Goal: Task Accomplishment & Management: Use online tool/utility

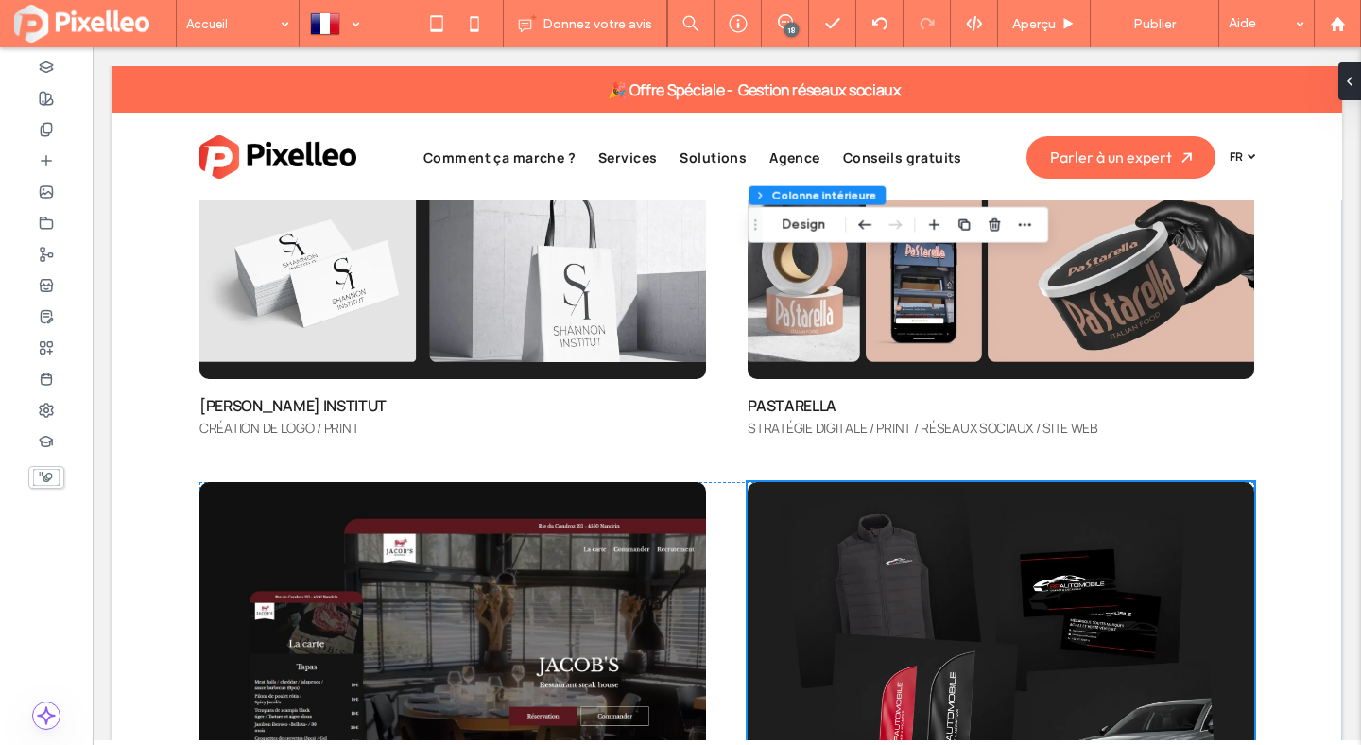
scroll to position [5841, 0]
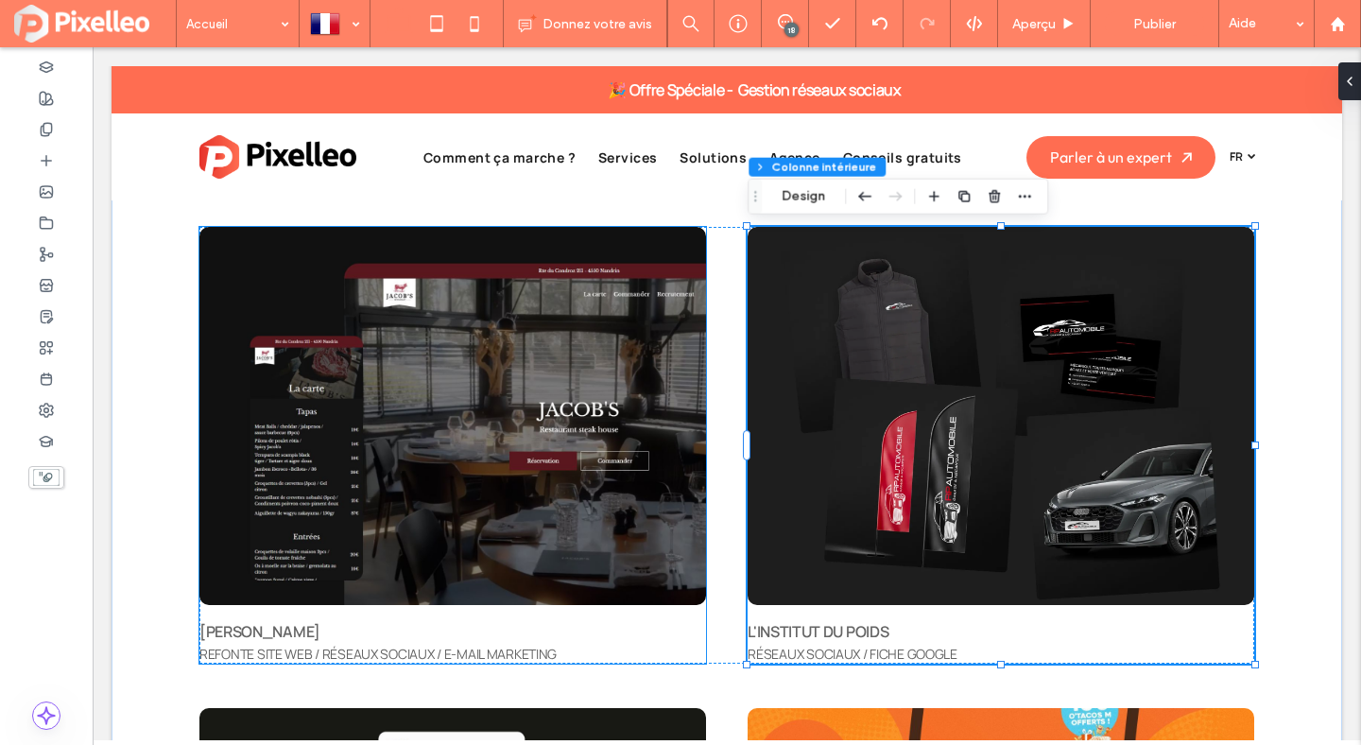
click at [474, 443] on img at bounding box center [452, 416] width 507 height 378
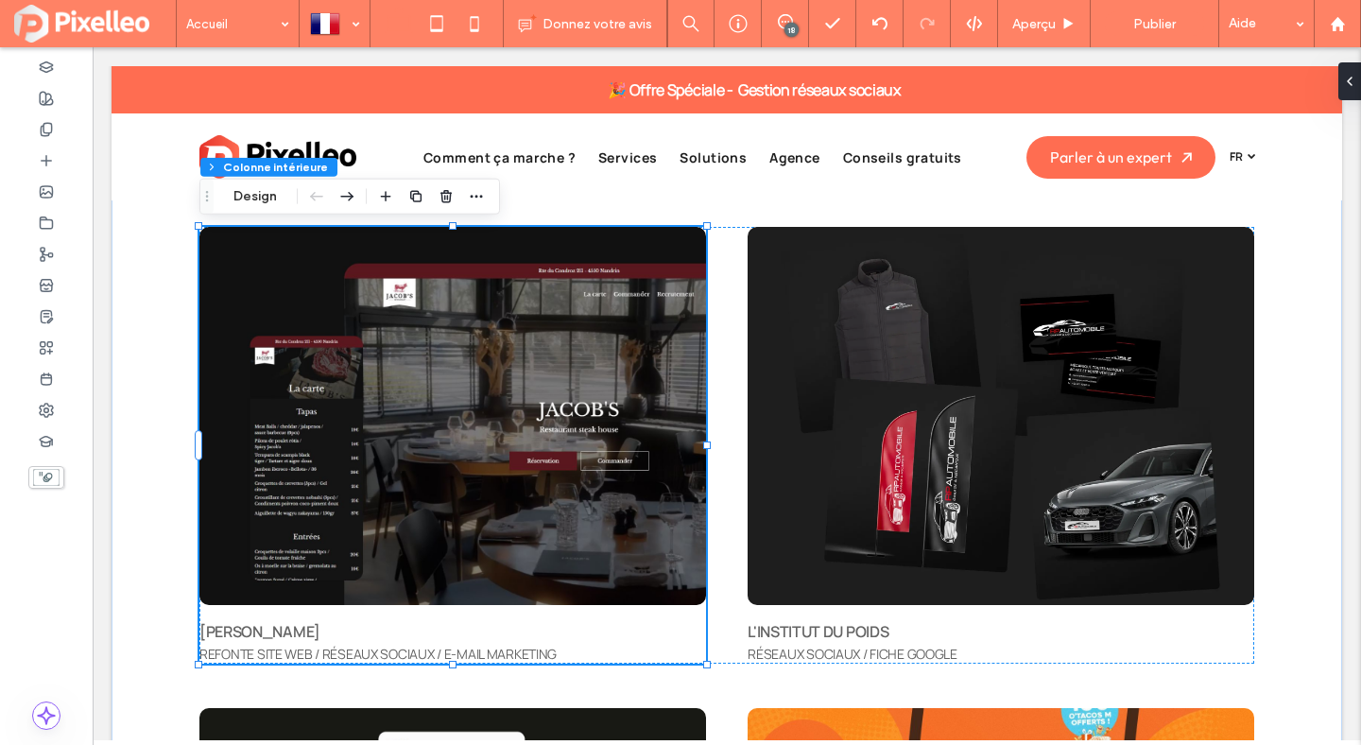
click at [474, 443] on img at bounding box center [452, 416] width 507 height 378
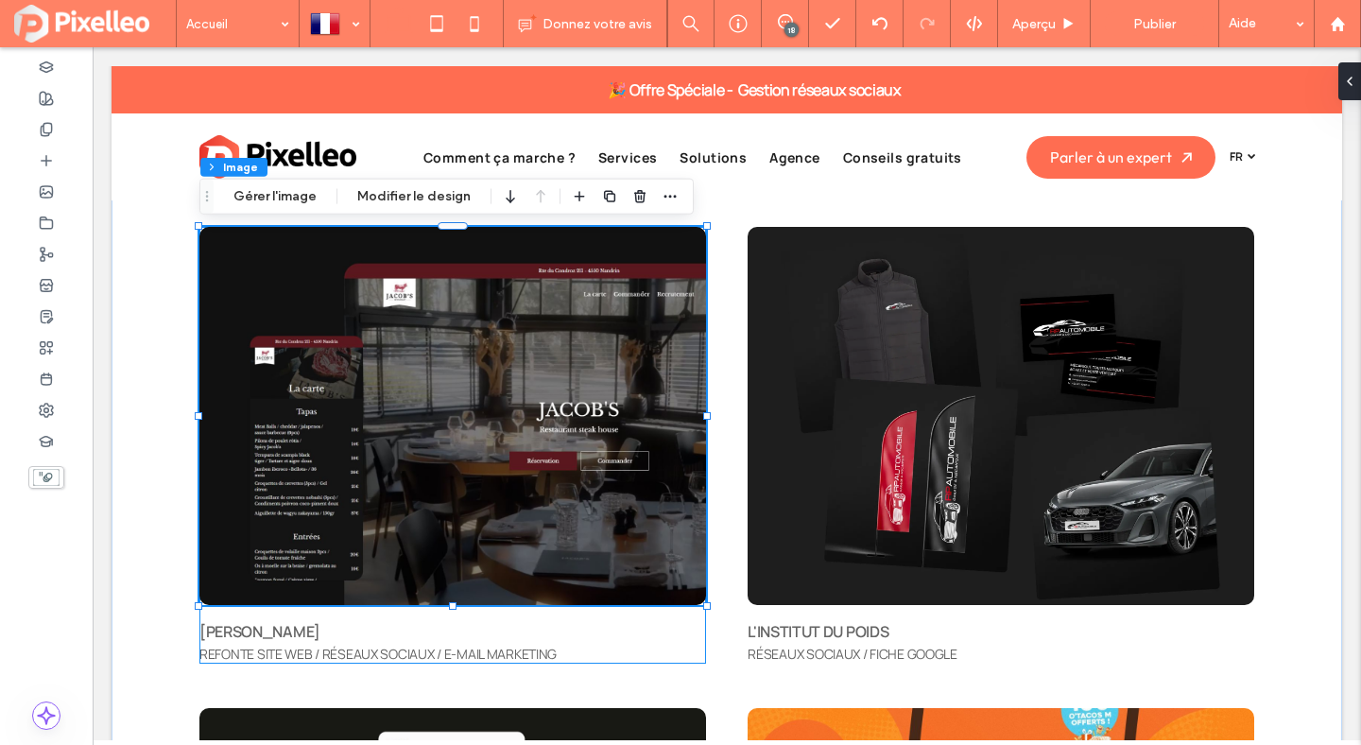
type input "**"
click at [259, 199] on button "Gérer l'image" at bounding box center [275, 196] width 108 height 23
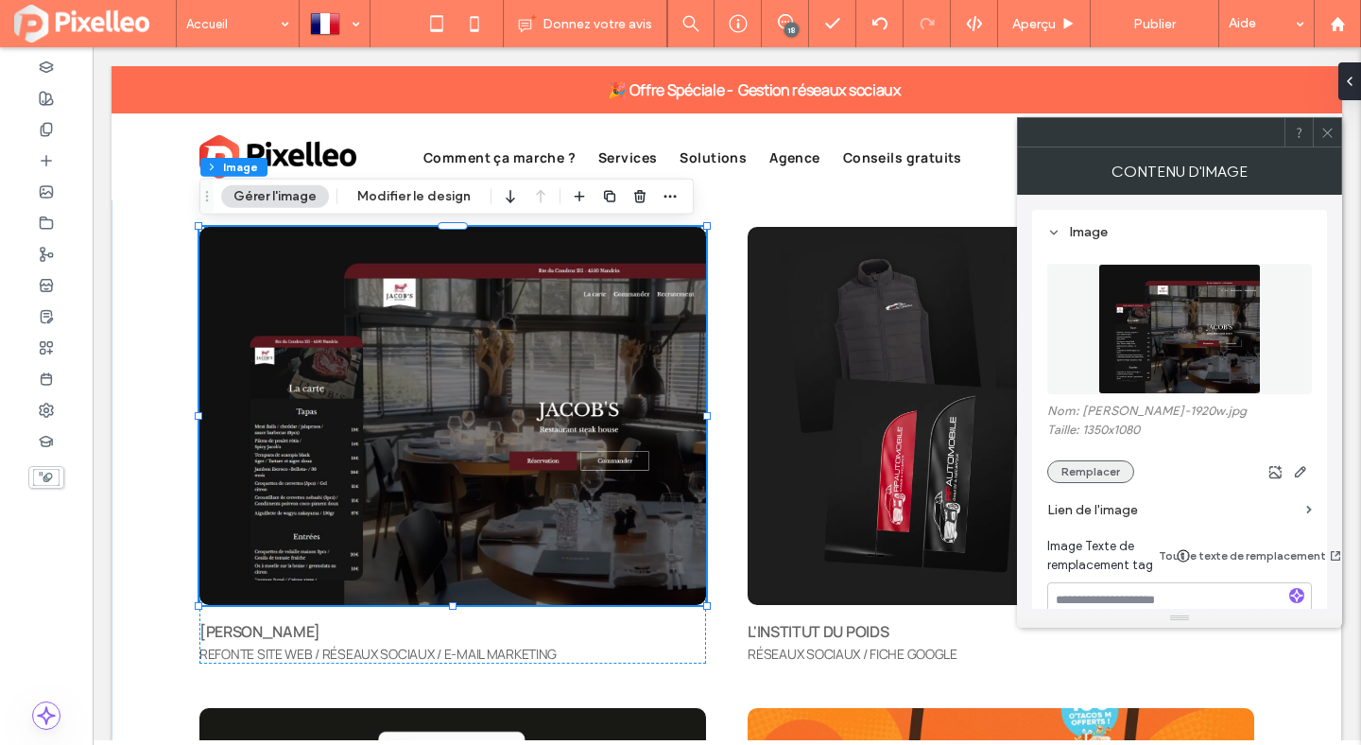
click at [1071, 474] on button "Remplacer" at bounding box center [1090, 471] width 87 height 23
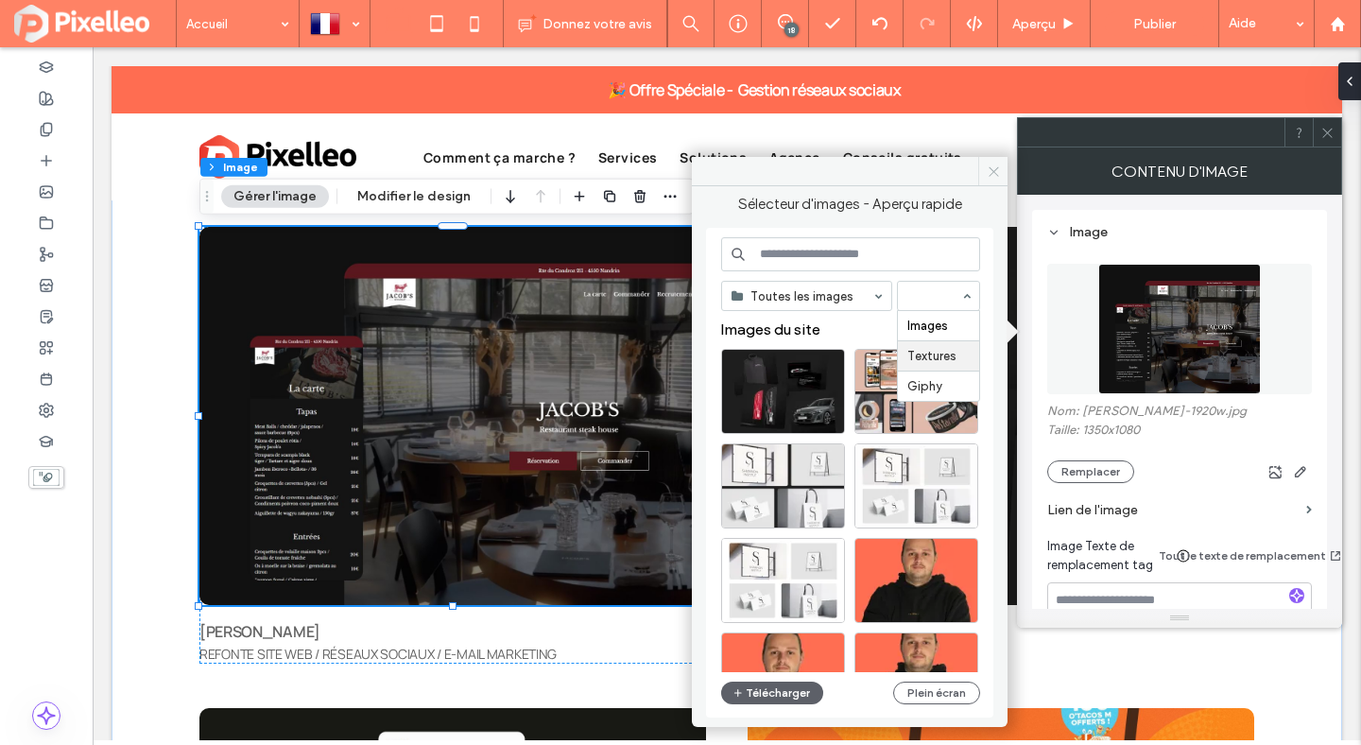
click at [987, 168] on icon at bounding box center [994, 171] width 14 height 14
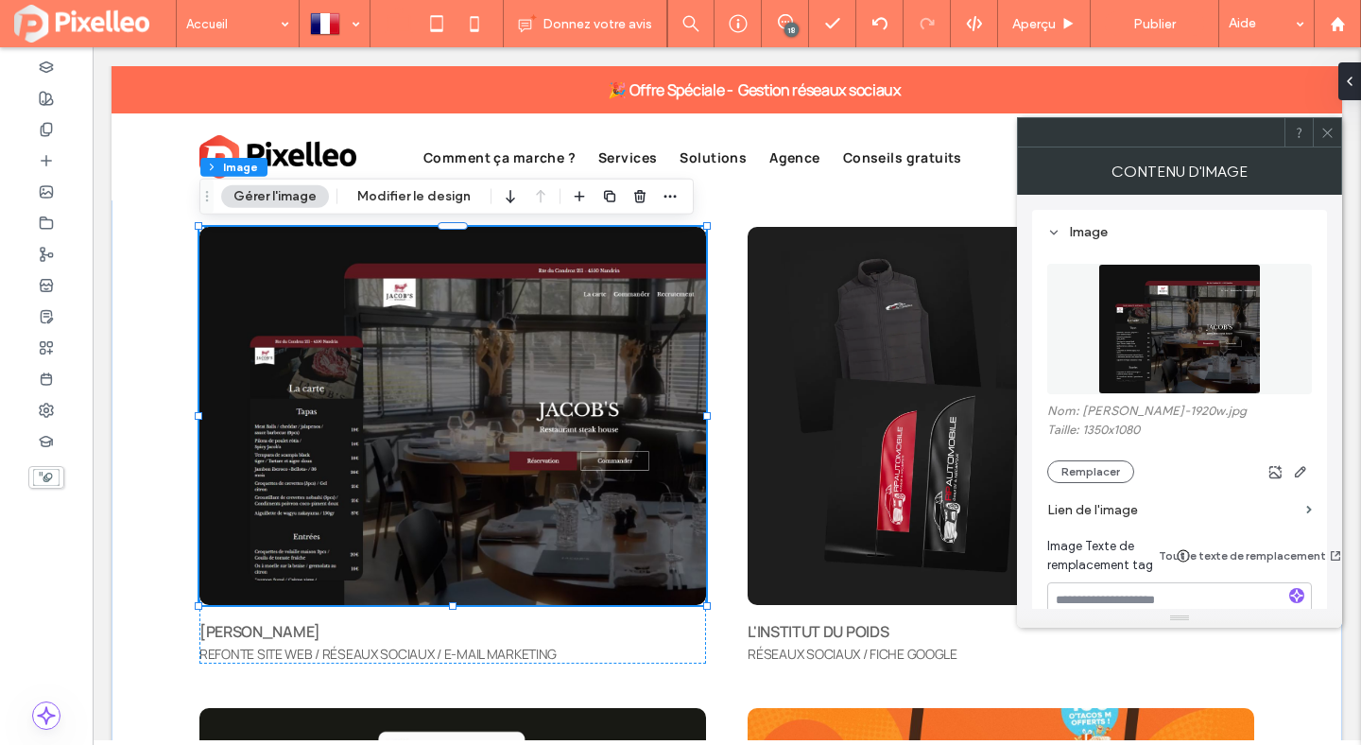
click at [575, 355] on img at bounding box center [452, 416] width 507 height 378
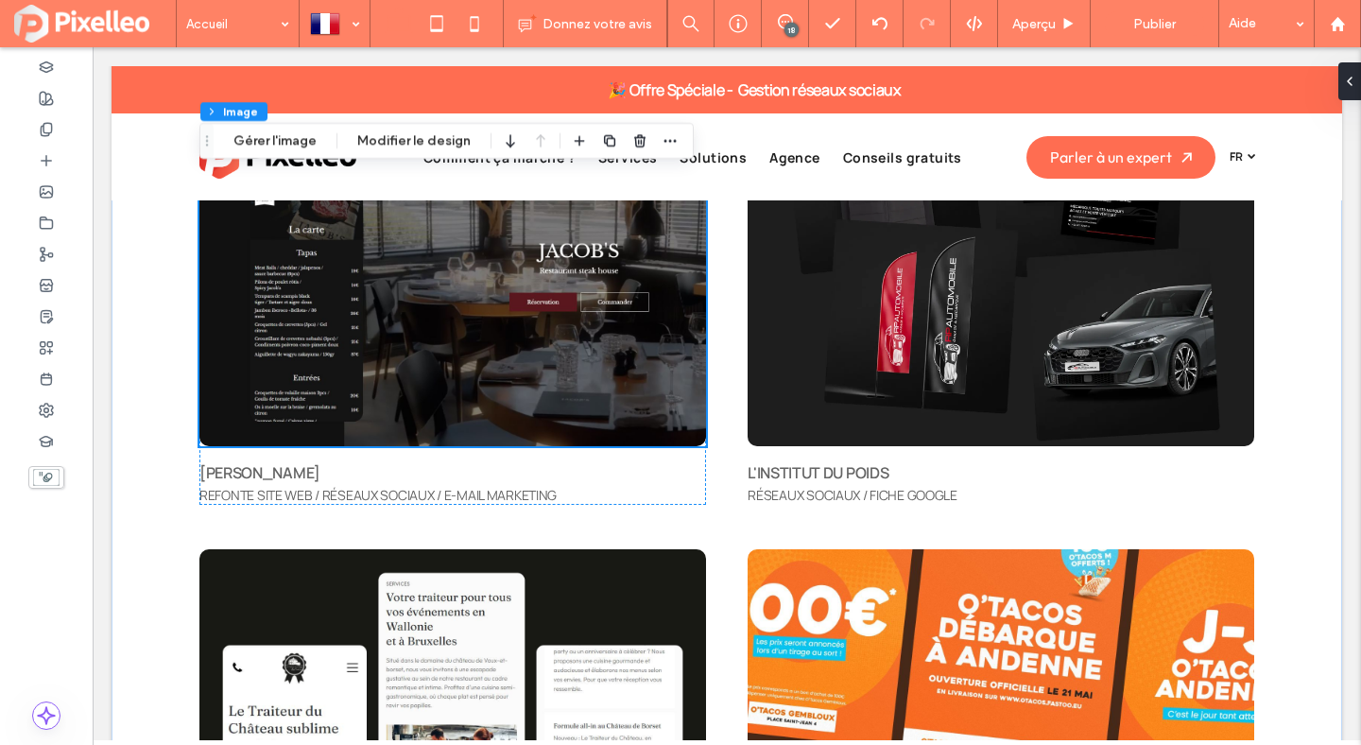
scroll to position [5950, 0]
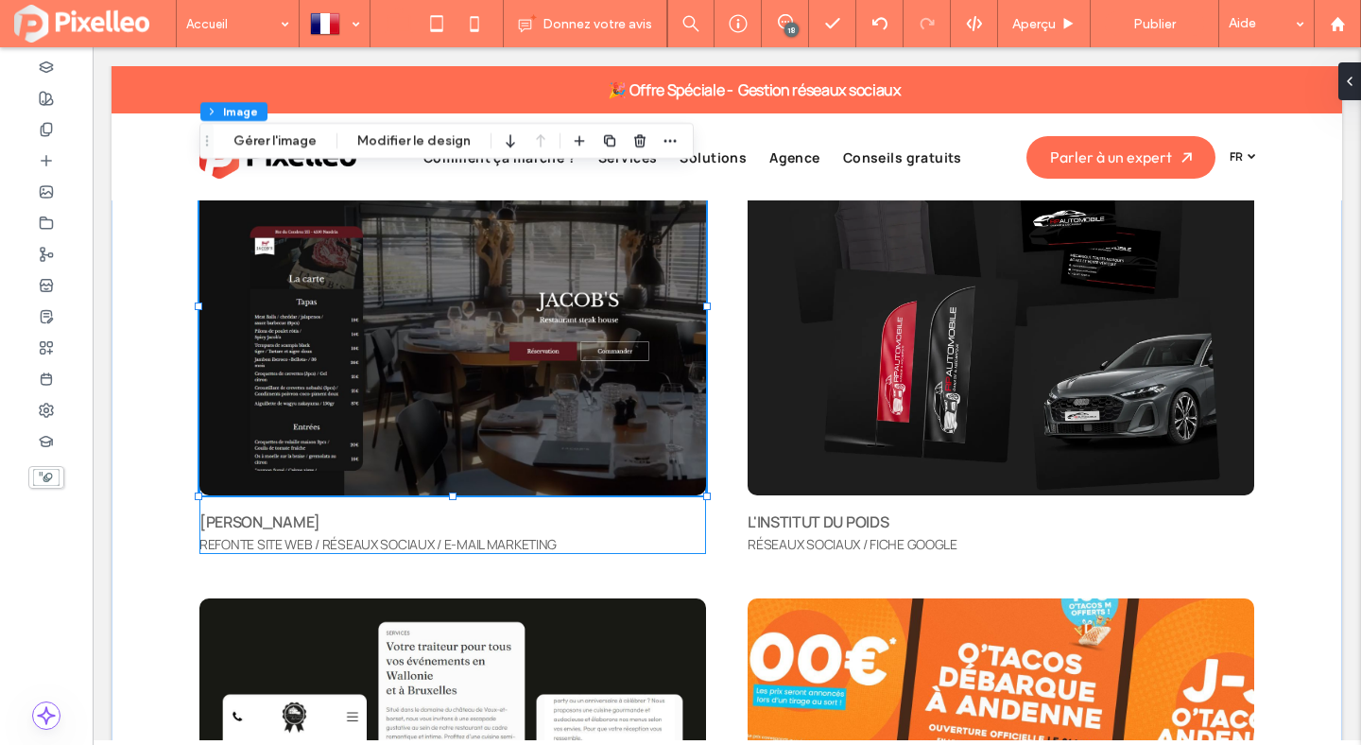
click at [495, 509] on div "[PERSON_NAME] REFONTE SITE WEB / RÉSEAUX SOCIAUX / E-MAIL MARKETING" at bounding box center [452, 335] width 507 height 437
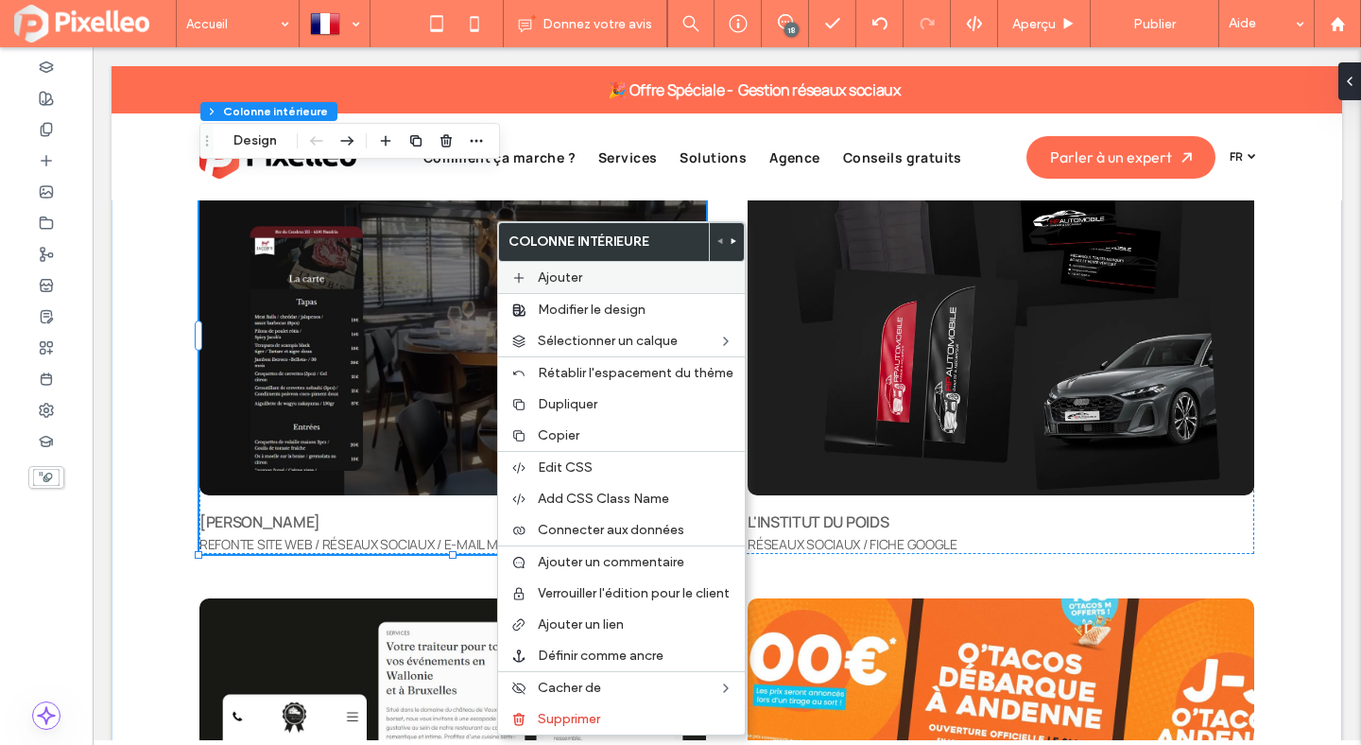
click at [582, 277] on label "Ajouter" at bounding box center [636, 277] width 196 height 16
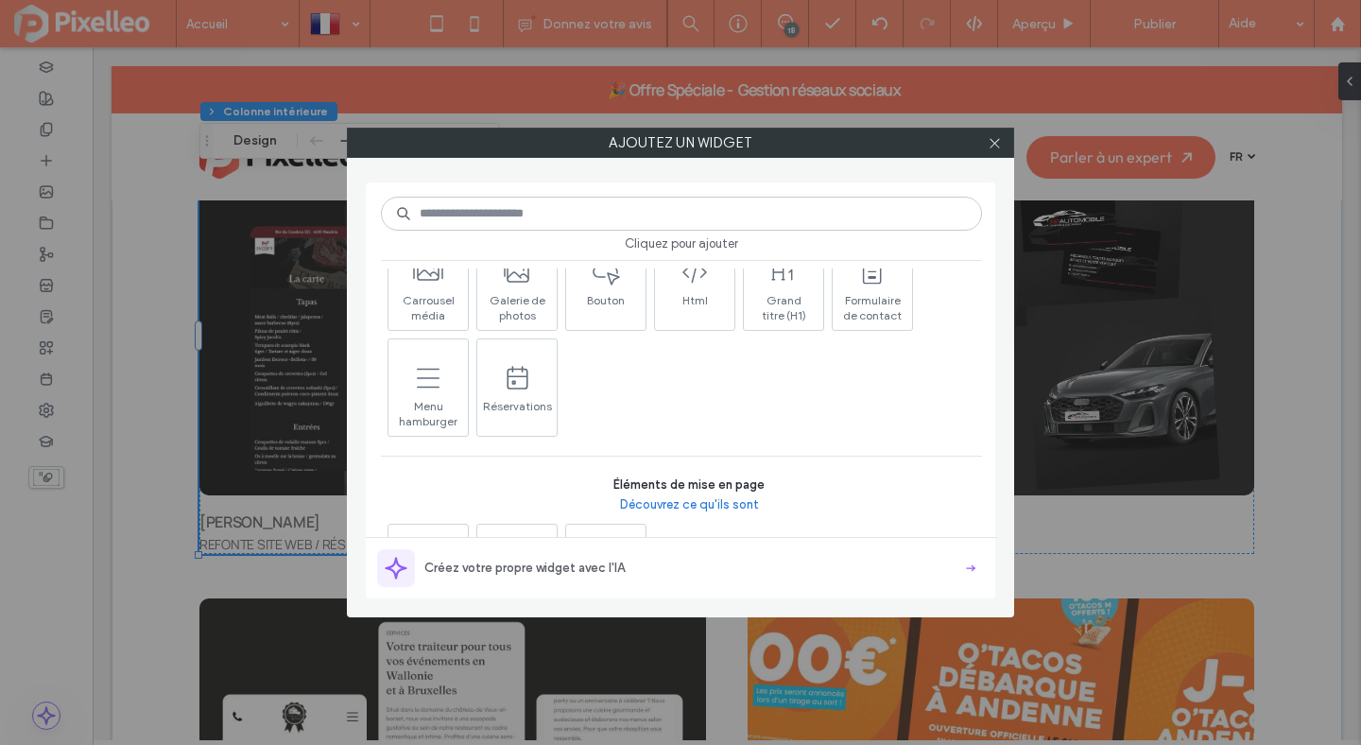
scroll to position [547, 0]
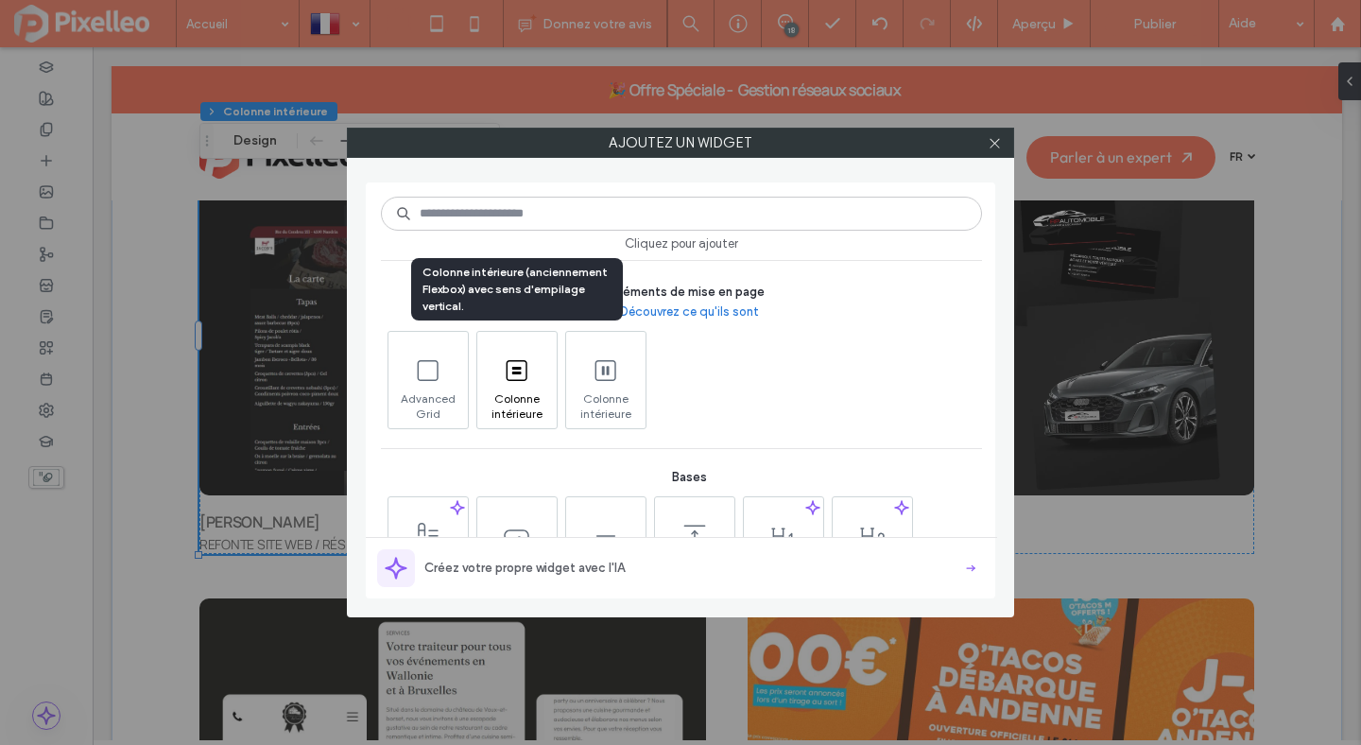
click at [514, 371] on use at bounding box center [517, 369] width 21 height 21
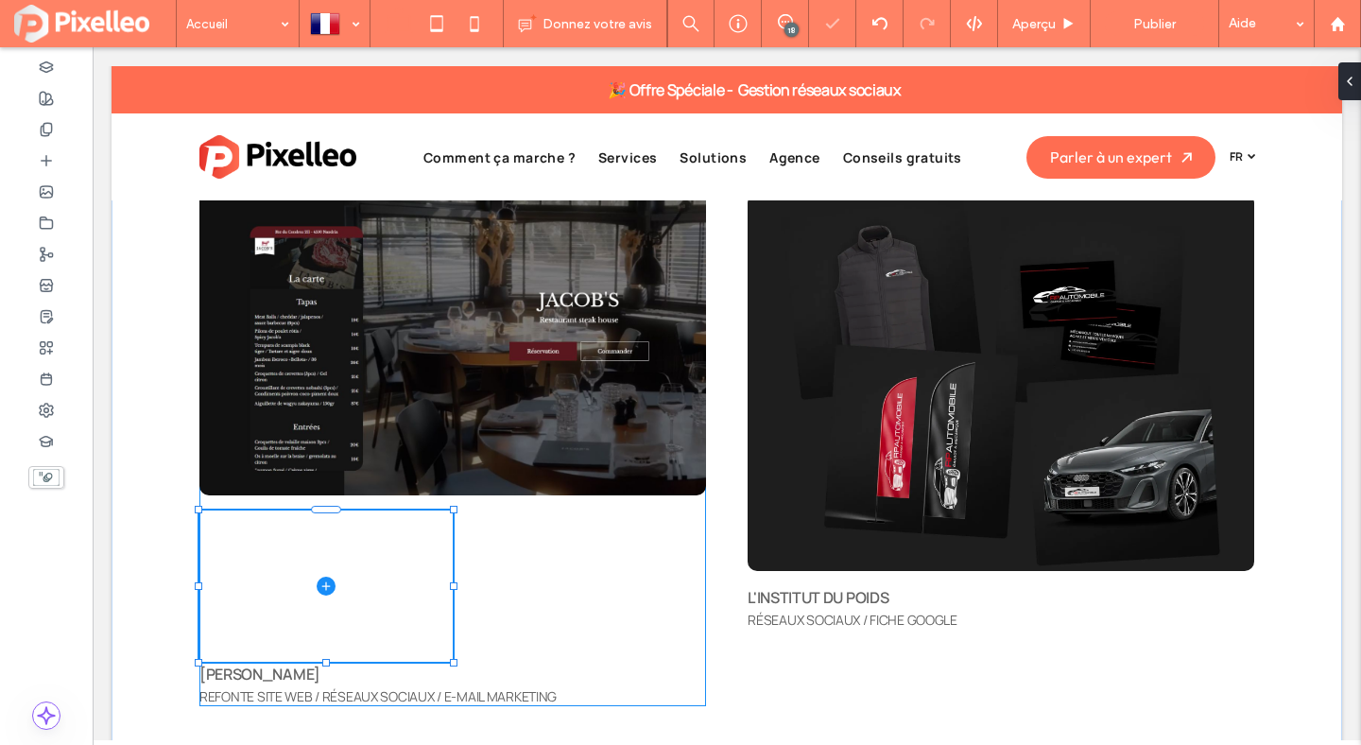
click at [454, 590] on div at bounding box center [454, 586] width 8 height 8
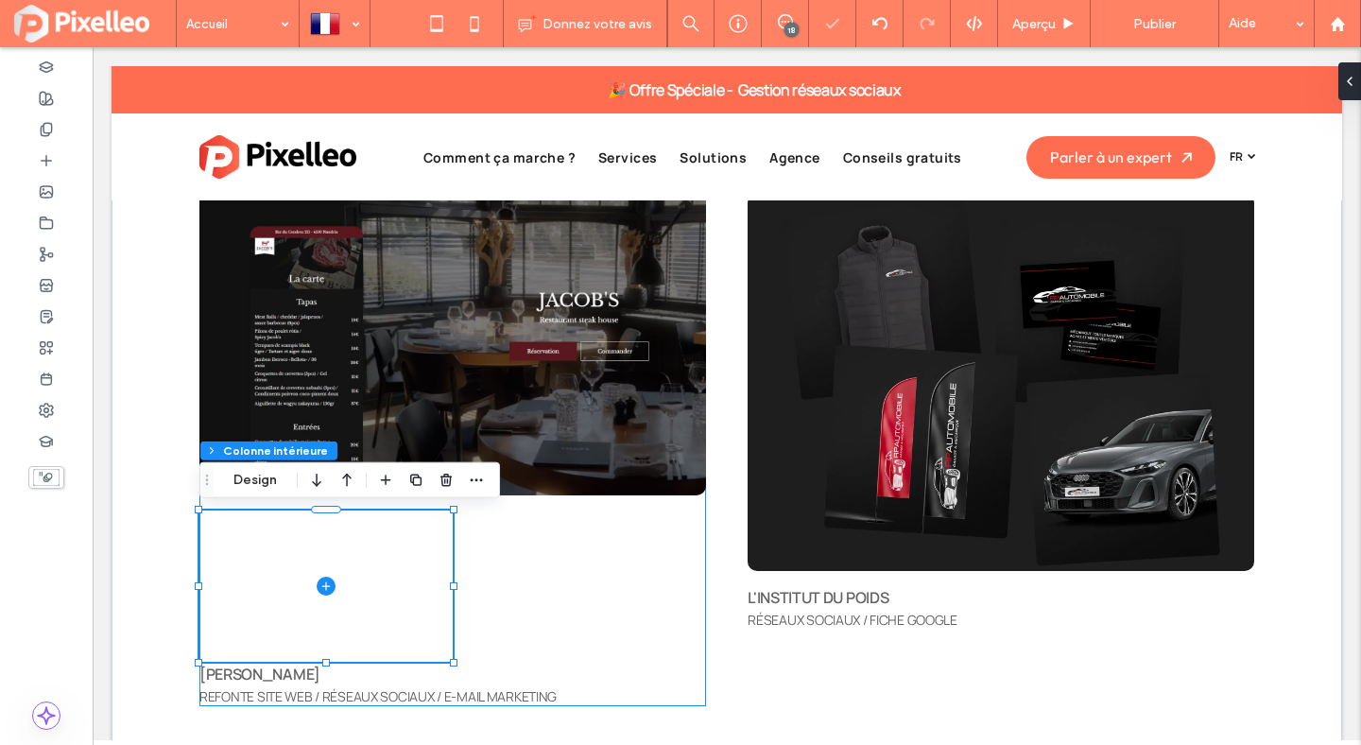
scroll to position [213, 0]
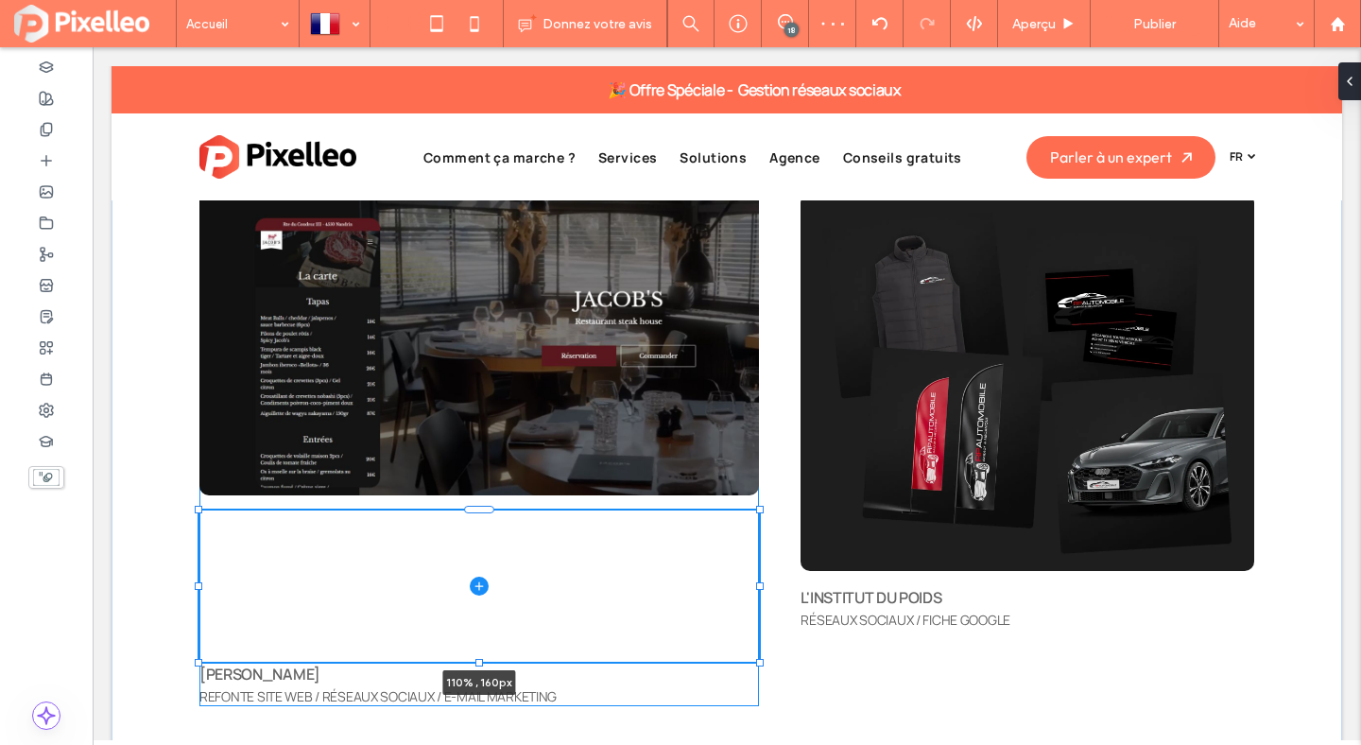
drag, startPoint x: 454, startPoint y: 590, endPoint x: 760, endPoint y: 565, distance: 307.2
type input "***"
type input "*****"
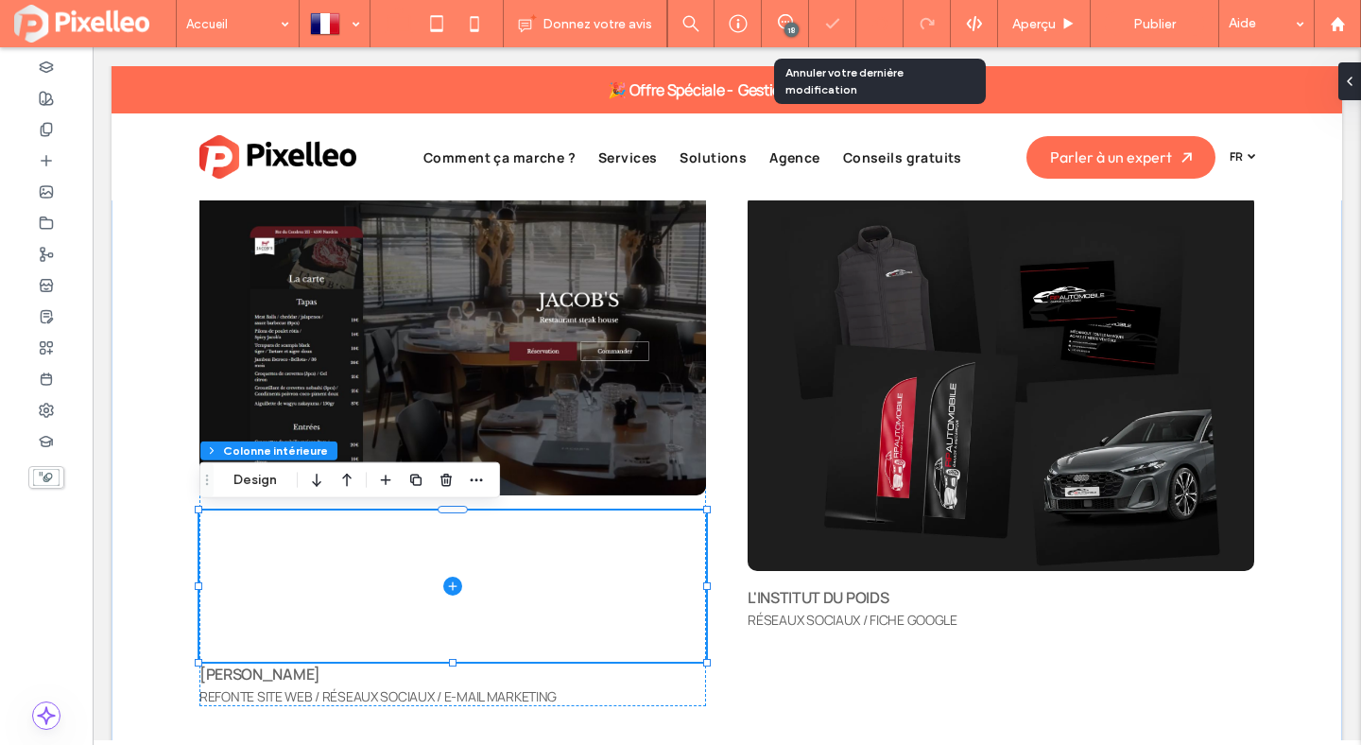
click at [875, 23] on icon at bounding box center [879, 23] width 15 height 15
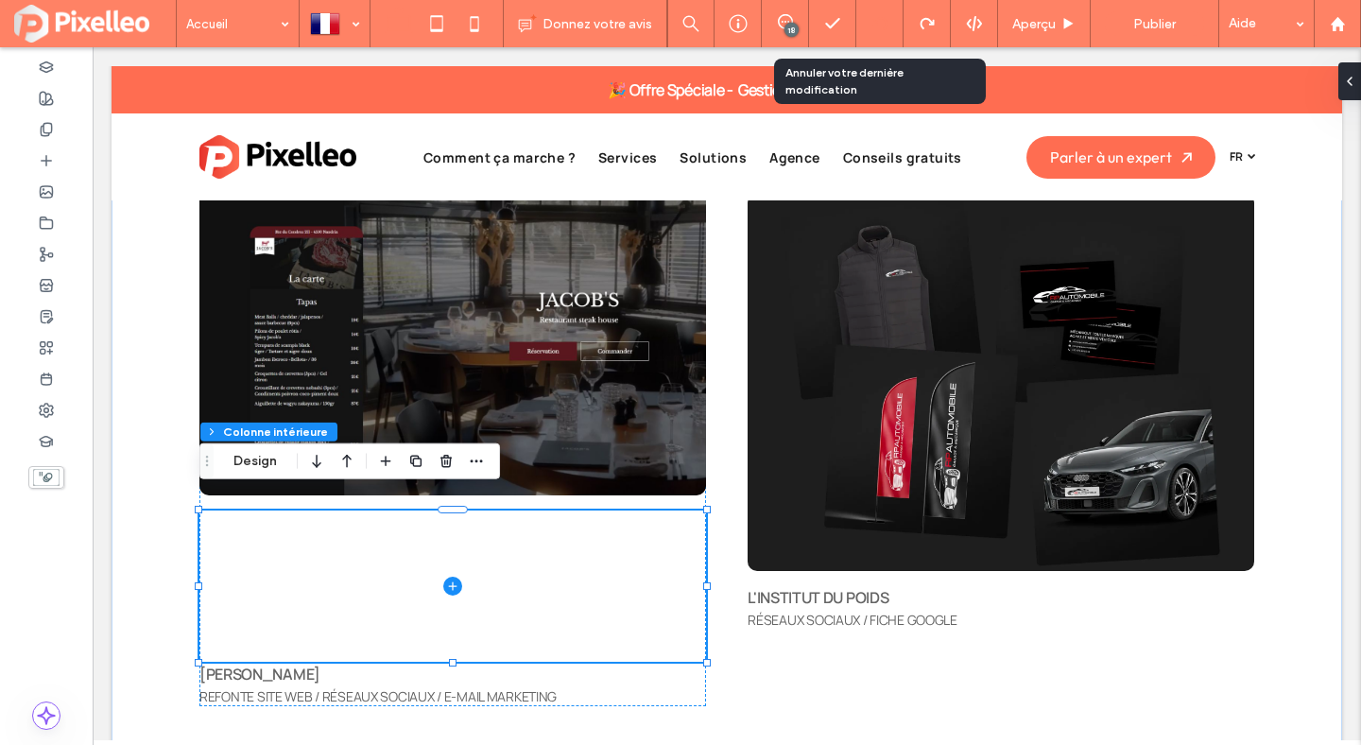
click at [879, 19] on icon at bounding box center [879, 23] width 15 height 15
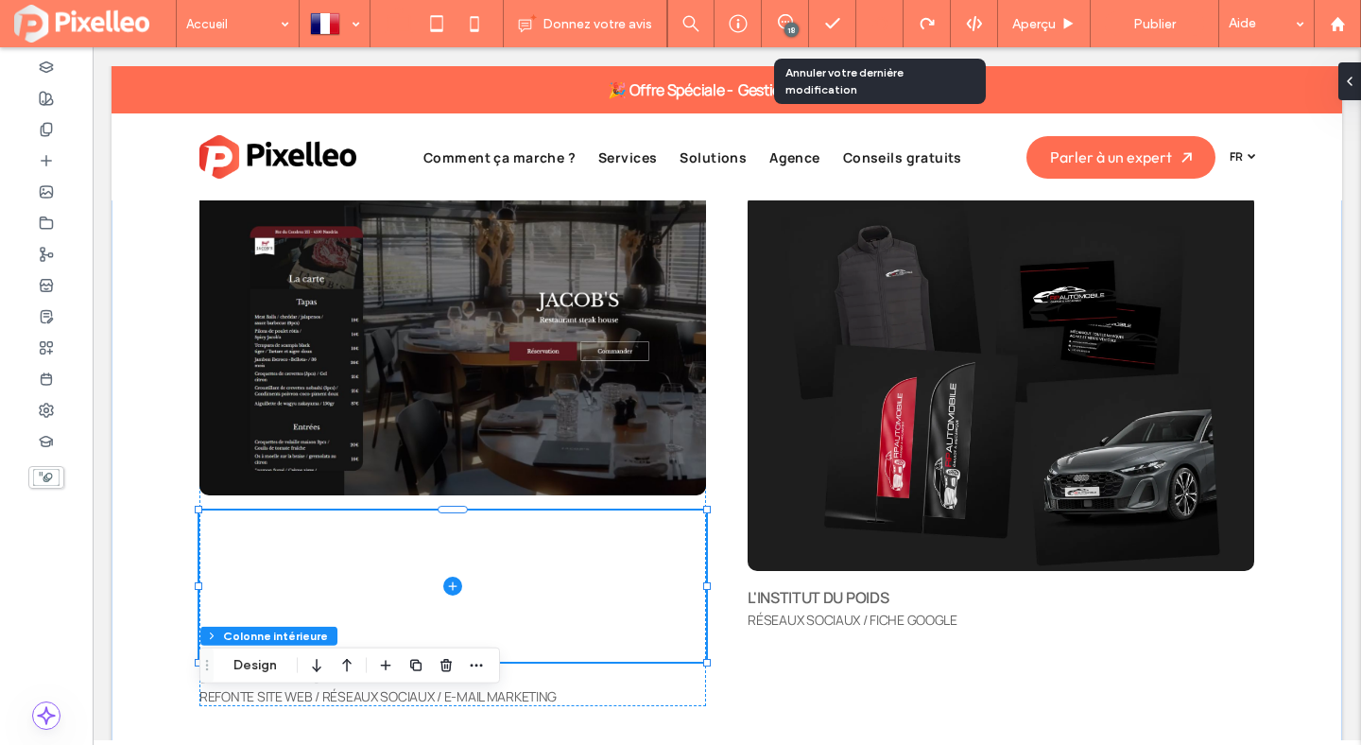
click at [871, 38] on div at bounding box center [879, 23] width 47 height 47
click at [881, 25] on icon at bounding box center [879, 23] width 15 height 15
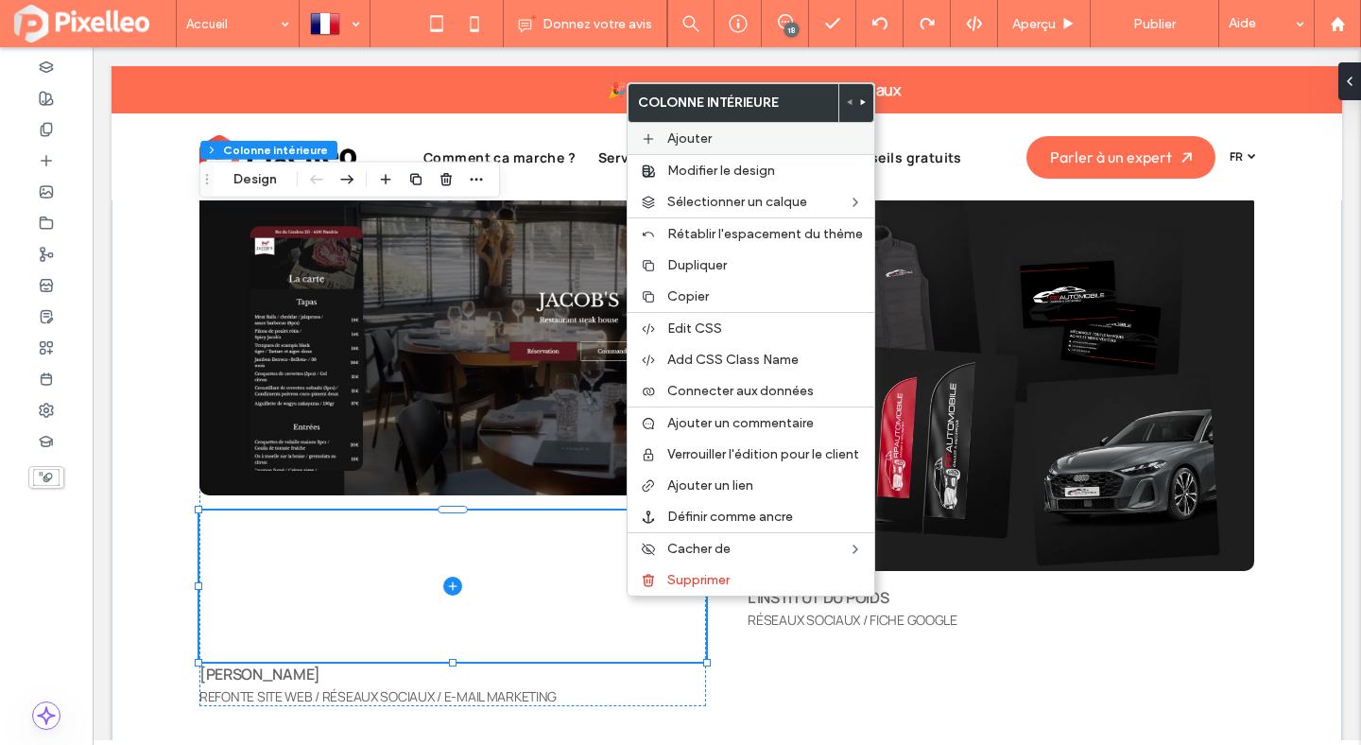
click at [715, 132] on label "Ajouter" at bounding box center [765, 138] width 196 height 16
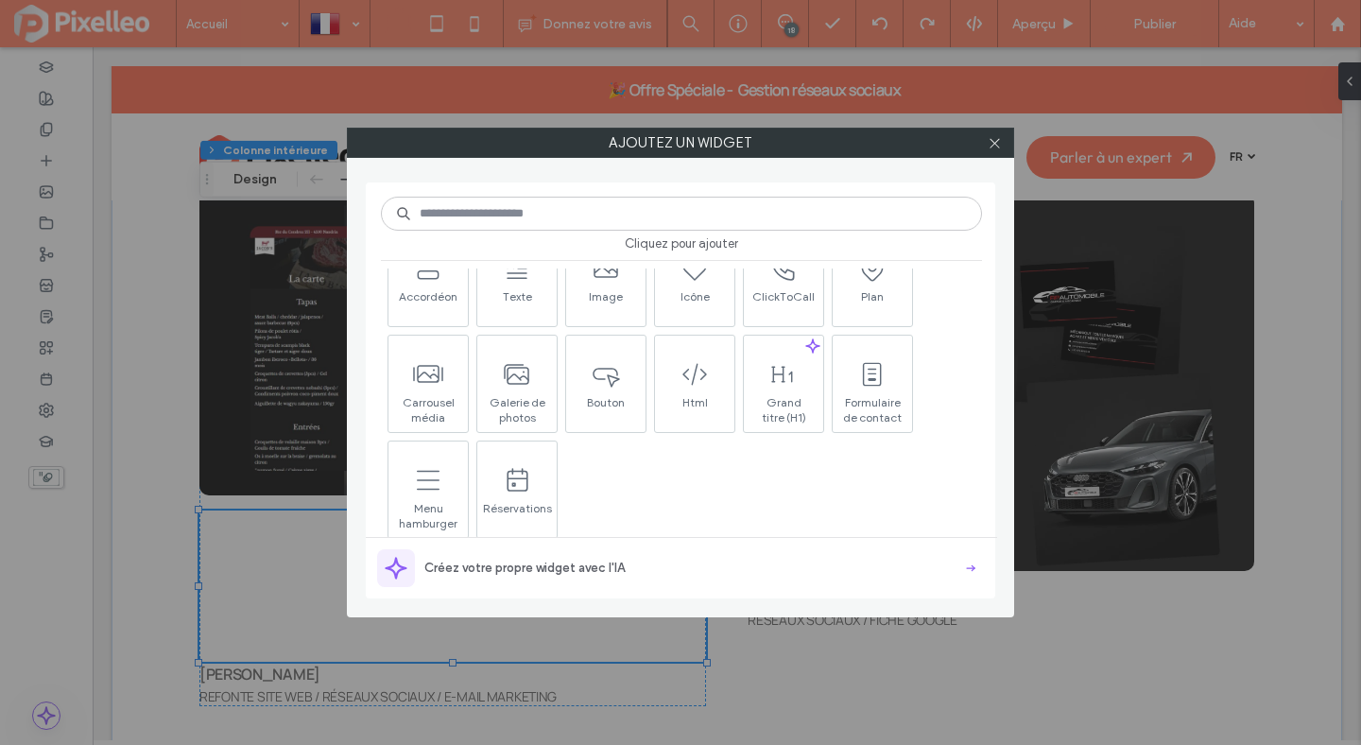
scroll to position [265, 0]
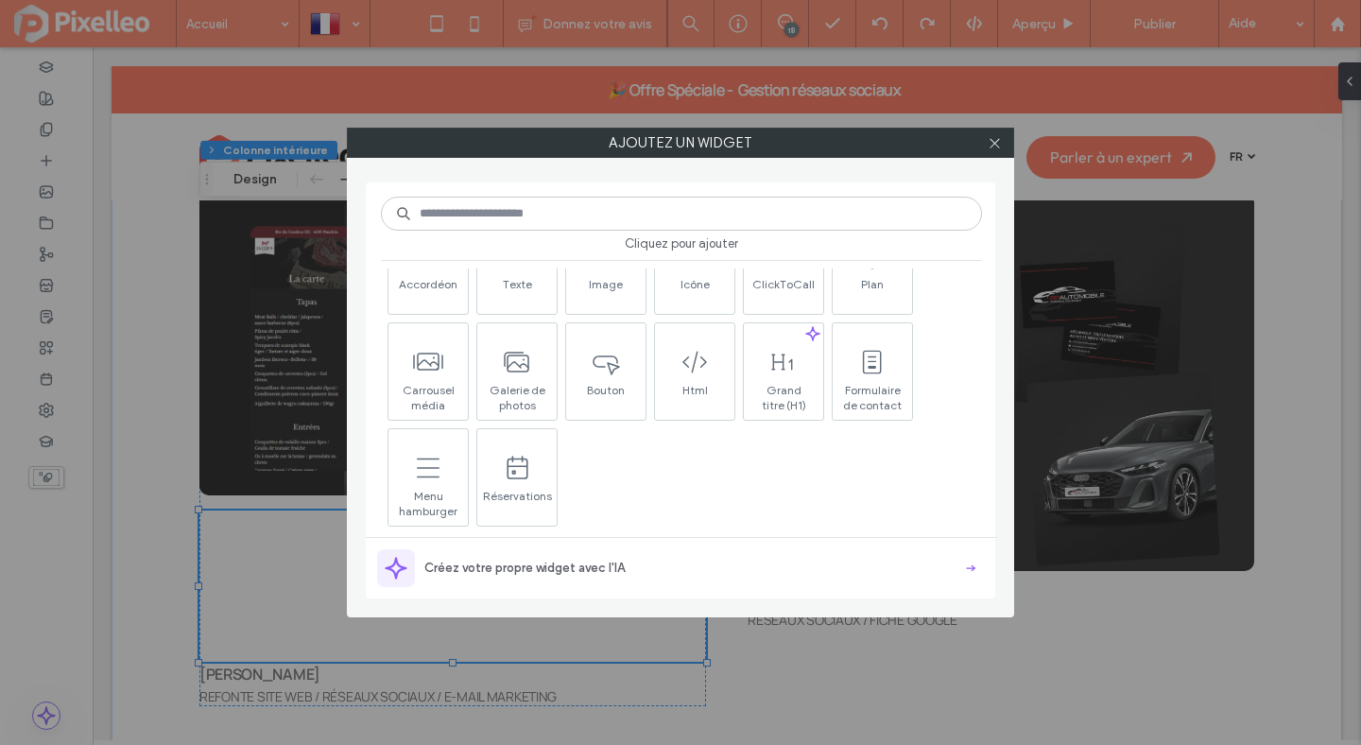
click at [553, 210] on input at bounding box center [681, 214] width 601 height 34
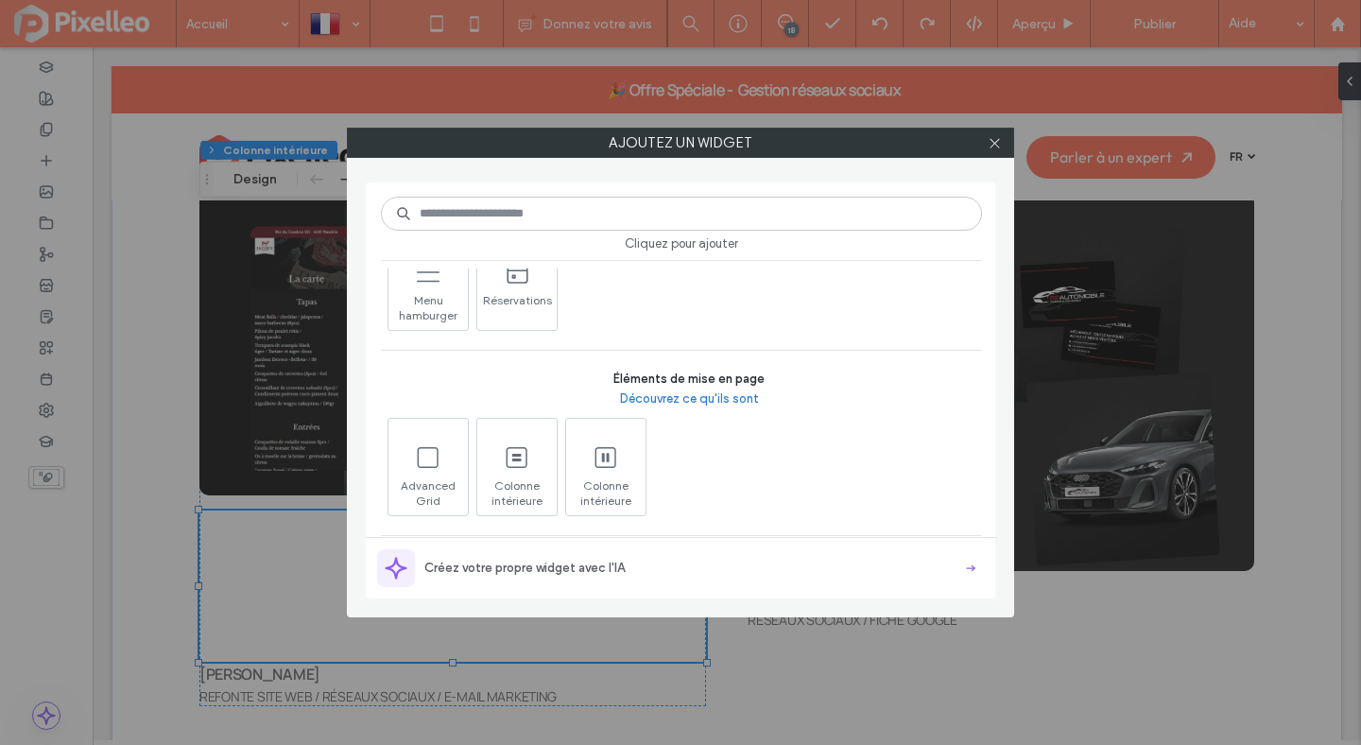
scroll to position [512, 0]
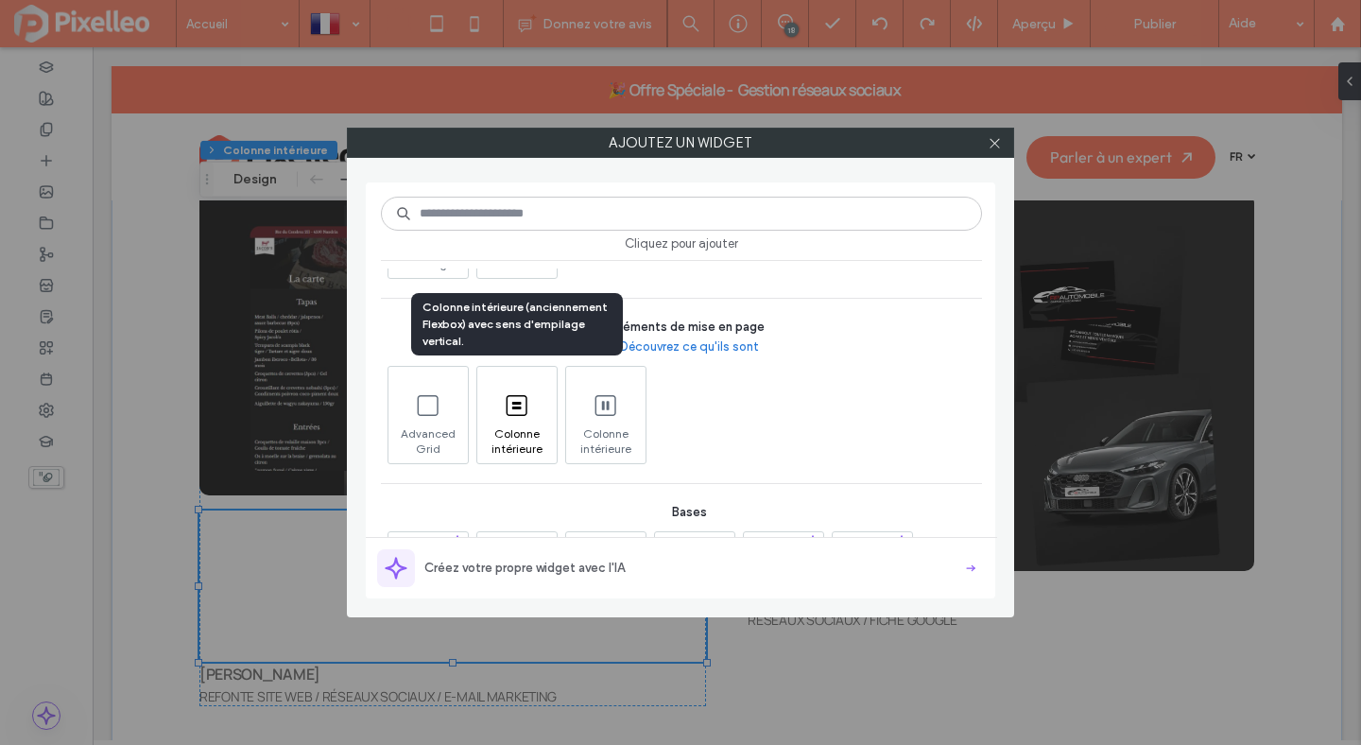
click at [525, 402] on icon at bounding box center [517, 405] width 30 height 30
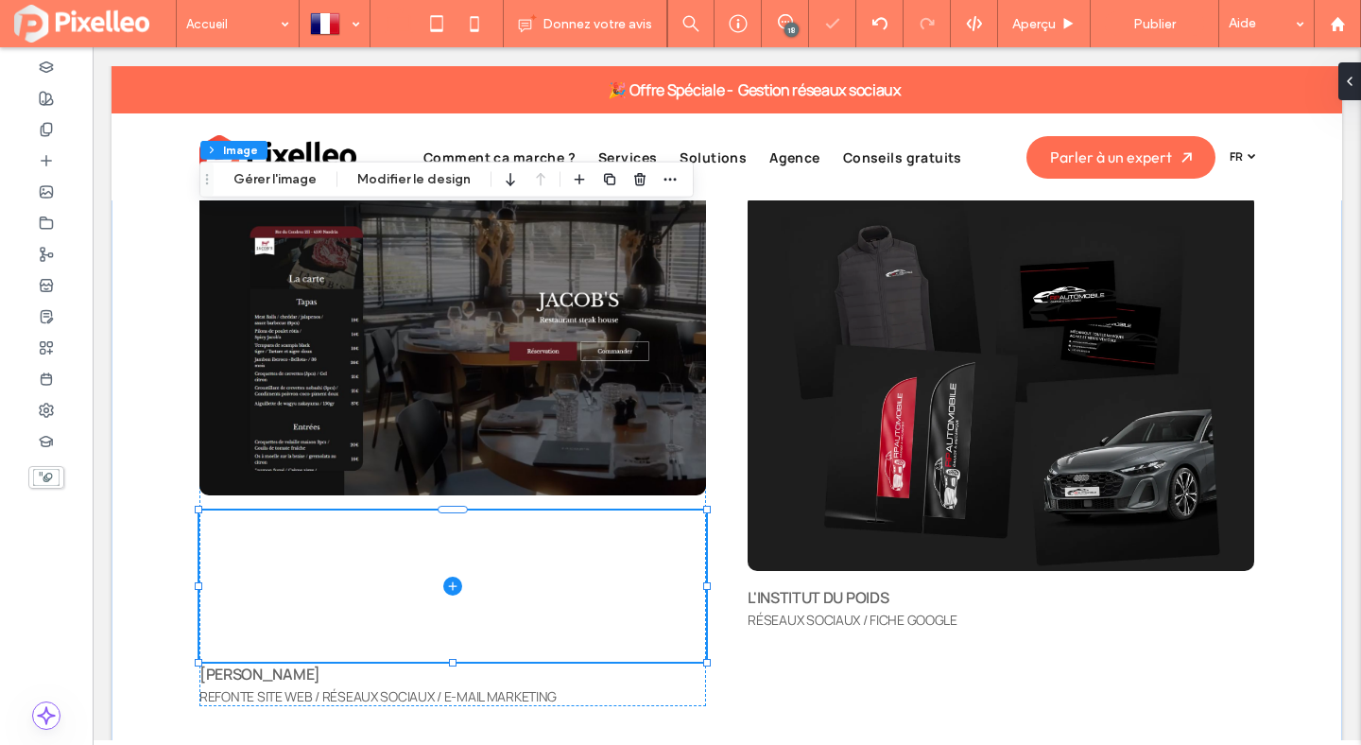
type input "**"
click at [375, 176] on button "Modifier le design" at bounding box center [414, 179] width 138 height 23
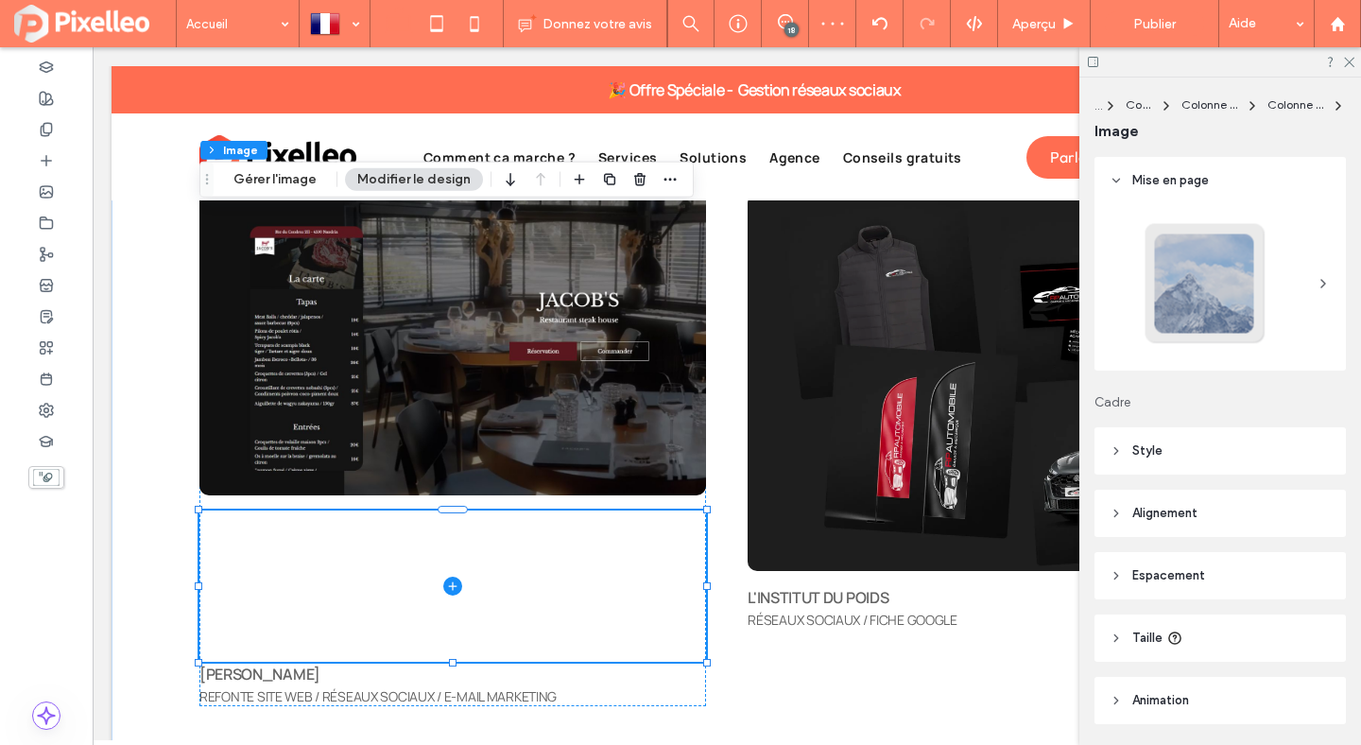
click at [1150, 441] on span "Style" at bounding box center [1147, 450] width 30 height 19
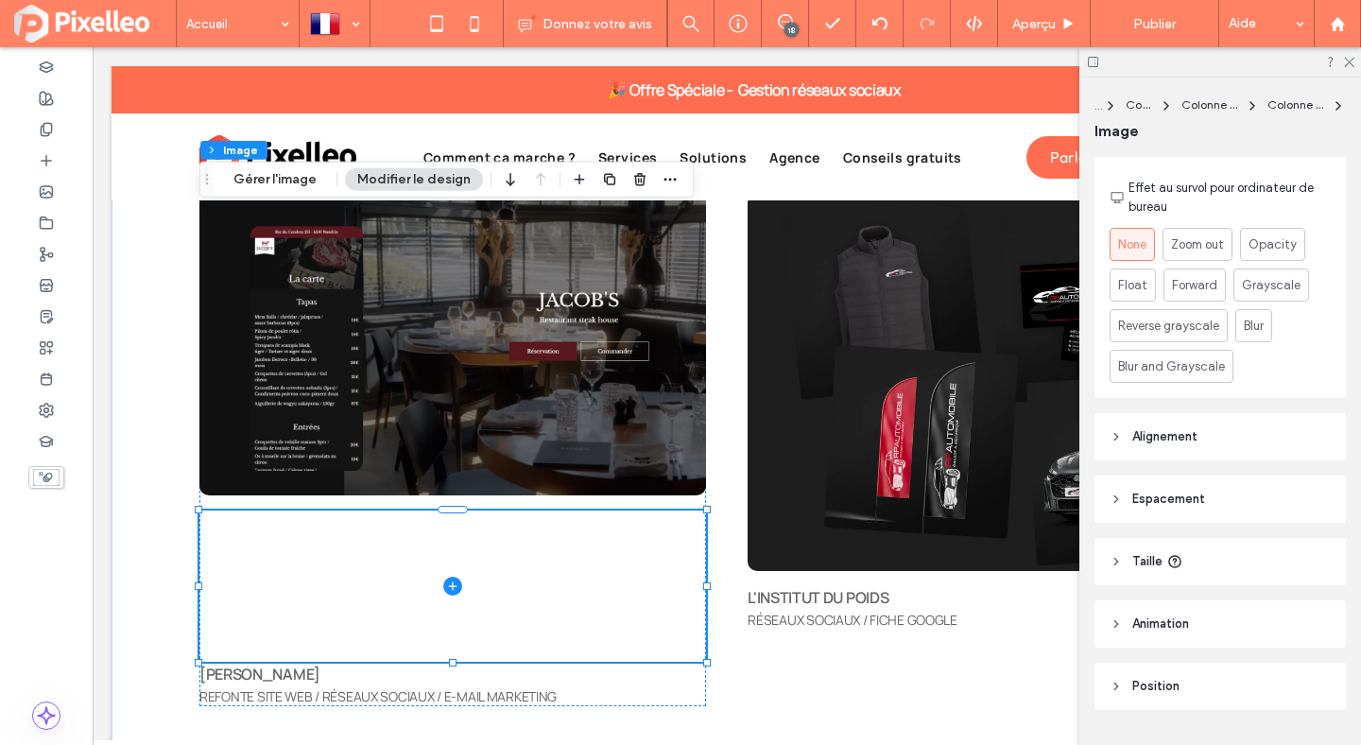
scroll to position [894, 0]
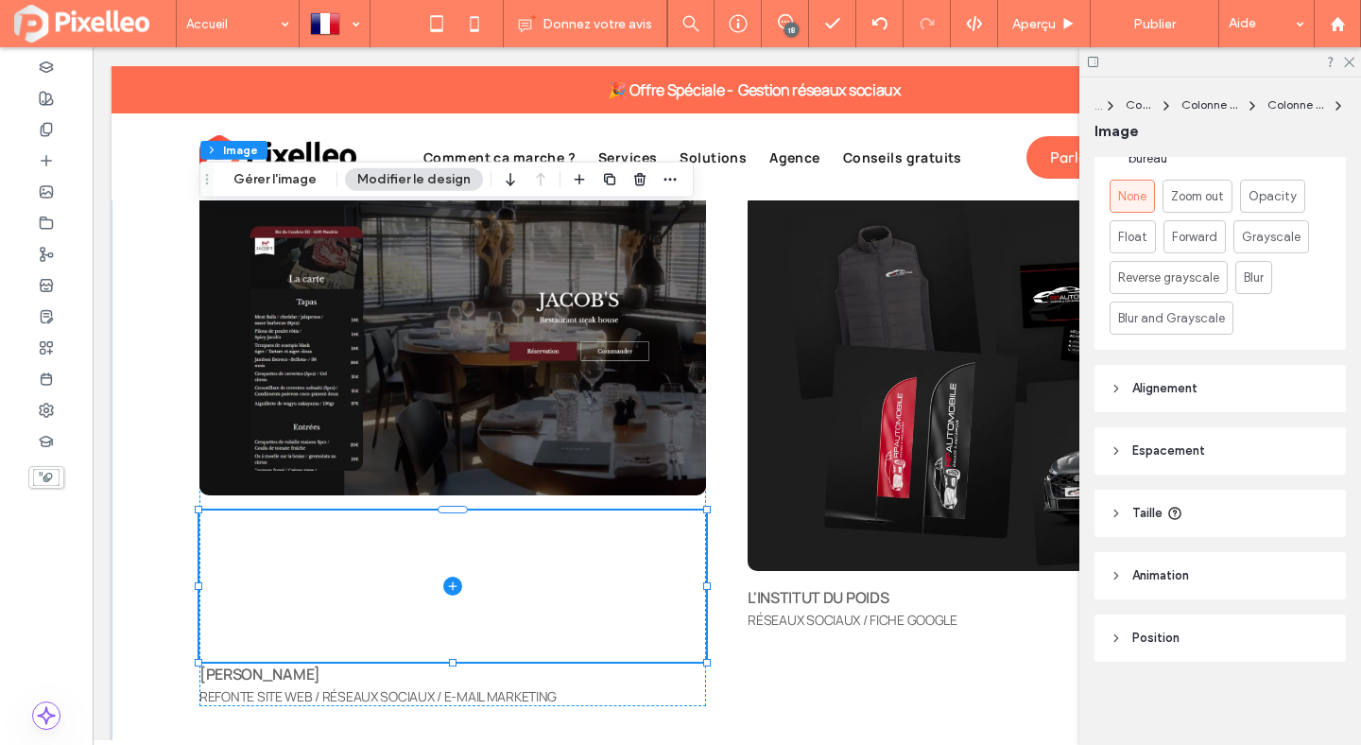
click at [1145, 498] on header "Taille" at bounding box center [1220, 513] width 251 height 47
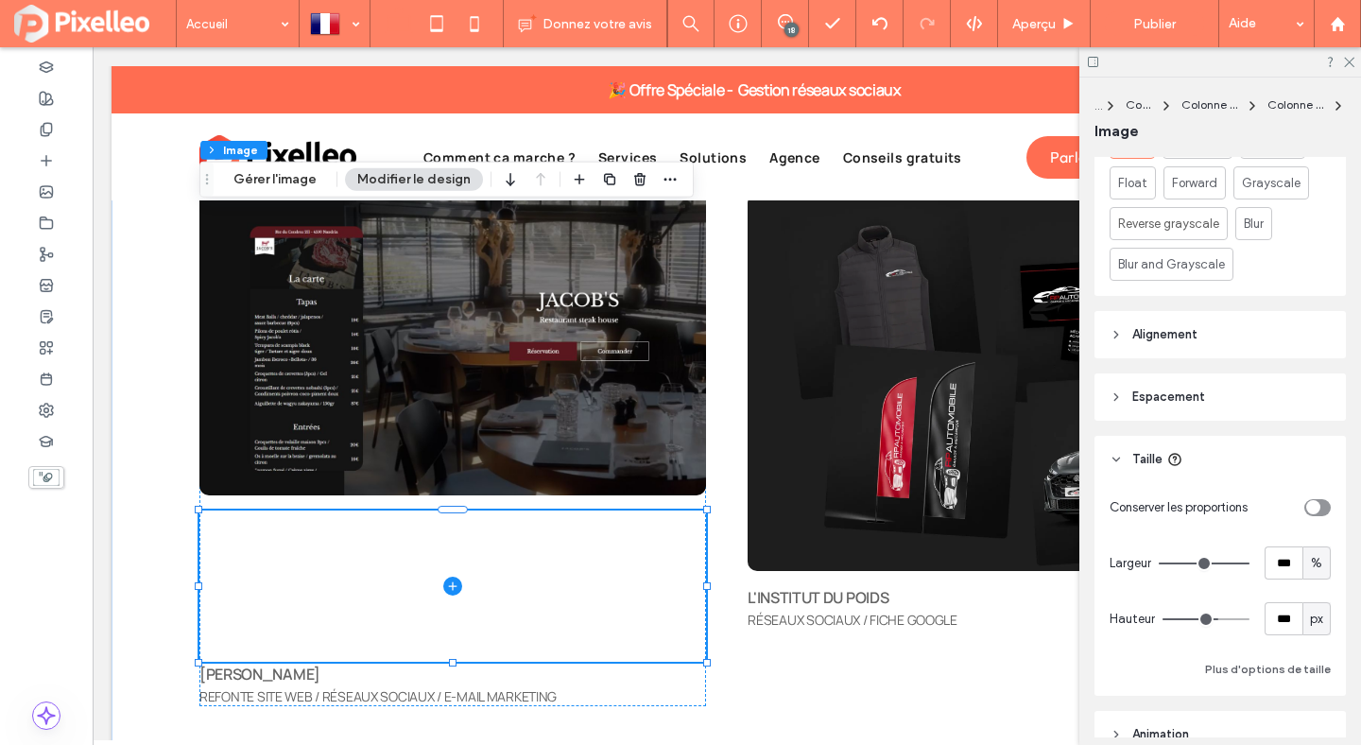
scroll to position [1047, 0]
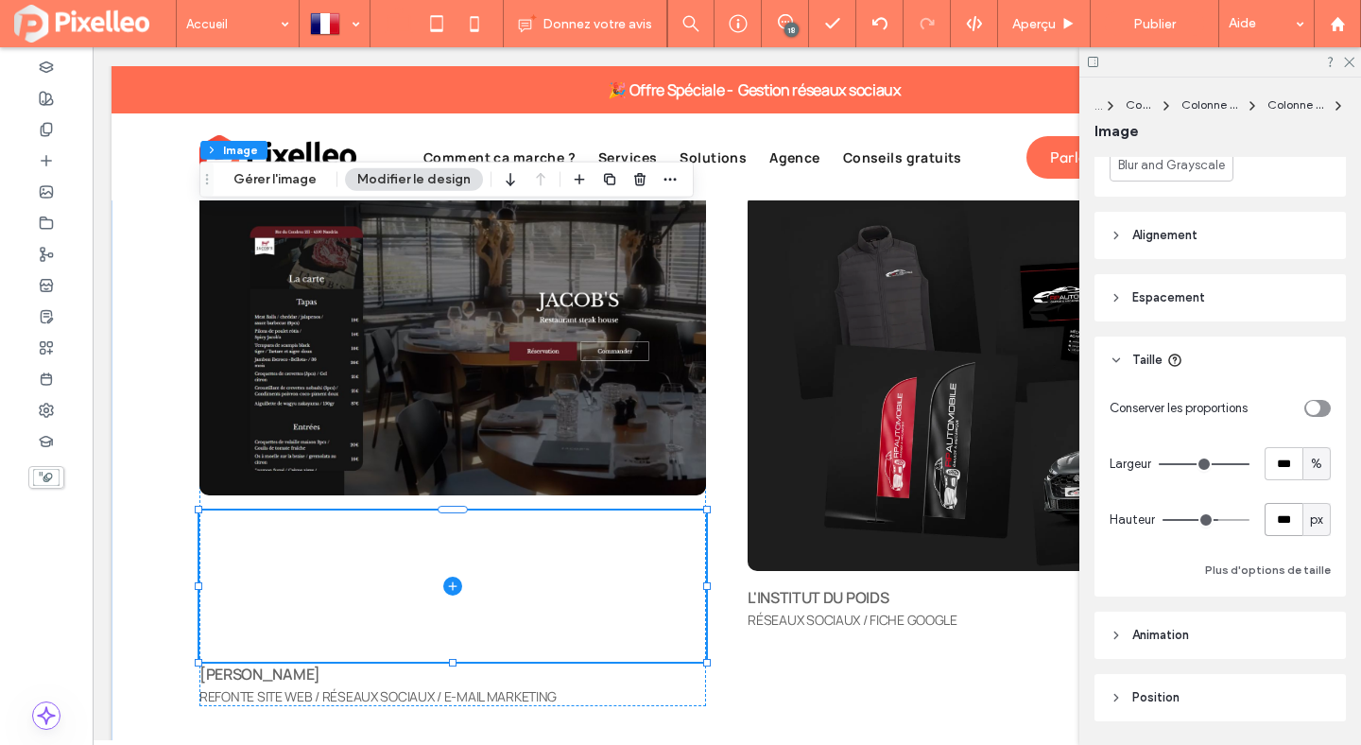
click at [1269, 518] on input "***" at bounding box center [1284, 519] width 38 height 33
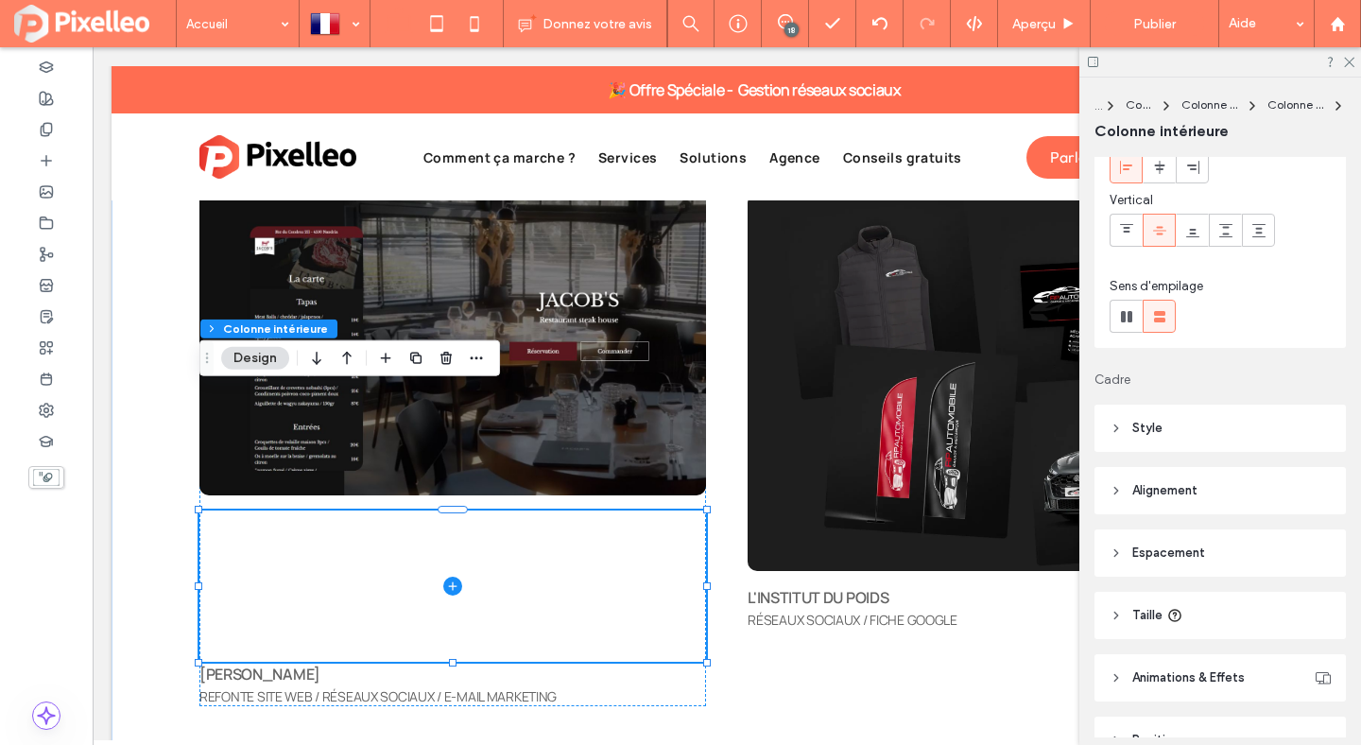
scroll to position [147, 0]
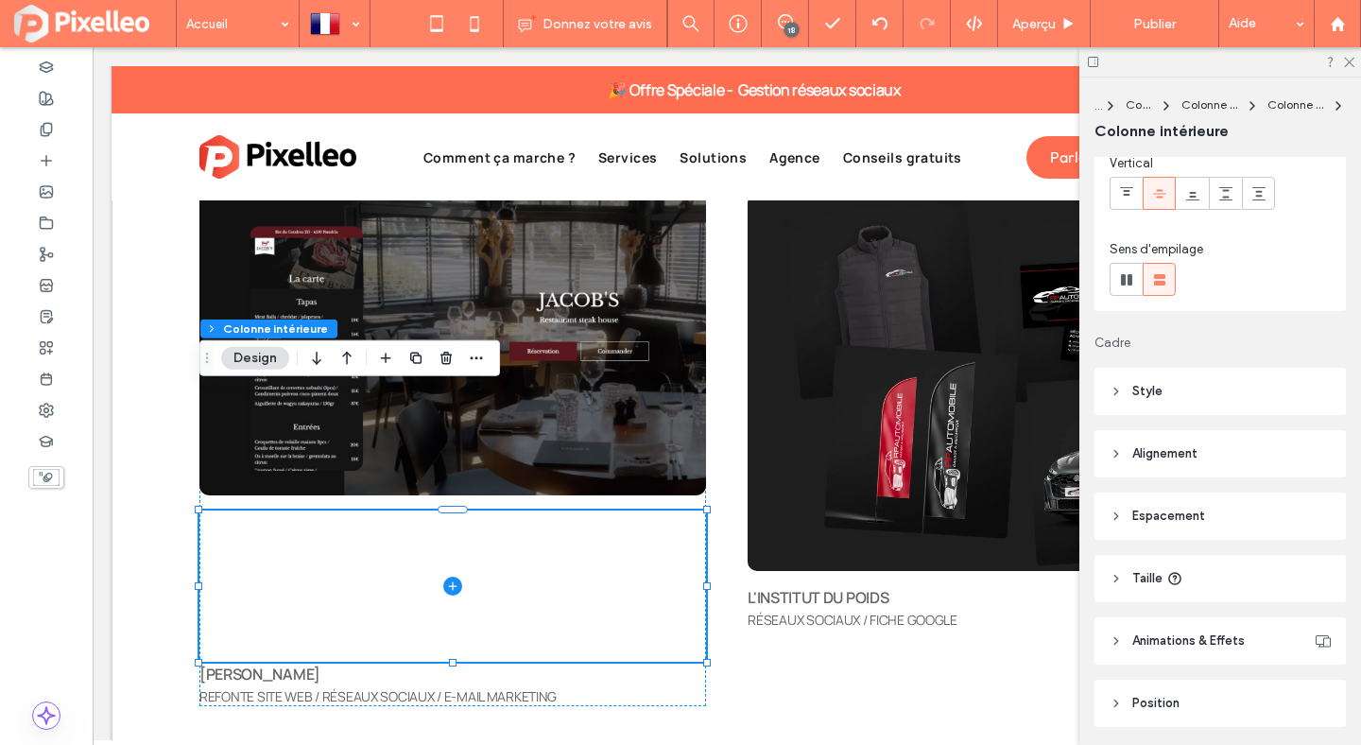
click at [1144, 571] on span "Taille" at bounding box center [1147, 578] width 30 height 19
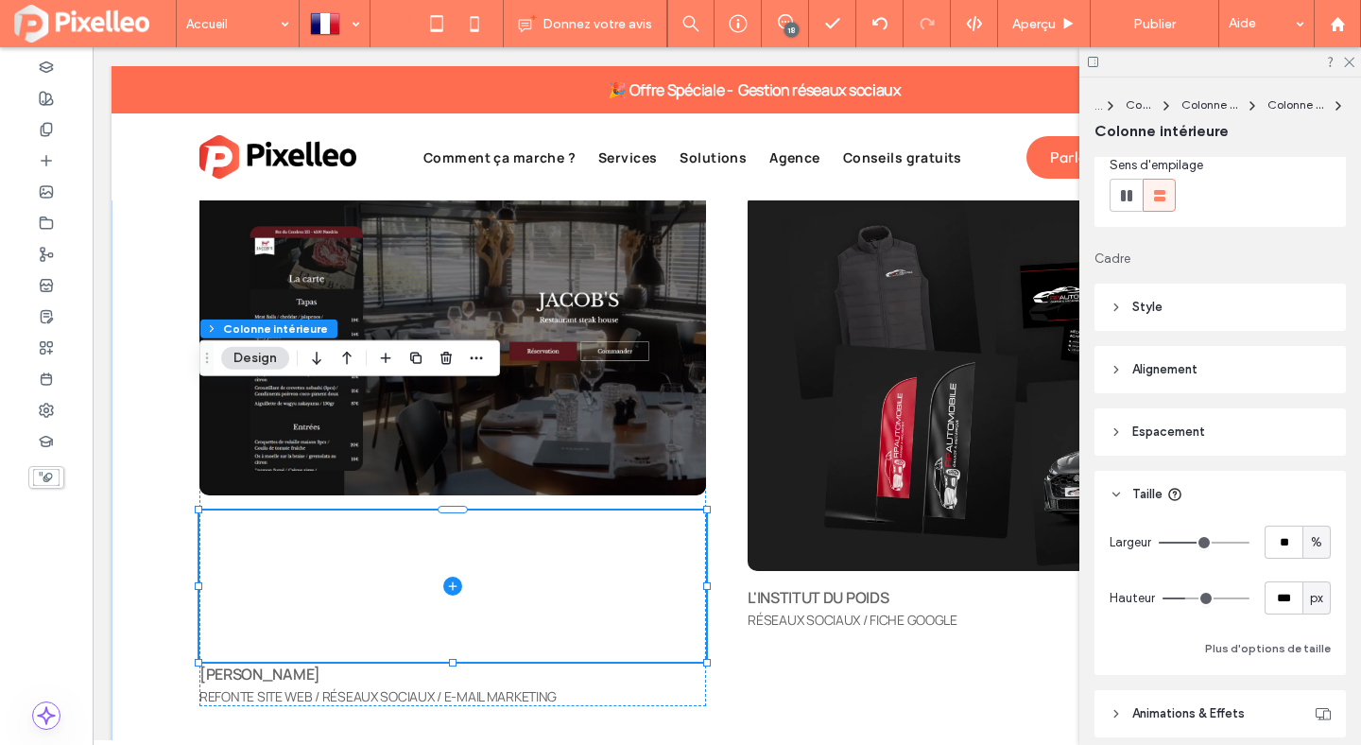
scroll to position [305, 0]
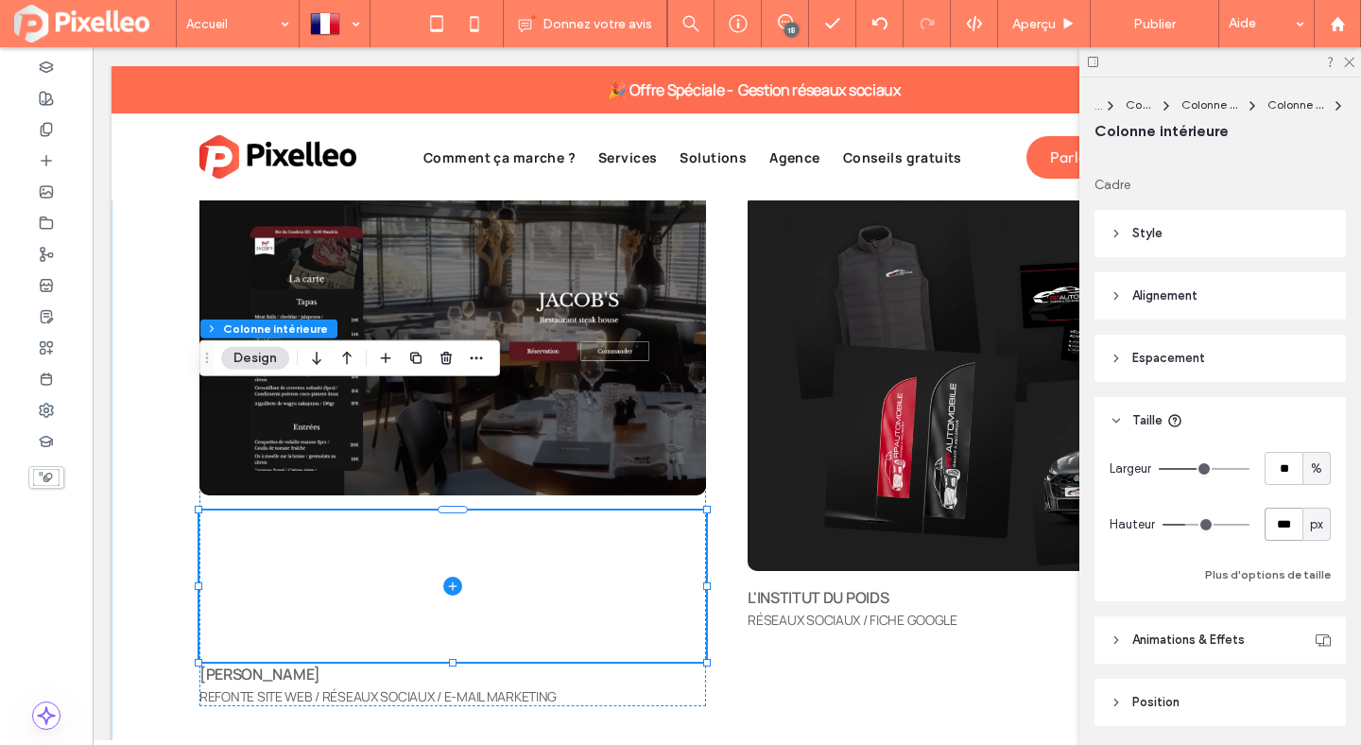
click at [1276, 527] on input "***" at bounding box center [1284, 524] width 38 height 33
paste input "number-input"
type input "***"
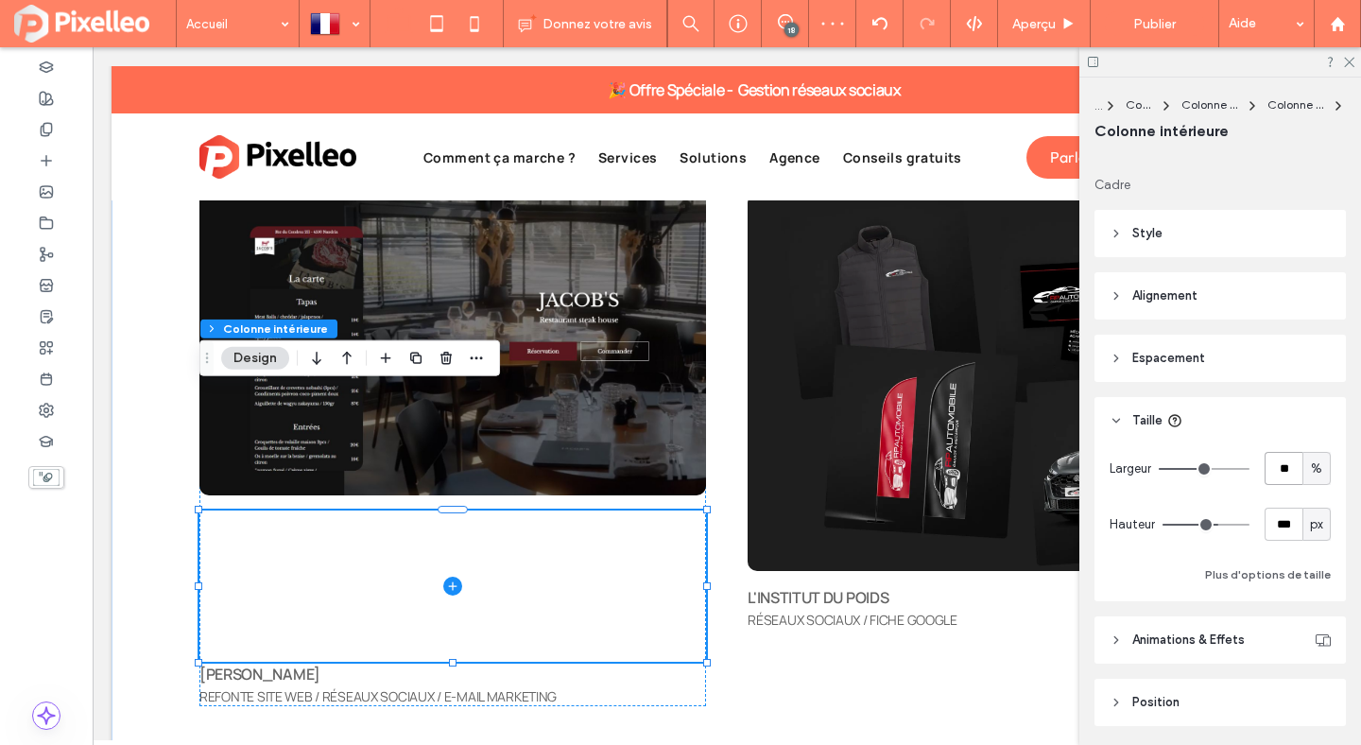
click at [1277, 467] on input "**" at bounding box center [1284, 468] width 38 height 33
type input "***"
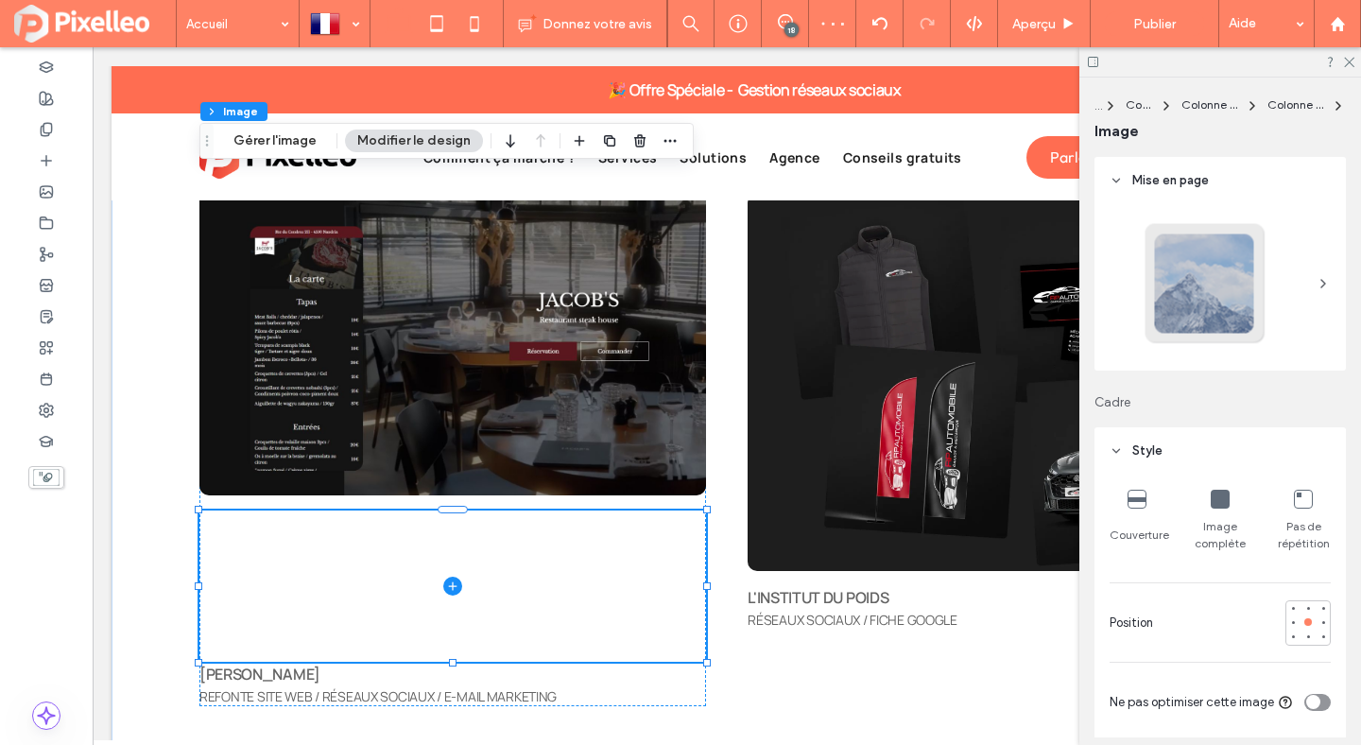
type input "**"
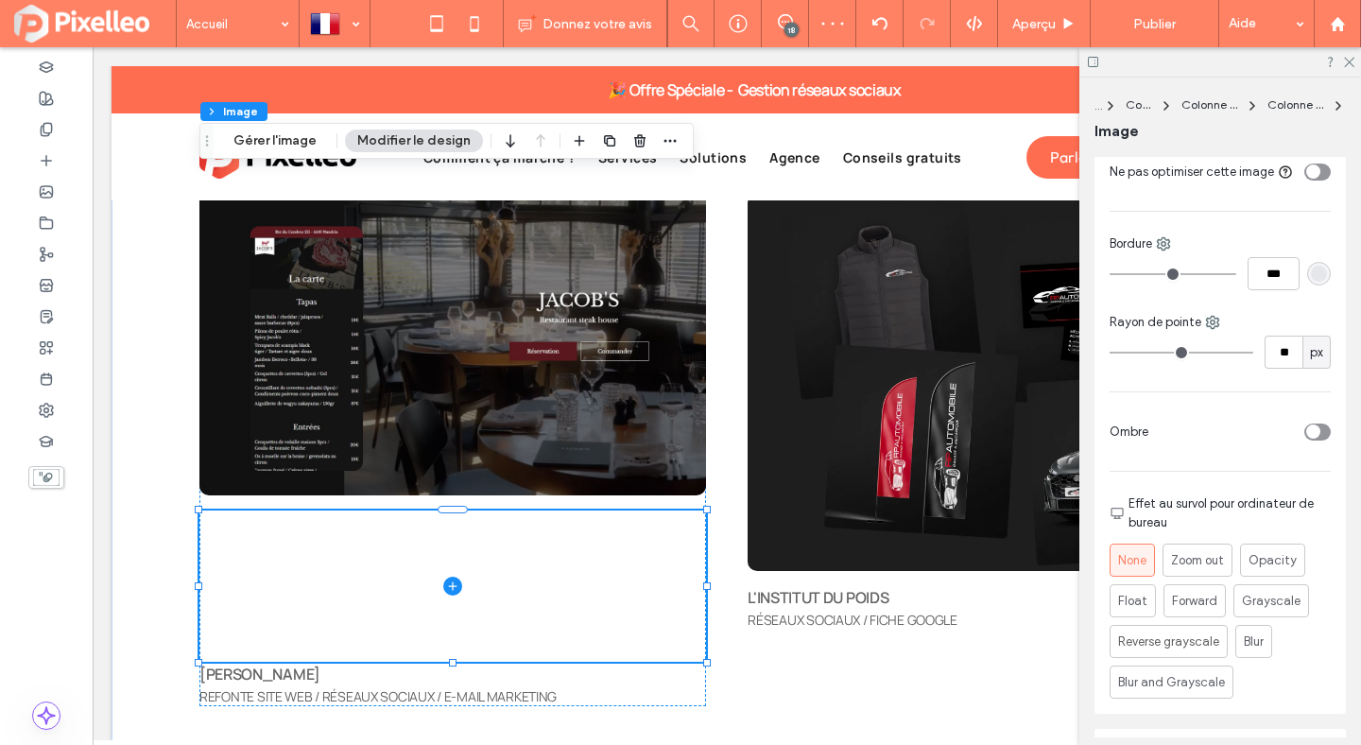
scroll to position [527, 0]
click at [1280, 357] on input "**" at bounding box center [1284, 355] width 38 height 33
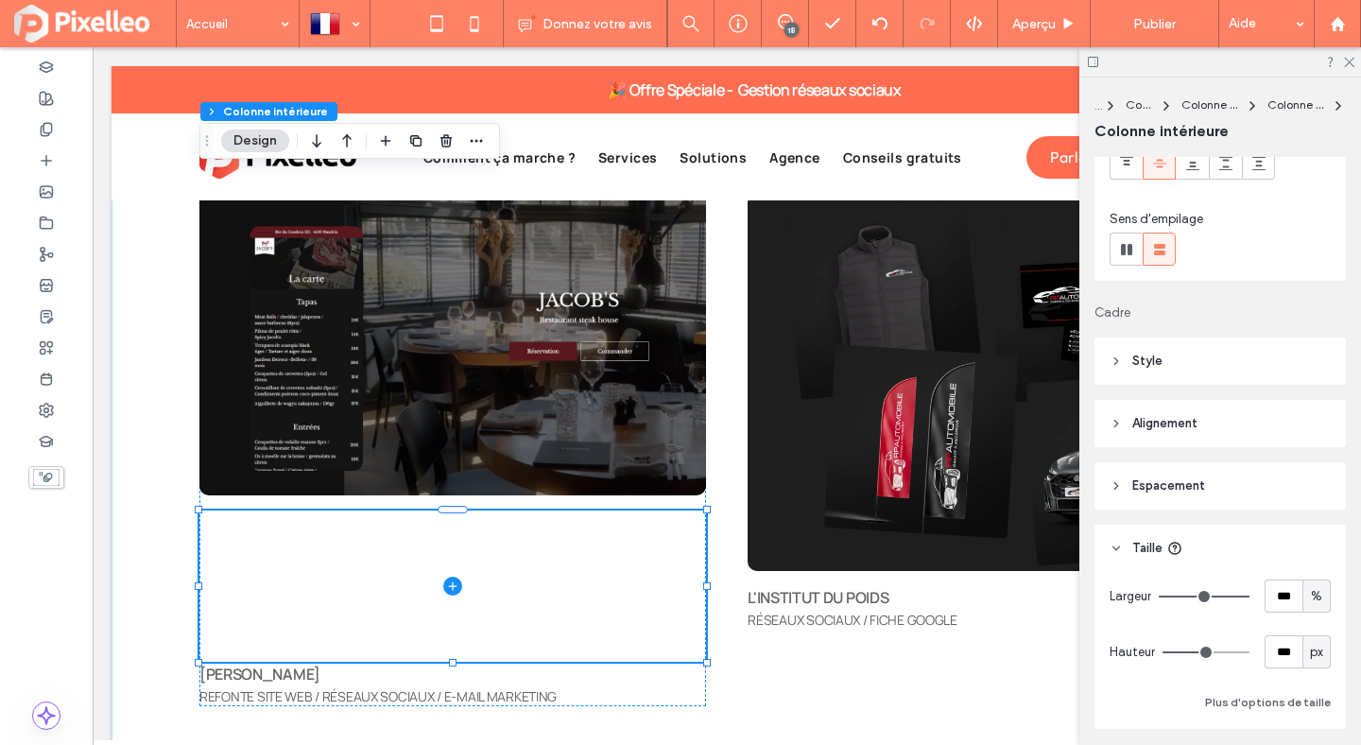
scroll to position [370, 0]
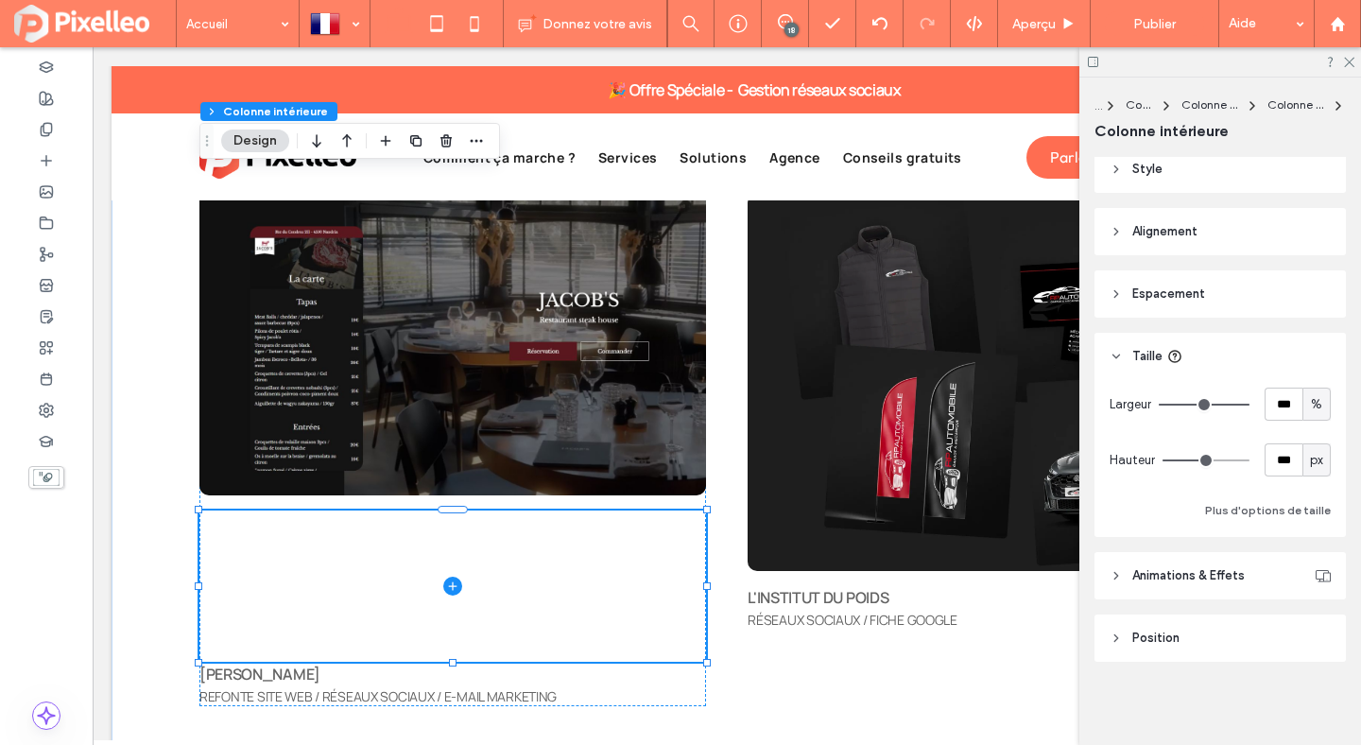
click at [1137, 180] on header "Style" at bounding box center [1220, 169] width 251 height 47
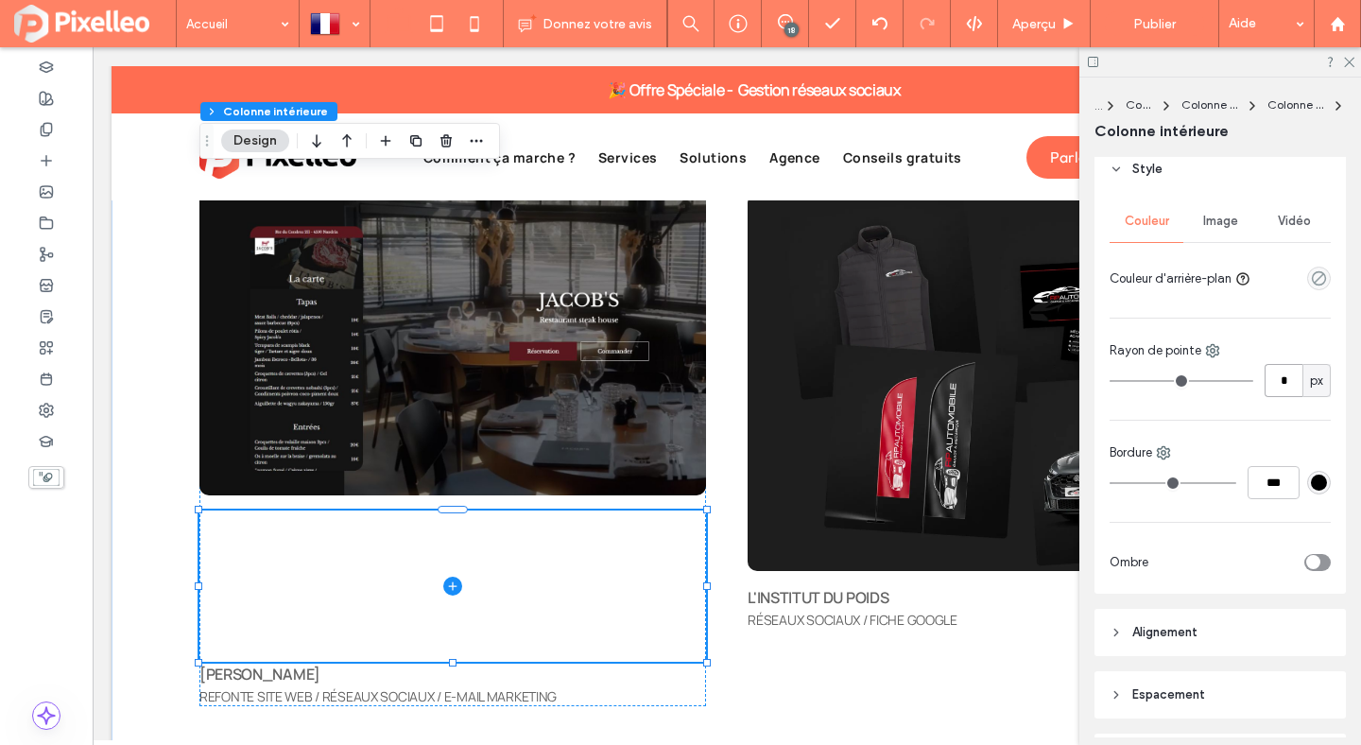
click at [1275, 378] on input "*" at bounding box center [1284, 380] width 38 height 33
paste input "*"
type input "**"
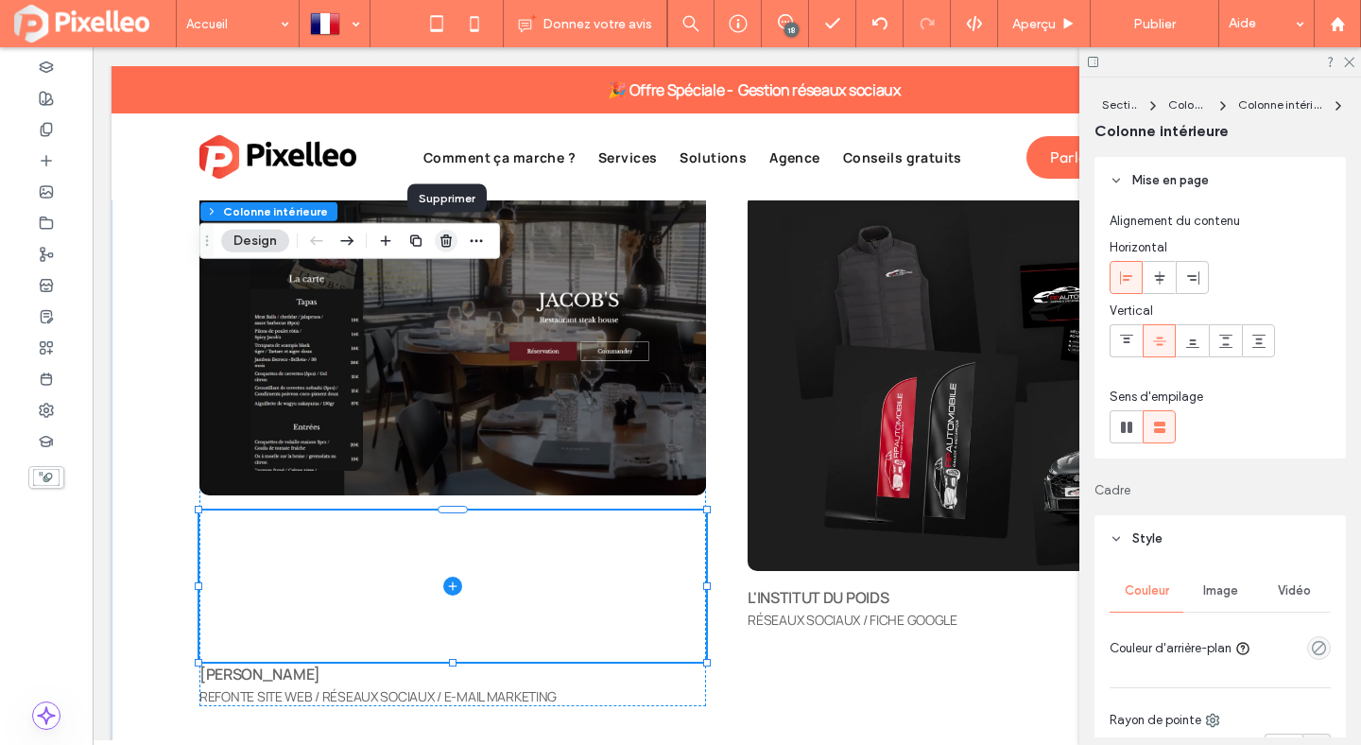
click at [441, 233] on icon "button" at bounding box center [446, 240] width 15 height 15
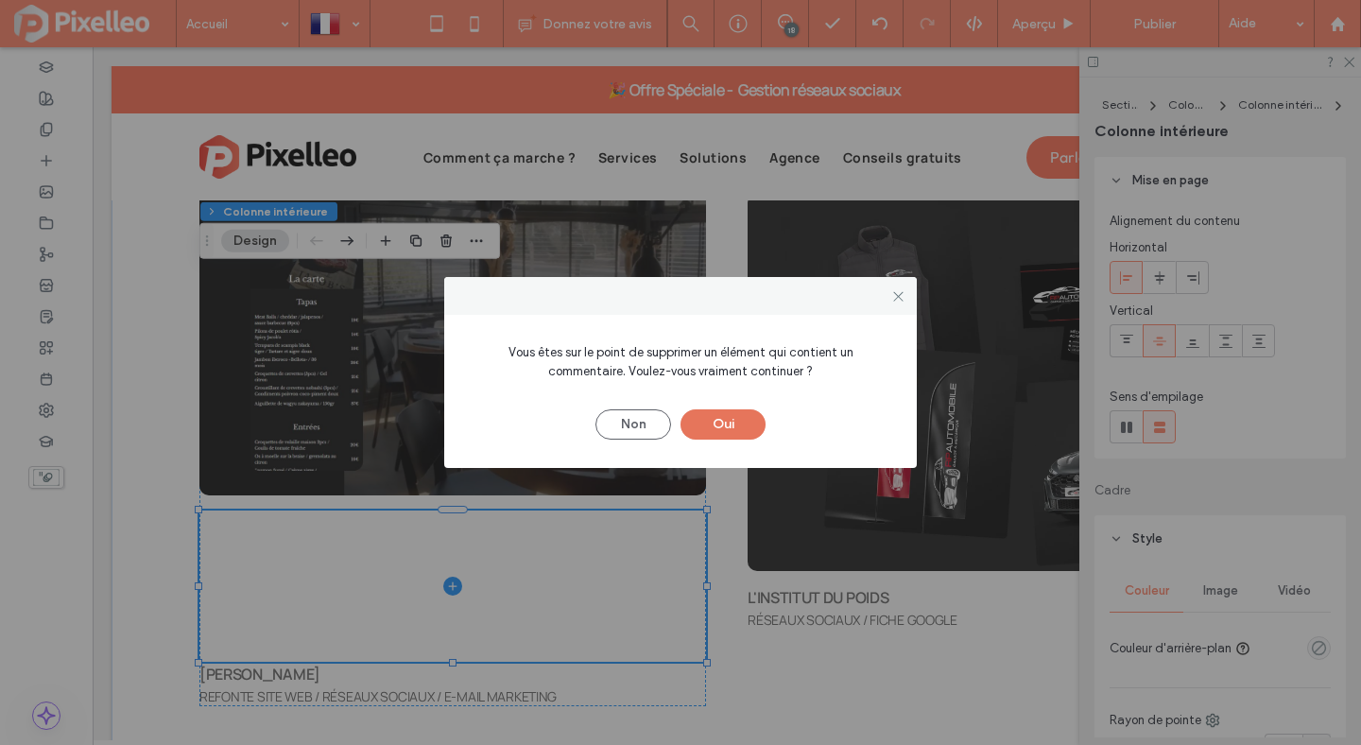
click at [748, 420] on button "Oui" at bounding box center [723, 424] width 85 height 30
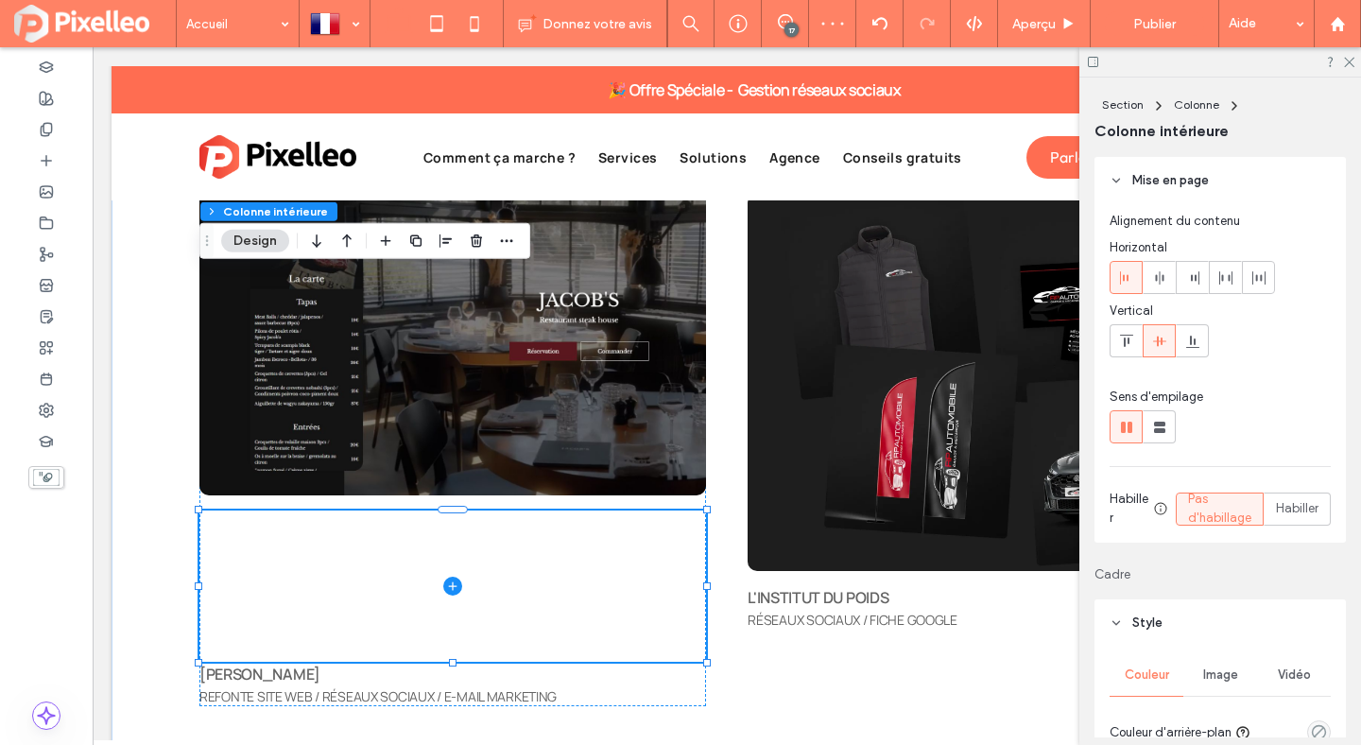
click at [1352, 53] on div at bounding box center [1220, 61] width 282 height 29
click at [1349, 56] on icon at bounding box center [1348, 61] width 12 height 12
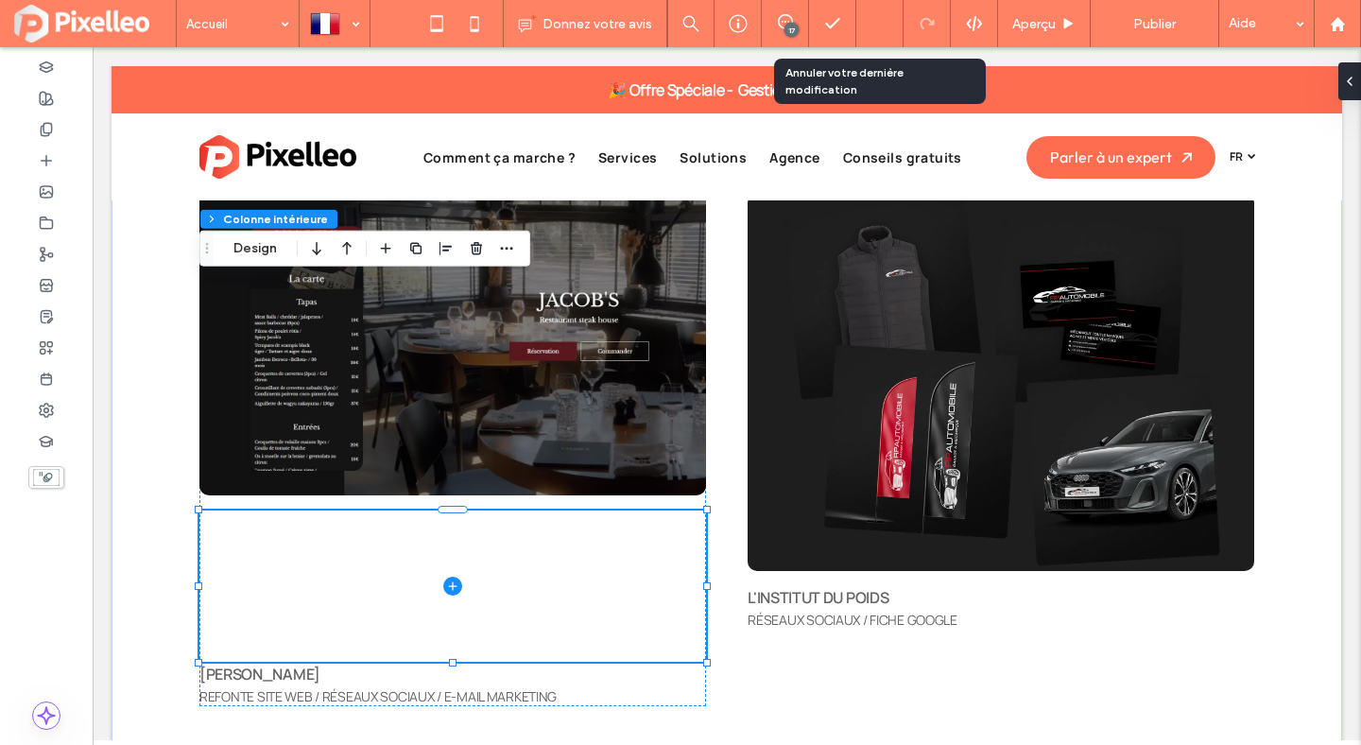
click at [878, 11] on div at bounding box center [879, 23] width 47 height 47
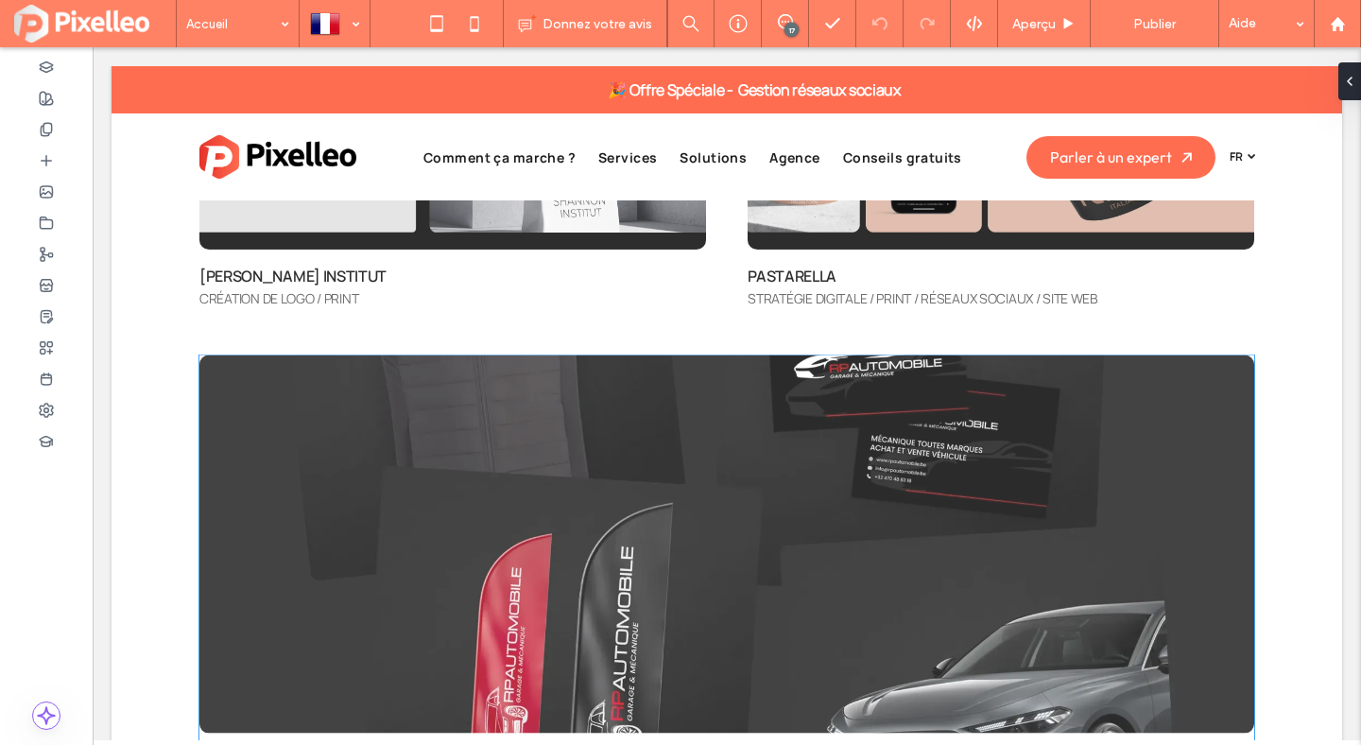
scroll to position [5721, 0]
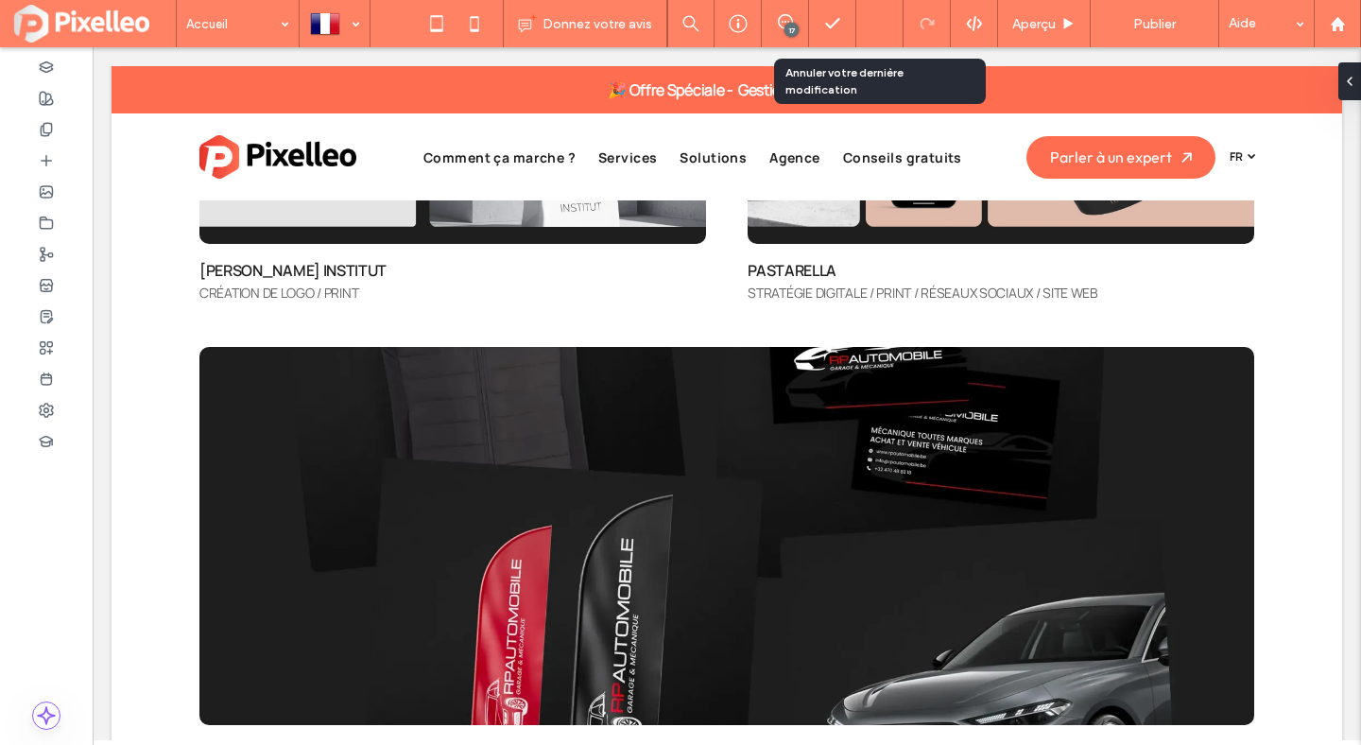
click at [889, 14] on div at bounding box center [879, 23] width 47 height 47
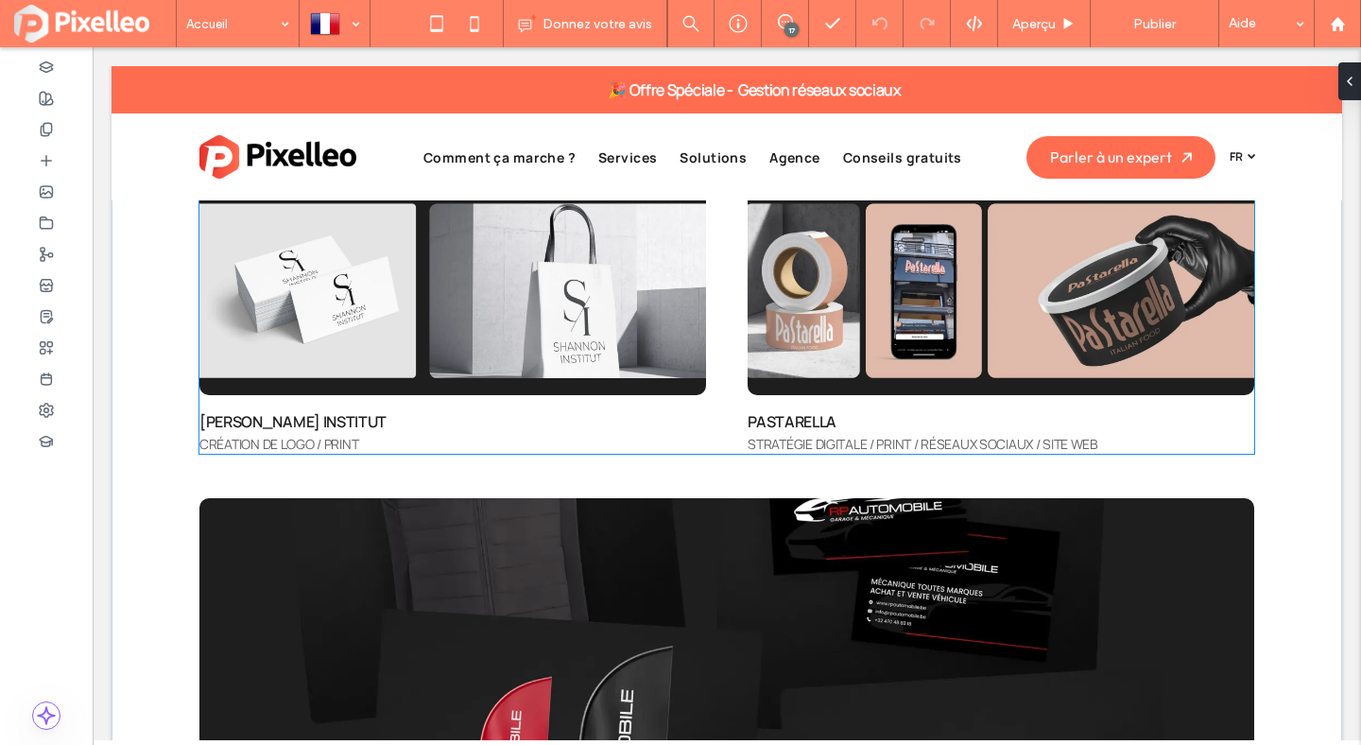
scroll to position [5993, 0]
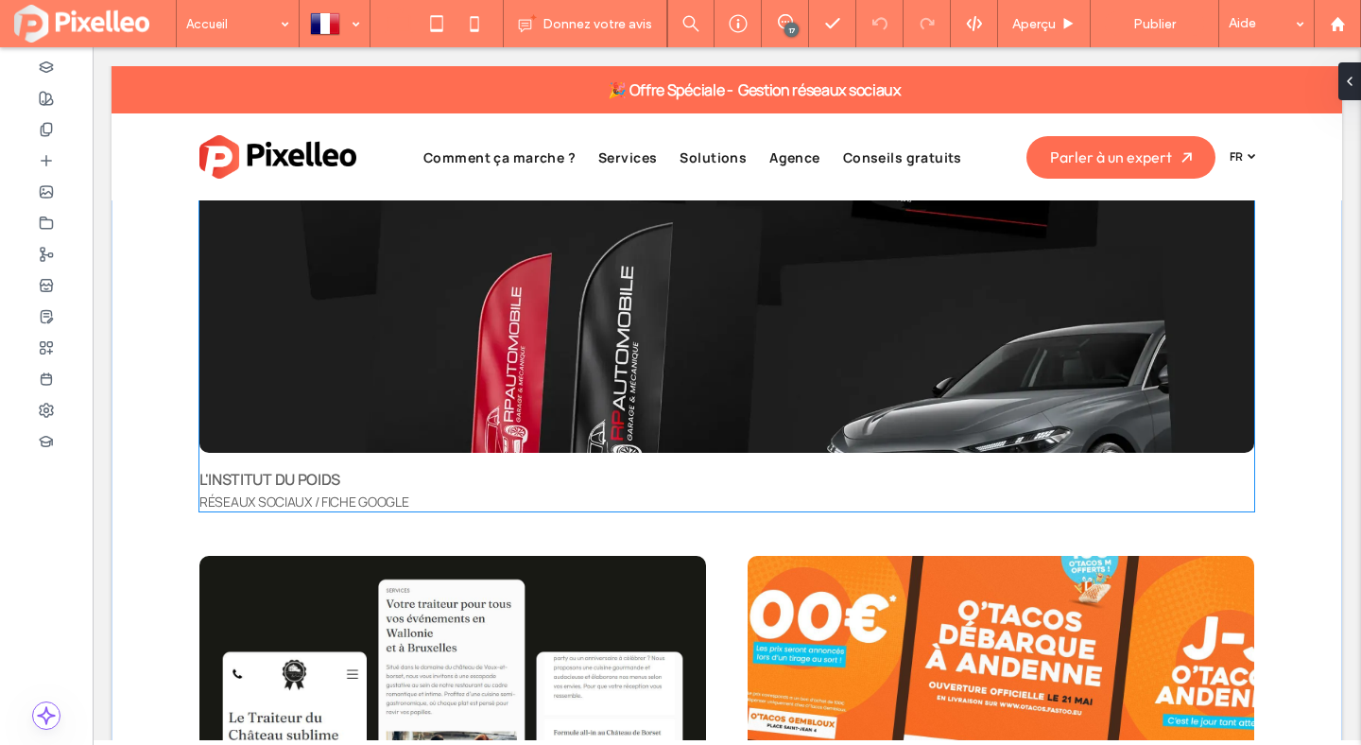
click at [693, 472] on p "L'INSTITUT DU POIDS" at bounding box center [726, 479] width 1055 height 23
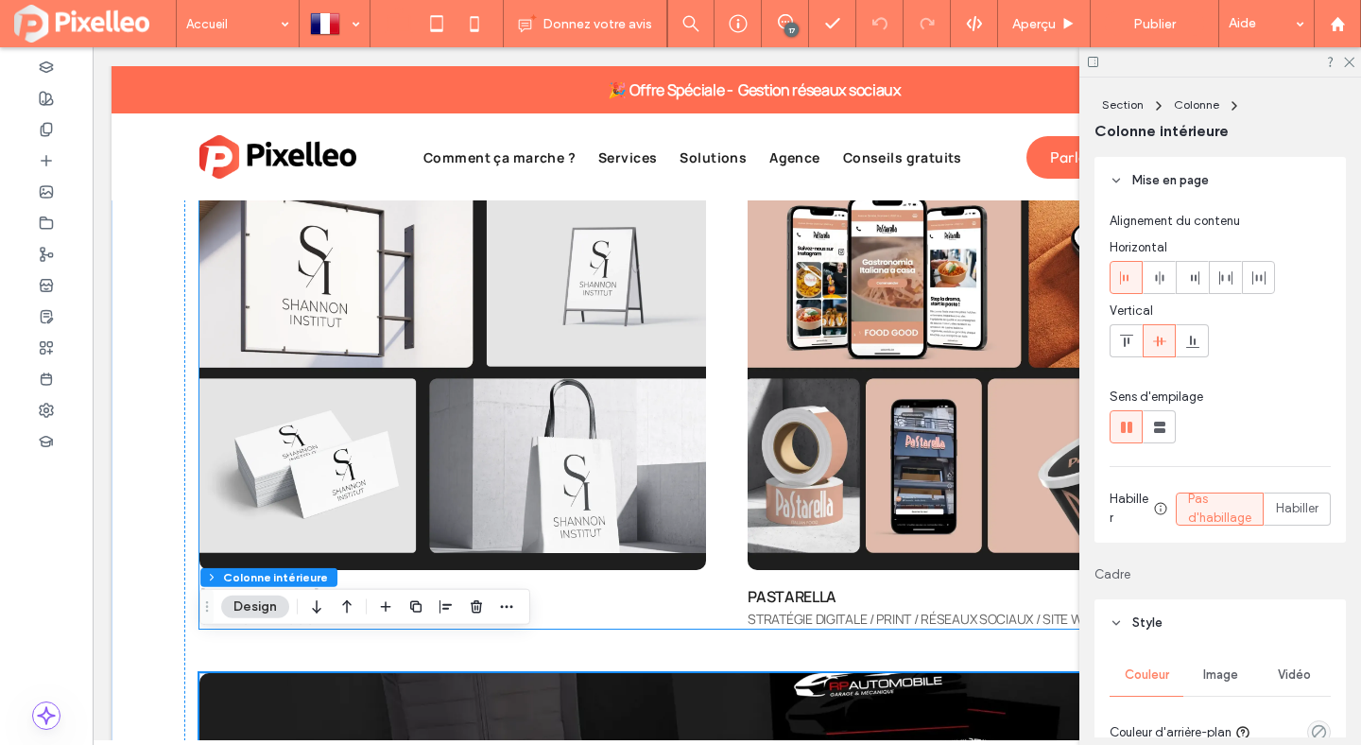
scroll to position [5341, 0]
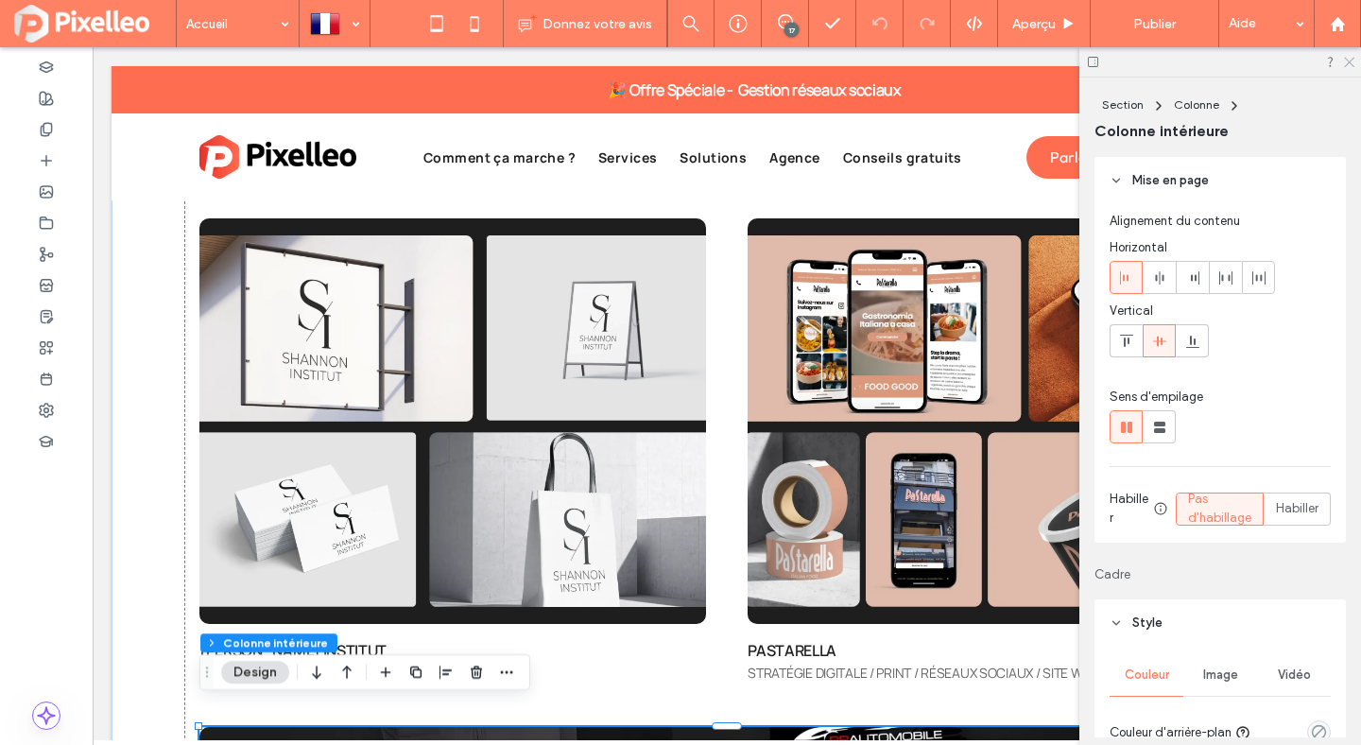
click at [1348, 61] on icon at bounding box center [1348, 61] width 12 height 12
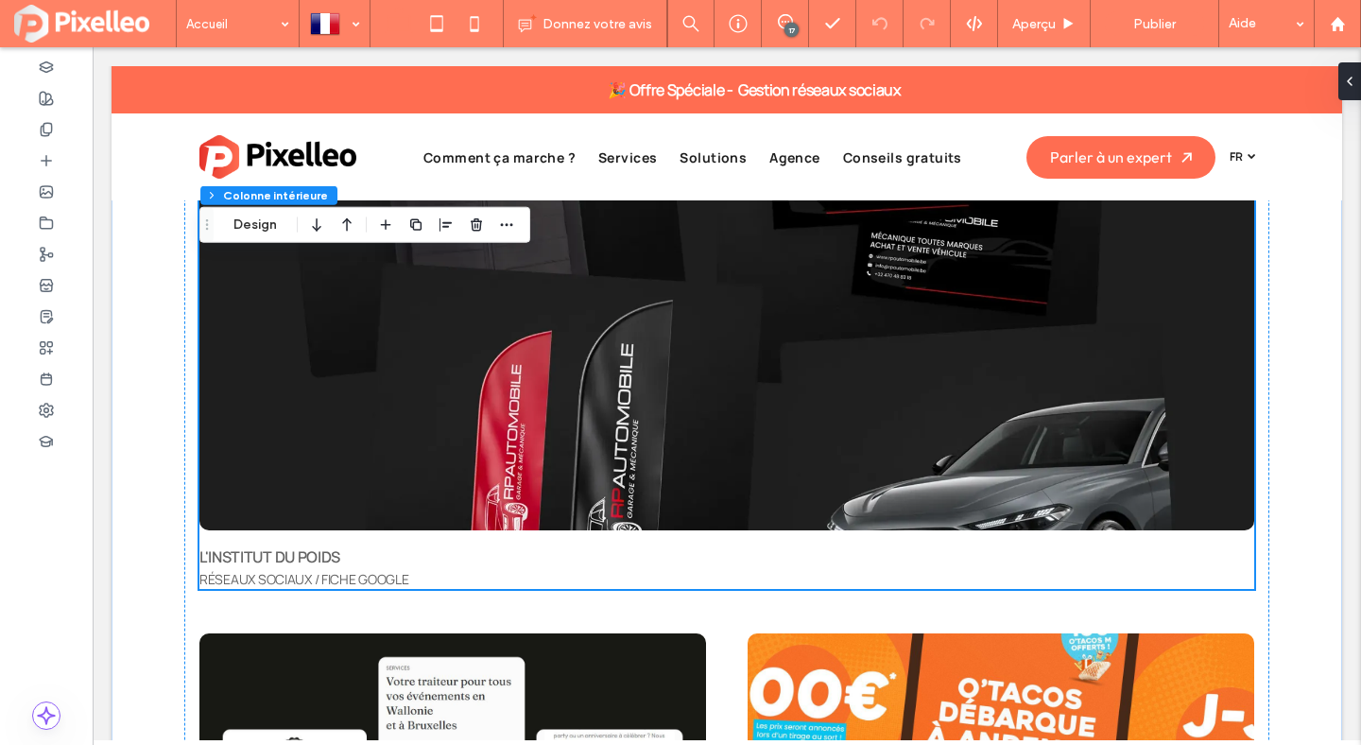
scroll to position [5936, 0]
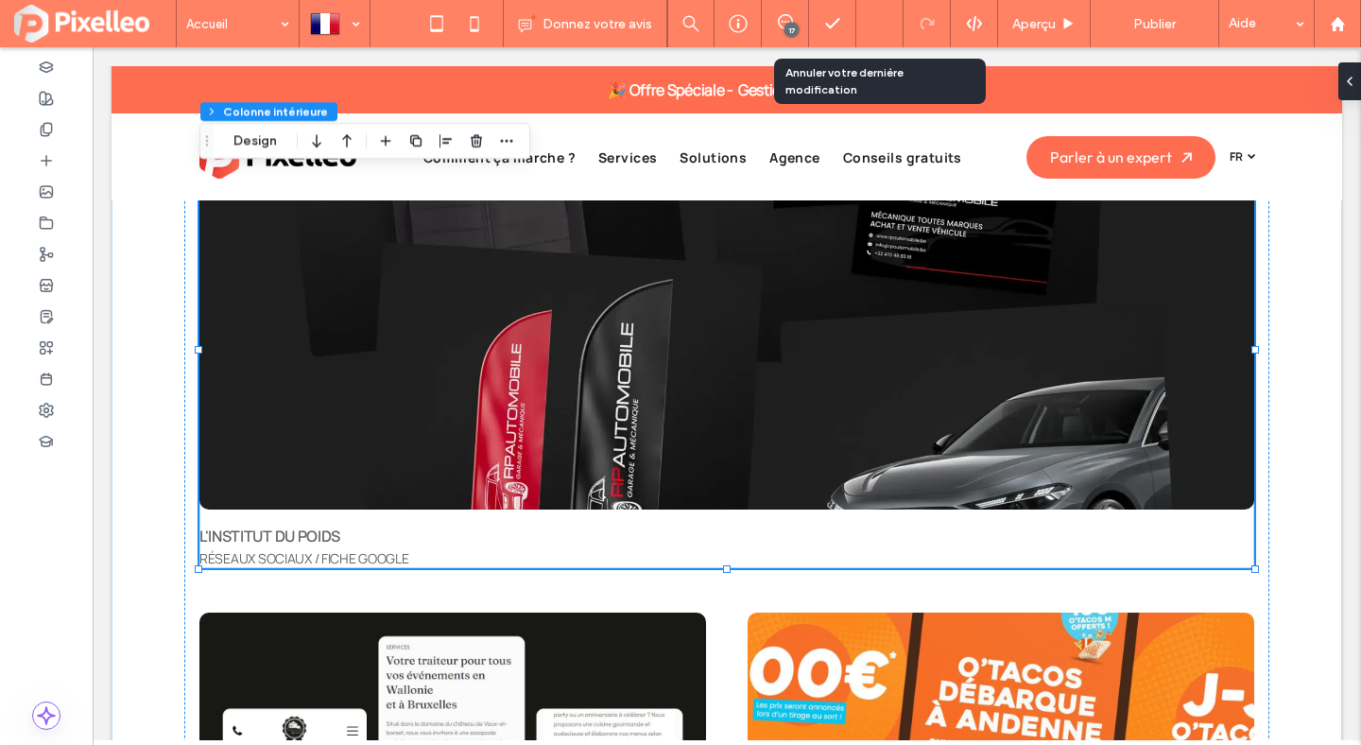
click at [883, 24] on icon at bounding box center [879, 23] width 15 height 15
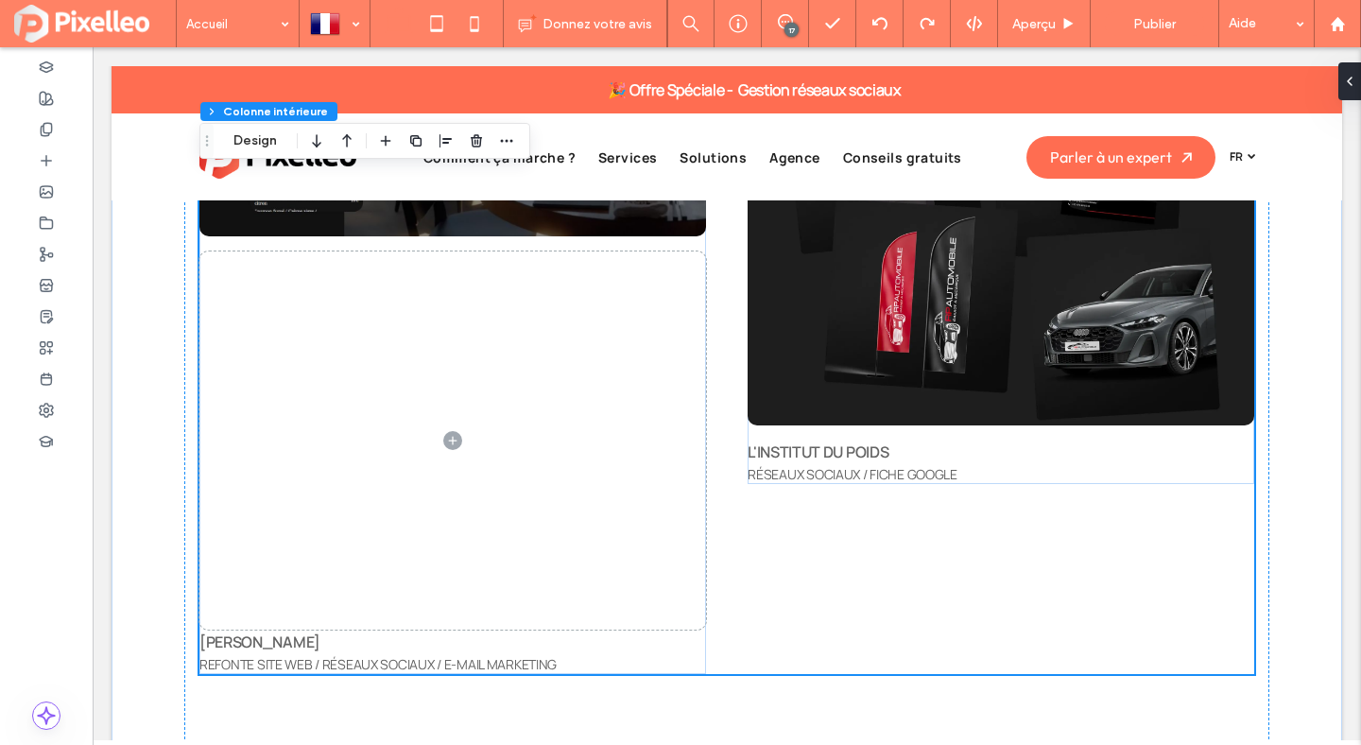
scroll to position [6271, 0]
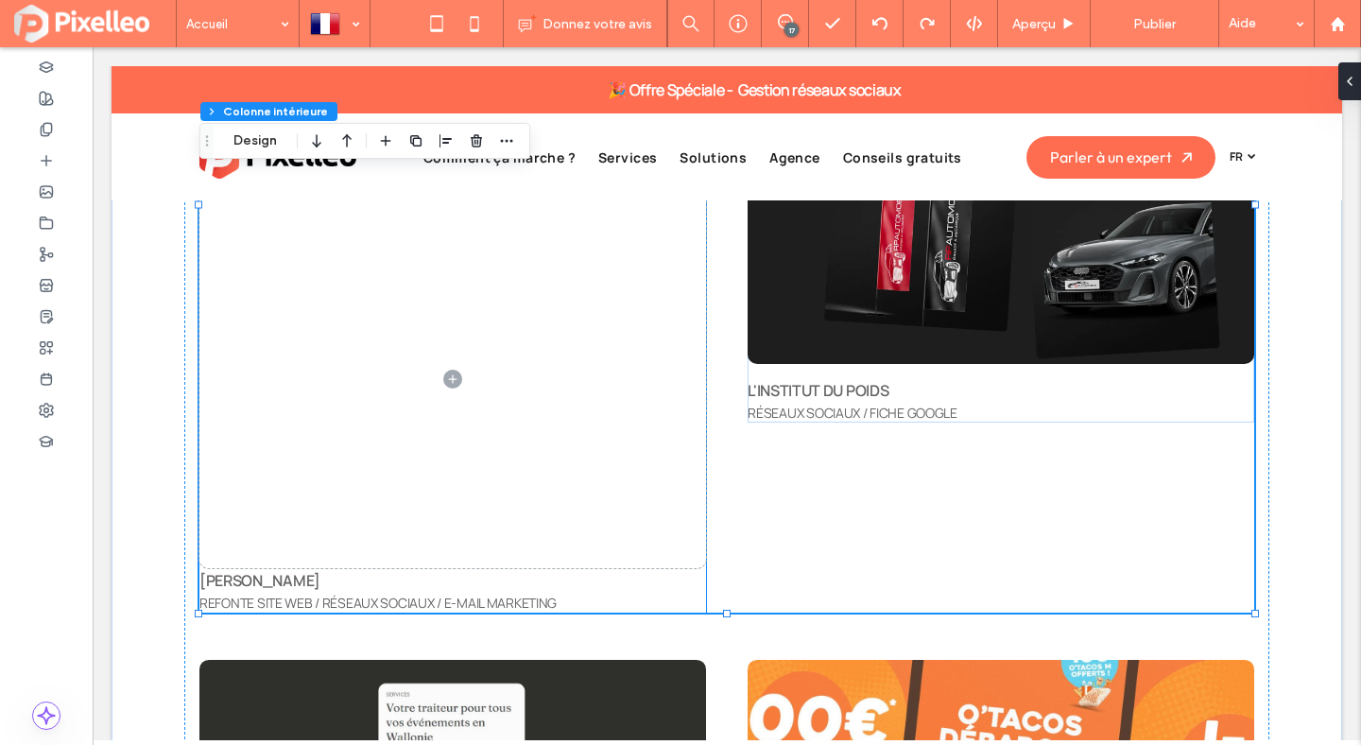
click at [672, 582] on p "[PERSON_NAME]" at bounding box center [452, 580] width 507 height 23
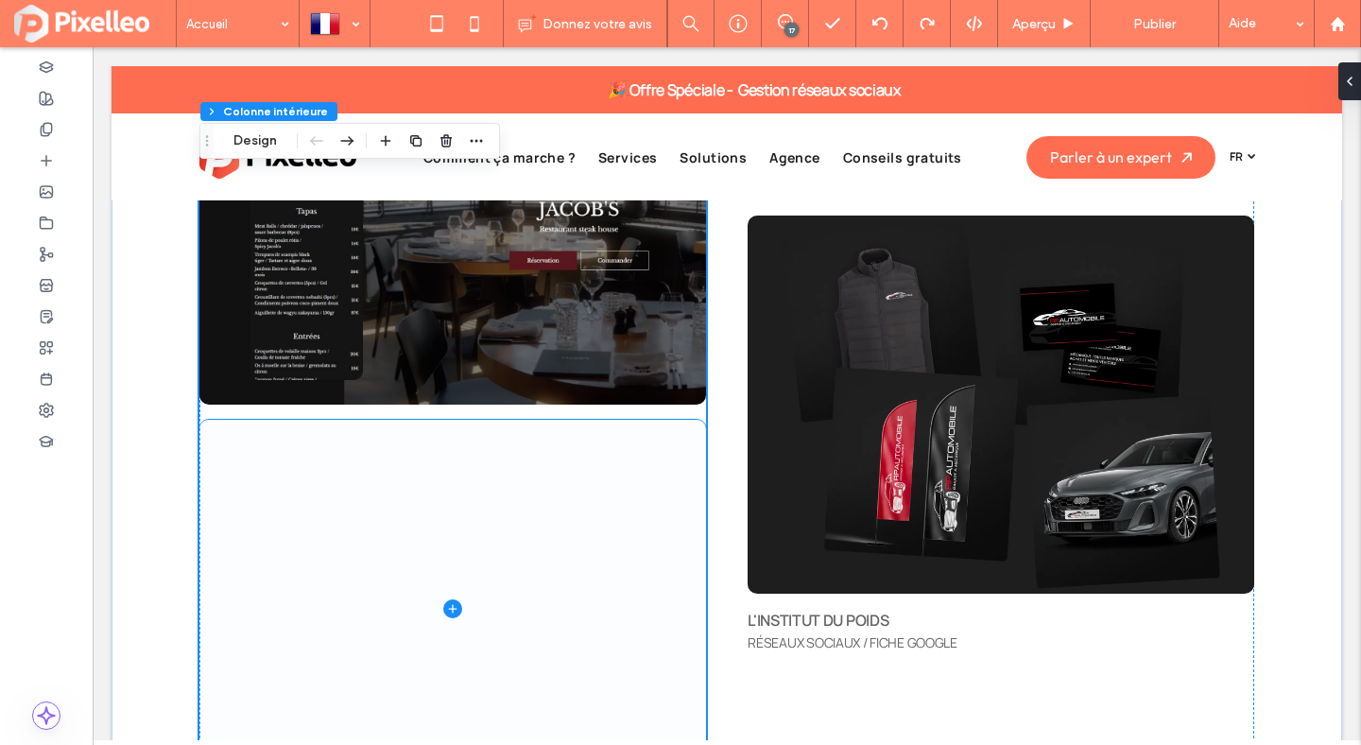
scroll to position [6013, 0]
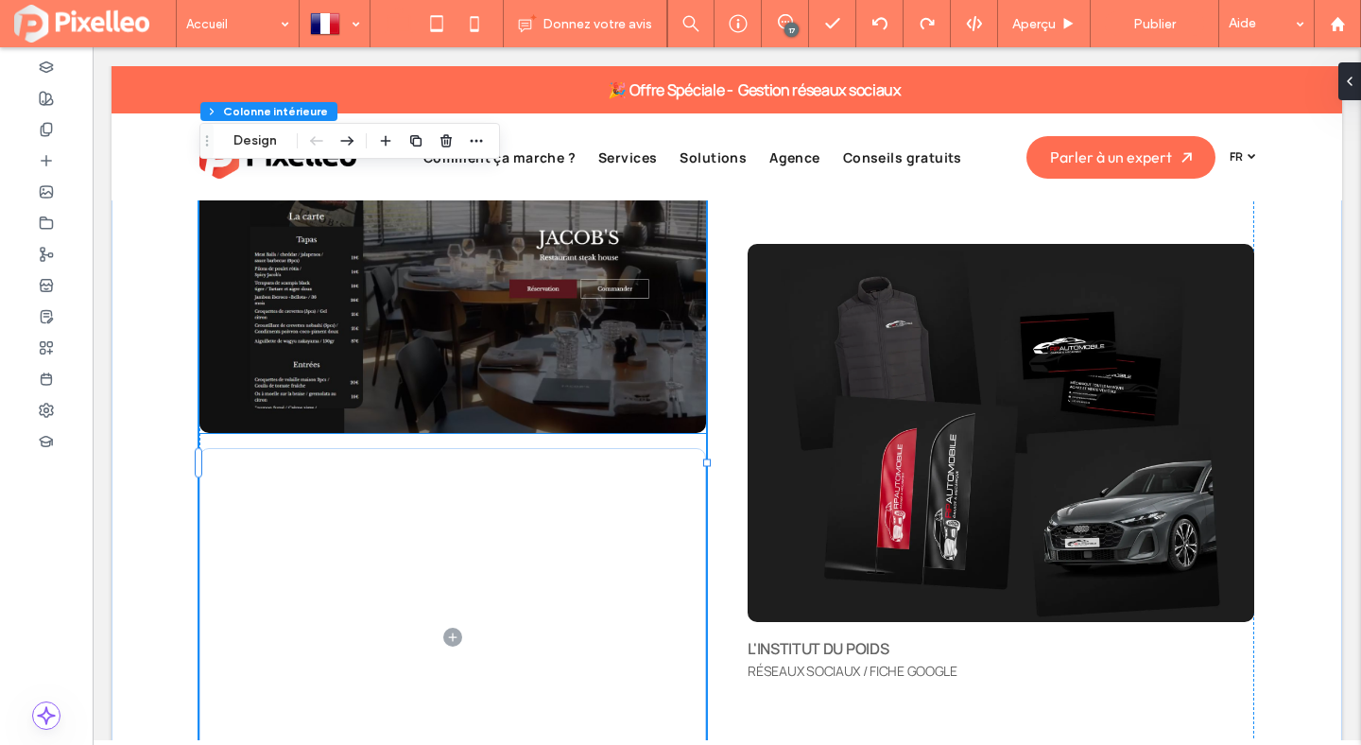
click at [596, 377] on img at bounding box center [452, 244] width 507 height 378
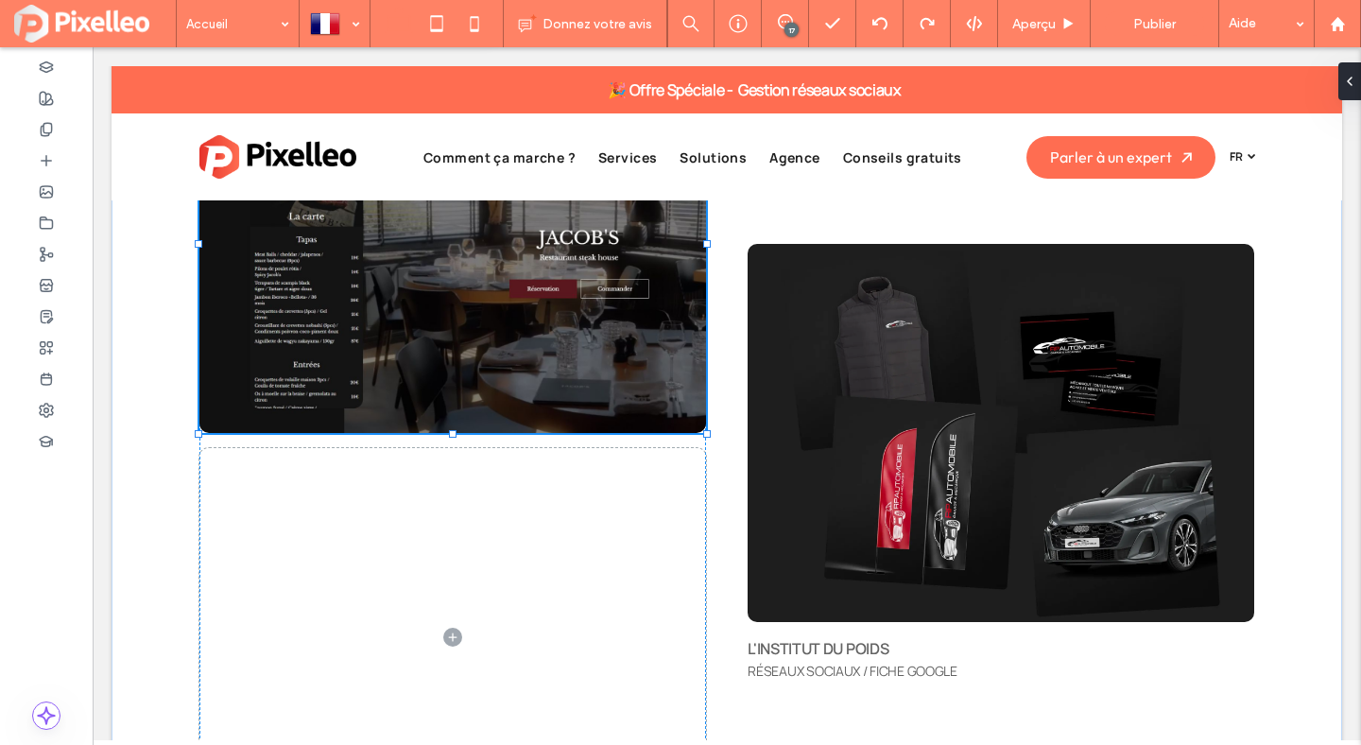
type input "**"
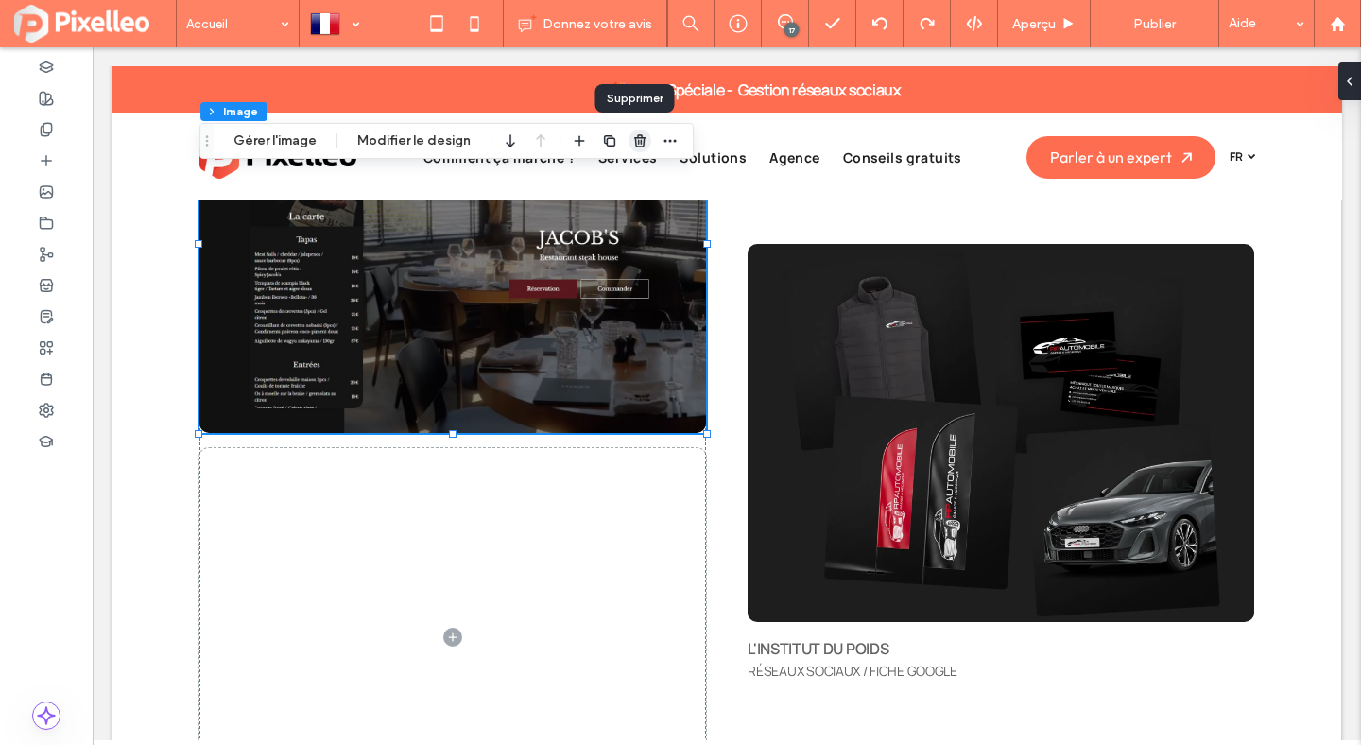
click at [638, 142] on use "button" at bounding box center [639, 140] width 11 height 12
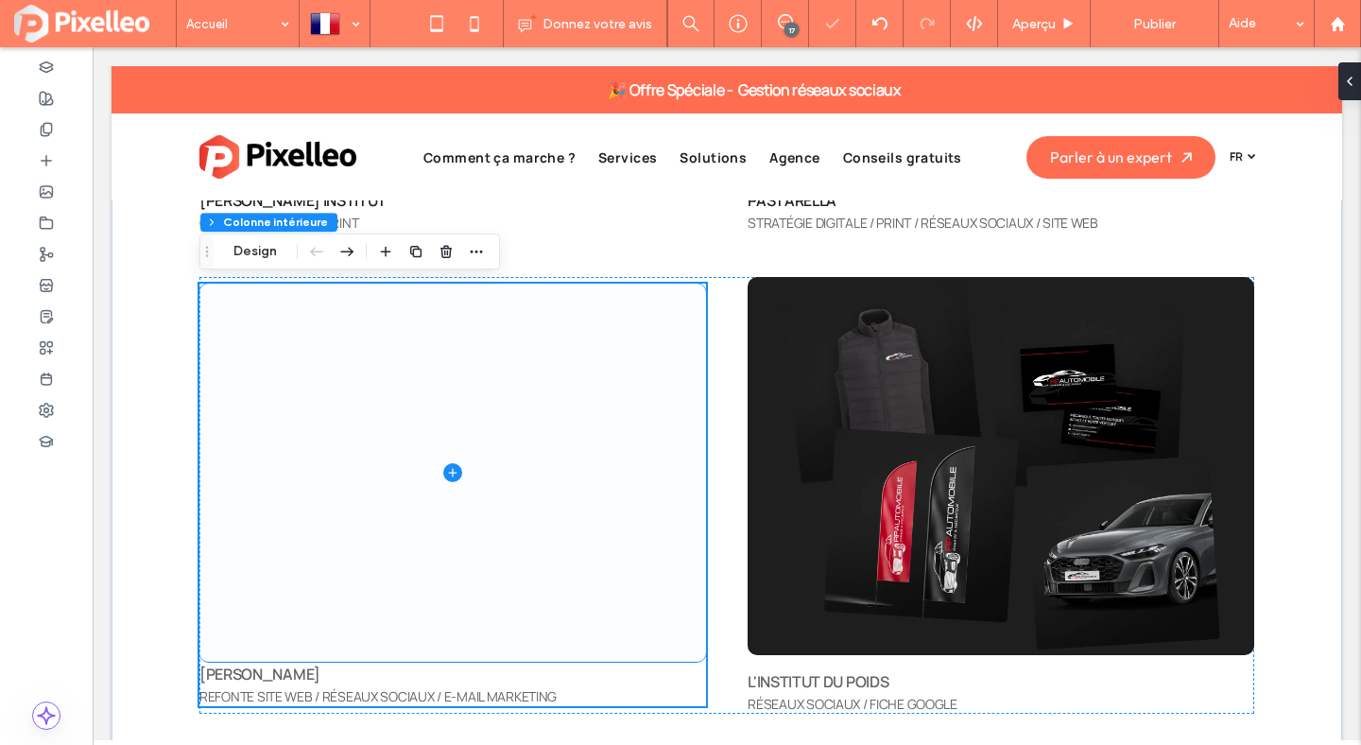
scroll to position [5793, 0]
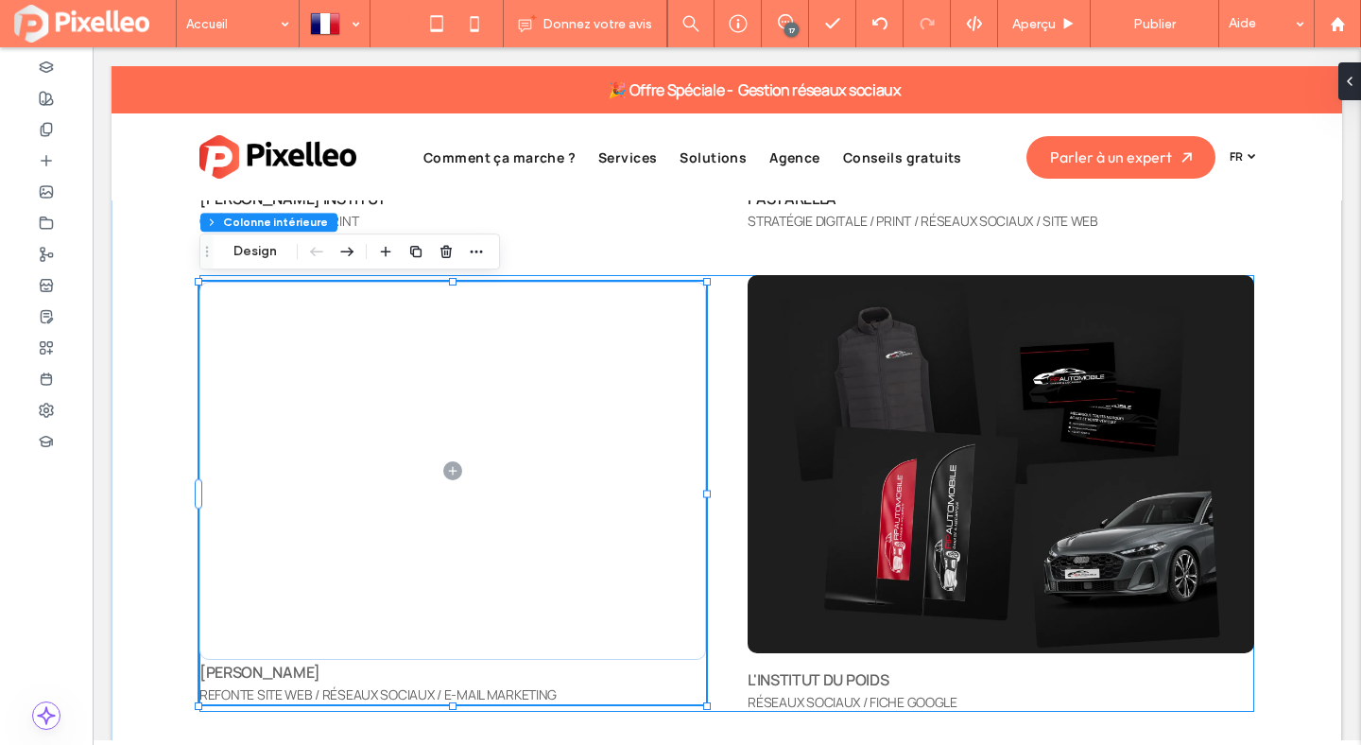
click at [591, 280] on div "JACOB'S REFONTE SITE WEB / RÉSEAUX SOCIAUX / E-MAIL MARKETING L'INSTITUT DU POI…" at bounding box center [726, 493] width 1055 height 437
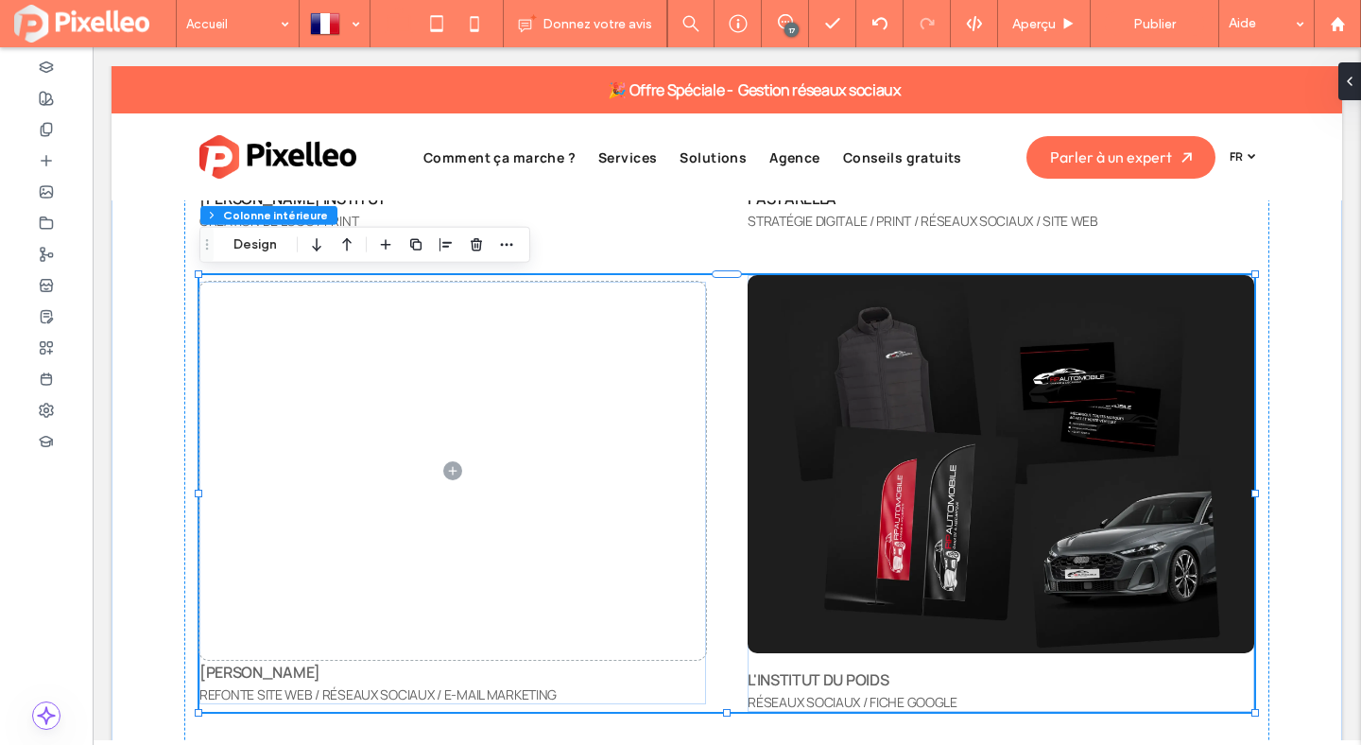
click at [582, 280] on div "JACOB'S REFONTE SITE WEB / RÉSEAUX SOCIAUX / E-MAIL MARKETING L'INSTITUT DU POI…" at bounding box center [726, 493] width 1055 height 437
click at [267, 249] on button "Design" at bounding box center [255, 244] width 68 height 23
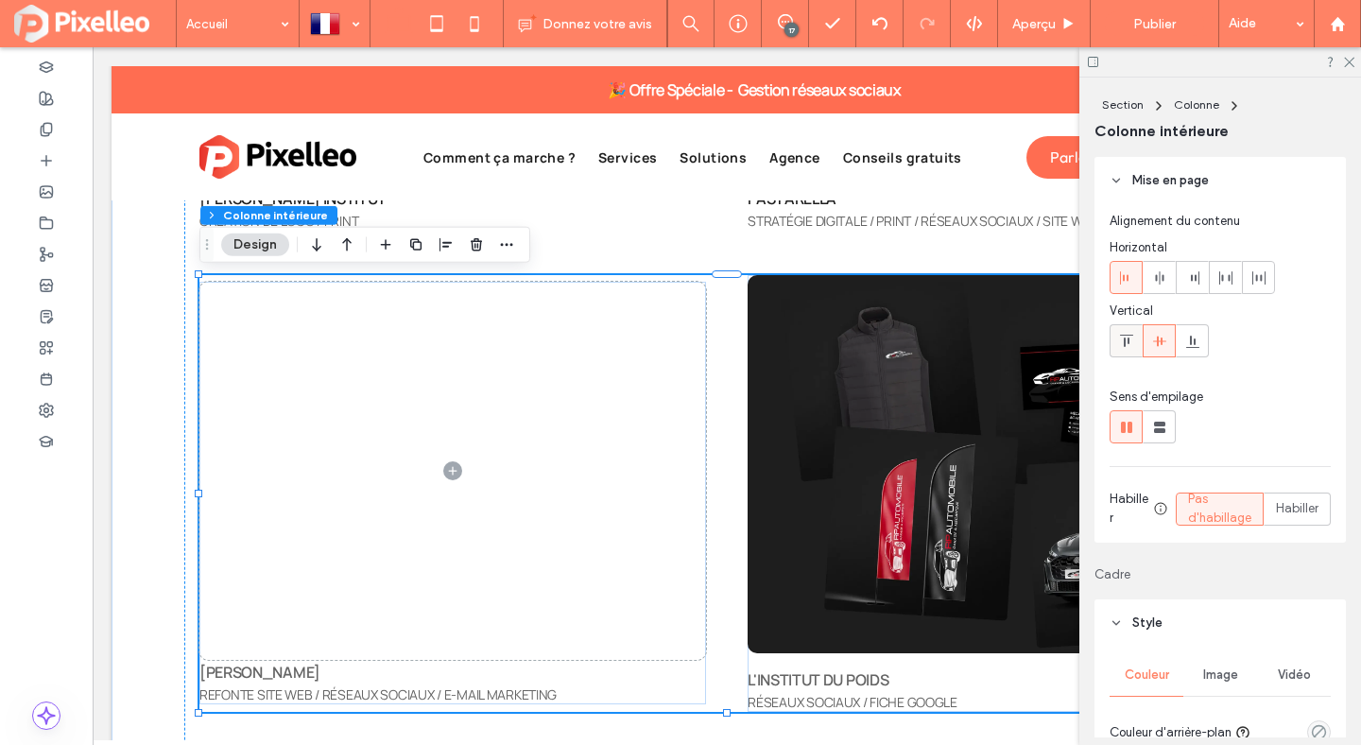
click at [1129, 339] on use at bounding box center [1125, 341] width 13 height 12
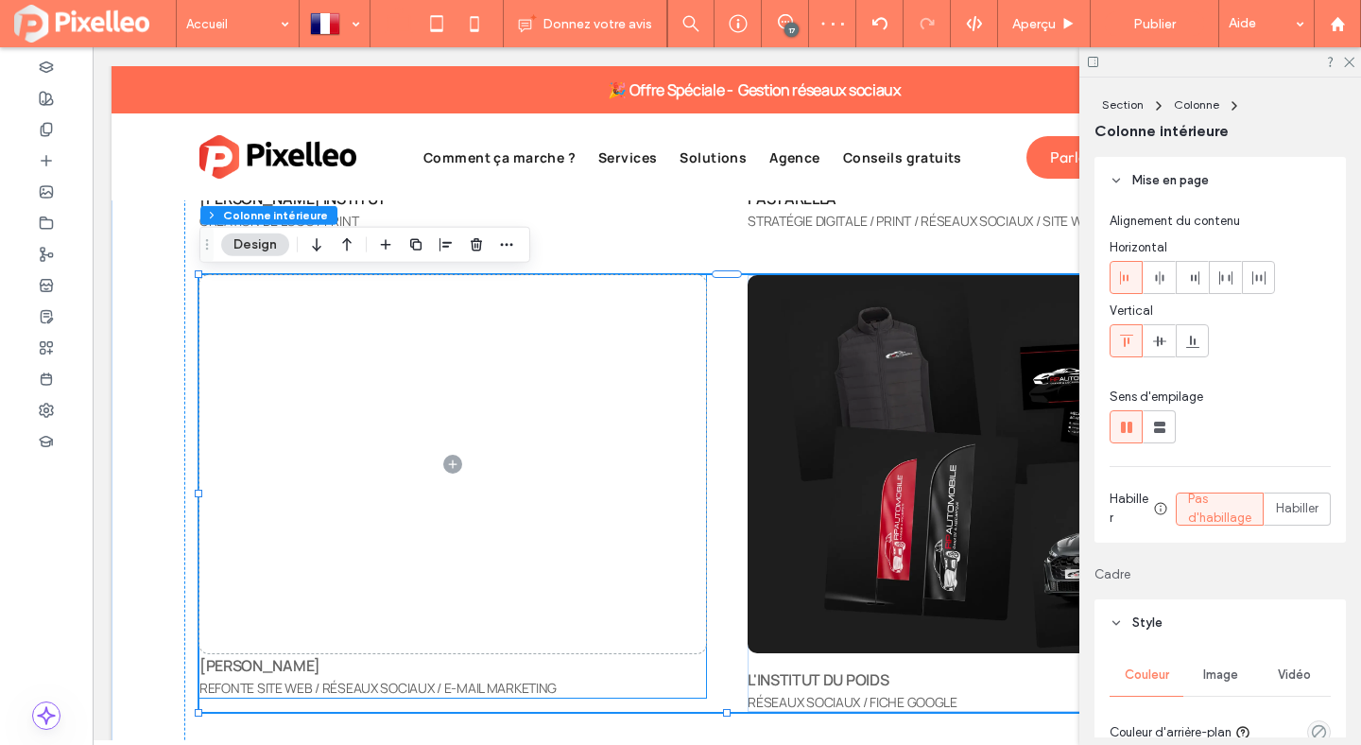
click at [513, 452] on span at bounding box center [452, 464] width 507 height 378
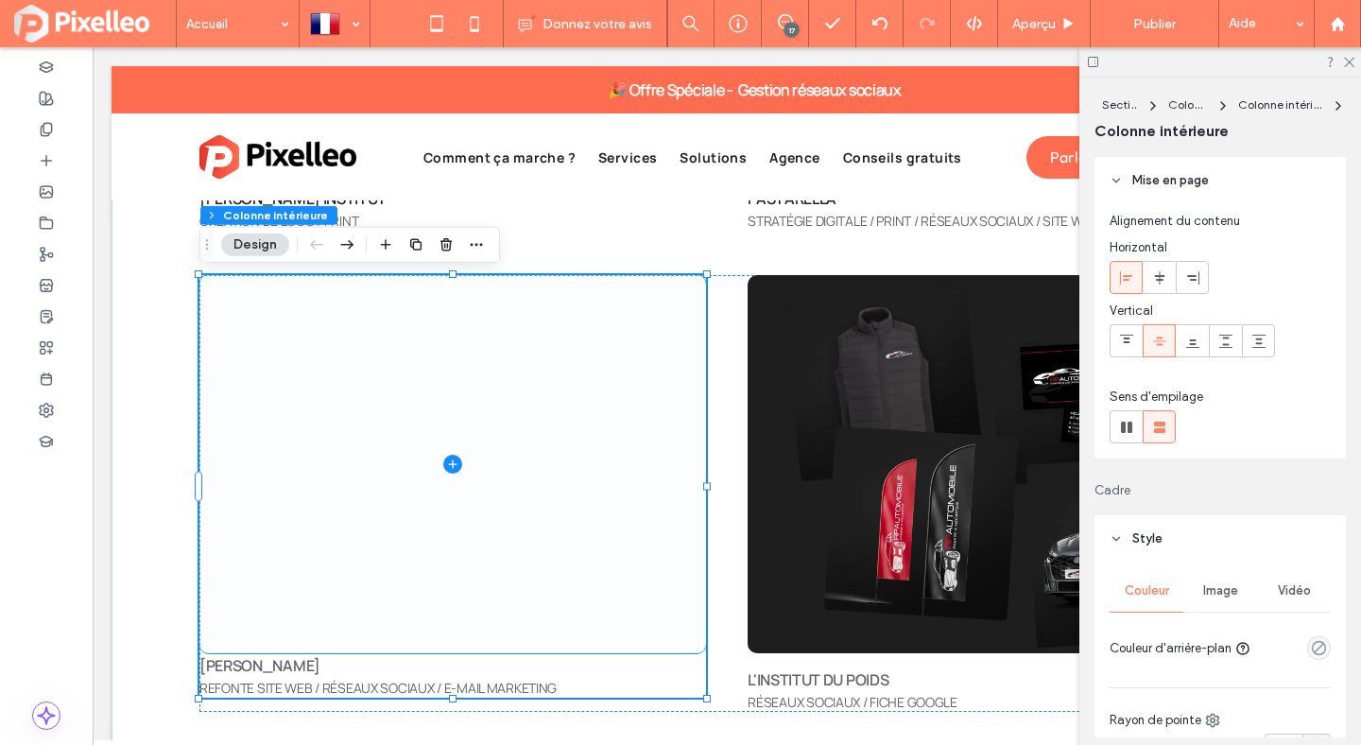
click at [612, 620] on span at bounding box center [452, 464] width 507 height 378
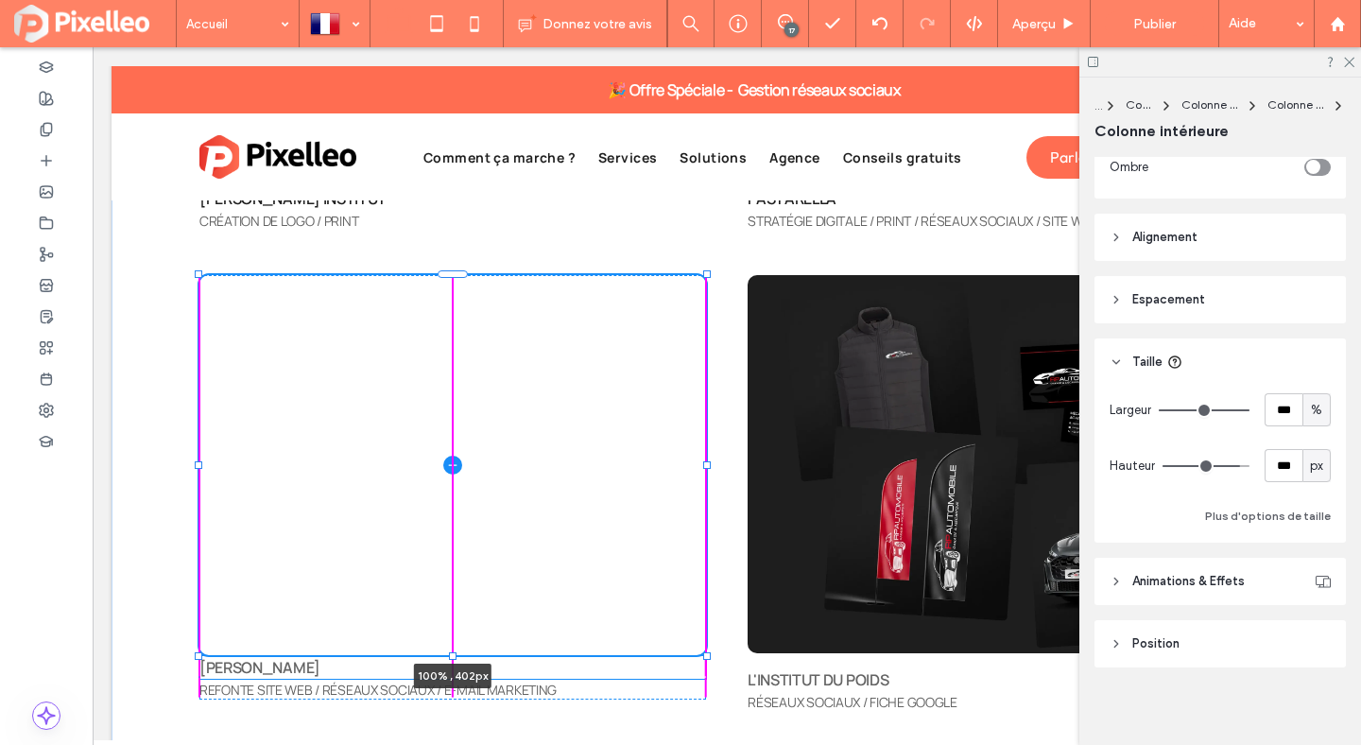
scroll to position [770, 0]
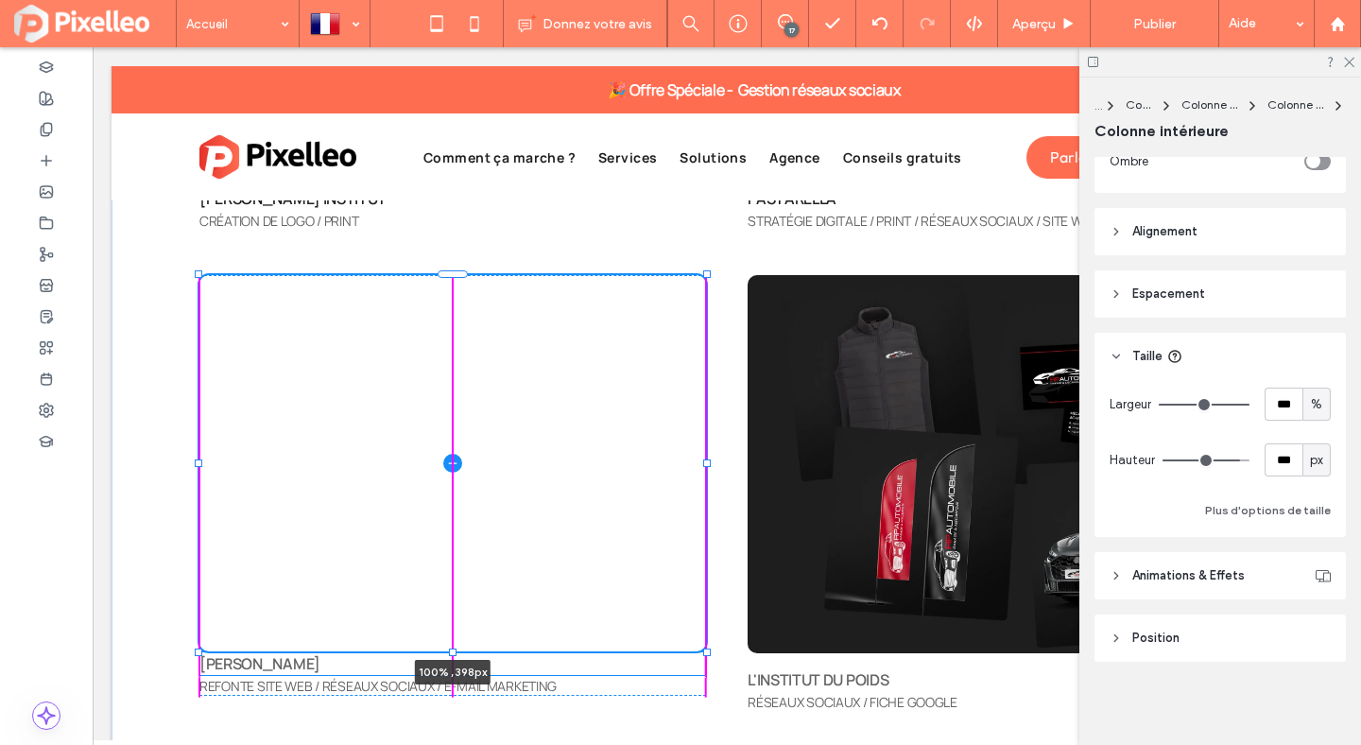
click at [456, 653] on div at bounding box center [453, 652] width 8 height 8
type input "***"
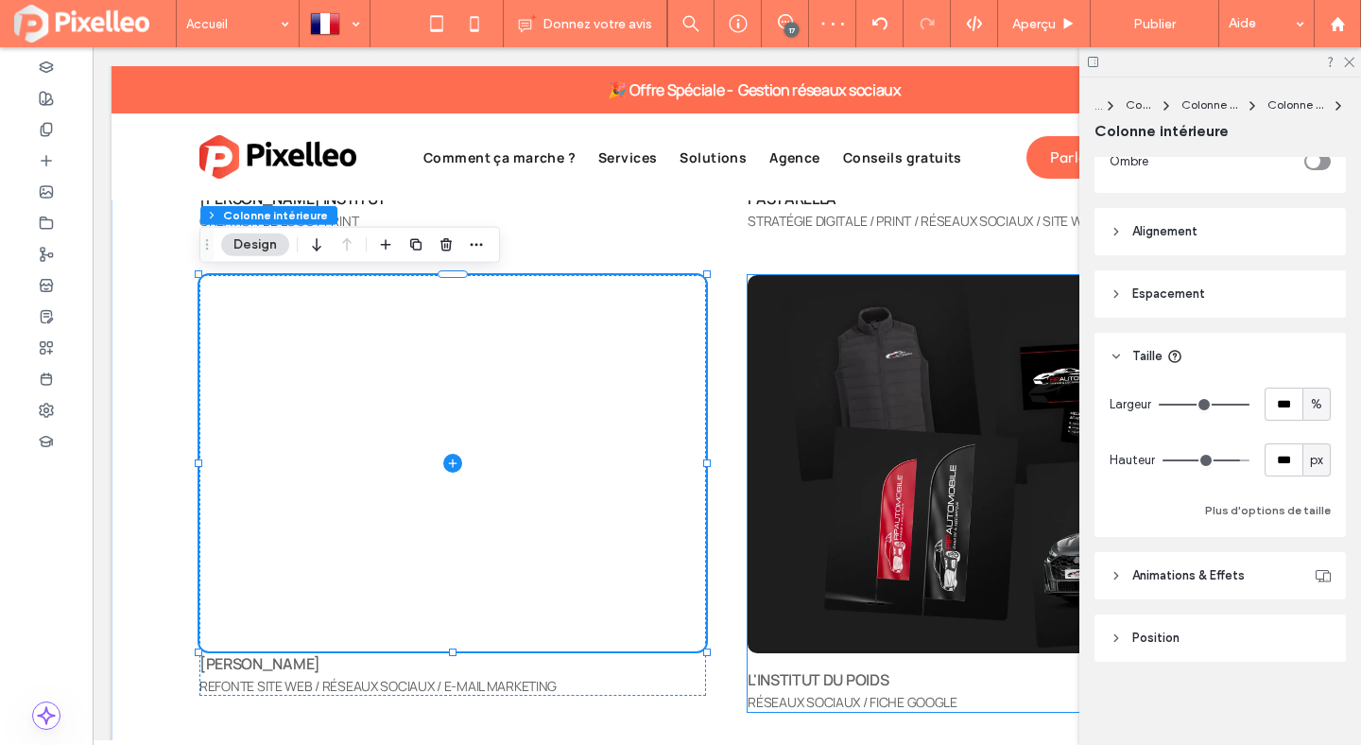
click at [805, 660] on div "L'INSTITUT DU POIDS RÉSEAUX SOCIAUX / FICHE GOOGLE" at bounding box center [1001, 493] width 507 height 437
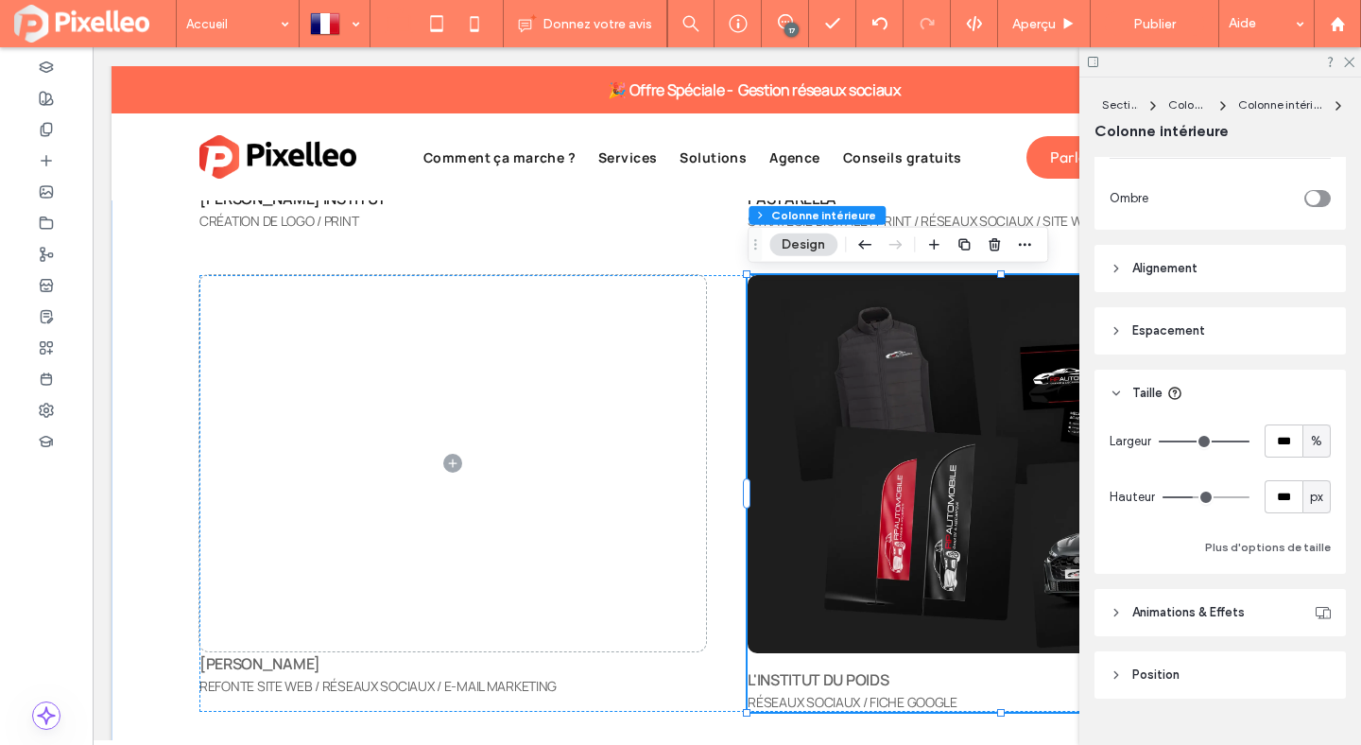
scroll to position [733, 0]
click at [1153, 336] on span "Espacement" at bounding box center [1168, 331] width 73 height 19
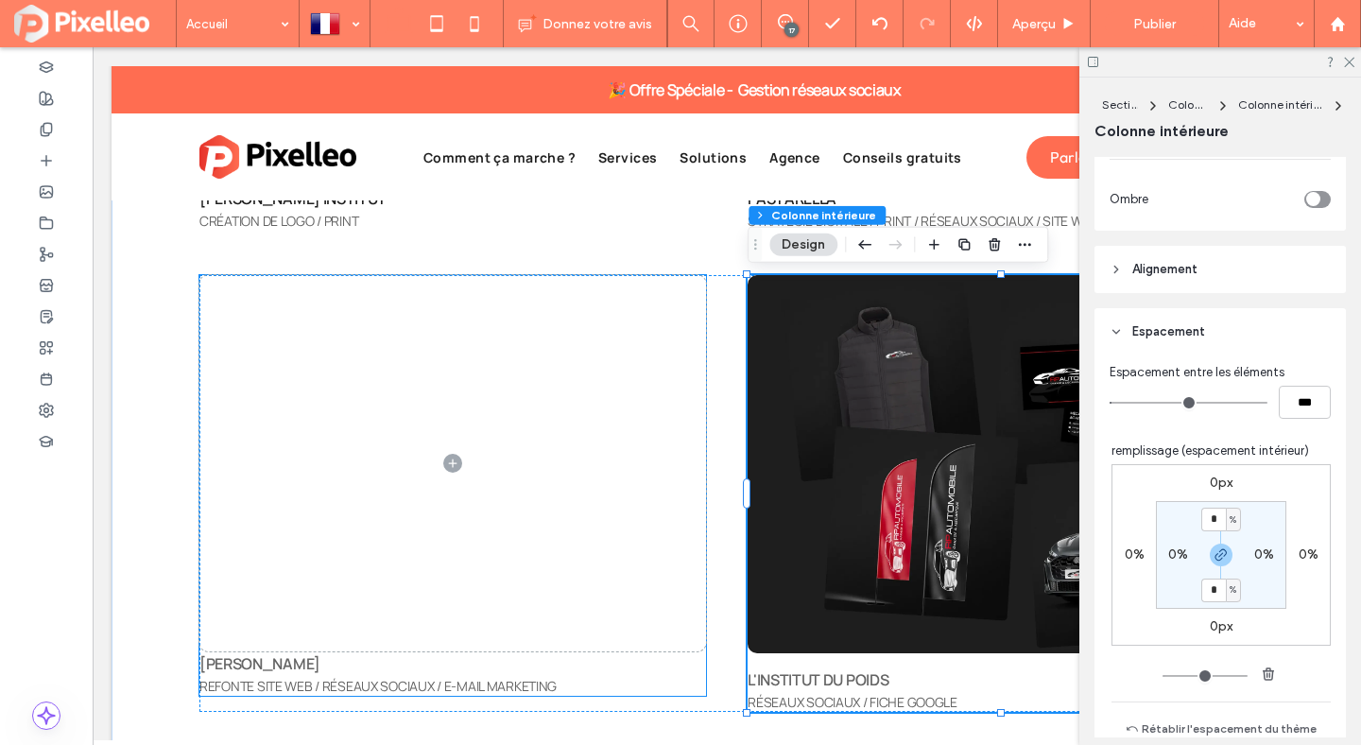
click at [689, 660] on p "[PERSON_NAME]" at bounding box center [452, 663] width 507 height 23
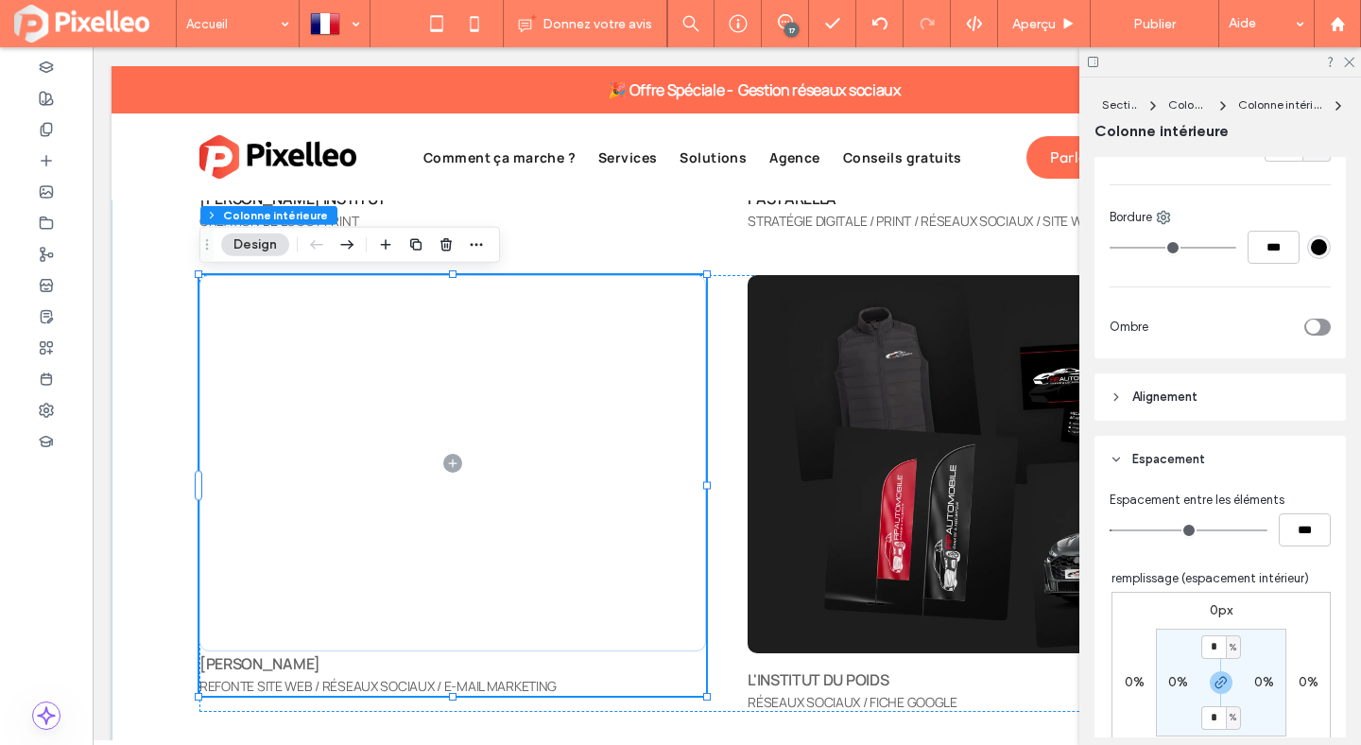
scroll to position [679, 0]
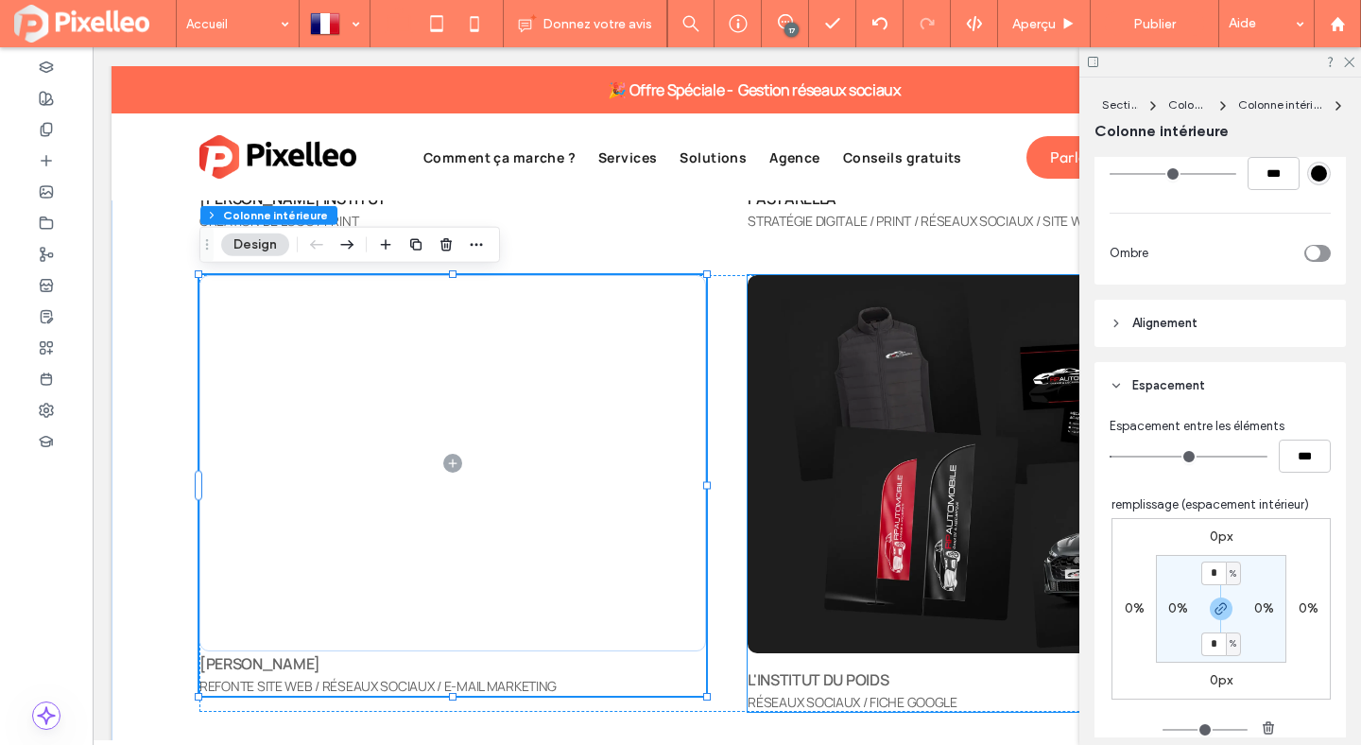
click at [975, 369] on img at bounding box center [1001, 464] width 507 height 378
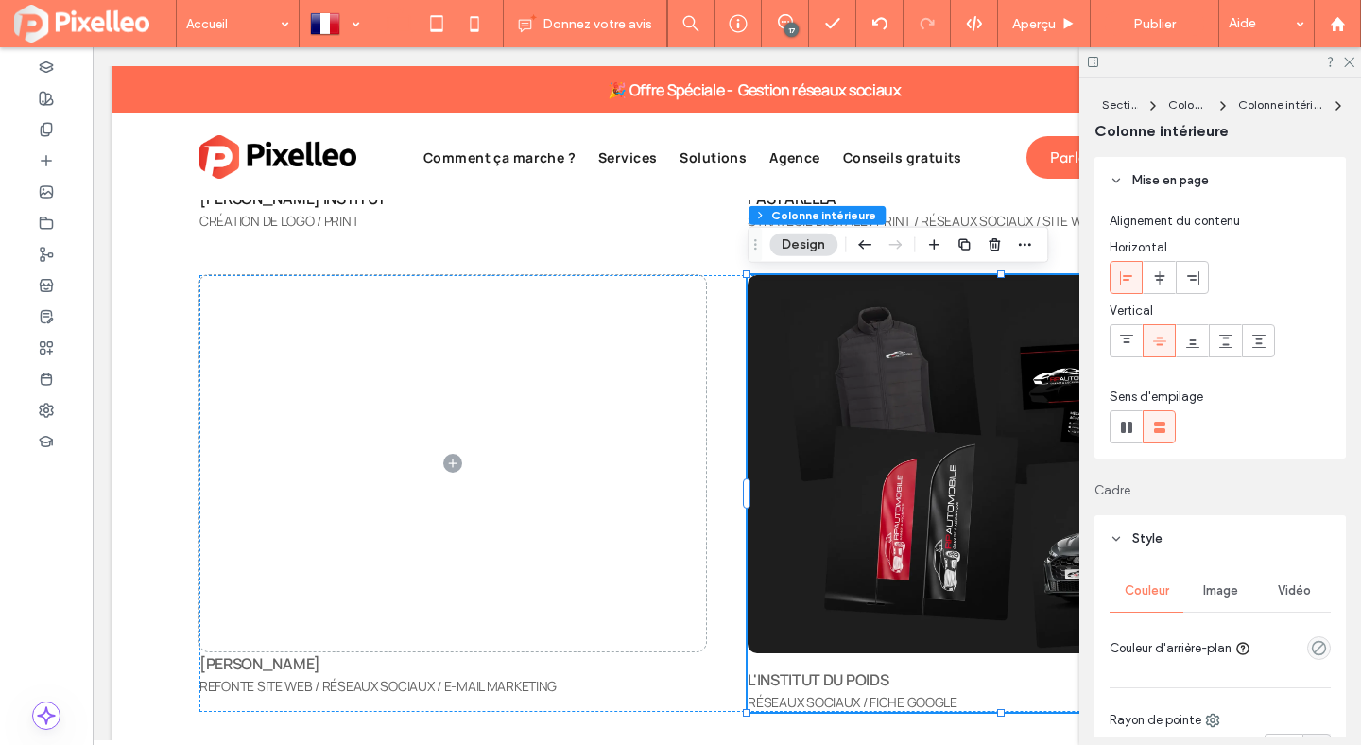
click at [1004, 392] on img at bounding box center [1001, 464] width 507 height 378
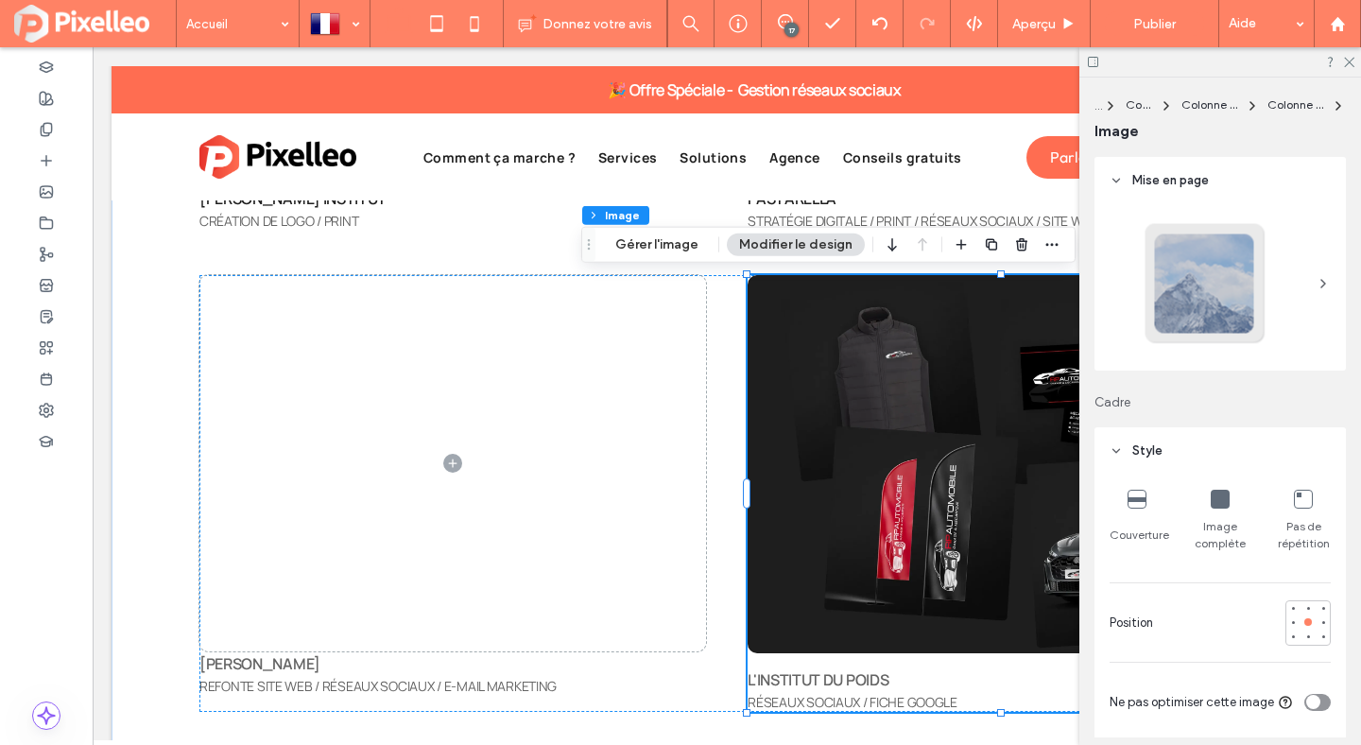
type input "**"
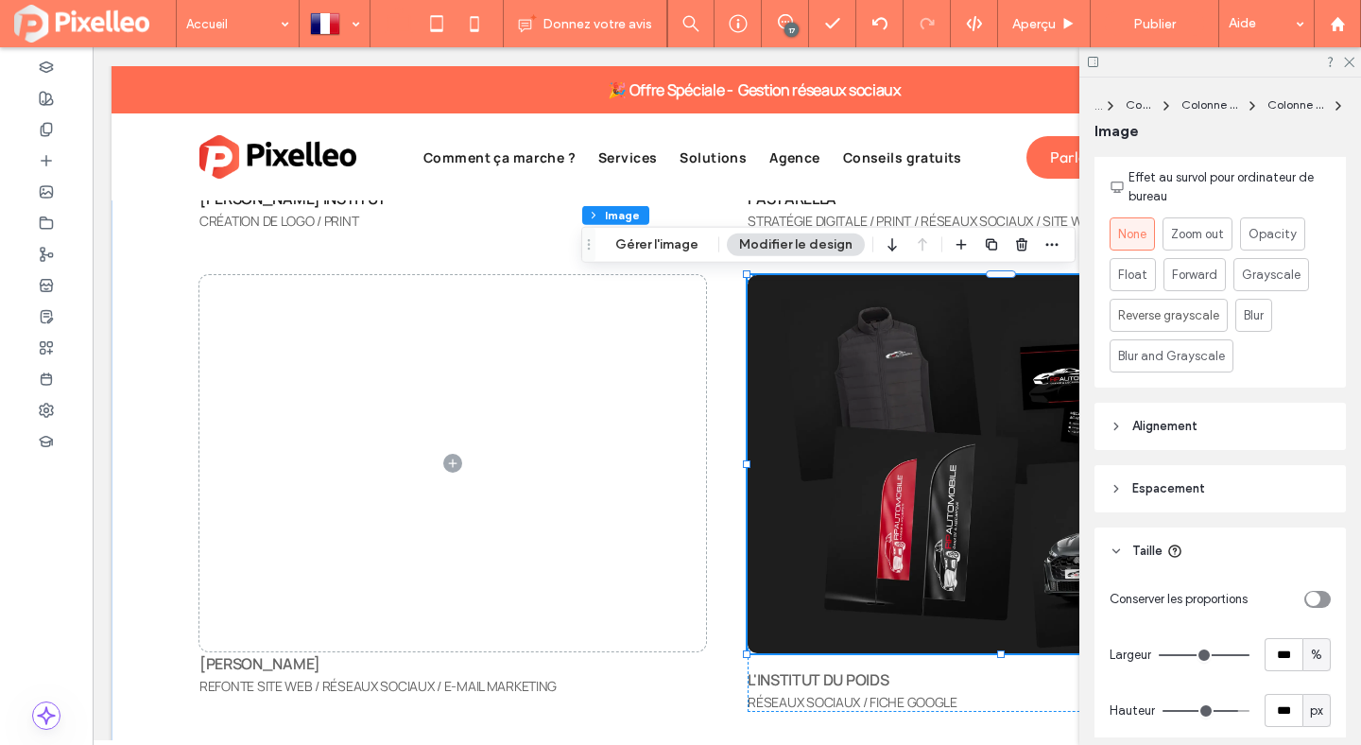
scroll to position [974, 0]
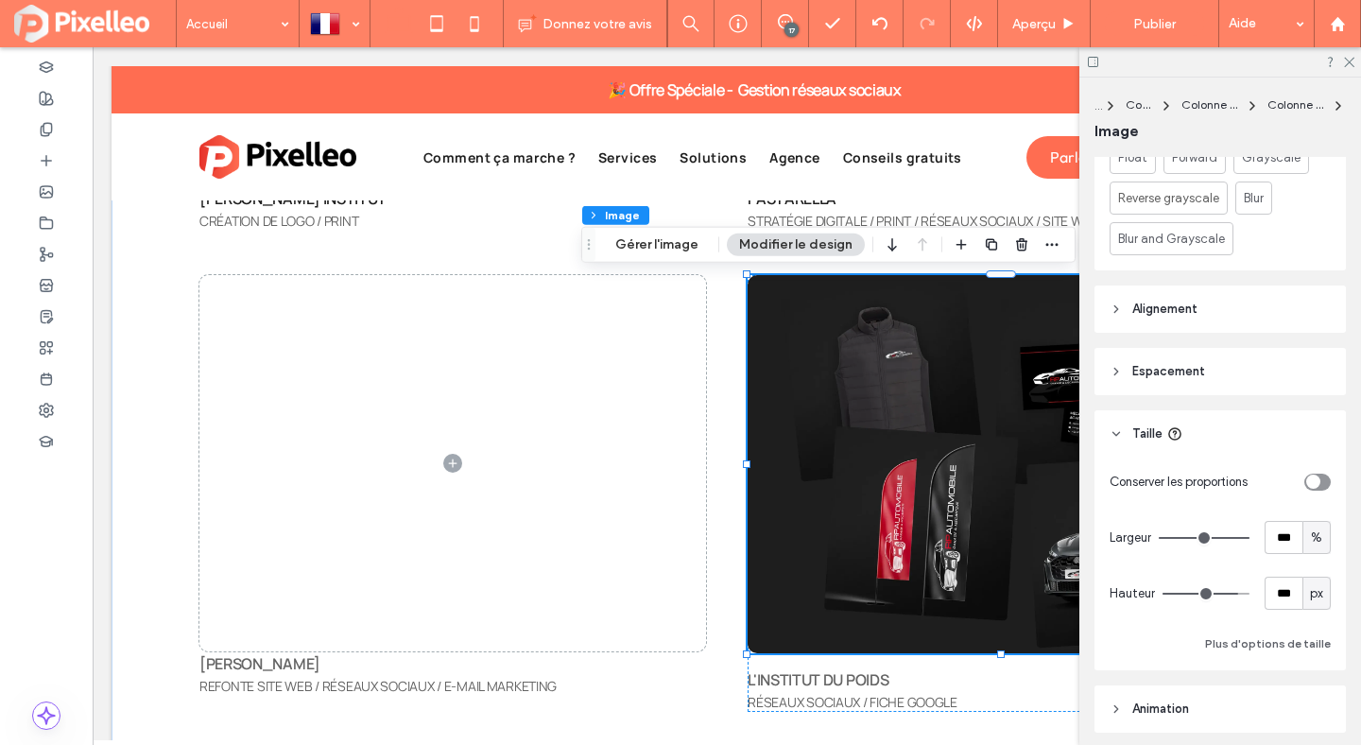
click at [1195, 363] on span "Espacement" at bounding box center [1168, 371] width 73 height 19
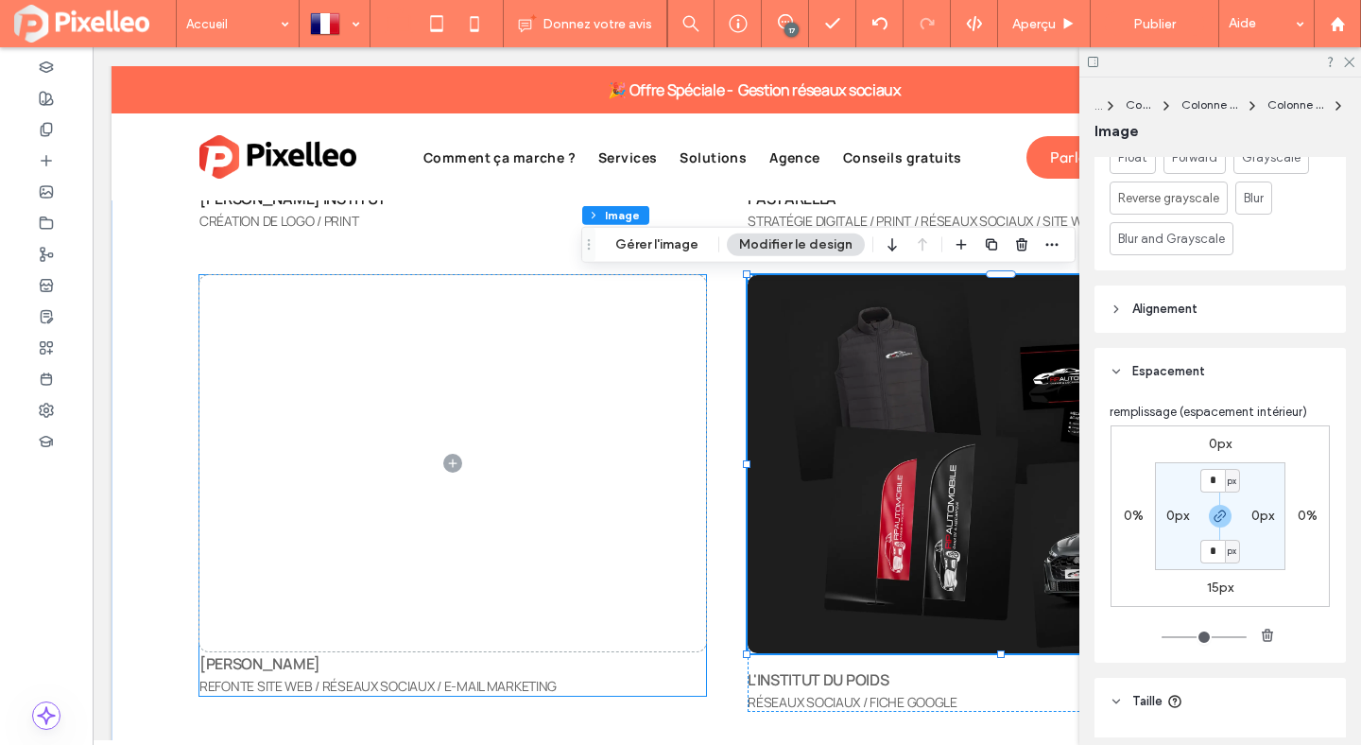
click at [611, 619] on span at bounding box center [452, 463] width 507 height 376
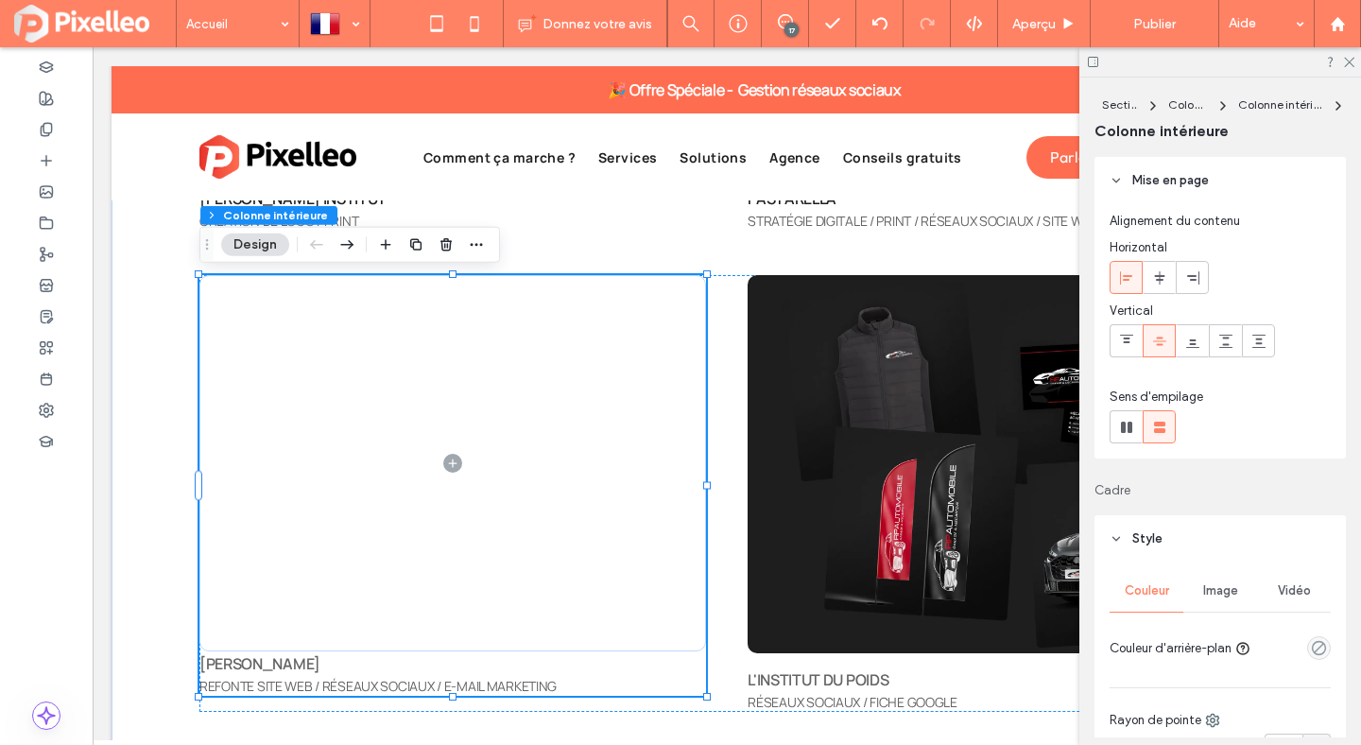
click at [611, 619] on span at bounding box center [452, 463] width 507 height 376
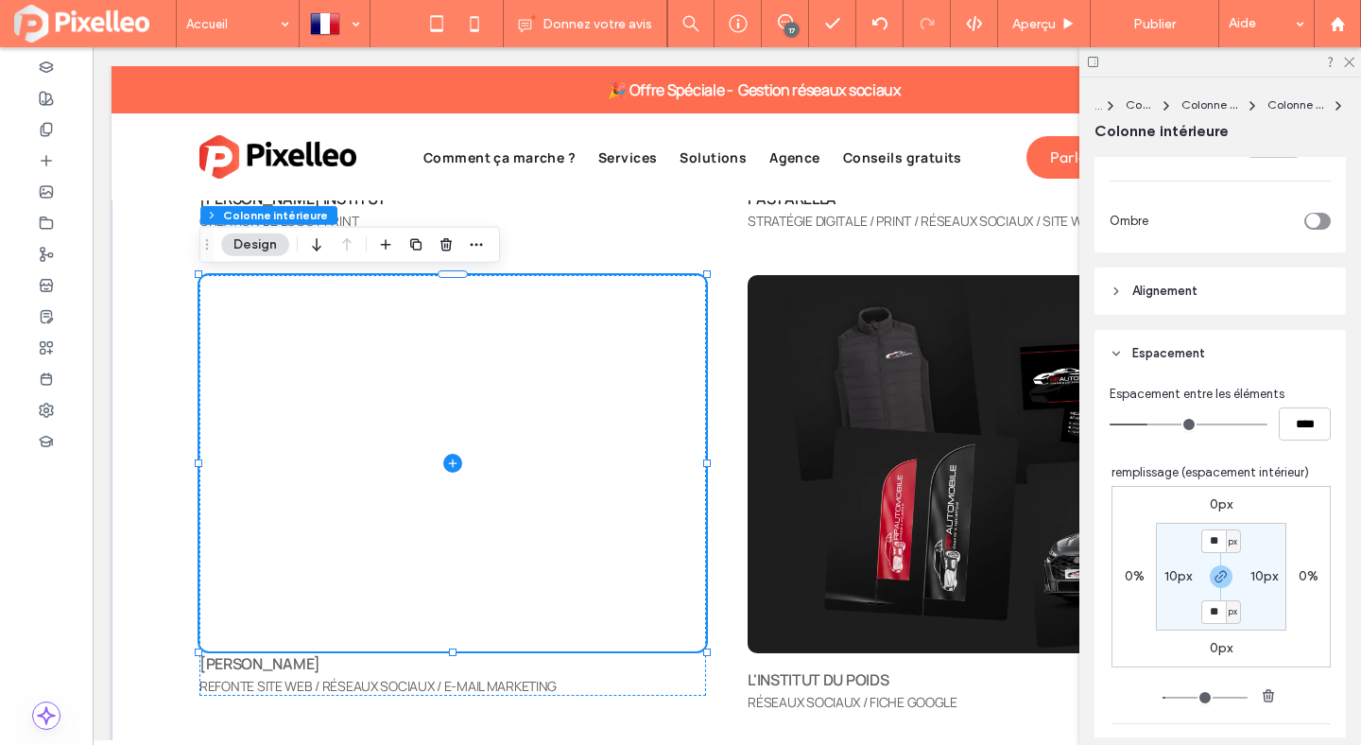
scroll to position [726, 0]
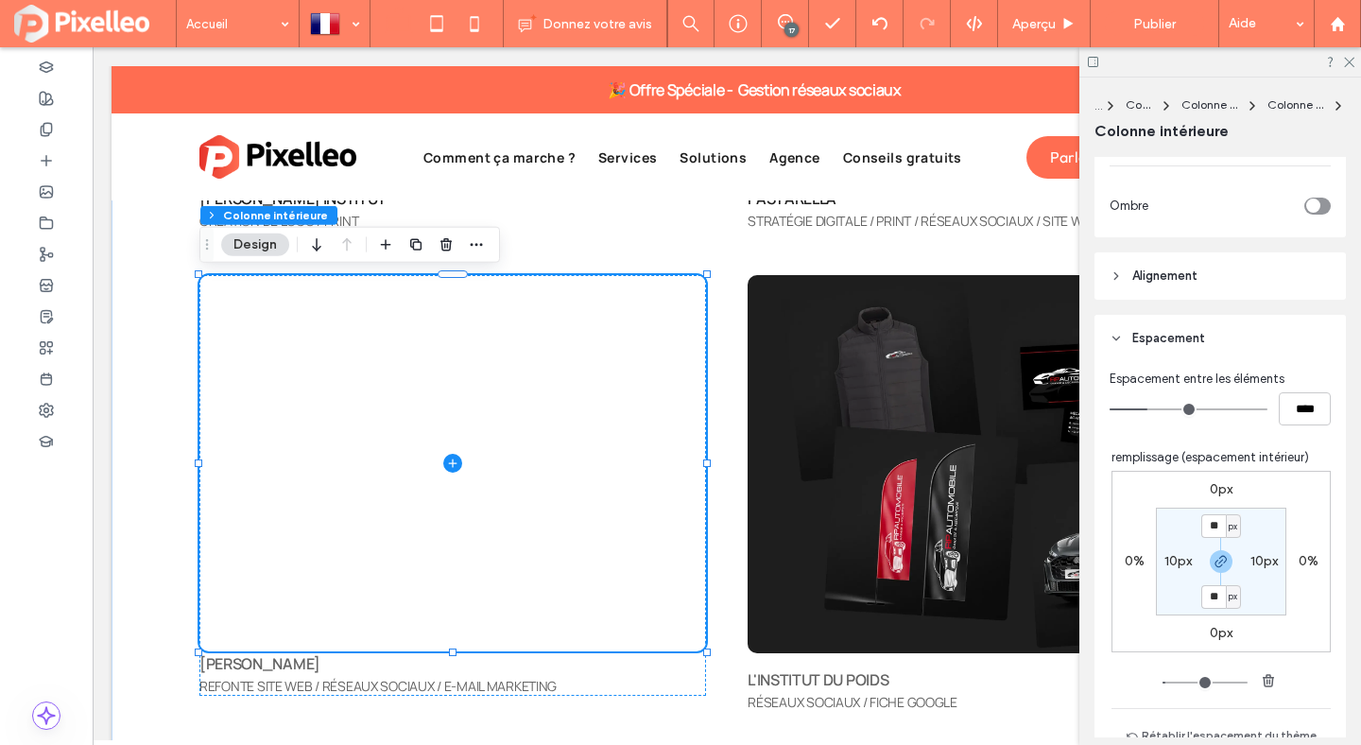
click at [1217, 632] on label "0px" at bounding box center [1221, 633] width 23 height 16
type input "*"
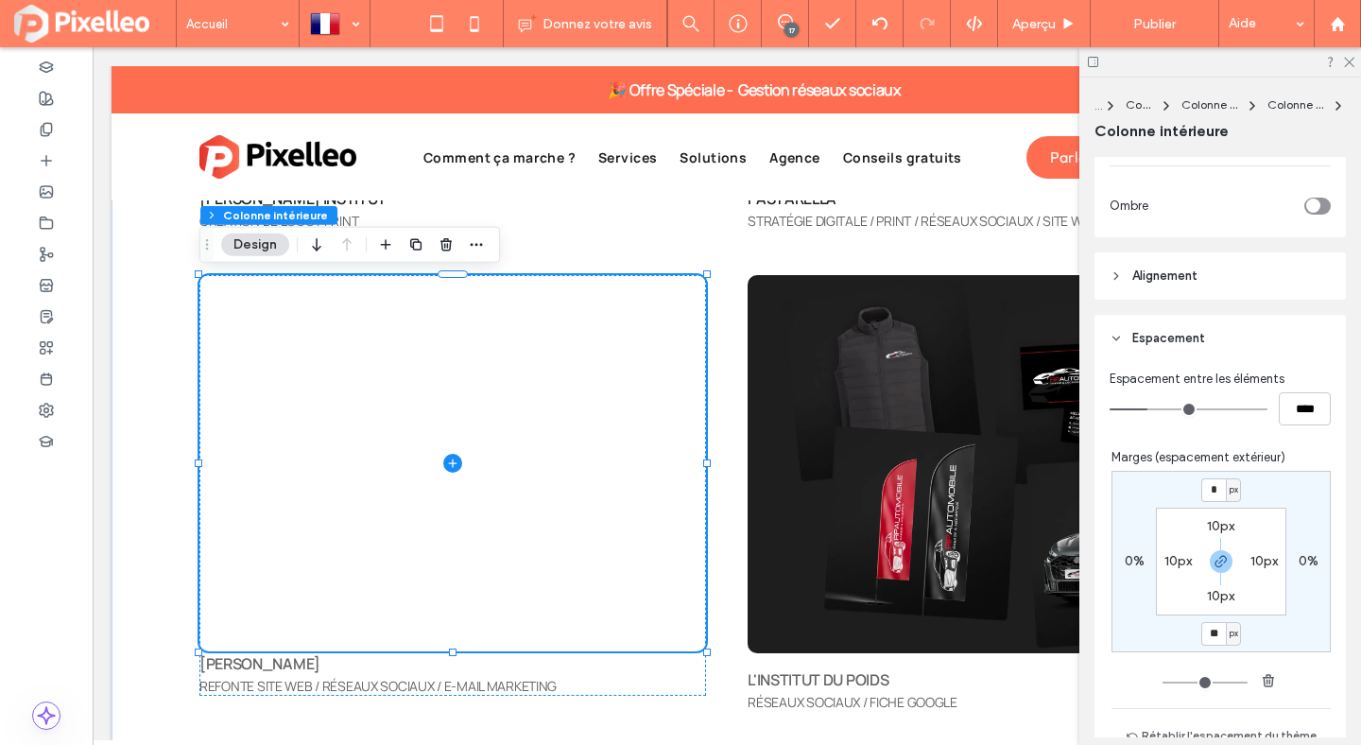
type input "**"
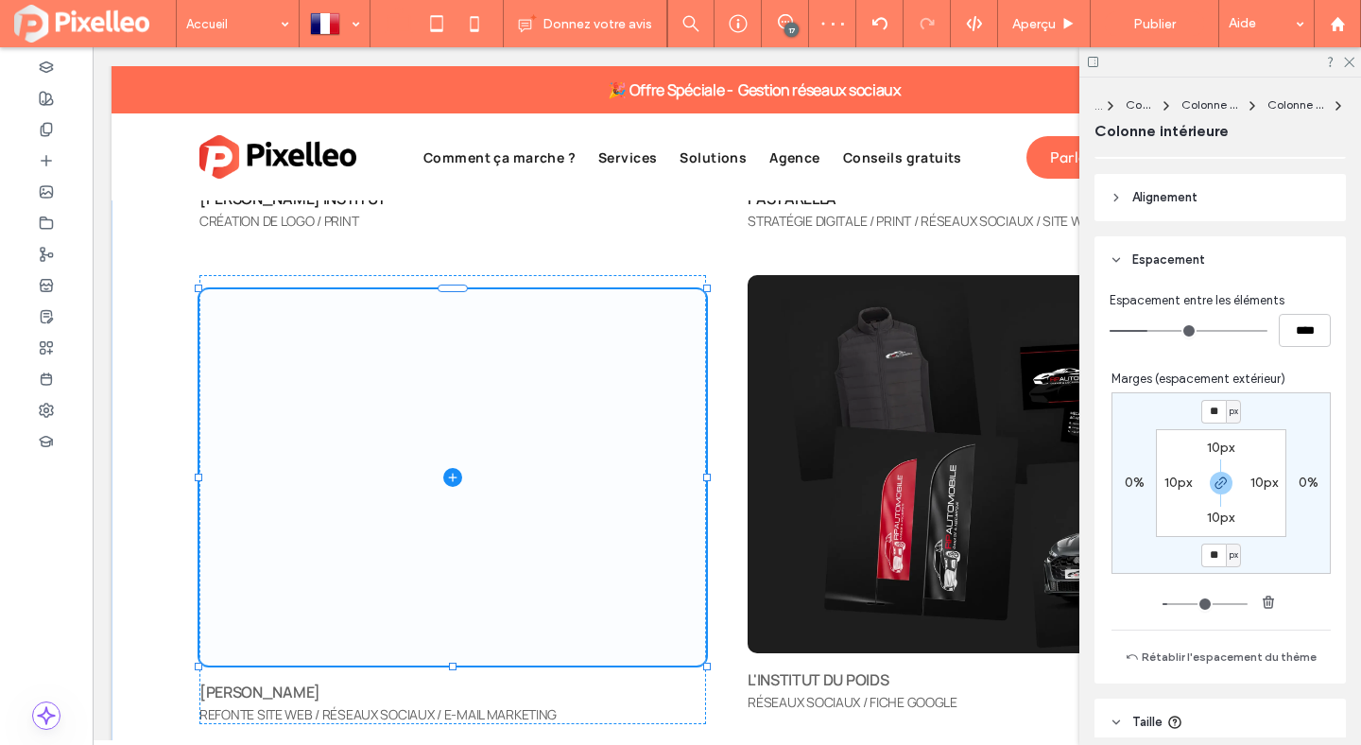
scroll to position [821, 0]
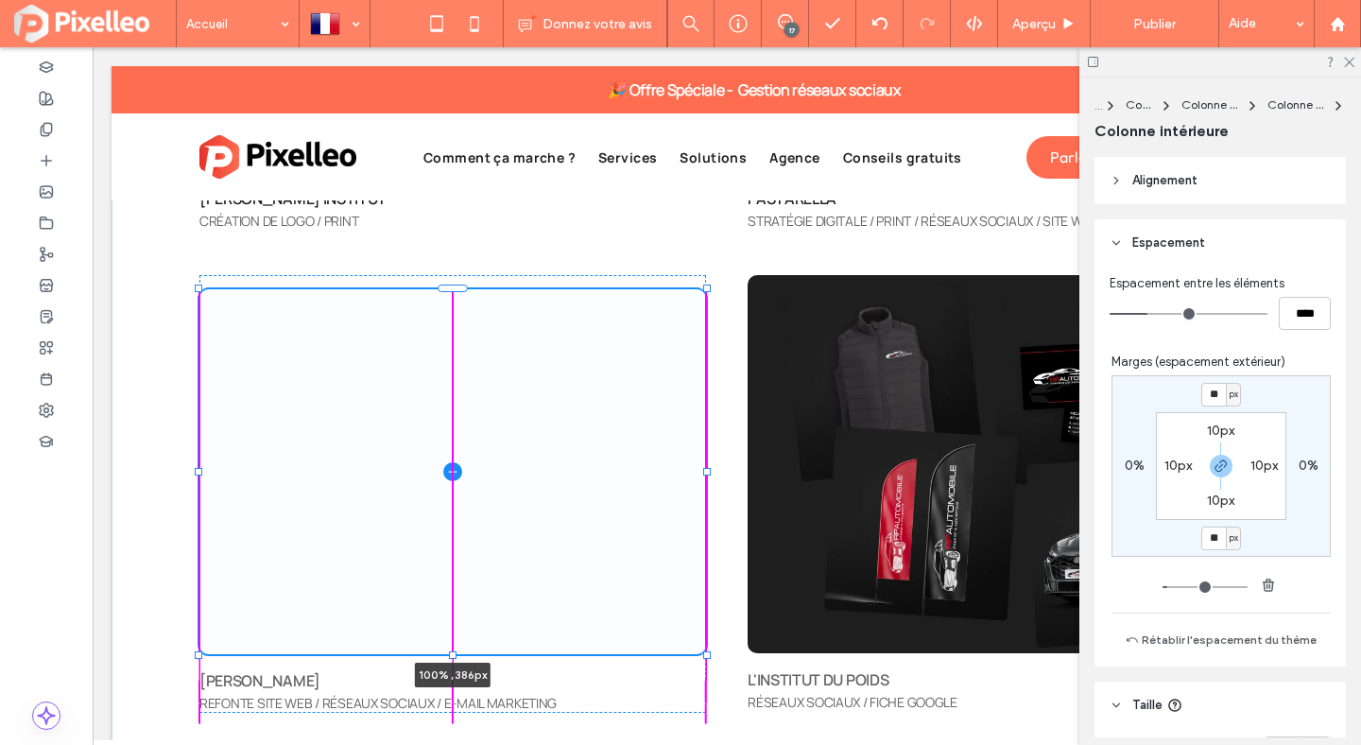
click at [452, 659] on div at bounding box center [453, 655] width 8 height 8
type input "***"
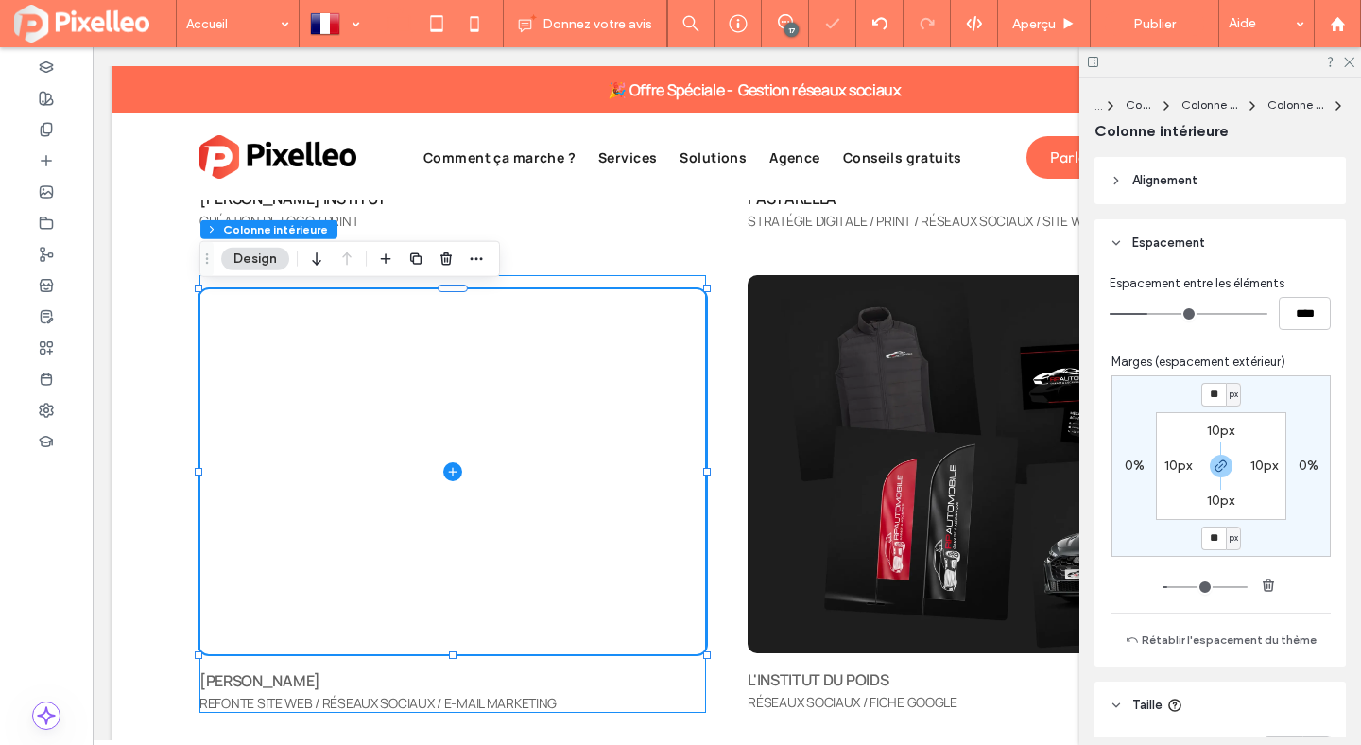
click at [615, 279] on div "JACOB'S REFONTE SITE WEB / RÉSEAUX SOCIAUX / E-MAIL MARKETING 100% , 386px" at bounding box center [452, 494] width 507 height 438
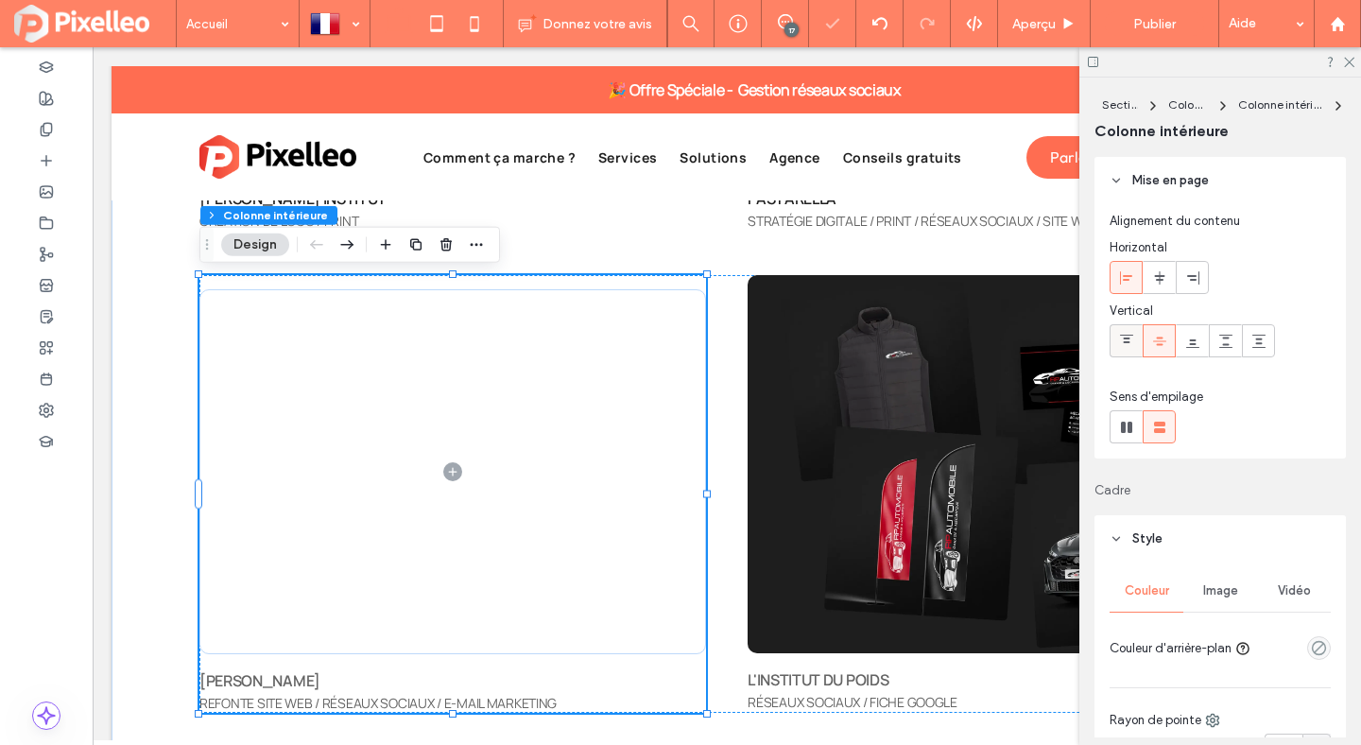
click at [1124, 335] on use at bounding box center [1126, 339] width 13 height 9
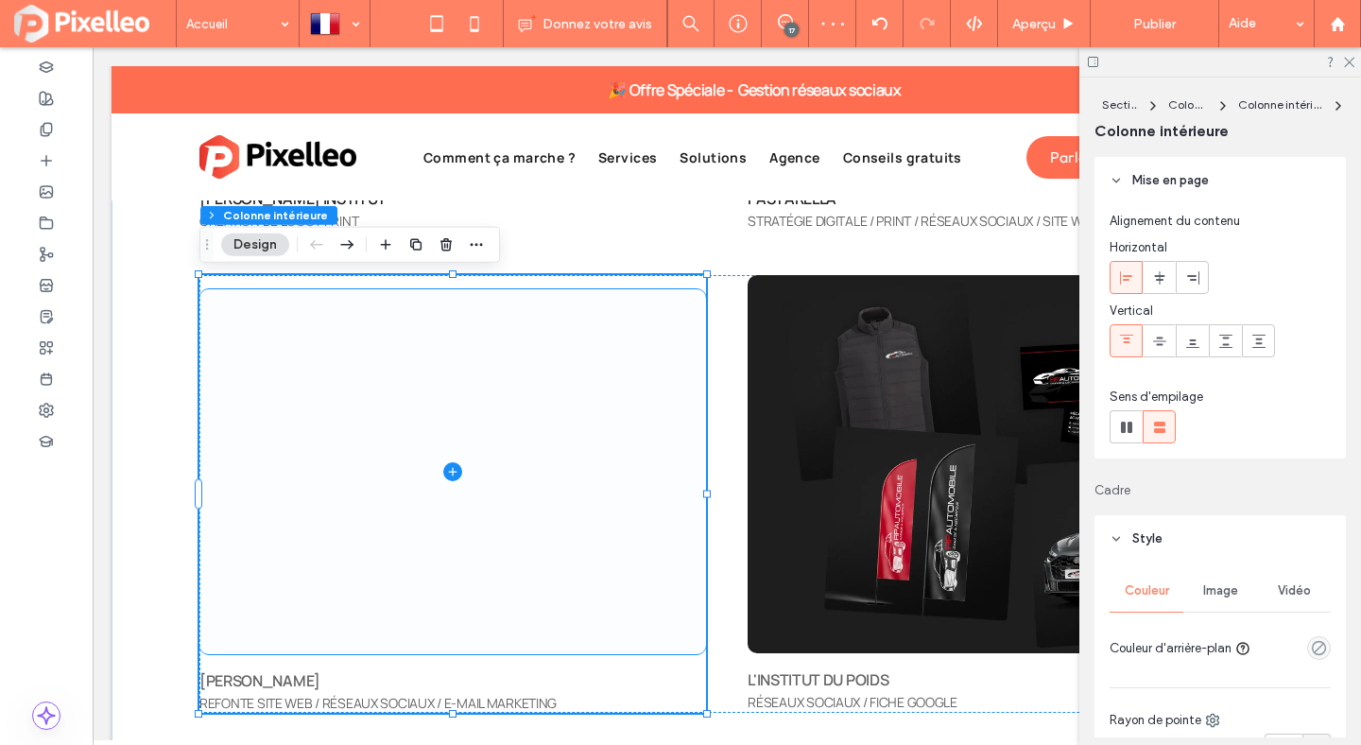
click at [642, 403] on span at bounding box center [452, 471] width 507 height 365
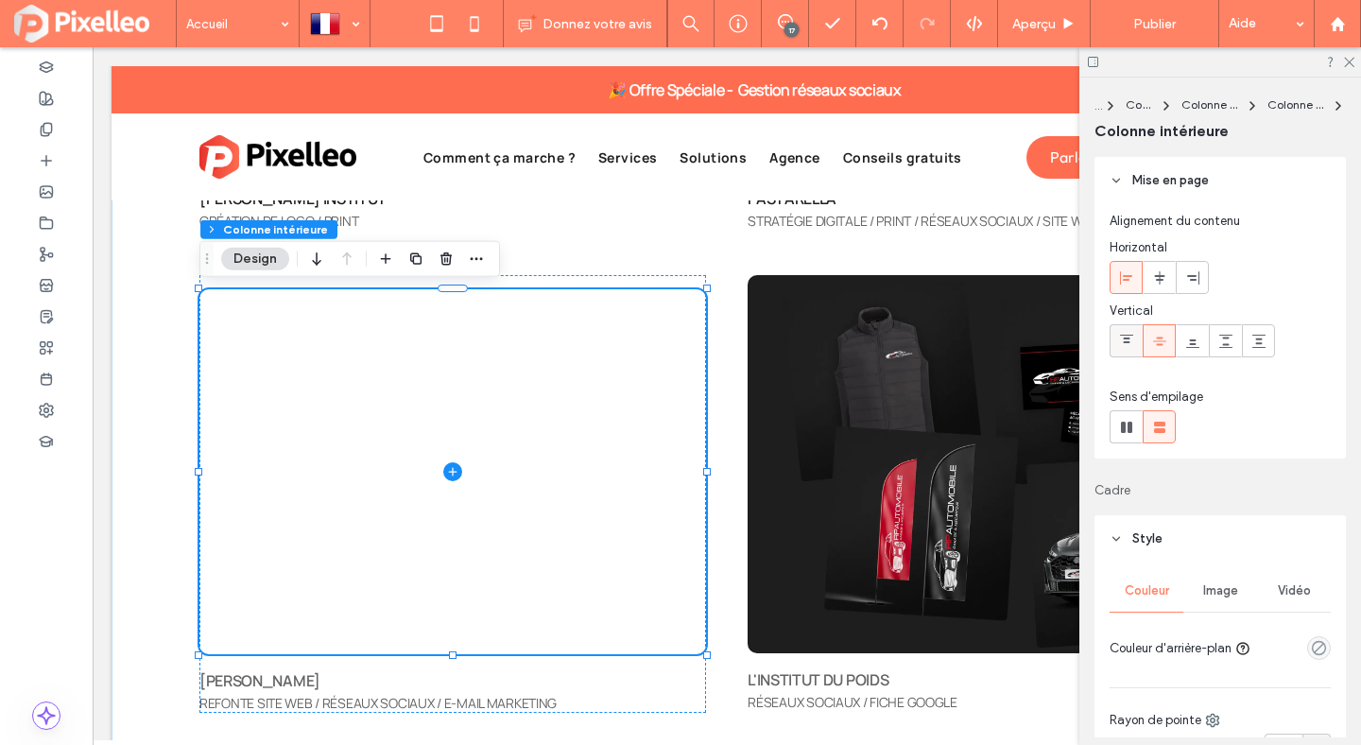
click at [1128, 349] on span at bounding box center [1126, 340] width 15 height 31
click at [1130, 339] on icon at bounding box center [1126, 341] width 15 height 15
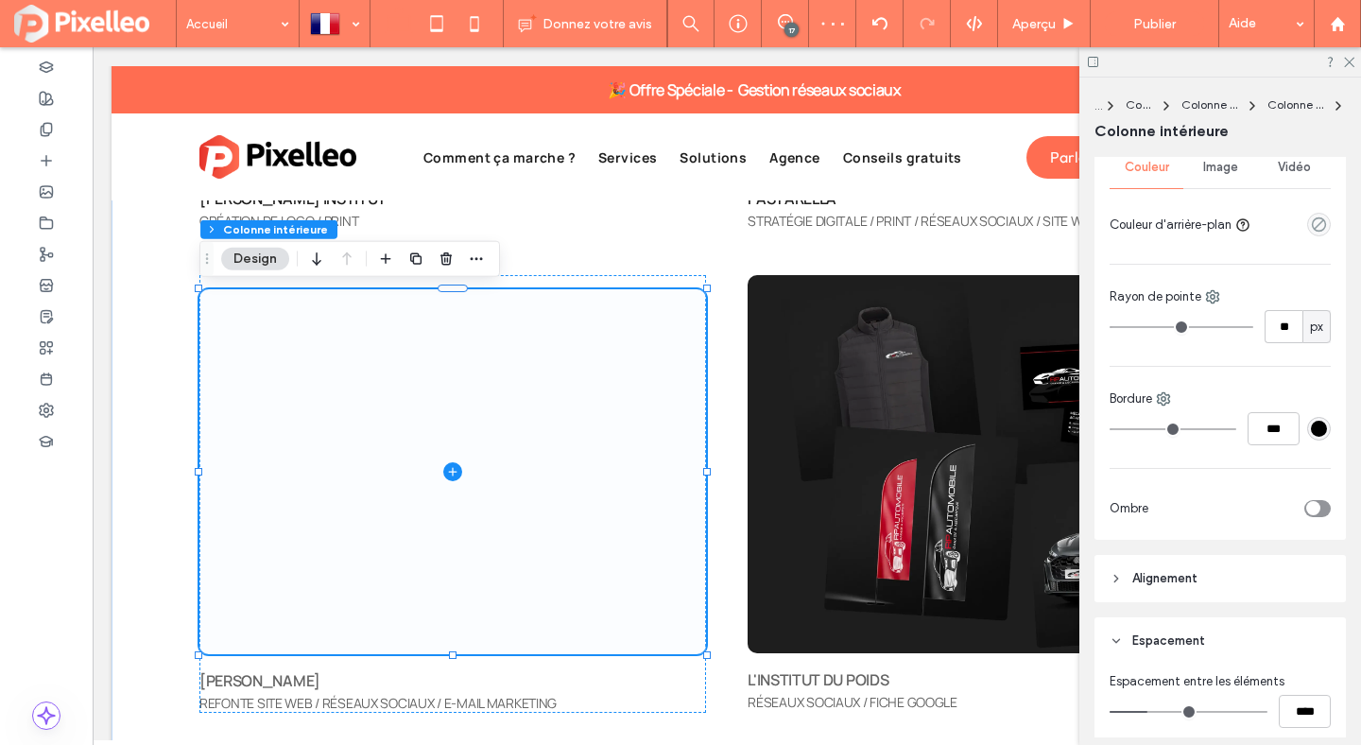
click at [531, 461] on span at bounding box center [452, 471] width 507 height 365
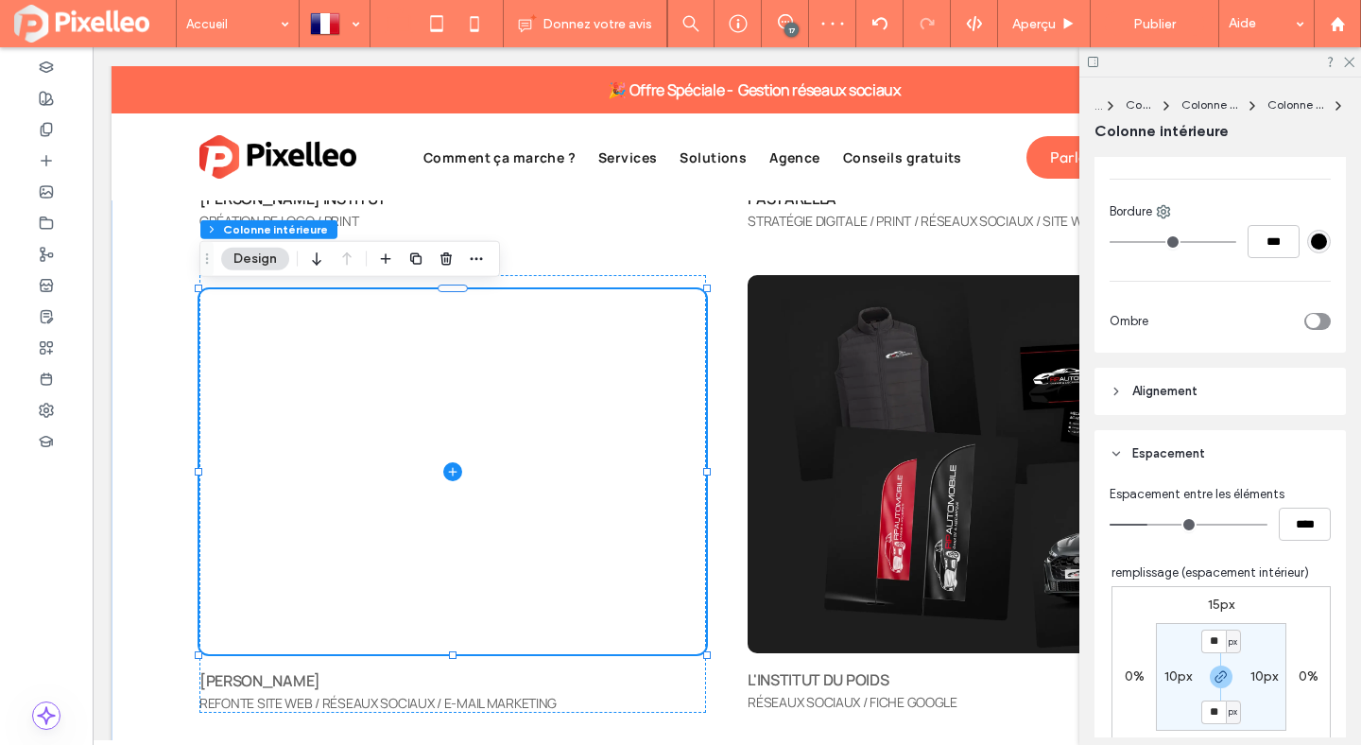
scroll to position [691, 0]
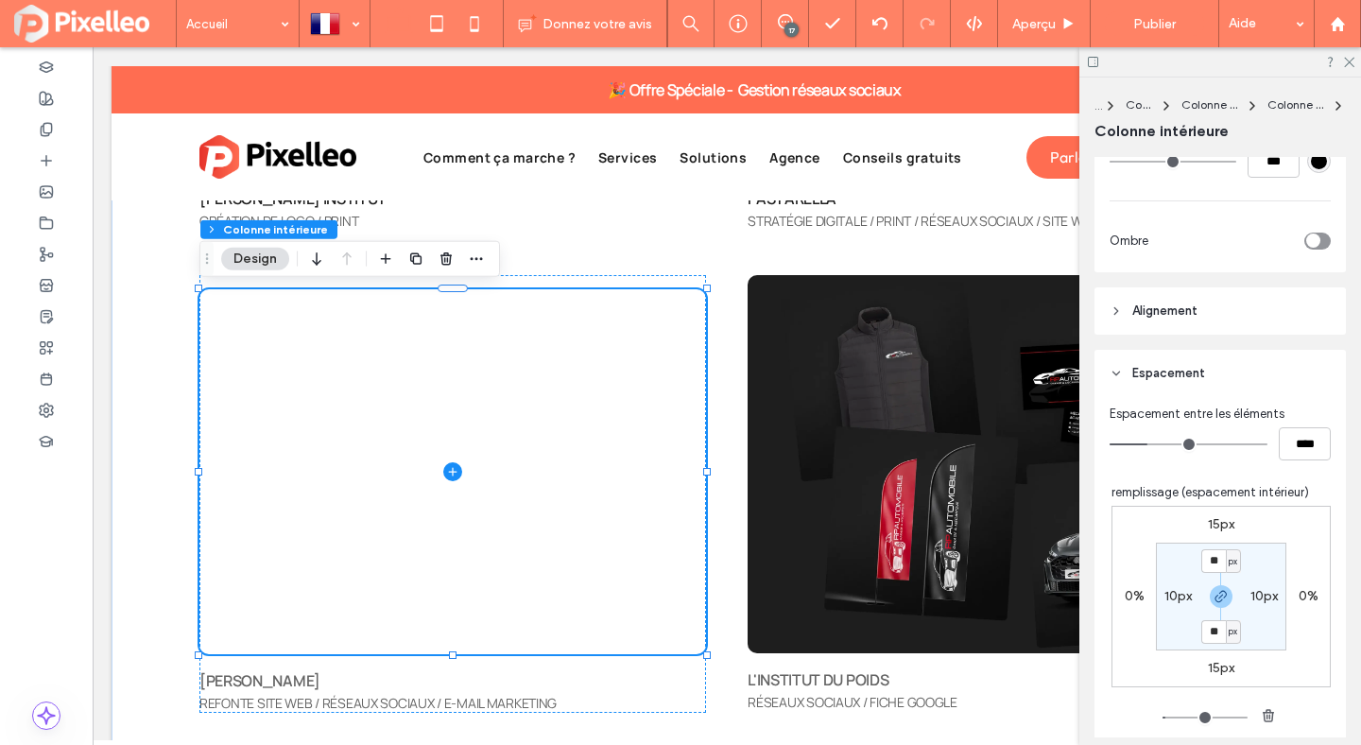
click at [1215, 527] on label "15px" at bounding box center [1221, 524] width 26 height 16
type input "**"
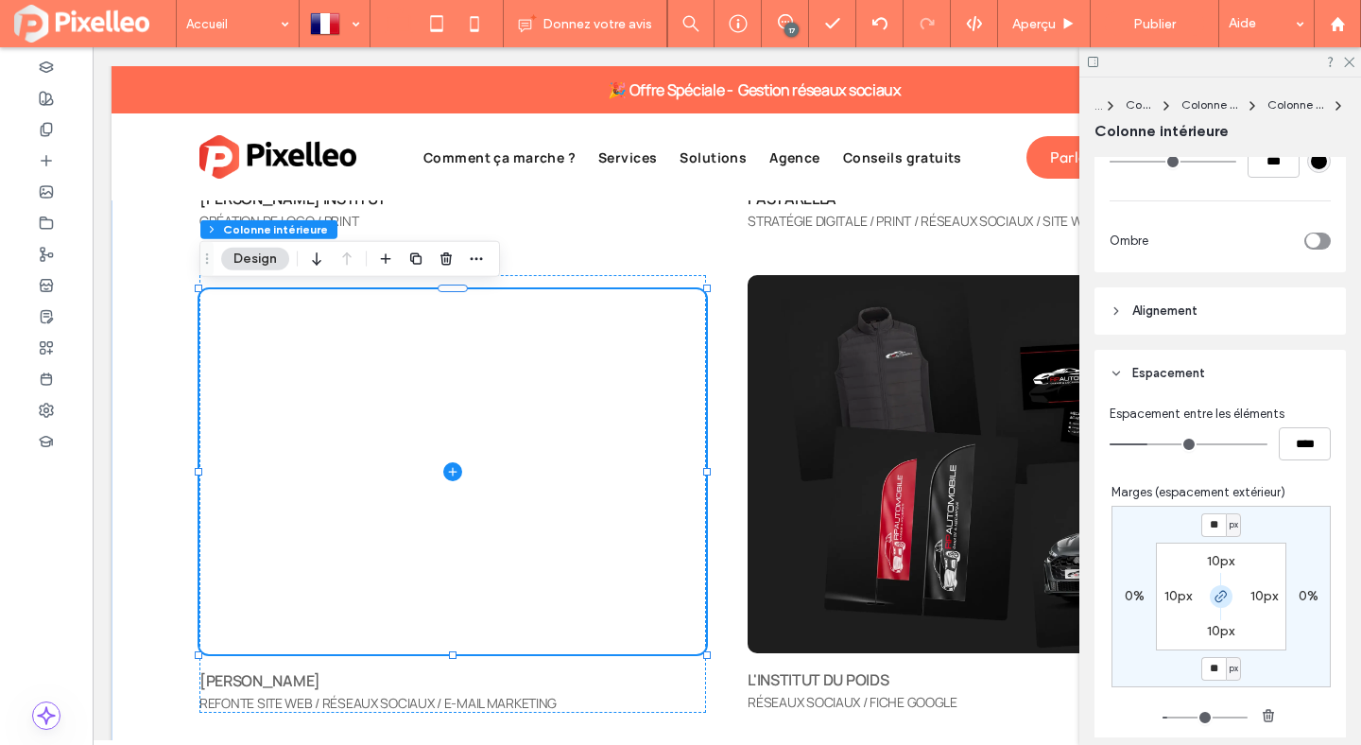
click at [1221, 597] on icon "button" at bounding box center [1221, 596] width 15 height 15
click at [1219, 521] on input "**" at bounding box center [1213, 525] width 25 height 24
type input "*"
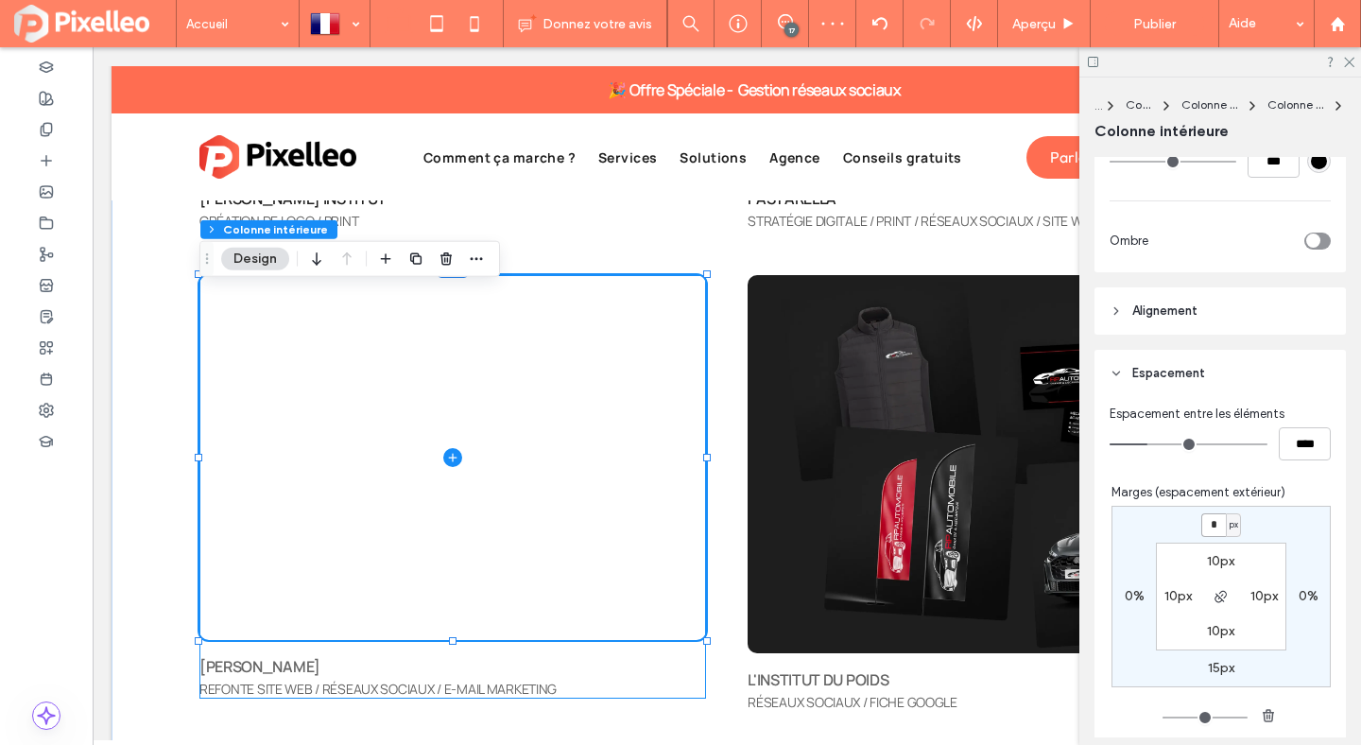
click at [582, 651] on div "JACOB'S REFONTE SITE WEB / RÉSEAUX SOCIAUX / E-MAIL MARKETING" at bounding box center [452, 486] width 507 height 423
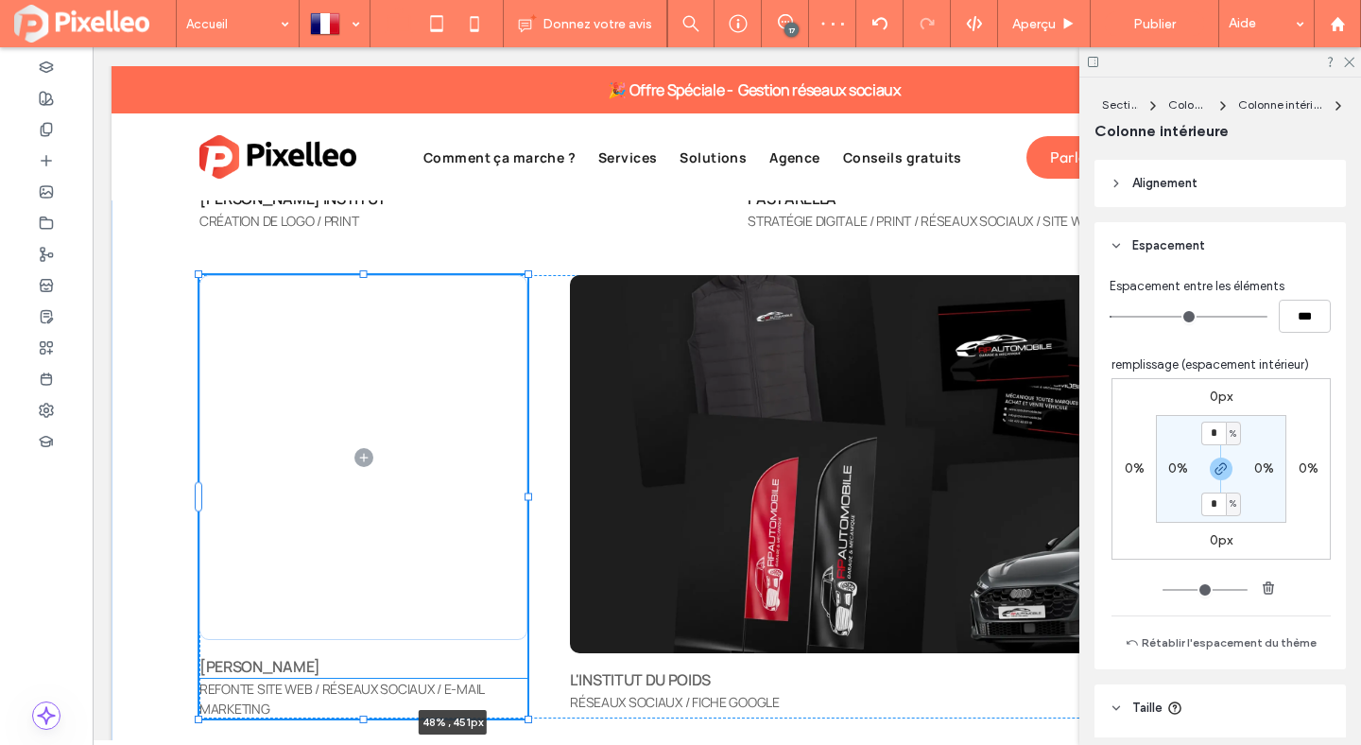
type input "***"
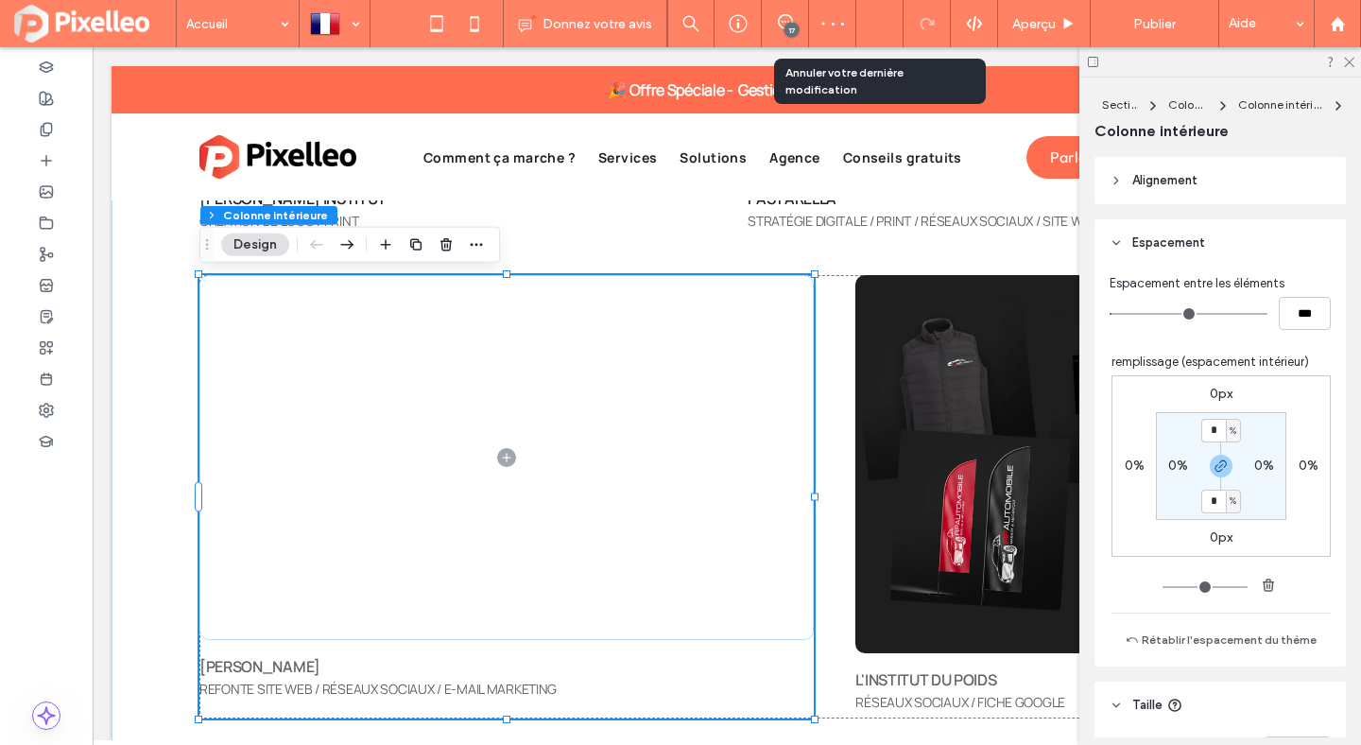
click at [878, 9] on div at bounding box center [879, 23] width 47 height 47
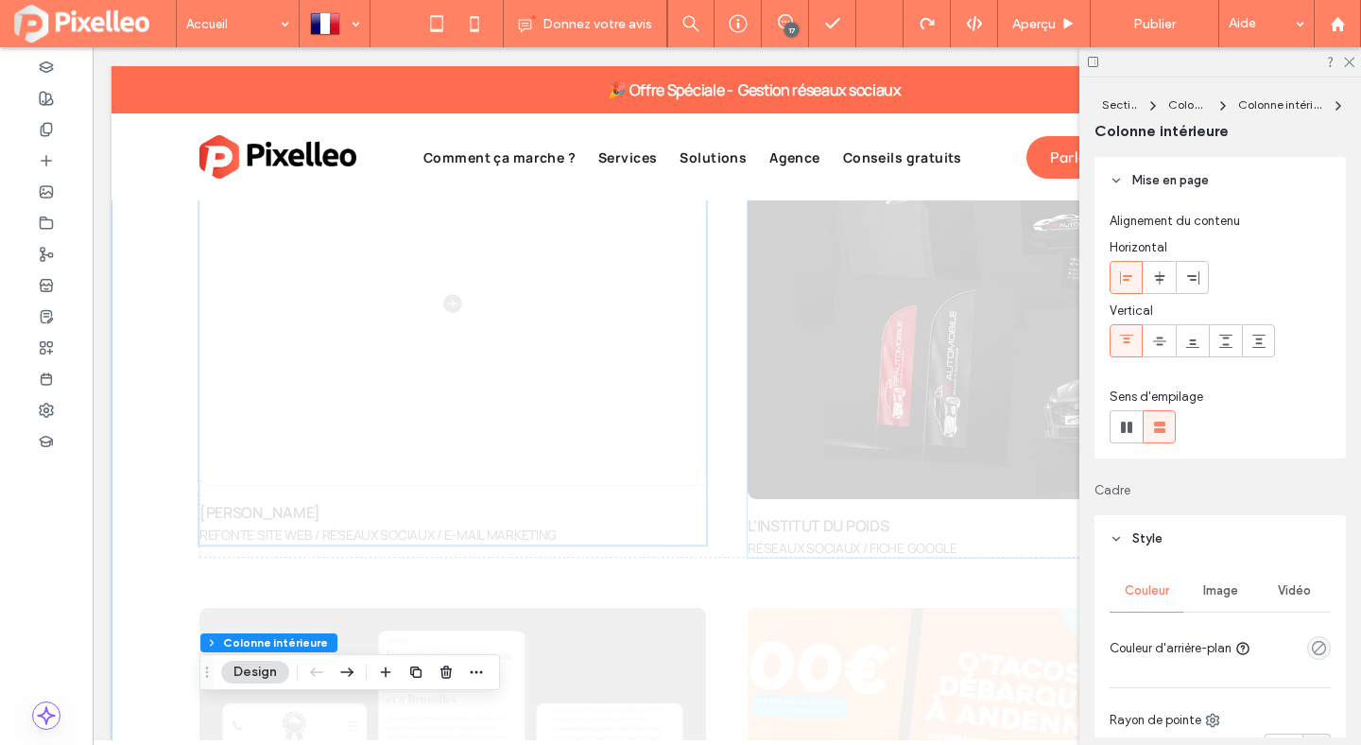
scroll to position [5886, 0]
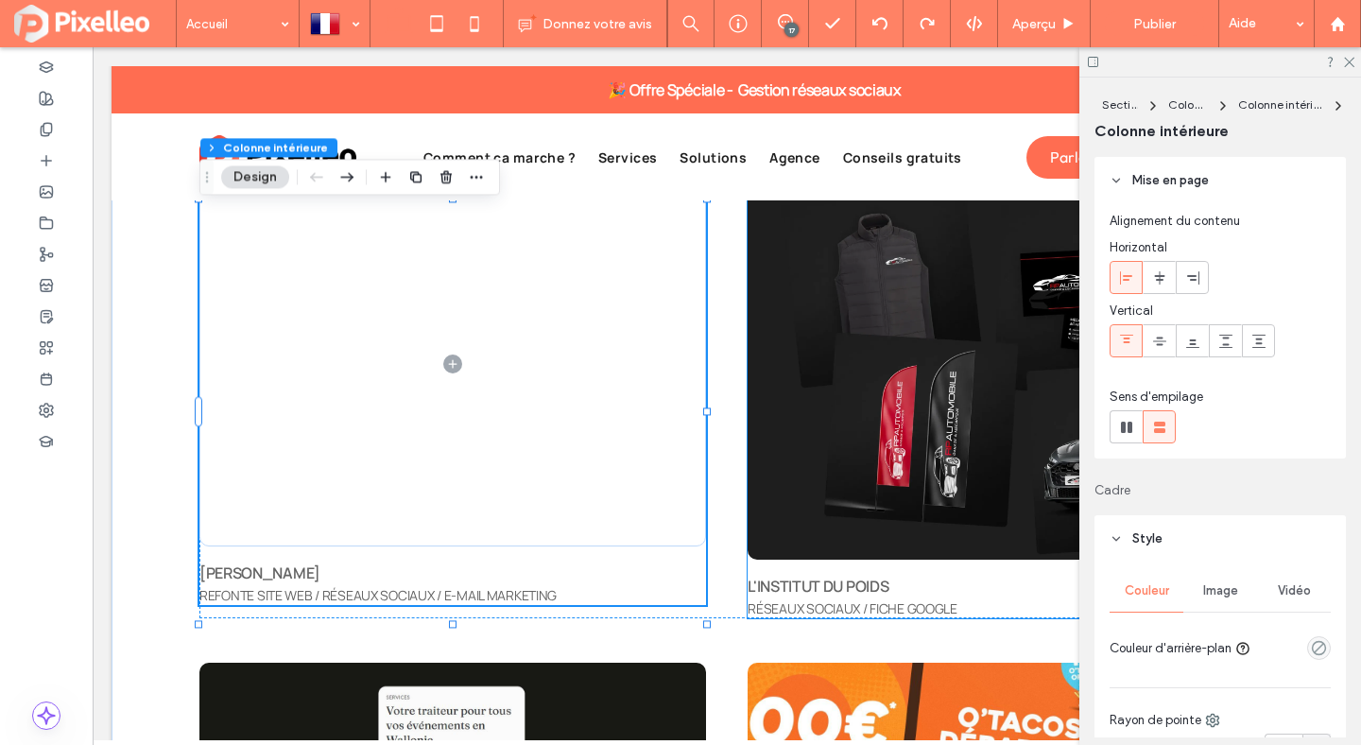
click at [950, 564] on div "L'INSTITUT DU POIDS RÉSEAUX SOCIAUX / FICHE GOOGLE" at bounding box center [1001, 399] width 507 height 437
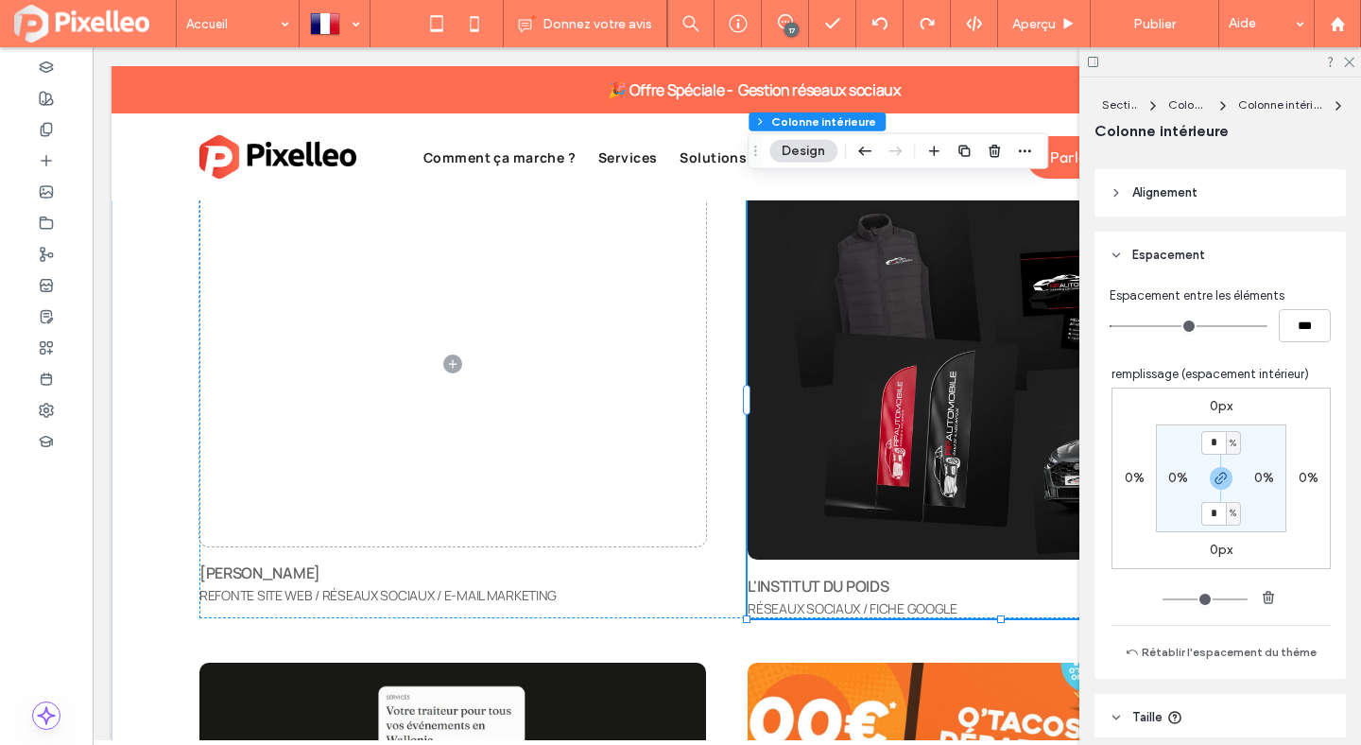
scroll to position [1125, 0]
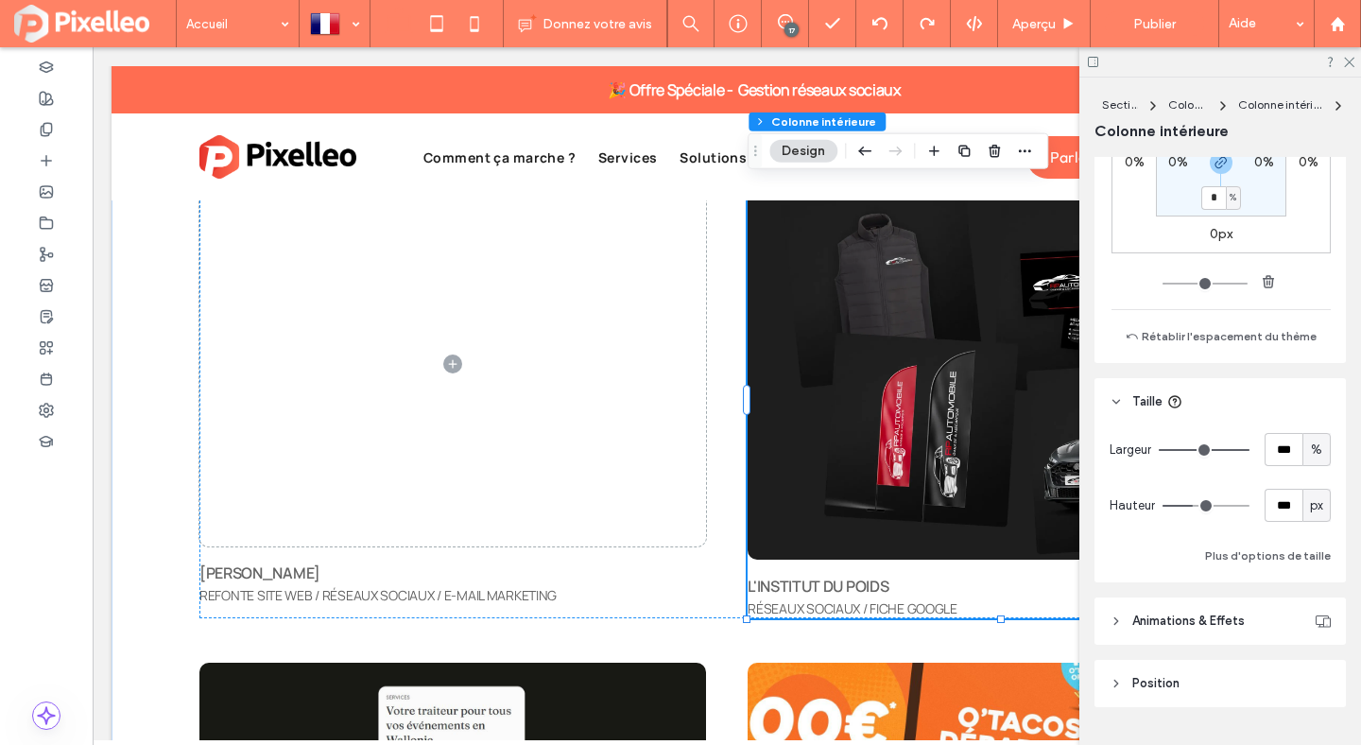
click at [1023, 574] on div "L'INSTITUT DU POIDS RÉSEAUX SOCIAUX / FICHE GOOGLE" at bounding box center [1001, 399] width 507 height 437
click at [966, 572] on div "L'INSTITUT DU POIDS RÉSEAUX SOCIAUX / FICHE GOOGLE" at bounding box center [1001, 399] width 507 height 437
click at [791, 566] on div "L'INSTITUT DU POIDS RÉSEAUX SOCIAUX / FICHE GOOGLE" at bounding box center [1001, 399] width 507 height 437
click at [588, 556] on div "[PERSON_NAME] REFONTE SITE WEB / RÉSEAUX SOCIAUX / E-MAIL MARKETING" at bounding box center [452, 392] width 507 height 423
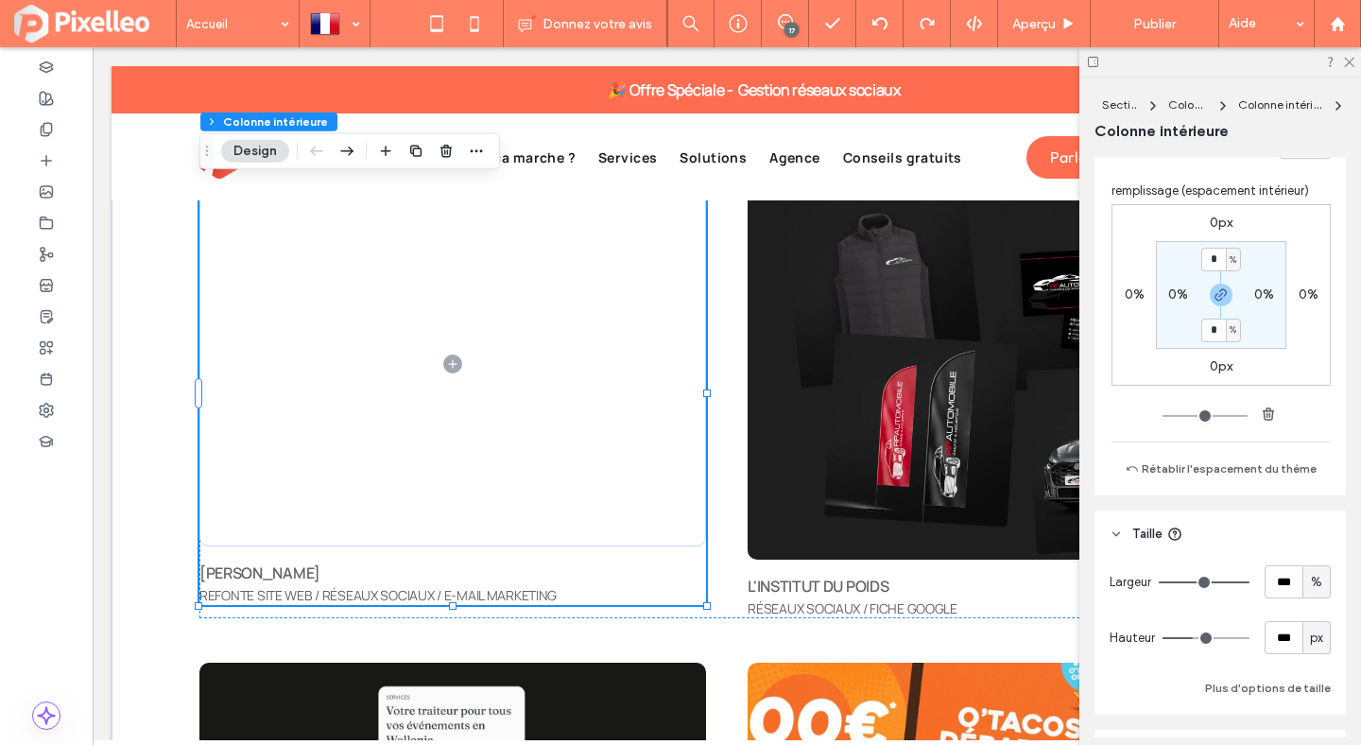
scroll to position [1089, 0]
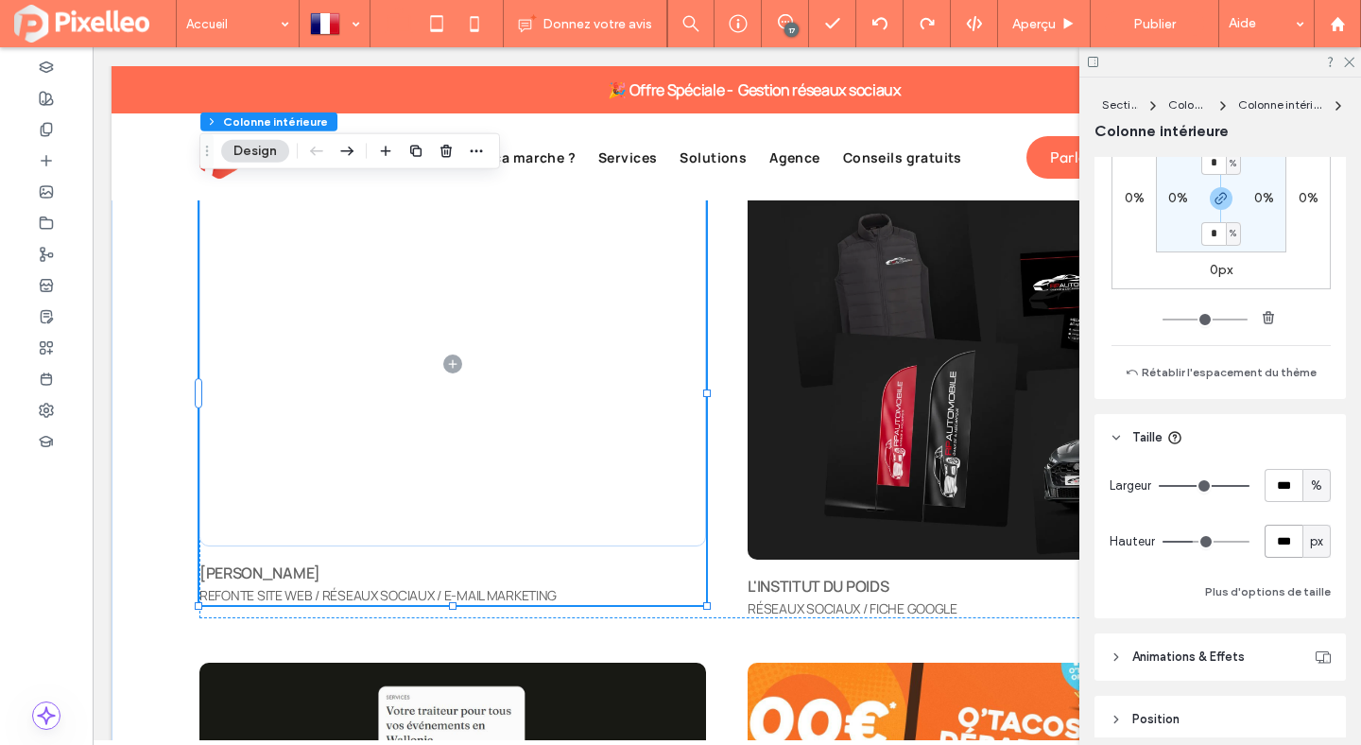
click at [1274, 532] on input "***" at bounding box center [1284, 541] width 38 height 33
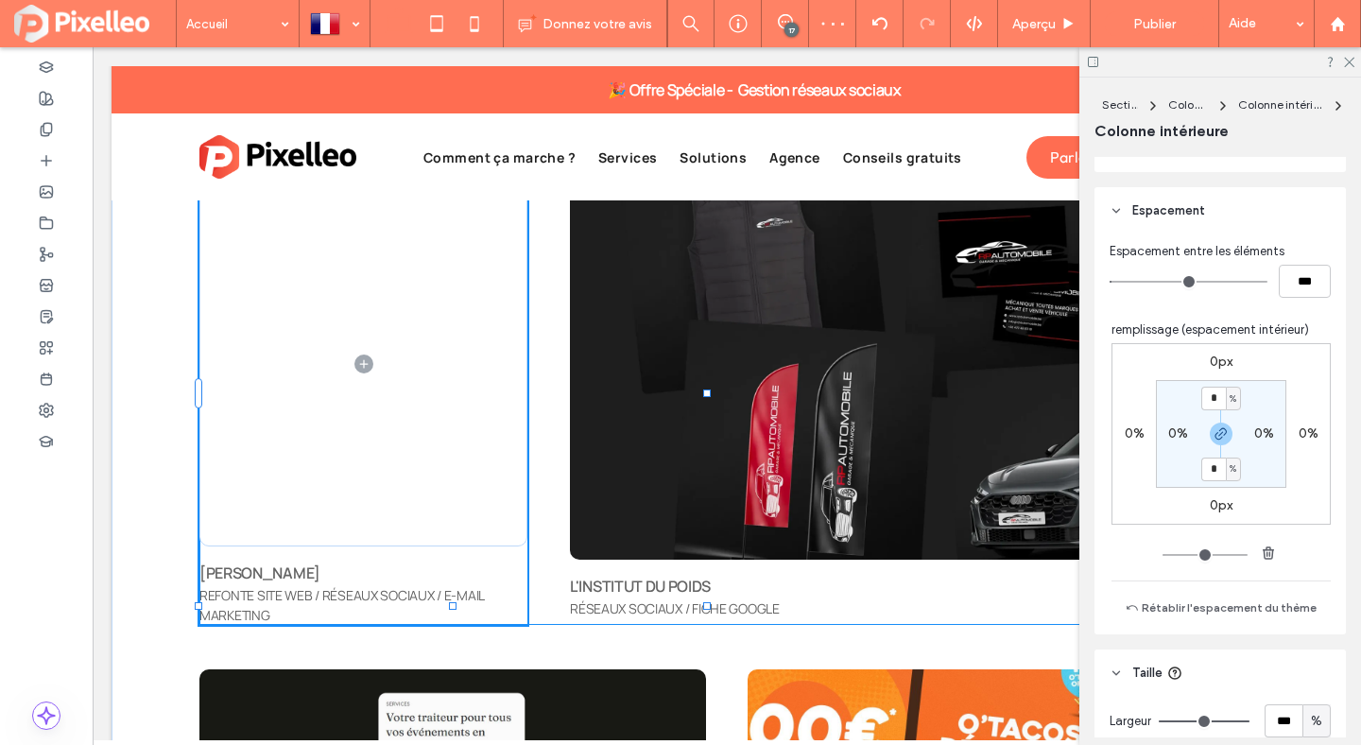
scroll to position [821, 0]
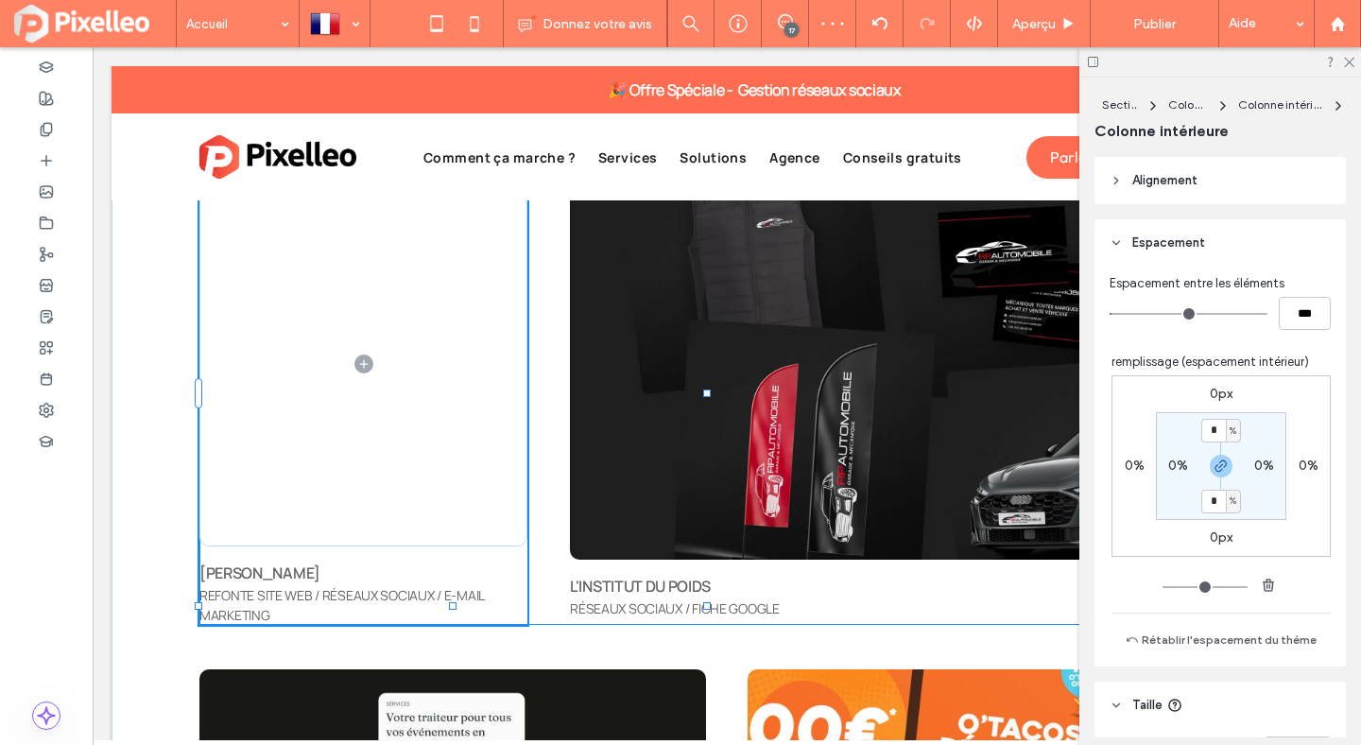
click at [452, 608] on div at bounding box center [453, 606] width 8 height 8
type input "***"
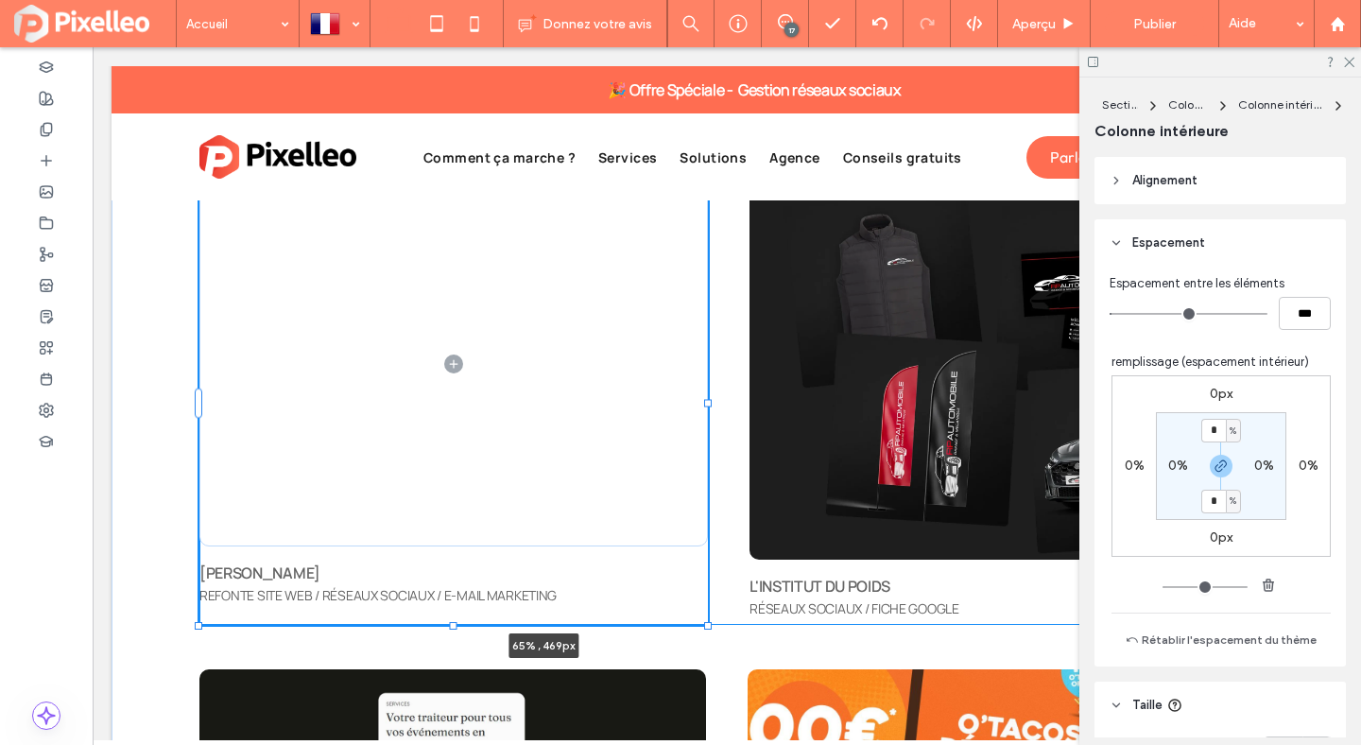
drag, startPoint x: 815, startPoint y: 407, endPoint x: 889, endPoint y: 411, distance: 74.8
type input "**"
type input "****"
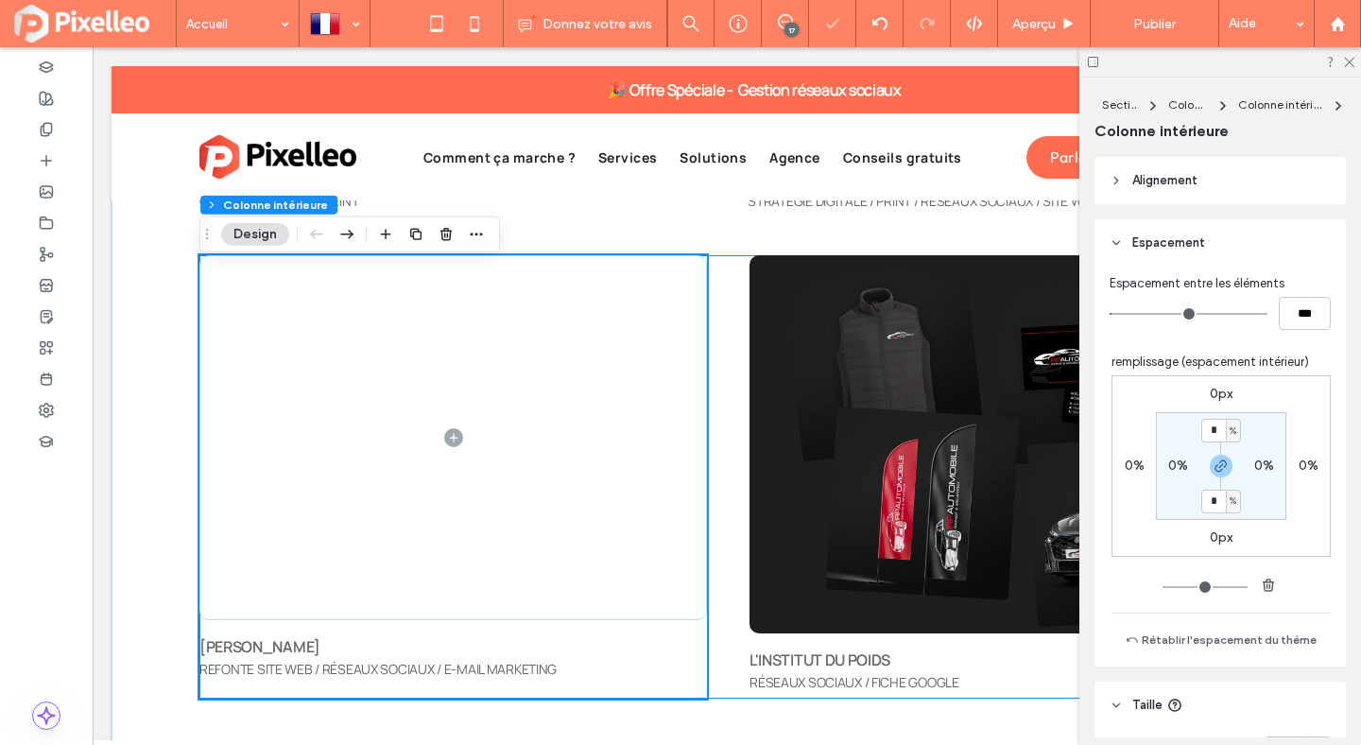
scroll to position [5800, 0]
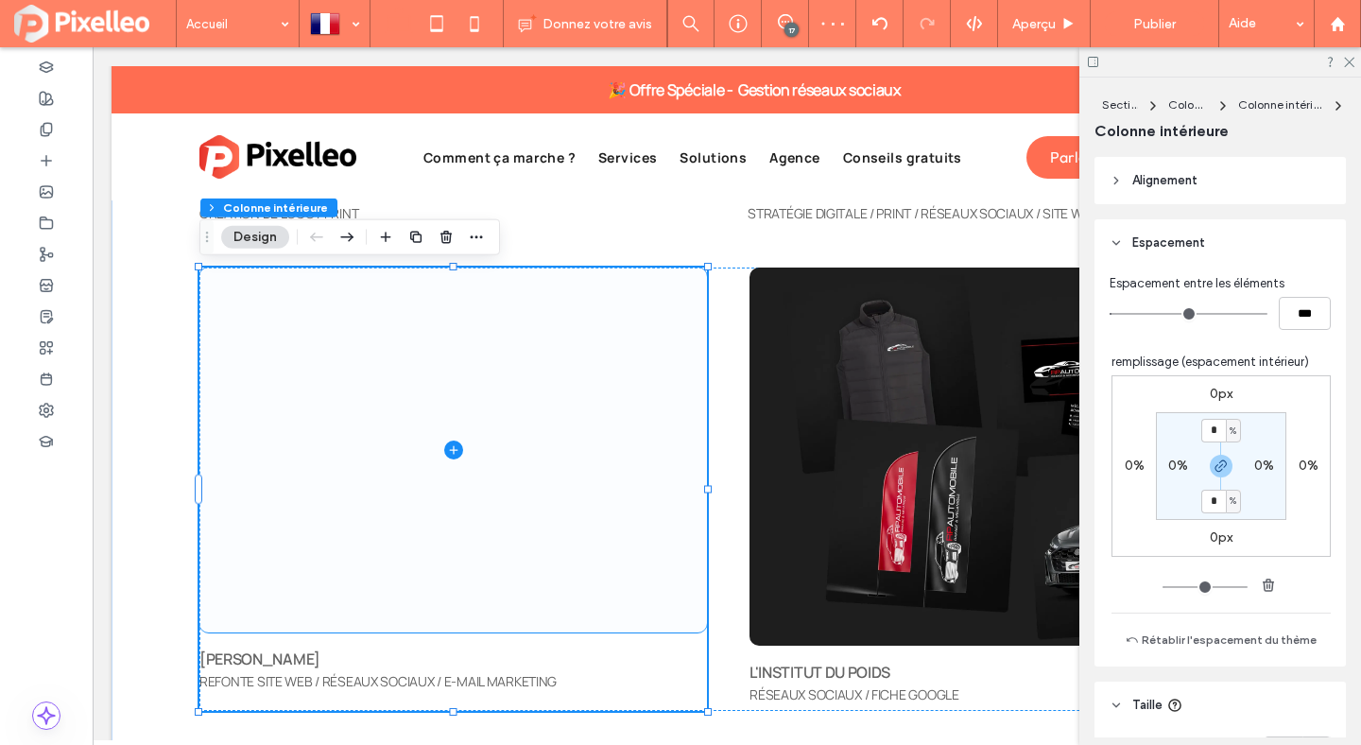
click at [619, 556] on span at bounding box center [453, 450] width 508 height 365
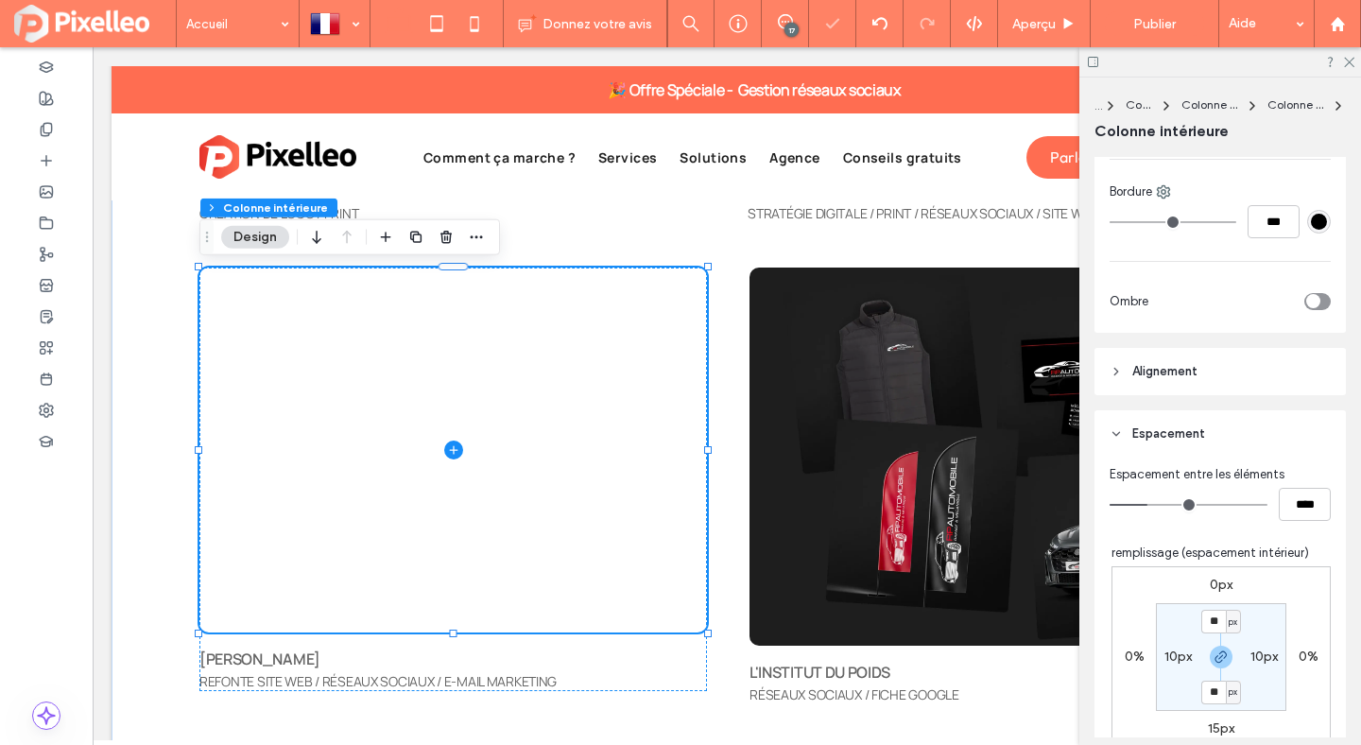
scroll to position [727, 0]
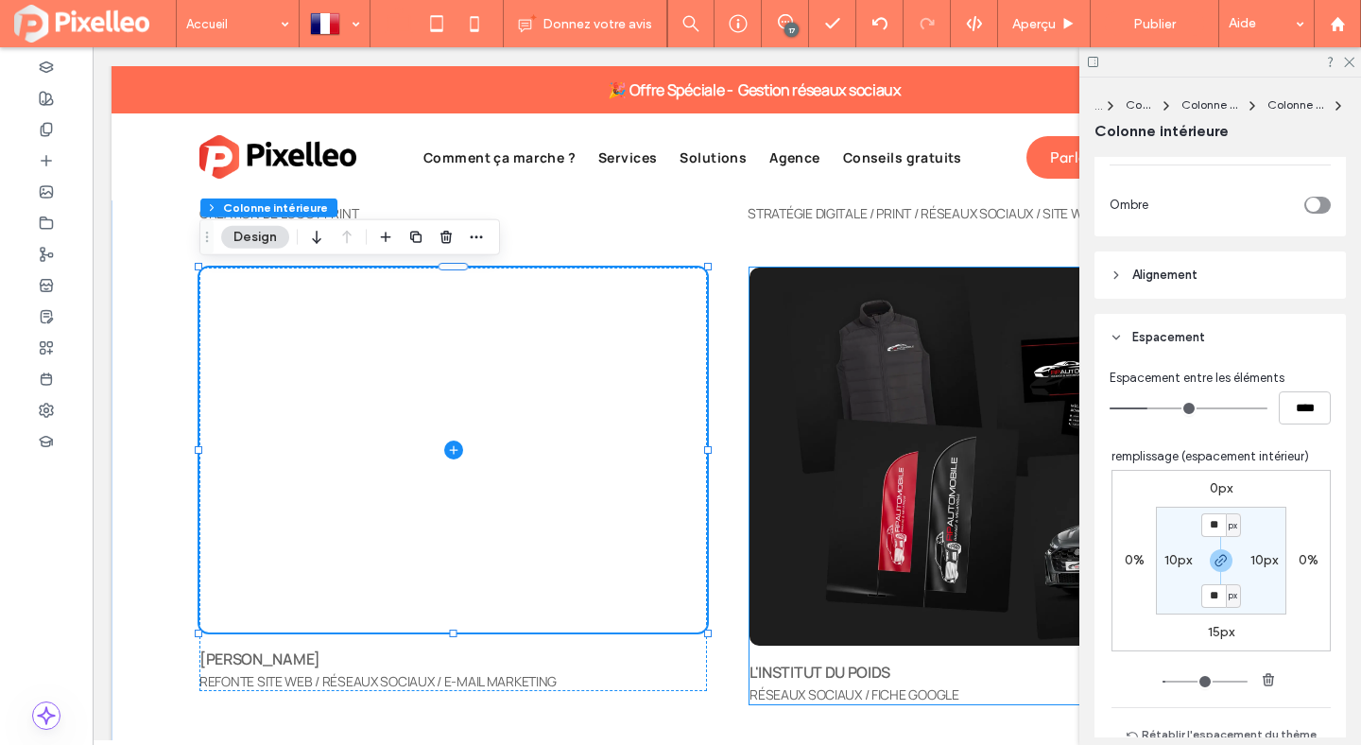
click at [769, 653] on div "L'INSTITUT DU POIDS RÉSEAUX SOCIAUX / FICHE GOOGLE" at bounding box center [1002, 486] width 505 height 437
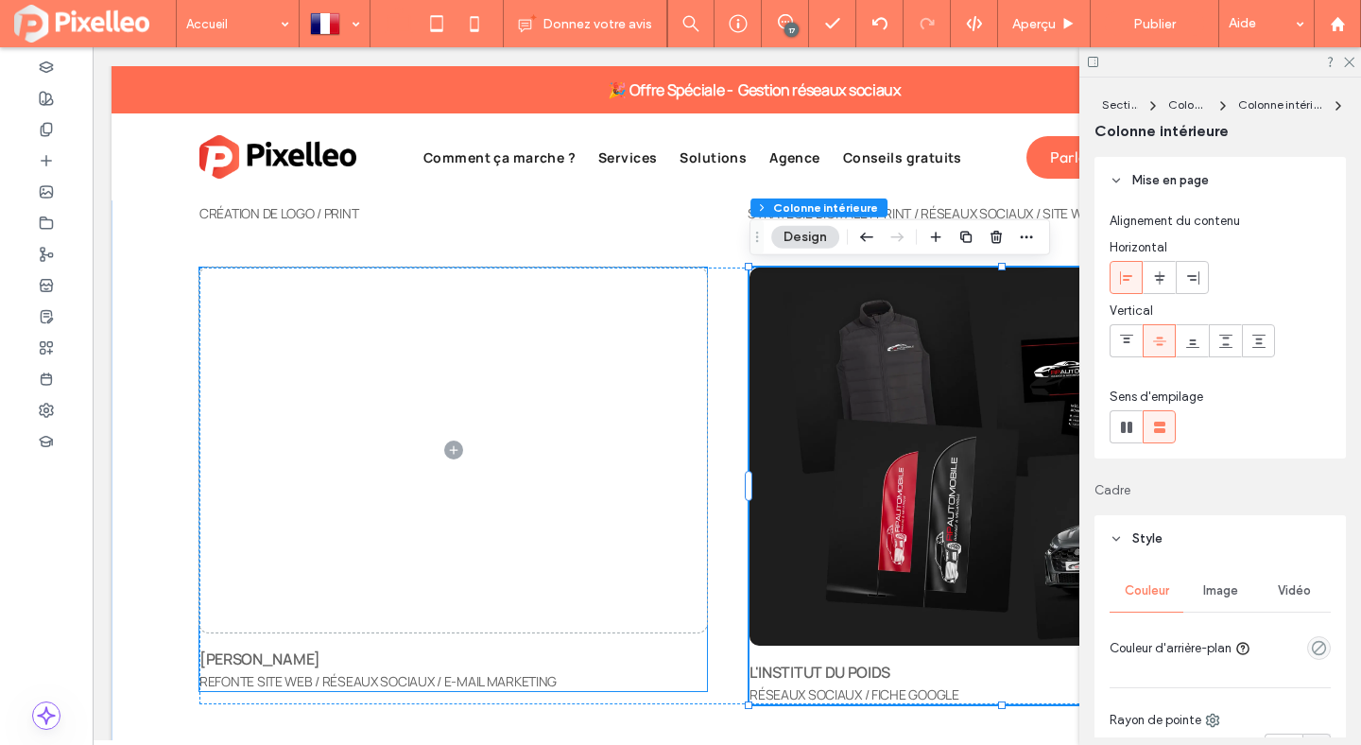
click at [612, 642] on div "[PERSON_NAME] REFONTE SITE WEB / RÉSEAUX SOCIAUX / E-MAIL MARKETING" at bounding box center [453, 479] width 508 height 423
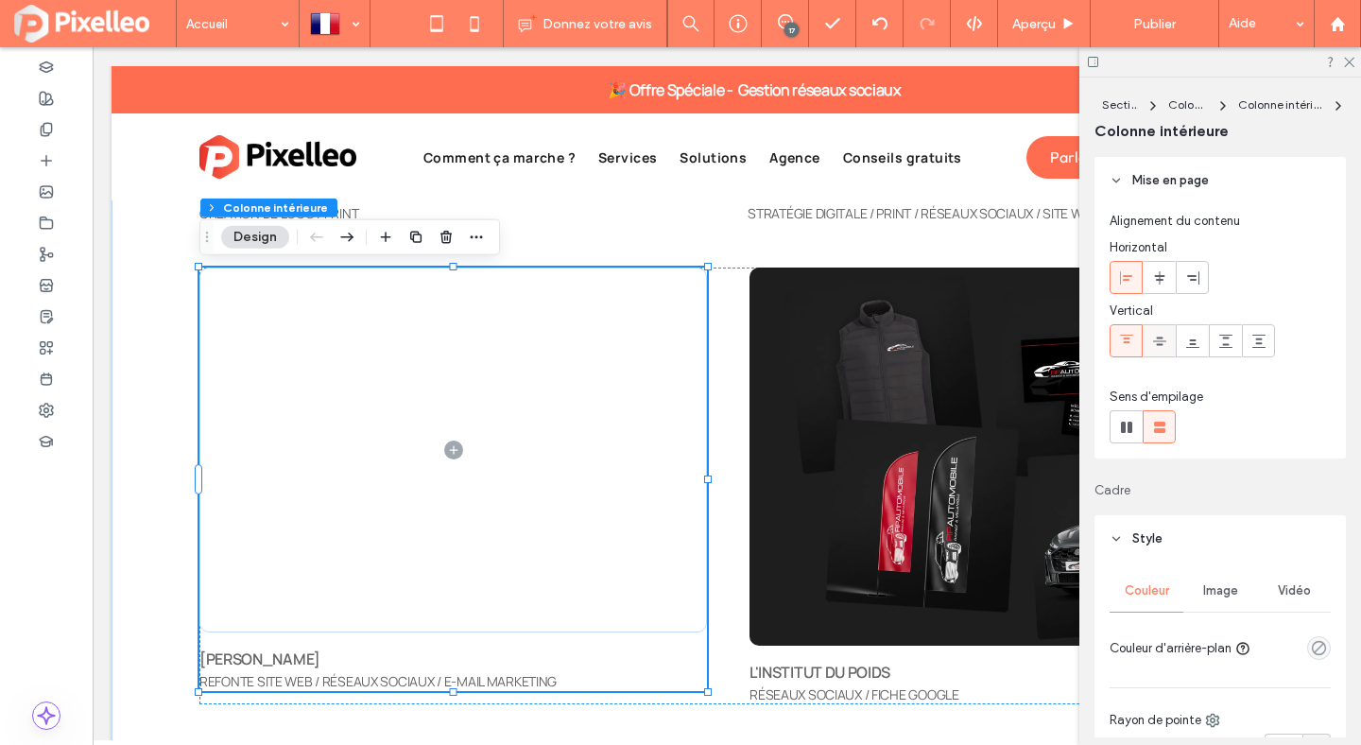
click at [1162, 342] on icon at bounding box center [1159, 341] width 15 height 15
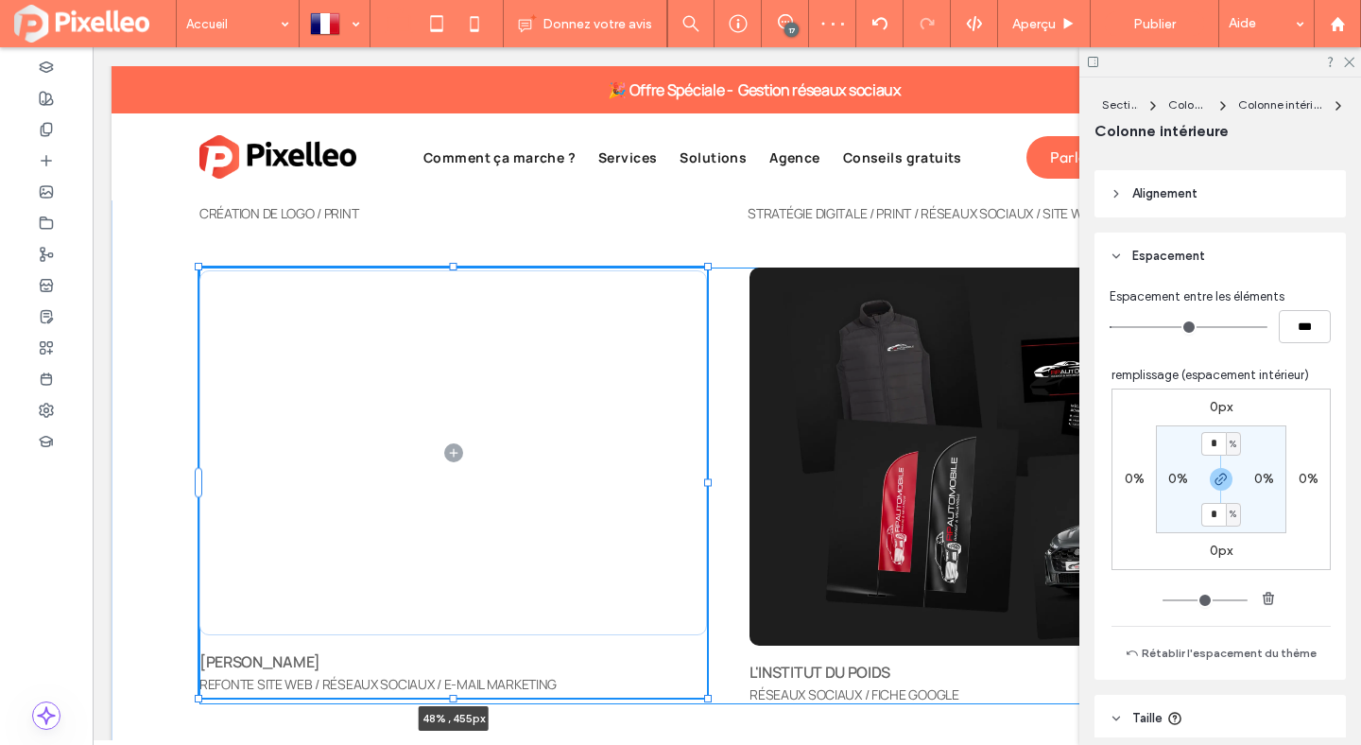
scroll to position [821, 0]
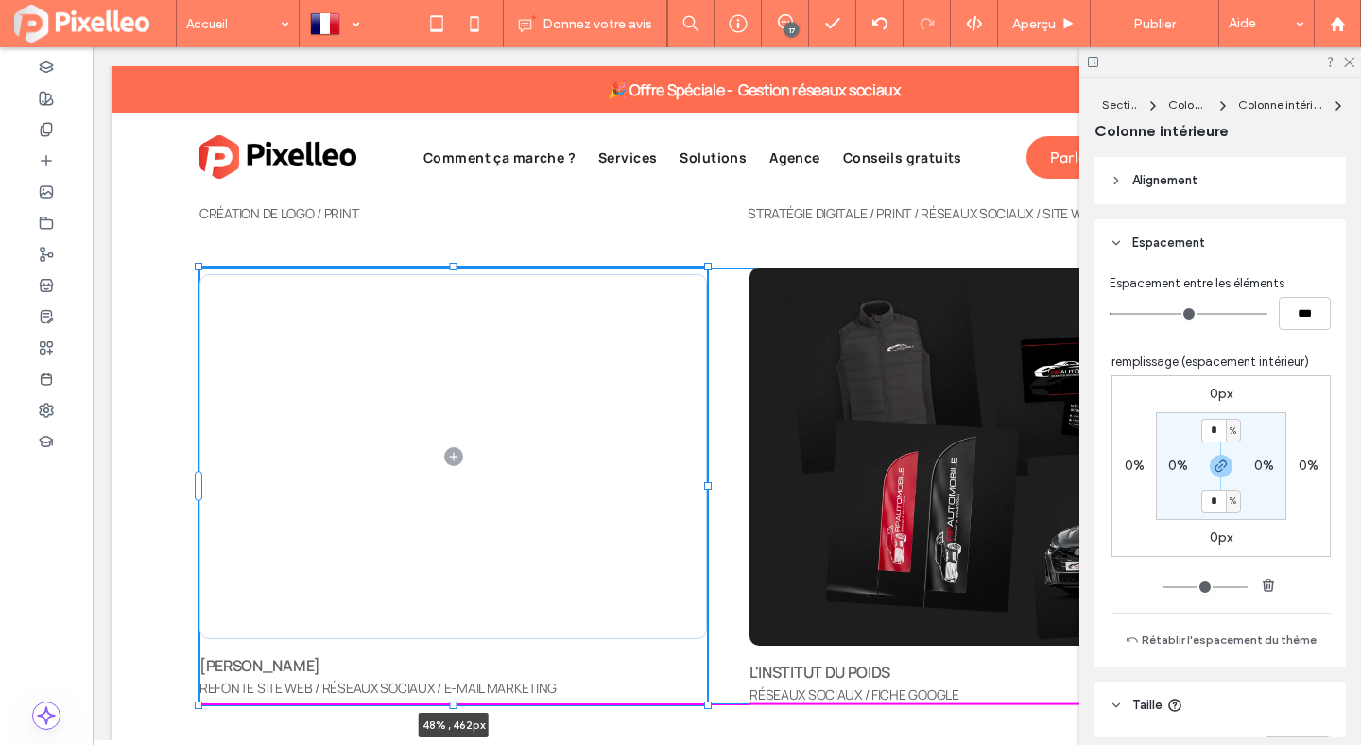
drag, startPoint x: 452, startPoint y: 692, endPoint x: 453, endPoint y: 701, distance: 9.5
click at [453, 701] on div at bounding box center [454, 705] width 8 height 8
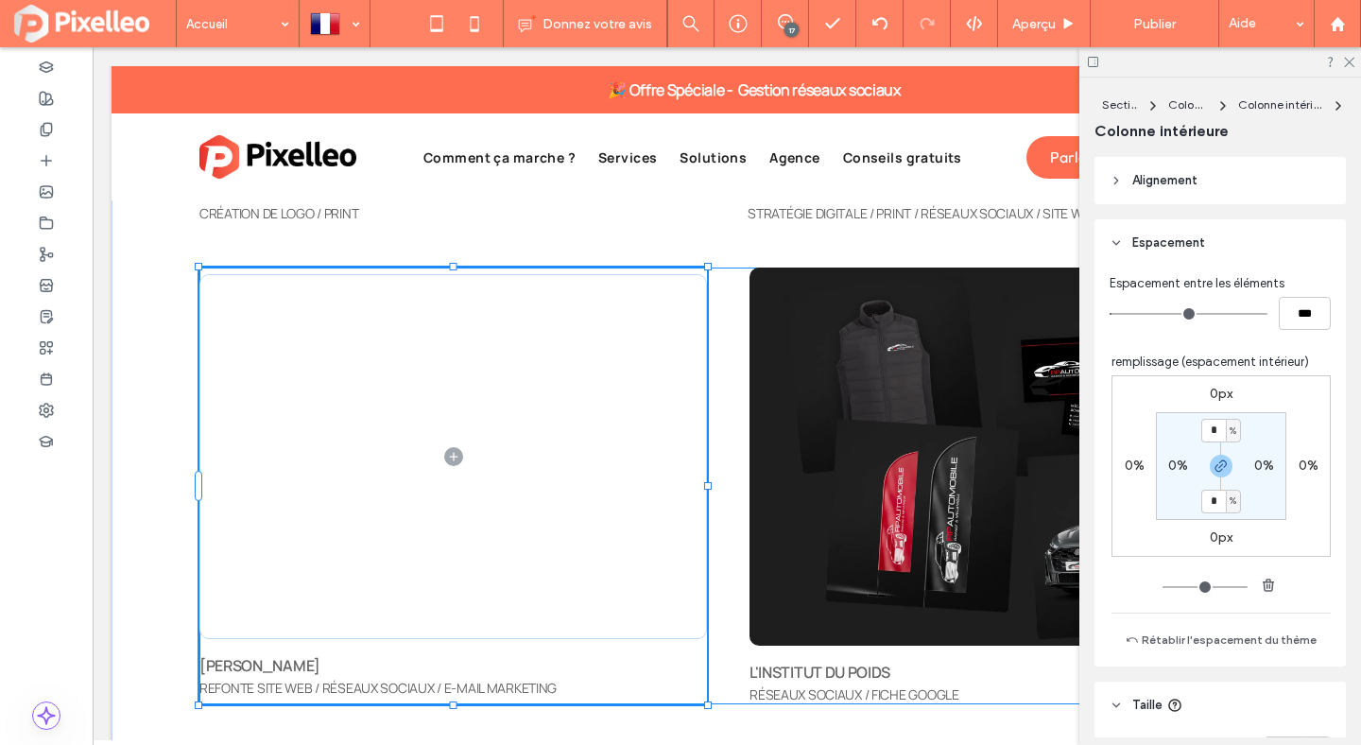
type input "***"
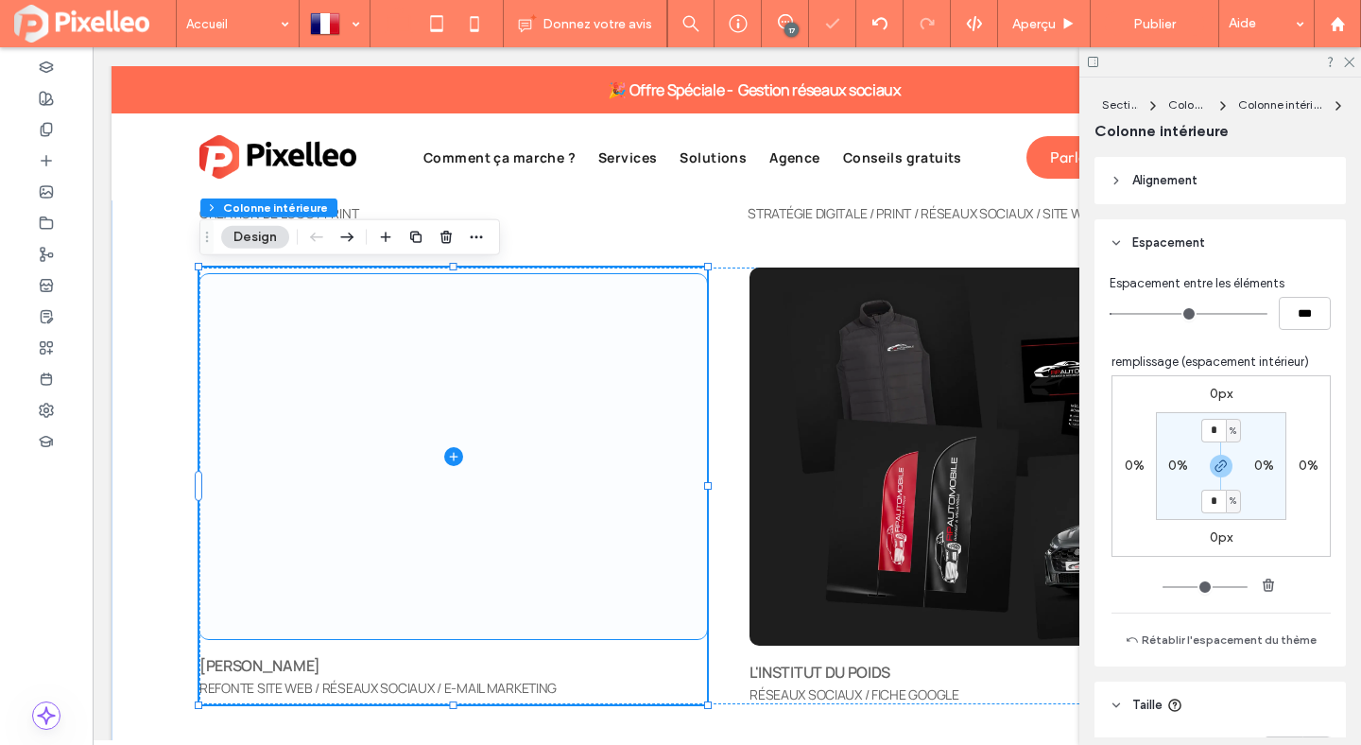
click at [456, 580] on span at bounding box center [453, 456] width 508 height 365
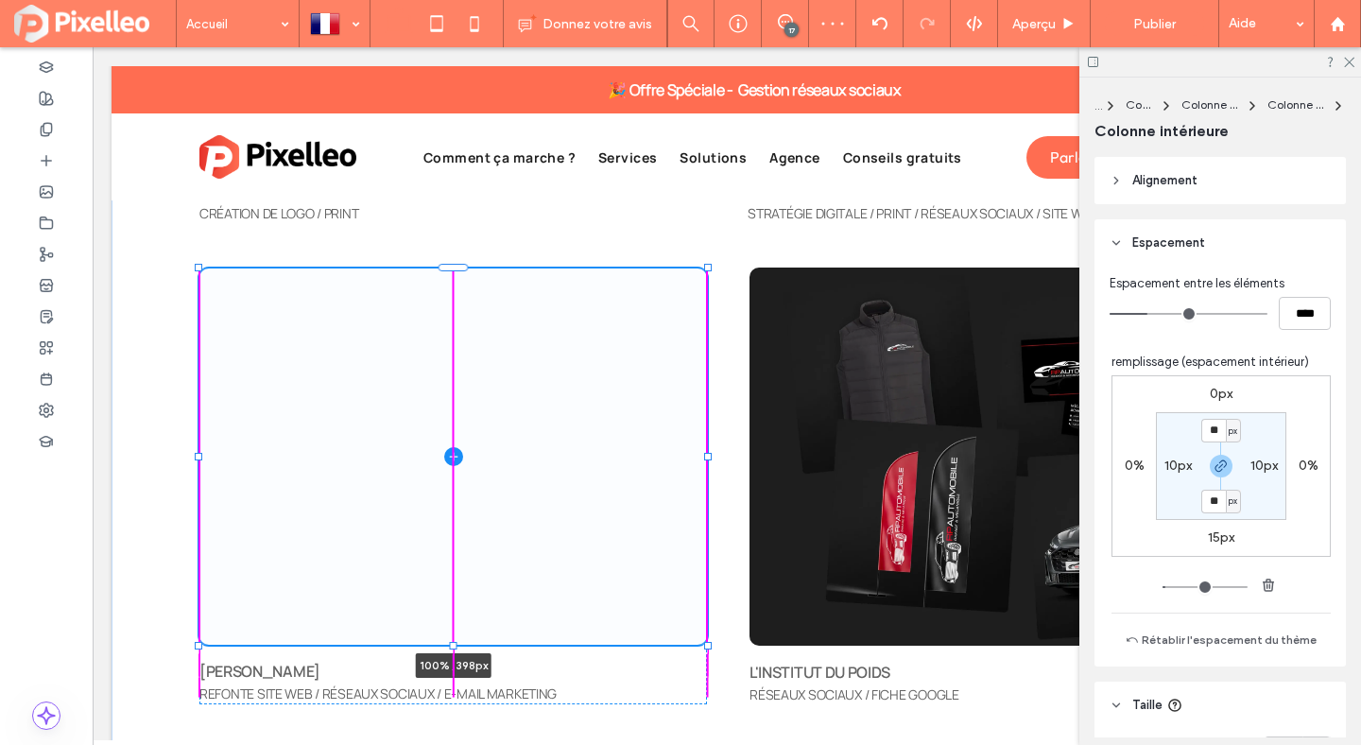
click at [454, 644] on div at bounding box center [454, 646] width 8 height 8
type input "***"
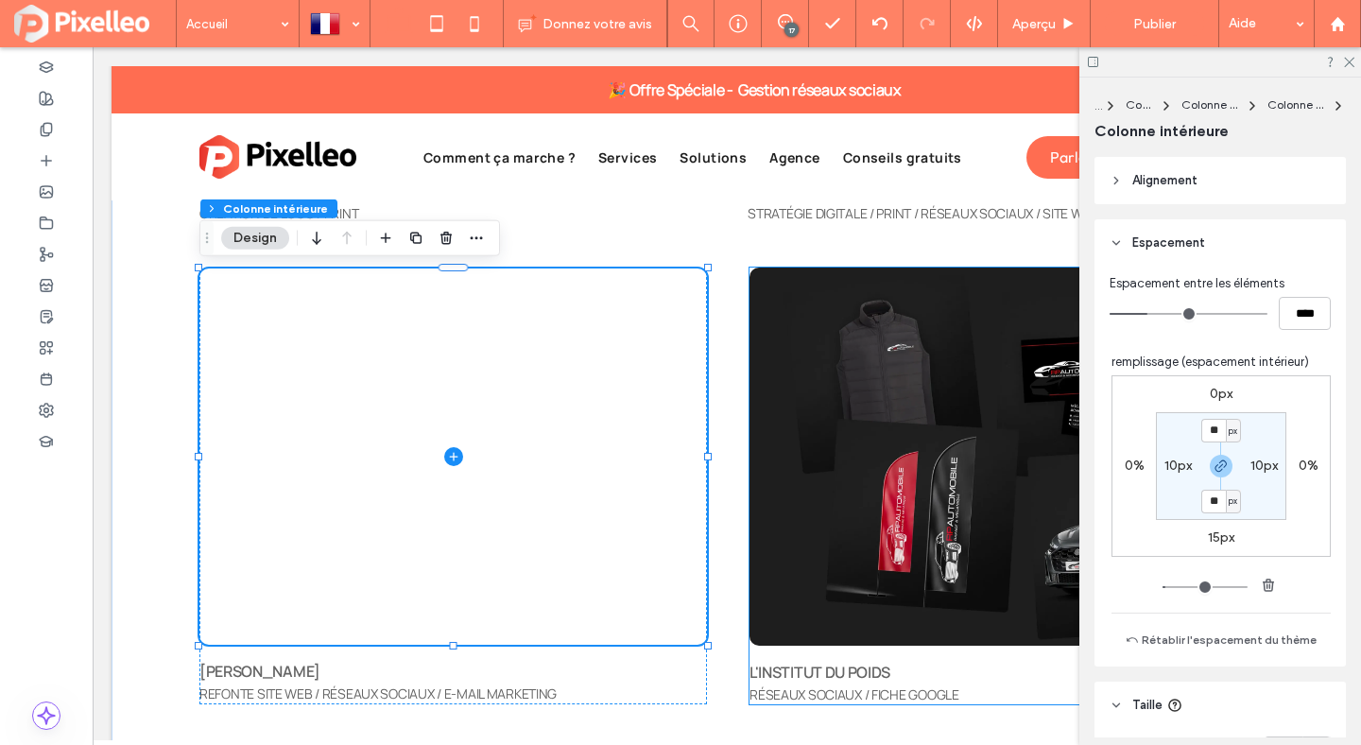
click at [797, 280] on img at bounding box center [1002, 457] width 505 height 378
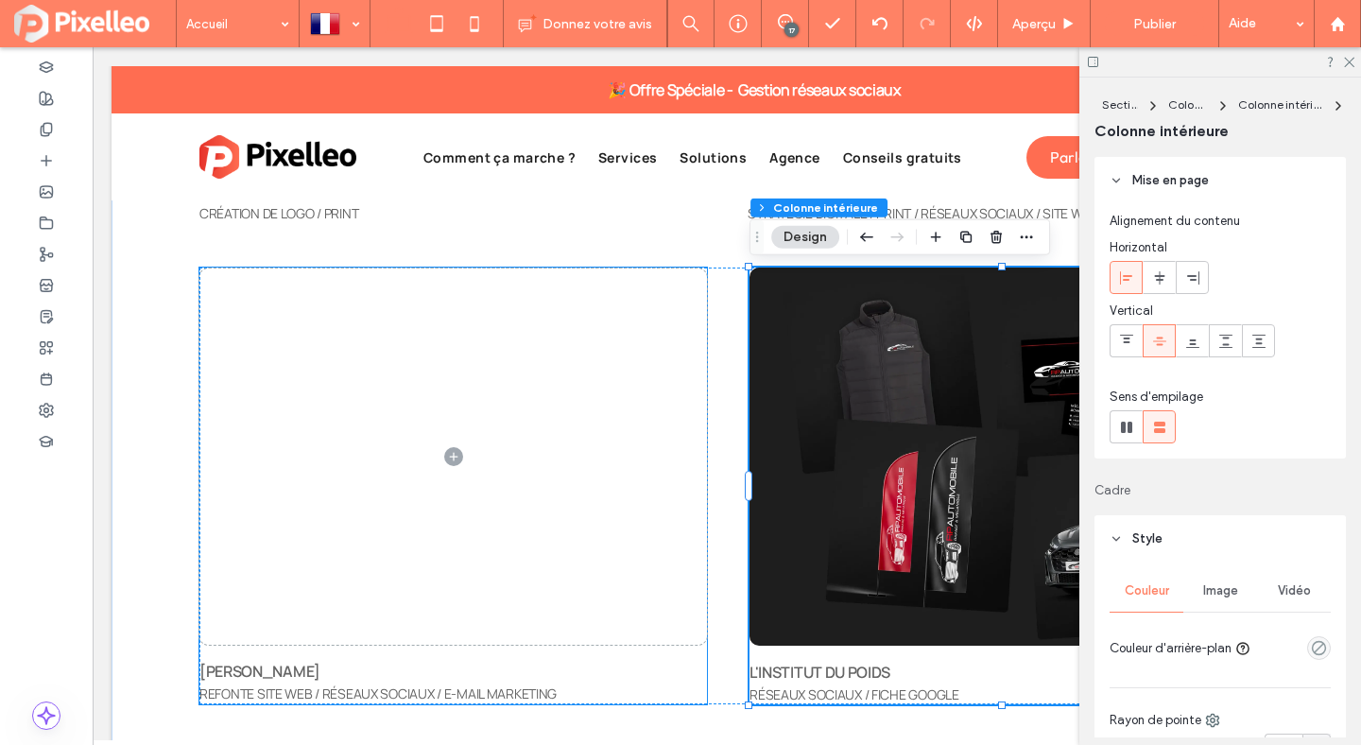
click at [613, 327] on span at bounding box center [453, 456] width 508 height 376
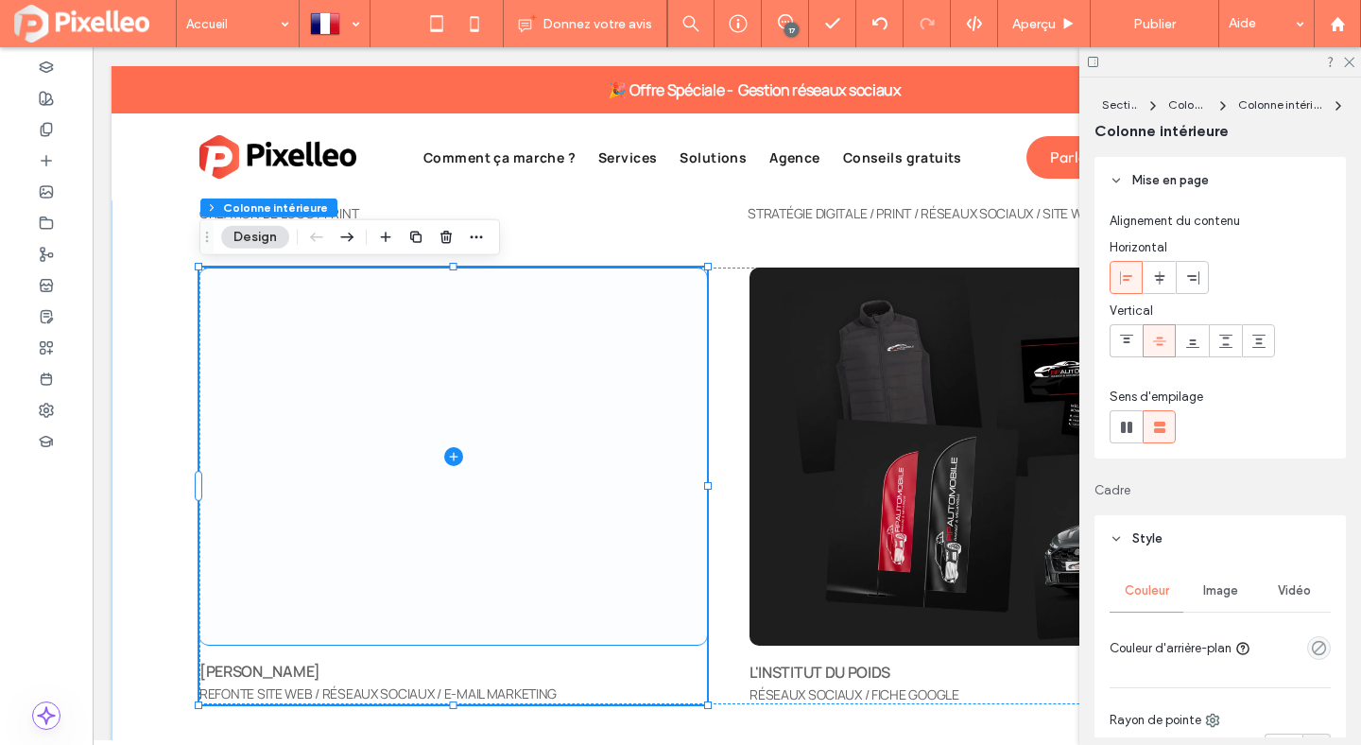
click at [456, 455] on icon at bounding box center [453, 456] width 19 height 19
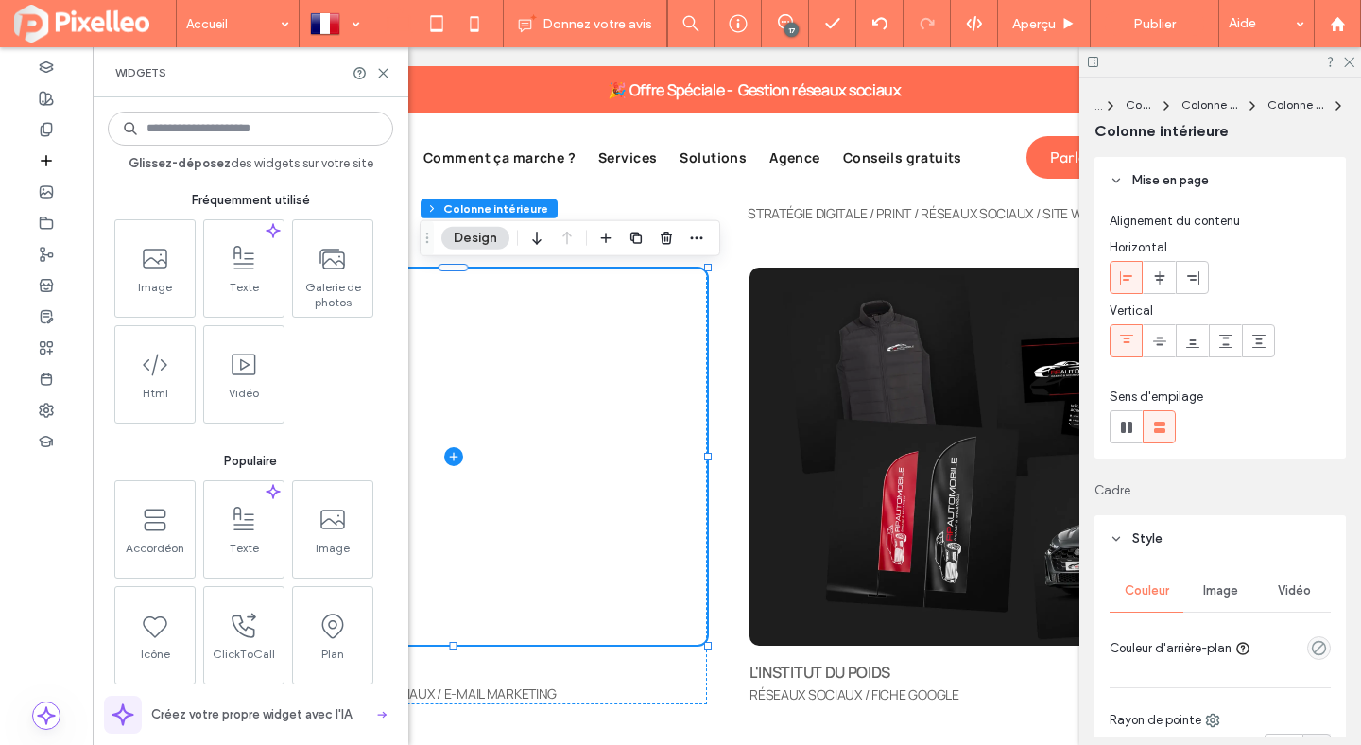
click at [471, 238] on button "Design" at bounding box center [475, 238] width 68 height 23
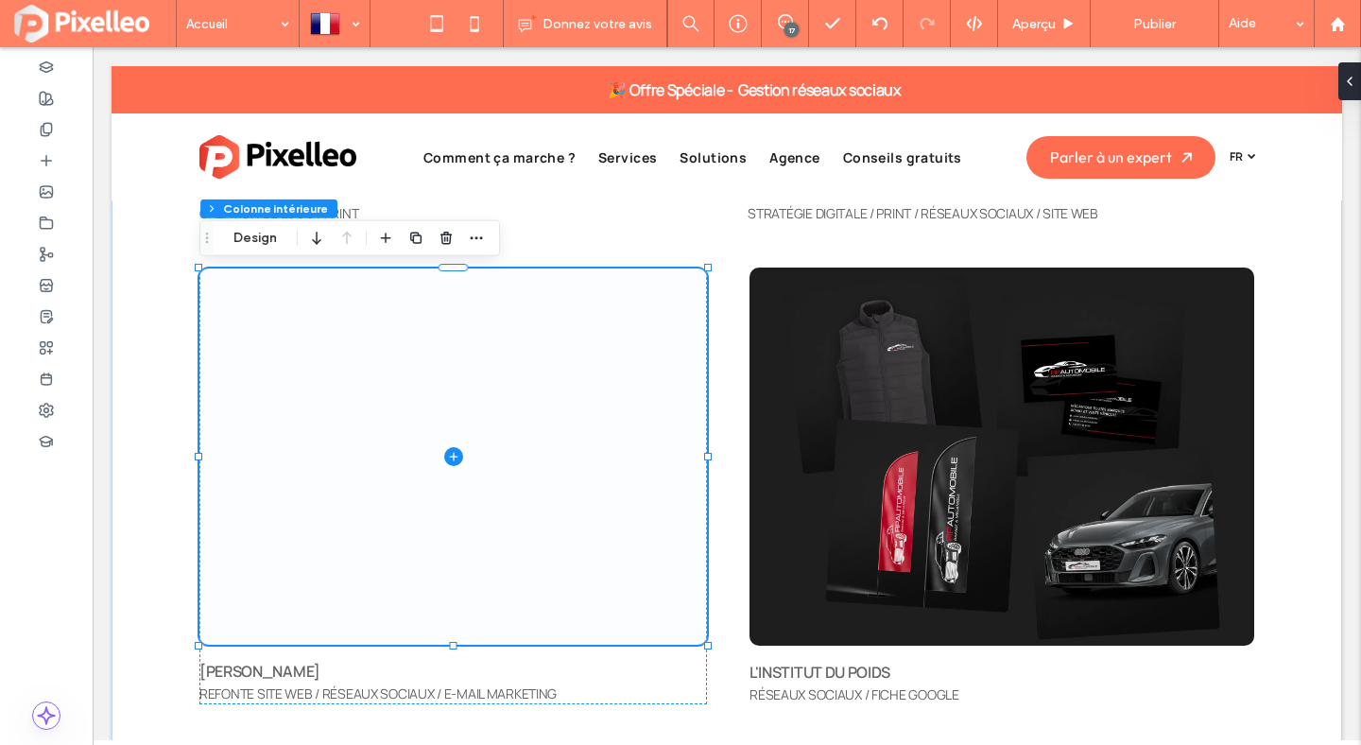
click at [441, 350] on span at bounding box center [453, 456] width 508 height 376
click at [443, 463] on span at bounding box center [453, 456] width 508 height 376
click at [449, 458] on icon at bounding box center [453, 456] width 19 height 19
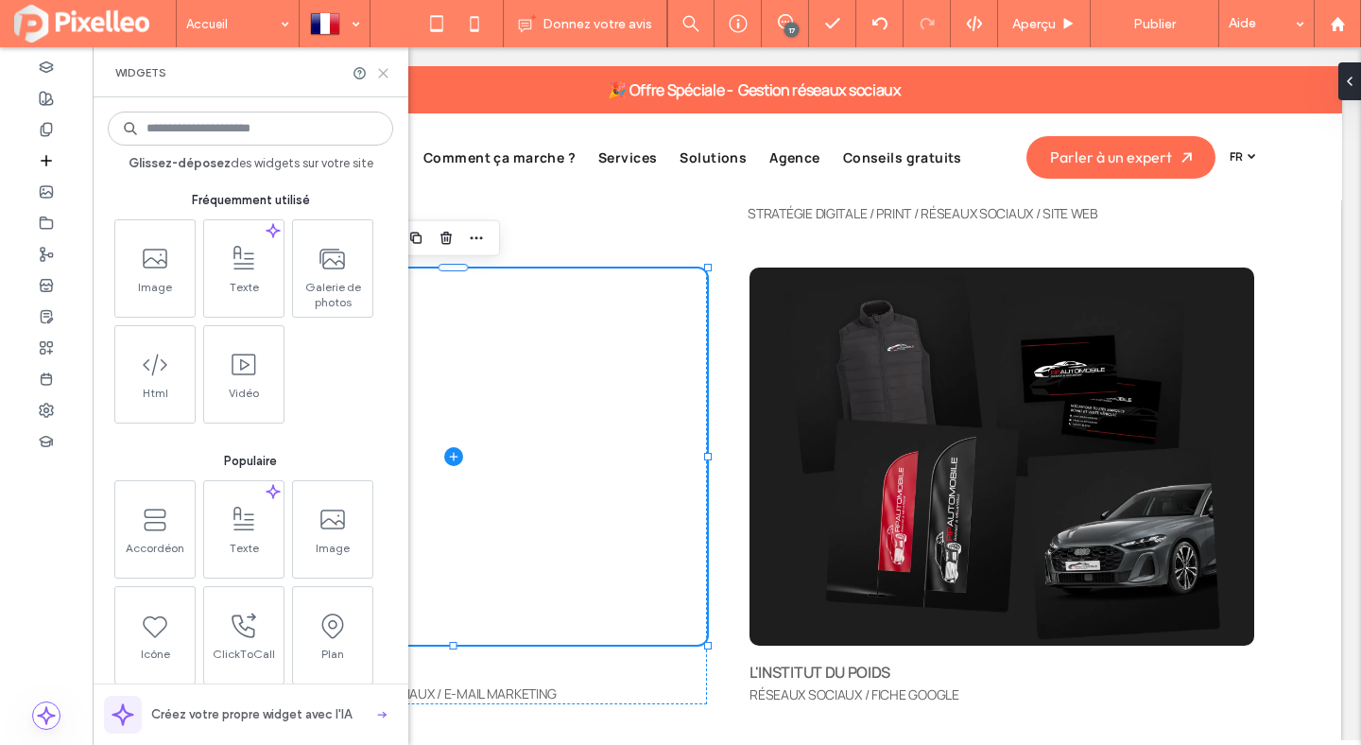
click at [387, 73] on icon at bounding box center [383, 73] width 14 height 14
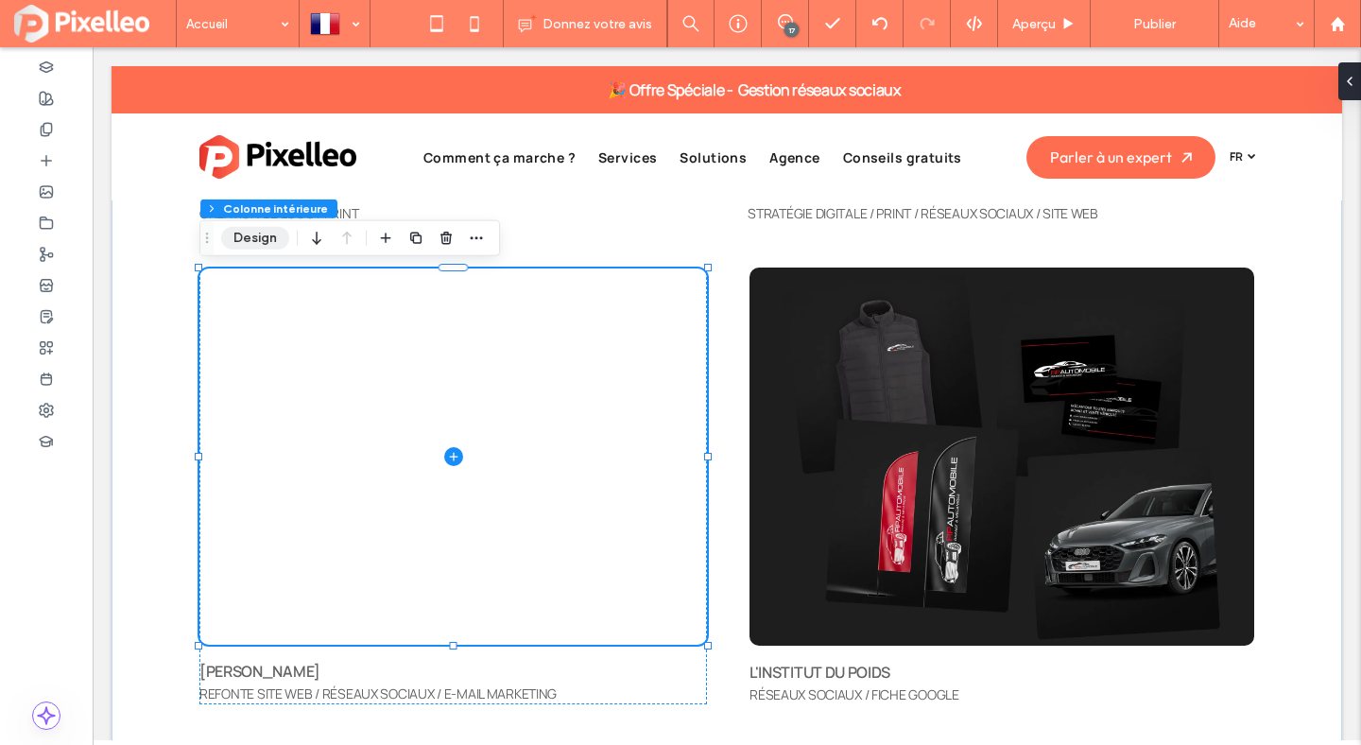
click at [267, 237] on button "Design" at bounding box center [255, 238] width 68 height 23
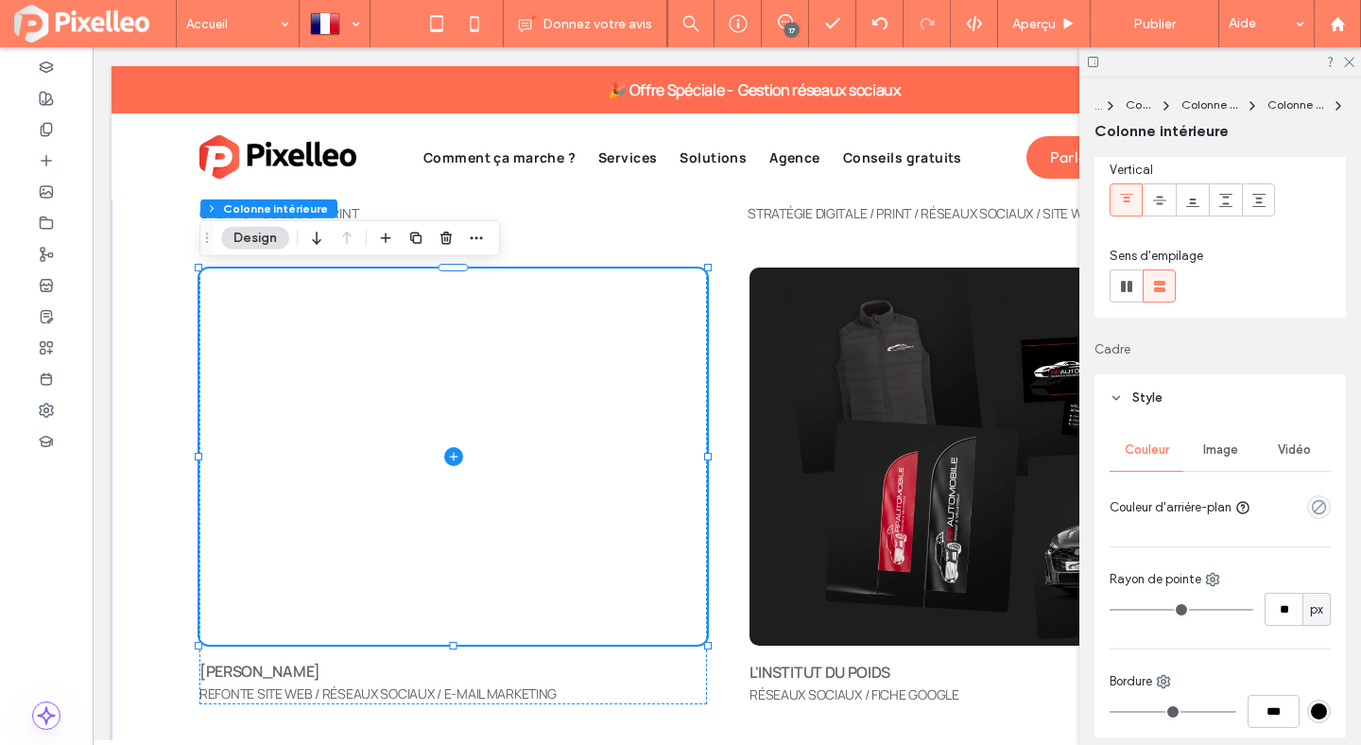
scroll to position [196, 0]
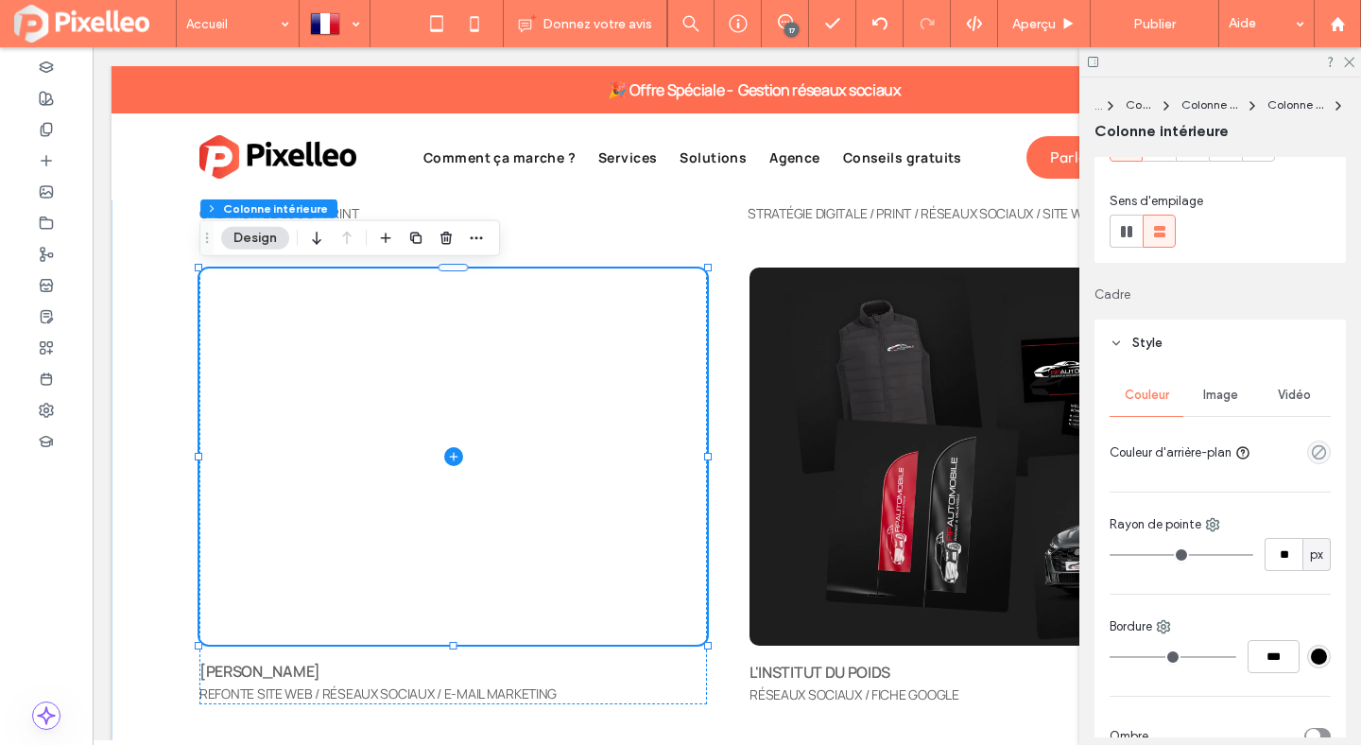
click at [1282, 406] on div "Vidéo" at bounding box center [1294, 395] width 74 height 42
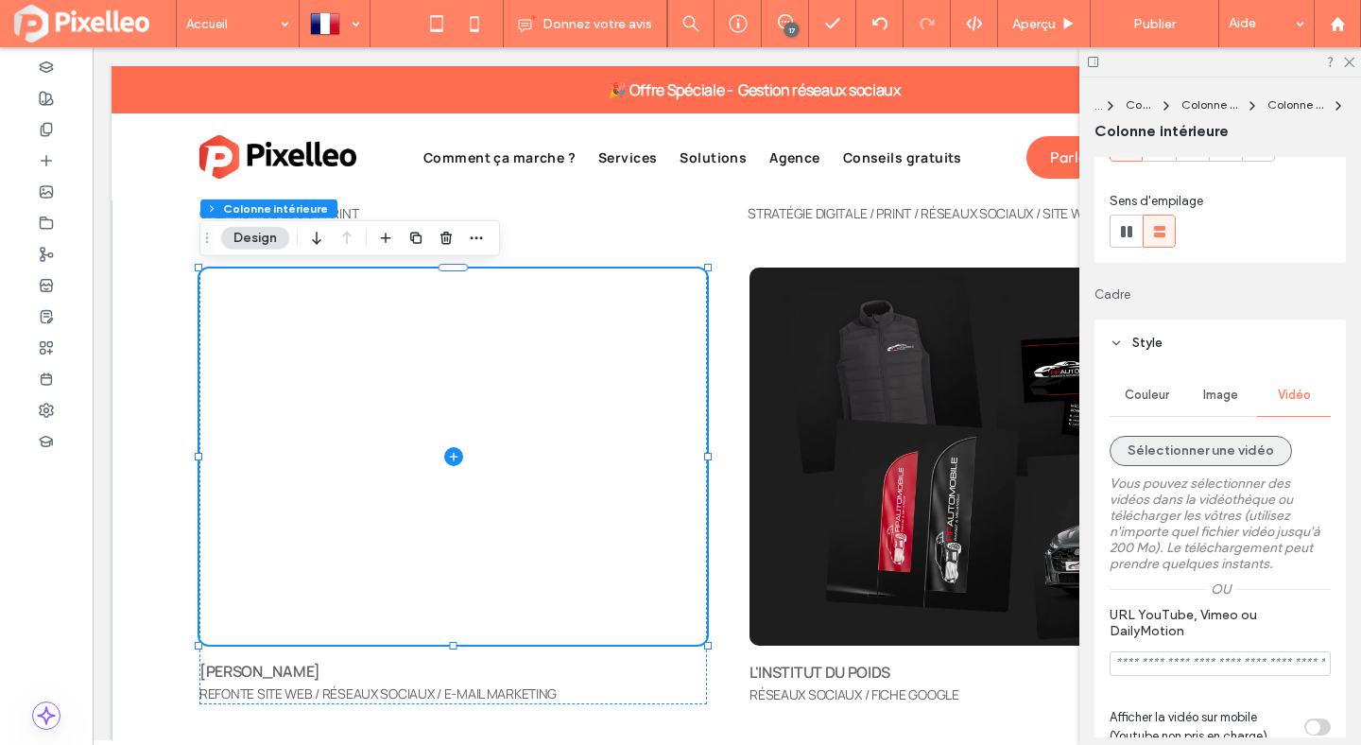
click at [1215, 451] on button "Sélectionner une vidéo" at bounding box center [1201, 451] width 182 height 30
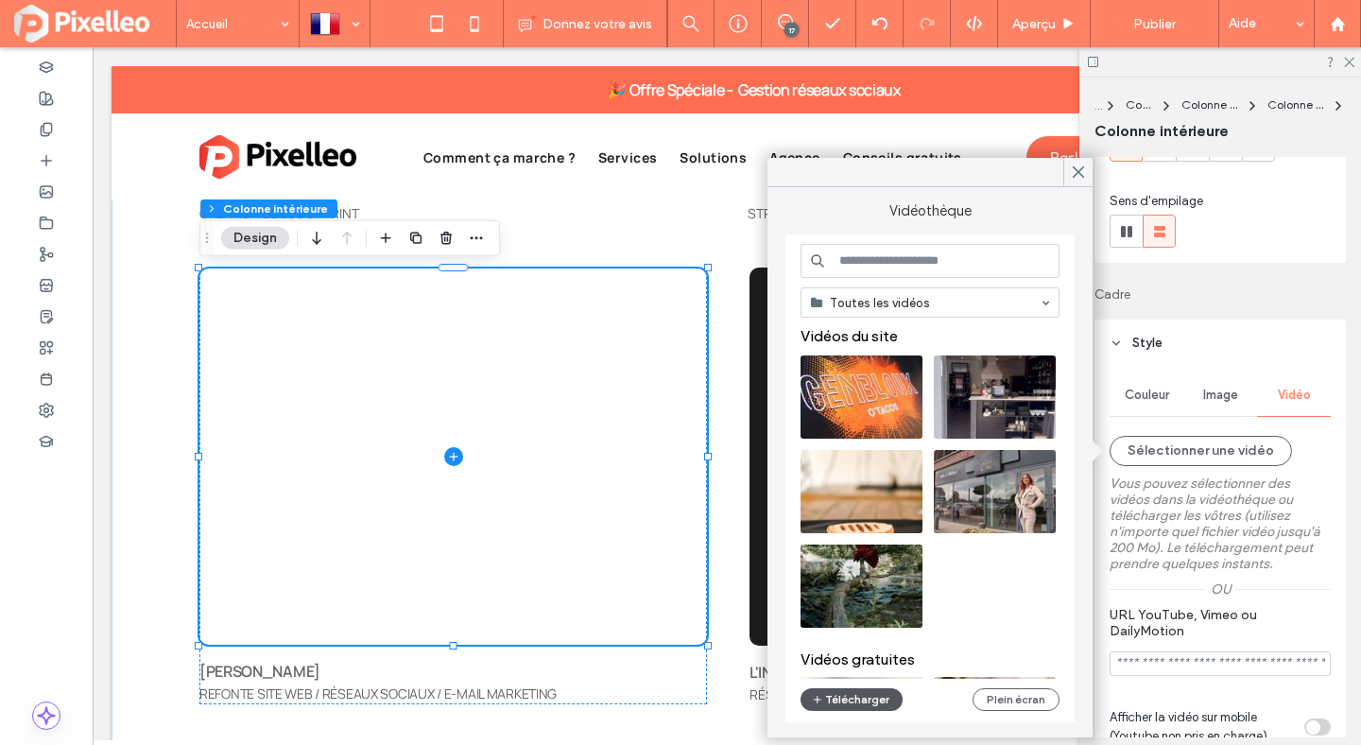
click at [872, 699] on button "Télécharger" at bounding box center [852, 699] width 102 height 23
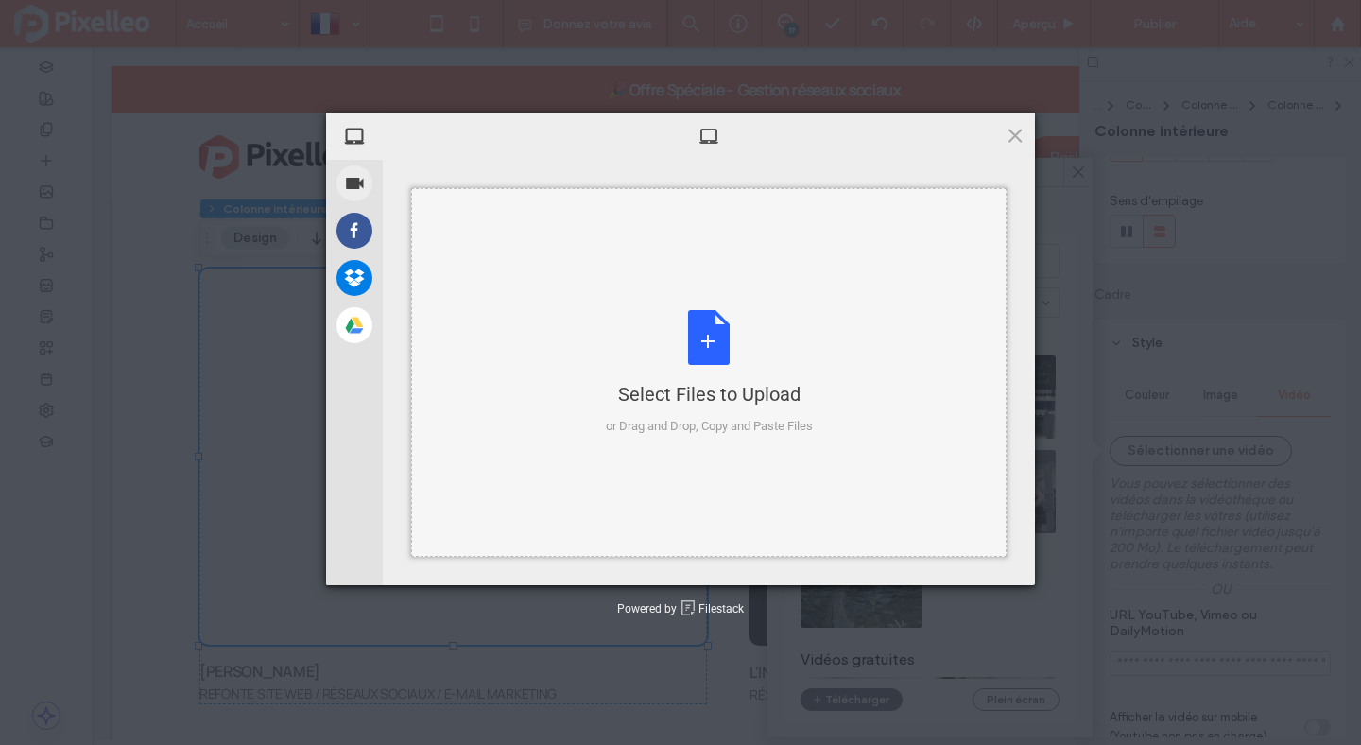
click at [721, 338] on div "Select Files to Upload or Drag and Drop, Copy and Paste Files" at bounding box center [709, 373] width 207 height 126
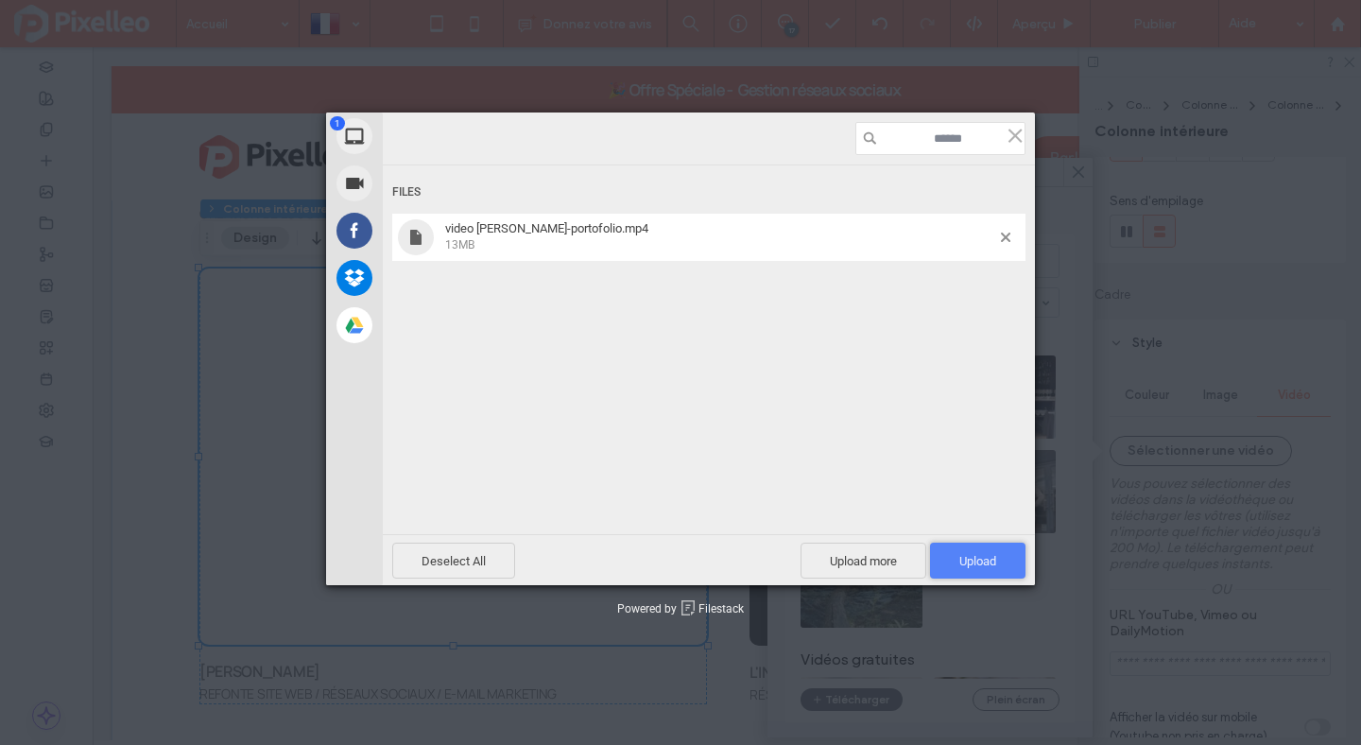
click at [993, 557] on span "Upload 1" at bounding box center [977, 561] width 37 height 14
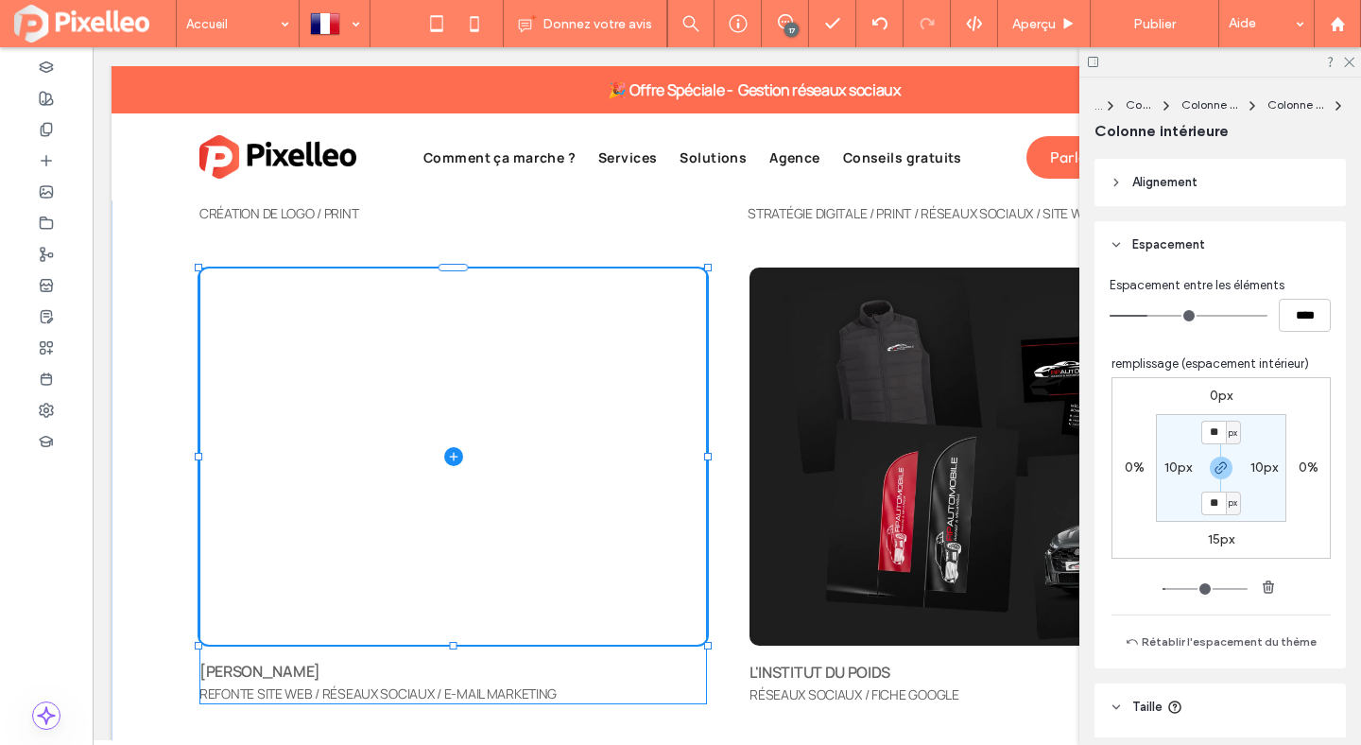
scroll to position [1100, 0]
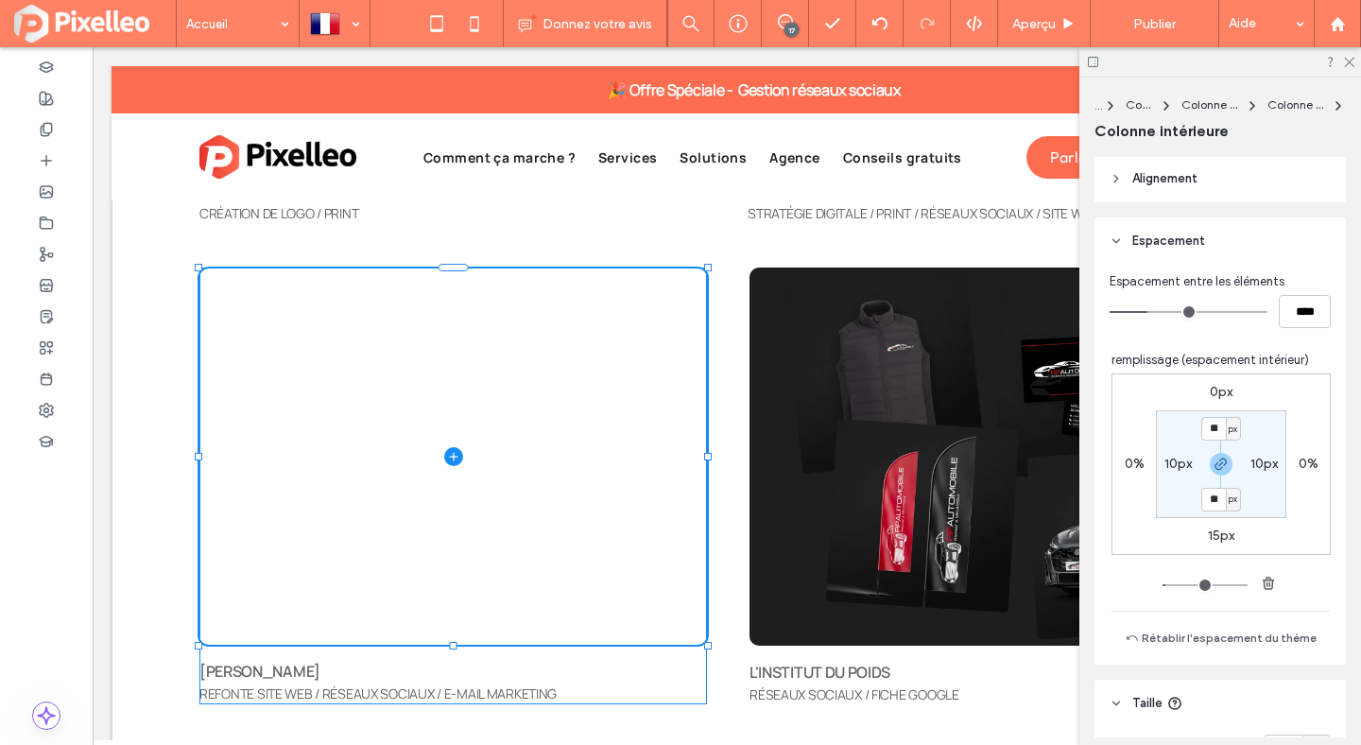
click at [452, 644] on div at bounding box center [454, 646] width 8 height 8
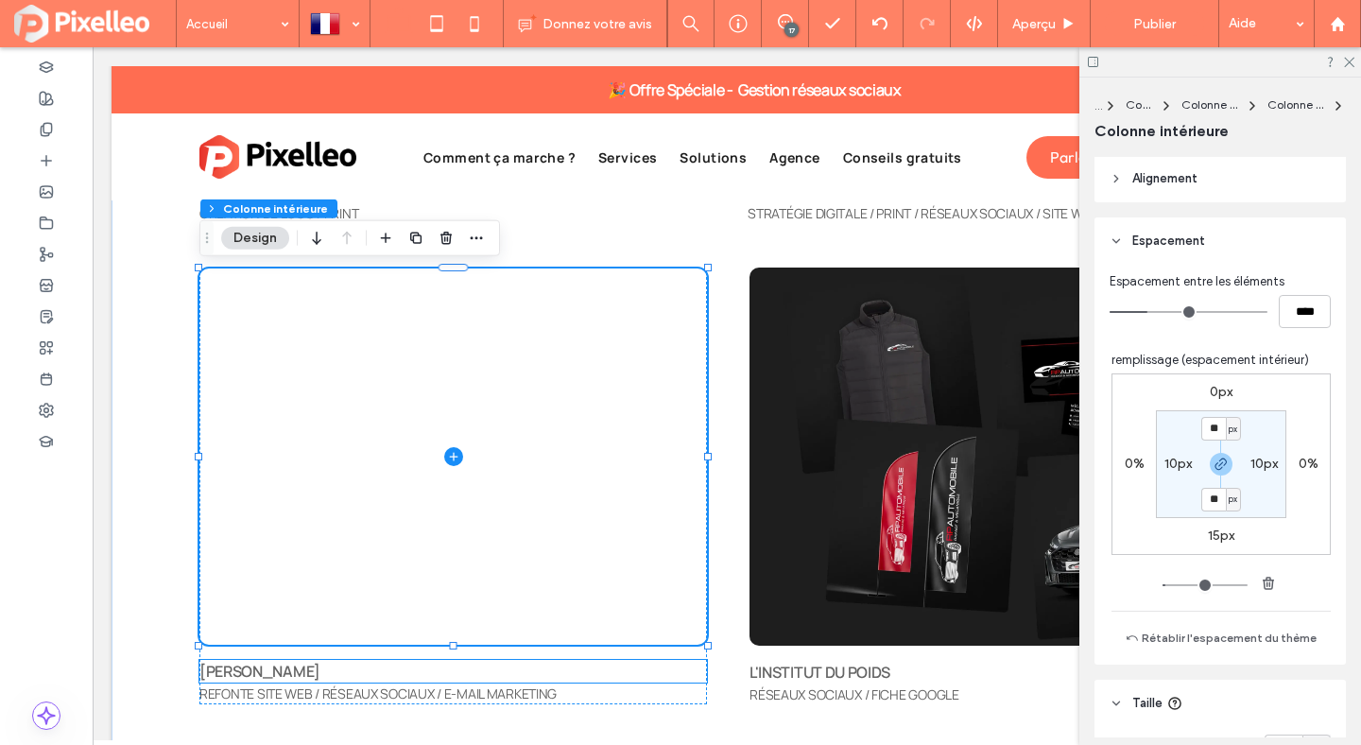
click at [460, 665] on p "JACOB'S" at bounding box center [453, 671] width 508 height 23
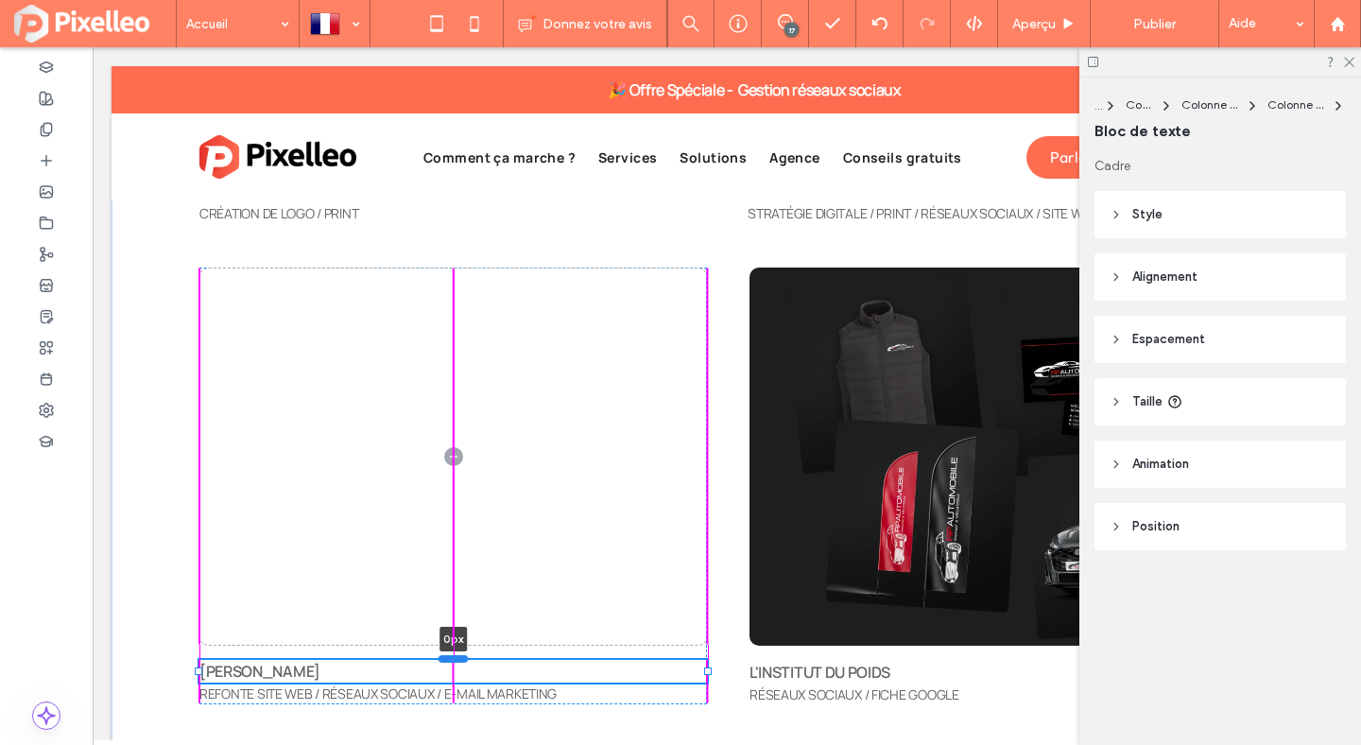
click at [456, 662] on div at bounding box center [454, 659] width 30 height 8
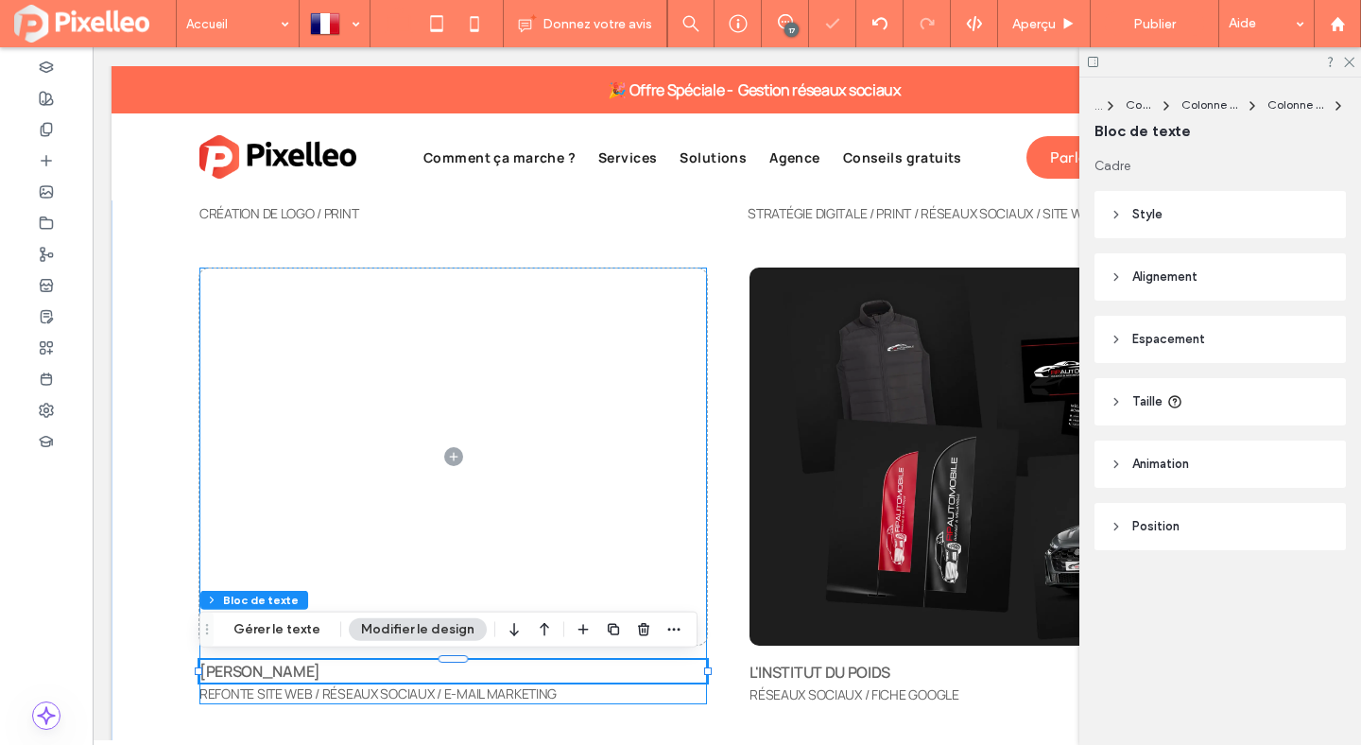
click at [489, 650] on div "JACOB'S 0px REFONTE SITE WEB / RÉSEAUX SOCIAUX / E-MAIL MARKETING" at bounding box center [453, 486] width 508 height 437
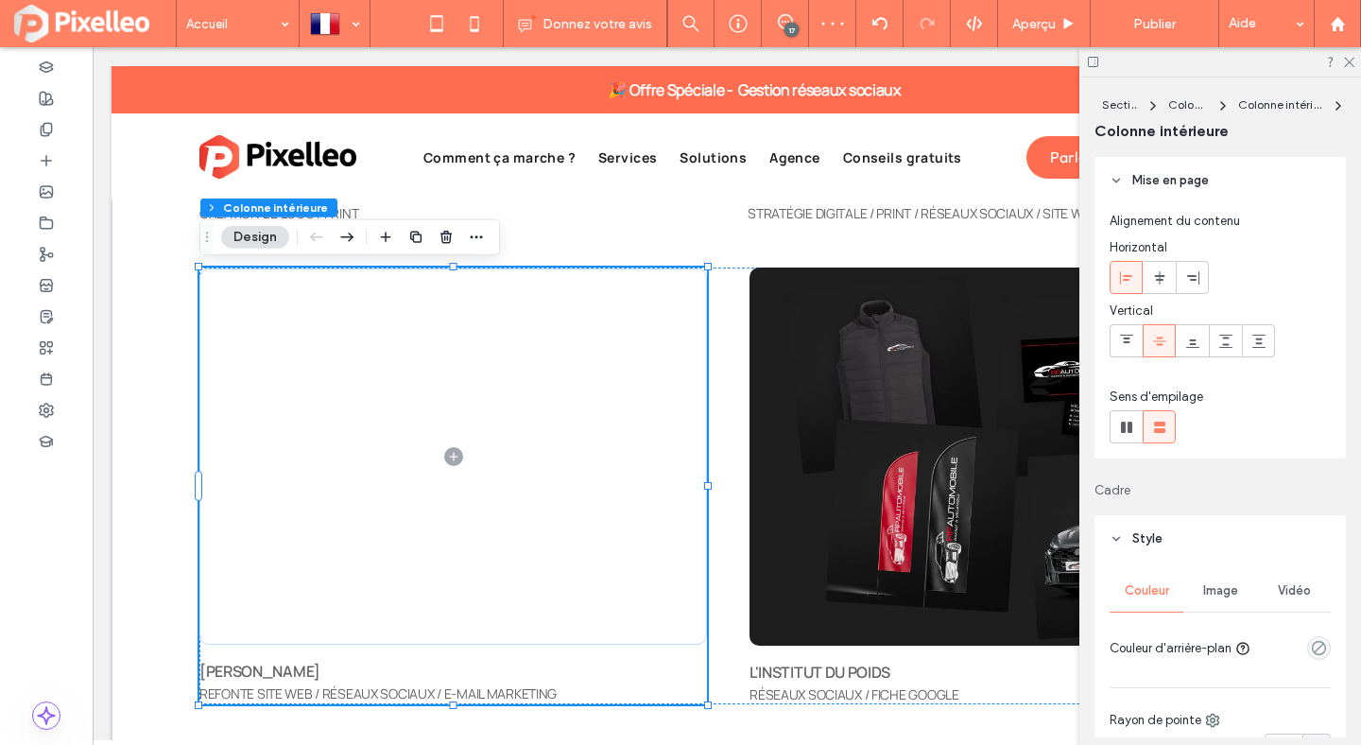
click at [1162, 338] on icon at bounding box center [1159, 341] width 15 height 15
click at [1235, 346] on div at bounding box center [1225, 340] width 31 height 31
click at [554, 556] on span at bounding box center [453, 456] width 508 height 376
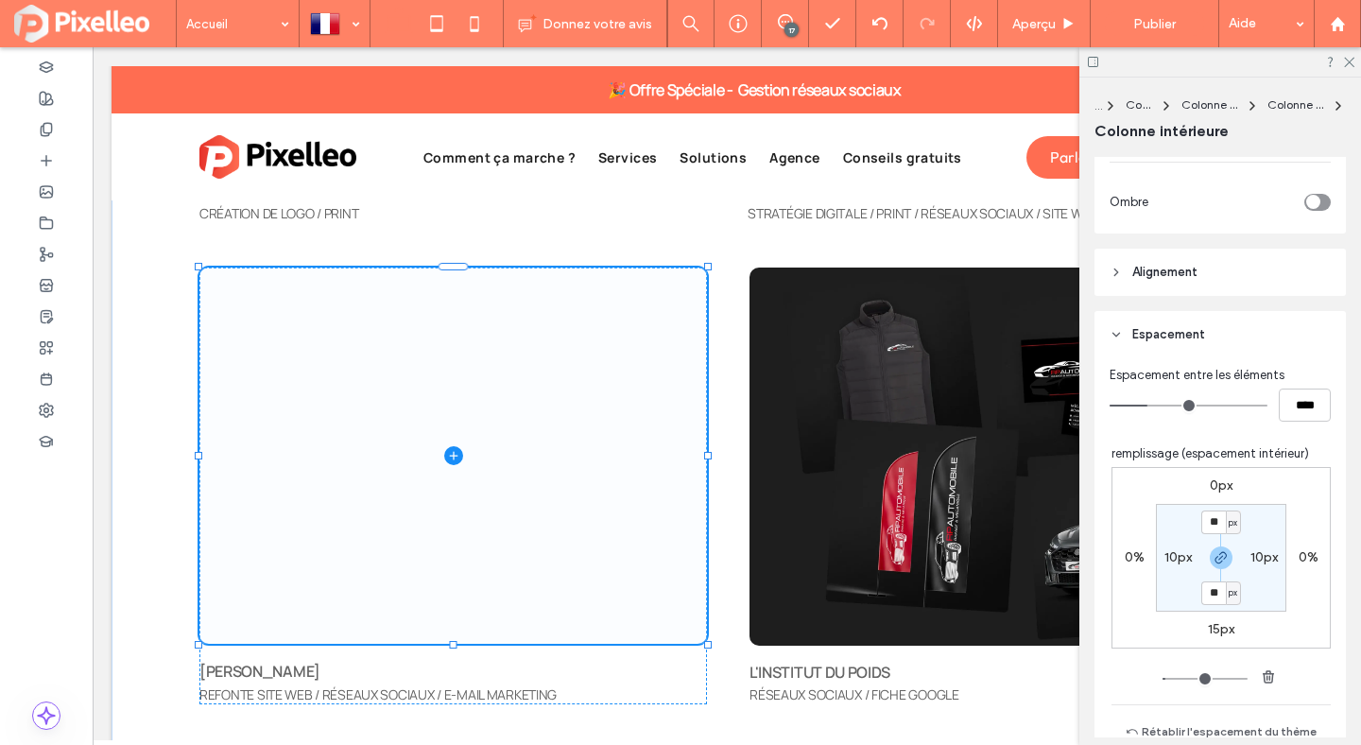
scroll to position [821, 0]
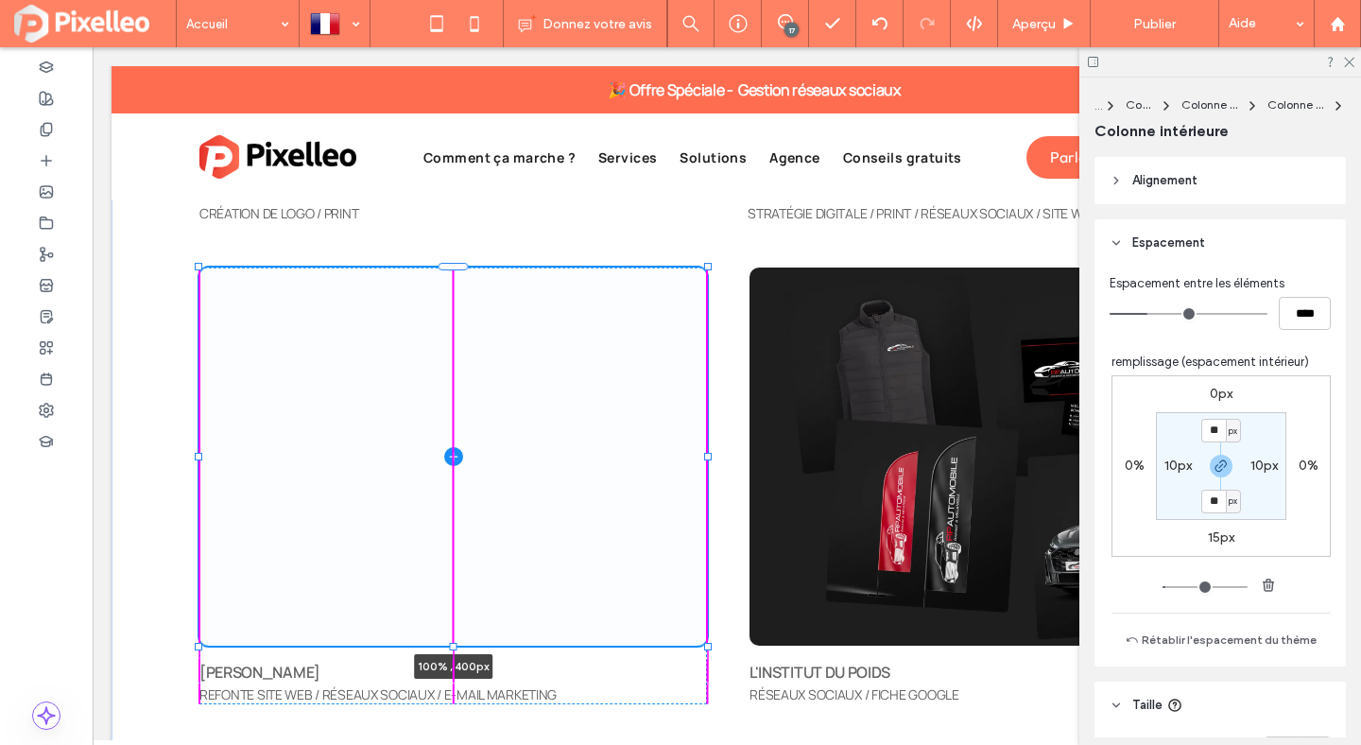
click at [455, 647] on div at bounding box center [454, 647] width 8 height 8
type input "***"
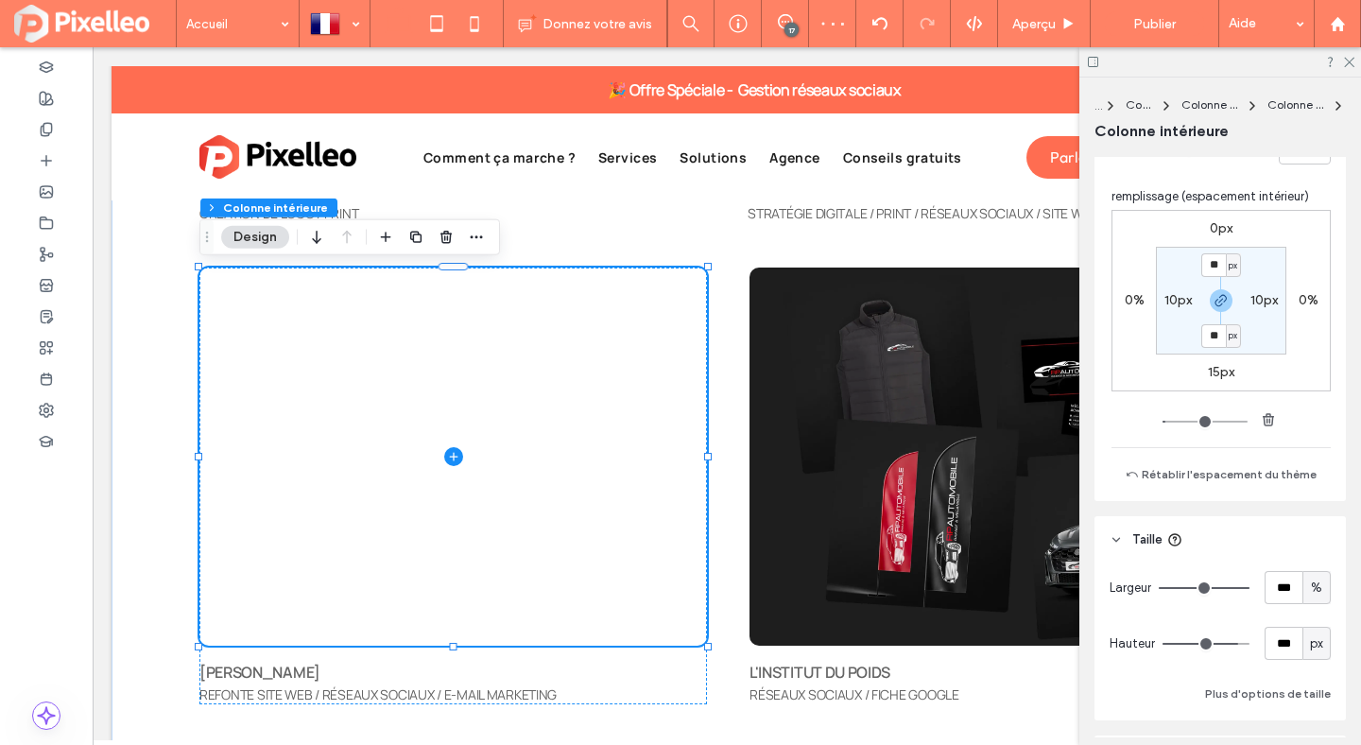
scroll to position [1170, 0]
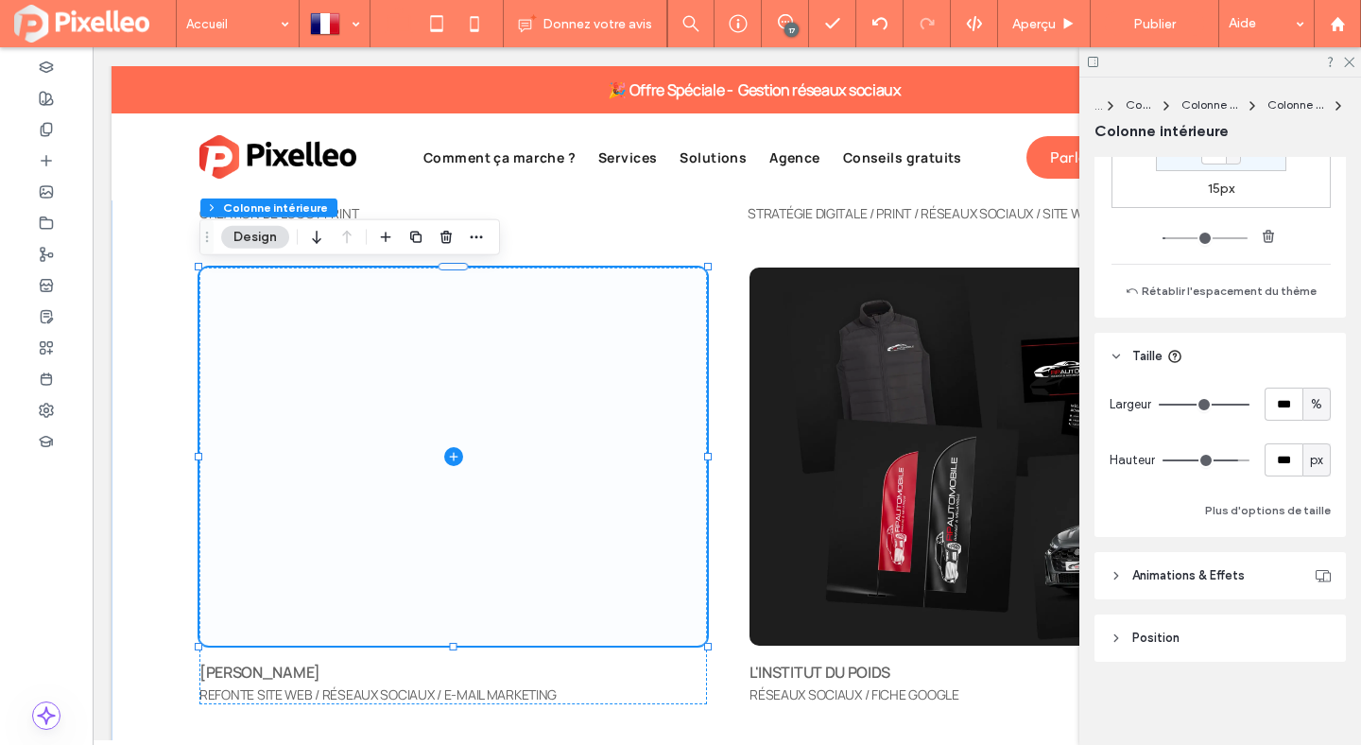
click at [458, 284] on span at bounding box center [453, 457] width 508 height 378
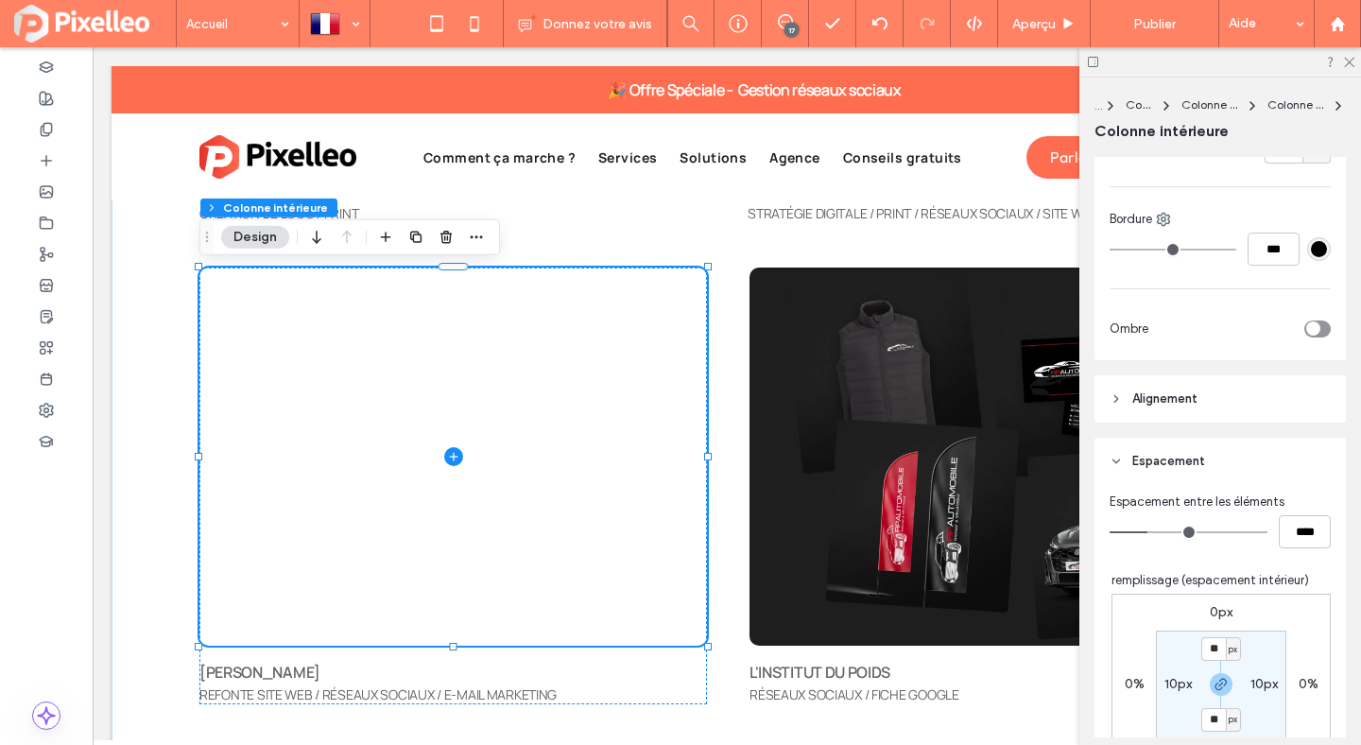
scroll to position [0, 0]
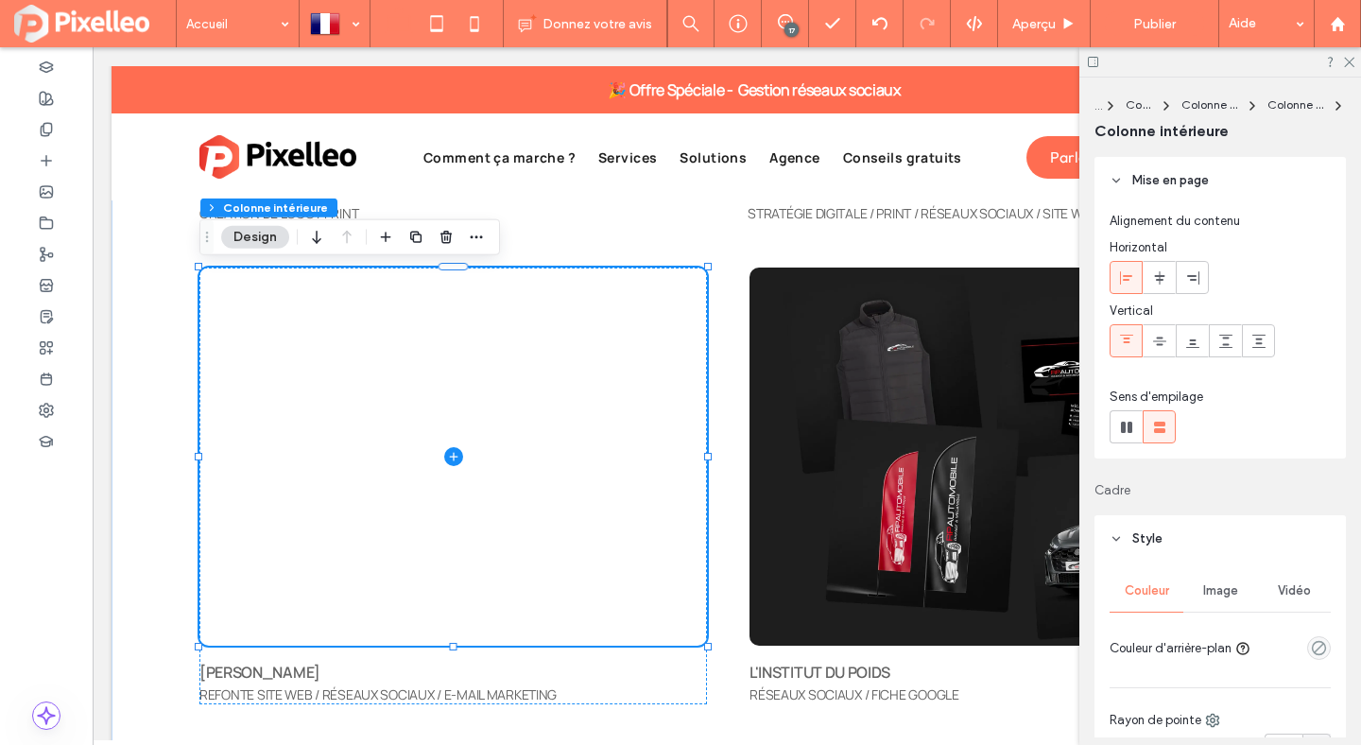
click at [1290, 602] on div "Vidéo" at bounding box center [1294, 591] width 74 height 42
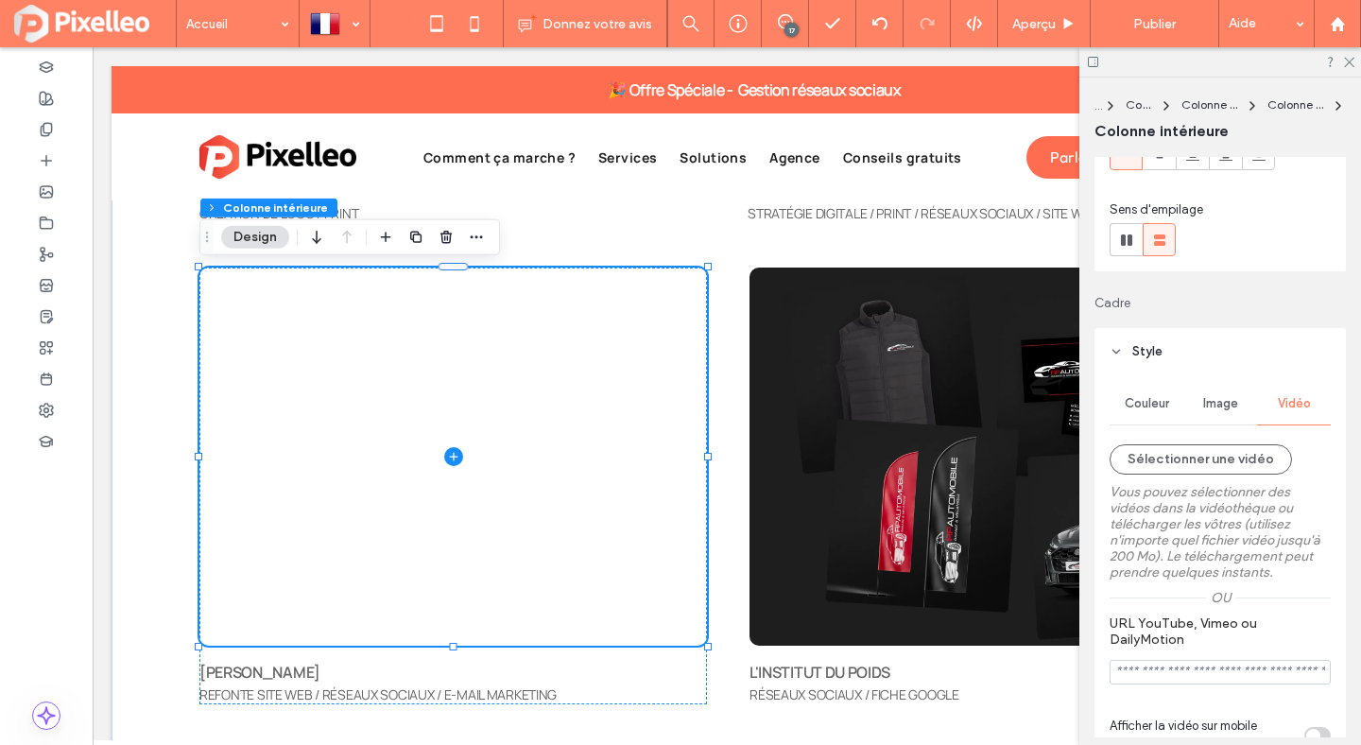
scroll to position [273, 0]
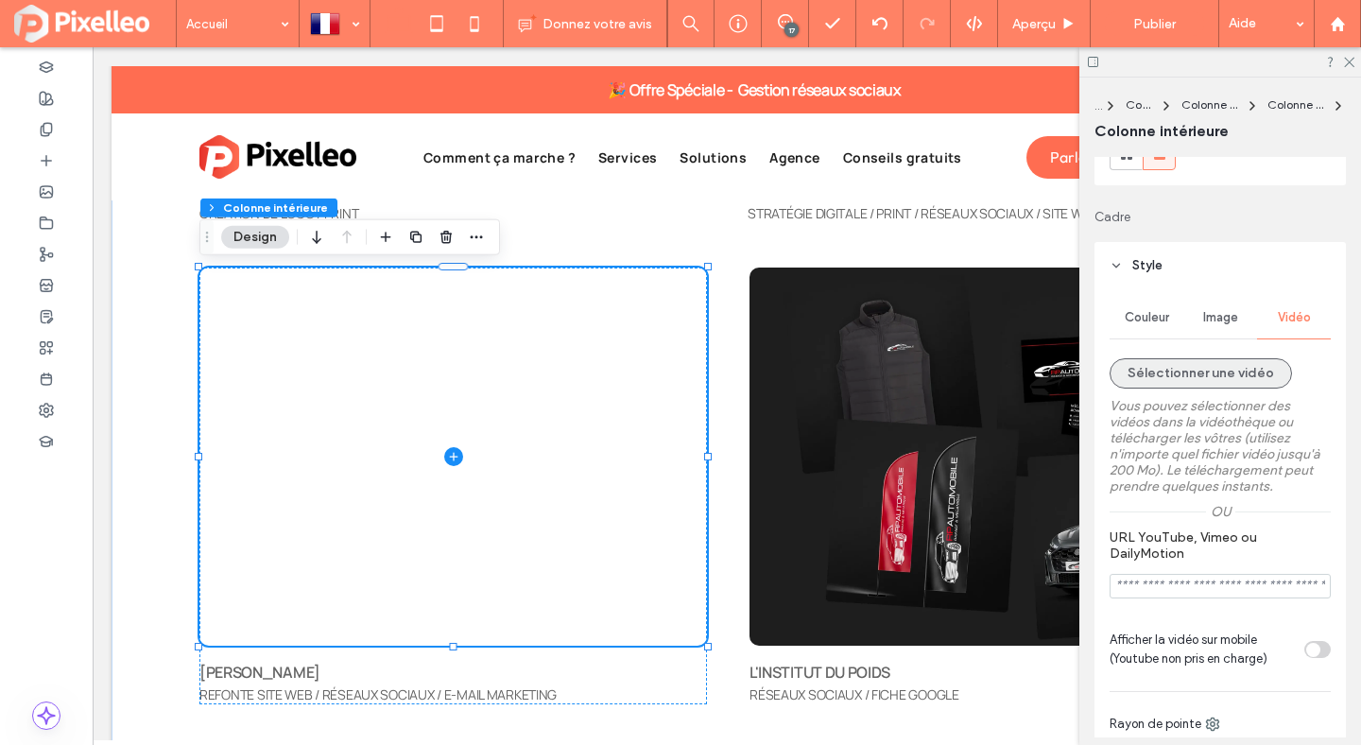
click at [1226, 377] on button "Sélectionner une vidéo" at bounding box center [1201, 373] width 182 height 30
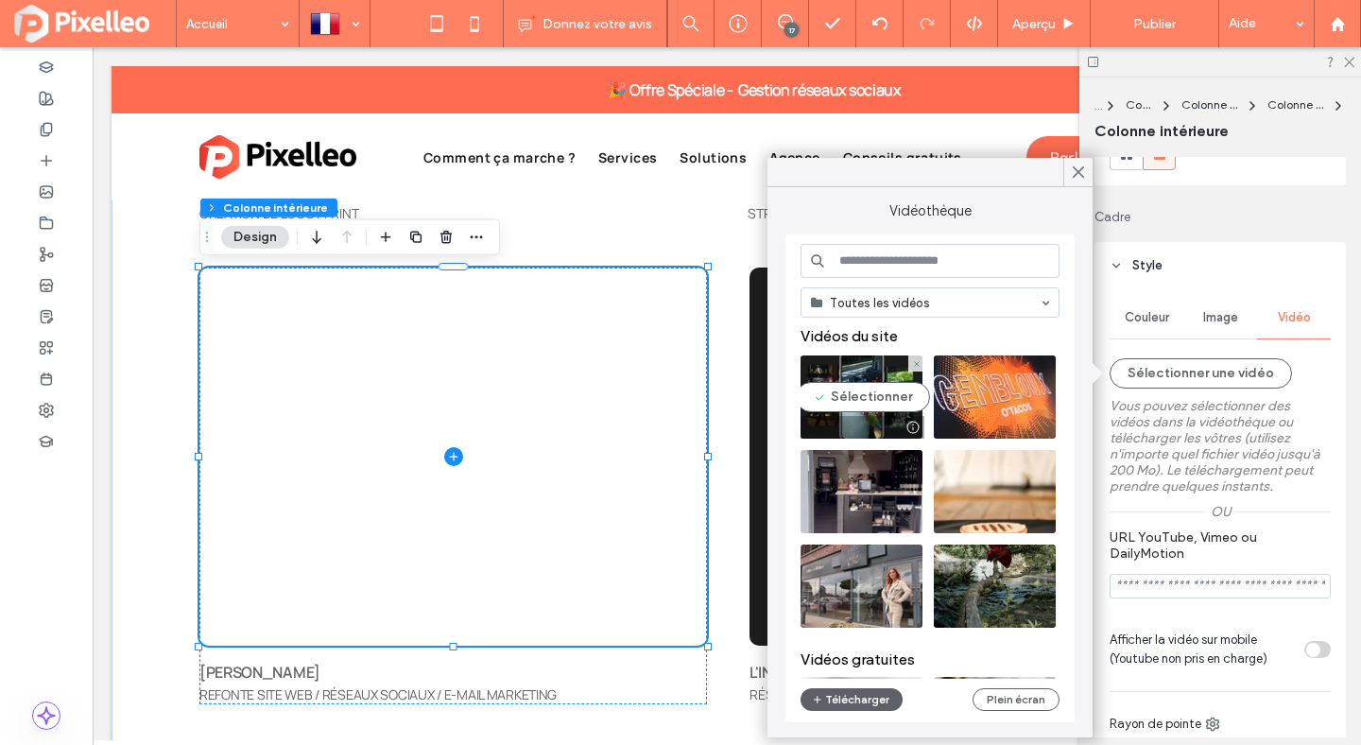
click at [874, 406] on video at bounding box center [862, 396] width 122 height 83
type input "**********"
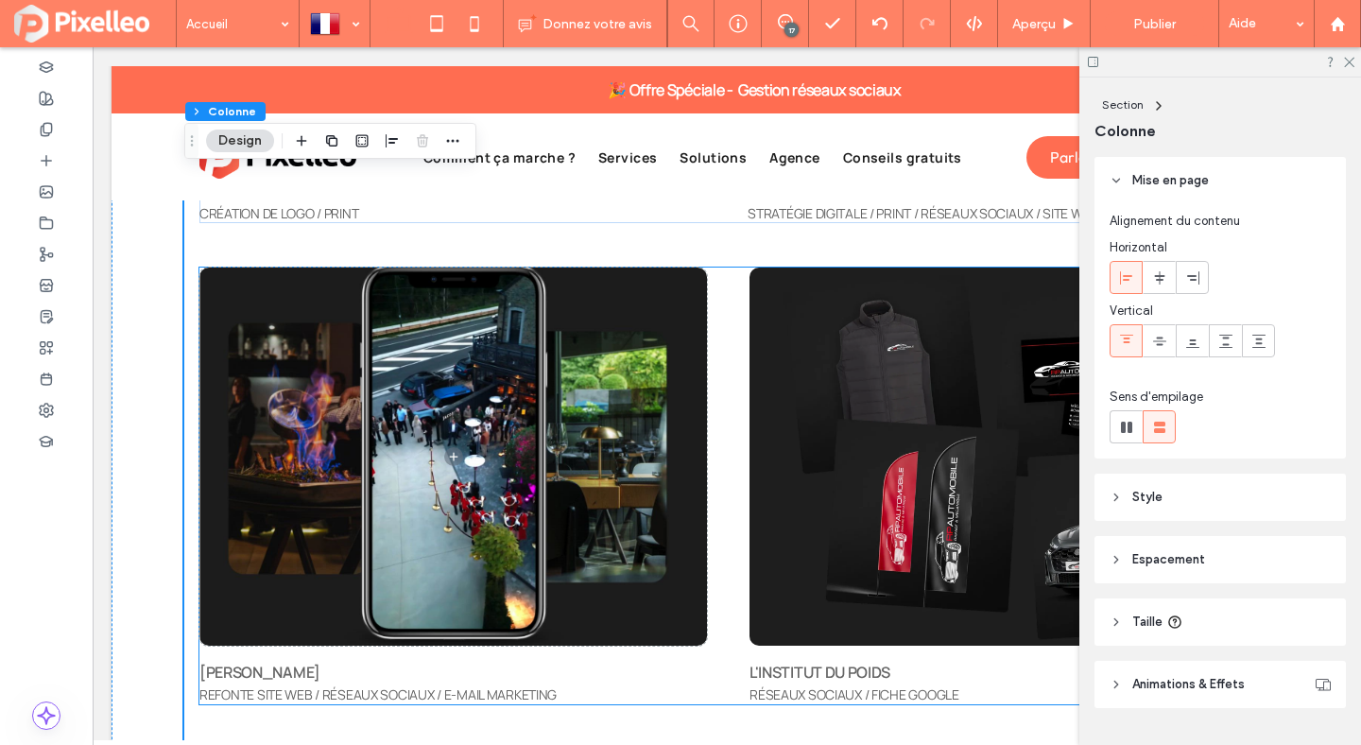
click at [607, 359] on span at bounding box center [453, 457] width 508 height 378
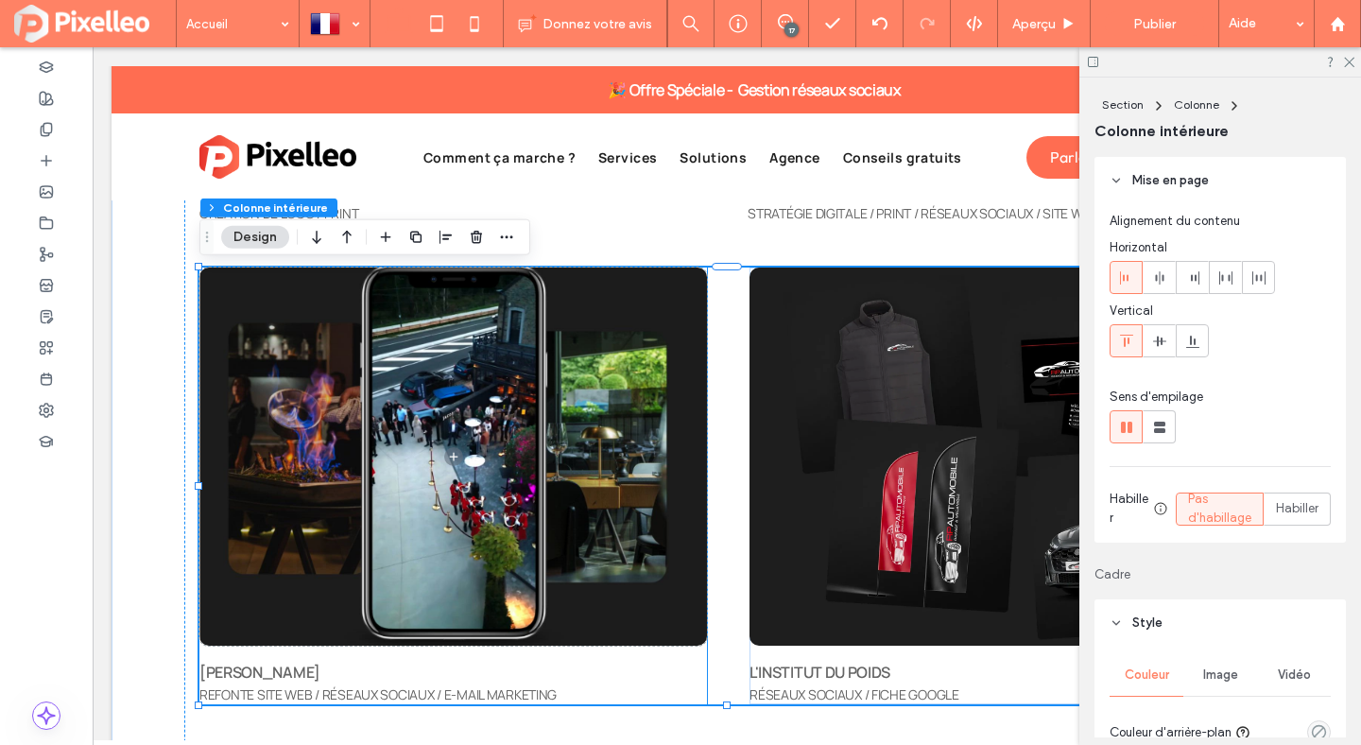
click at [494, 379] on span at bounding box center [453, 457] width 508 height 378
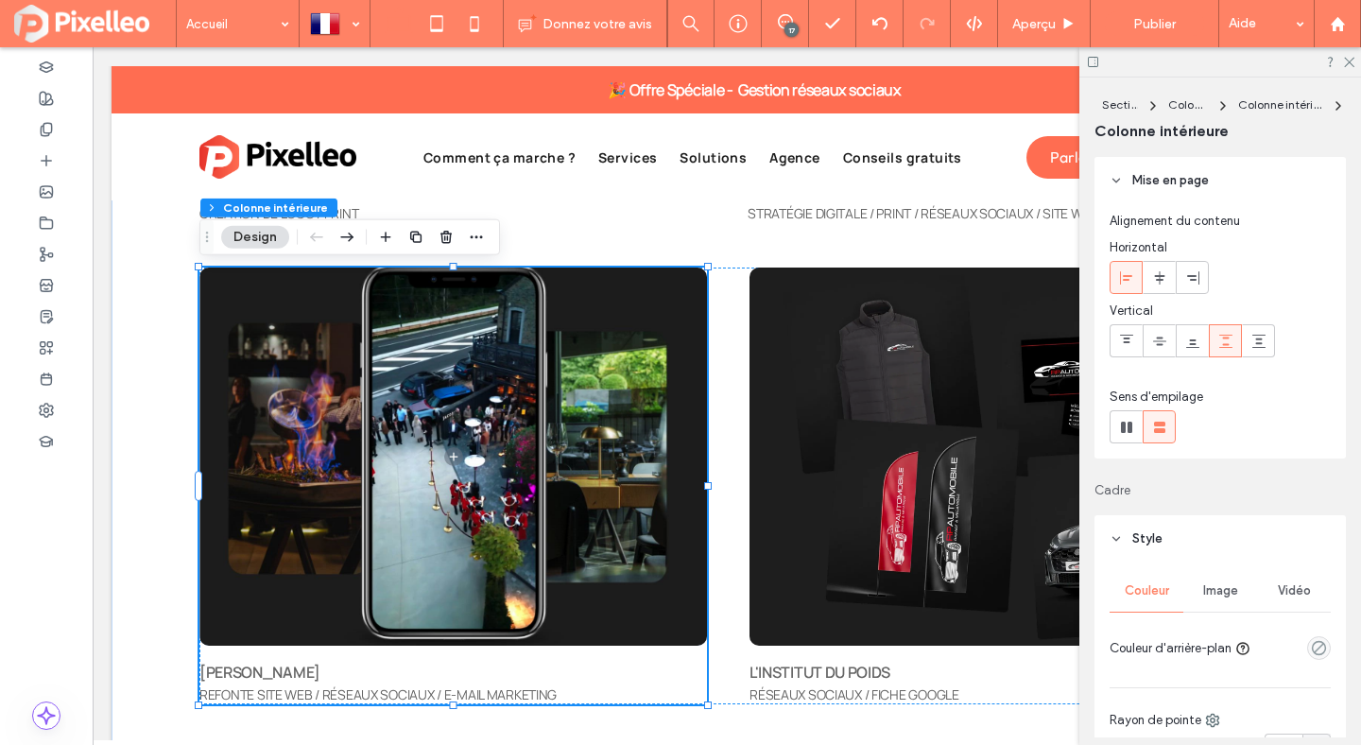
click at [494, 379] on span at bounding box center [453, 457] width 508 height 378
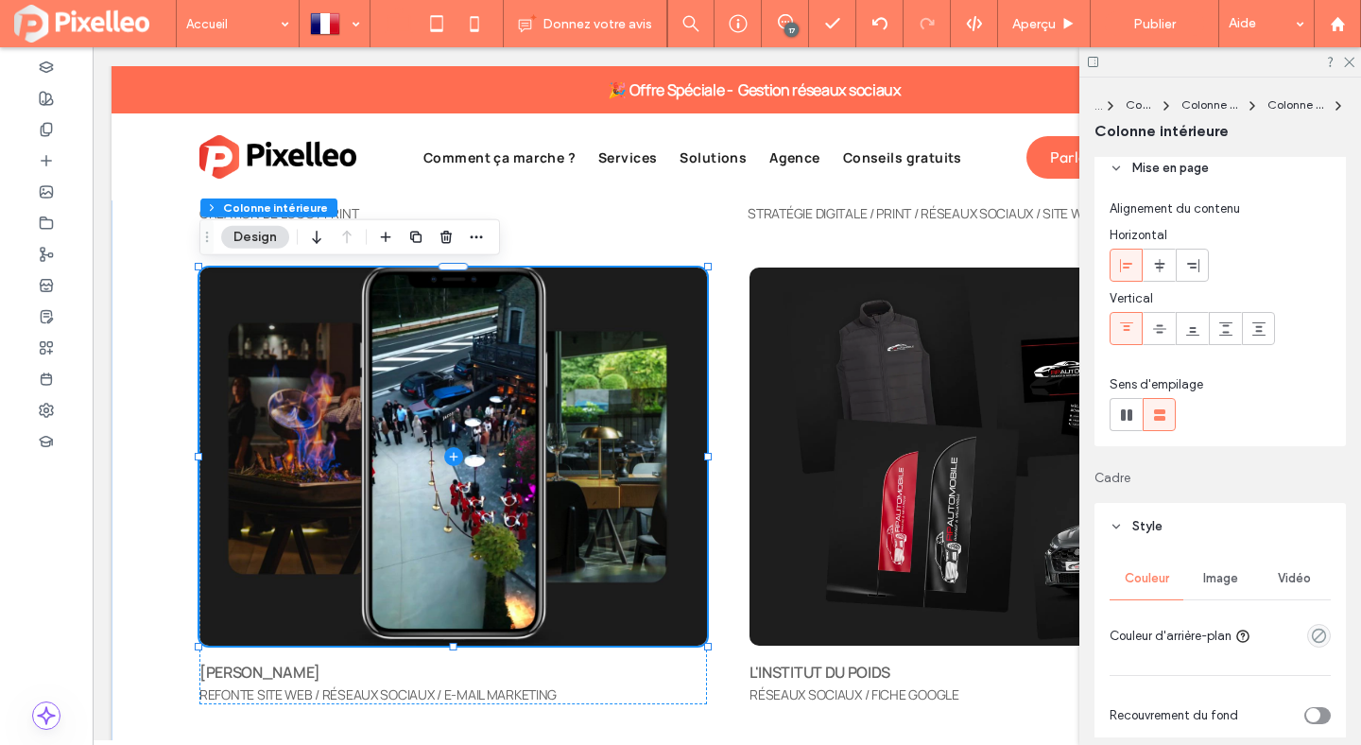
click at [1301, 571] on span "Vidéo" at bounding box center [1294, 578] width 33 height 15
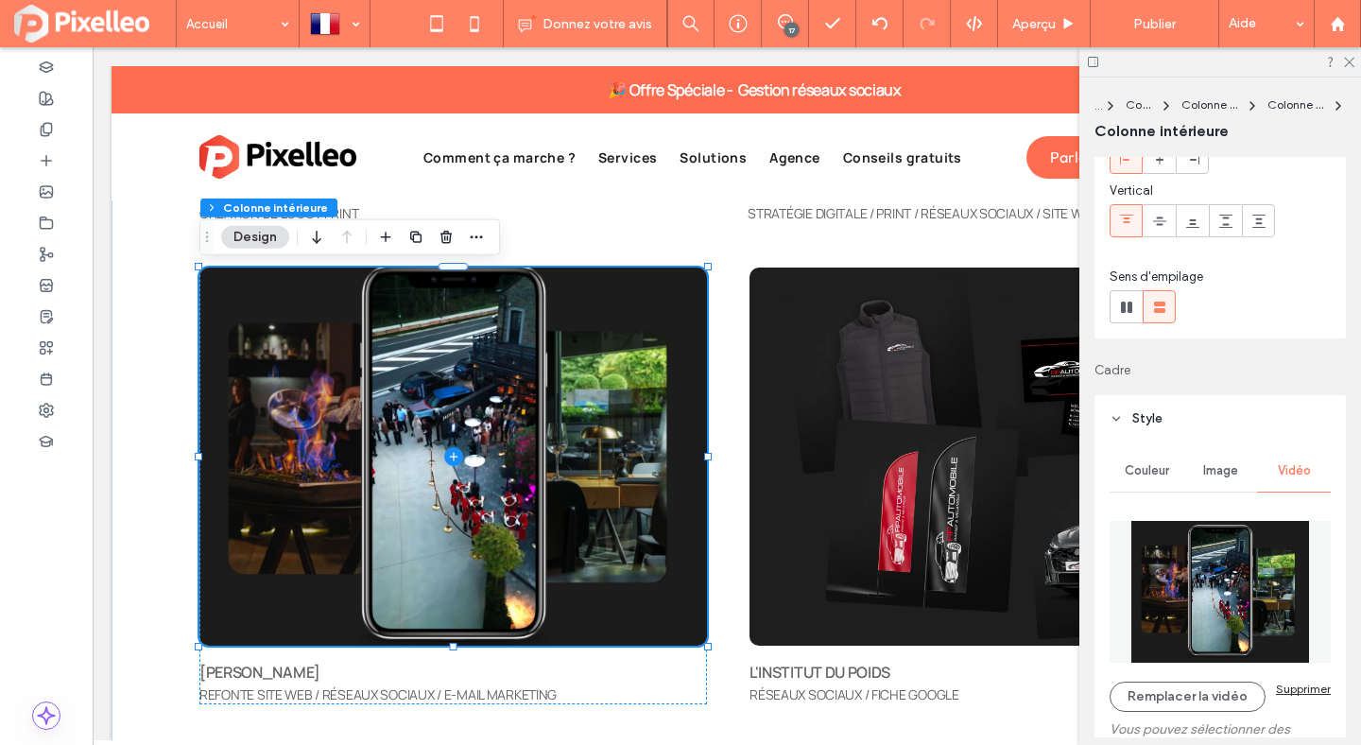
scroll to position [267, 0]
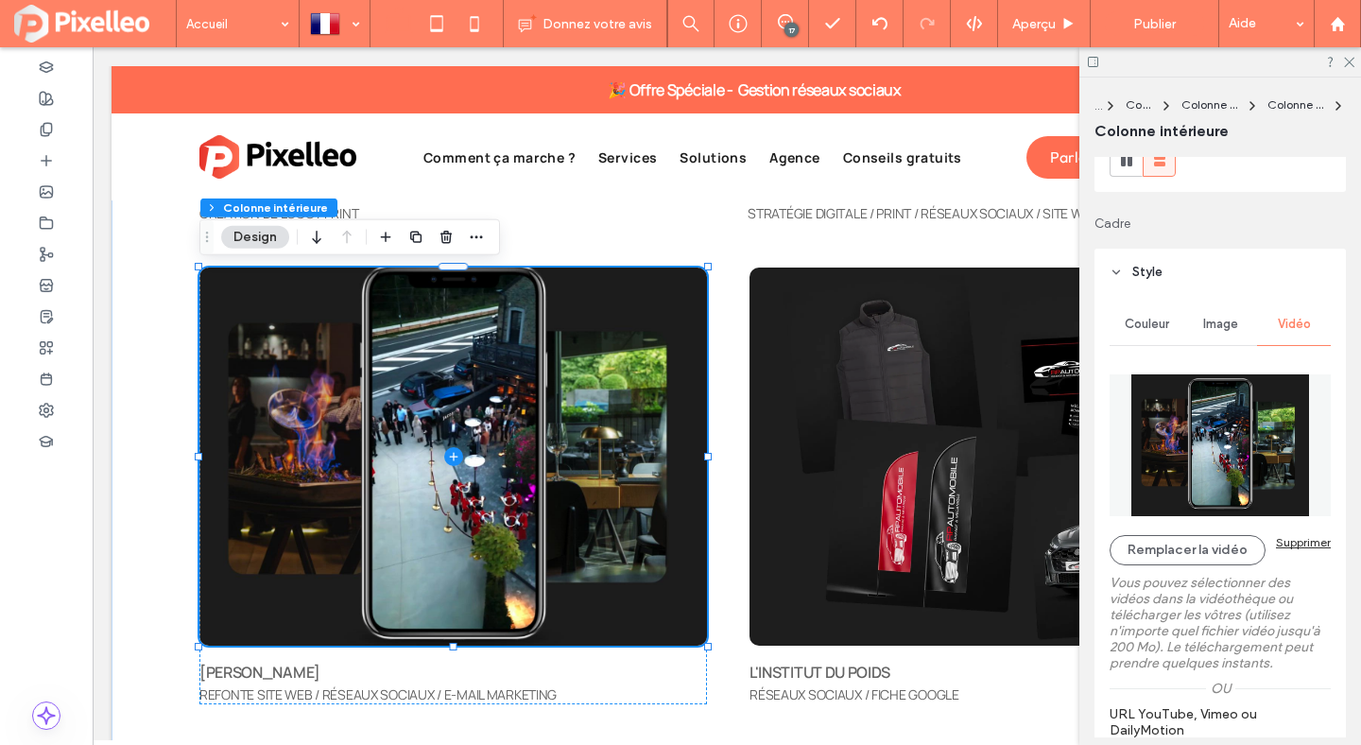
click at [1297, 549] on div "Remplacer la vidéo Supprimer" at bounding box center [1220, 550] width 221 height 30
click at [1301, 544] on div "Supprimer" at bounding box center [1303, 542] width 55 height 14
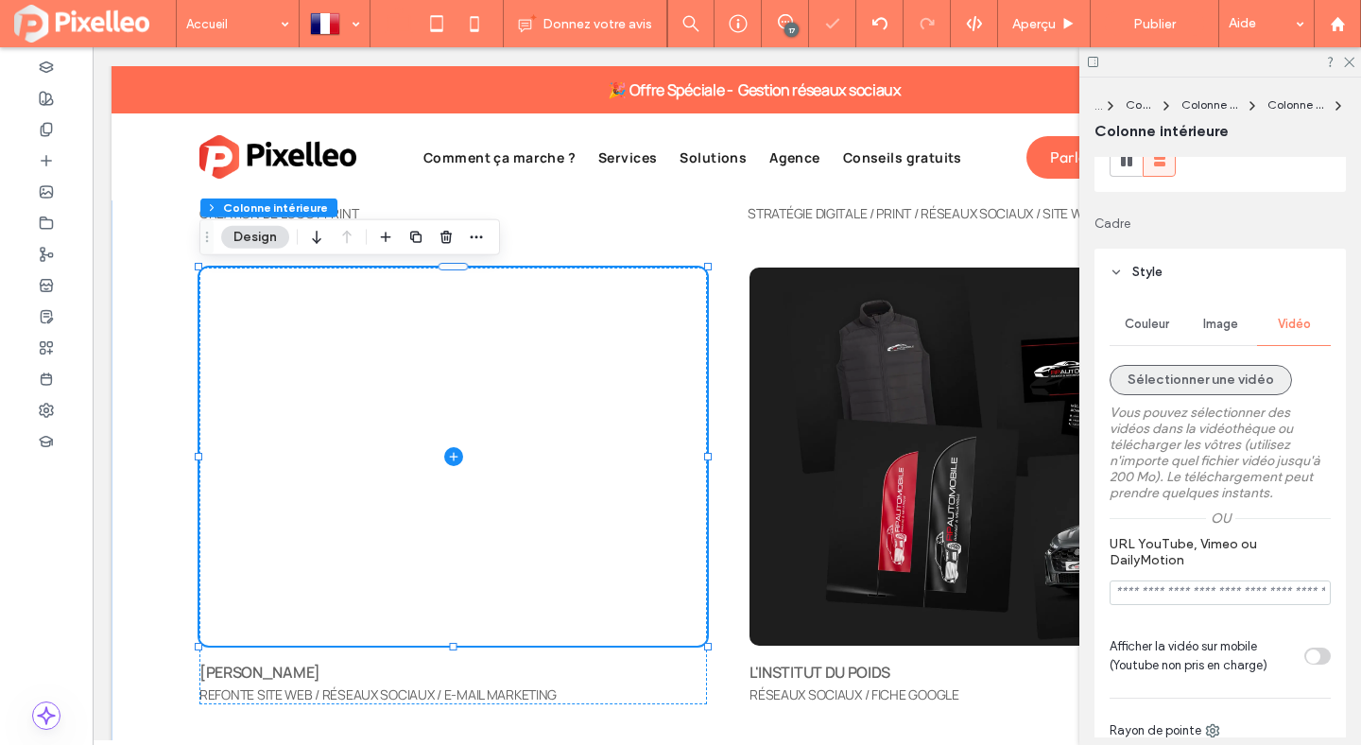
click at [1211, 388] on button "Sélectionner une vidéo" at bounding box center [1201, 380] width 182 height 30
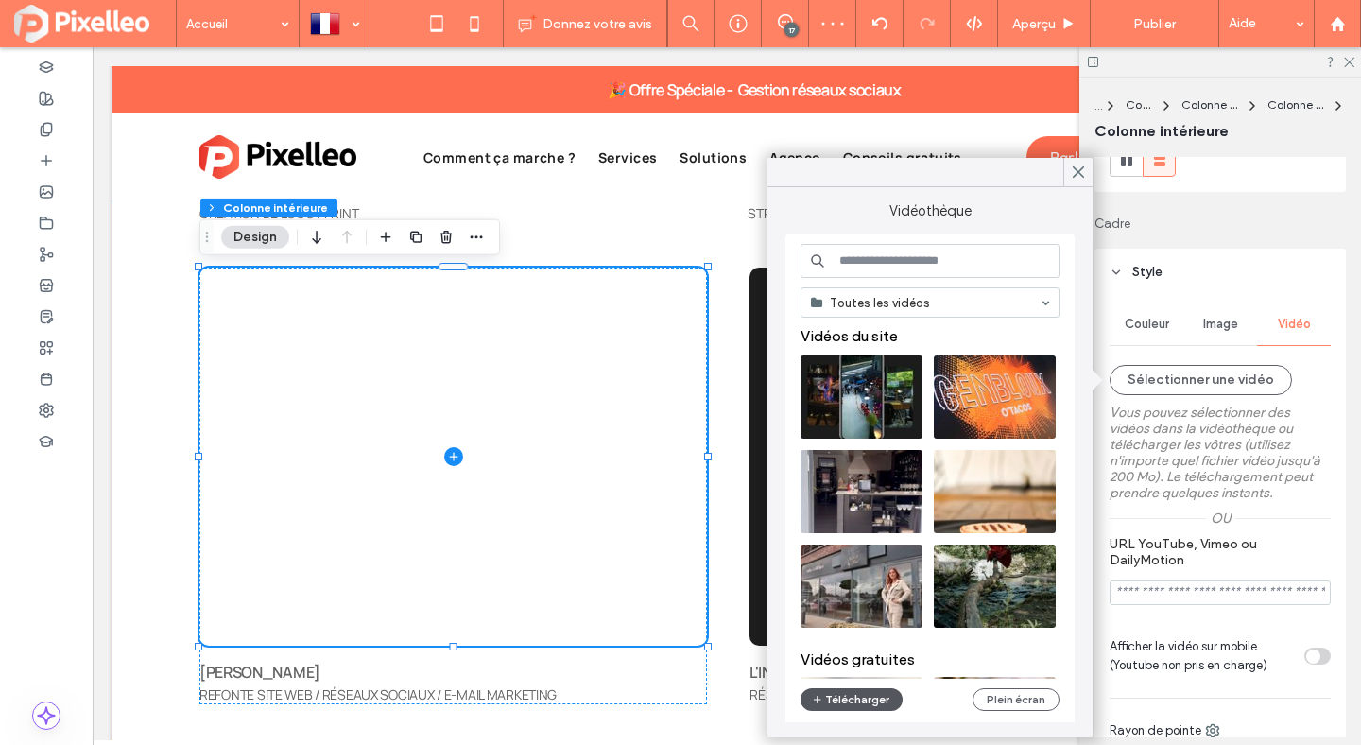
click at [825, 698] on button "Télécharger" at bounding box center [852, 699] width 102 height 23
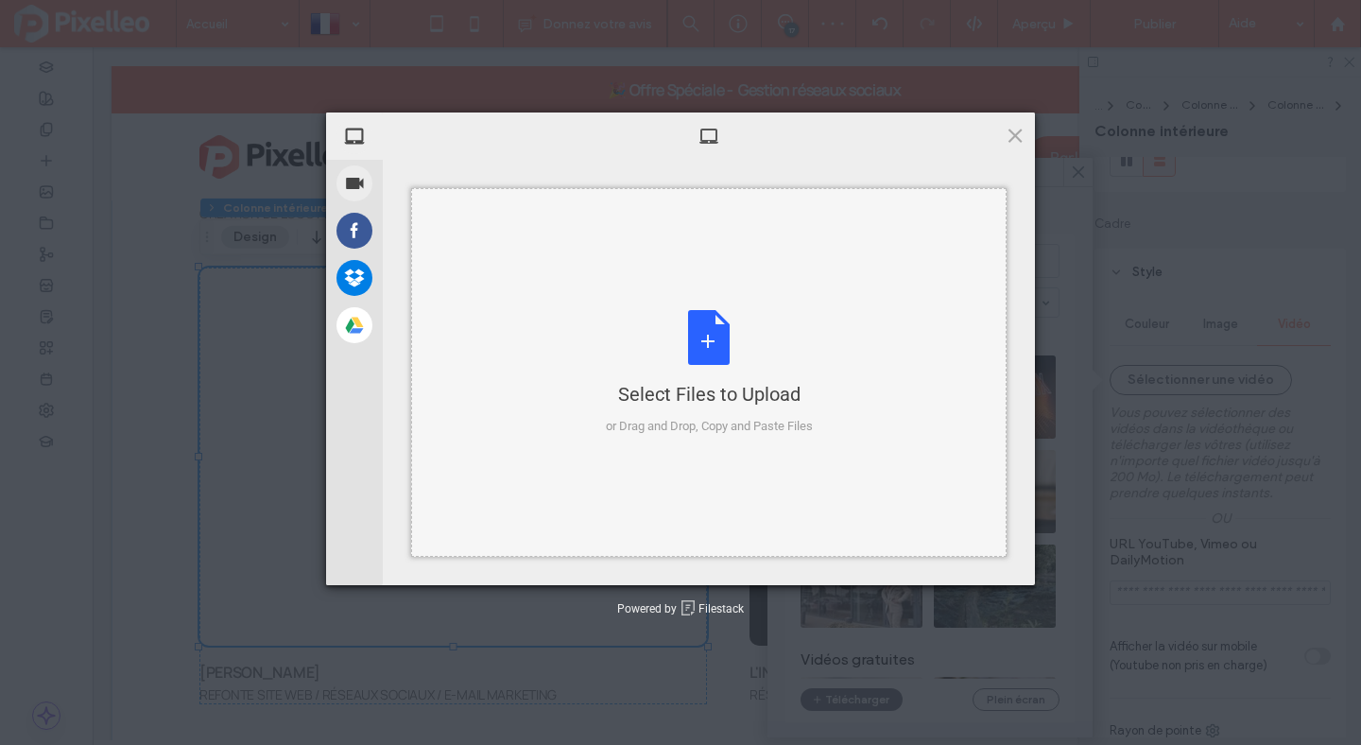
click at [744, 365] on div "Select Files to Upload or Drag and Drop, Copy and Paste Files" at bounding box center [709, 373] width 207 height 126
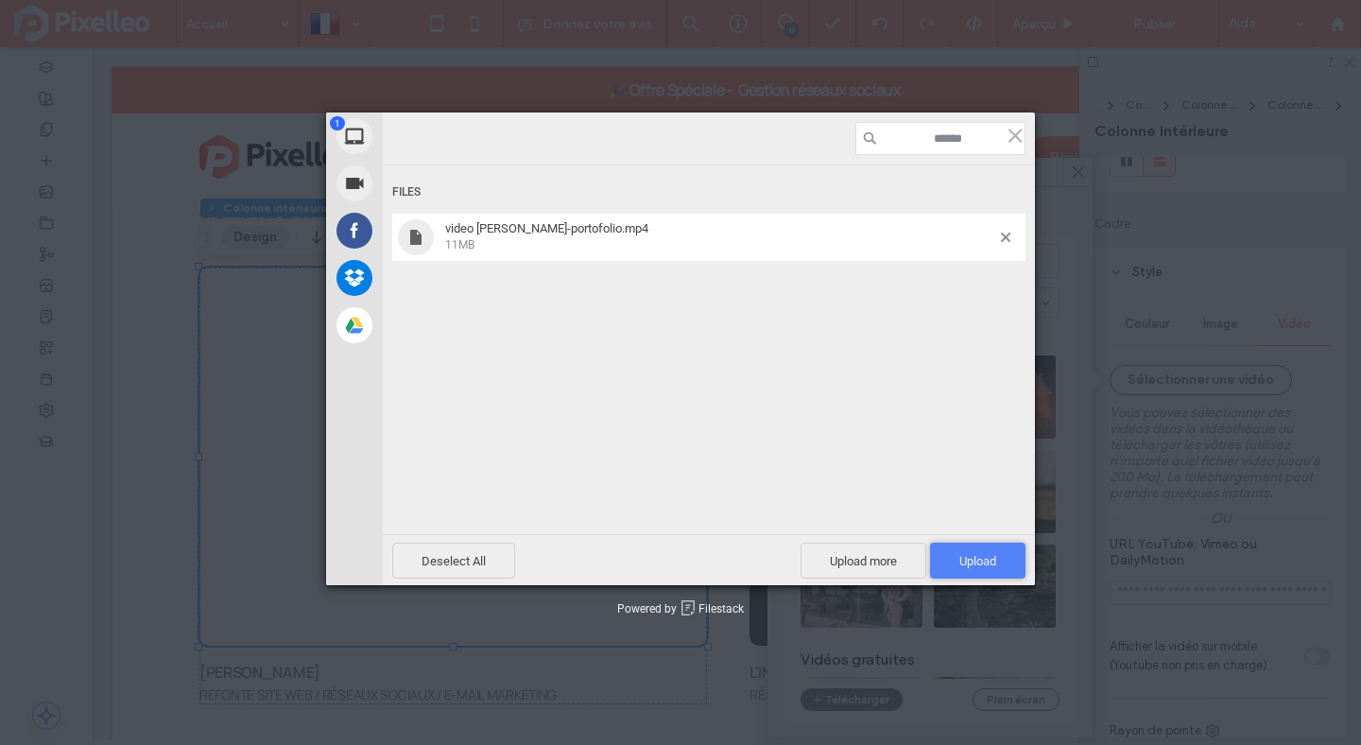
click at [960, 554] on span "Upload 1" at bounding box center [977, 561] width 37 height 14
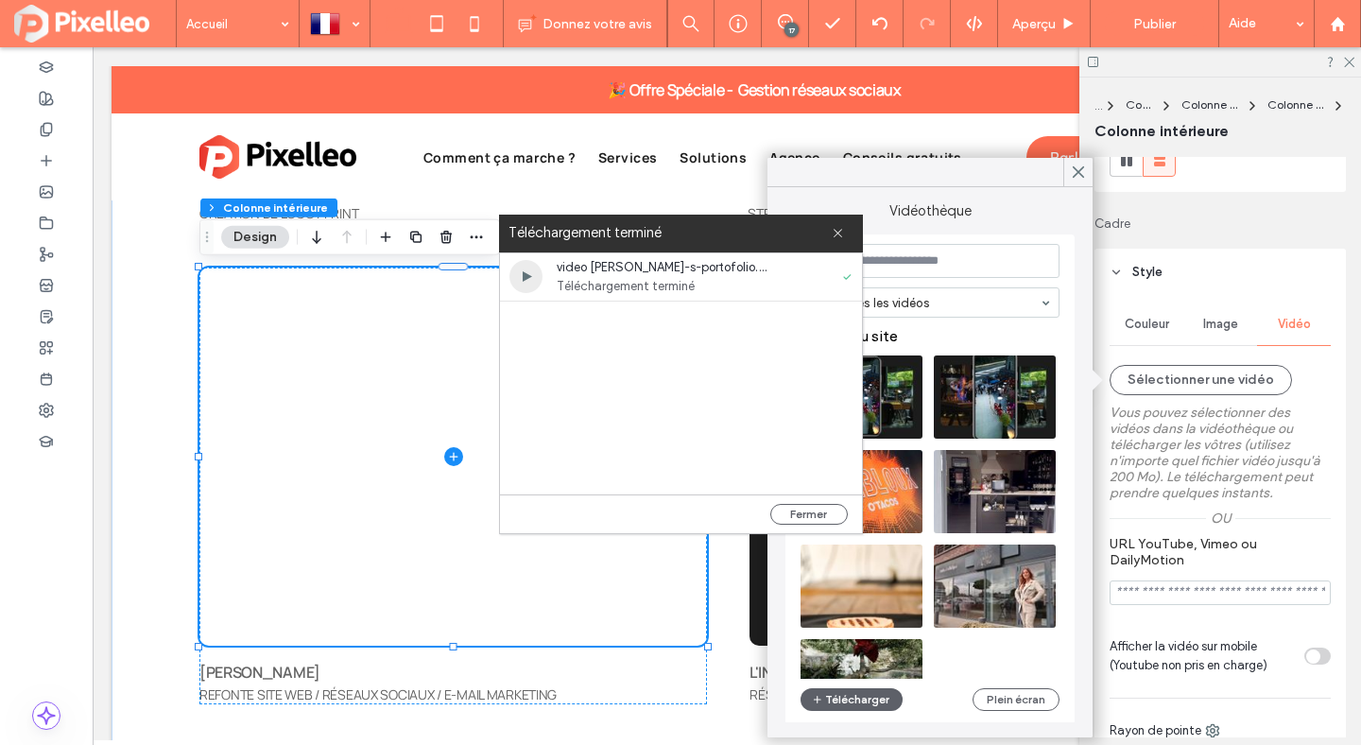
click at [697, 275] on span "video jacob-s-portofolio.mp4" at bounding box center [665, 267] width 217 height 19
click at [677, 269] on span "video jacob-s-portofolio.mp4" at bounding box center [665, 267] width 217 height 19
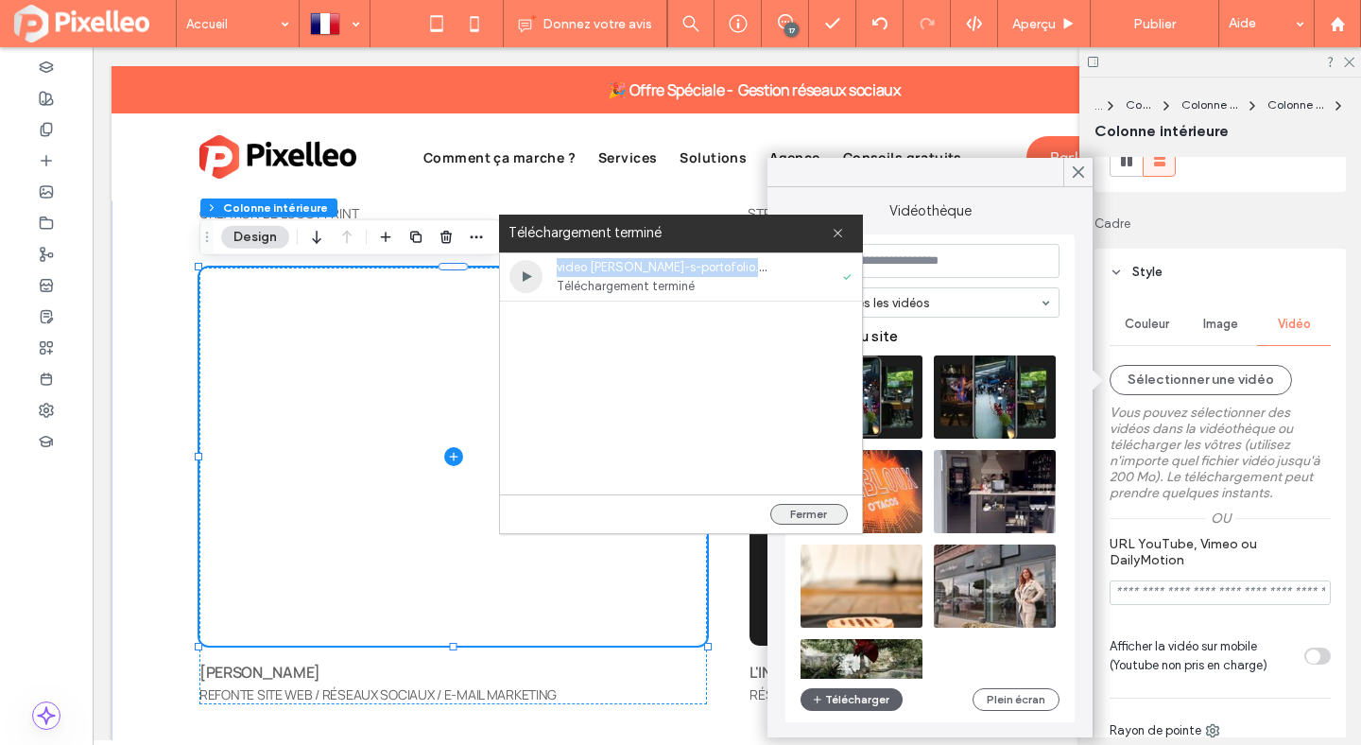
click at [794, 507] on button "Fermer" at bounding box center [809, 514] width 78 height 21
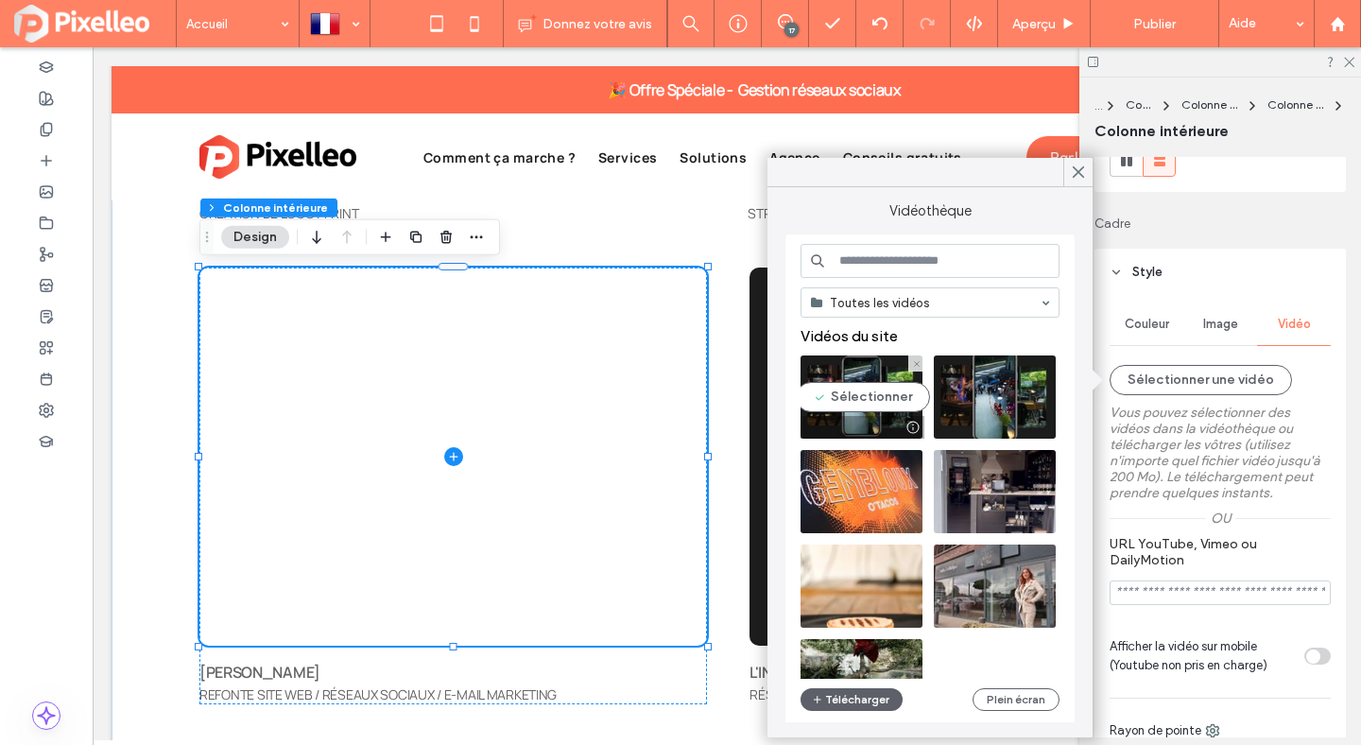
click at [868, 389] on video at bounding box center [862, 396] width 122 height 83
type input "**********"
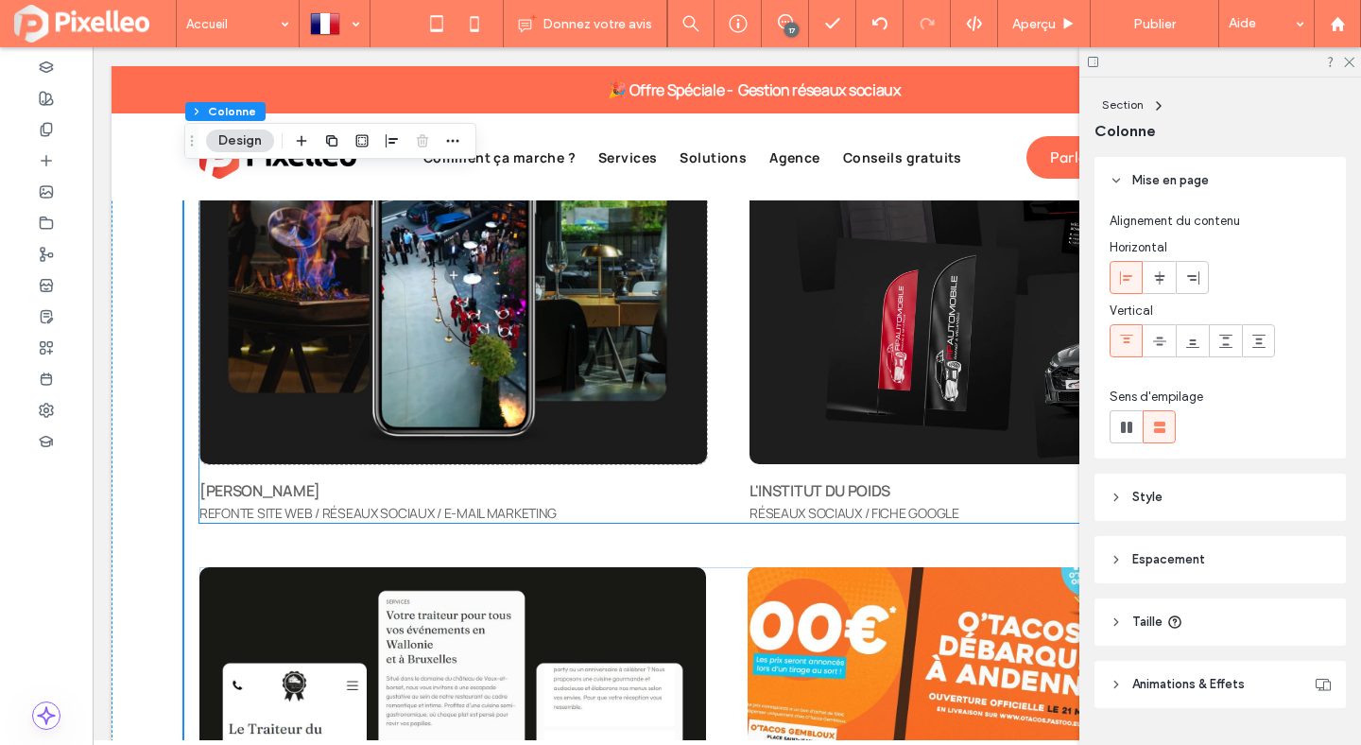
scroll to position [5976, 0]
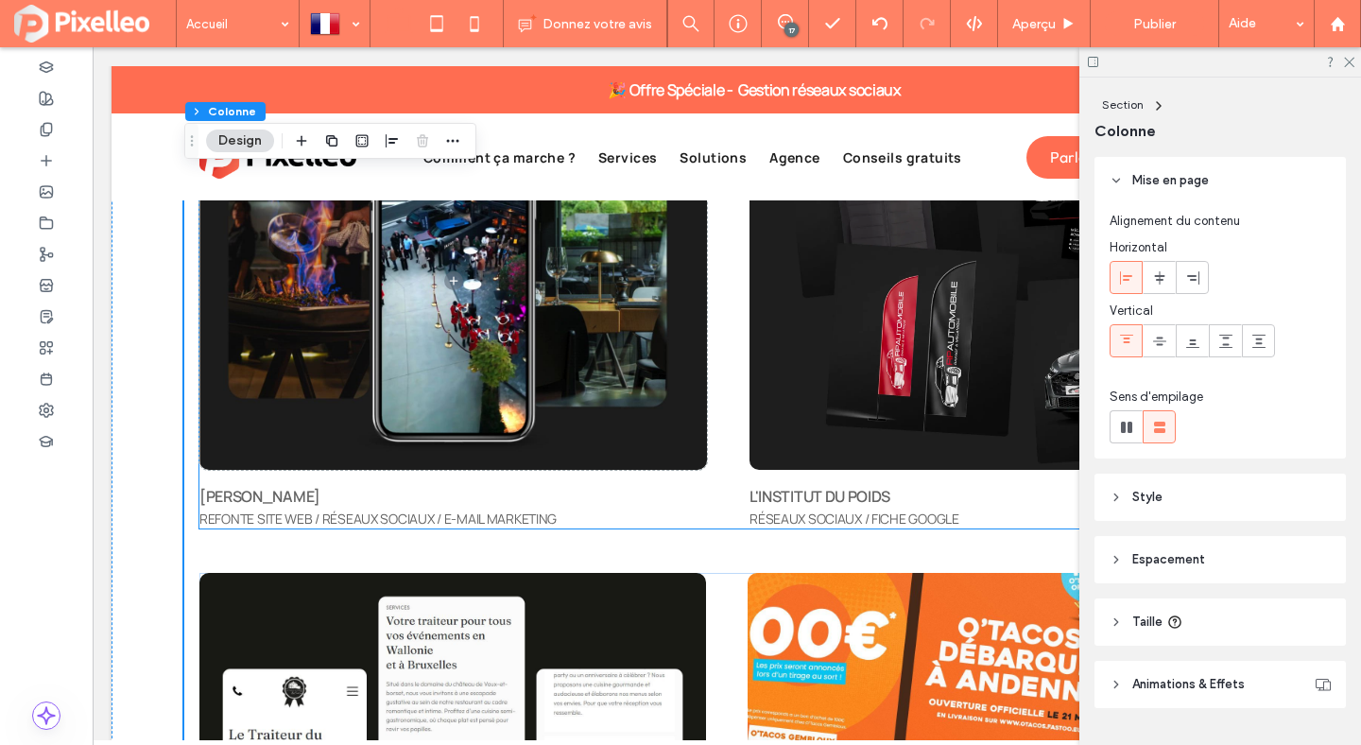
click at [736, 371] on div "JACOB'S REFONTE SITE WEB / RÉSEAUX SOCIAUX / E-MAIL MARKETING L'INSTITUT DU POI…" at bounding box center [726, 310] width 1055 height 437
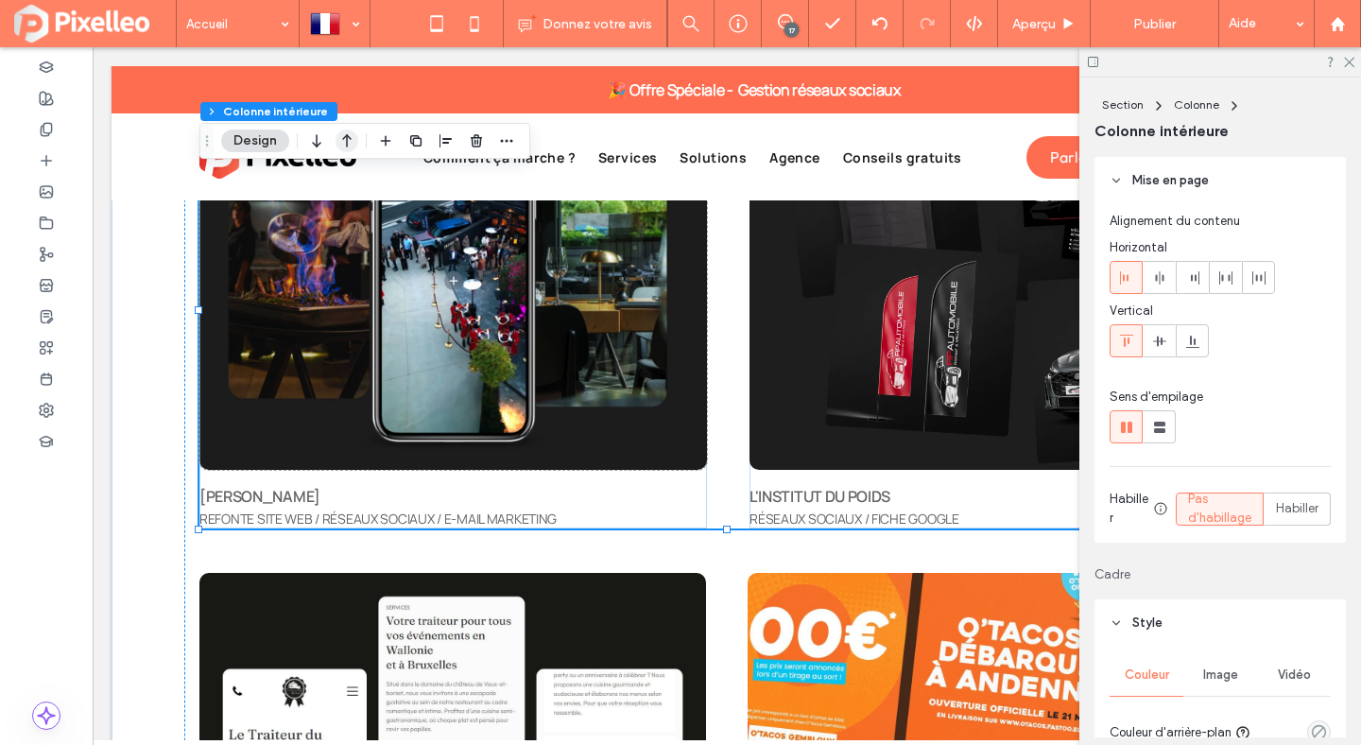
click at [342, 134] on icon "button" at bounding box center [347, 141] width 23 height 34
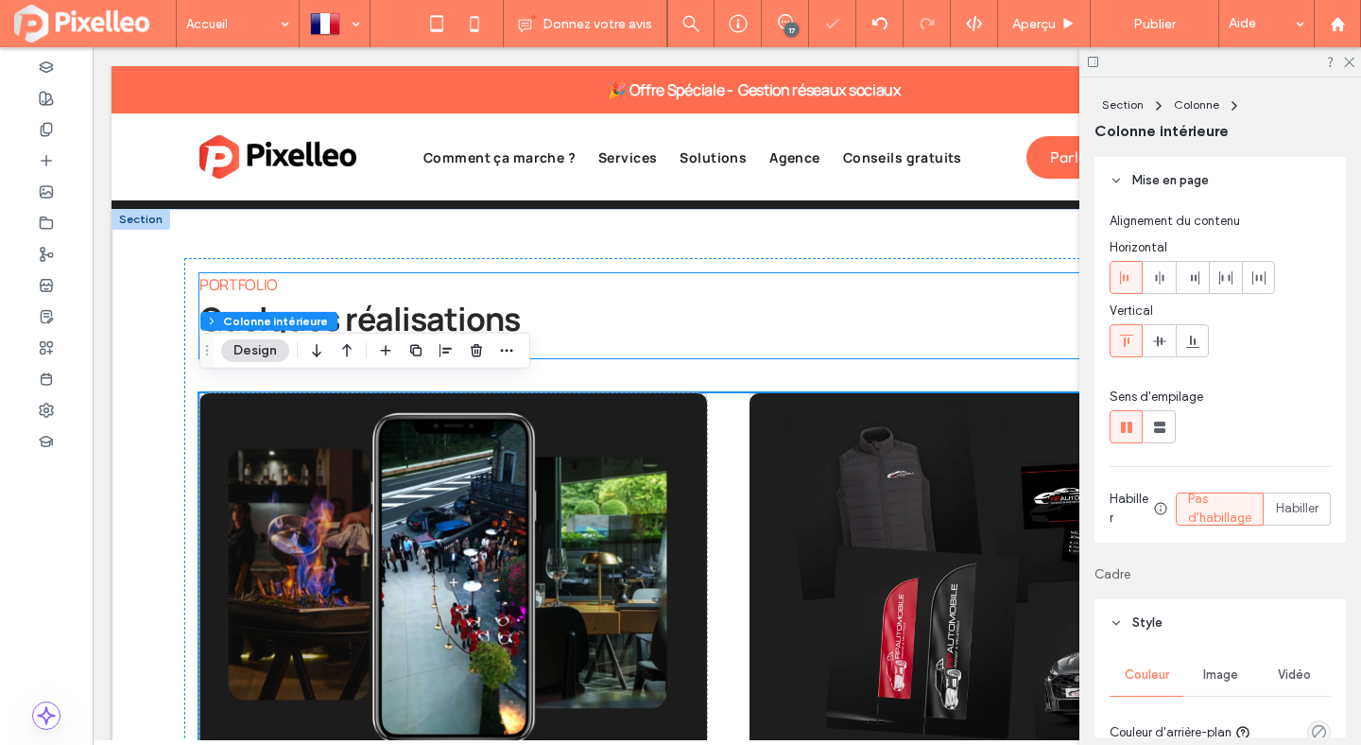
scroll to position [5161, 0]
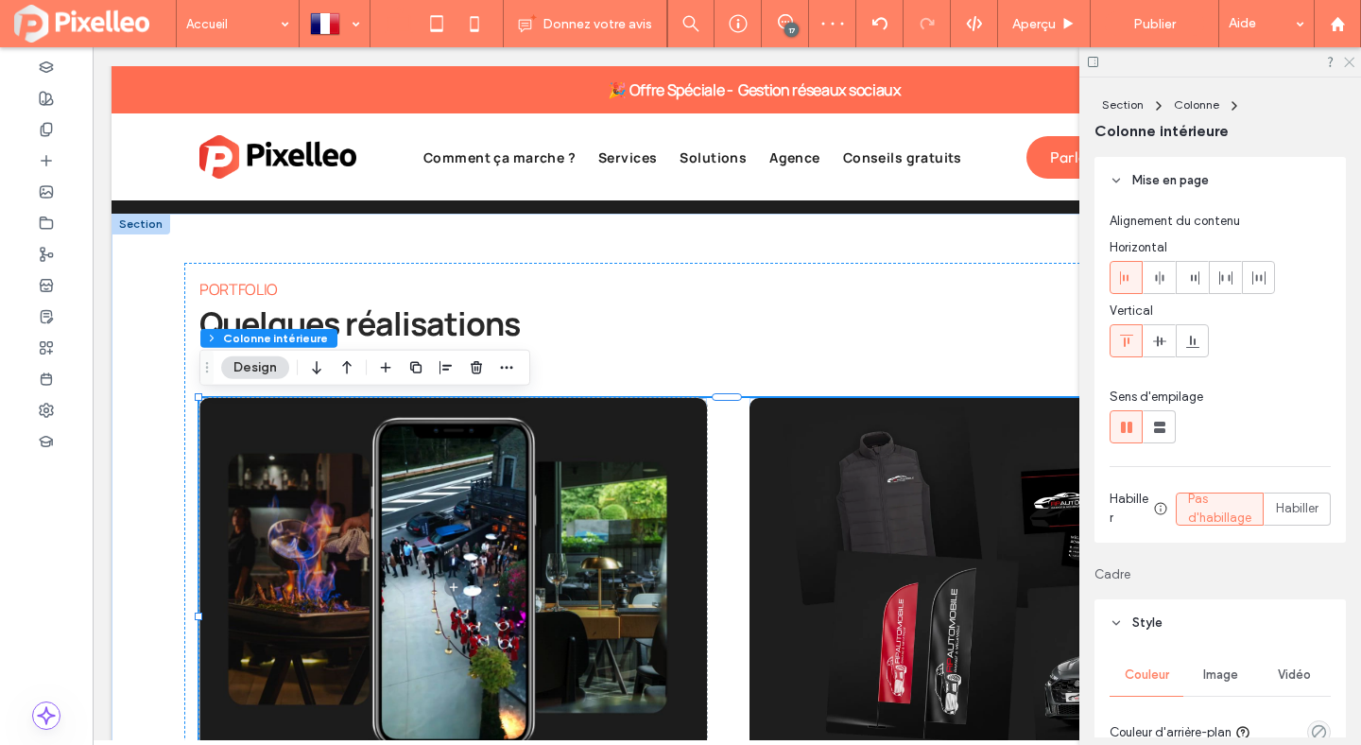
click at [1350, 61] on use at bounding box center [1349, 63] width 10 height 10
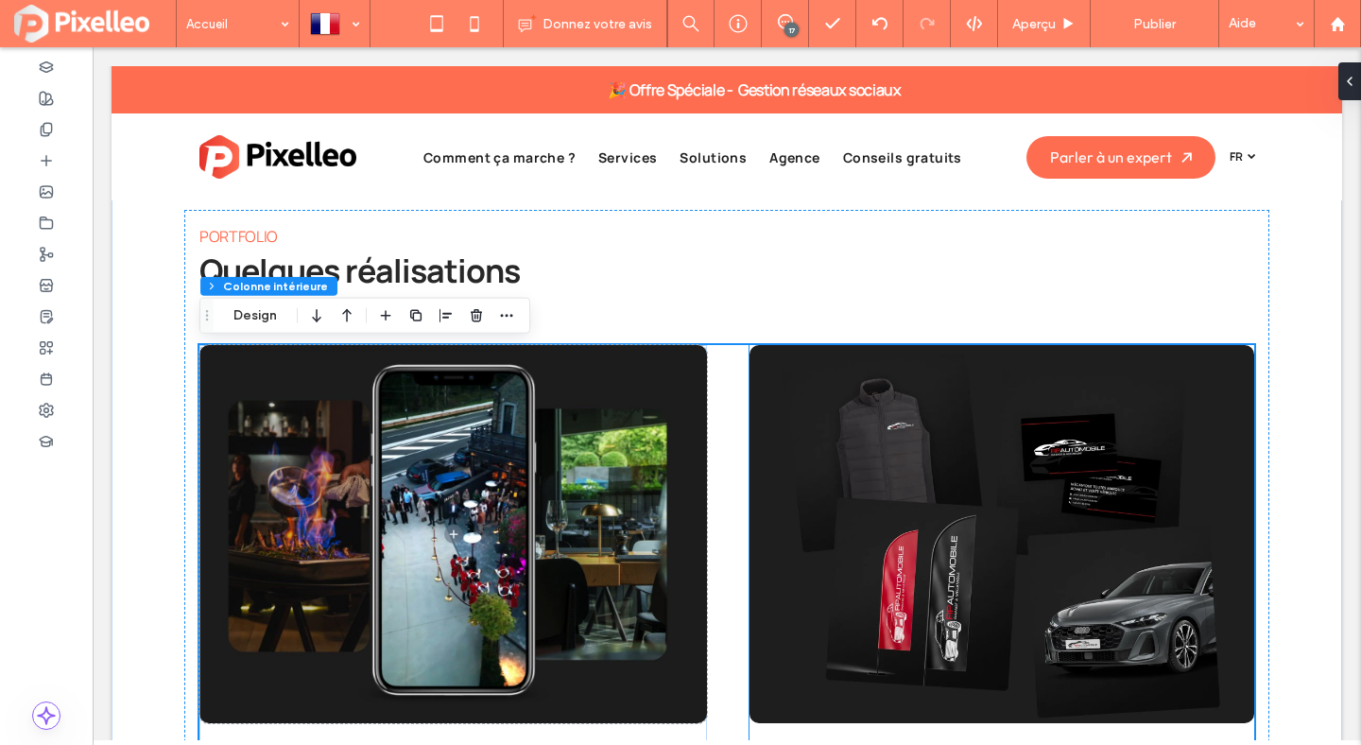
scroll to position [5217, 0]
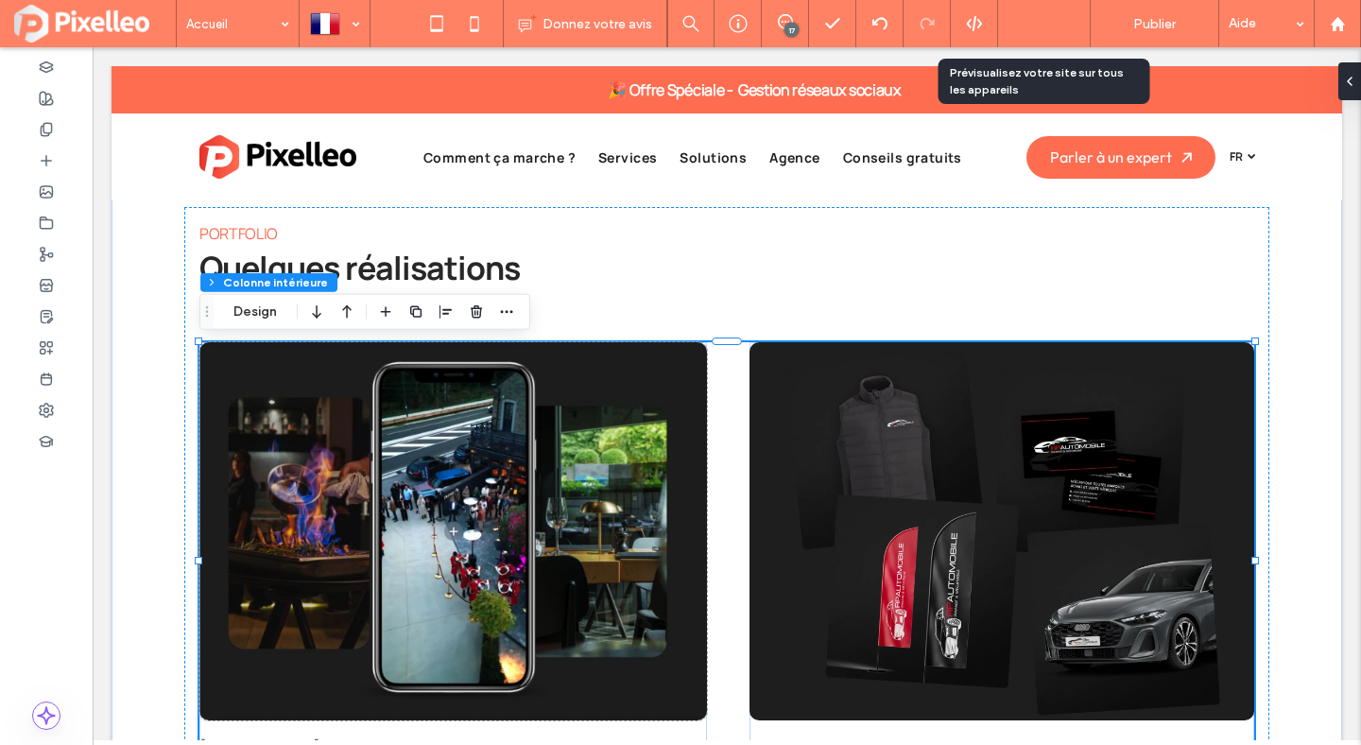
click at [1048, 29] on span "Aperçu" at bounding box center [1033, 24] width 43 height 16
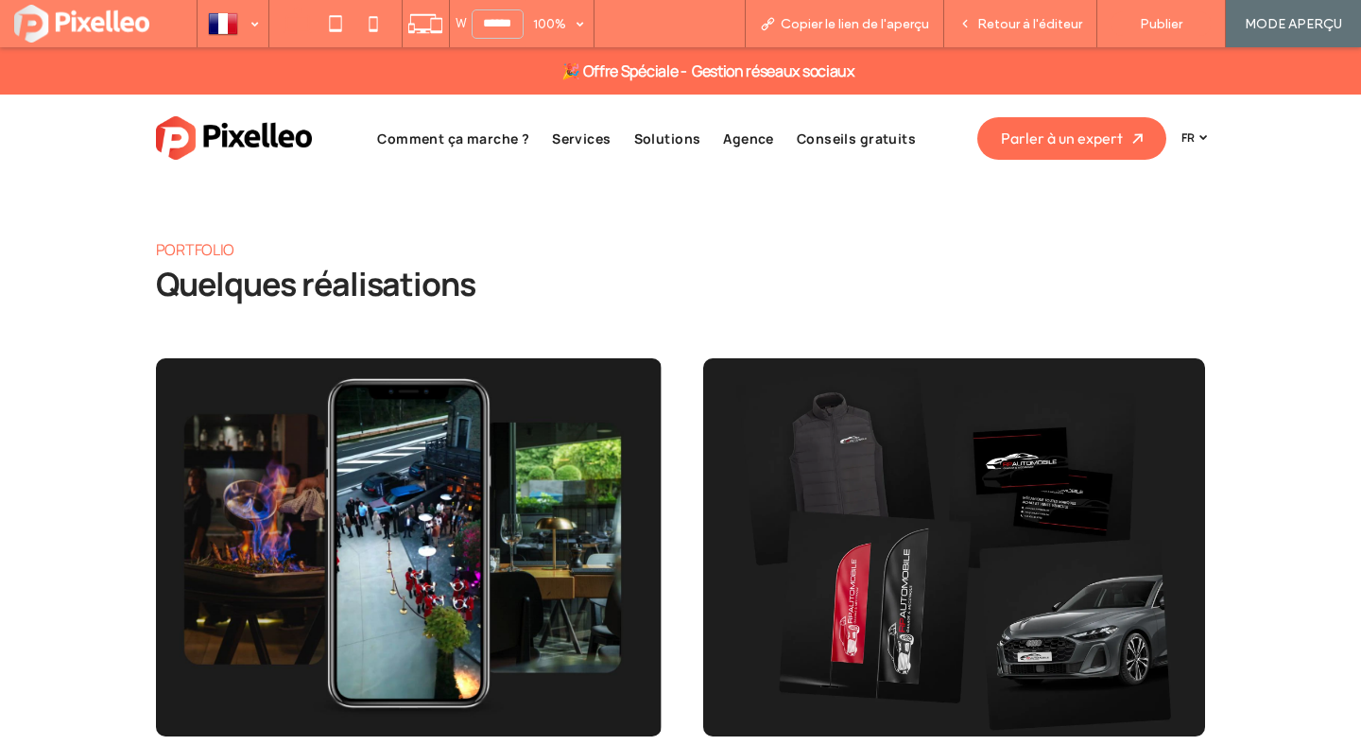
scroll to position [5276, 0]
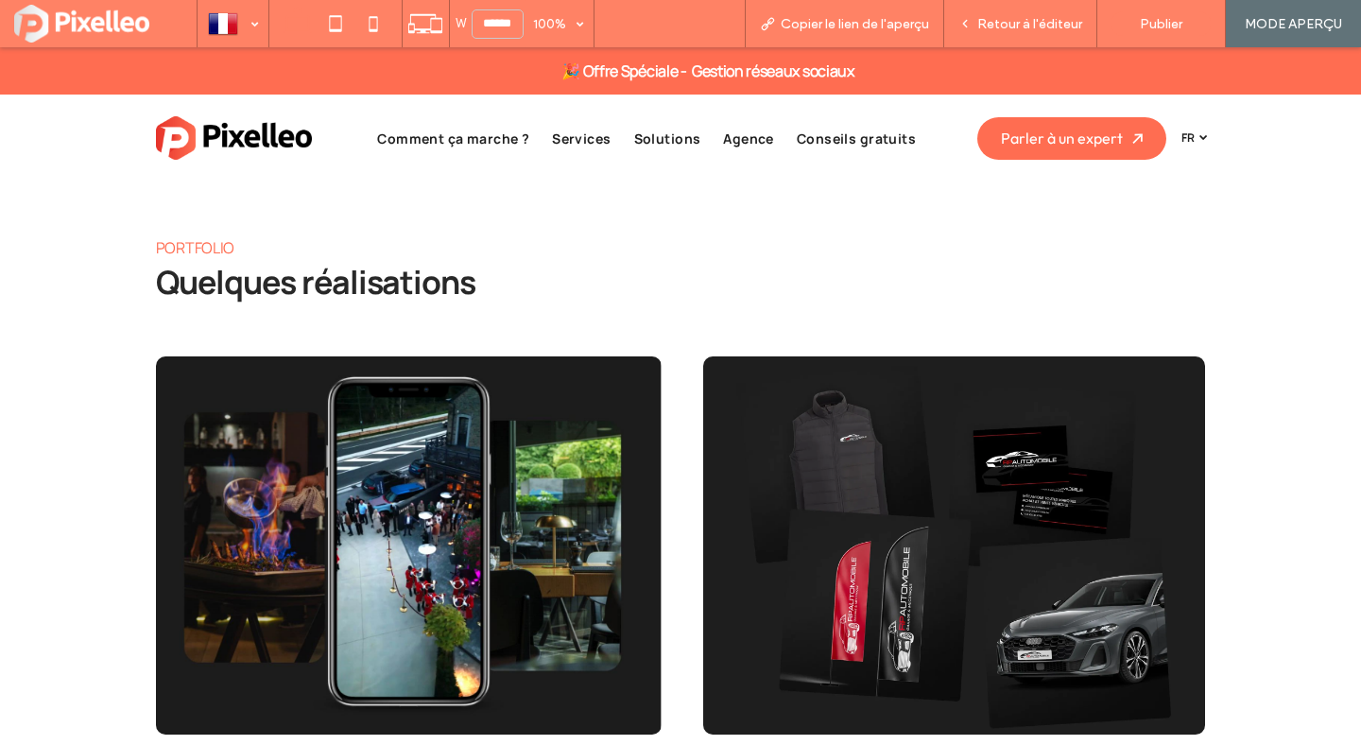
click at [1048, 29] on span "Retour à l'éditeur" at bounding box center [1029, 24] width 105 height 16
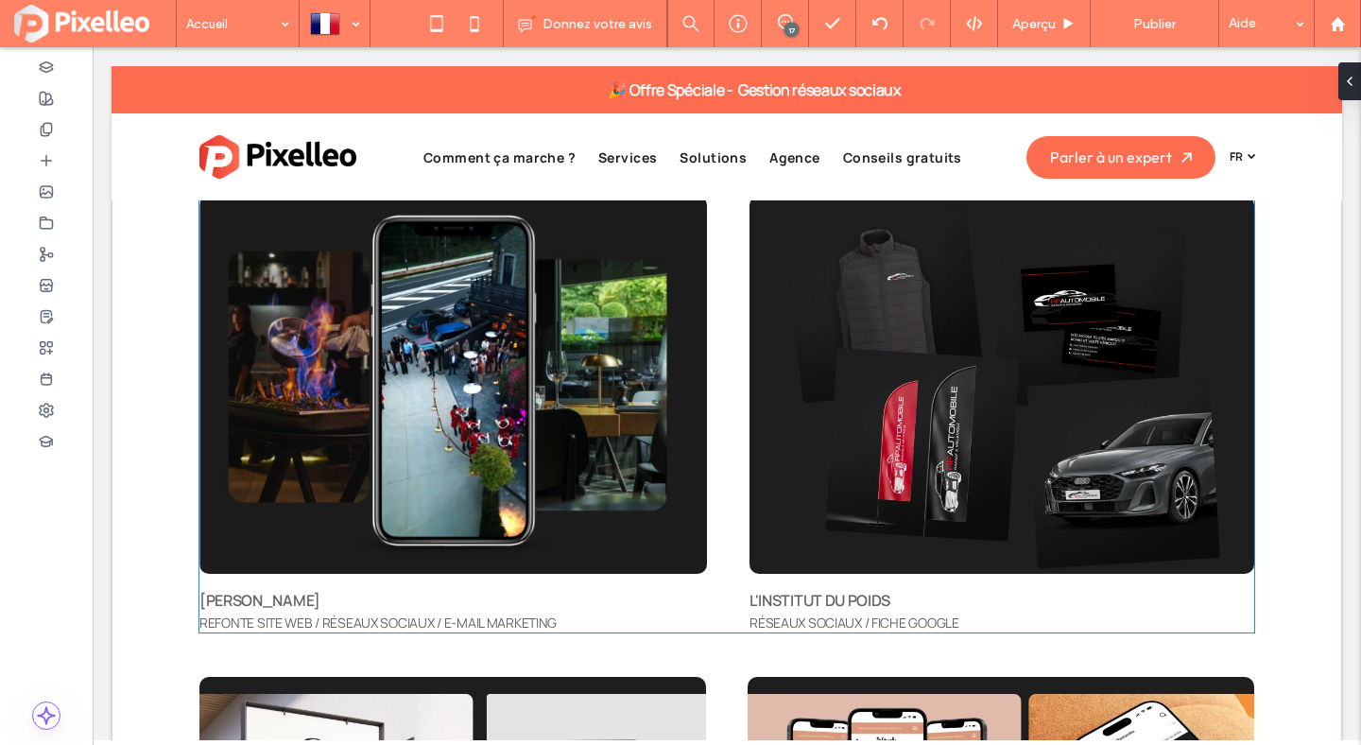
scroll to position [5358, 0]
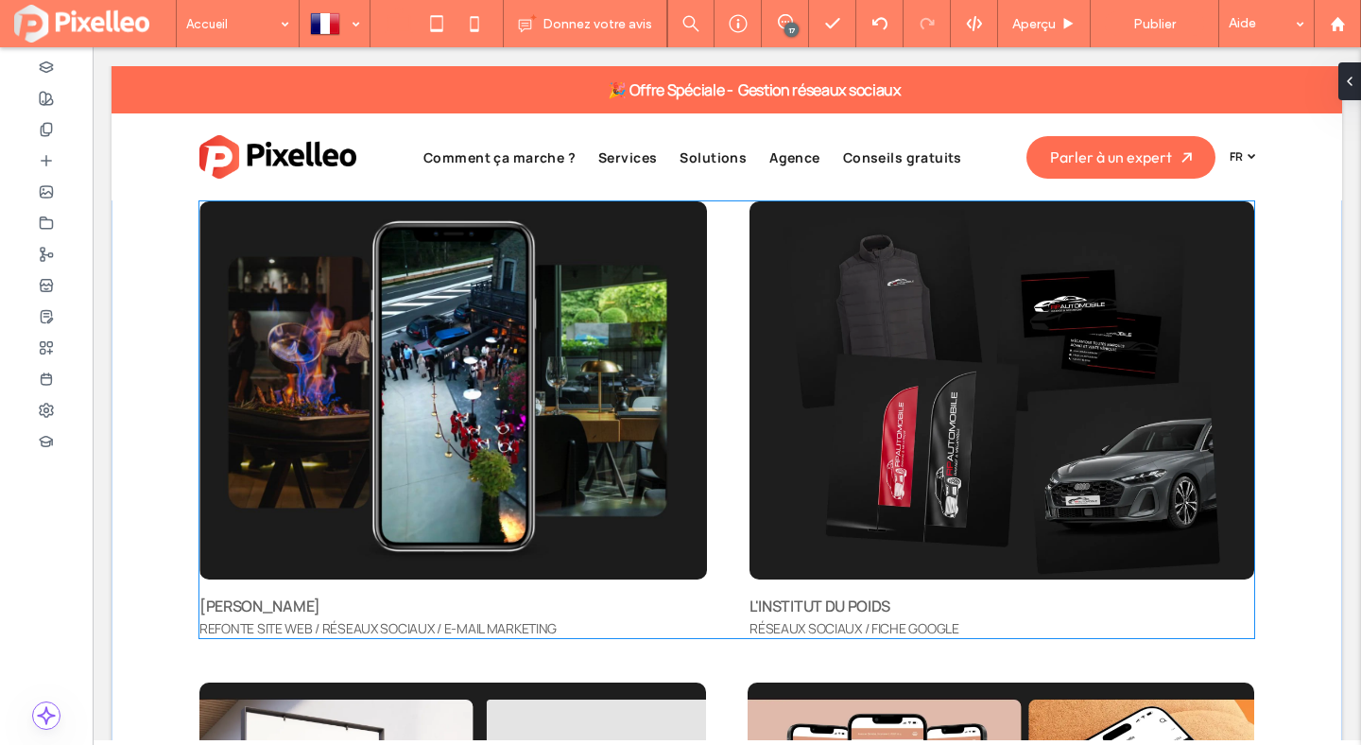
click at [808, 621] on span "RÉSEAUX SOCIAUX / FICHE GOOGLE" at bounding box center [855, 628] width 210 height 18
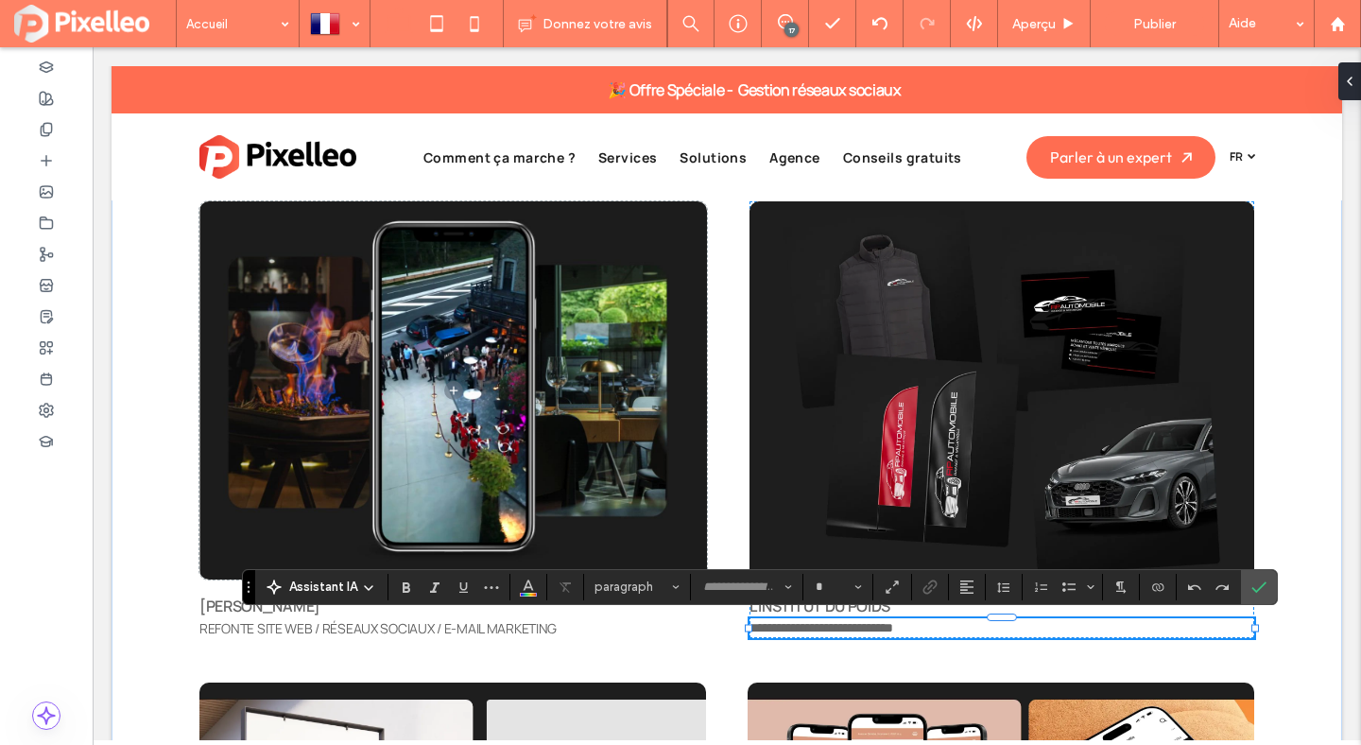
type input "**********"
type input "**"
click at [860, 626] on span "**********" at bounding box center [822, 627] width 144 height 13
click at [981, 625] on p "**********" at bounding box center [1002, 628] width 505 height 20
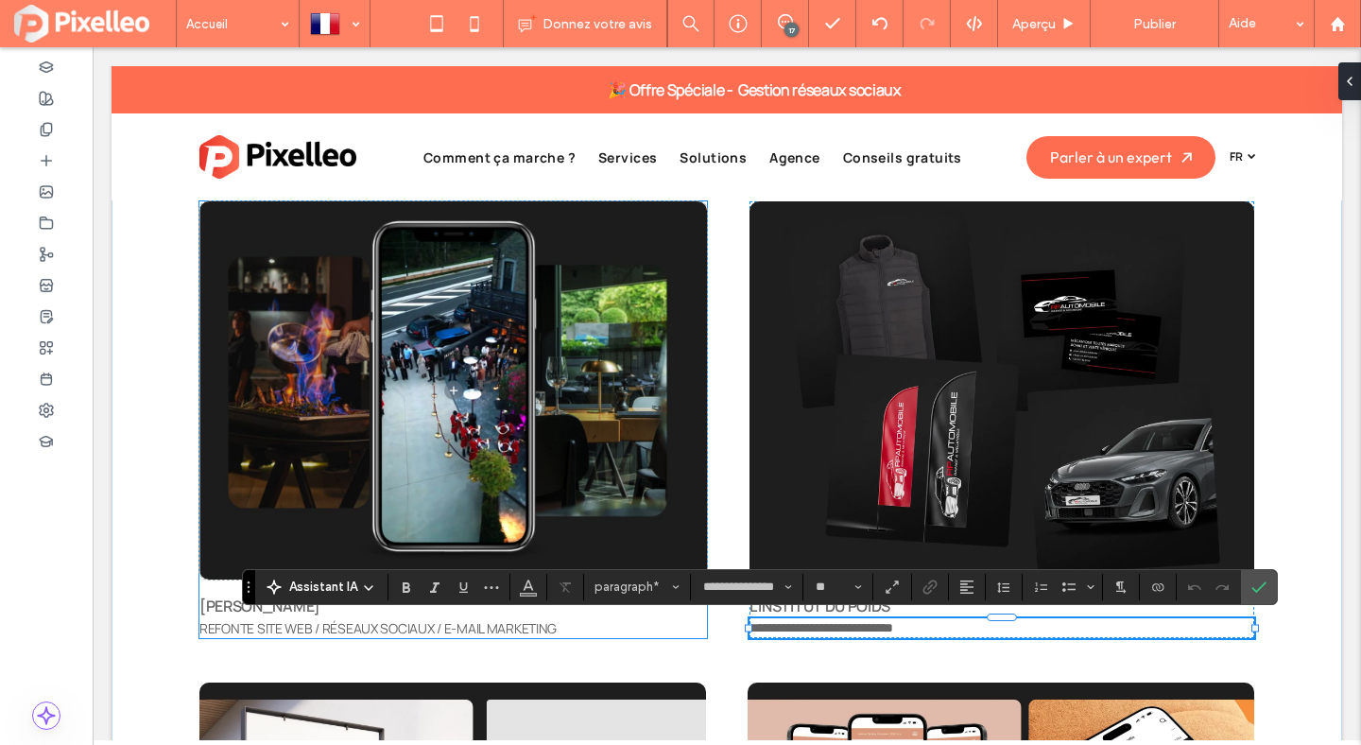
click at [518, 621] on span "REFONTE SITE WEB / RÉSEAUX SOCIAUX / E-MAIL MARKETING" at bounding box center [377, 628] width 357 height 18
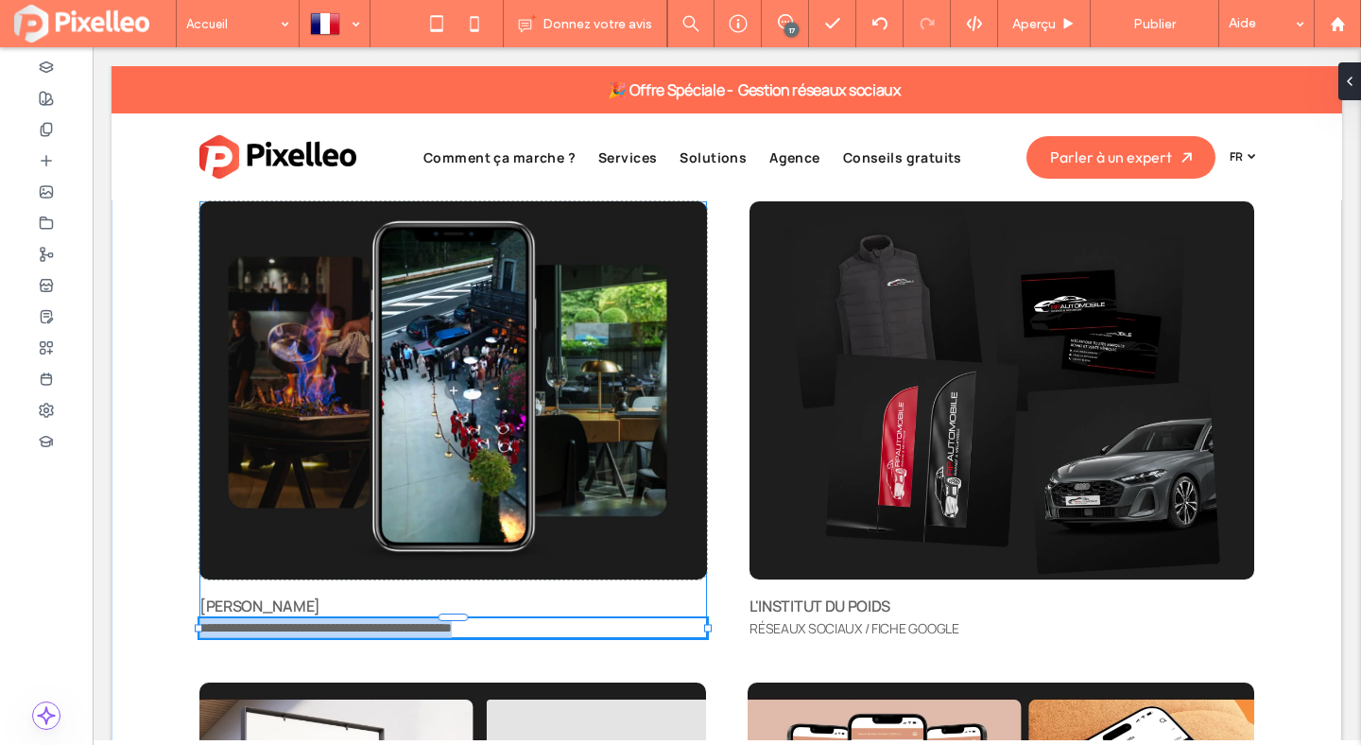
type input "**********"
type input "**"
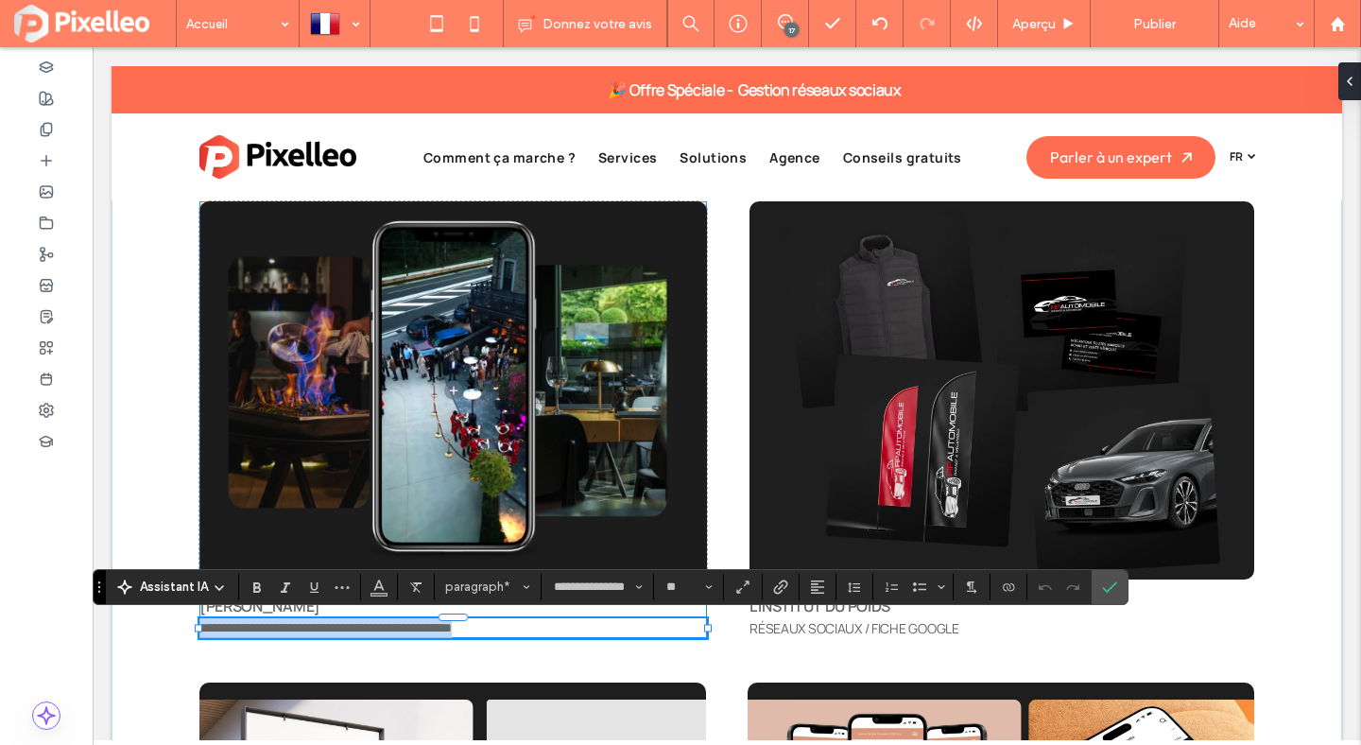
click at [565, 623] on p "**********" at bounding box center [453, 628] width 508 height 20
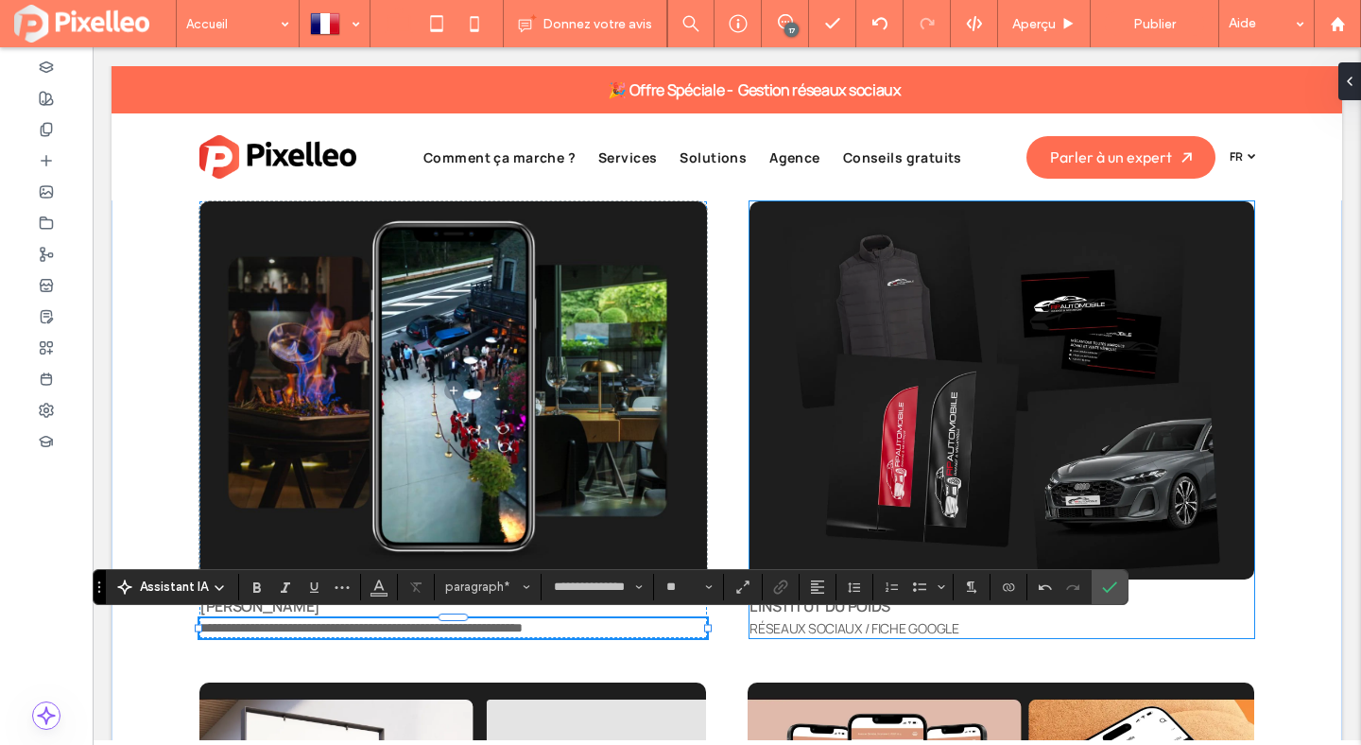
scroll to position [5358, 0]
click at [979, 624] on p "RÉSEAUX SOCIAUX / FICHE GOOGLE" at bounding box center [1002, 628] width 505 height 20
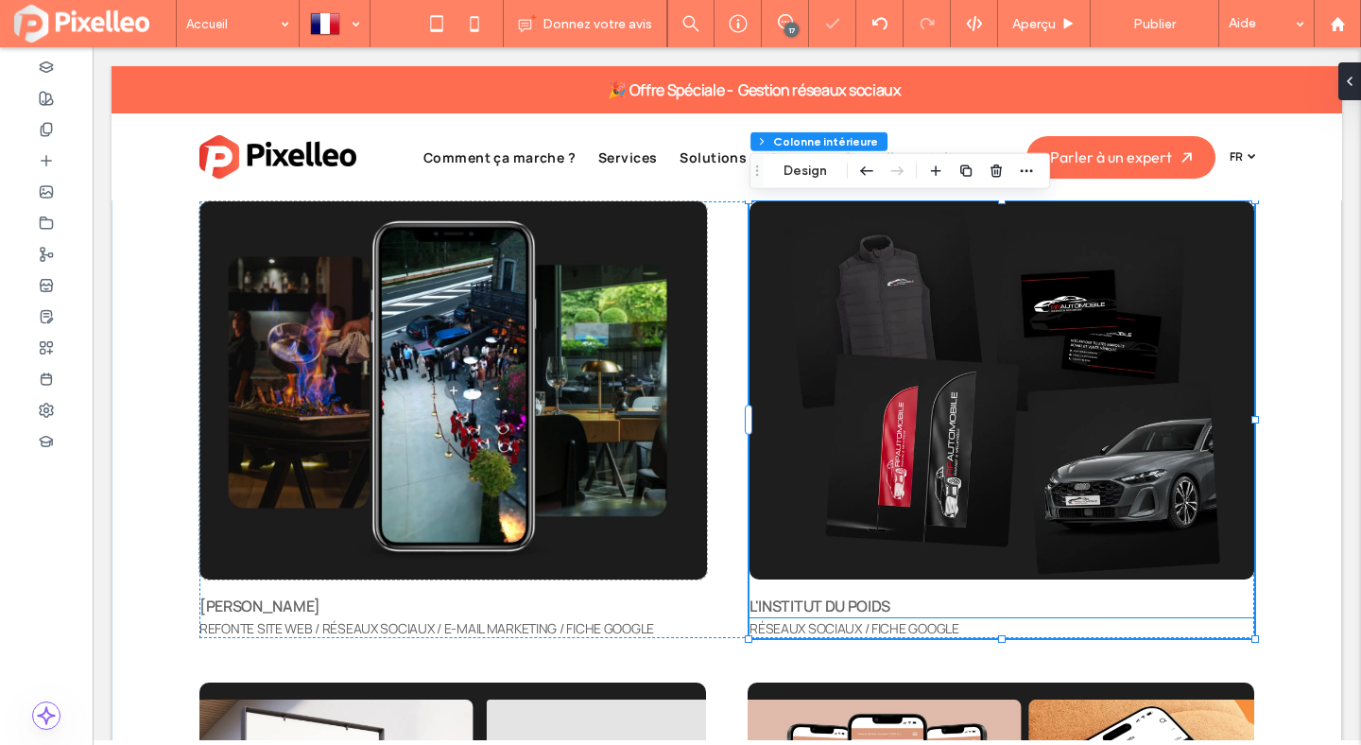
click at [957, 624] on span "RÉSEAUX SOCIAUX / FICHE GOOGLE" at bounding box center [855, 628] width 210 height 18
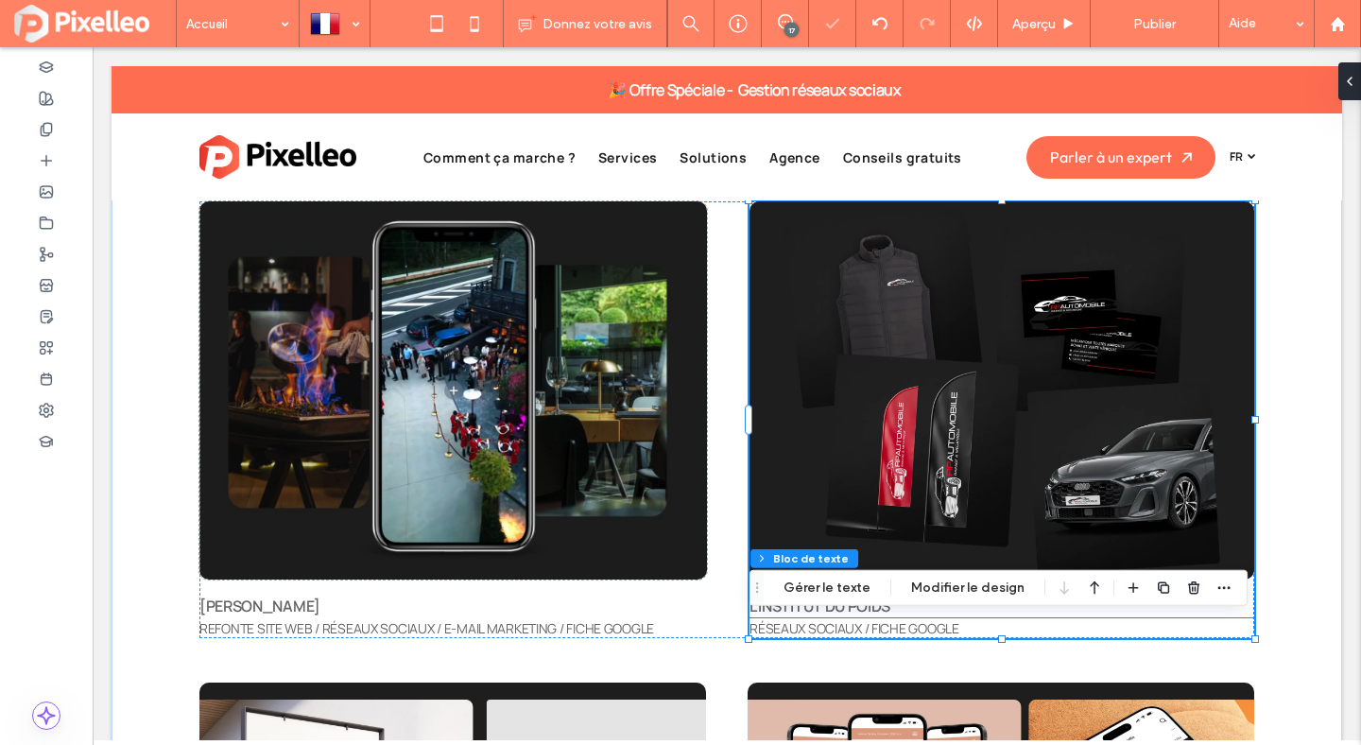
click at [957, 624] on div "RÉSEAUX SOCIAUX / FICHE GOOGLE" at bounding box center [1002, 628] width 505 height 20
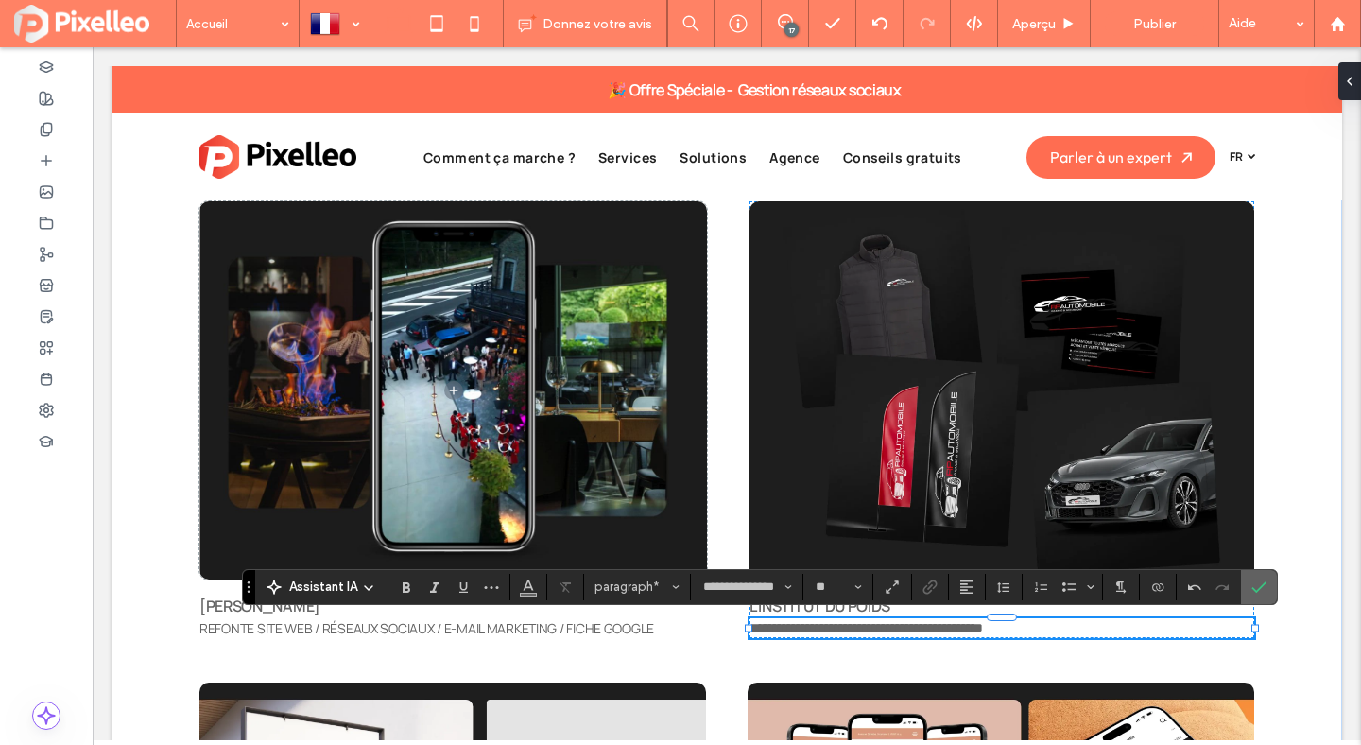
click at [1255, 586] on icon "Confirmer" at bounding box center [1259, 586] width 15 height 15
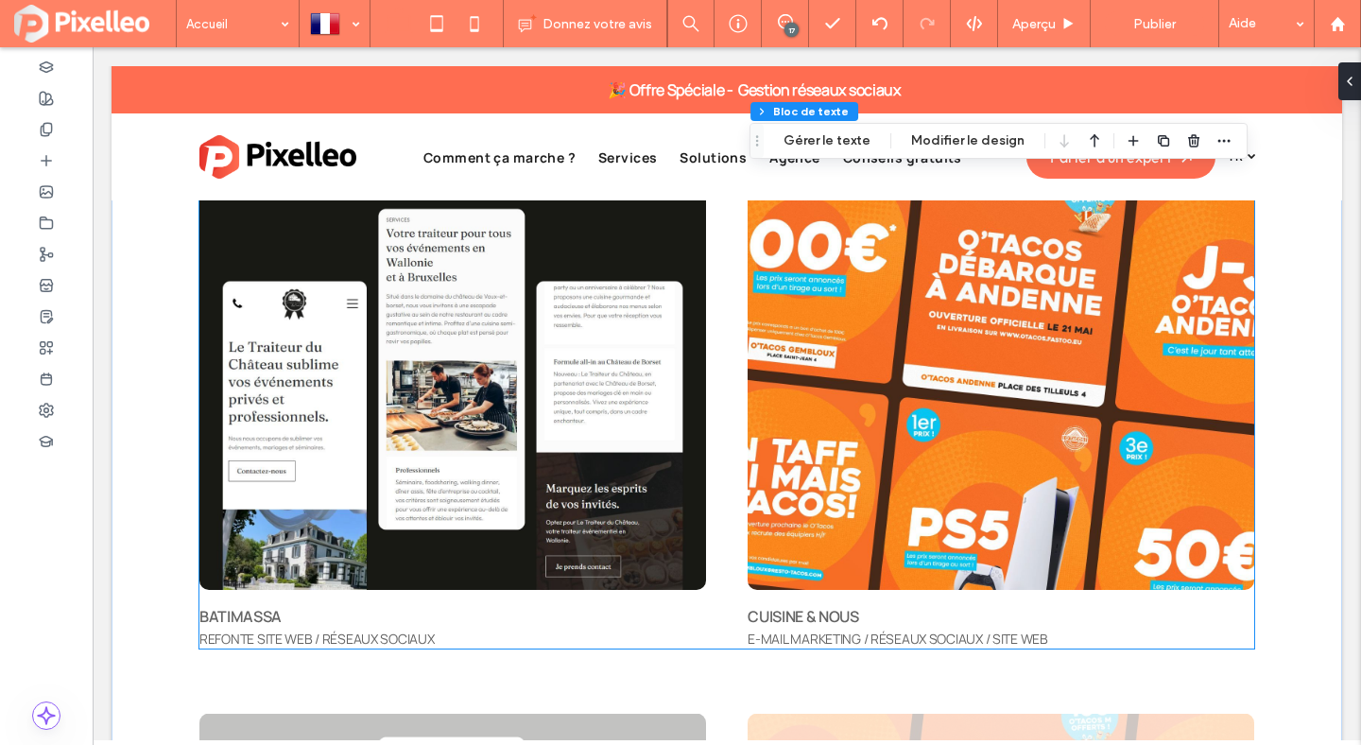
scroll to position [6365, 0]
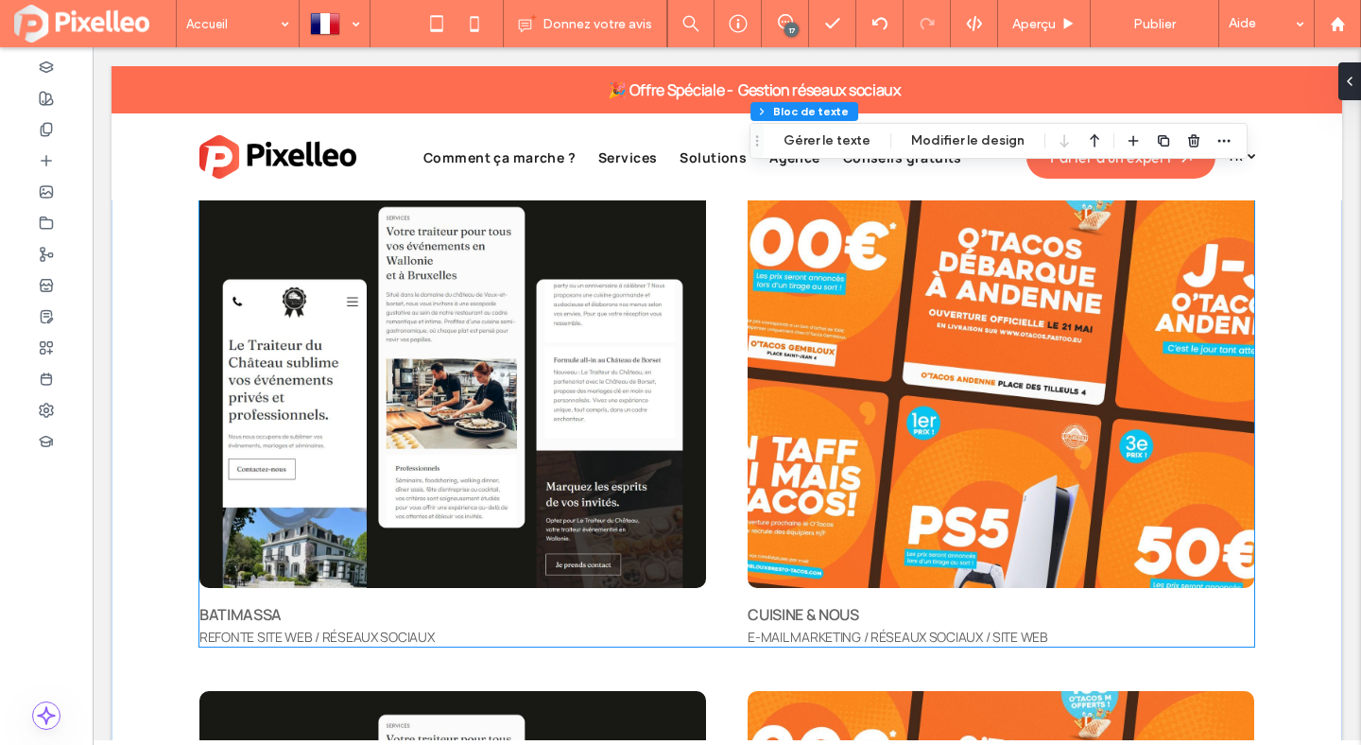
click at [218, 615] on span "BATIMASSA" at bounding box center [240, 614] width 82 height 21
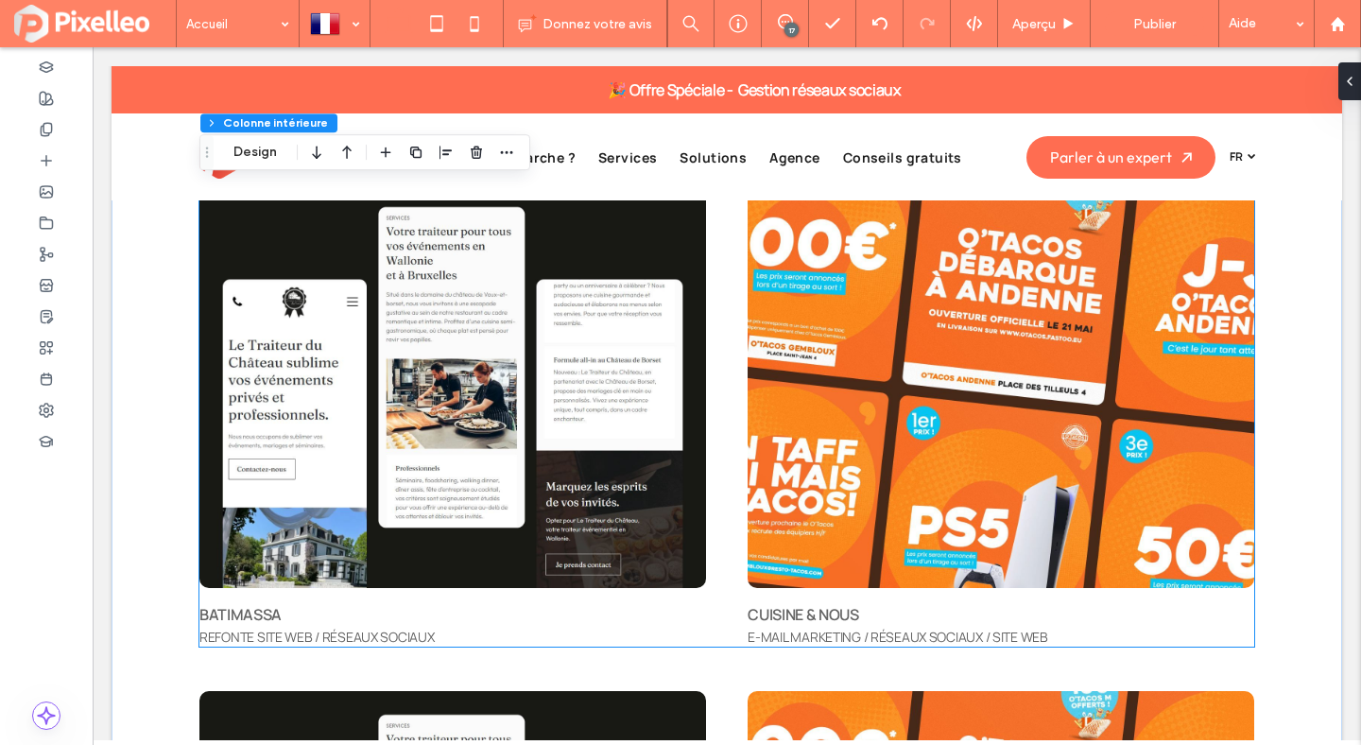
click at [218, 615] on span "BATIMASSA" at bounding box center [240, 614] width 82 height 21
click at [218, 615] on div "BATIMASSA" at bounding box center [452, 614] width 507 height 23
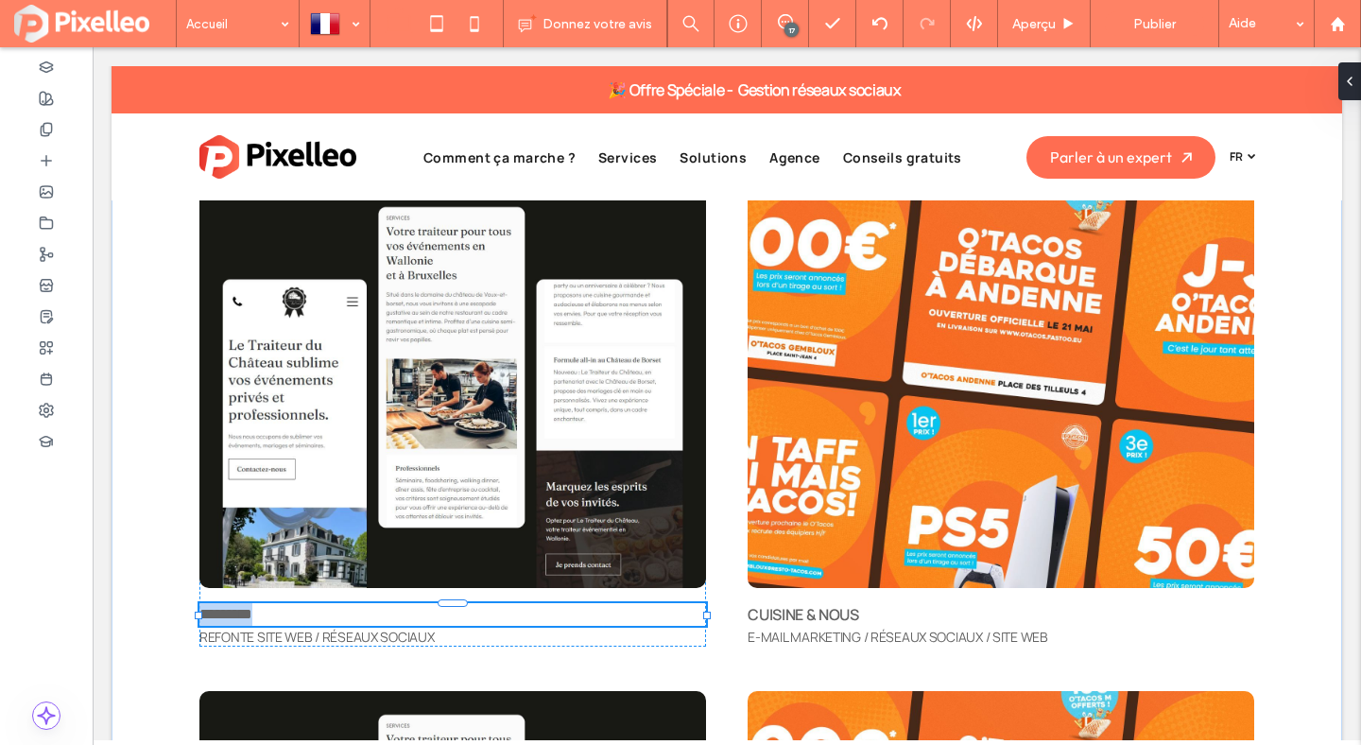
type input "**********"
type input "**"
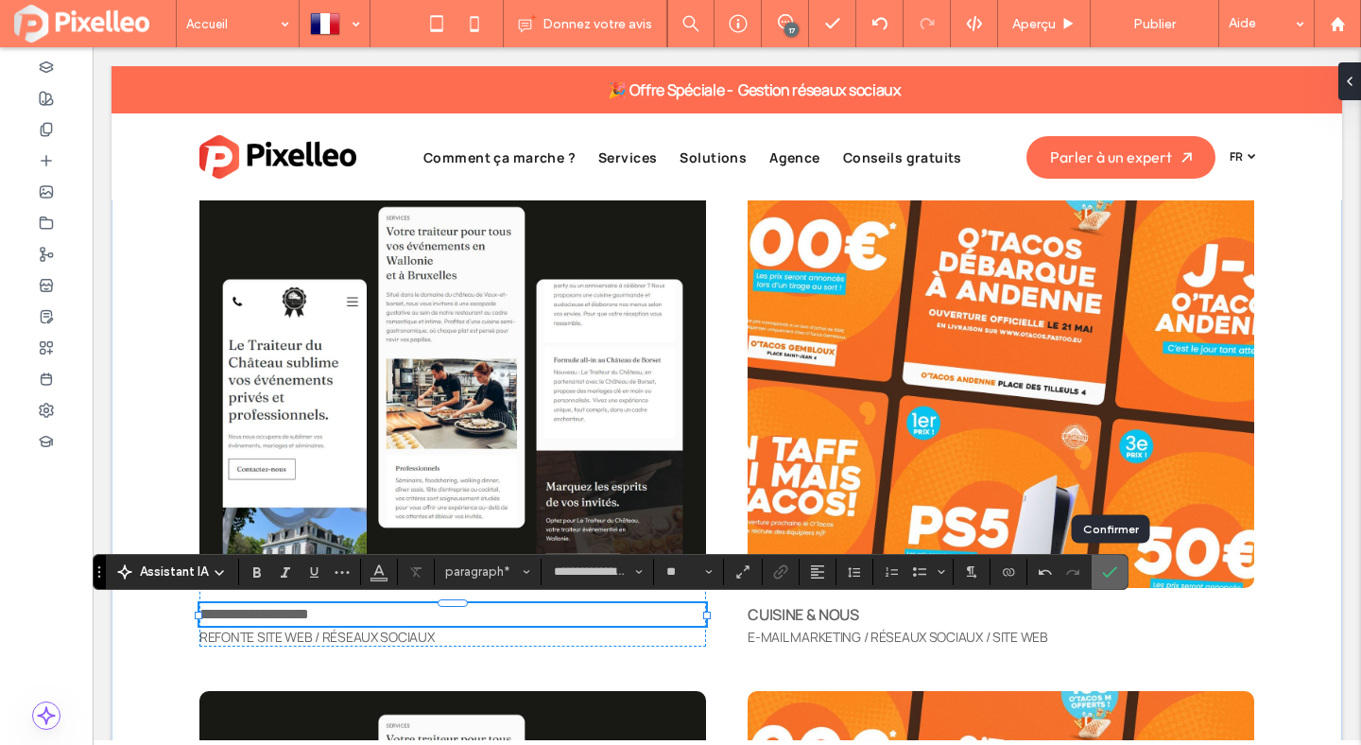
click at [1115, 567] on use "Confirmer" at bounding box center [1110, 571] width 15 height 11
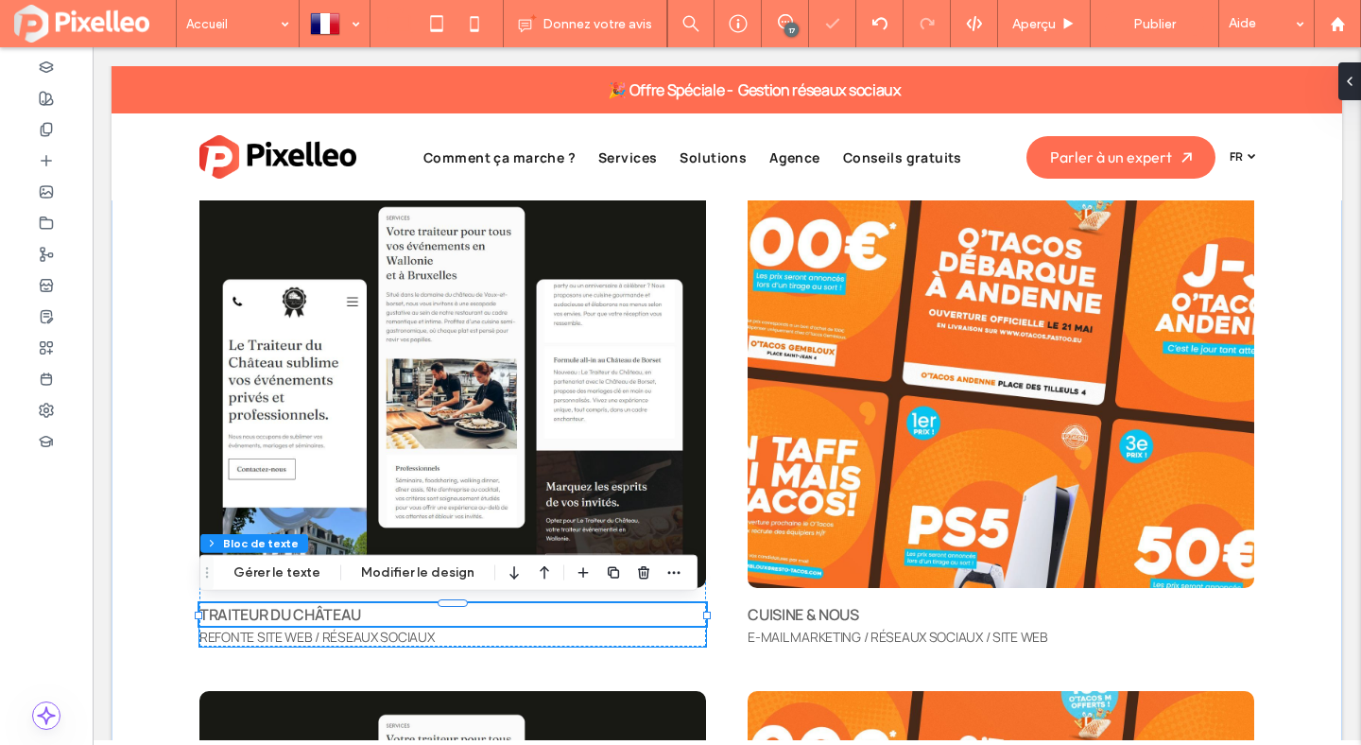
click at [468, 640] on p "REFONTE SITE WEB / RÉSEAUX SOCIAUX" at bounding box center [452, 637] width 507 height 20
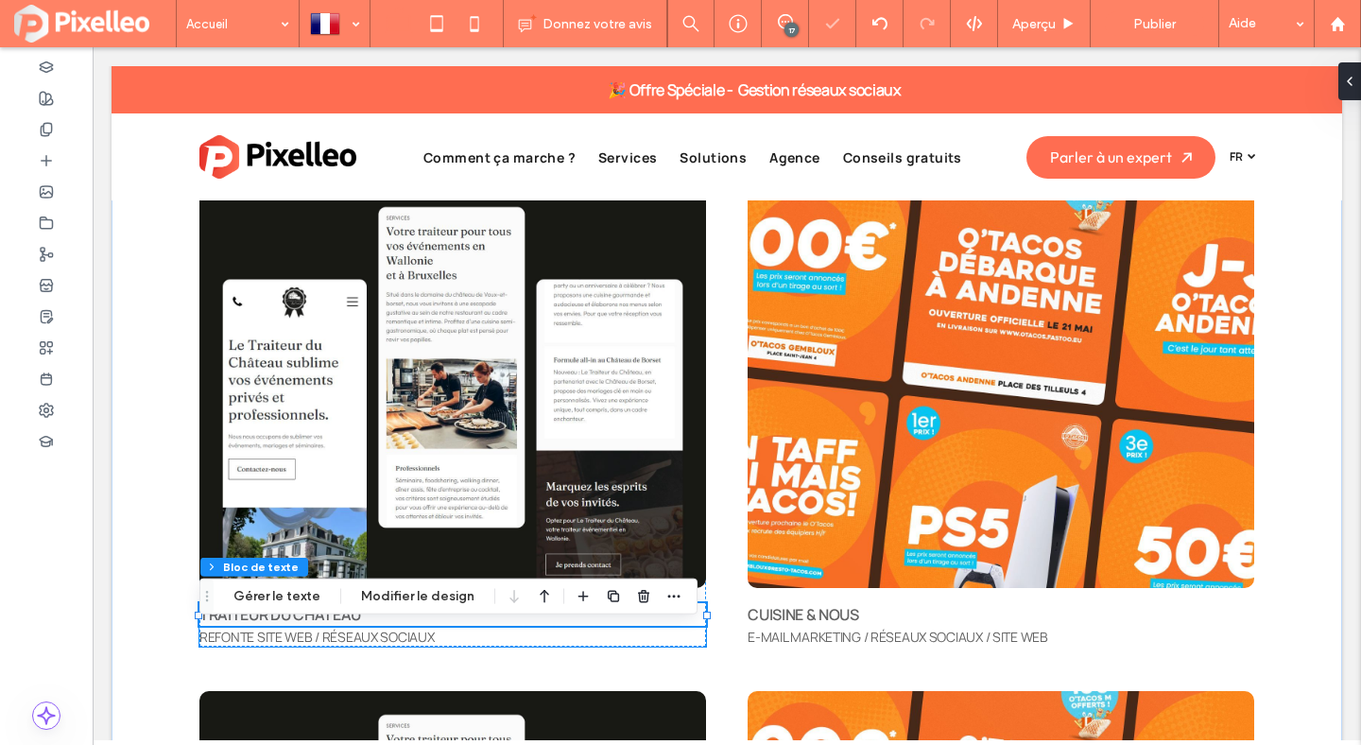
click at [468, 640] on div "REFONTE SITE WEB / RÉSEAUX SOCIAUX" at bounding box center [452, 637] width 507 height 20
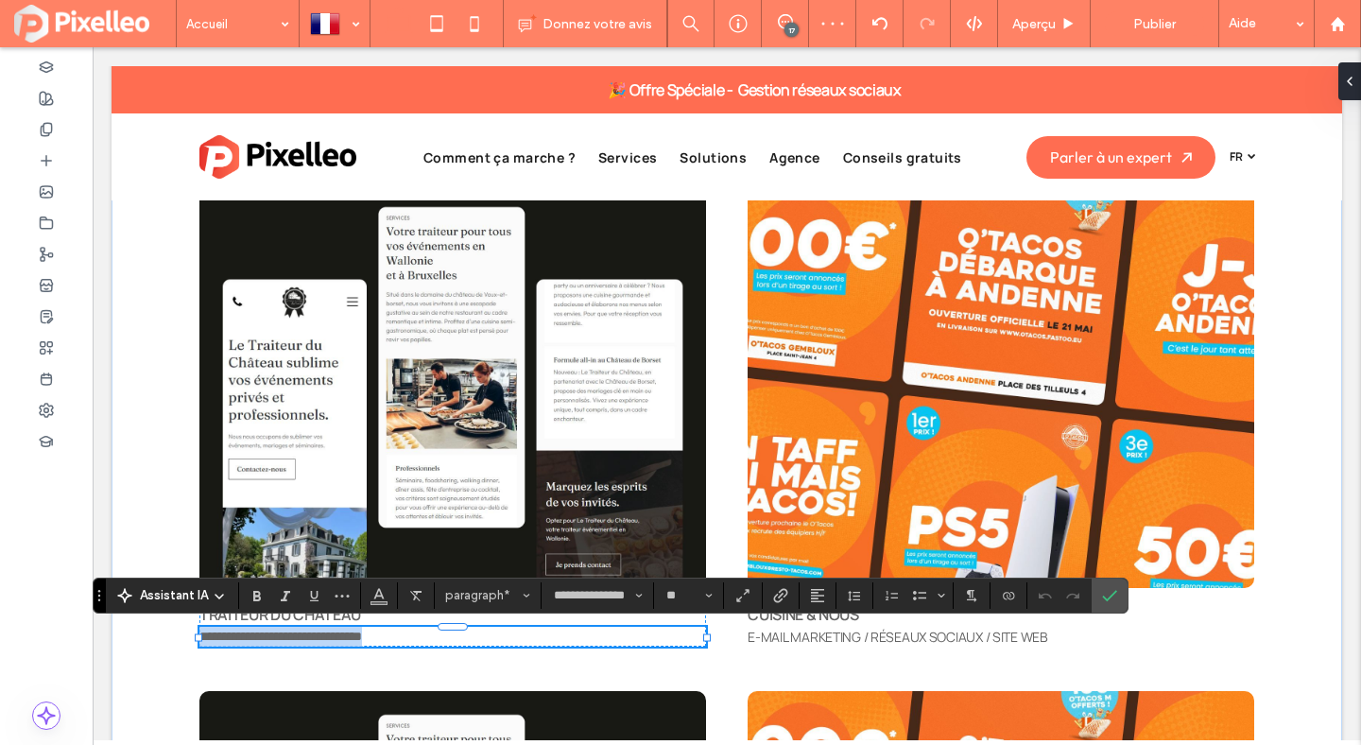
click at [468, 640] on p "**********" at bounding box center [452, 637] width 507 height 20
click at [1104, 597] on use "Confirmer" at bounding box center [1110, 595] width 15 height 11
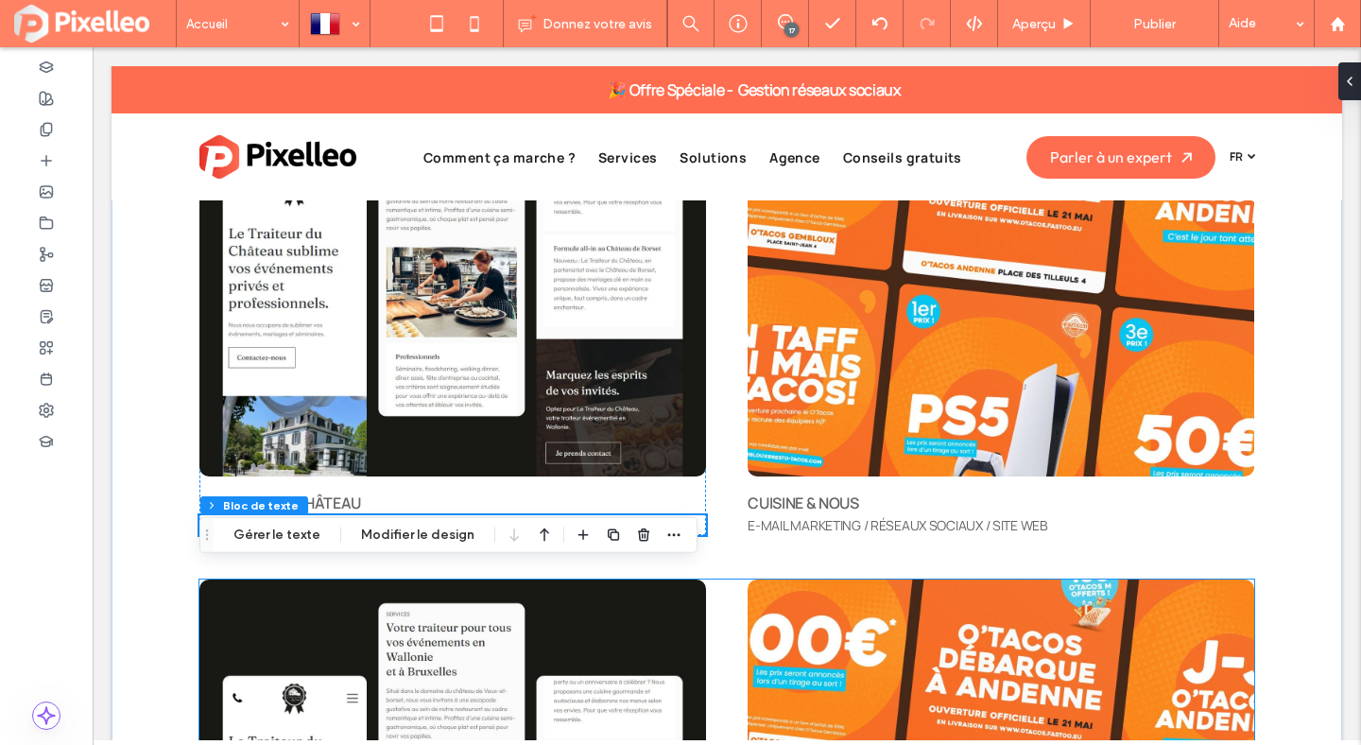
scroll to position [6482, 0]
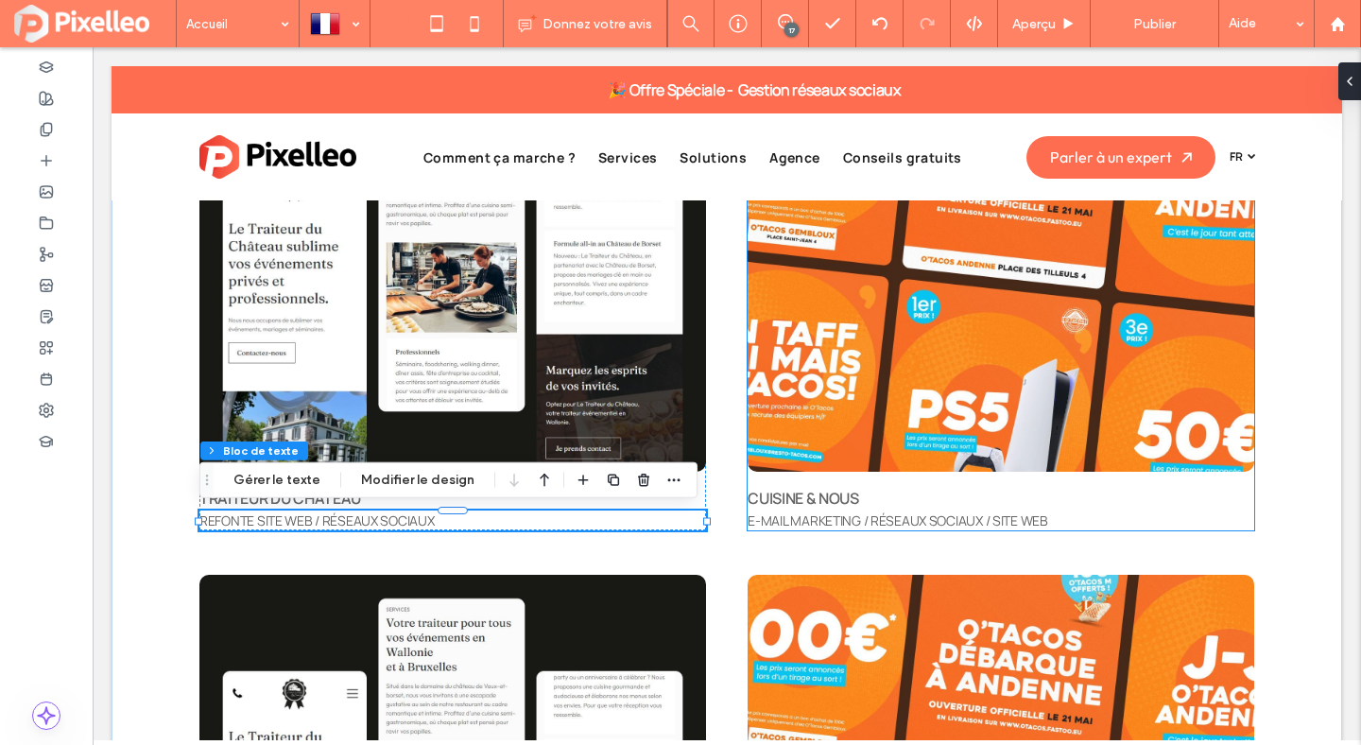
click at [963, 524] on span "E-MAIL MARKETING / RÉSEAUX SOCIAUX / SITE WEB" at bounding box center [898, 520] width 300 height 18
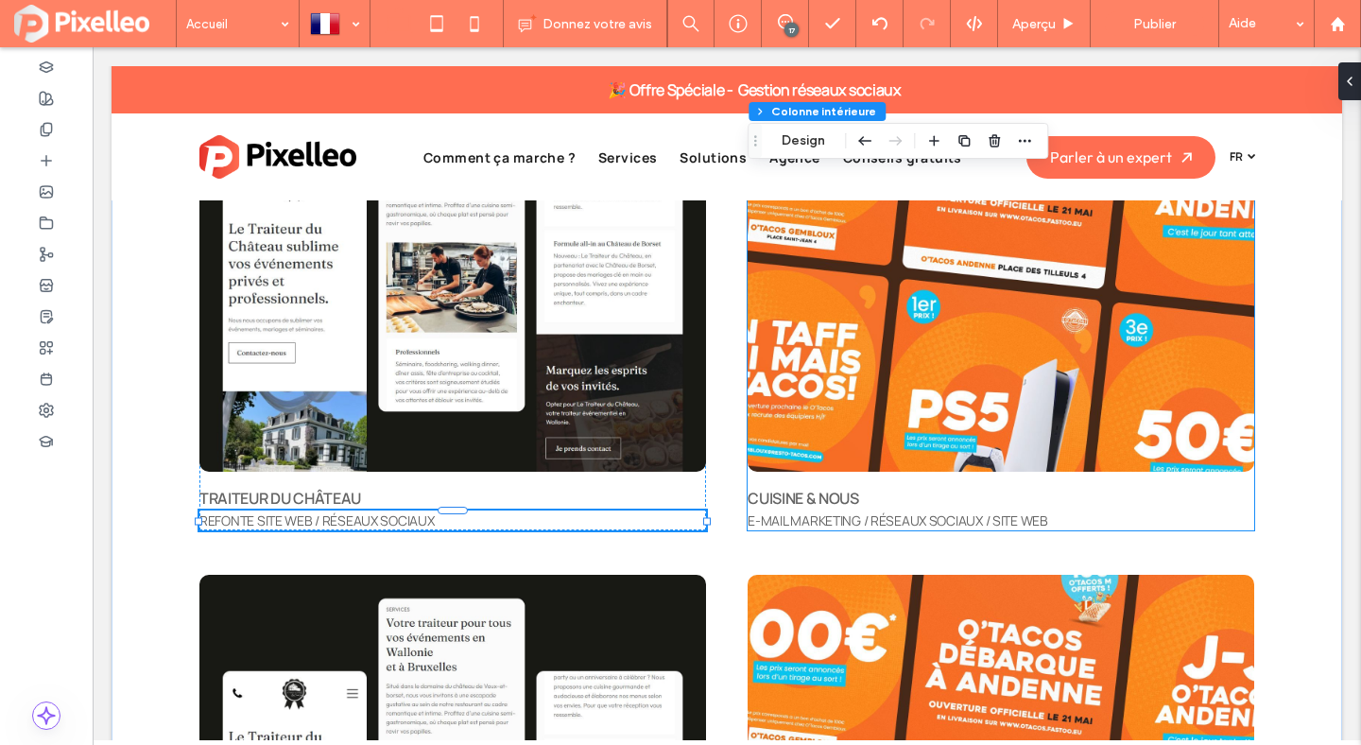
click at [963, 524] on span "E-MAIL MARKETING / RÉSEAUX SOCIAUX / SITE WEB" at bounding box center [898, 520] width 300 height 18
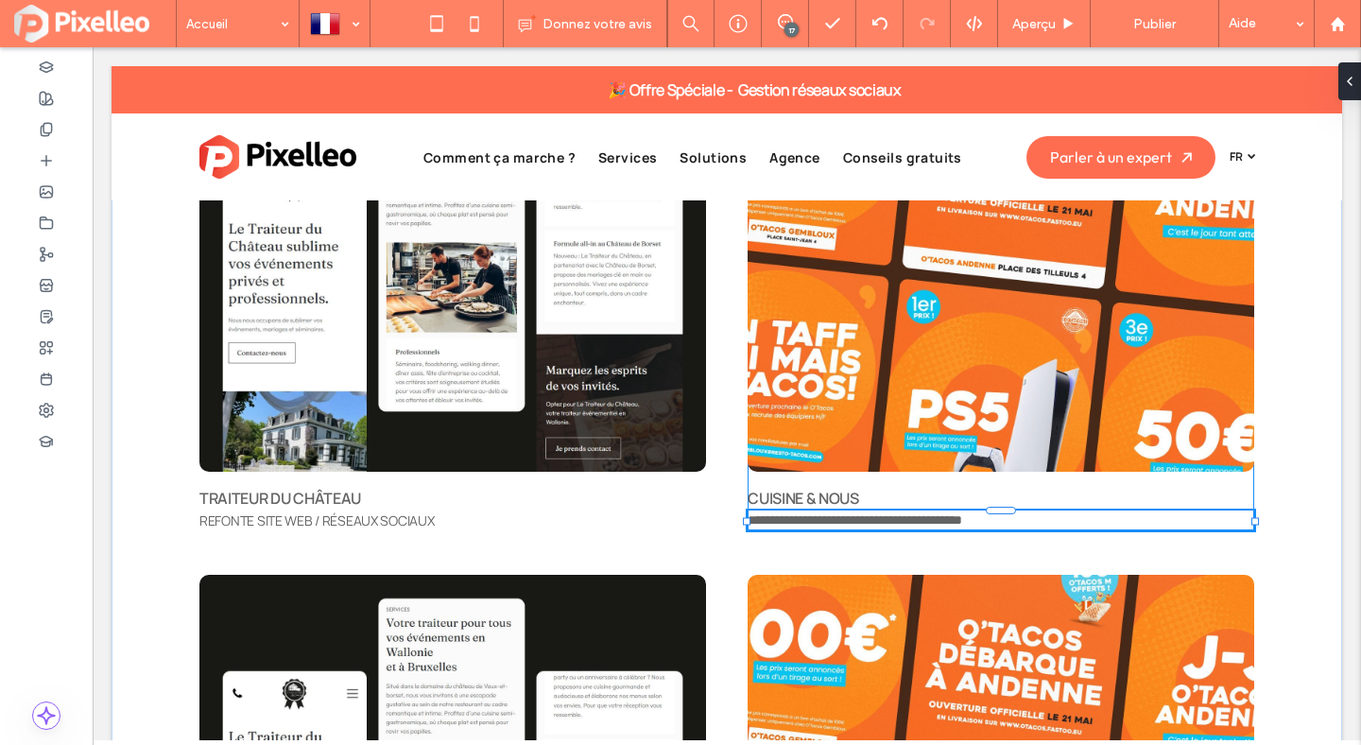
type input "**********"
type input "**"
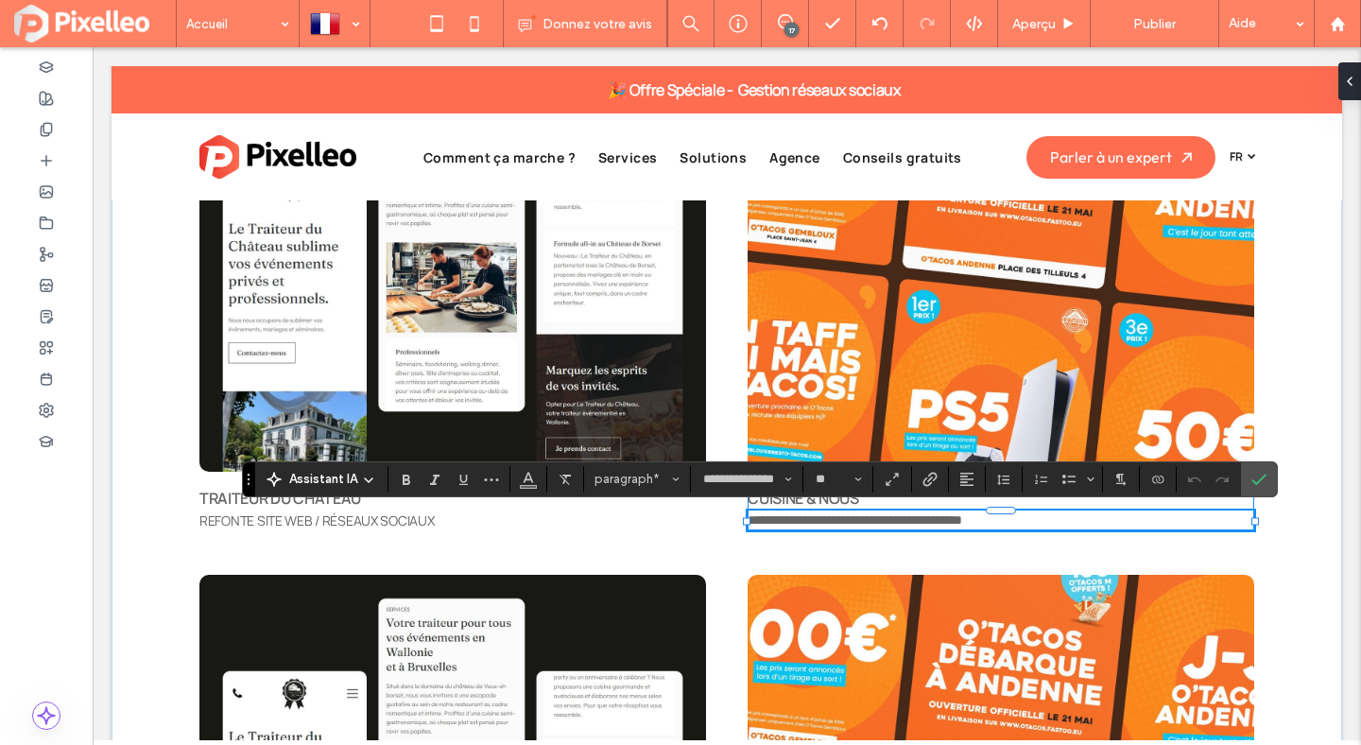
click at [856, 520] on span "**********" at bounding box center [855, 519] width 215 height 13
drag, startPoint x: 859, startPoint y: 519, endPoint x: 751, endPoint y: 521, distance: 108.7
click at [751, 521] on span "**********" at bounding box center [855, 519] width 215 height 13
click at [759, 519] on span "**********" at bounding box center [819, 519] width 142 height 13
click at [929, 520] on p "**********" at bounding box center [1001, 520] width 507 height 20
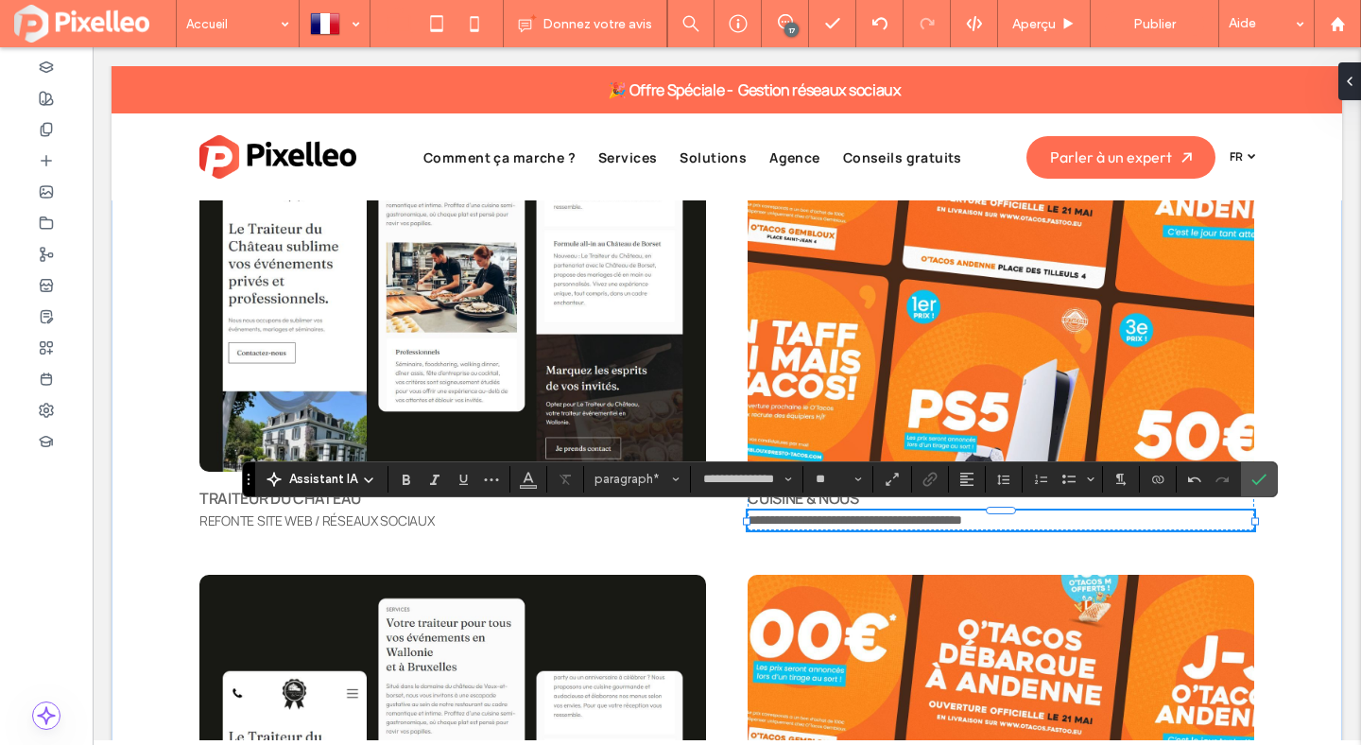
scroll to position [0, 0]
drag, startPoint x: 924, startPoint y: 520, endPoint x: 870, endPoint y: 516, distance: 55.0
click at [870, 516] on span "**********" at bounding box center [855, 519] width 215 height 13
click at [755, 520] on span "**********" at bounding box center [829, 519] width 163 height 13
type input "**"
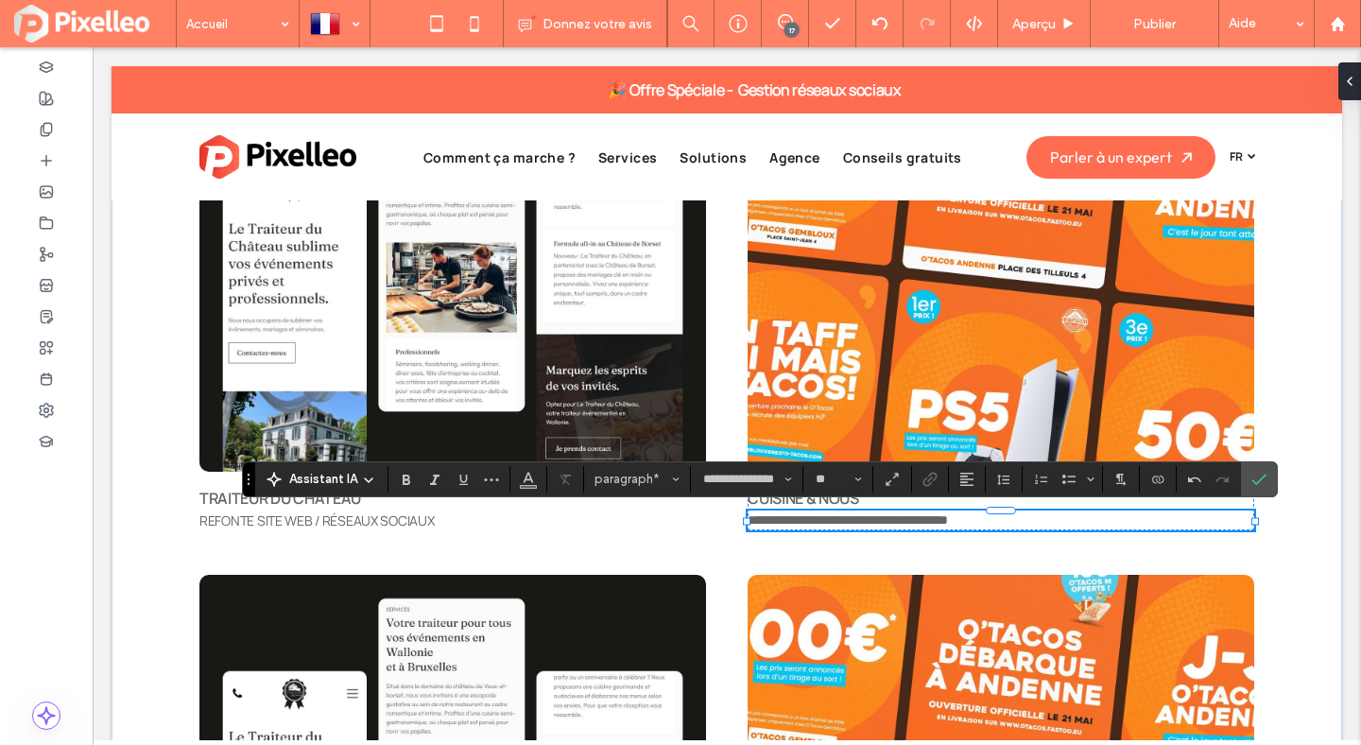
click at [804, 515] on span "**********" at bounding box center [848, 519] width 200 height 13
click at [1265, 468] on span "Confirmer" at bounding box center [1259, 479] width 15 height 32
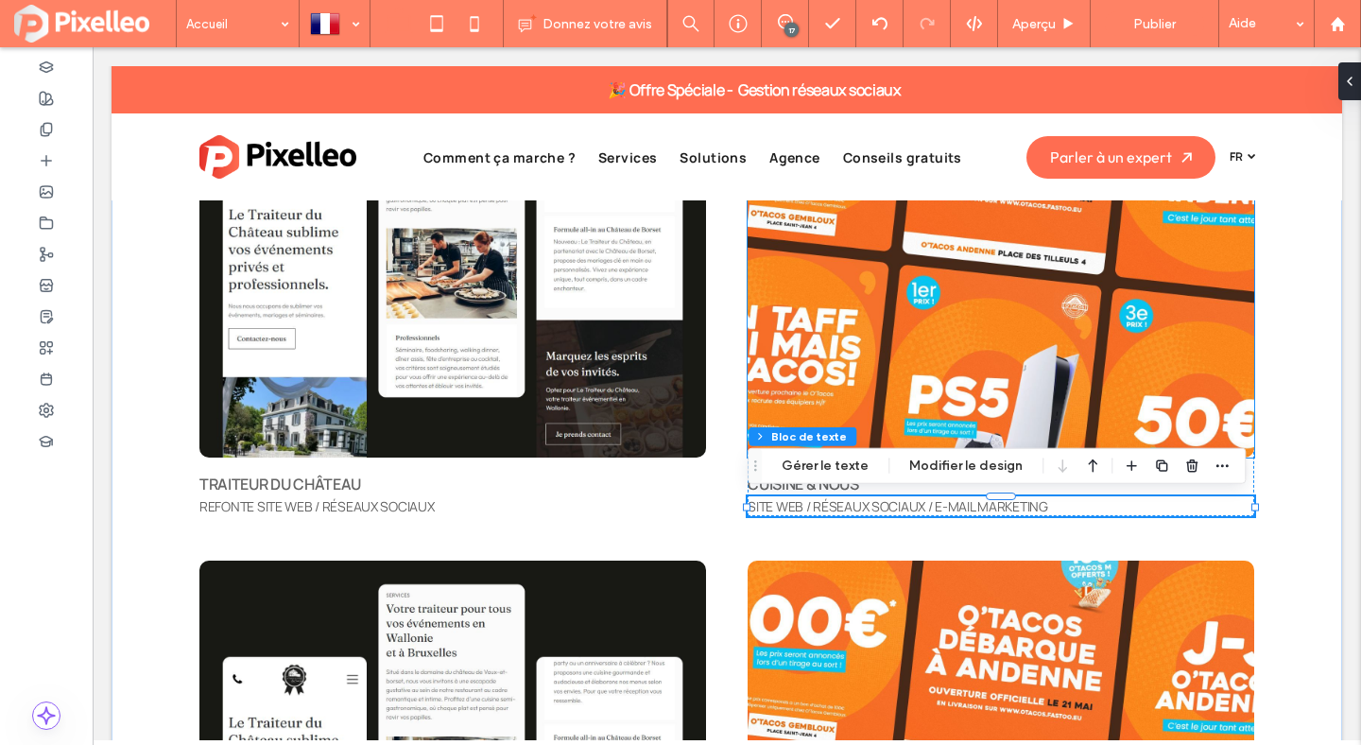
click at [839, 339] on img at bounding box center [1001, 256] width 507 height 406
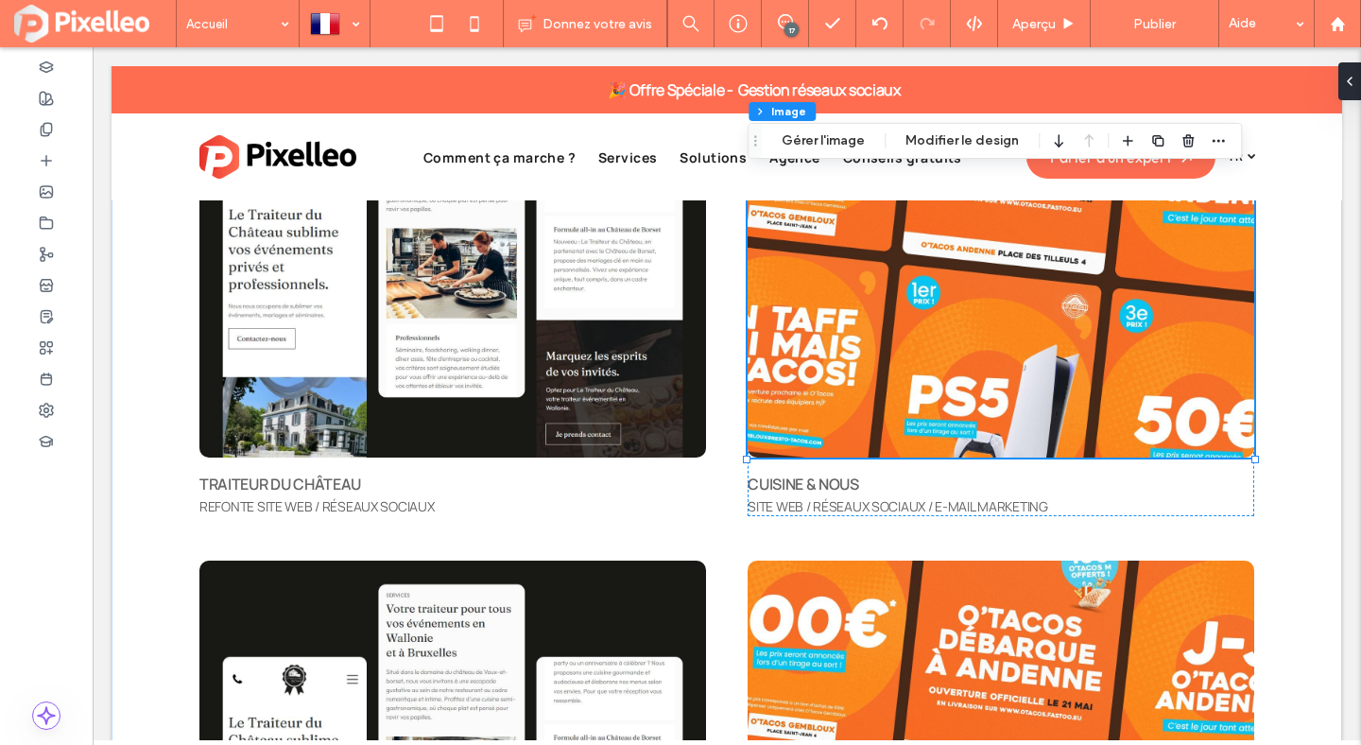
type input "**"
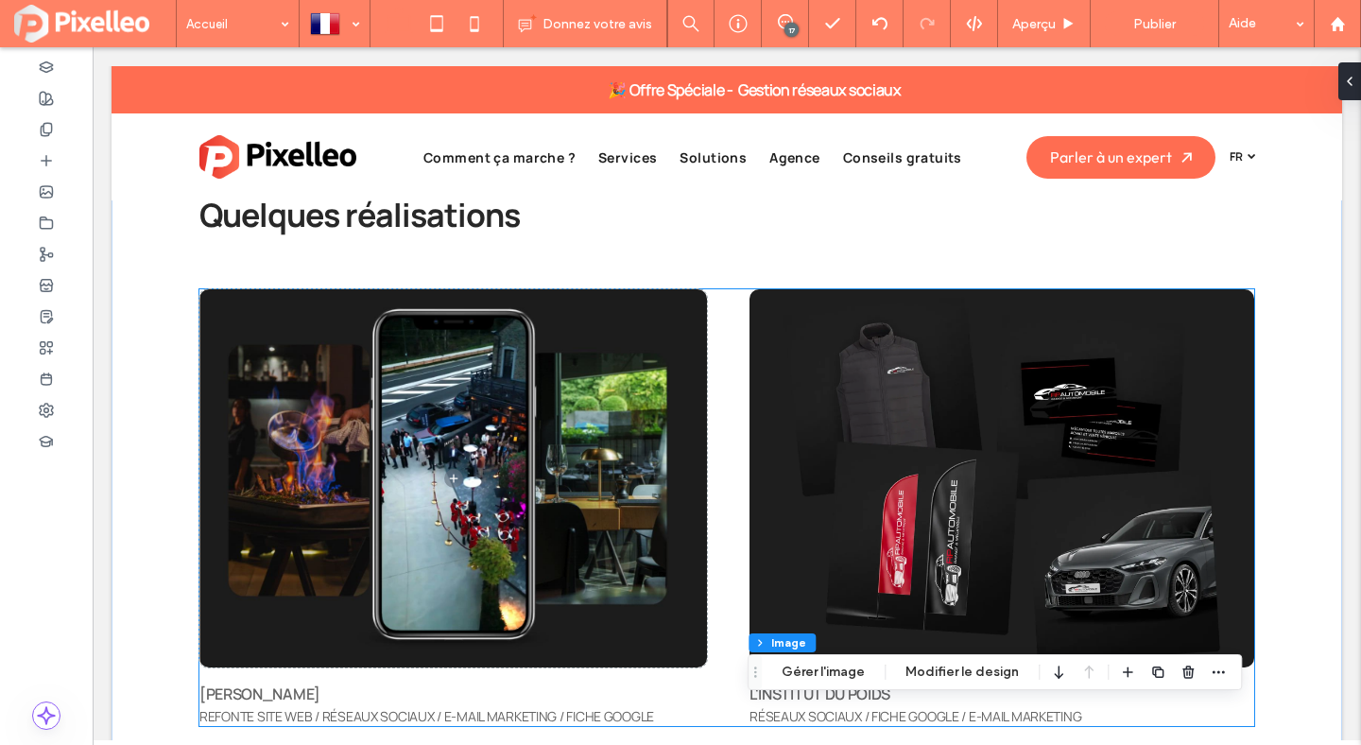
scroll to position [5310, 0]
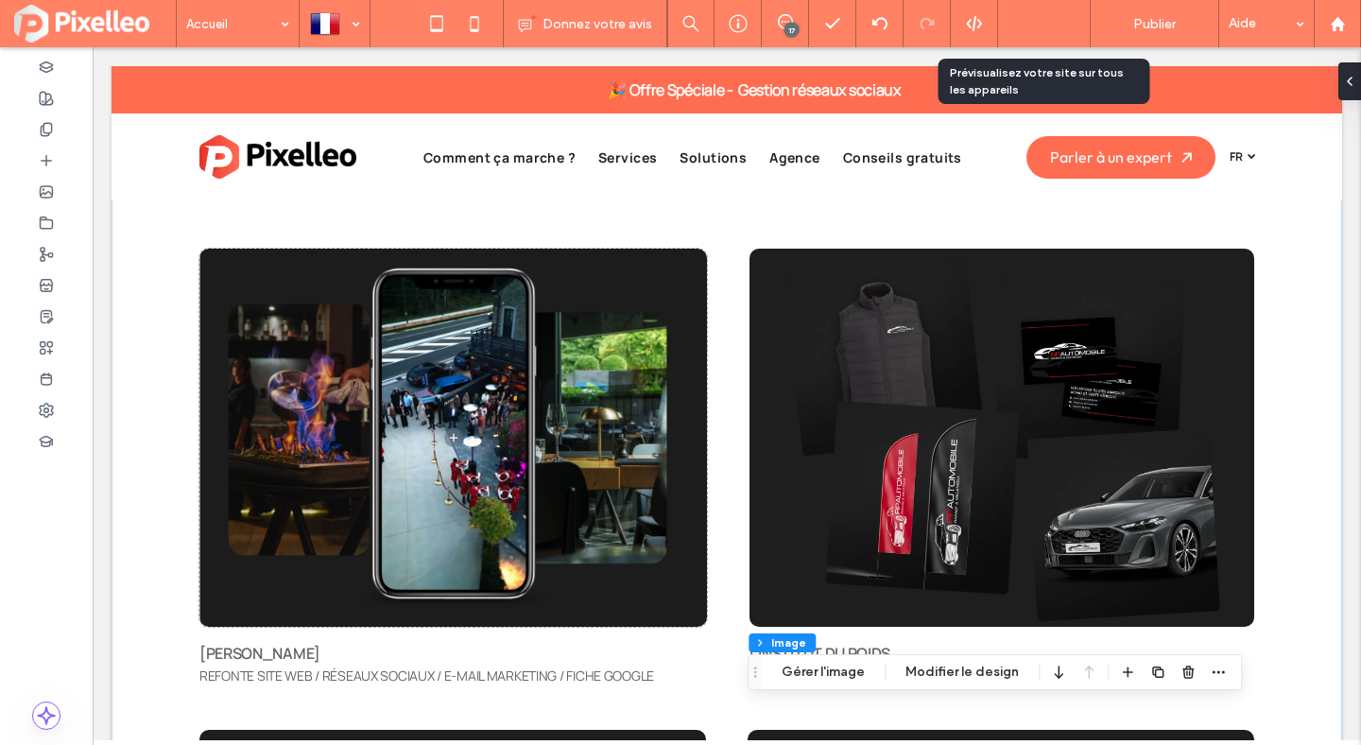
click at [1028, 21] on span "Aperçu" at bounding box center [1033, 24] width 43 height 16
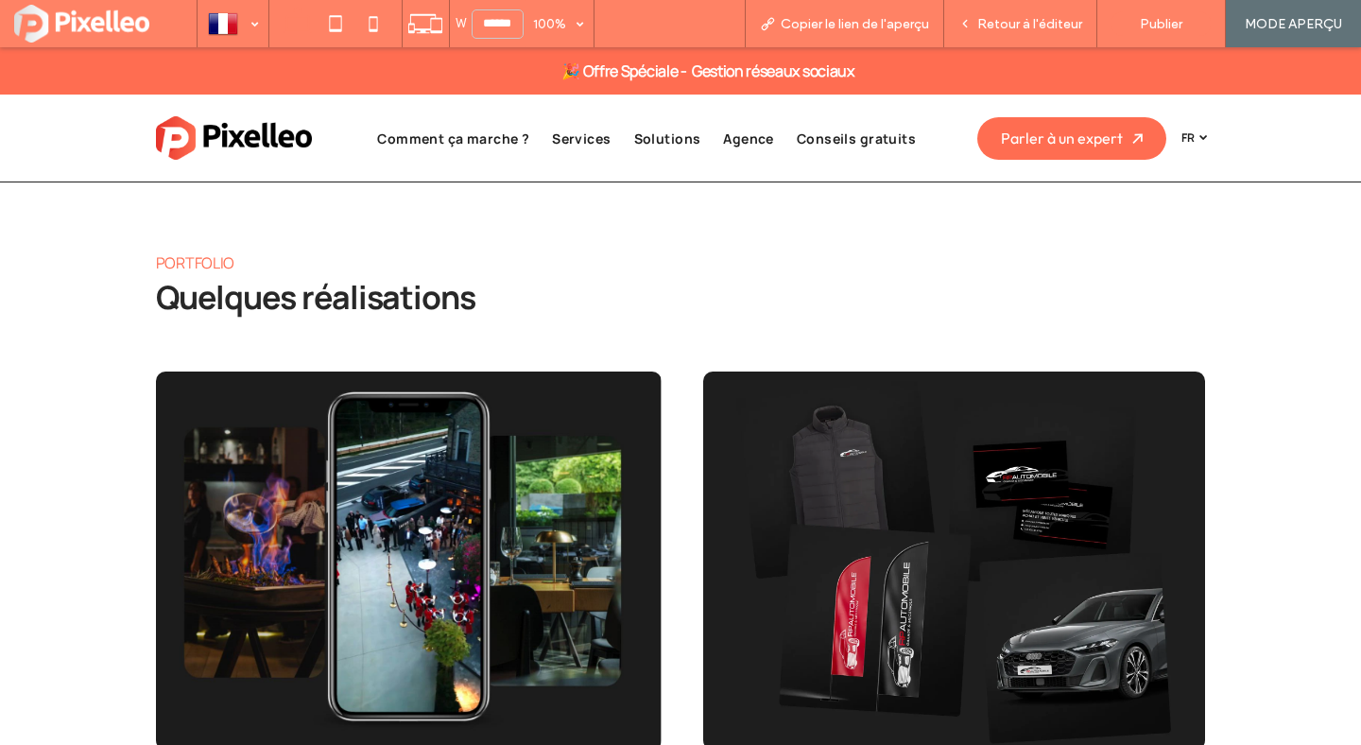
scroll to position [5260, 0]
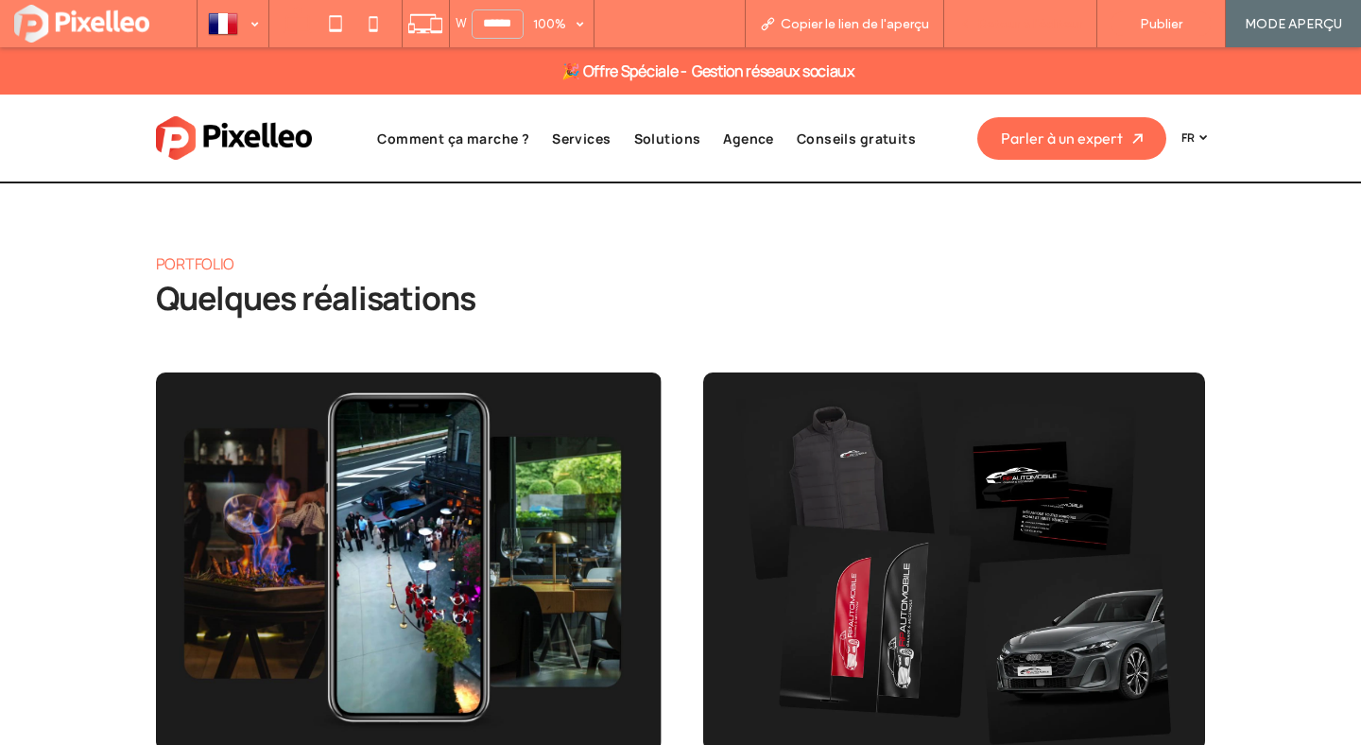
click at [1004, 14] on div "Retour à l'éditeur" at bounding box center [1020, 23] width 153 height 47
click at [1013, 25] on span "Retour à l'éditeur" at bounding box center [1029, 24] width 105 height 16
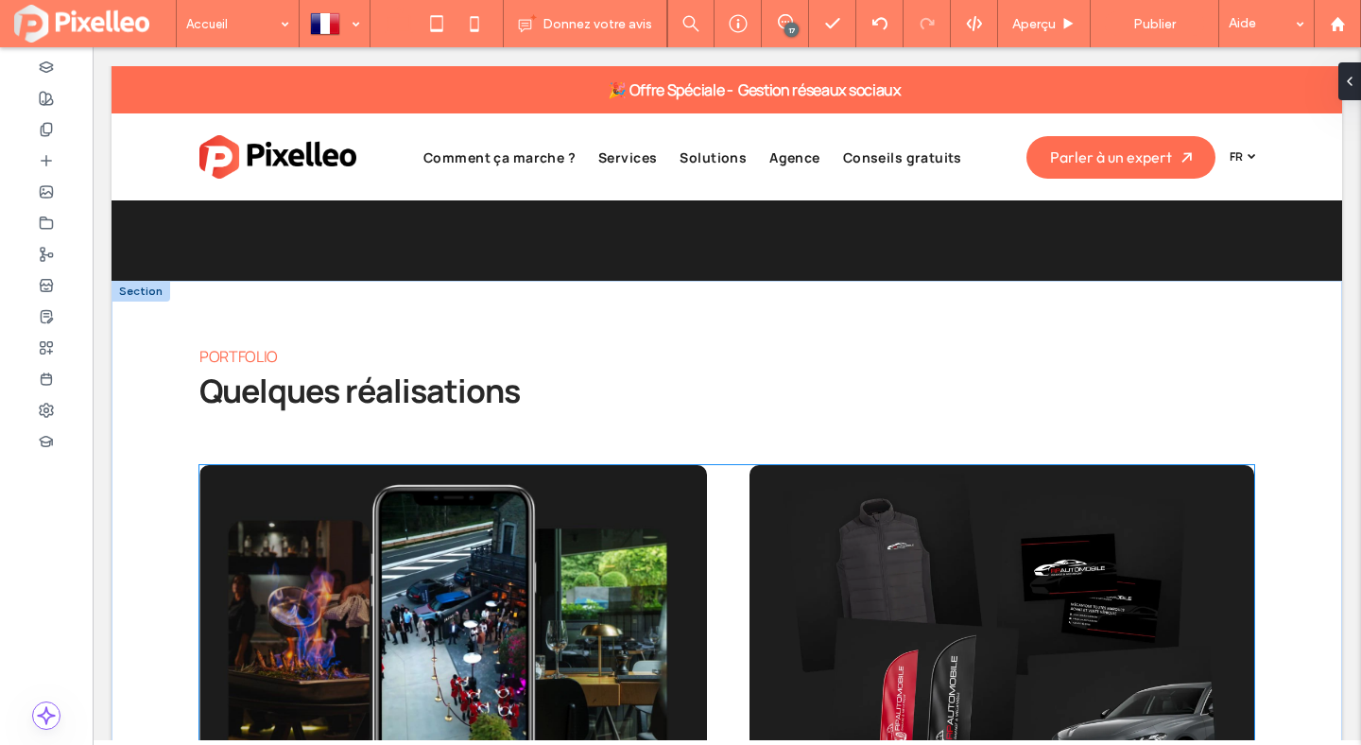
scroll to position [5166, 0]
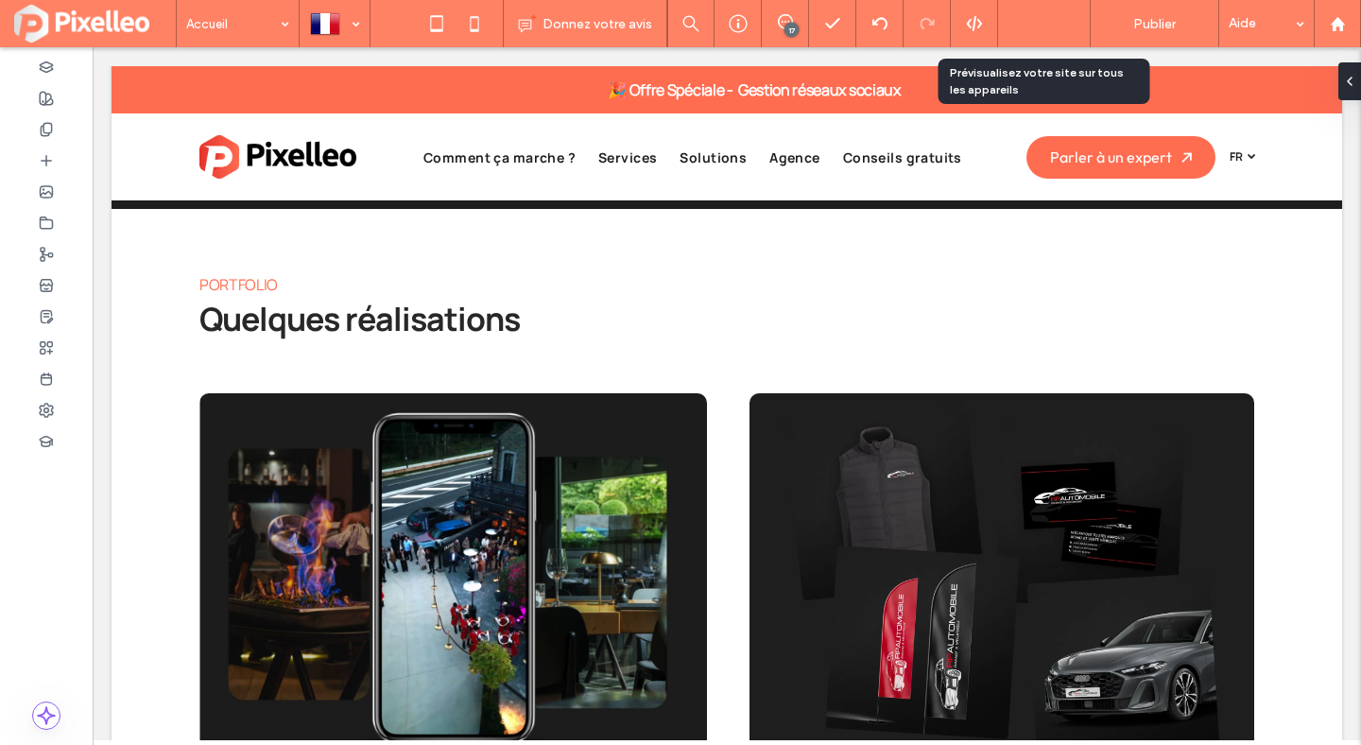
click at [1027, 26] on span "Aperçu" at bounding box center [1033, 24] width 43 height 16
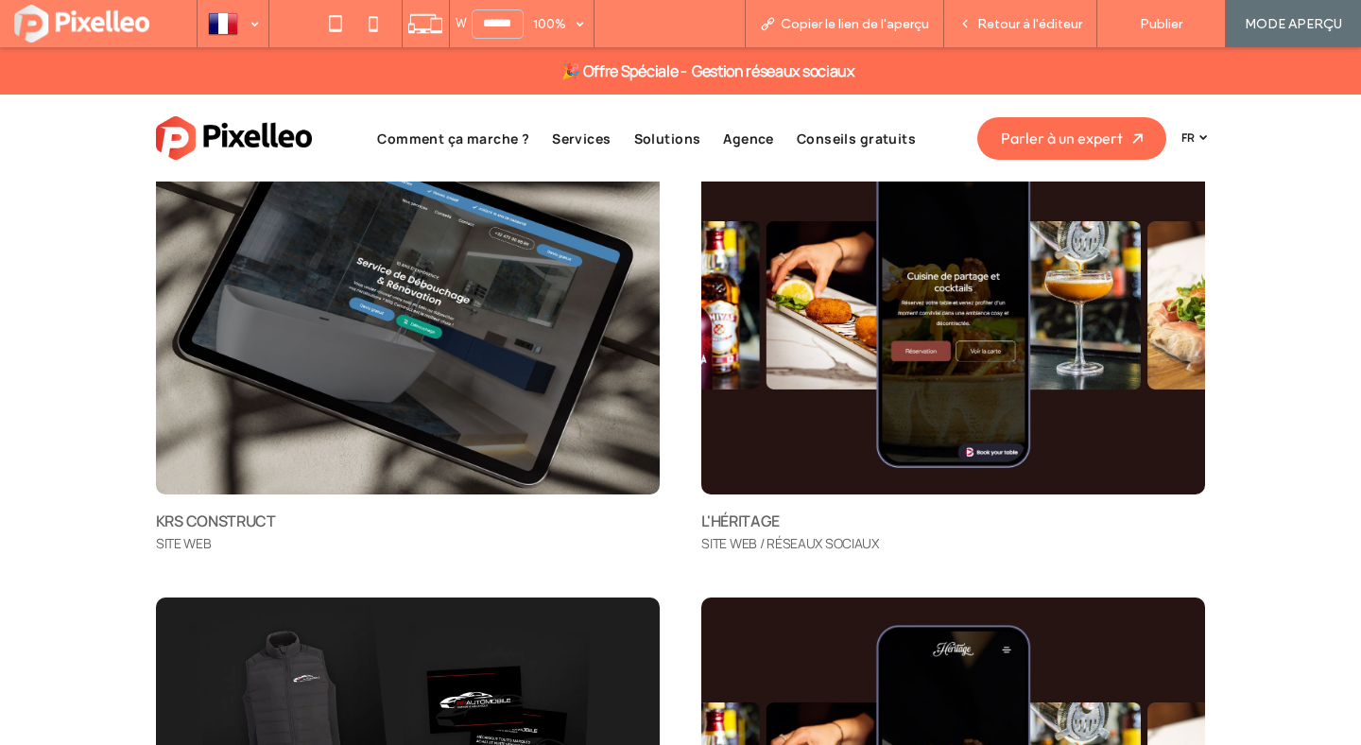
scroll to position [7470, 0]
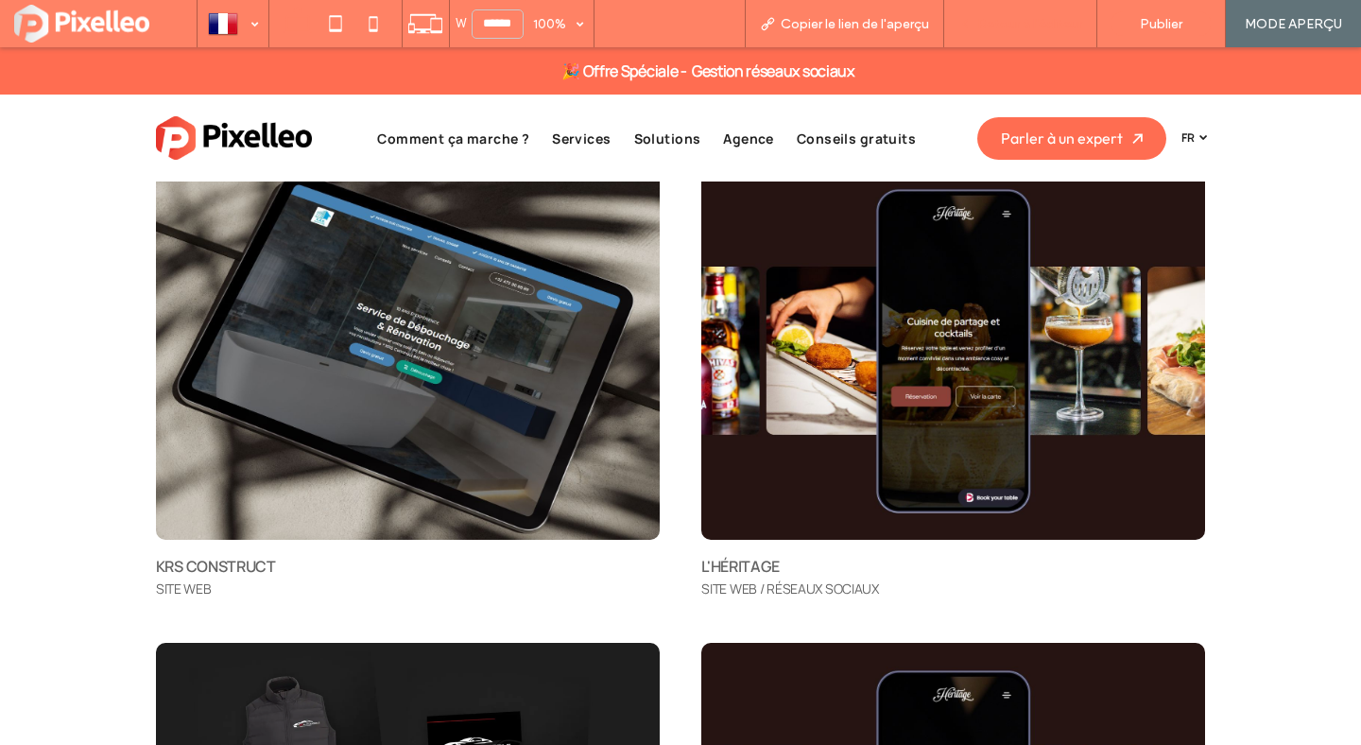
click at [981, 21] on span "Retour à l'éditeur" at bounding box center [1029, 24] width 105 height 16
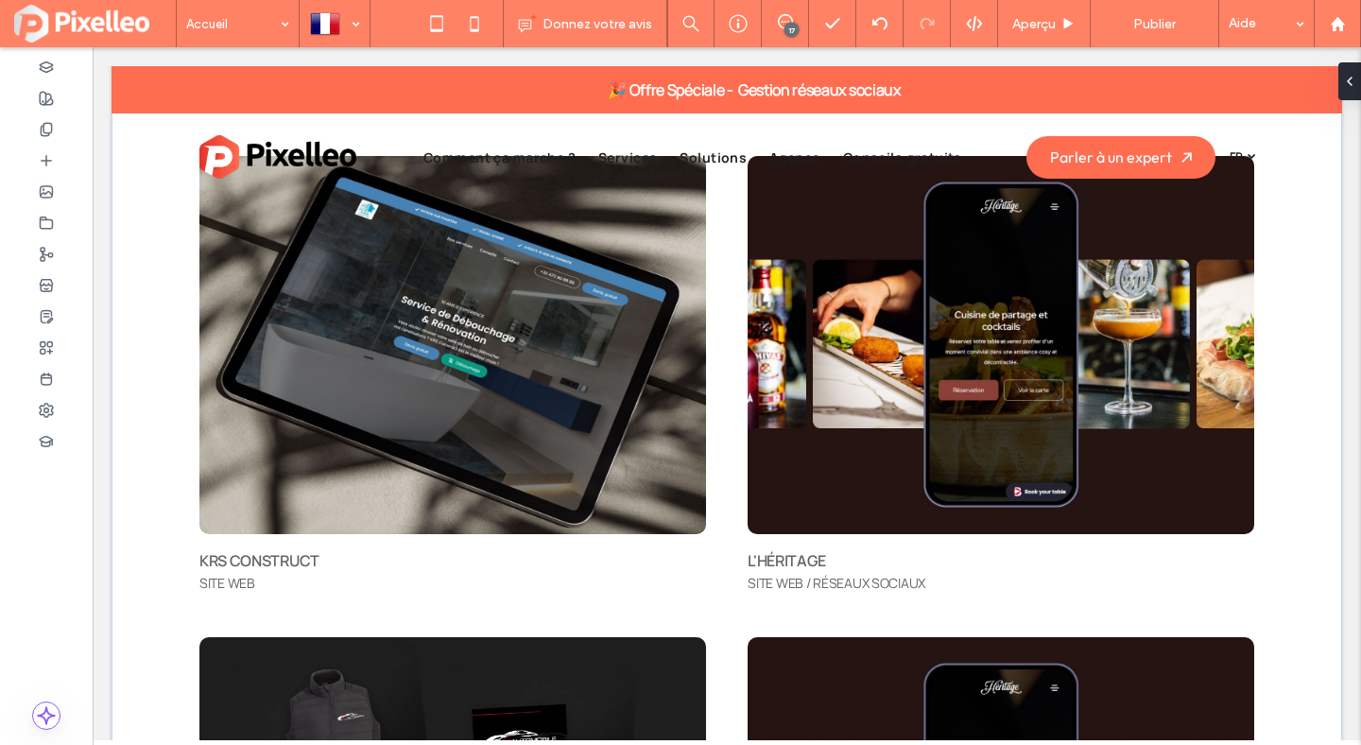
scroll to position [7400, 0]
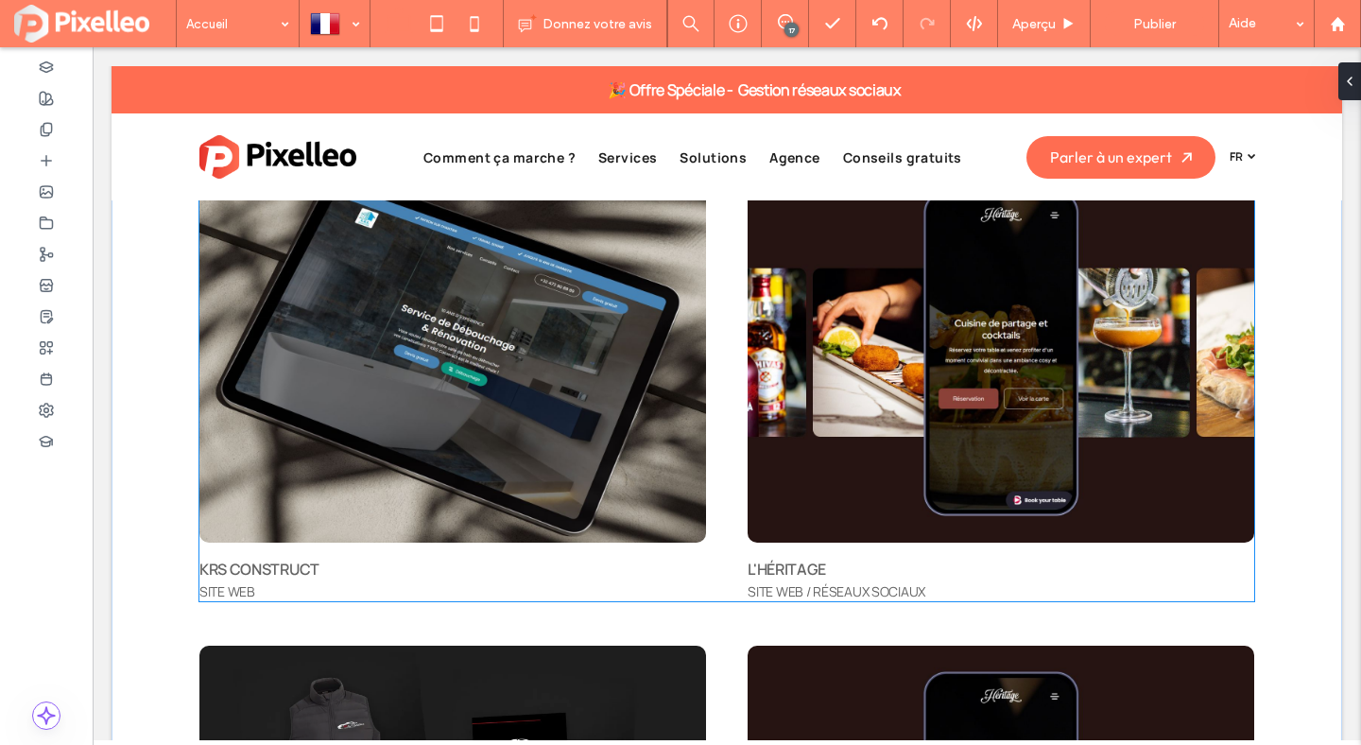
click at [244, 570] on span "KRS CONSTRUCT" at bounding box center [259, 569] width 120 height 21
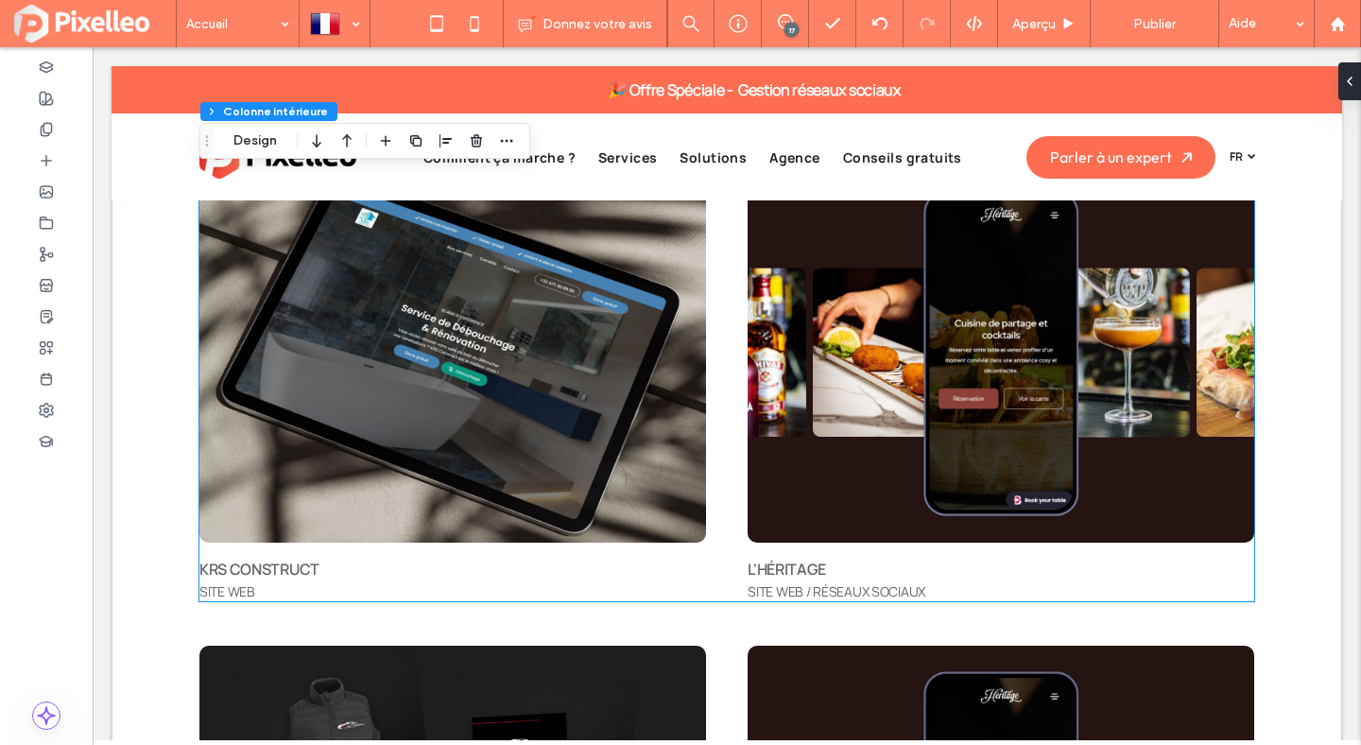
click at [244, 570] on span "KRS CONSTRUCT" at bounding box center [259, 569] width 120 height 21
click at [244, 570] on div "KRS CONSTRUCT" at bounding box center [452, 569] width 507 height 23
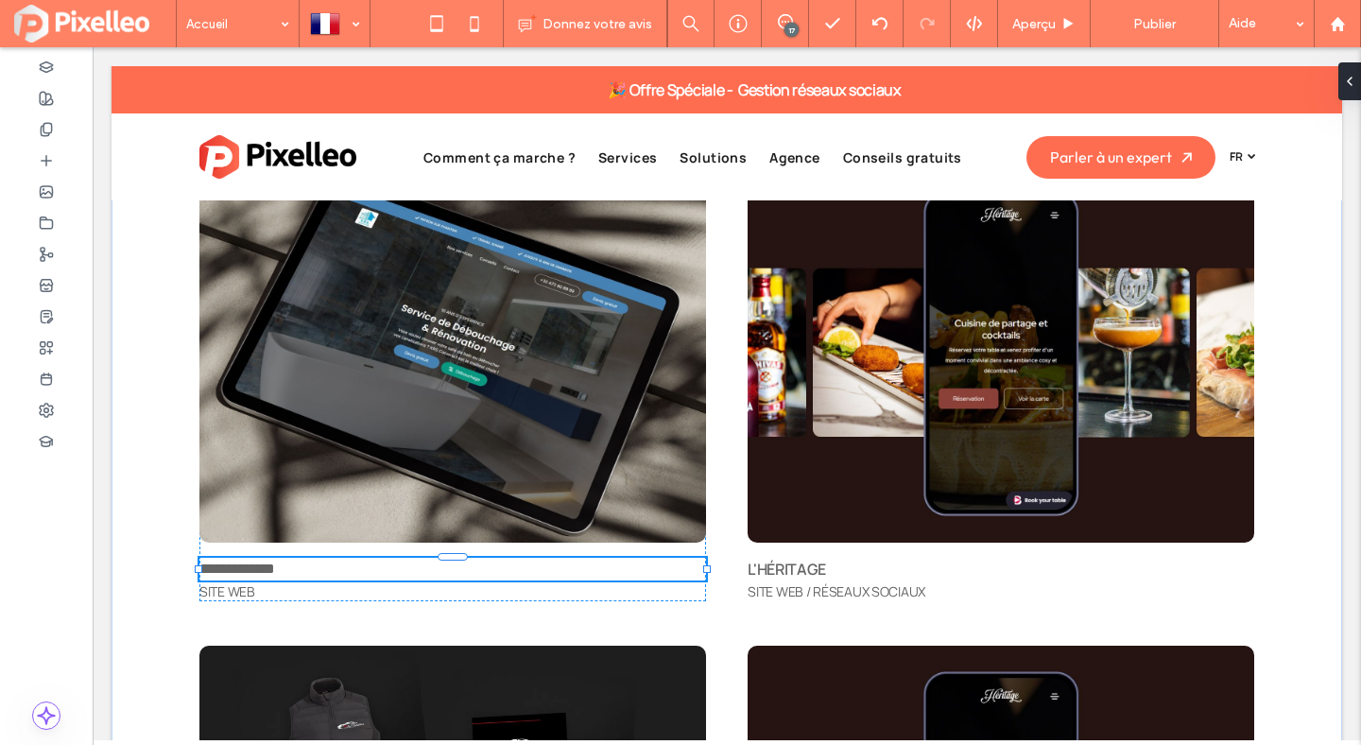
type input "**********"
type input "**"
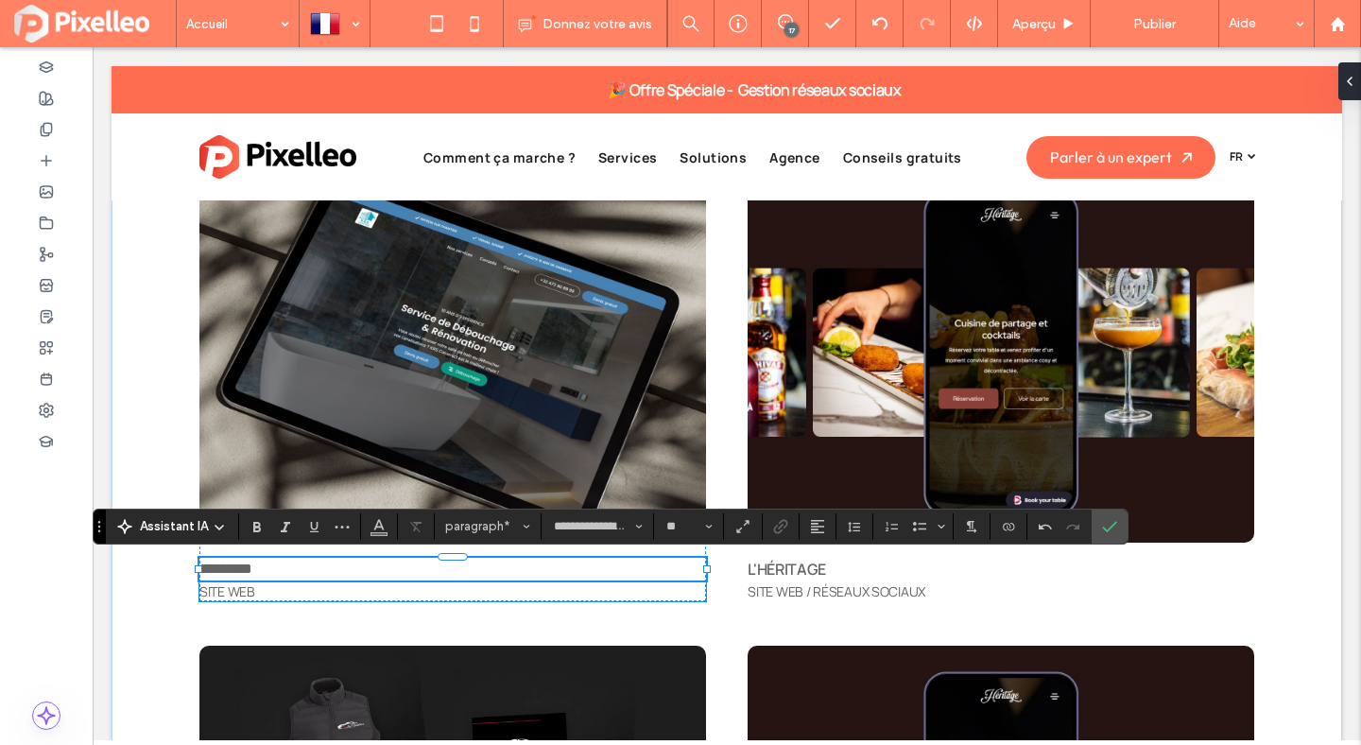
click at [253, 589] on span "SITE WEB" at bounding box center [227, 591] width 56 height 18
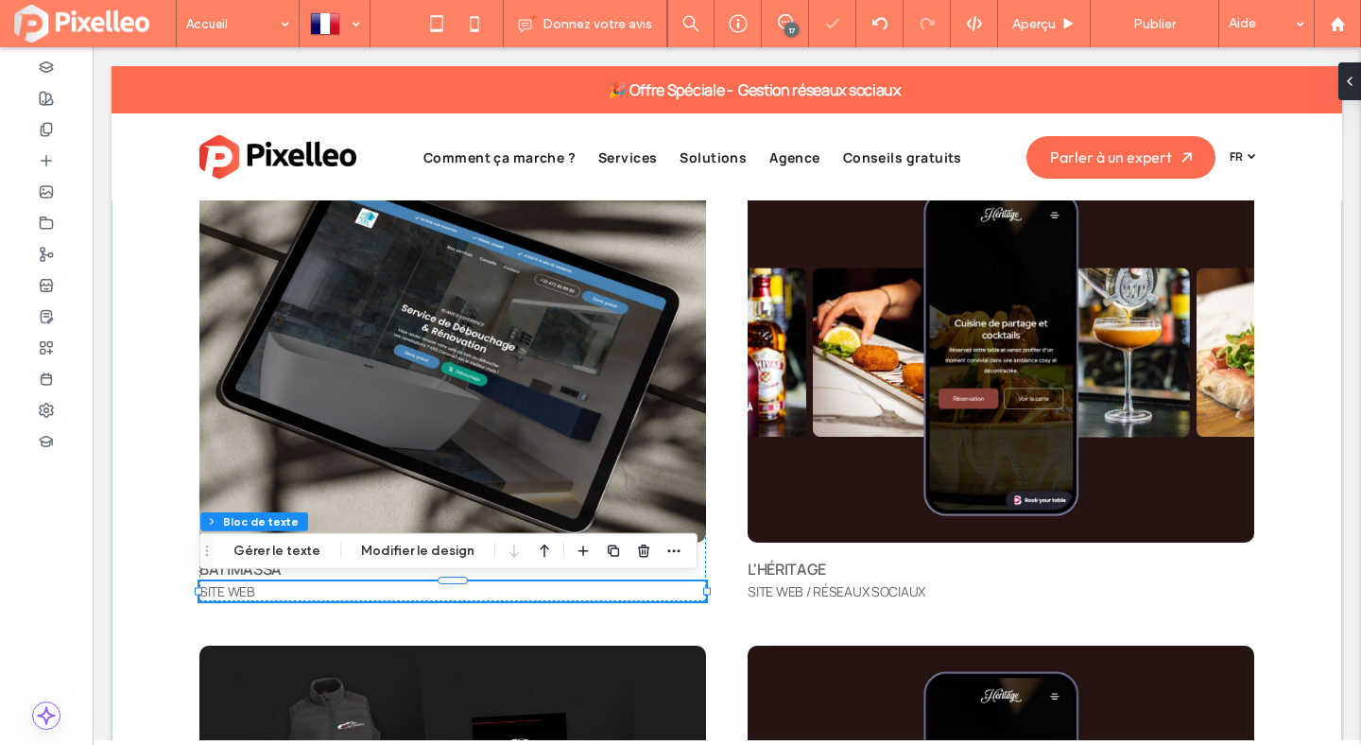
click at [262, 593] on p "SITE WEB" at bounding box center [452, 591] width 507 height 20
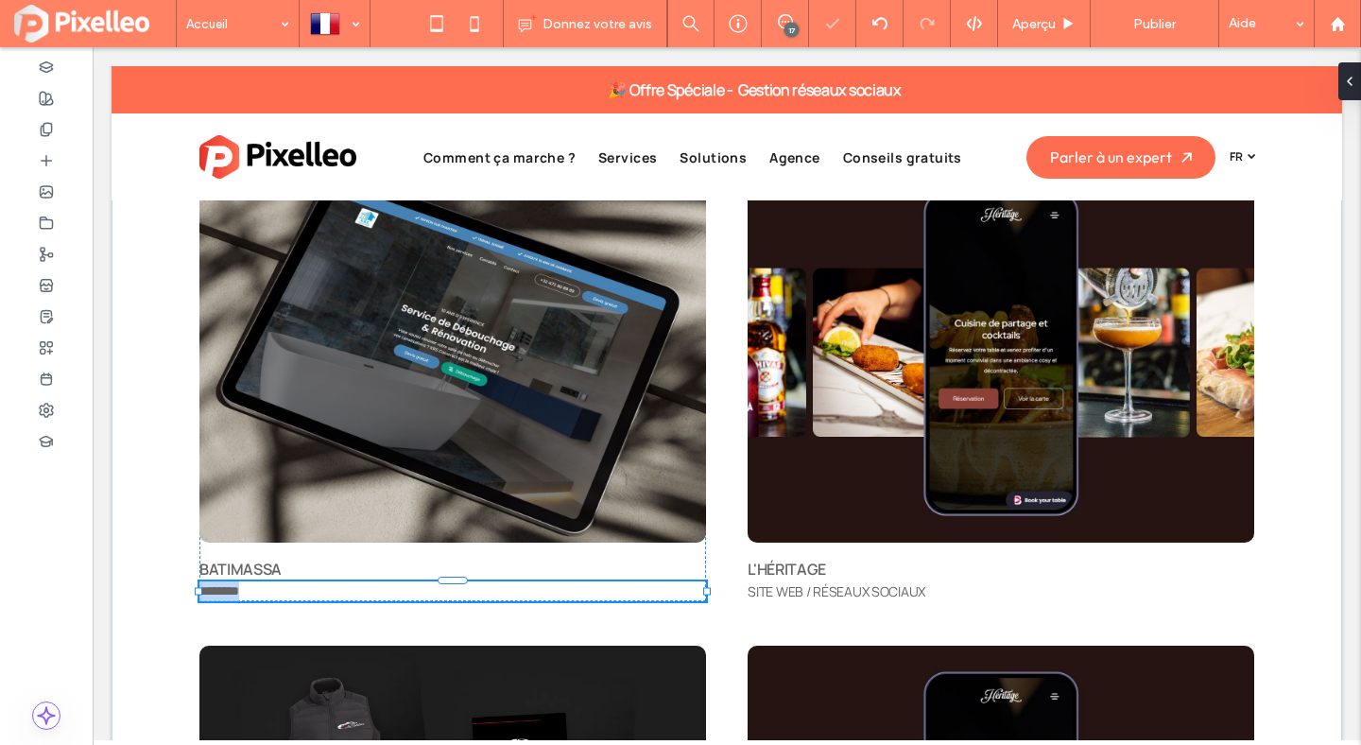
type input "**********"
type input "**"
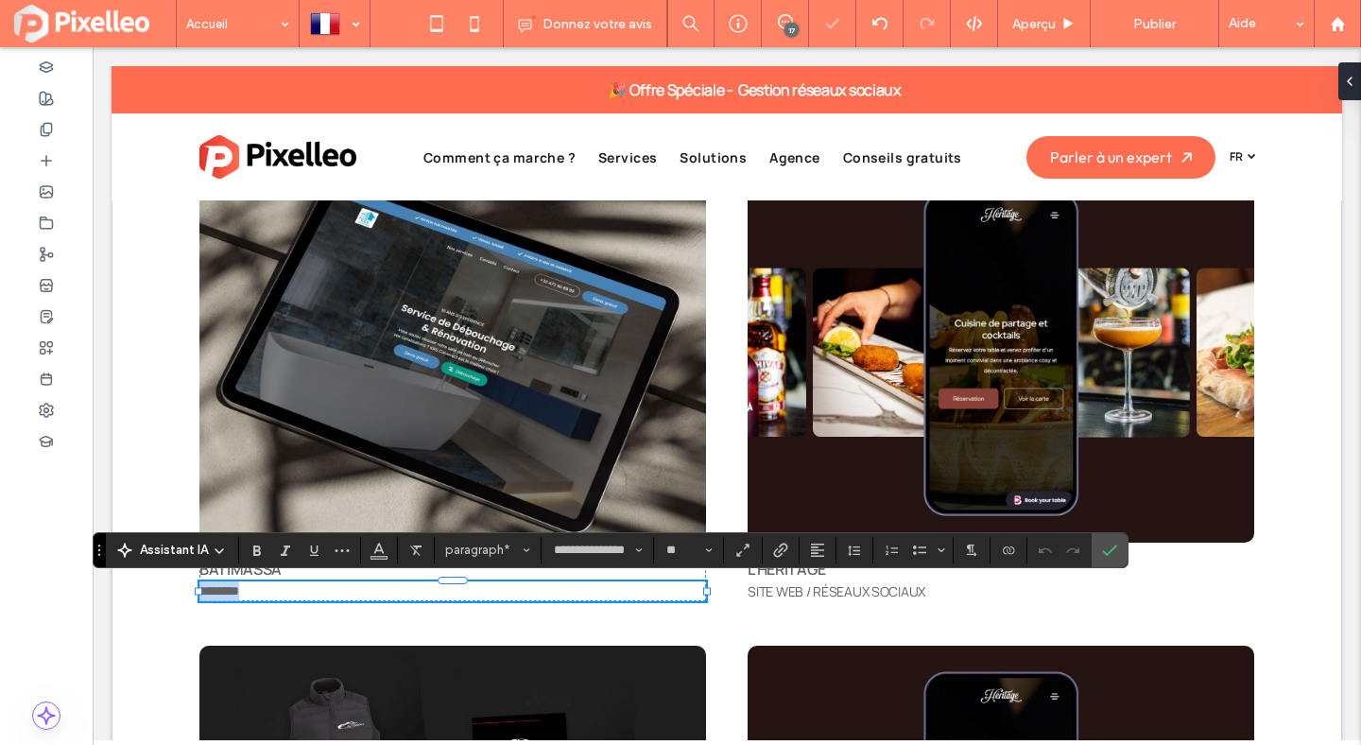
click at [262, 593] on p "********" at bounding box center [452, 591] width 507 height 20
click at [1105, 547] on icon "Confirmer" at bounding box center [1109, 550] width 15 height 15
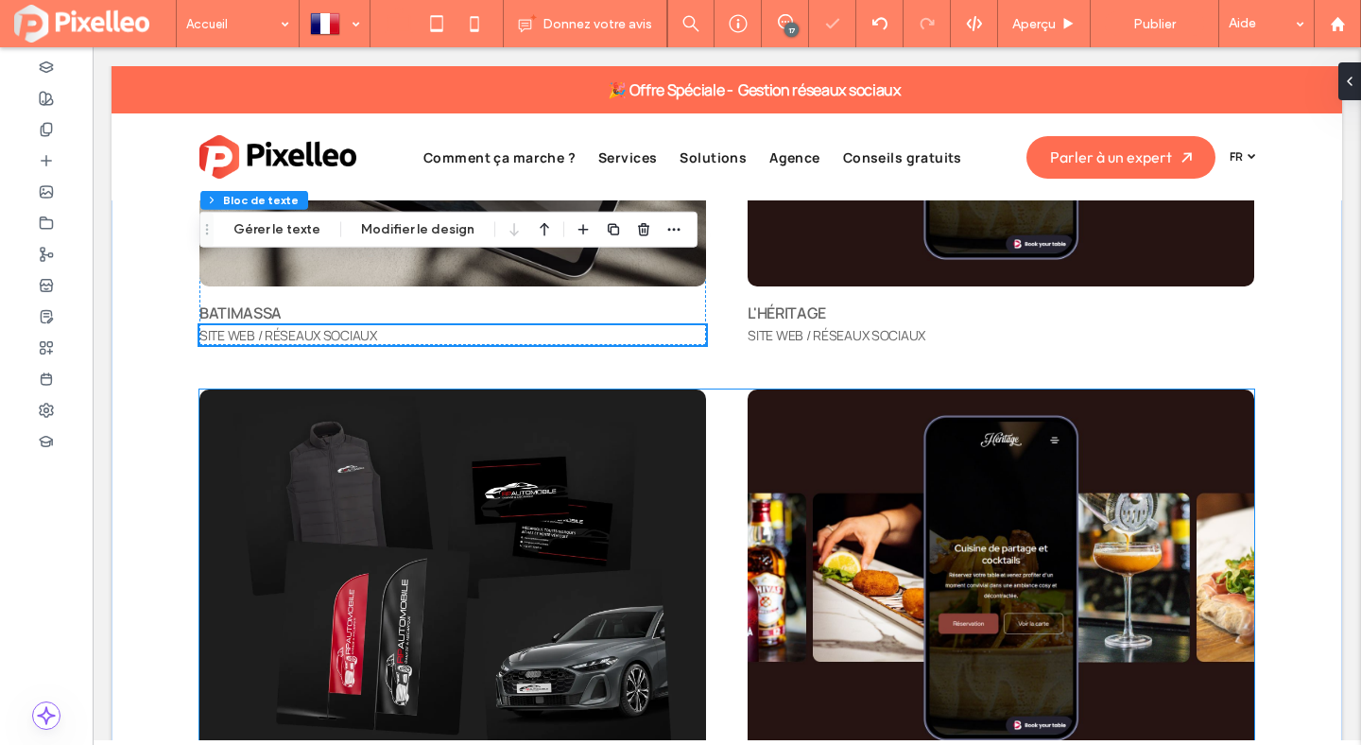
scroll to position [7560, 0]
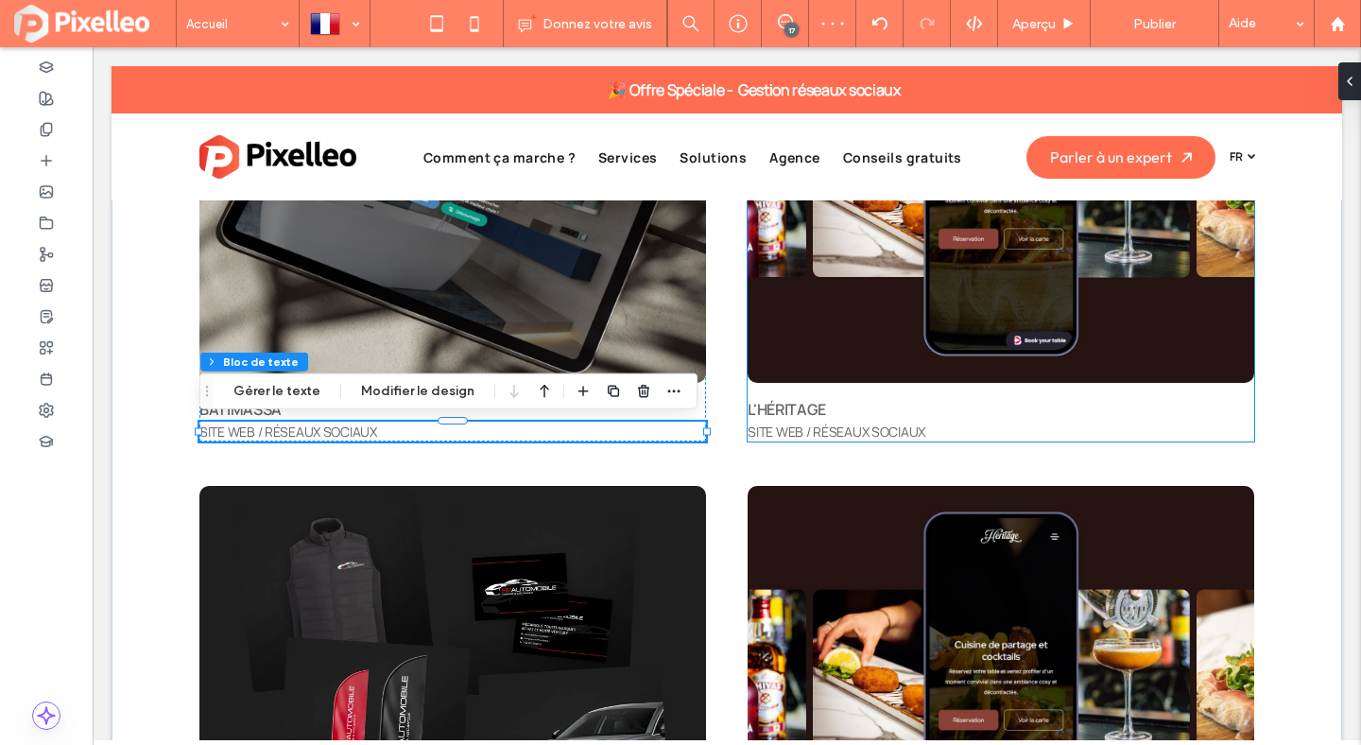
click at [798, 406] on span "L'HÉRITAGE" at bounding box center [787, 409] width 78 height 21
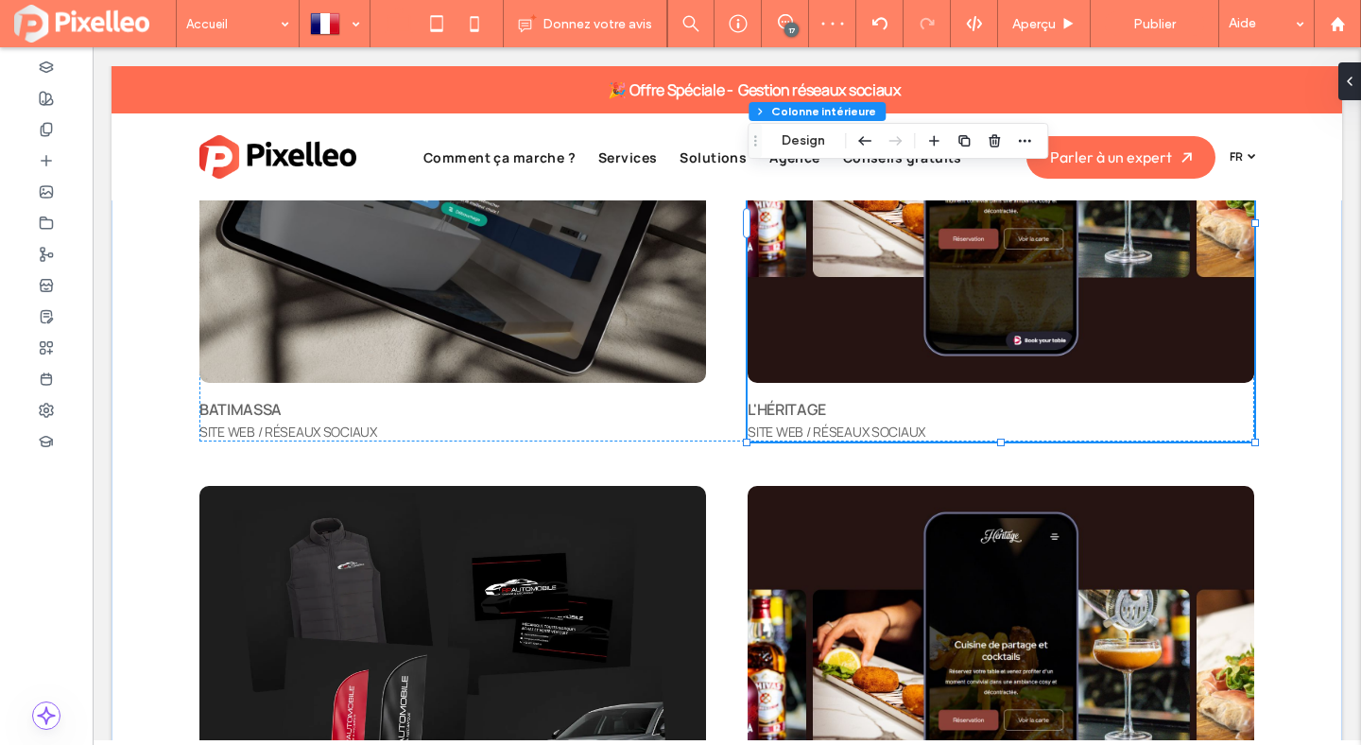
click at [798, 406] on span "L'HÉRITAGE" at bounding box center [787, 409] width 78 height 21
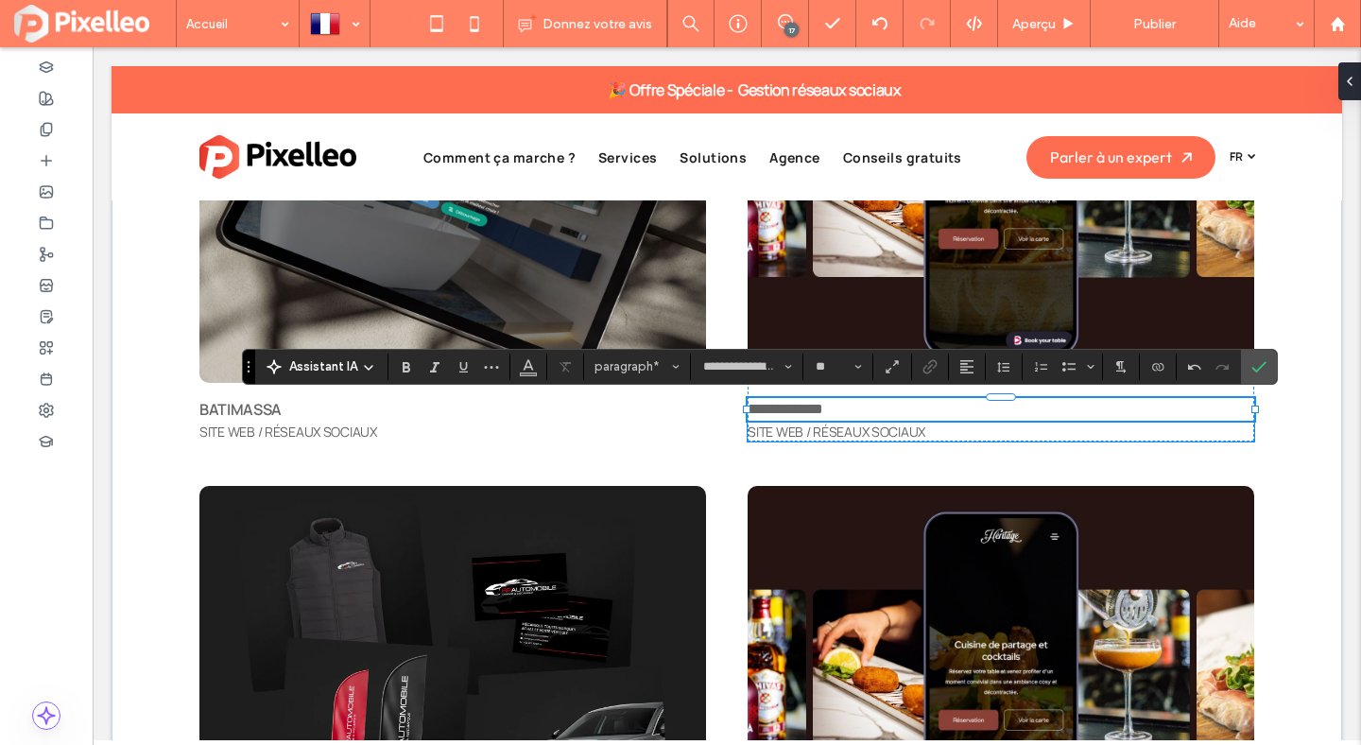
click at [821, 431] on span "SITE WEB / RÉSEAUX SOCIAUX" at bounding box center [837, 432] width 178 height 18
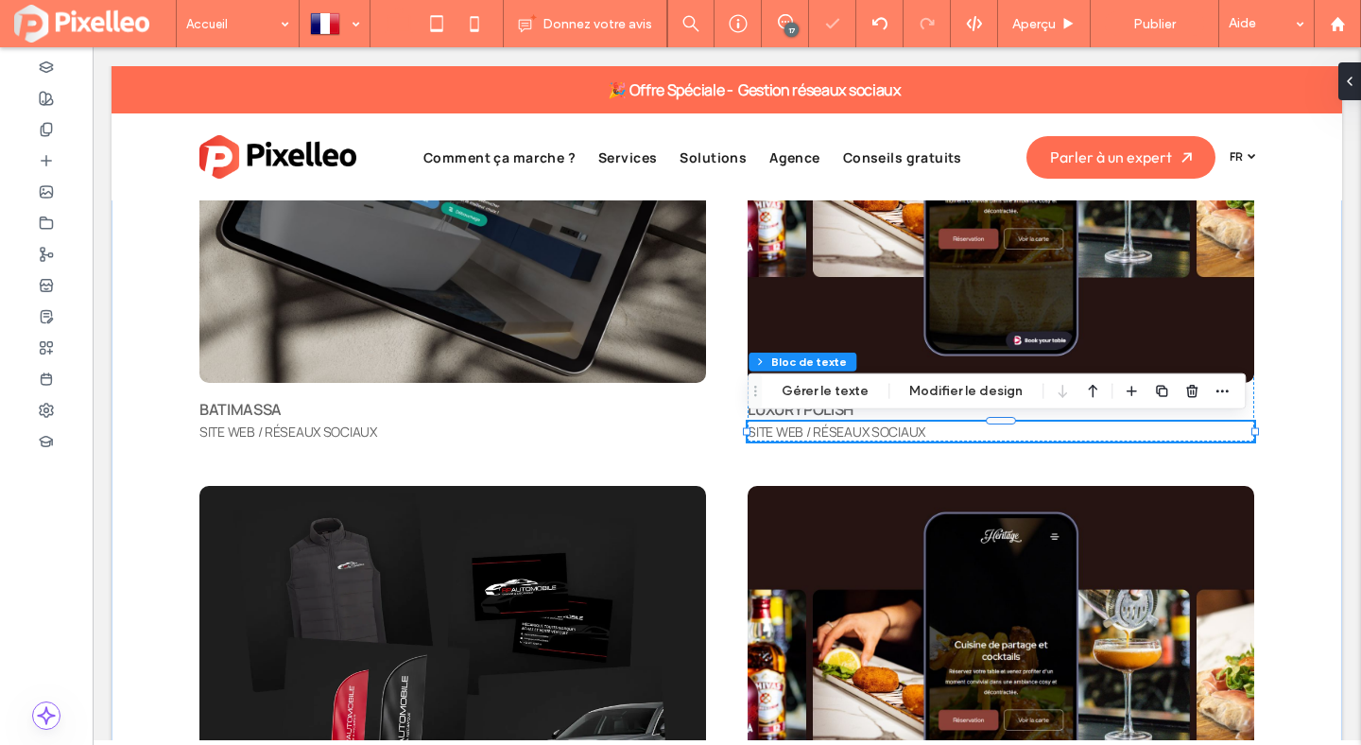
click at [821, 431] on div "SITE WEB / RÉSEAUX SOCIAUX" at bounding box center [1001, 432] width 507 height 20
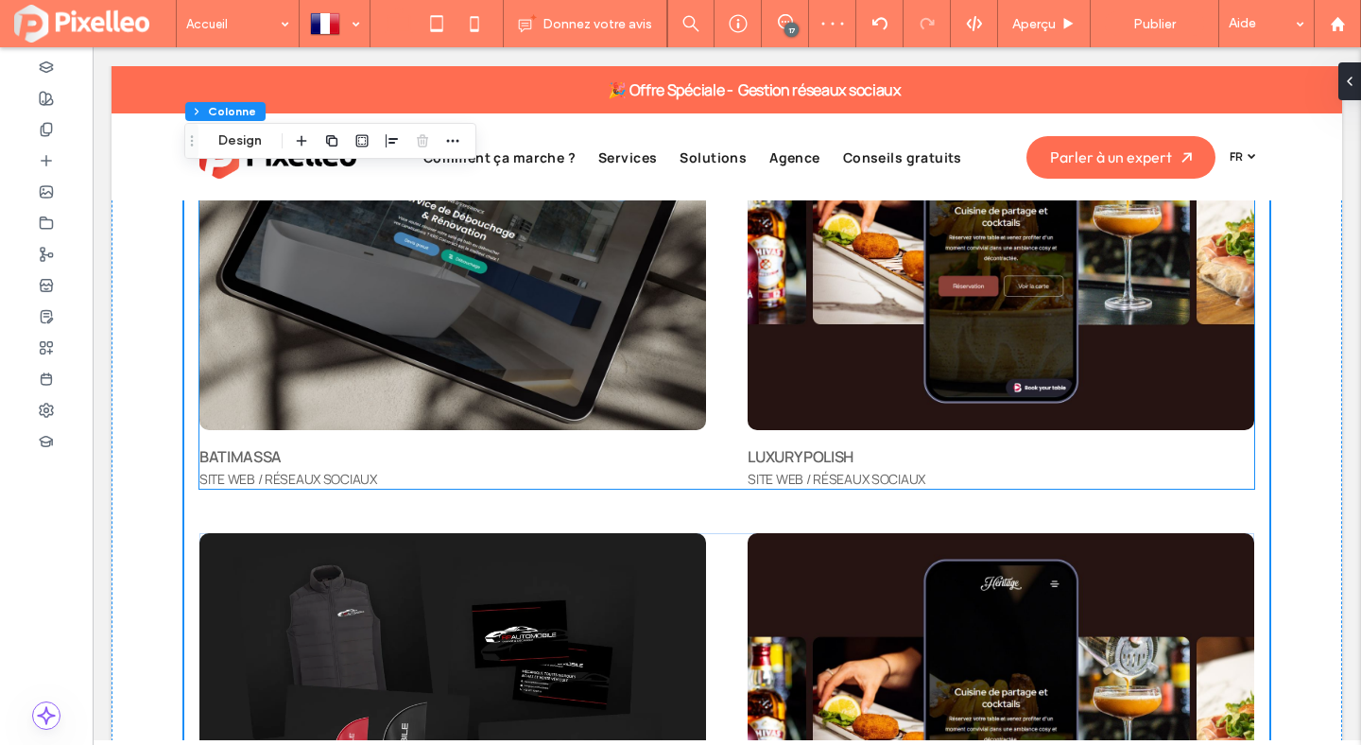
scroll to position [7337, 0]
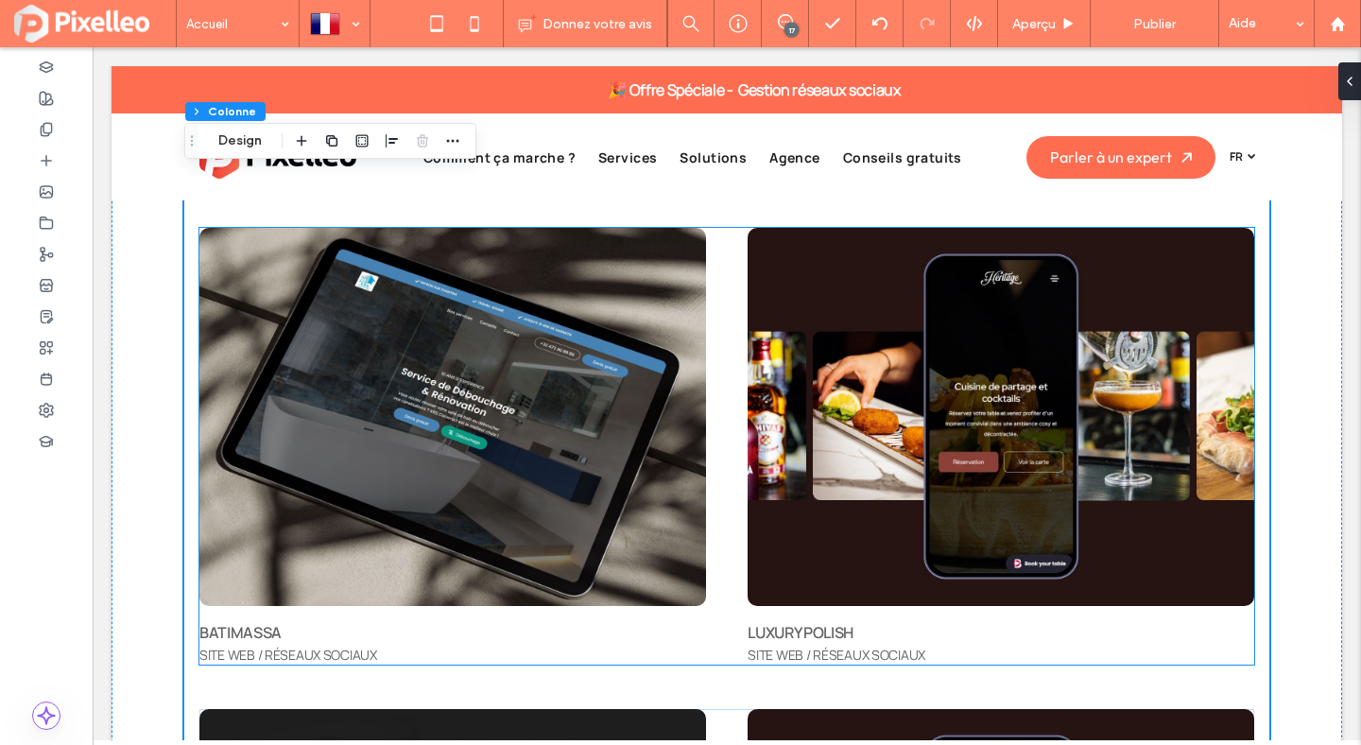
click at [388, 646] on p "SITE WEB / RÉSEAUX SOCIAUX" at bounding box center [452, 655] width 507 height 20
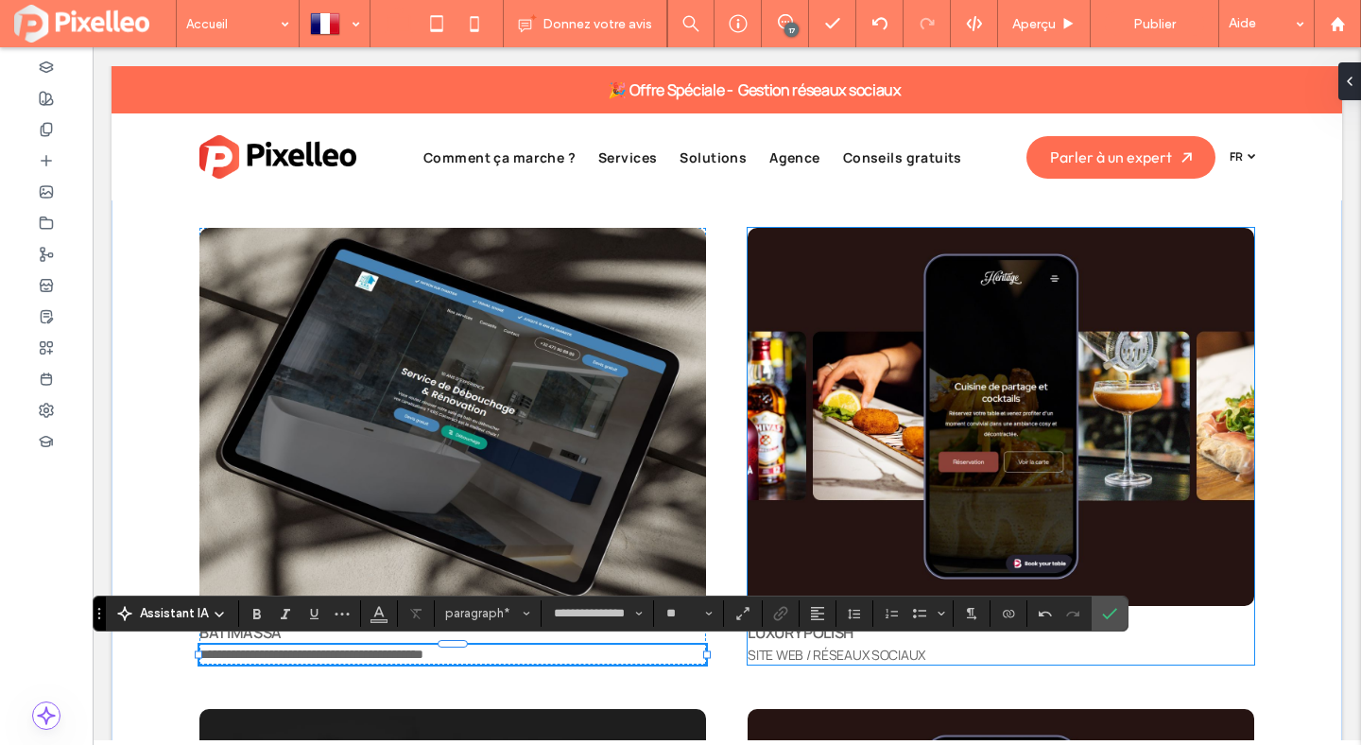
click at [937, 658] on p "SITE WEB / RÉSEAUX SOCIAUX" at bounding box center [1001, 655] width 507 height 20
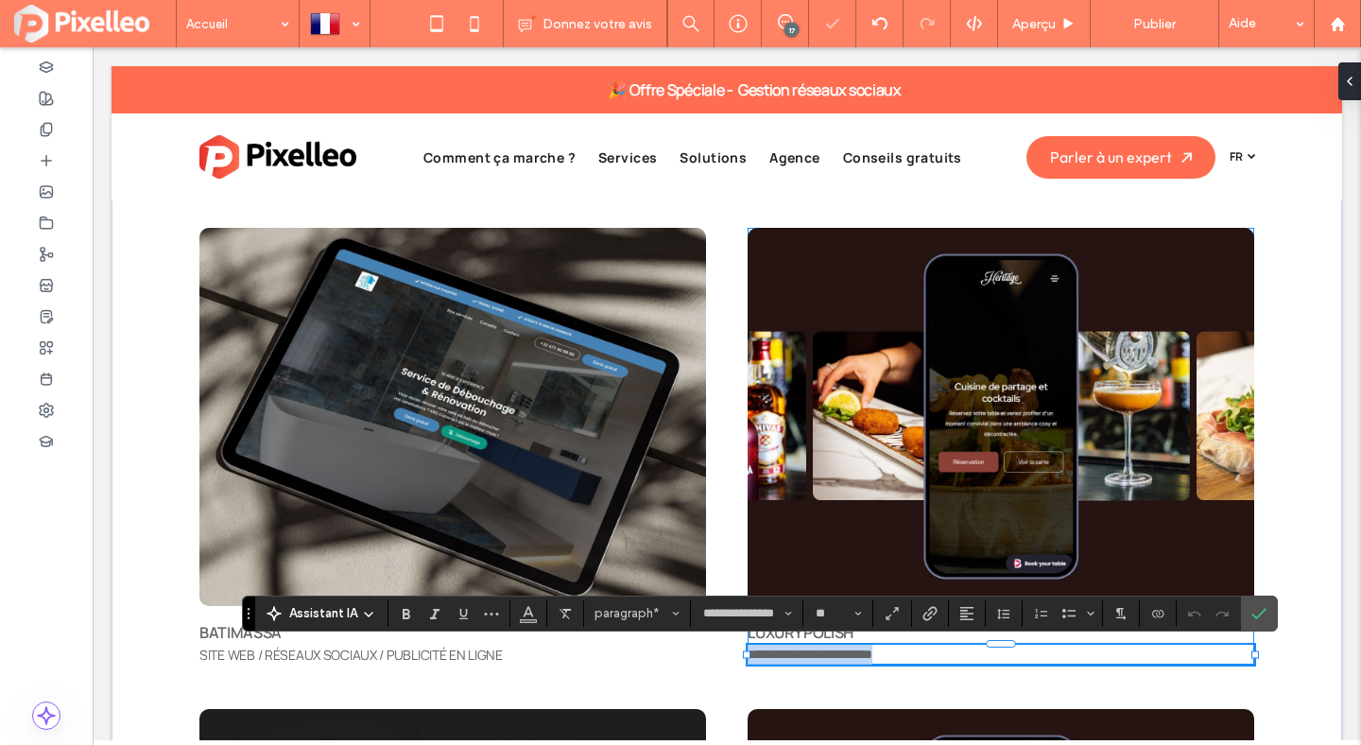
click at [940, 656] on p "**********" at bounding box center [1001, 655] width 507 height 20
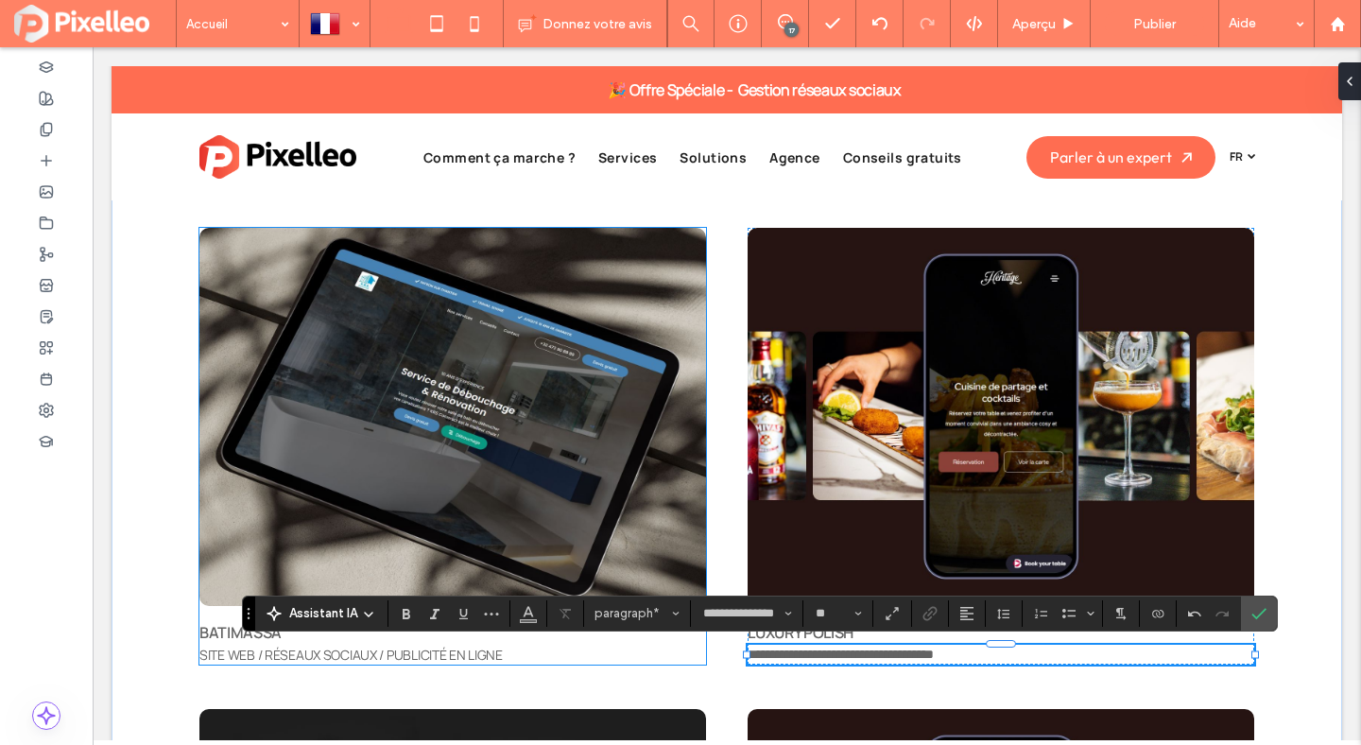
click at [489, 646] on p "SITE WEB / RÉSEAUX SOCIAUX / PUBLICITÉ EN LIGNE" at bounding box center [452, 655] width 507 height 20
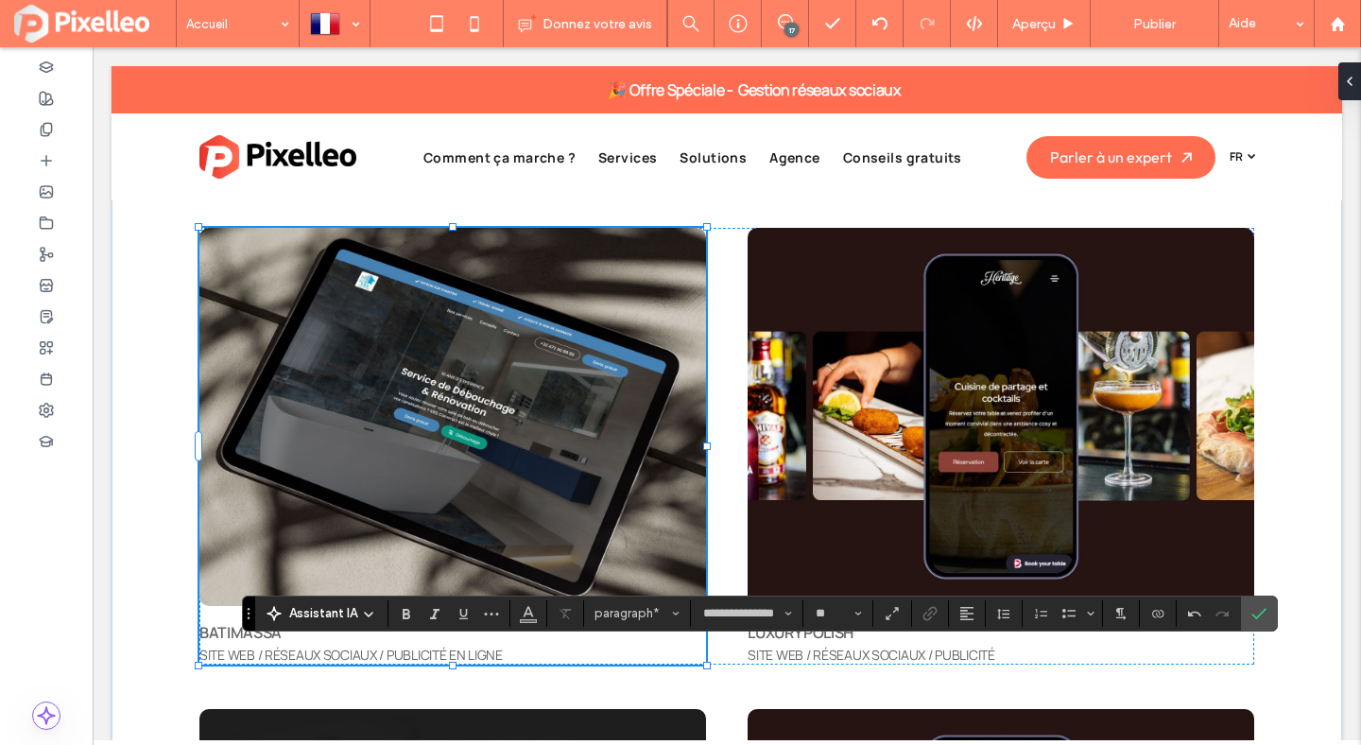
click at [489, 646] on p "SITE WEB / RÉSEAUX SOCIAUX / PUBLICITÉ EN LIGNE" at bounding box center [452, 655] width 507 height 20
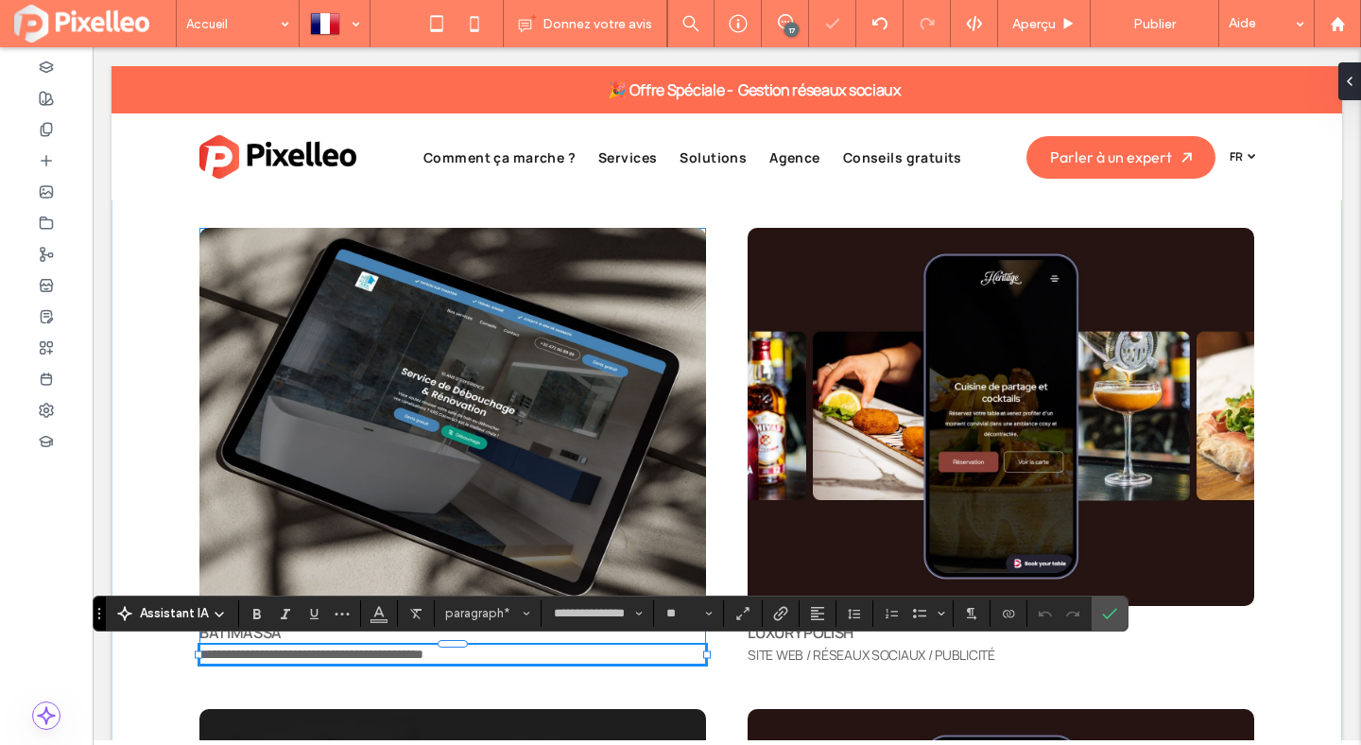
click at [518, 648] on p "**********" at bounding box center [452, 655] width 507 height 20
click at [1118, 614] on label "Confirmer" at bounding box center [1110, 613] width 28 height 34
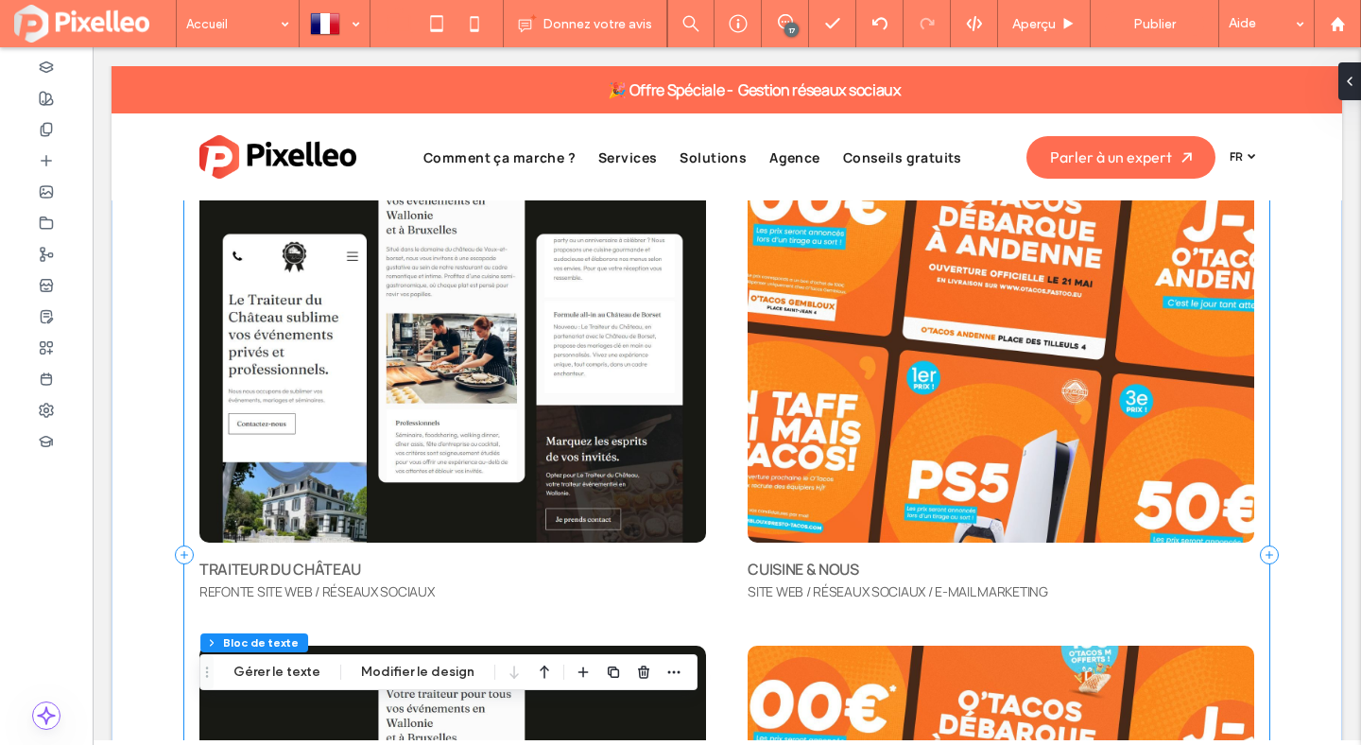
scroll to position [6450, 0]
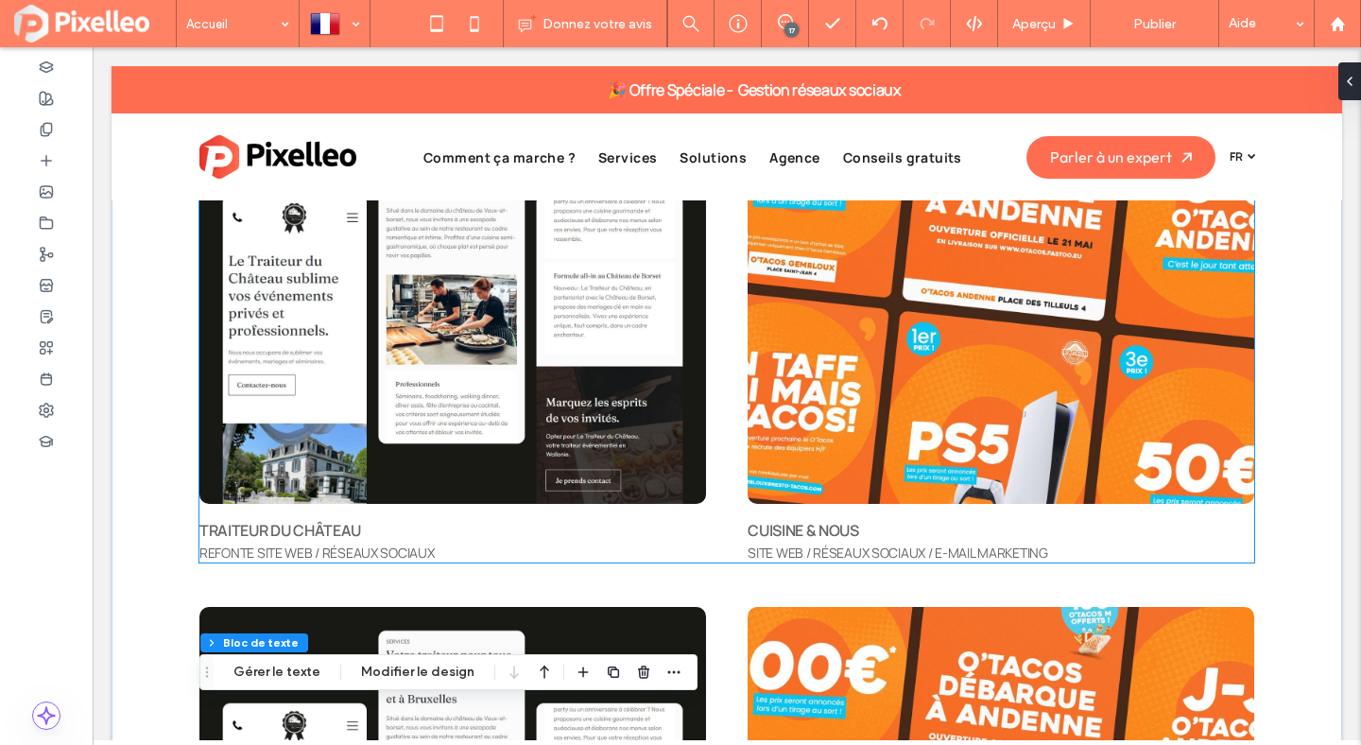
click at [1017, 544] on p "SITE WEB / RÉSEAUX SOCIAUX / E-MAIL MARKETING" at bounding box center [1001, 553] width 507 height 20
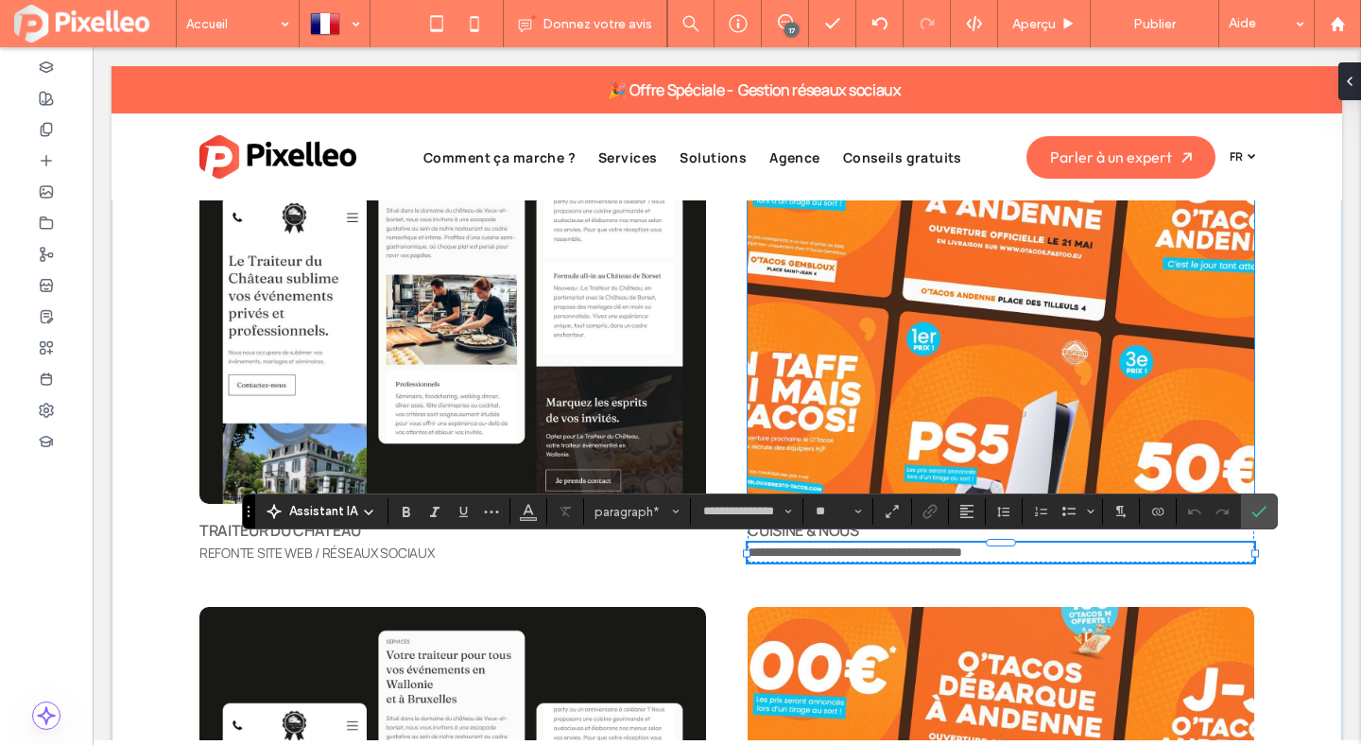
click at [952, 327] on img at bounding box center [1001, 302] width 507 height 406
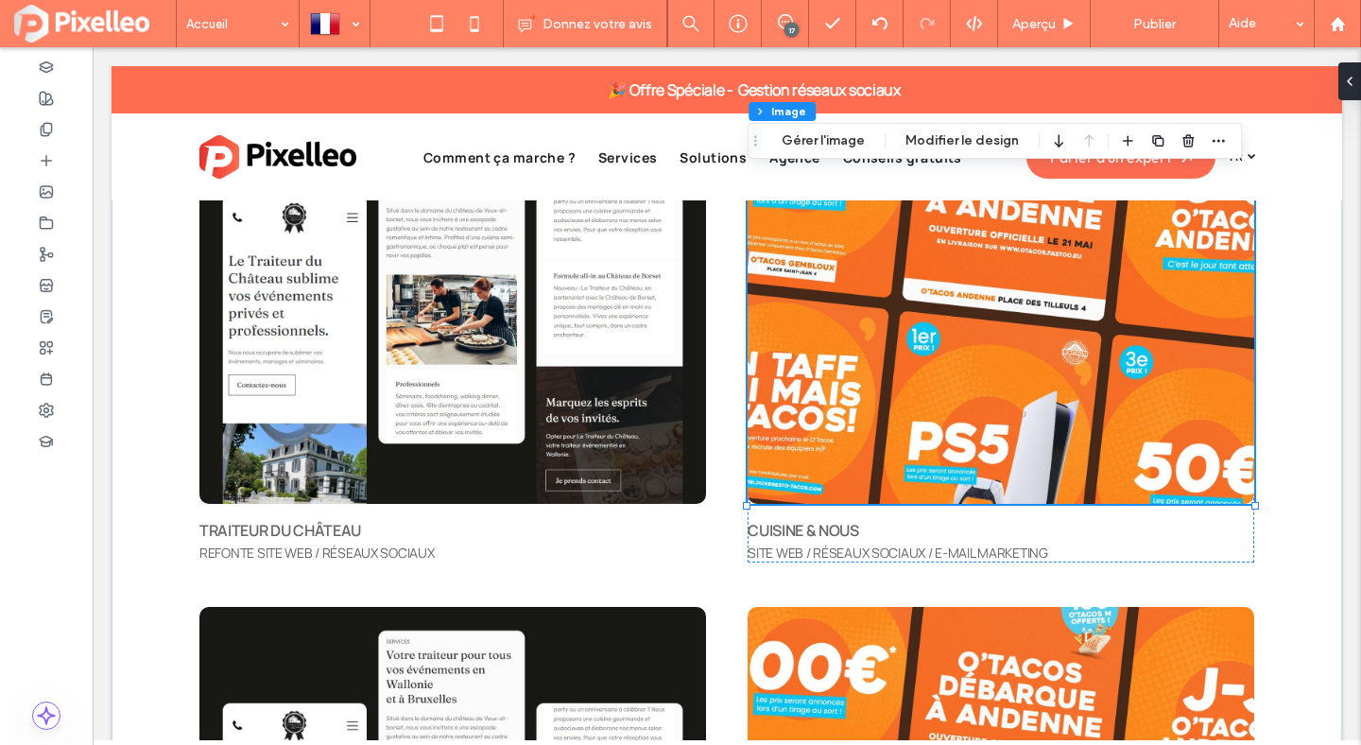
type input "**"
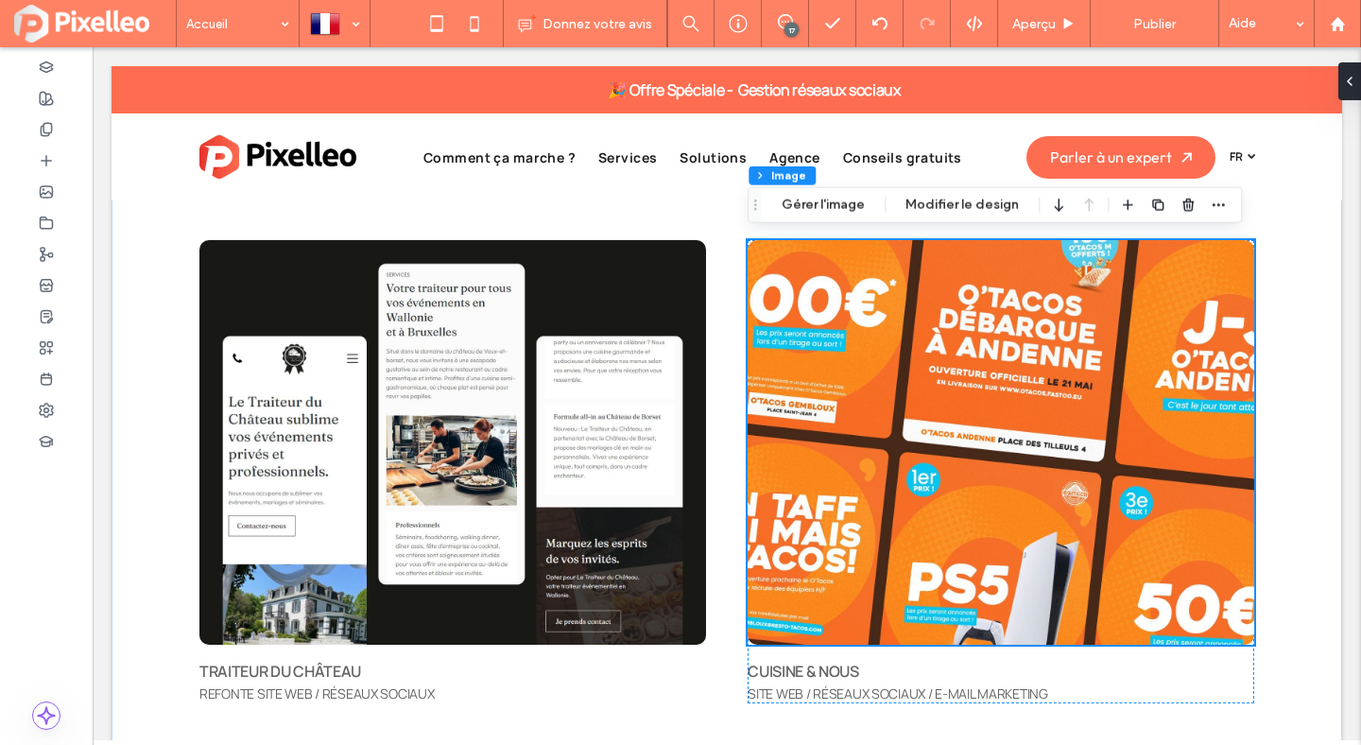
scroll to position [6304, 0]
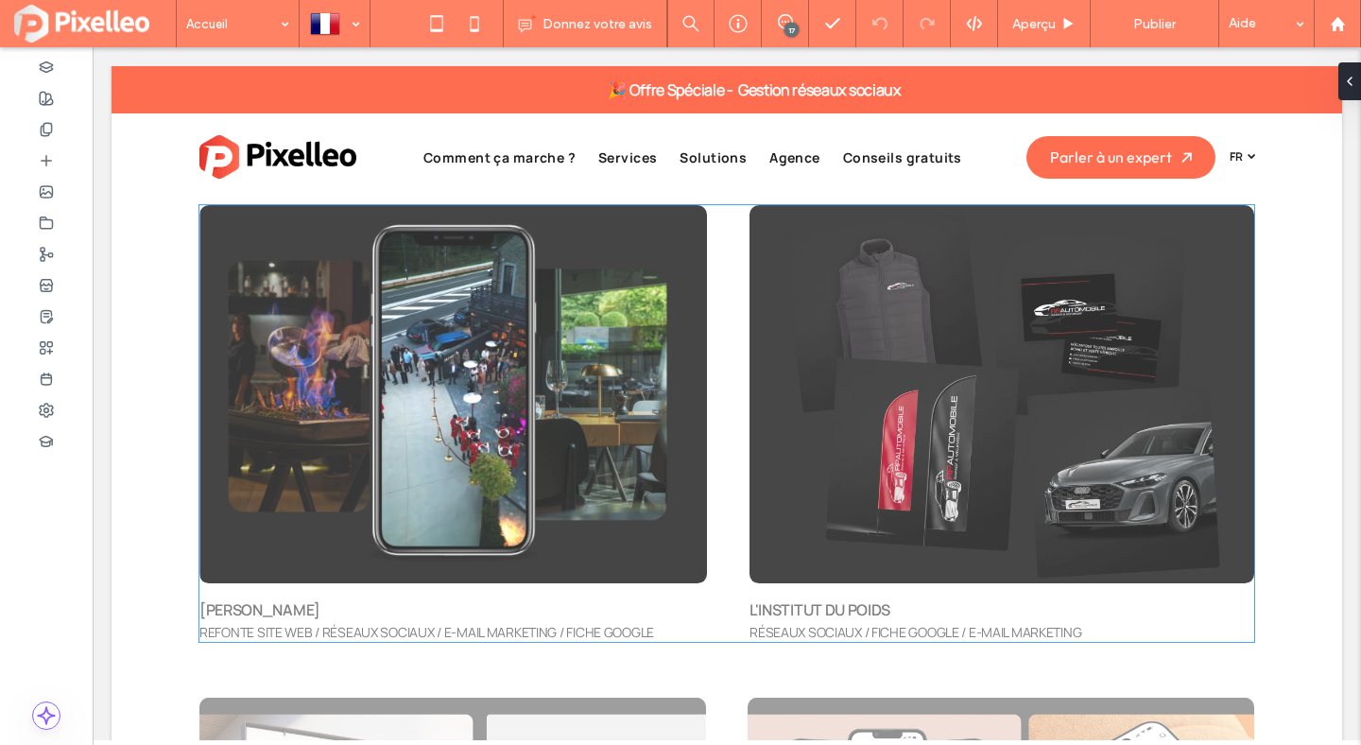
scroll to position [5355, 0]
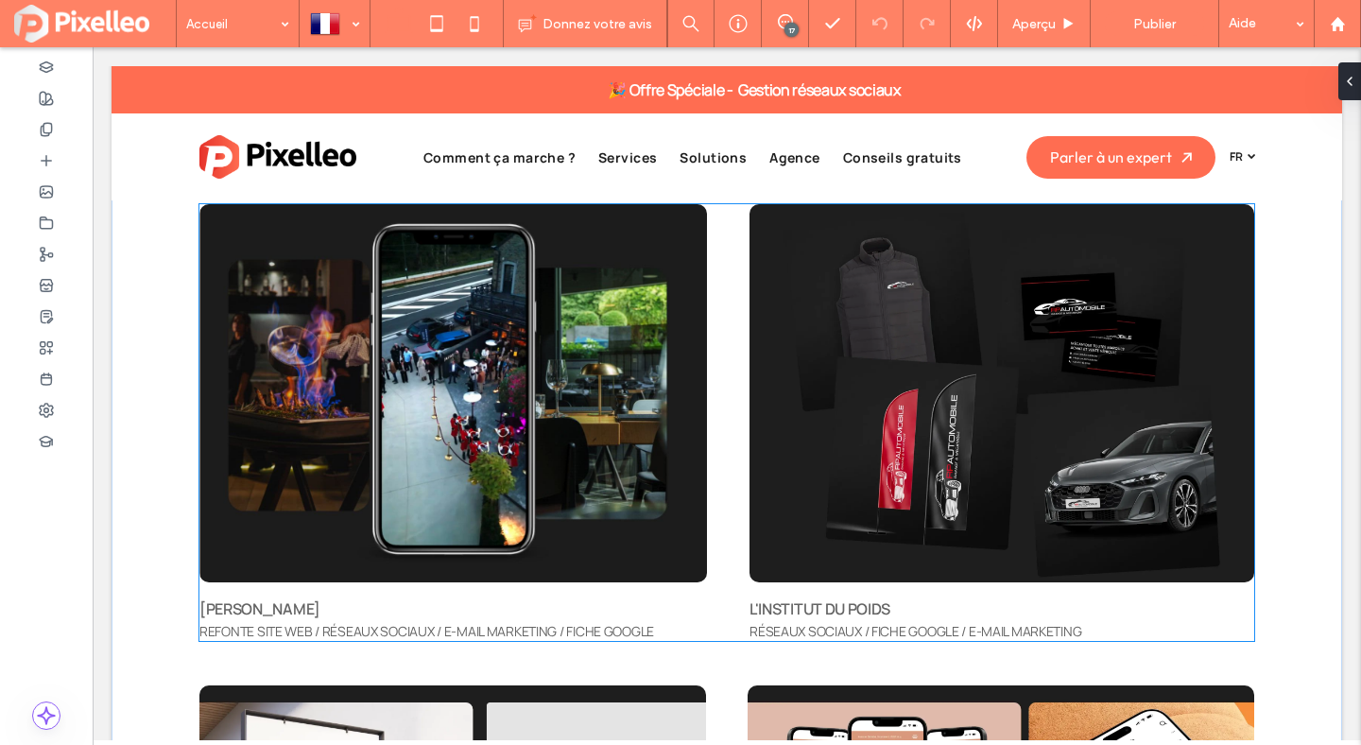
click at [544, 327] on span at bounding box center [453, 393] width 508 height 378
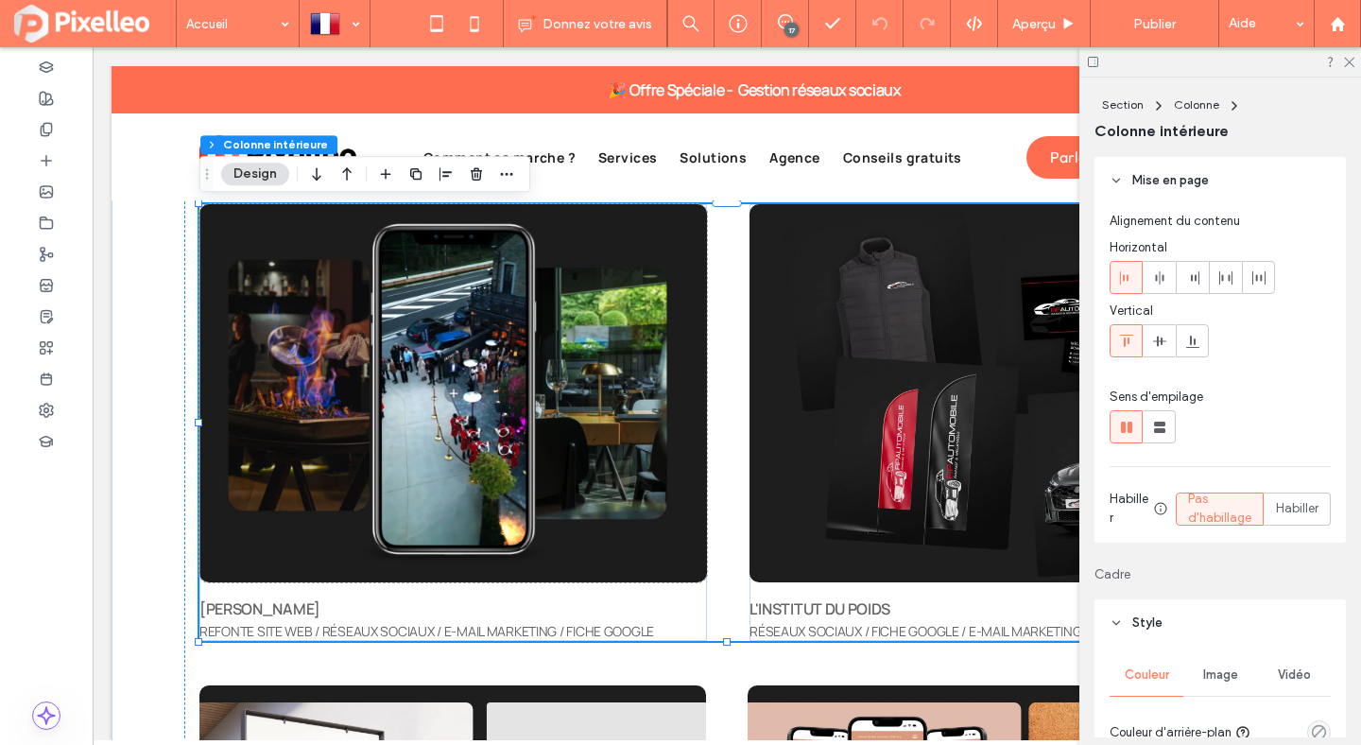
click at [544, 327] on span at bounding box center [453, 393] width 508 height 378
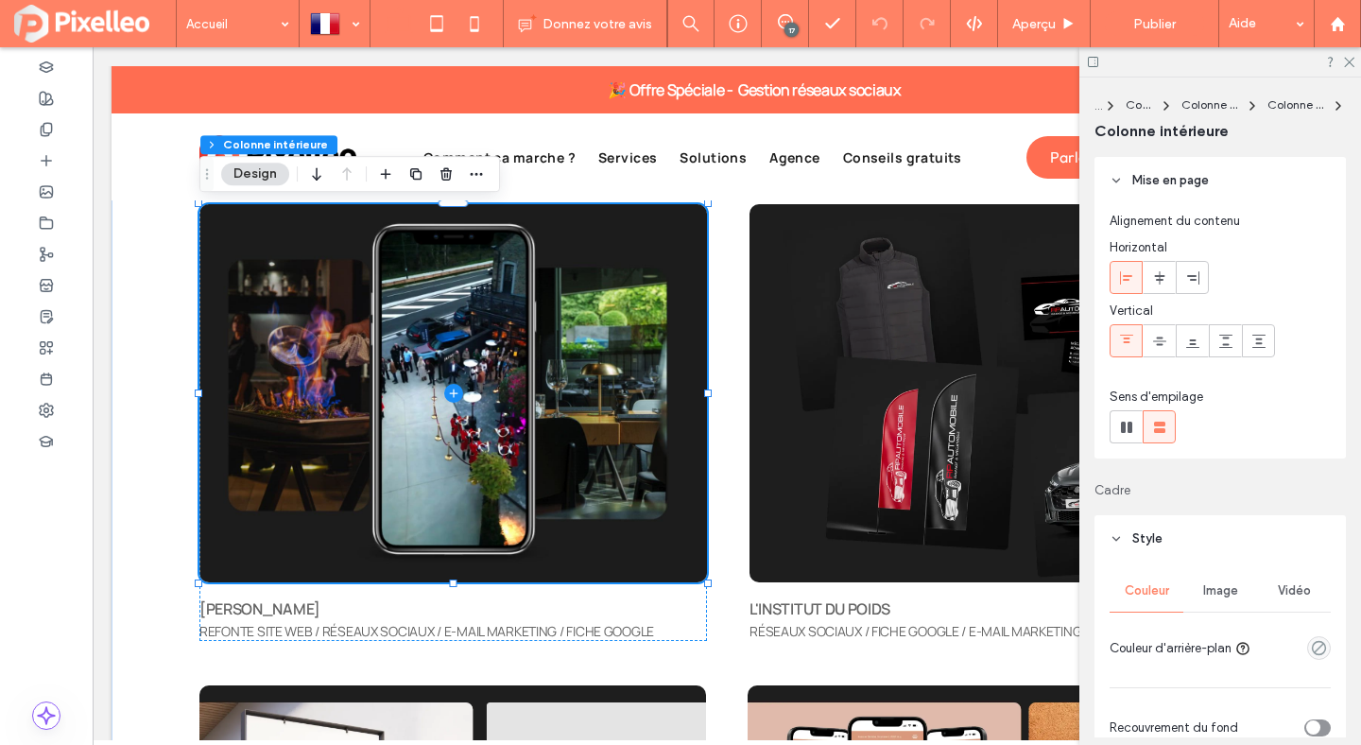
scroll to position [128, 0]
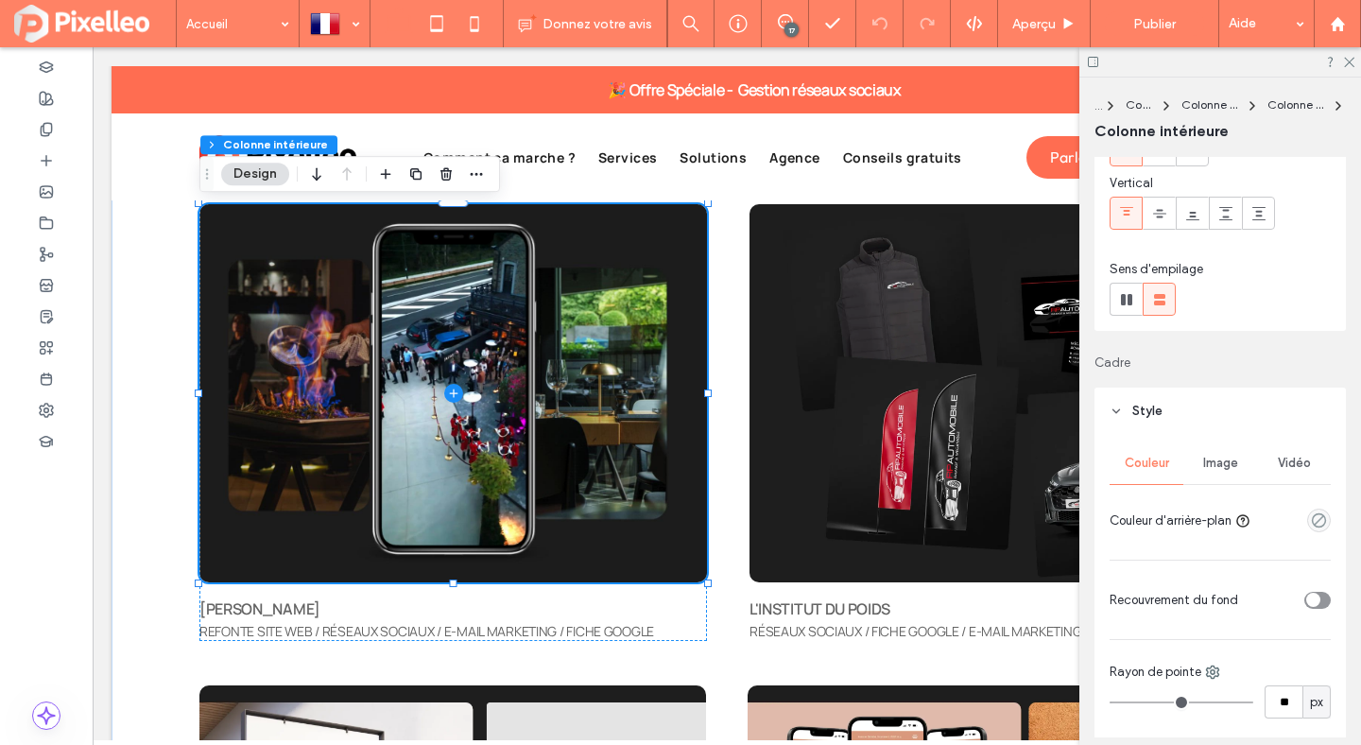
click at [1303, 467] on span "Vidéo" at bounding box center [1294, 463] width 33 height 15
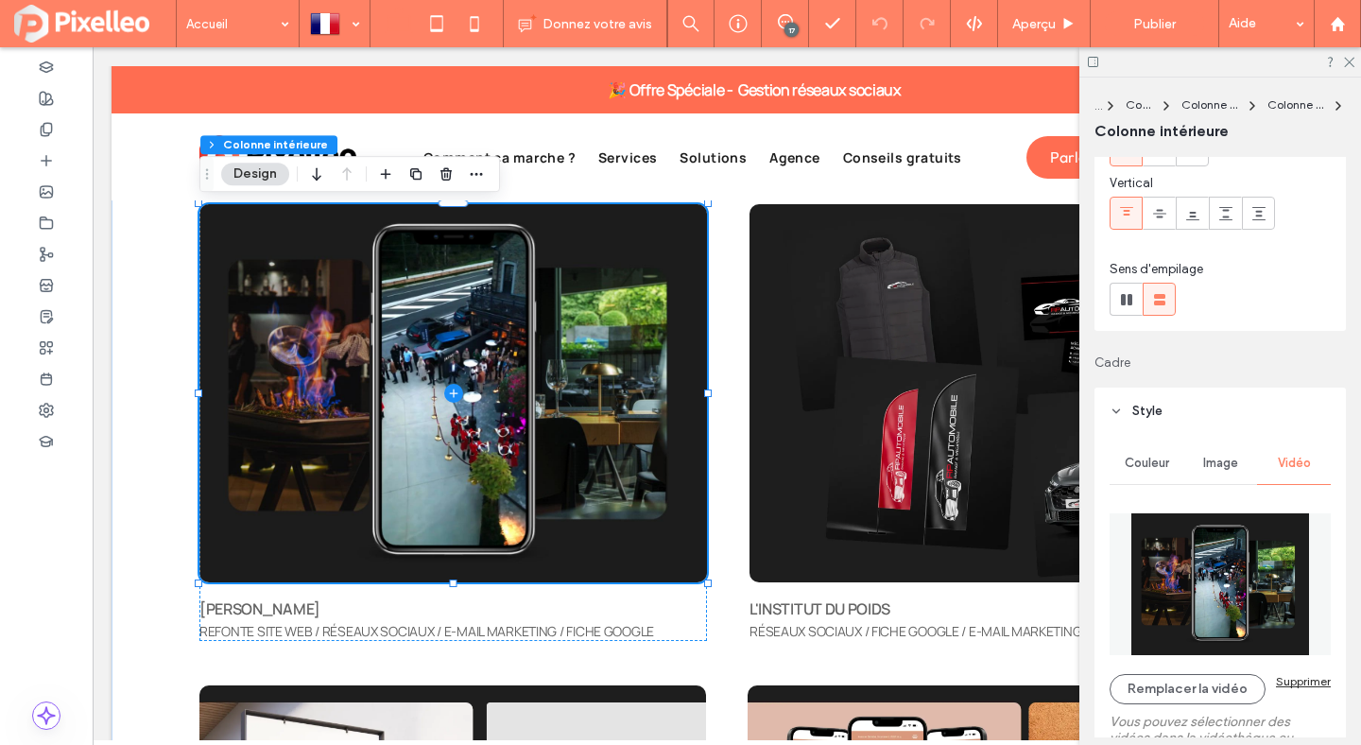
scroll to position [264, 0]
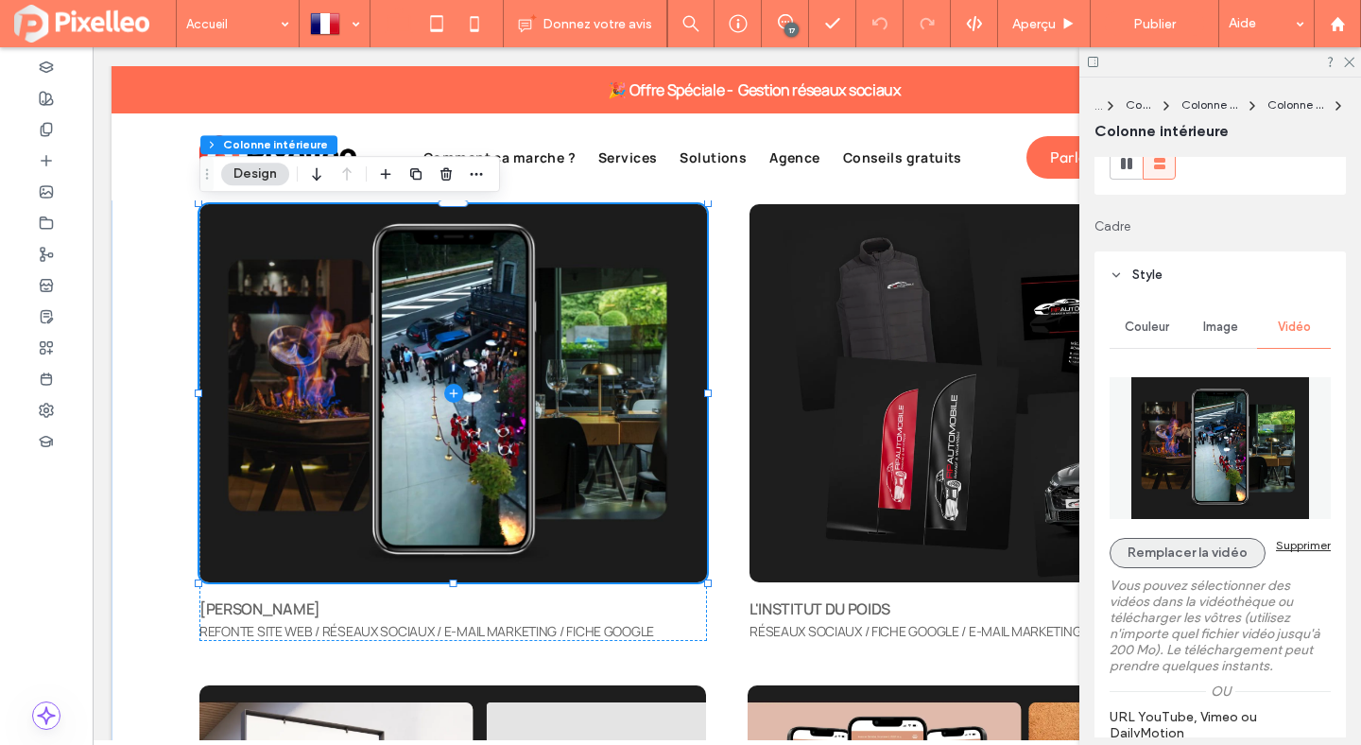
click at [1231, 550] on button "Remplacer la vidéo" at bounding box center [1188, 553] width 156 height 30
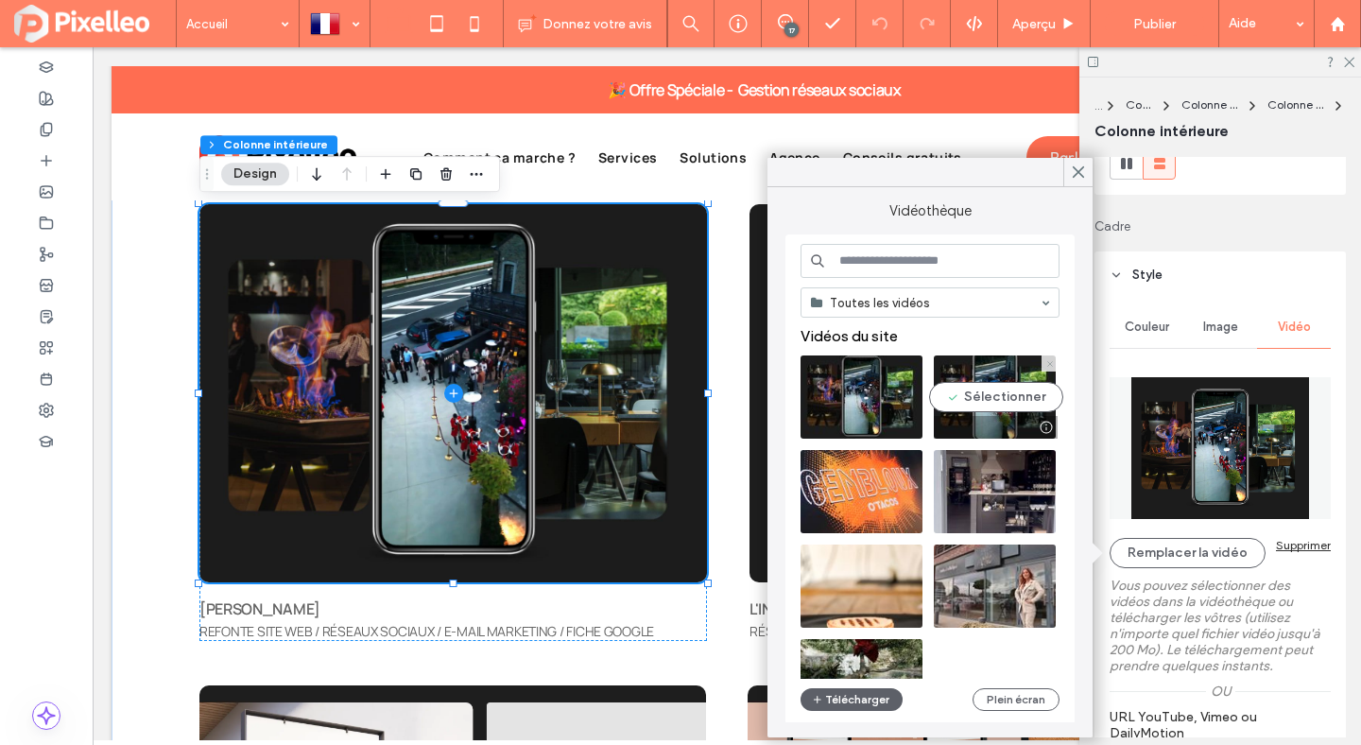
click at [1046, 366] on icon at bounding box center [1050, 364] width 8 height 8
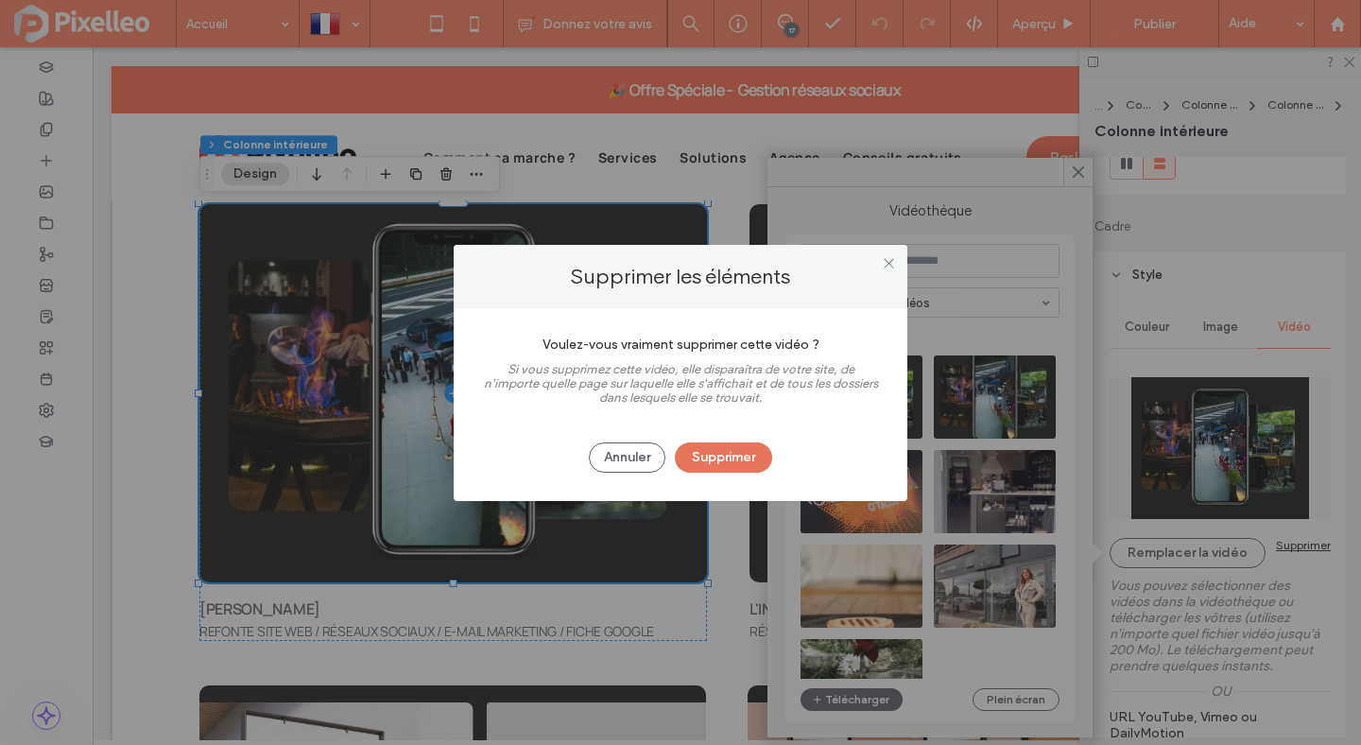
click at [748, 450] on button "Supprimer" at bounding box center [723, 457] width 97 height 30
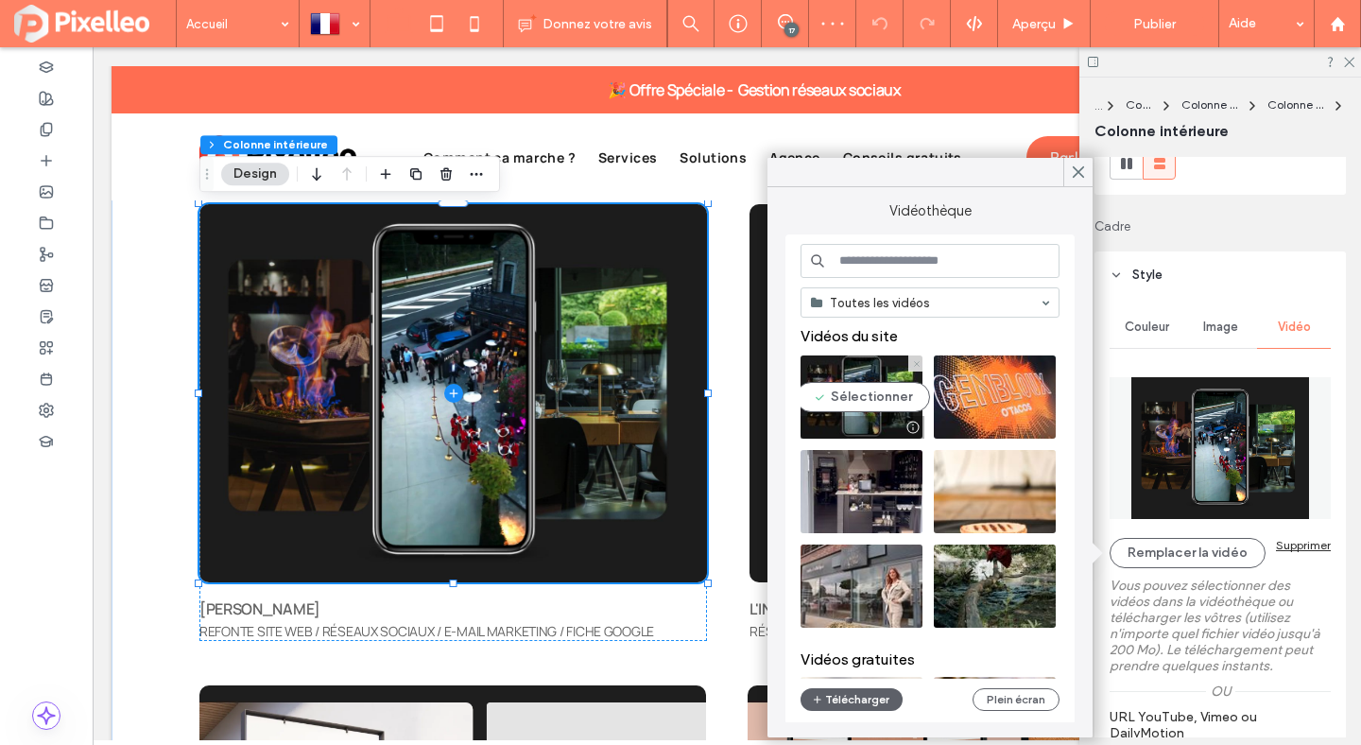
click at [913, 366] on icon at bounding box center [917, 364] width 8 height 8
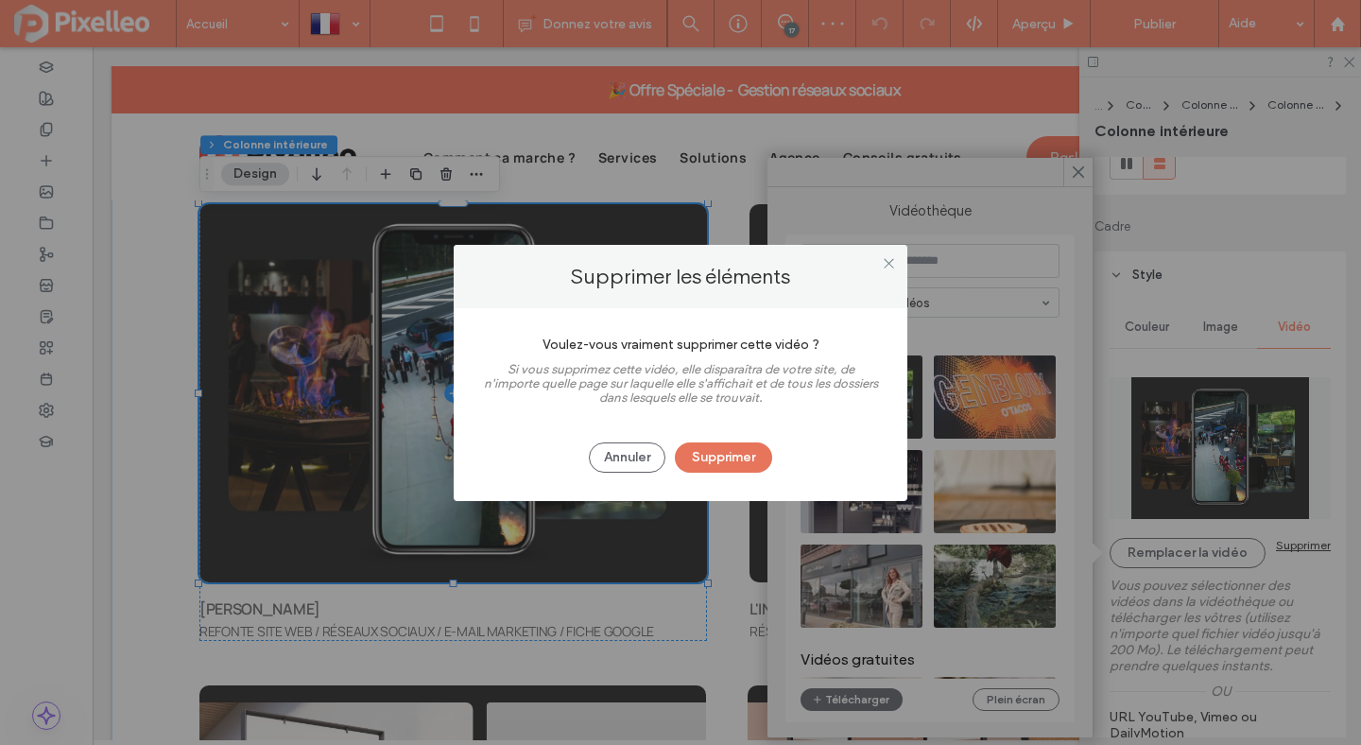
click at [755, 458] on button "Supprimer" at bounding box center [723, 457] width 97 height 30
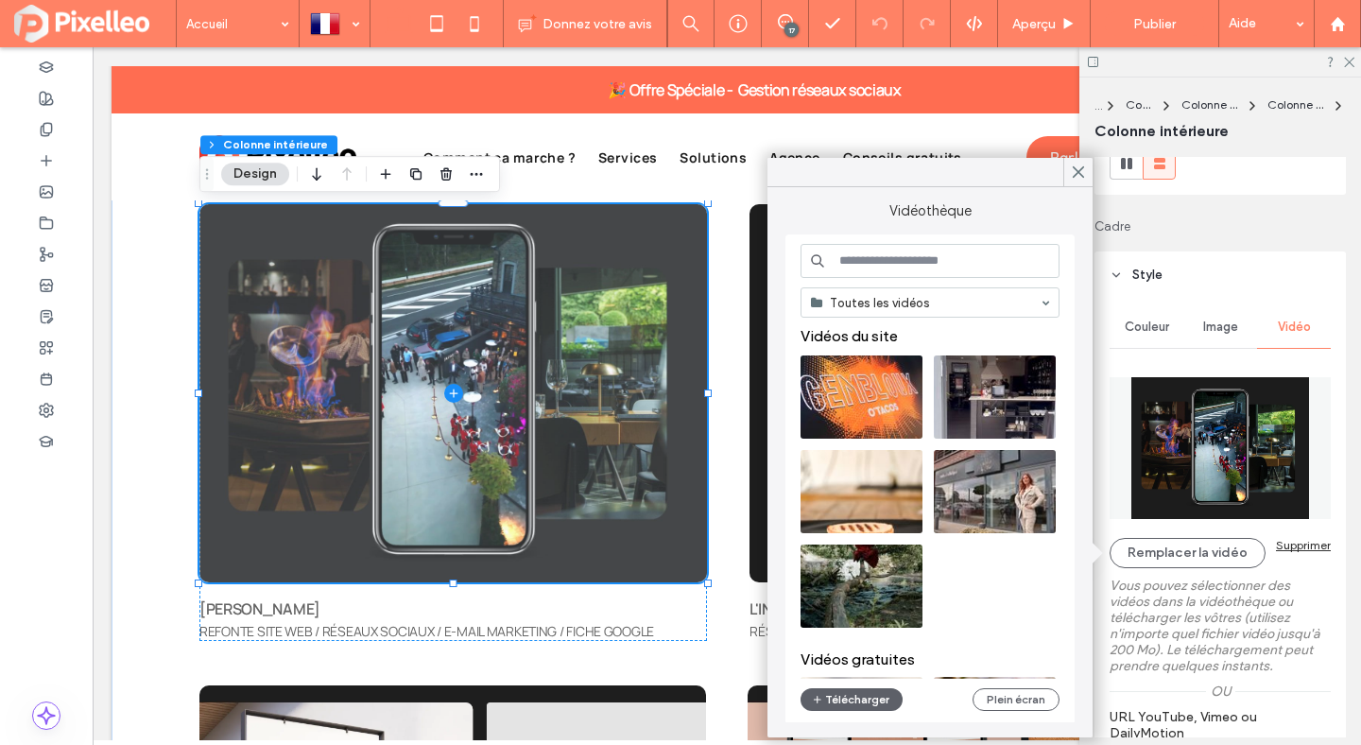
click at [536, 292] on span at bounding box center [453, 393] width 508 height 378
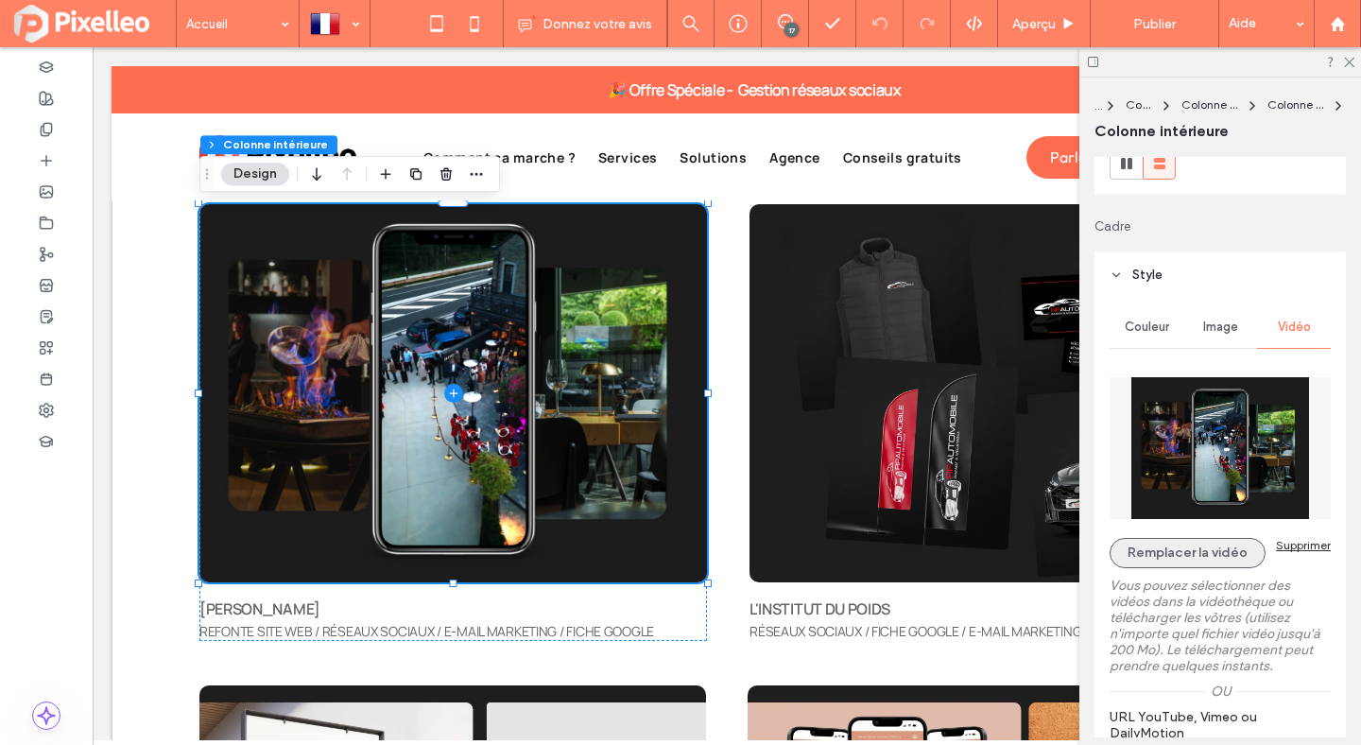
click at [1176, 555] on button "Remplacer la vidéo" at bounding box center [1188, 553] width 156 height 30
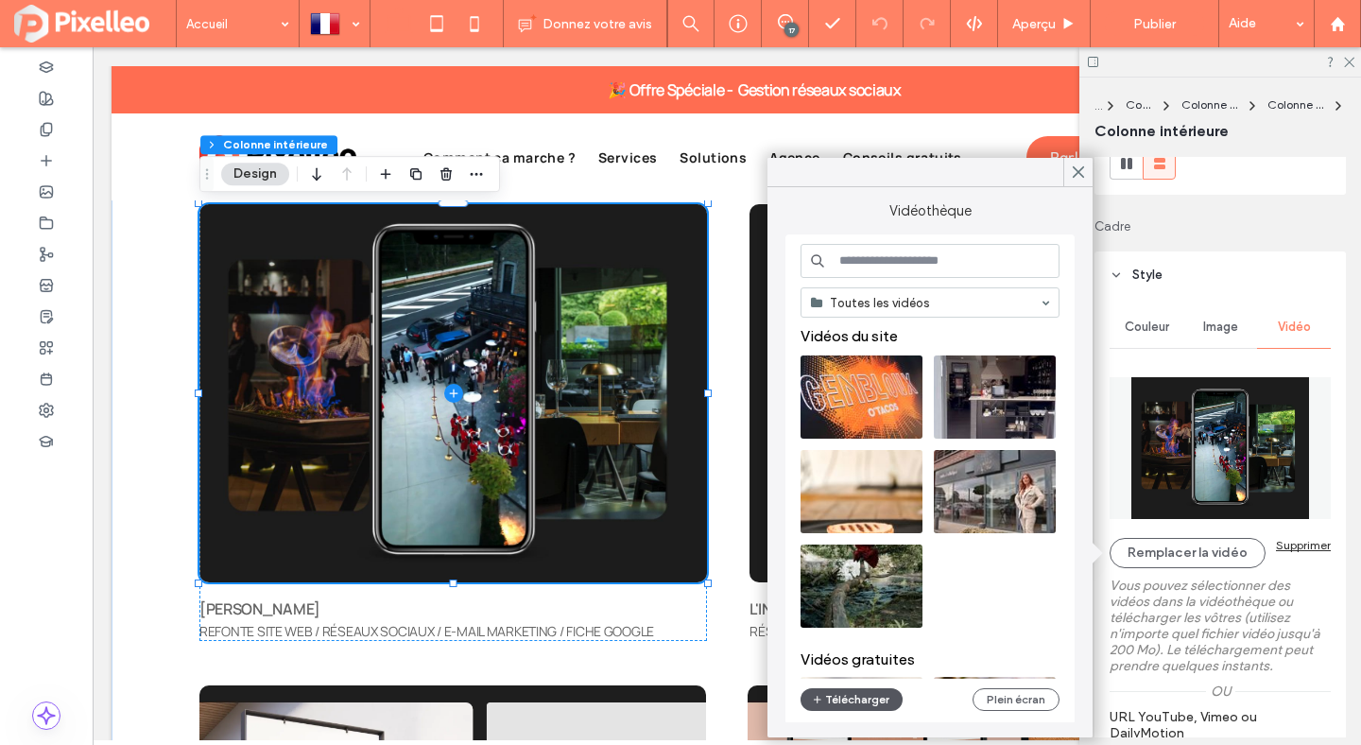
click at [862, 696] on button "Télécharger" at bounding box center [852, 699] width 102 height 23
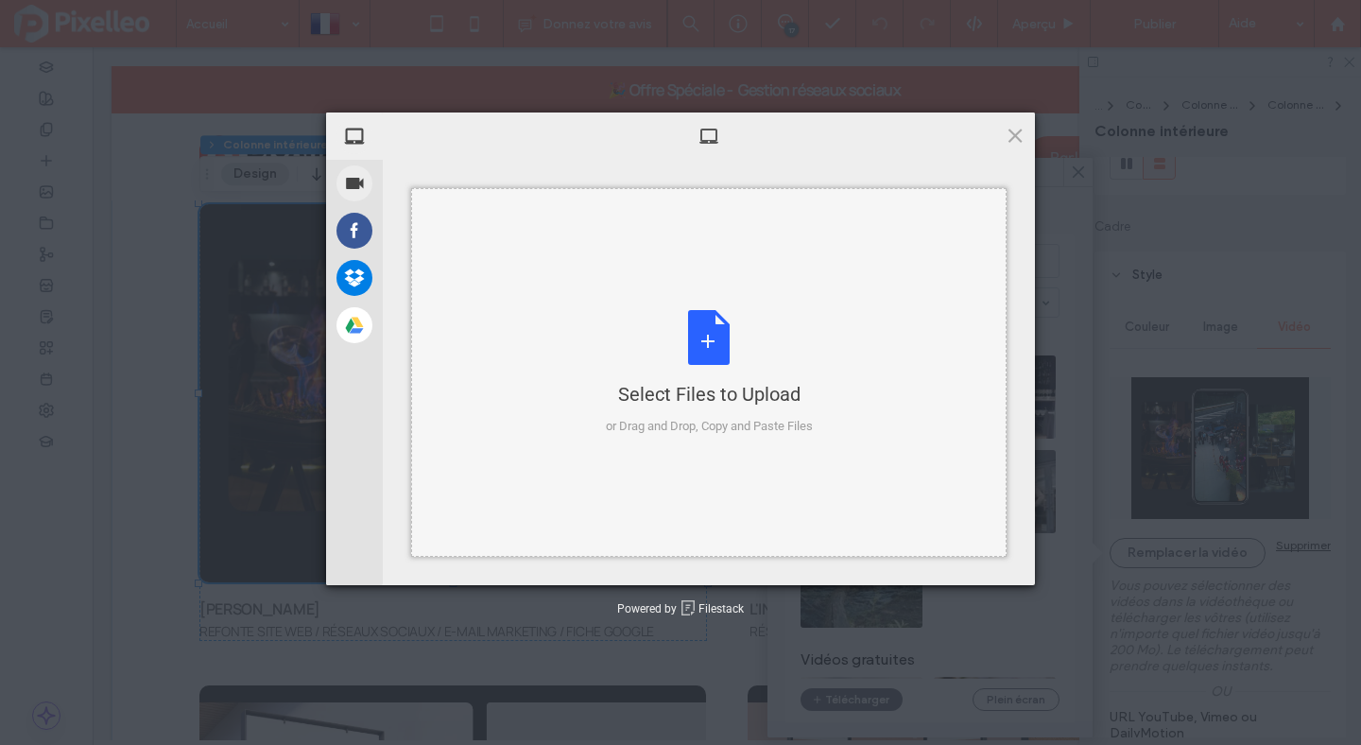
click at [672, 337] on div "Select Files to Upload or Drag and Drop, Copy and Paste Files" at bounding box center [709, 373] width 207 height 126
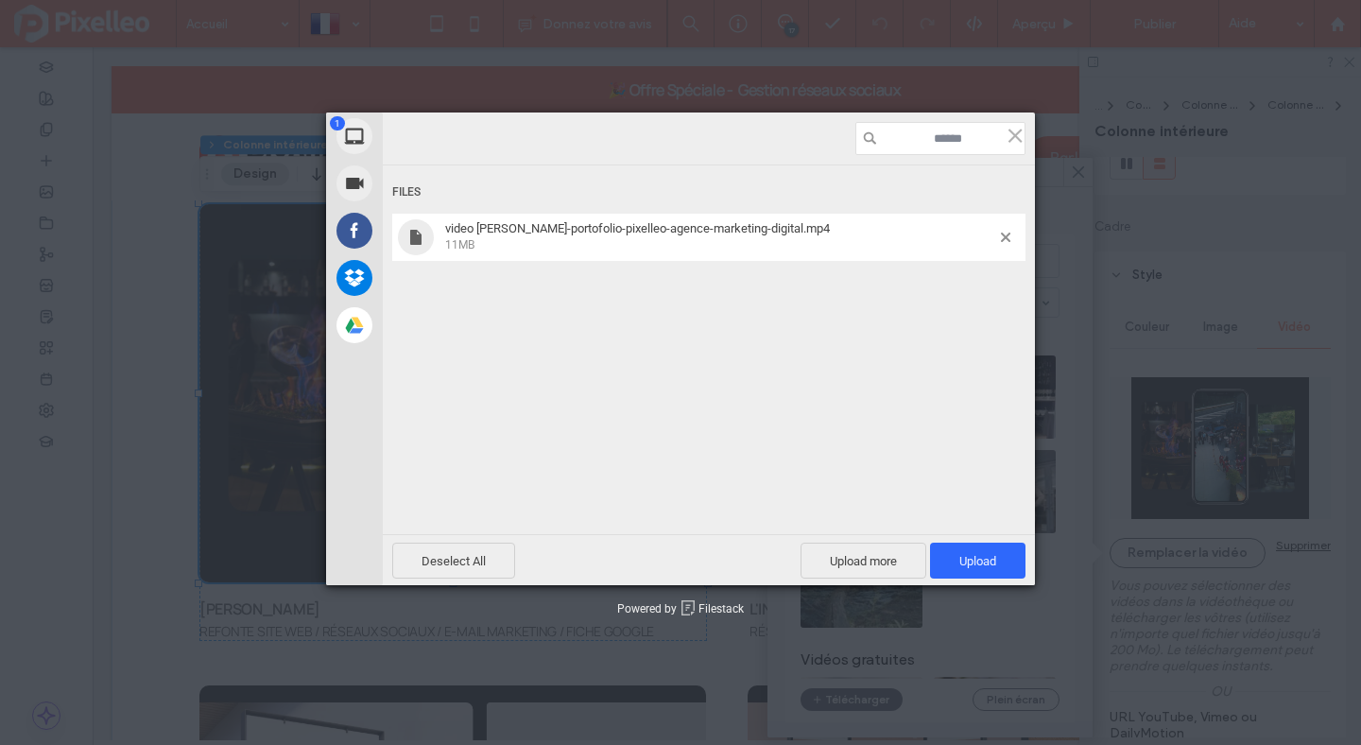
click at [970, 541] on div "Deselect All Upload more Upload 1" at bounding box center [709, 559] width 652 height 51
click at [970, 554] on span "Upload 1" at bounding box center [977, 561] width 37 height 14
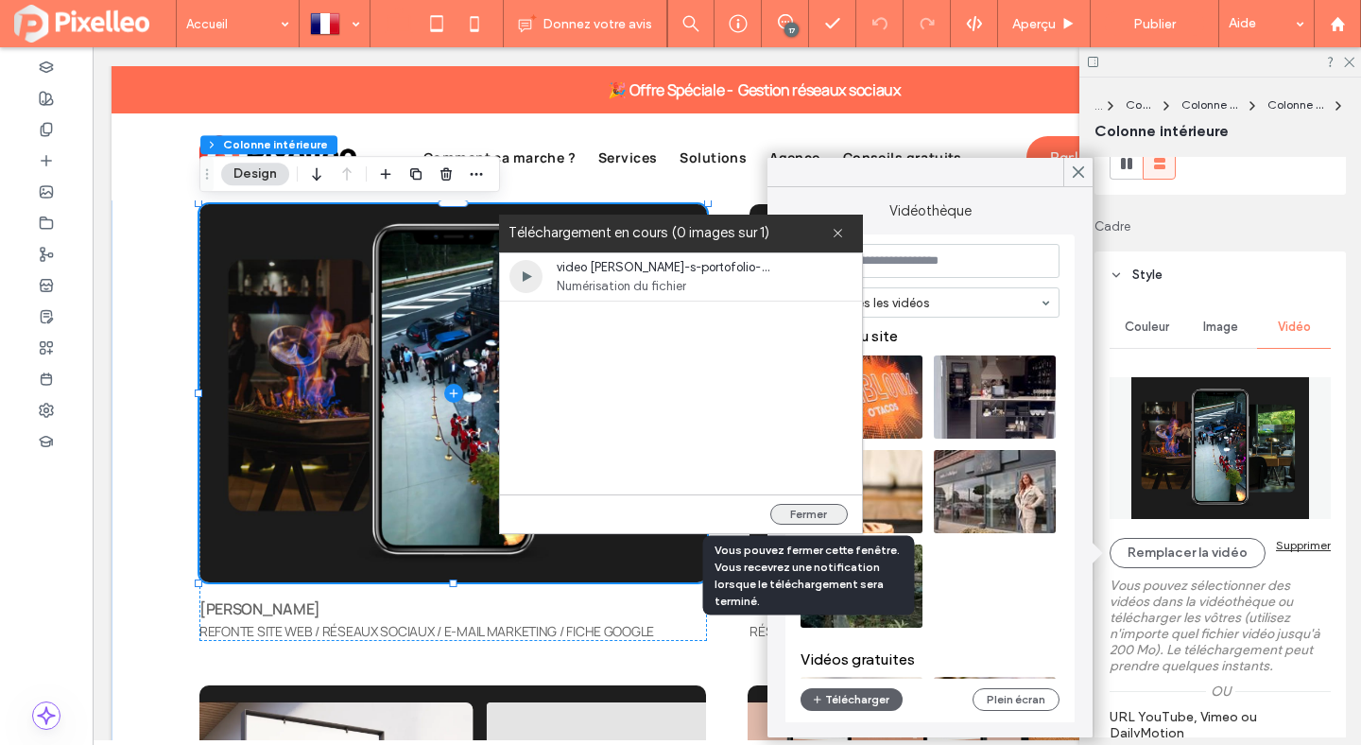
click at [815, 509] on button "Fermer" at bounding box center [809, 514] width 78 height 21
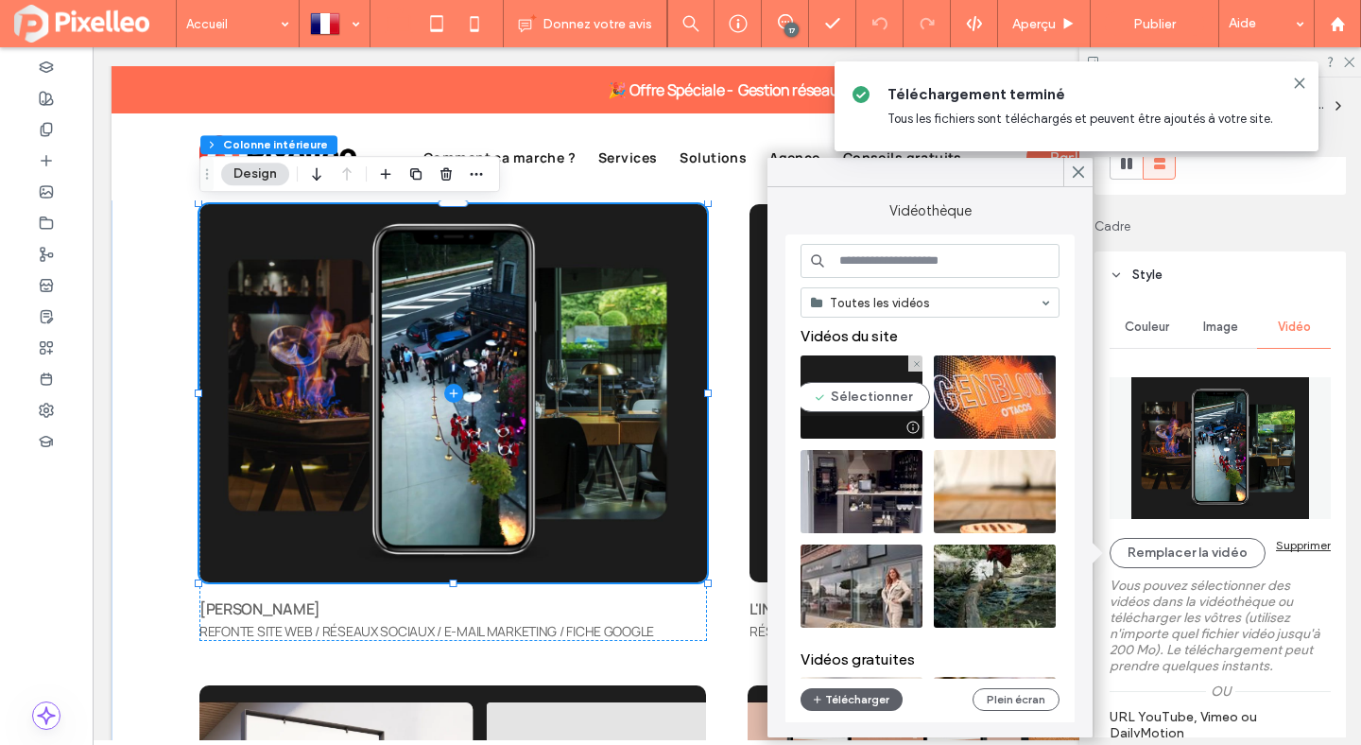
click at [857, 403] on video at bounding box center [862, 396] width 122 height 83
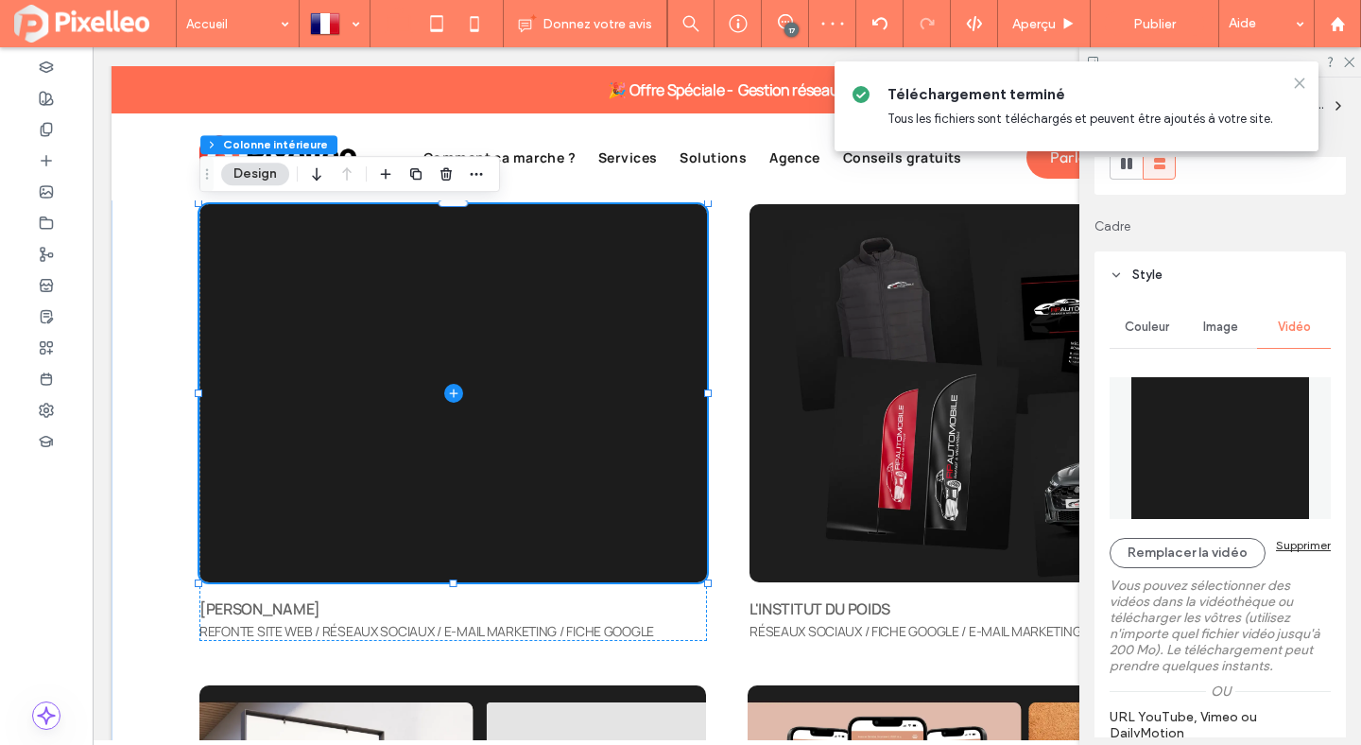
click at [1298, 82] on icon at bounding box center [1299, 83] width 15 height 15
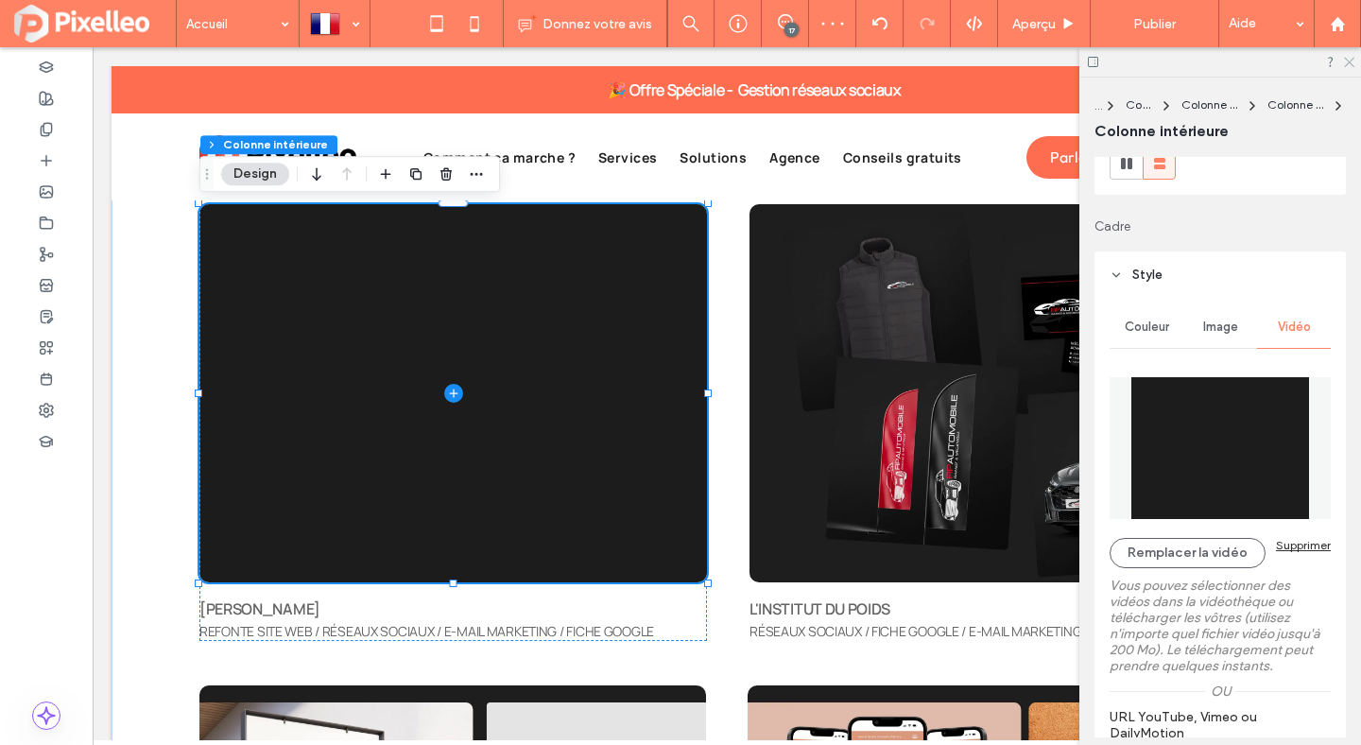
click at [1349, 66] on icon at bounding box center [1348, 61] width 12 height 12
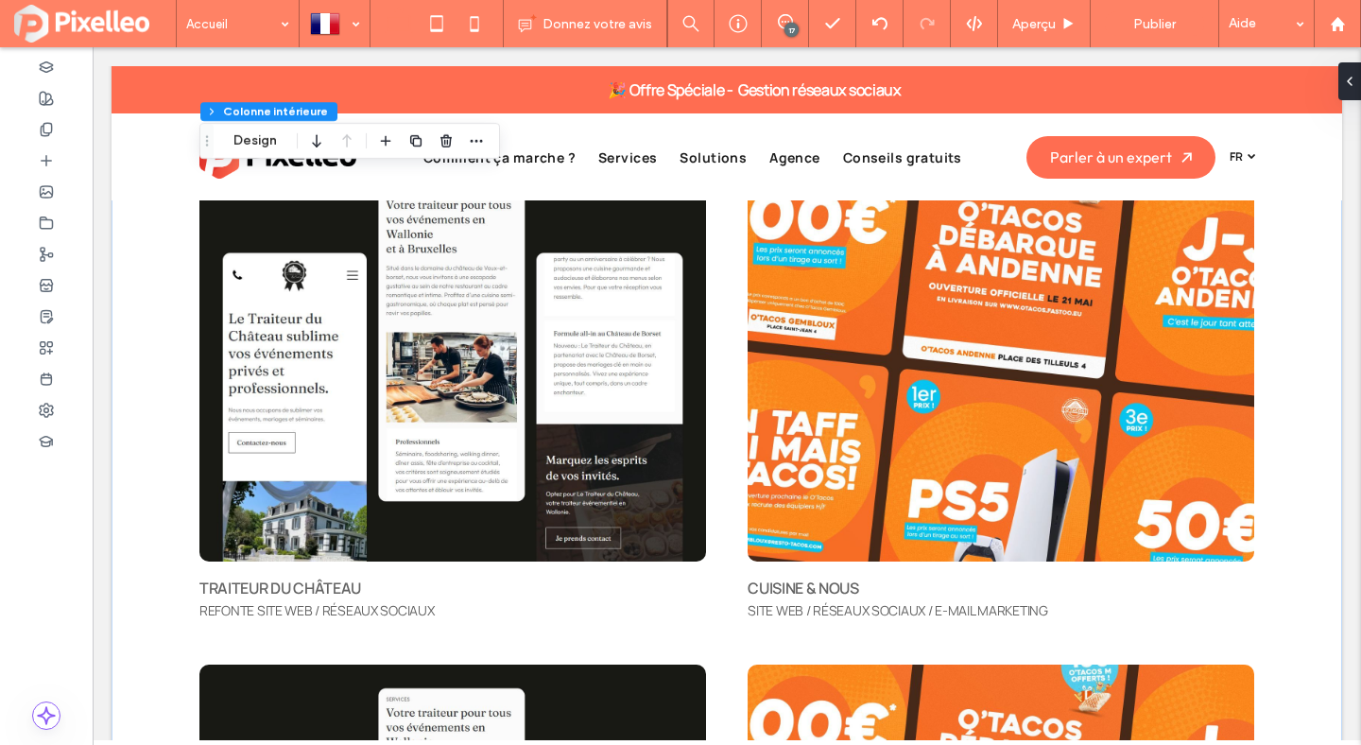
scroll to position [5276, 0]
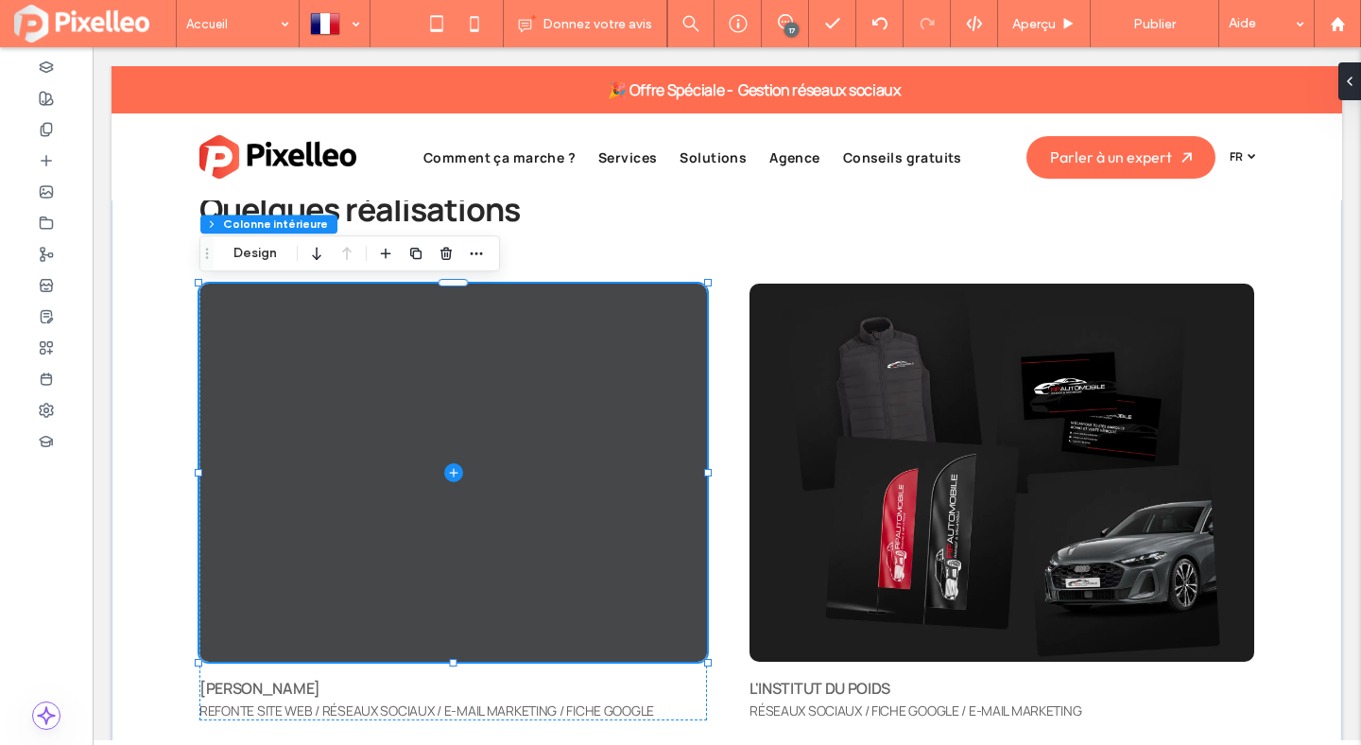
click at [545, 399] on span at bounding box center [453, 473] width 508 height 378
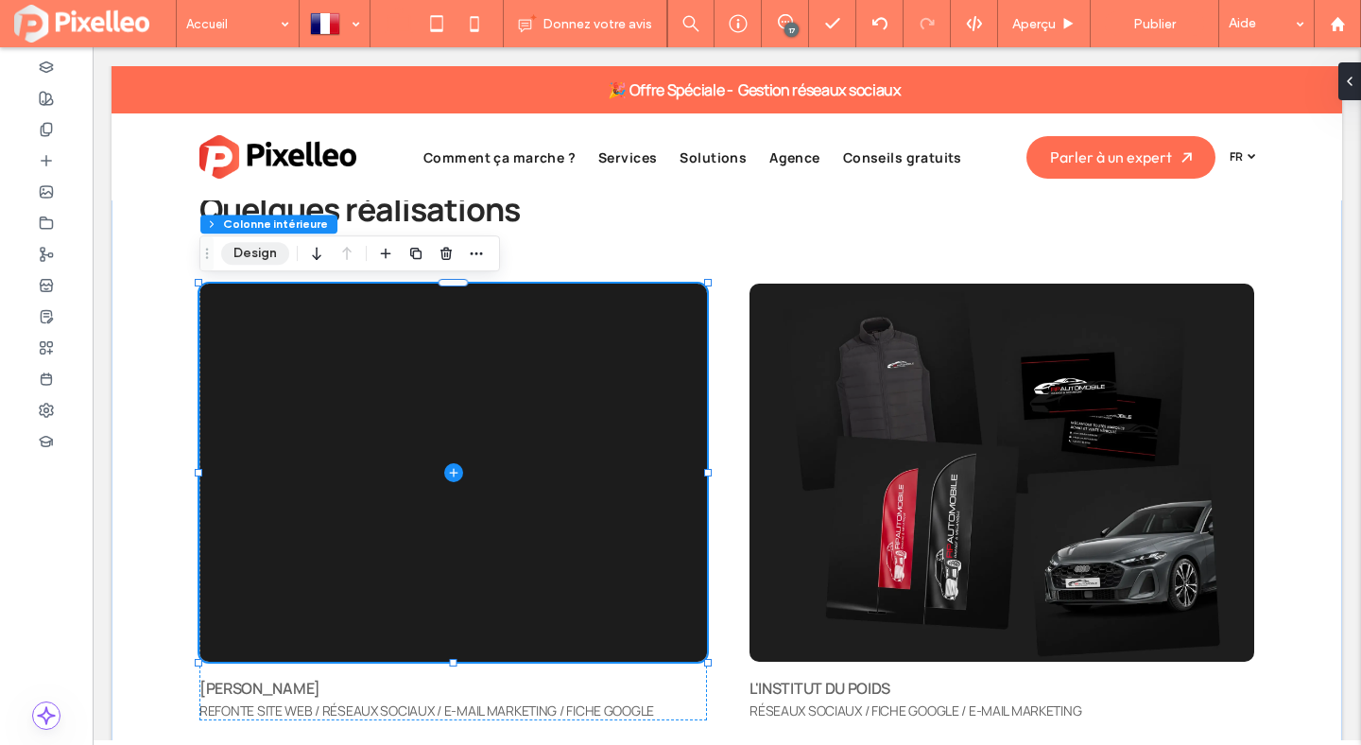
click at [267, 250] on button "Design" at bounding box center [255, 253] width 68 height 23
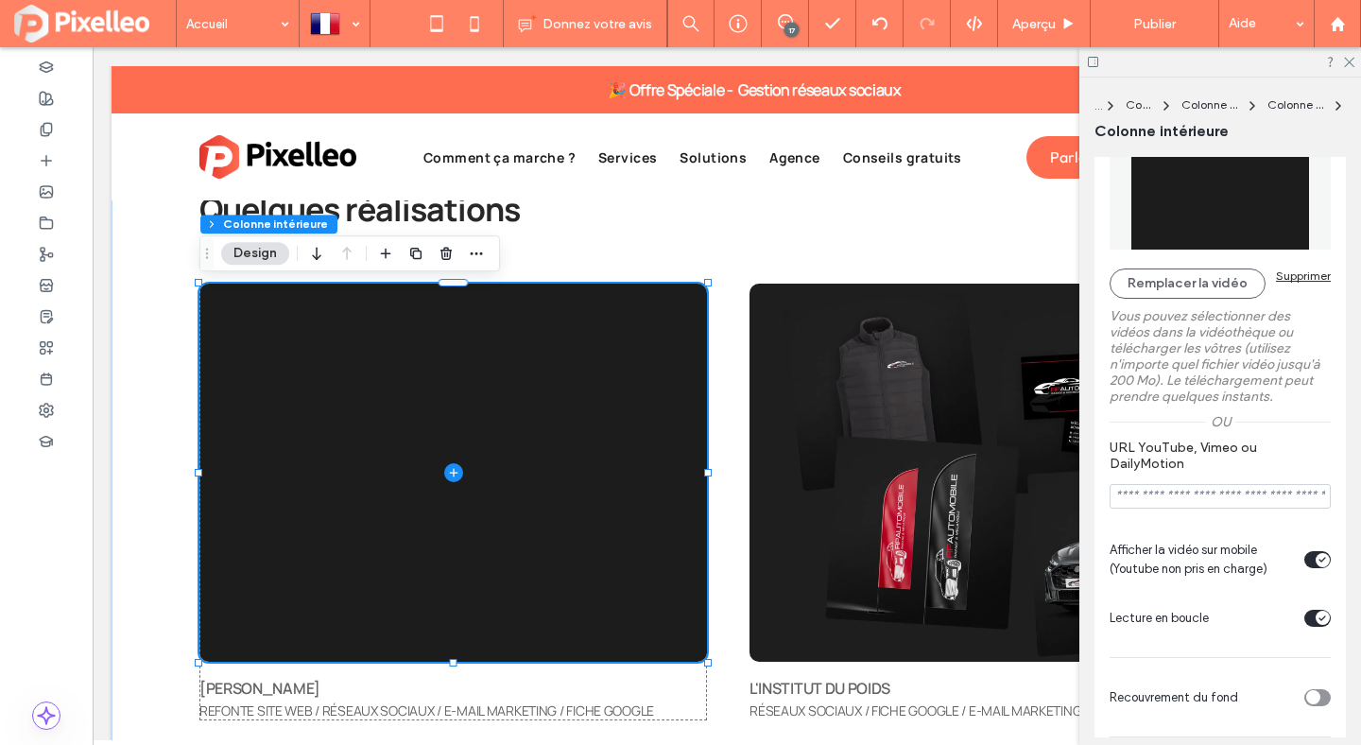
scroll to position [463, 0]
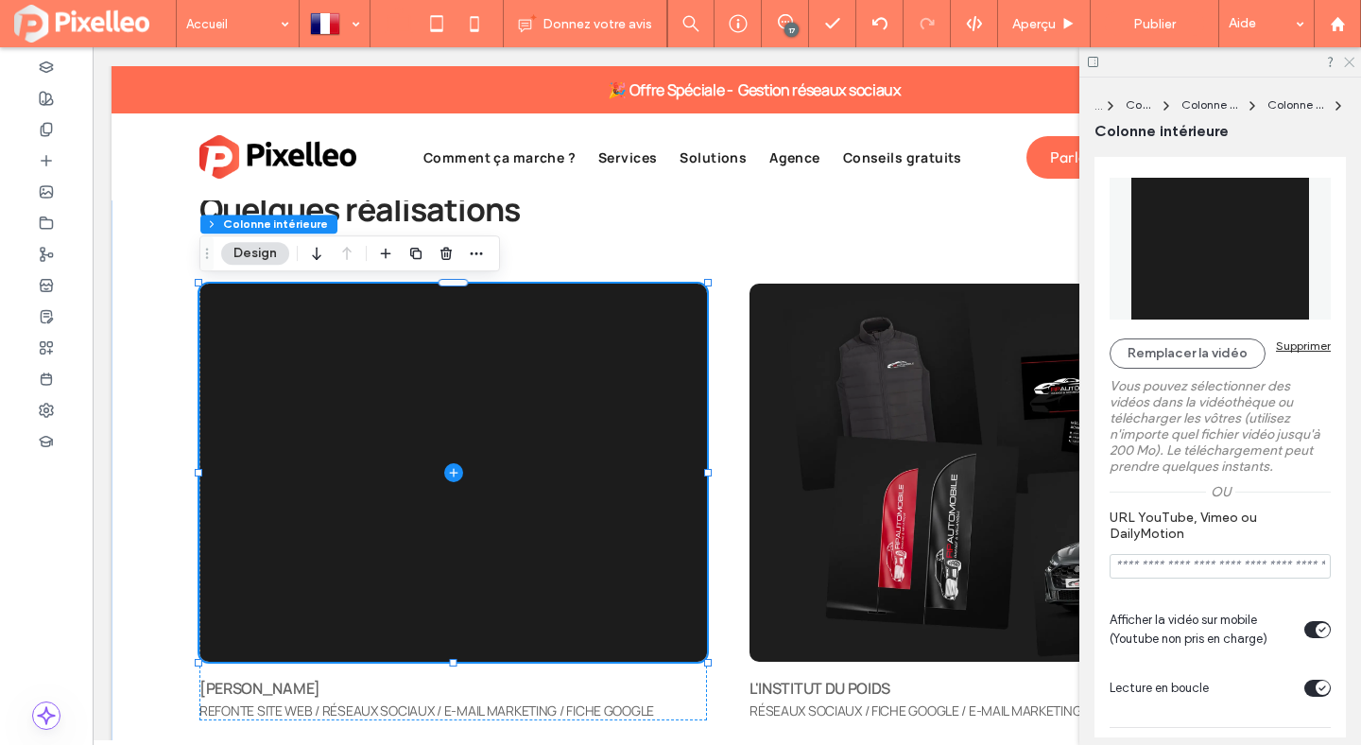
click at [1350, 60] on use at bounding box center [1349, 63] width 10 height 10
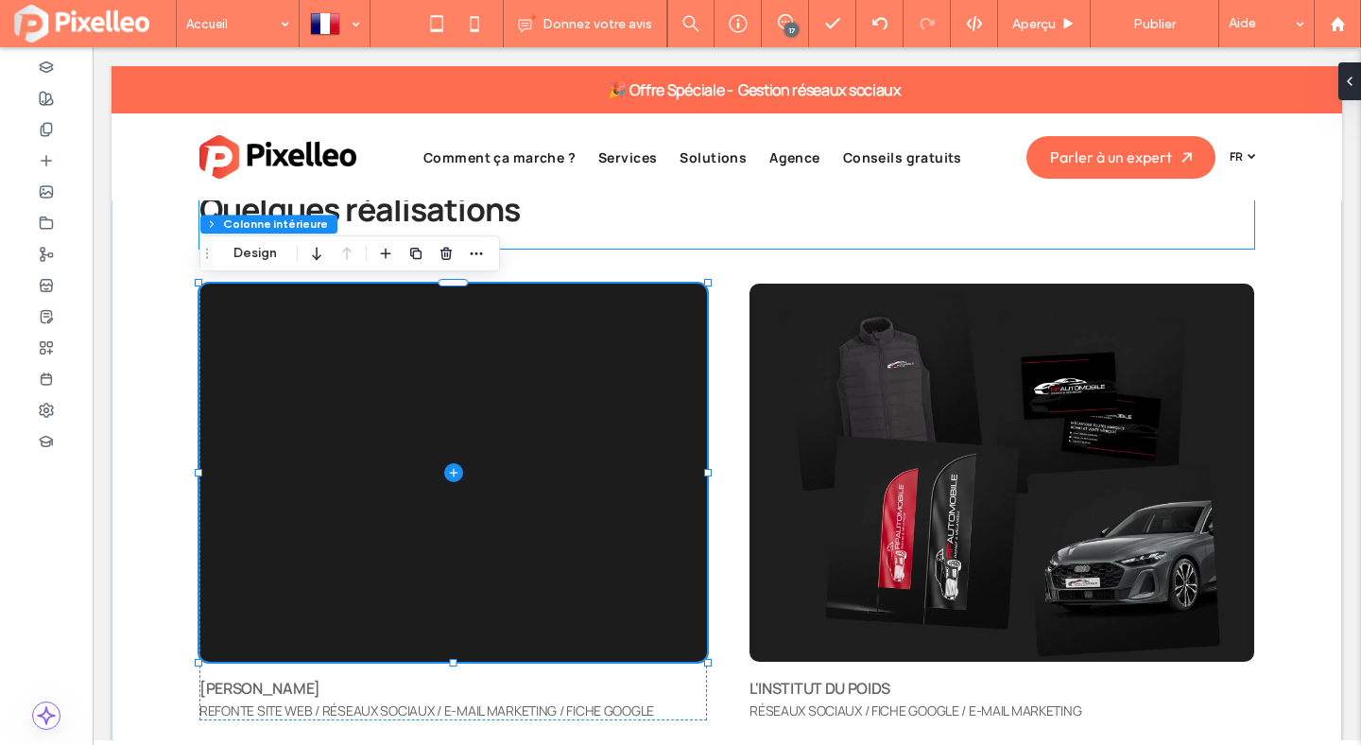
click at [870, 233] on div "PORTFOLIO Quelques réalisations" at bounding box center [726, 206] width 1055 height 85
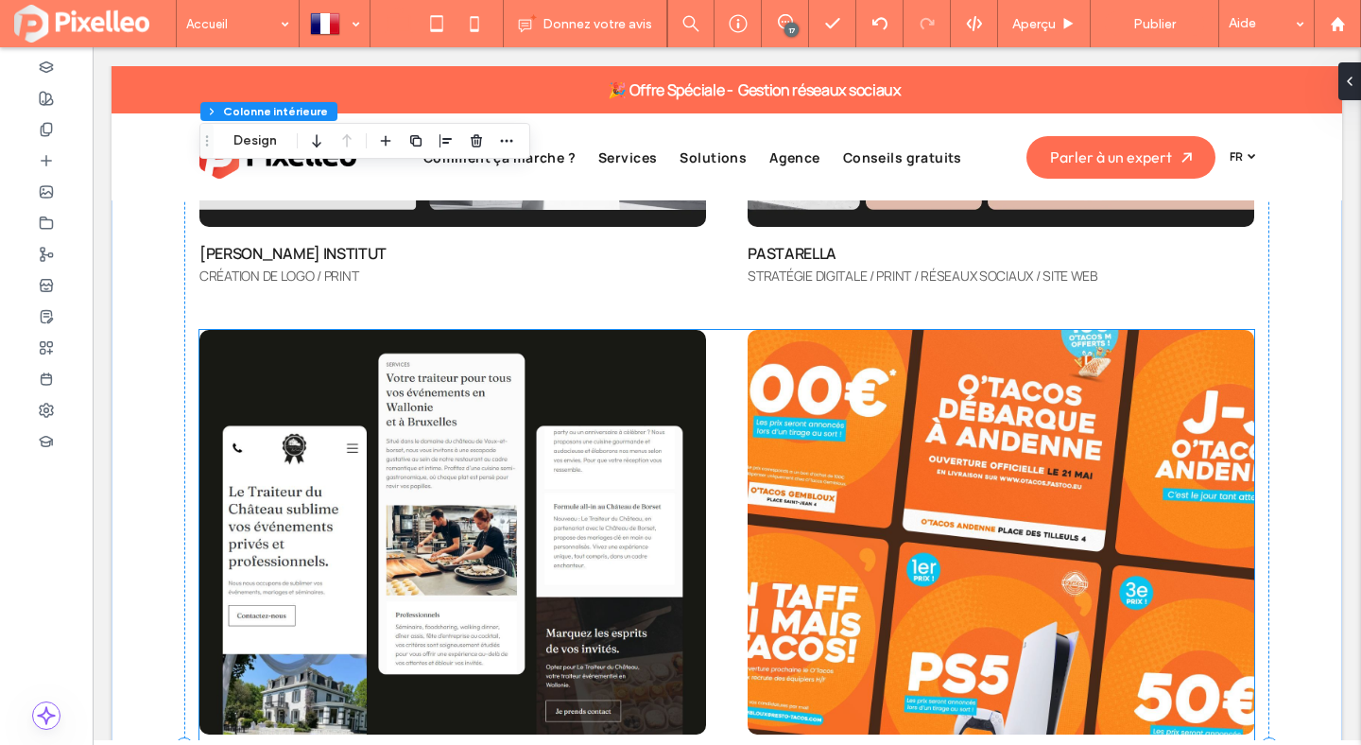
scroll to position [5731, 0]
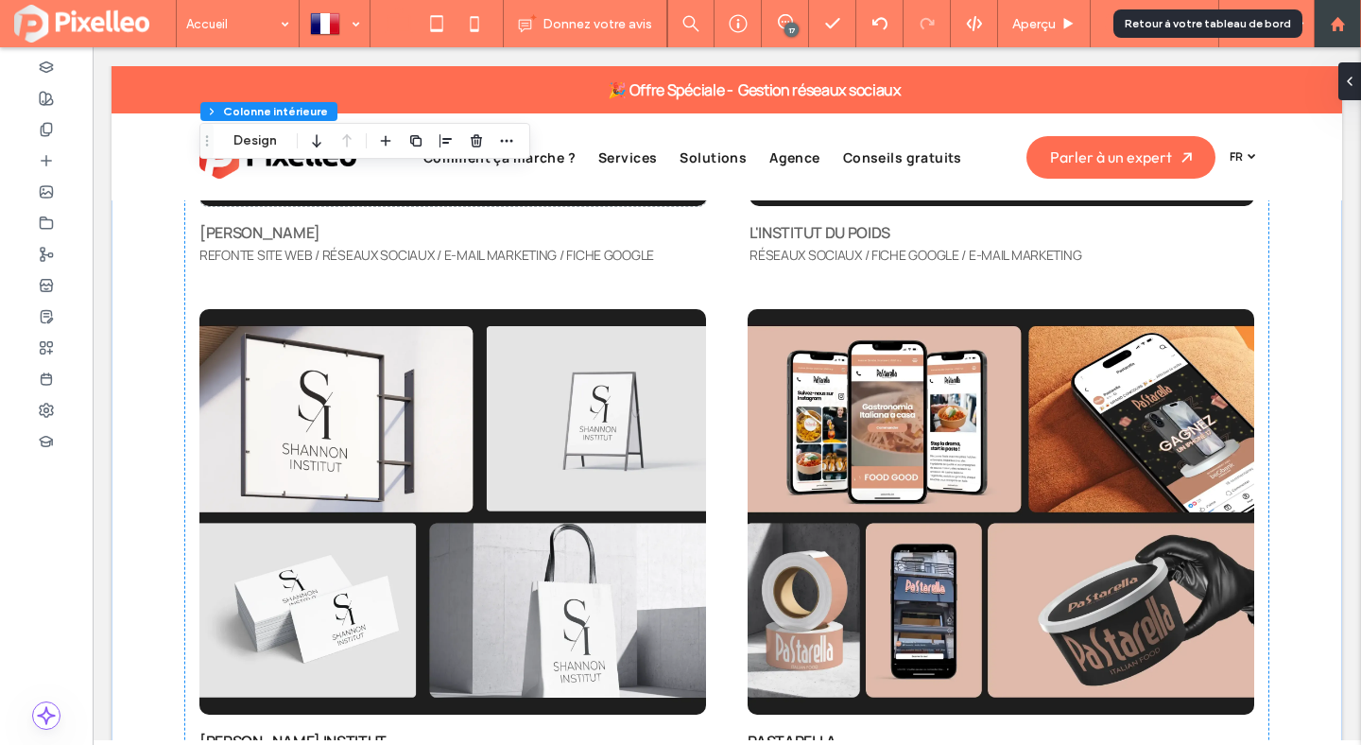
click at [1345, 33] on div at bounding box center [1337, 23] width 47 height 47
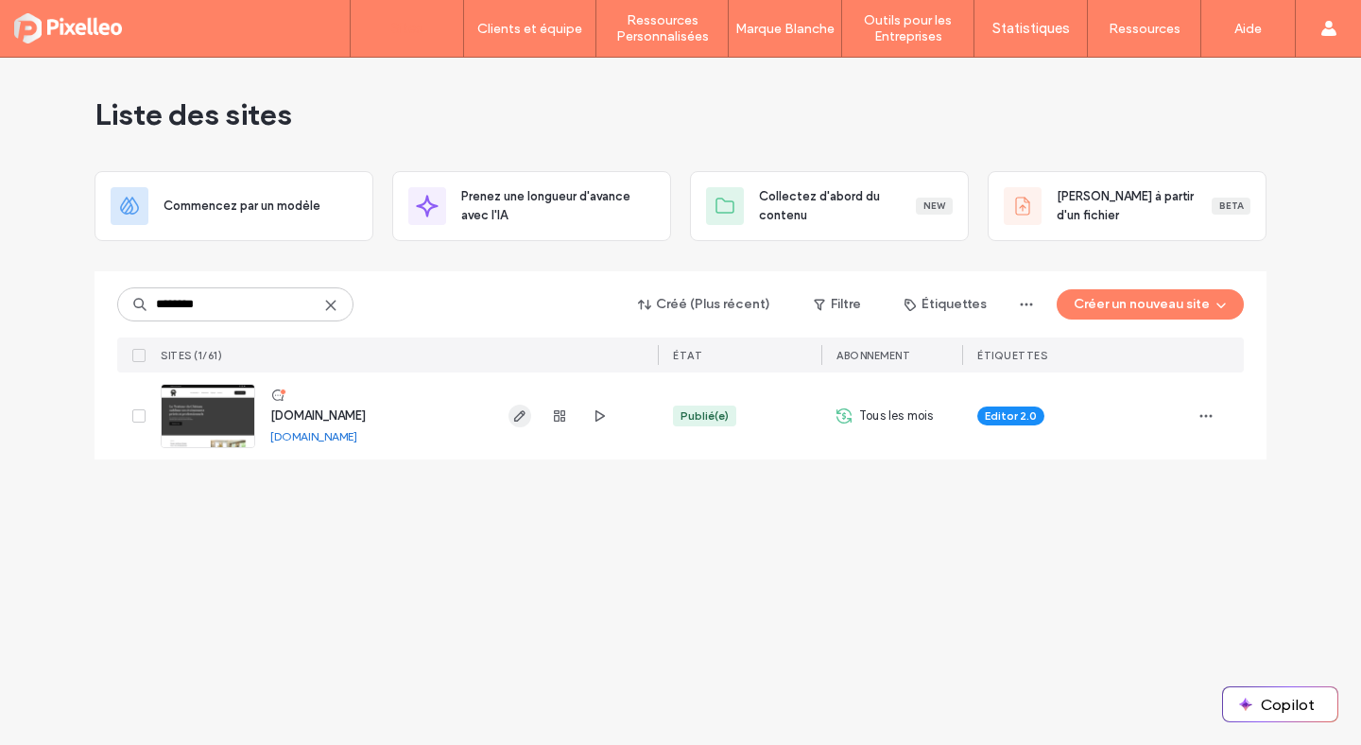
type input "********"
click at [512, 413] on icon "button" at bounding box center [519, 415] width 15 height 15
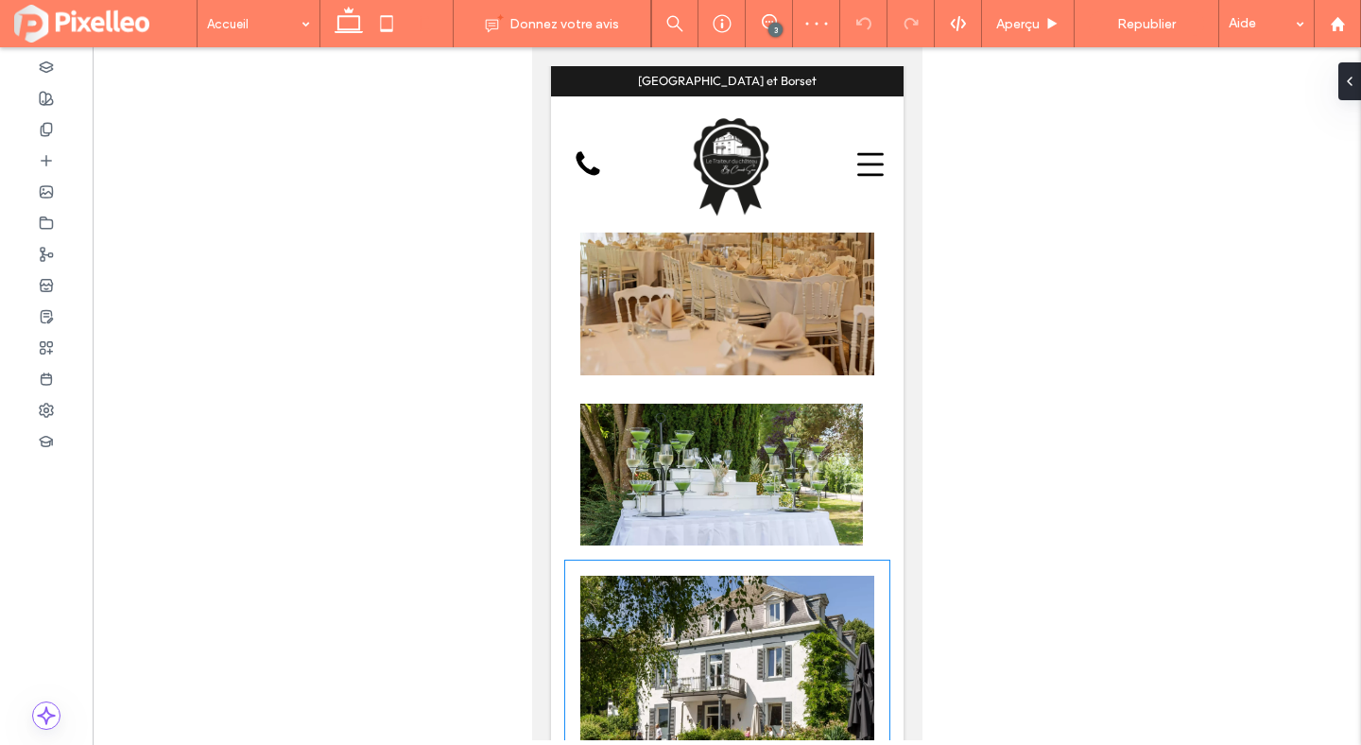
scroll to position [5327, 0]
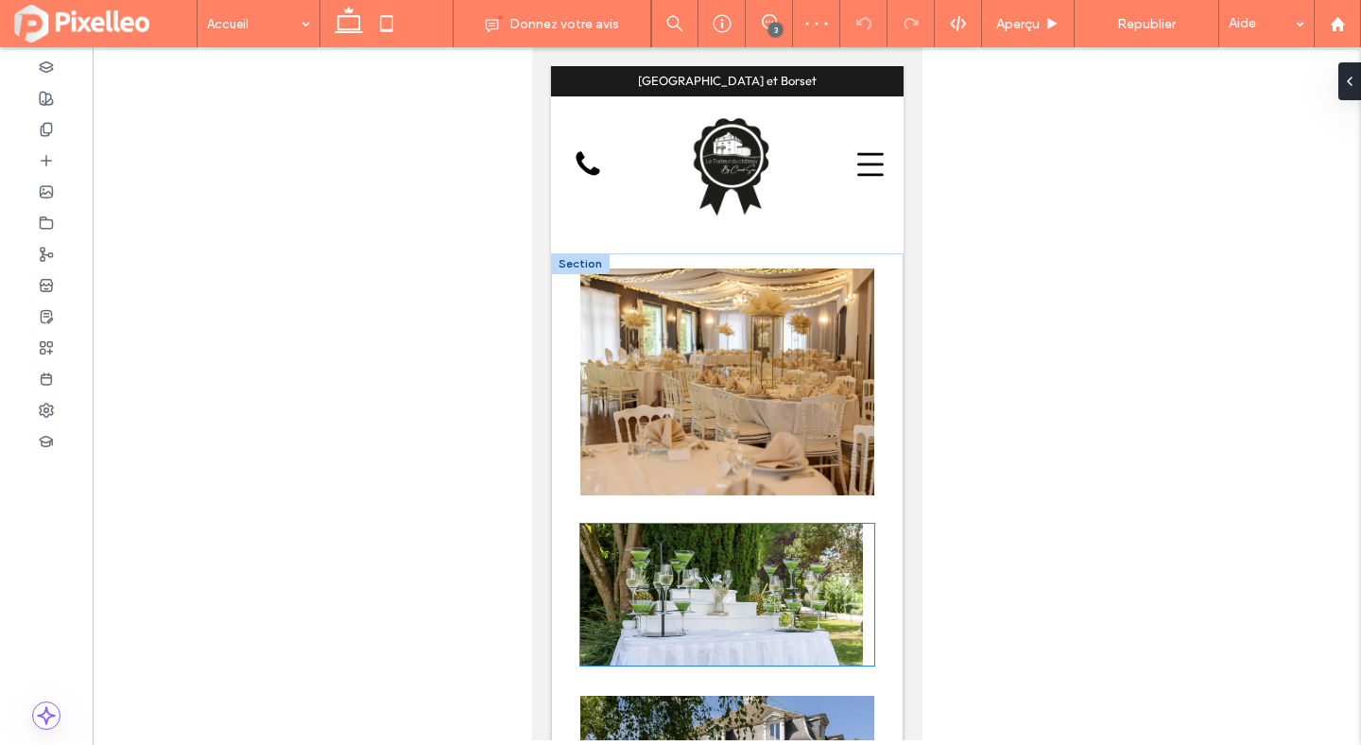
click at [772, 524] on img at bounding box center [720, 595] width 283 height 142
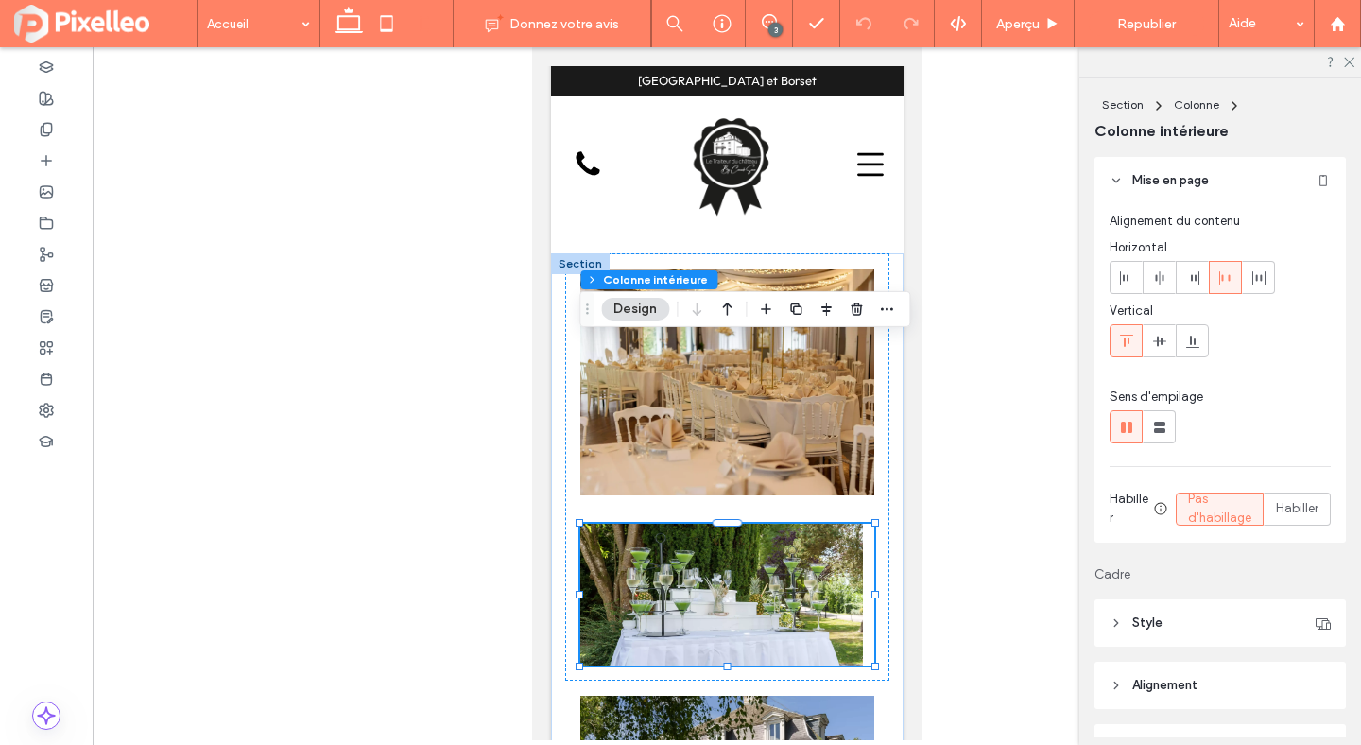
click at [772, 524] on img at bounding box center [720, 595] width 283 height 142
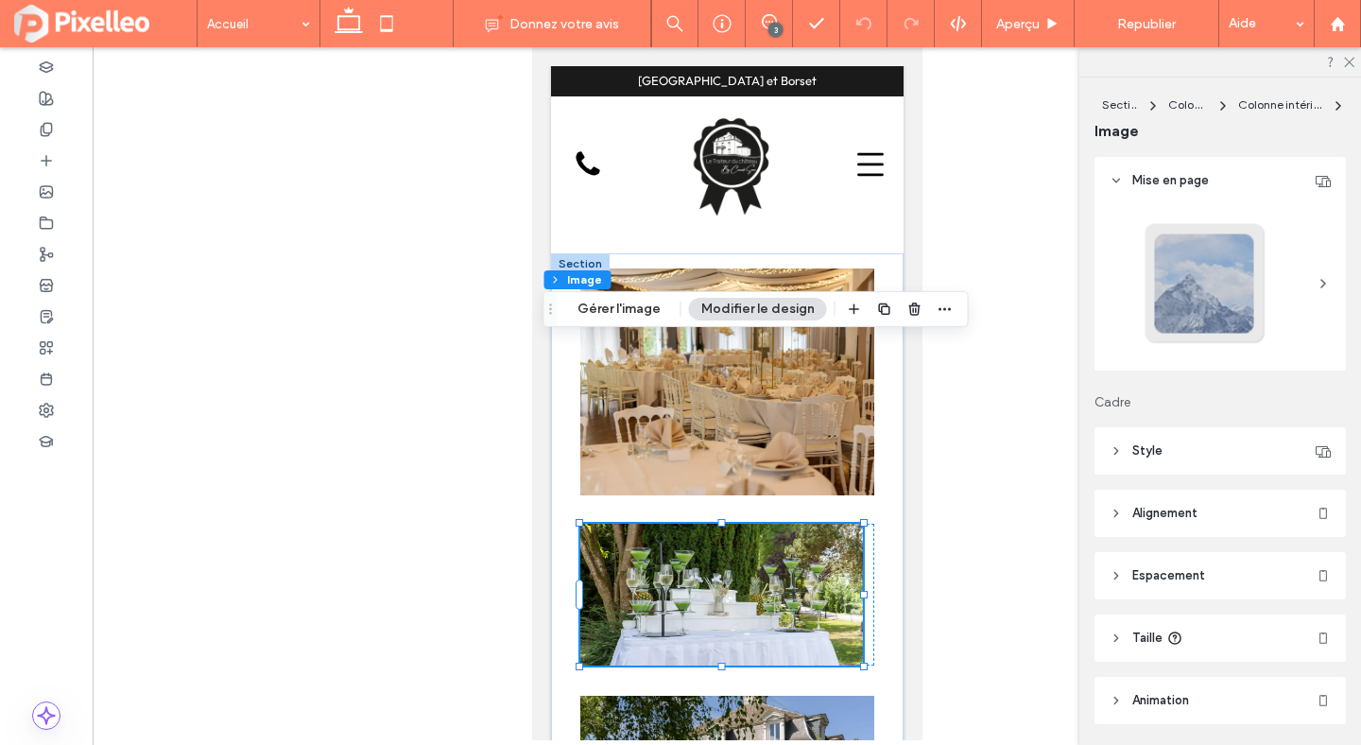
click at [1142, 636] on span "Taille" at bounding box center [1147, 638] width 30 height 19
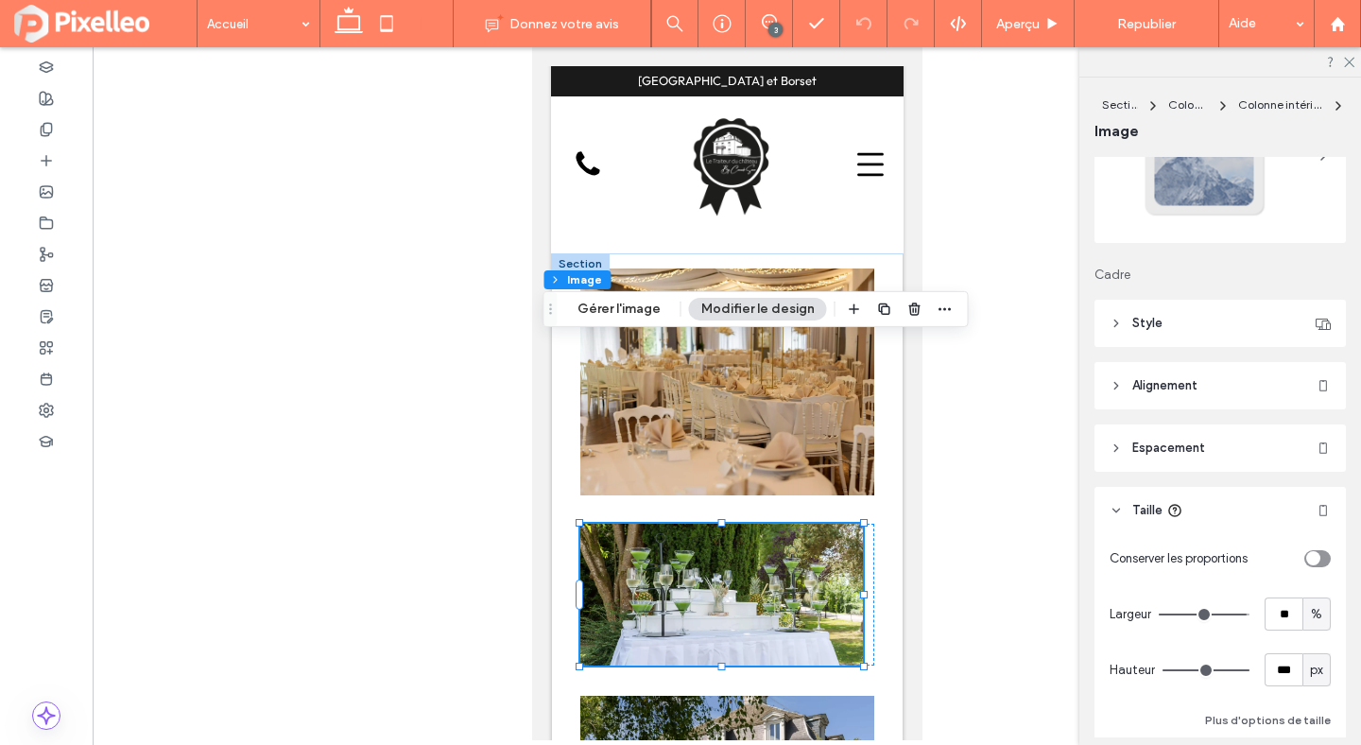
scroll to position [156, 0]
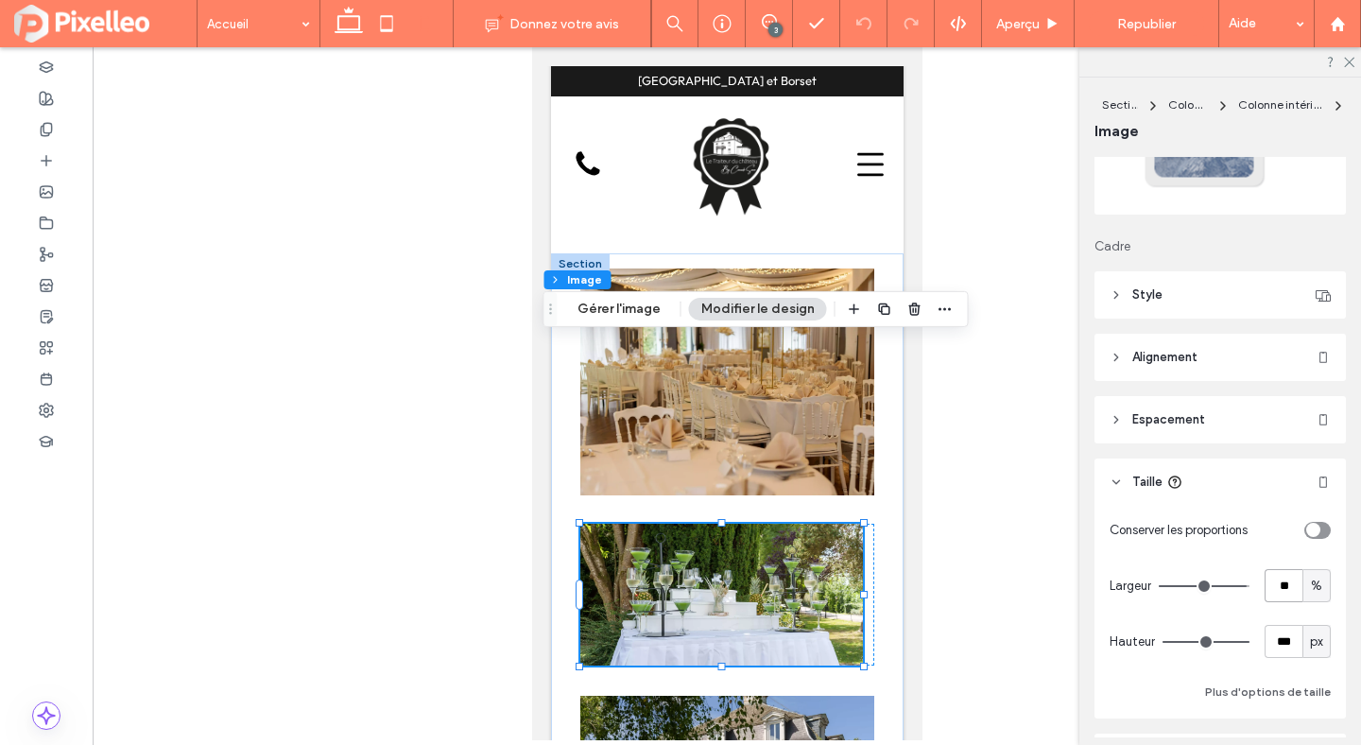
click at [1278, 591] on input "**" at bounding box center [1284, 585] width 38 height 33
type input "***"
click at [1162, 418] on span "Espacement" at bounding box center [1168, 419] width 73 height 19
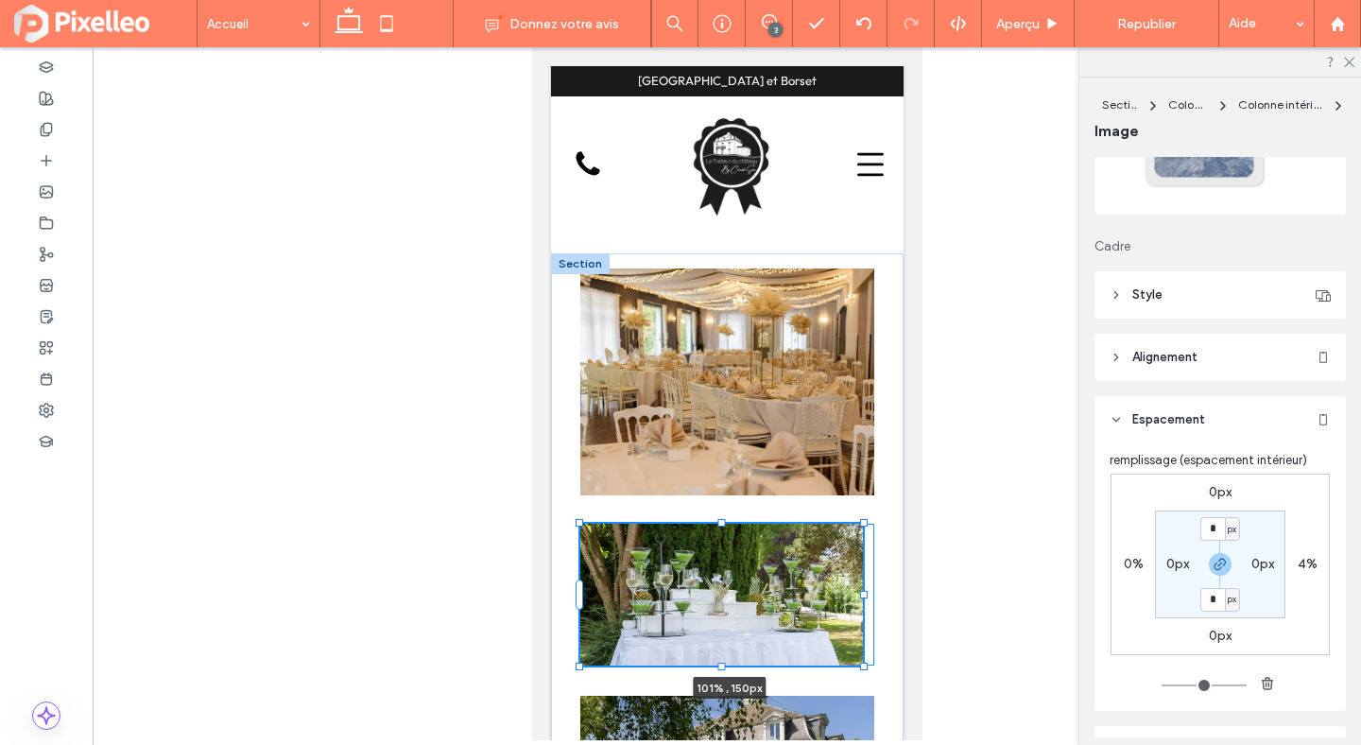
drag, startPoint x: 864, startPoint y: 409, endPoint x: 880, endPoint y: 410, distance: 16.1
click at [880, 410] on div "101% , 150px" at bounding box center [726, 690] width 353 height 875
type input "**"
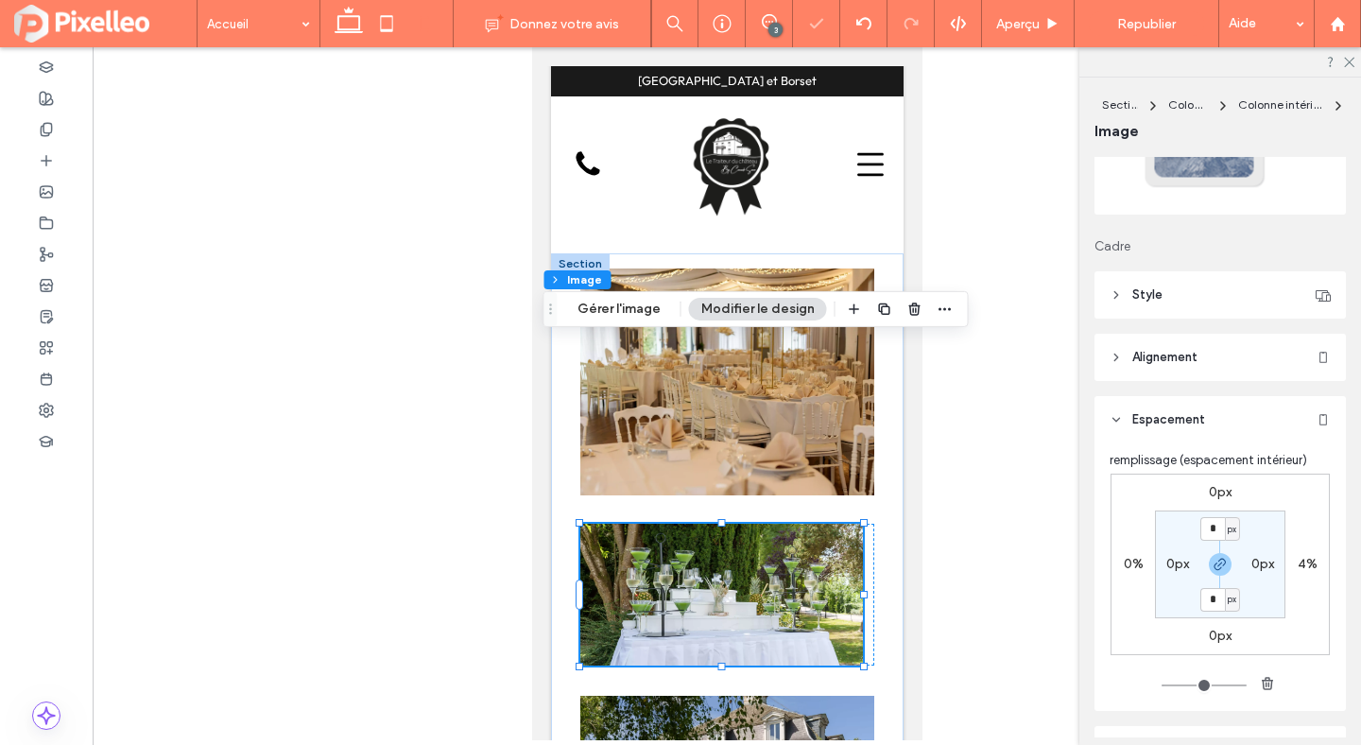
click at [1310, 566] on label "4%" at bounding box center [1308, 564] width 20 height 16
type input "*"
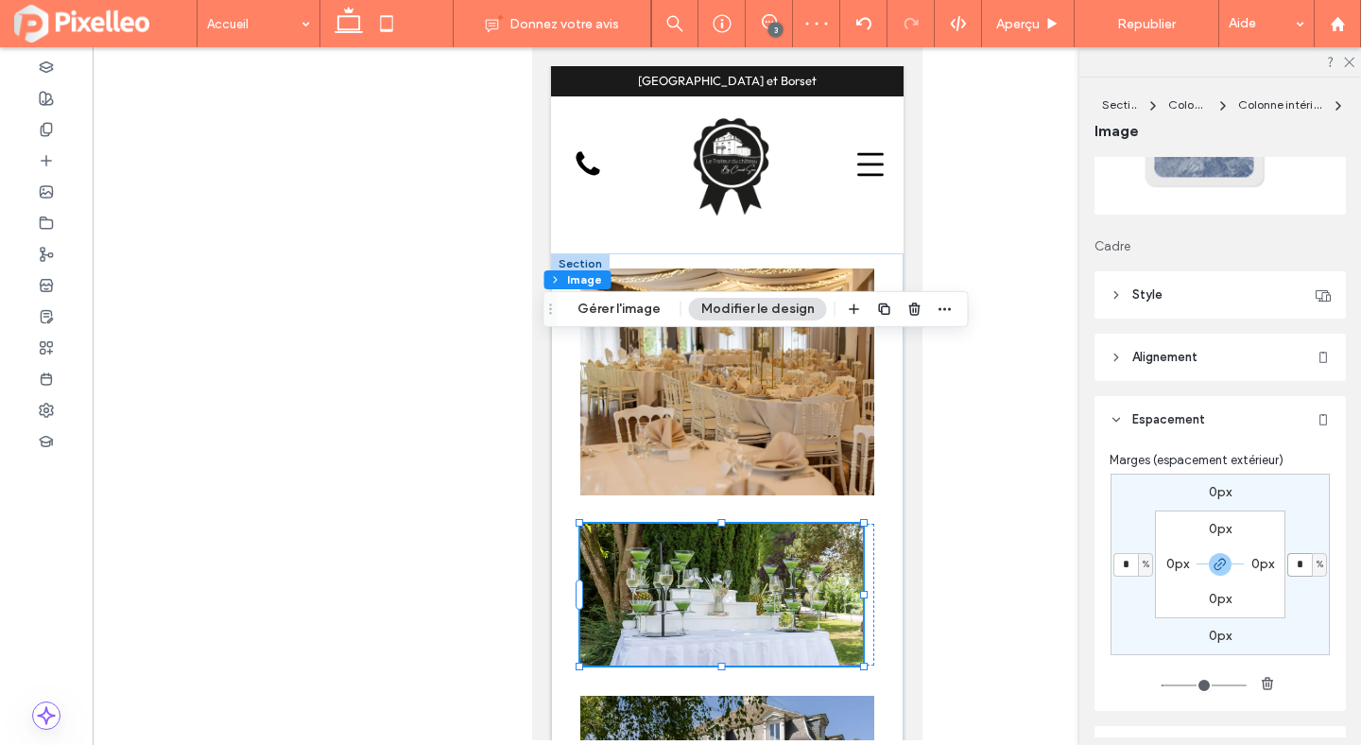
click at [1310, 566] on input "*" at bounding box center [1299, 565] width 25 height 24
type input "*"
click at [1304, 543] on div "0px * % 0px * % 0px 0px 0px 0px" at bounding box center [1220, 564] width 219 height 181
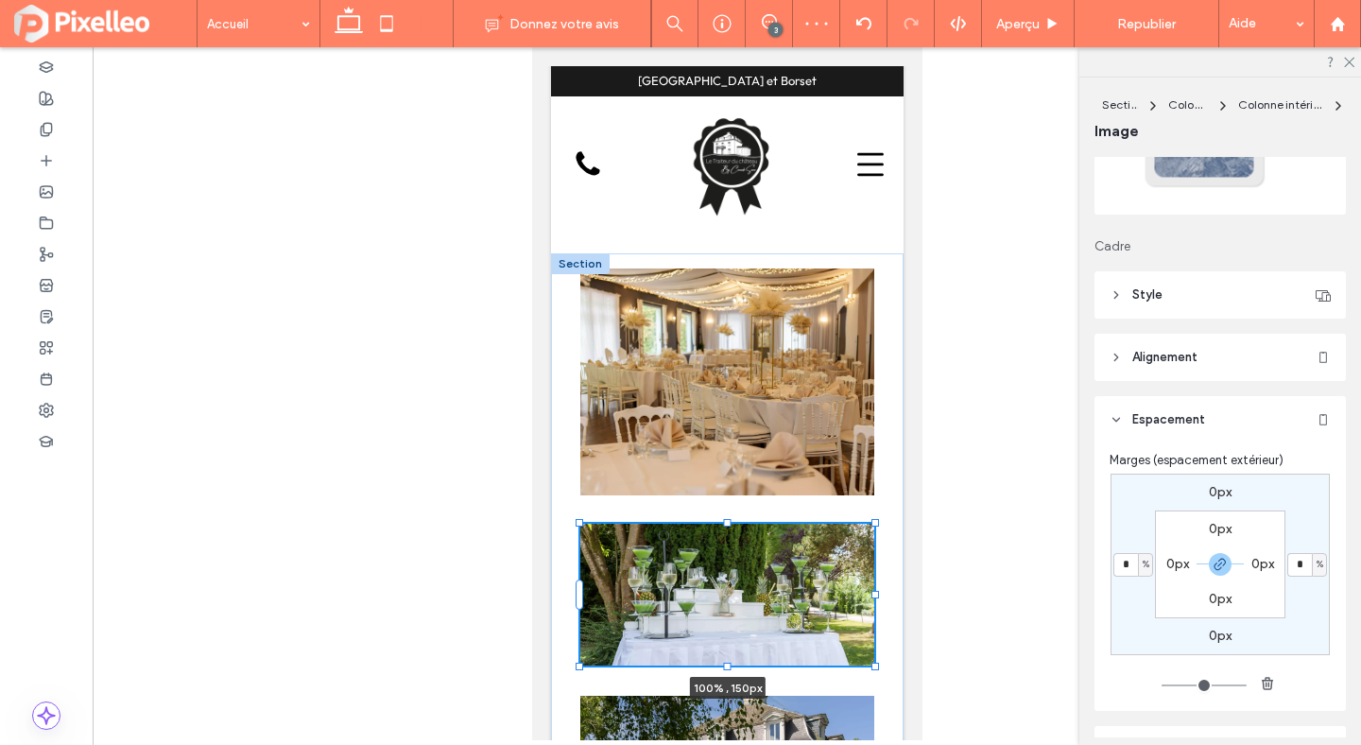
drag, startPoint x: 860, startPoint y: 407, endPoint x: 872, endPoint y: 407, distance: 12.3
click at [872, 591] on div at bounding box center [875, 595] width 8 height 8
type input "***"
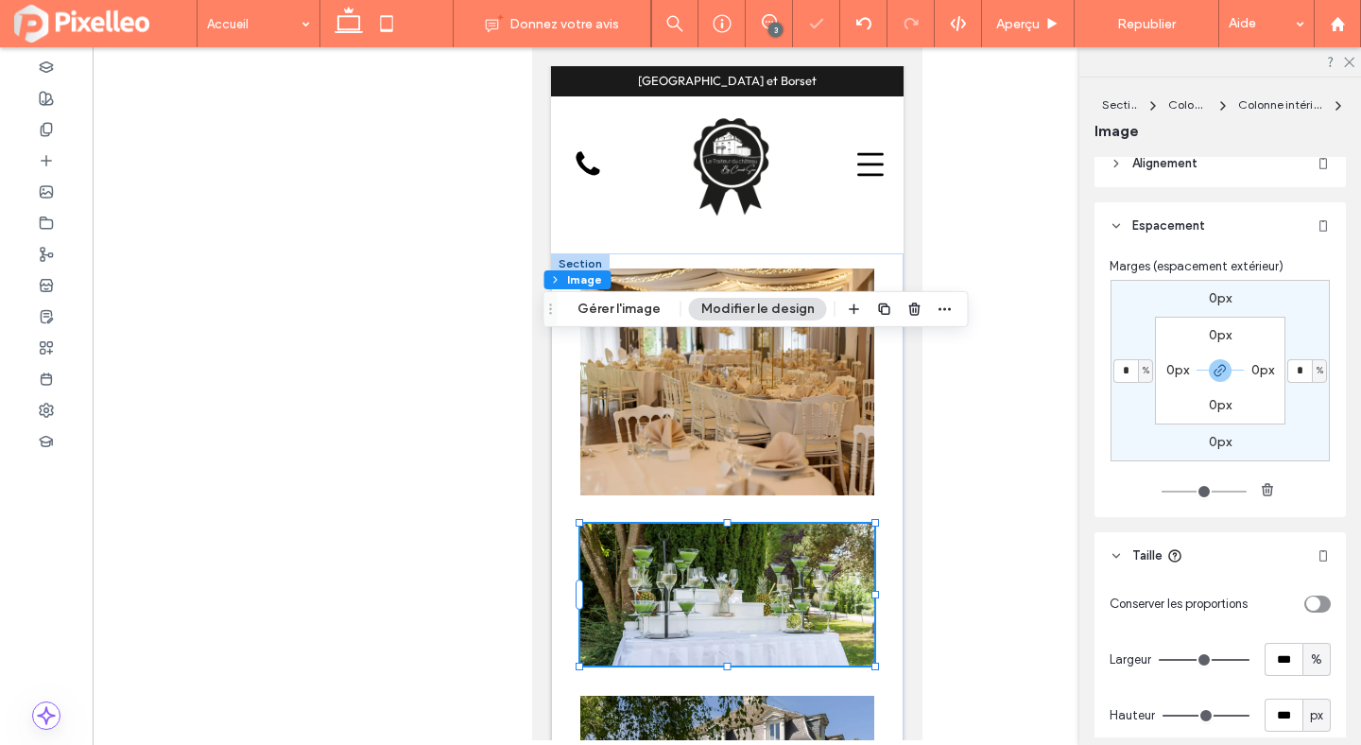
scroll to position [596, 0]
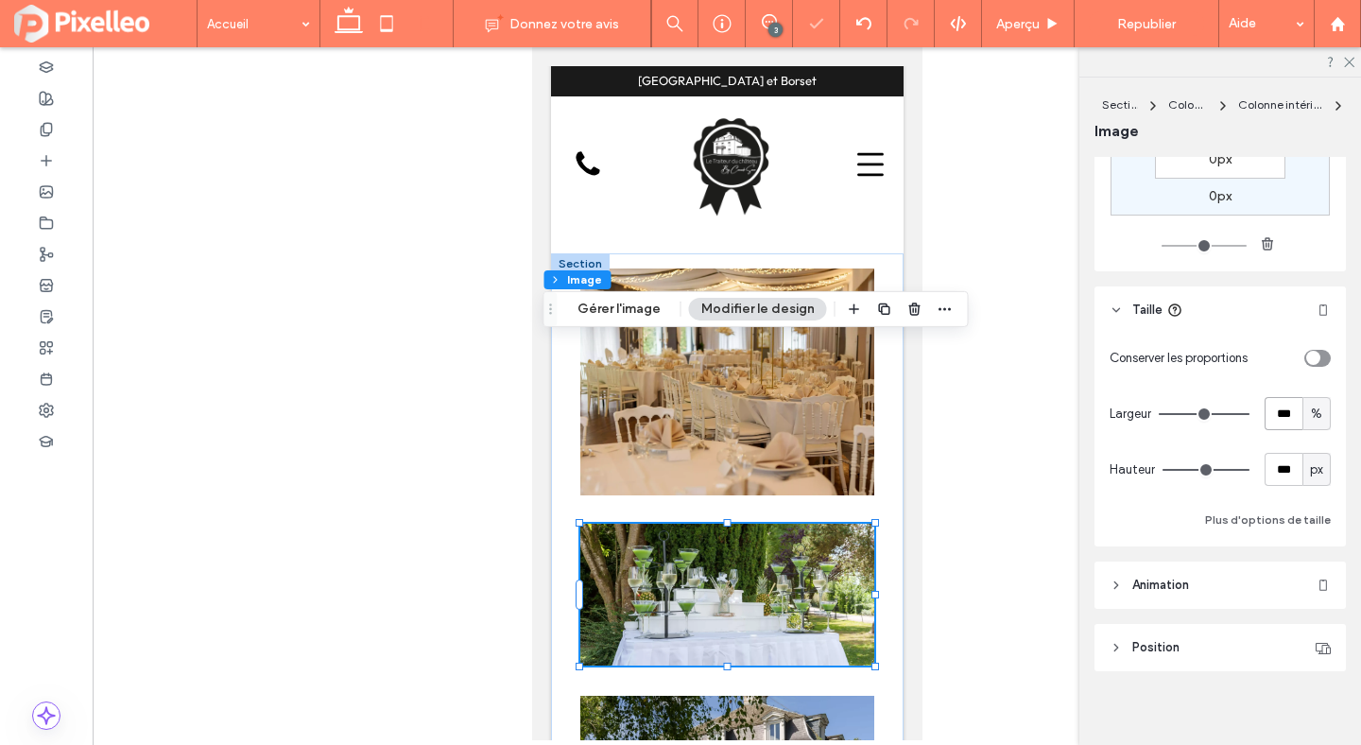
click at [1281, 420] on input "***" at bounding box center [1284, 413] width 38 height 33
type input "***"
click at [958, 410] on div at bounding box center [727, 393] width 1269 height 693
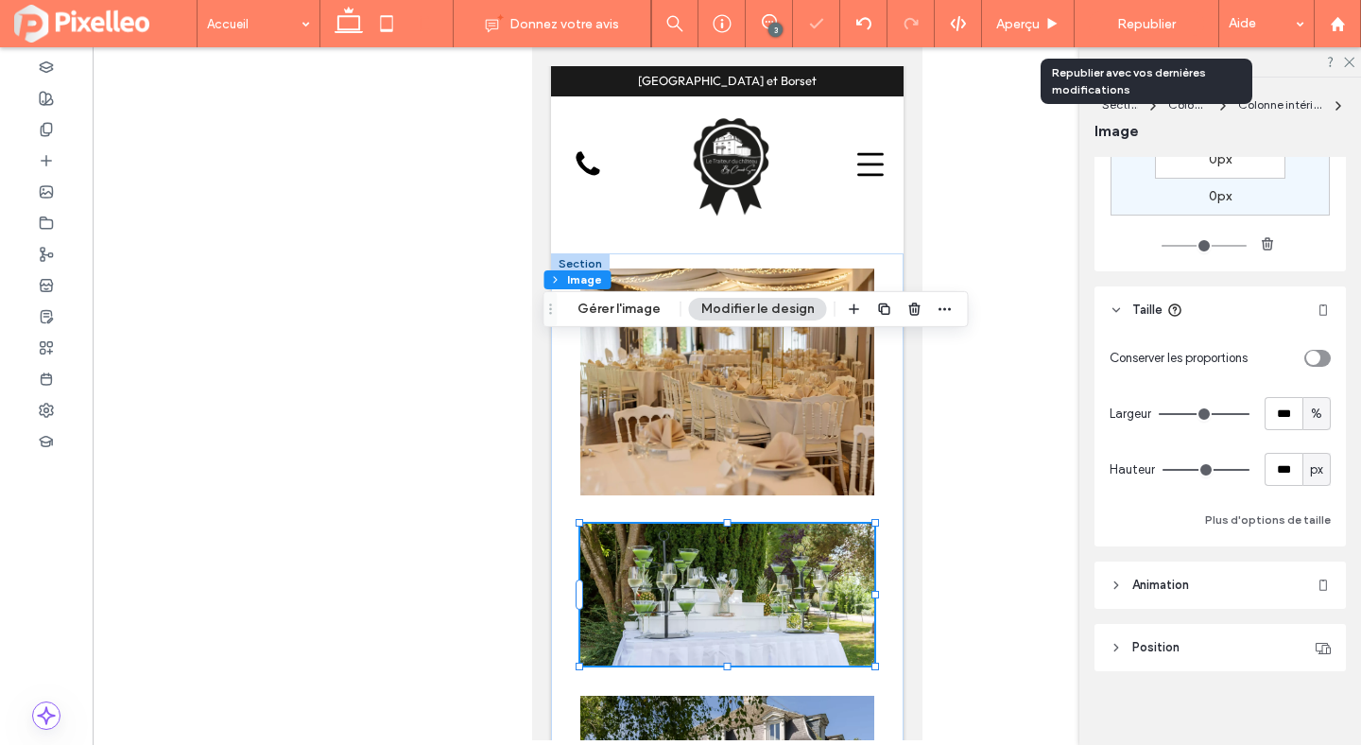
click at [1143, 36] on div "Republier" at bounding box center [1146, 23] width 115 height 47
click at [1143, 28] on span "Republier" at bounding box center [1146, 24] width 59 height 16
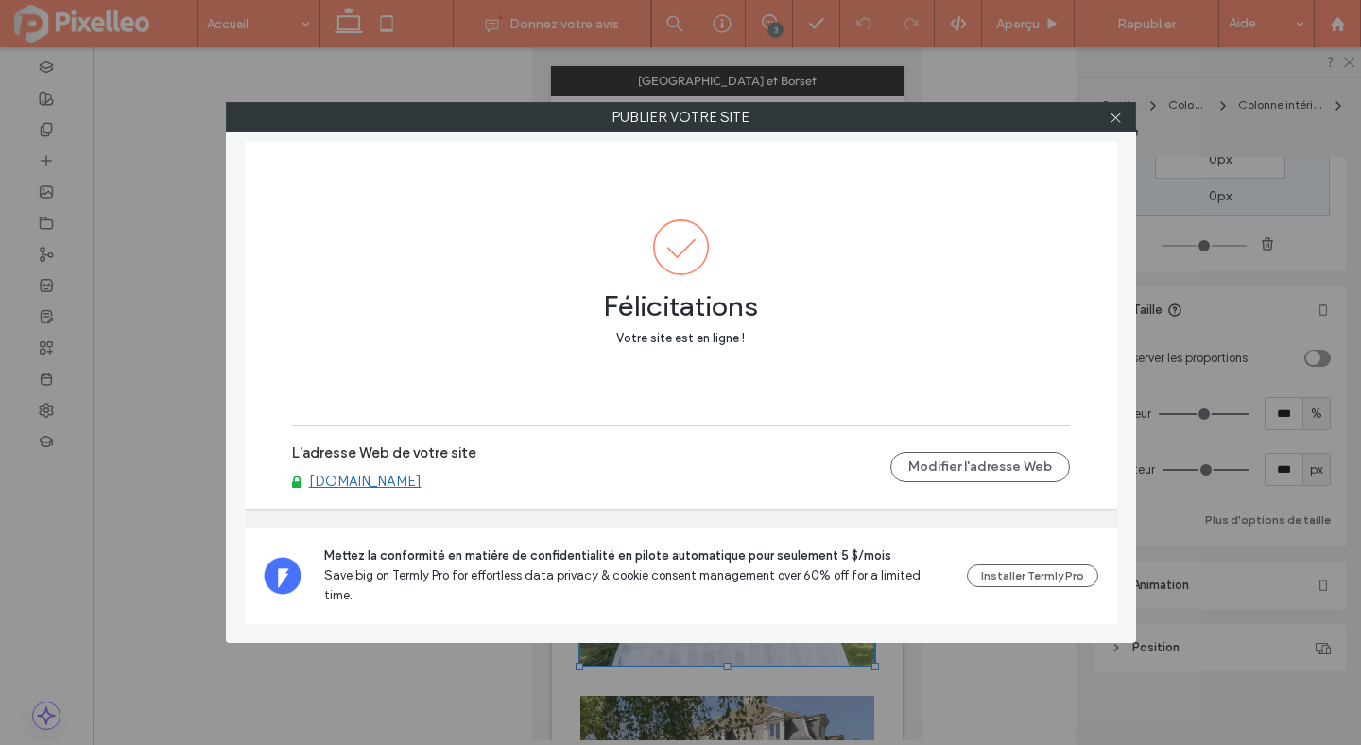
click at [1123, 113] on div at bounding box center [1116, 117] width 28 height 28
click at [1116, 114] on icon at bounding box center [1116, 118] width 14 height 14
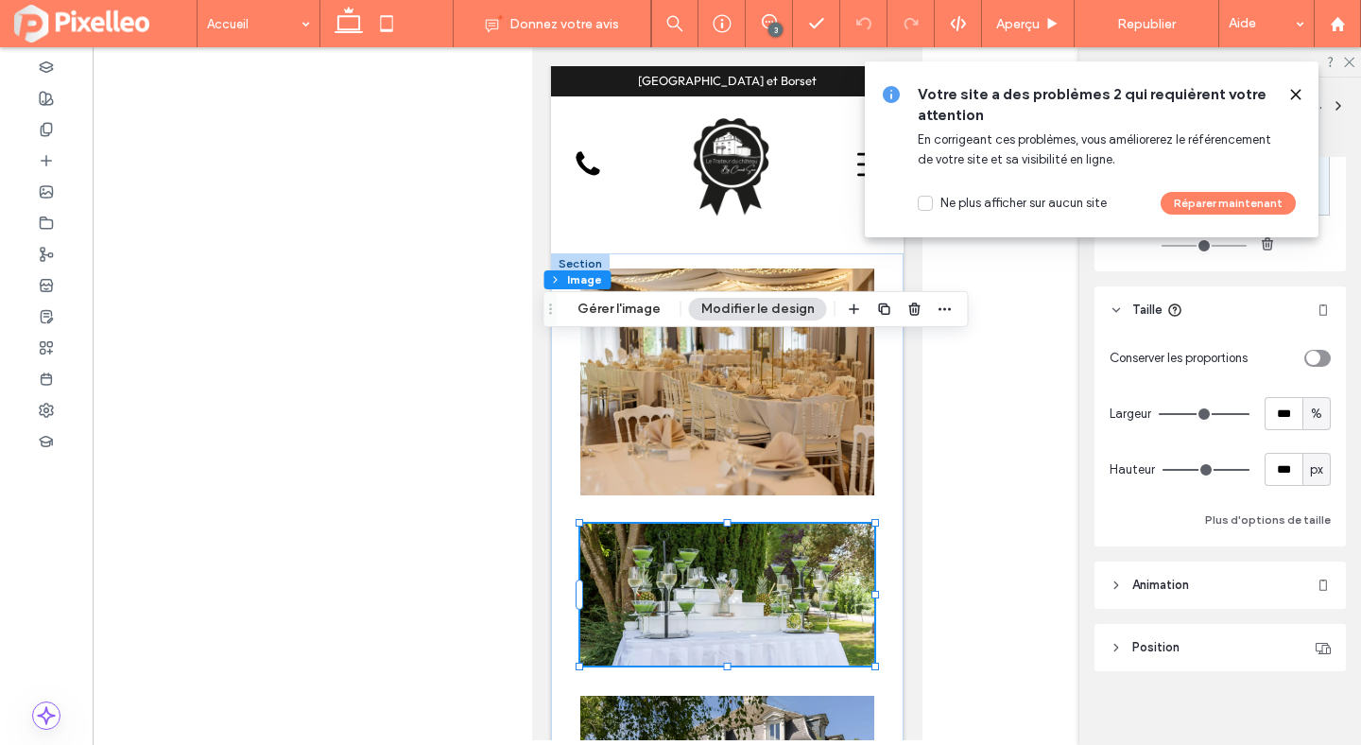
click at [960, 399] on div at bounding box center [727, 393] width 1269 height 693
click at [1295, 95] on icon at bounding box center [1295, 94] width 15 height 15
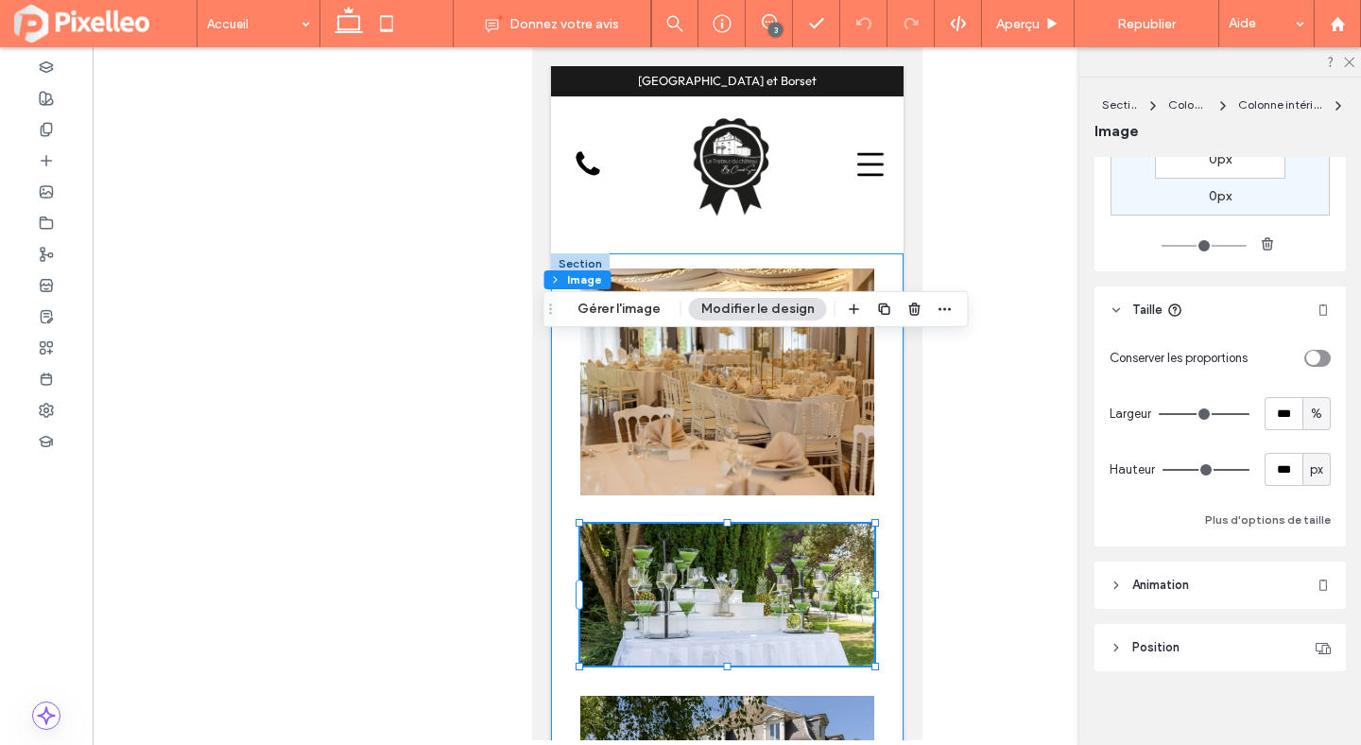
click at [890, 423] on div "100% , 150px" at bounding box center [726, 690] width 353 height 875
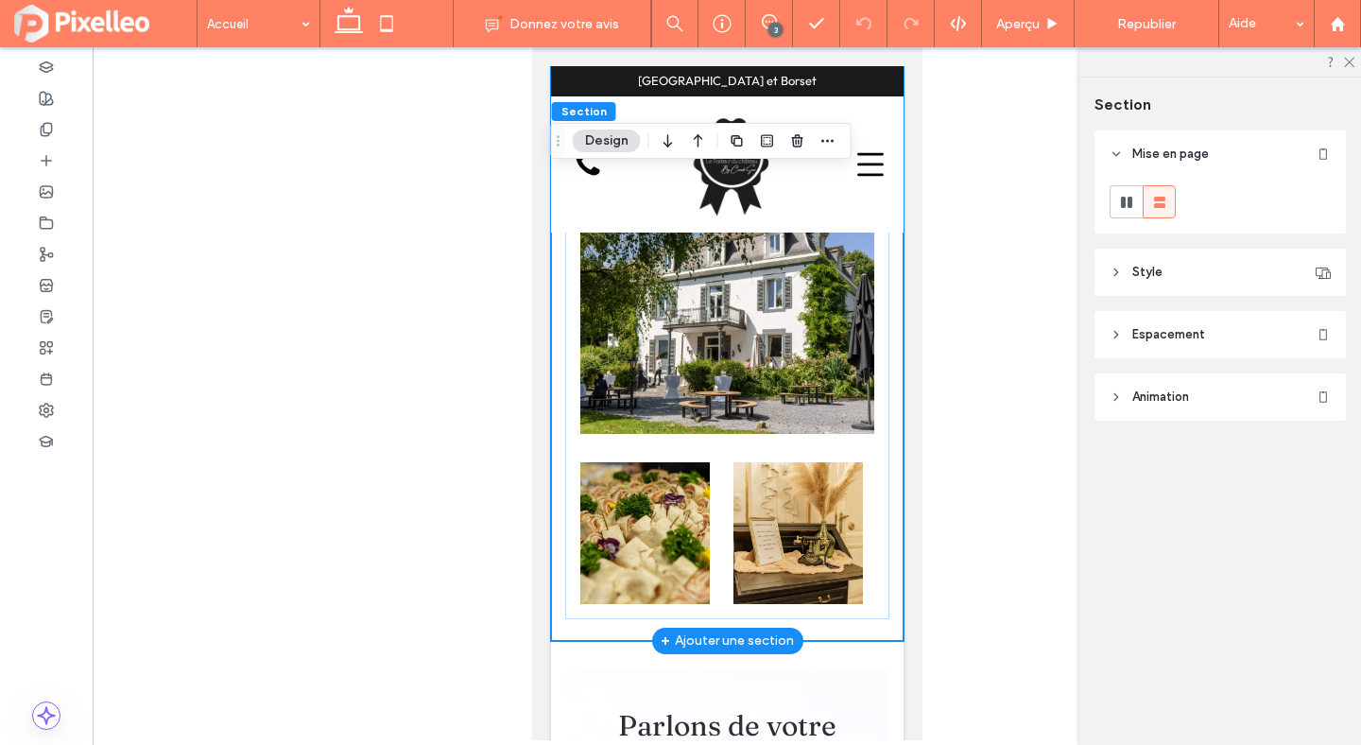
scroll to position [5819, 0]
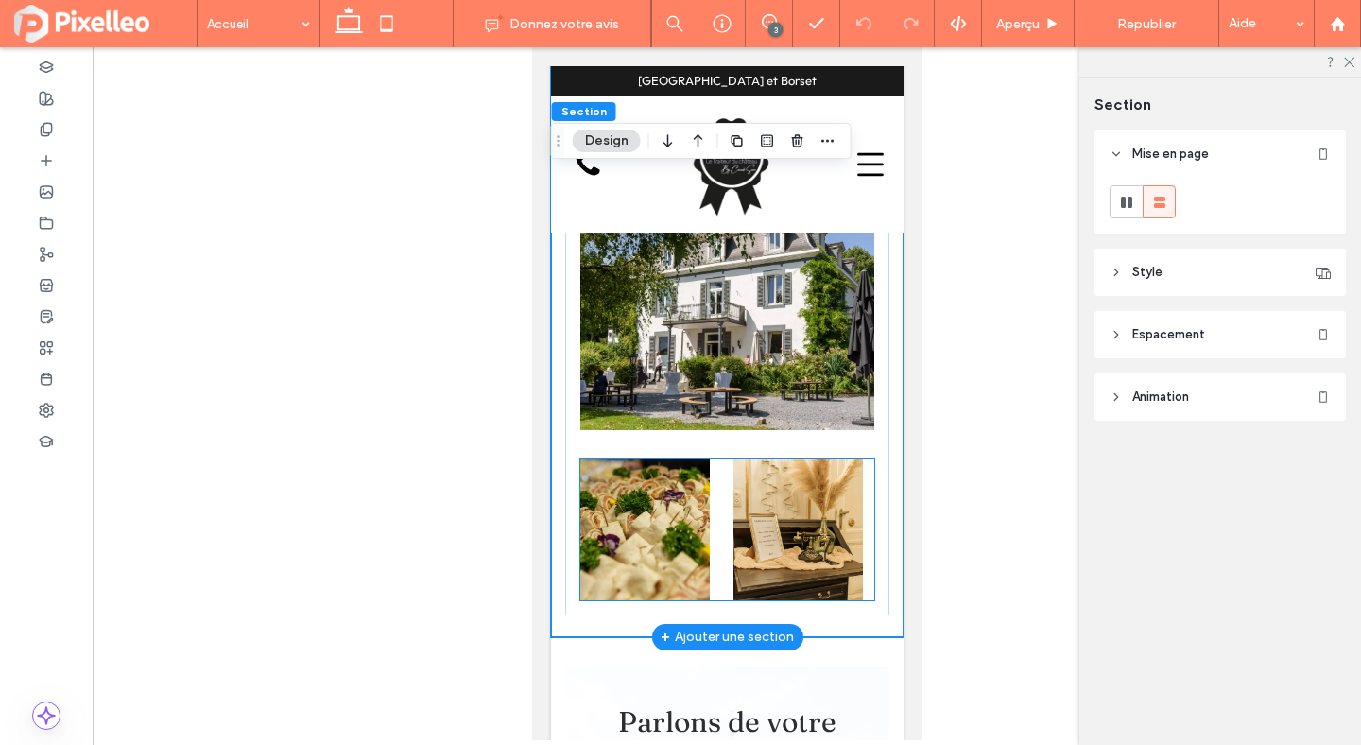
click at [839, 458] on img at bounding box center [798, 529] width 130 height 142
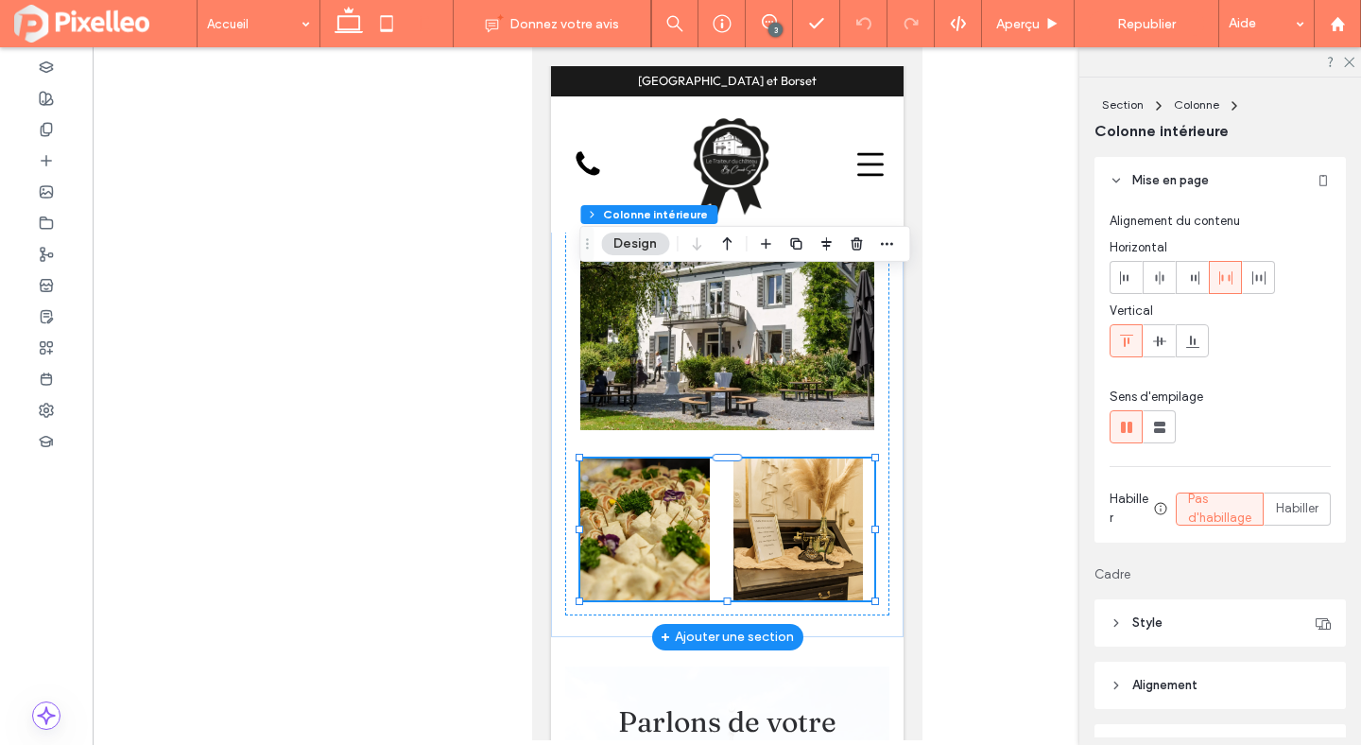
click at [839, 458] on img at bounding box center [798, 529] width 130 height 142
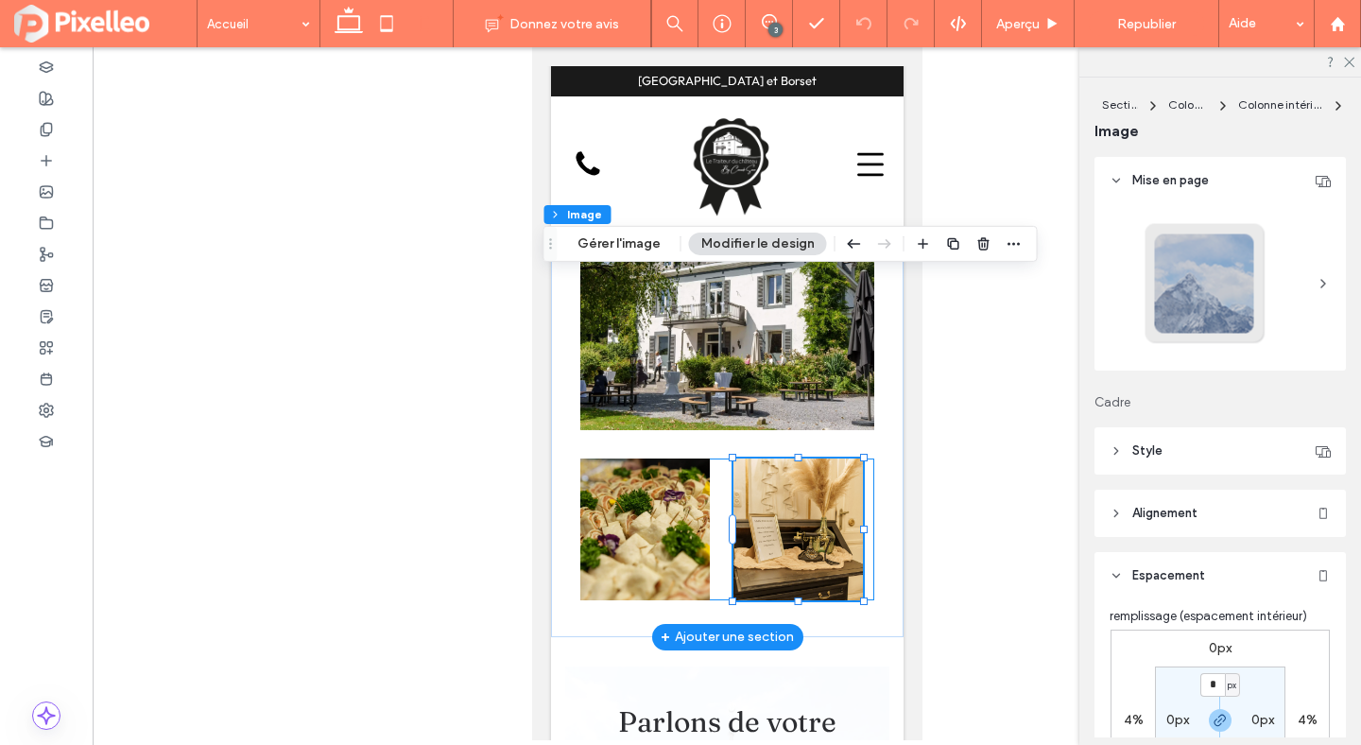
click at [870, 458] on div at bounding box center [726, 529] width 294 height 142
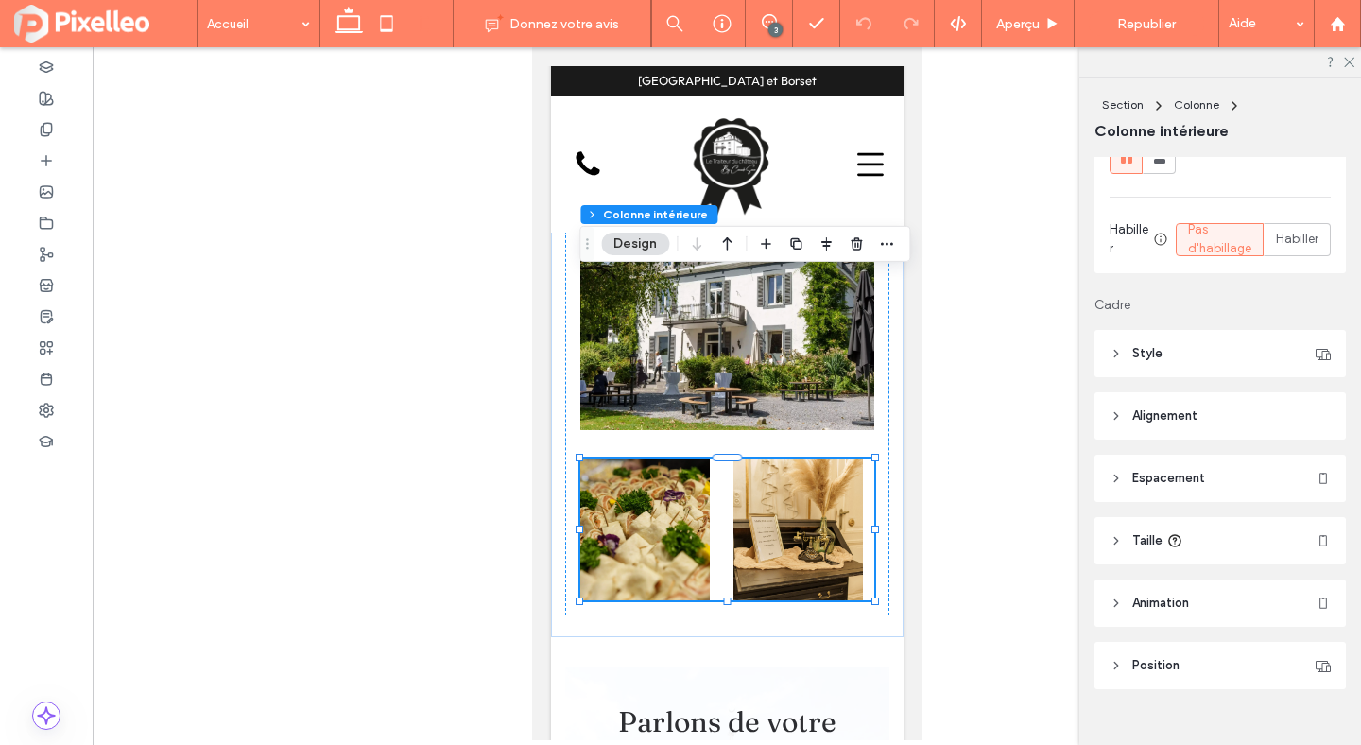
scroll to position [271, 0]
click at [1145, 479] on span "Espacement" at bounding box center [1168, 476] width 73 height 19
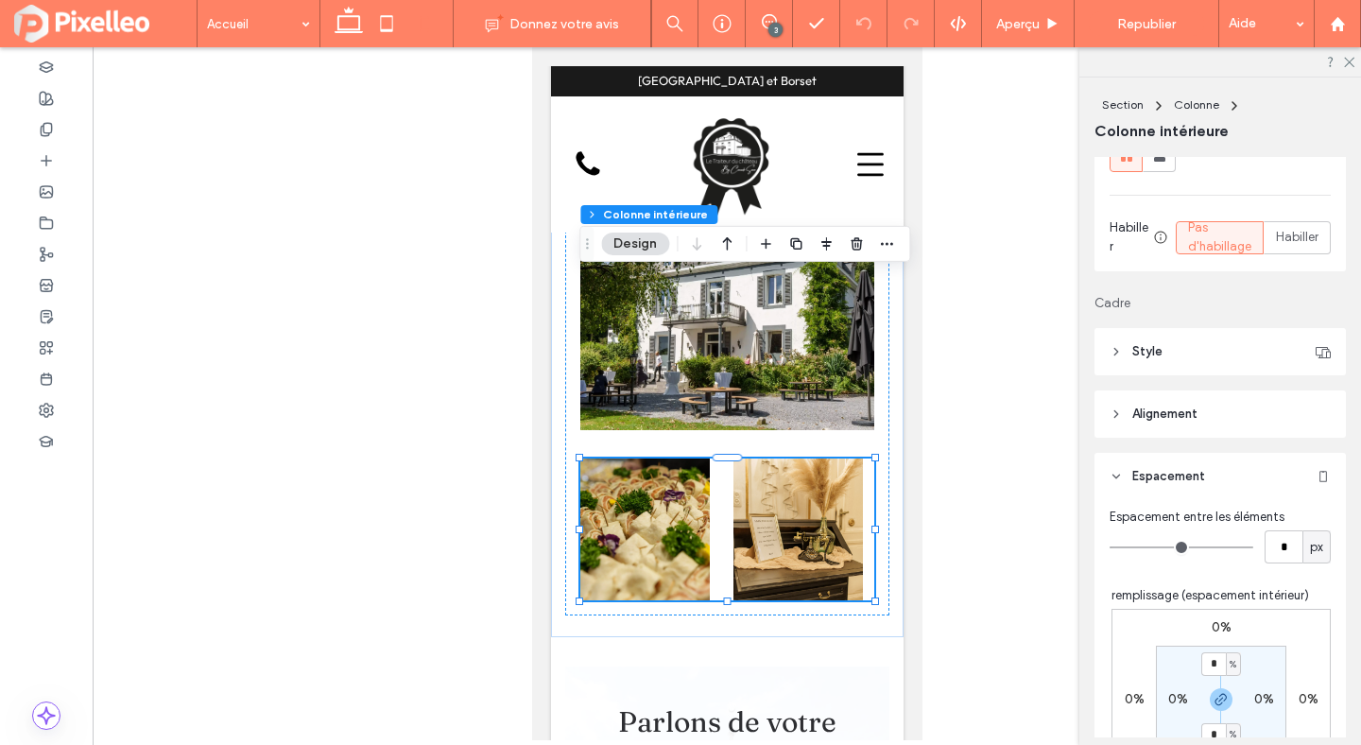
scroll to position [371, 0]
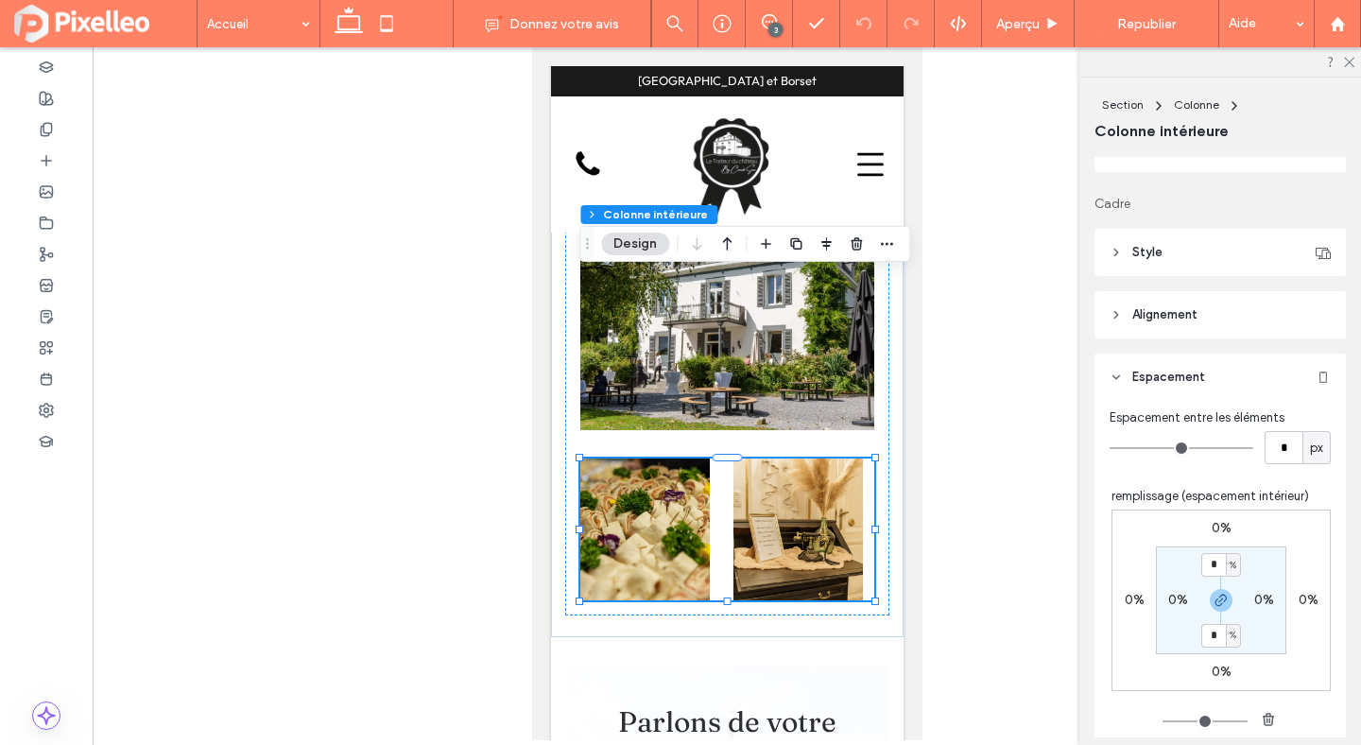
click at [1171, 314] on span "Alignement" at bounding box center [1164, 314] width 65 height 19
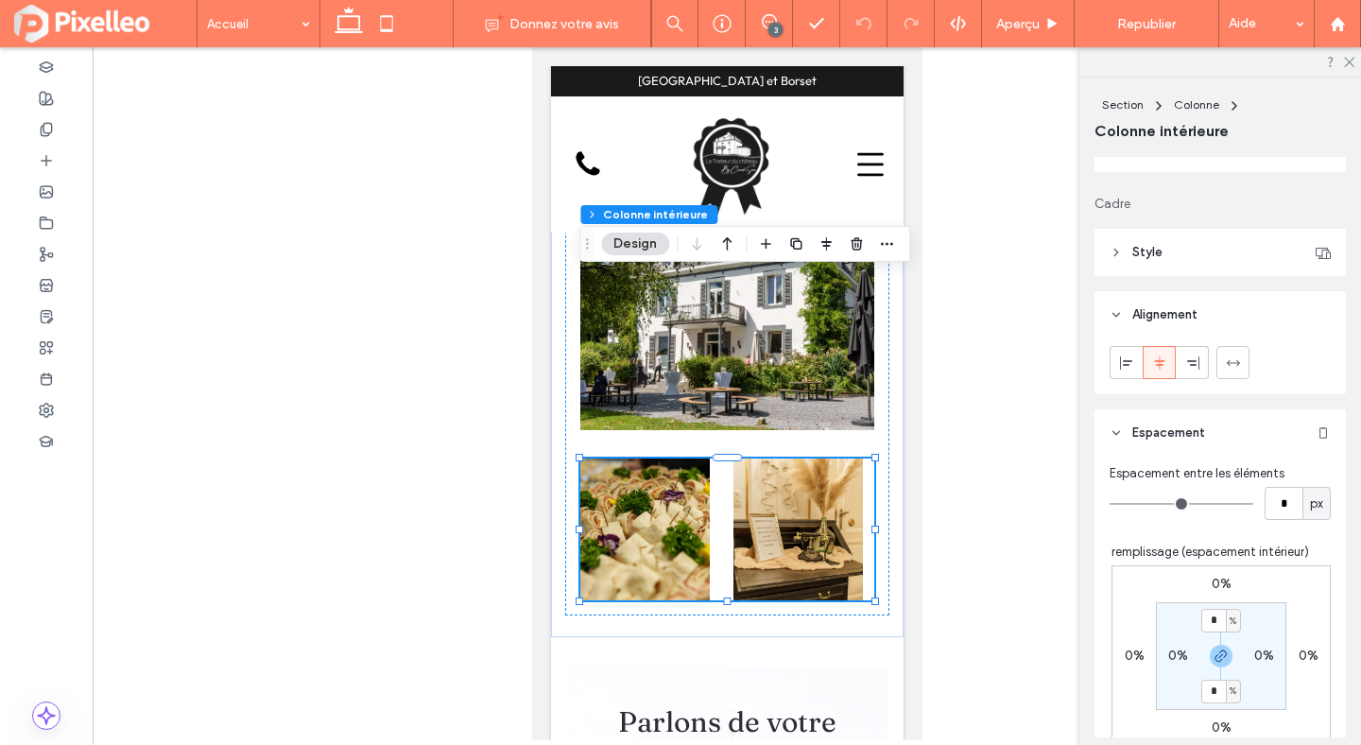
click at [1165, 250] on header "Style" at bounding box center [1220, 252] width 251 height 47
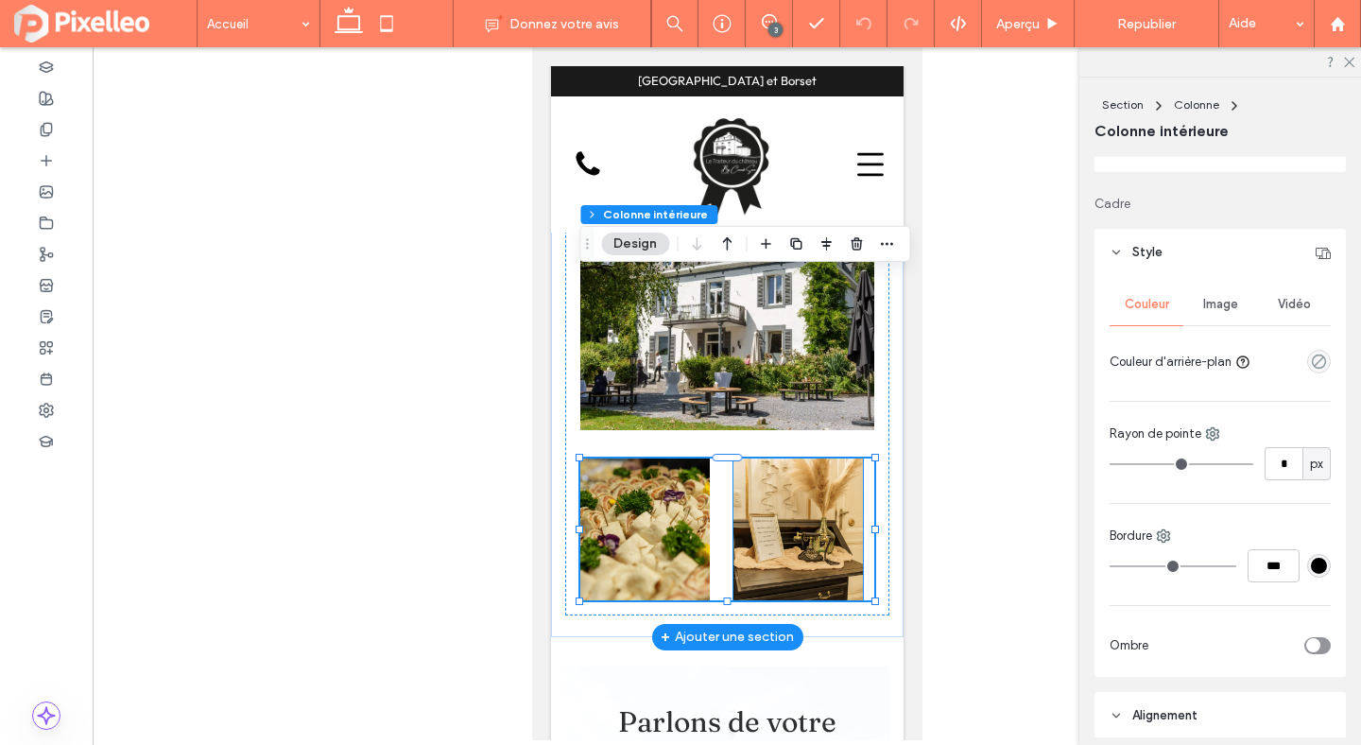
click at [814, 458] on img at bounding box center [798, 529] width 130 height 142
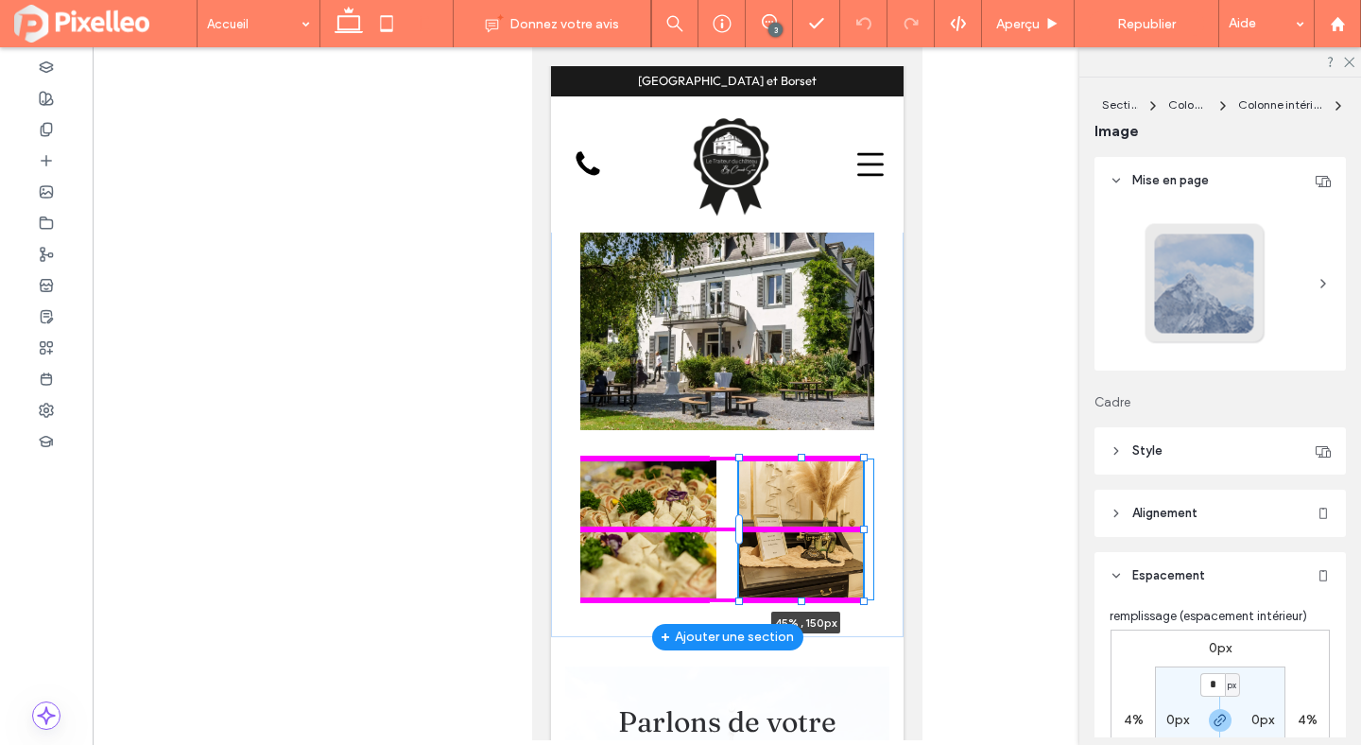
click at [866, 526] on div at bounding box center [863, 530] width 8 height 8
type input "**"
type input "****"
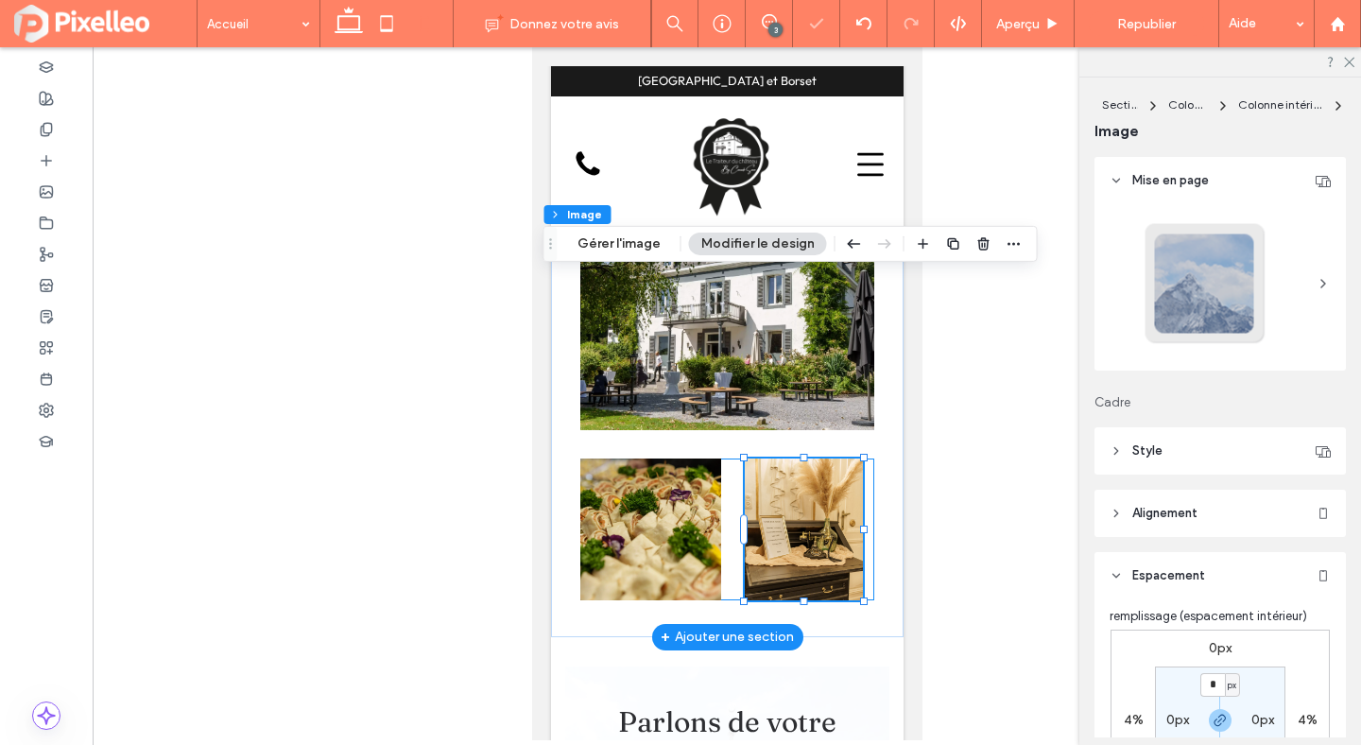
click at [675, 458] on img at bounding box center [649, 529] width 141 height 142
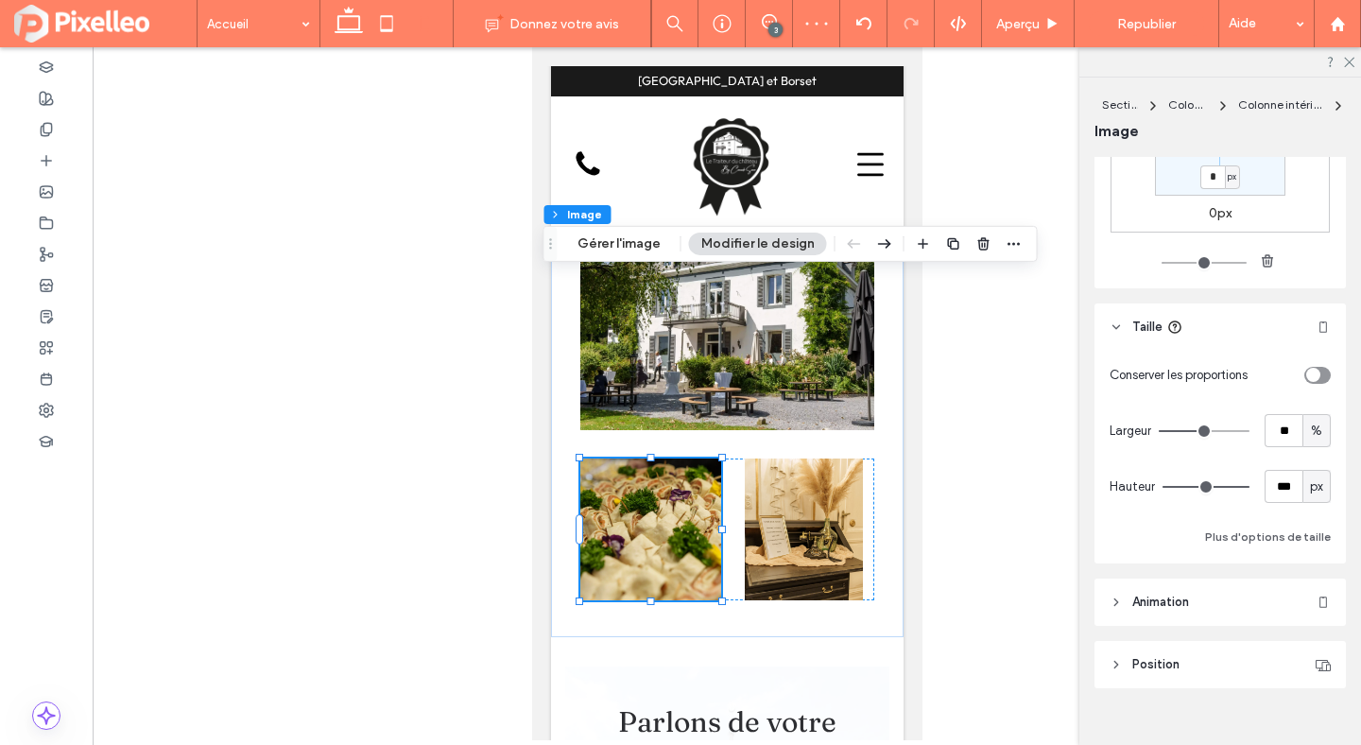
scroll to position [584, 0]
click at [1276, 426] on input "**" at bounding box center [1284, 424] width 38 height 33
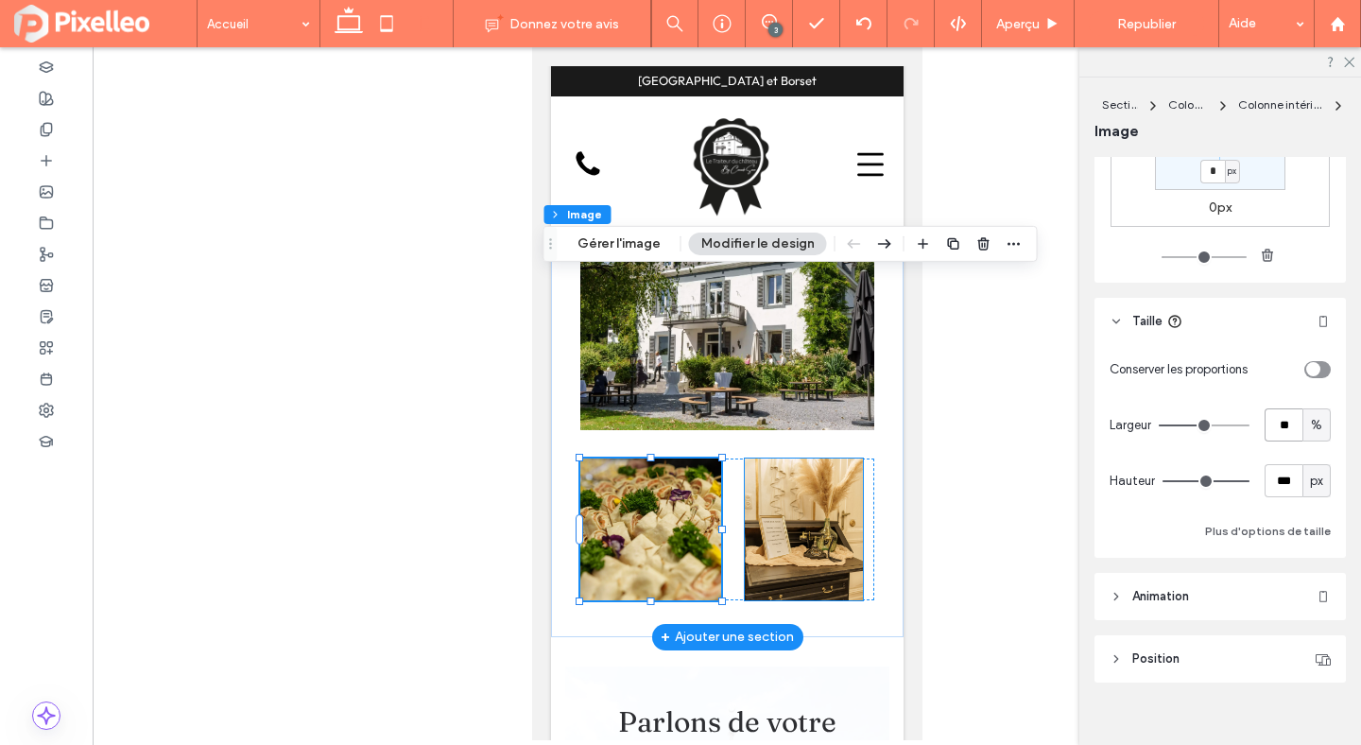
click at [782, 458] on img at bounding box center [803, 529] width 118 height 142
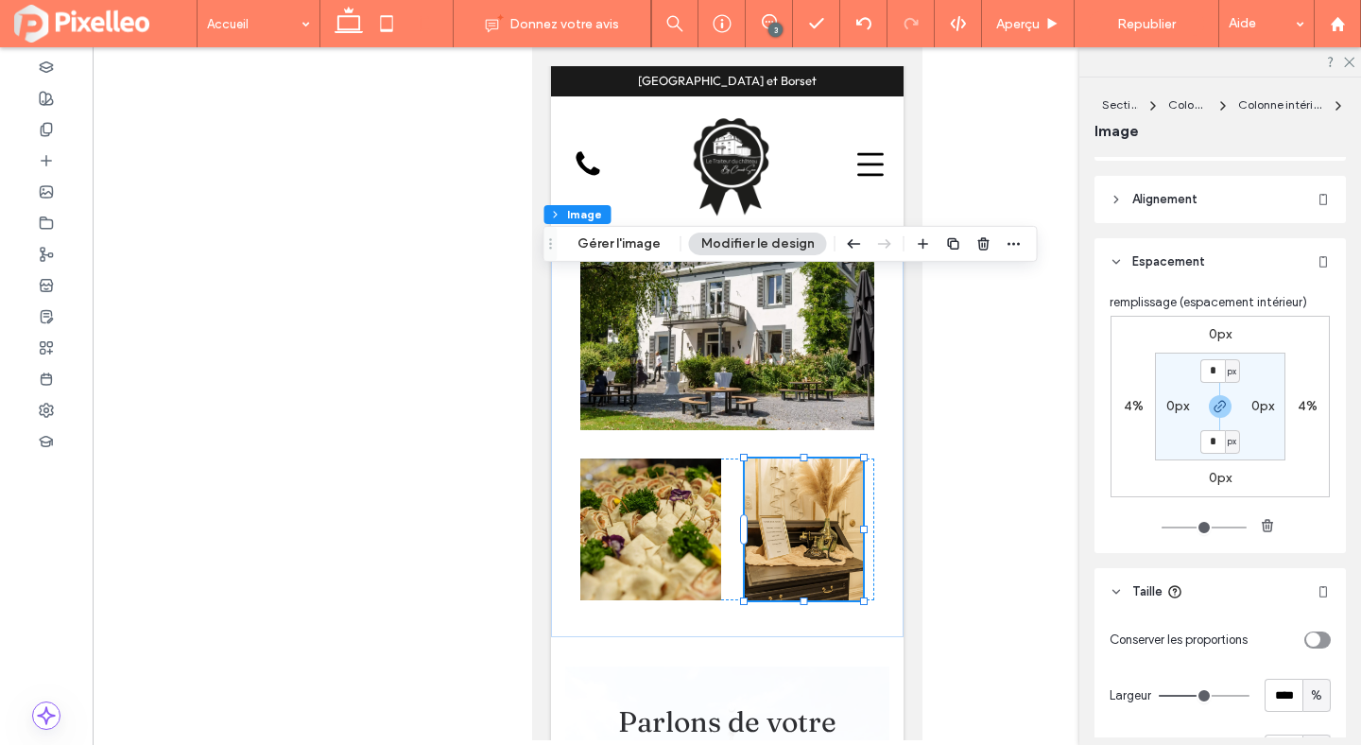
scroll to position [605, 0]
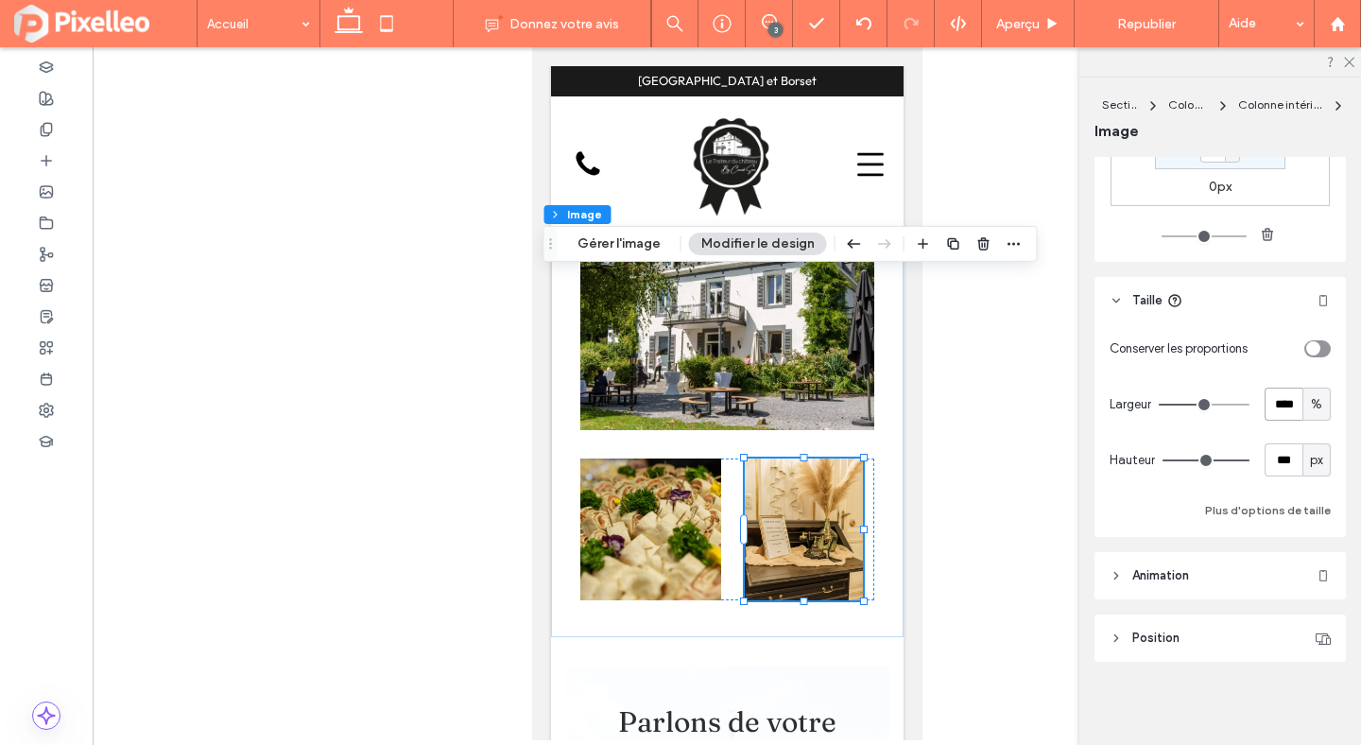
click at [1280, 409] on input "****" at bounding box center [1284, 404] width 38 height 33
paste input "number-input"
type input "**"
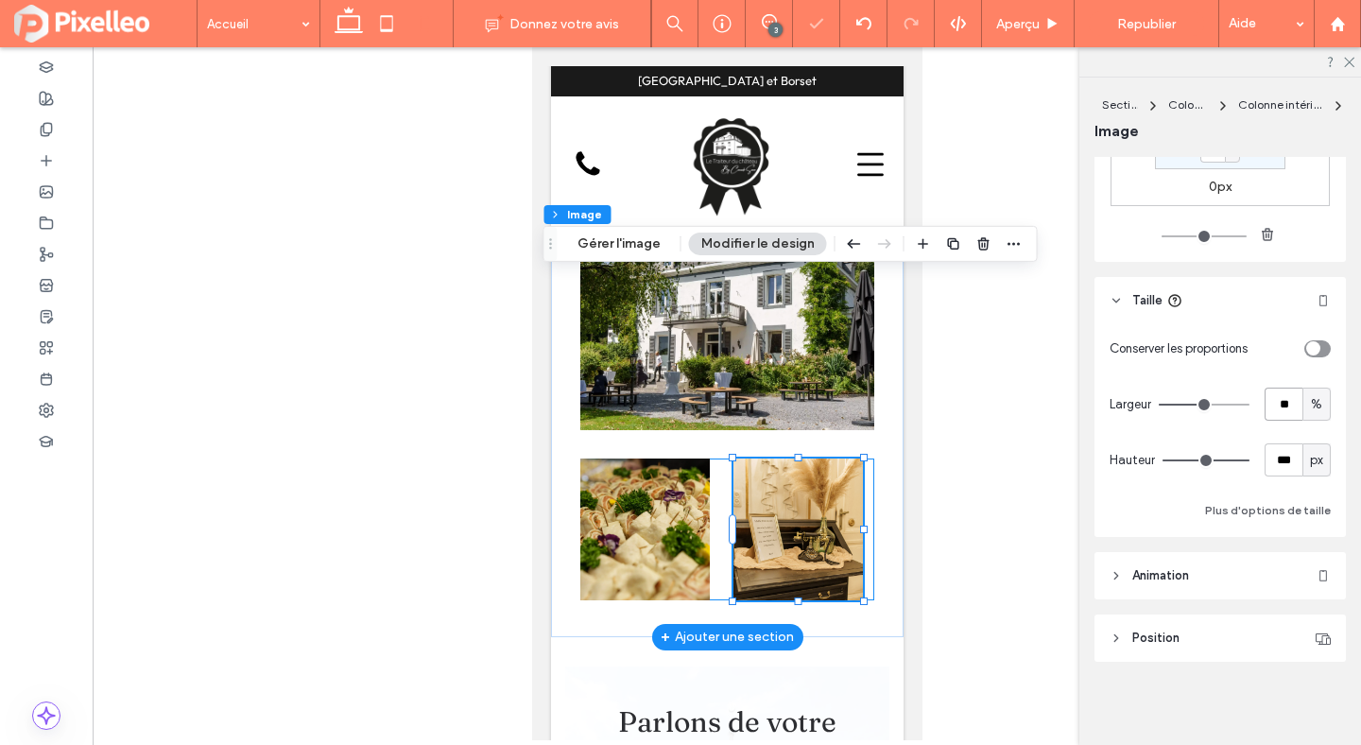
click at [863, 458] on div at bounding box center [726, 529] width 294 height 142
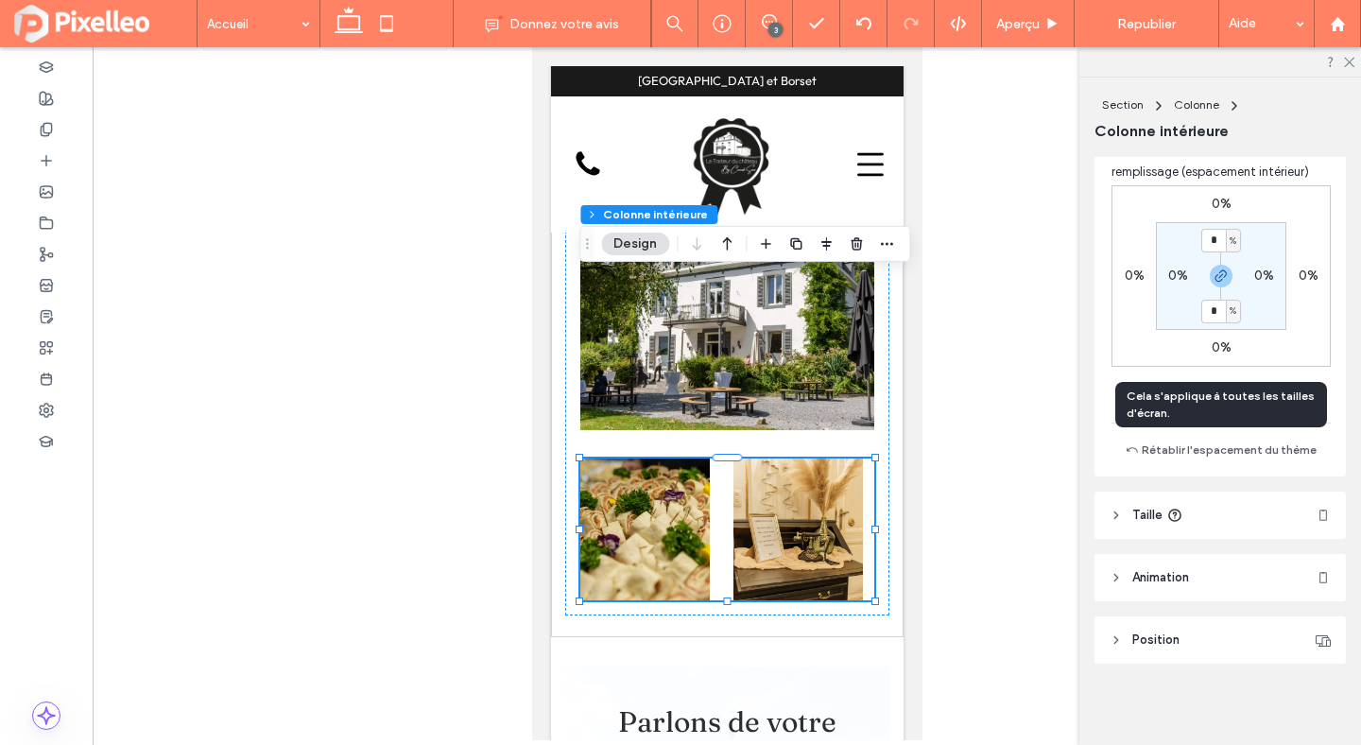
click at [1136, 514] on span "Taille" at bounding box center [1147, 515] width 30 height 19
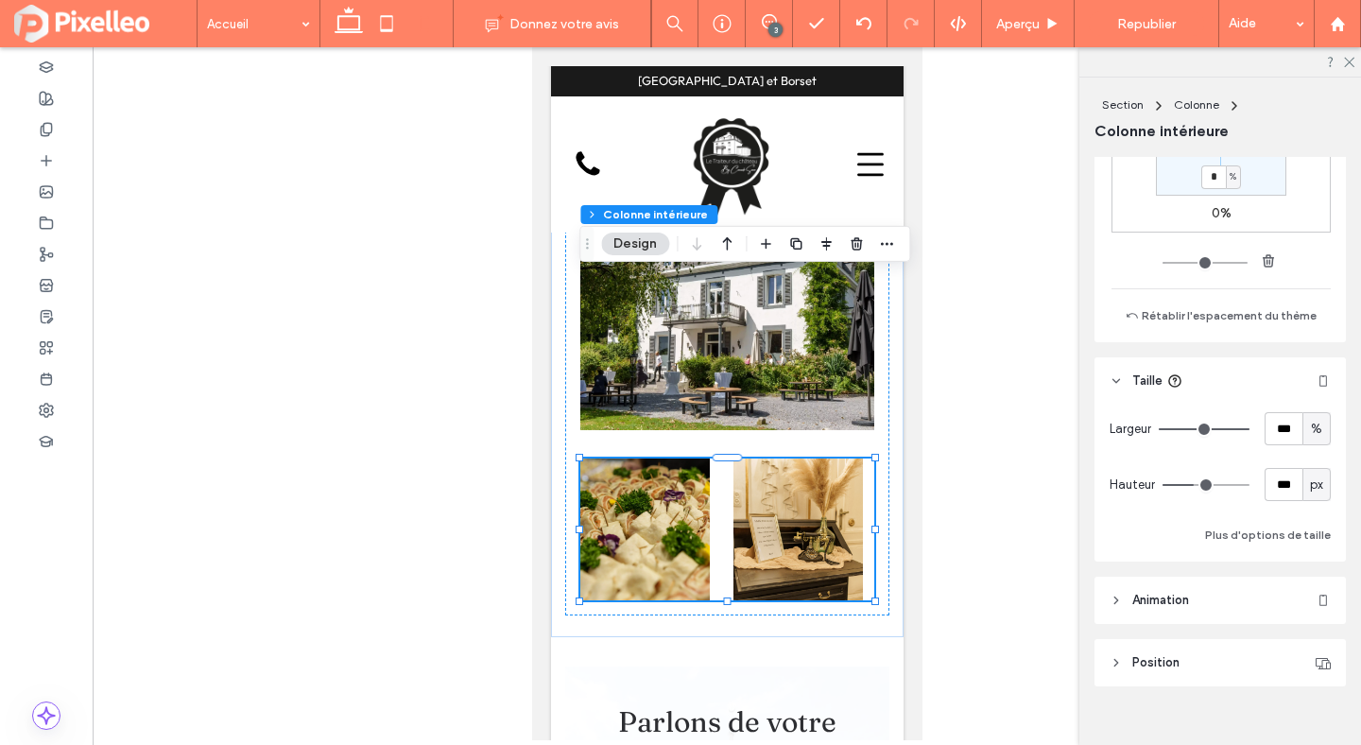
scroll to position [1287, 0]
click at [762, 458] on img at bounding box center [798, 529] width 130 height 142
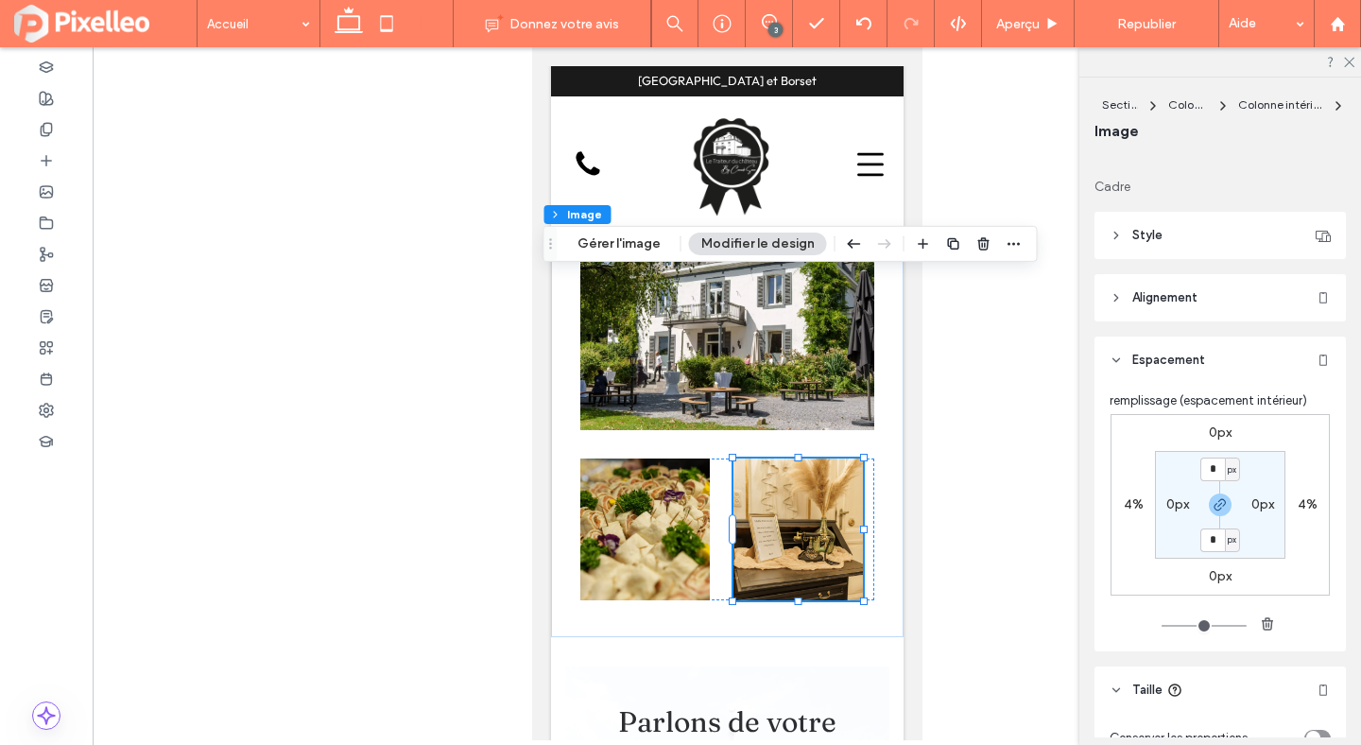
scroll to position [360, 0]
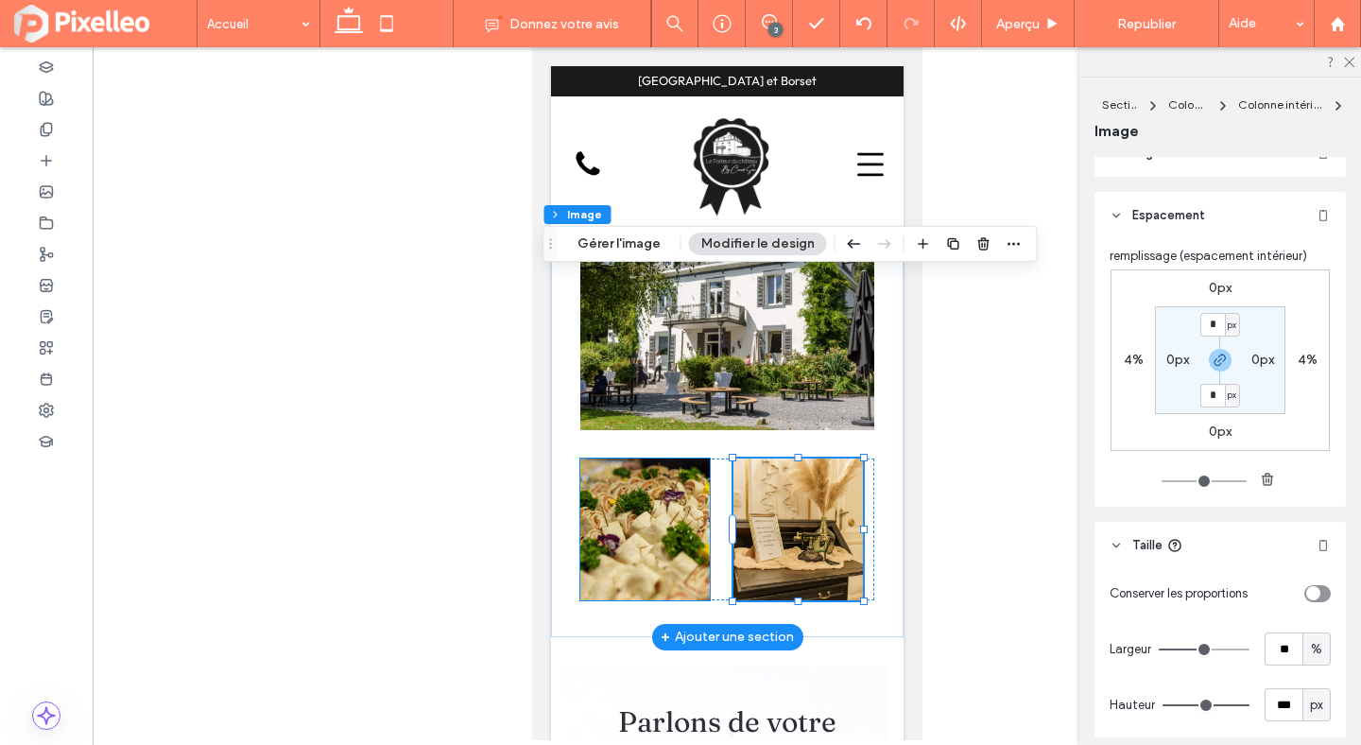
click at [666, 458] on img at bounding box center [644, 529] width 130 height 142
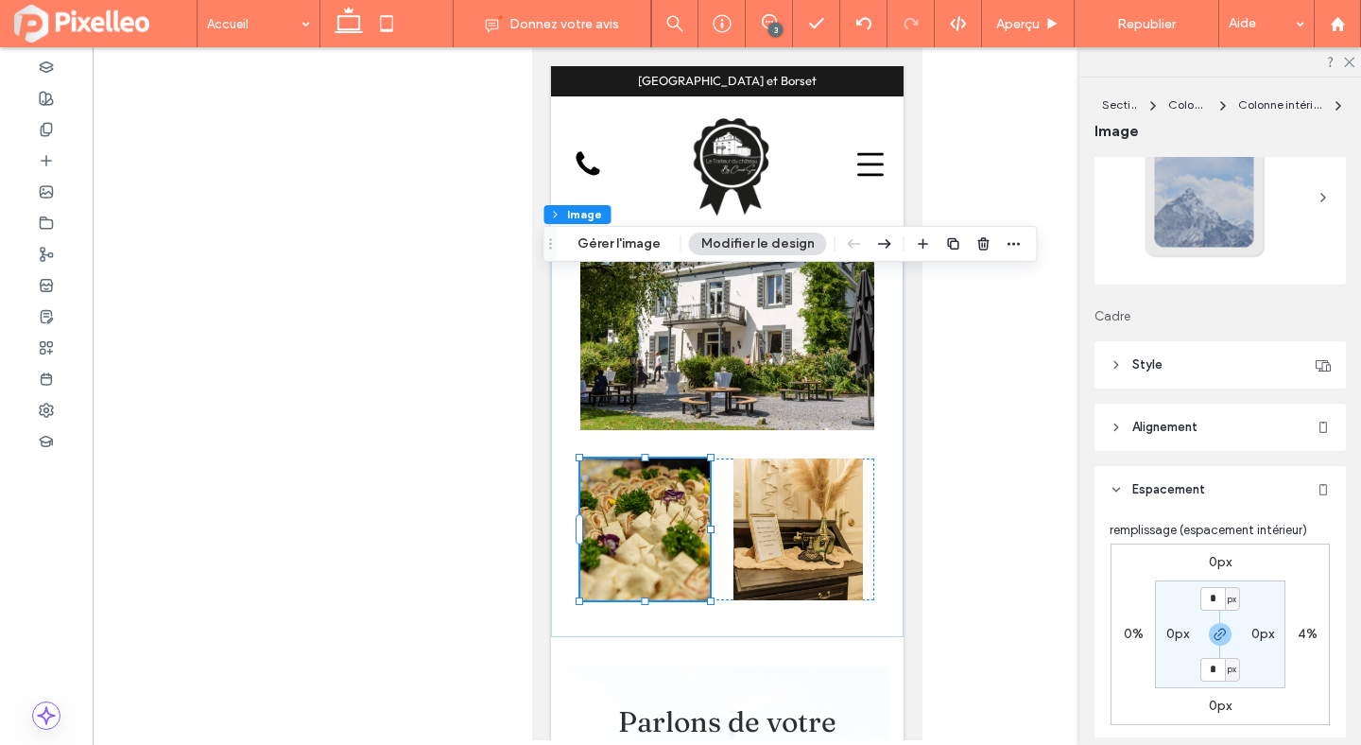
scroll to position [113, 0]
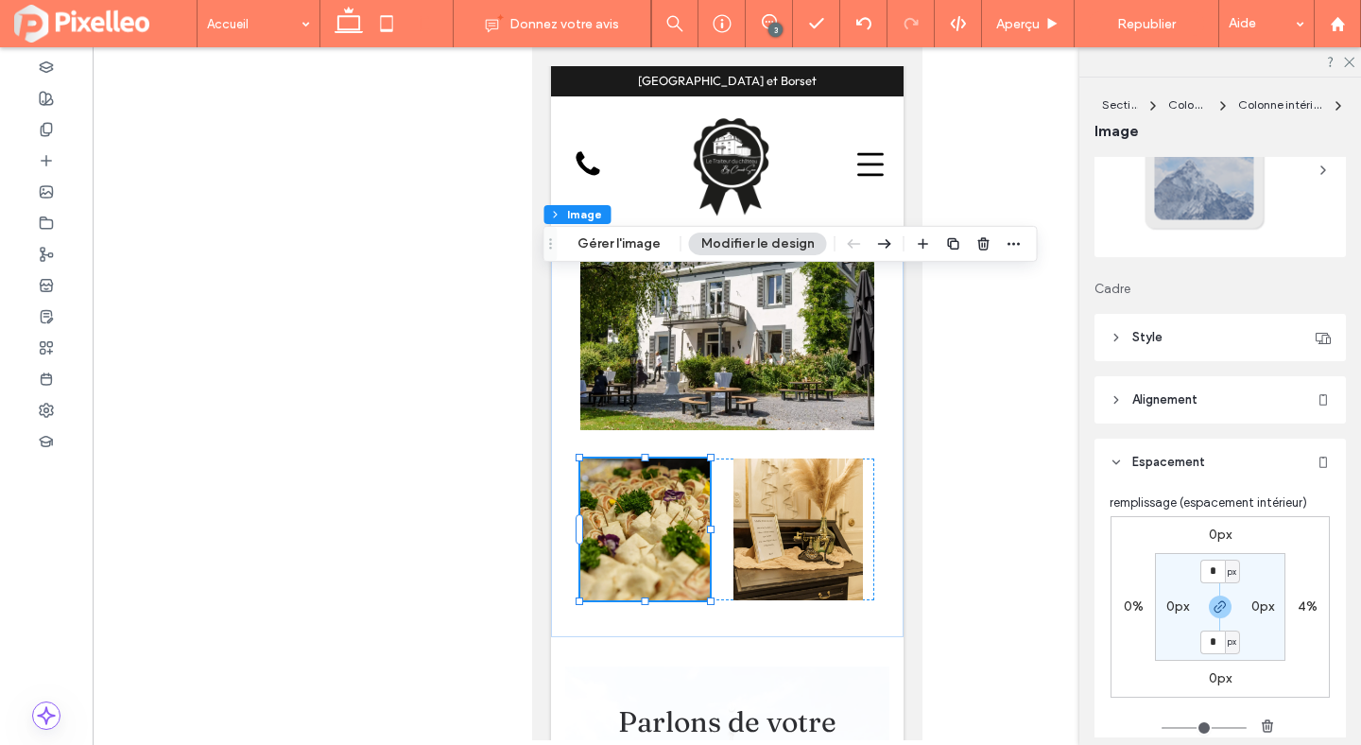
click at [1303, 606] on label "4%" at bounding box center [1308, 606] width 20 height 16
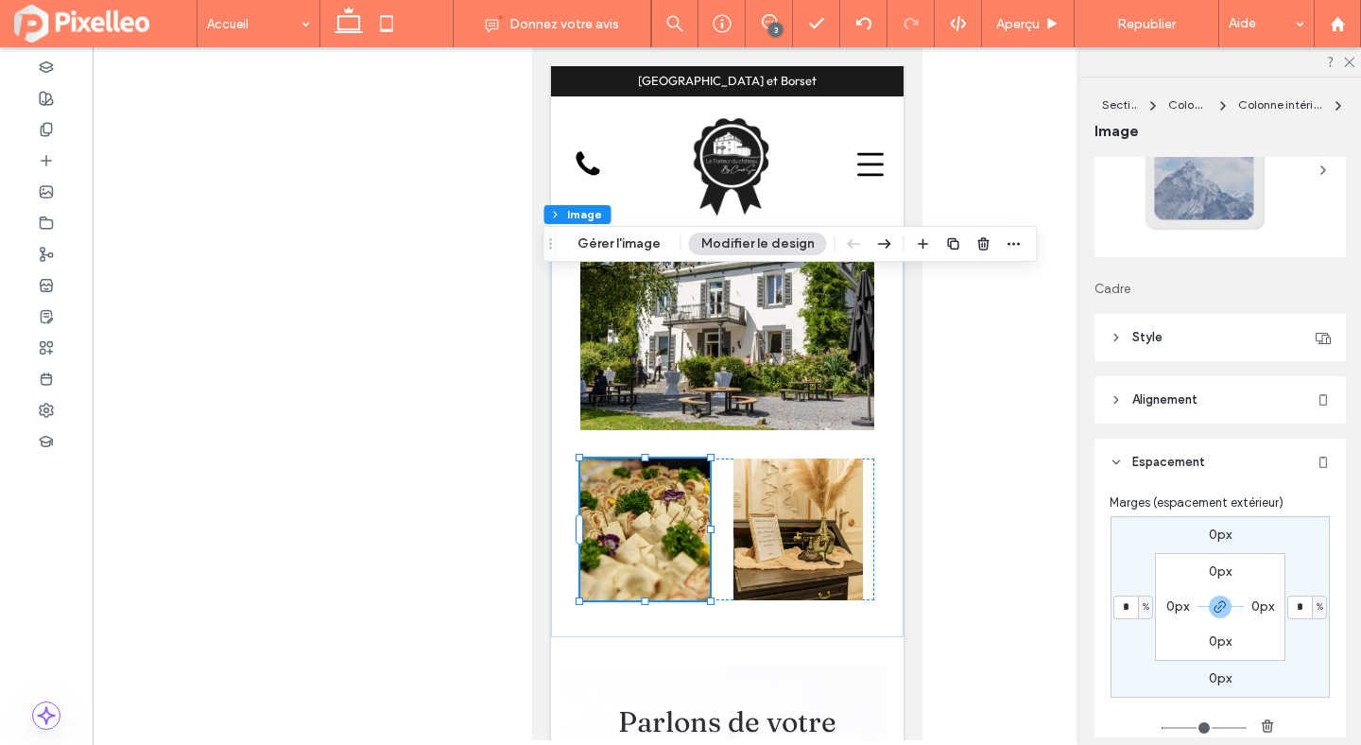
type input "*"
click at [1303, 606] on input "*" at bounding box center [1299, 608] width 25 height 24
type input "*"
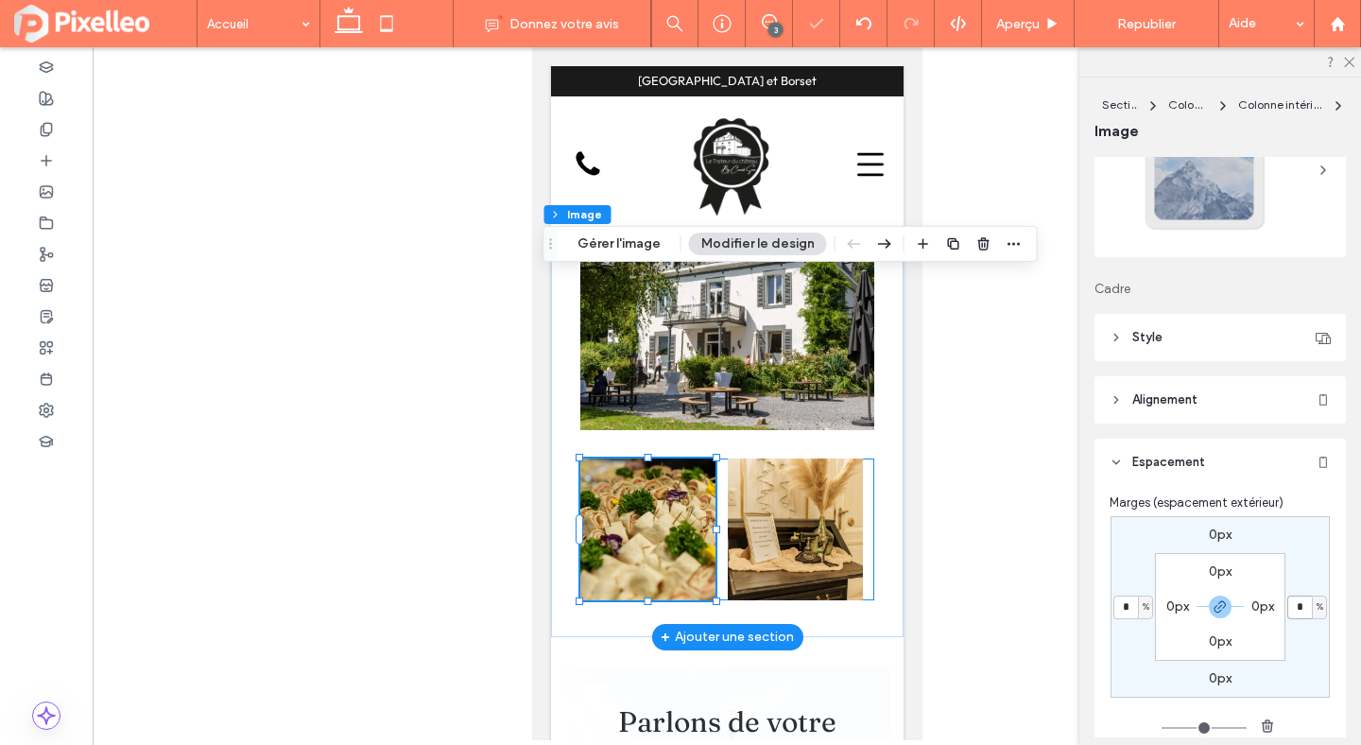
click at [868, 458] on div at bounding box center [726, 529] width 294 height 142
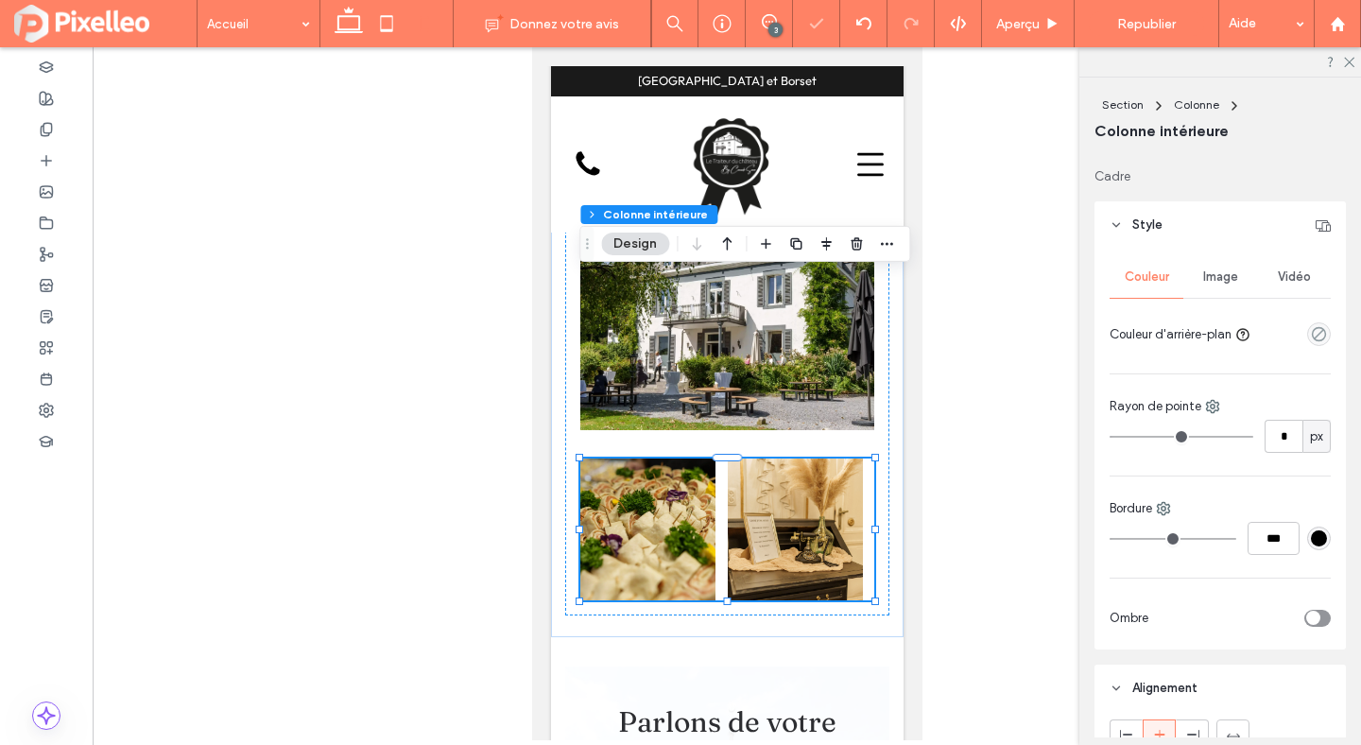
scroll to position [832, 0]
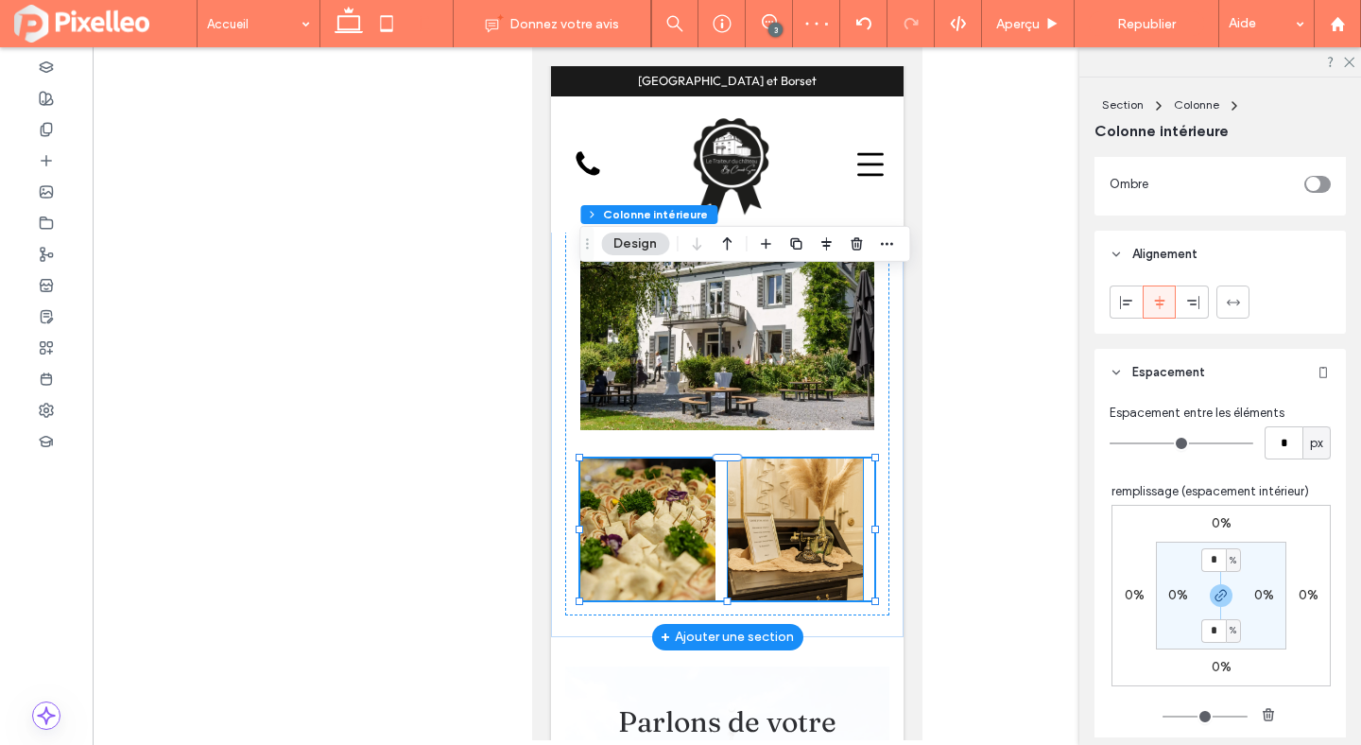
click at [816, 458] on img at bounding box center [794, 529] width 135 height 142
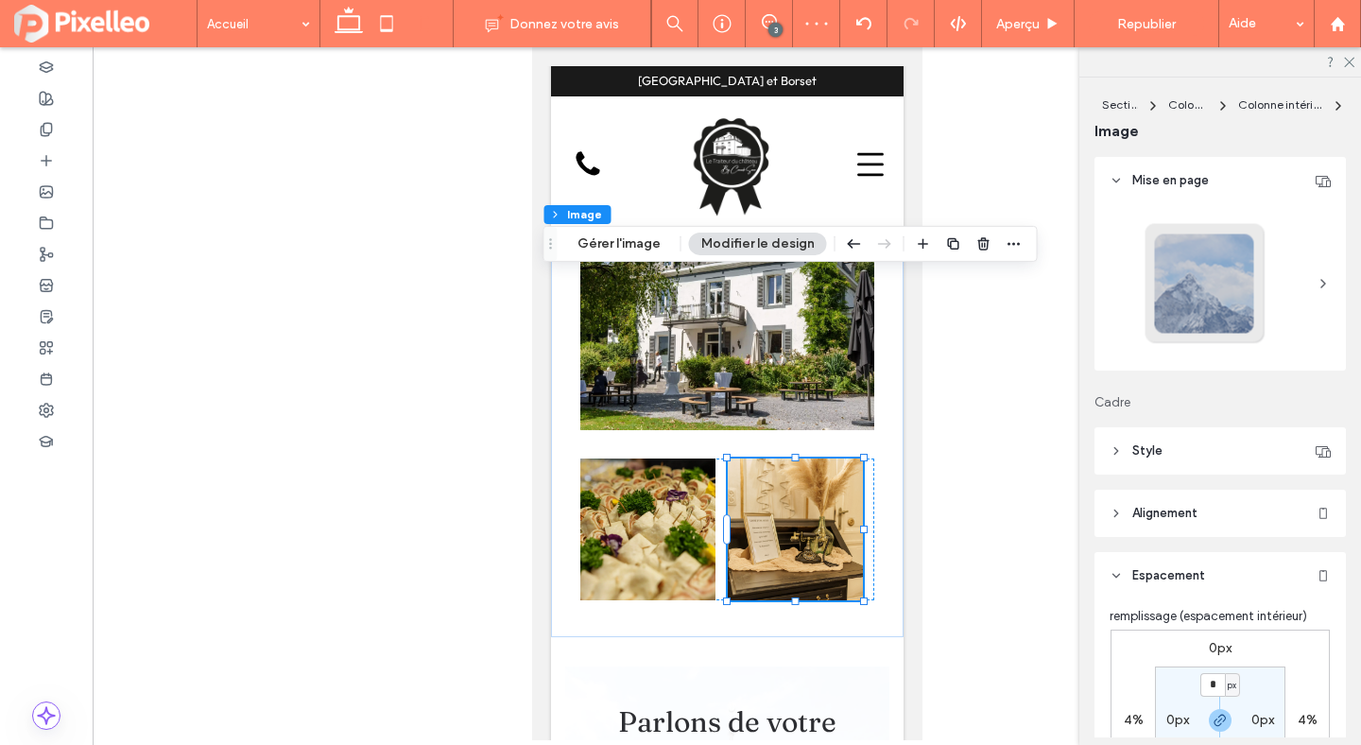
scroll to position [298, 0]
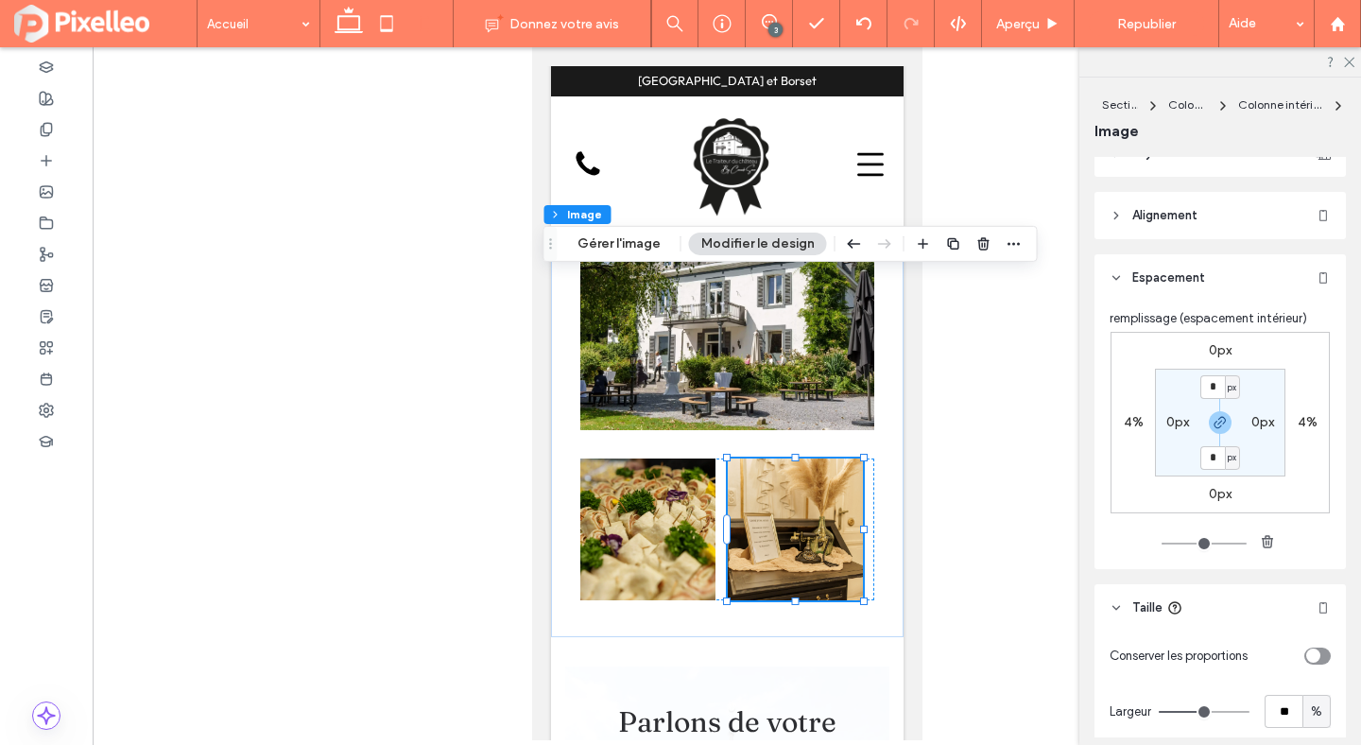
click at [1300, 420] on label "4%" at bounding box center [1308, 422] width 20 height 16
type input "*"
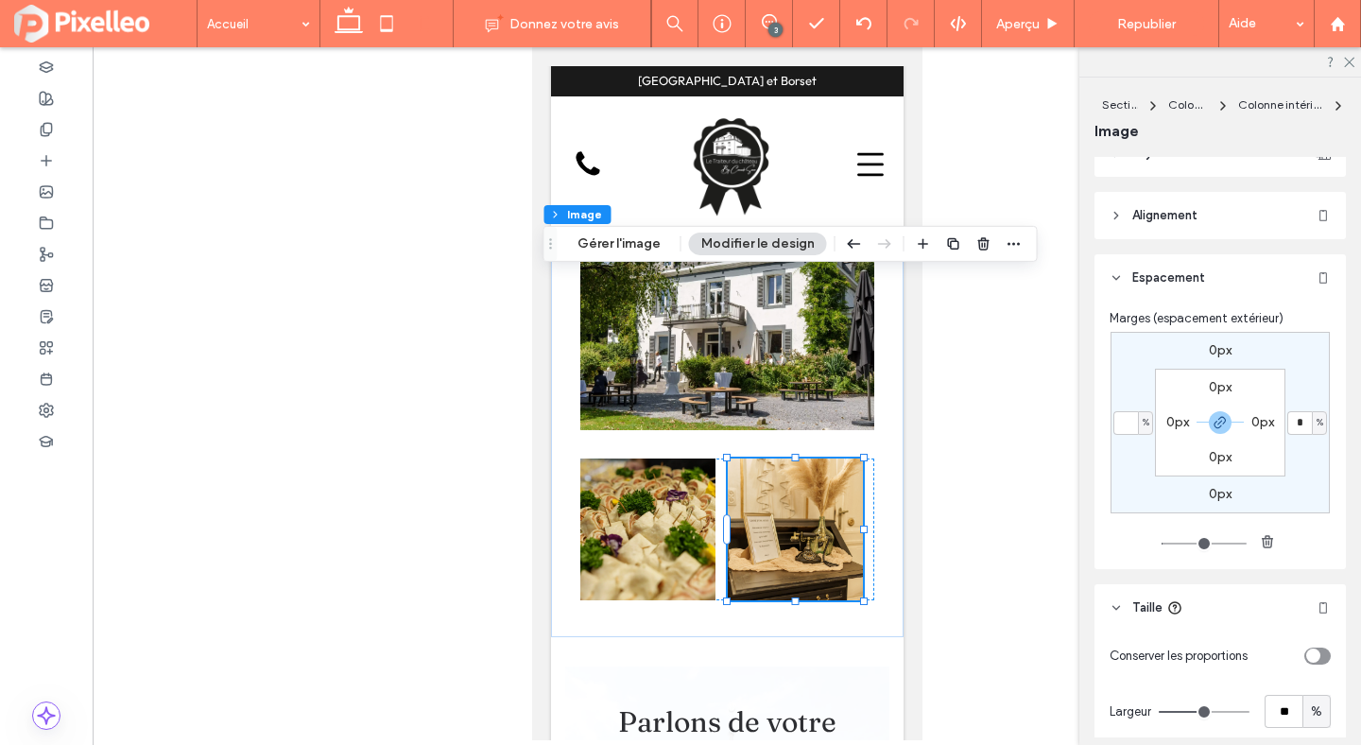
type input "*"
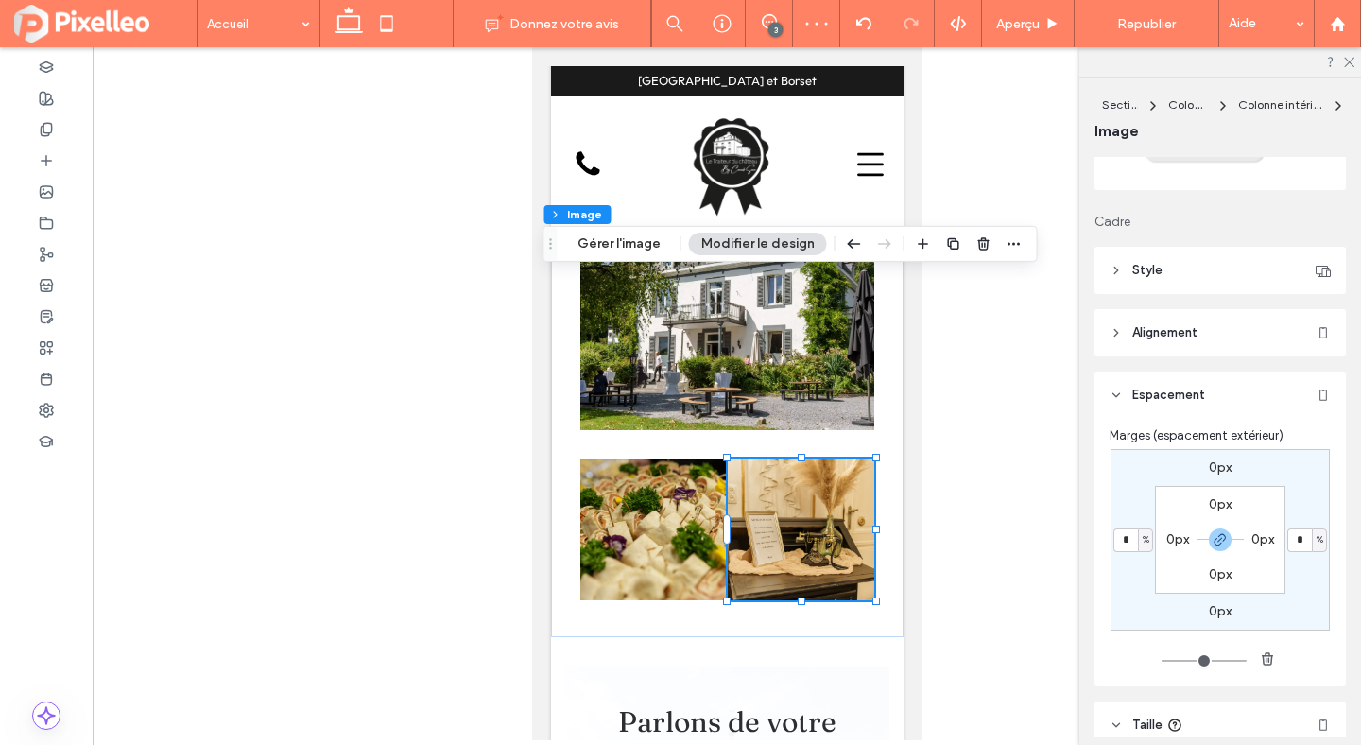
scroll to position [171, 0]
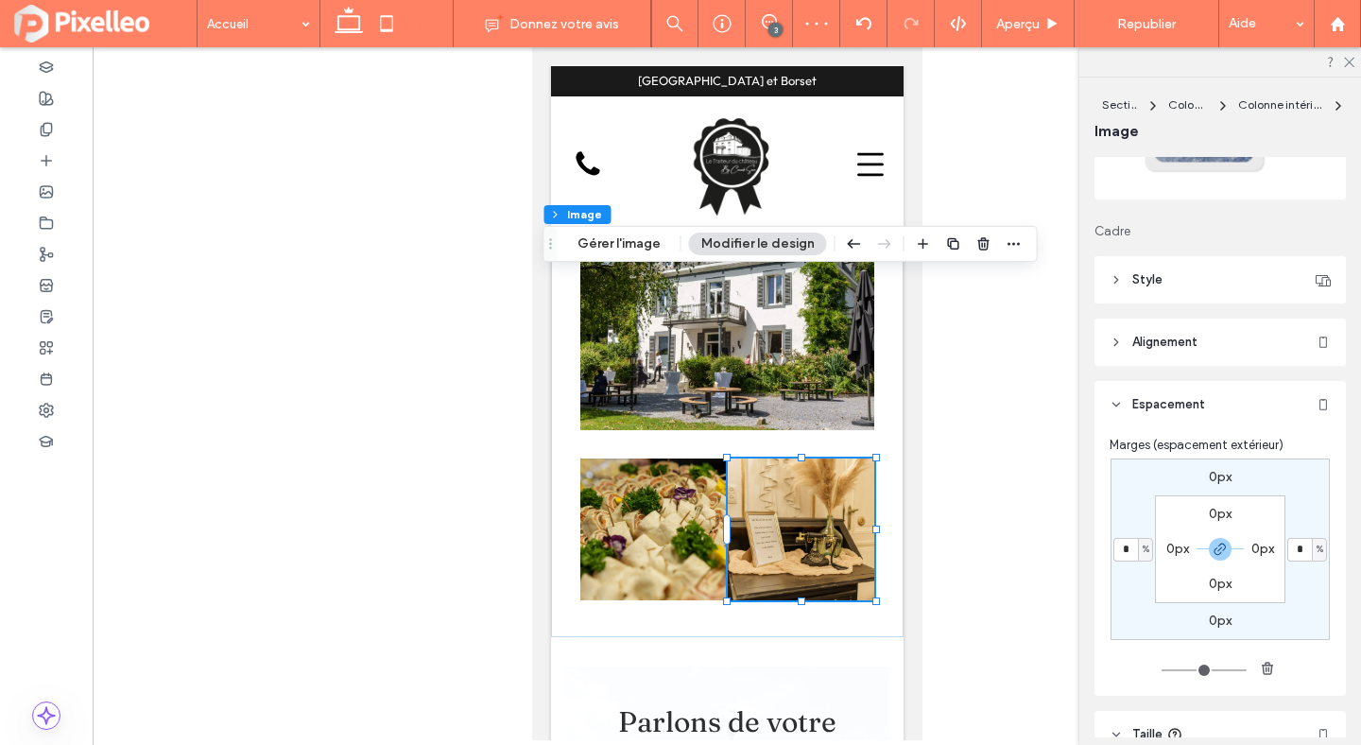
click at [1154, 279] on span "Style" at bounding box center [1147, 279] width 30 height 19
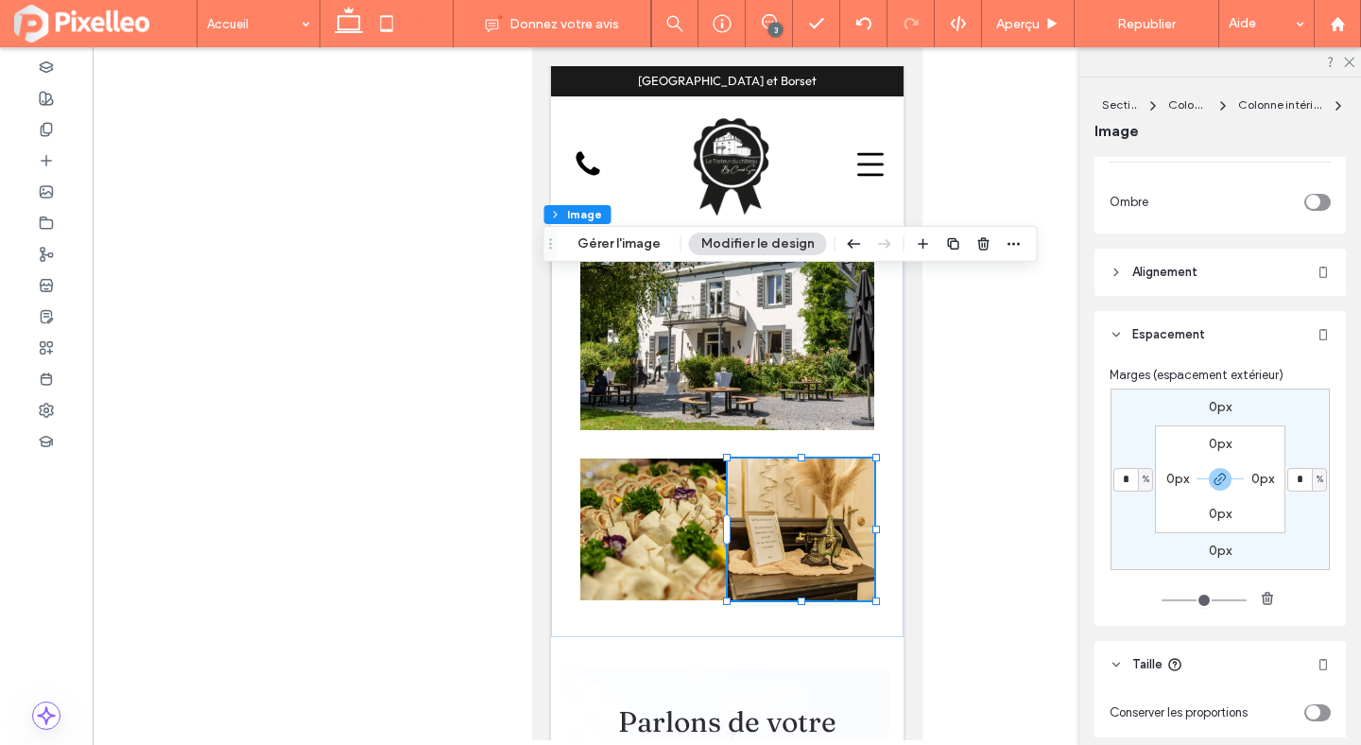
scroll to position [762, 0]
click at [1096, 346] on header "Espacement" at bounding box center [1220, 332] width 251 height 47
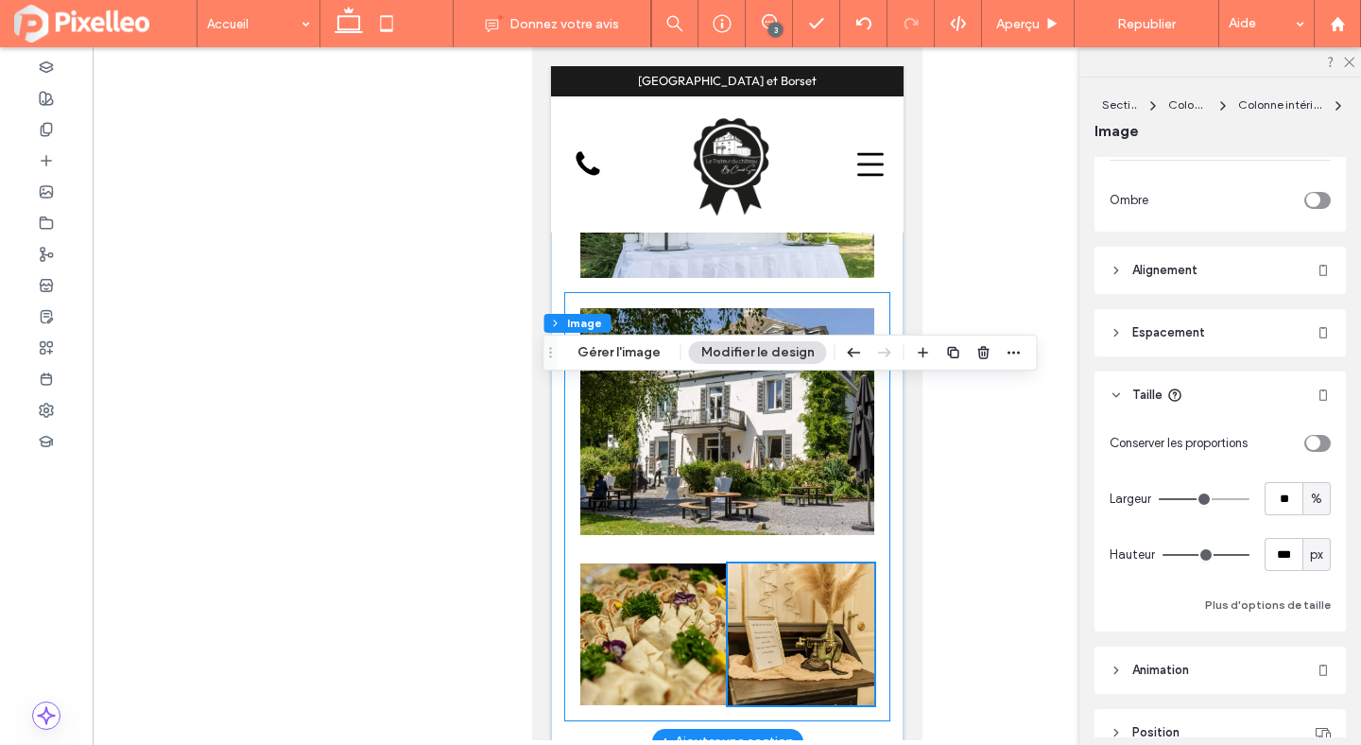
scroll to position [5710, 0]
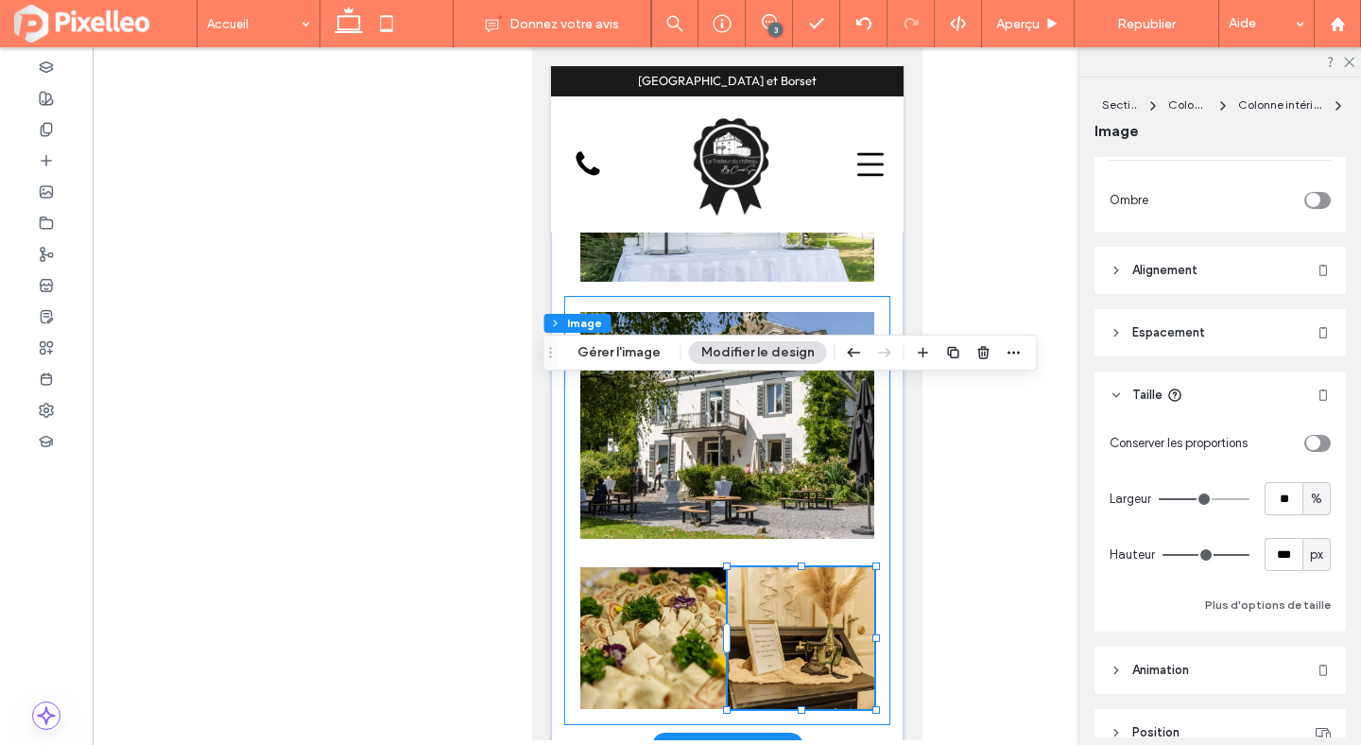
click at [697, 373] on div at bounding box center [726, 510] width 324 height 427
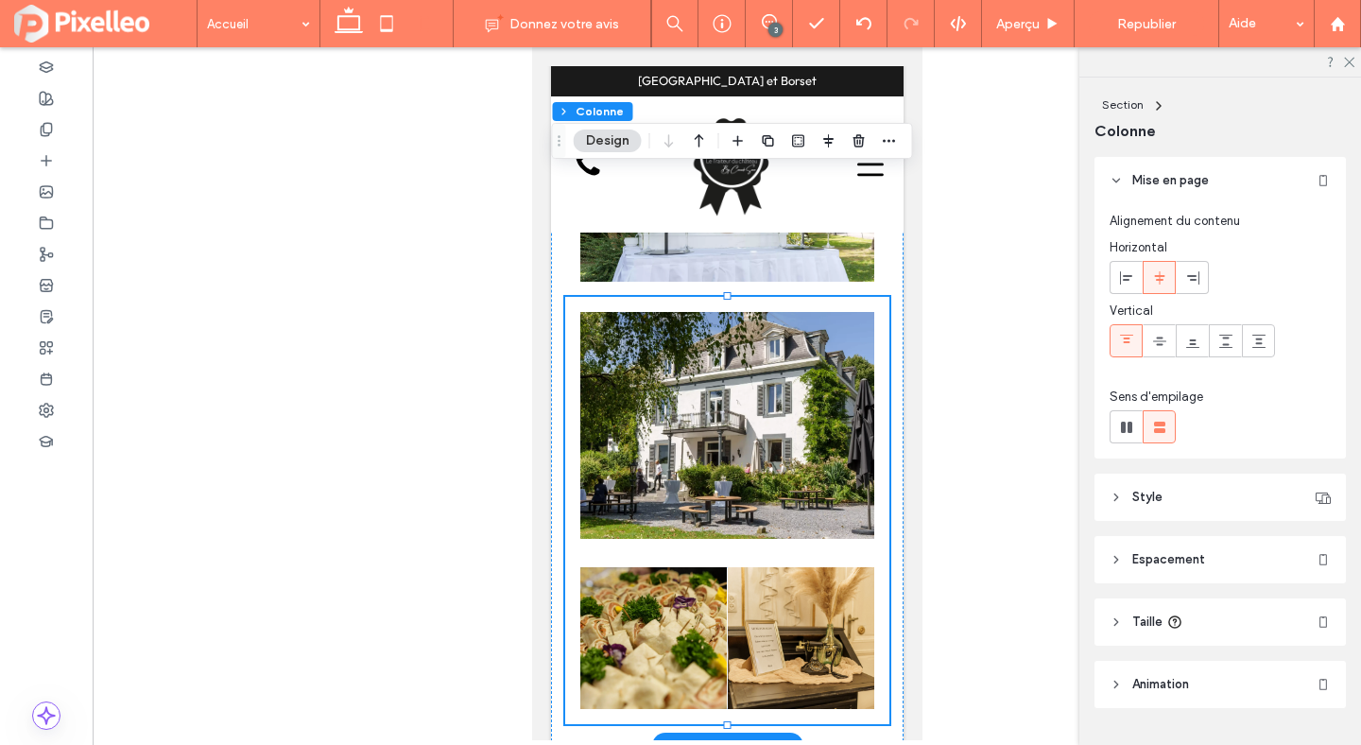
click at [697, 373] on div at bounding box center [726, 510] width 324 height 427
click at [695, 567] on img at bounding box center [652, 638] width 147 height 142
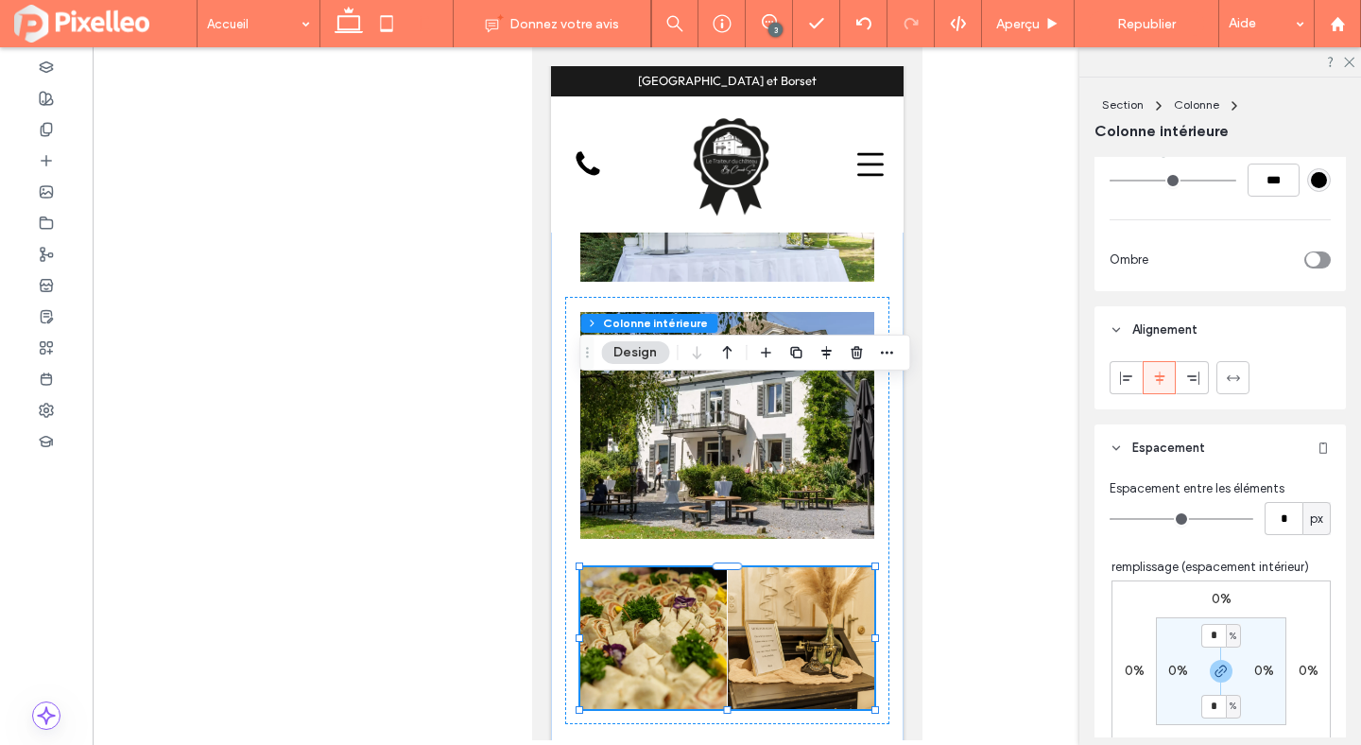
scroll to position [771, 0]
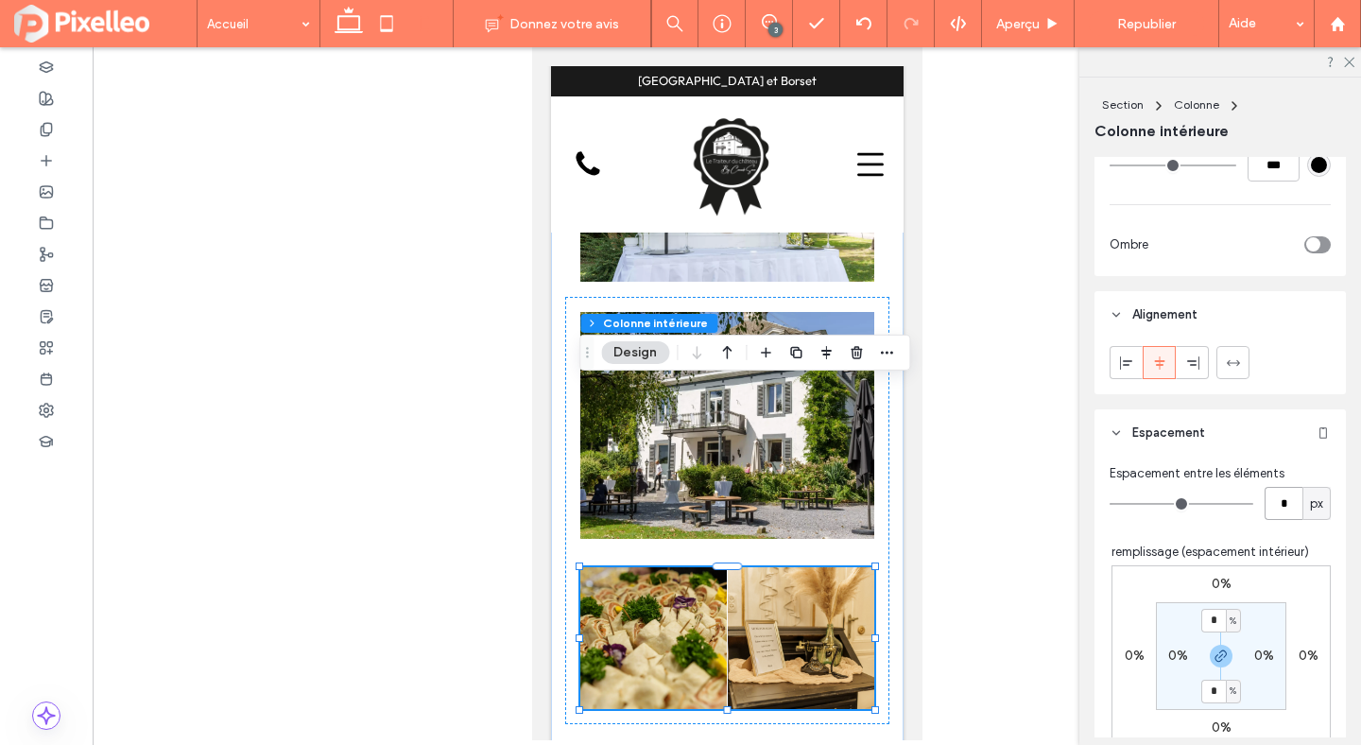
click at [1272, 503] on input "*" at bounding box center [1284, 503] width 38 height 33
type input "**"
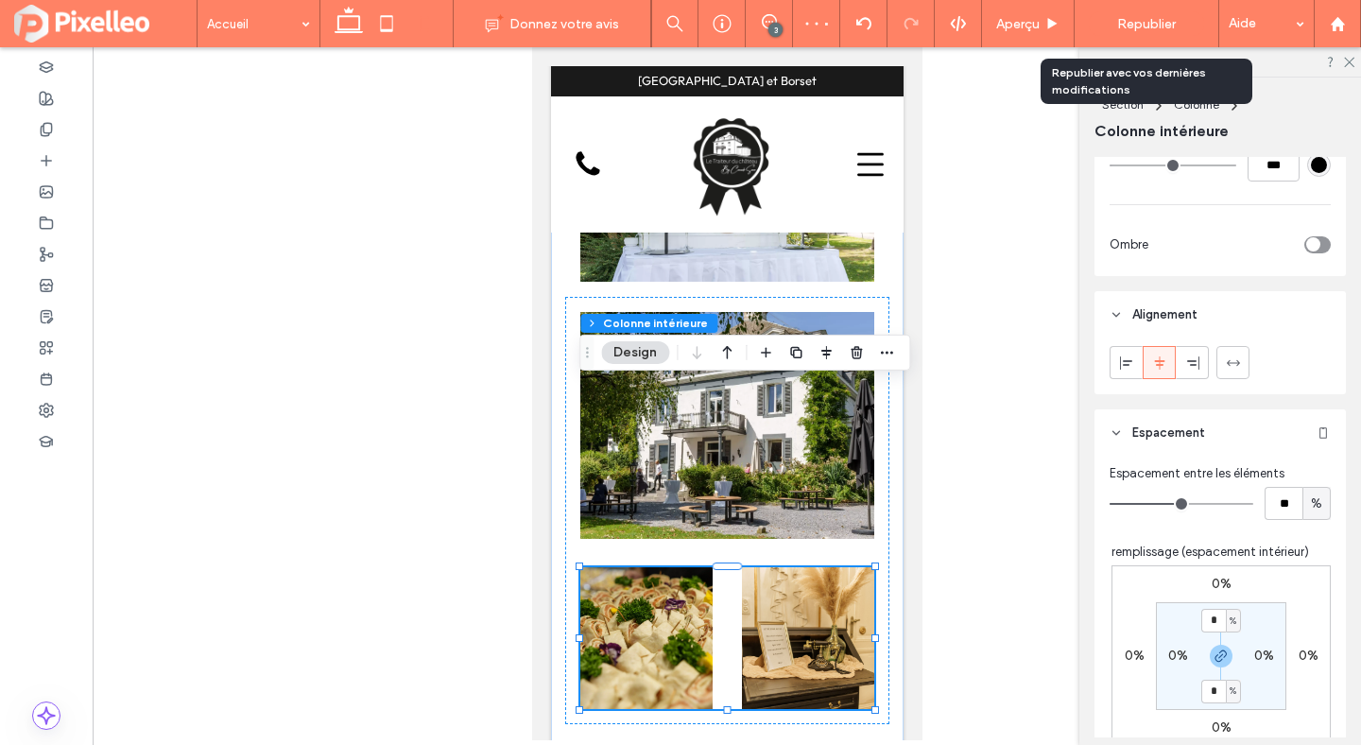
click at [1131, 16] on span "Republier" at bounding box center [1146, 24] width 59 height 16
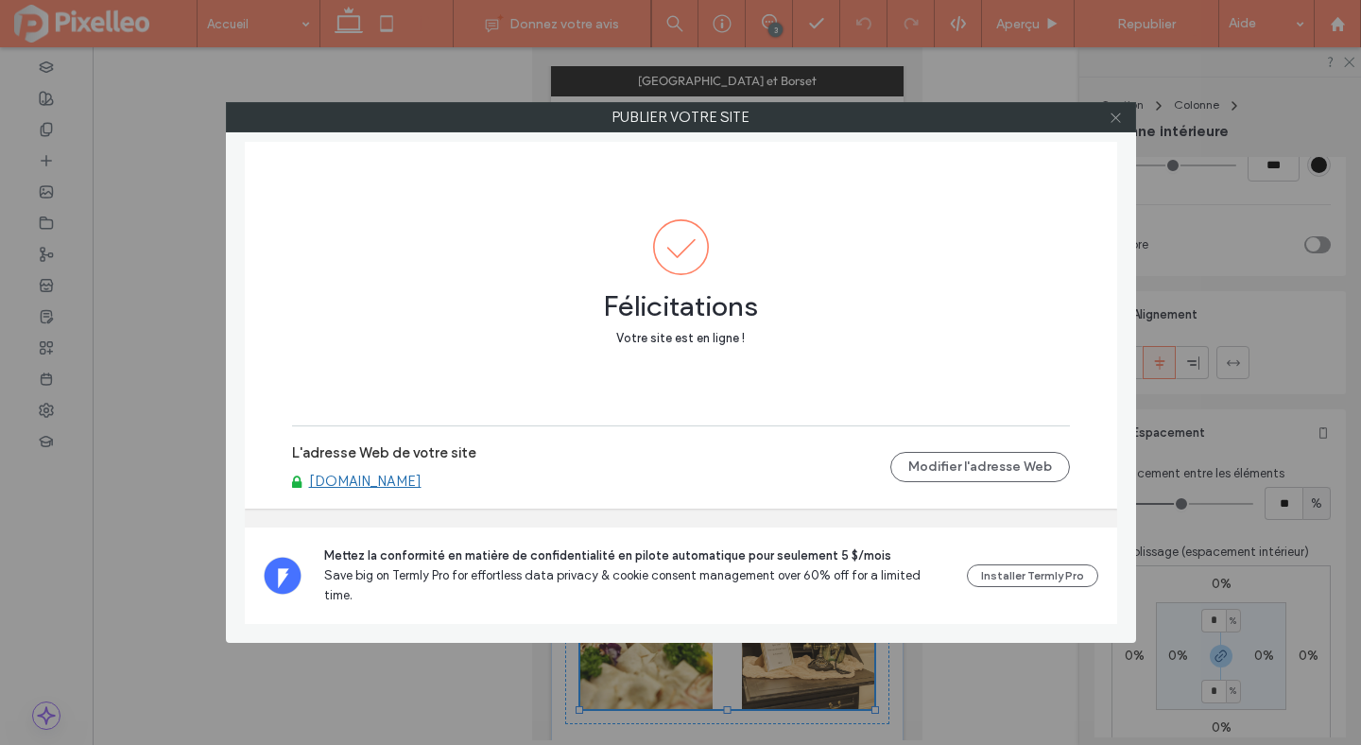
click at [1114, 120] on icon at bounding box center [1116, 118] width 14 height 14
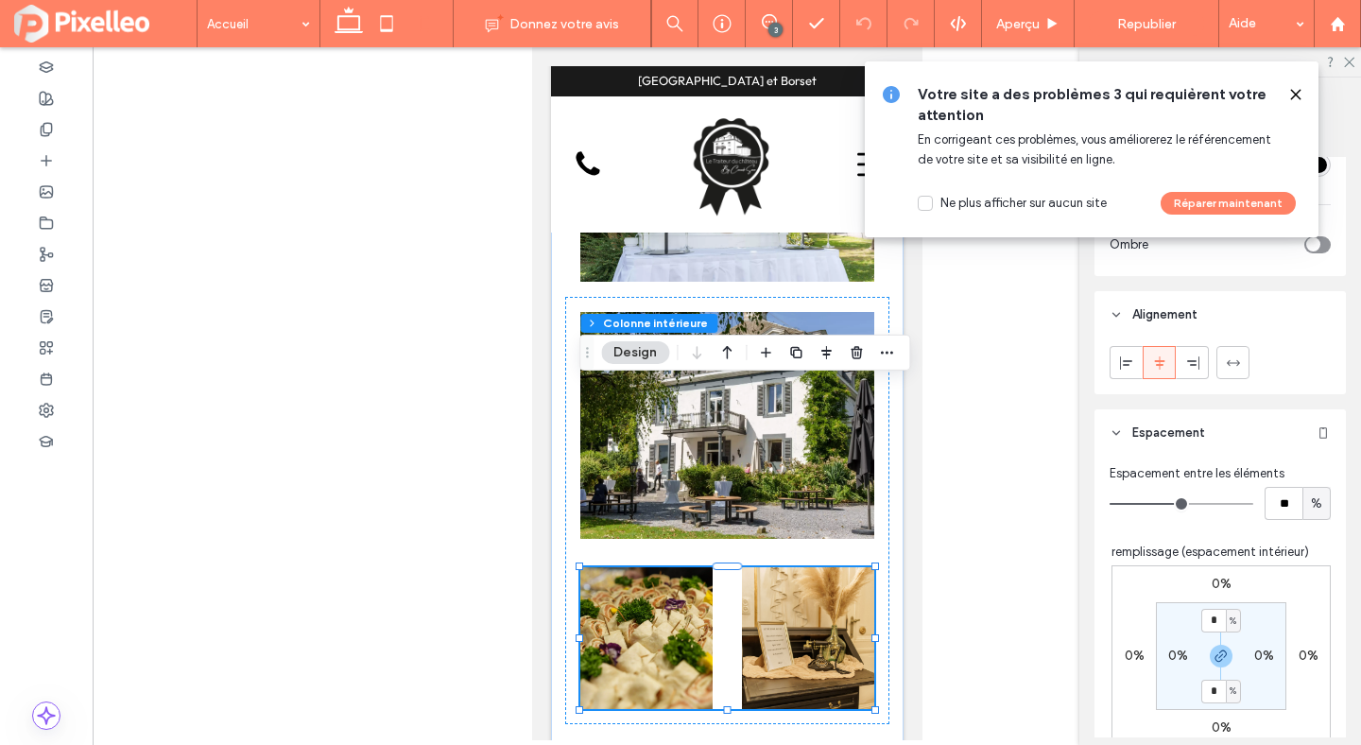
click at [1298, 89] on icon at bounding box center [1295, 94] width 15 height 15
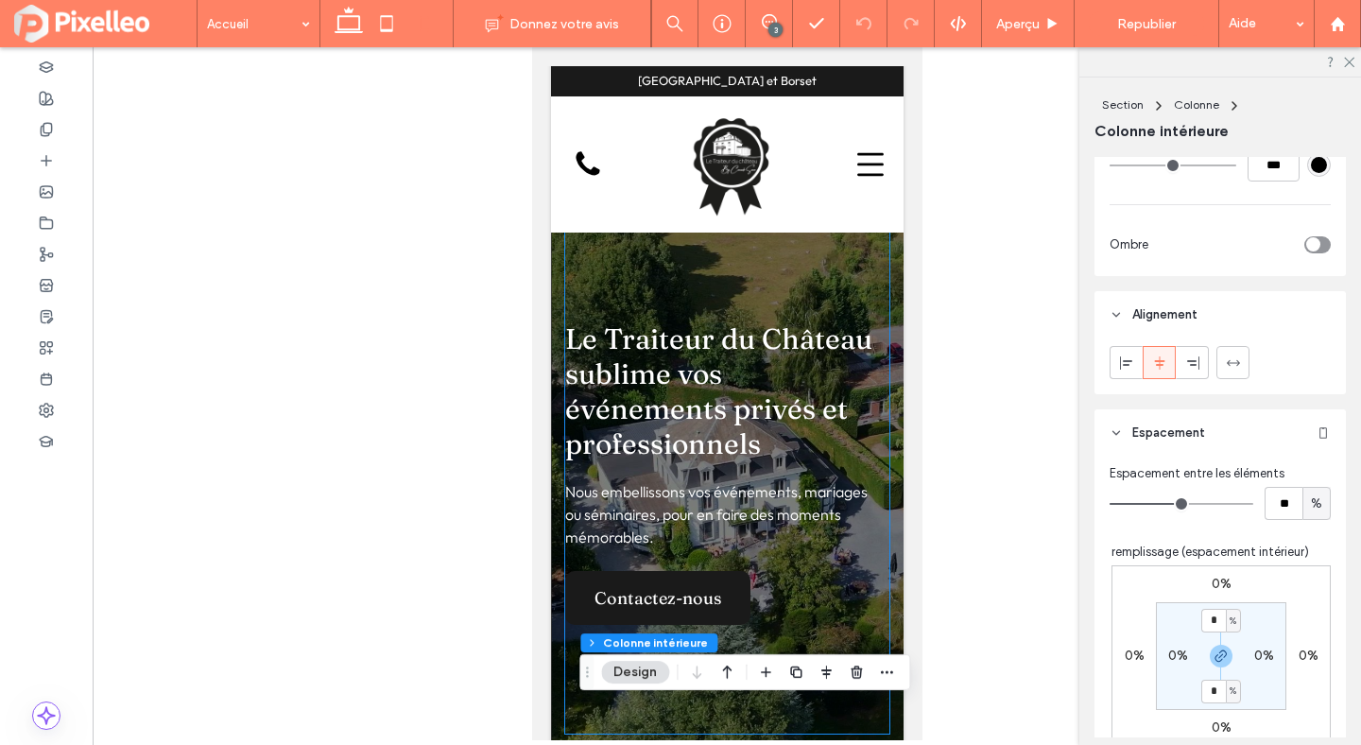
scroll to position [0, 0]
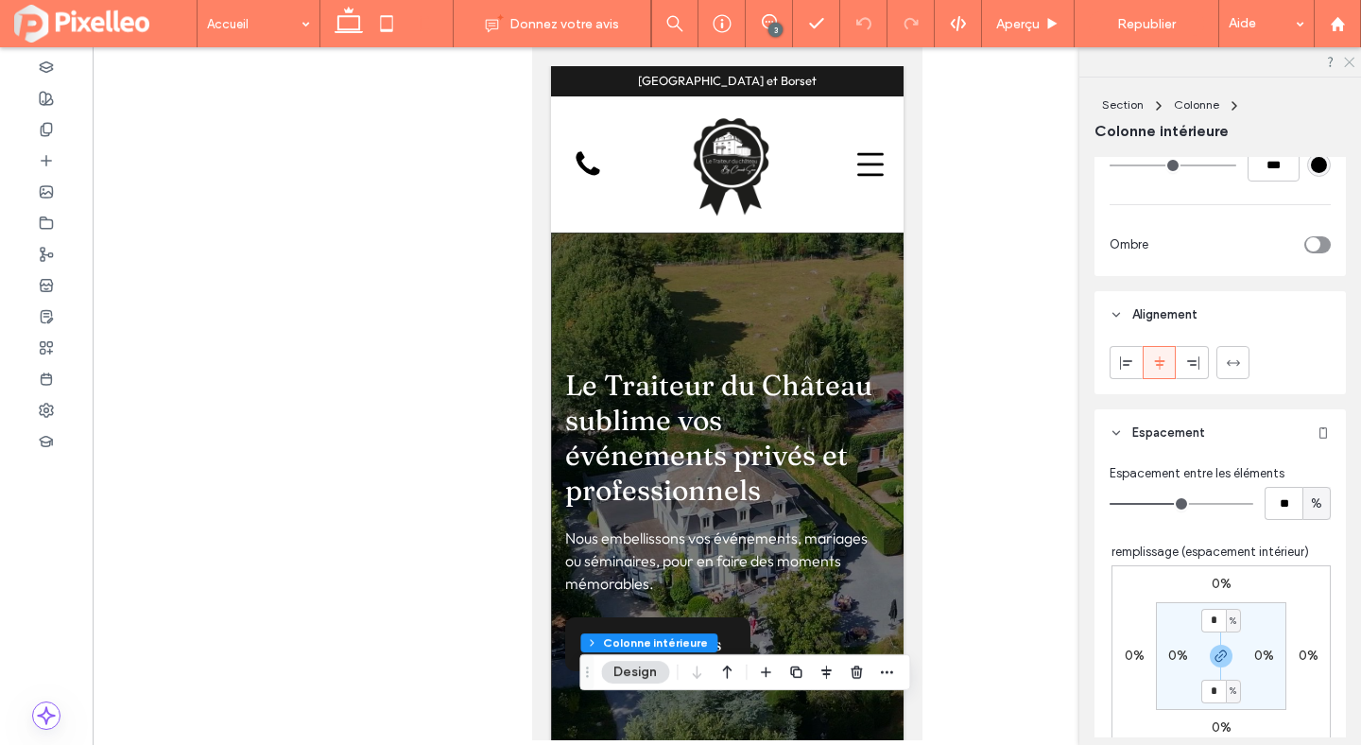
click at [1352, 57] on icon at bounding box center [1348, 61] width 12 height 12
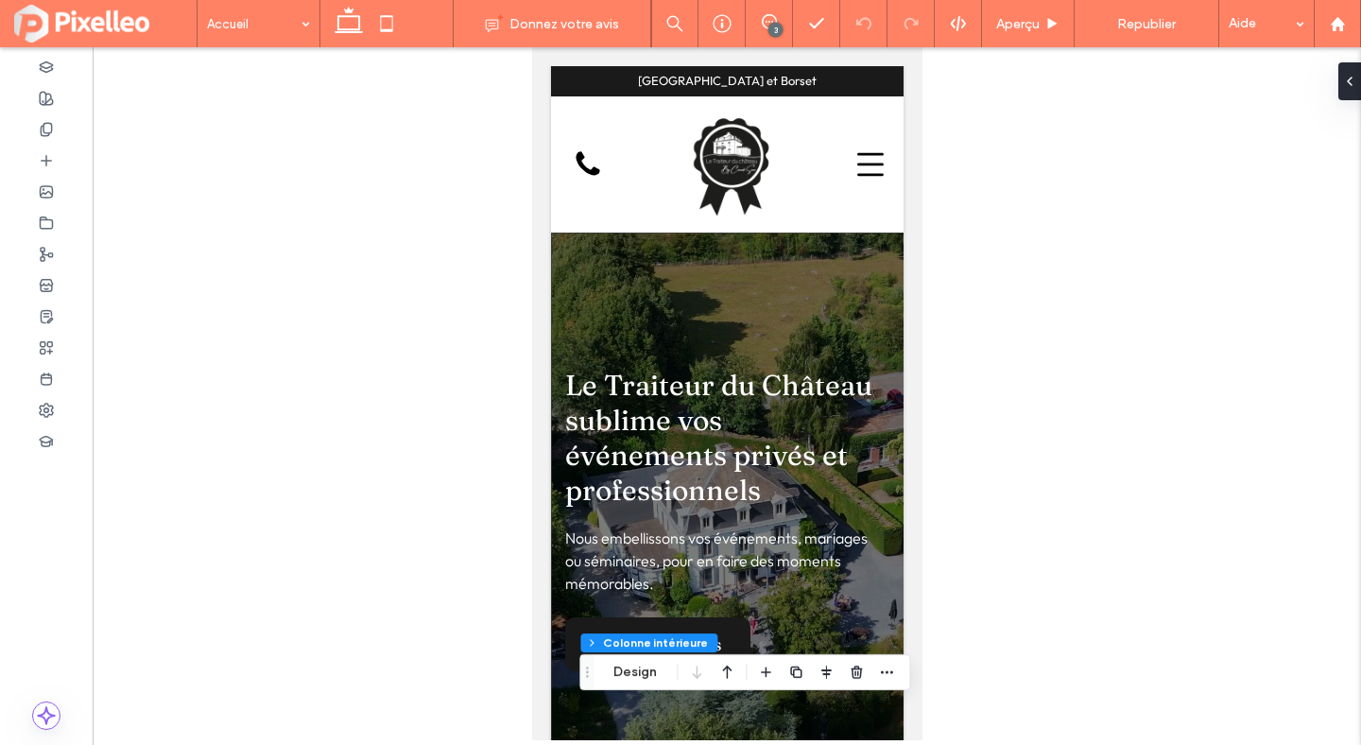
click at [962, 241] on div at bounding box center [727, 393] width 1269 height 693
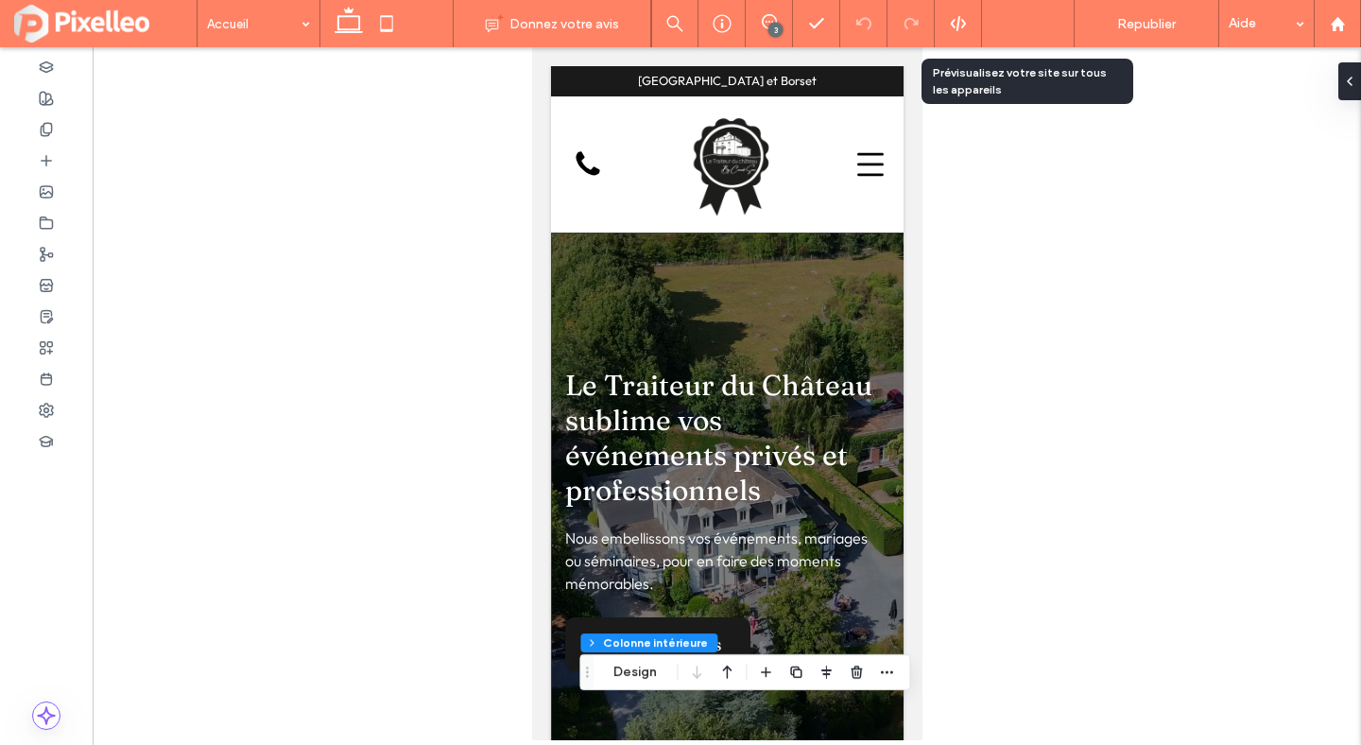
click at [1027, 31] on div "Aperçu" at bounding box center [1028, 23] width 93 height 47
click at [1028, 23] on span "Aperçu" at bounding box center [1017, 24] width 43 height 16
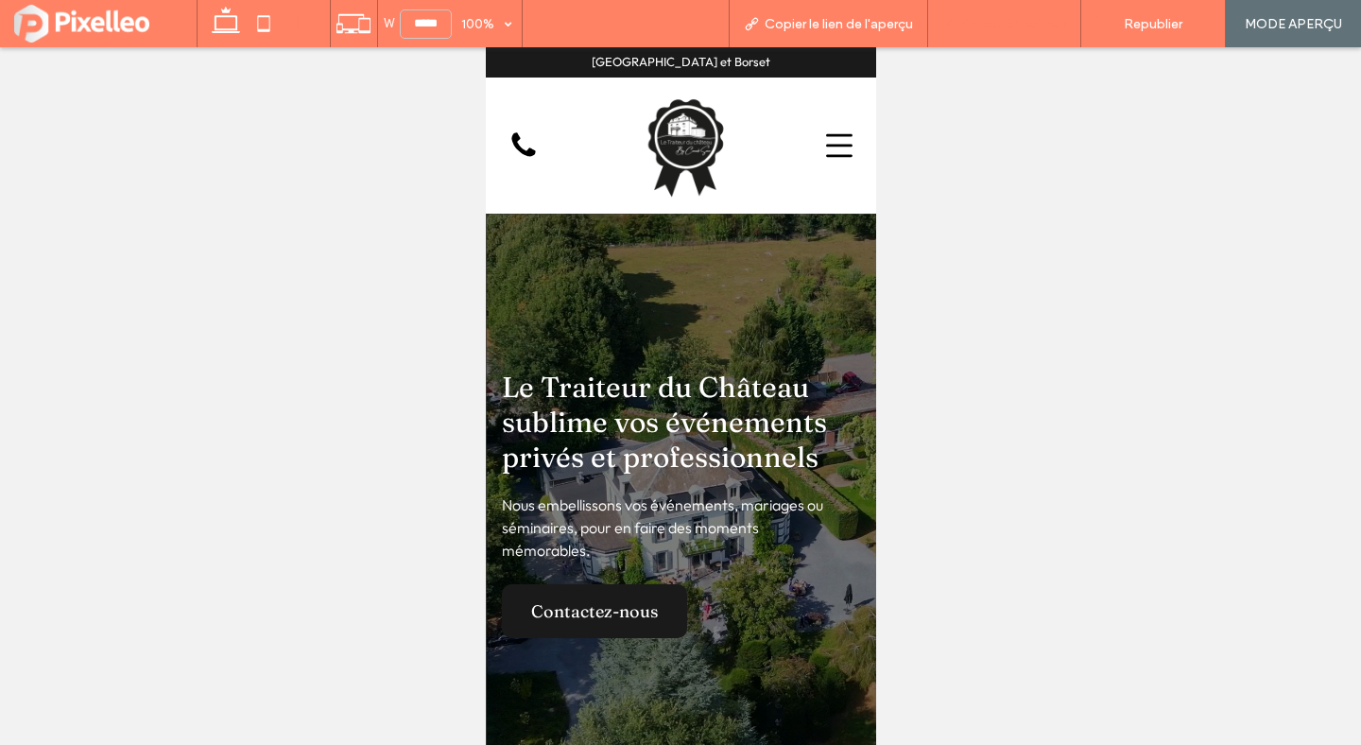
click at [1004, 19] on span "Retour à l'éditeur" at bounding box center [1013, 24] width 105 height 16
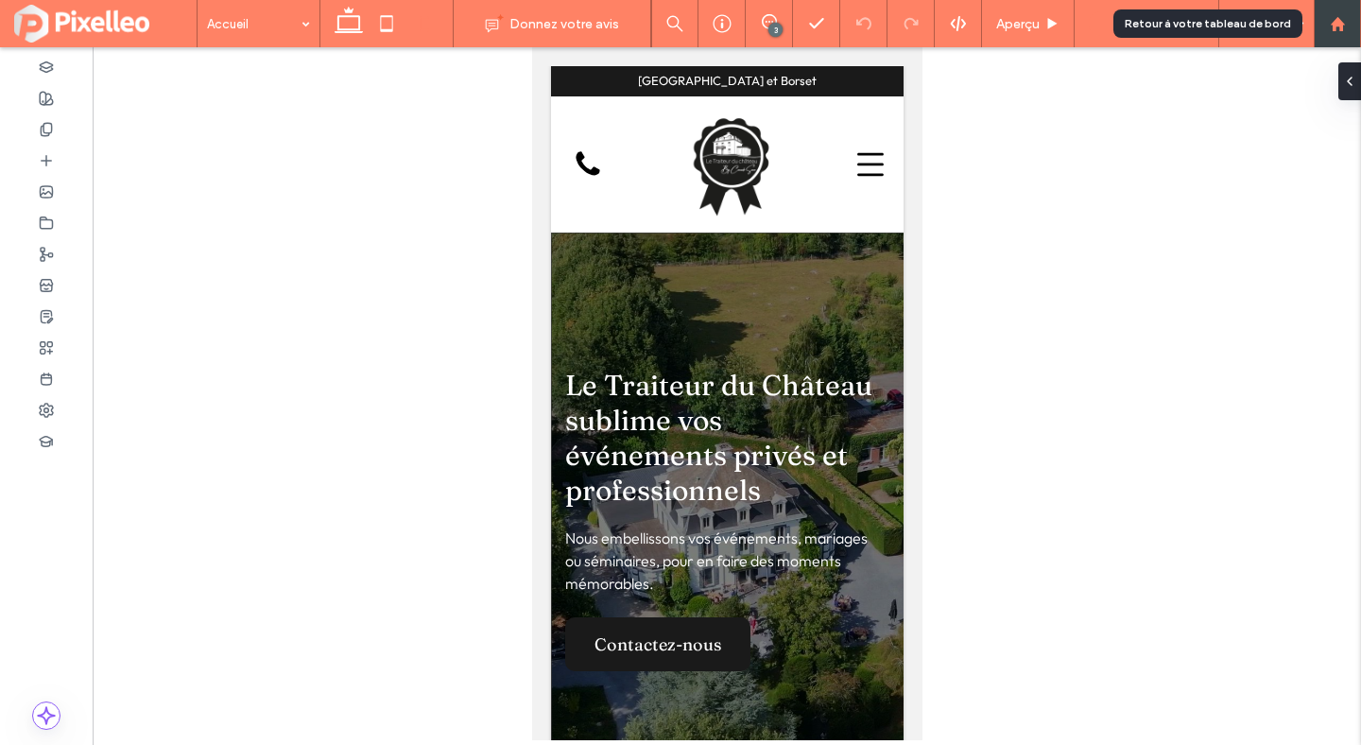
click at [1357, 26] on div at bounding box center [1337, 24] width 45 height 16
click at [1345, 26] on icon at bounding box center [1338, 24] width 16 height 16
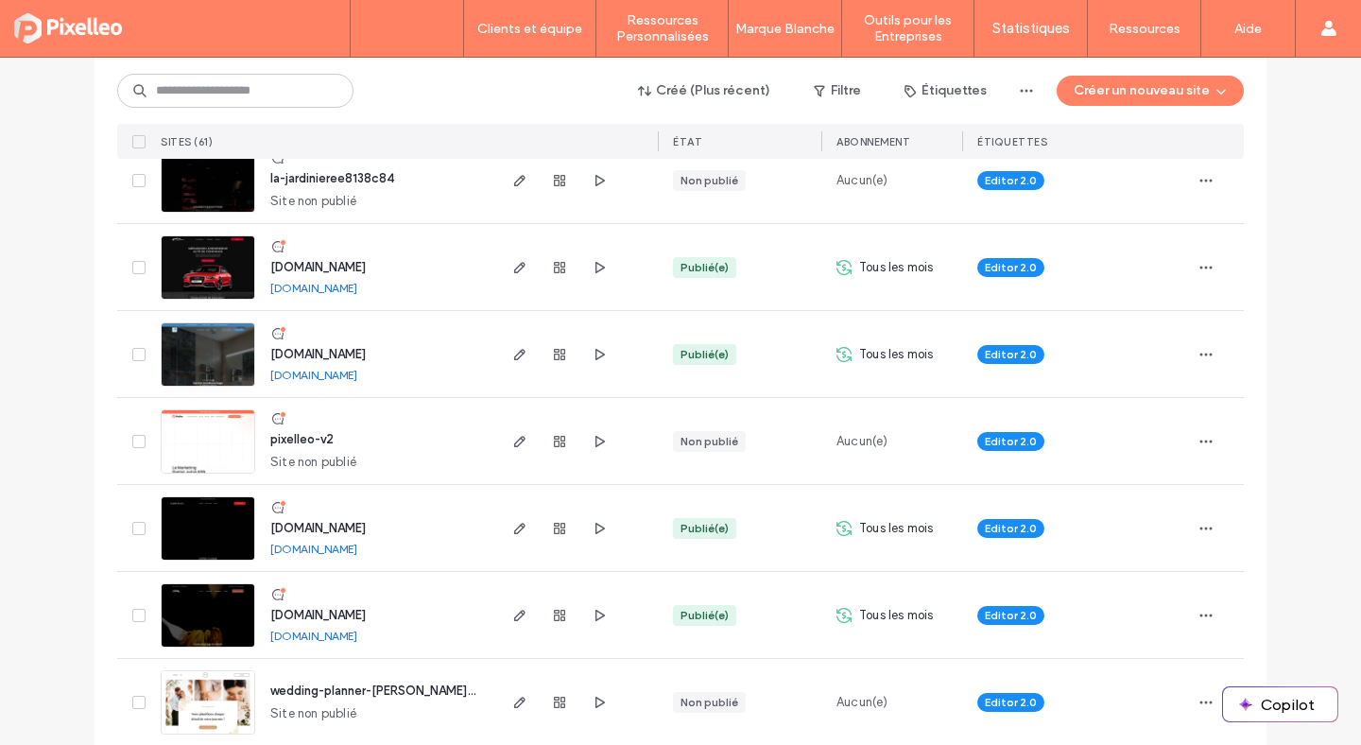
scroll to position [1641, 0]
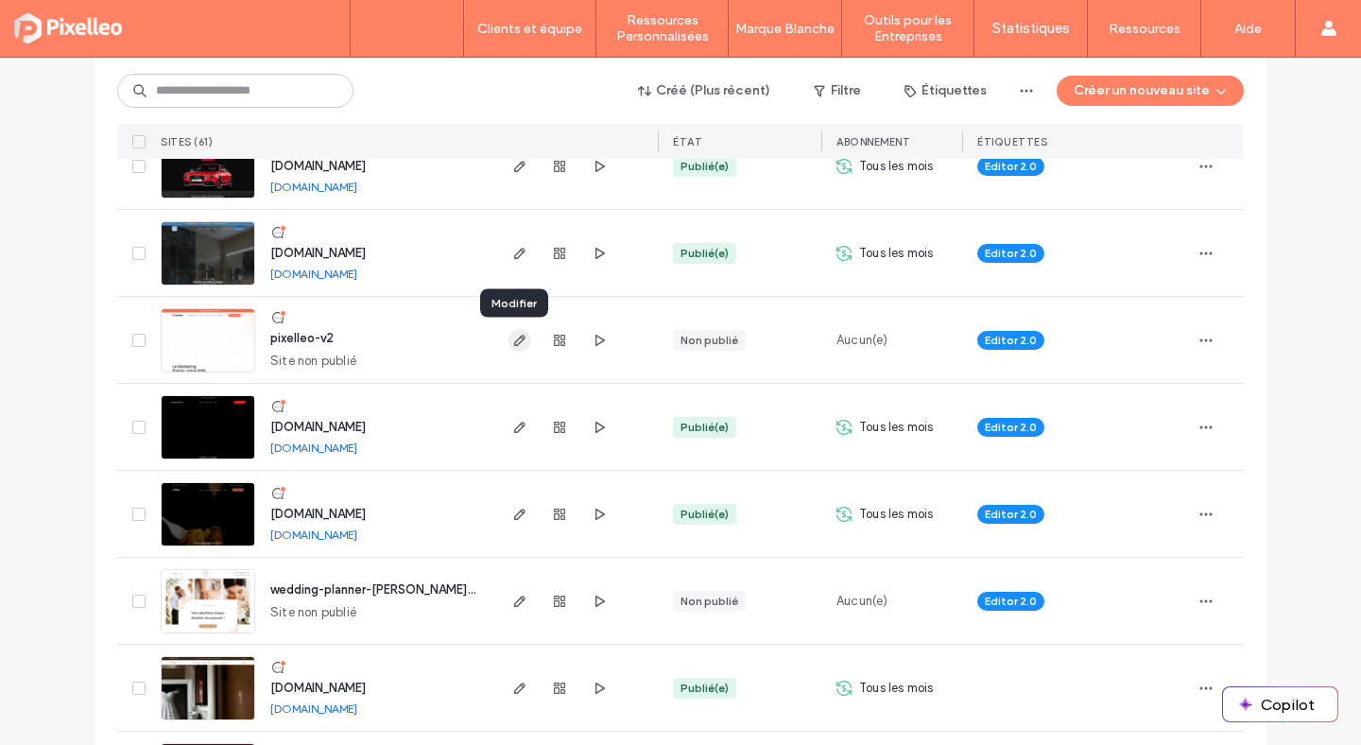
click at [512, 341] on icon "button" at bounding box center [519, 340] width 15 height 15
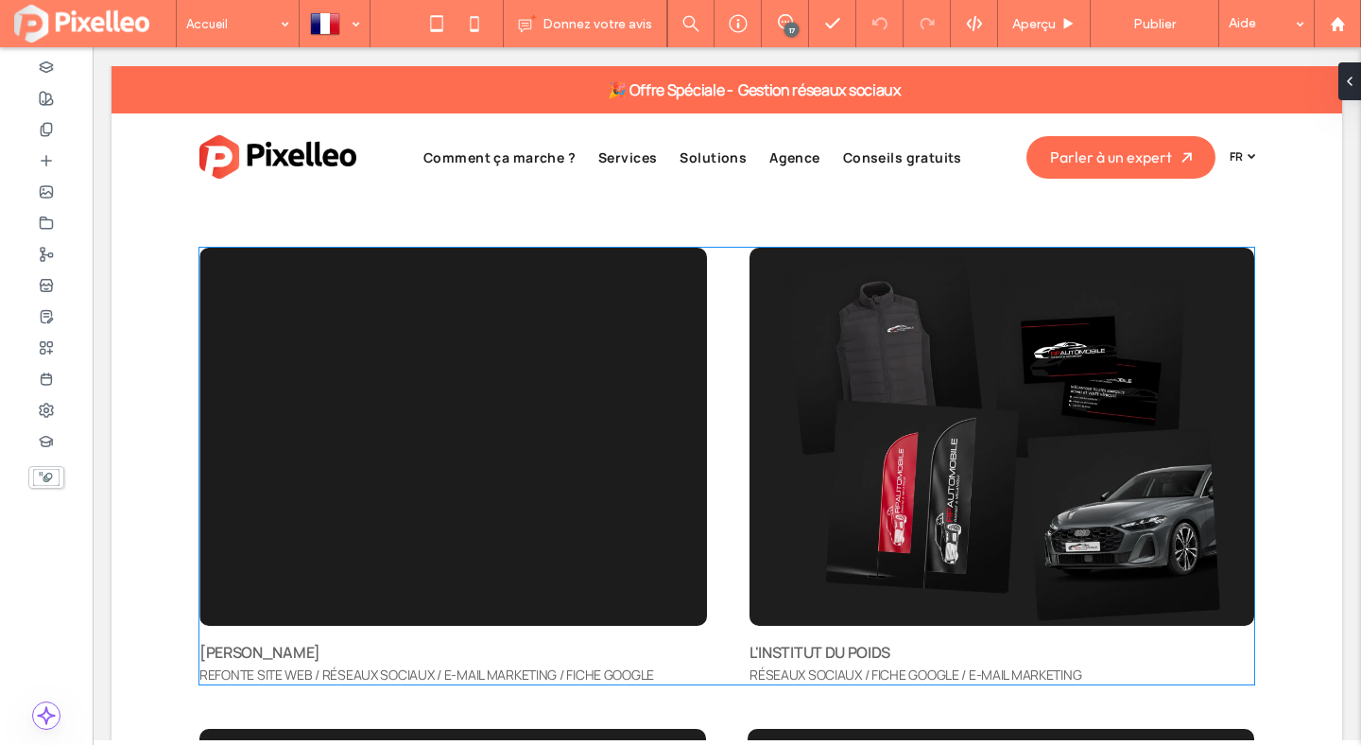
click at [897, 421] on img at bounding box center [1002, 437] width 505 height 378
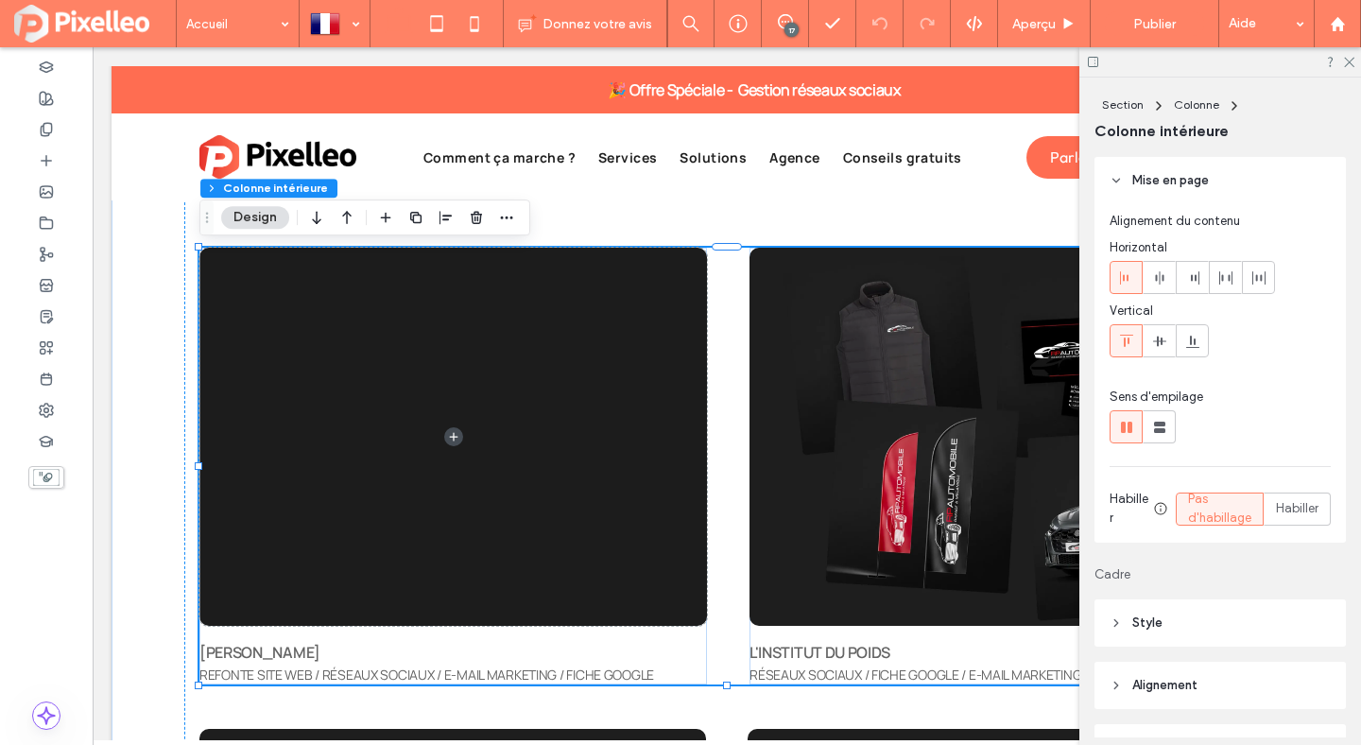
click at [897, 421] on img at bounding box center [1002, 437] width 505 height 378
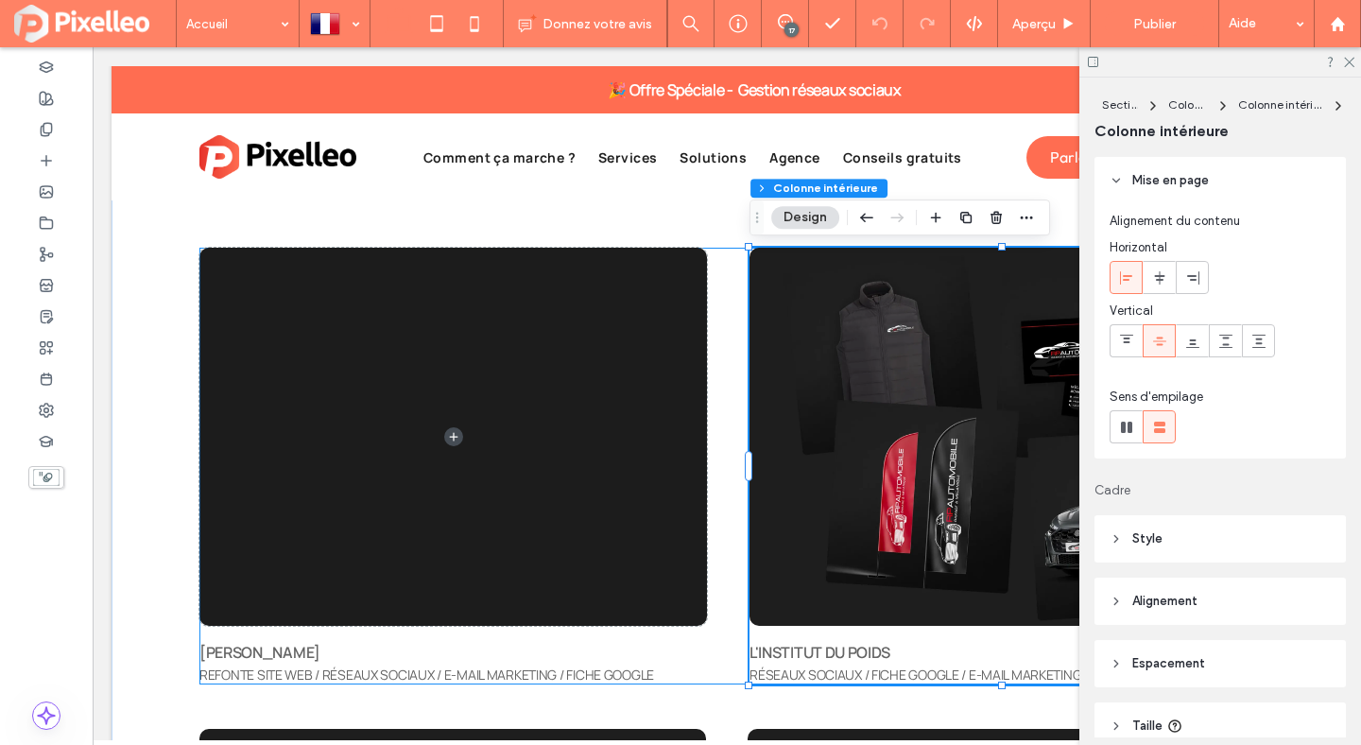
click at [897, 421] on img at bounding box center [1002, 437] width 505 height 378
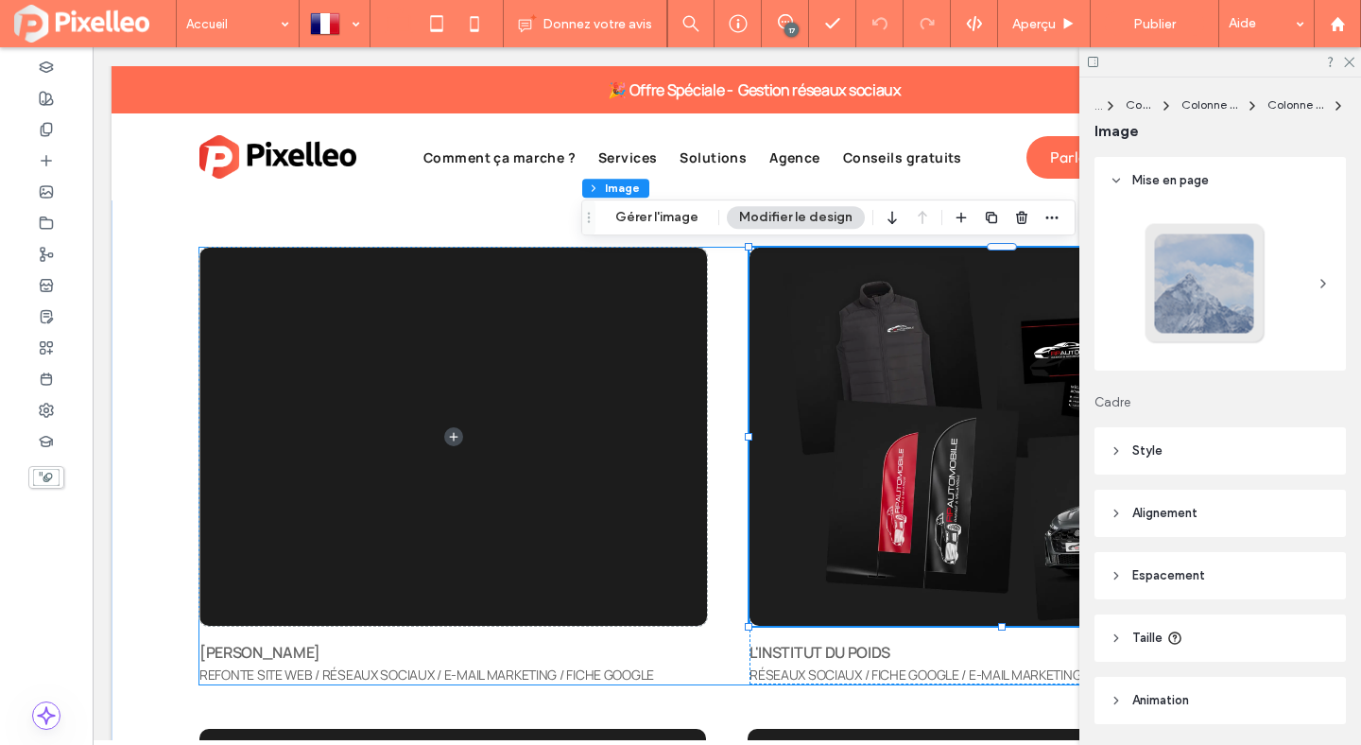
type input "**"
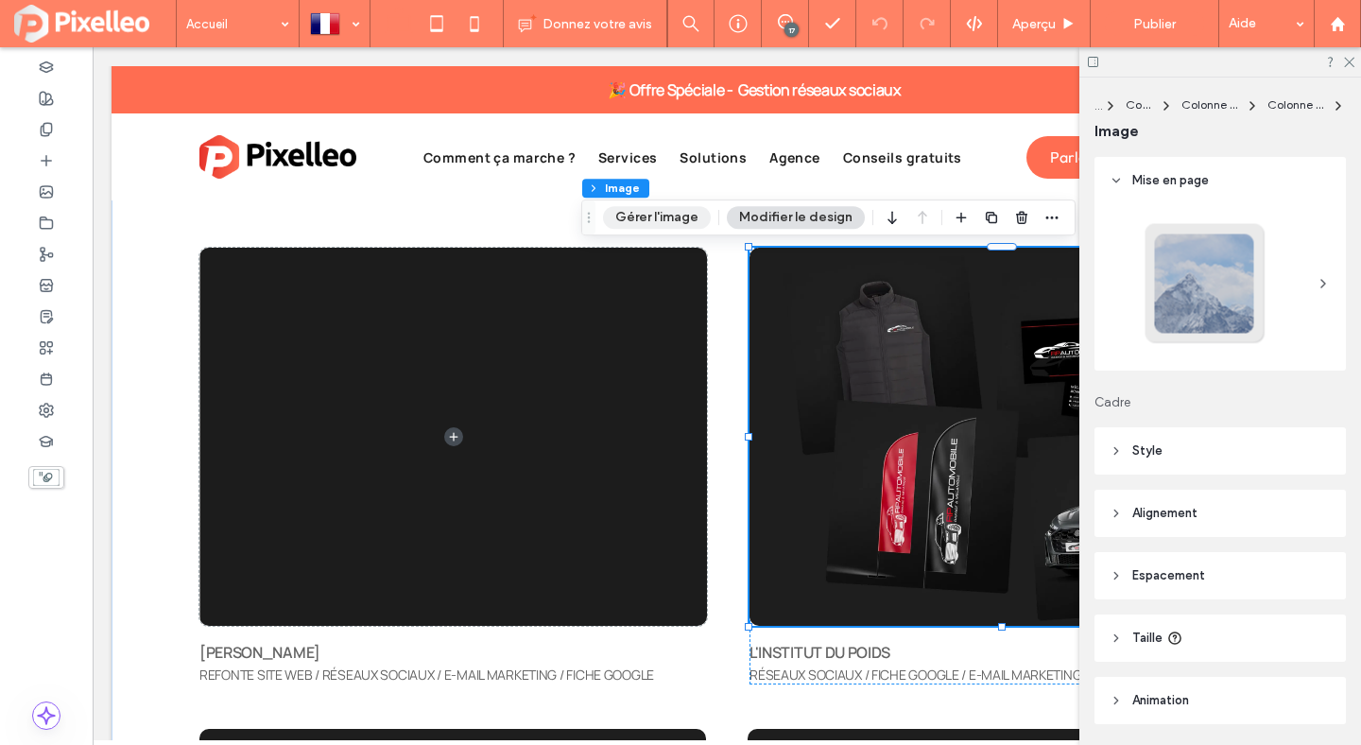
click at [669, 212] on button "Gérer l'image" at bounding box center [657, 217] width 108 height 23
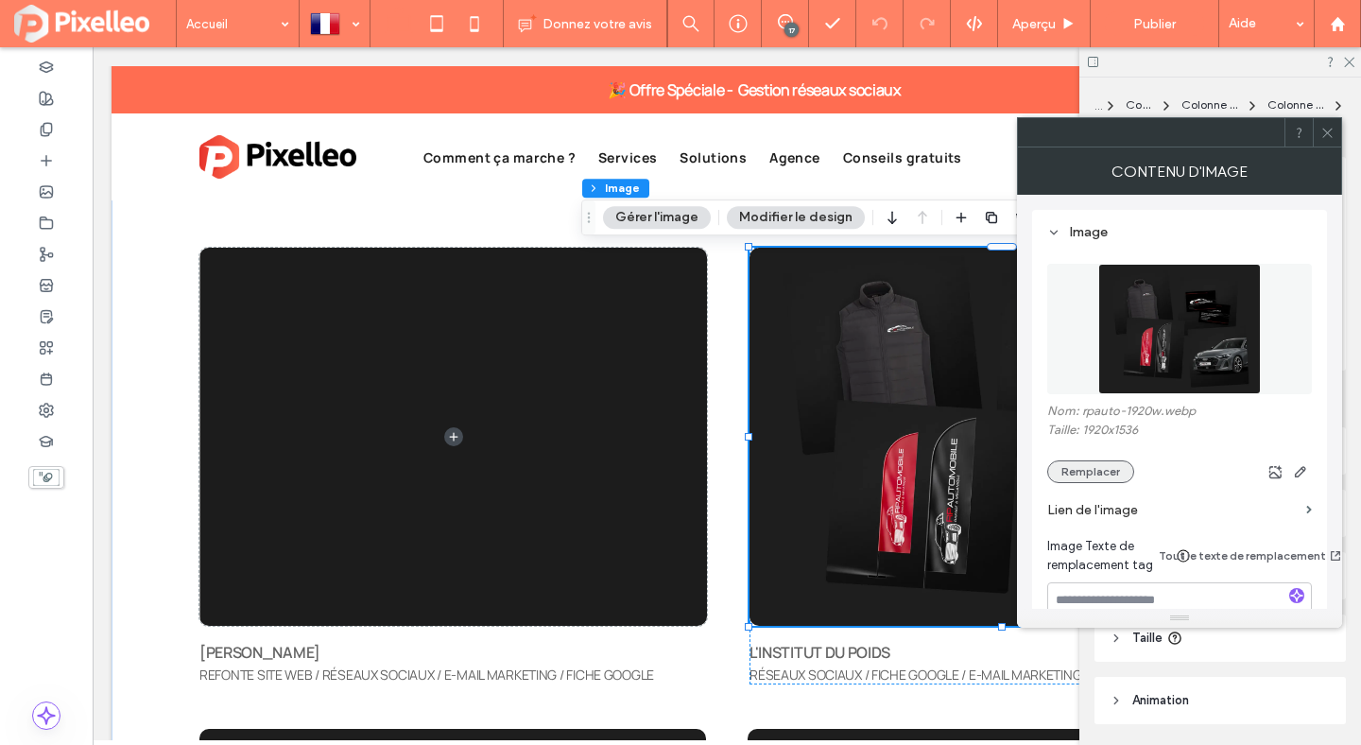
click at [1114, 478] on button "Remplacer" at bounding box center [1090, 471] width 87 height 23
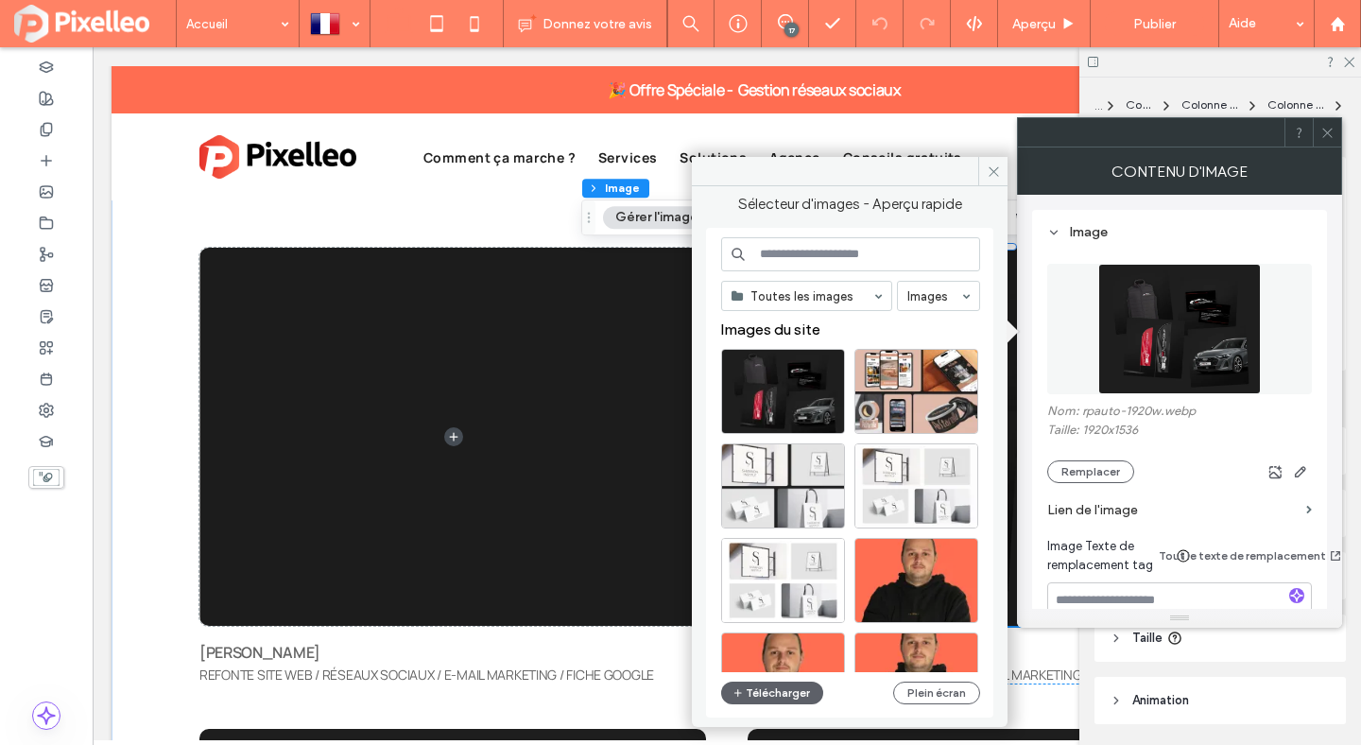
click at [1324, 132] on icon at bounding box center [1328, 133] width 14 height 14
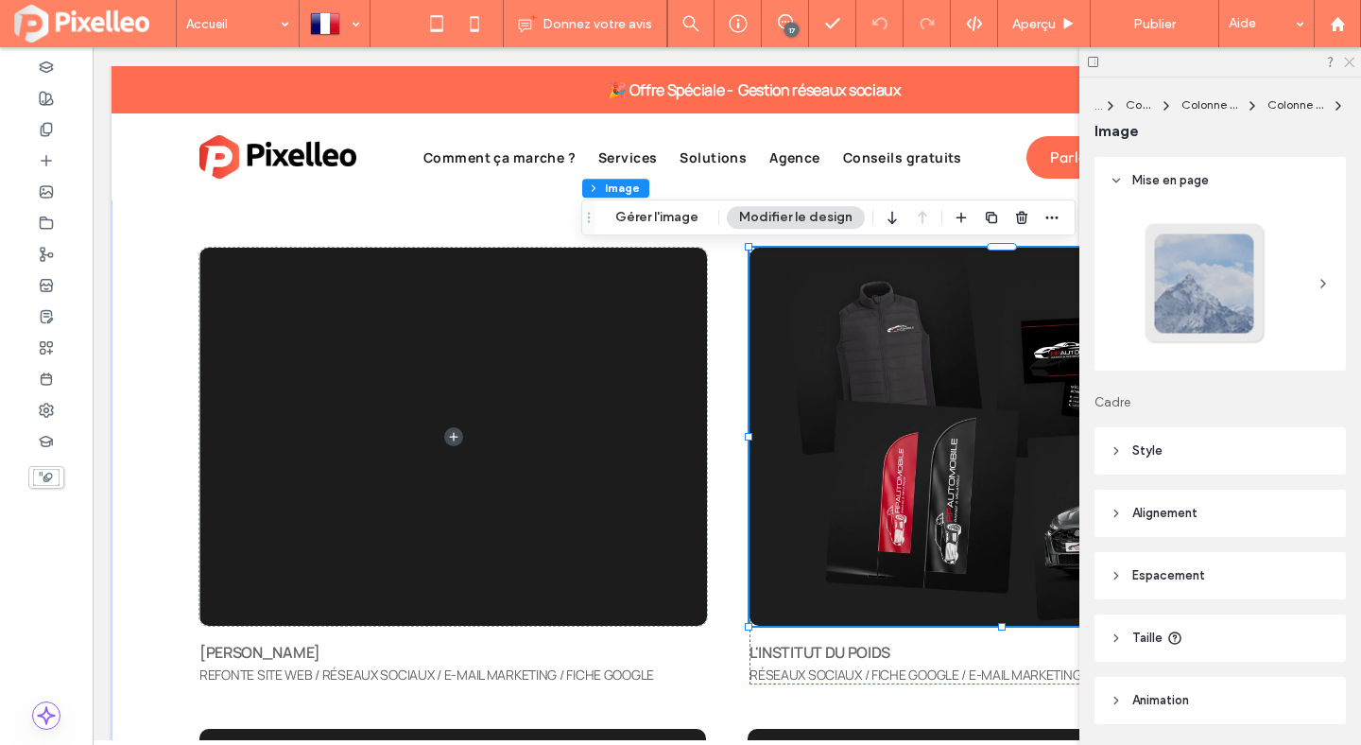
click at [1351, 60] on use at bounding box center [1349, 63] width 10 height 10
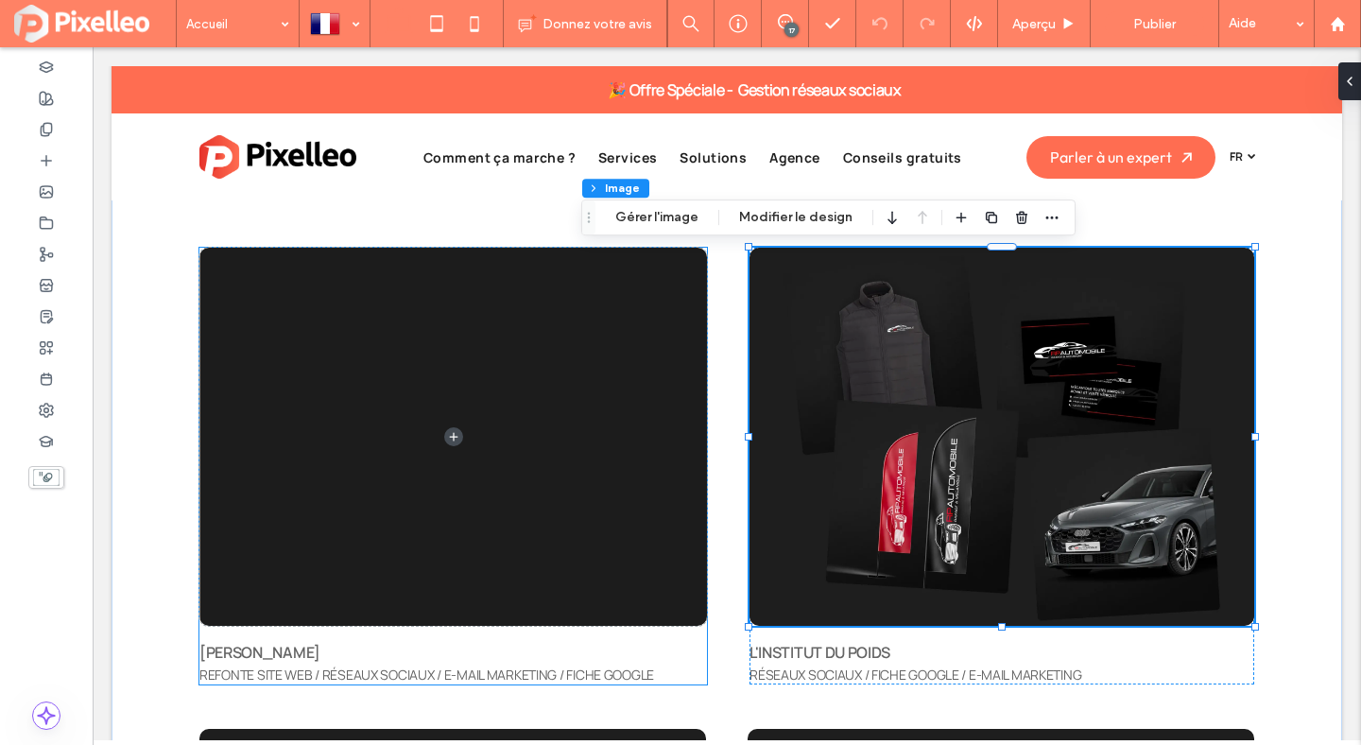
click at [623, 375] on span at bounding box center [453, 437] width 508 height 378
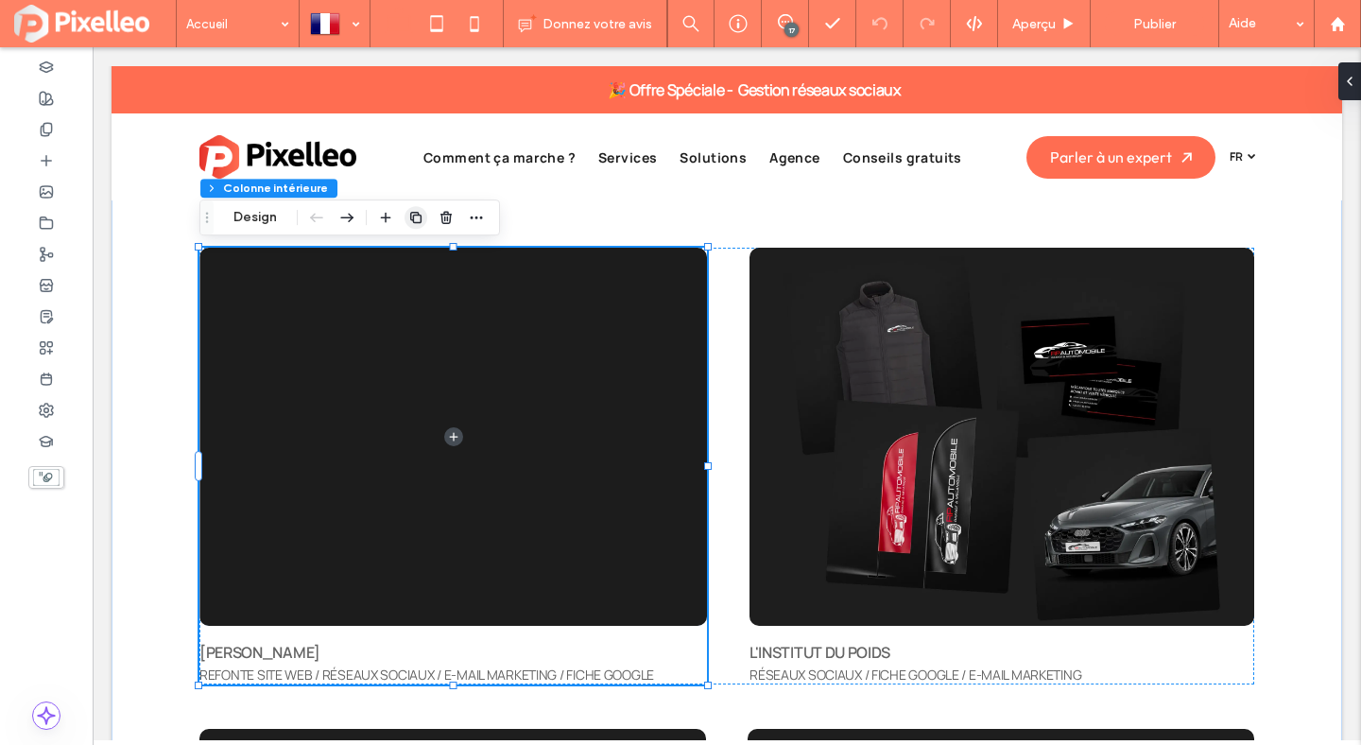
click at [406, 220] on span "button" at bounding box center [416, 217] width 23 height 23
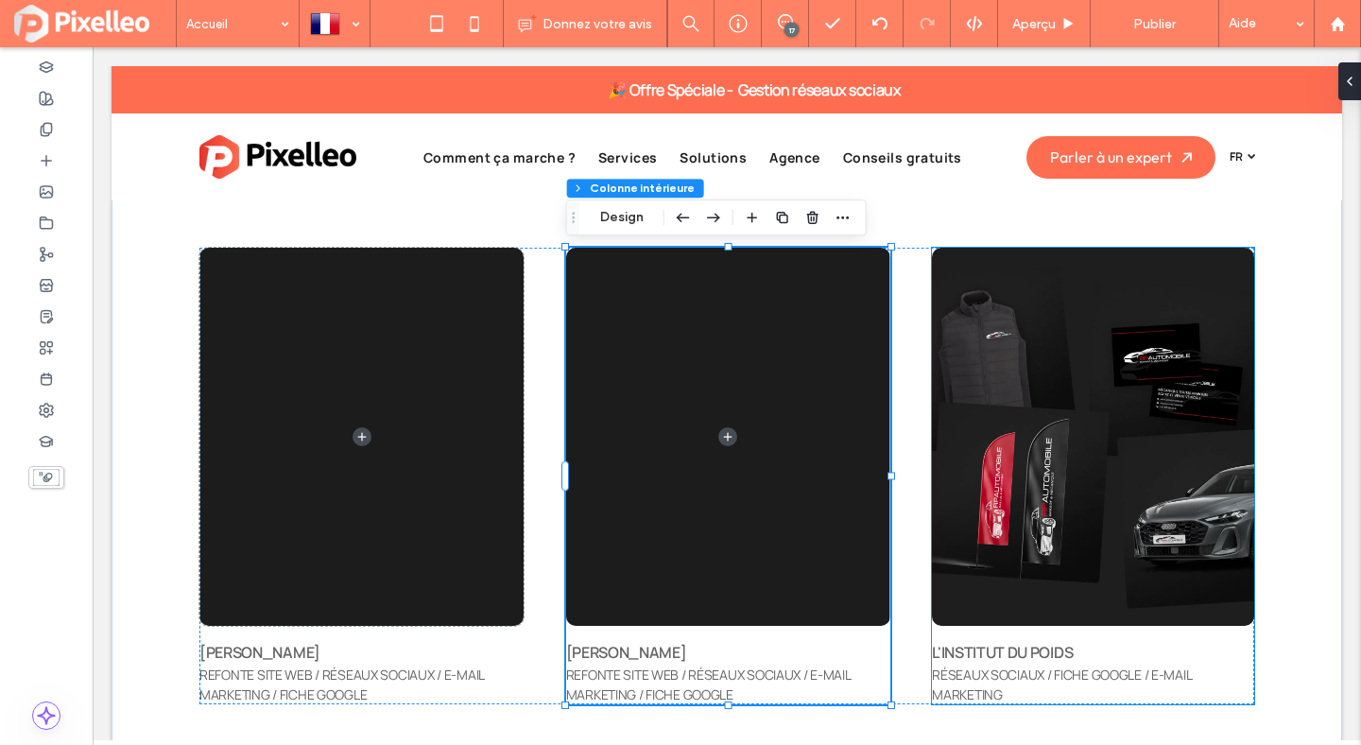
click at [965, 672] on span "RÉSEAUX SOCIAUX / FICHE GOOGLE / E-MAIL MARKETING" at bounding box center [1061, 684] width 259 height 38
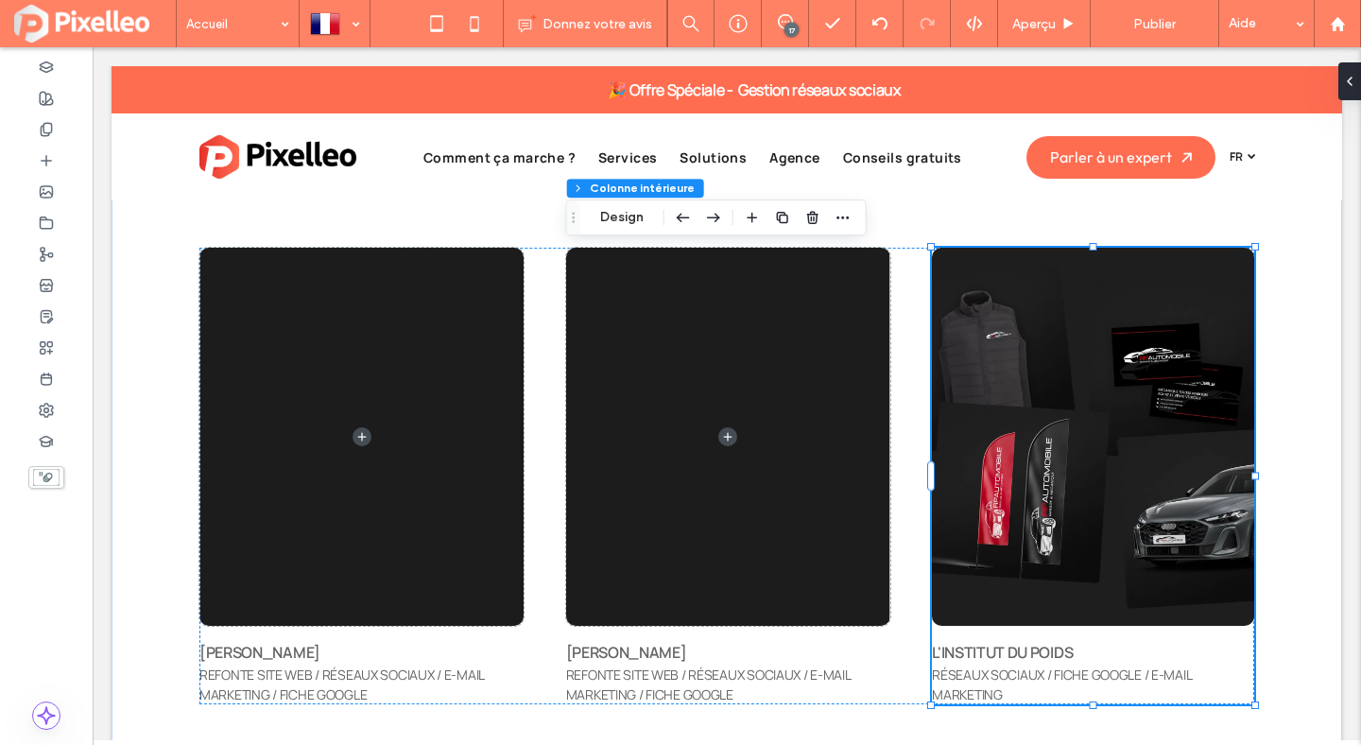
click at [965, 672] on span "RÉSEAUX SOCIAUX / FICHE GOOGLE / E-MAIL MARKETING" at bounding box center [1061, 684] width 259 height 38
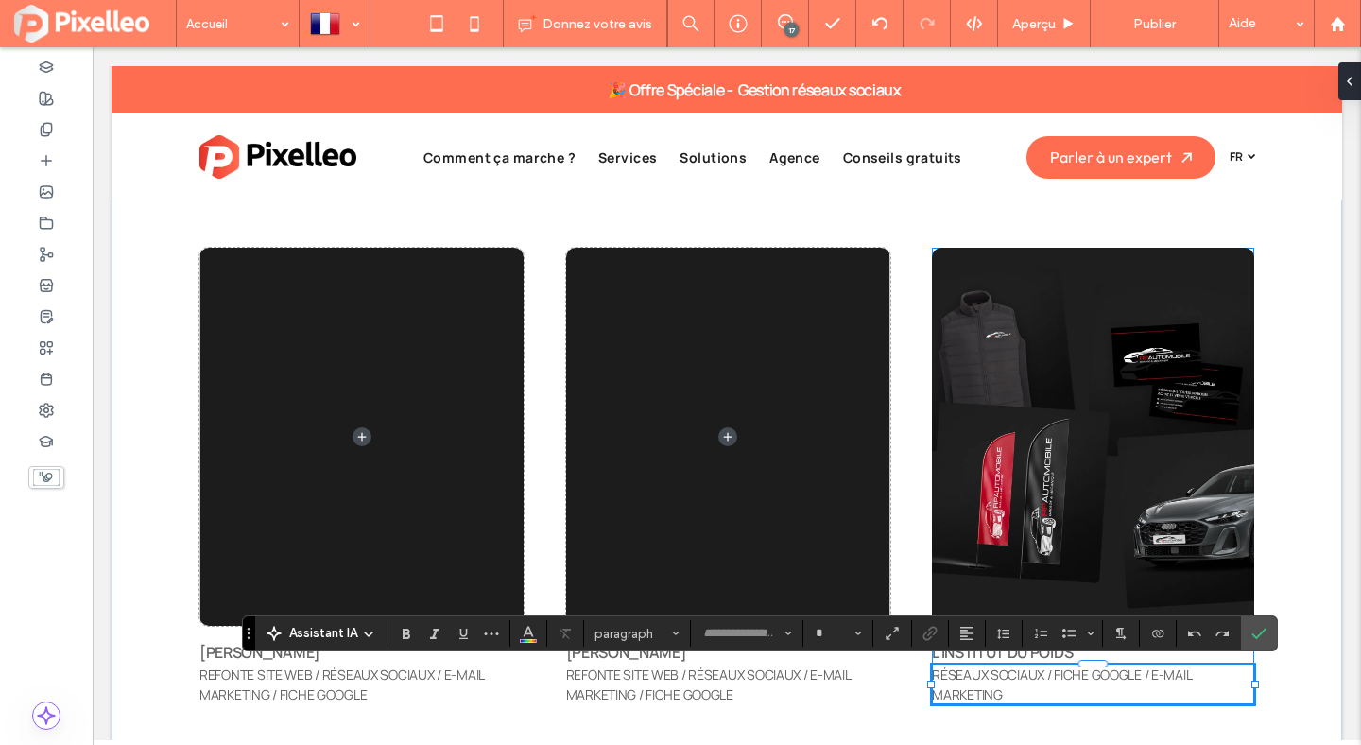
type input "**********"
type input "**"
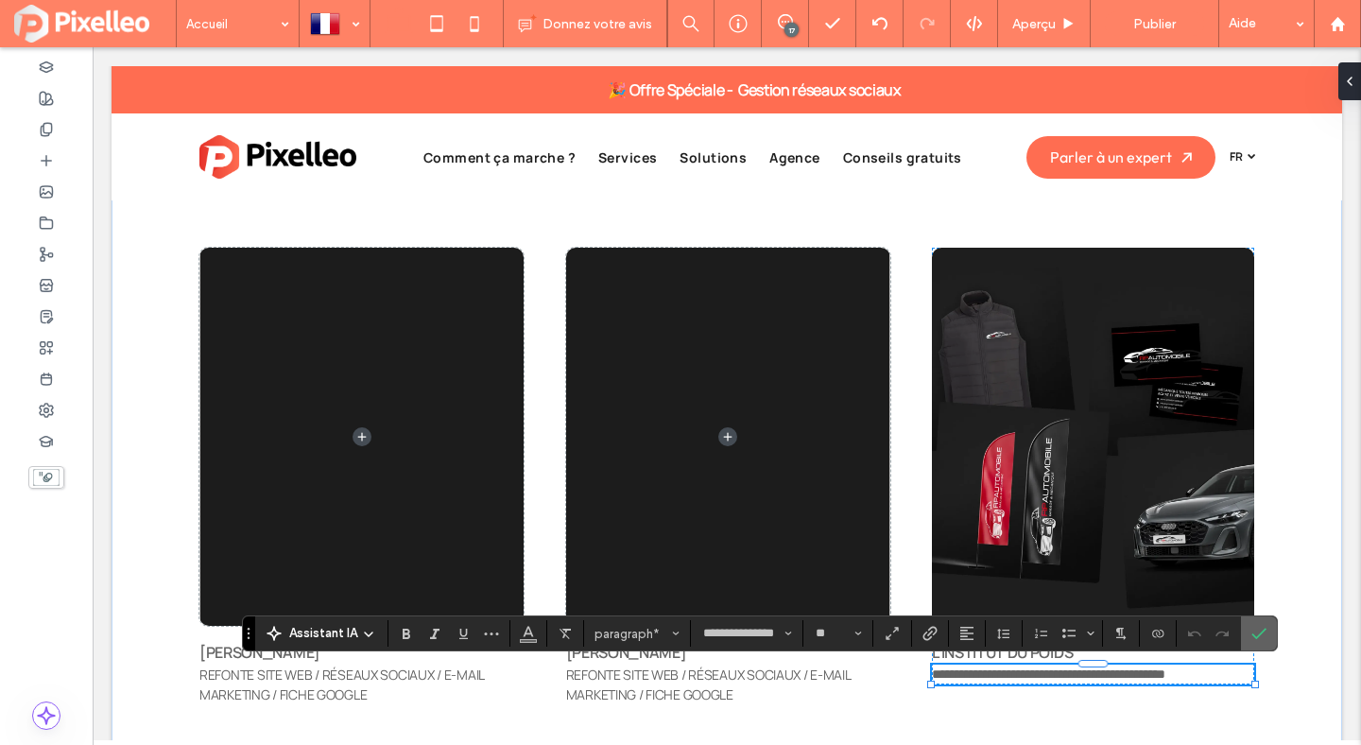
click at [1255, 622] on span "Confirmer" at bounding box center [1256, 633] width 9 height 34
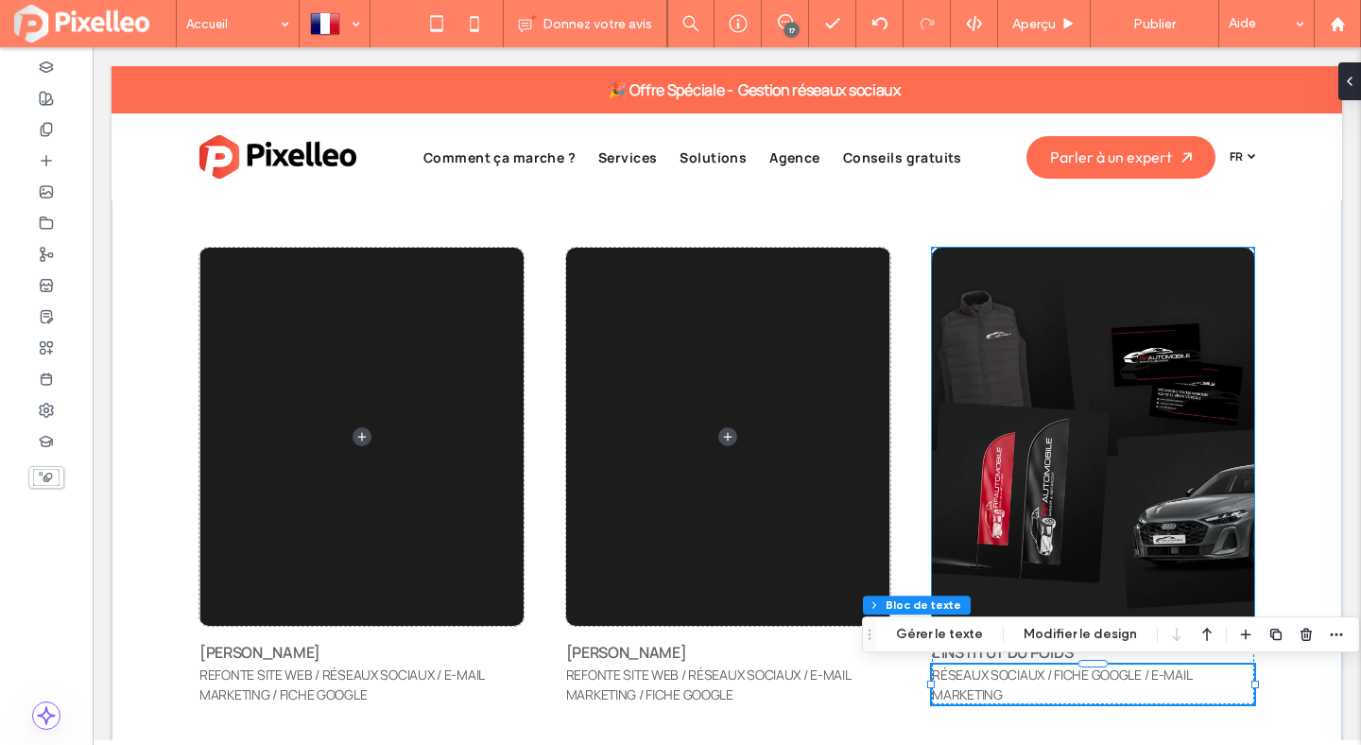
click at [1238, 298] on img at bounding box center [1093, 437] width 322 height 378
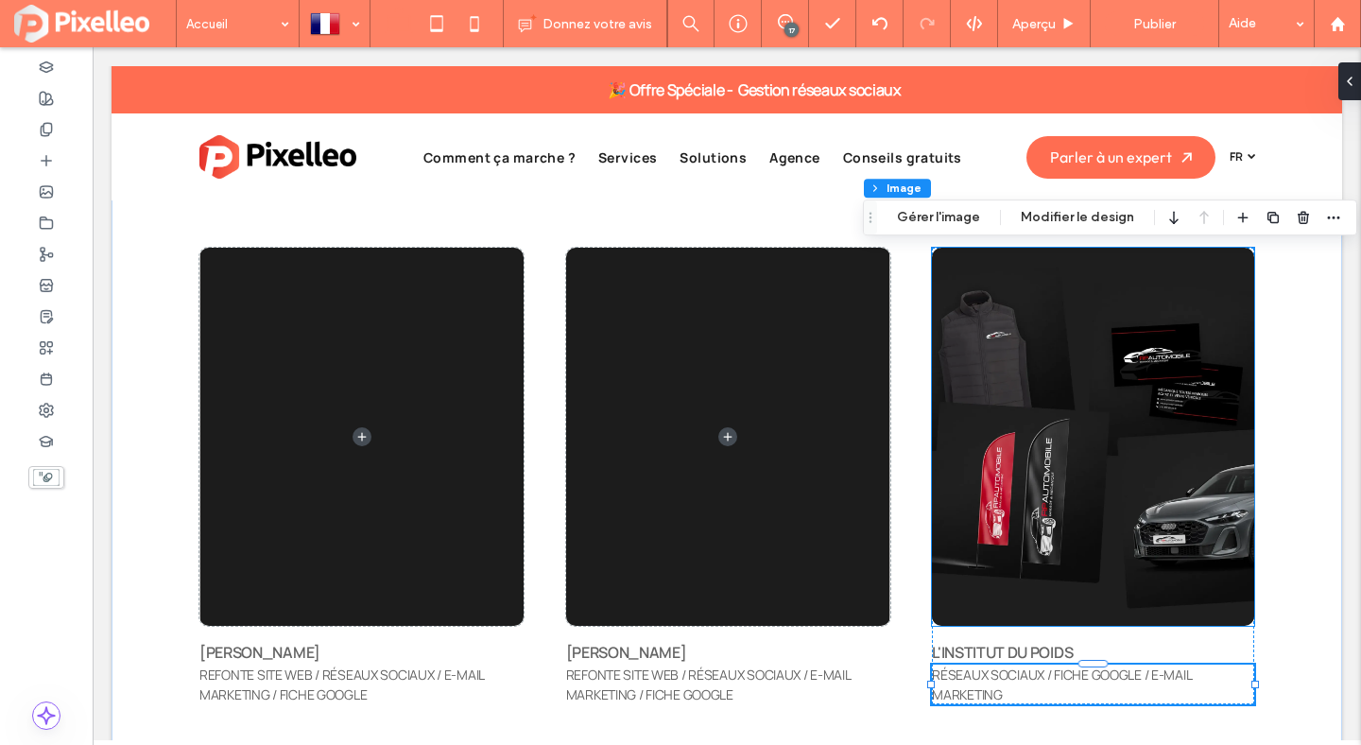
type input "**"
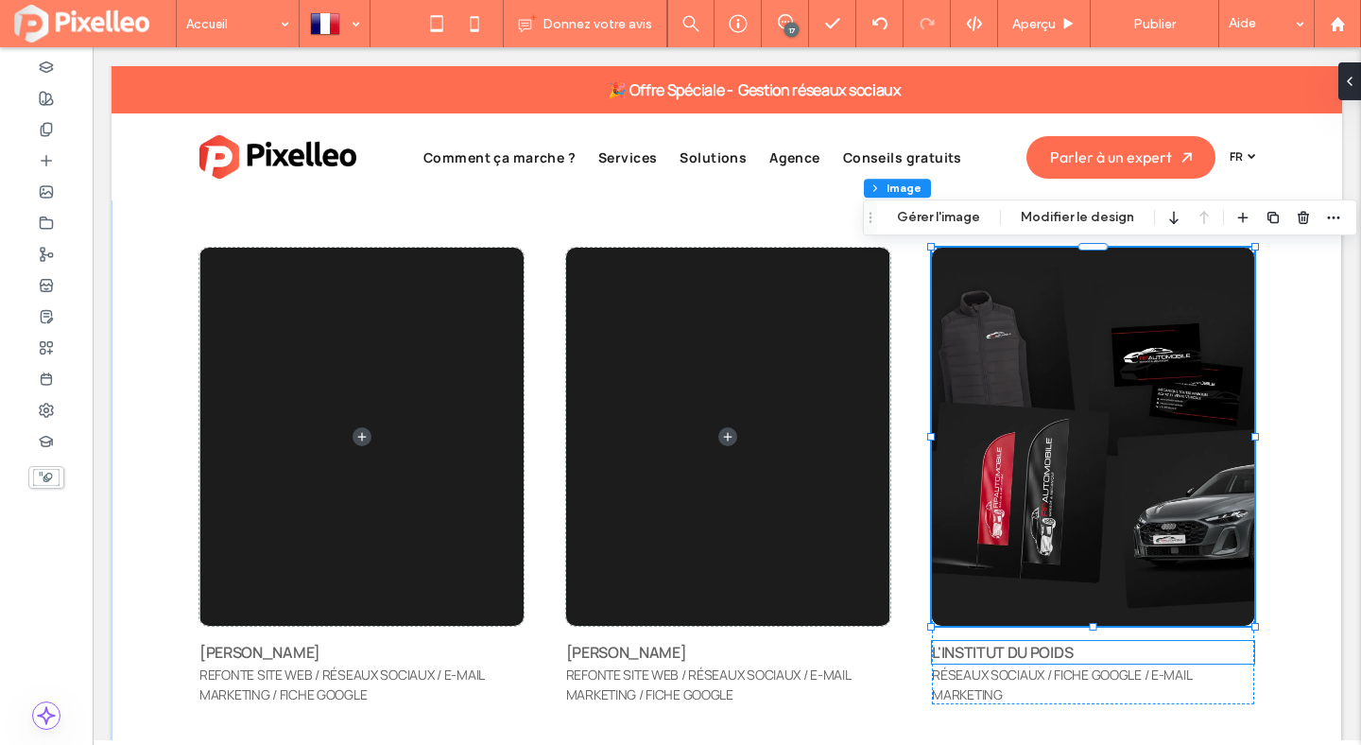
click at [1166, 645] on p "L'INSTITUT DU POIDS" at bounding box center [1093, 652] width 322 height 23
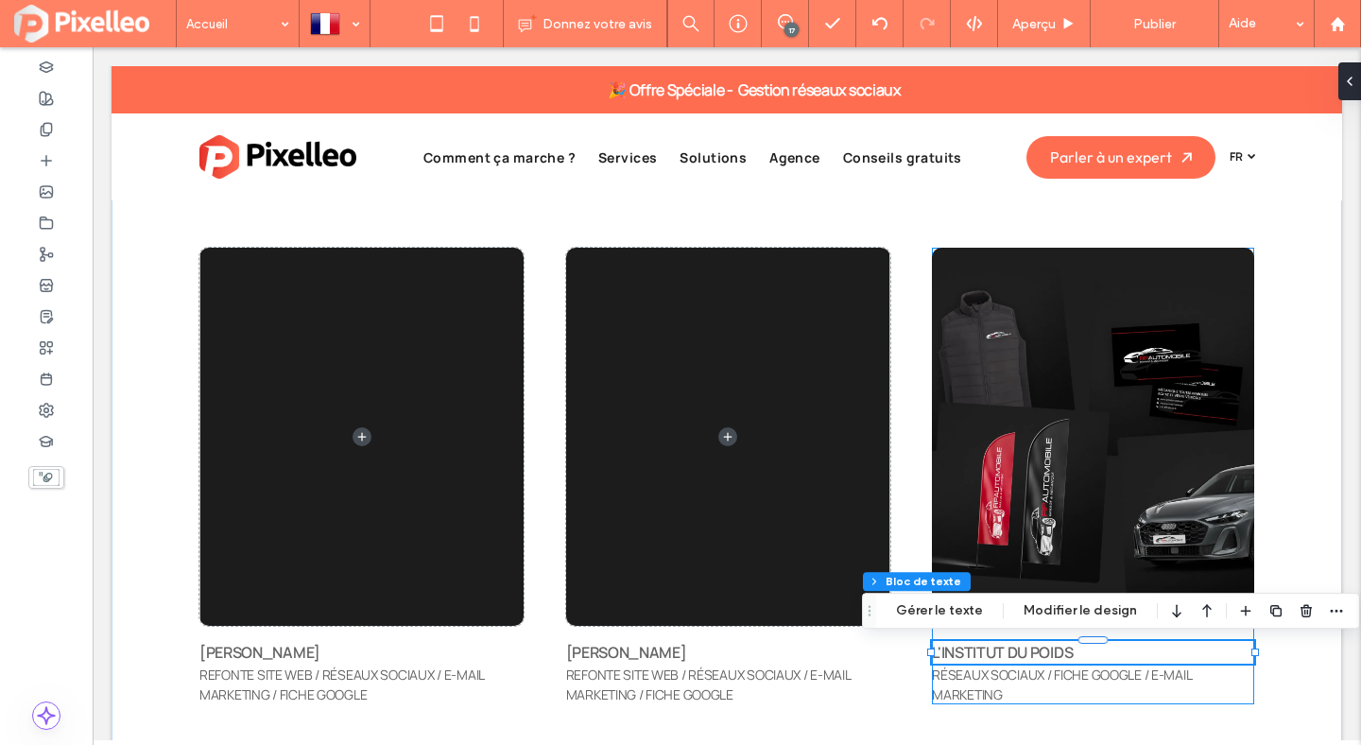
click at [1172, 635] on div "L'INSTITUT DU POIDS RÉSEAUX SOCIAUX / FICHE GOOGLE / E-MAIL MARKETING" at bounding box center [1093, 476] width 322 height 457
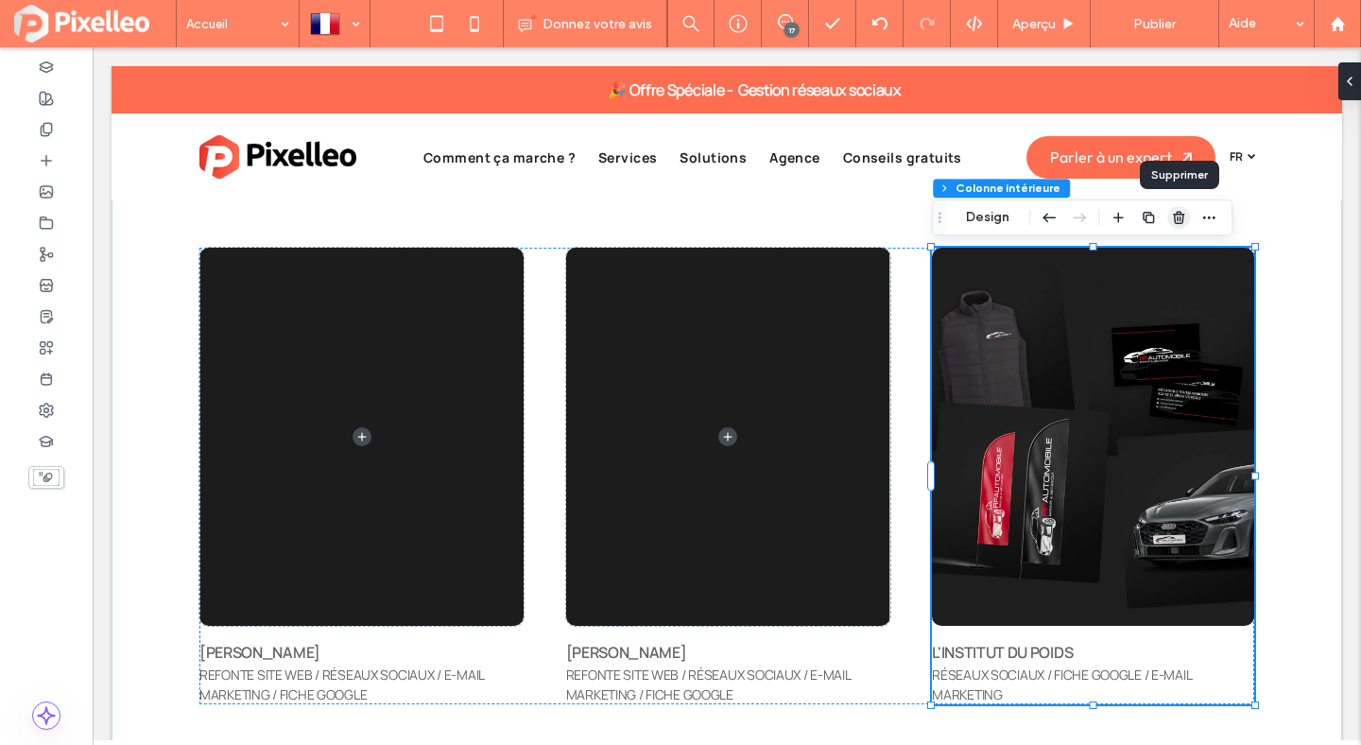
click at [1180, 217] on use "button" at bounding box center [1178, 217] width 11 height 12
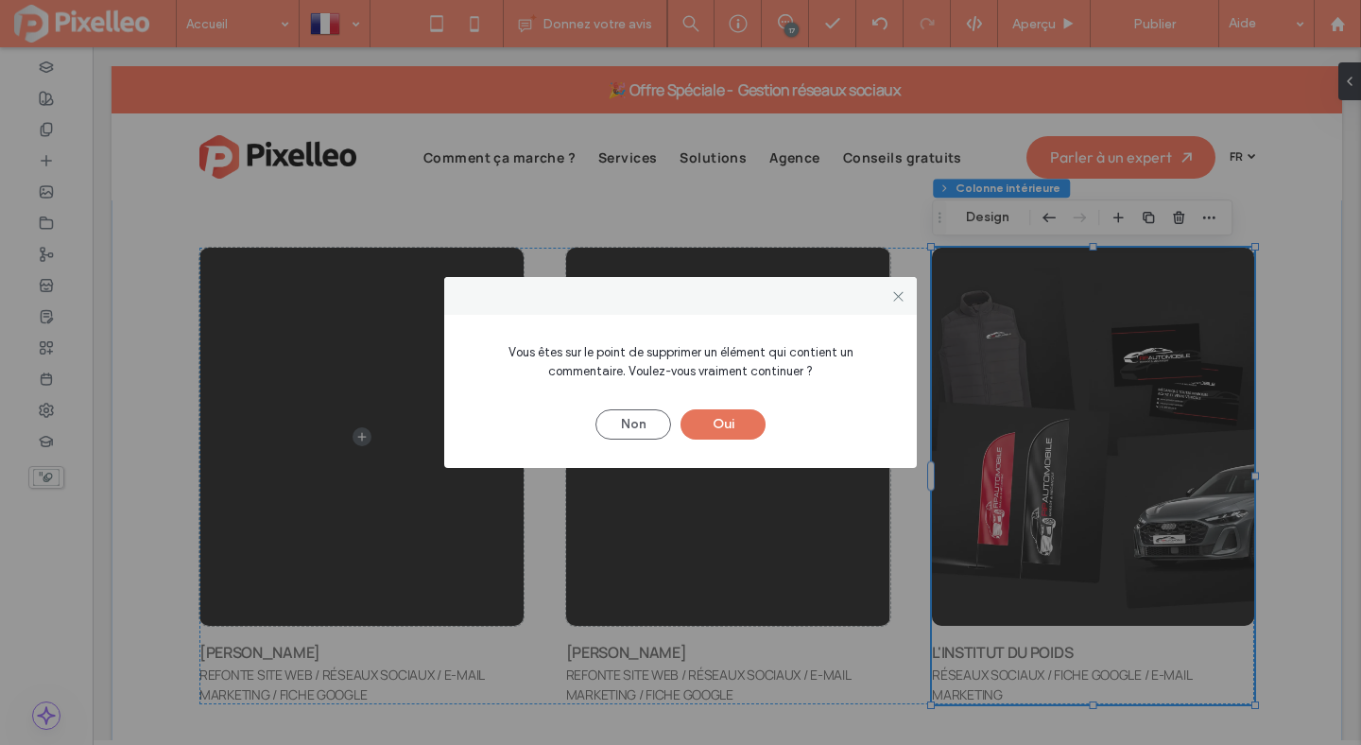
click at [721, 420] on button "Oui" at bounding box center [723, 424] width 85 height 30
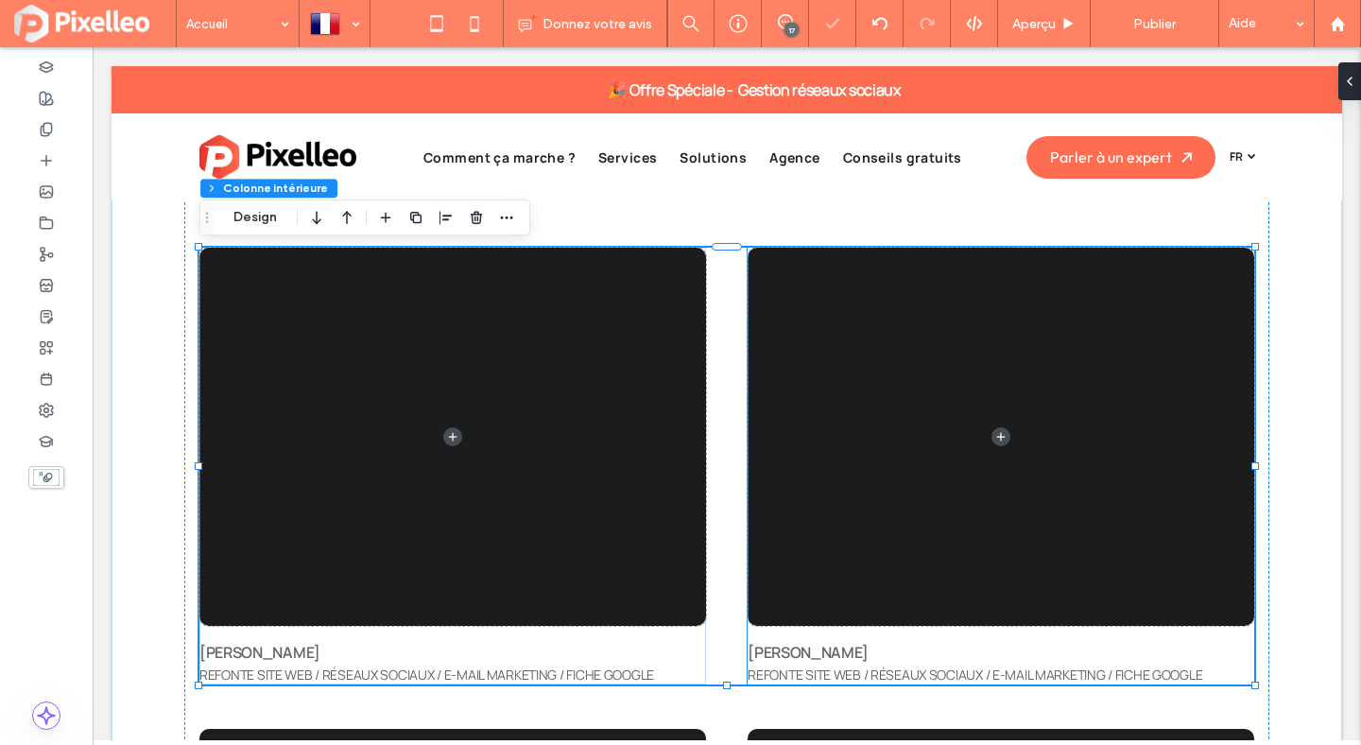
click at [988, 384] on span at bounding box center [1001, 437] width 507 height 378
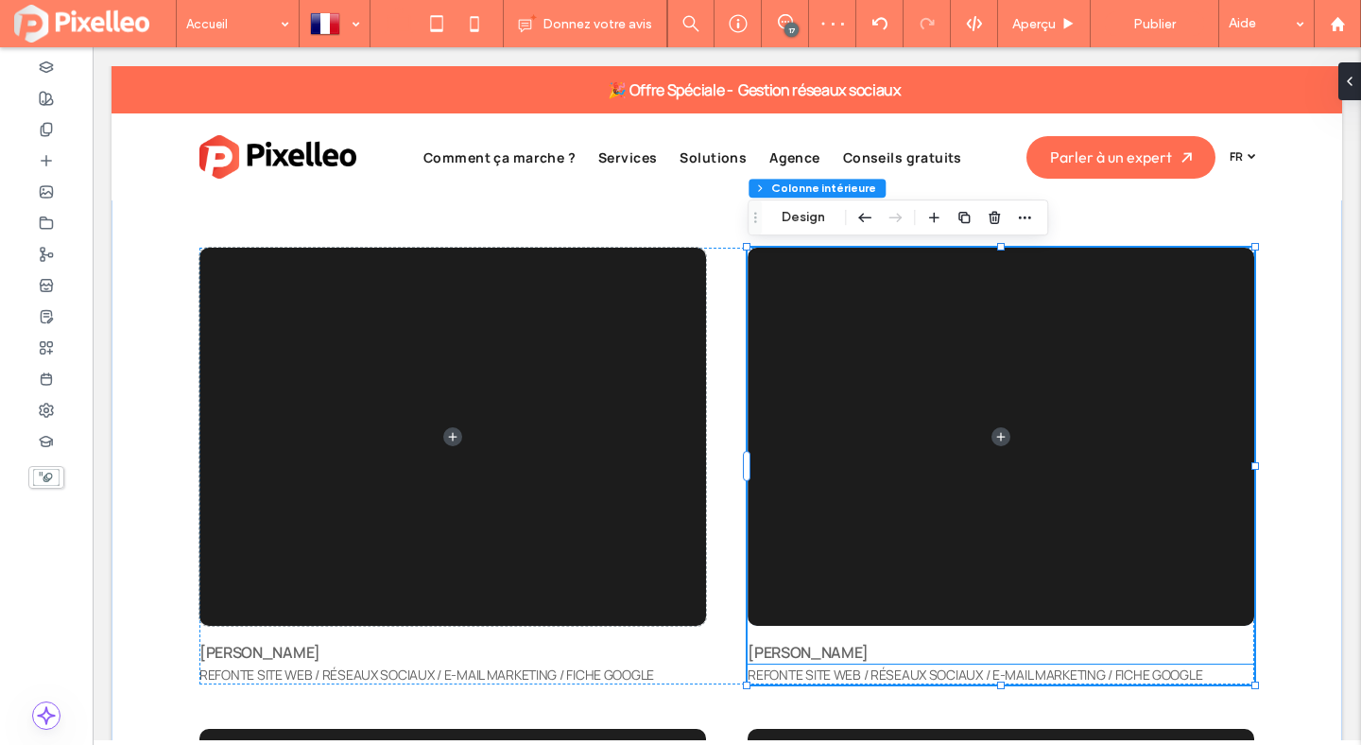
click at [832, 681] on span "REFONTE SITE WEB / RÉSEAUX SOCIAUX / E-MAIL MARKETING / FICHE GOOGLE" at bounding box center [975, 674] width 455 height 18
click at [832, 681] on div "REFONTE SITE WEB / RÉSEAUX SOCIAUX / E-MAIL MARKETING / FICHE GOOGLE" at bounding box center [1001, 675] width 507 height 20
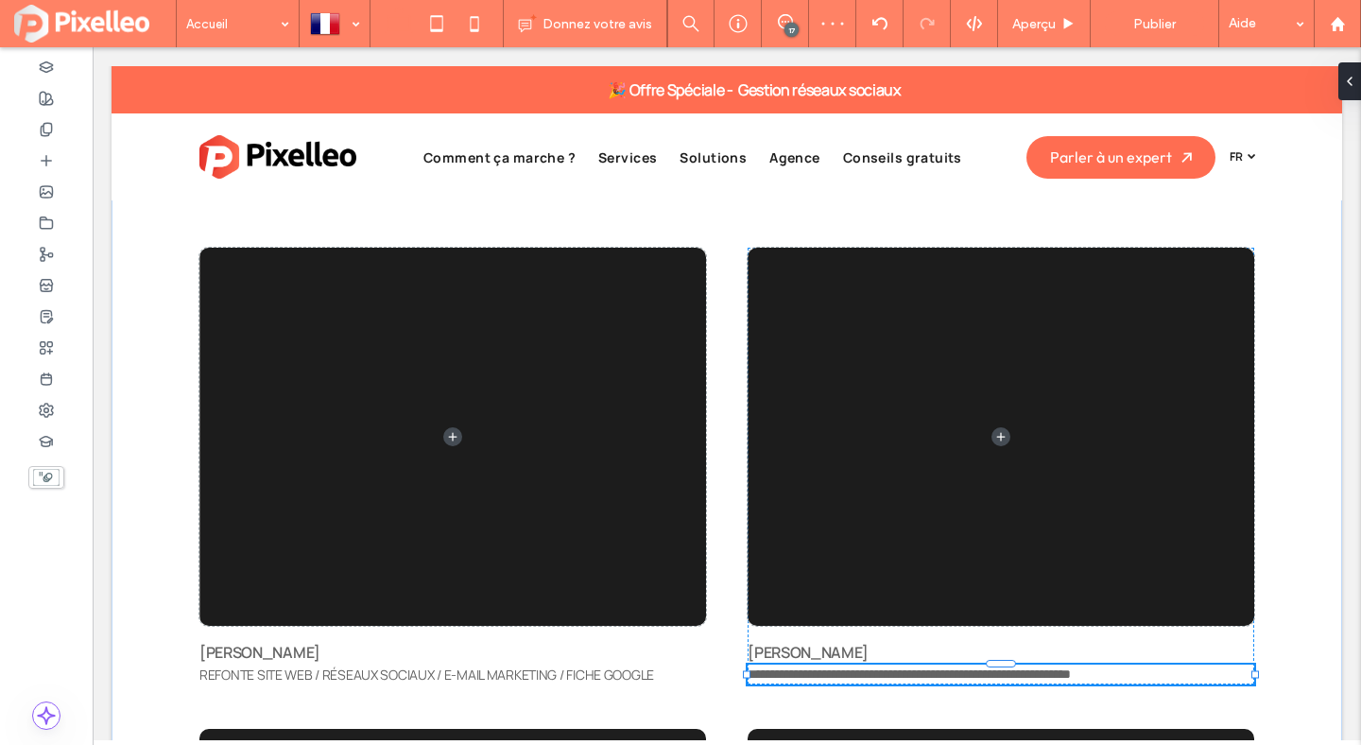
type input "**********"
type input "**"
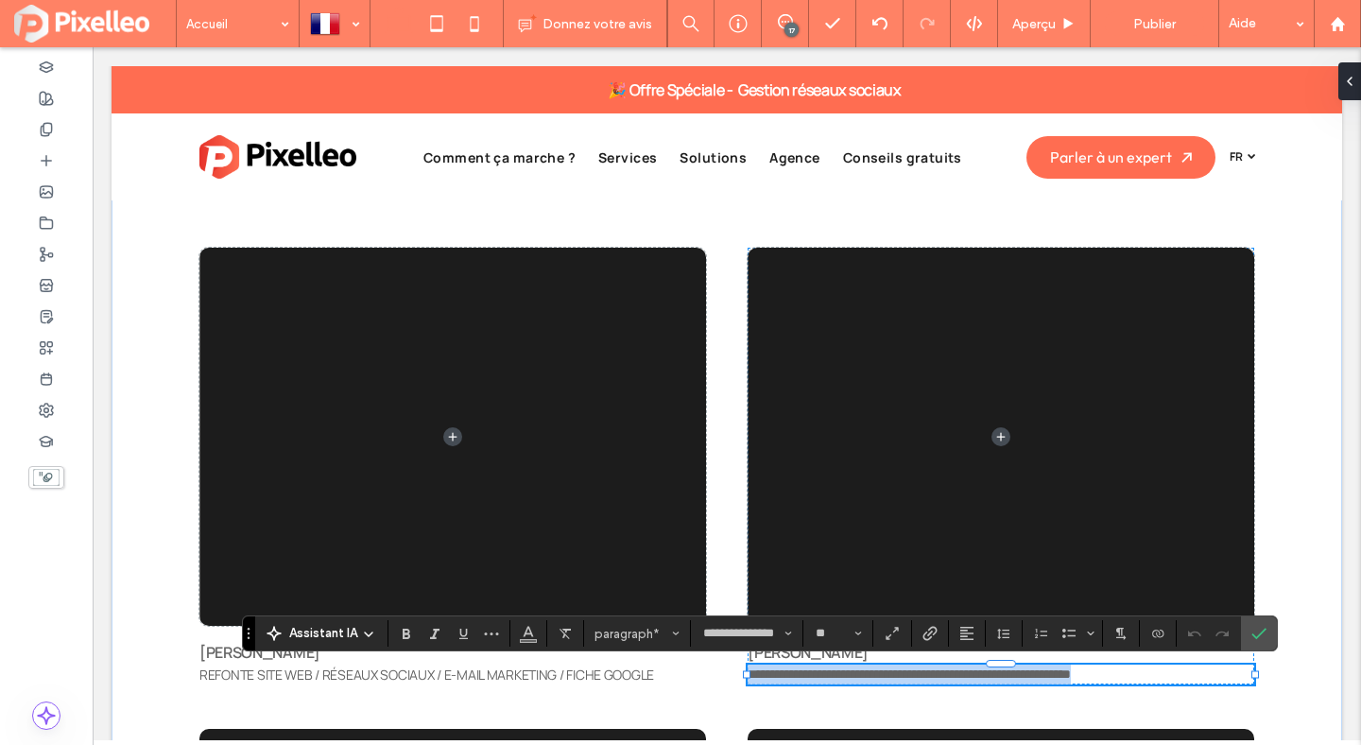
paste div
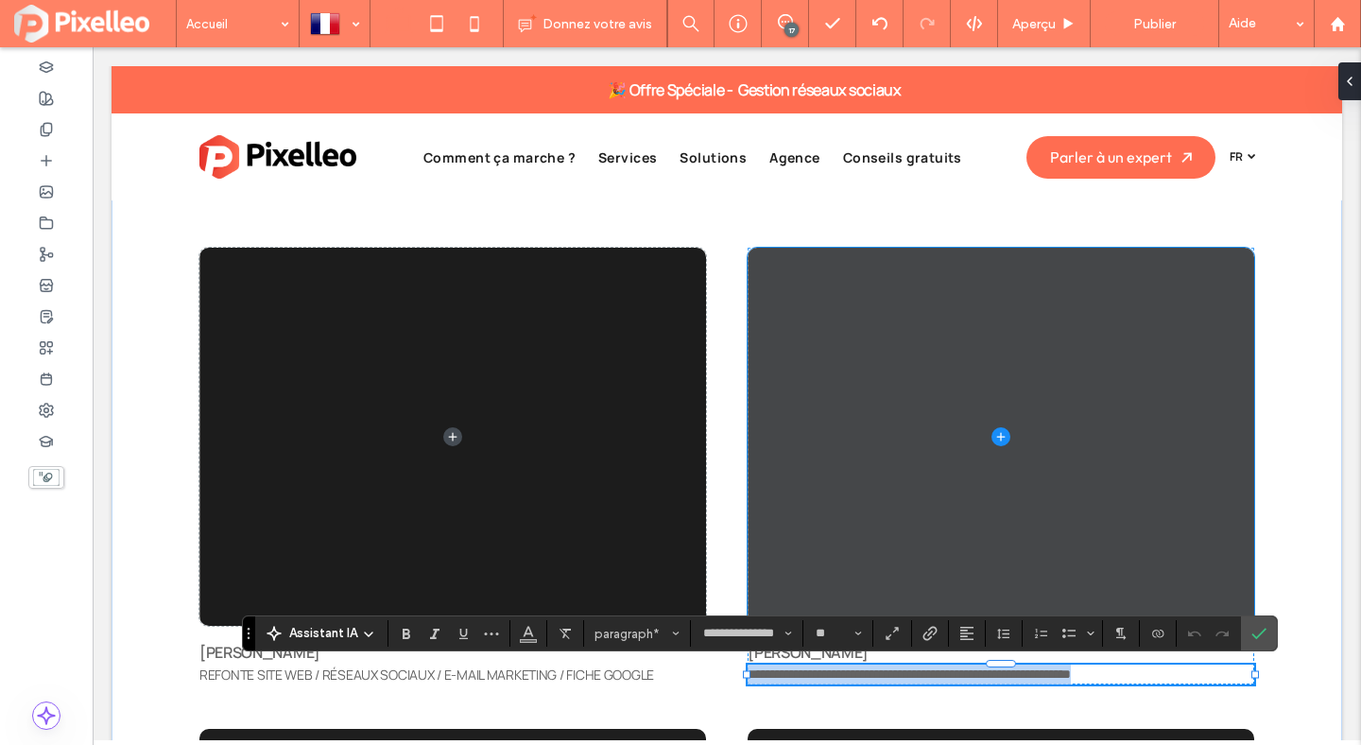
type input "**"
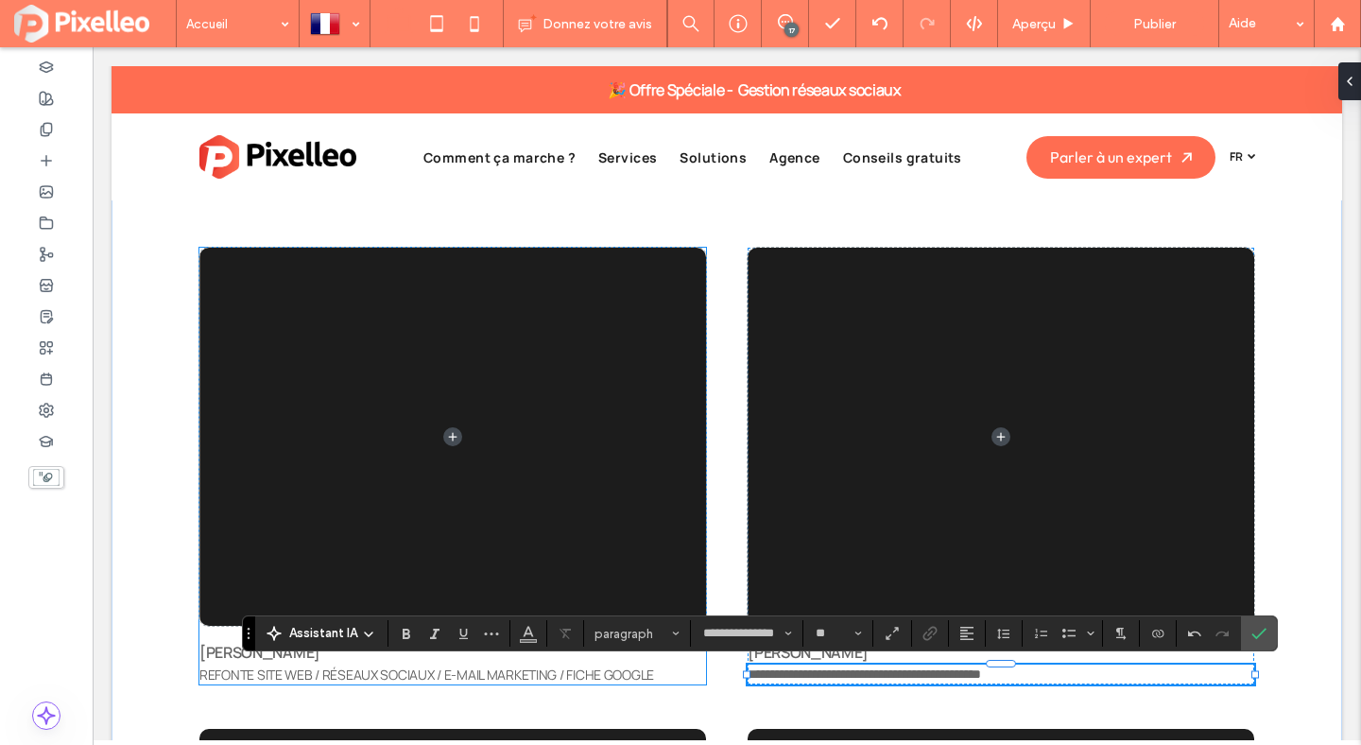
click at [619, 672] on span "REFONTE SITE WEB / RÉSEAUX SOCIAUX / E-MAIL MARKETING / FICHE GOOGLE" at bounding box center [426, 674] width 455 height 18
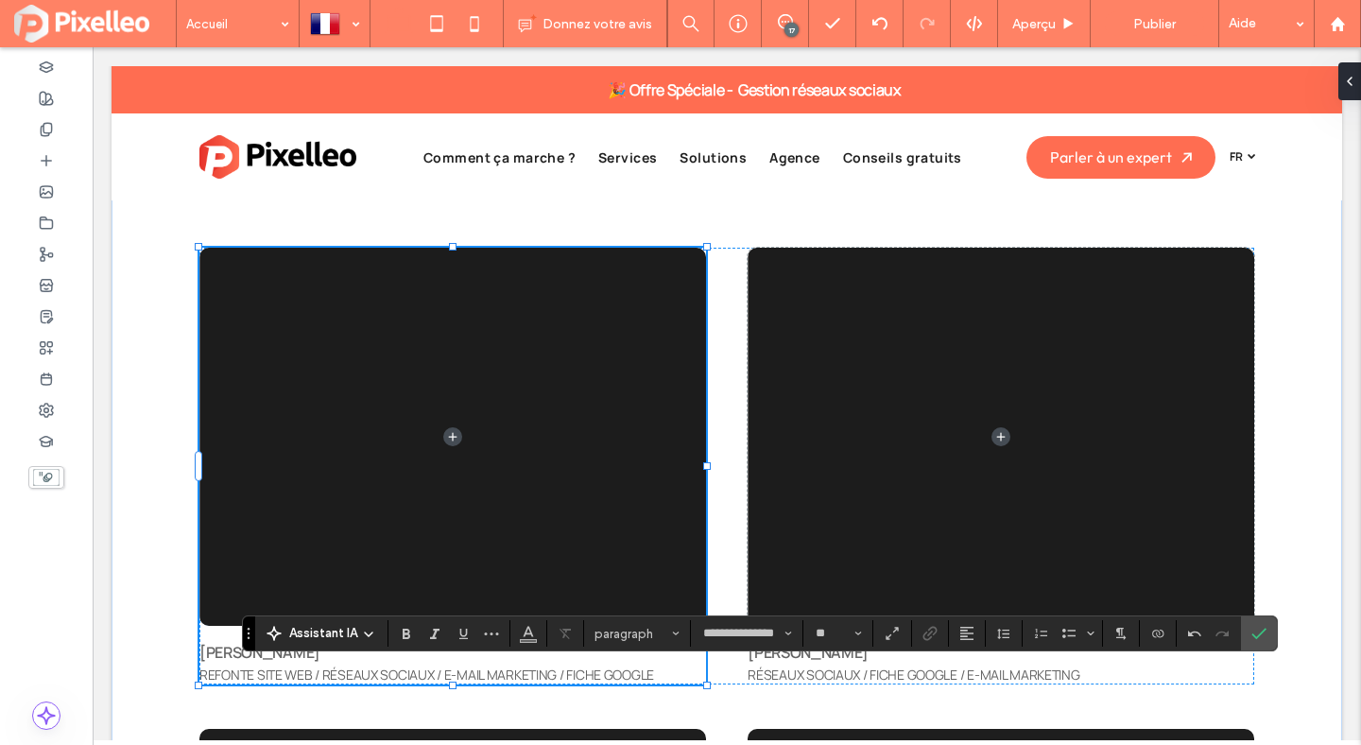
click at [619, 672] on span "REFONTE SITE WEB / RÉSEAUX SOCIAUX / E-MAIL MARKETING / FICHE GOOGLE" at bounding box center [426, 674] width 455 height 18
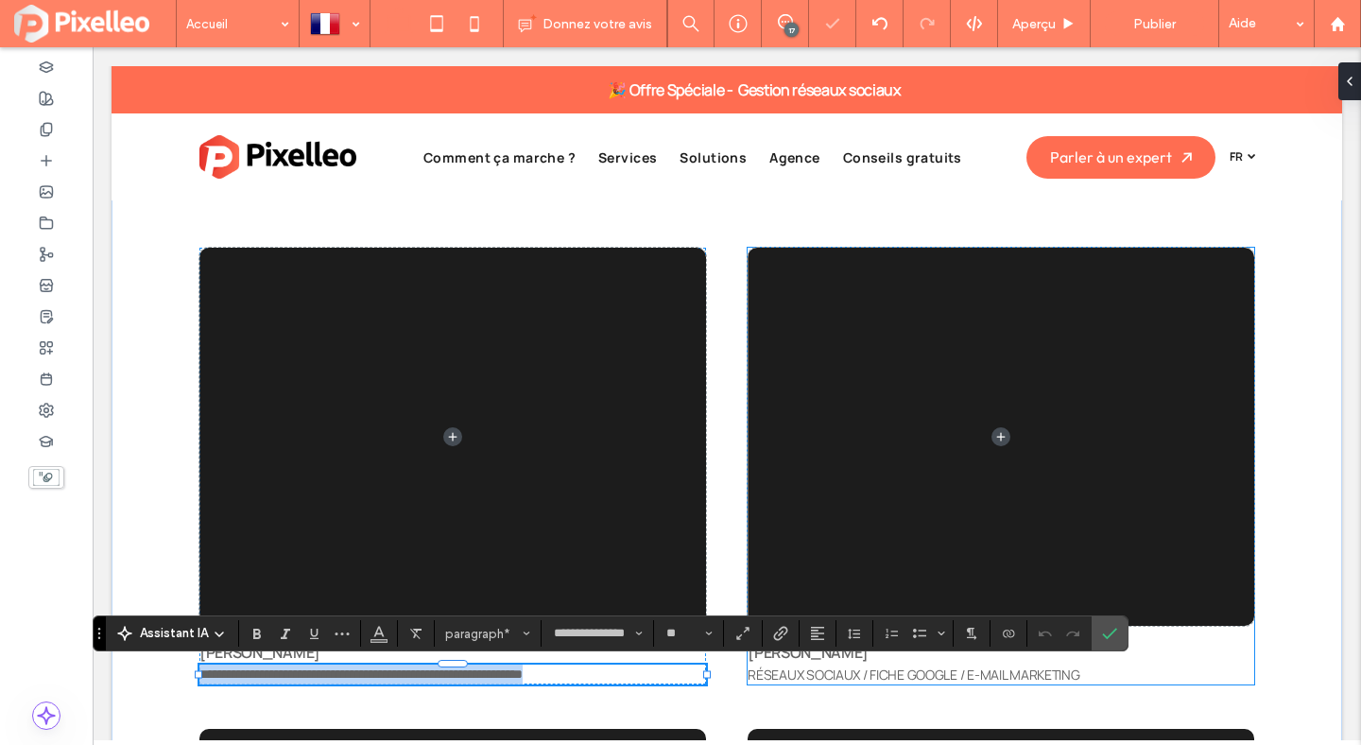
click at [853, 681] on span "RÉSEAUX SOCIAUX / FICHE GOOGLE / E-MAIL MARKETING" at bounding box center [914, 674] width 332 height 18
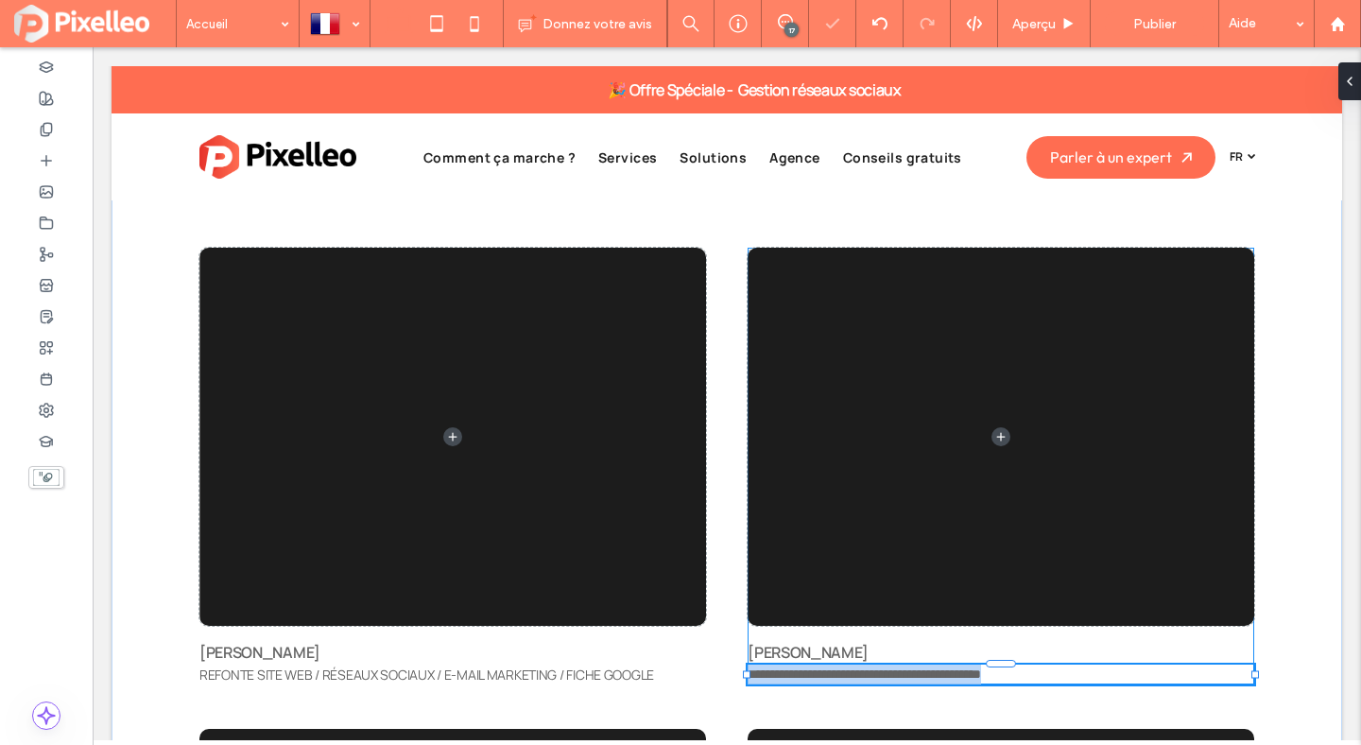
type input "**********"
type input "**"
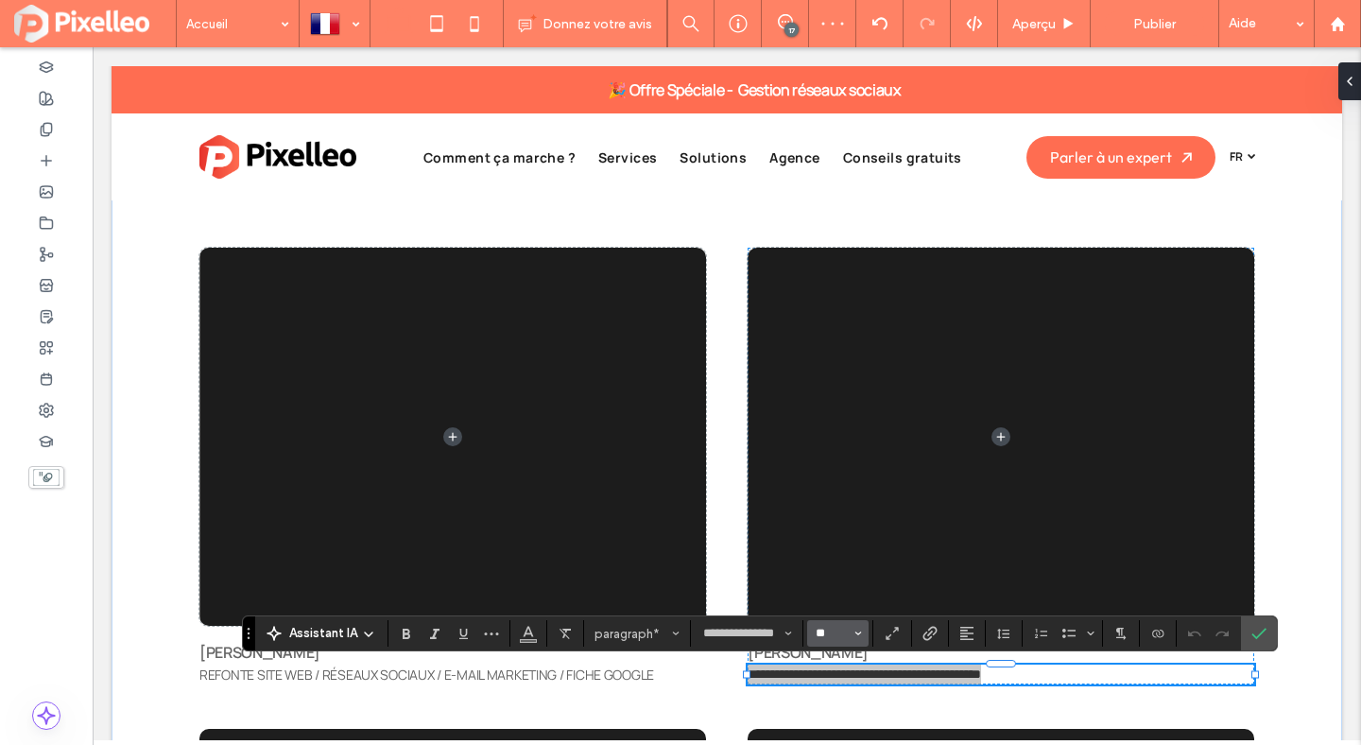
click at [849, 628] on input "**" at bounding box center [832, 633] width 37 height 15
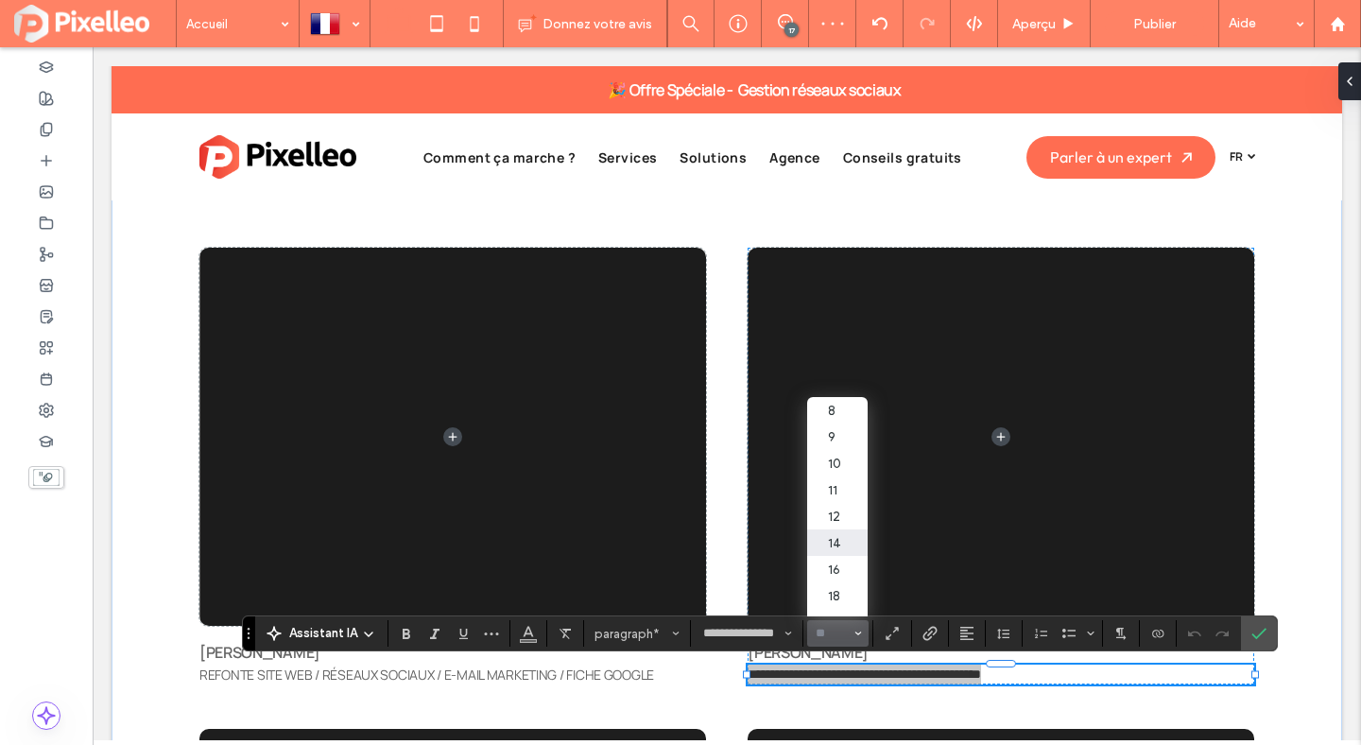
click at [838, 544] on label "14" at bounding box center [837, 542] width 60 height 26
type input "**"
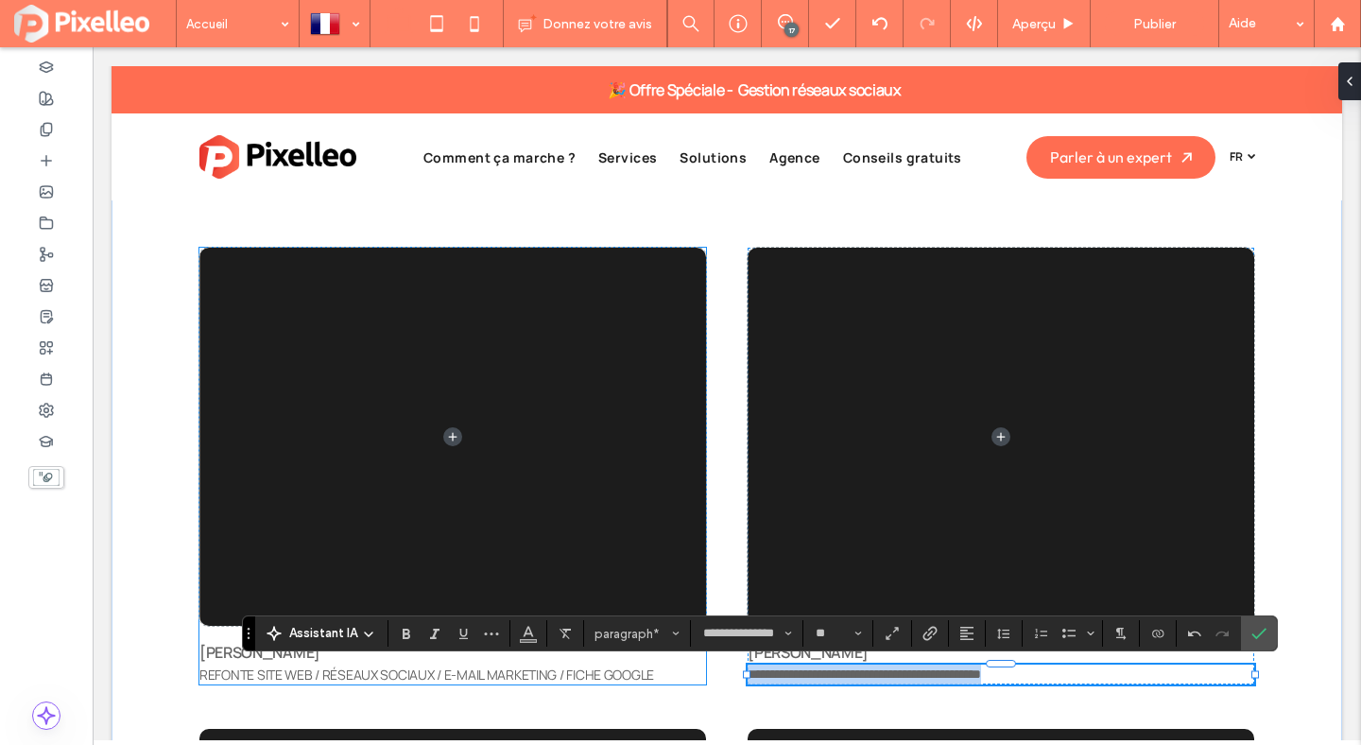
click at [623, 669] on span "REFONTE SITE WEB / RÉSEAUX SOCIAUX / E-MAIL MARKETING / FICHE GOOGLE" at bounding box center [426, 674] width 455 height 18
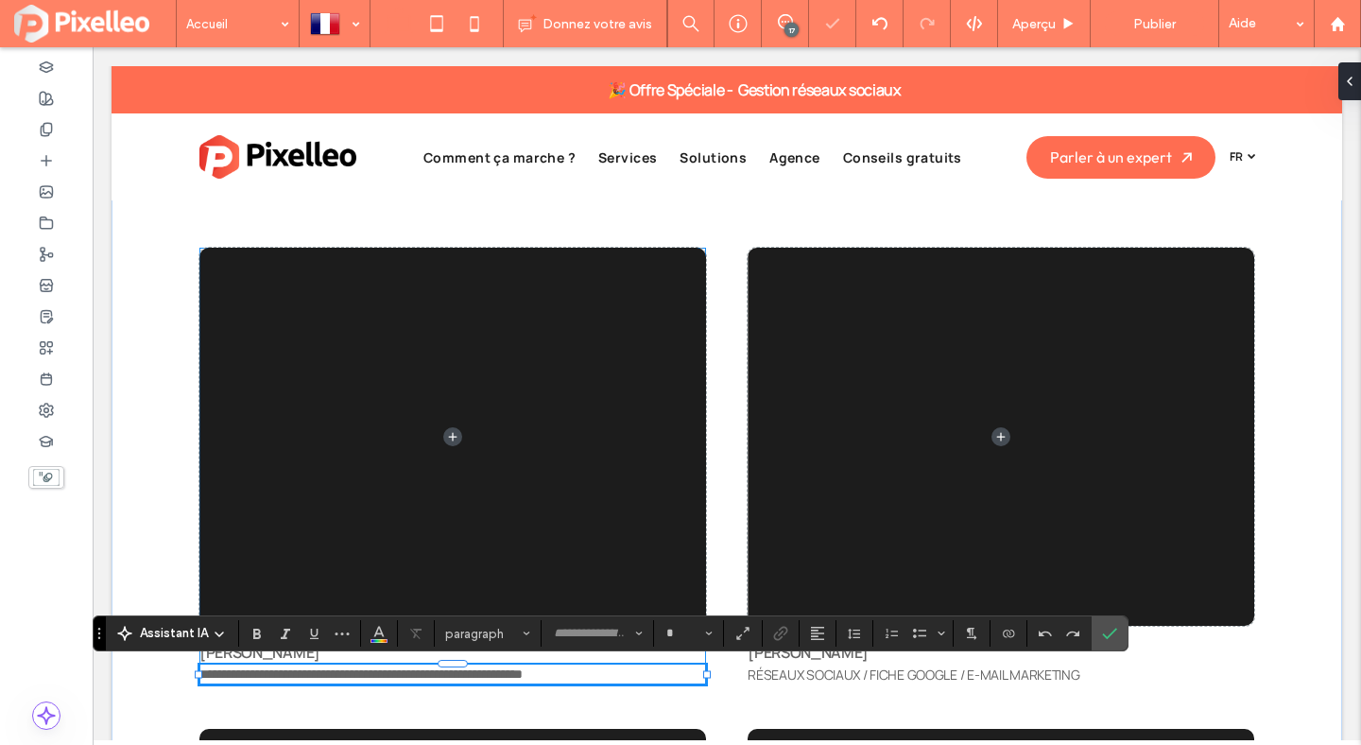
type input "**********"
type input "**"
click at [1124, 630] on section at bounding box center [1110, 633] width 36 height 34
click at [1106, 629] on icon "Confirmer" at bounding box center [1109, 633] width 15 height 15
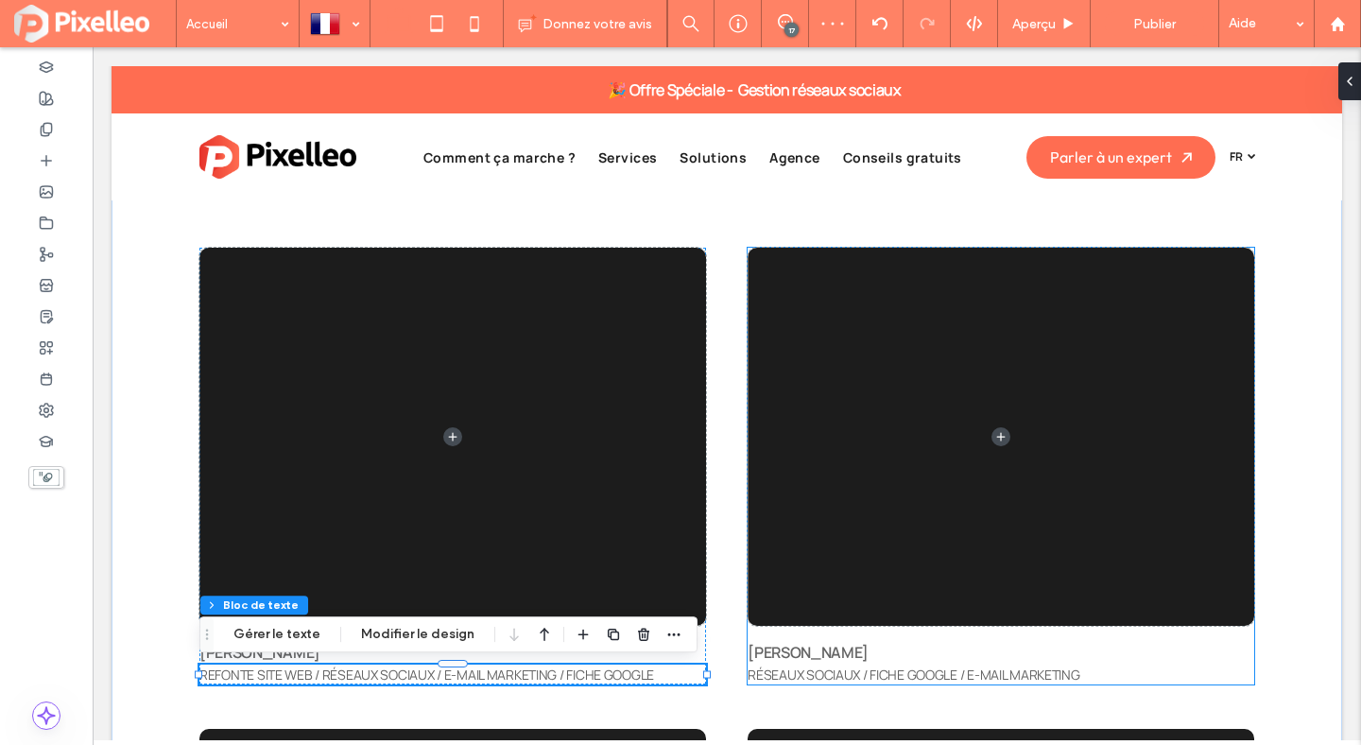
click at [754, 658] on span "JACOB'S" at bounding box center [808, 652] width 121 height 21
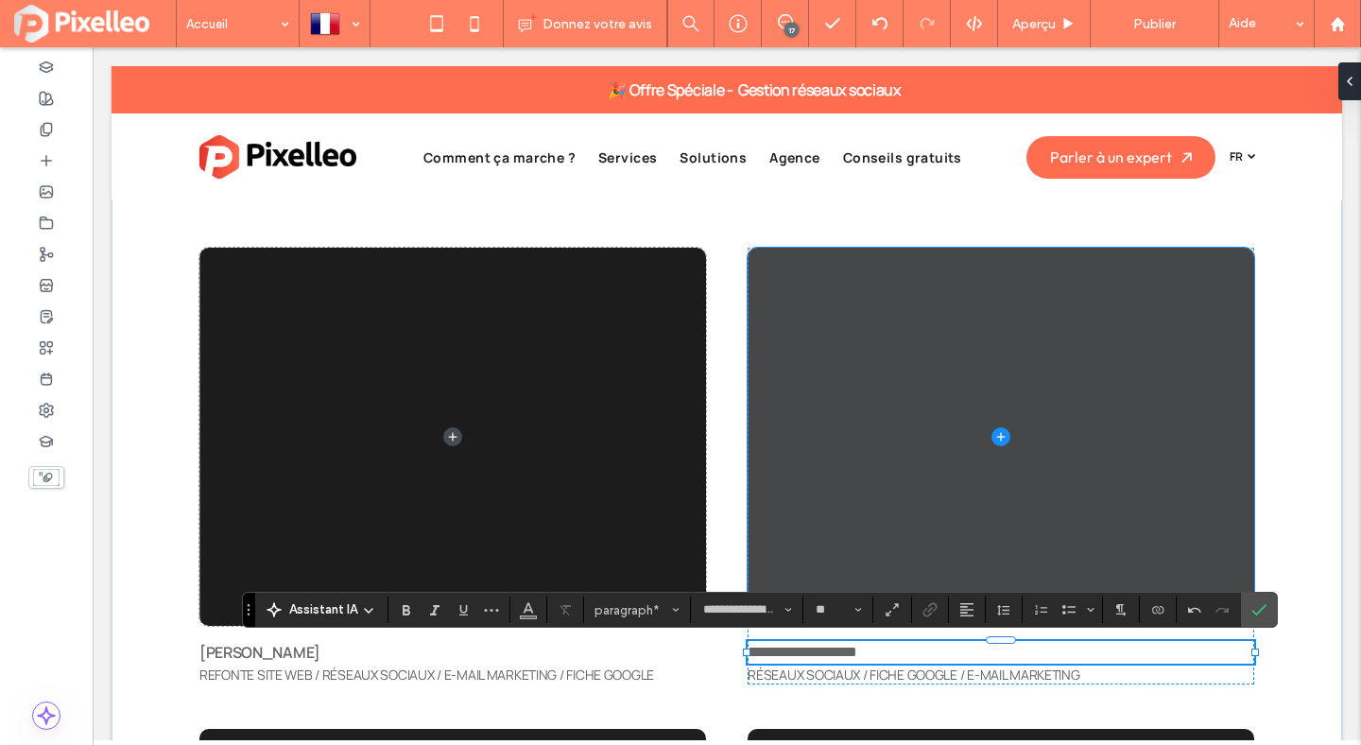
click at [895, 471] on span at bounding box center [1001, 437] width 507 height 378
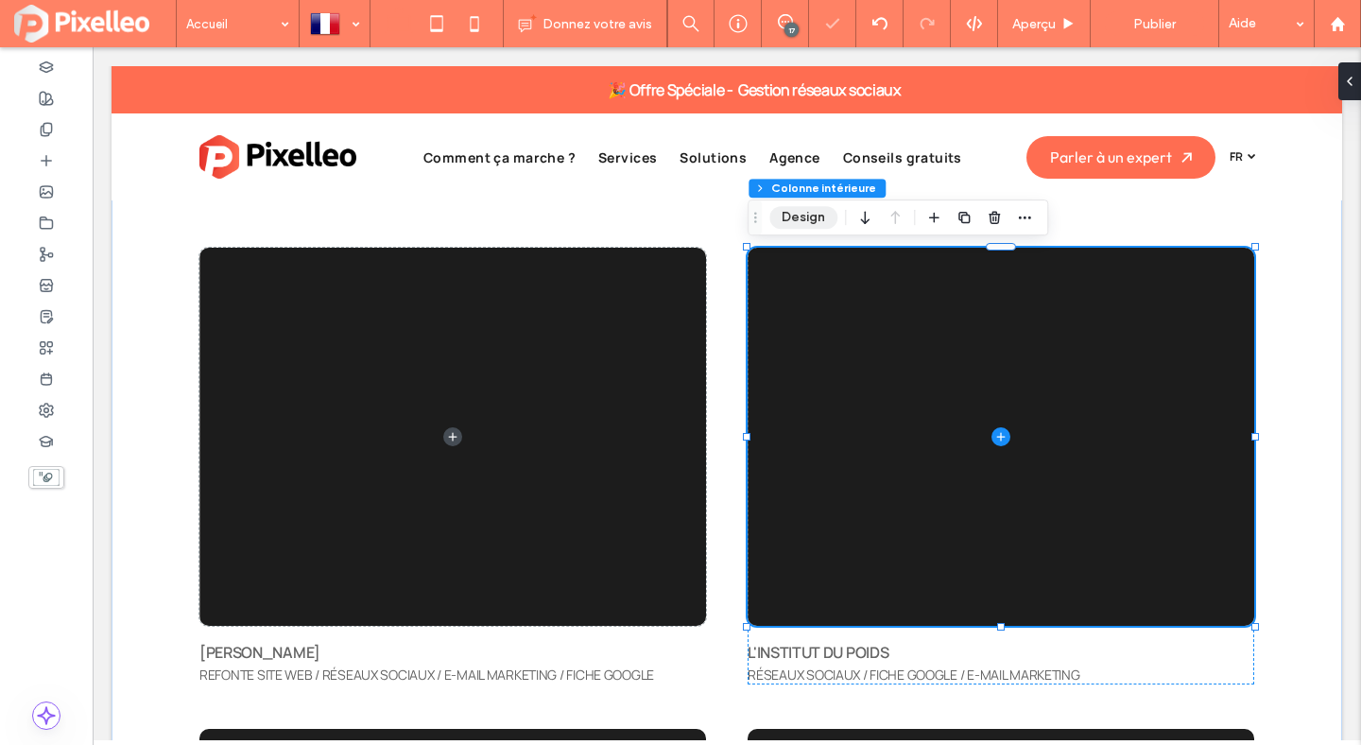
click at [820, 219] on button "Design" at bounding box center [803, 217] width 68 height 23
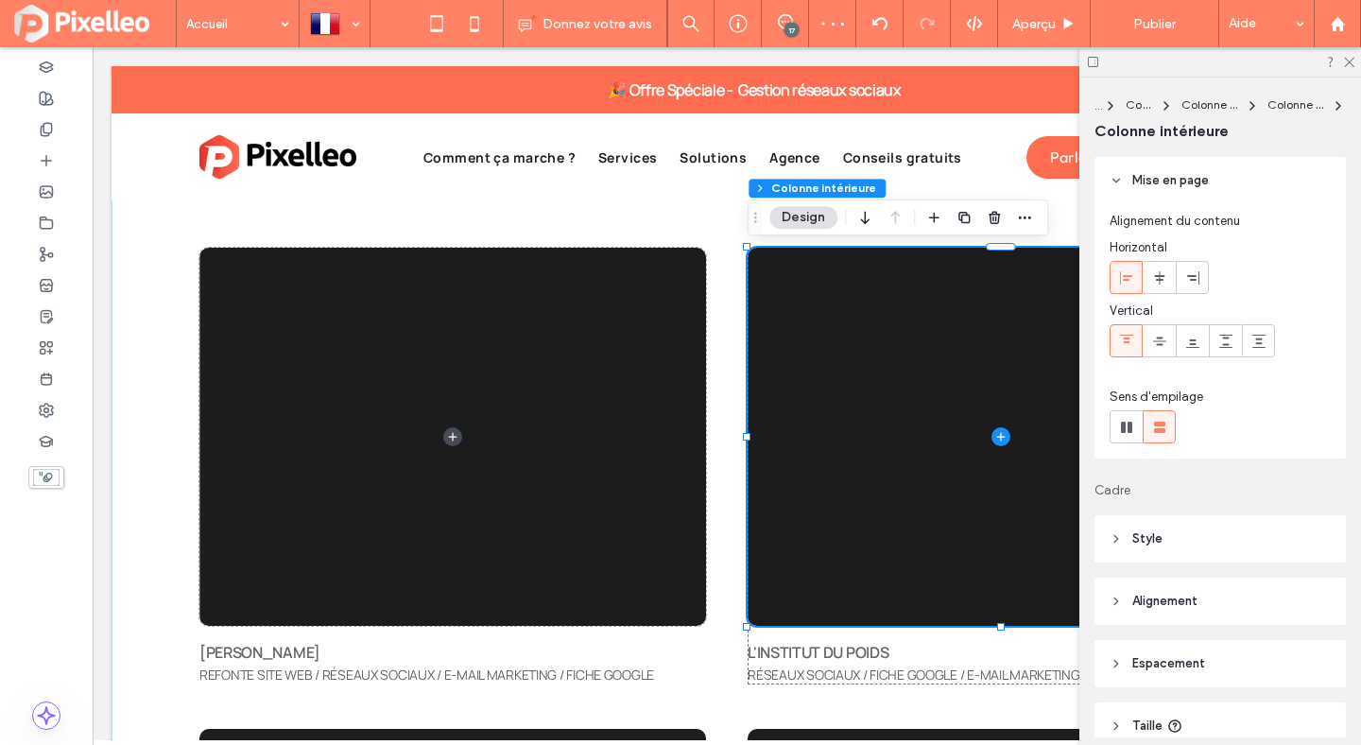
scroll to position [213, 0]
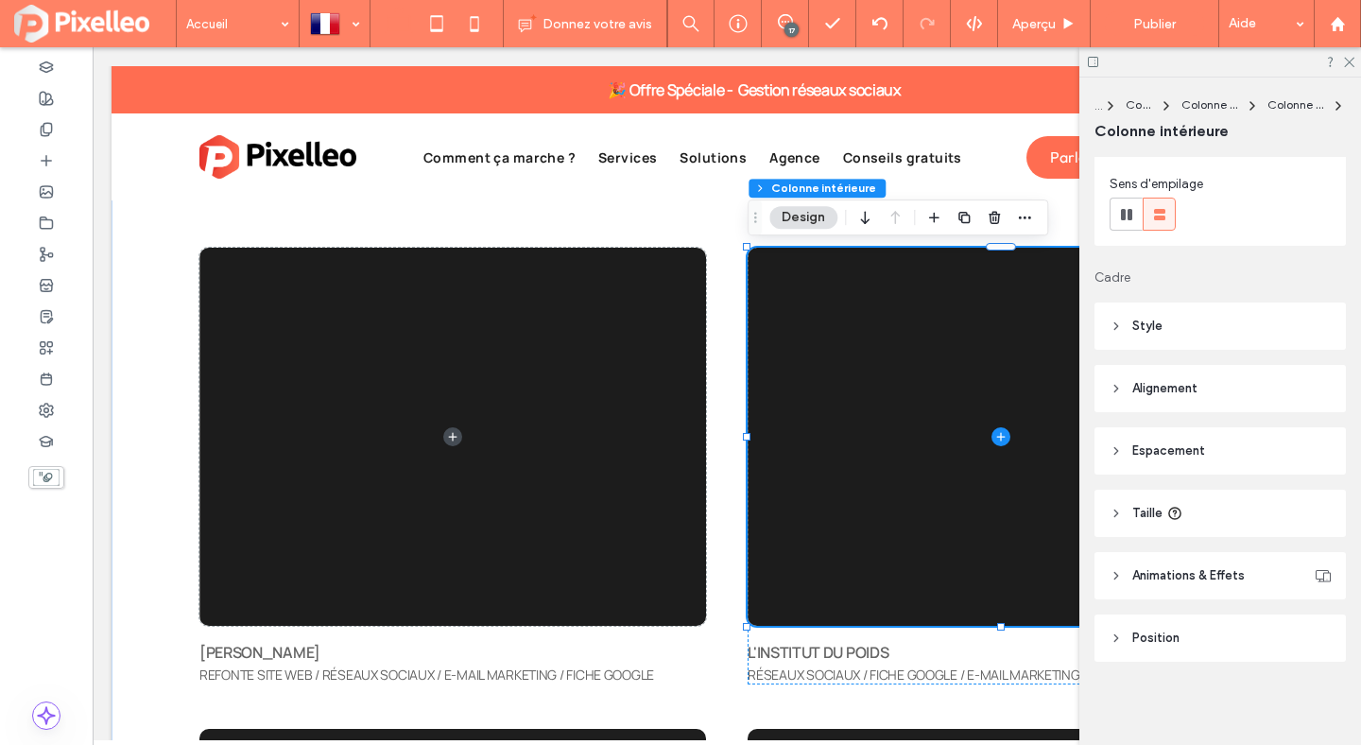
click at [1149, 324] on span "Style" at bounding box center [1147, 326] width 30 height 19
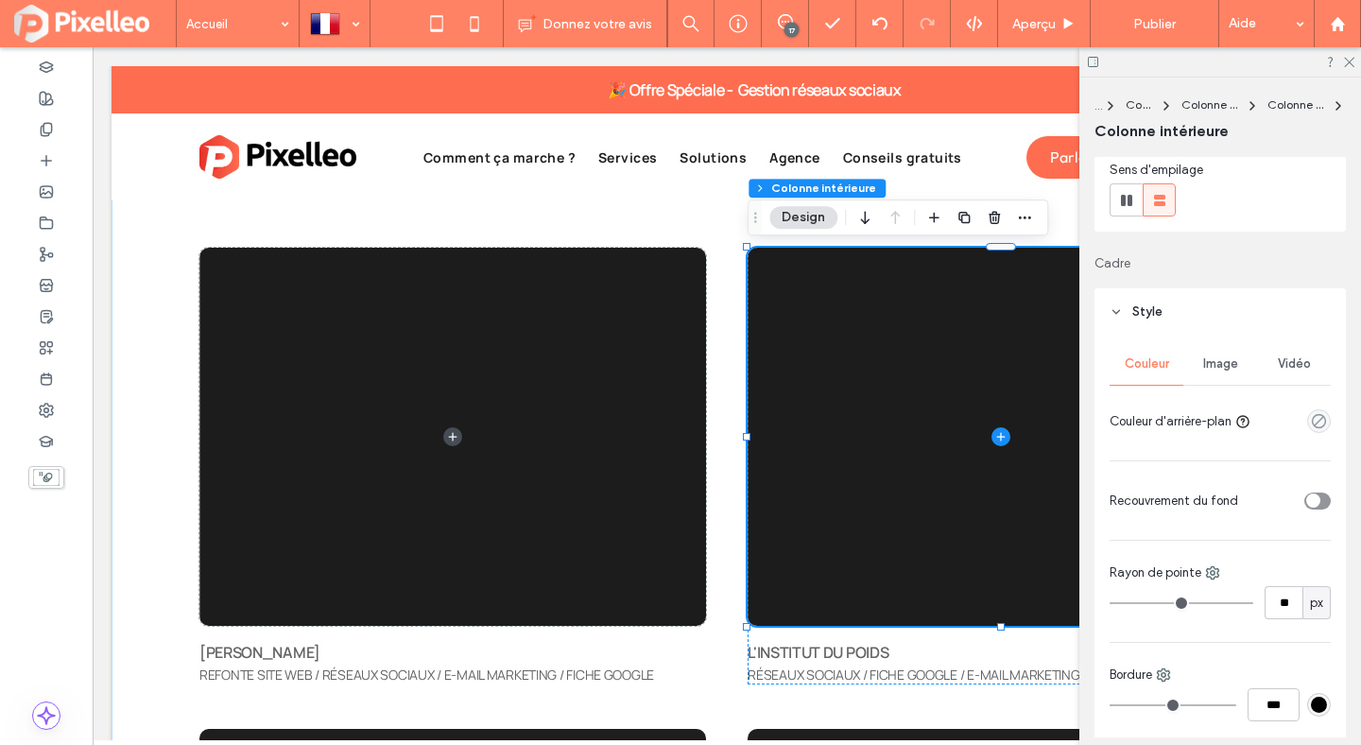
scroll to position [232, 0]
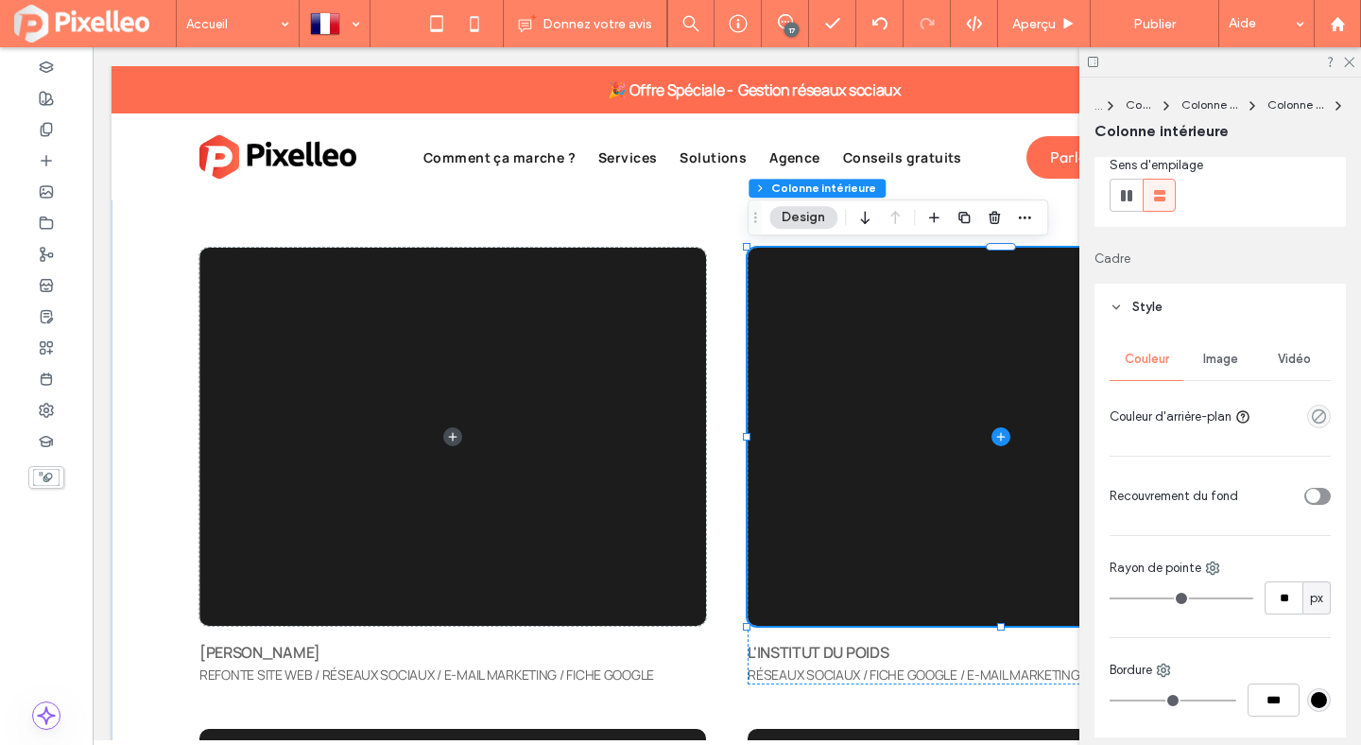
click at [1285, 366] on span "Vidéo" at bounding box center [1294, 359] width 33 height 15
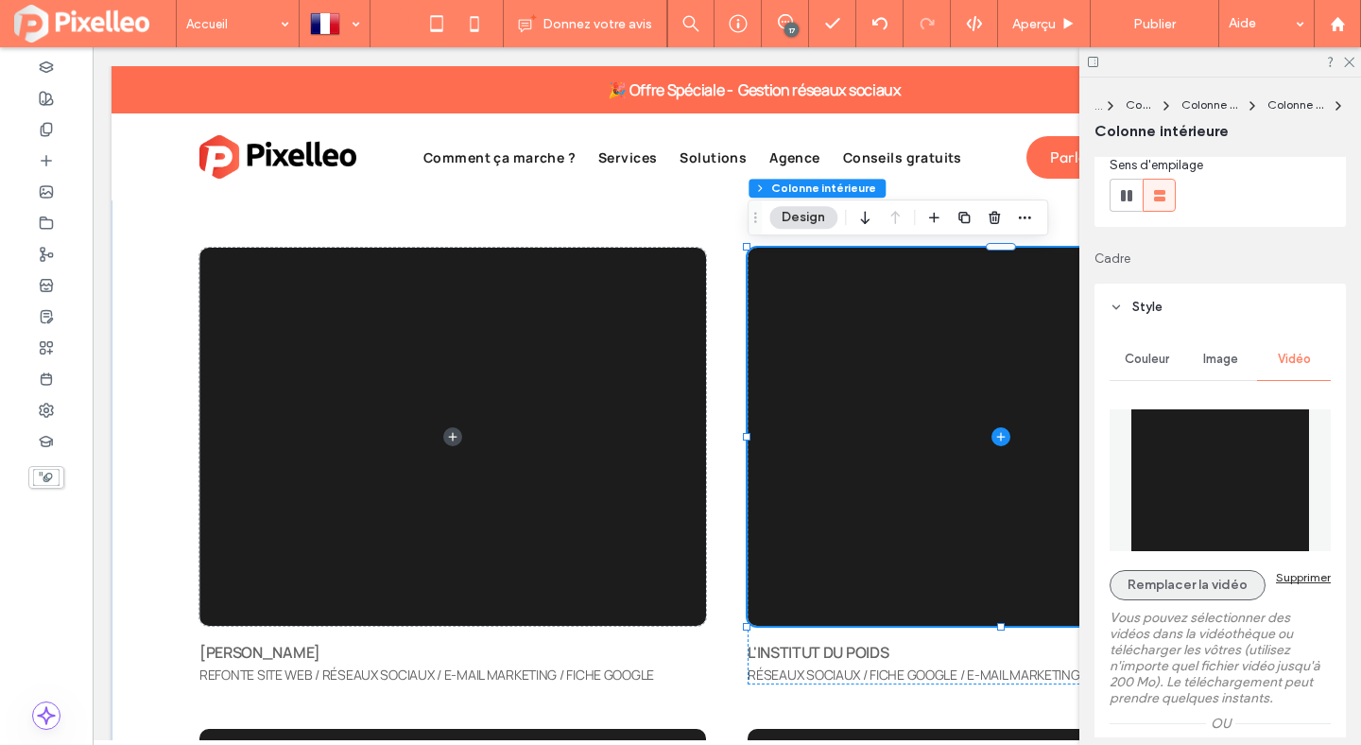
click at [1215, 573] on button "Remplacer la vidéo" at bounding box center [1188, 585] width 156 height 30
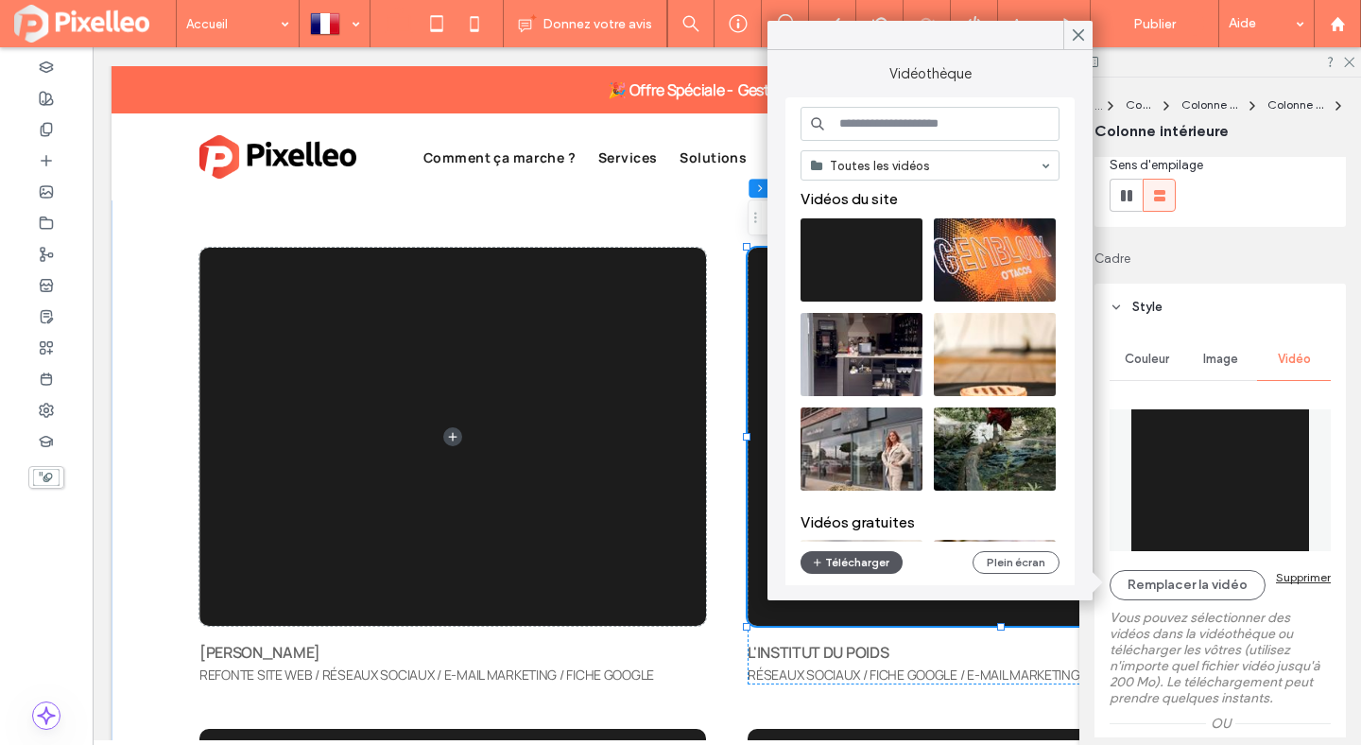
click at [871, 561] on button "Télécharger" at bounding box center [852, 562] width 102 height 23
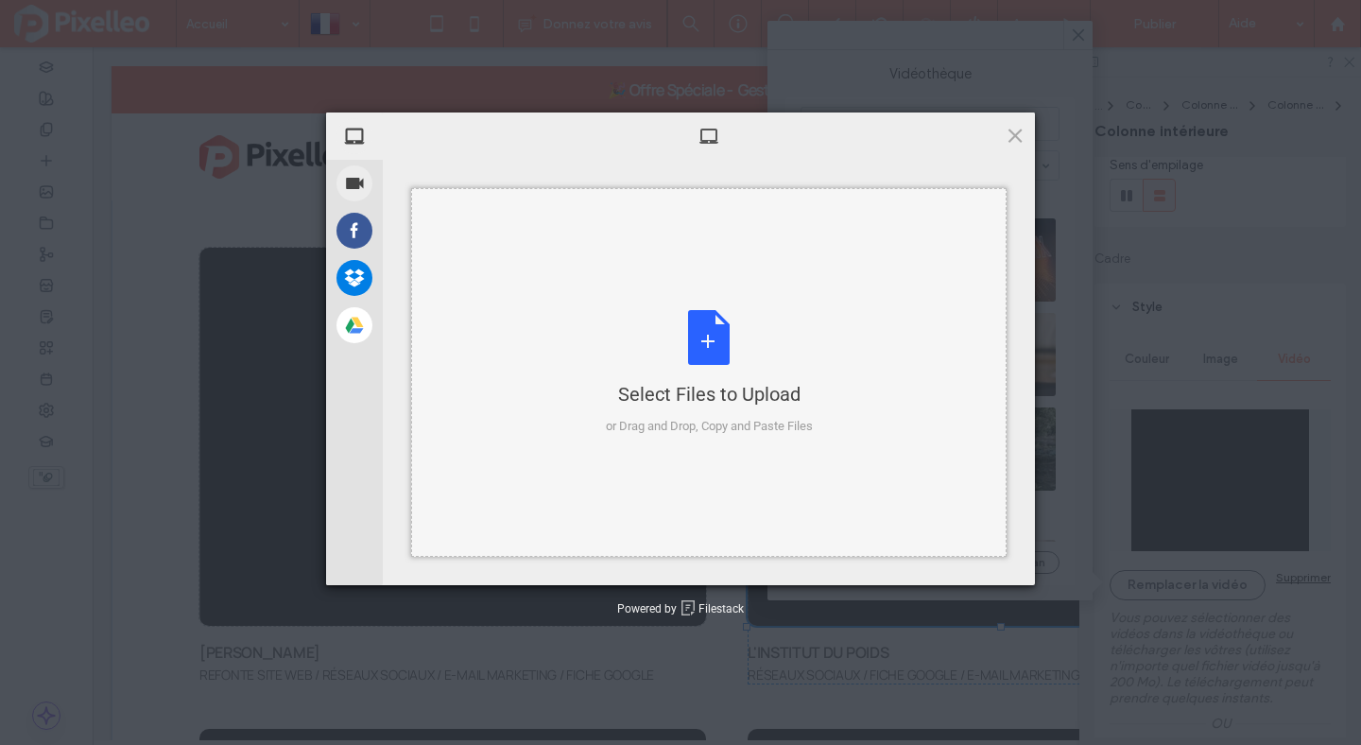
click at [724, 358] on div "Select Files to Upload or Drag and Drop, Copy and Paste Files" at bounding box center [709, 373] width 207 height 126
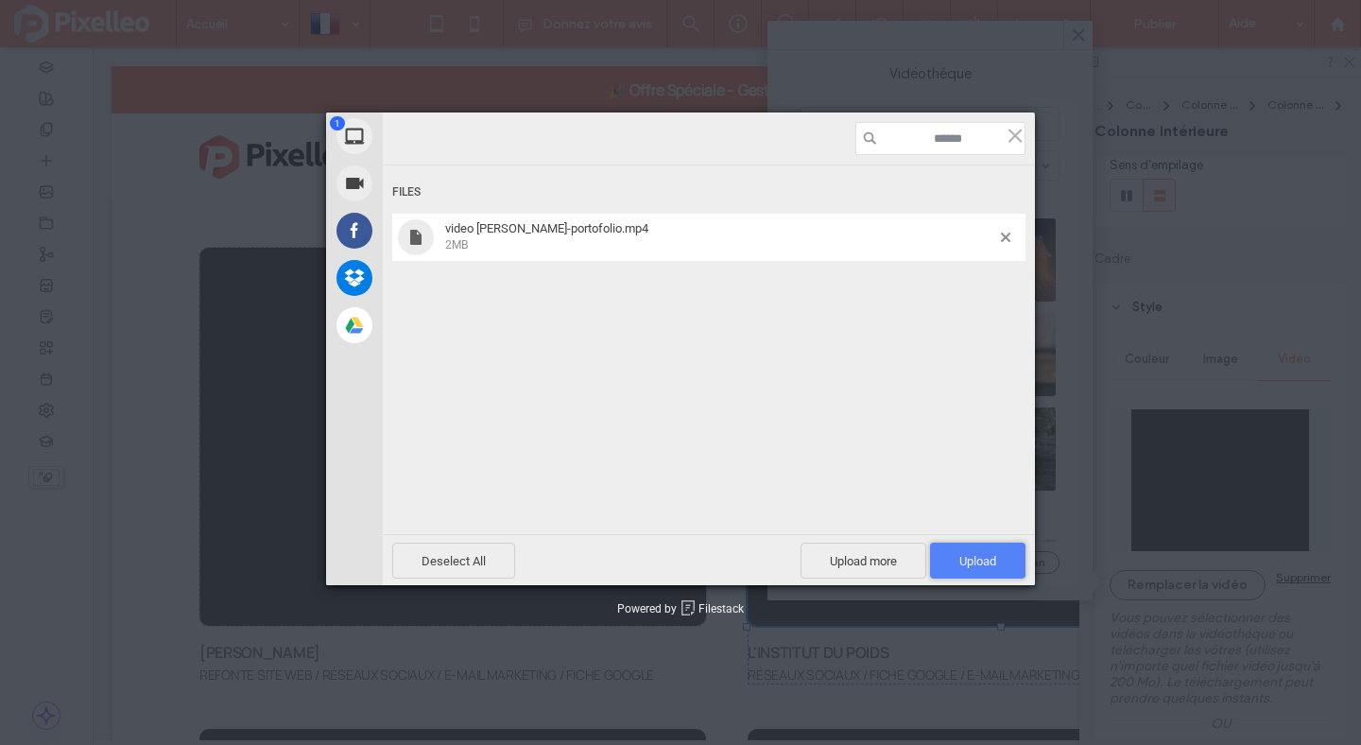
click at [1013, 554] on span "Upload 1" at bounding box center [977, 561] width 95 height 36
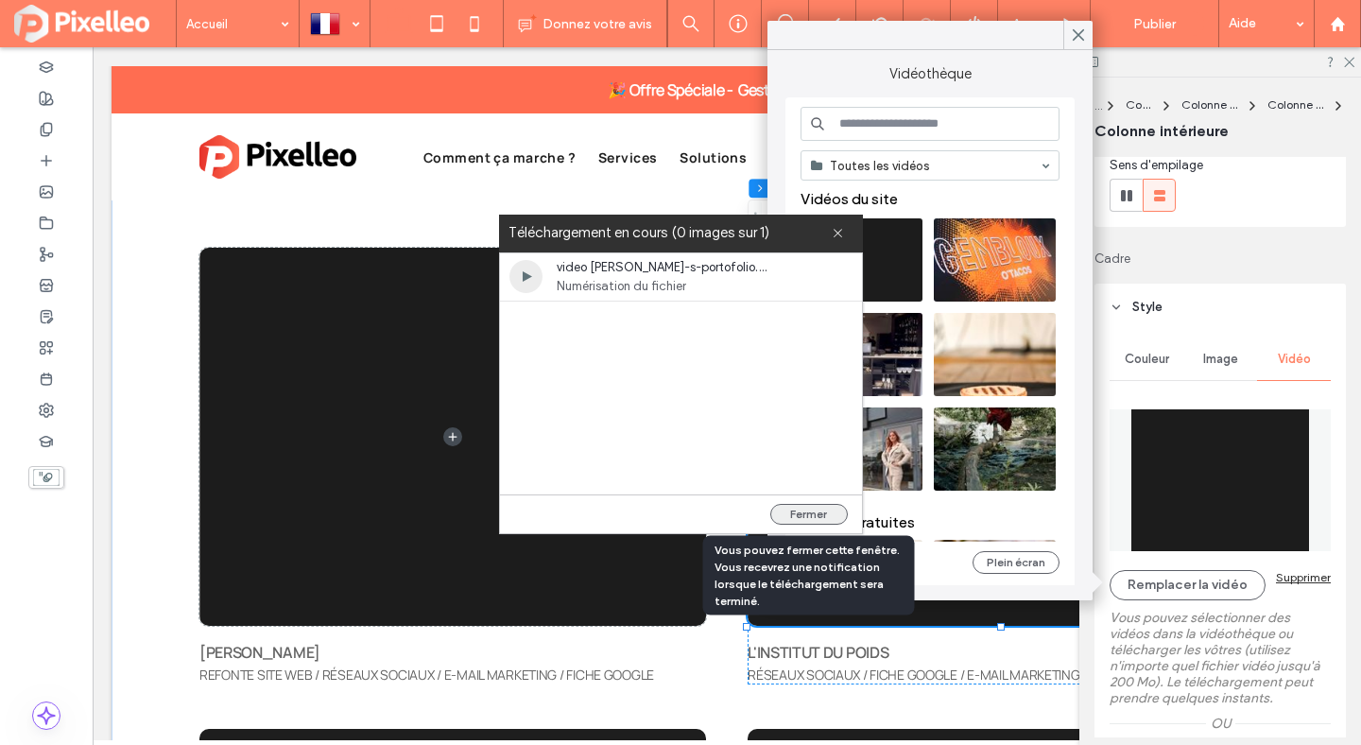
click at [785, 509] on button "Fermer" at bounding box center [809, 514] width 78 height 21
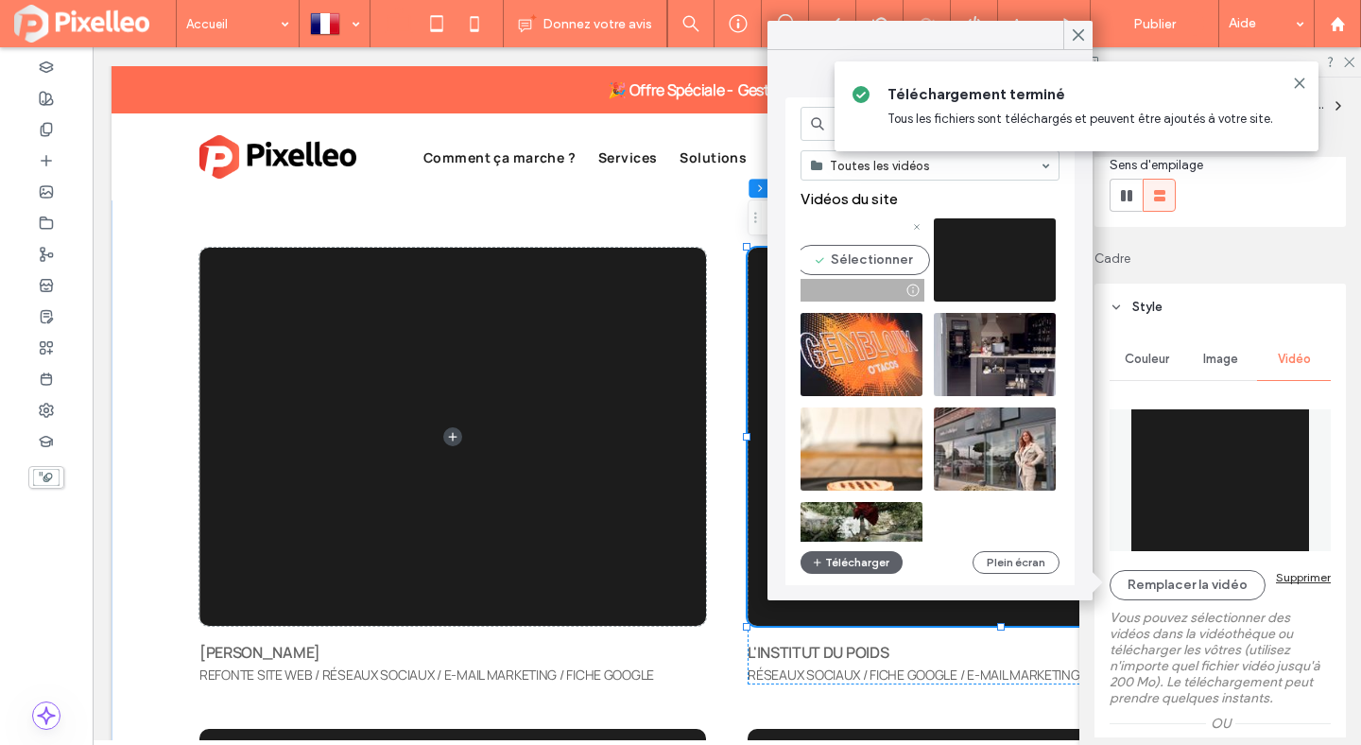
click at [870, 264] on video at bounding box center [862, 259] width 122 height 83
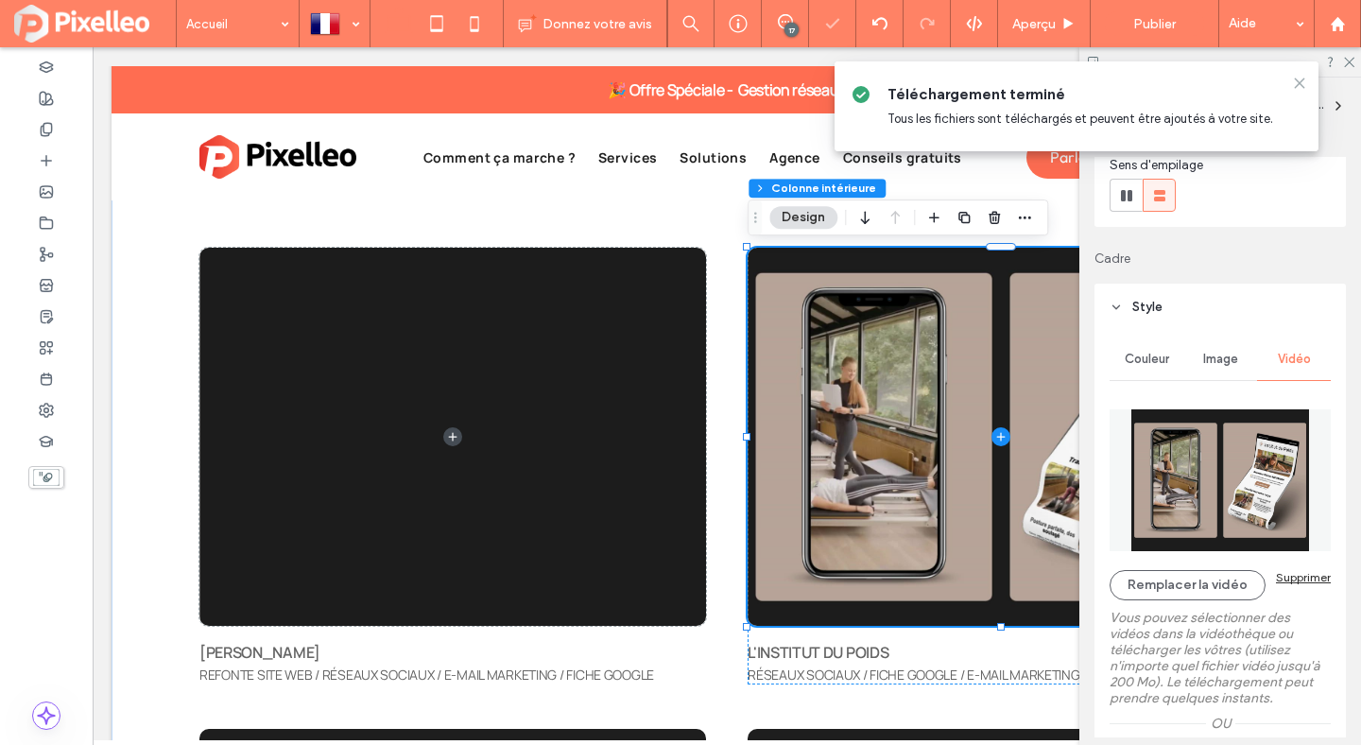
click at [1305, 82] on icon at bounding box center [1299, 83] width 15 height 15
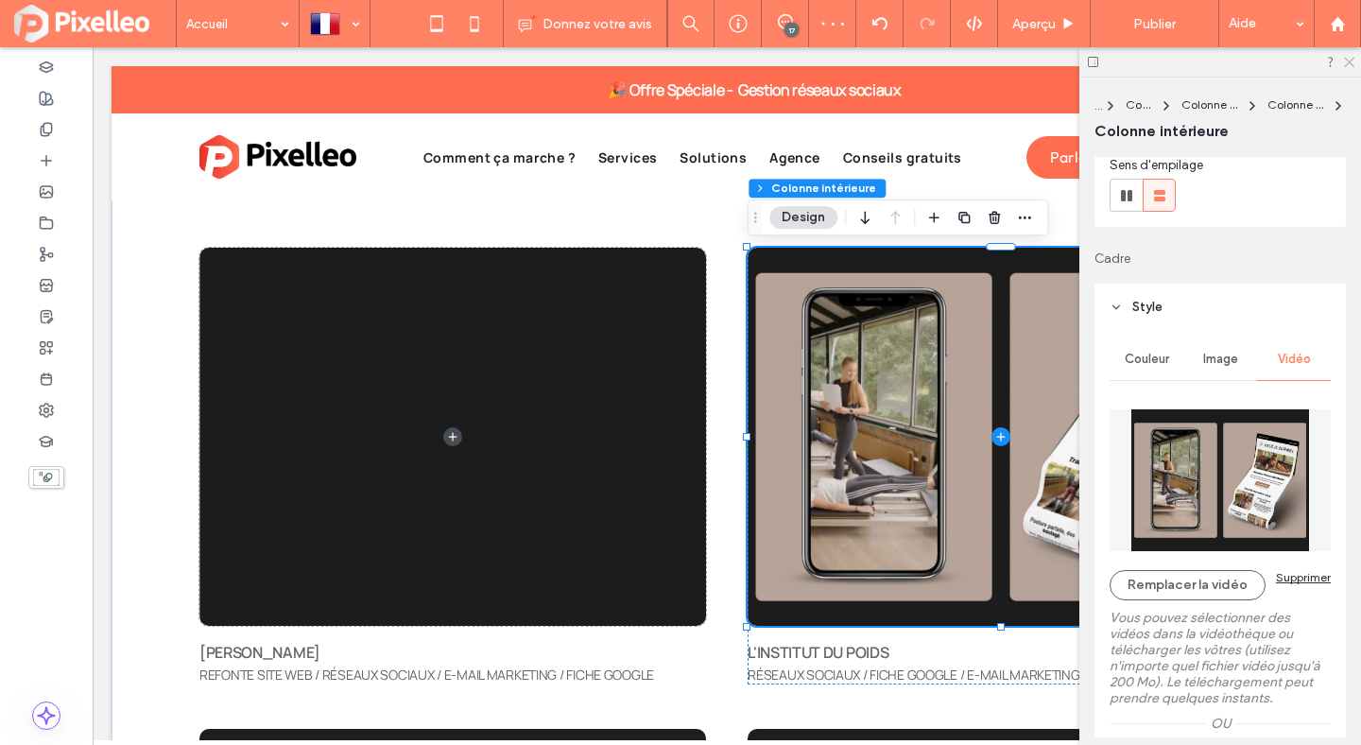
click at [1343, 61] on icon at bounding box center [1348, 61] width 12 height 12
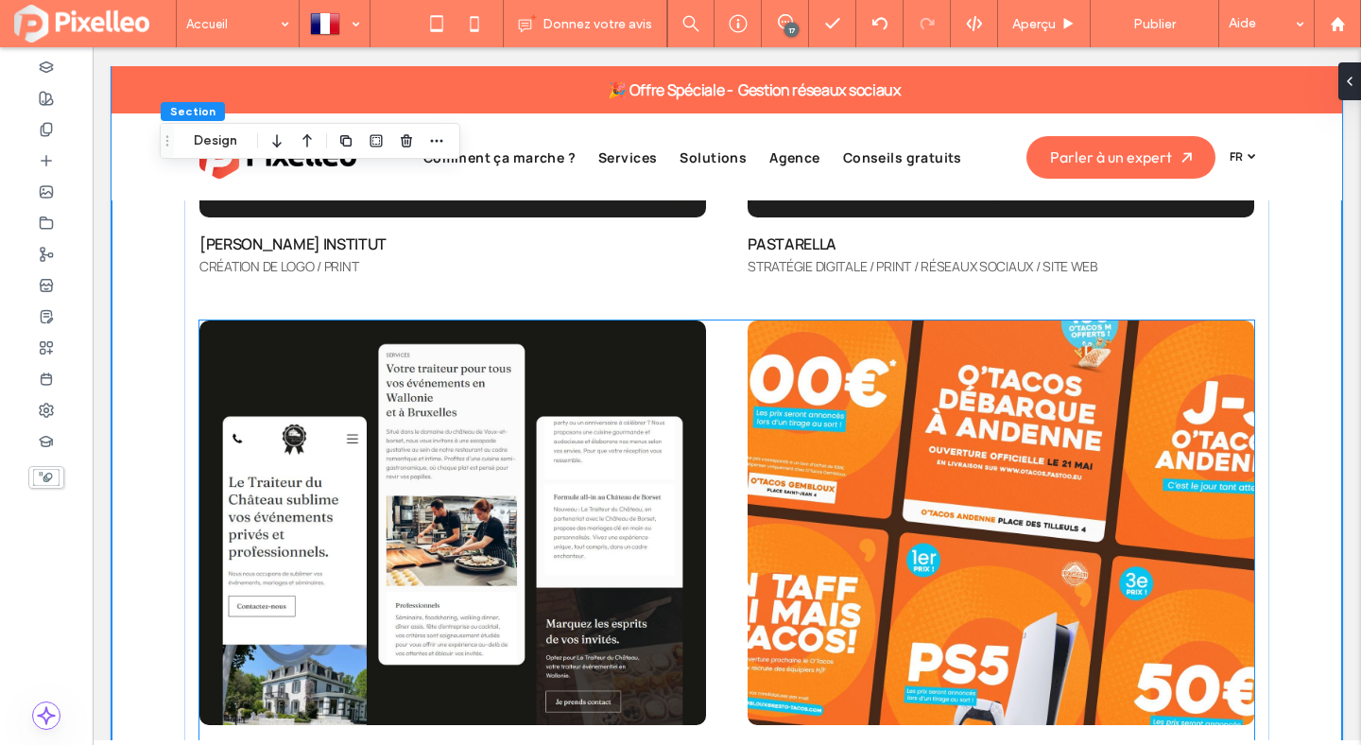
scroll to position [6302, 0]
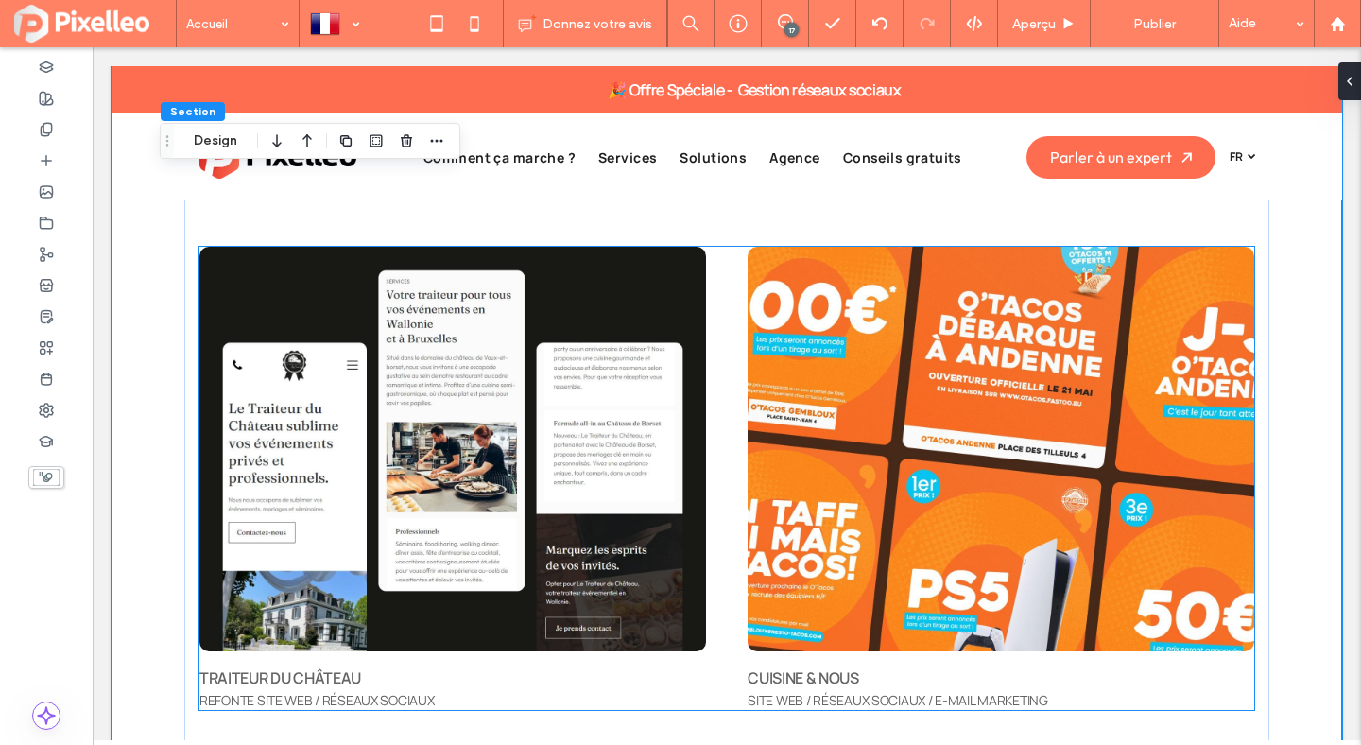
click at [467, 410] on img at bounding box center [452, 450] width 507 height 406
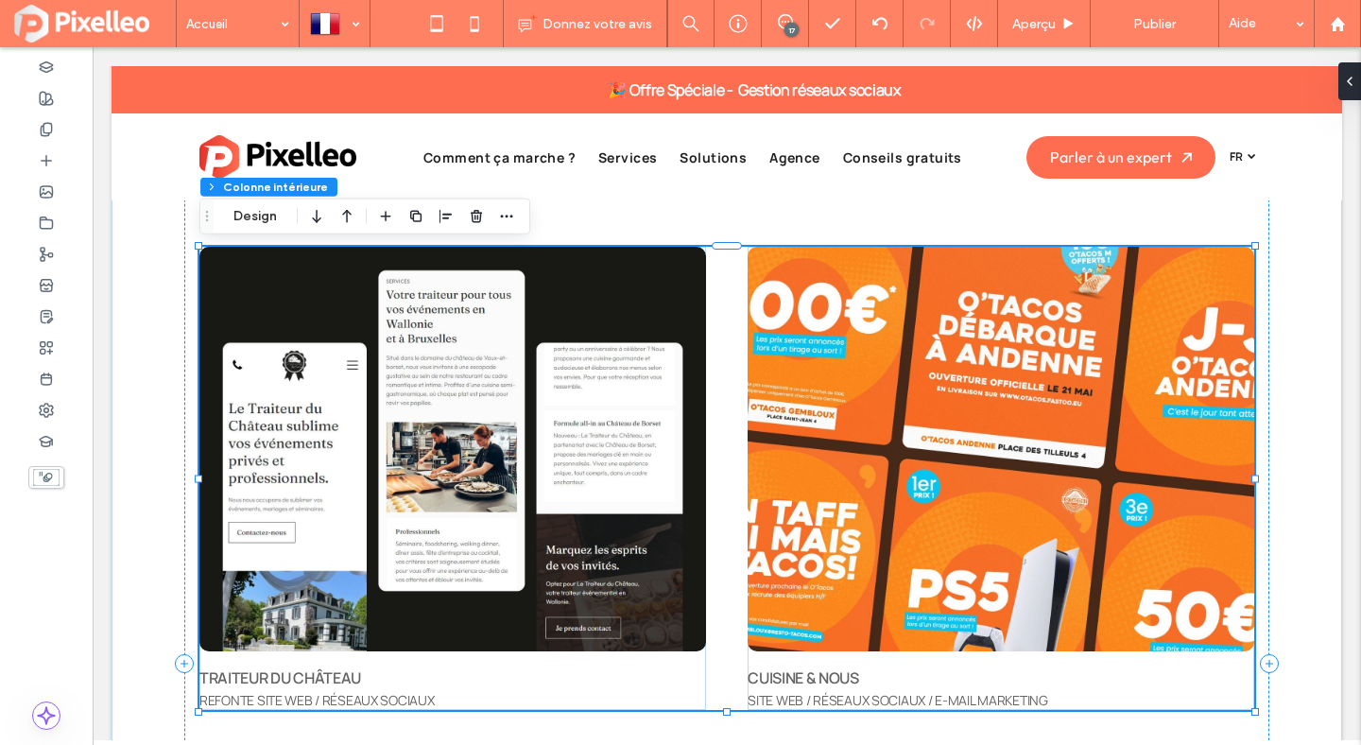
click at [467, 410] on img at bounding box center [452, 450] width 507 height 406
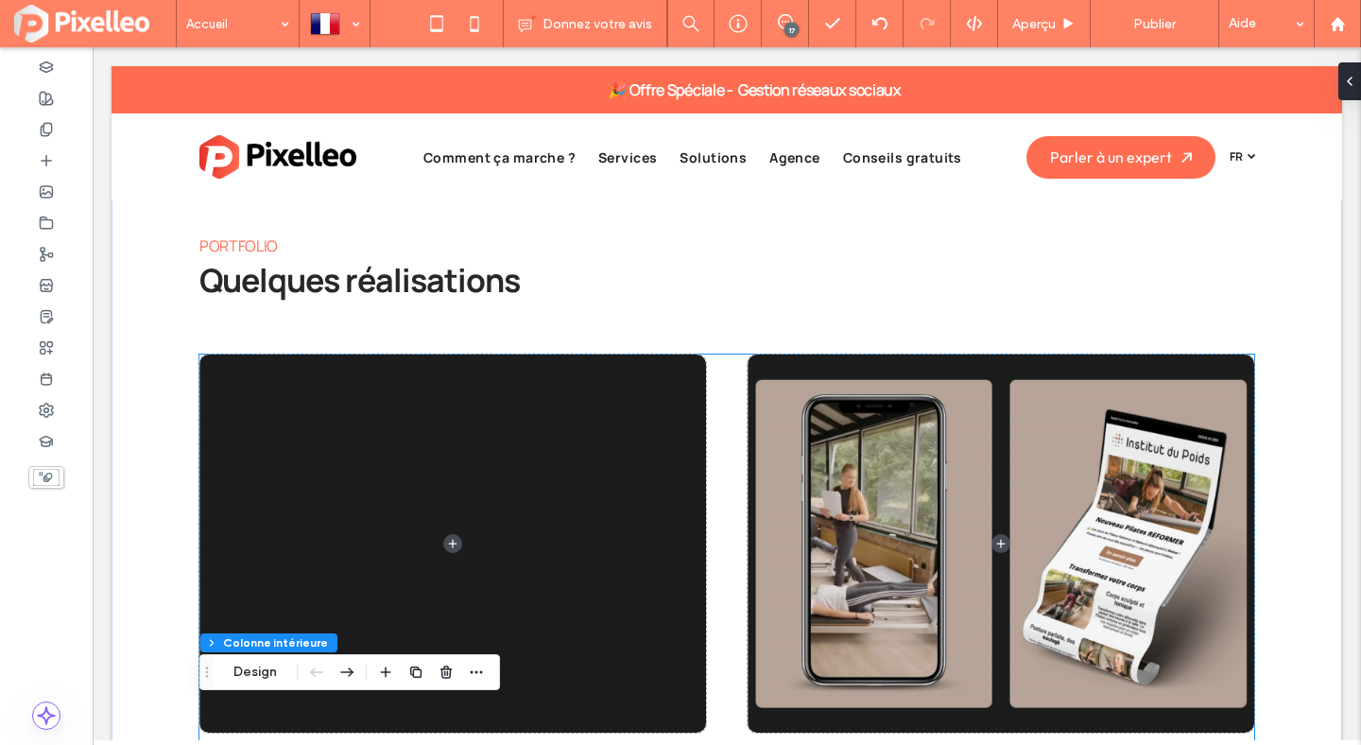
scroll to position [5201, 0]
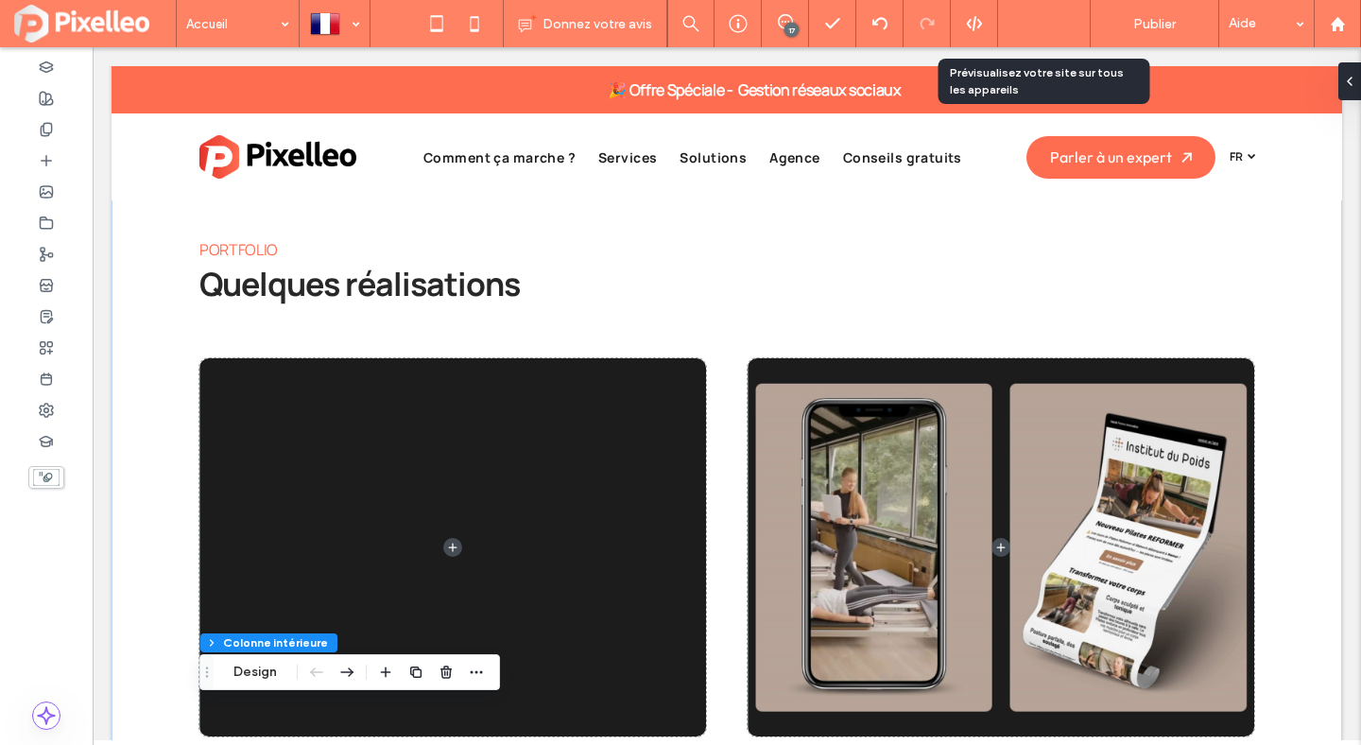
click at [1043, 24] on span "Aperçu" at bounding box center [1033, 24] width 43 height 16
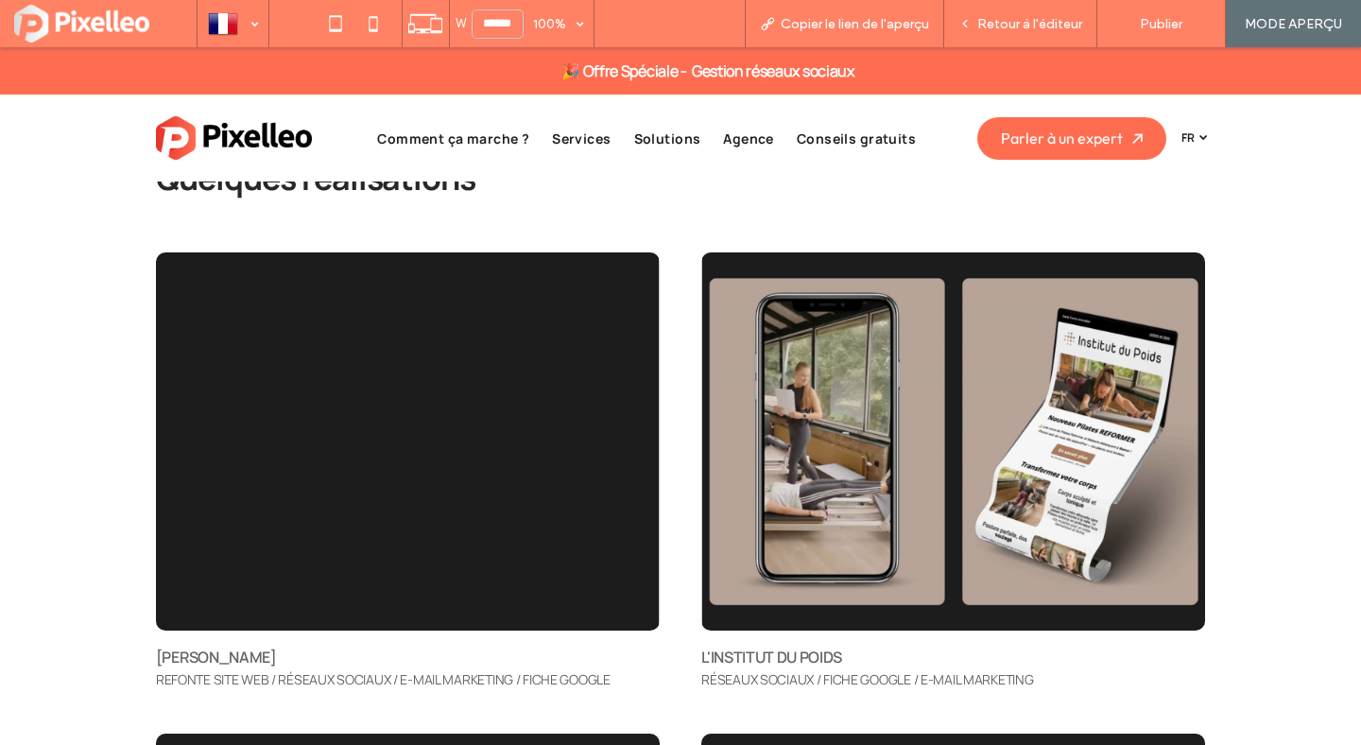
scroll to position [5377, 0]
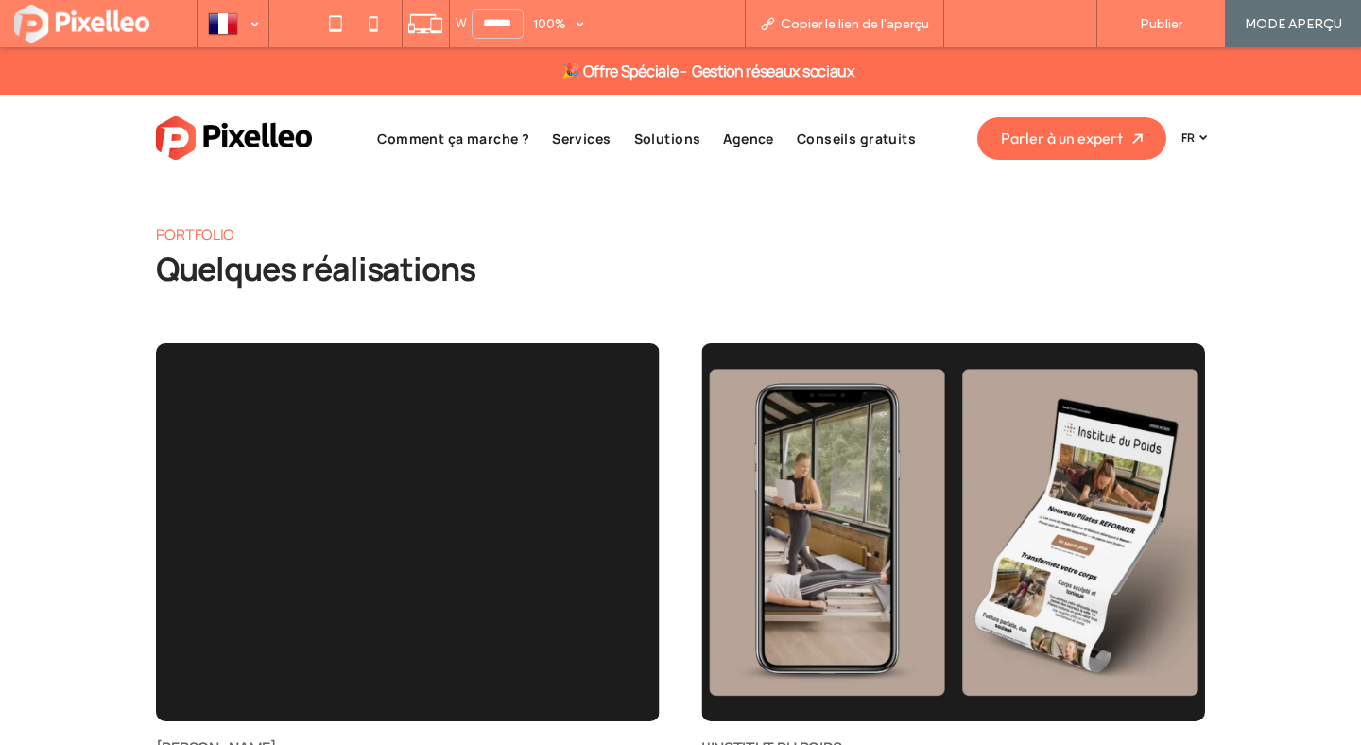
click at [1027, 28] on span "Retour à l'éditeur" at bounding box center [1029, 24] width 105 height 16
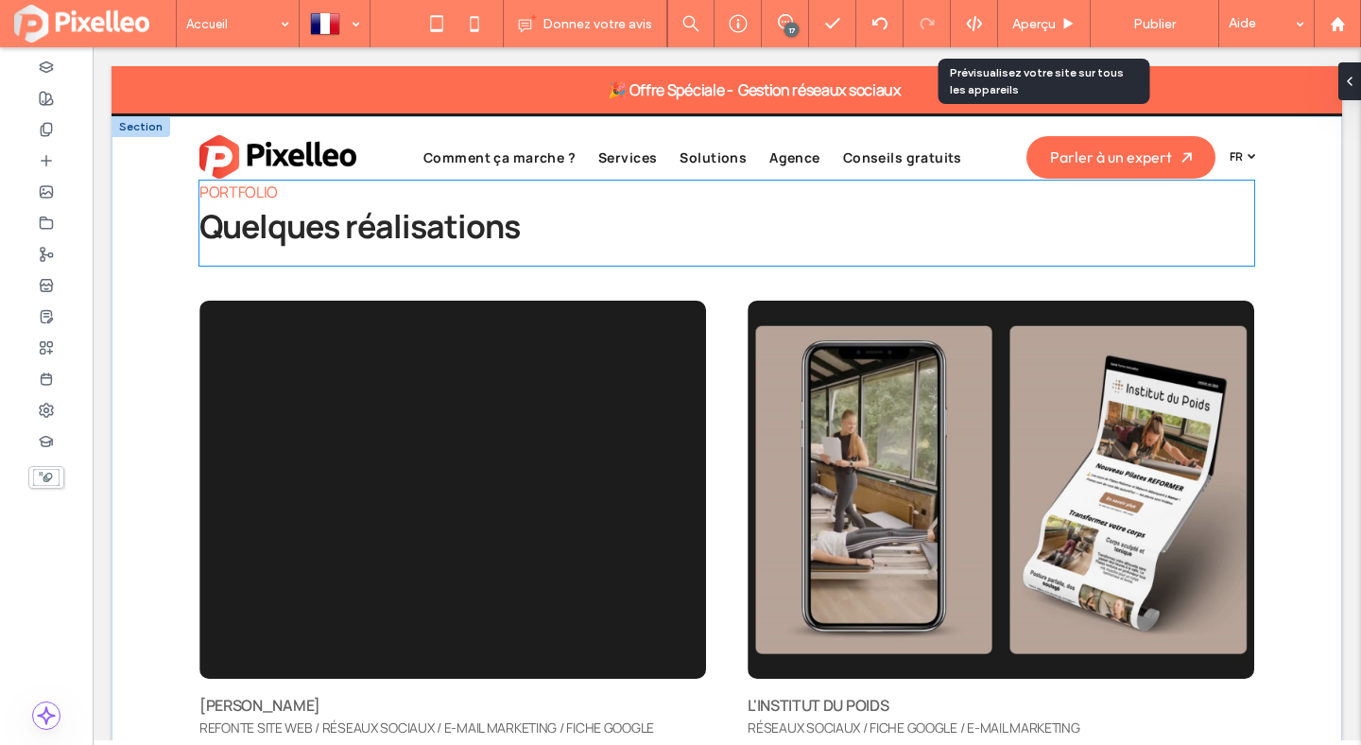
scroll to position [5229, 0]
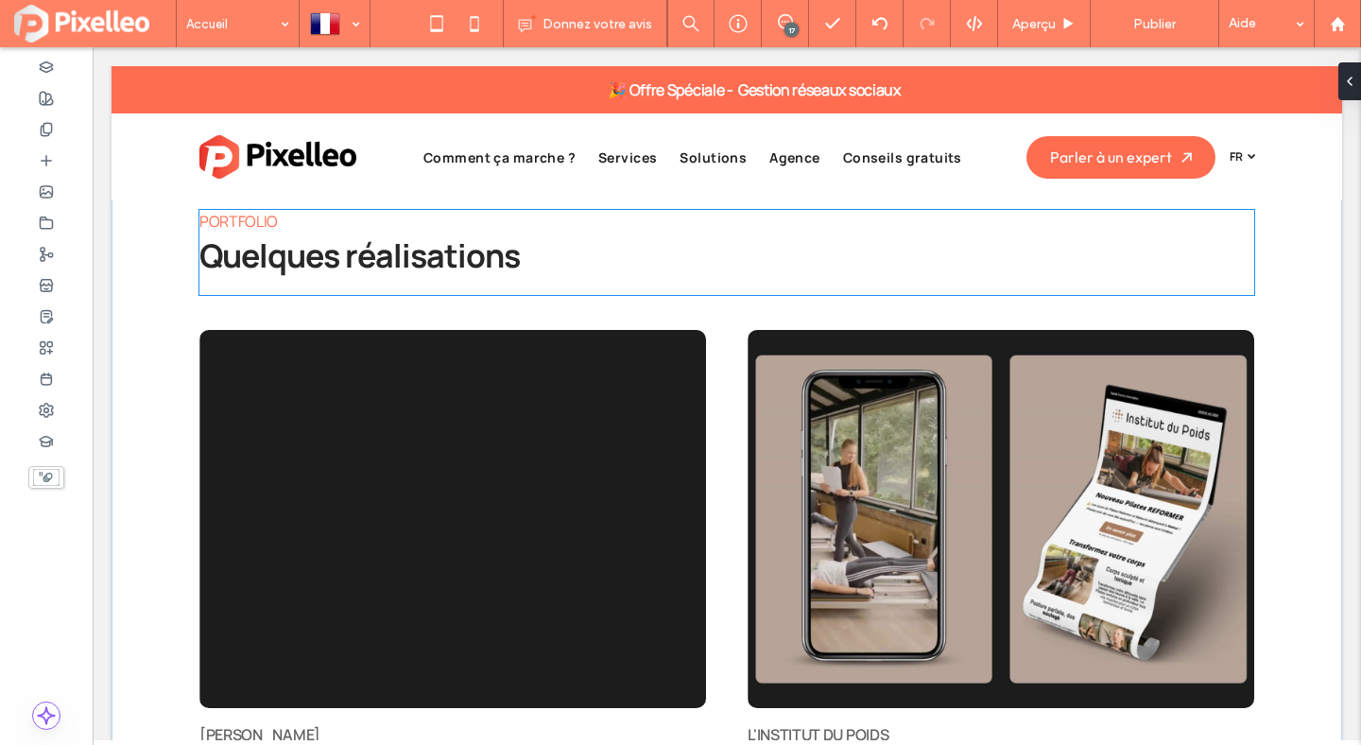
click at [531, 280] on div "PORTFOLIO Quelques réalisations" at bounding box center [726, 252] width 1055 height 85
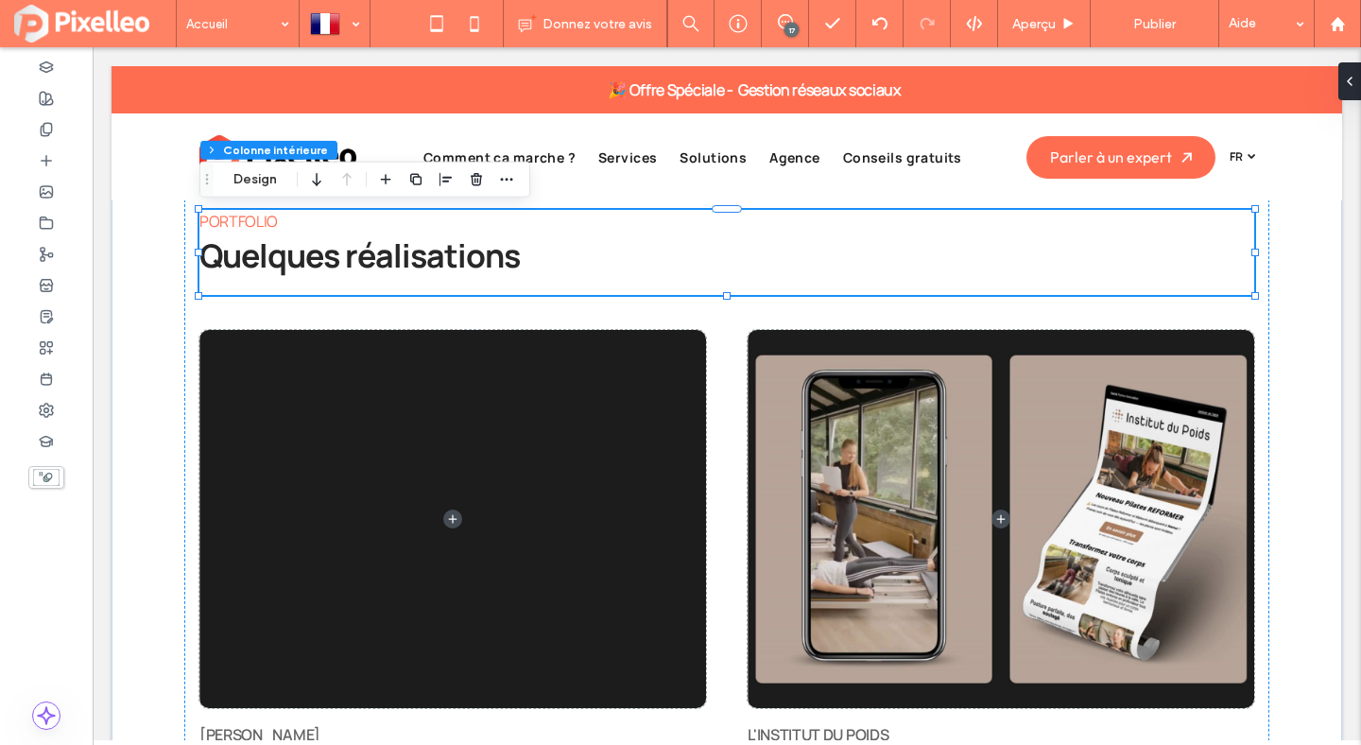
click at [531, 280] on div "PORTFOLIO Quelques réalisations" at bounding box center [726, 252] width 1055 height 85
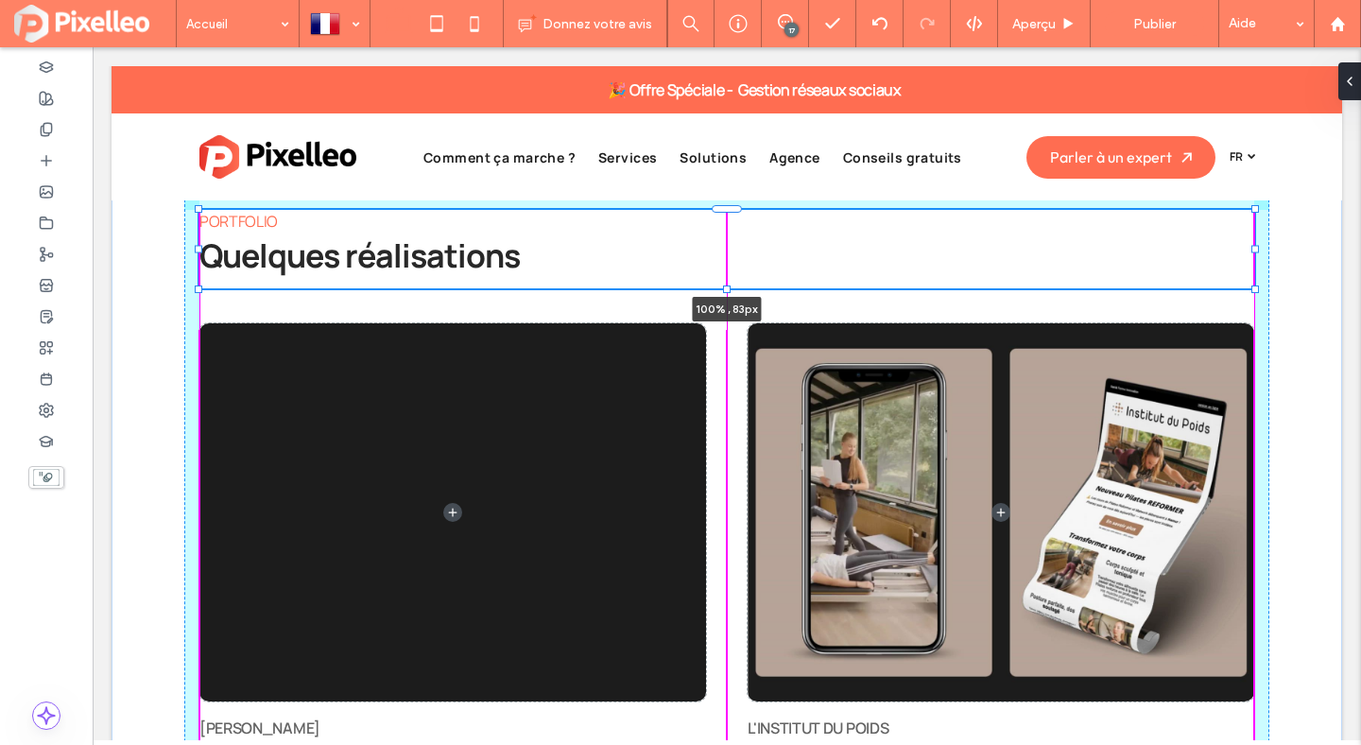
scroll to position [613, 0]
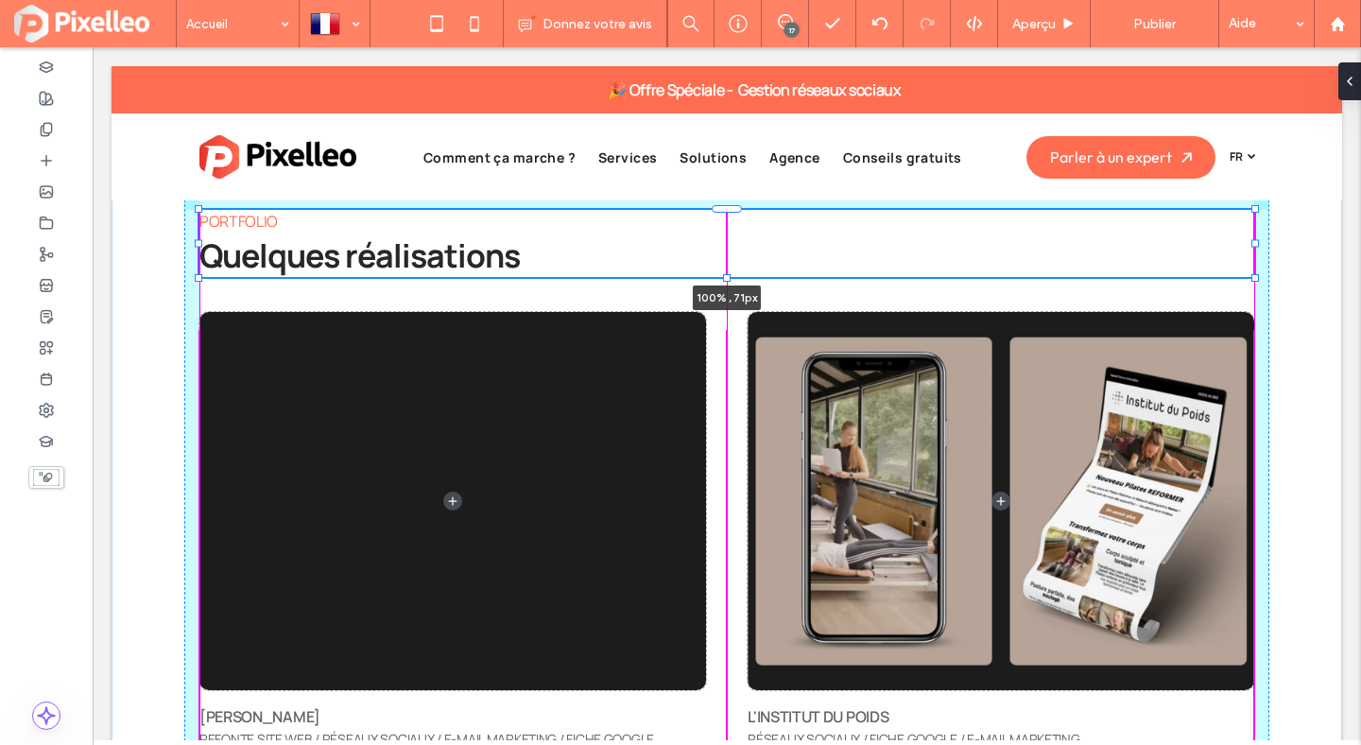
drag, startPoint x: 724, startPoint y: 291, endPoint x: 724, endPoint y: 264, distance: 27.4
type input "**"
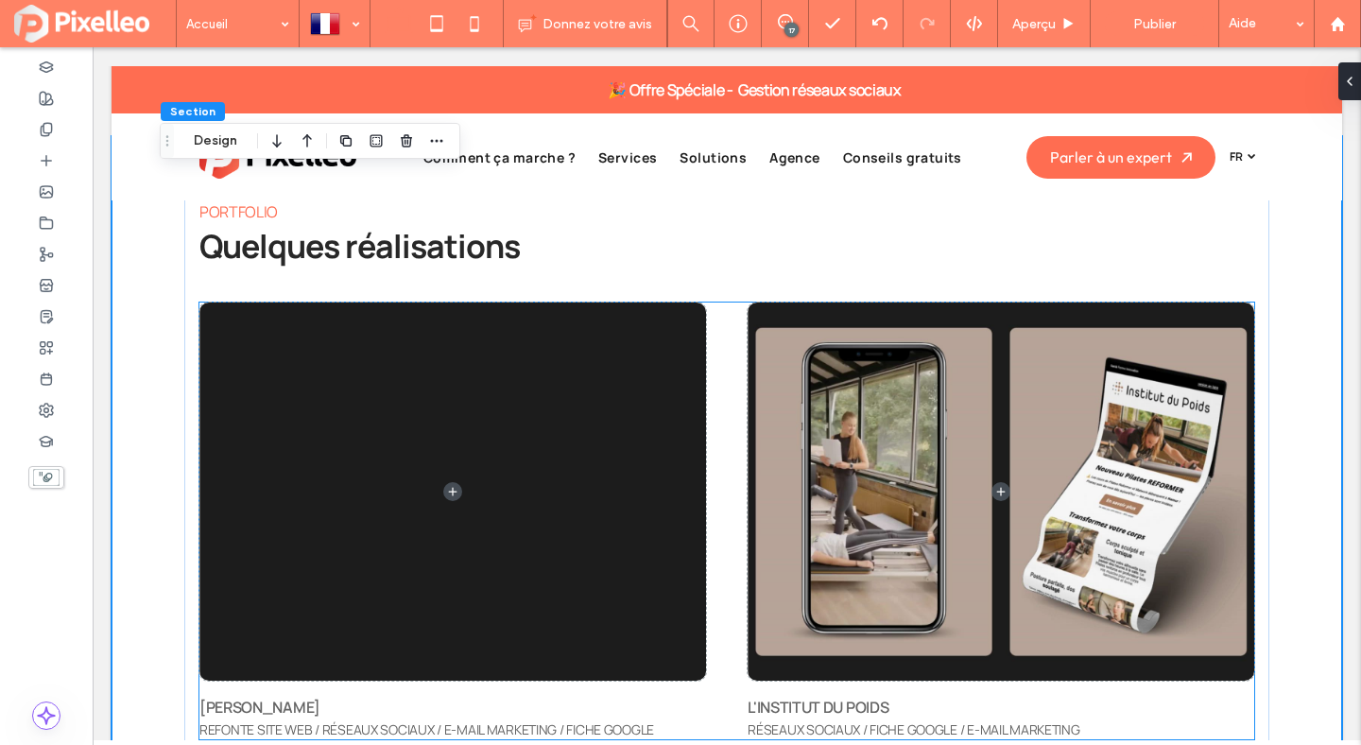
scroll to position [5240, 0]
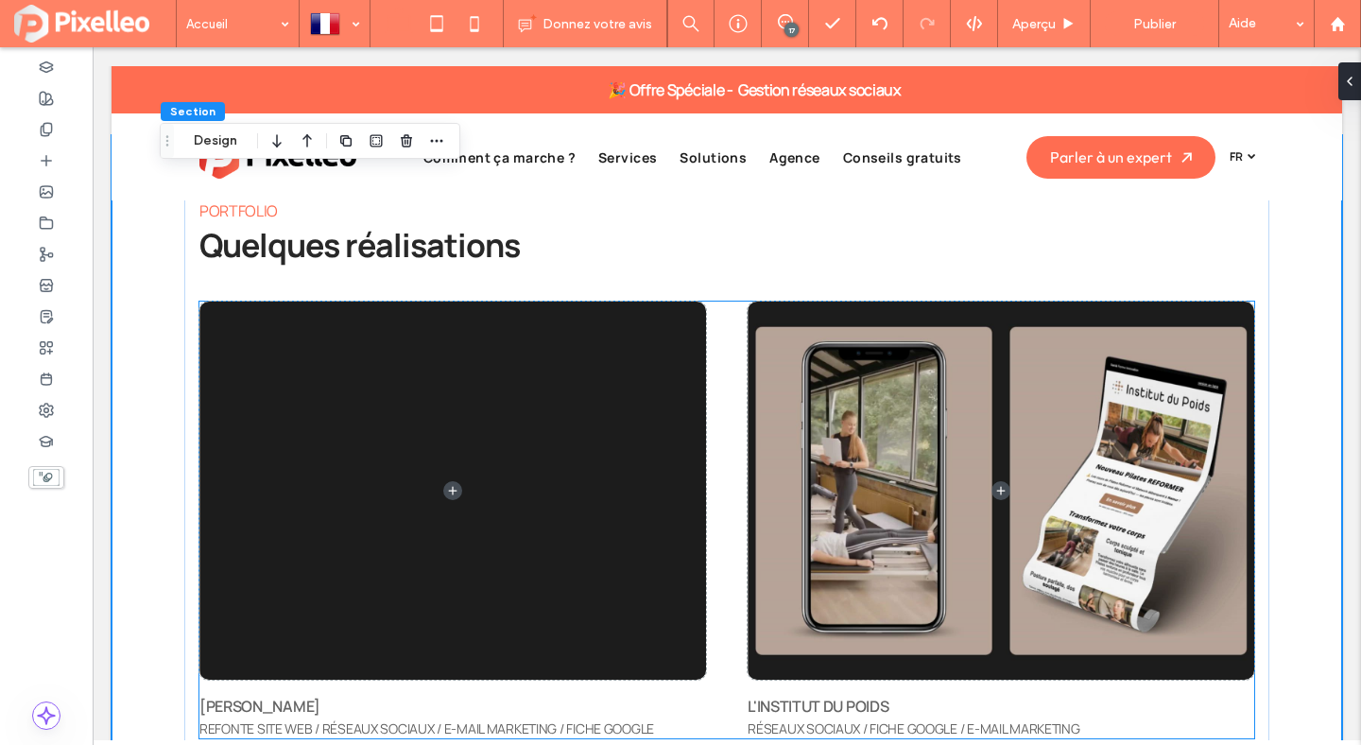
click at [432, 373] on span at bounding box center [452, 491] width 507 height 378
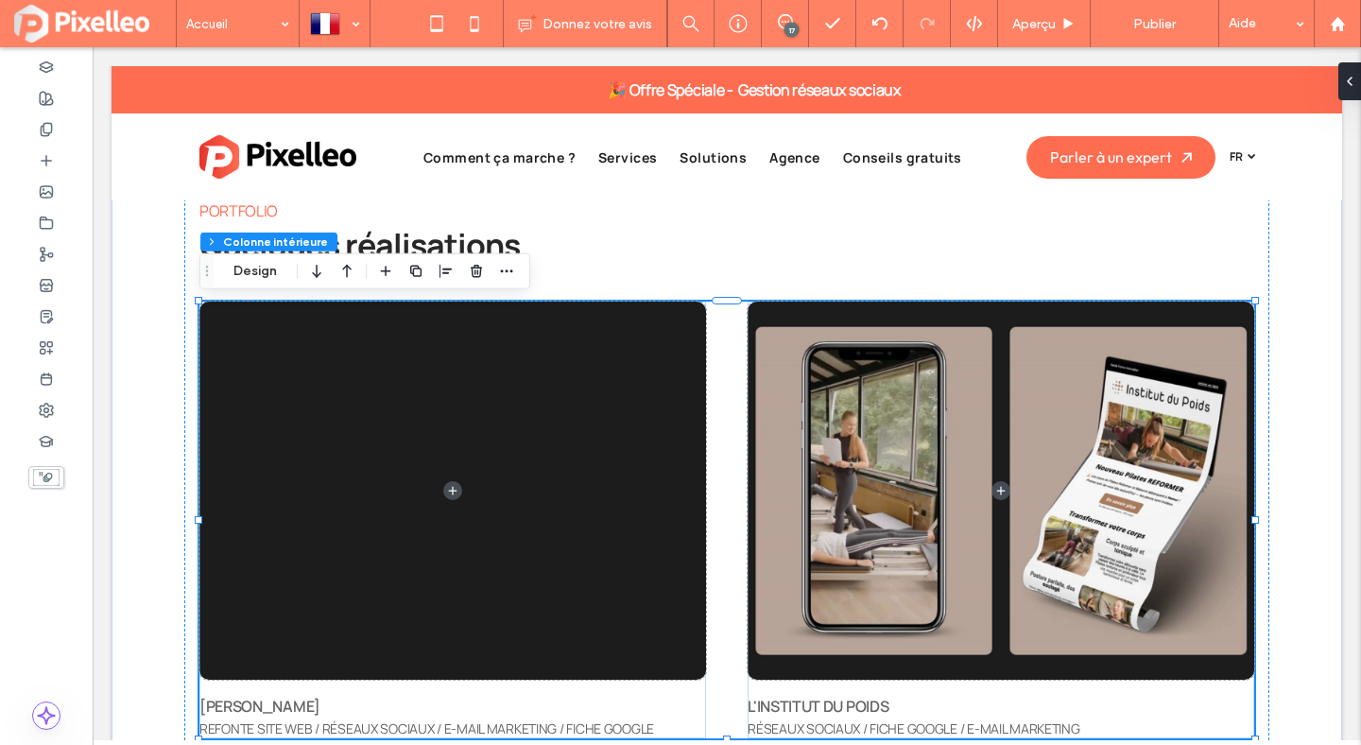
click at [432, 373] on span at bounding box center [452, 491] width 507 height 378
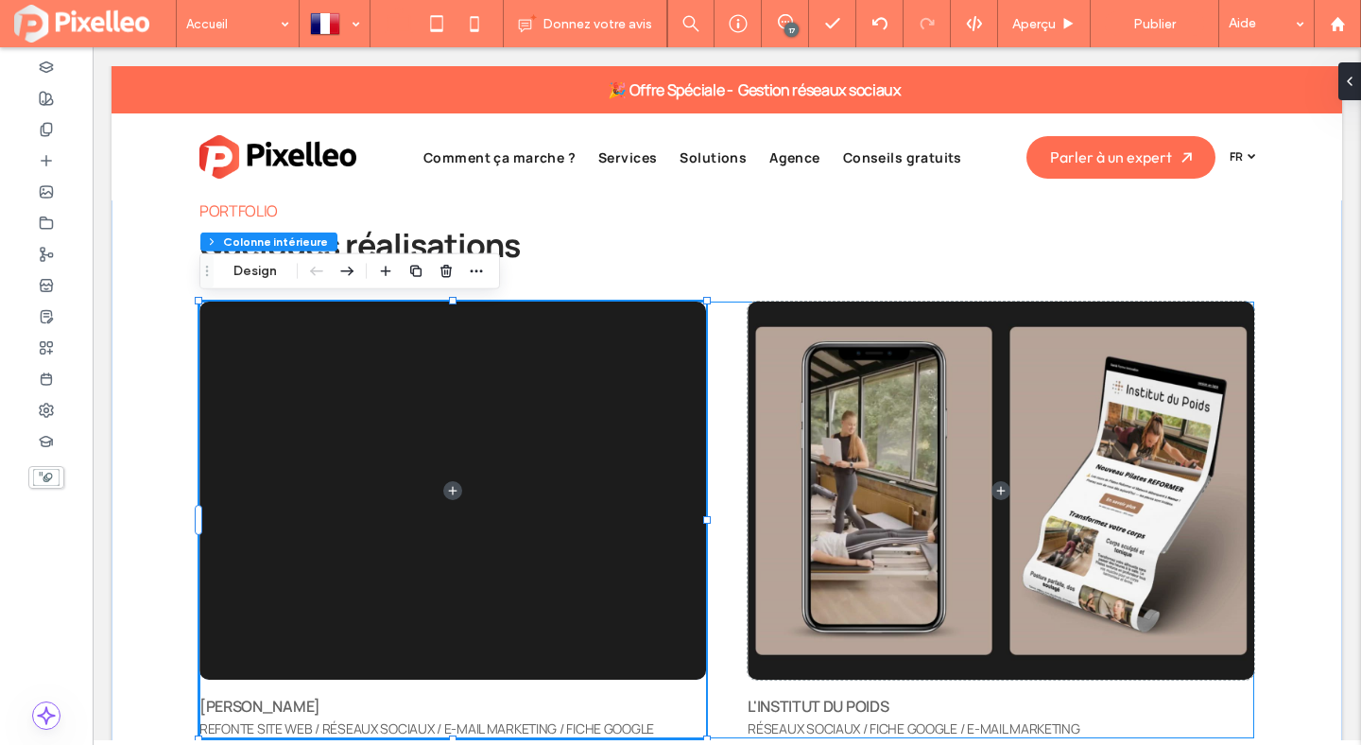
click at [432, 373] on span at bounding box center [452, 491] width 507 height 378
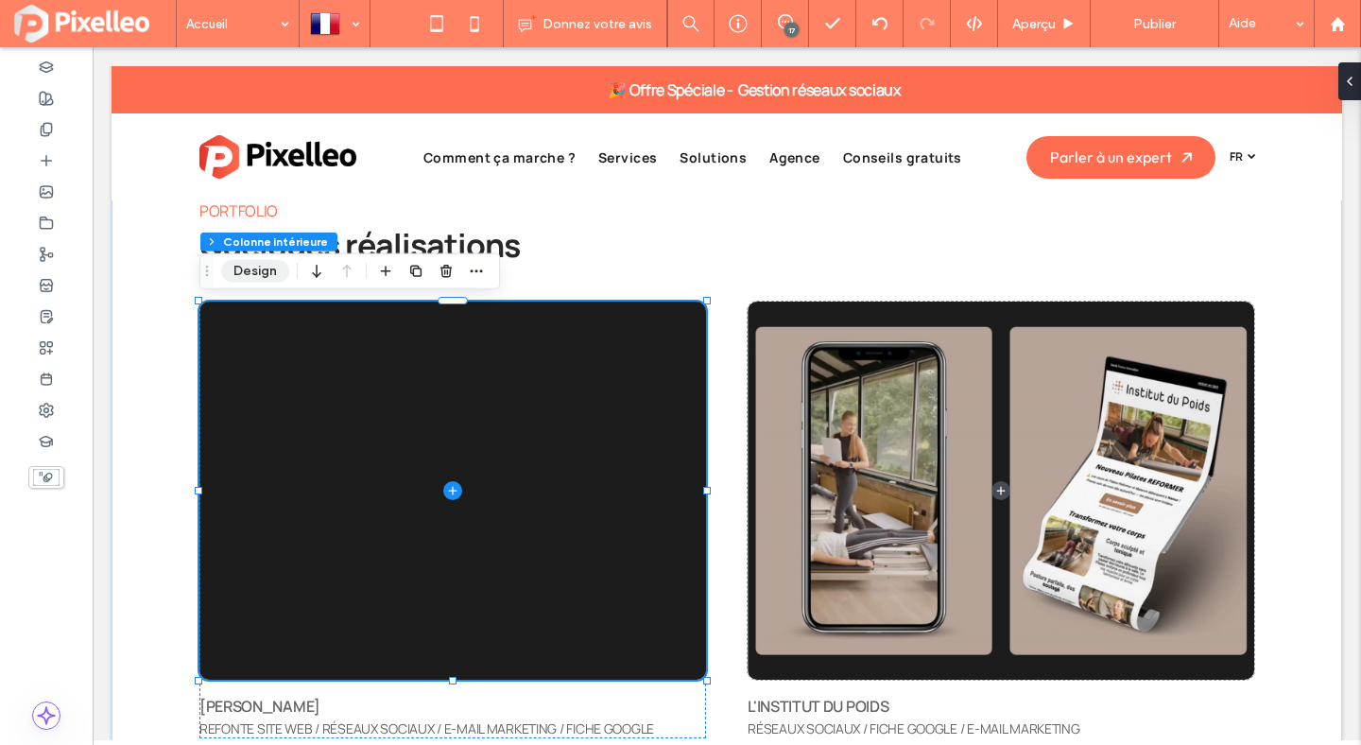
click at [267, 278] on button "Design" at bounding box center [255, 271] width 68 height 23
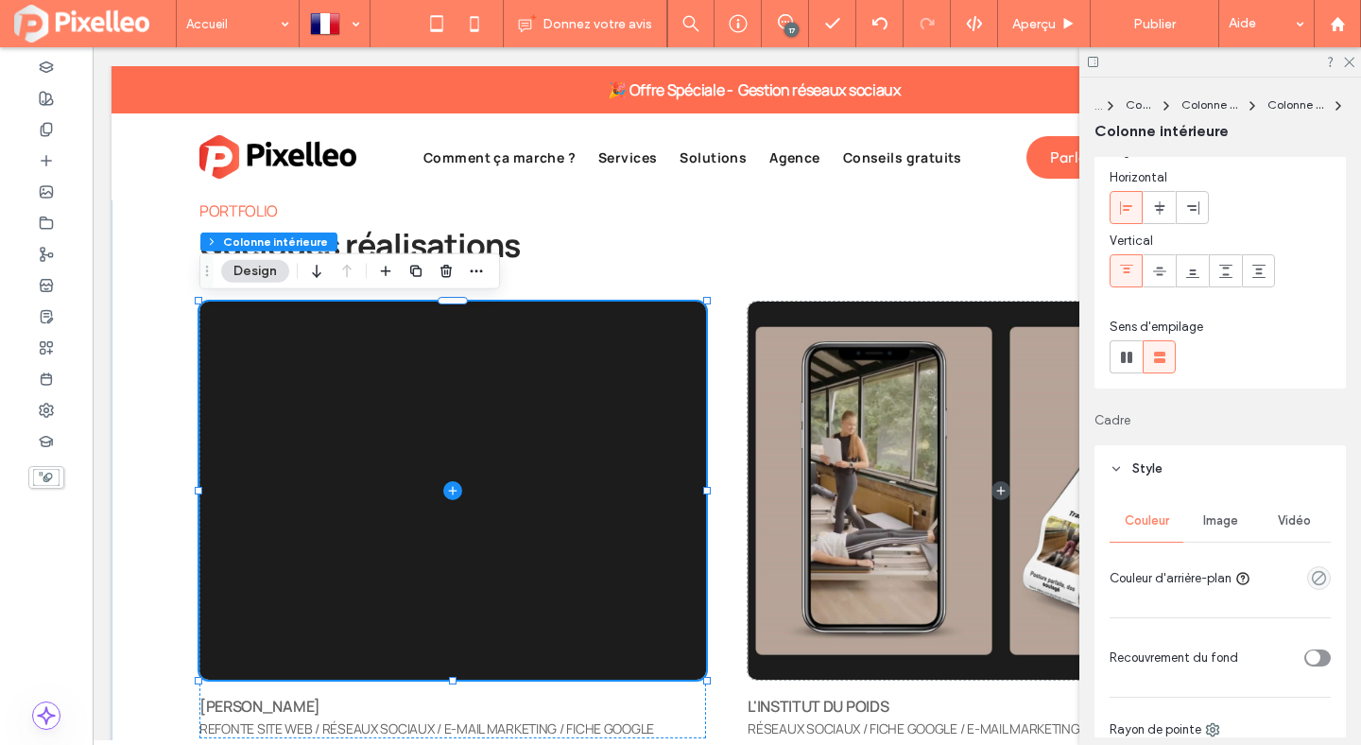
scroll to position [130, 0]
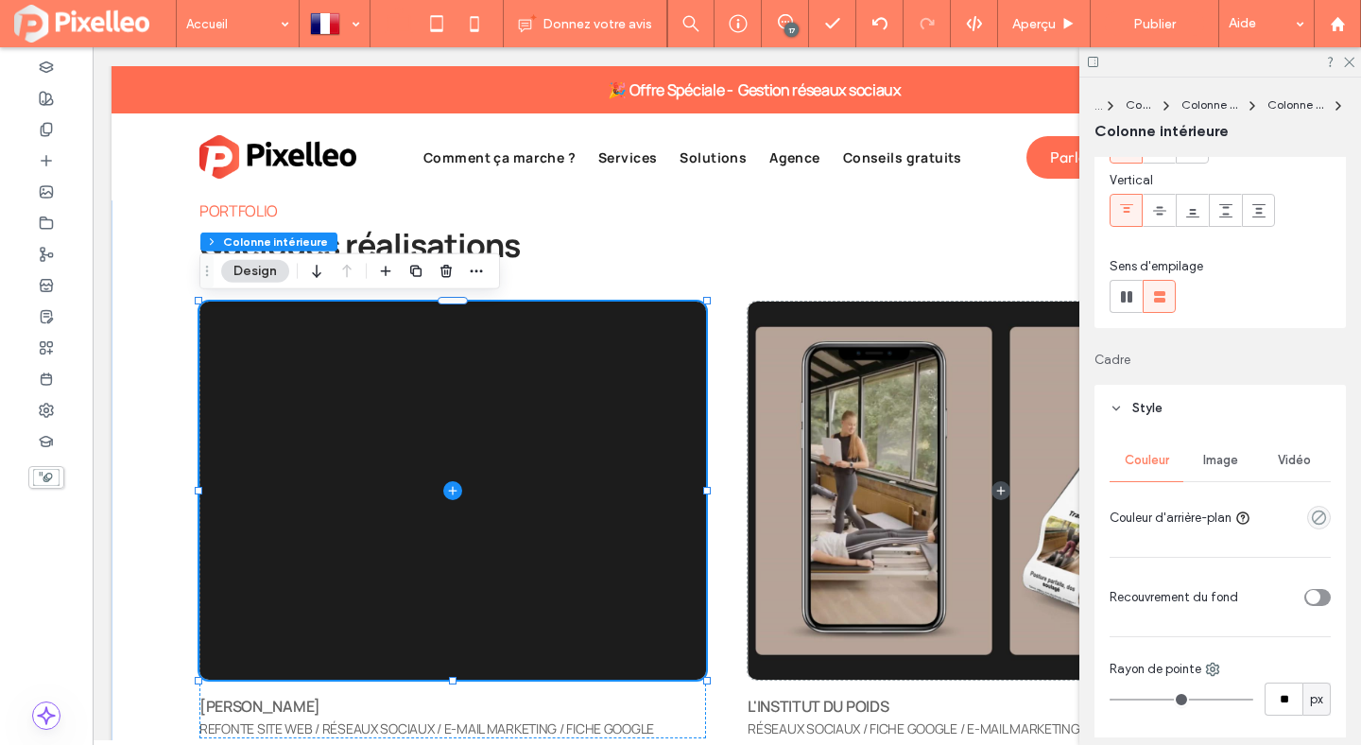
click at [1293, 476] on div "Vidéo" at bounding box center [1294, 461] width 74 height 42
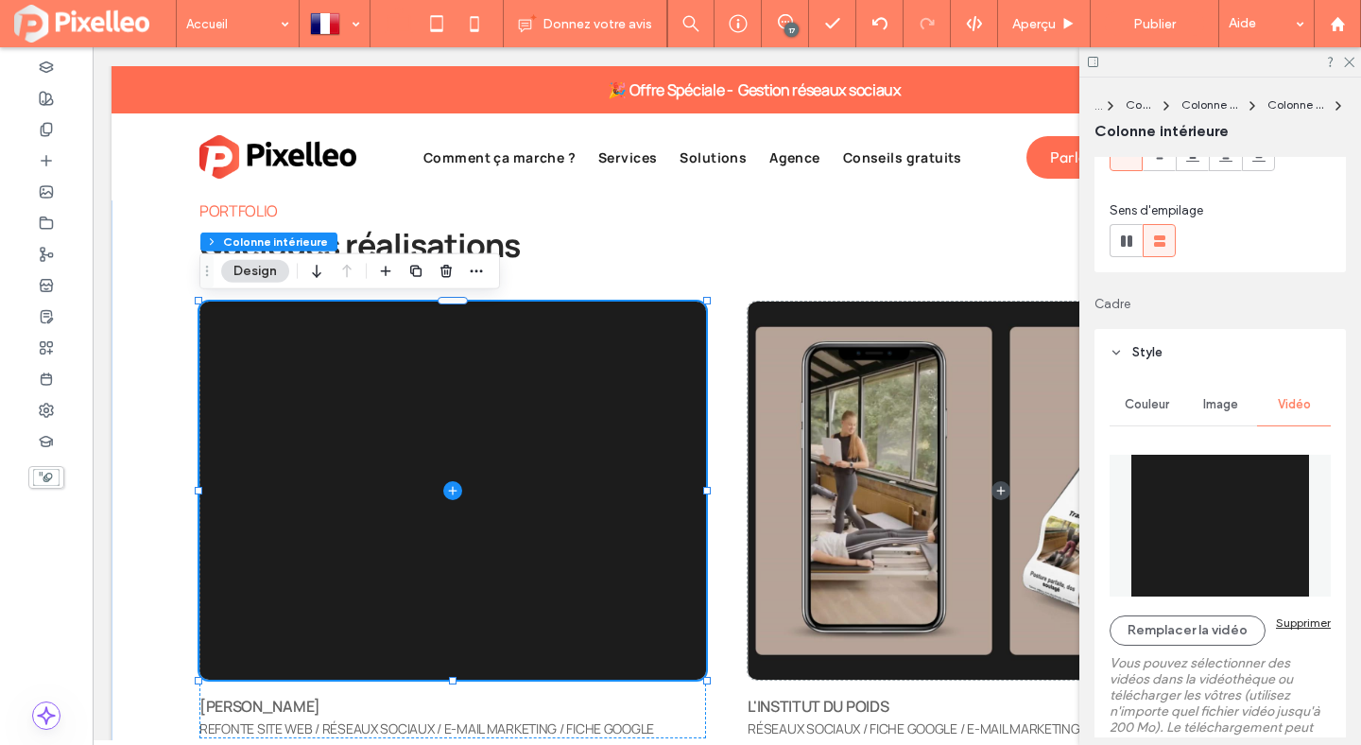
scroll to position [206, 0]
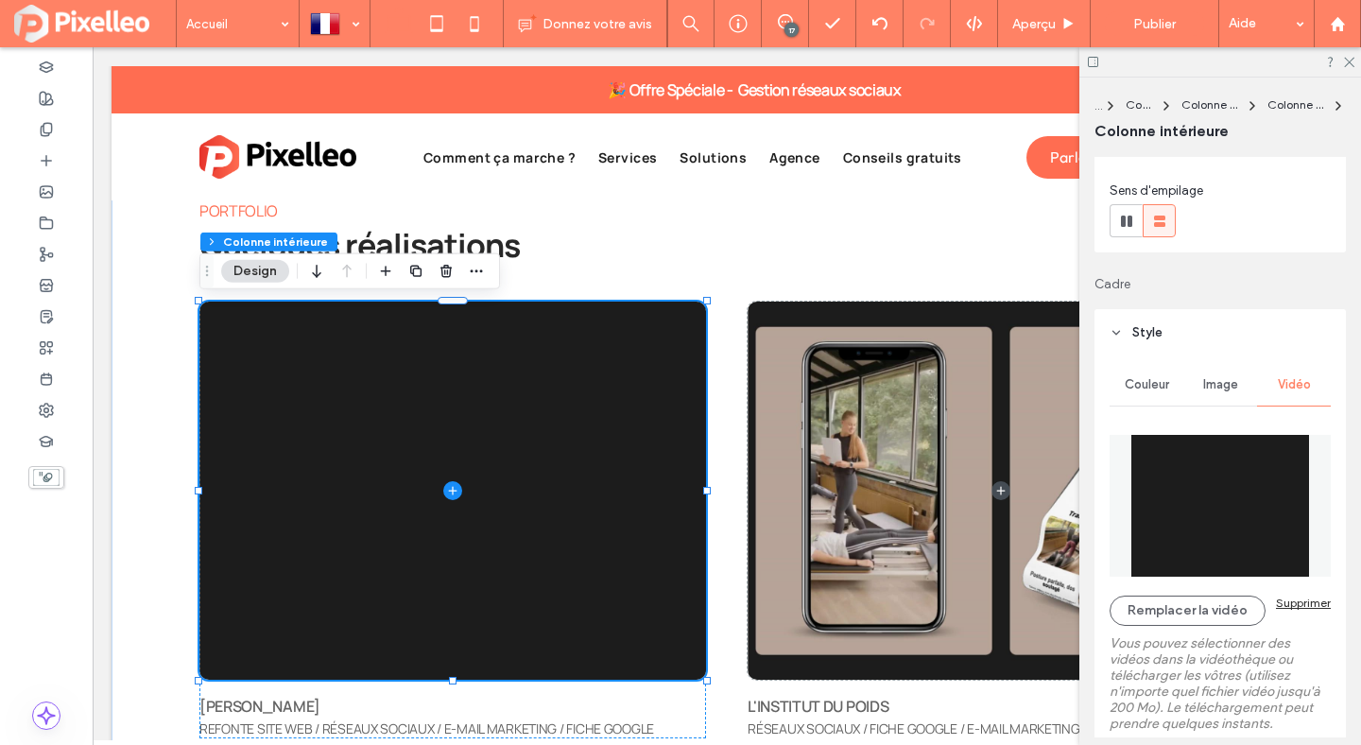
click at [1212, 593] on div "Remplacer la vidéo Supprimer Vous pouvez sélectionner des vidéos dans la vidéot…" at bounding box center [1220, 635] width 221 height 420
click at [1188, 604] on button "Remplacer la vidéo" at bounding box center [1188, 611] width 156 height 30
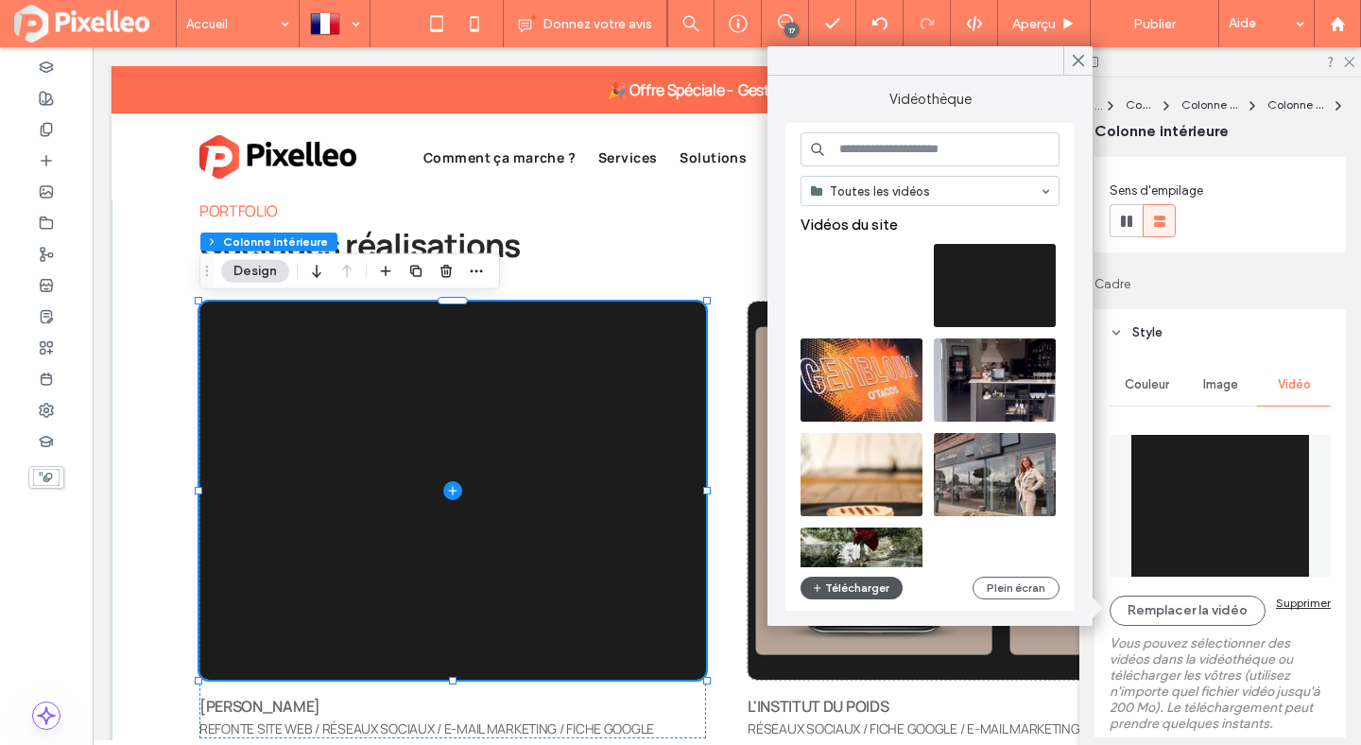
click at [876, 593] on button "Télécharger" at bounding box center [852, 588] width 102 height 23
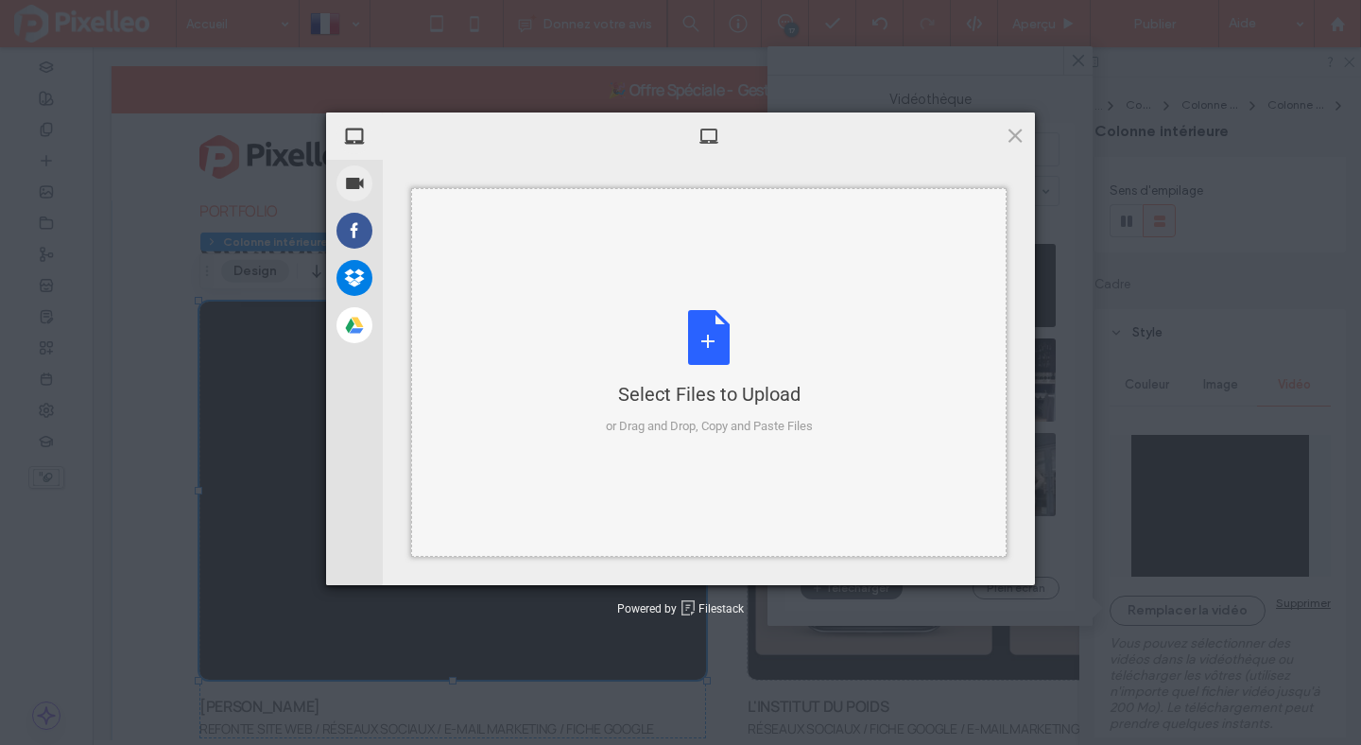
click at [703, 376] on div "Select Files to Upload or Drag and Drop, Copy and Paste Files" at bounding box center [709, 373] width 207 height 126
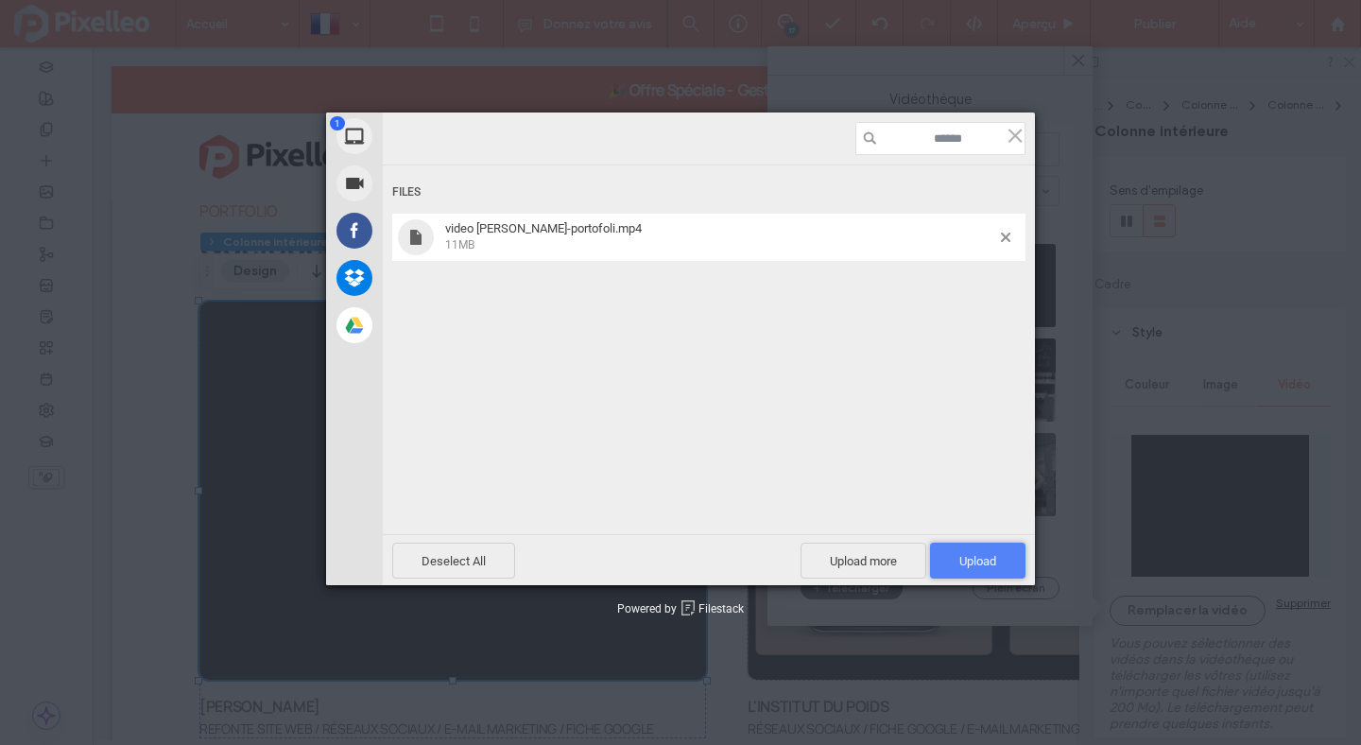
click at [963, 554] on span "Upload 1" at bounding box center [977, 561] width 37 height 14
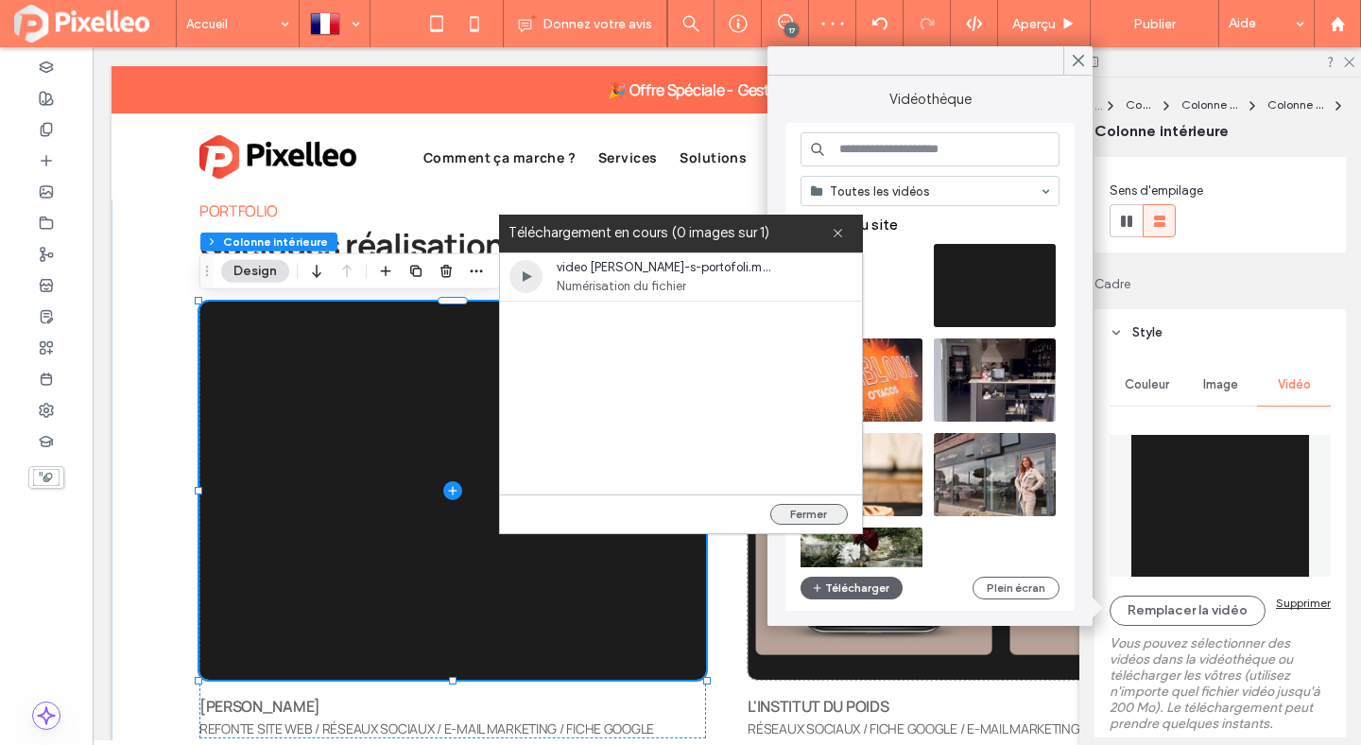
click at [806, 509] on button "Fermer" at bounding box center [809, 514] width 78 height 21
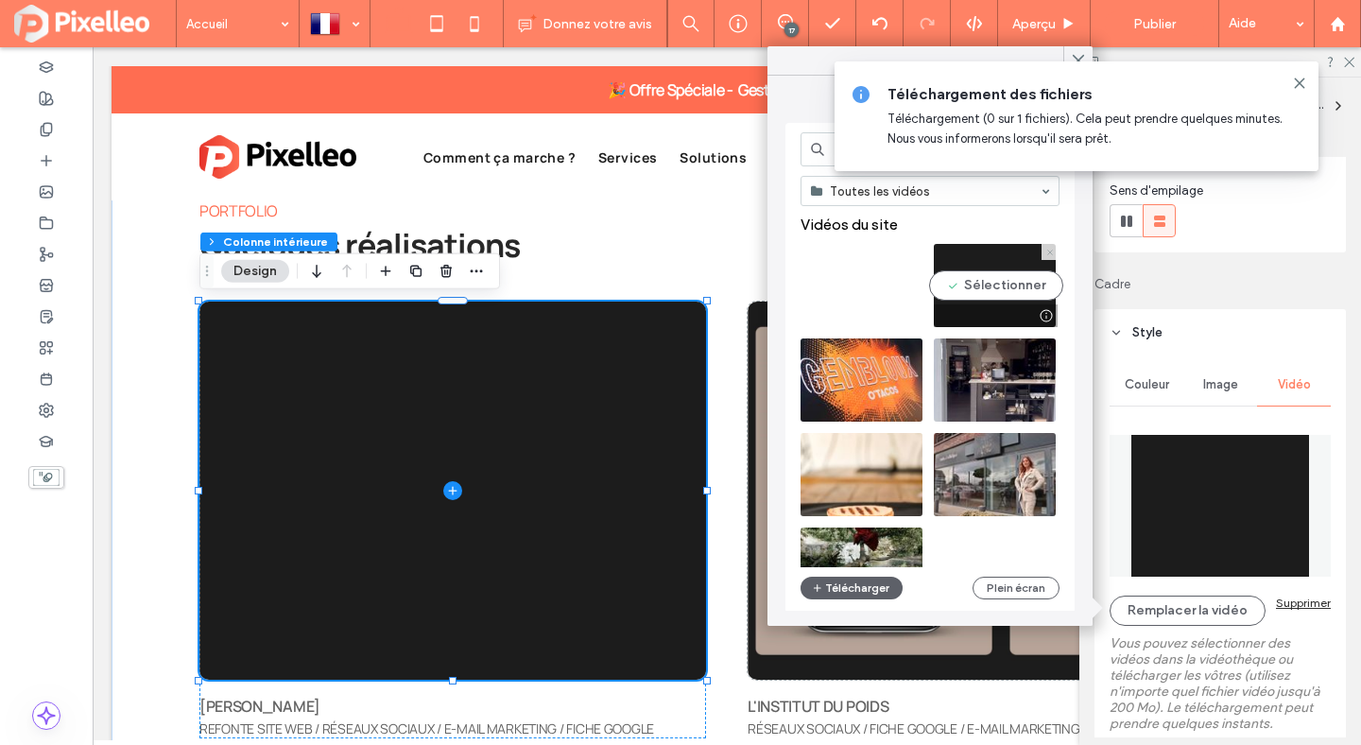
click at [1047, 245] on span at bounding box center [1050, 252] width 8 height 16
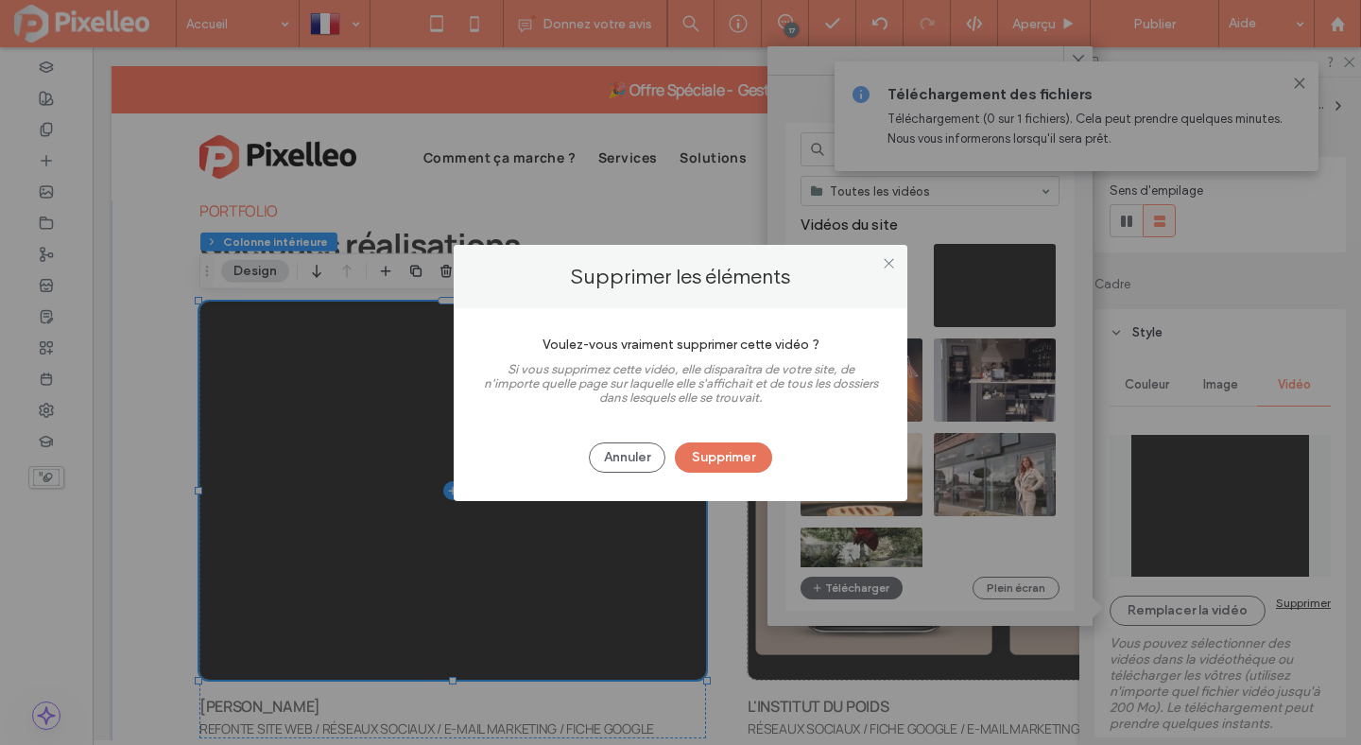
click at [751, 451] on button "Supprimer" at bounding box center [723, 457] width 97 height 30
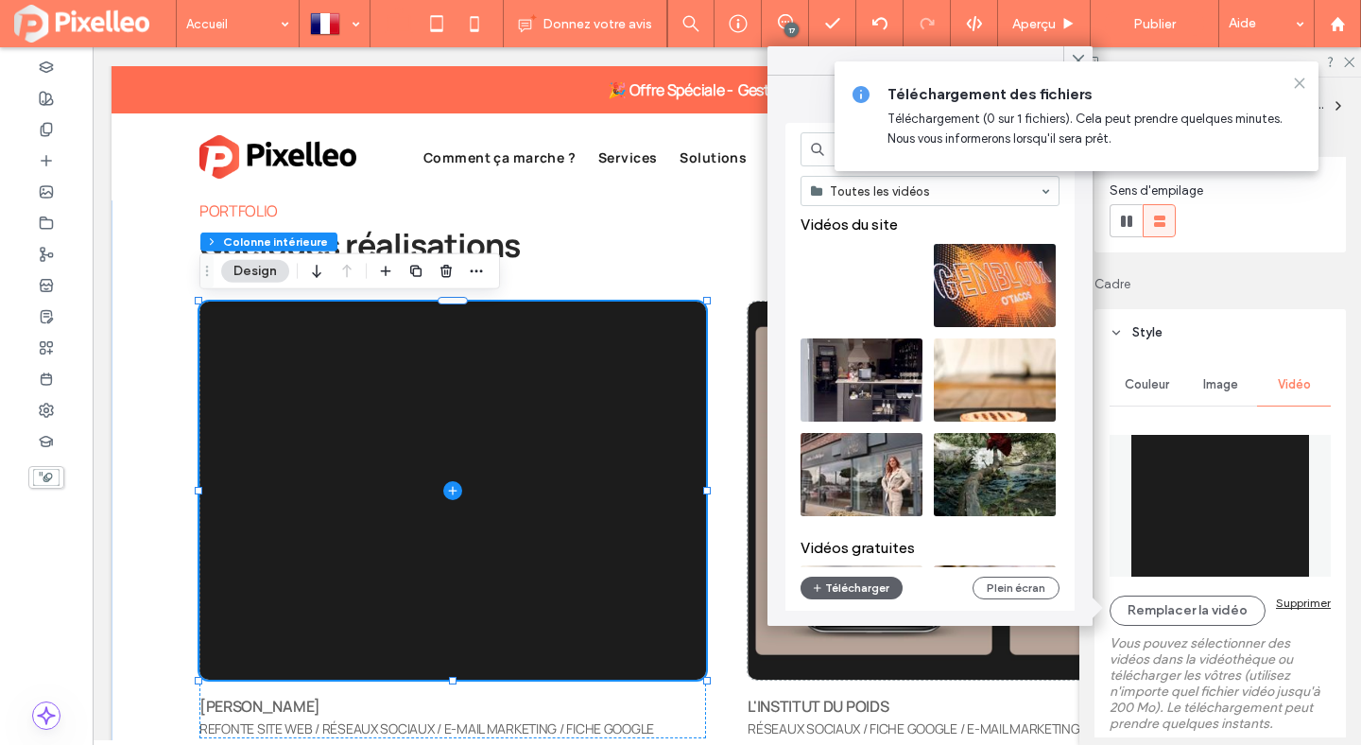
click at [1296, 78] on icon at bounding box center [1299, 83] width 15 height 15
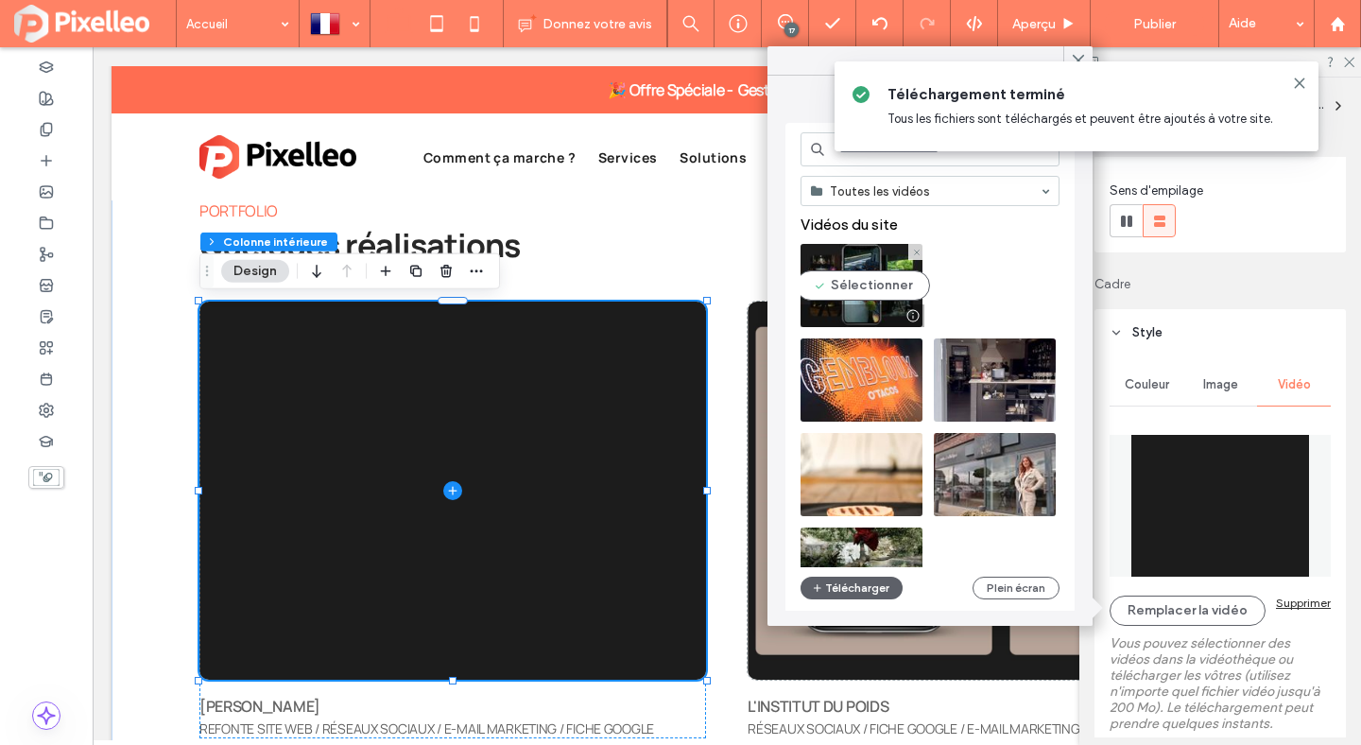
click at [868, 276] on video at bounding box center [862, 285] width 122 height 83
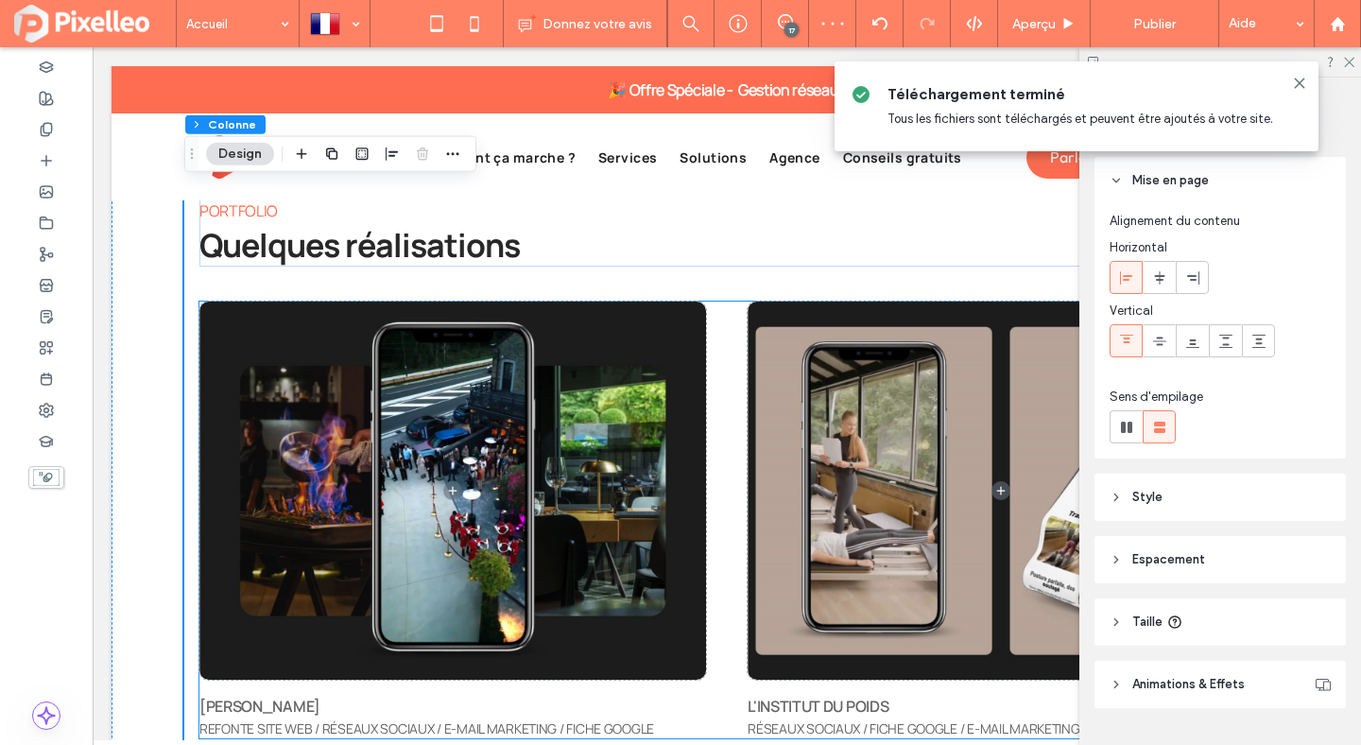
click at [836, 437] on span at bounding box center [1001, 491] width 507 height 378
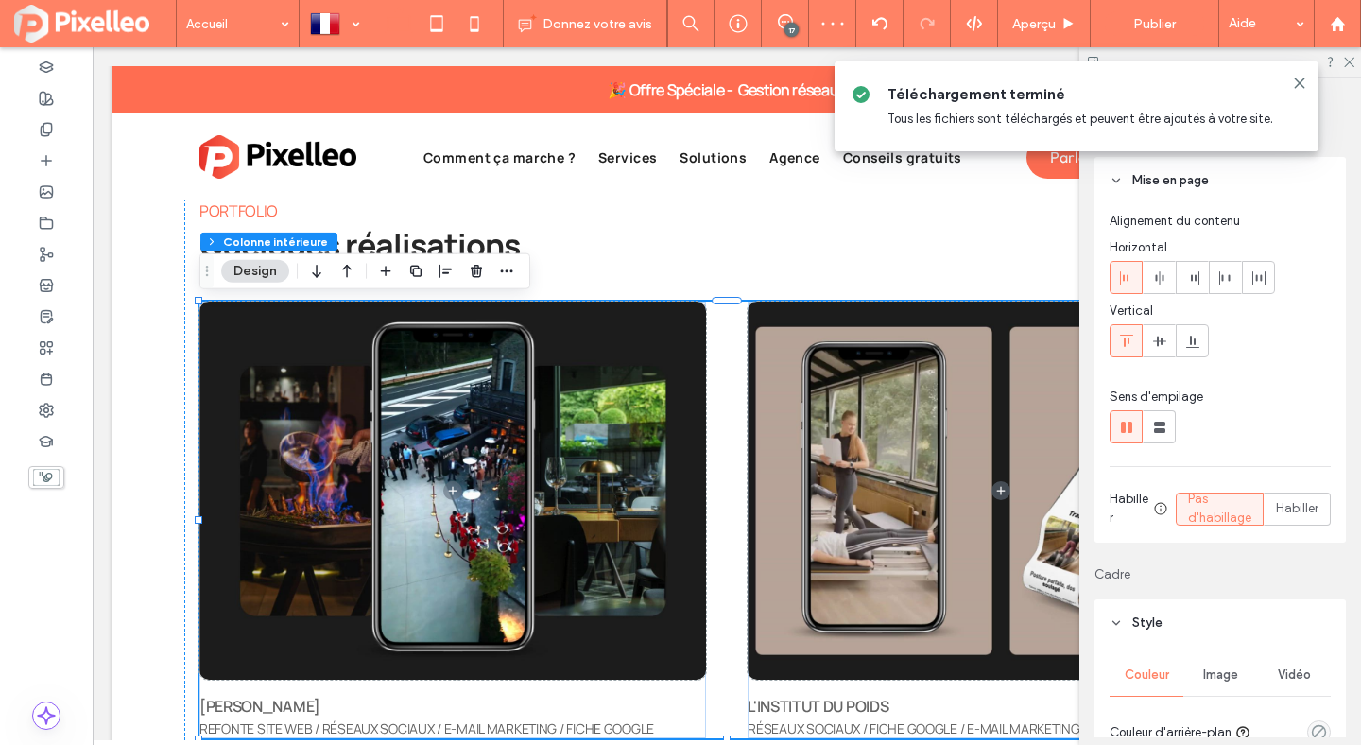
click at [836, 437] on span at bounding box center [1001, 491] width 507 height 378
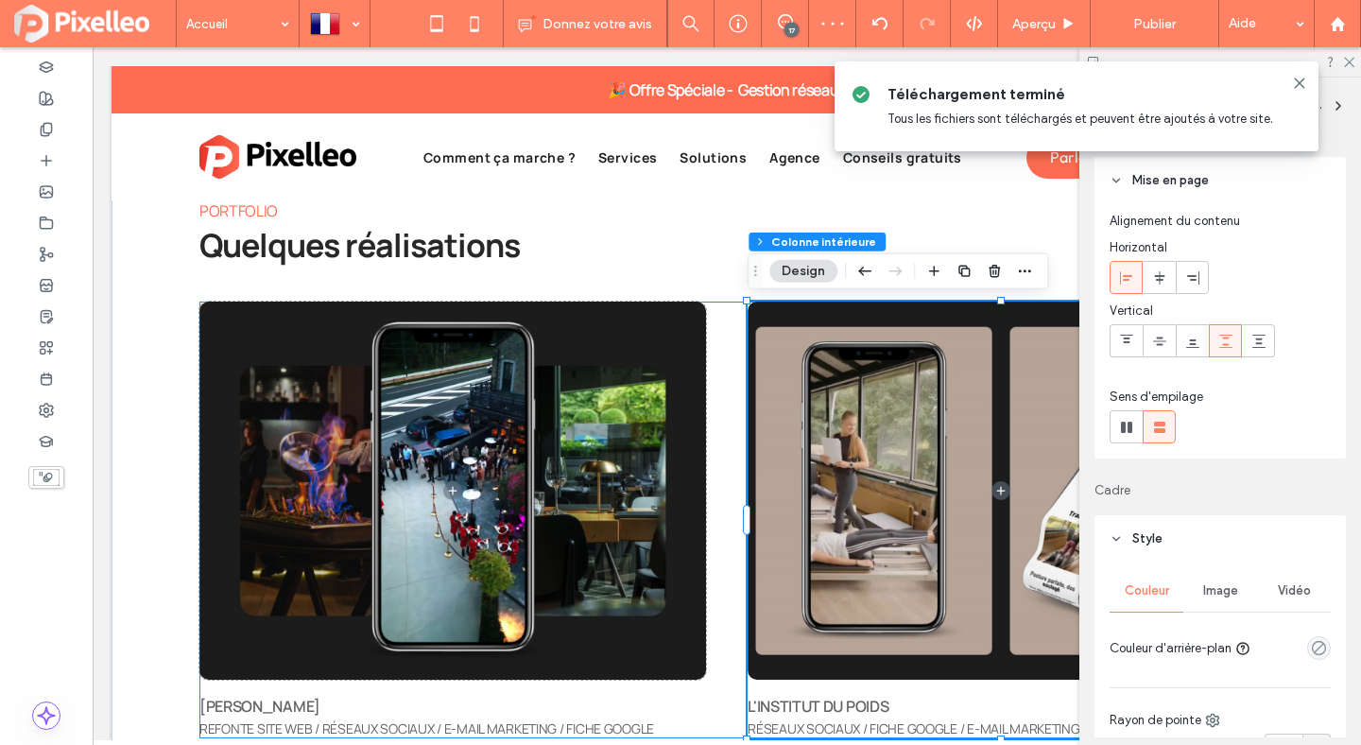
click at [836, 427] on span at bounding box center [1001, 491] width 507 height 378
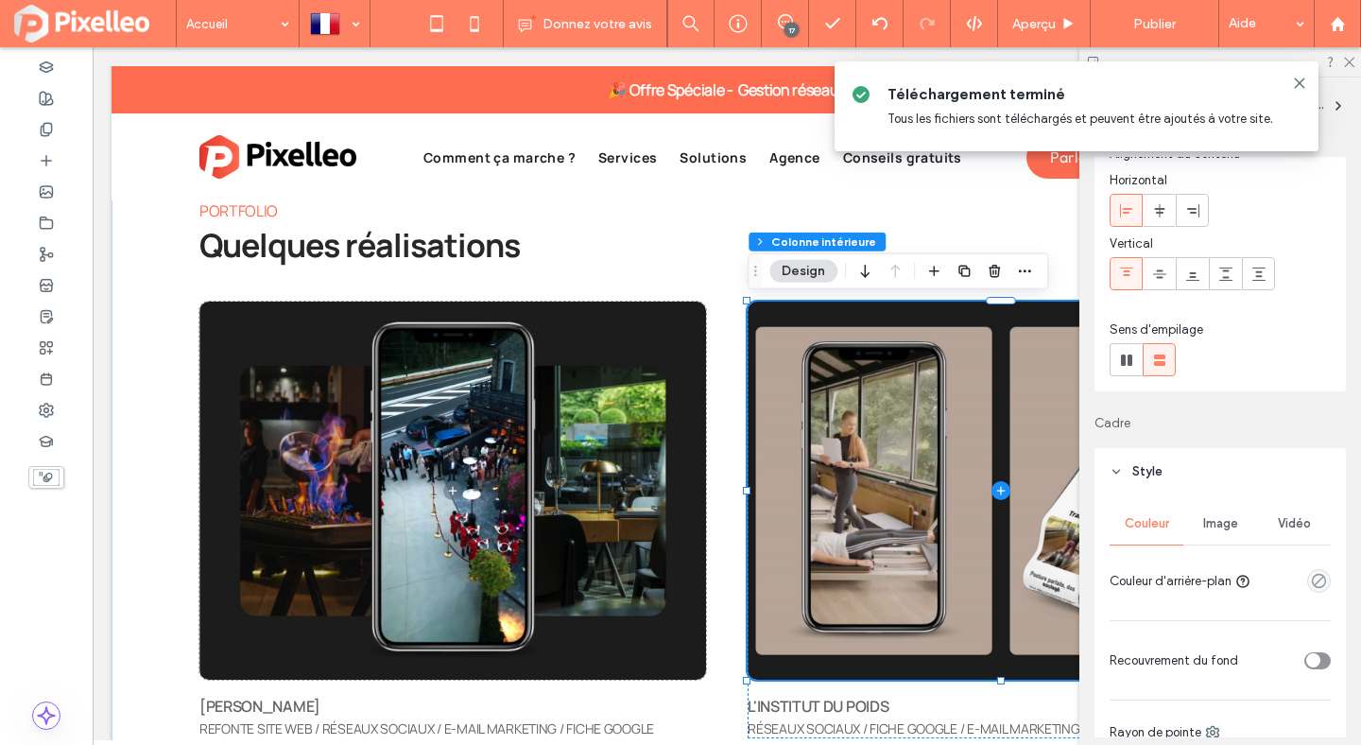
scroll to position [155, 0]
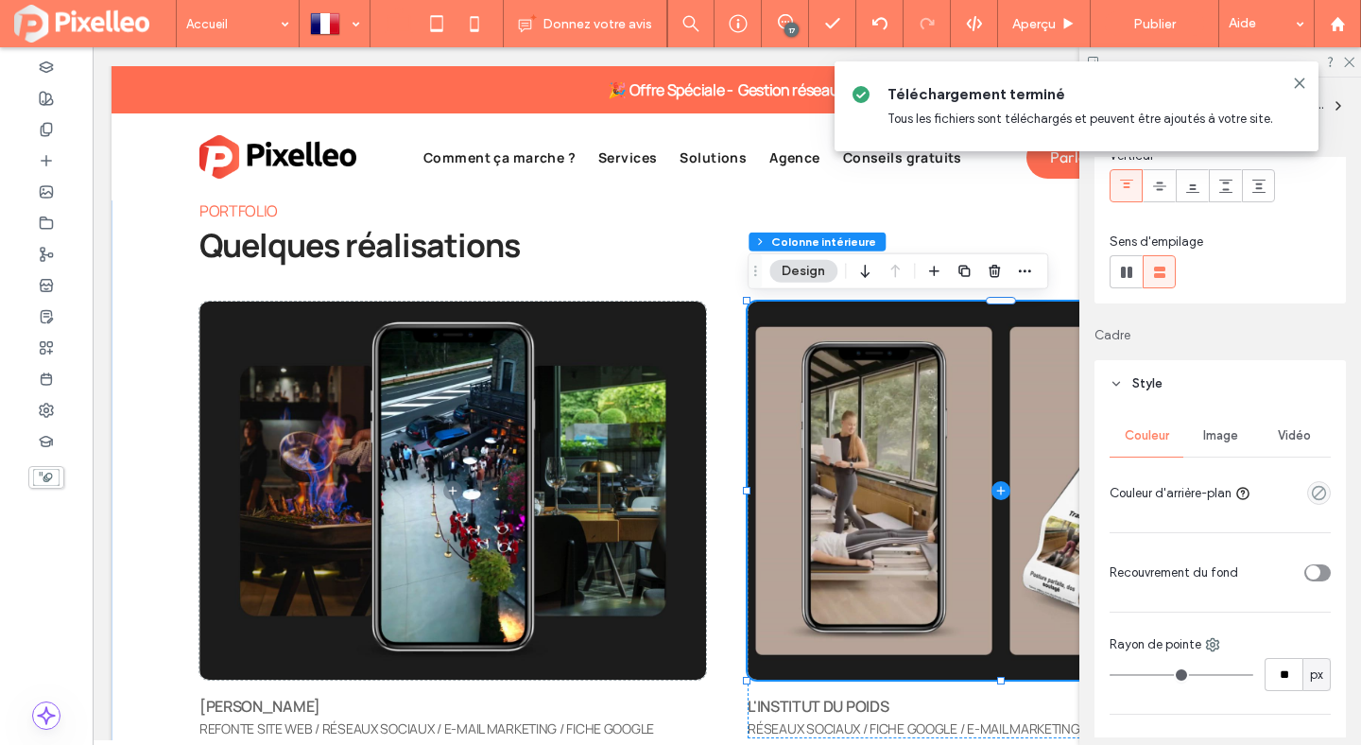
click at [1295, 428] on span "Vidéo" at bounding box center [1294, 435] width 33 height 15
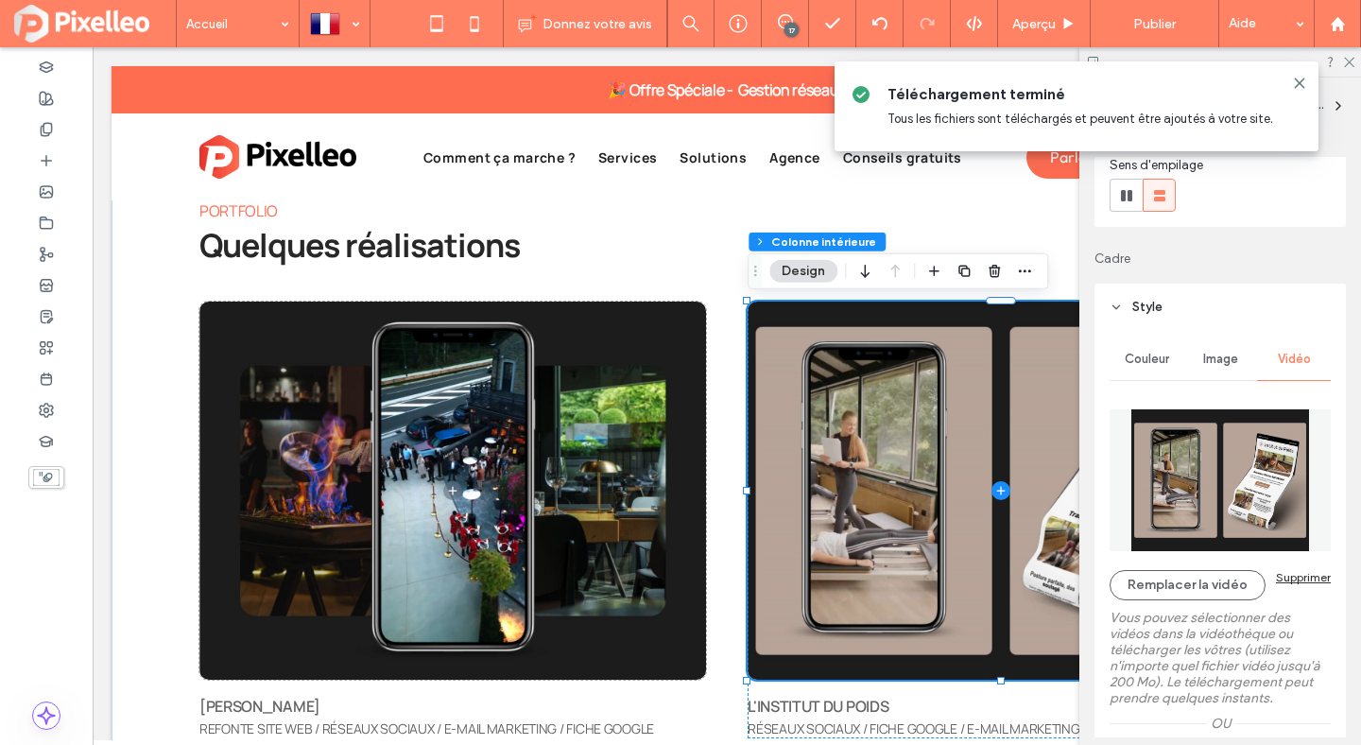
scroll to position [346, 0]
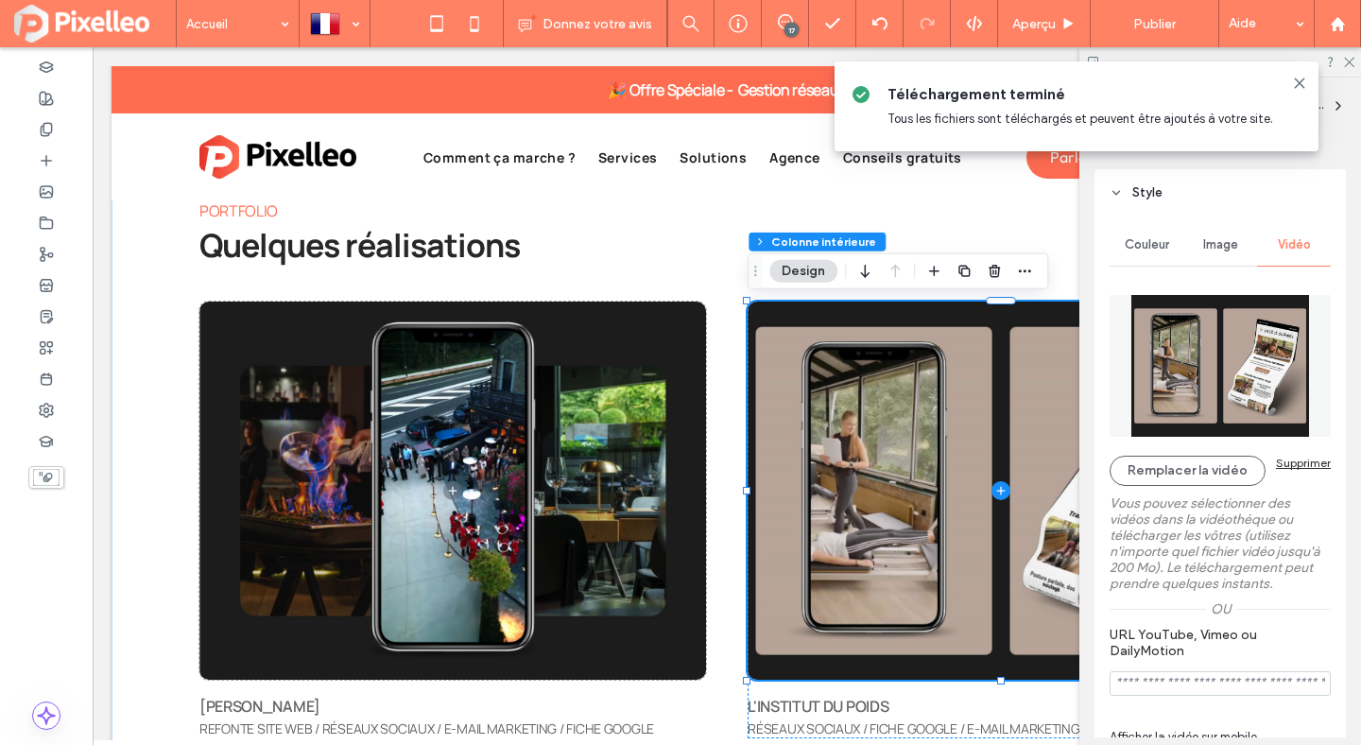
click at [1212, 357] on img at bounding box center [1220, 366] width 221 height 142
click at [1168, 459] on button "Remplacer la vidéo" at bounding box center [1188, 471] width 156 height 30
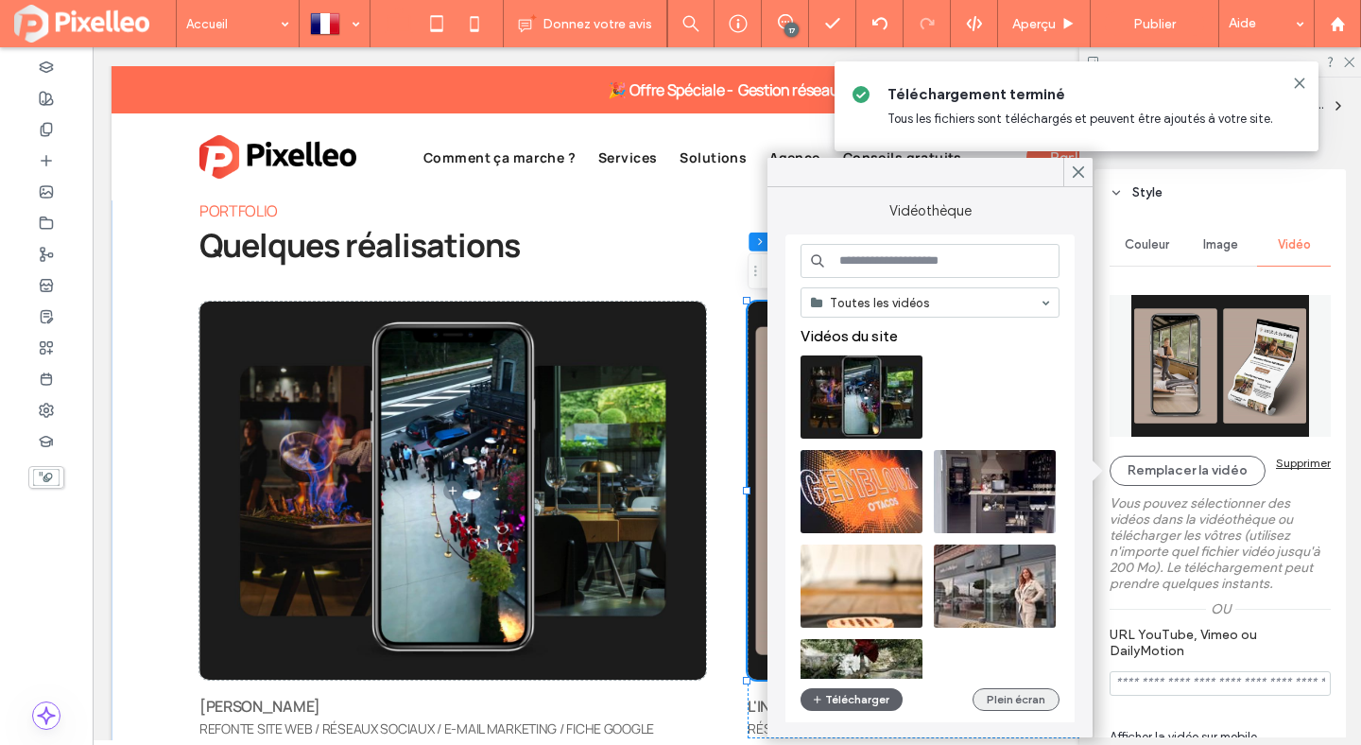
click at [993, 694] on button "Plein écran" at bounding box center [1016, 699] width 87 height 23
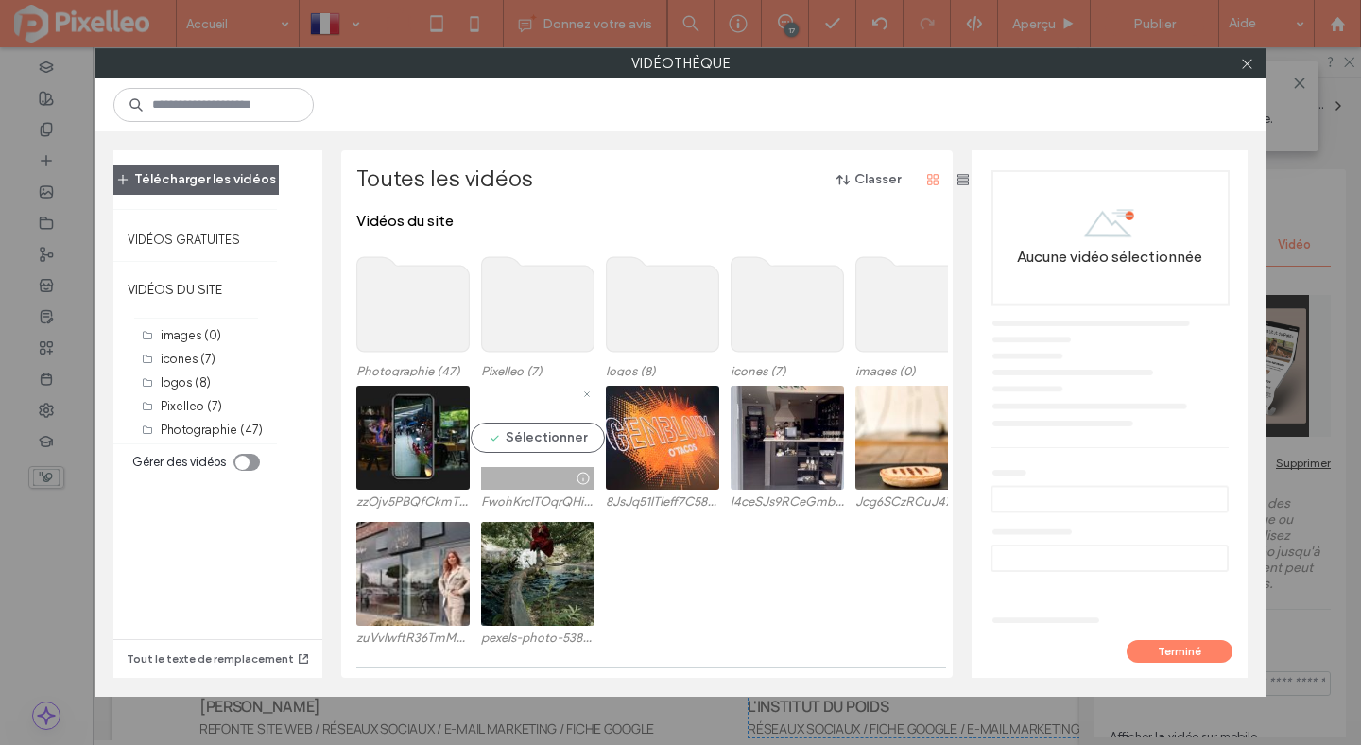
click at [551, 432] on video at bounding box center [537, 438] width 113 height 104
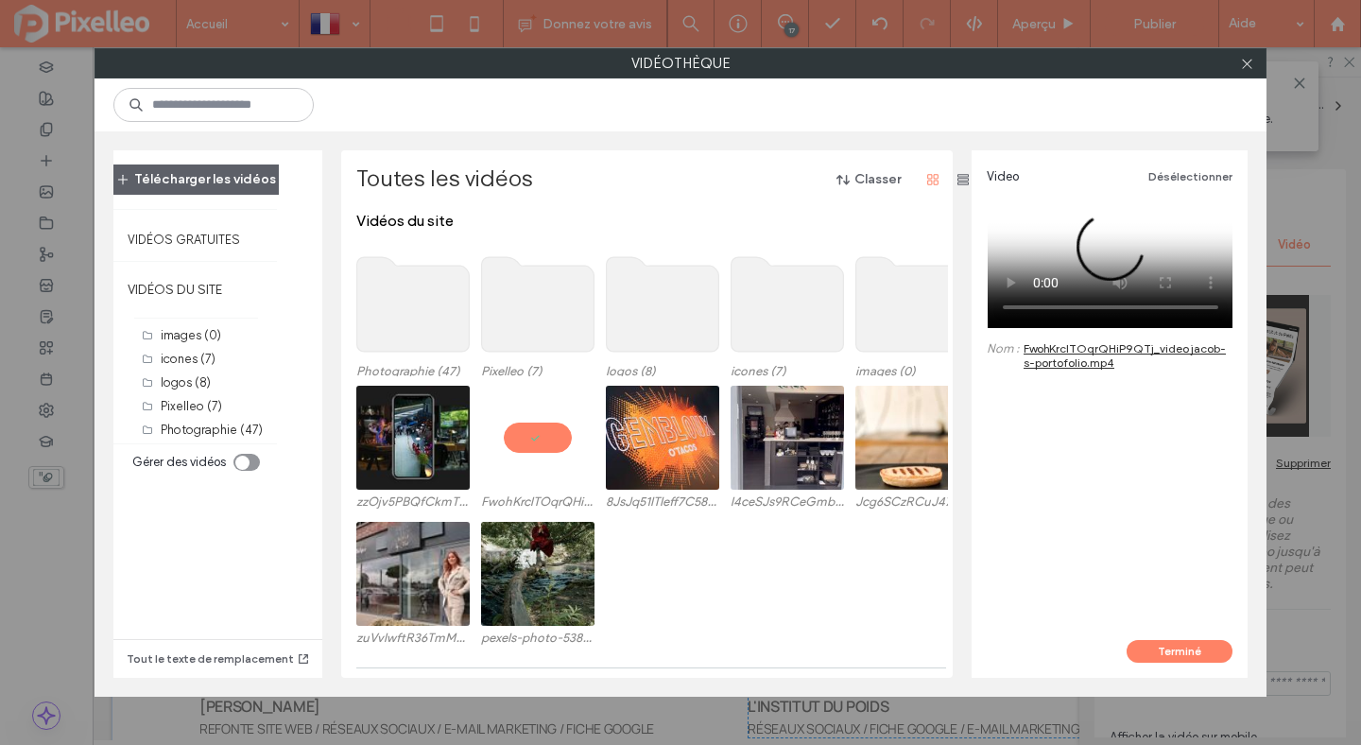
click at [245, 460] on icon "toggle" at bounding box center [242, 462] width 6 height 4
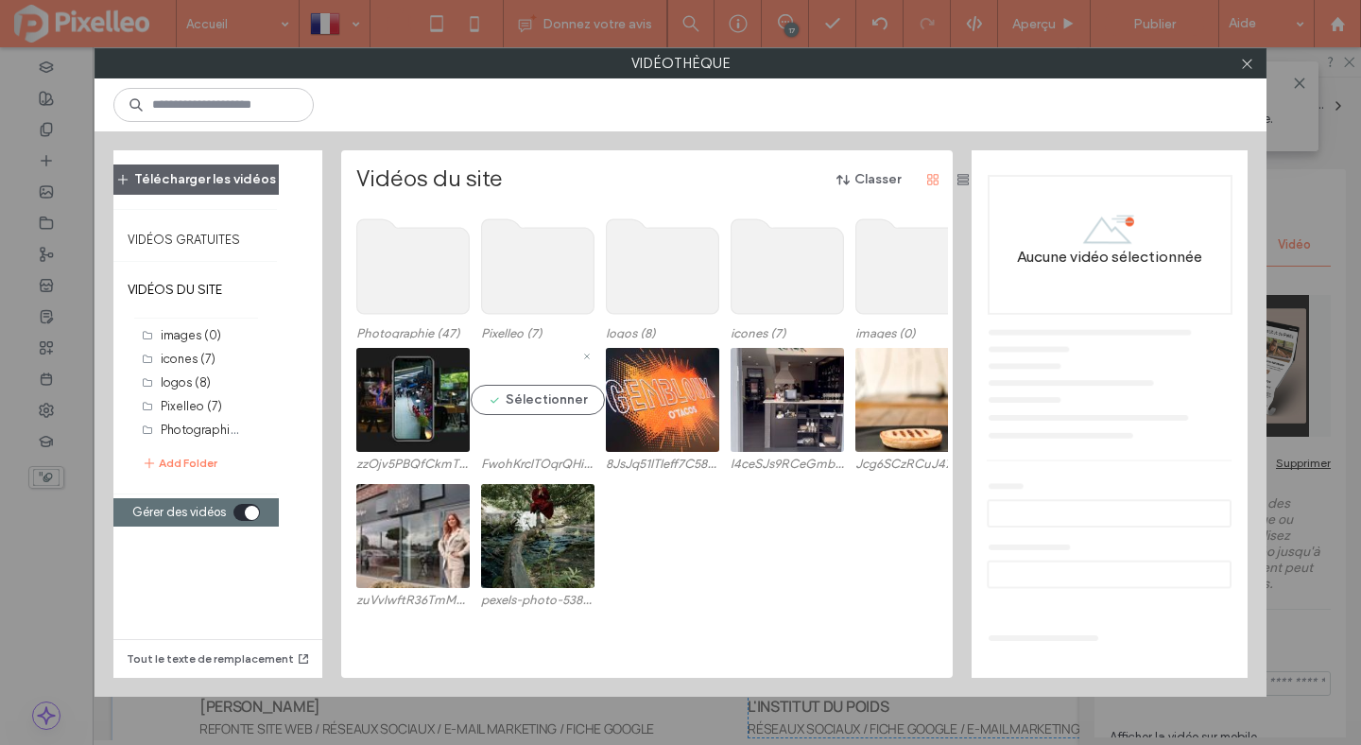
click at [527, 400] on video at bounding box center [537, 400] width 113 height 104
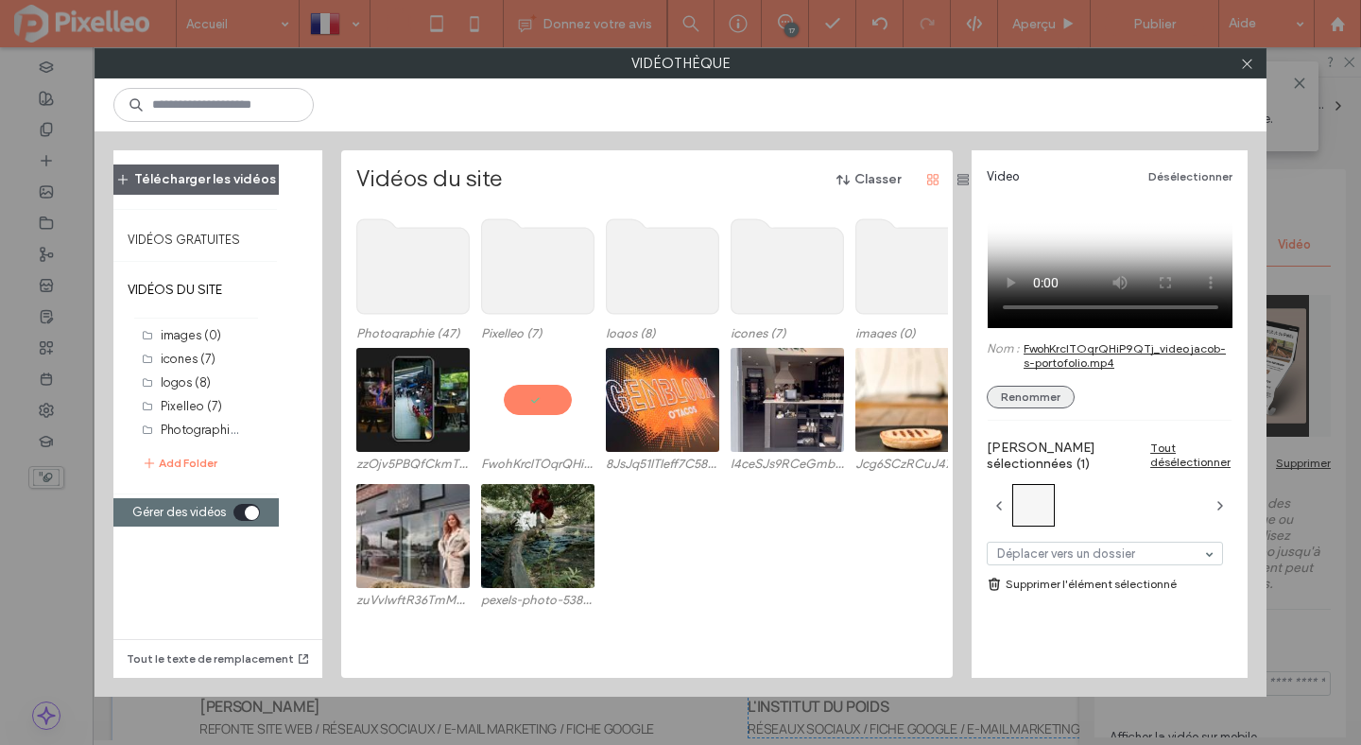
click at [1031, 389] on button "Renommer" at bounding box center [1031, 397] width 88 height 23
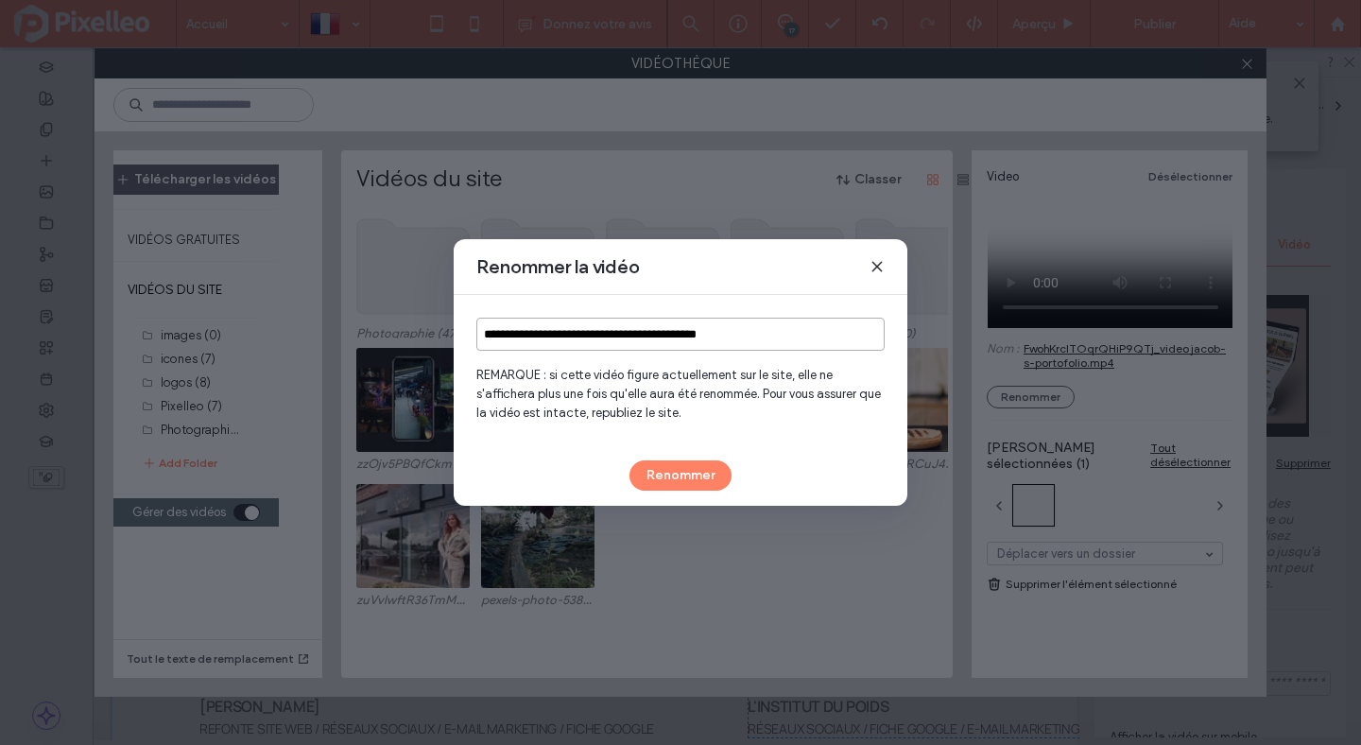
click at [767, 341] on input "**********" at bounding box center [680, 334] width 408 height 33
type input "**********"
click at [705, 465] on button "Renommer" at bounding box center [681, 475] width 102 height 30
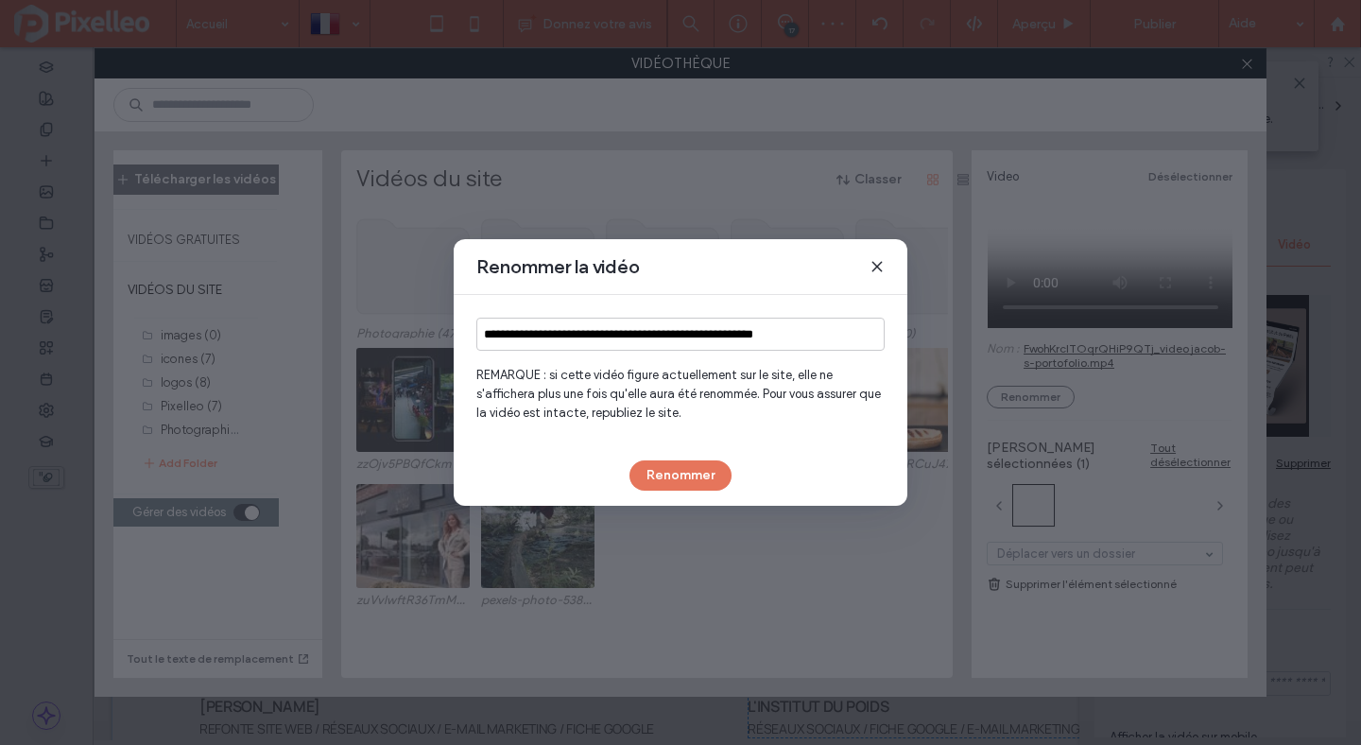
click at [701, 484] on button "Renommer" at bounding box center [681, 475] width 102 height 30
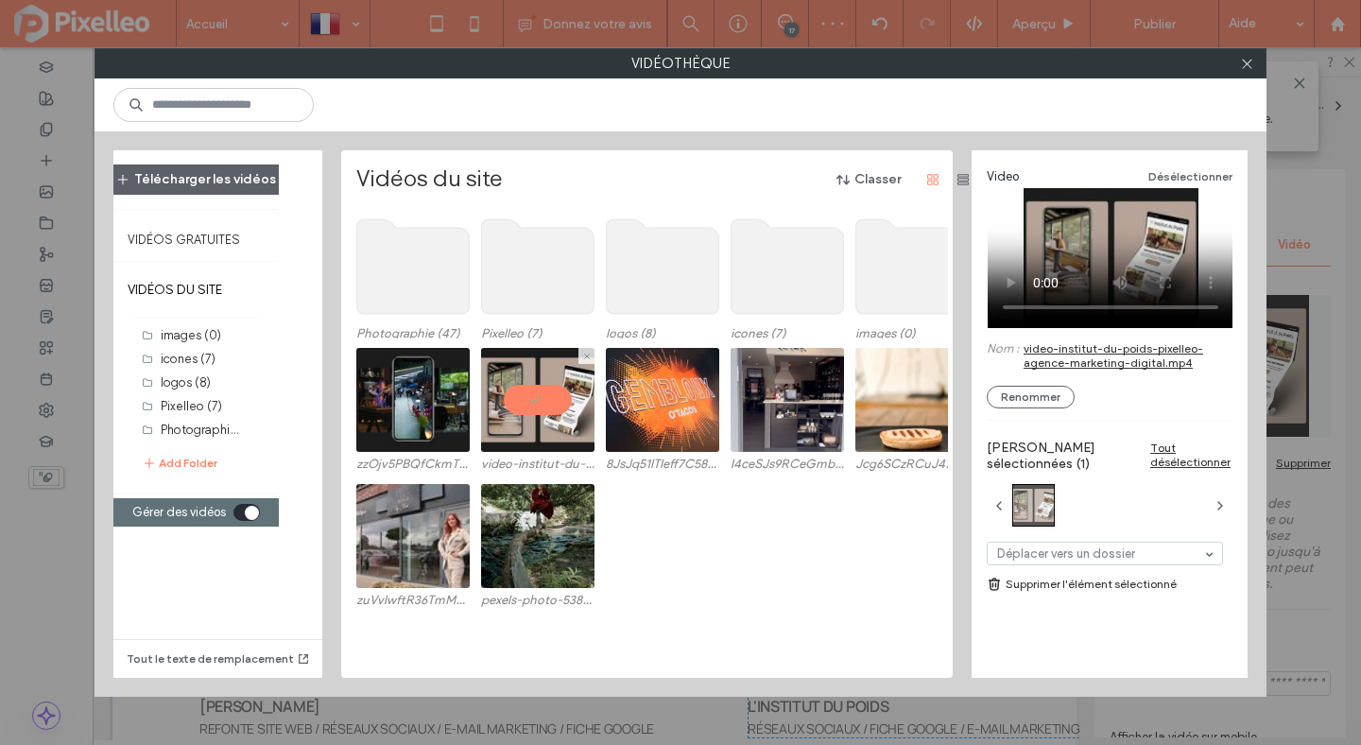
click at [530, 397] on video at bounding box center [537, 400] width 113 height 104
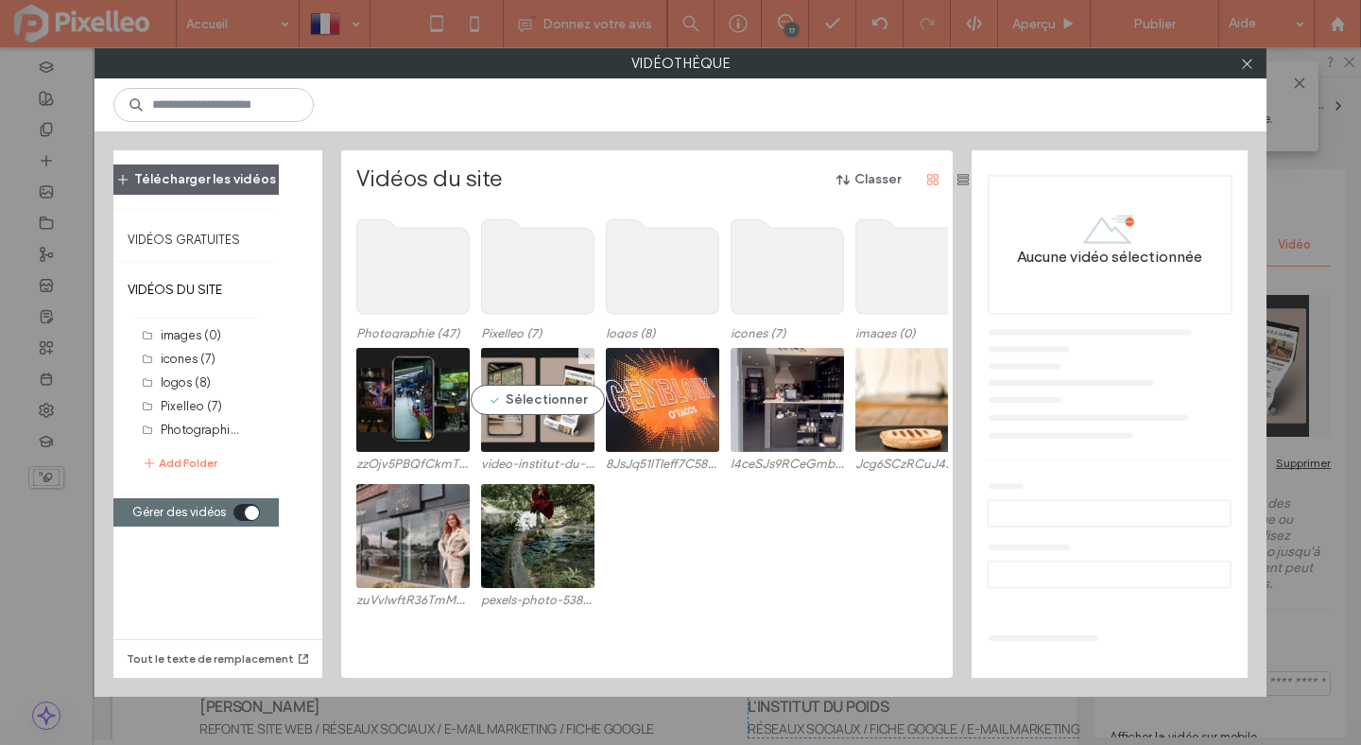
click at [530, 397] on video at bounding box center [537, 400] width 113 height 104
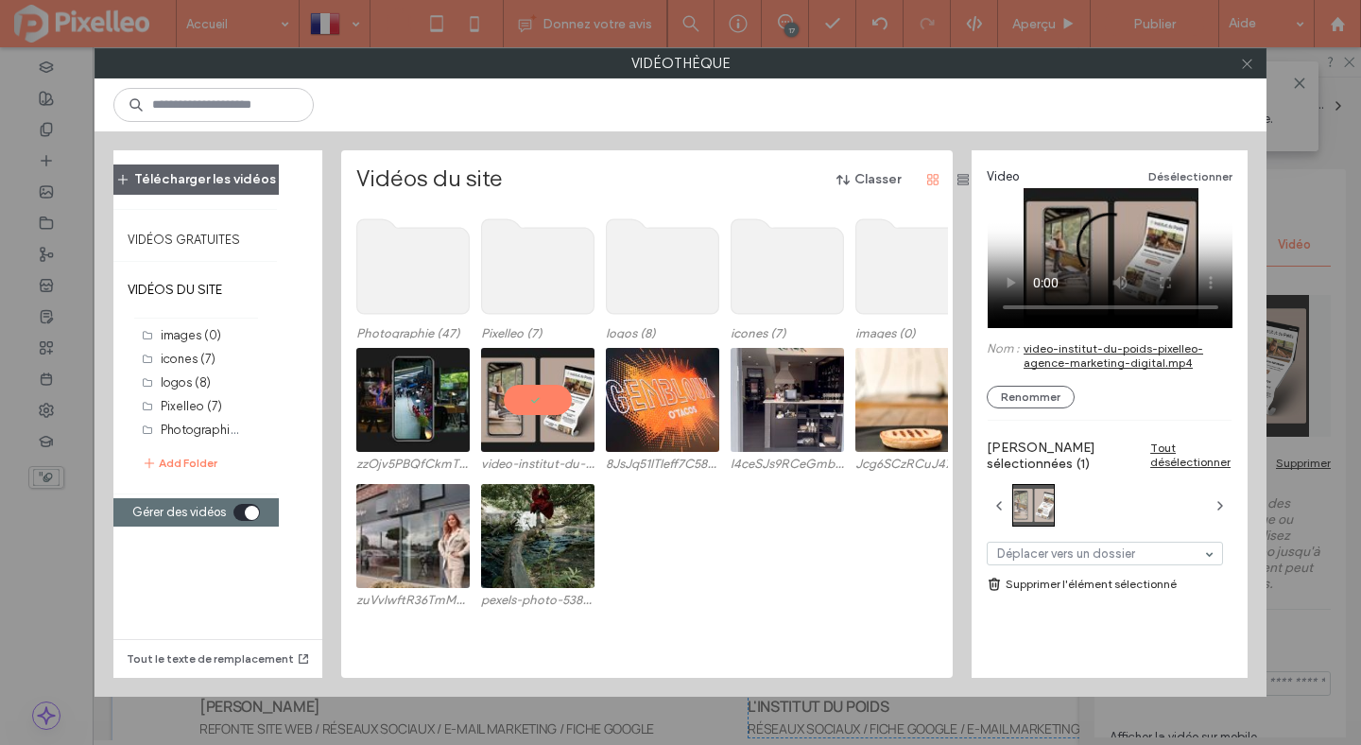
click at [1245, 64] on use at bounding box center [1246, 63] width 9 height 9
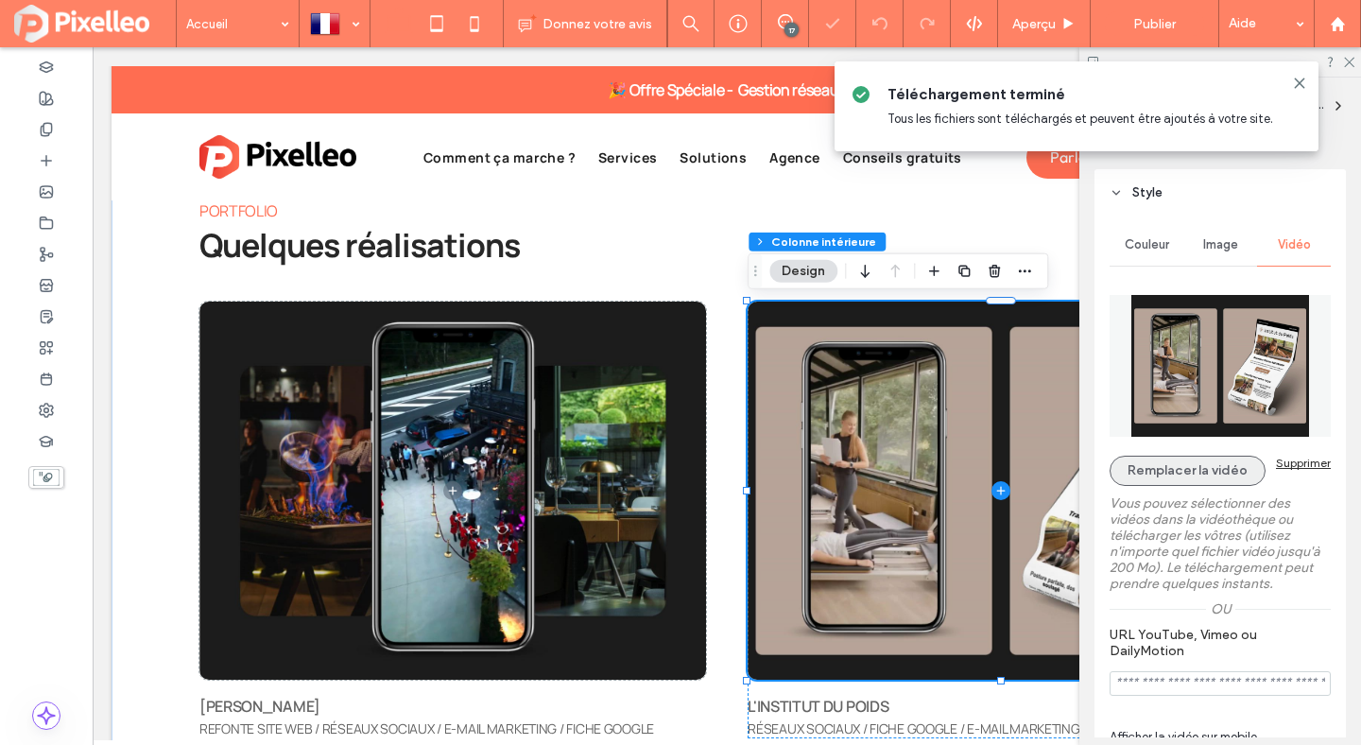
click at [1190, 469] on button "Remplacer la vidéo" at bounding box center [1188, 471] width 156 height 30
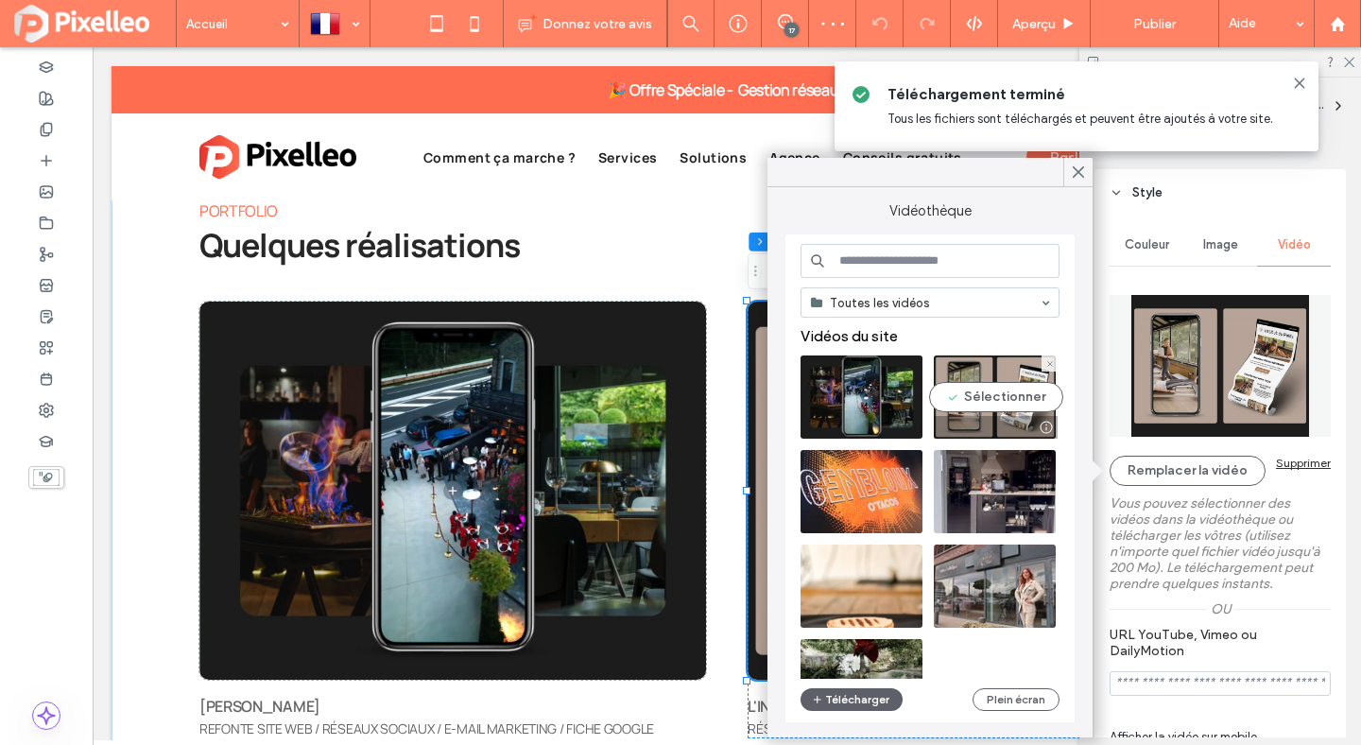
click at [1015, 400] on video at bounding box center [995, 396] width 122 height 83
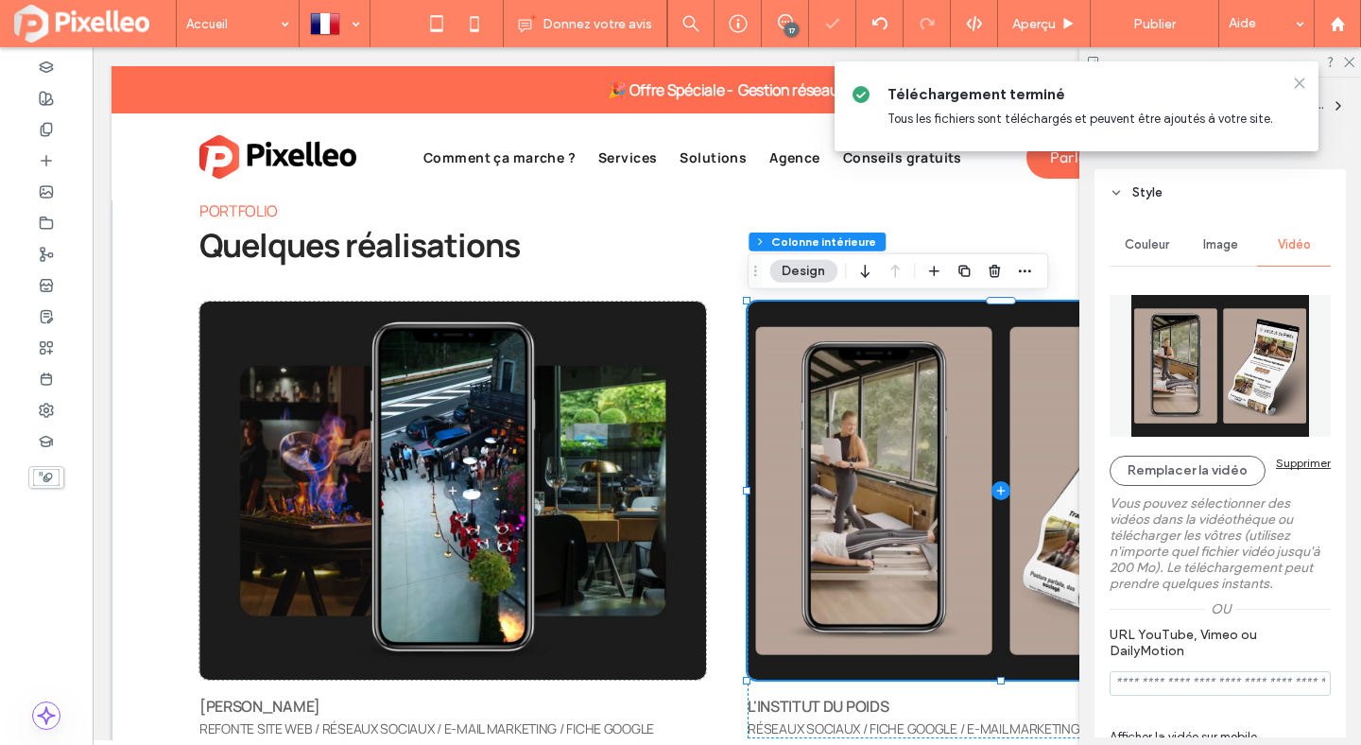
click at [1304, 81] on icon at bounding box center [1299, 83] width 15 height 15
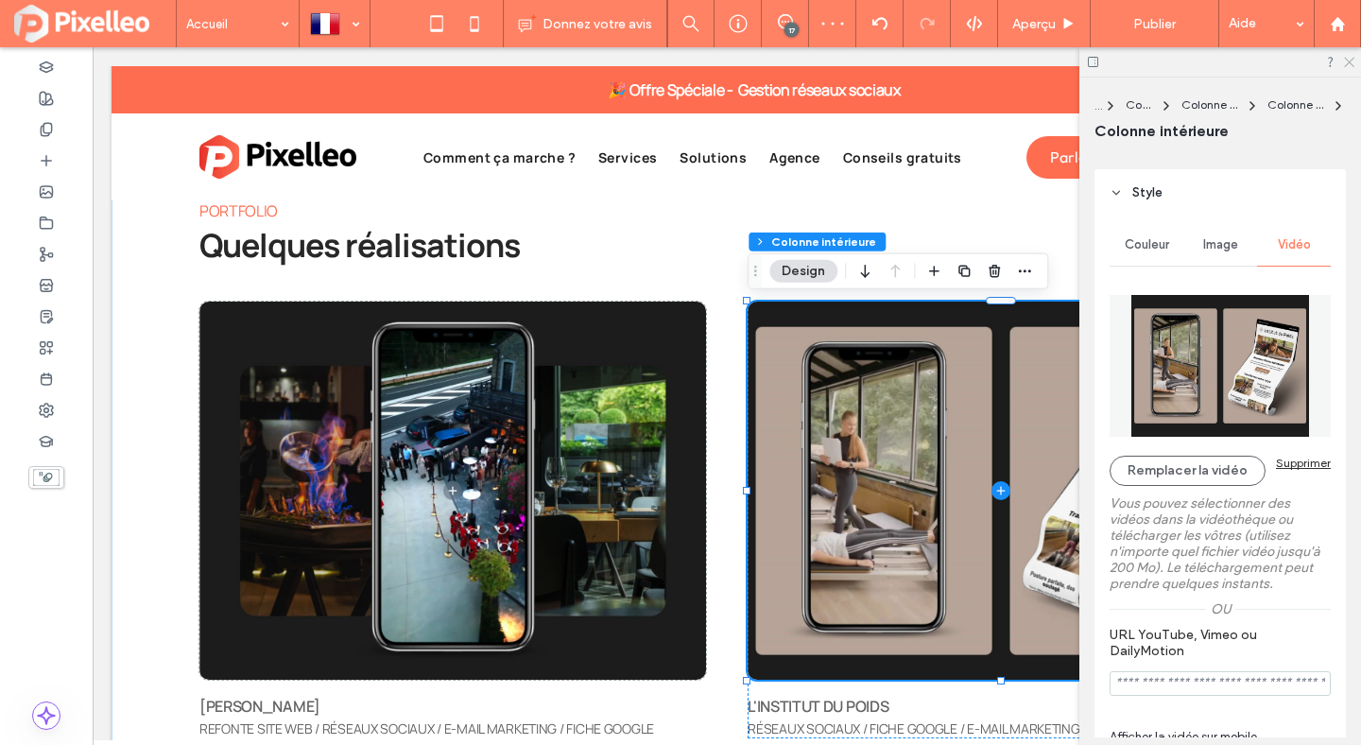
click at [1351, 57] on icon at bounding box center [1348, 61] width 12 height 12
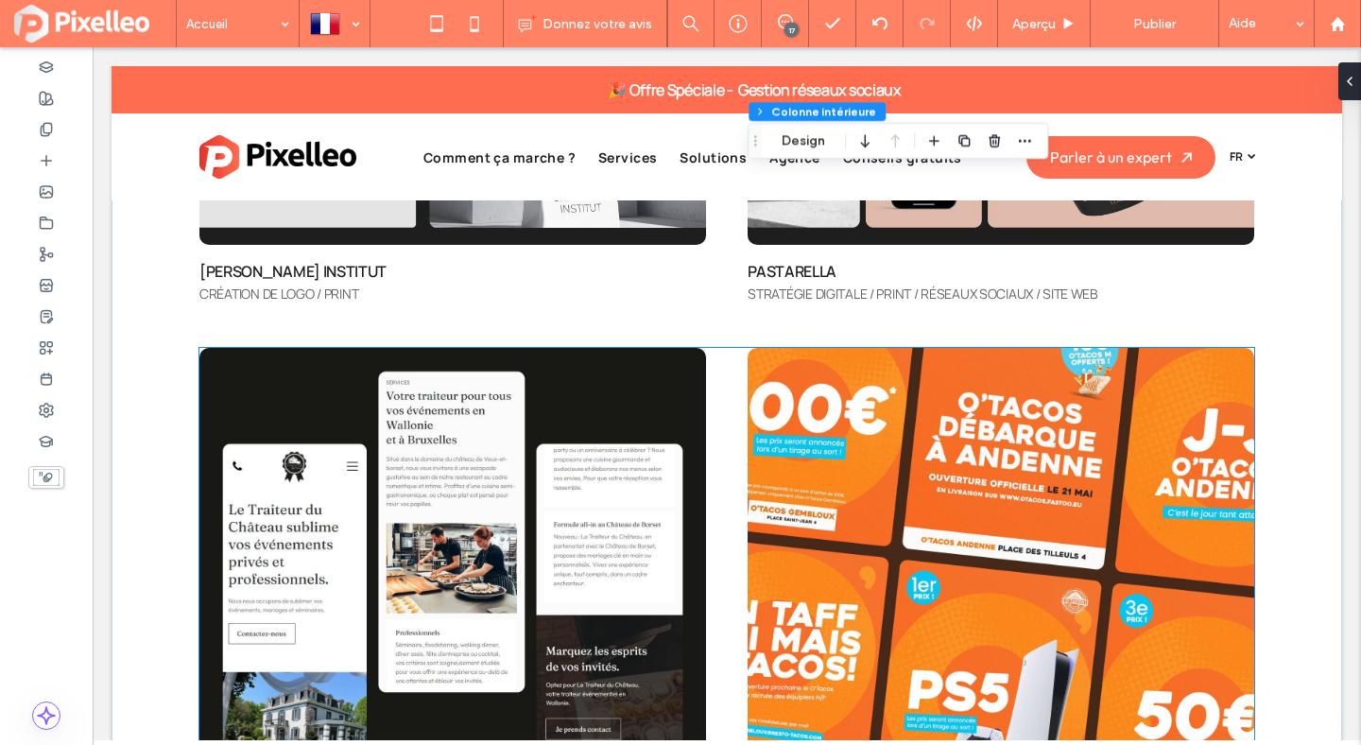
scroll to position [6061, 0]
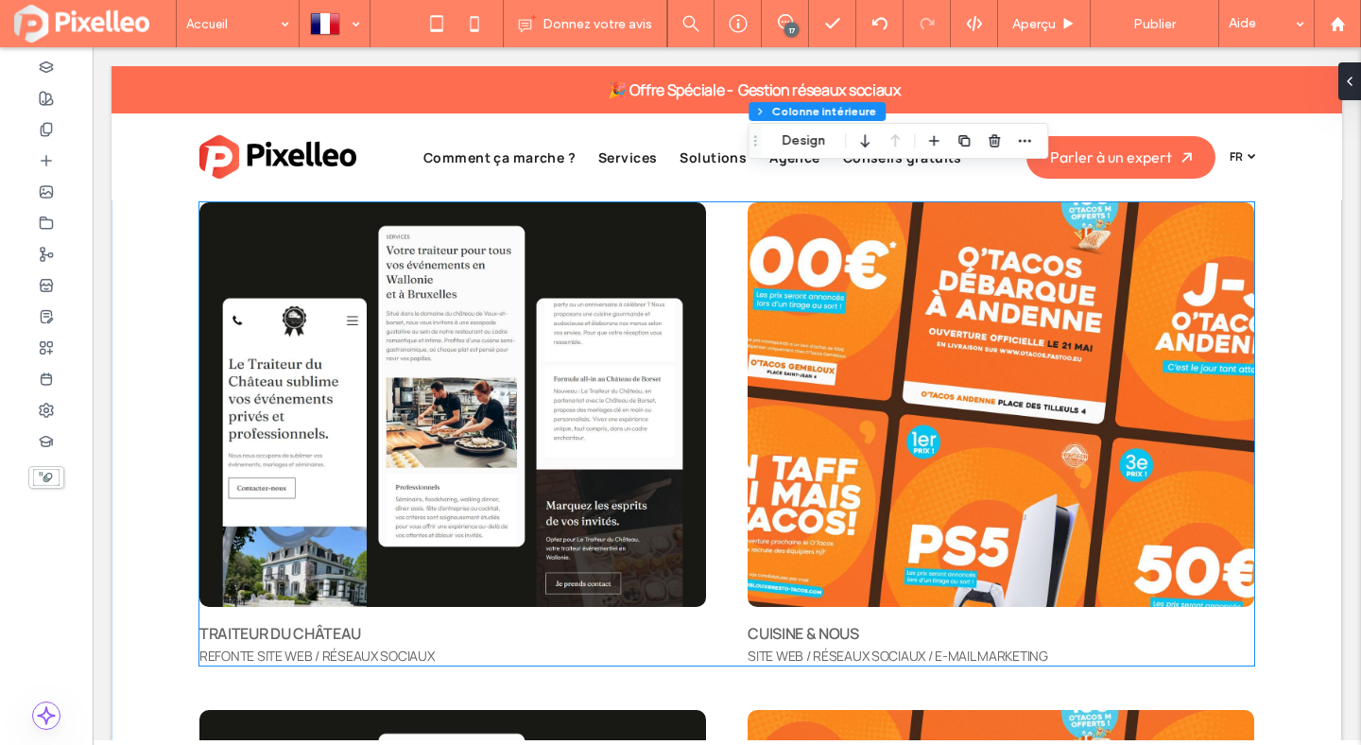
scroll to position [6329, 0]
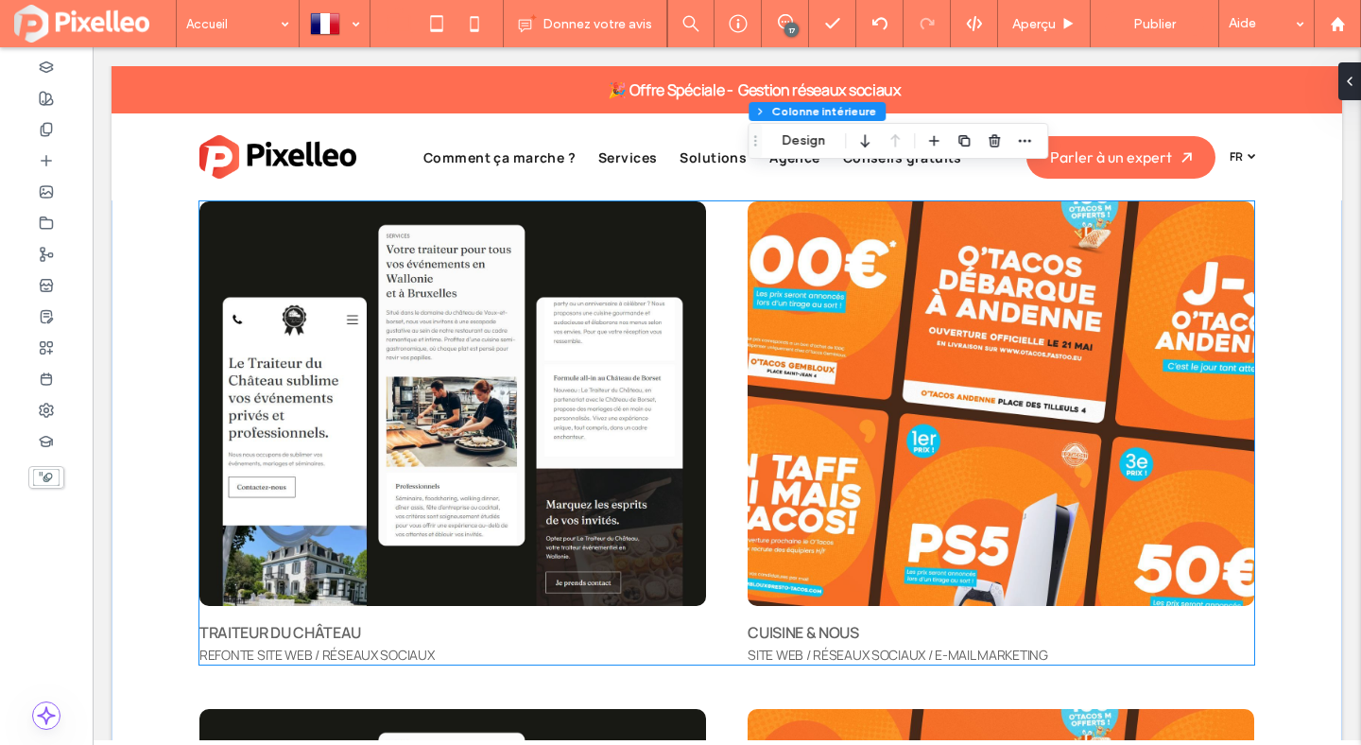
click at [572, 299] on img at bounding box center [452, 404] width 507 height 406
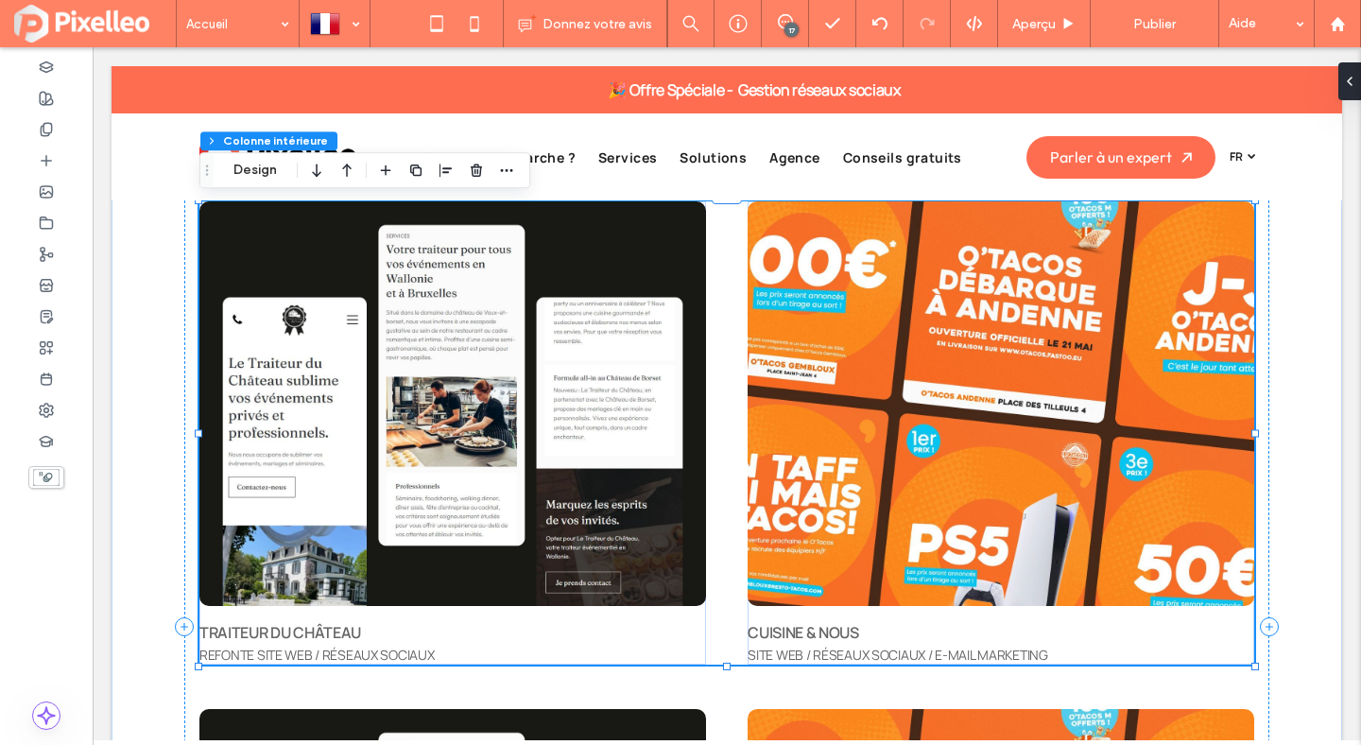
click at [572, 299] on img at bounding box center [452, 404] width 507 height 406
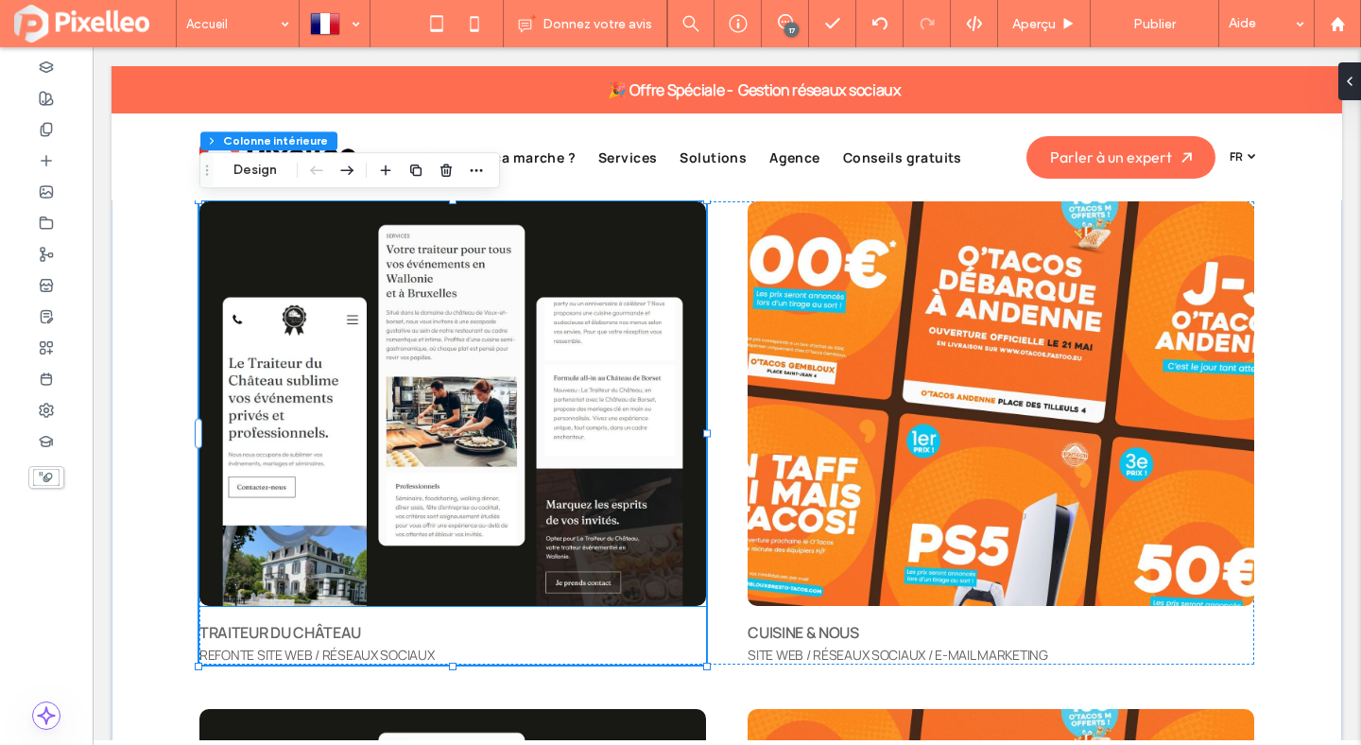
click at [285, 267] on img at bounding box center [452, 404] width 507 height 406
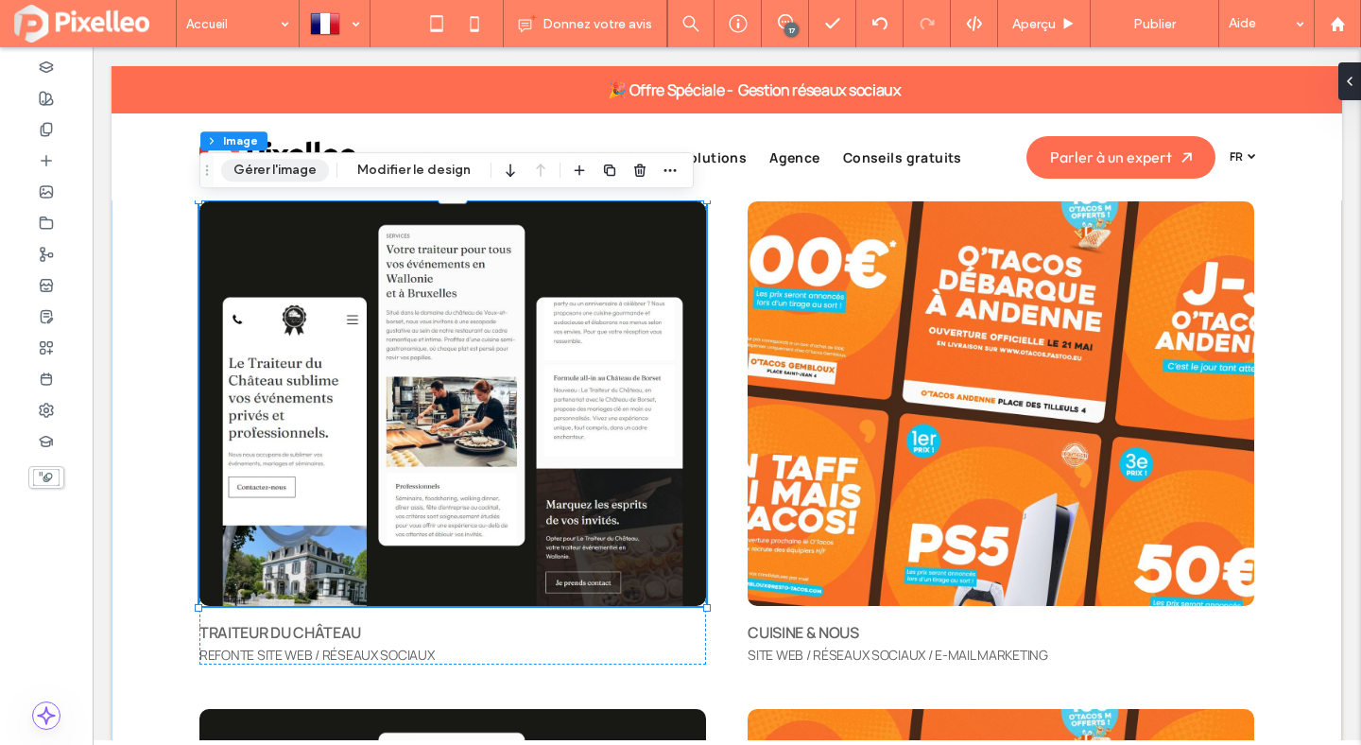
click at [258, 170] on button "Gérer l'image" at bounding box center [275, 170] width 108 height 23
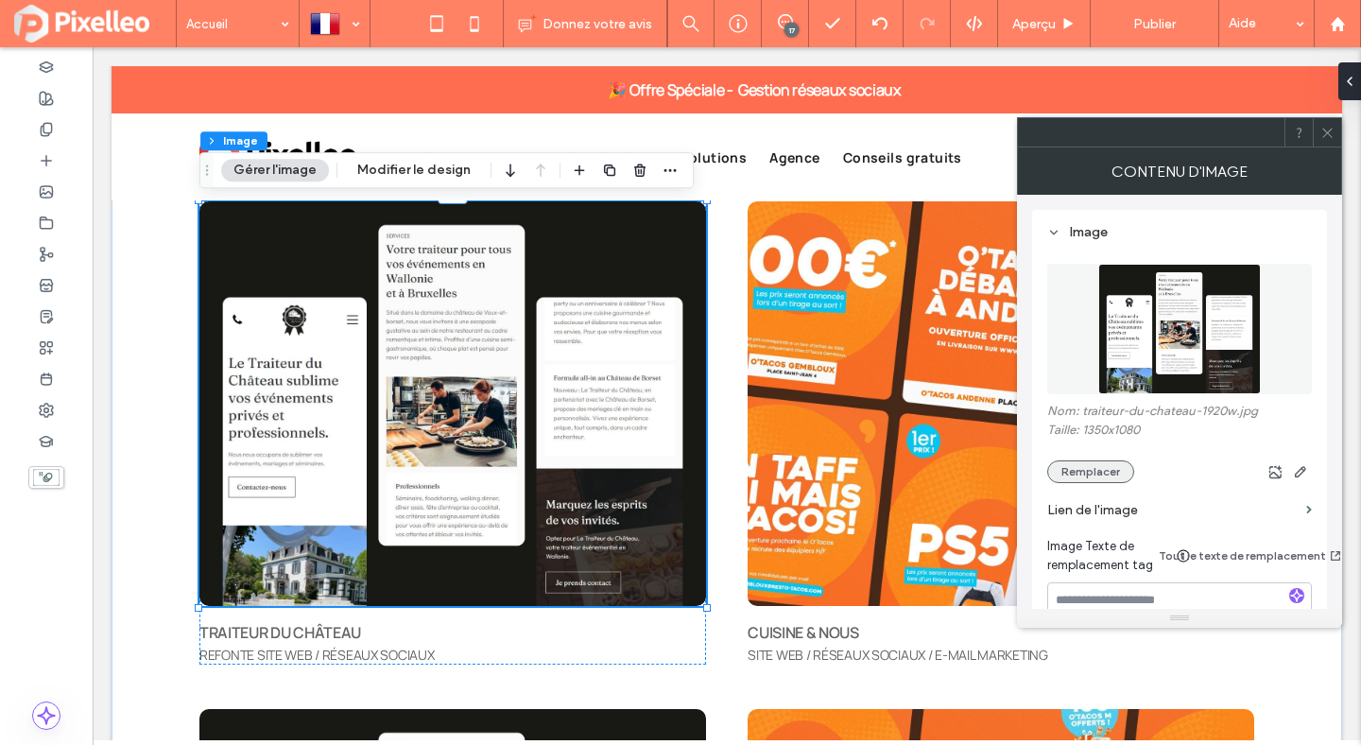
click at [1111, 472] on button "Remplacer" at bounding box center [1090, 471] width 87 height 23
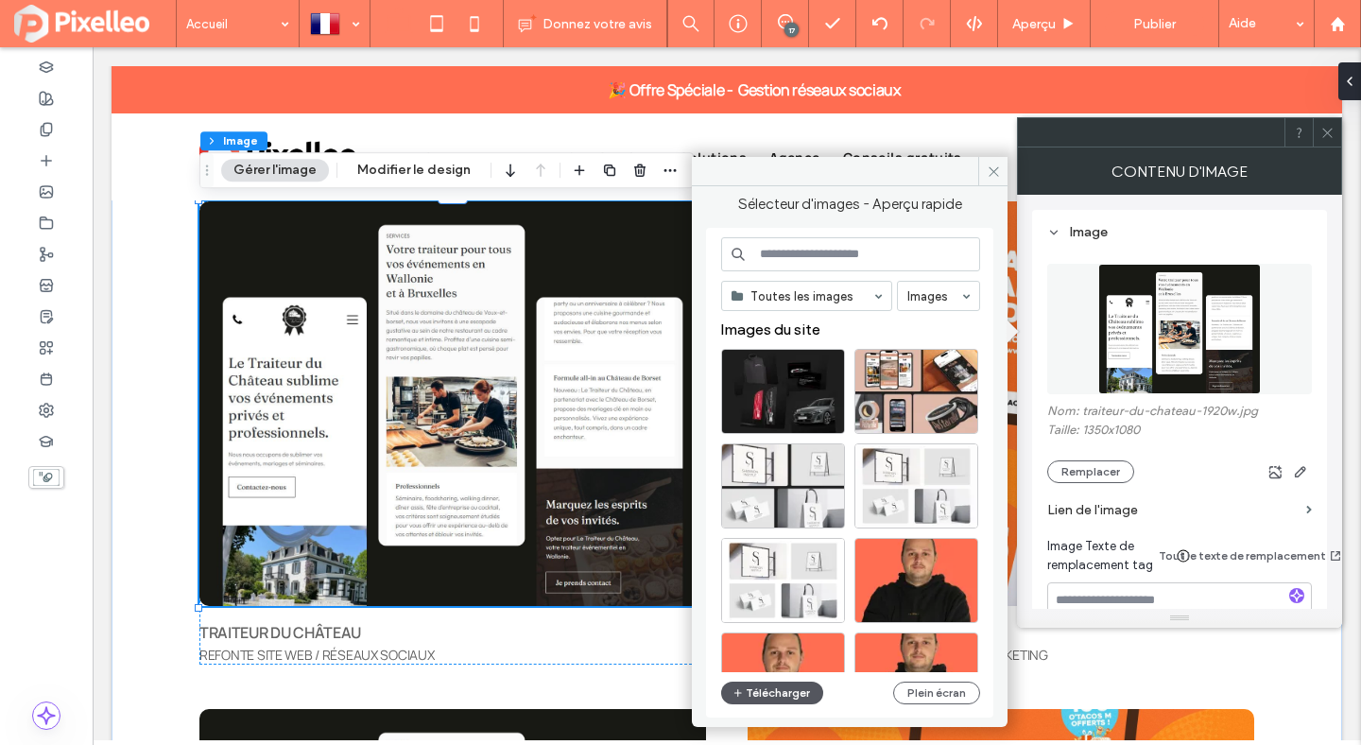
click at [802, 689] on button "Télécharger" at bounding box center [772, 693] width 102 height 23
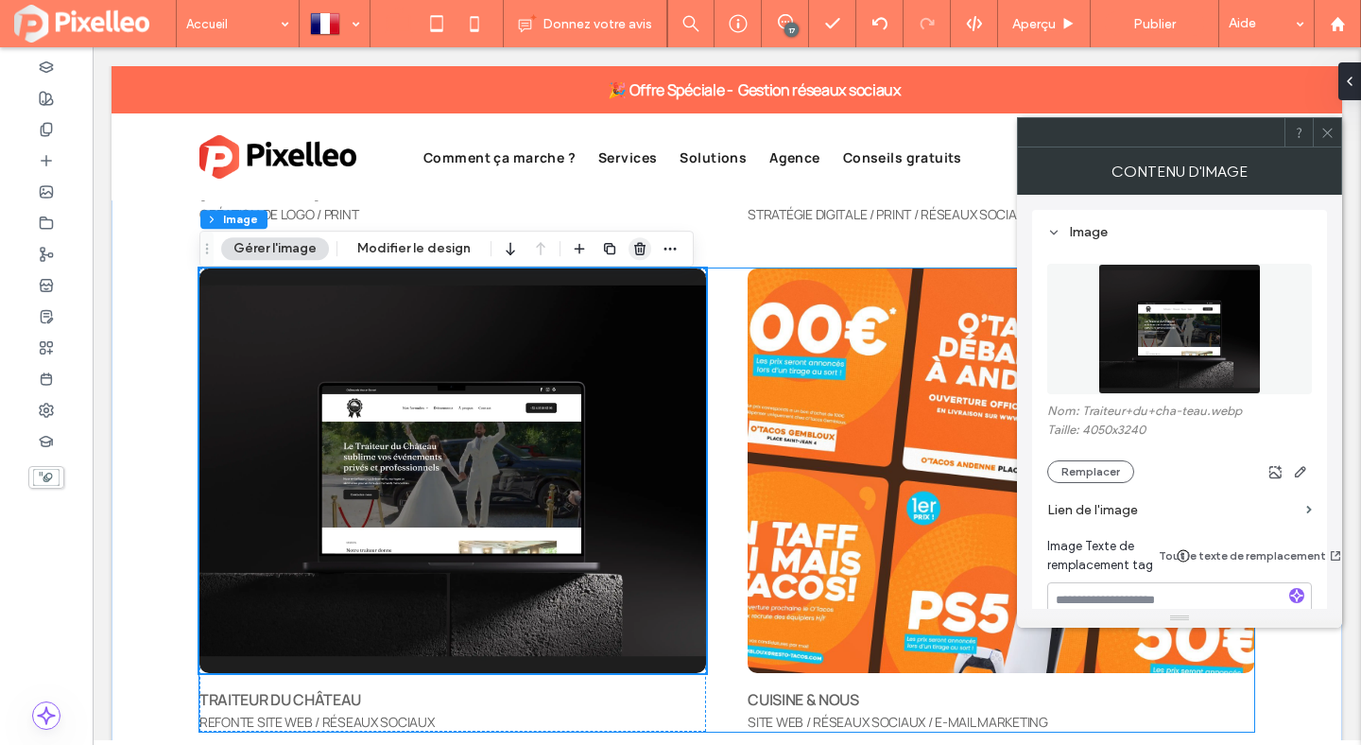
scroll to position [6268, 0]
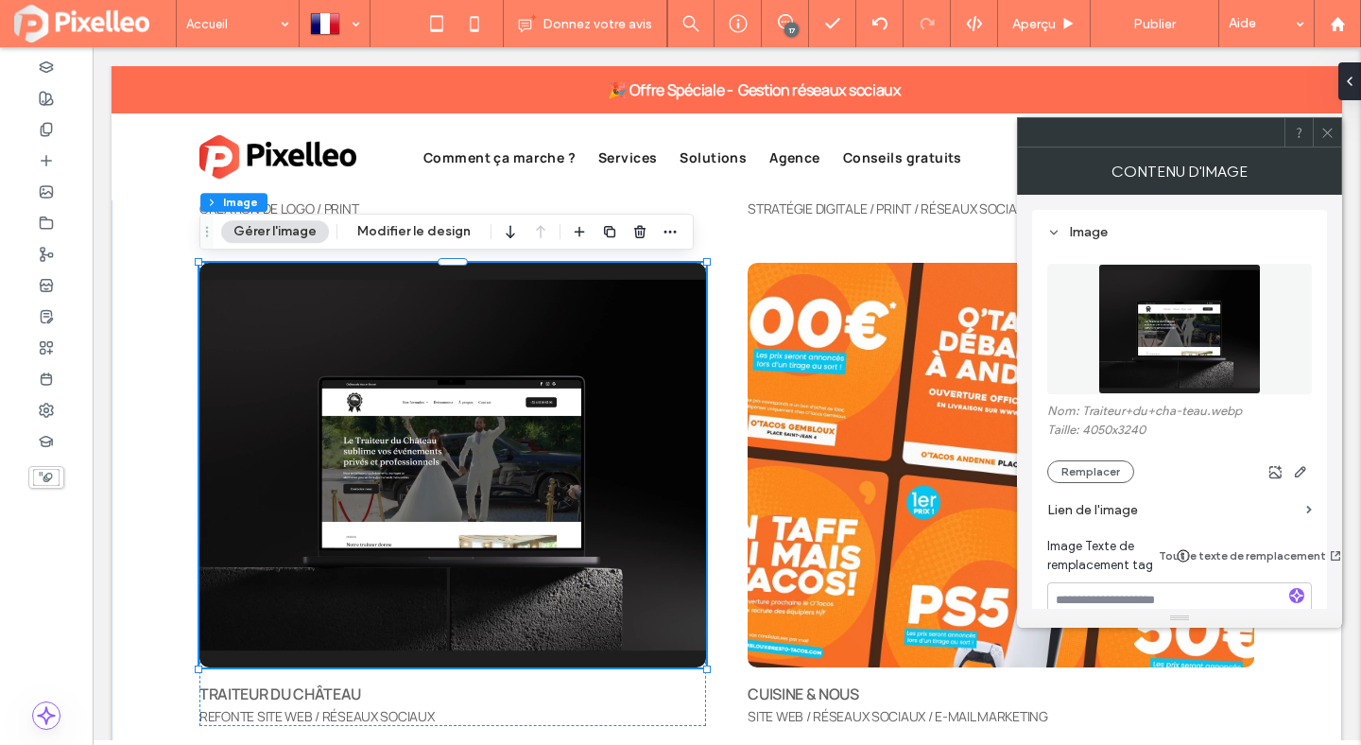
click at [1323, 134] on icon at bounding box center [1328, 133] width 14 height 14
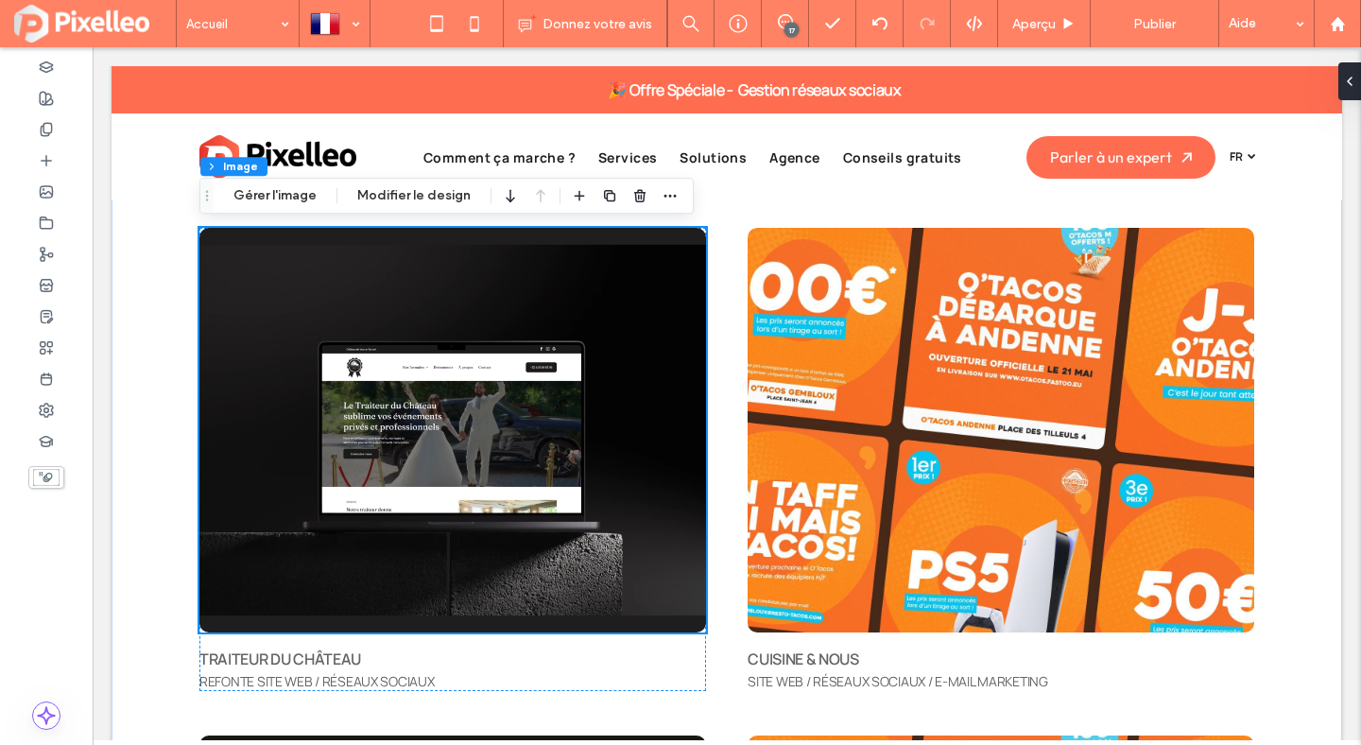
scroll to position [6304, 0]
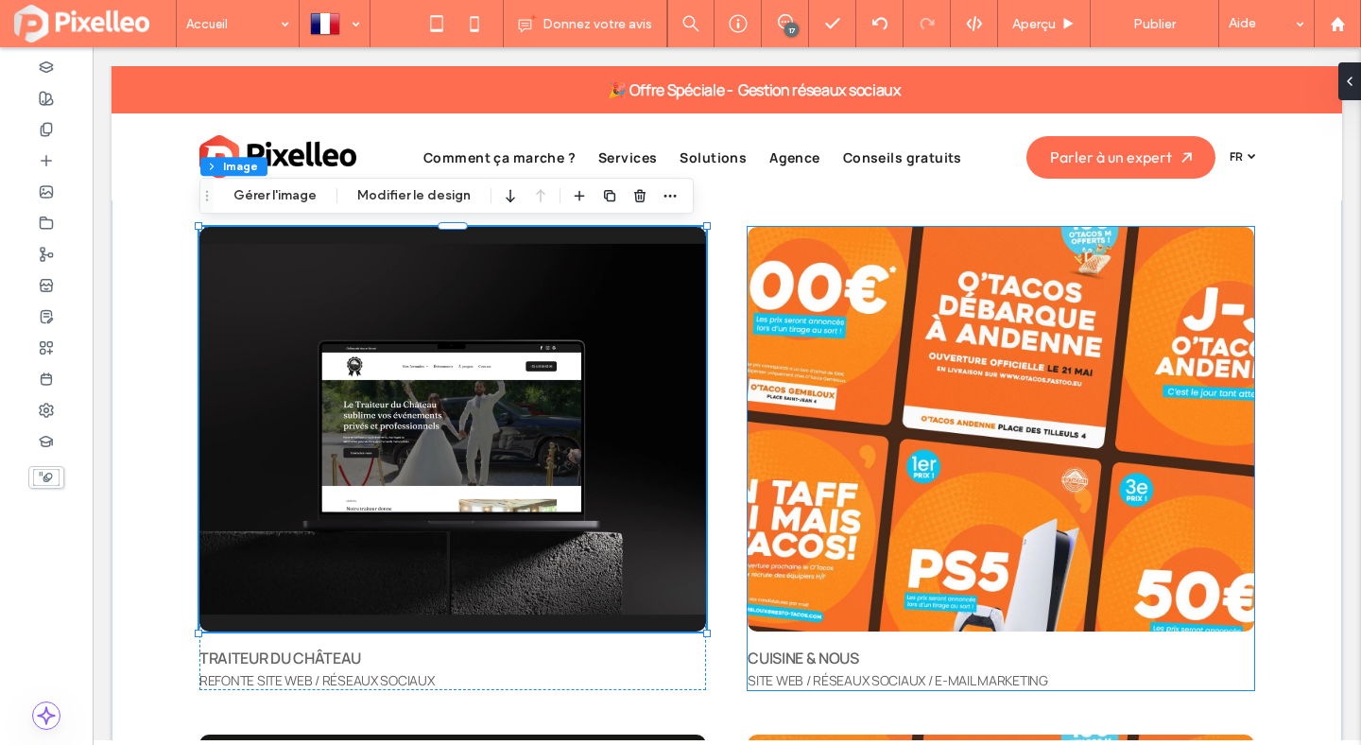
click at [889, 500] on img at bounding box center [1001, 430] width 507 height 406
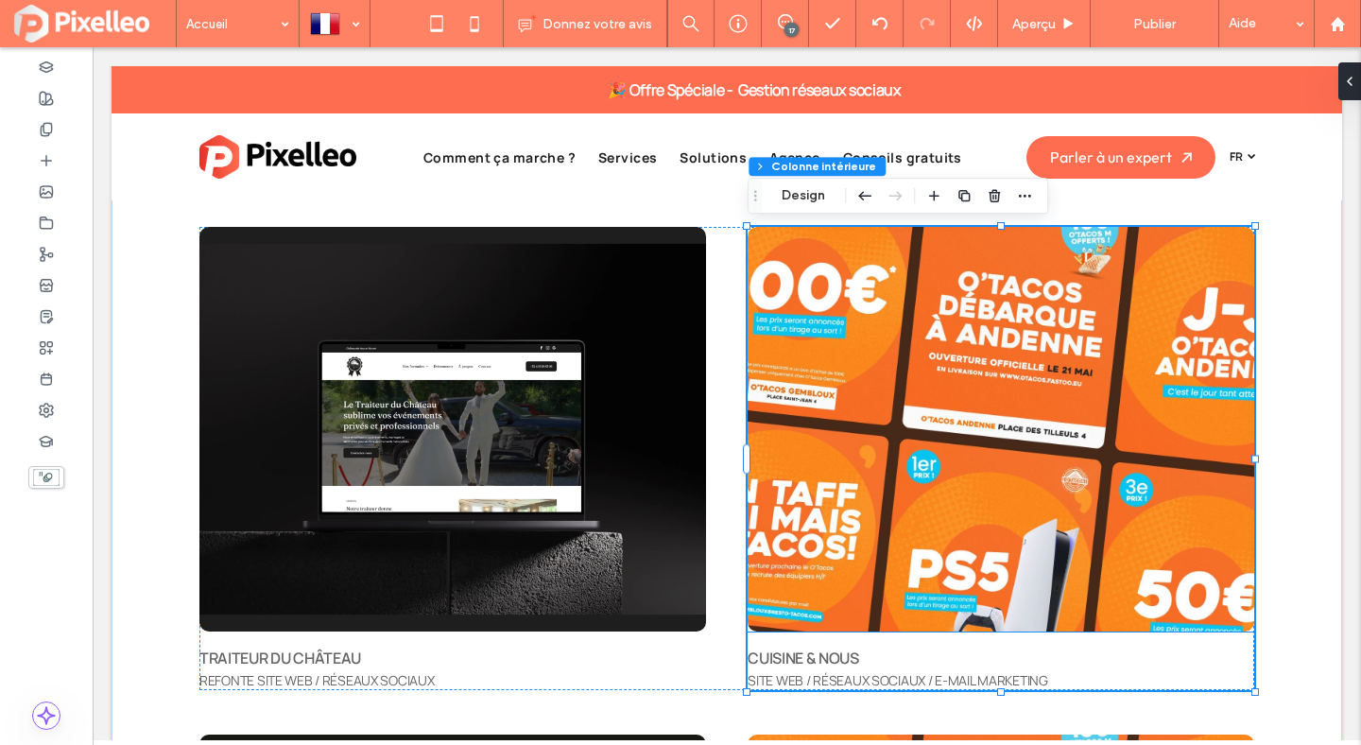
click at [853, 377] on img at bounding box center [1001, 430] width 507 height 406
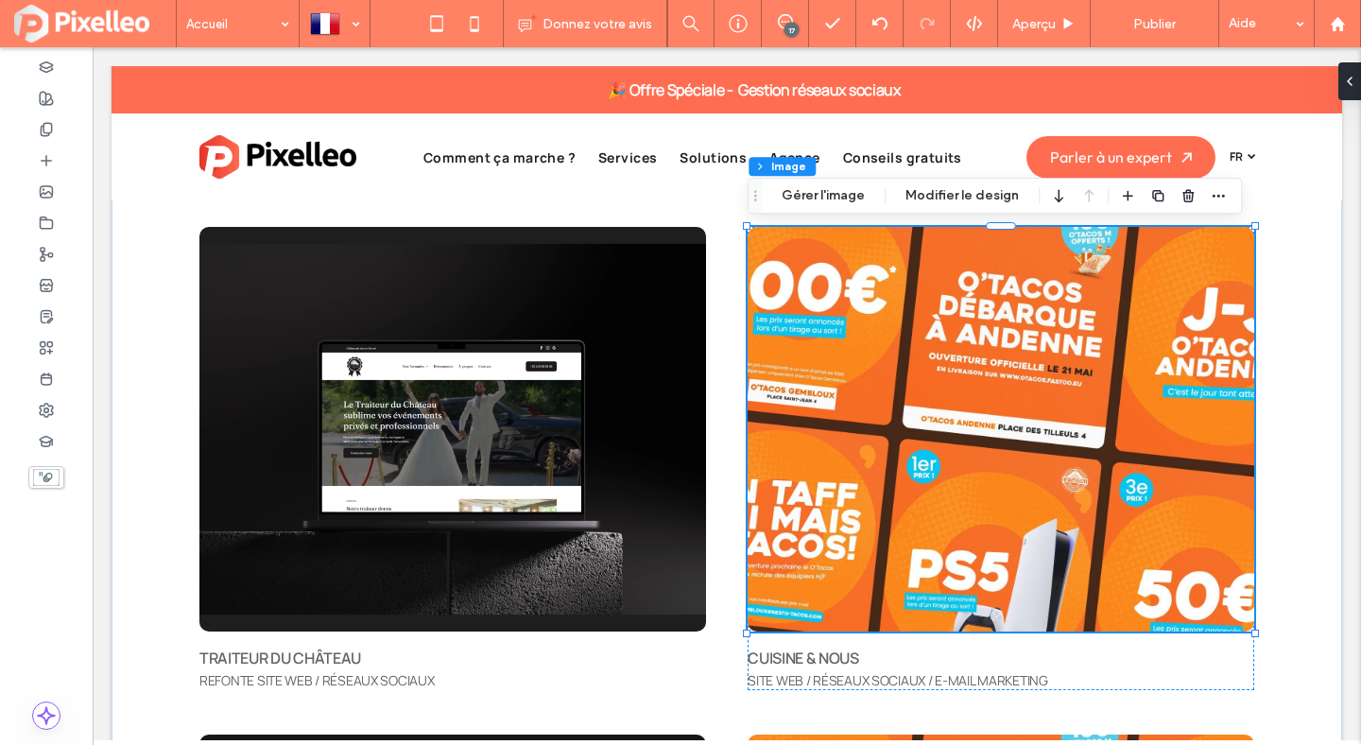
click at [853, 377] on img at bounding box center [1001, 430] width 507 height 406
click at [798, 190] on button "Gérer l'image" at bounding box center [823, 195] width 108 height 23
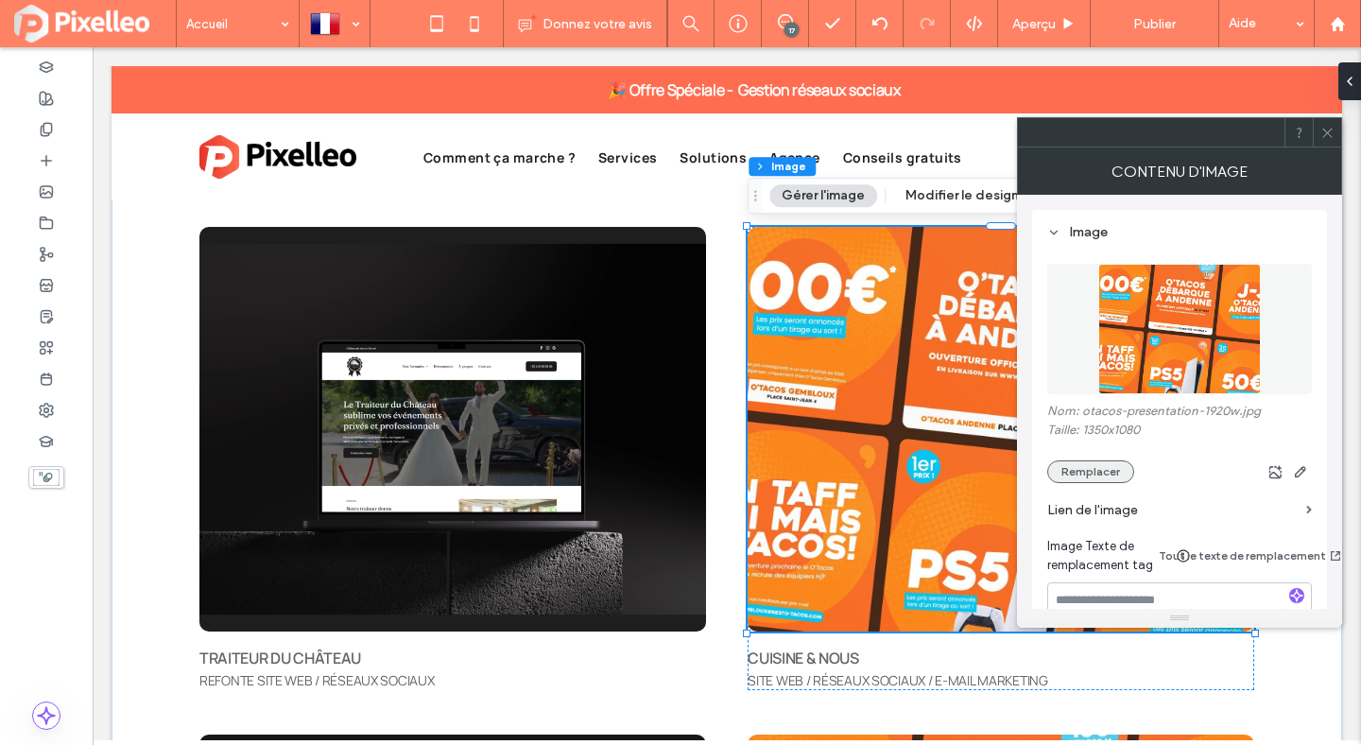
click at [1074, 479] on button "Remplacer" at bounding box center [1090, 471] width 87 height 23
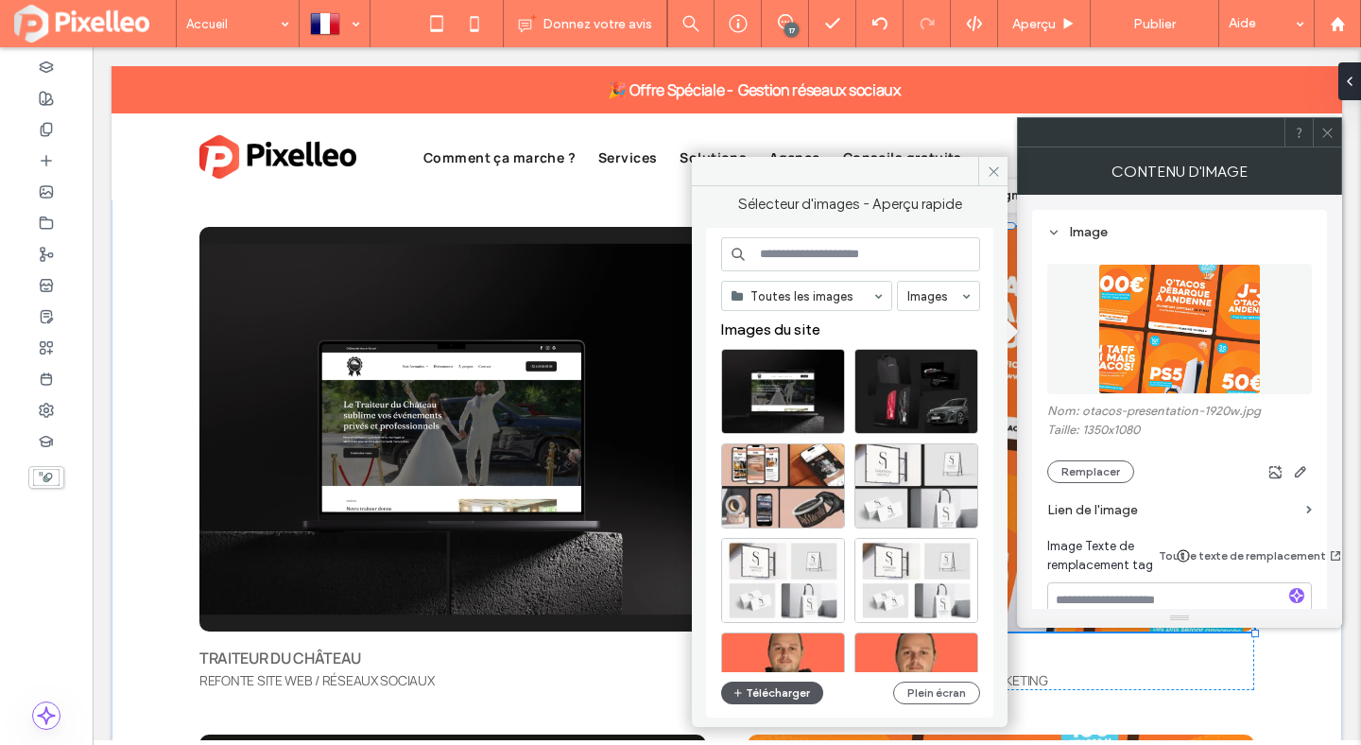
click at [787, 694] on button "Télécharger" at bounding box center [772, 693] width 102 height 23
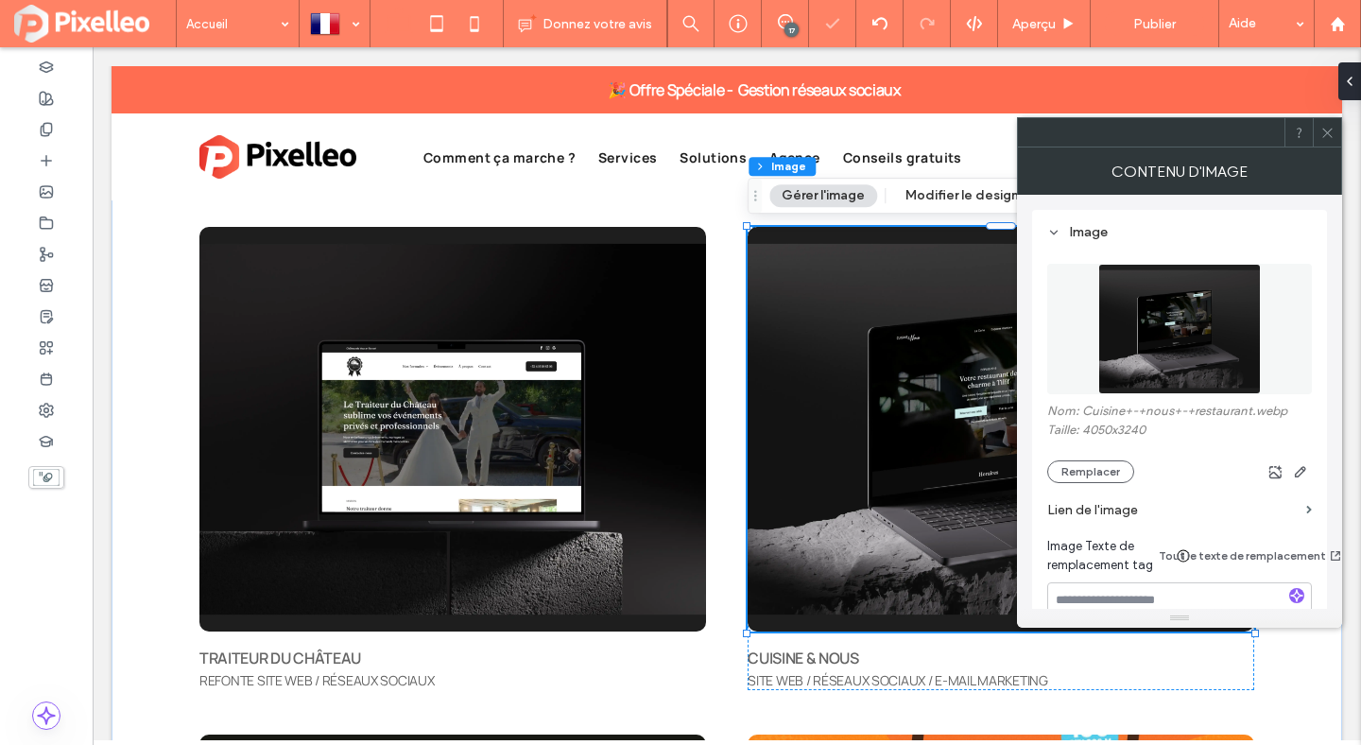
click at [1328, 129] on icon at bounding box center [1328, 133] width 14 height 14
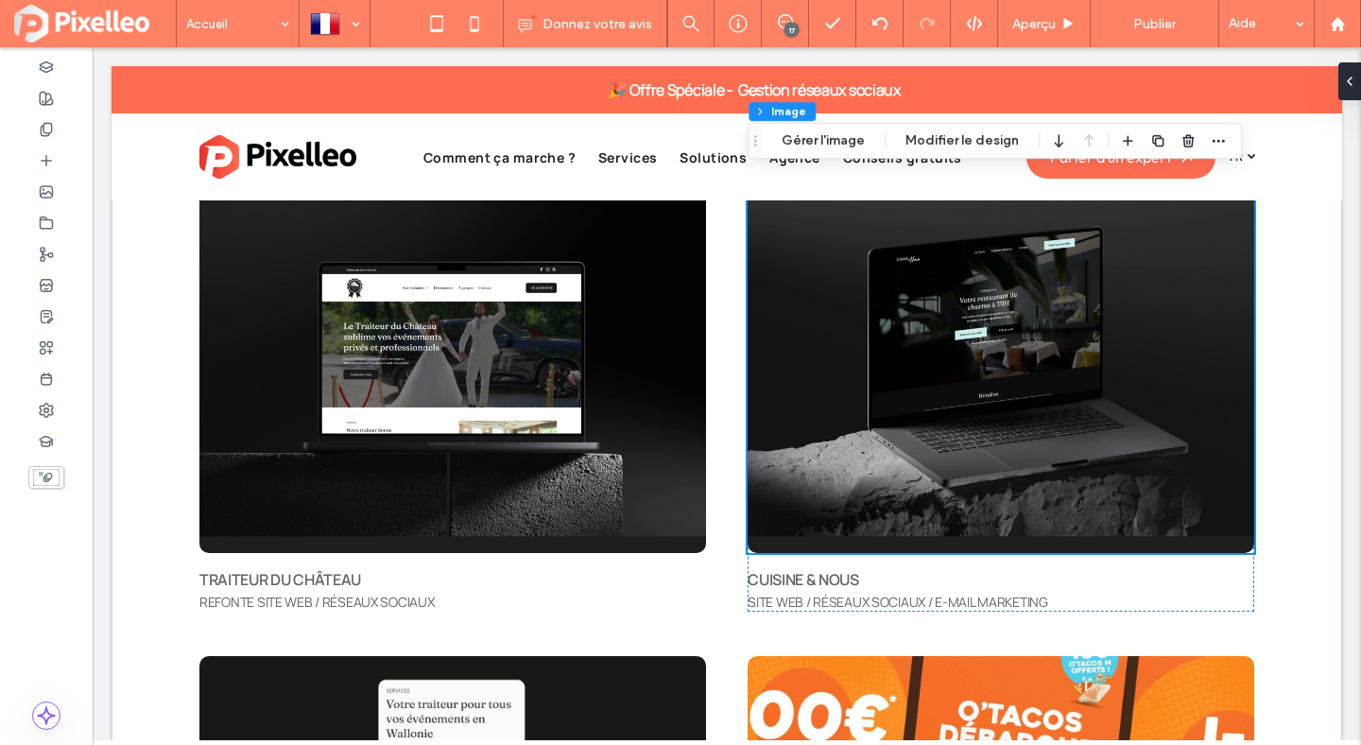
scroll to position [6329, 0]
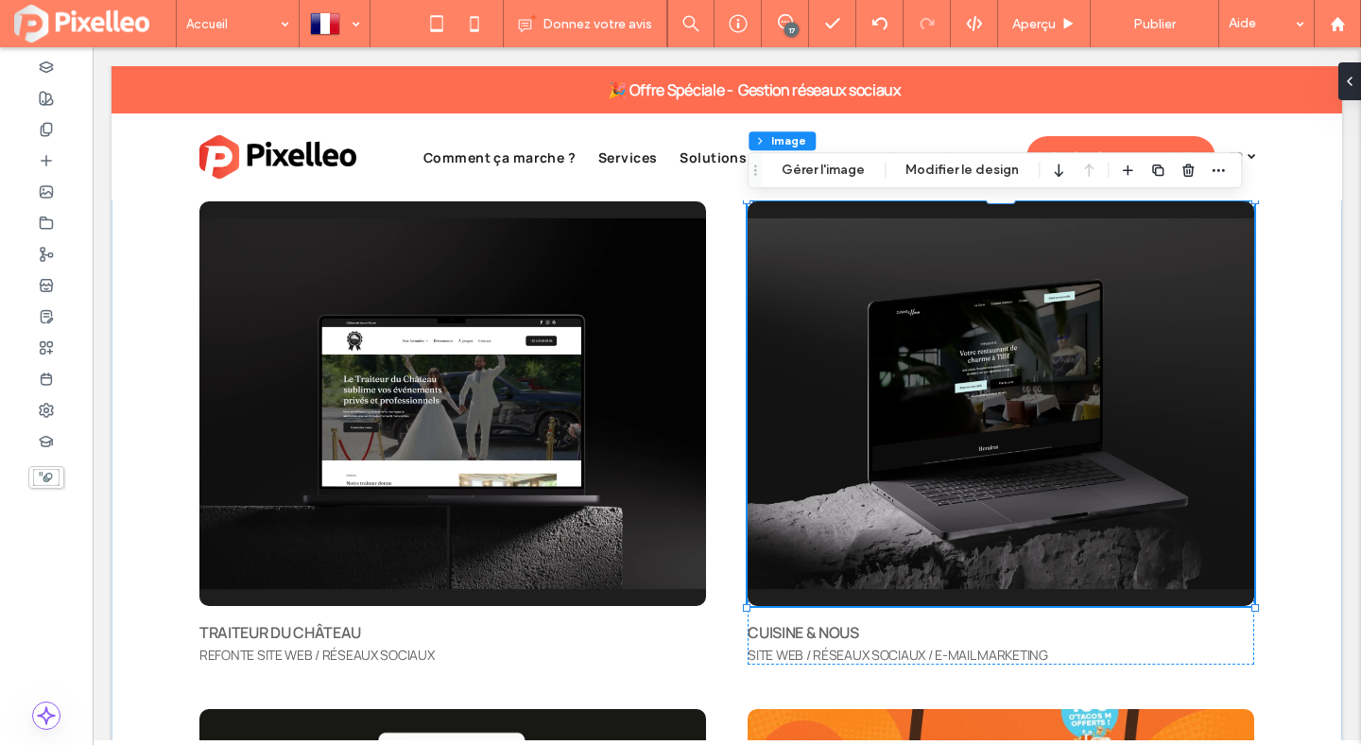
click at [1046, 371] on img at bounding box center [1001, 404] width 507 height 406
click at [852, 179] on button "Gérer l'image" at bounding box center [823, 170] width 108 height 23
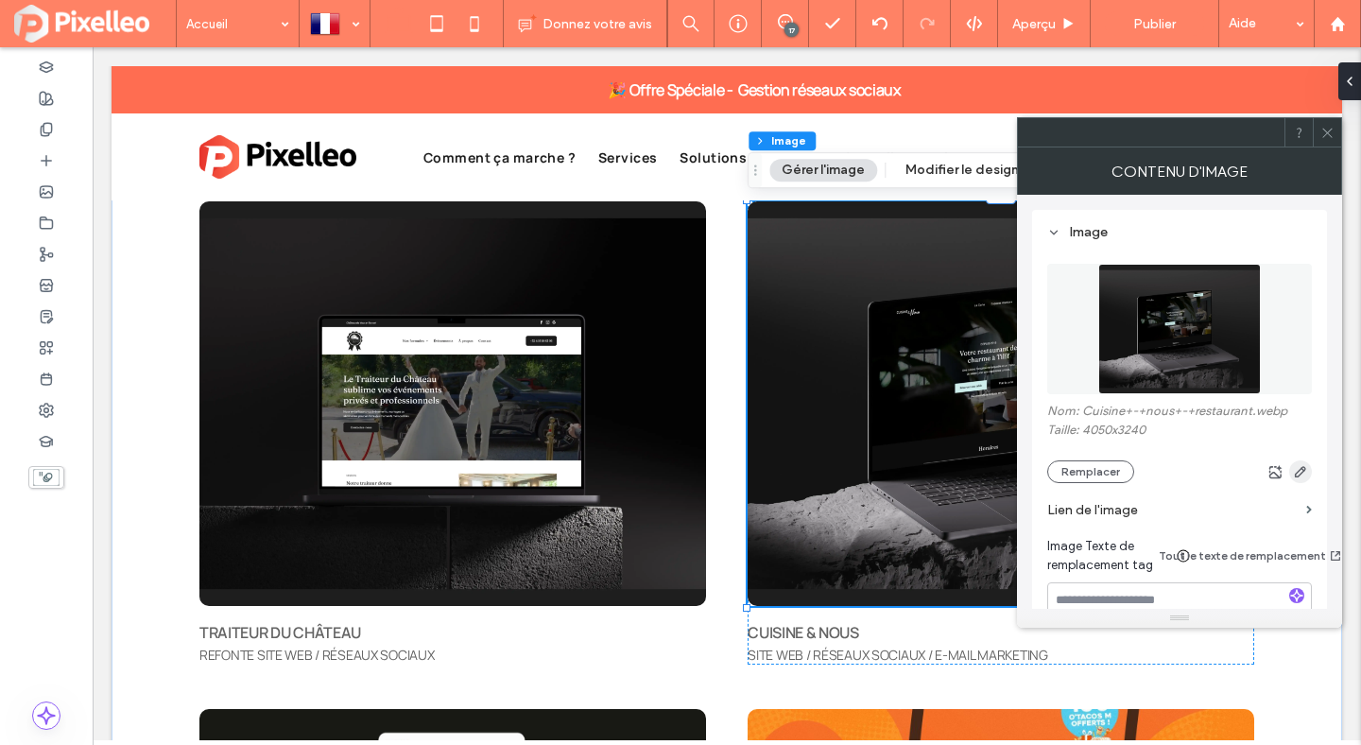
click at [1299, 473] on icon "button" at bounding box center [1300, 471] width 15 height 15
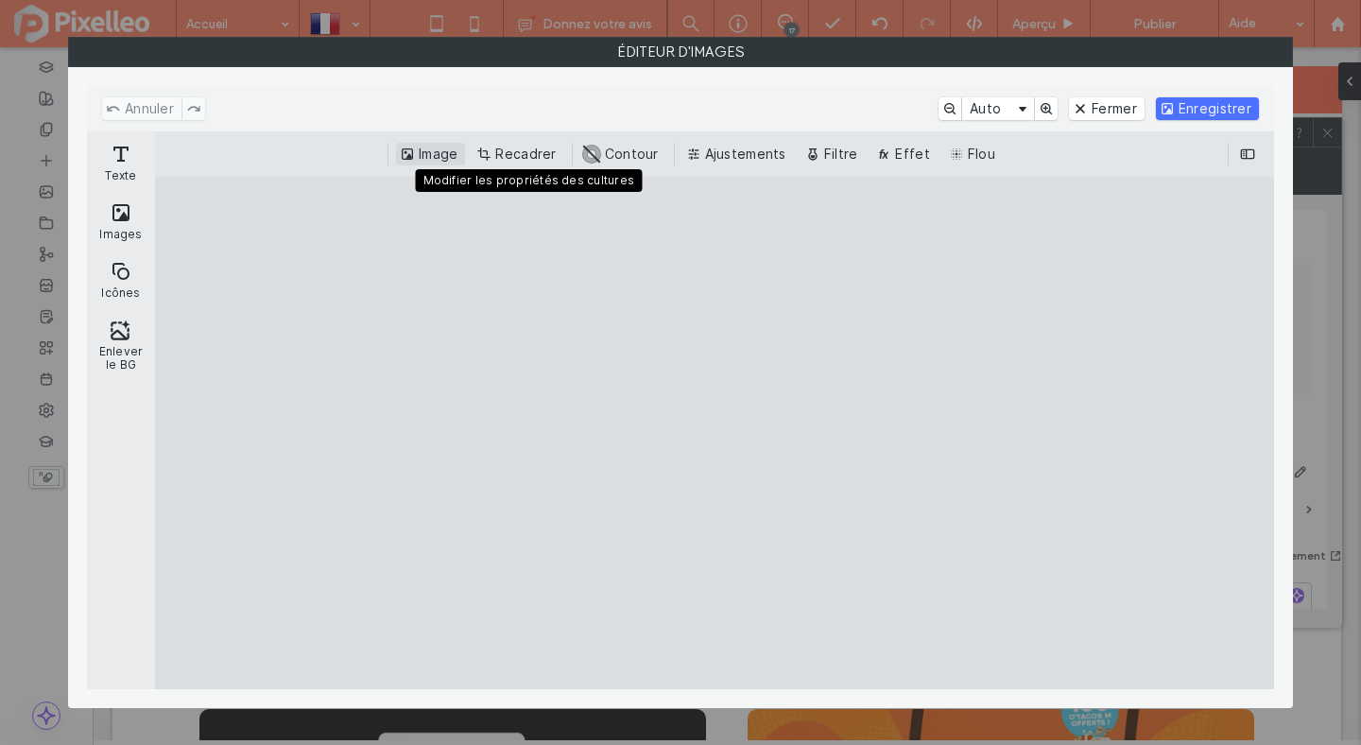
click at [433, 146] on button "Image" at bounding box center [430, 154] width 69 height 23
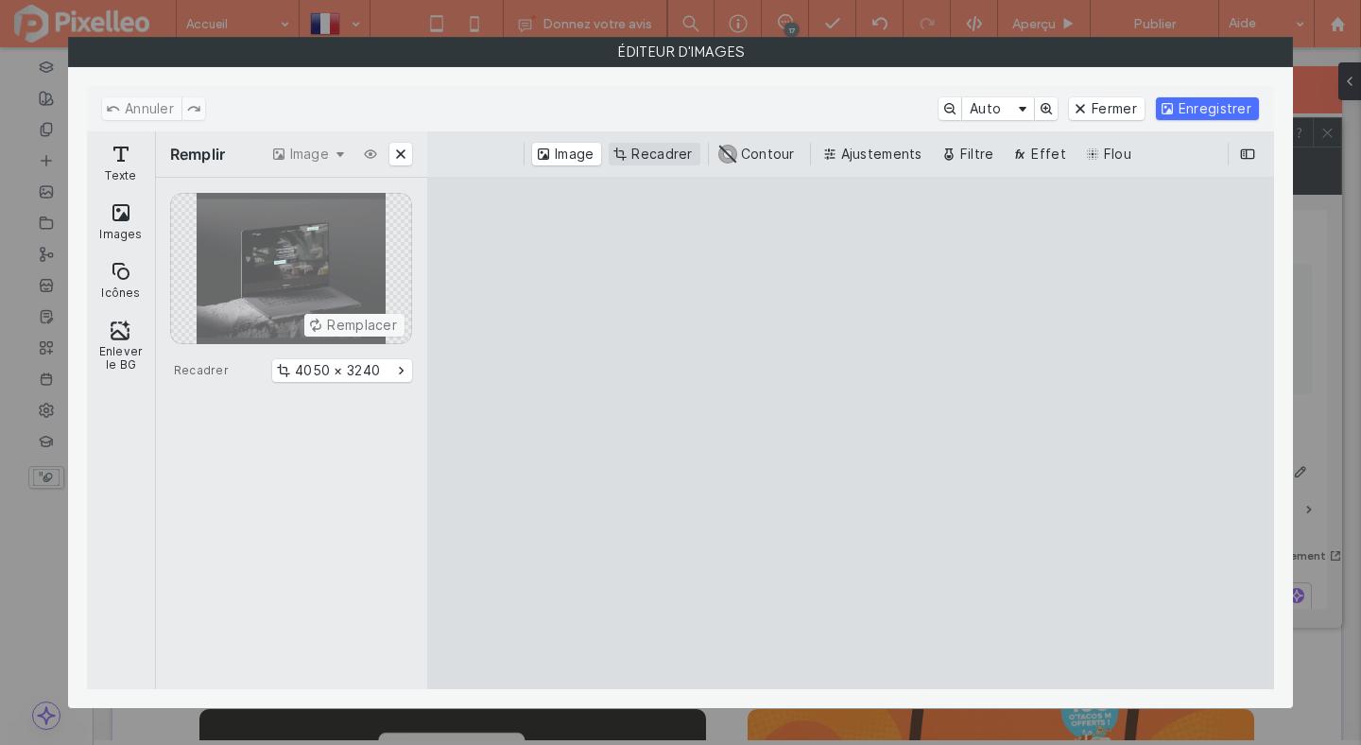
click at [648, 159] on button "Recadrer" at bounding box center [654, 154] width 91 height 23
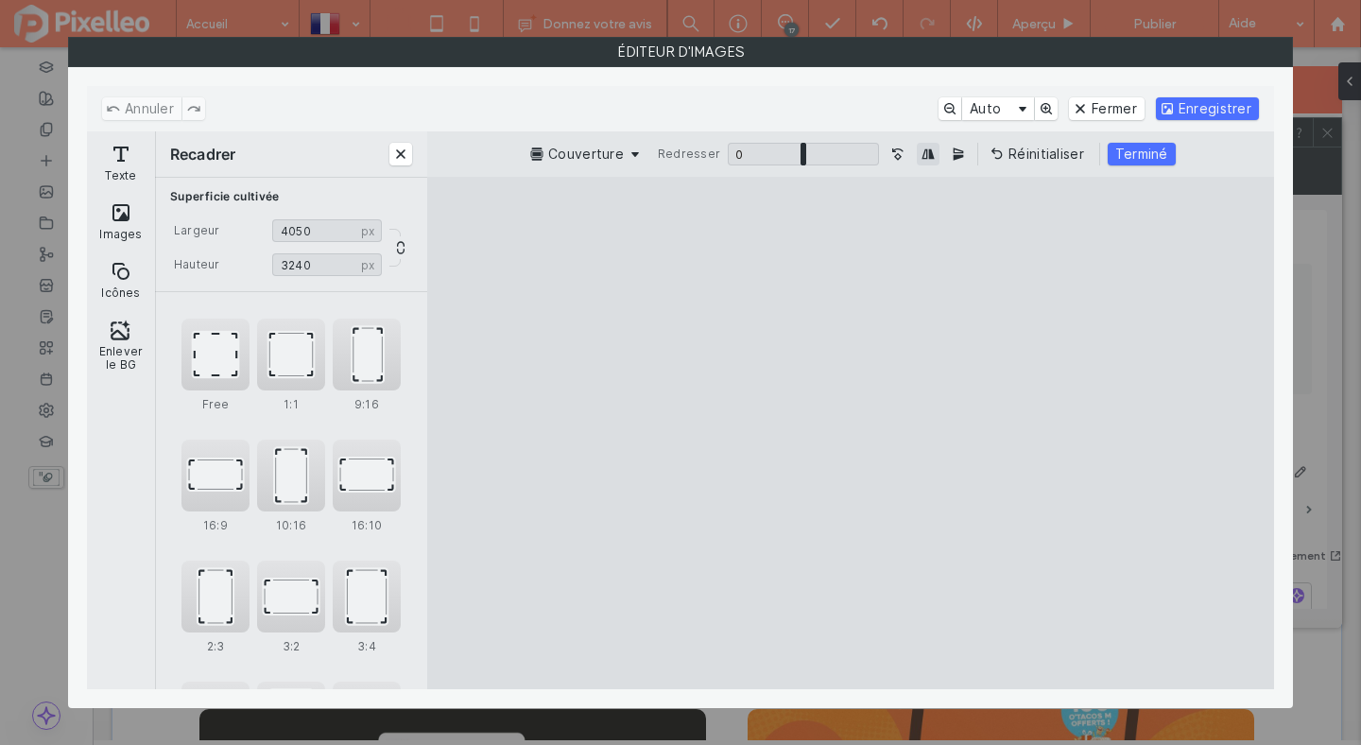
click at [921, 153] on button "Image miroir horizontale" at bounding box center [928, 154] width 23 height 23
click at [926, 149] on button "Image miroir horizontale" at bounding box center [928, 154] width 23 height 23
click at [1115, 109] on button "Fermer" at bounding box center [1107, 108] width 76 height 23
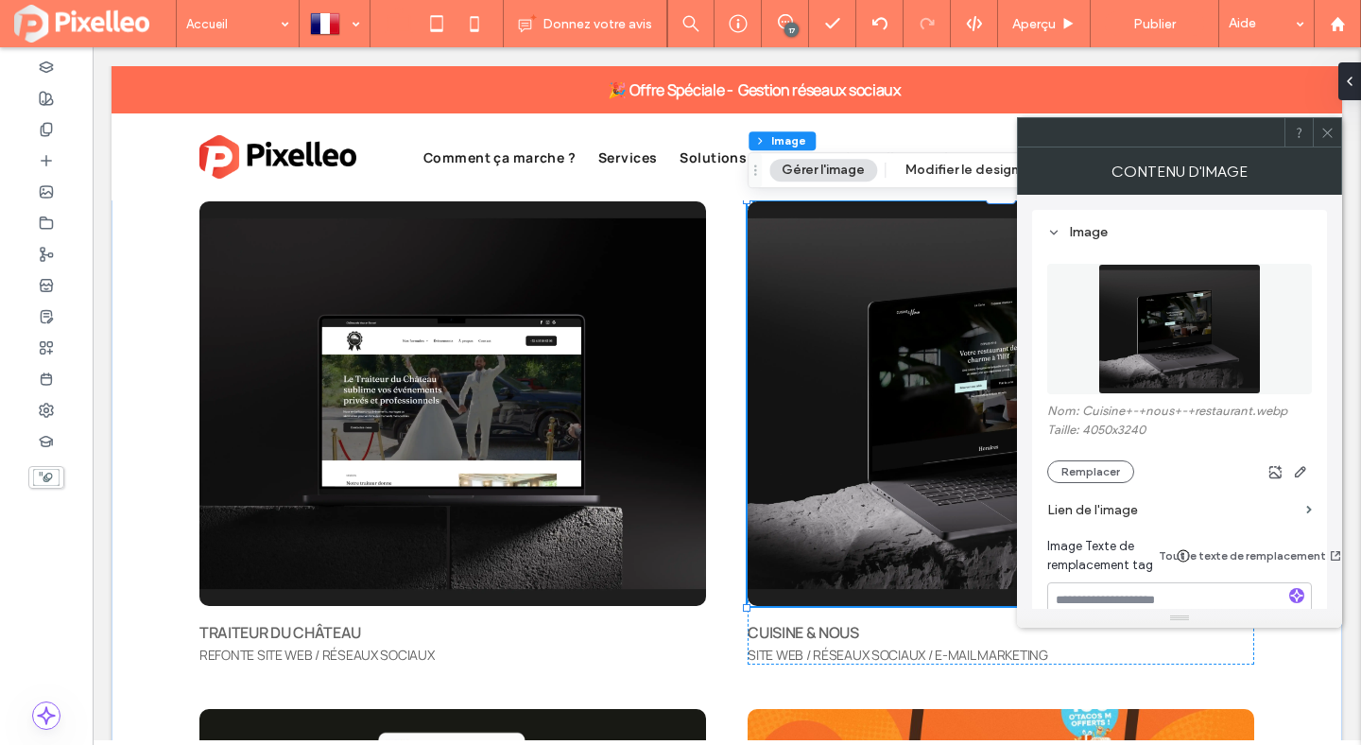
click at [1329, 133] on icon at bounding box center [1328, 133] width 14 height 14
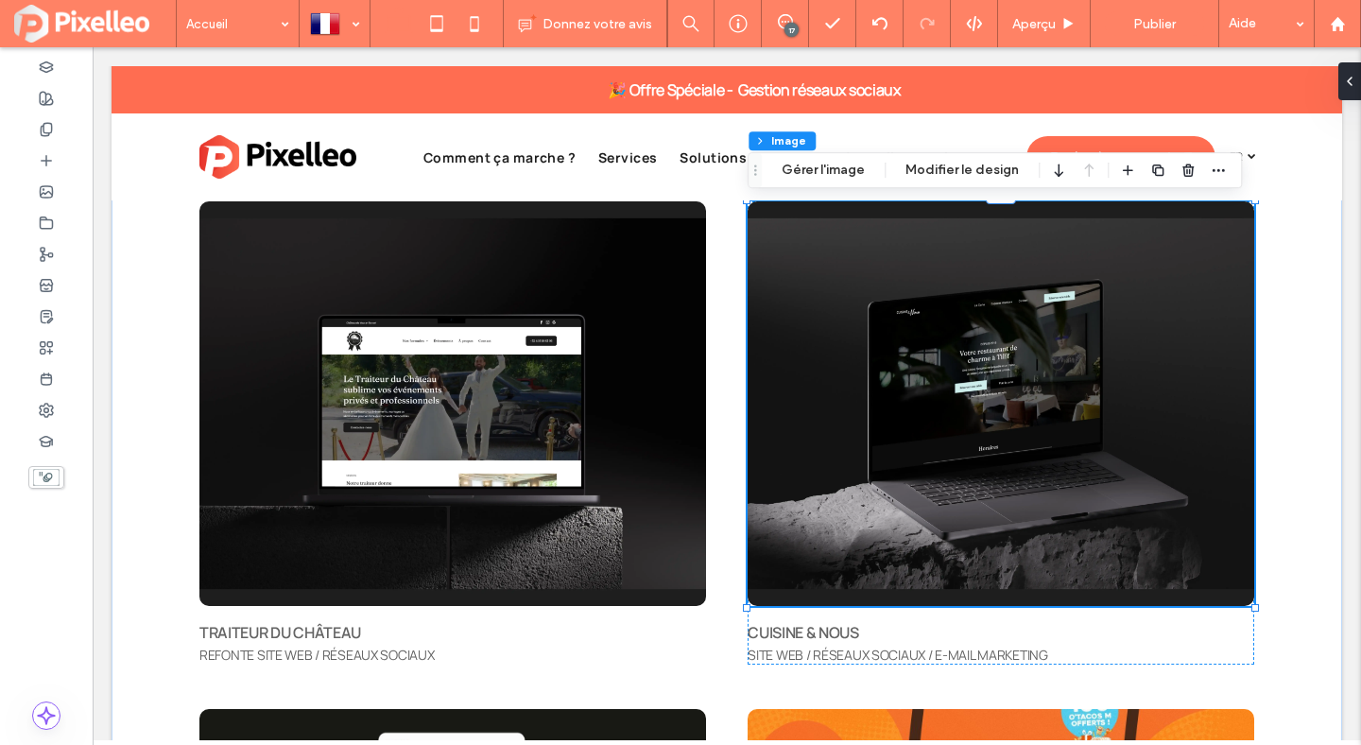
click at [981, 209] on img at bounding box center [1001, 404] width 507 height 406
click at [1116, 614] on div "CUISINE & NOUS SITE WEB / RÉSEAUX SOCIAUX / E-MAIL MARKETING" at bounding box center [1001, 433] width 507 height 464
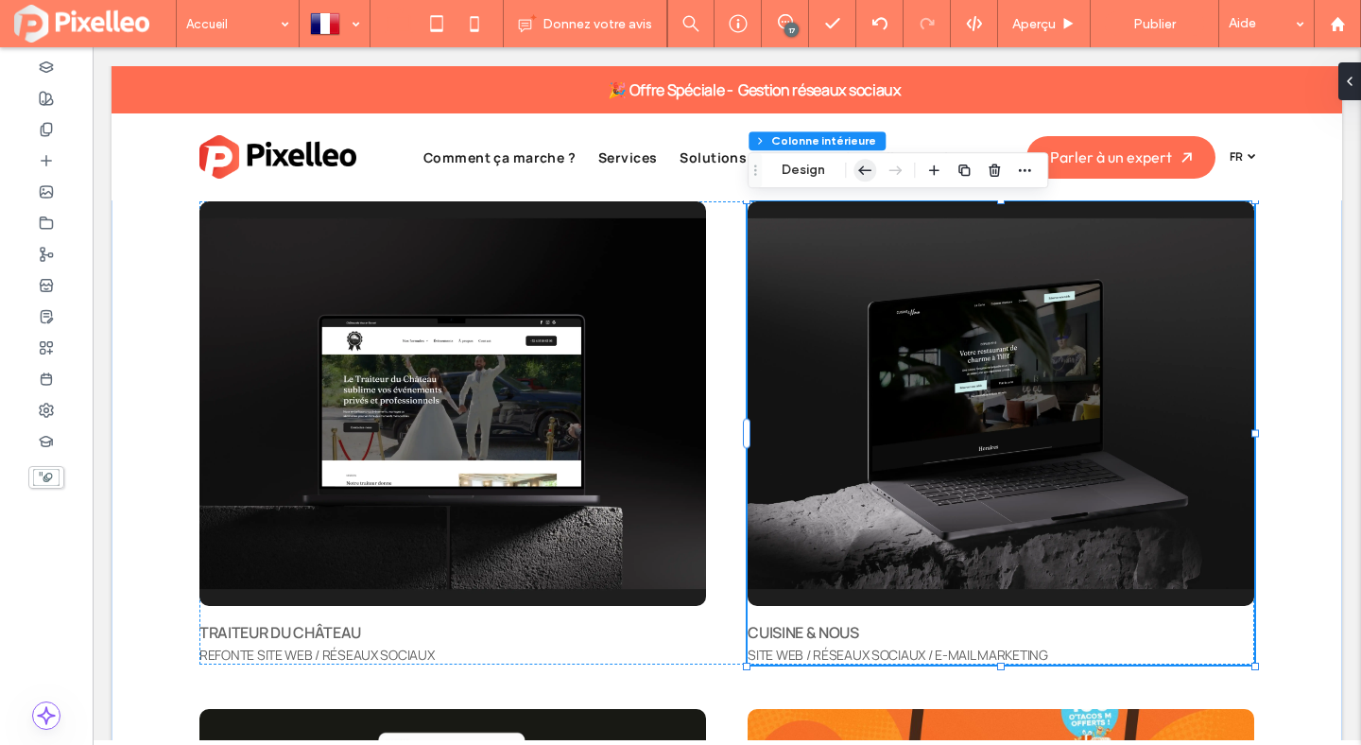
click at [873, 169] on icon "button" at bounding box center [865, 170] width 23 height 34
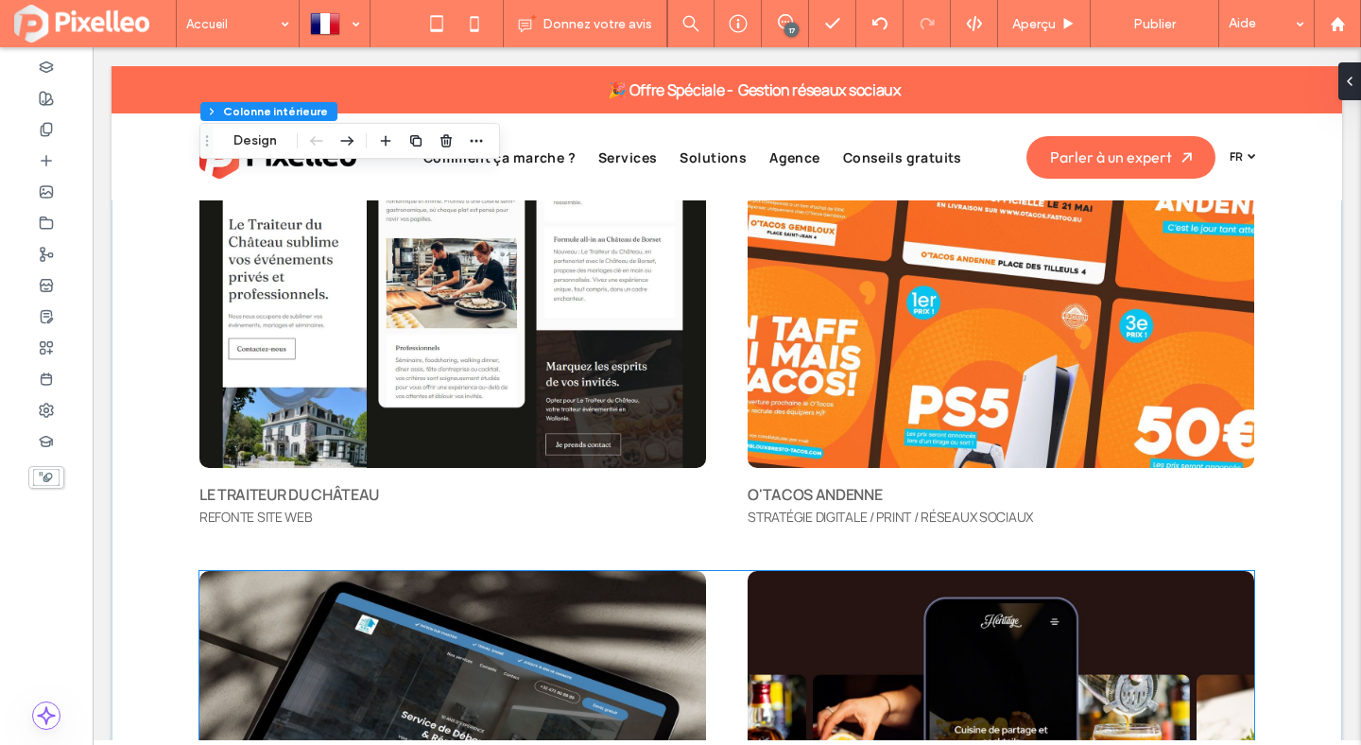
scroll to position [6963, 0]
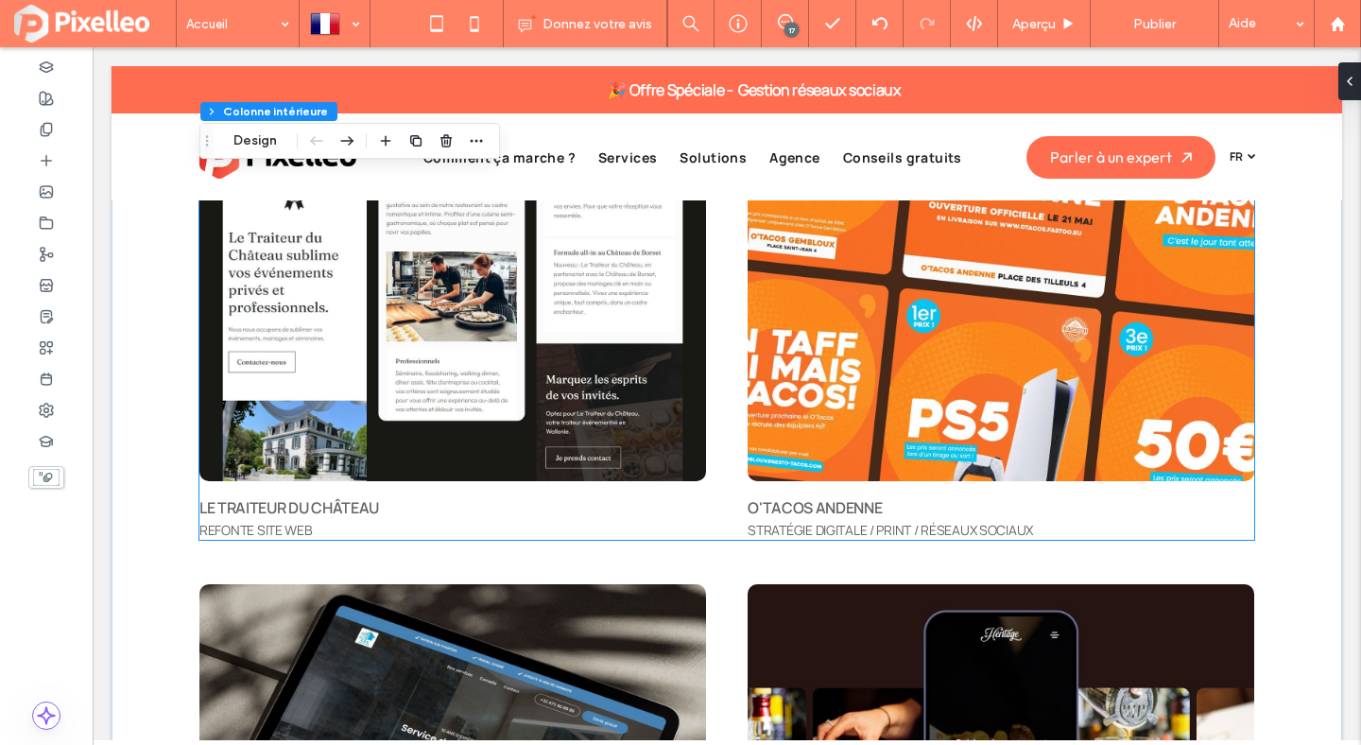
click at [305, 502] on span "LE TRAITEUR DU CHÂTEAU" at bounding box center [289, 507] width 180 height 21
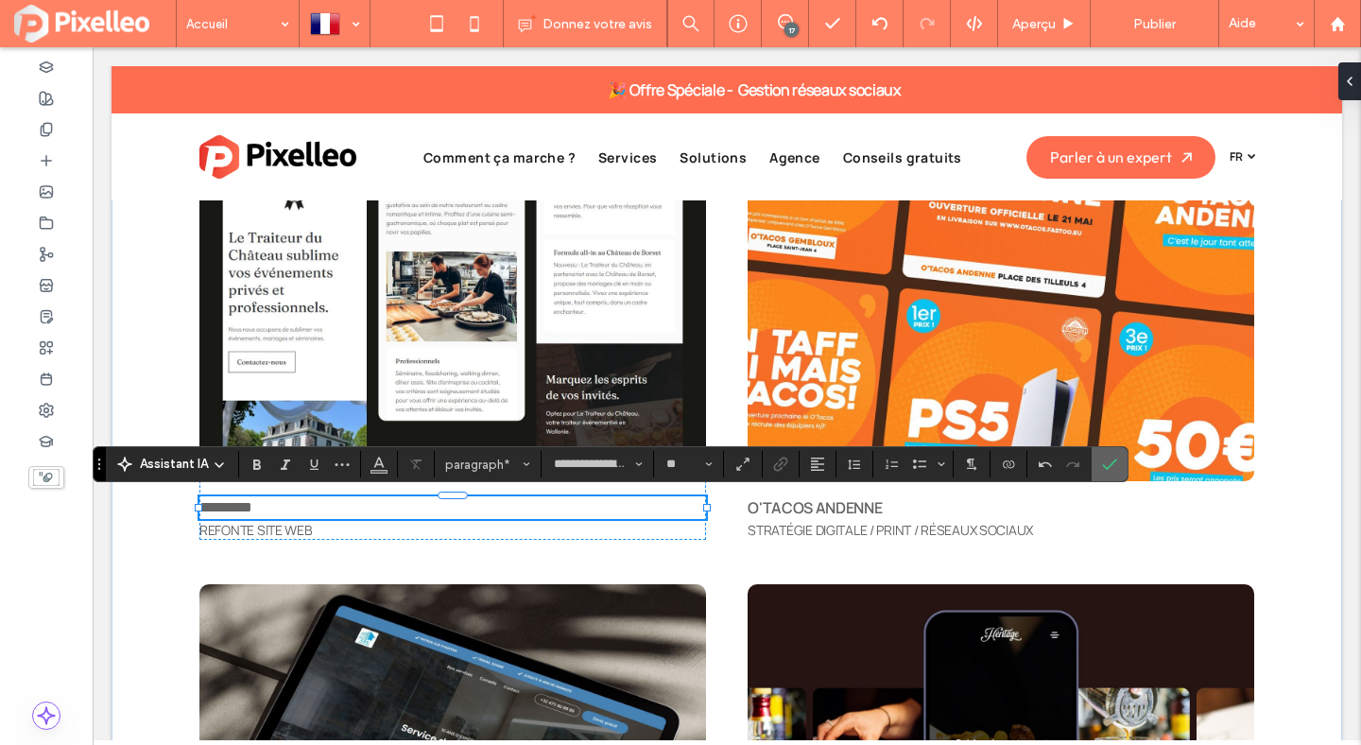
click at [1111, 463] on icon "Confirmer" at bounding box center [1109, 464] width 15 height 15
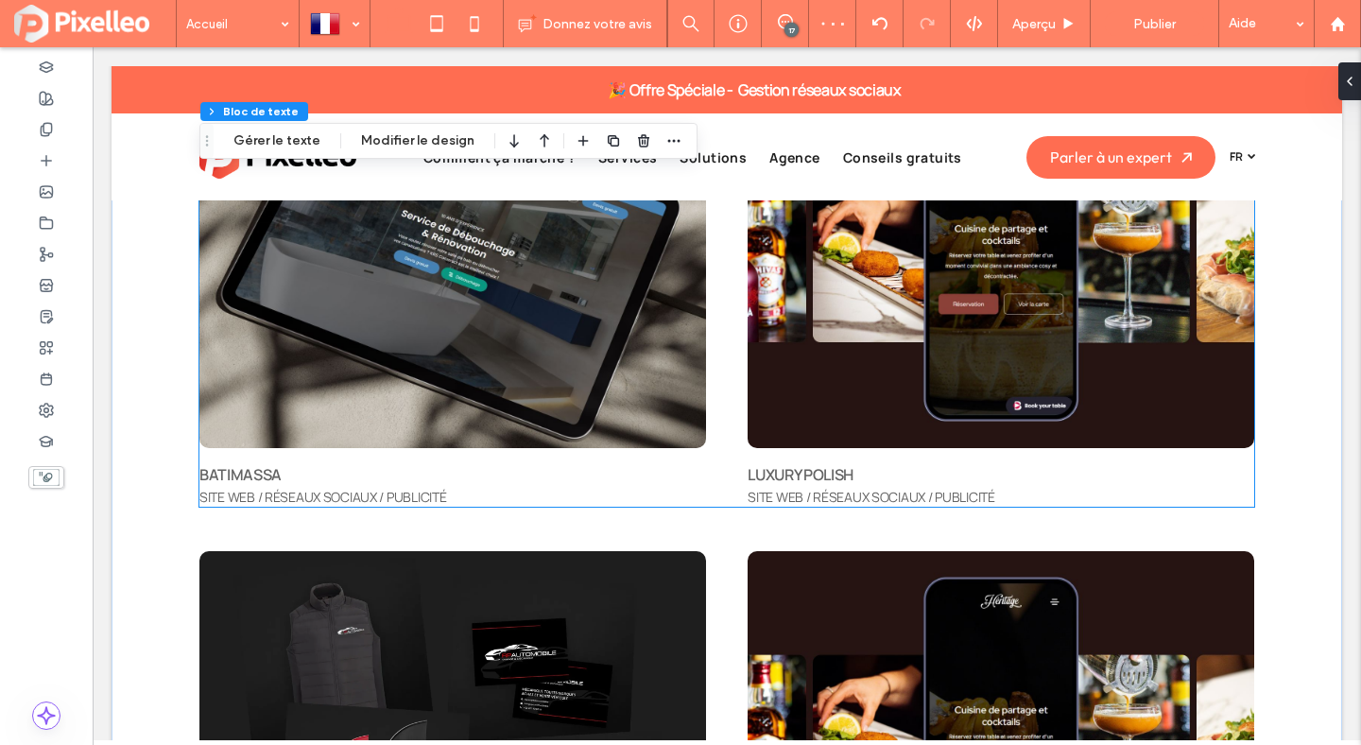
scroll to position [7352, 0]
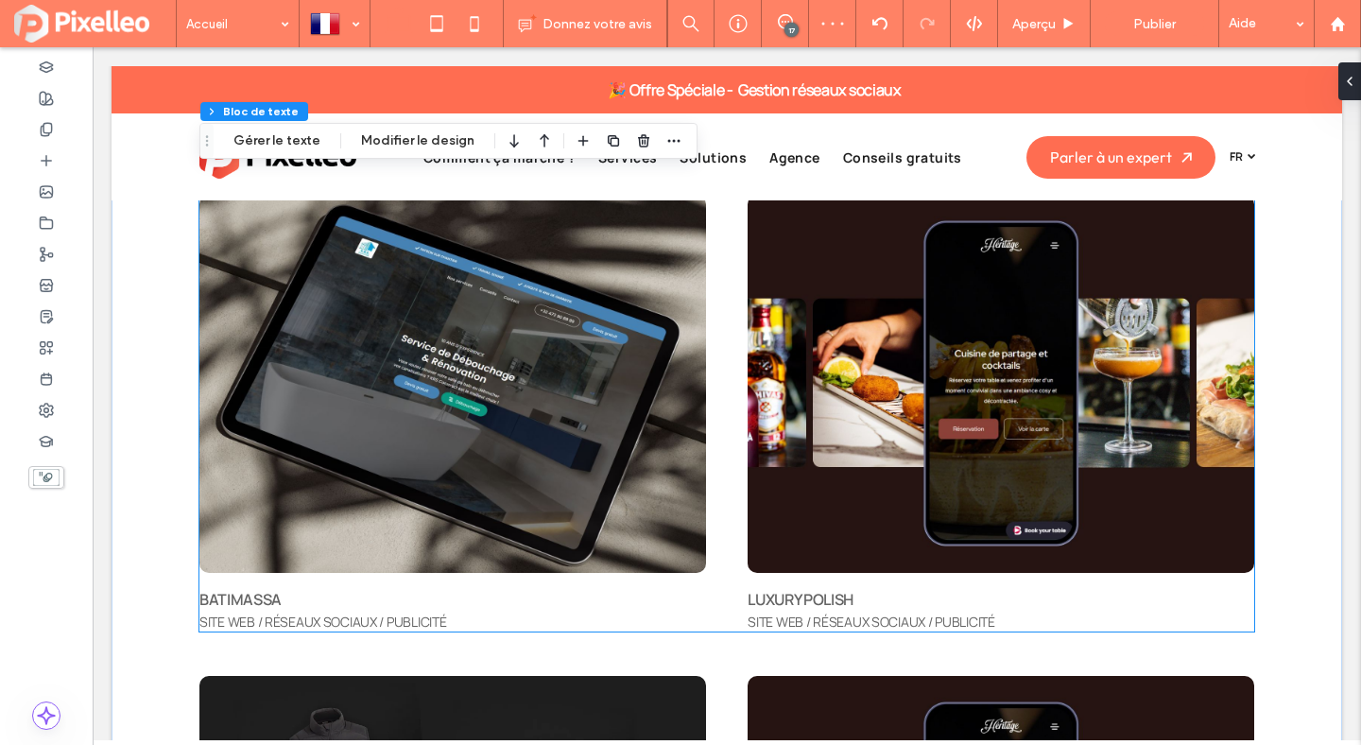
click at [722, 304] on div "BATIMASSA SITE WEB / RÉSEAUX SOCIAUX / PUBLICITÉ LUXURY POLISH SITE WEB / RÉSEA…" at bounding box center [726, 413] width 1055 height 437
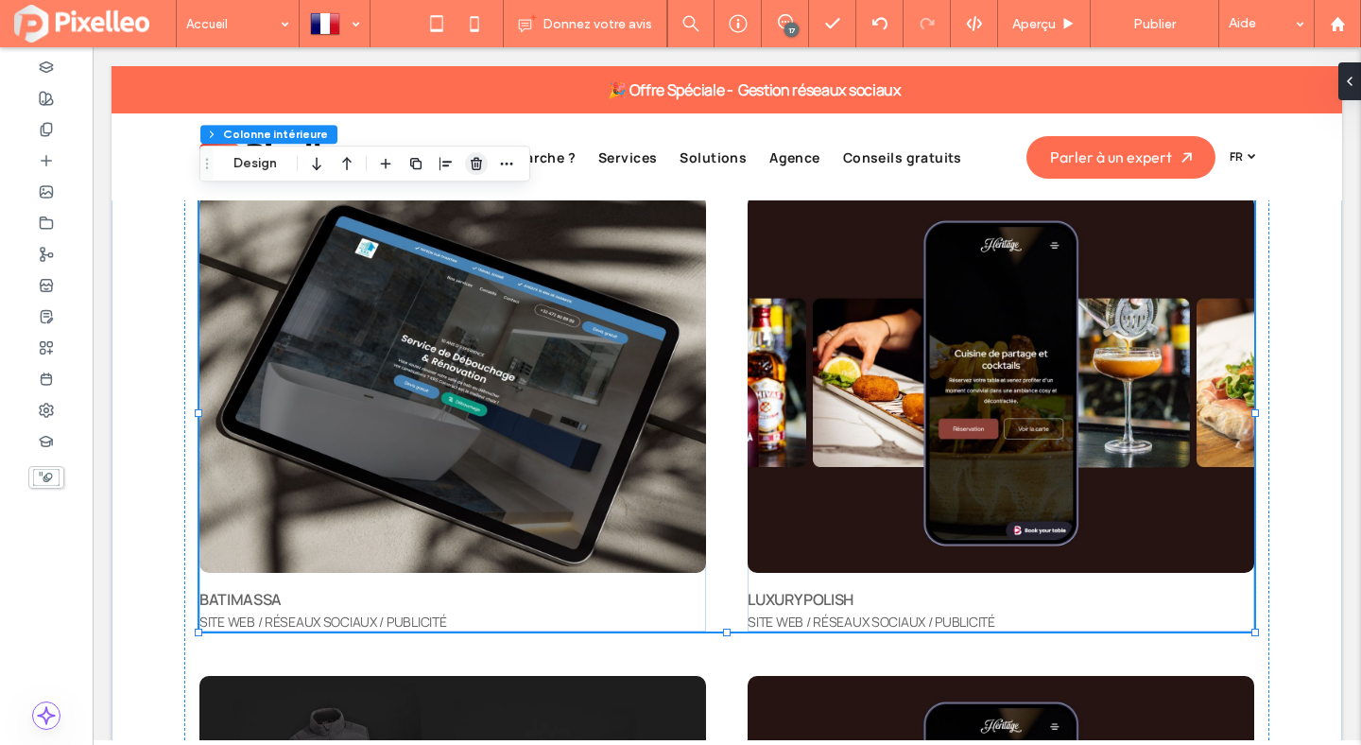
click at [478, 156] on icon "button" at bounding box center [476, 163] width 15 height 15
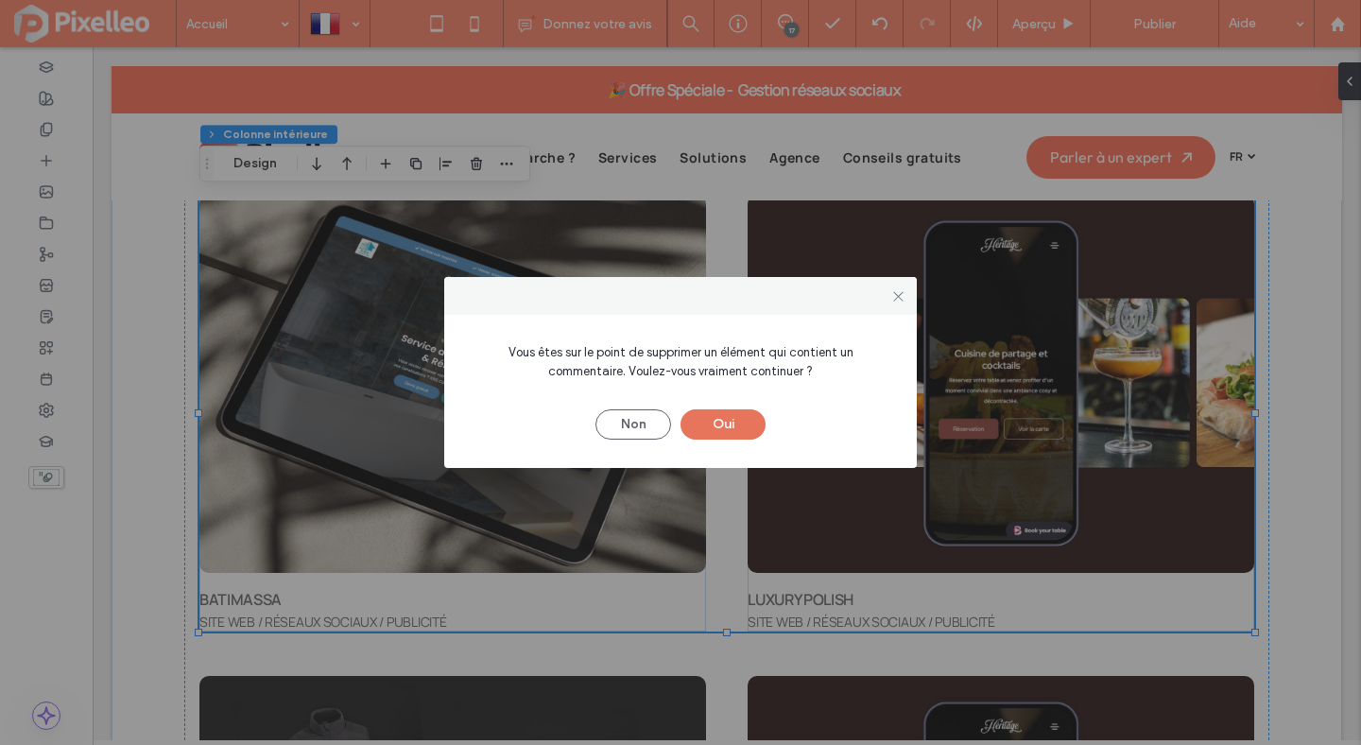
click at [717, 421] on button "Oui" at bounding box center [723, 424] width 85 height 30
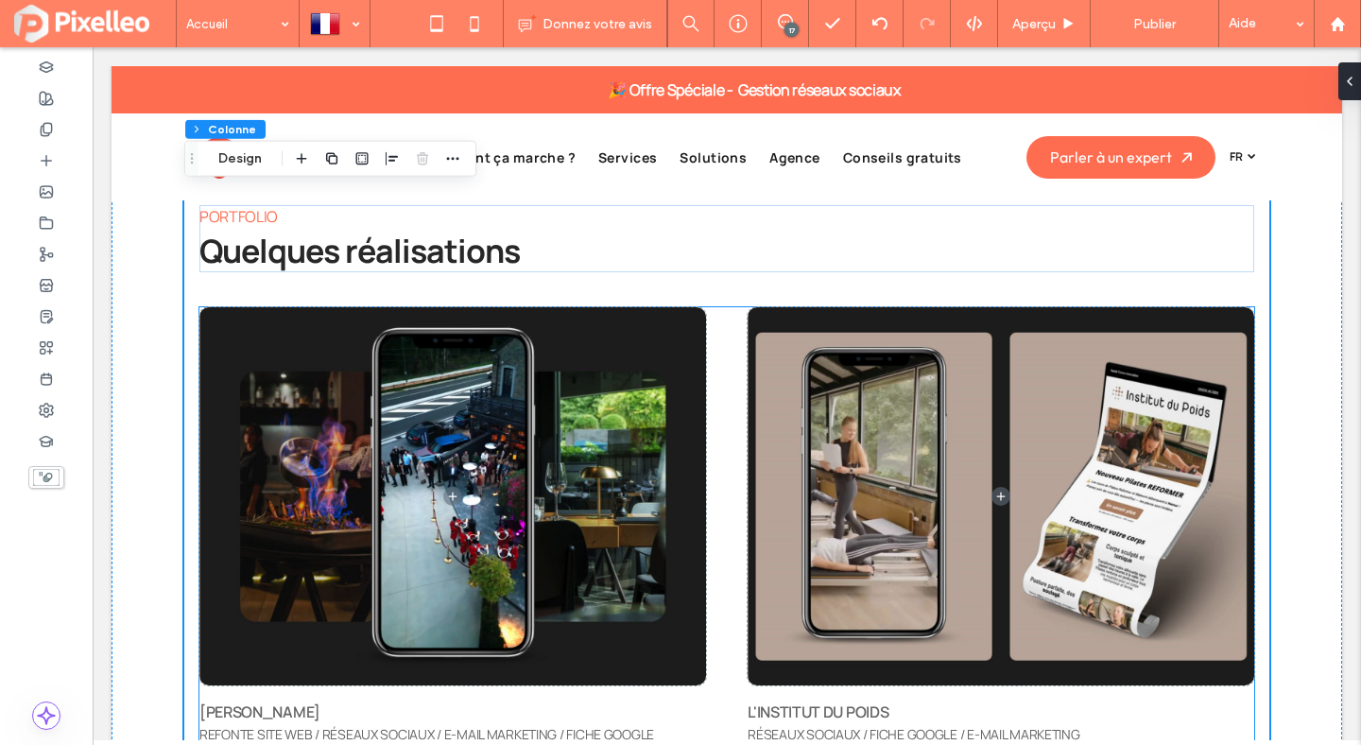
scroll to position [5392, 0]
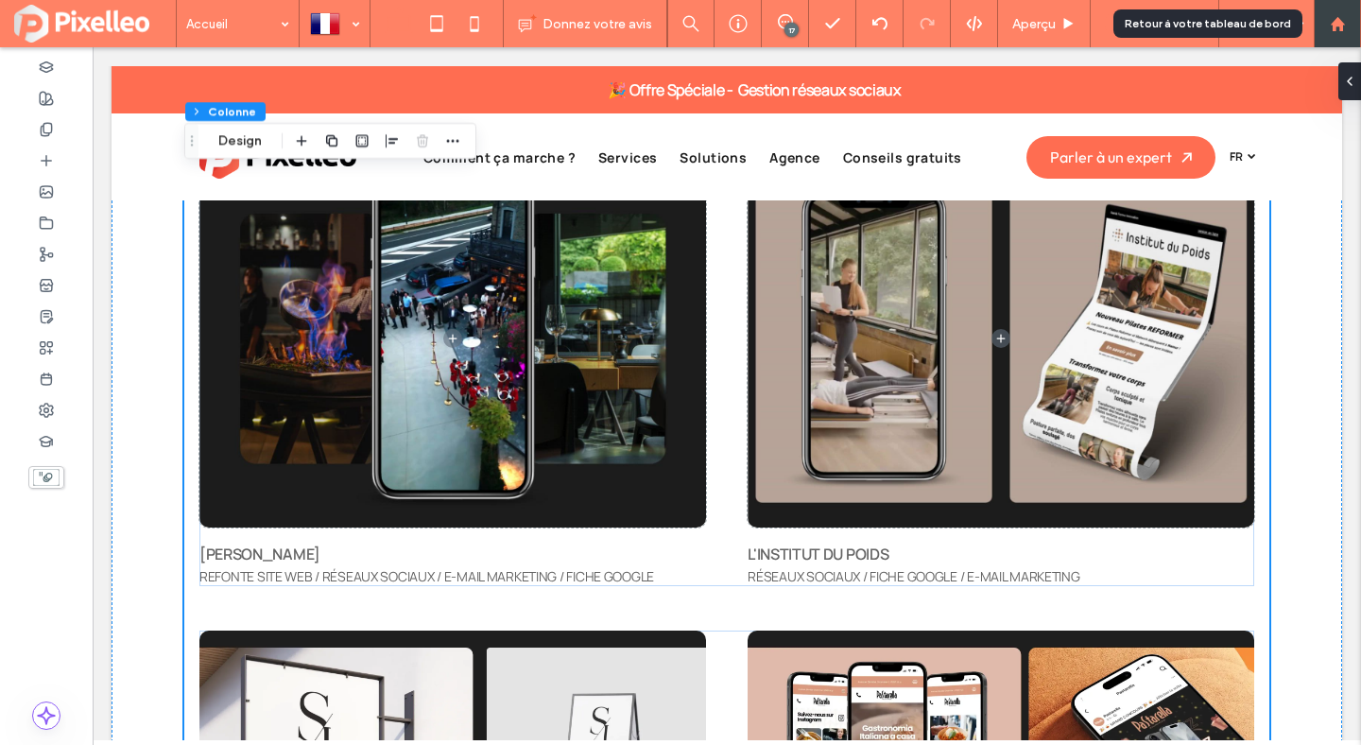
click at [1326, 21] on div at bounding box center [1337, 24] width 45 height 16
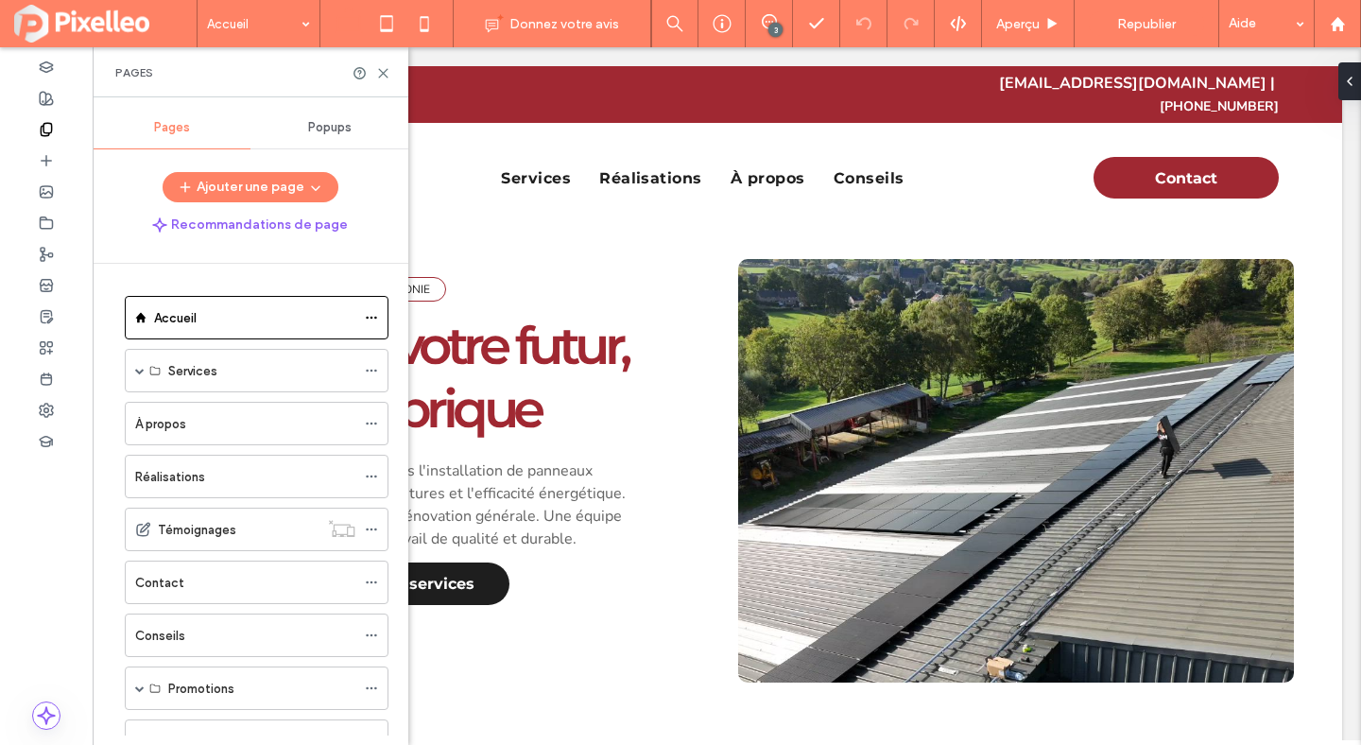
scroll to position [128, 0]
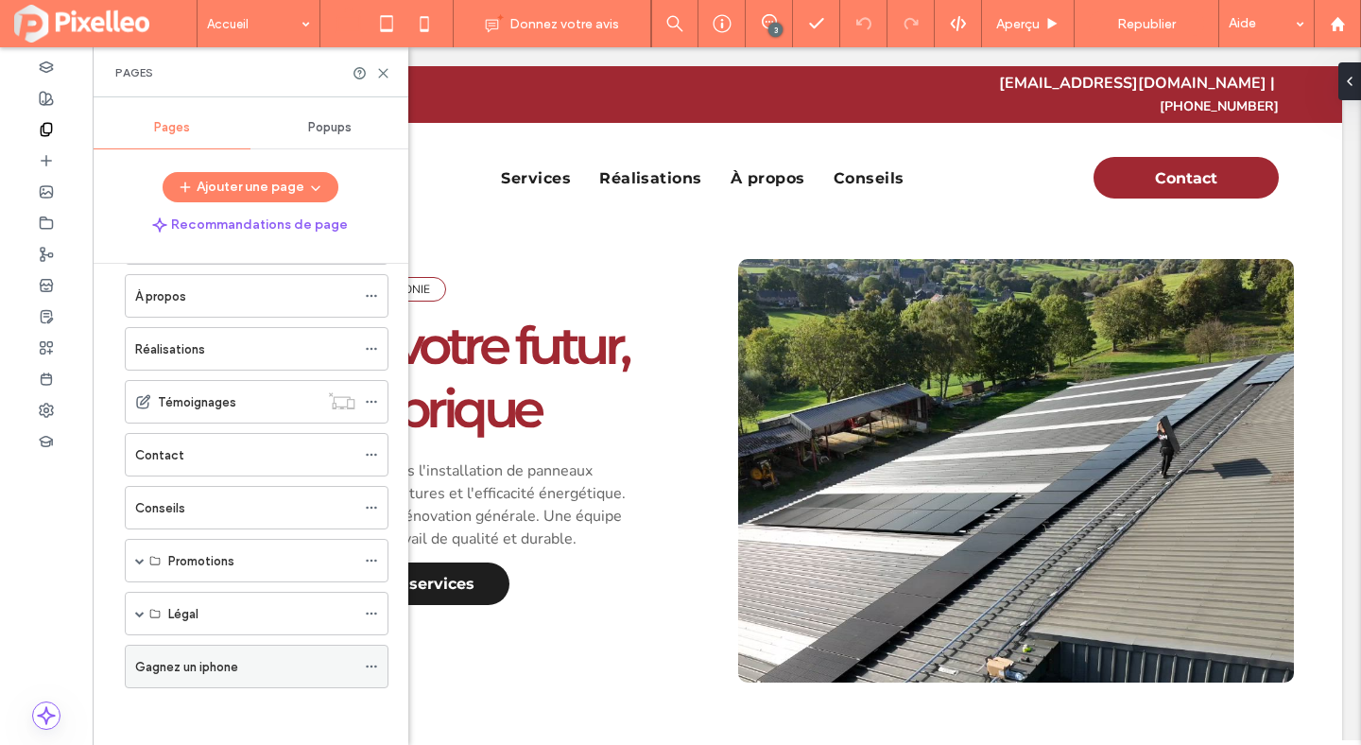
click at [191, 657] on label "Gagnez un iphone" at bounding box center [186, 666] width 103 height 33
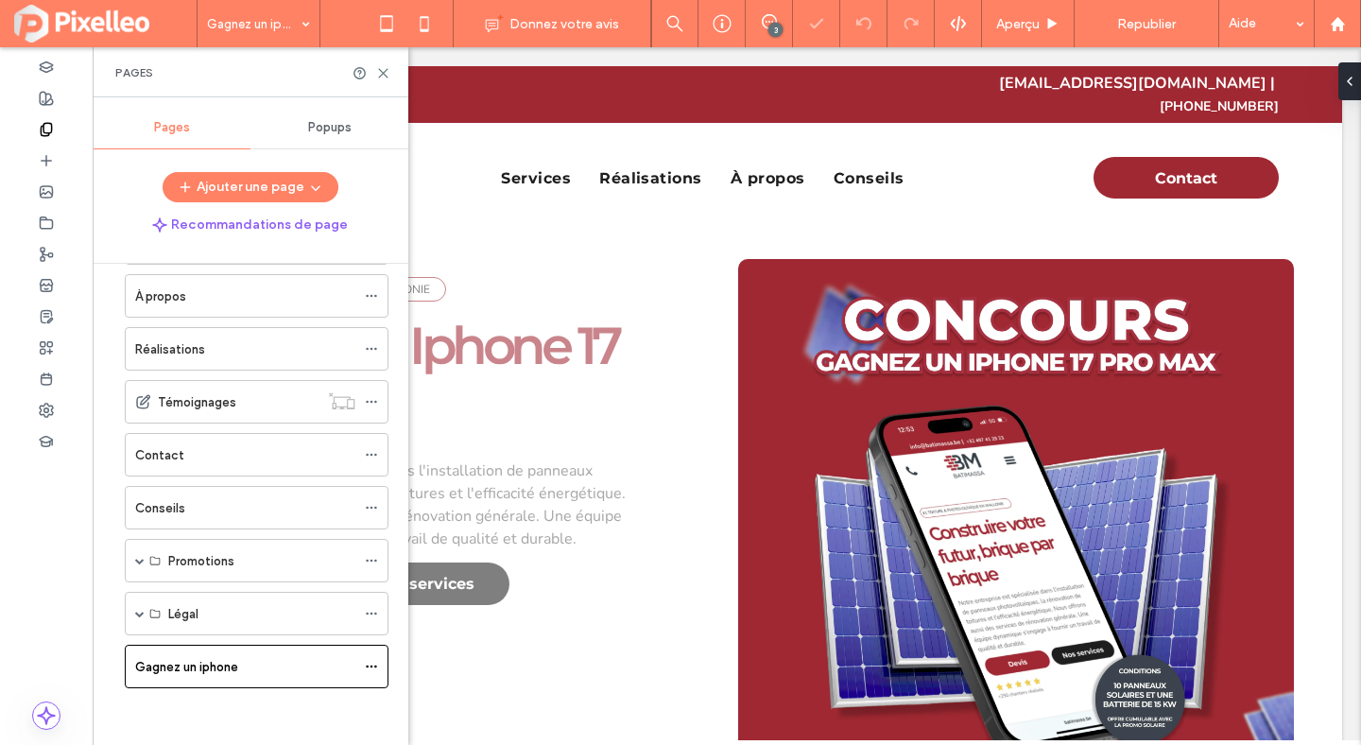
click at [385, 72] on use at bounding box center [383, 73] width 9 height 9
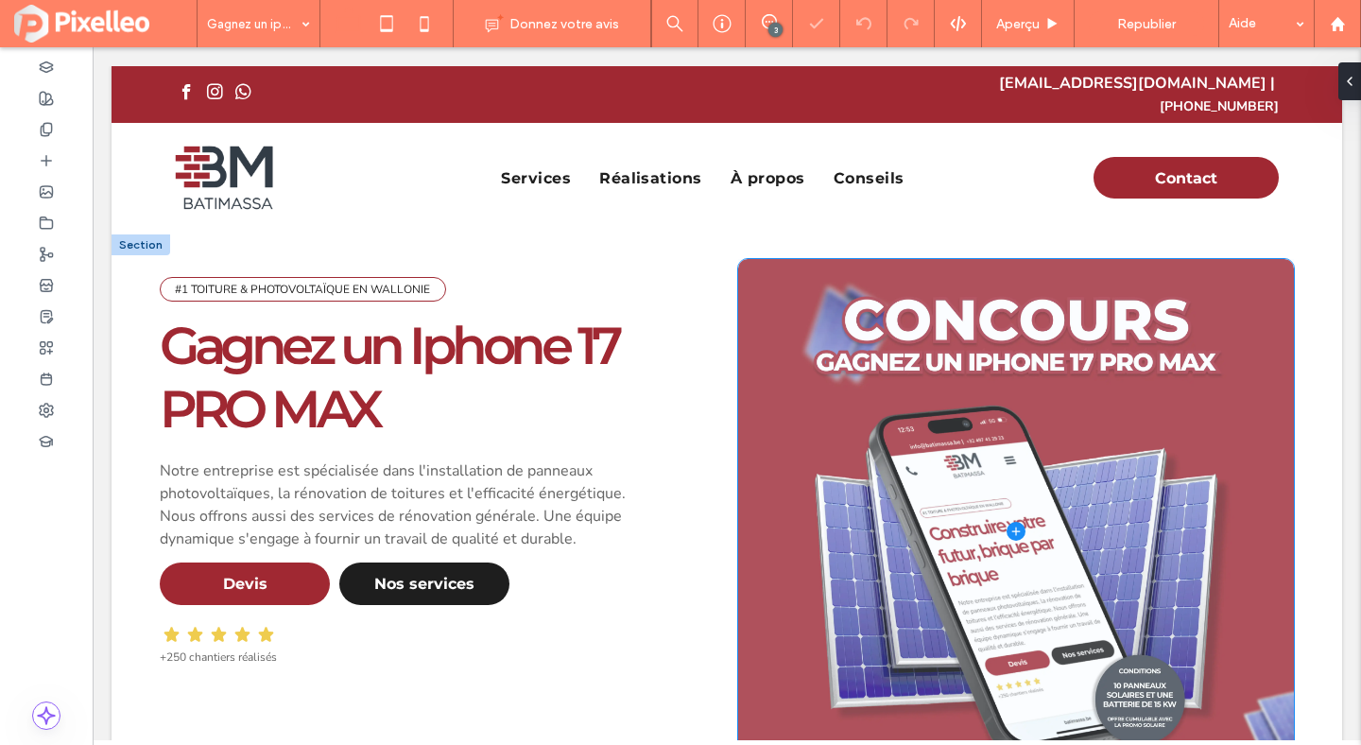
click at [1003, 451] on span at bounding box center [1016, 531] width 556 height 544
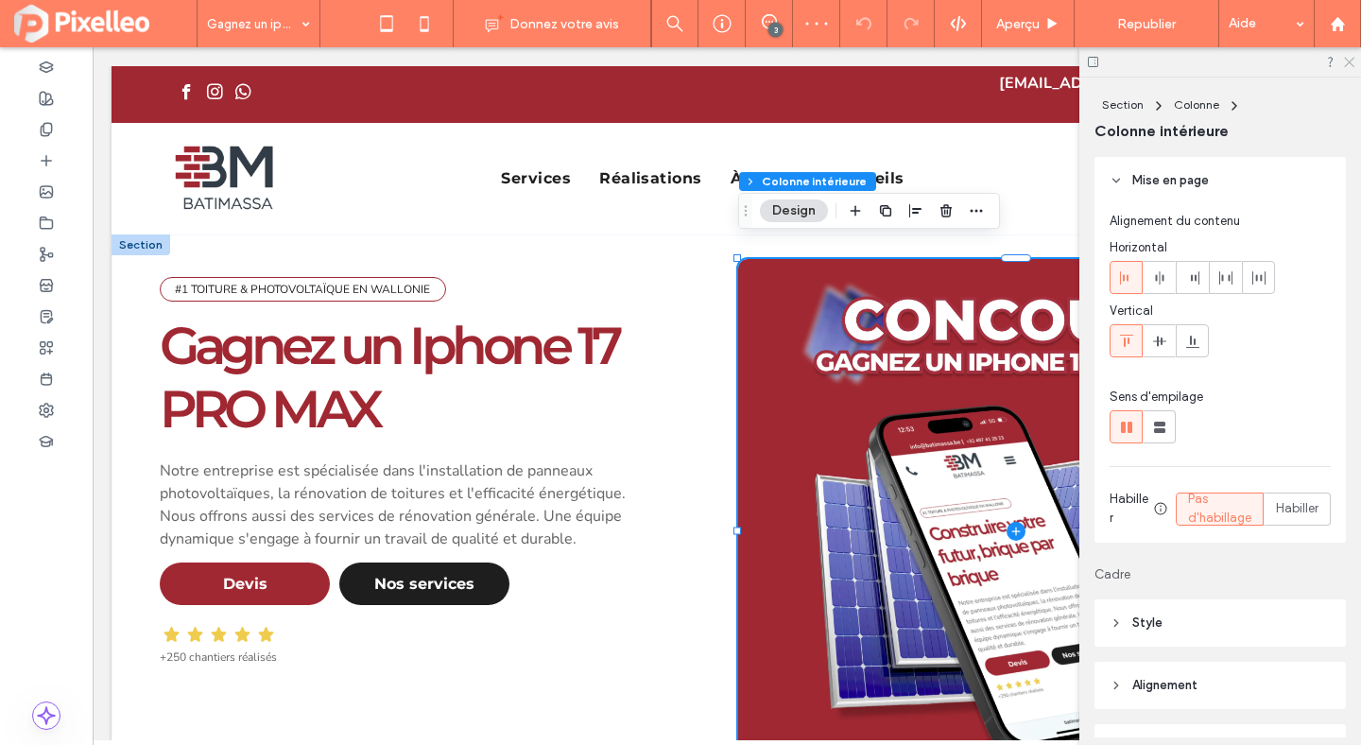
click at [1344, 60] on icon at bounding box center [1348, 61] width 12 height 12
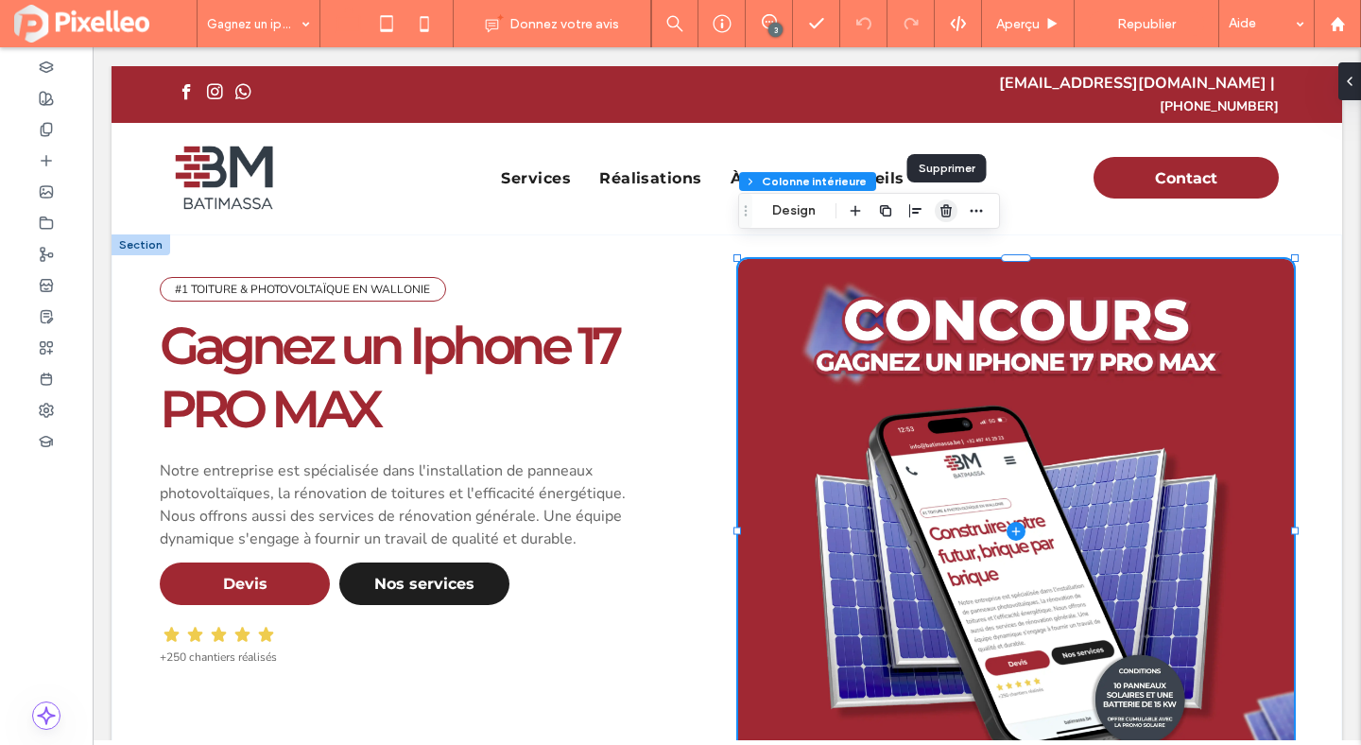
click at [941, 212] on use "button" at bounding box center [946, 210] width 11 height 12
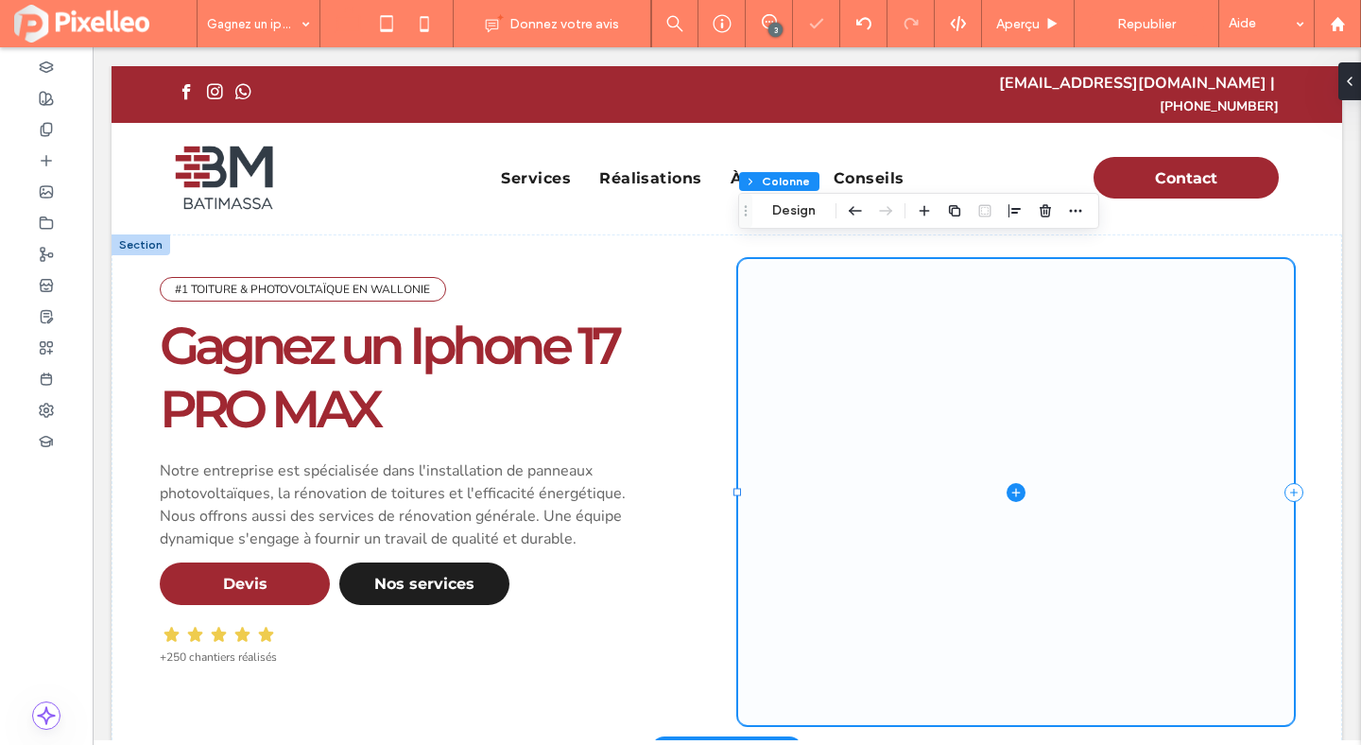
click at [963, 282] on span at bounding box center [1016, 492] width 556 height 466
click at [1050, 207] on use "button" at bounding box center [1045, 210] width 11 height 12
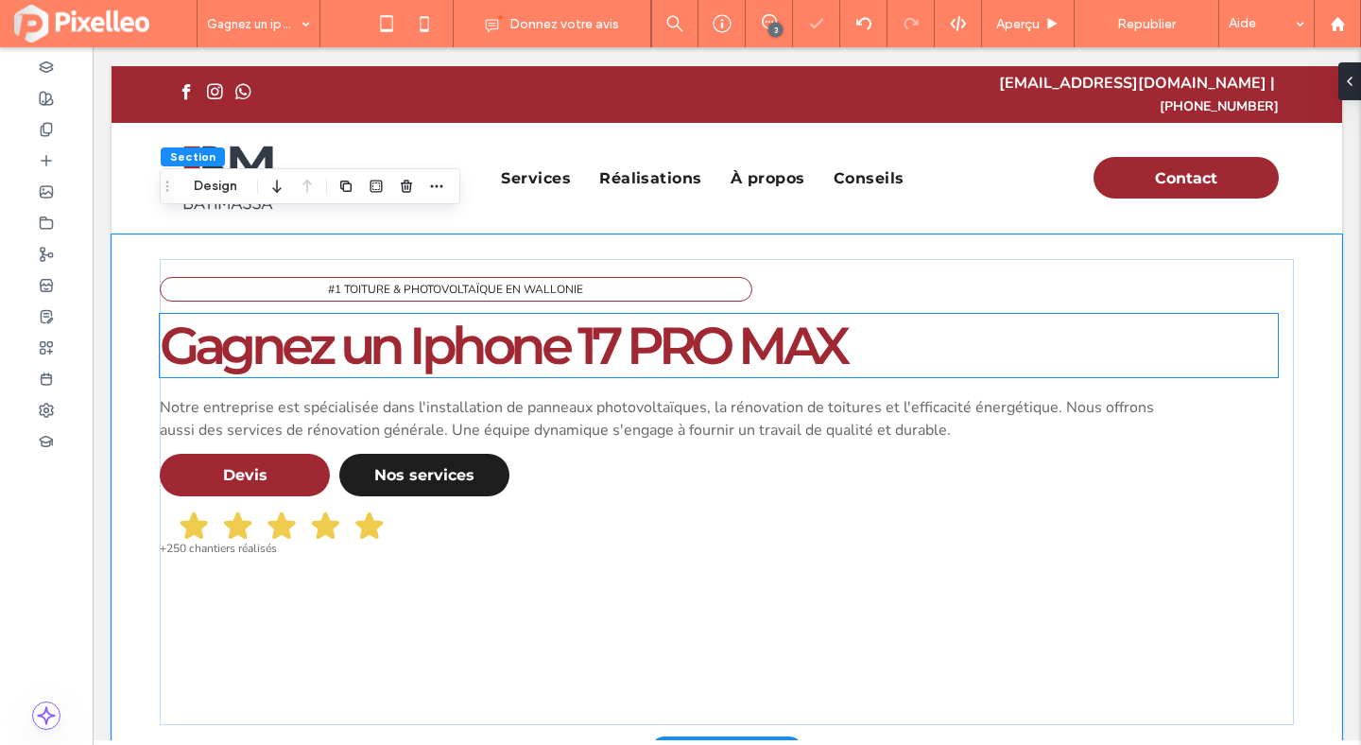
click at [1122, 314] on h1 "Gagnez un Iphone 17 PRO MAX" at bounding box center [719, 345] width 1118 height 63
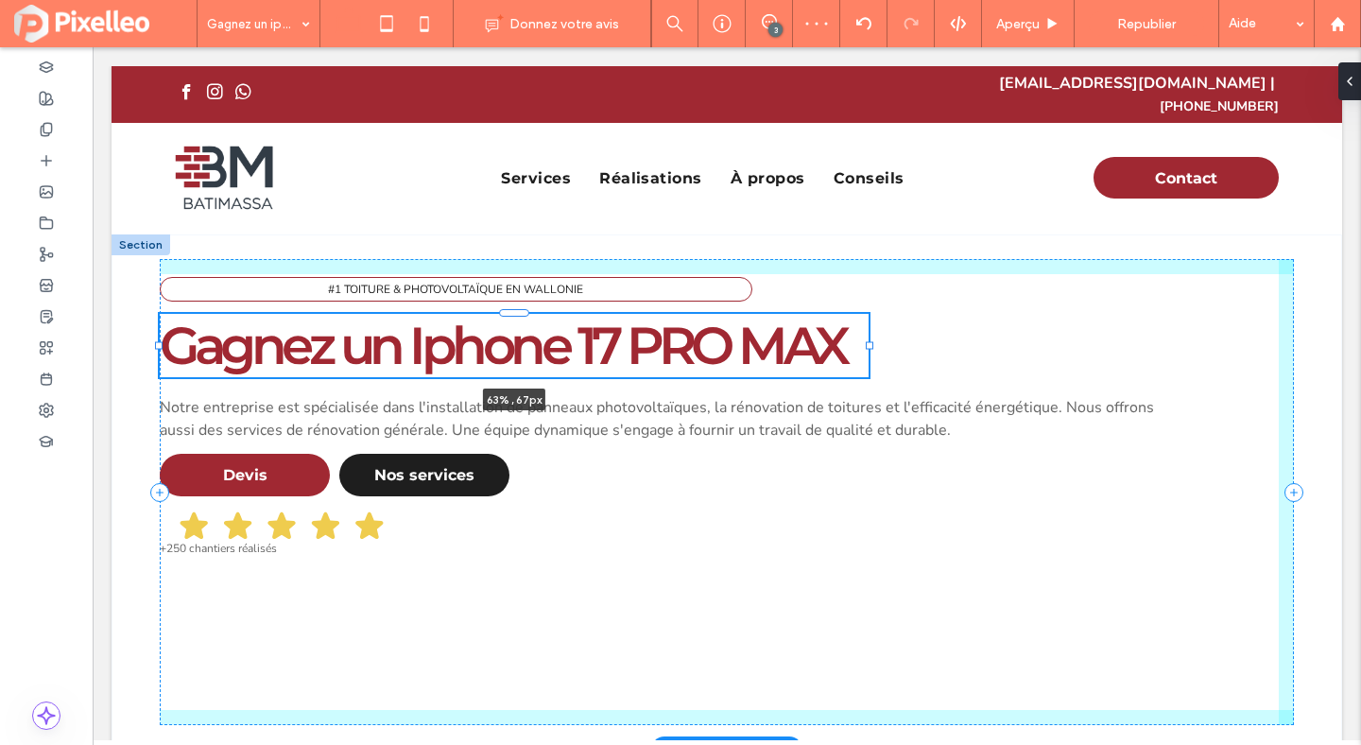
drag, startPoint x: 1275, startPoint y: 325, endPoint x: 865, endPoint y: 336, distance: 410.4
click at [865, 336] on div "#1 TOITURE & PHOTOVOLTAÏQUE EN WALLONIE Gagnez un Iphone 17 PRO MAX 63% , 67px …" at bounding box center [727, 491] width 1134 height 515
type input "**"
type input "****"
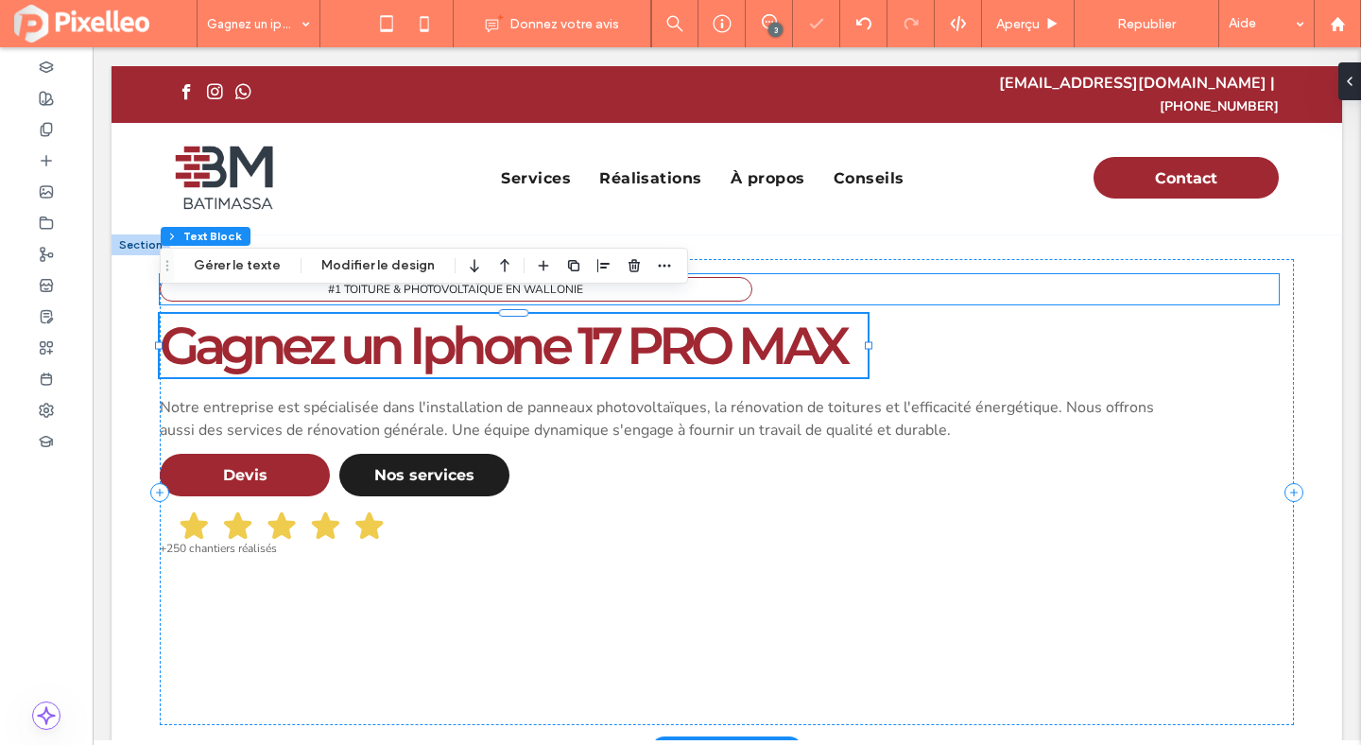
click at [886, 274] on div "#1 TOITURE & PHOTOVOLTAÏQUE EN WALLONIE" at bounding box center [719, 289] width 1119 height 30
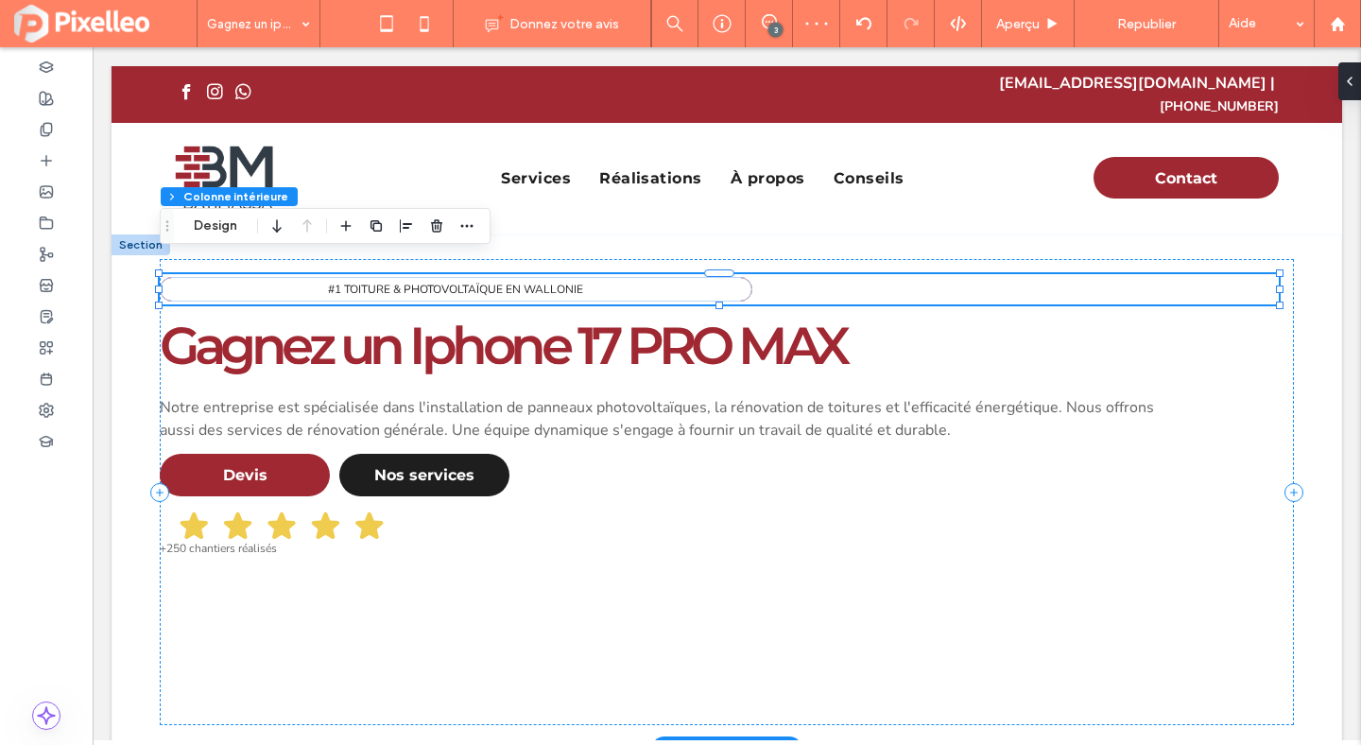
click at [1274, 274] on div "#1 TOITURE & PHOTOVOLTAÏQUE EN WALLONIE" at bounding box center [719, 289] width 1119 height 30
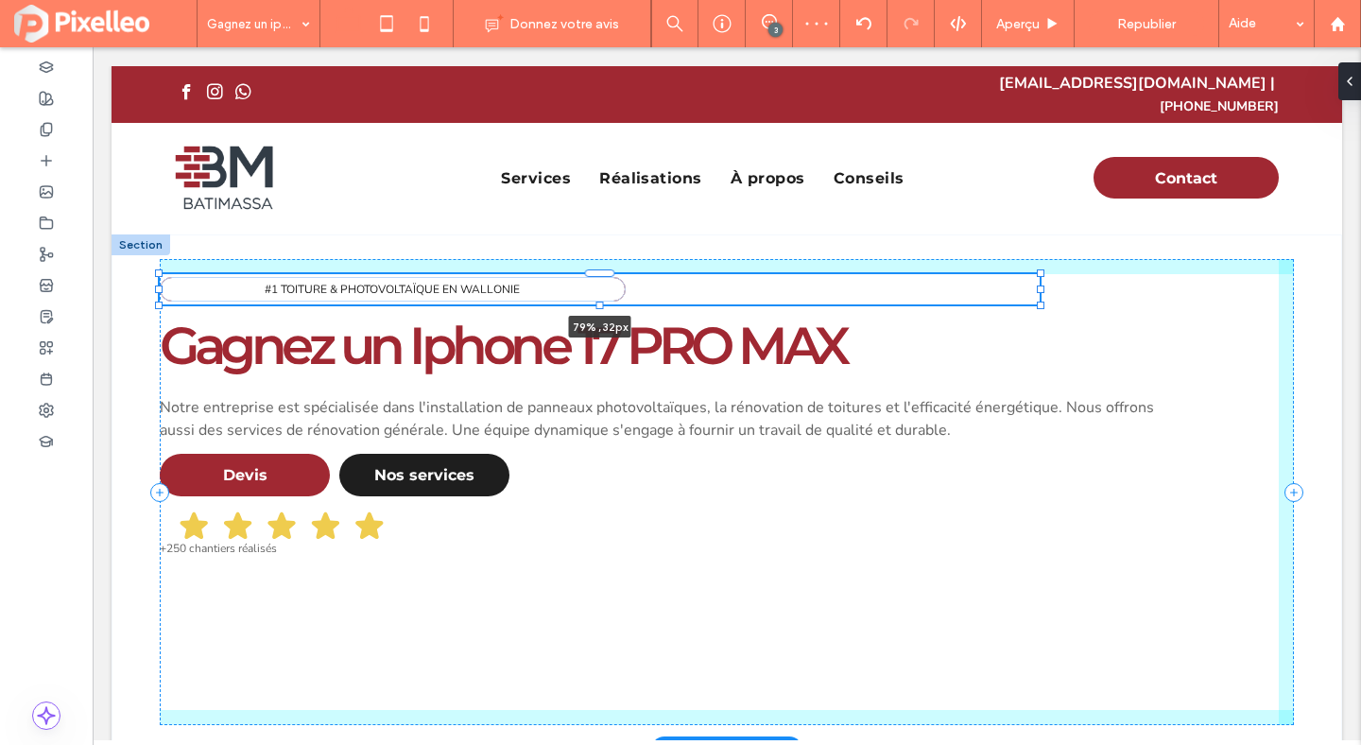
scroll to position [297, 0]
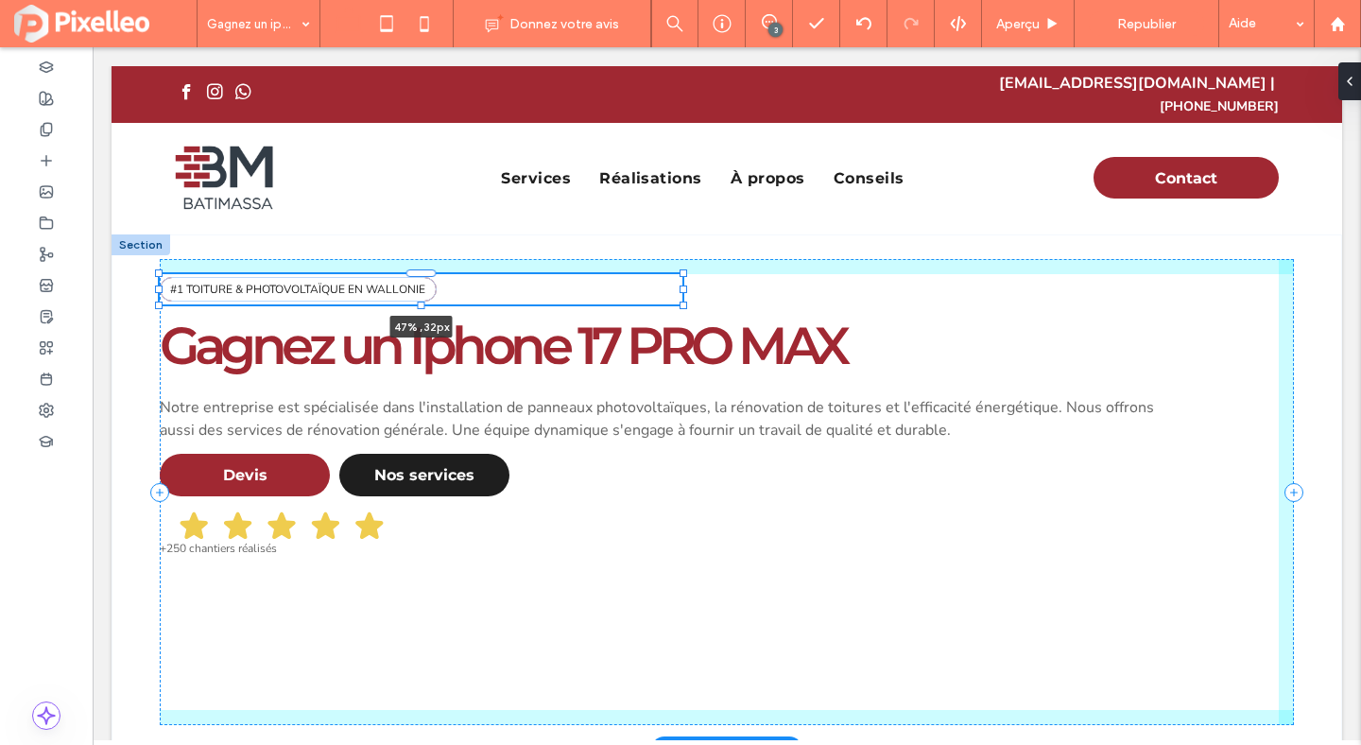
drag, startPoint x: 1281, startPoint y: 269, endPoint x: 684, endPoint y: 273, distance: 596.5
click at [684, 285] on div at bounding box center [684, 289] width 8 height 8
type input "**"
type input "****"
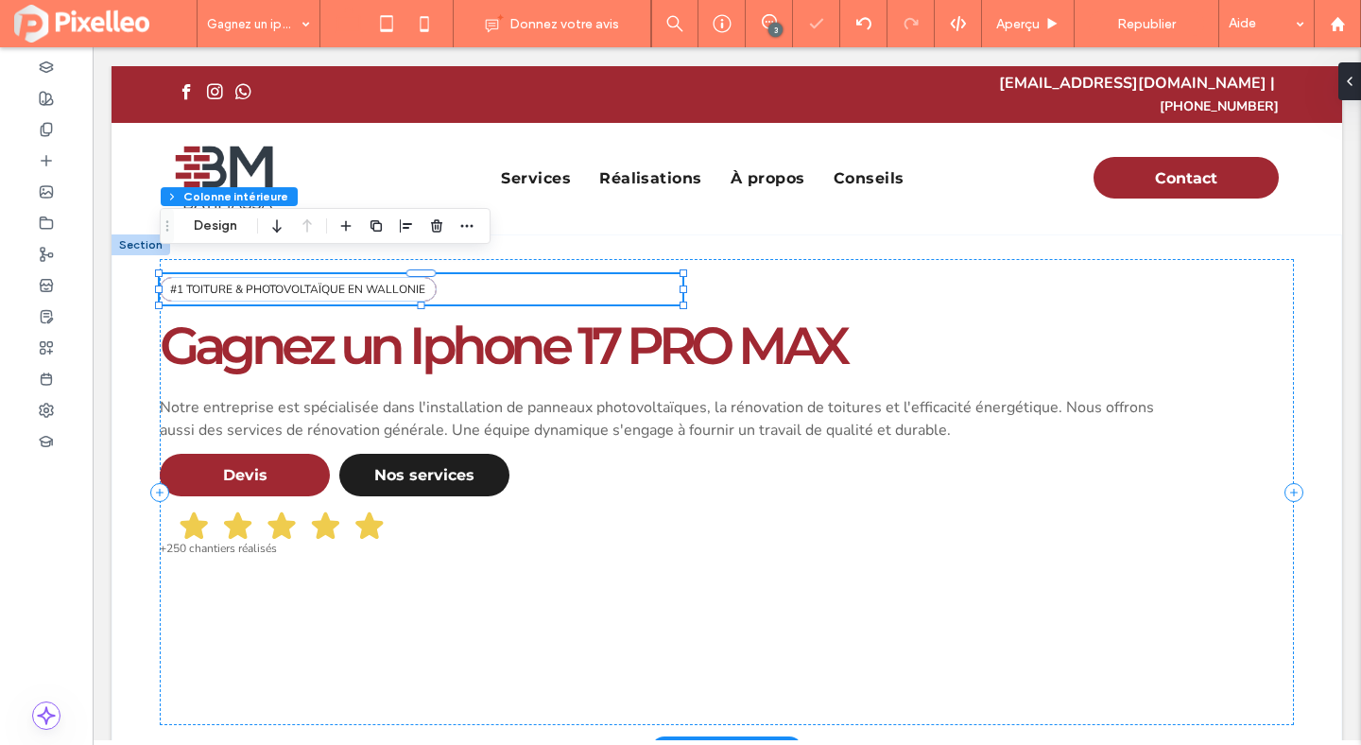
click at [623, 274] on div "#1 TOITURE & PHOTOVOLTAÏQUE EN WALLONIE 47% , 32px" at bounding box center [421, 289] width 523 height 30
click at [407, 221] on icon "button" at bounding box center [406, 225] width 15 height 15
click at [381, 260] on icon "center" at bounding box center [387, 262] width 15 height 15
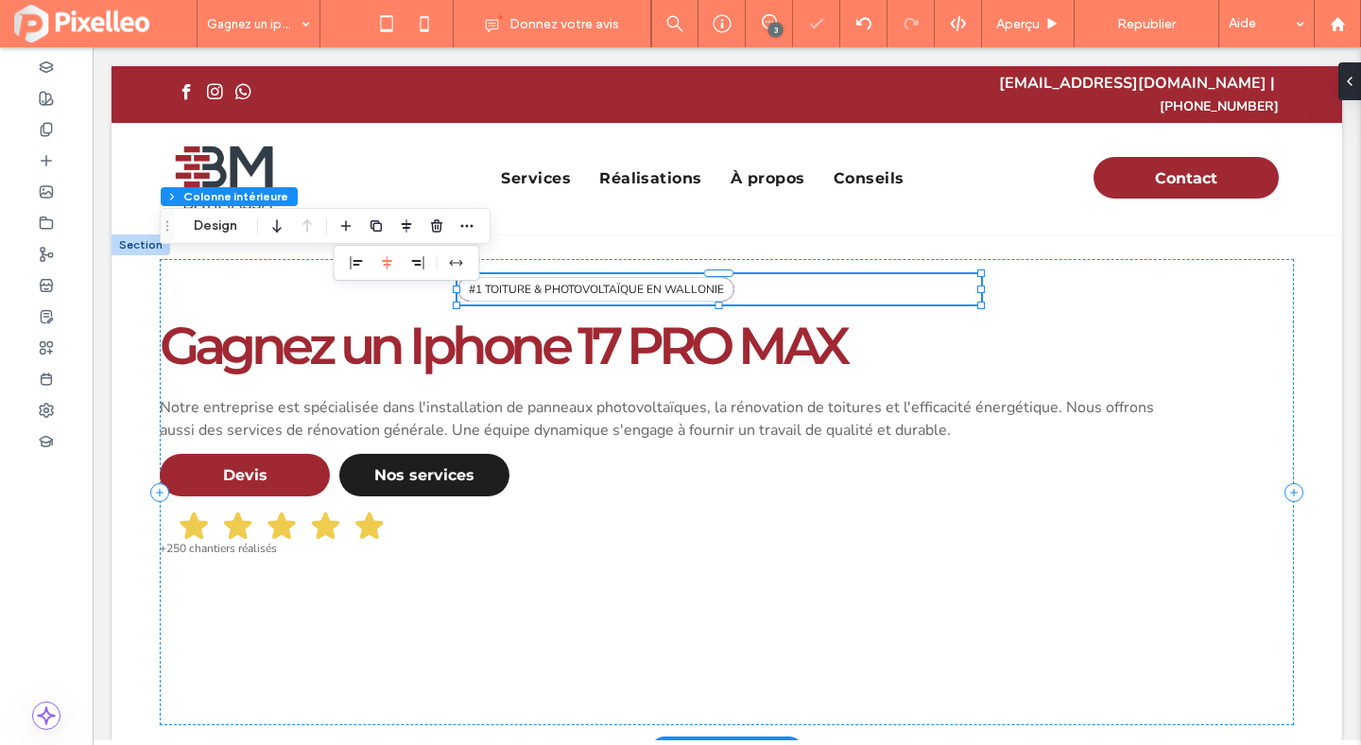
click at [799, 274] on div "#1 TOITURE & PHOTOVOLTAÏQUE EN WALLONIE" at bounding box center [719, 289] width 523 height 30
click at [665, 282] on span "#1 TOITURE & PHOTOVOLTAÏQUE EN WALLONIE" at bounding box center [596, 289] width 255 height 15
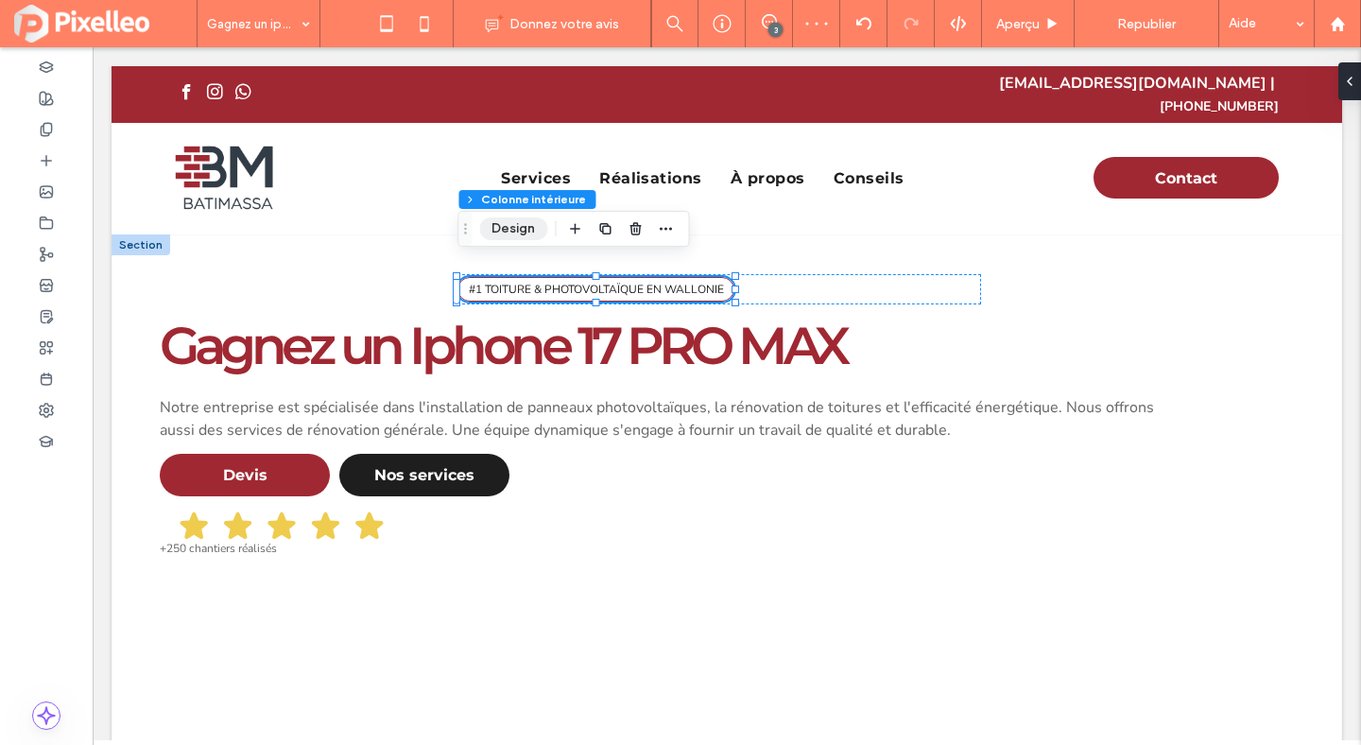
click at [520, 229] on button "Design" at bounding box center [513, 228] width 68 height 23
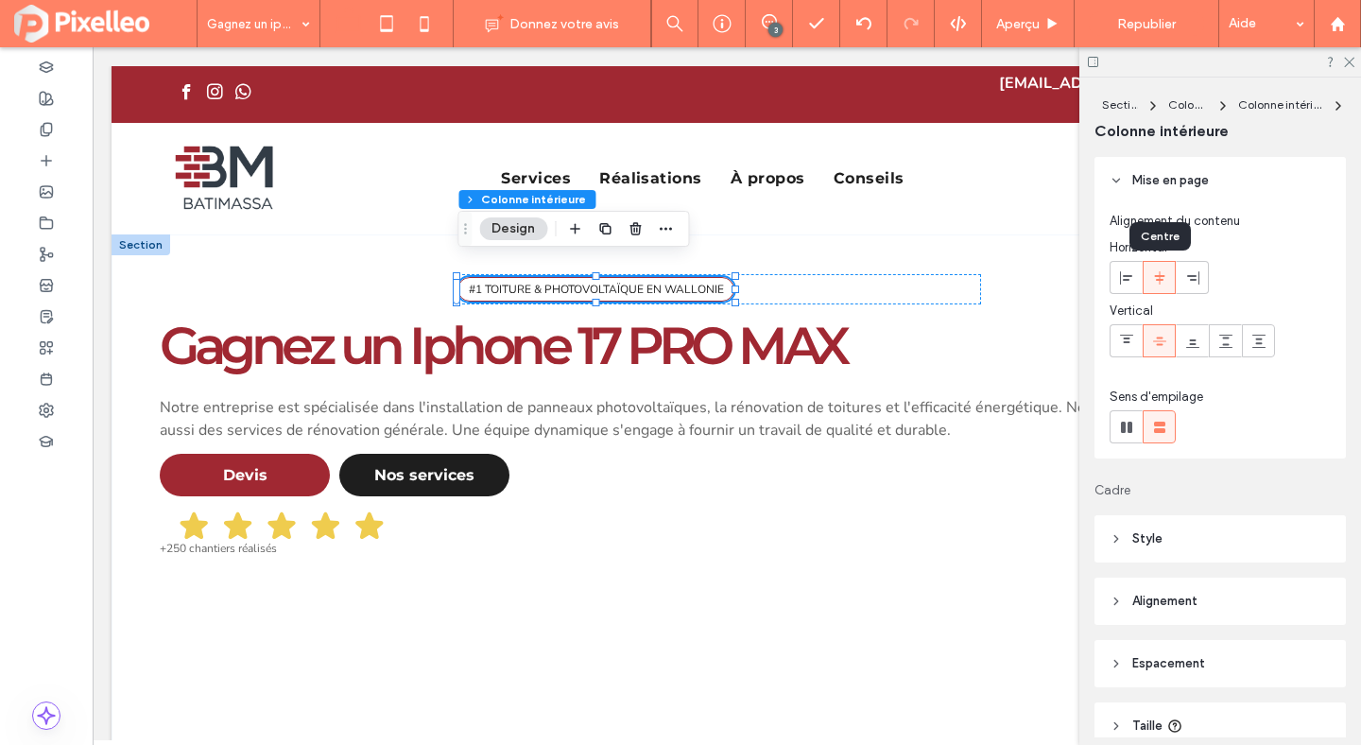
click at [1163, 281] on icon at bounding box center [1159, 277] width 15 height 15
click at [963, 274] on div "#1 TOITURE & PHOTOVOLTAÏQUE EN WALLONIE" at bounding box center [719, 289] width 523 height 30
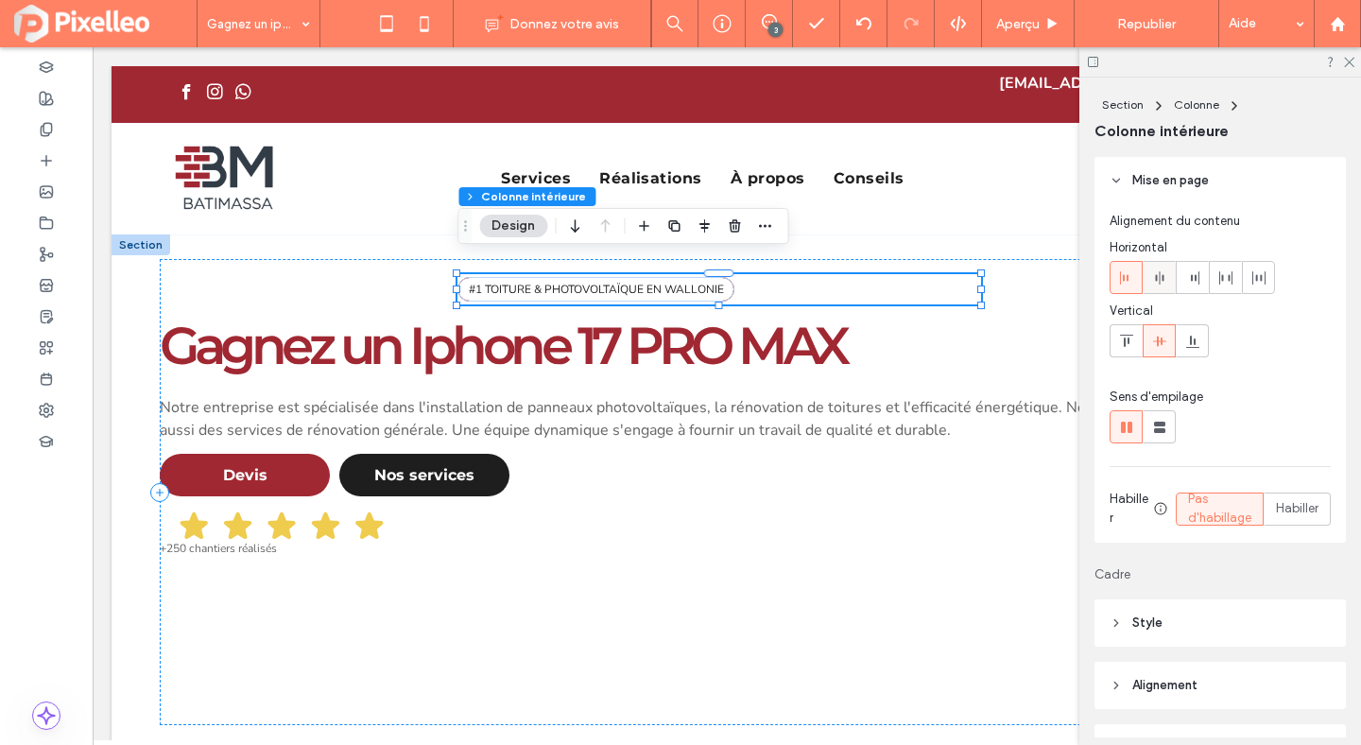
click at [1161, 281] on icon at bounding box center [1159, 277] width 15 height 15
click at [971, 334] on div "#1 TOITURE & PHOTOVOLTAÏQUE EN WALLONIE Gagnez un Iphone 17 PRO MAX Notre entre…" at bounding box center [727, 492] width 1134 height 466
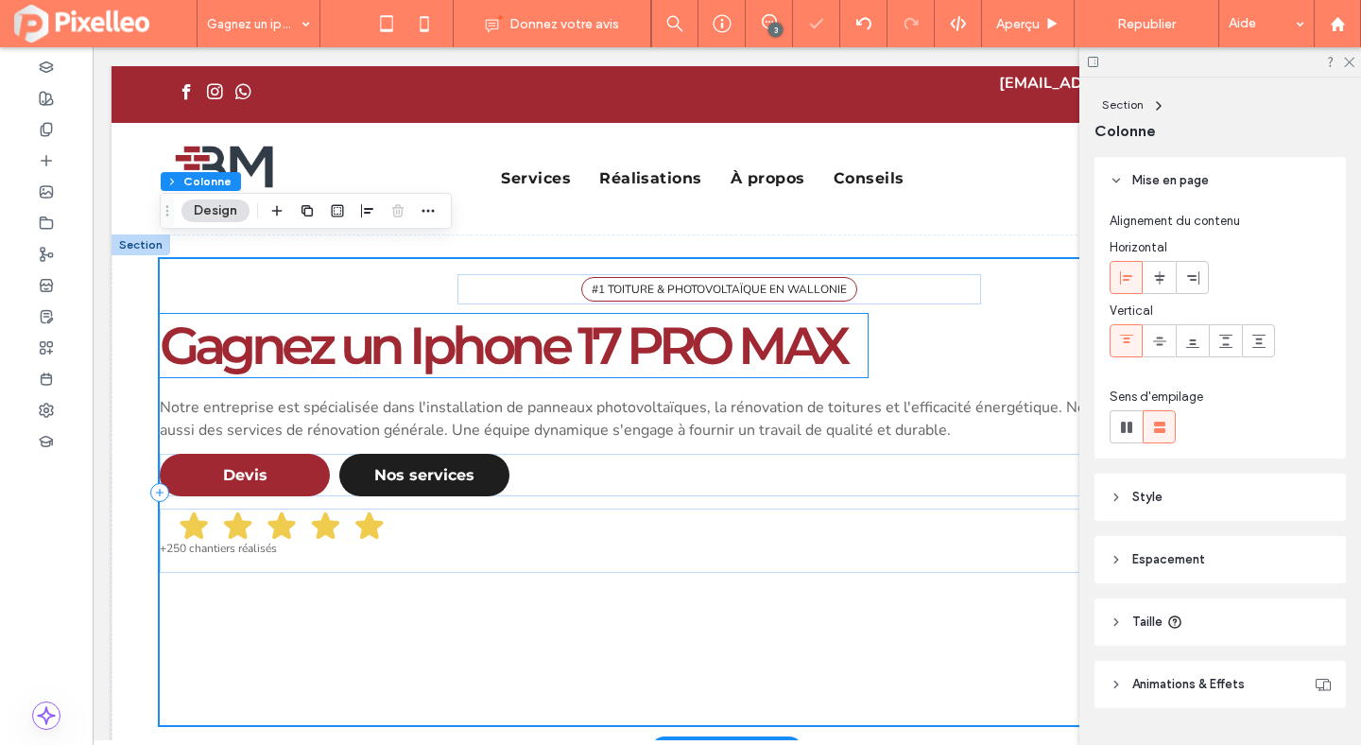
click at [777, 331] on span "Gagnez un Iphone 17 PRO MAX" at bounding box center [503, 345] width 686 height 63
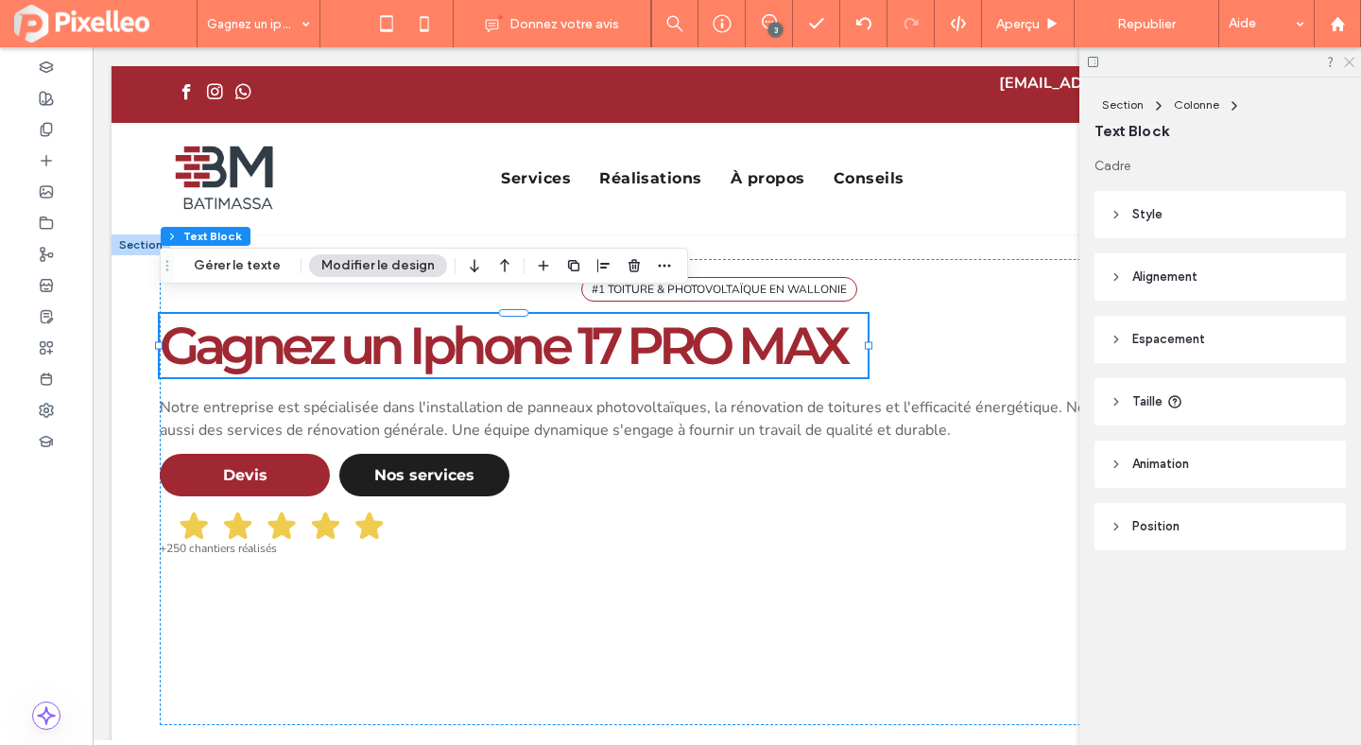
click at [1354, 61] on icon at bounding box center [1348, 61] width 12 height 12
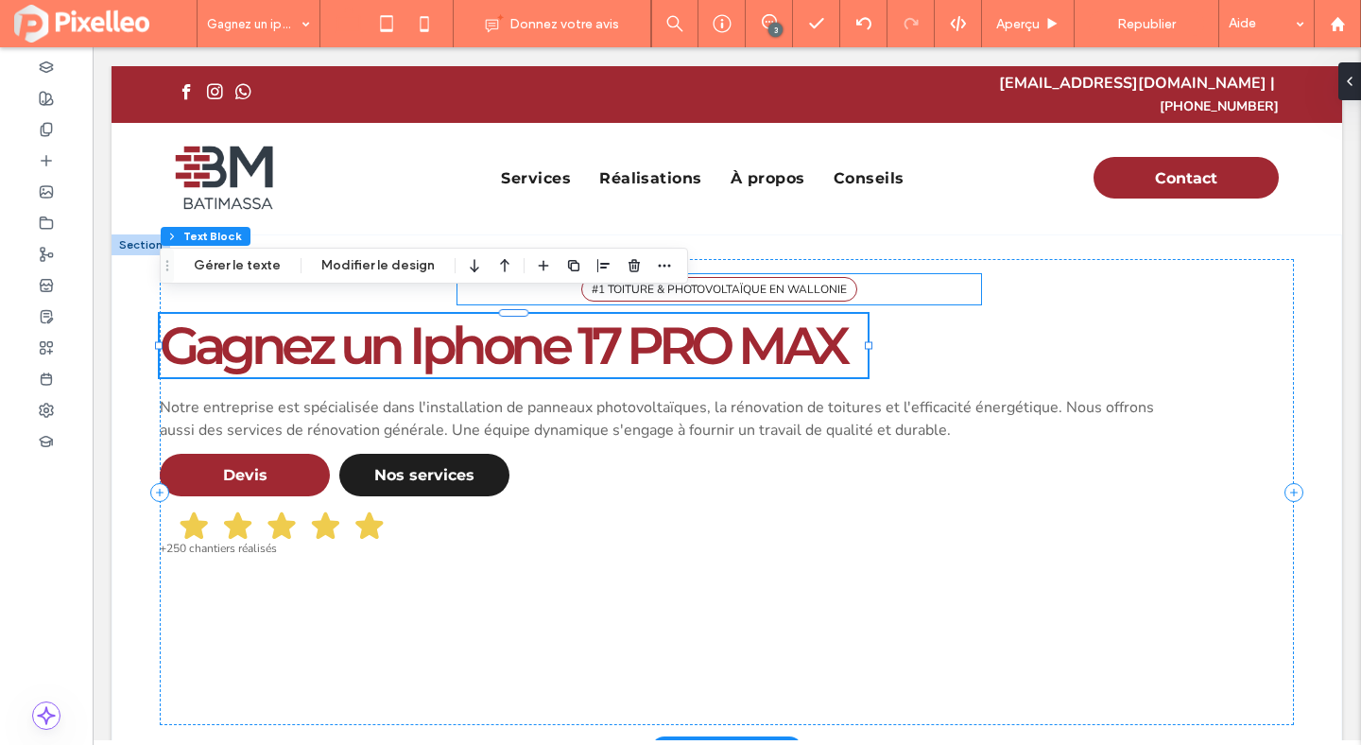
click at [910, 274] on div "#1 TOITURE & PHOTOVOLTAÏQUE EN WALLONIE" at bounding box center [719, 289] width 523 height 30
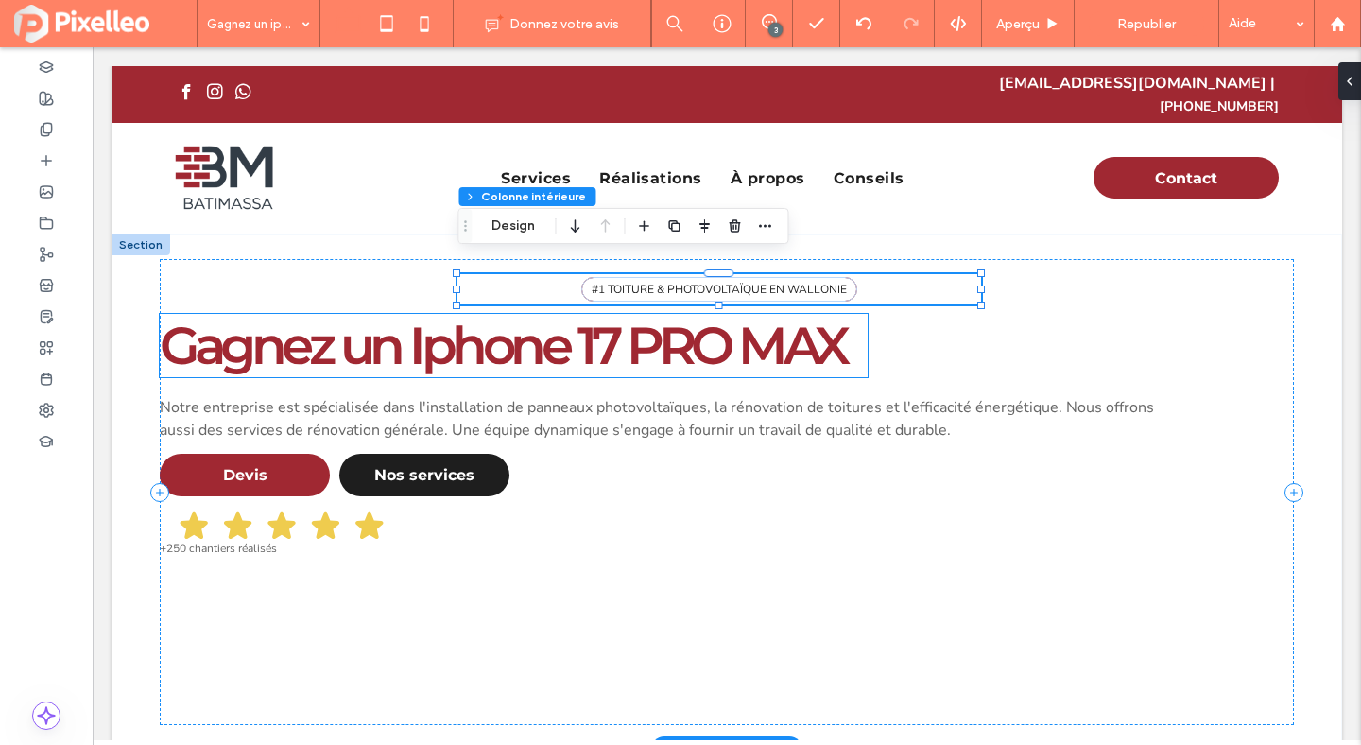
click at [809, 314] on span "Gagnez un Iphone 17 PRO MAX" at bounding box center [503, 345] width 686 height 63
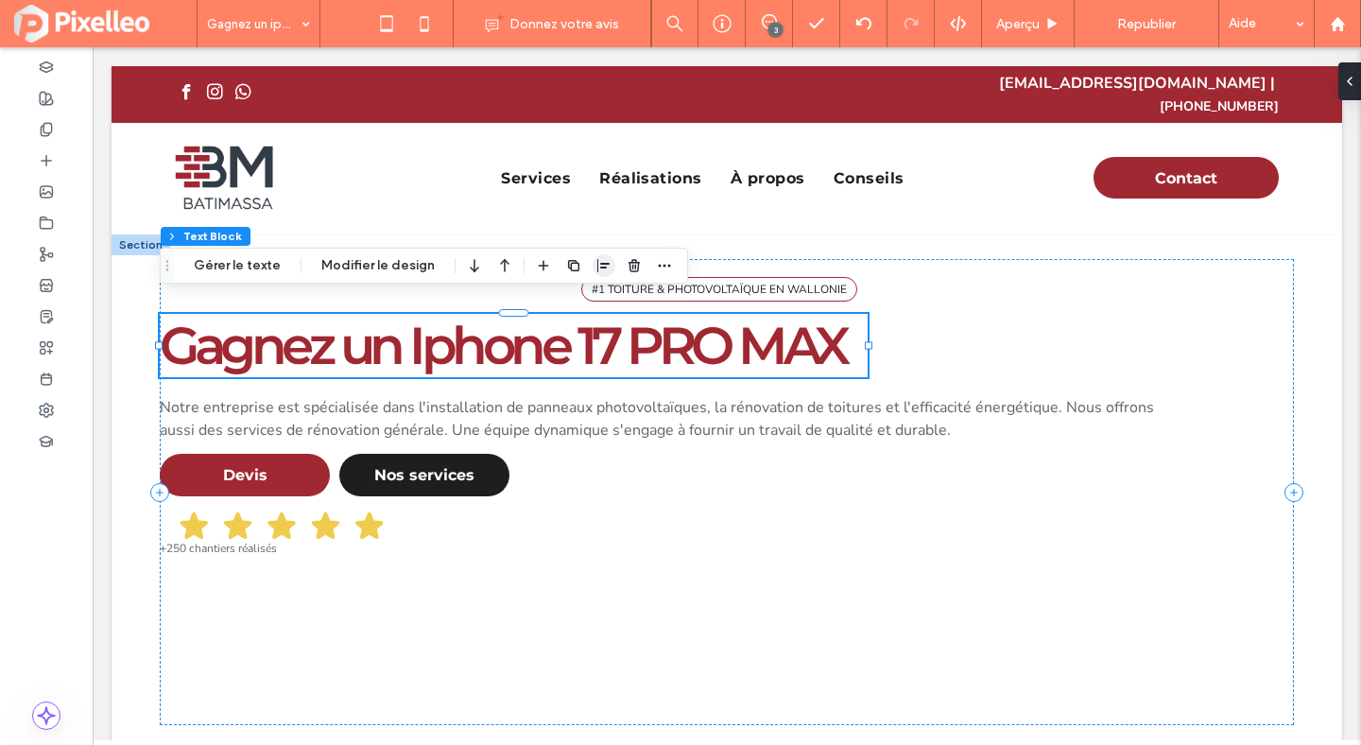
click at [596, 259] on icon "button" at bounding box center [603, 265] width 15 height 15
click at [579, 291] on span "center" at bounding box center [585, 302] width 23 height 23
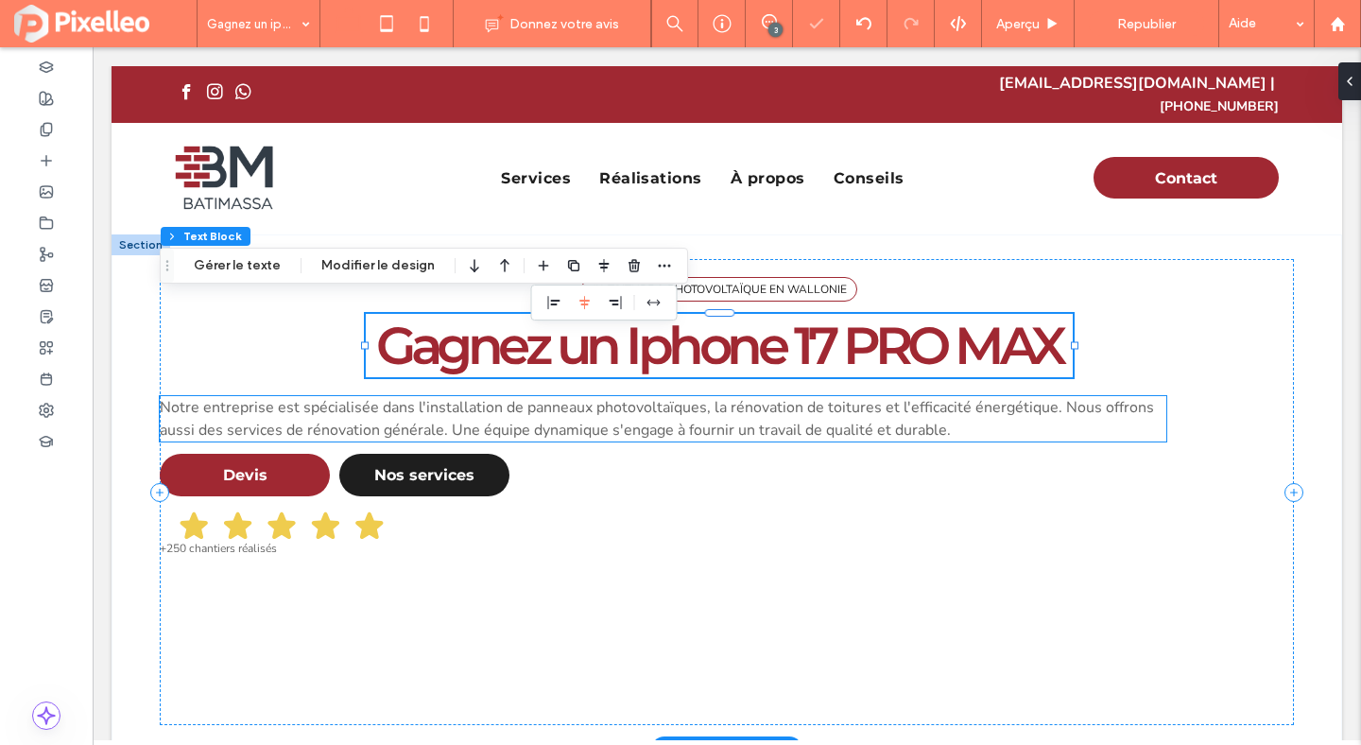
click at [697, 397] on span "Notre entreprise est spécialisée dans l'installation de panneaux photovoltaïque…" at bounding box center [657, 418] width 994 height 43
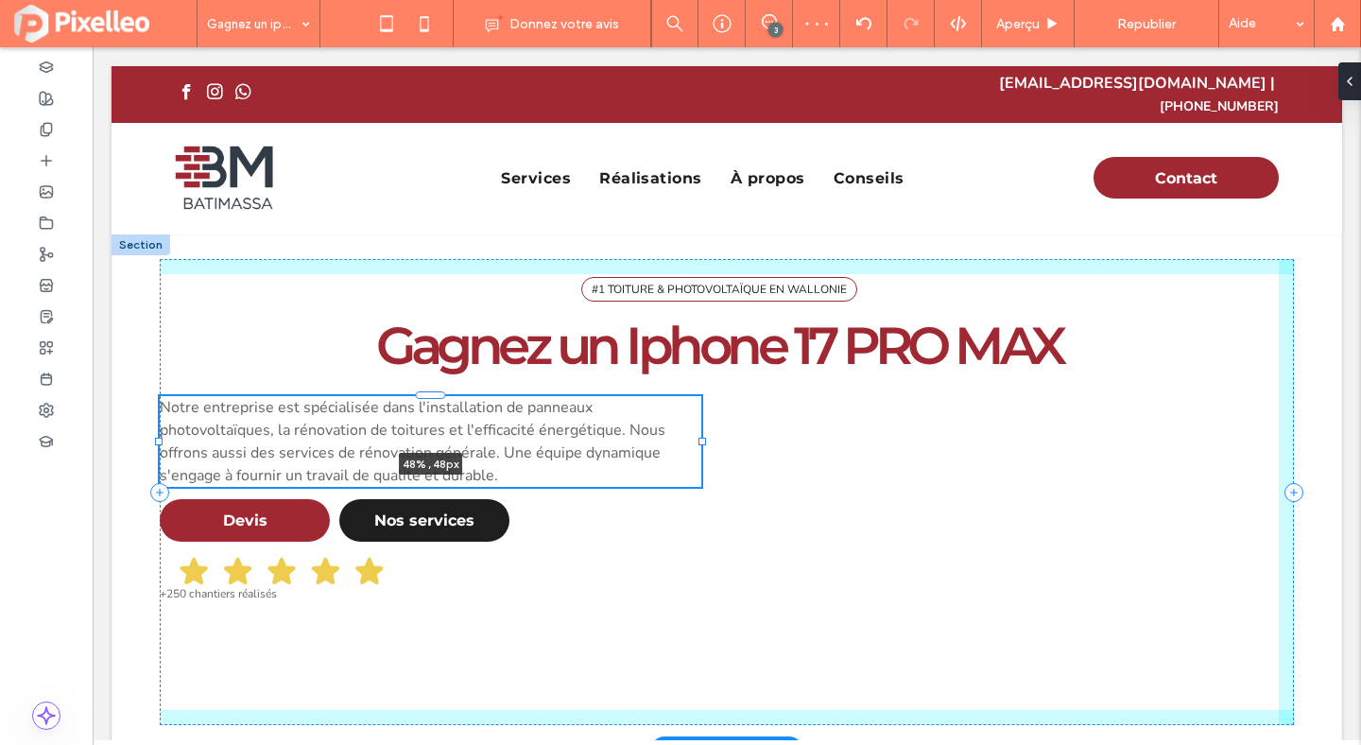
drag, startPoint x: 1165, startPoint y: 402, endPoint x: 699, endPoint y: 399, distance: 465.1
click at [699, 399] on div "#1 TOITURE & PHOTOVOLTAÏQUE EN WALLONIE Gagnez un Iphone 17 PRO MAX Notre entre…" at bounding box center [727, 491] width 1134 height 515
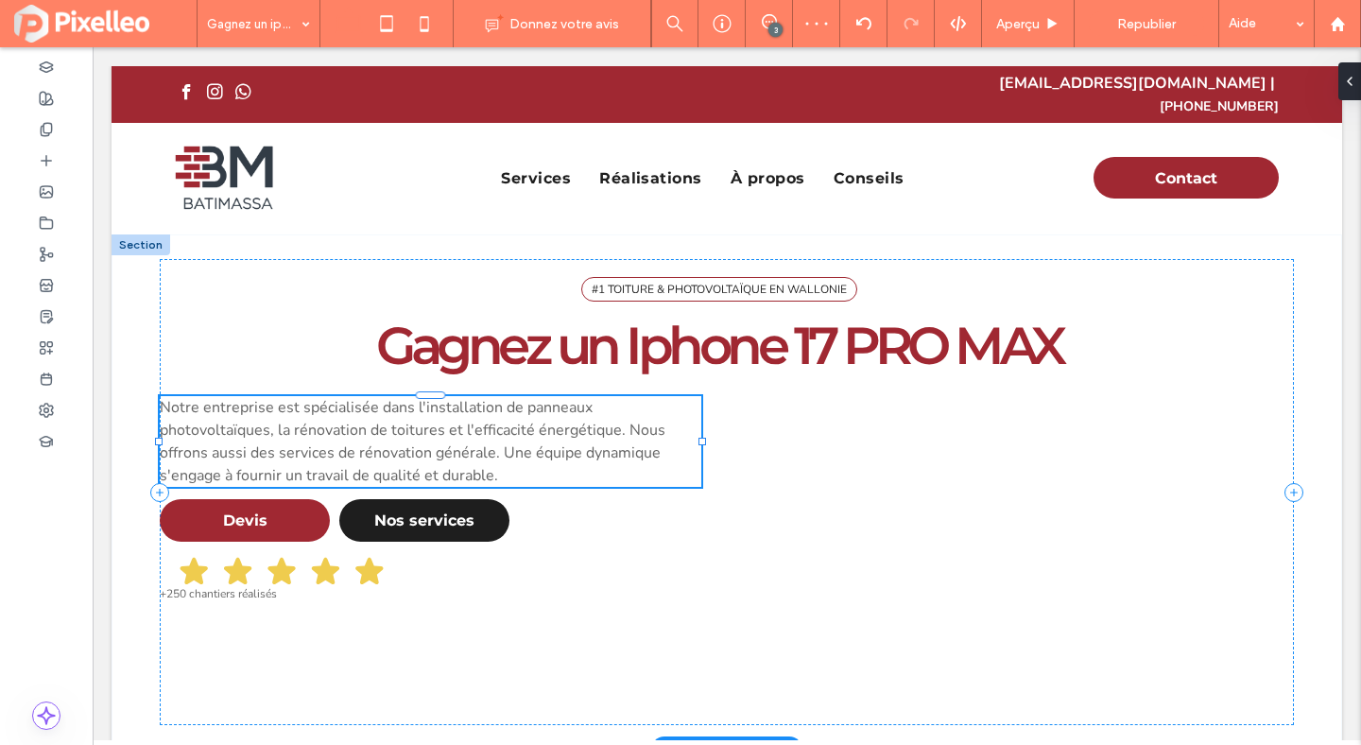
type input "**"
type input "****"
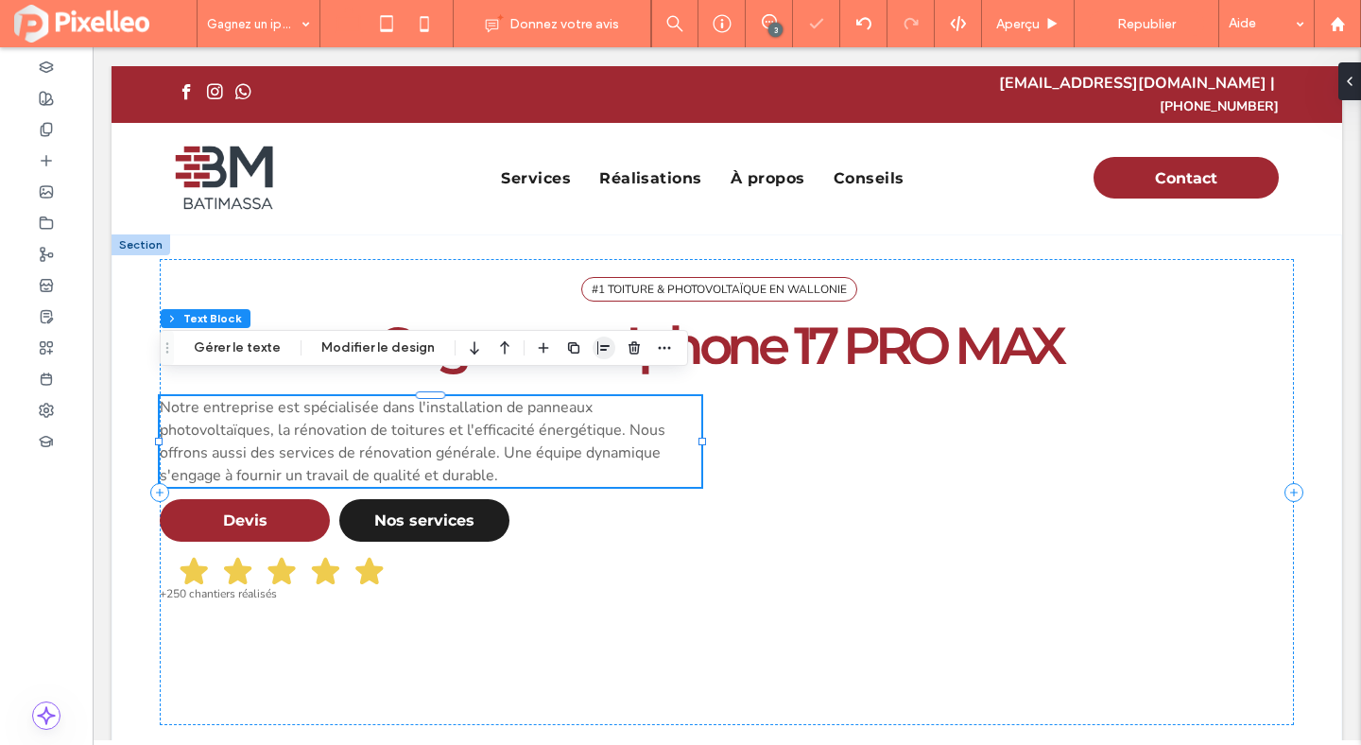
click at [597, 349] on use "button" at bounding box center [603, 347] width 12 height 13
click at [581, 379] on icon "center" at bounding box center [585, 384] width 15 height 15
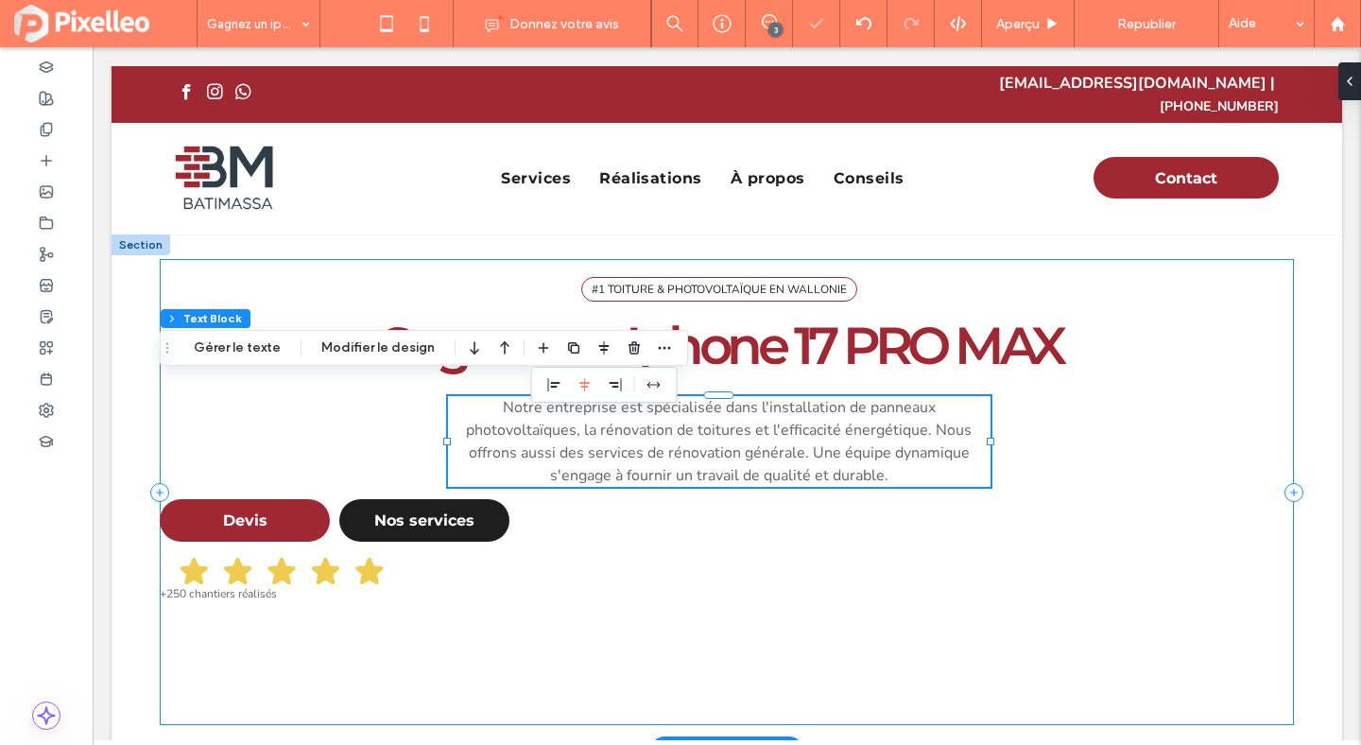
click at [1039, 401] on div "#1 TOITURE & PHOTOVOLTAÏQUE EN WALLONIE Gagnez un Iphone 17 PRO MAX Notre entre…" at bounding box center [727, 492] width 1134 height 466
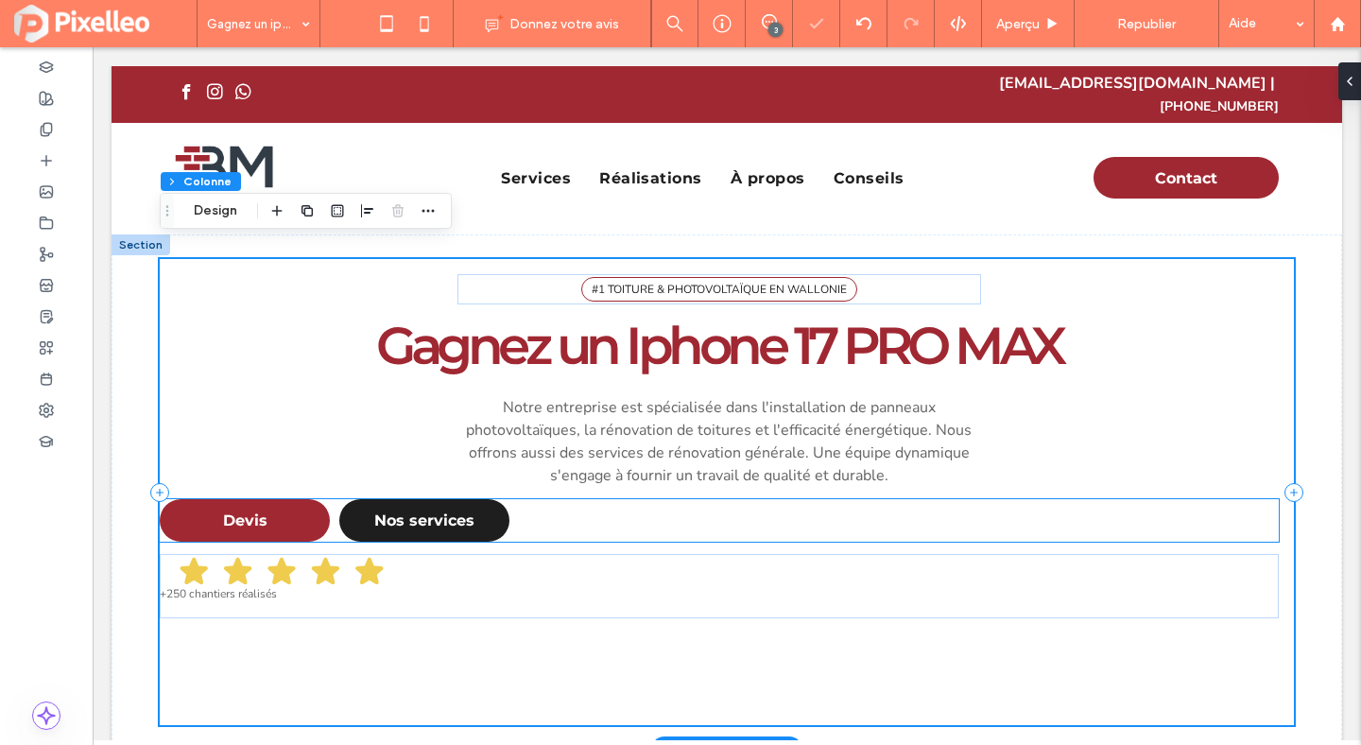
click at [549, 499] on div "Devis Nos services" at bounding box center [719, 520] width 1119 height 43
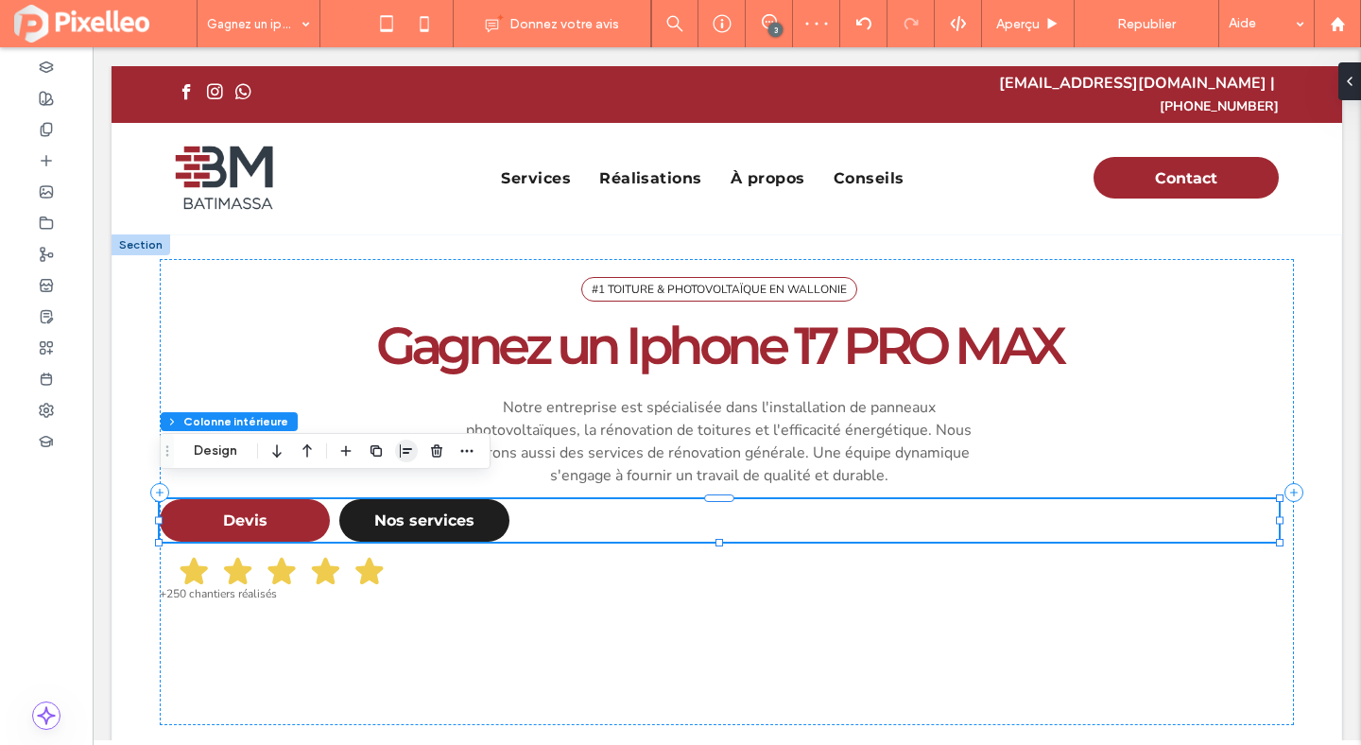
click at [403, 443] on icon "button" at bounding box center [406, 450] width 15 height 15
click at [380, 478] on span "center" at bounding box center [387, 487] width 23 height 23
click at [533, 499] on div "Devis Nos services" at bounding box center [719, 520] width 1119 height 43
click at [506, 502] on link "Nos services" at bounding box center [424, 520] width 170 height 43
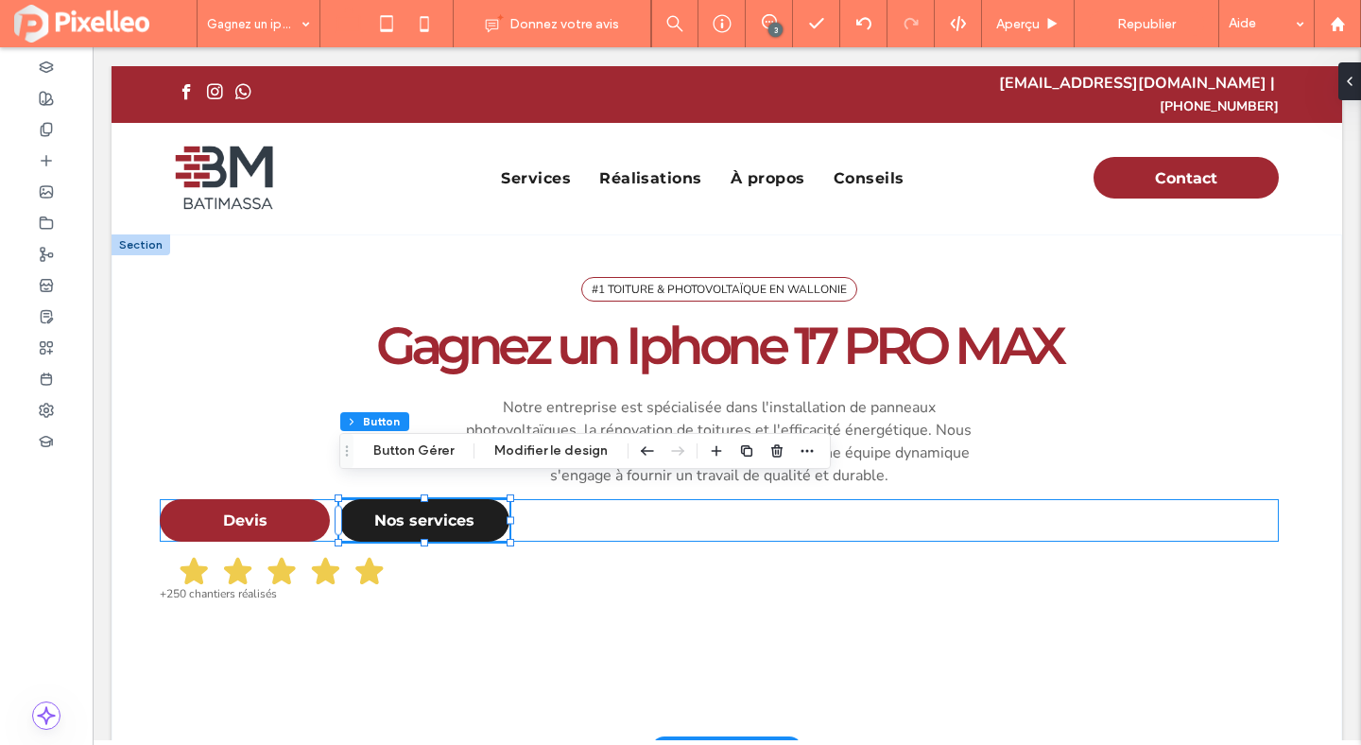
click at [332, 499] on div "Devis Nos services" at bounding box center [719, 520] width 1119 height 43
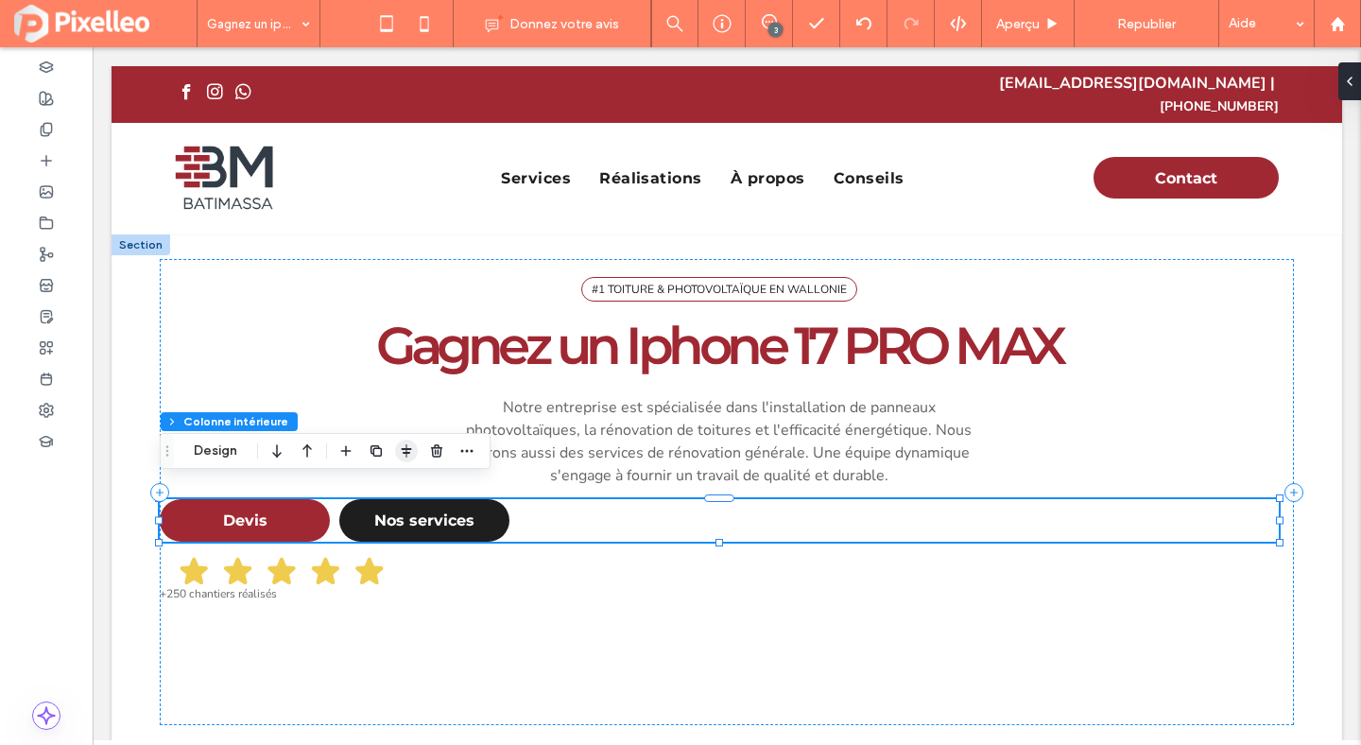
click at [401, 458] on icon "button" at bounding box center [406, 450] width 15 height 15
click at [390, 492] on icon "center" at bounding box center [387, 487] width 15 height 15
click at [527, 499] on div "Devis Nos services" at bounding box center [719, 520] width 1119 height 43
click at [501, 499] on link "Nos services" at bounding box center [424, 520] width 170 height 43
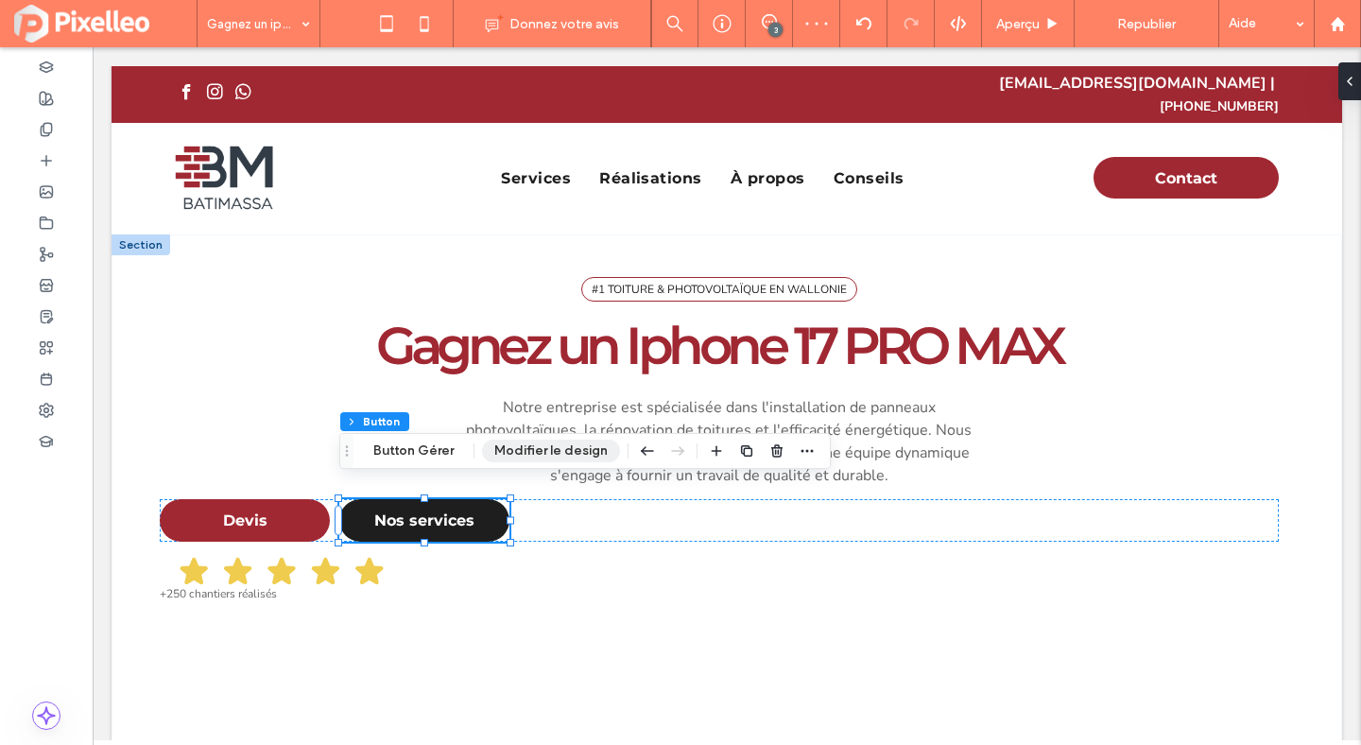
click at [597, 449] on button "Modifier le design" at bounding box center [551, 451] width 138 height 23
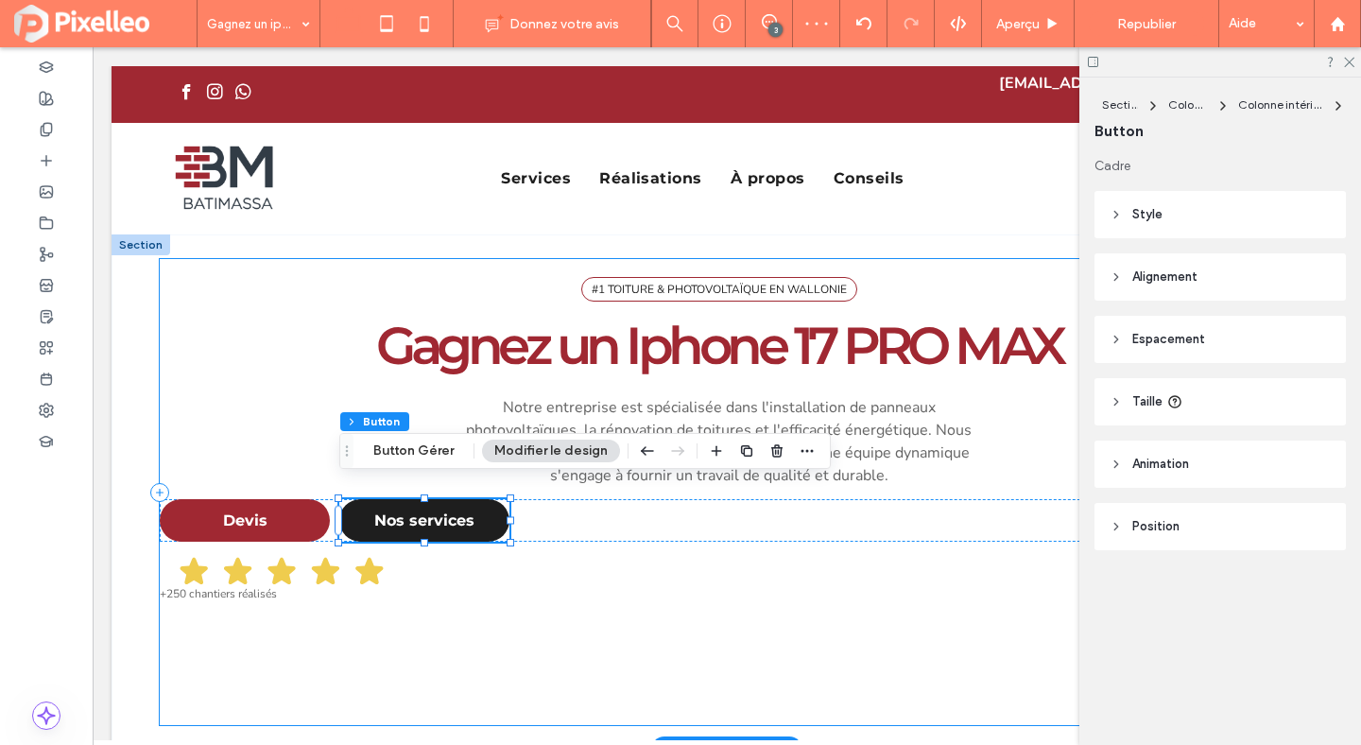
click at [985, 480] on div "#1 TOITURE & PHOTOVOLTAÏQUE EN WALLONIE Gagnez un Iphone 17 PRO MAX Notre entre…" at bounding box center [727, 492] width 1134 height 466
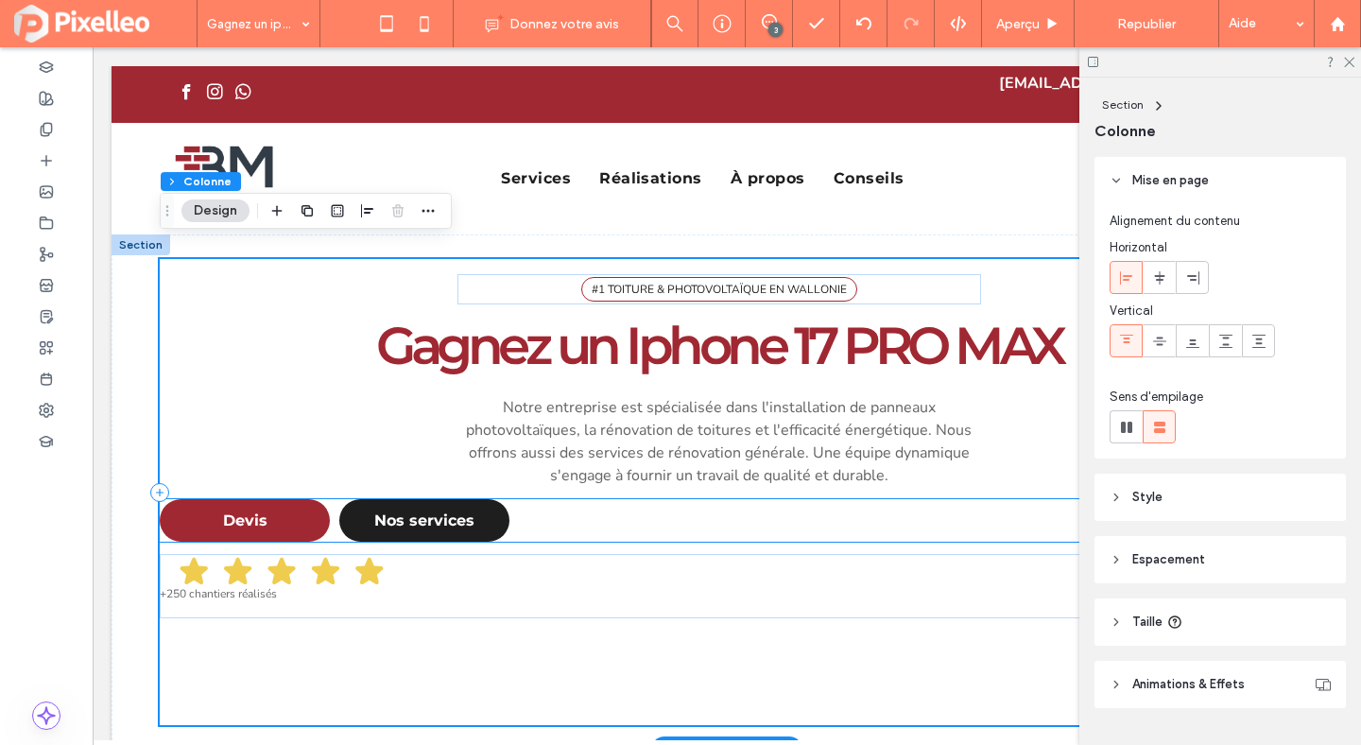
click at [980, 509] on div "Devis Nos services" at bounding box center [719, 520] width 1119 height 43
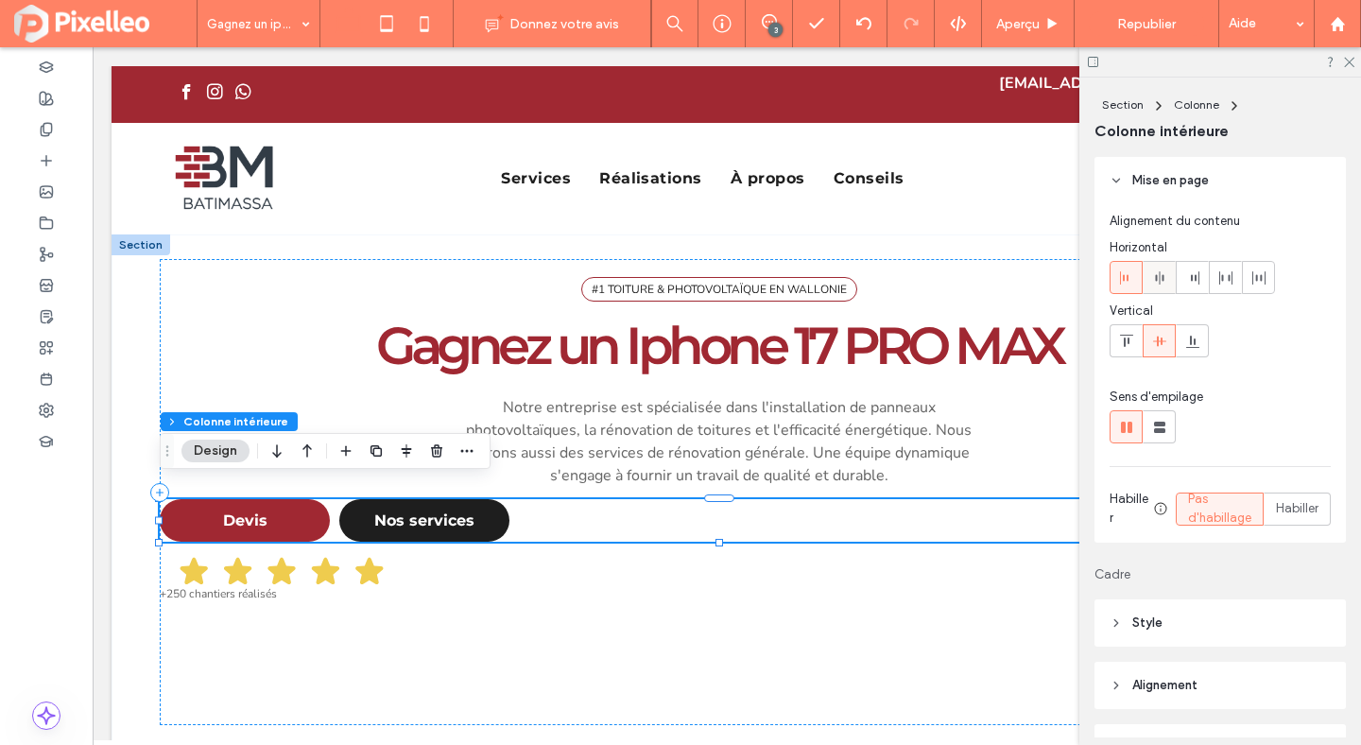
click at [1158, 276] on icon at bounding box center [1159, 277] width 15 height 15
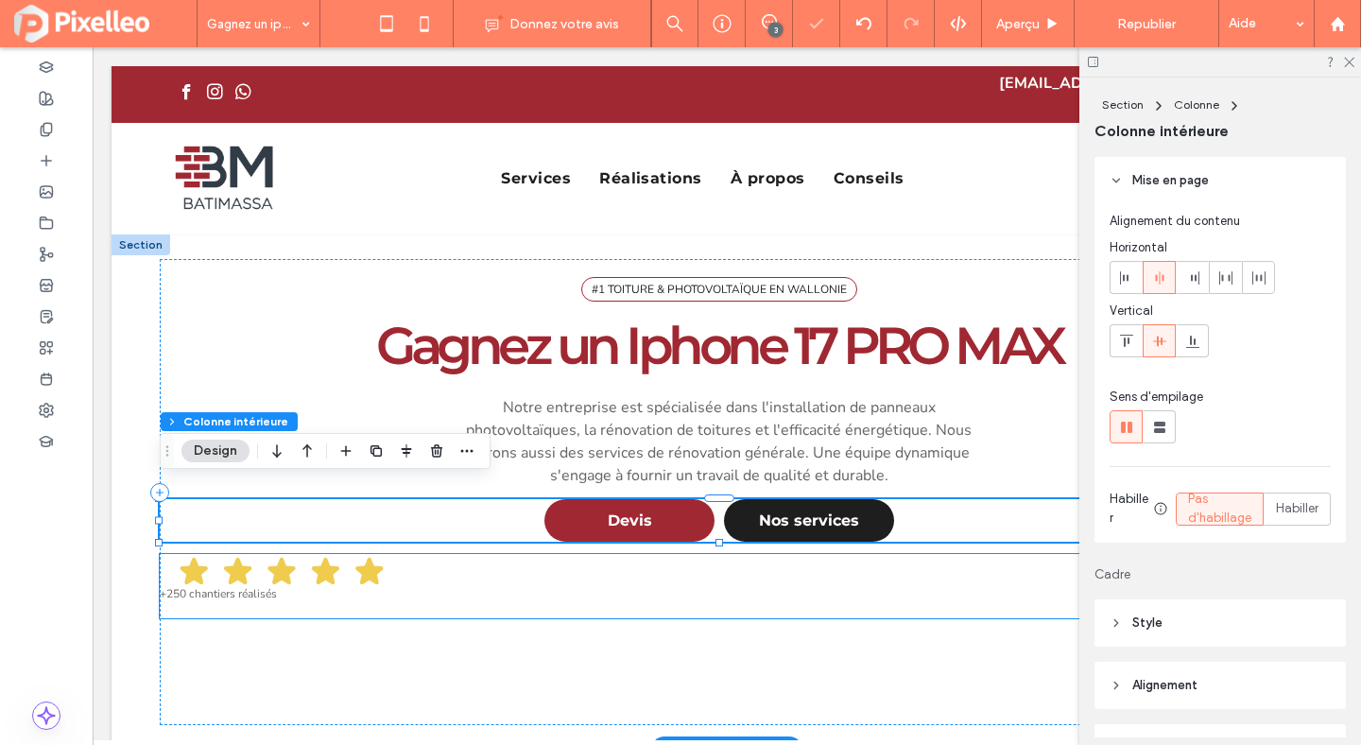
click at [490, 558] on div "+250 chantiers réalisés" at bounding box center [440, 579] width 560 height 51
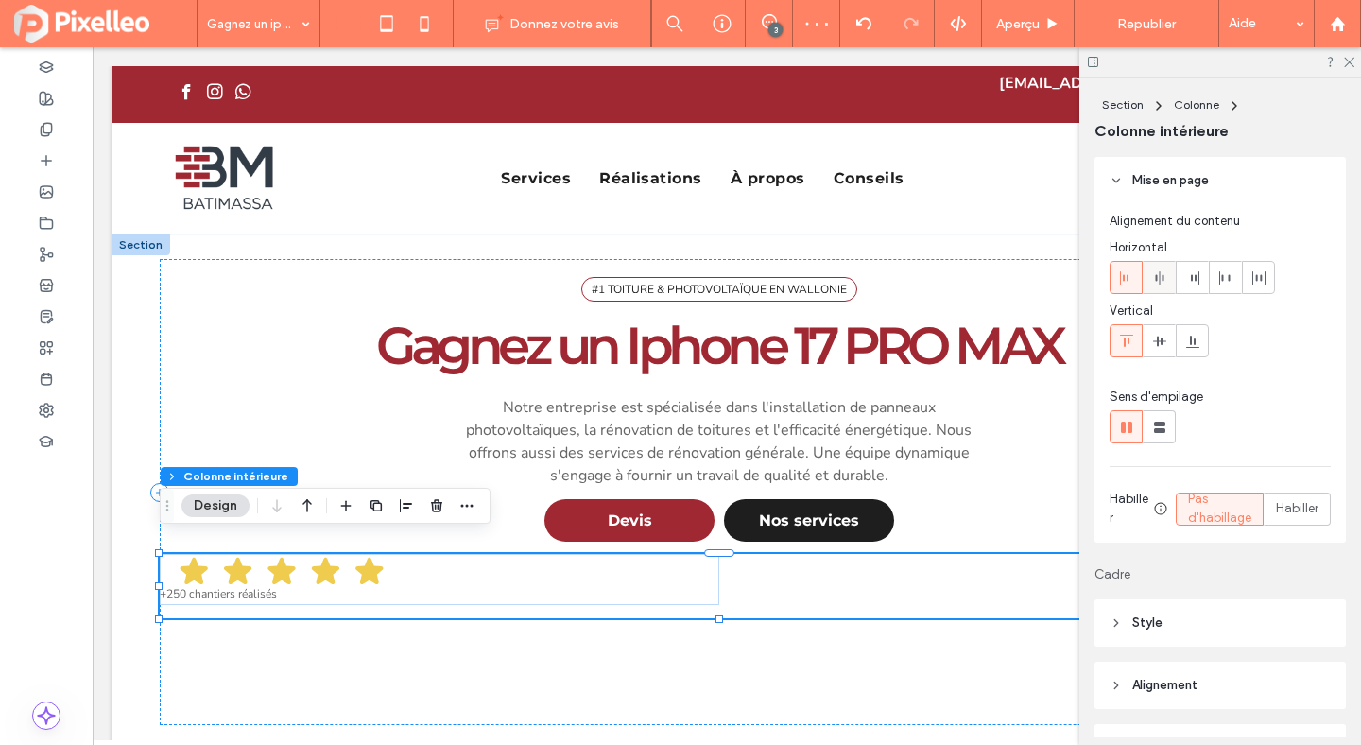
click at [1165, 282] on icon at bounding box center [1159, 277] width 15 height 15
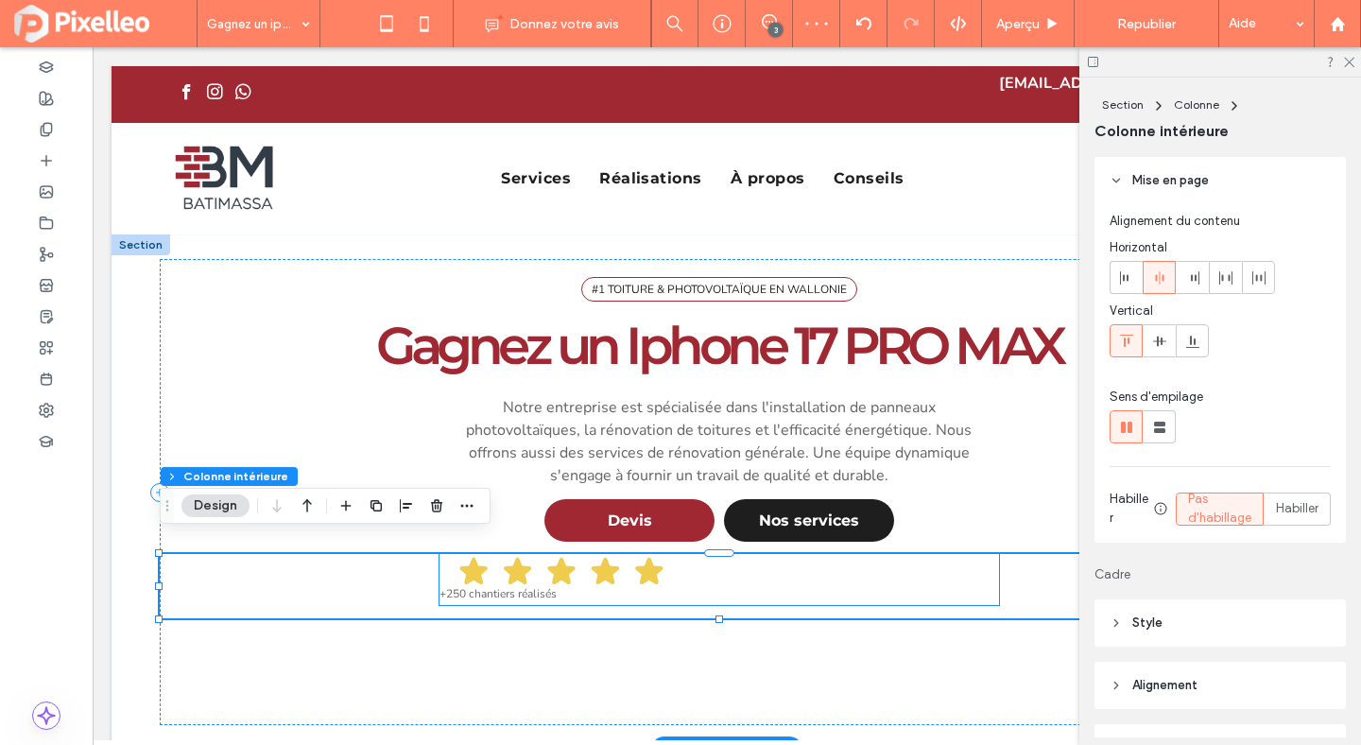
click at [920, 554] on div "+250 chantiers réalisés" at bounding box center [720, 579] width 560 height 51
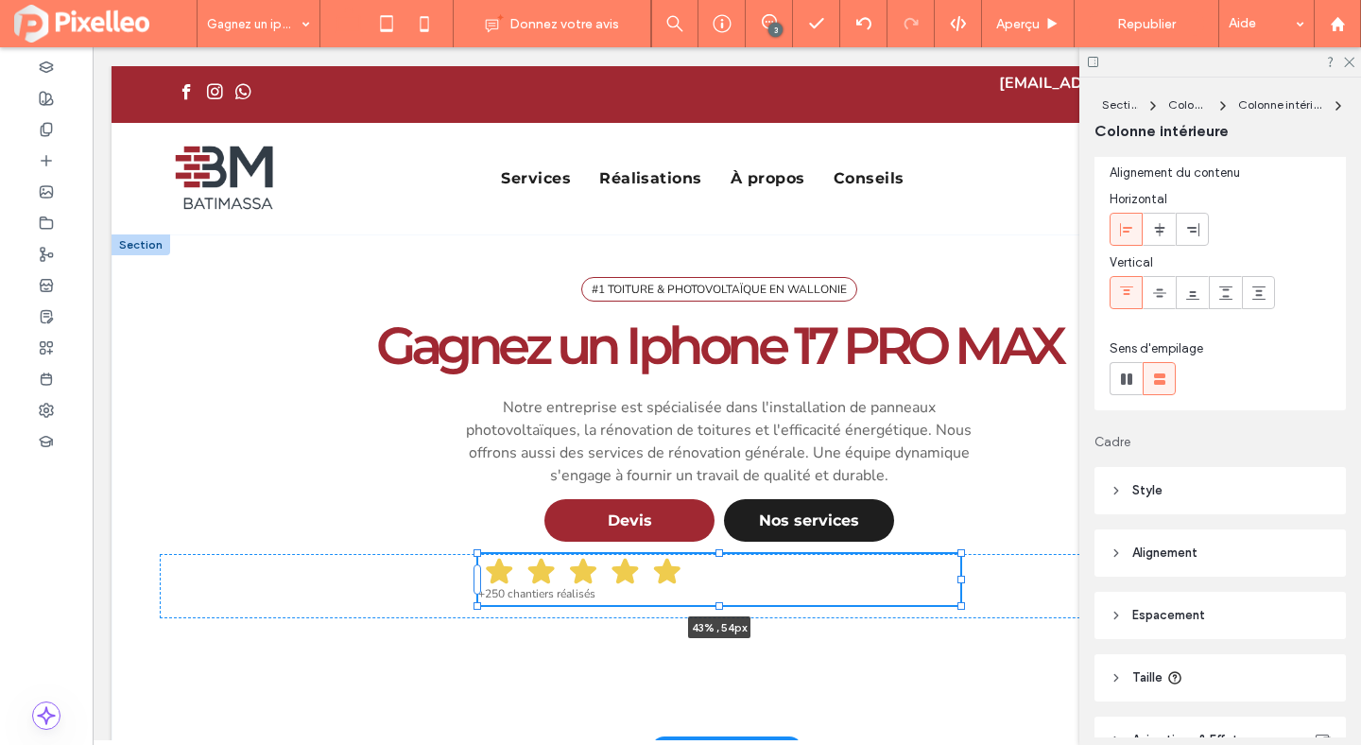
scroll to position [213, 0]
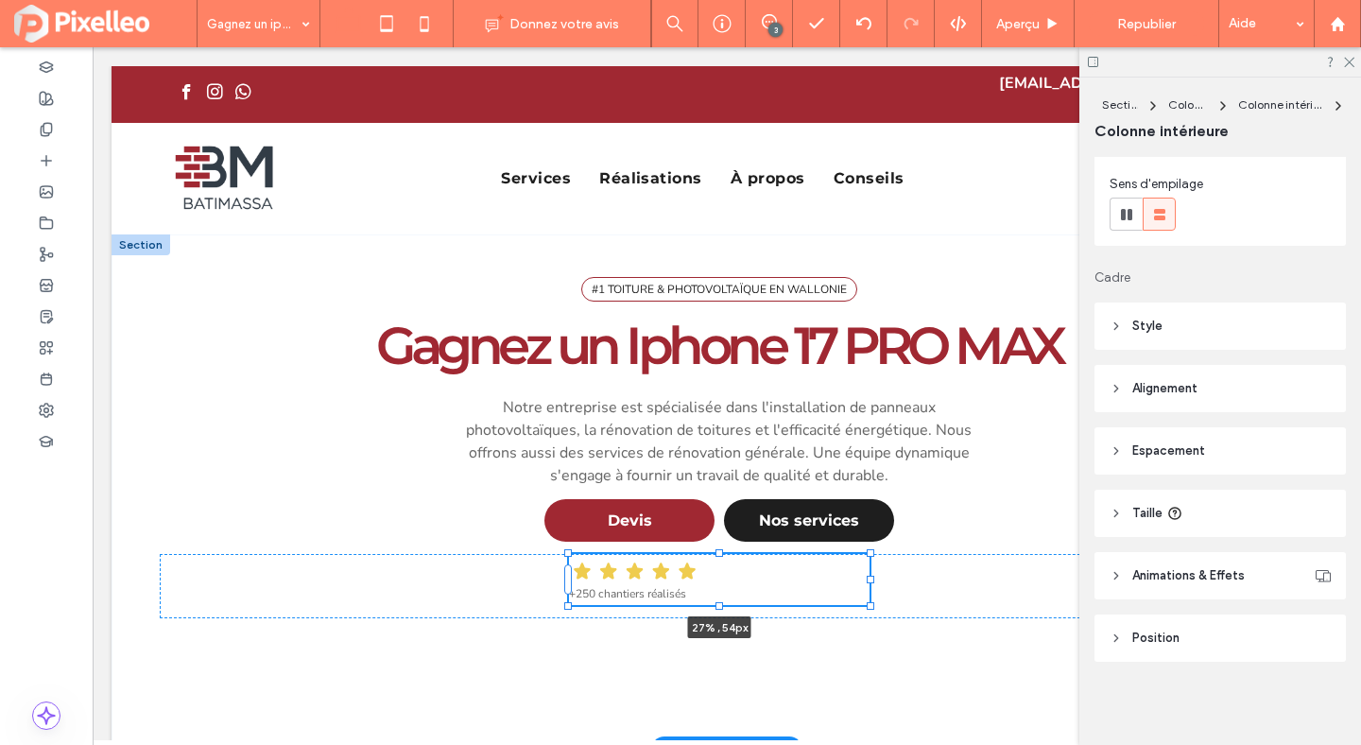
drag, startPoint x: 997, startPoint y: 563, endPoint x: 868, endPoint y: 564, distance: 129.5
click at [868, 576] on div at bounding box center [871, 580] width 8 height 8
type input "**"
type input "****"
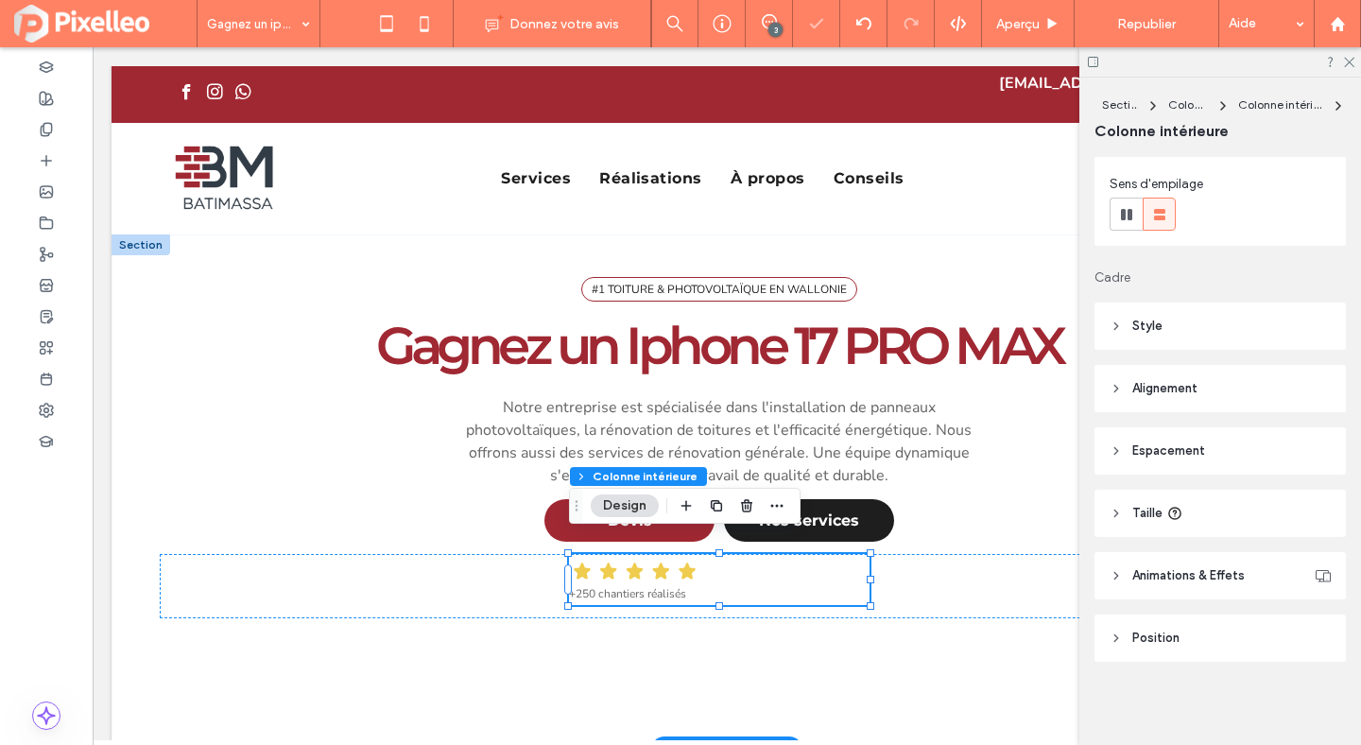
click at [833, 562] on div "+250 chantiers réalisés 27% , 54px" at bounding box center [719, 579] width 301 height 51
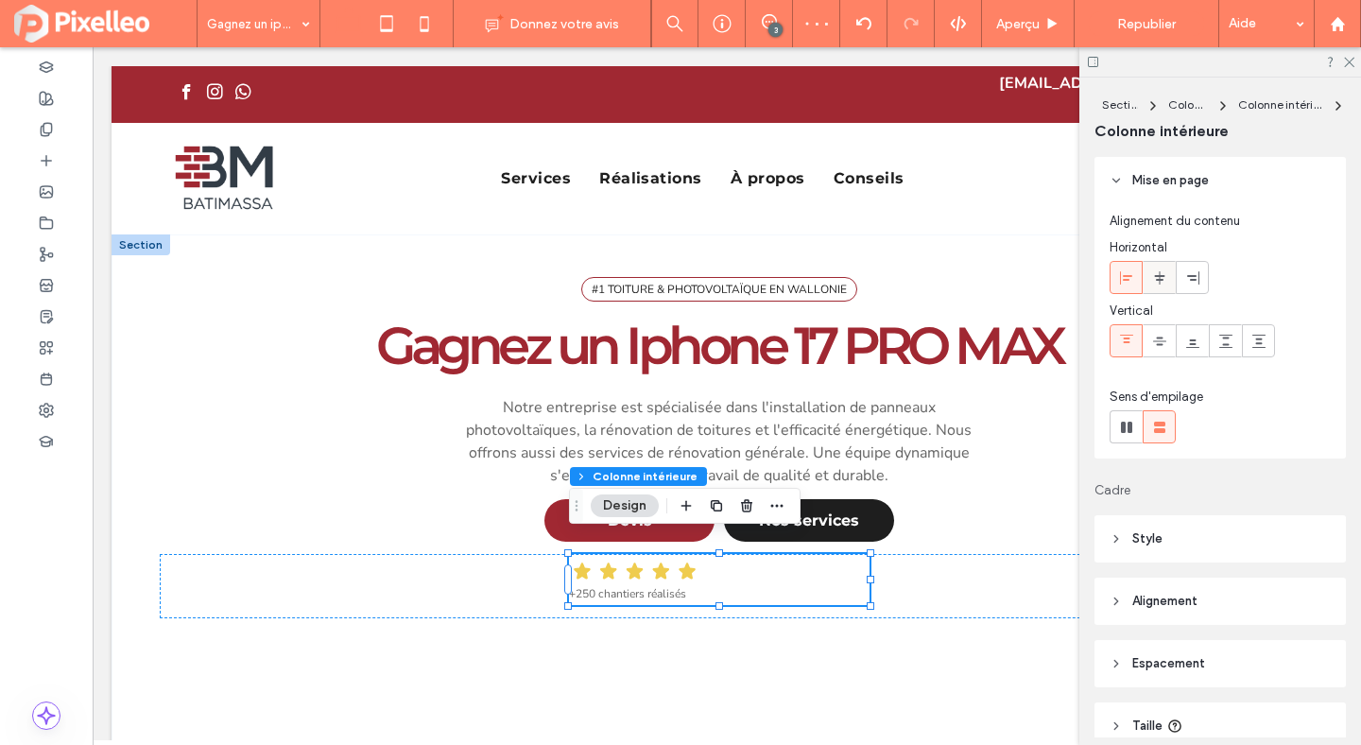
click at [1158, 268] on span at bounding box center [1159, 277] width 15 height 31
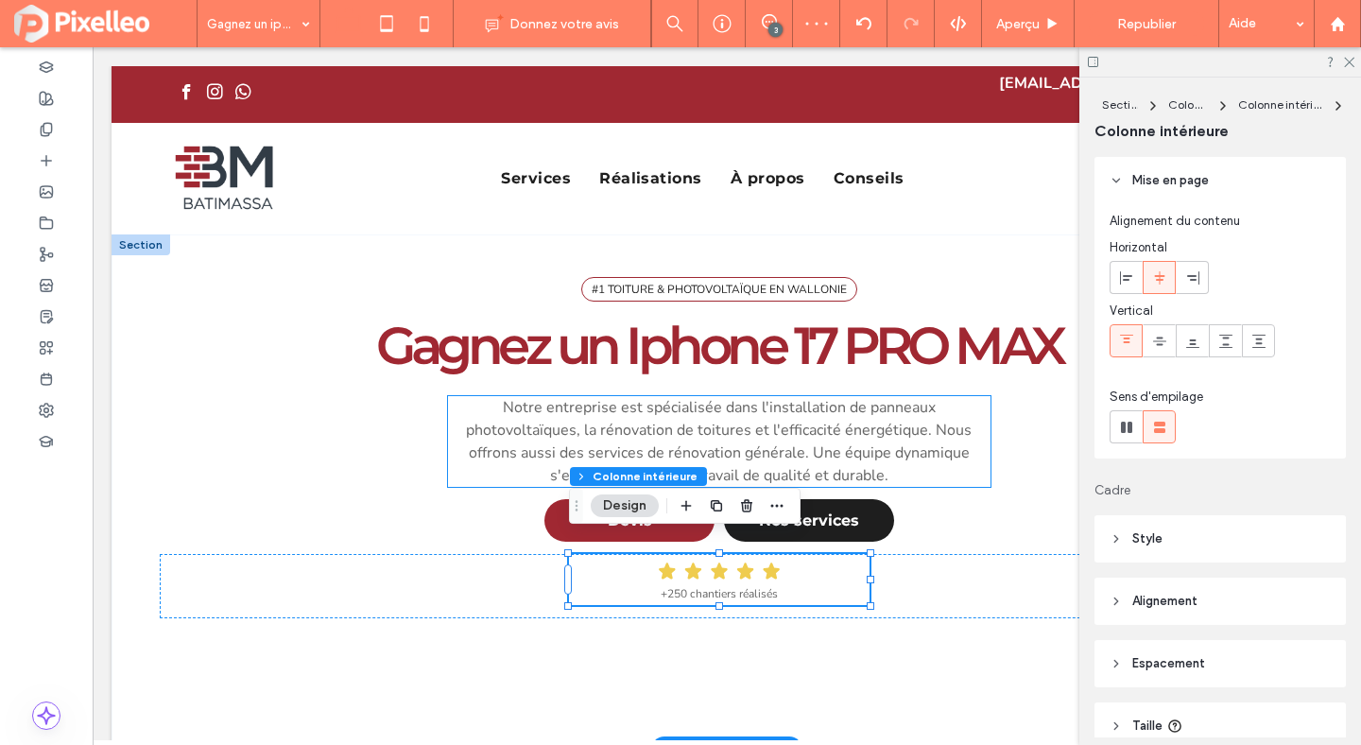
click at [965, 463] on p "Notre entreprise est spécialisée dans l'installation de panneaux photovoltaïque…" at bounding box center [719, 441] width 542 height 91
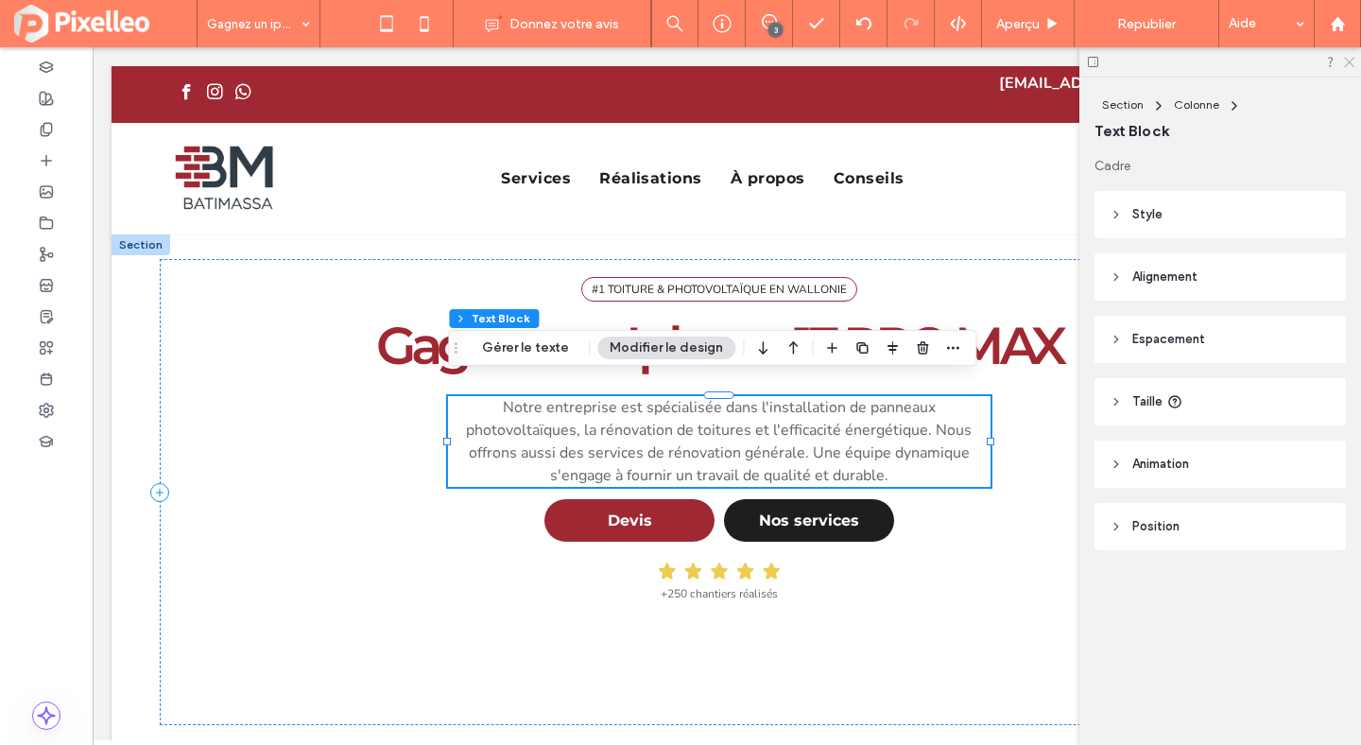
click at [1350, 61] on icon at bounding box center [1348, 61] width 12 height 12
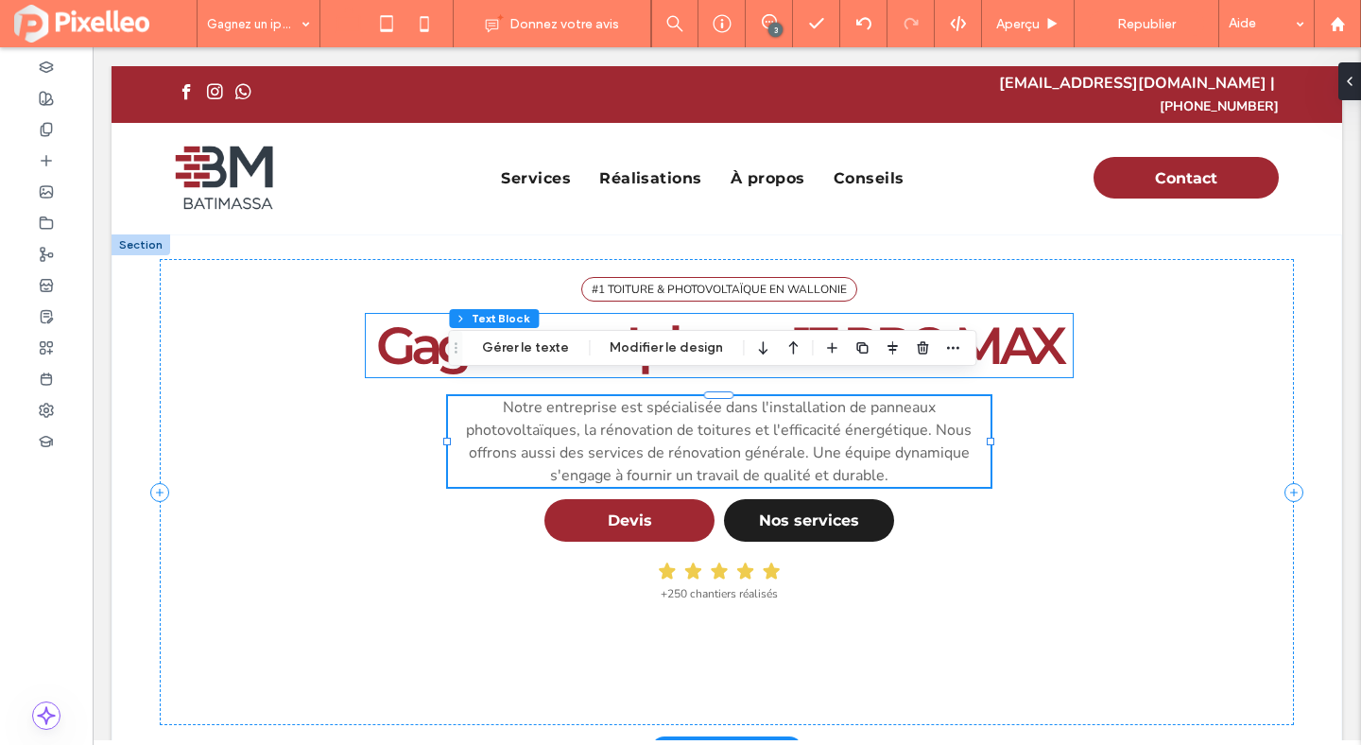
click at [934, 319] on span "Gagnez un Iphone 17 PRO MAX" at bounding box center [719, 345] width 686 height 63
click at [934, 319] on div "Gagnez un Iphone 17 PRO MAX" at bounding box center [720, 345] width 708 height 63
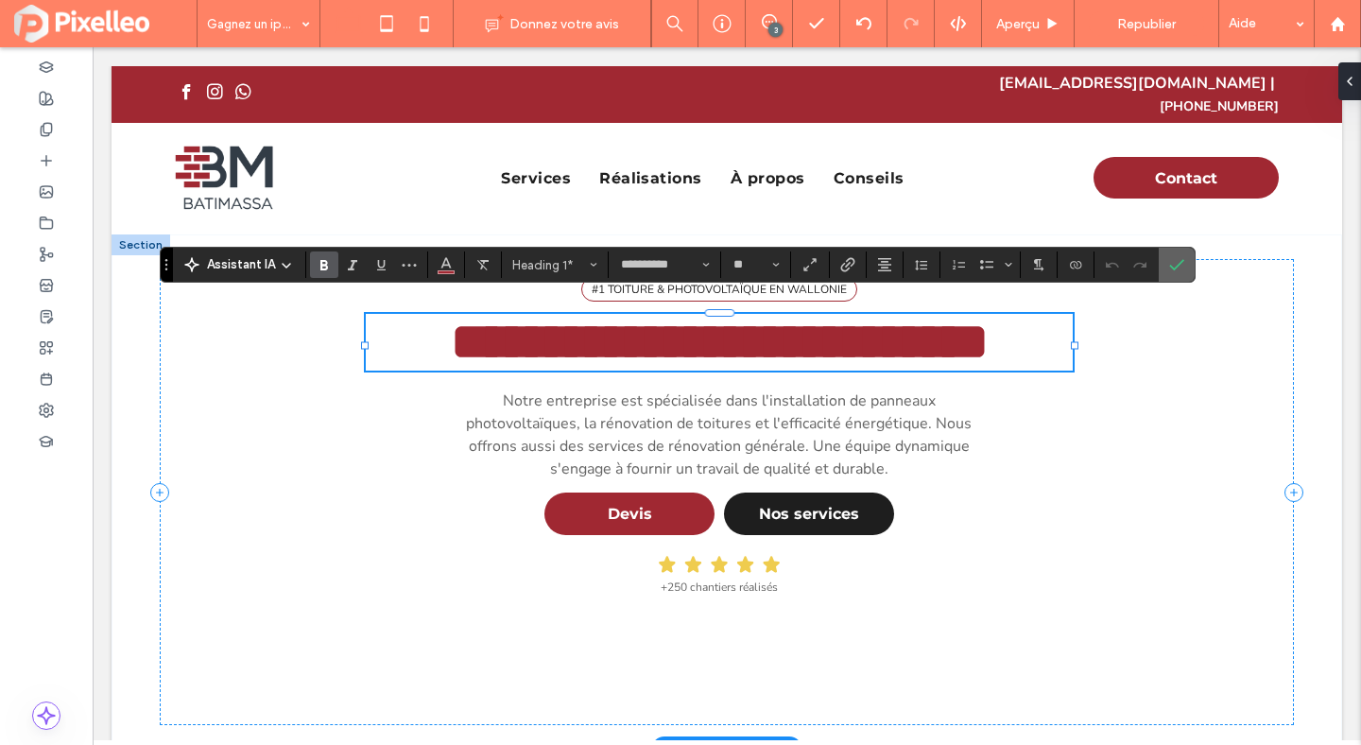
click at [1176, 262] on icon "Confirmer" at bounding box center [1176, 264] width 15 height 15
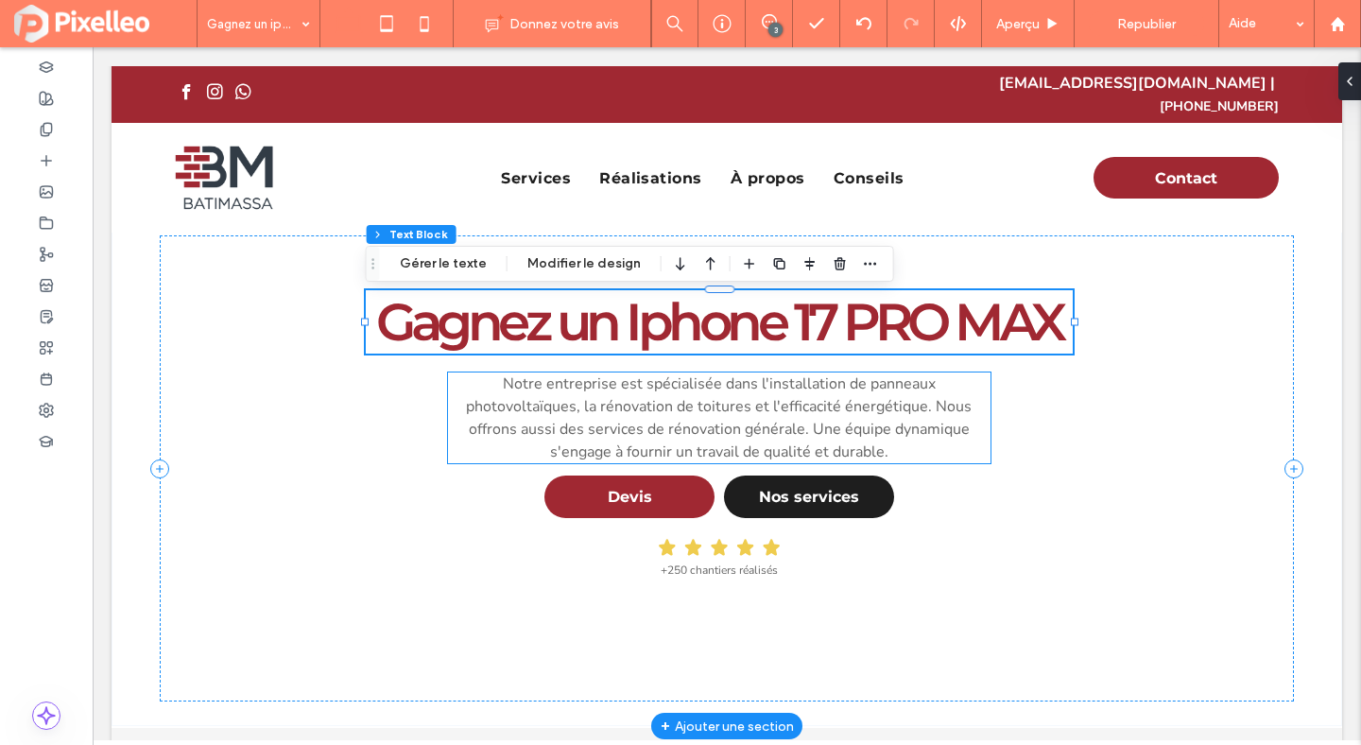
scroll to position [32, 0]
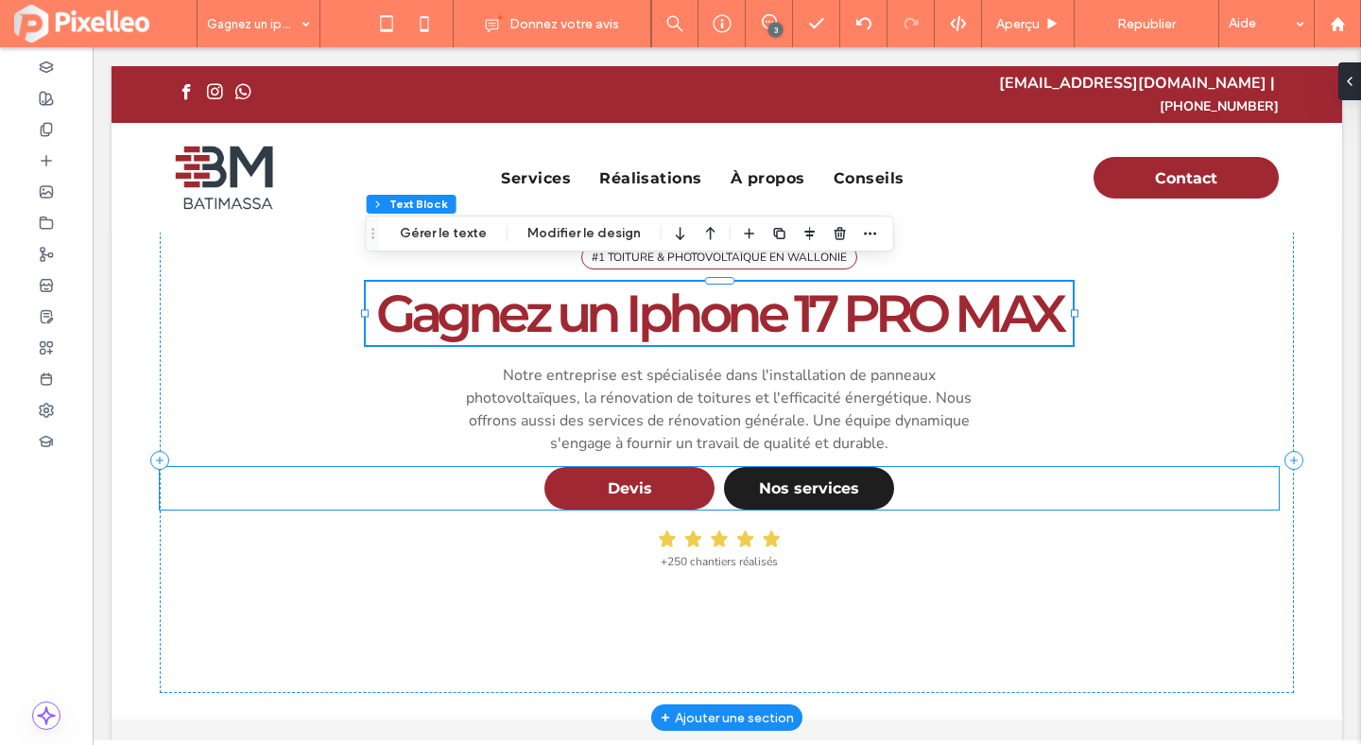
click at [895, 468] on div "Devis Nos services" at bounding box center [719, 488] width 1119 height 43
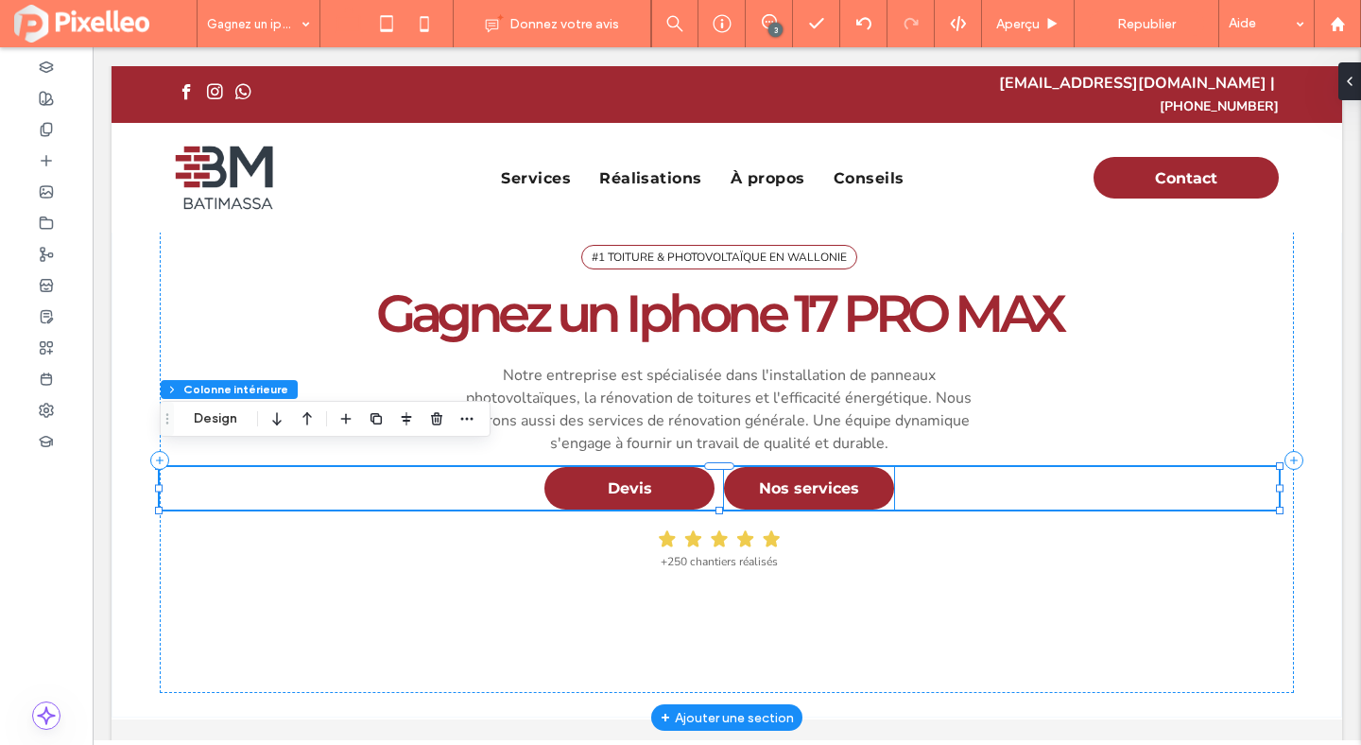
click at [863, 469] on link "Nos services" at bounding box center [809, 488] width 170 height 43
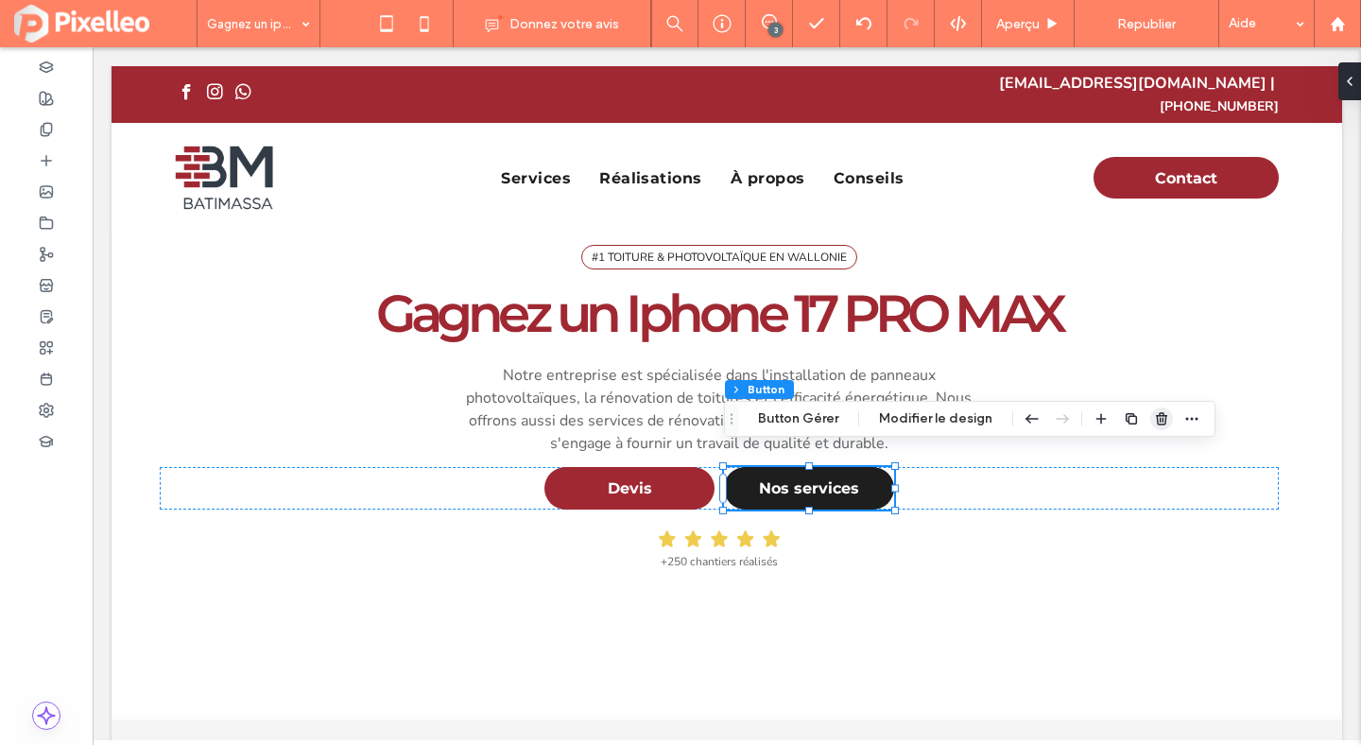
click at [1156, 417] on use "button" at bounding box center [1161, 418] width 11 height 12
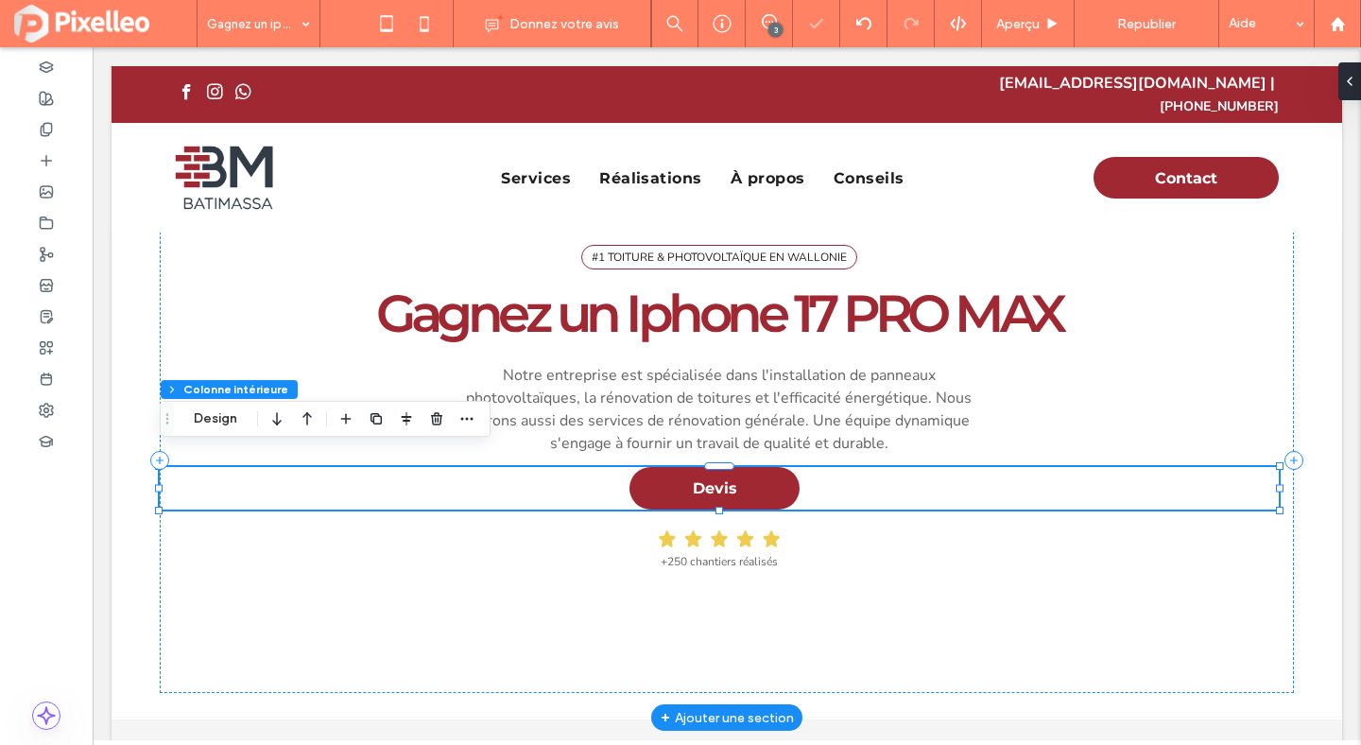
click at [1135, 467] on div "Devis" at bounding box center [719, 488] width 1119 height 43
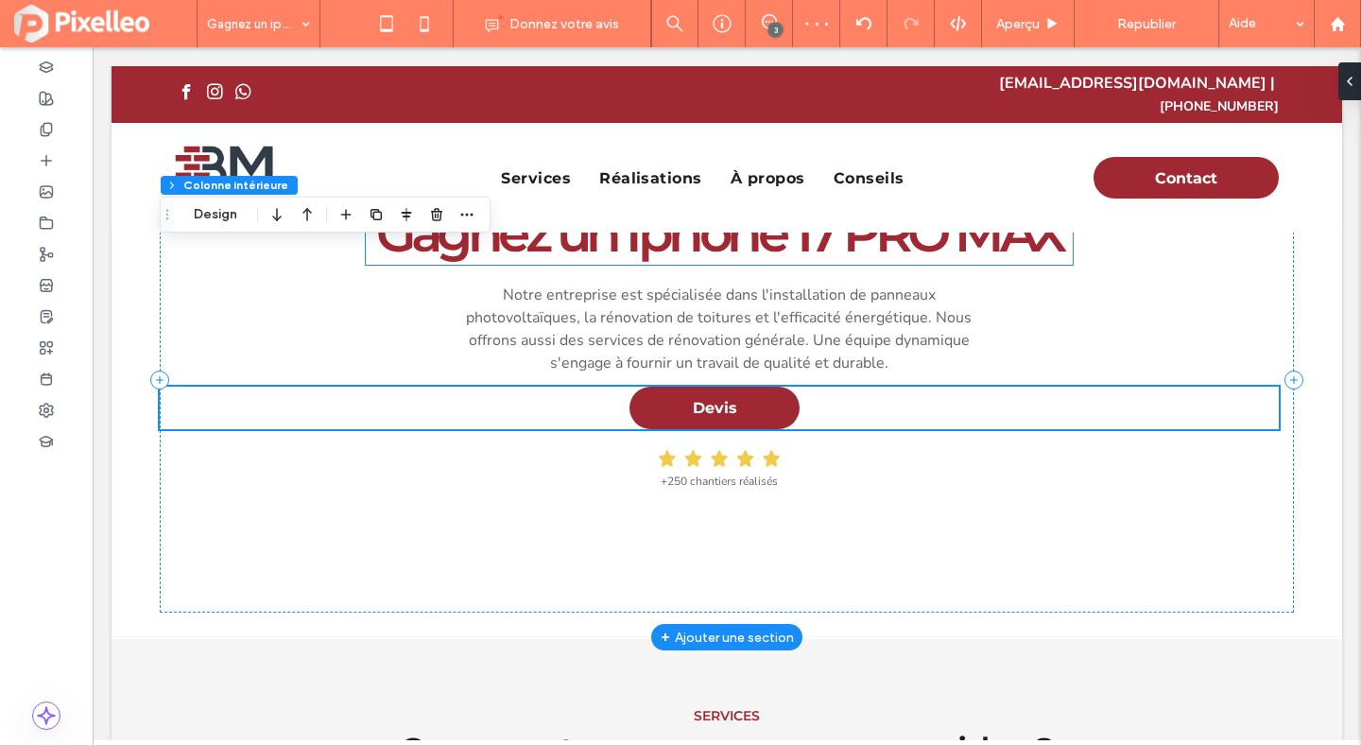
scroll to position [0, 0]
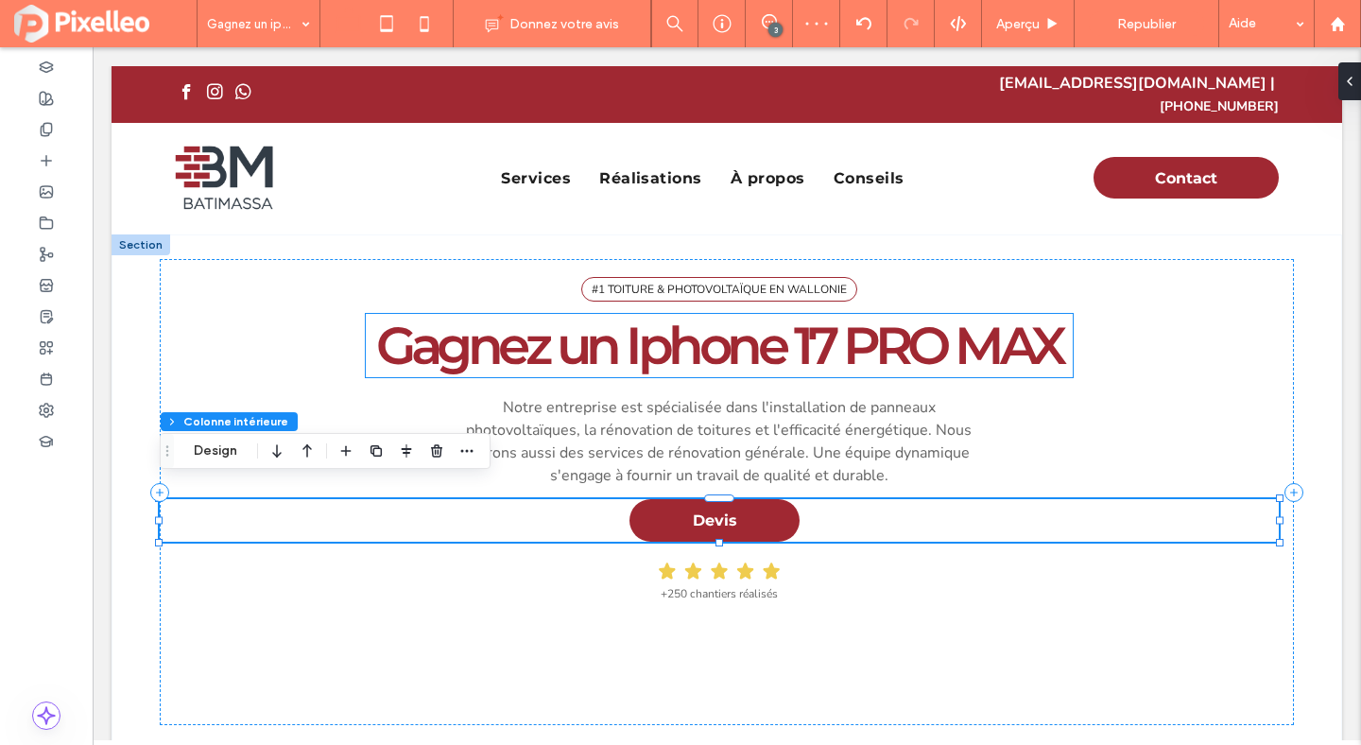
click at [702, 335] on span "Gagnez un Iphone 17 PRO MAX" at bounding box center [719, 345] width 686 height 63
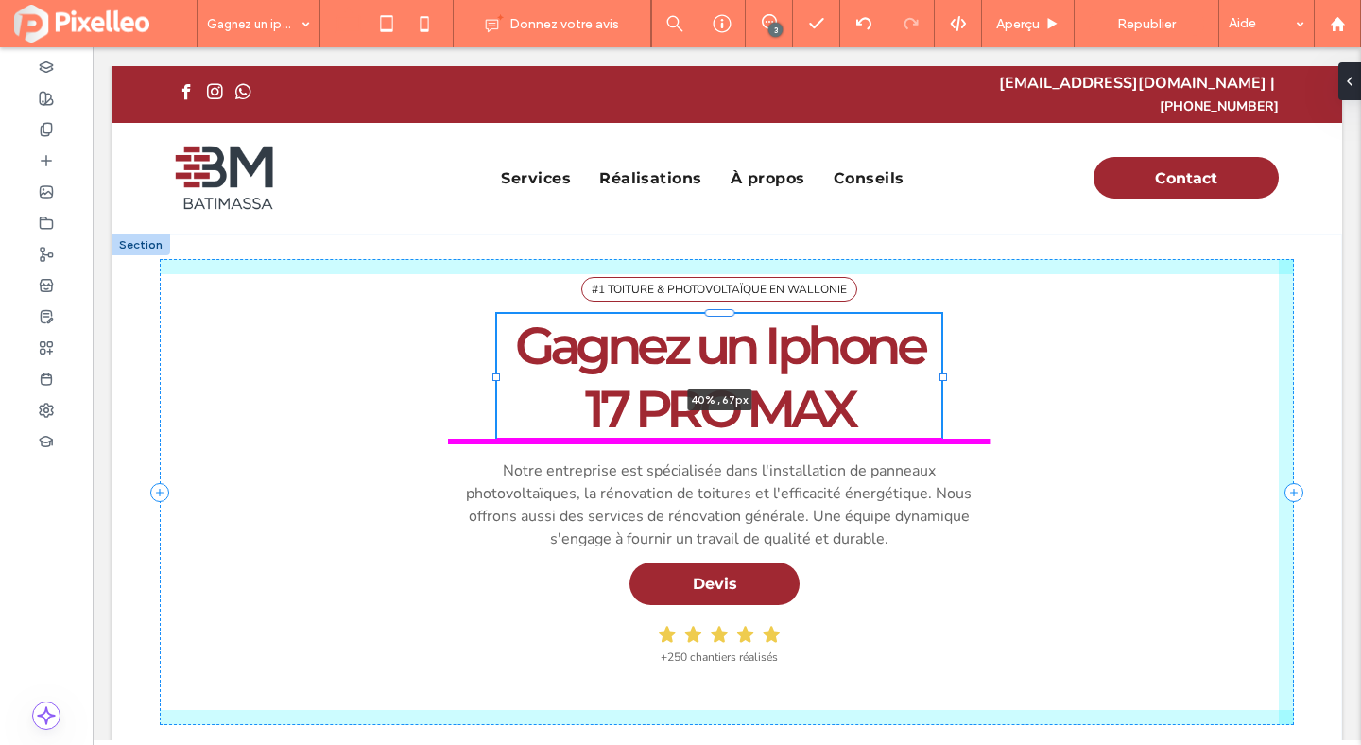
drag, startPoint x: 1075, startPoint y: 331, endPoint x: 943, endPoint y: 330, distance: 131.4
click at [943, 330] on div "#1 TOITURE & PHOTOVOLTAÏQUE EN WALLONIE Gagnez un Iphone 17 PRO MAX 40% , 67px …" at bounding box center [727, 491] width 1134 height 515
type input "**"
type input "****"
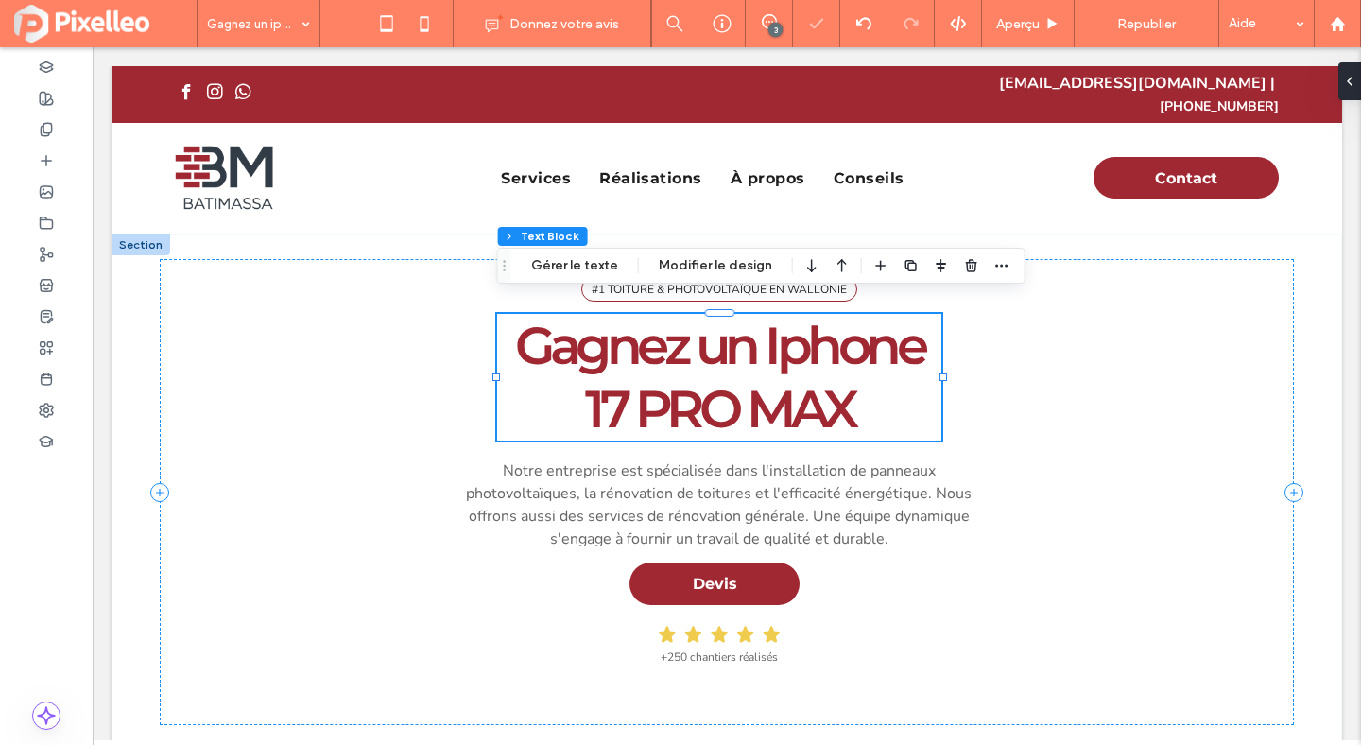
click at [617, 403] on span "Gagnez un Iphone 17 PRO MAX" at bounding box center [719, 377] width 408 height 127
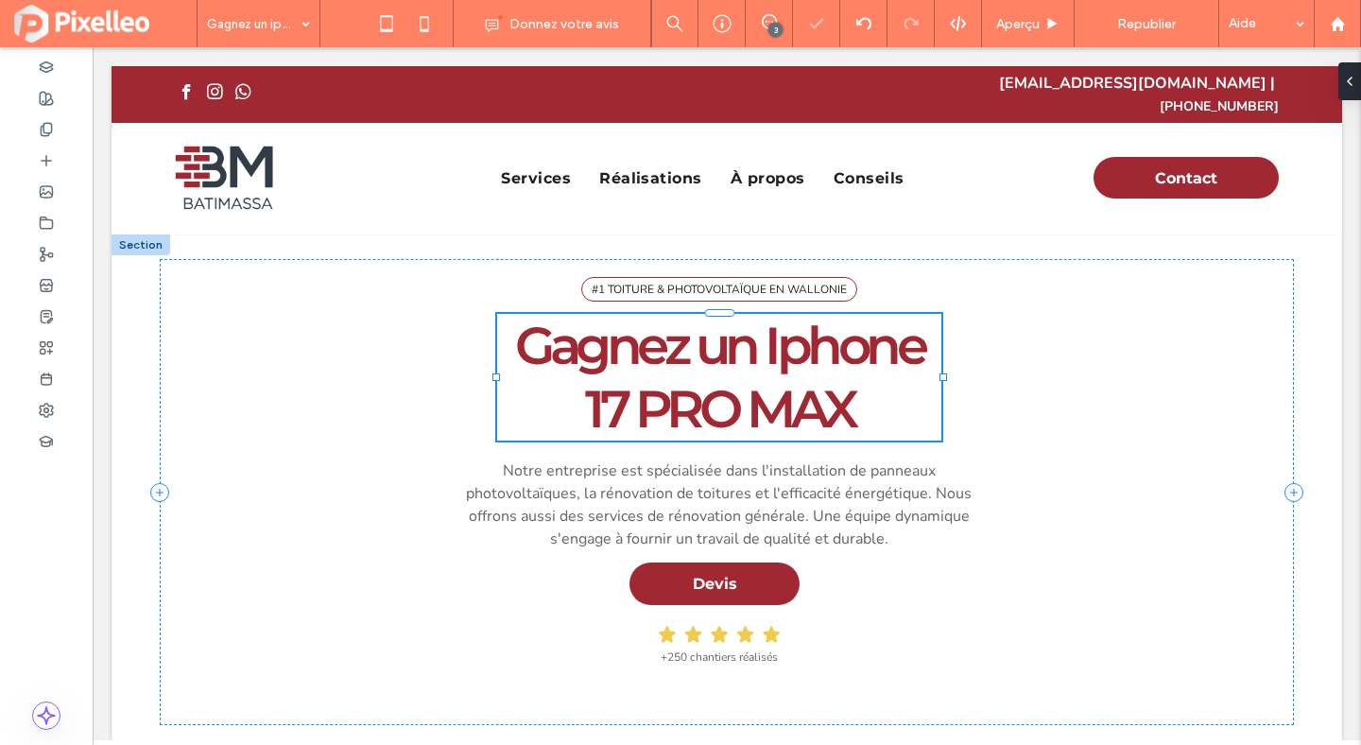
type input "**********"
type input "**"
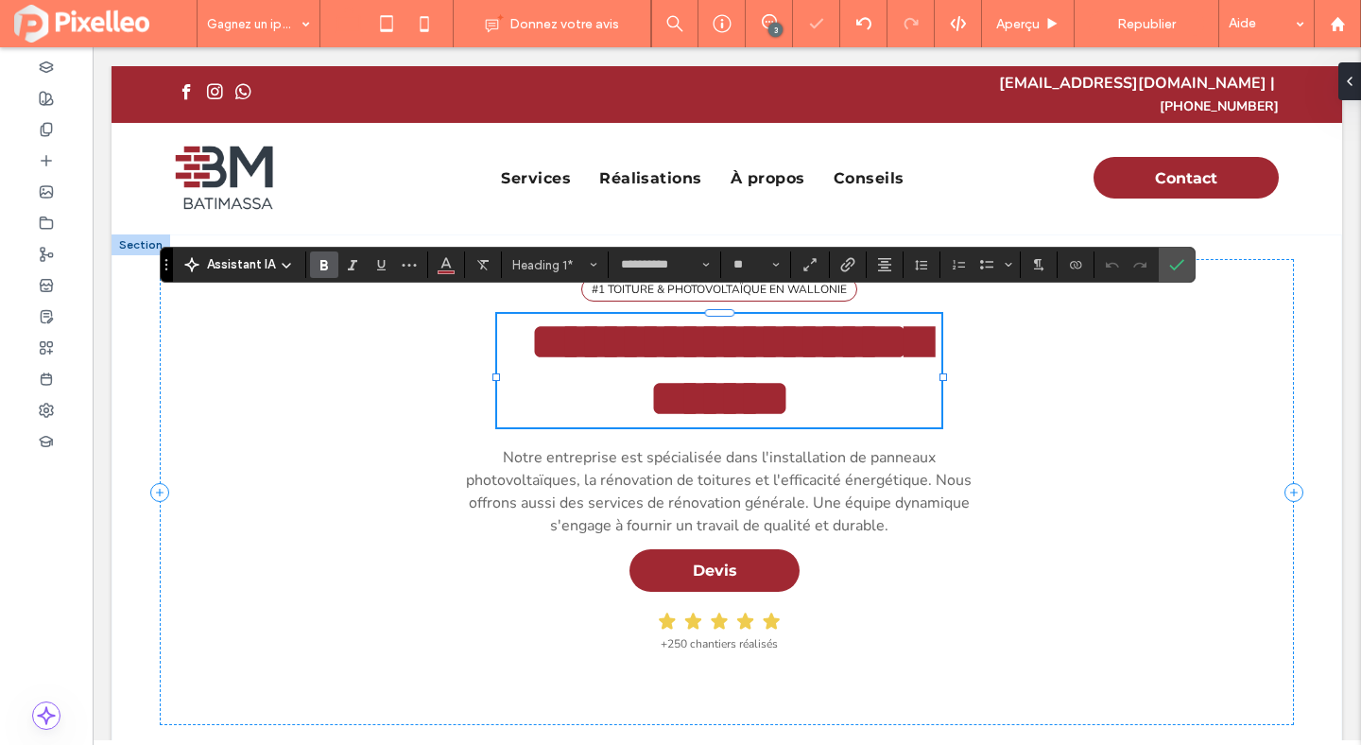
click at [579, 399] on h1 "**********" at bounding box center [719, 370] width 445 height 113
click at [1173, 273] on span "Confirmer" at bounding box center [1173, 265] width 9 height 34
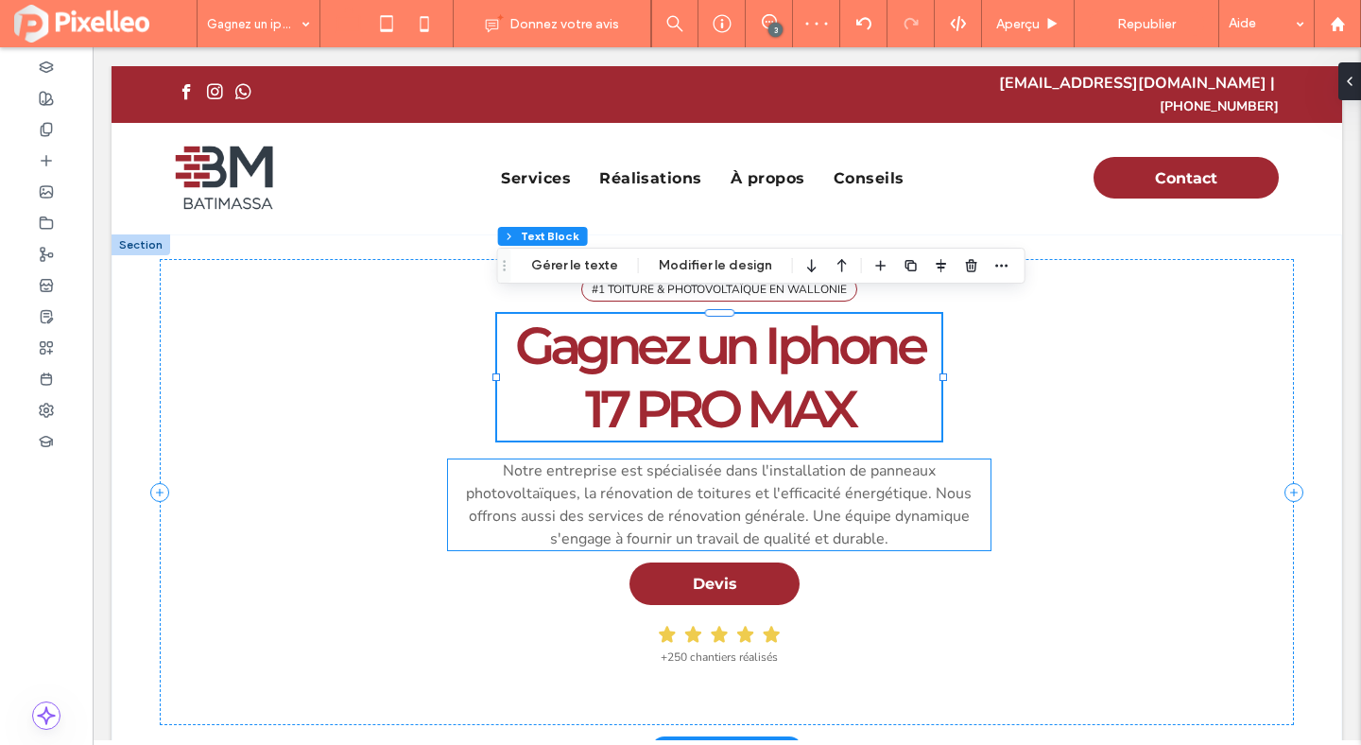
click at [855, 460] on span "Notre entreprise est spécialisée dans l'installation de panneaux photovoltaïque…" at bounding box center [719, 504] width 506 height 89
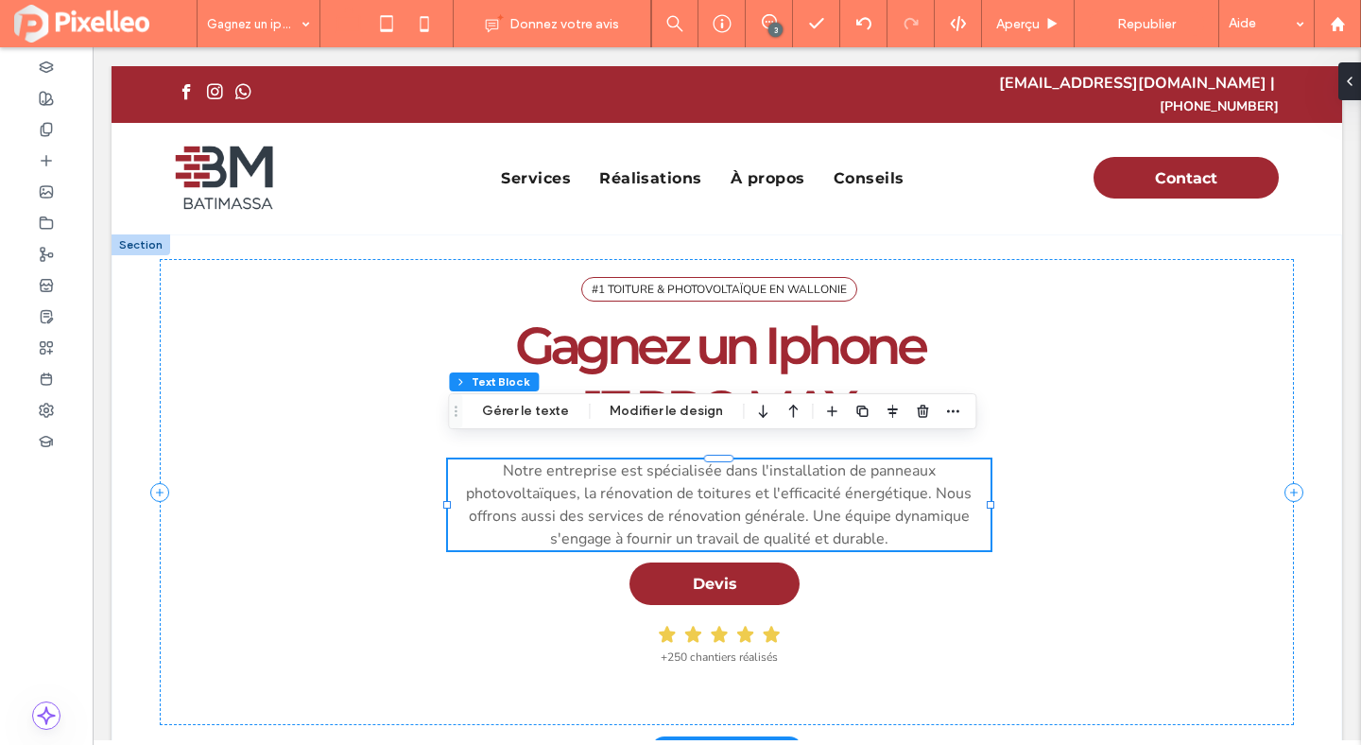
click at [571, 487] on p "Notre entreprise est spécialisée dans l'installation de panneaux photovoltaïque…" at bounding box center [719, 504] width 542 height 91
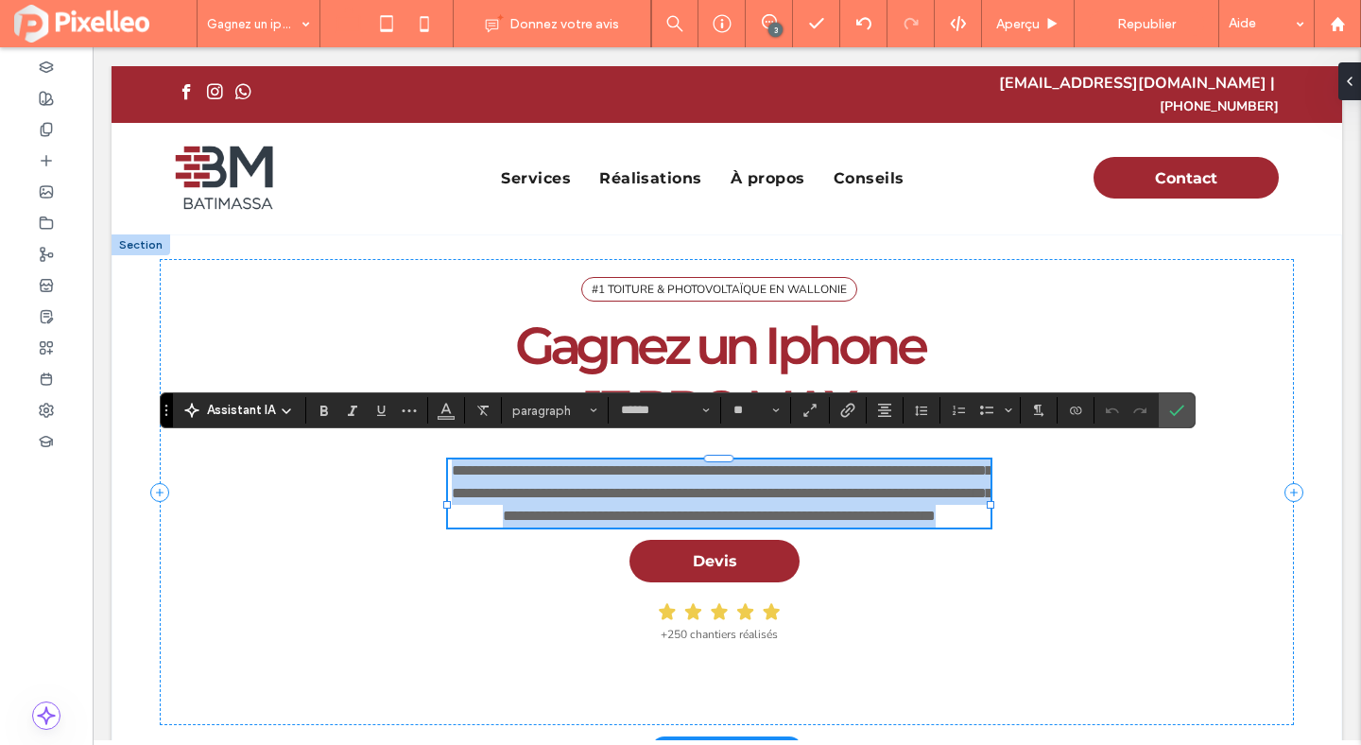
click at [571, 487] on p "**********" at bounding box center [719, 493] width 542 height 68
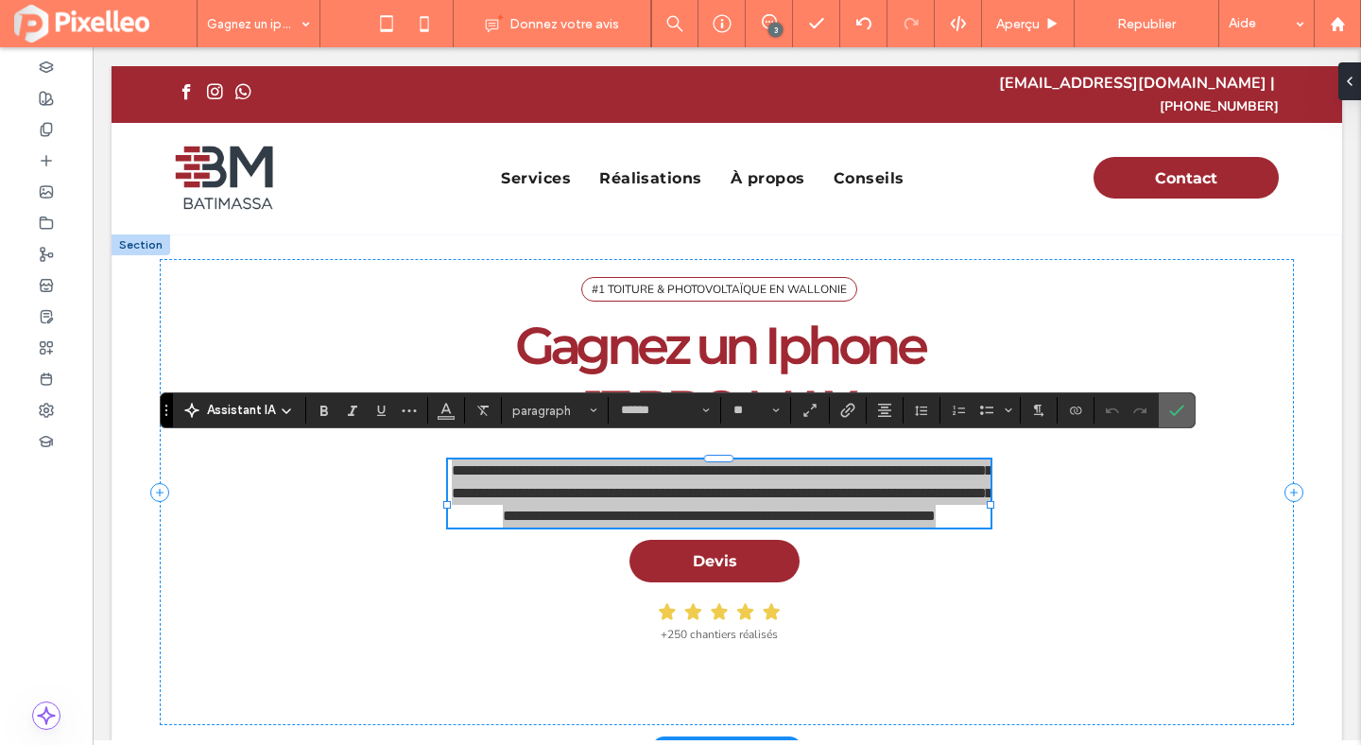
click at [1174, 406] on icon "Confirmer" at bounding box center [1176, 410] width 15 height 15
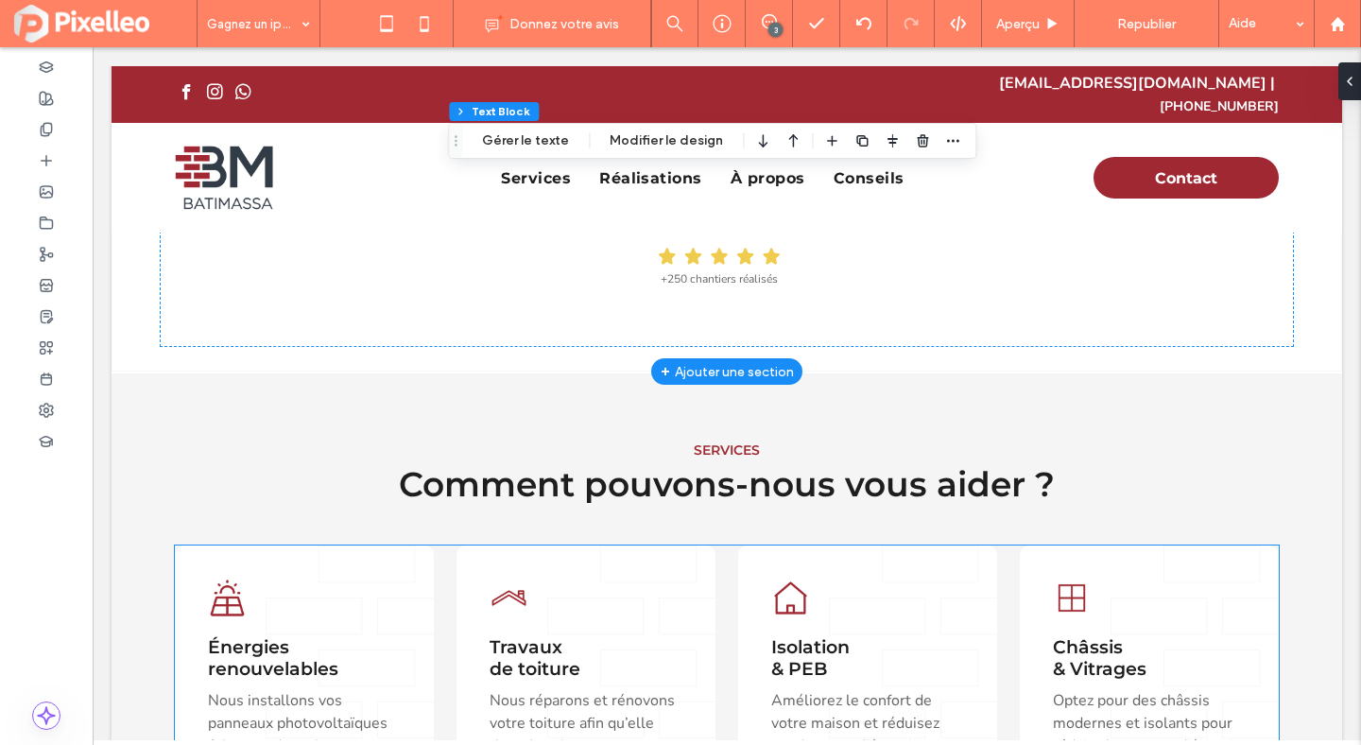
scroll to position [436, 0]
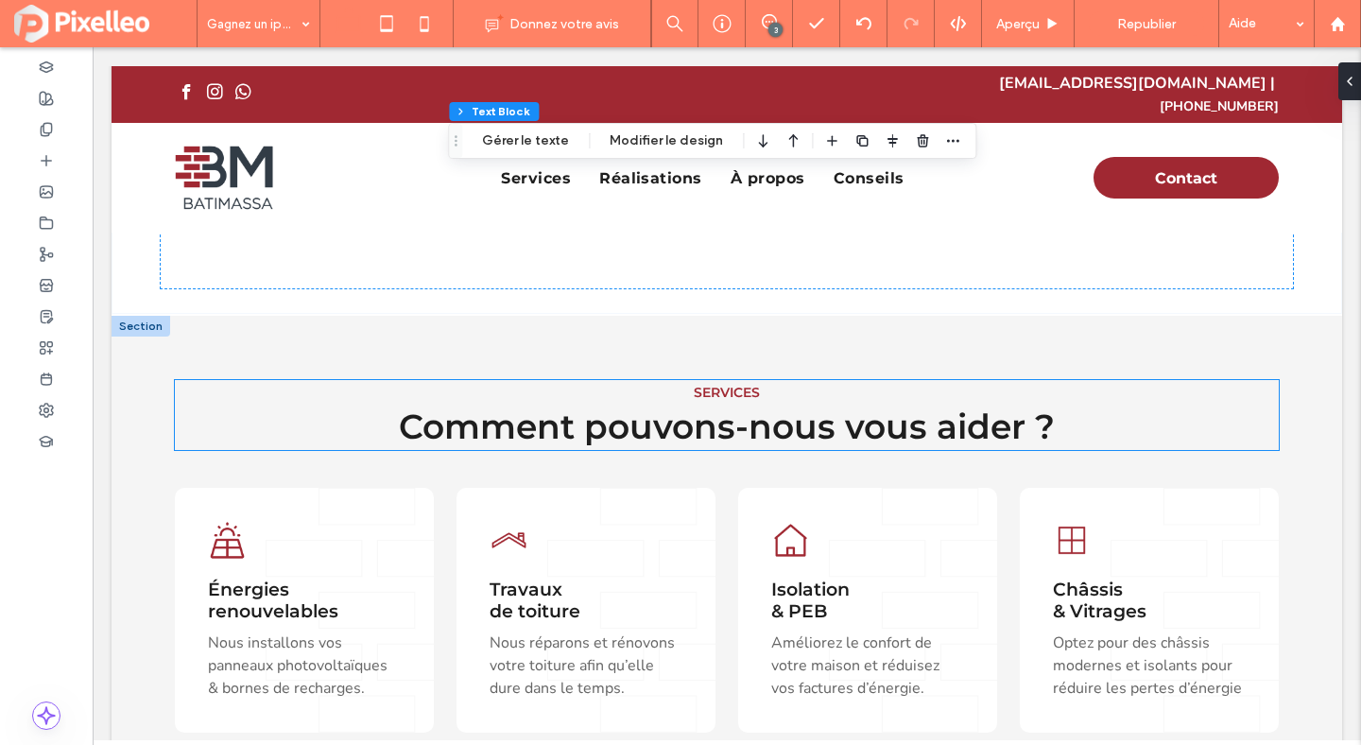
click at [766, 408] on span "Comment pouvons-nous vous aider ?" at bounding box center [727, 427] width 656 height 42
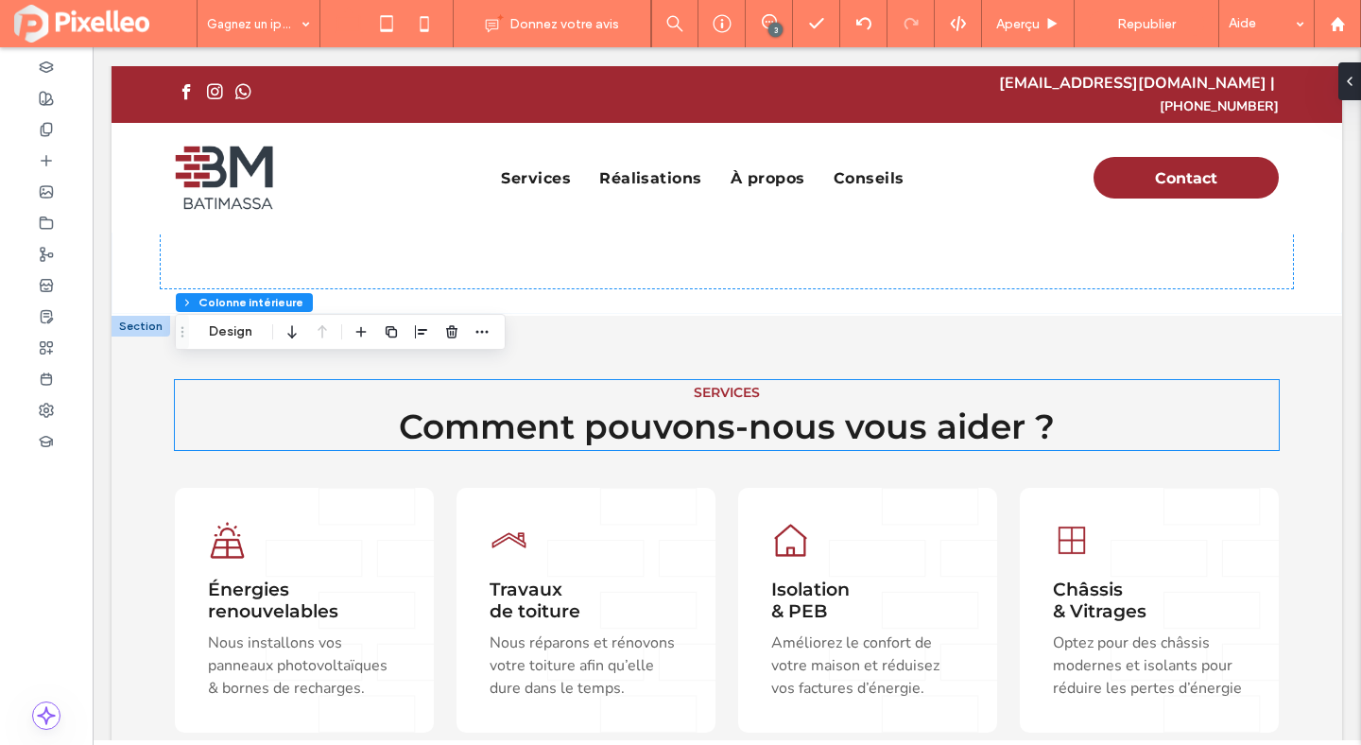
click at [766, 408] on span "Comment pouvons-nous vous aider ?" at bounding box center [727, 427] width 656 height 42
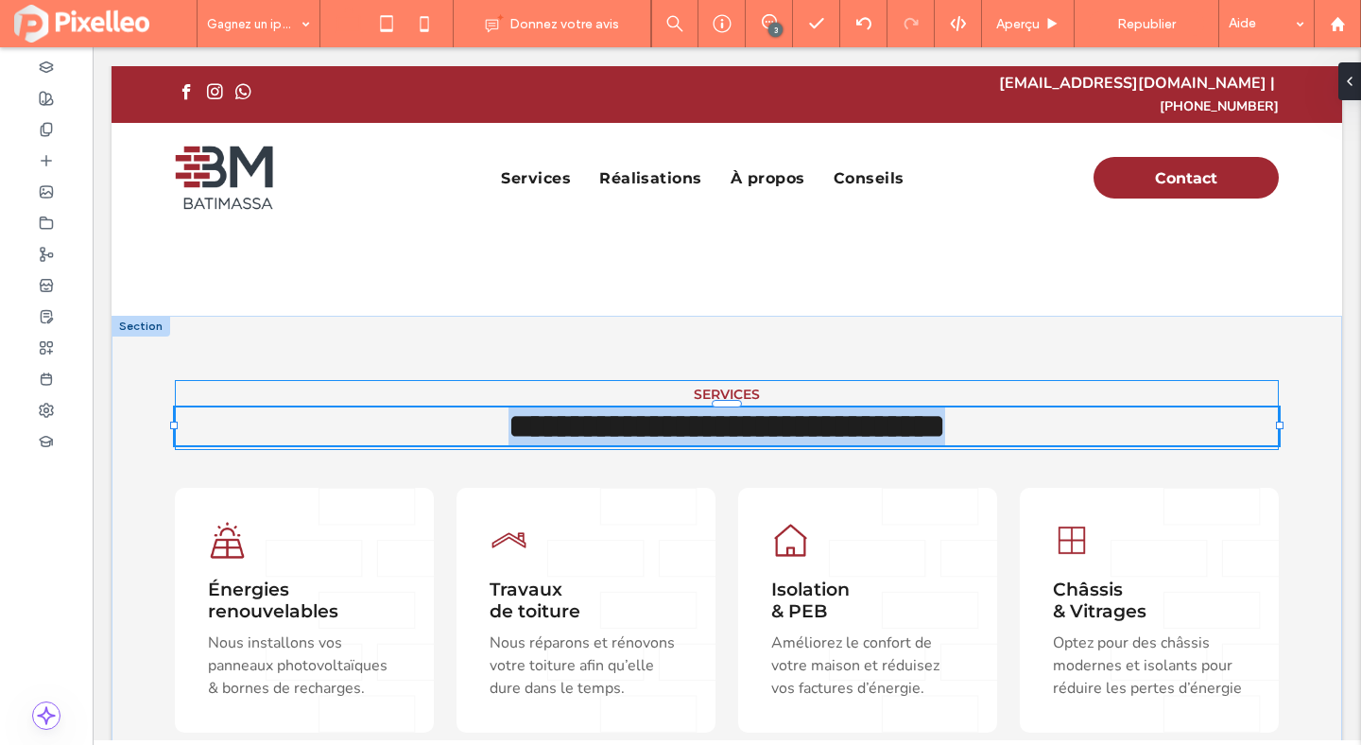
type input "**********"
type input "**"
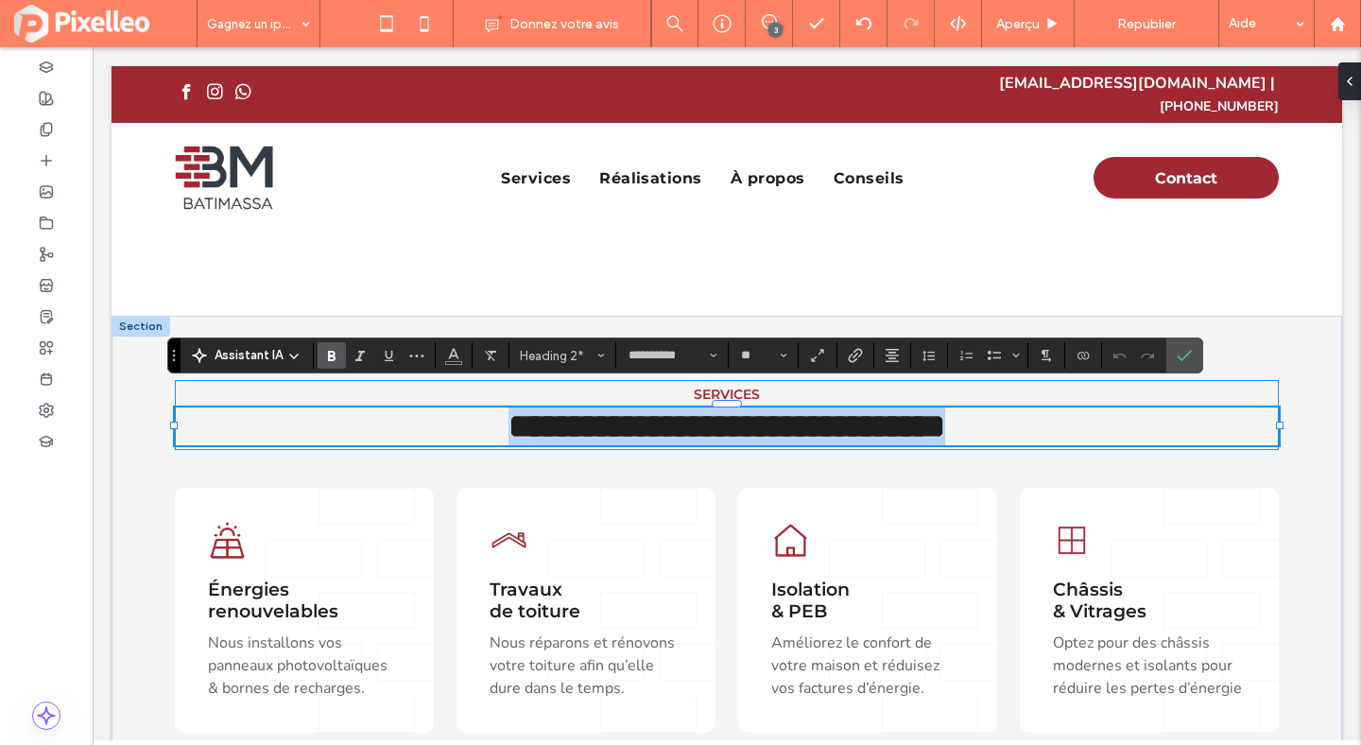
click at [766, 409] on span "**********" at bounding box center [727, 426] width 437 height 34
drag, startPoint x: 1075, startPoint y: 408, endPoint x: 590, endPoint y: 416, distance: 485.0
click at [590, 416] on h2 "**********" at bounding box center [727, 426] width 1104 height 38
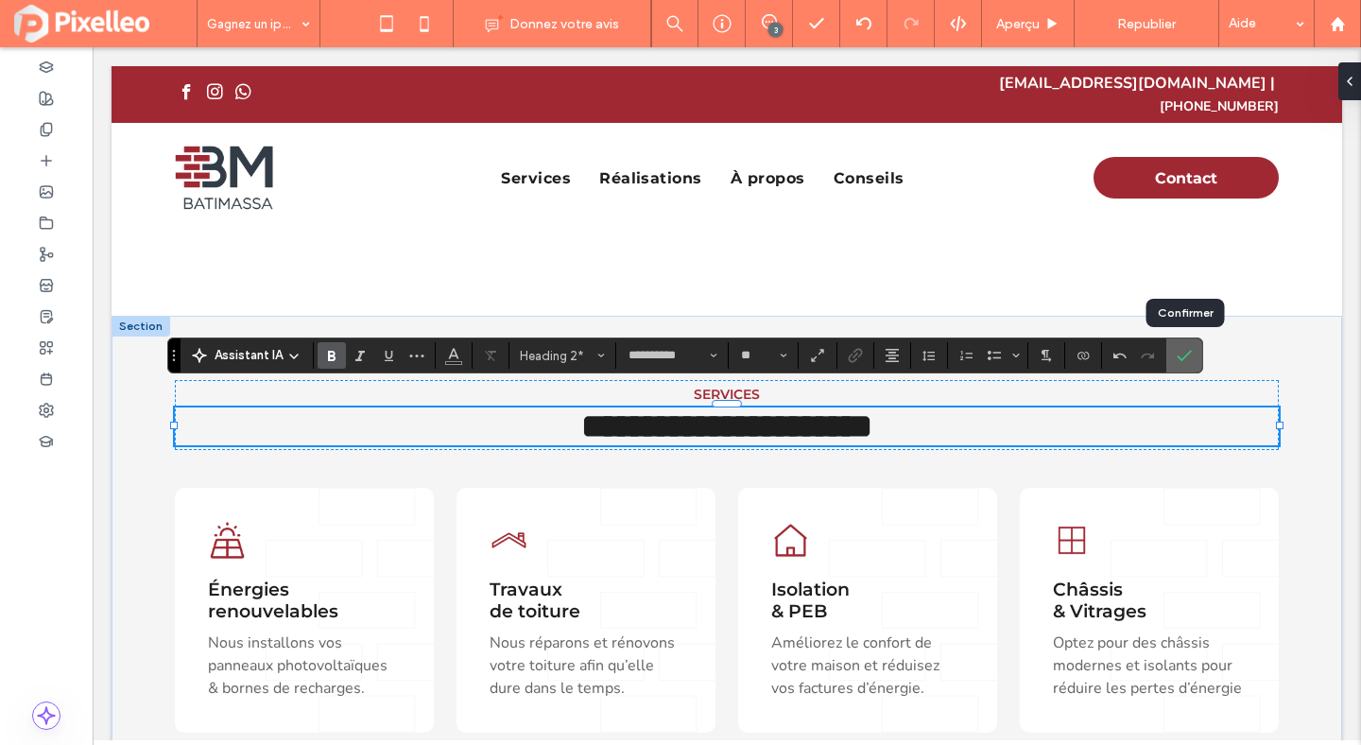
click at [1186, 353] on icon "Confirmer" at bounding box center [1184, 355] width 15 height 15
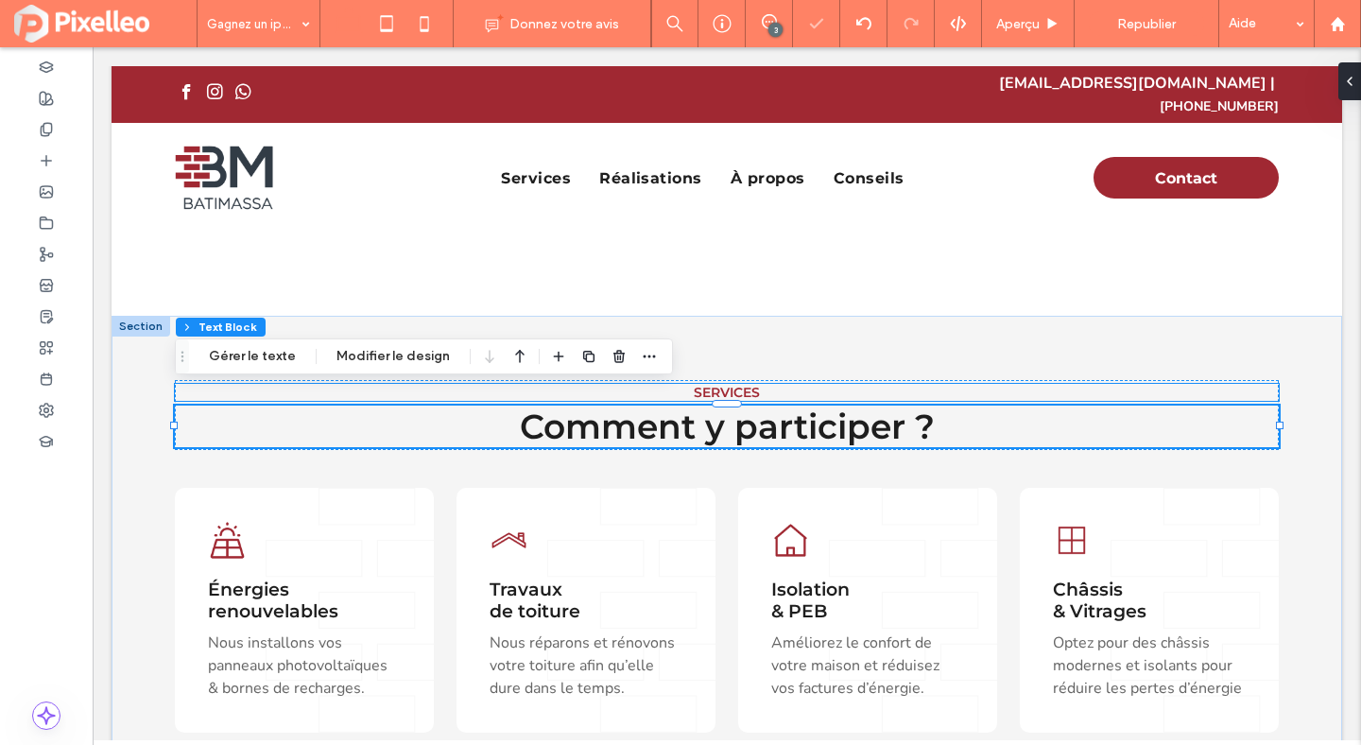
click at [730, 384] on span "SERVICES" at bounding box center [727, 392] width 66 height 17
click at [730, 384] on div "SERVICES" at bounding box center [727, 392] width 1104 height 17
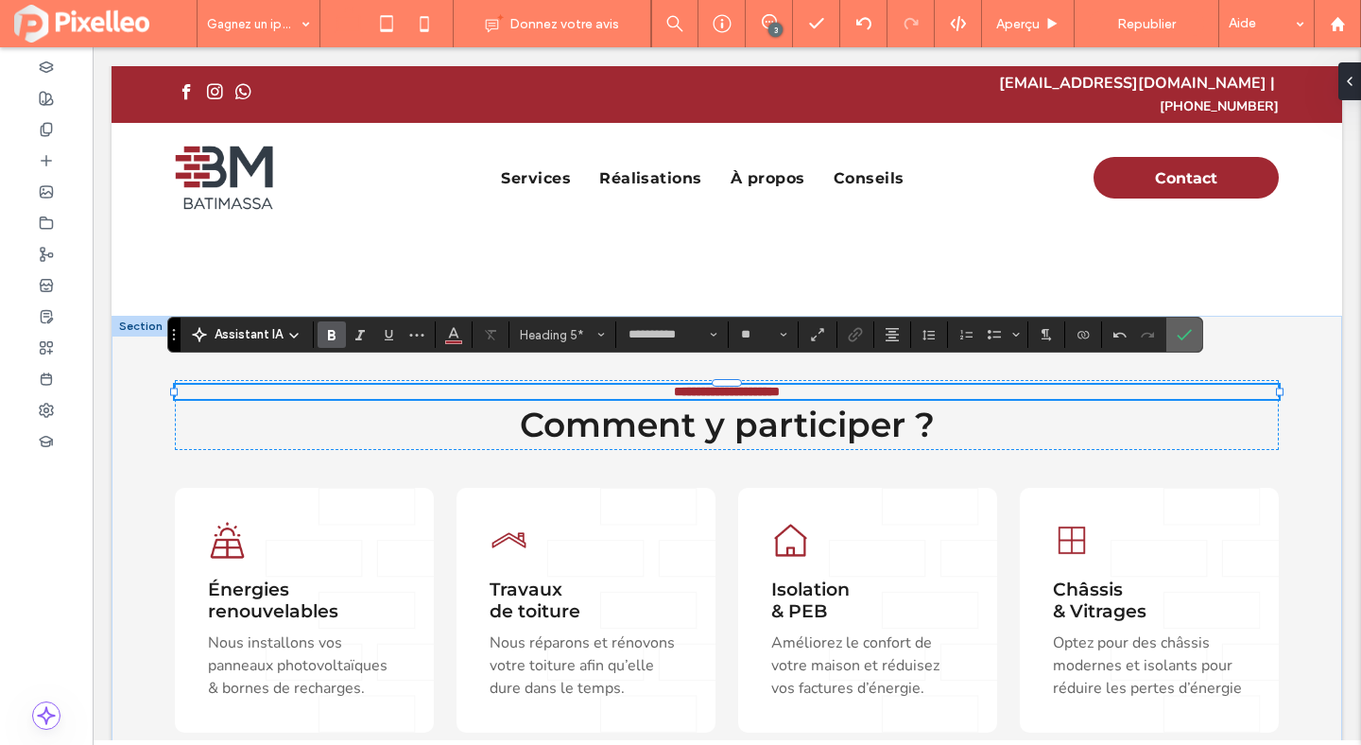
click at [1187, 328] on icon "Confirmer" at bounding box center [1184, 334] width 15 height 15
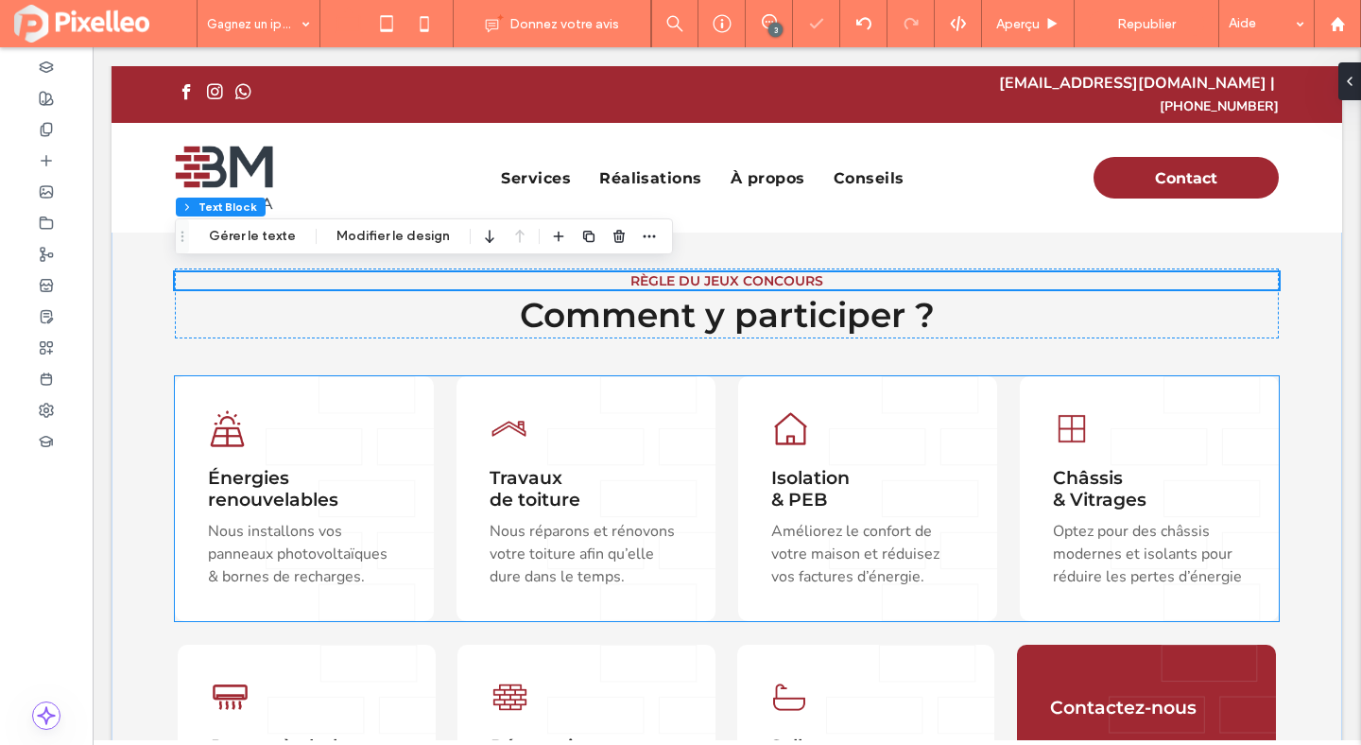
scroll to position [596, 0]
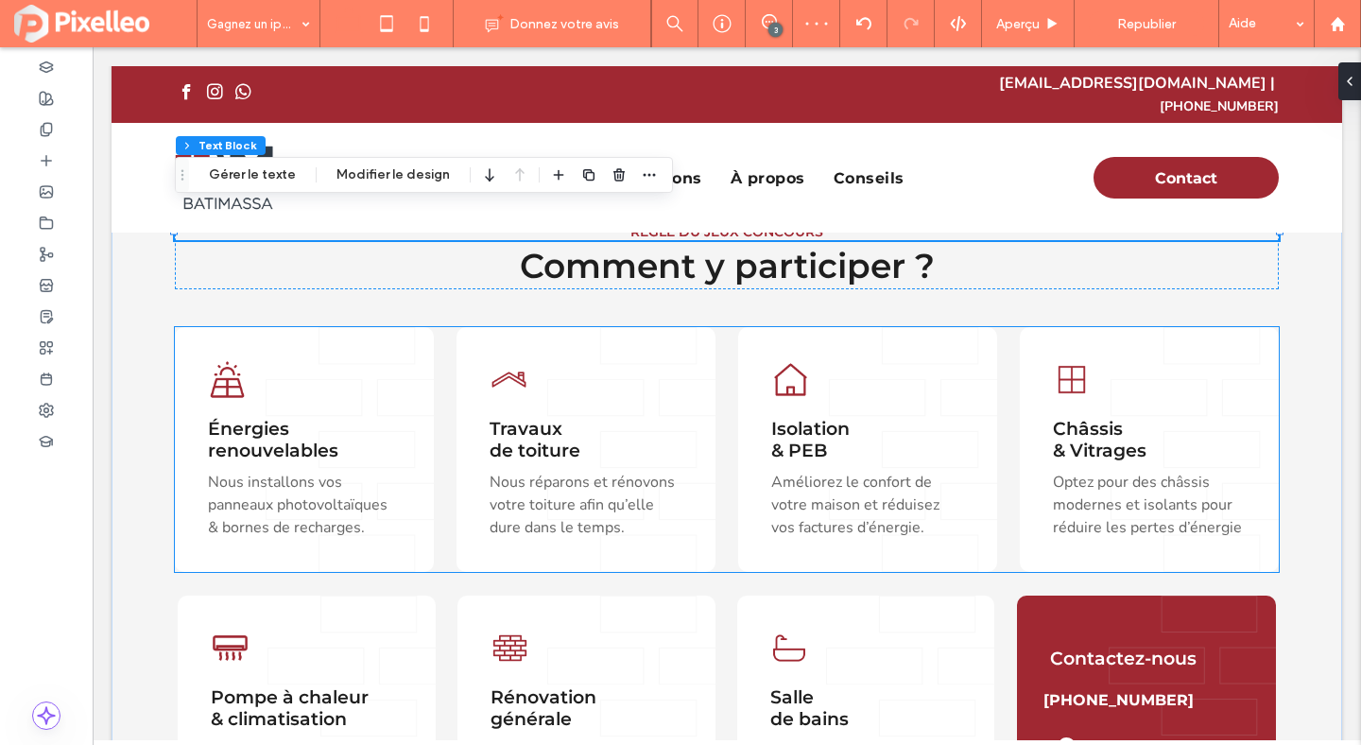
click at [1006, 327] on div "Énergies renouvelables Nous installons vos panneaux photovoltaïques & bornes de…" at bounding box center [727, 449] width 1104 height 245
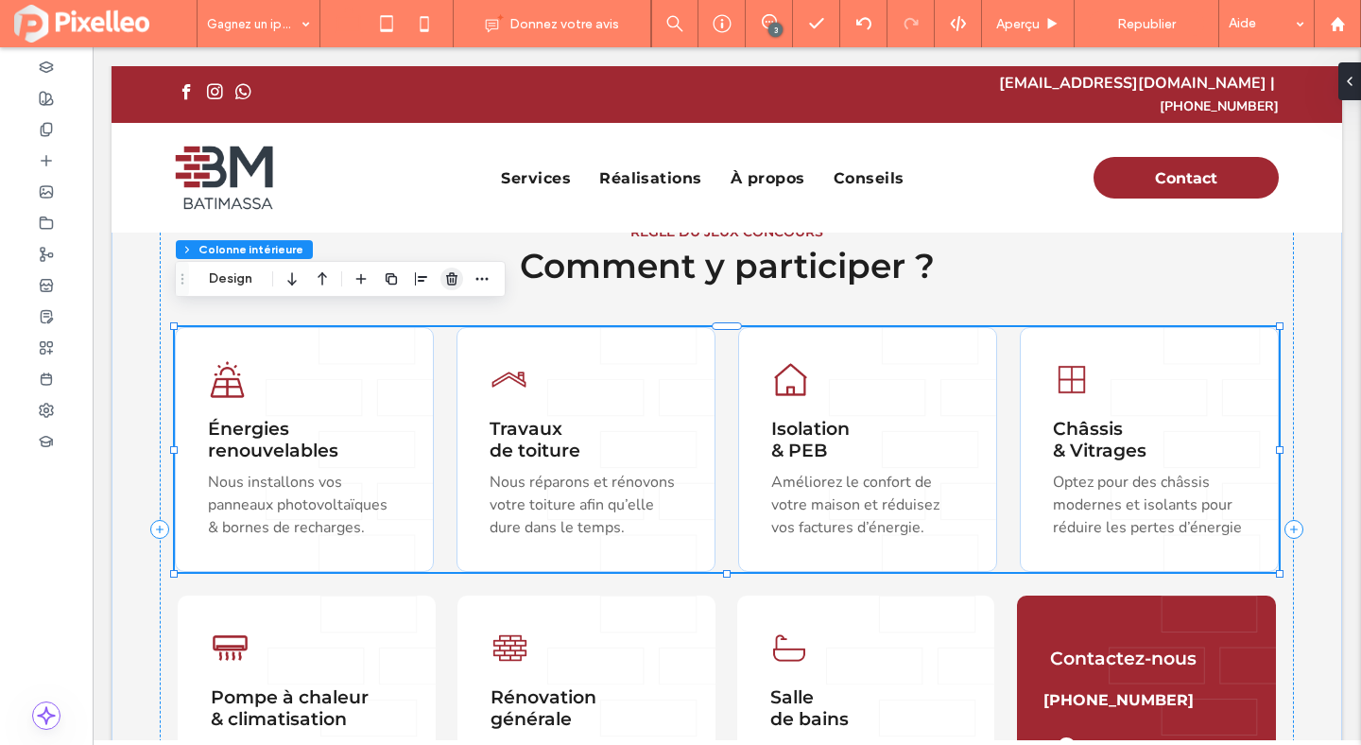
click at [447, 281] on use "button" at bounding box center [451, 278] width 11 height 12
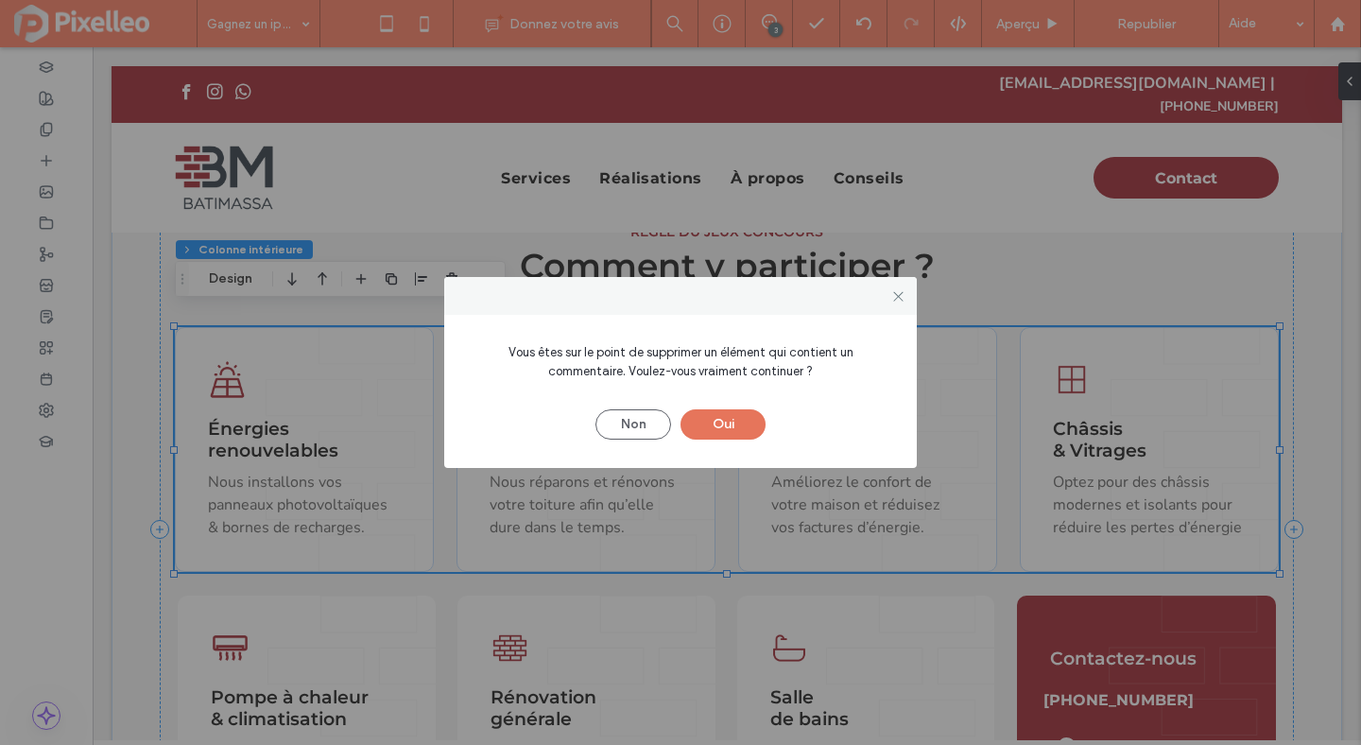
click at [700, 423] on button "Oui" at bounding box center [723, 424] width 85 height 30
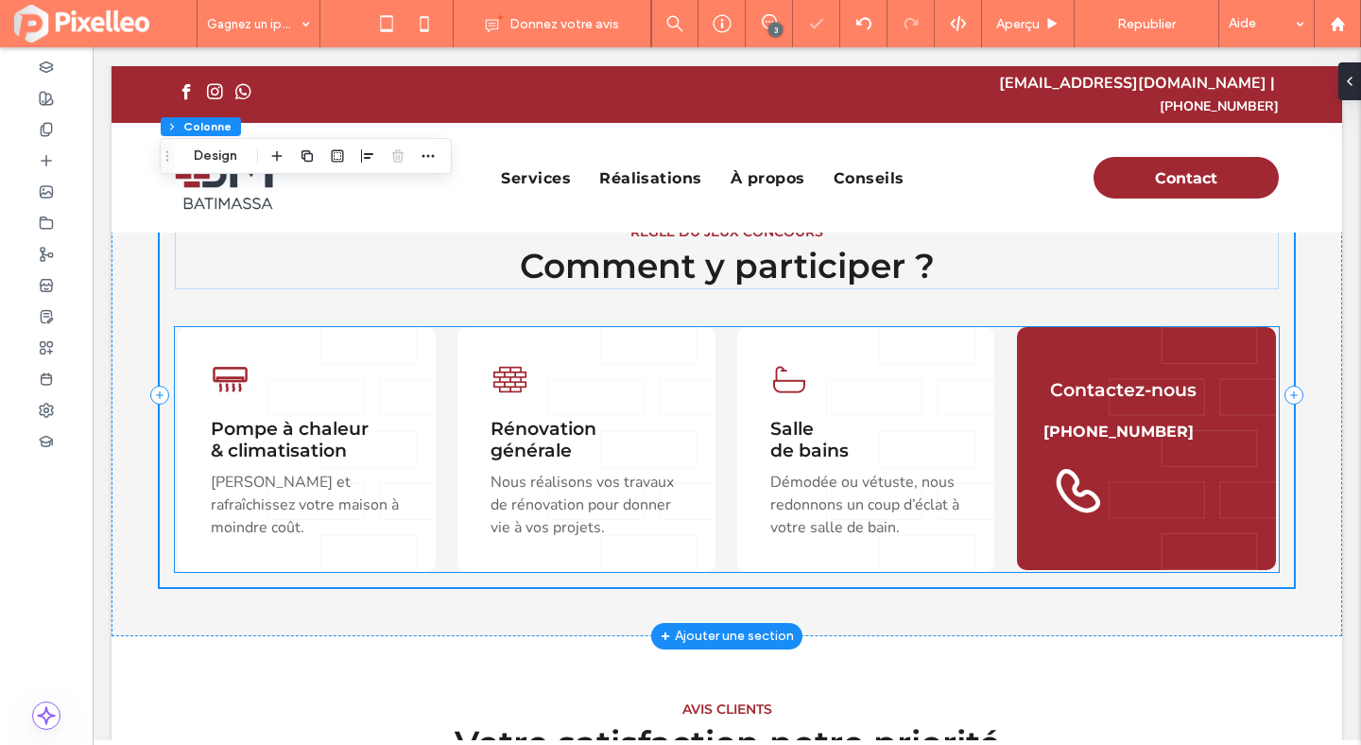
click at [732, 385] on div "Pompe à chaleur & climatisation Chauffez et rafraîchissez votre maison à moindr…" at bounding box center [727, 449] width 1104 height 245
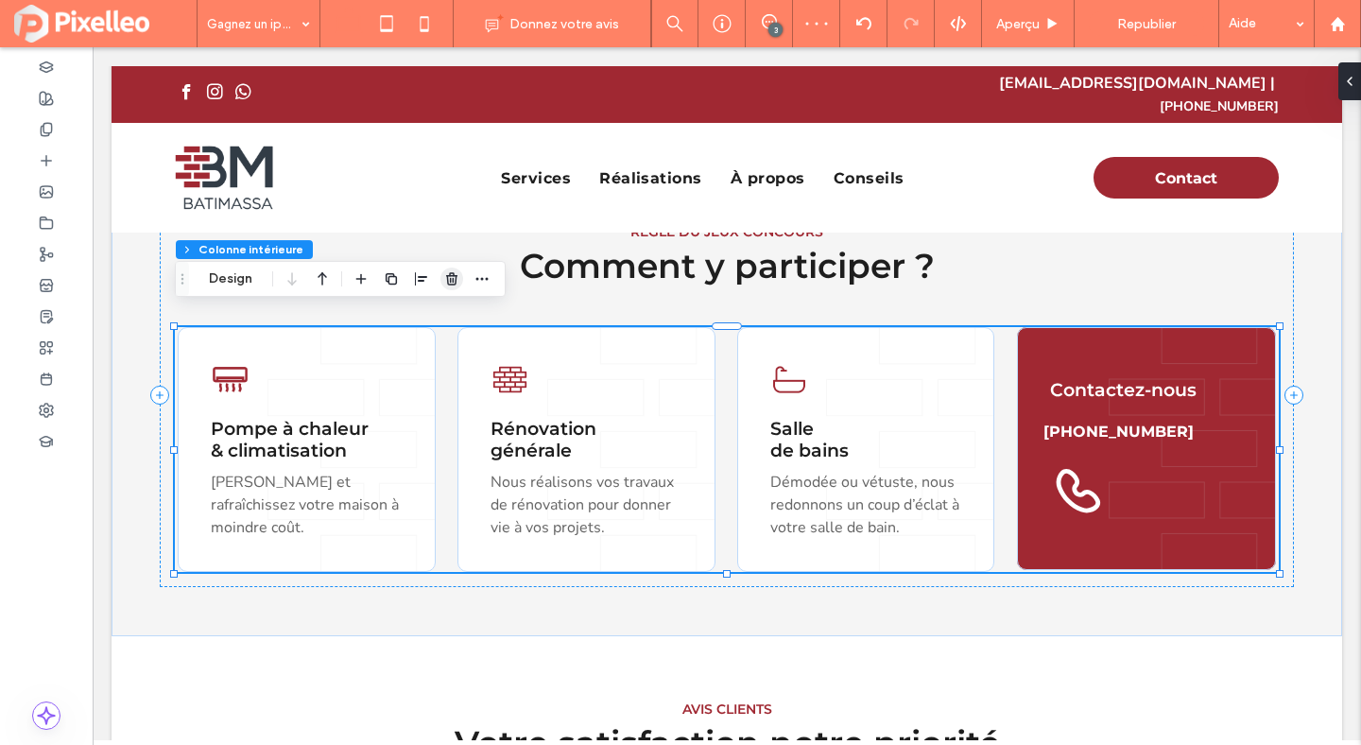
click at [461, 277] on span "button" at bounding box center [451, 279] width 23 height 23
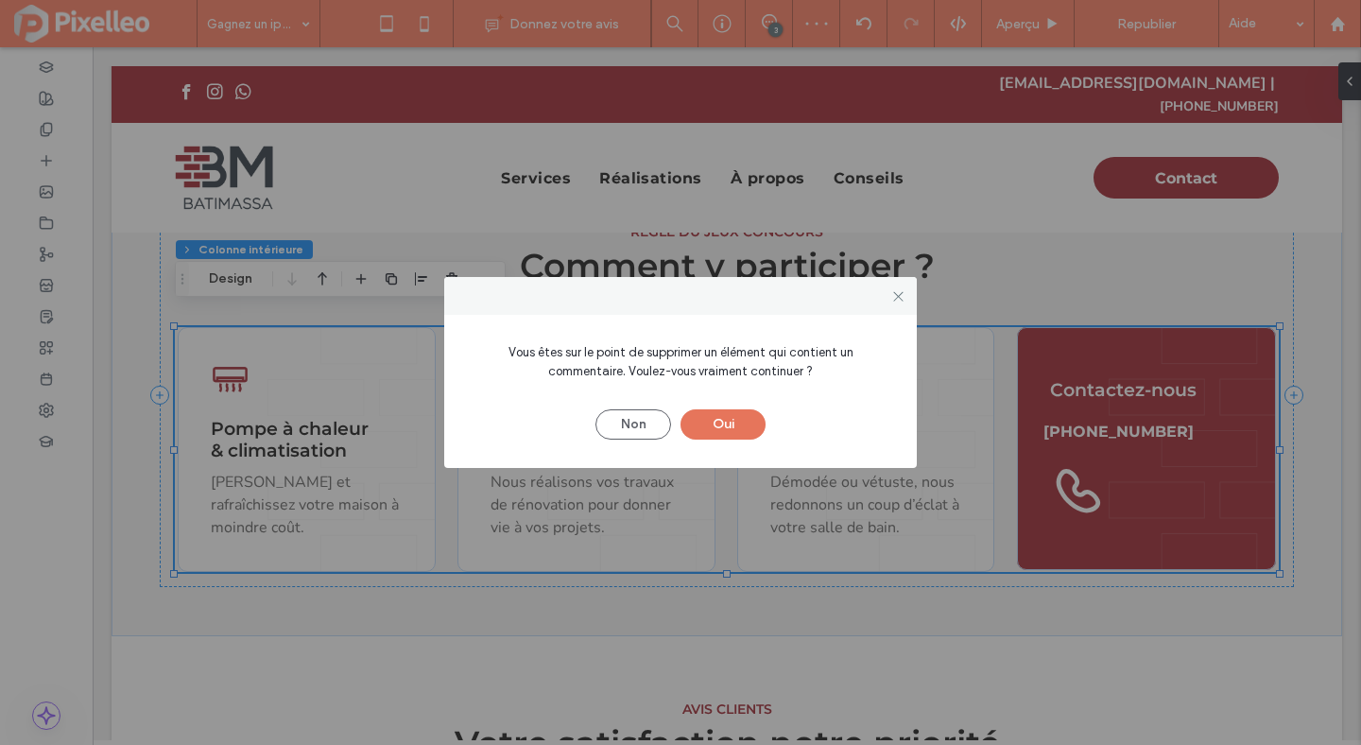
click at [709, 416] on button "Oui" at bounding box center [723, 424] width 85 height 30
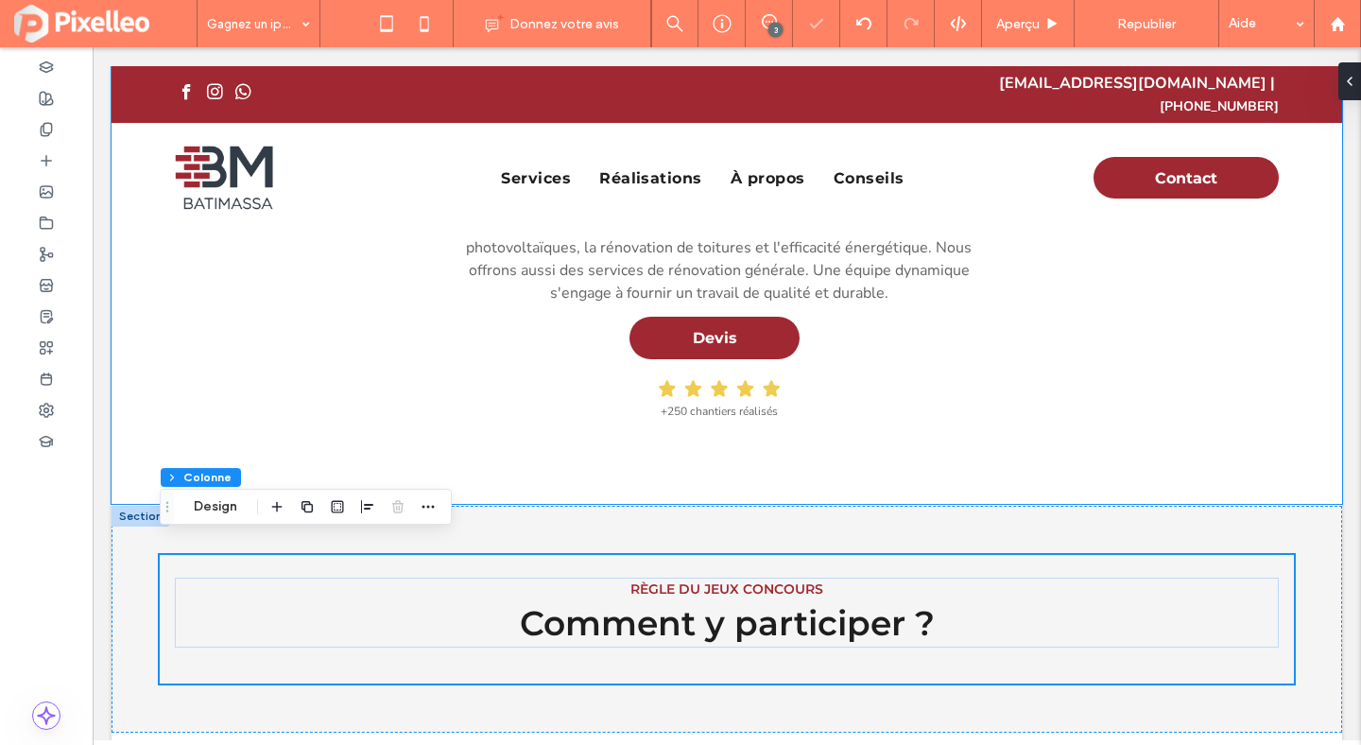
scroll to position [0, 0]
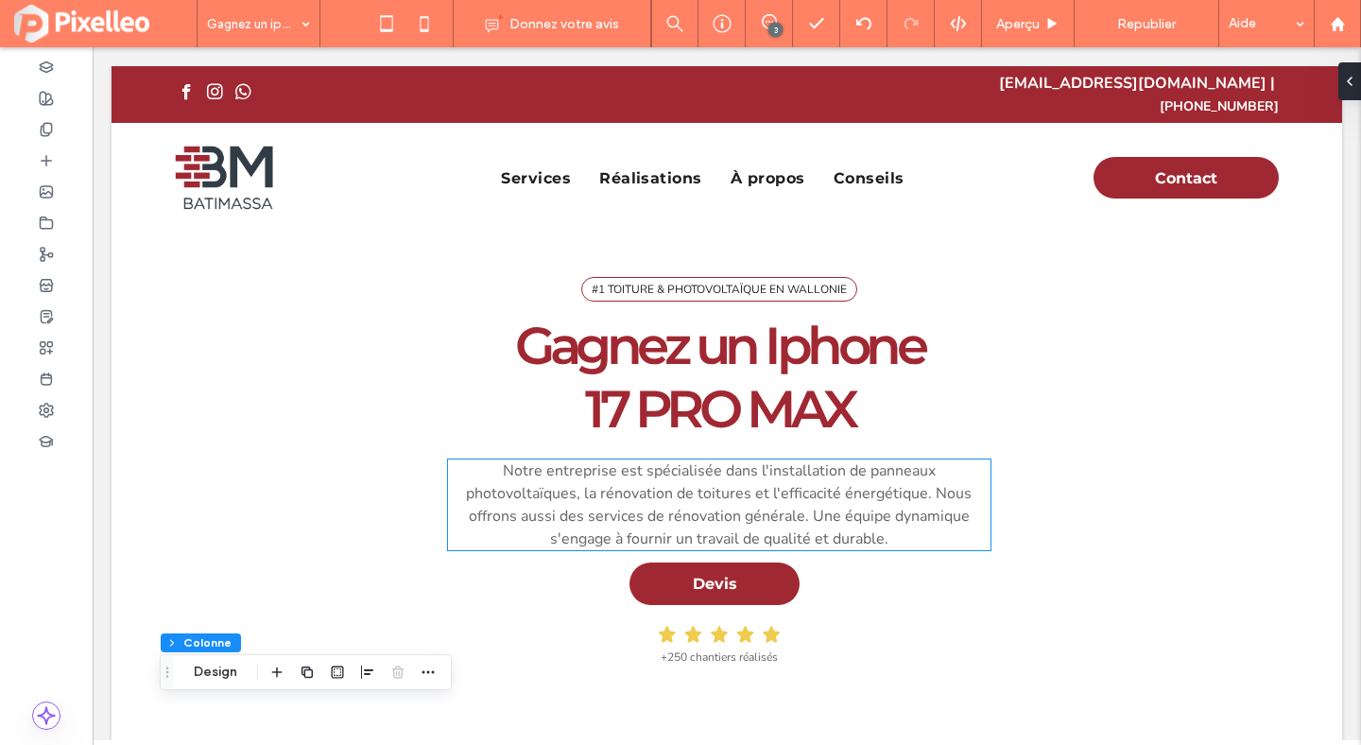
click at [823, 486] on span "Notre entreprise est spécialisée dans l'installation de panneaux photovoltaïque…" at bounding box center [719, 504] width 506 height 89
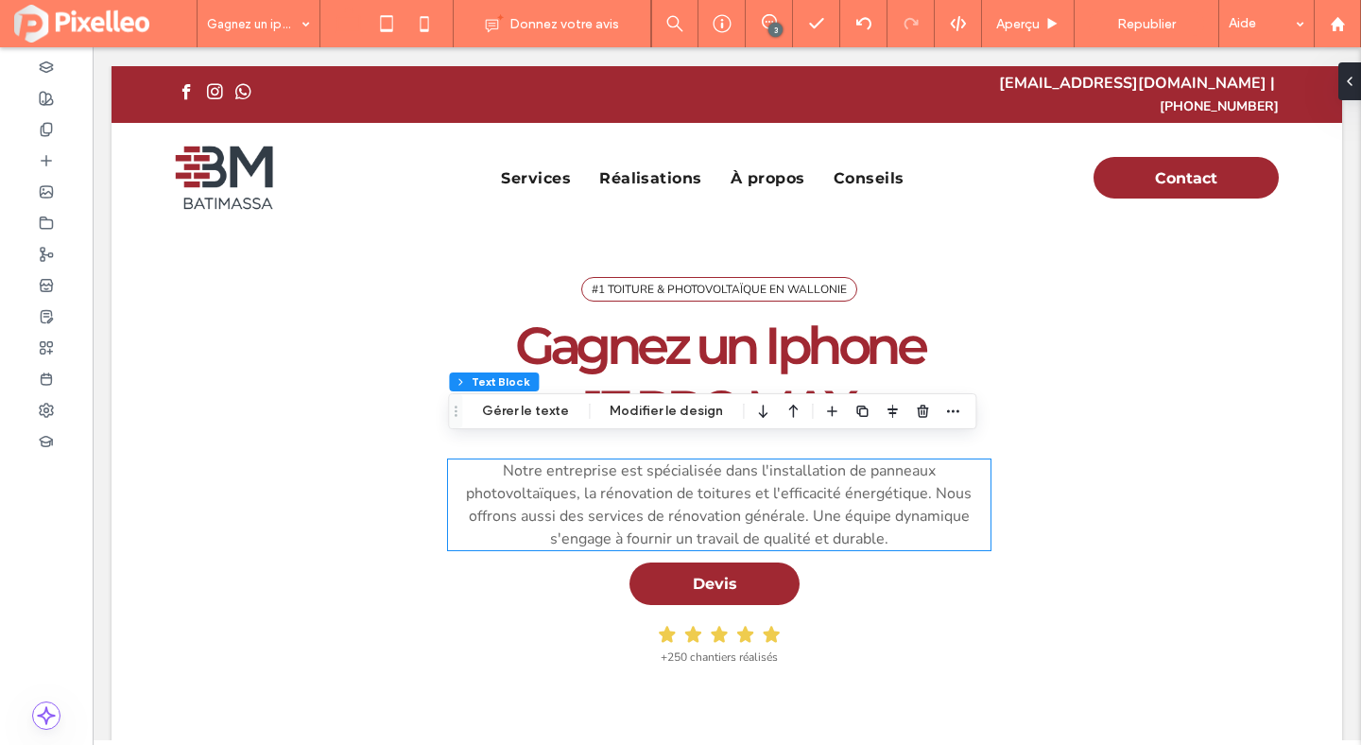
click at [823, 486] on div "Notre entreprise est spécialisée dans l'installation de panneaux photovoltaïque…" at bounding box center [719, 504] width 542 height 91
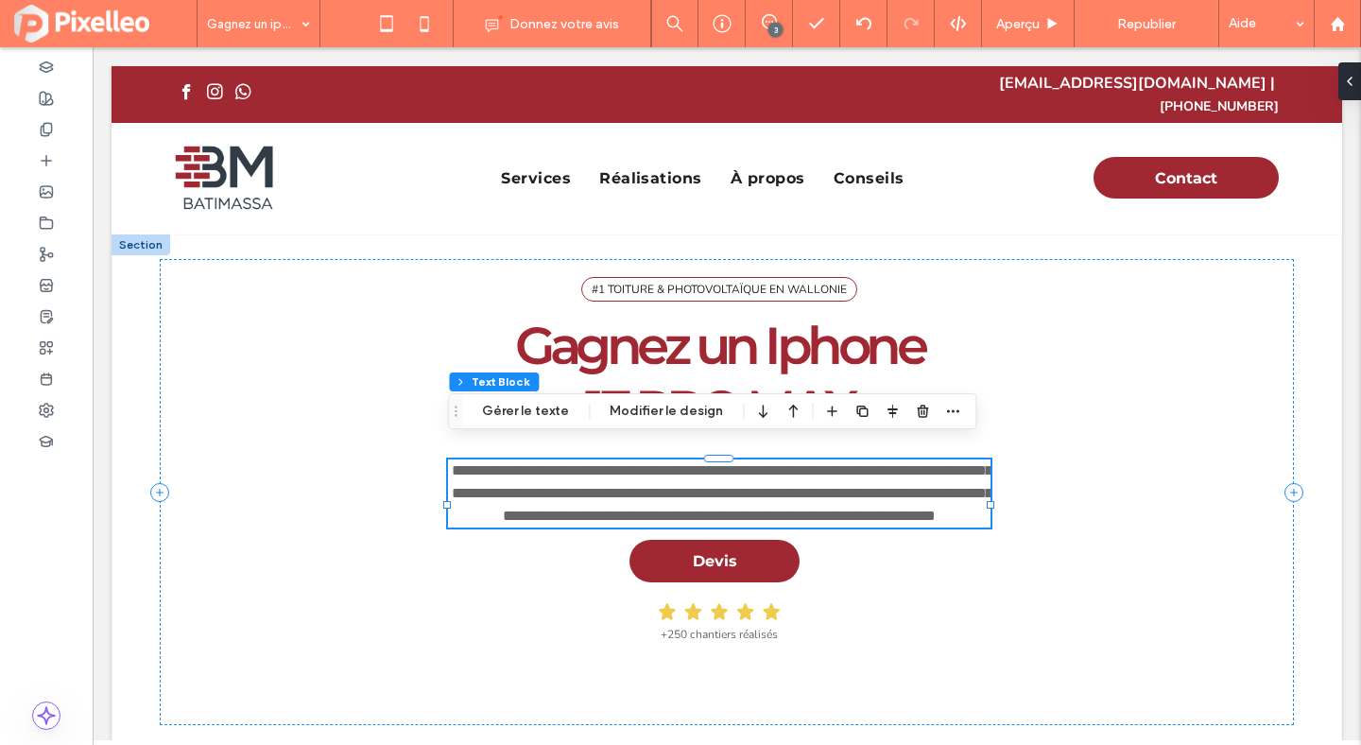
click at [823, 486] on span "**********" at bounding box center [722, 493] width 541 height 60
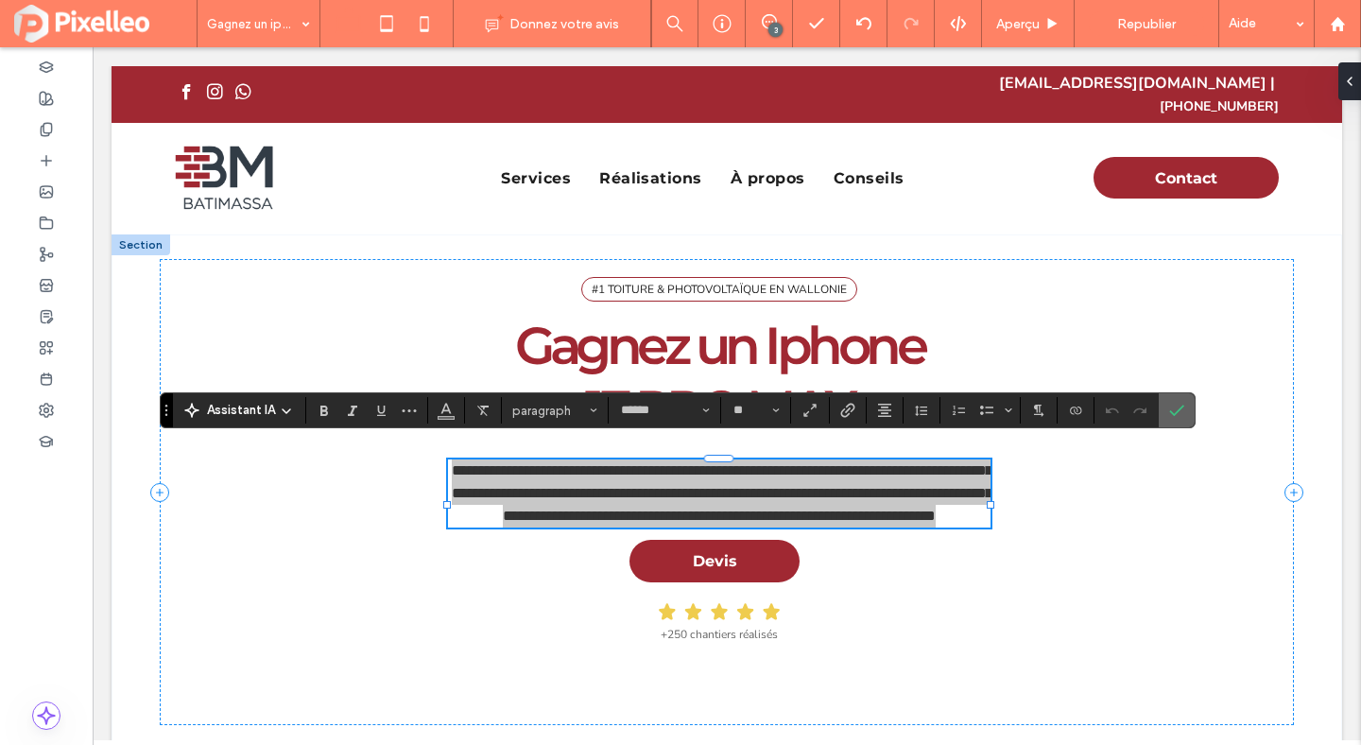
click at [1180, 407] on icon "Confirmer" at bounding box center [1176, 410] width 15 height 15
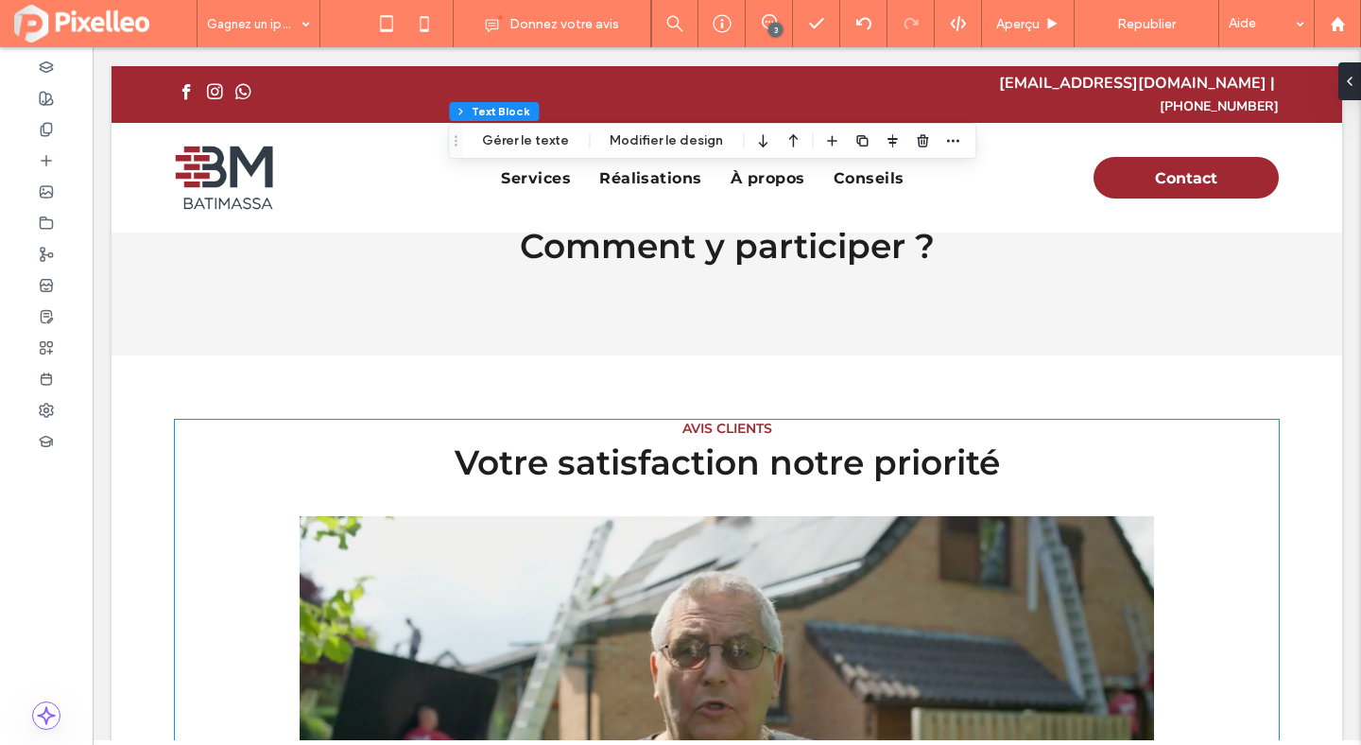
scroll to position [626, 0]
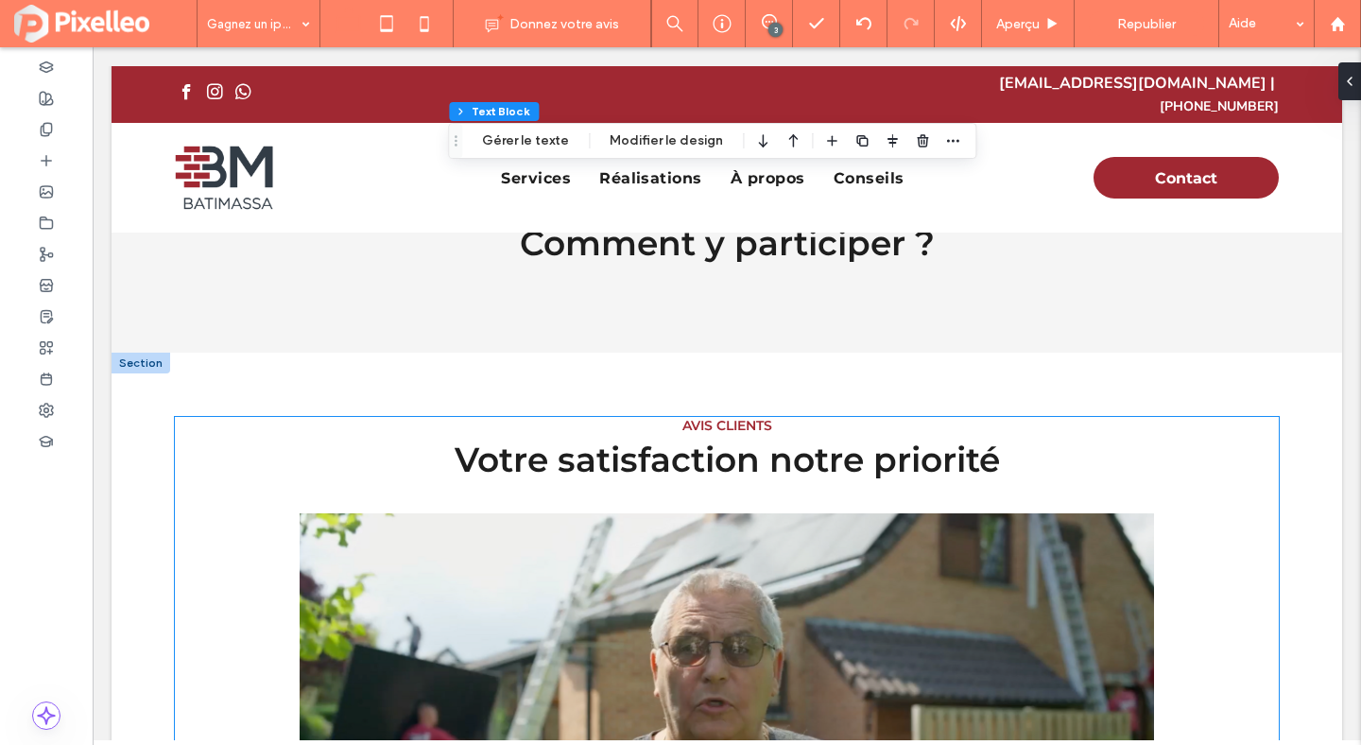
click at [722, 417] on span "AVIS CLIENTS" at bounding box center [727, 425] width 90 height 17
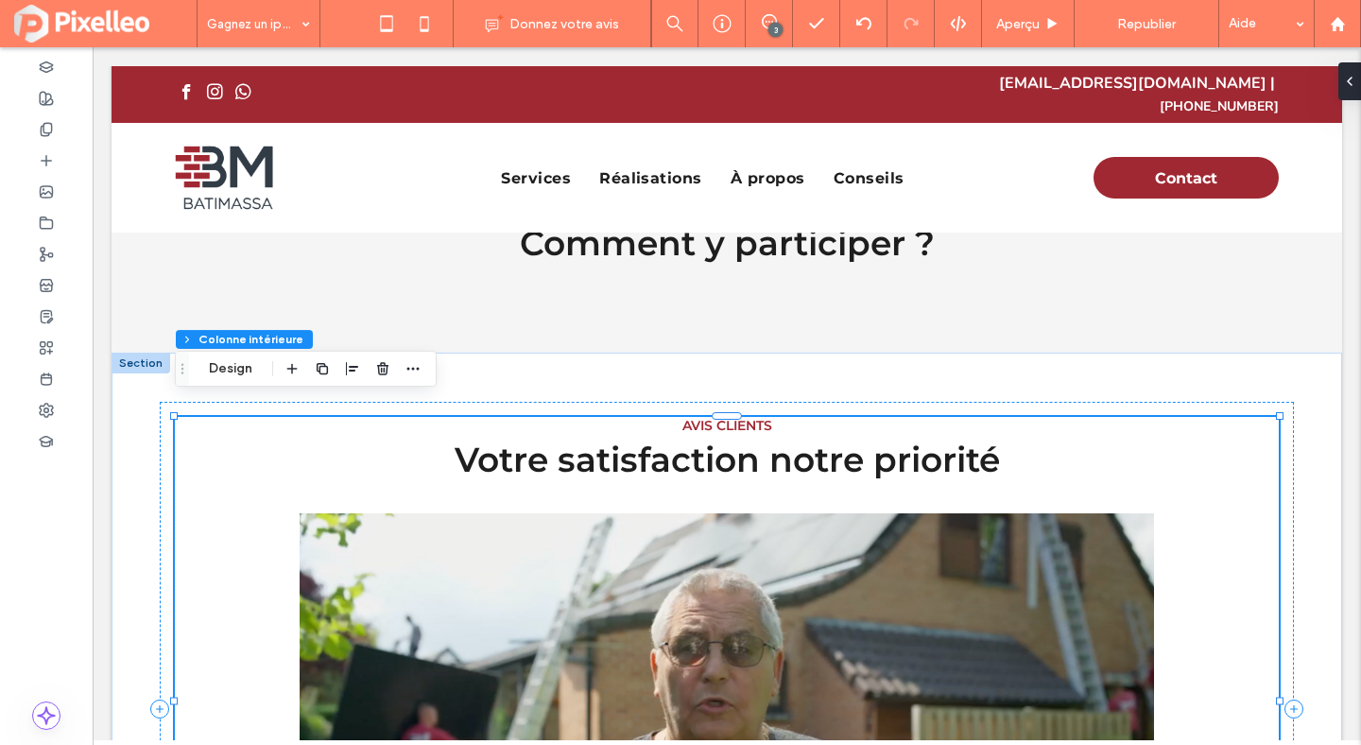
click at [722, 417] on span "AVIS CLIENTS" at bounding box center [727, 425] width 90 height 17
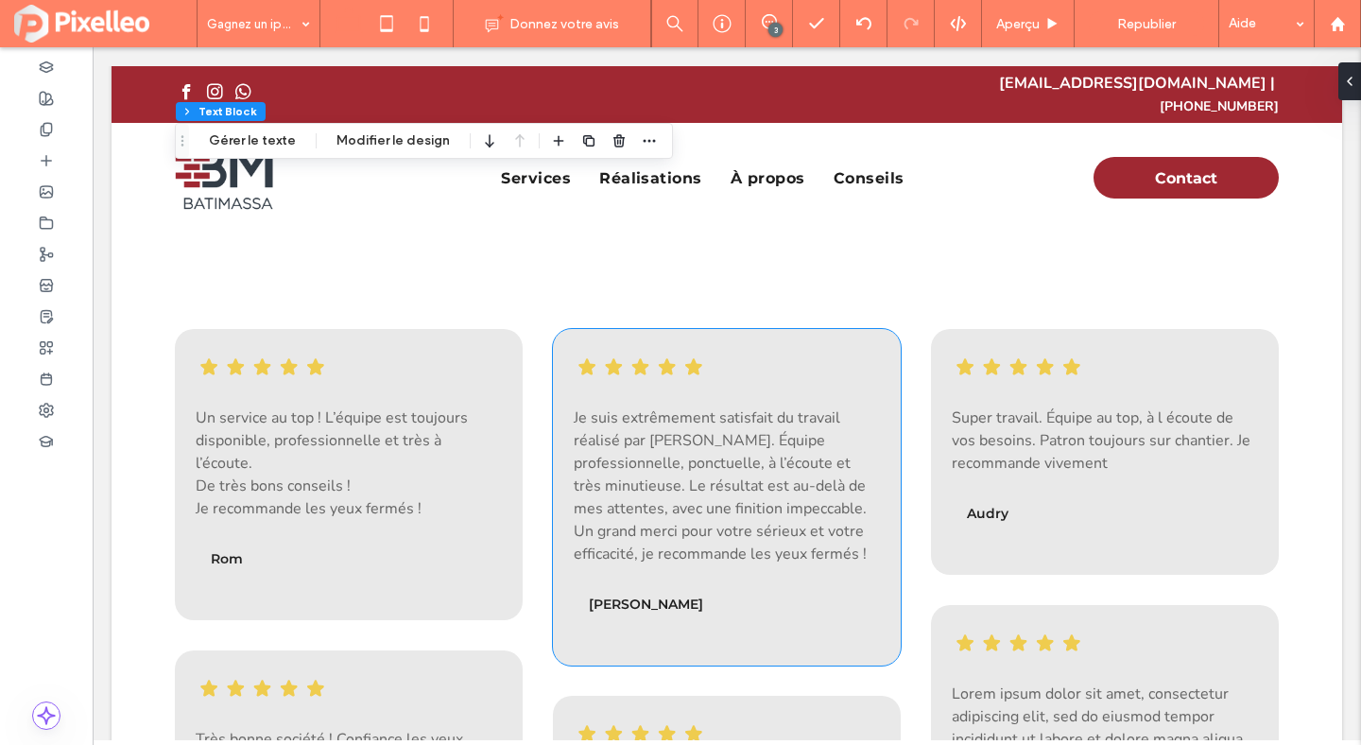
scroll to position [1769, 0]
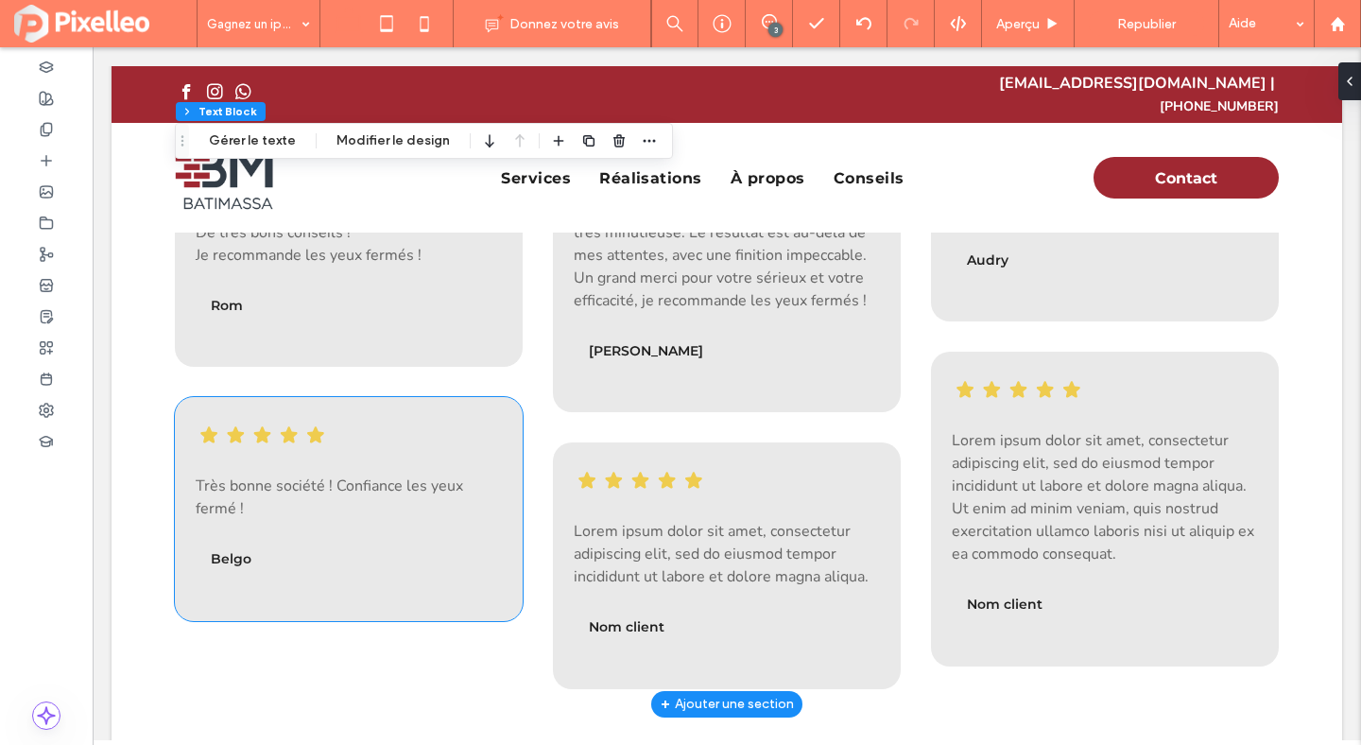
click at [458, 397] on div "Très bonne société ! Confiance les yeux fermé ! Belgo" at bounding box center [349, 508] width 348 height 223
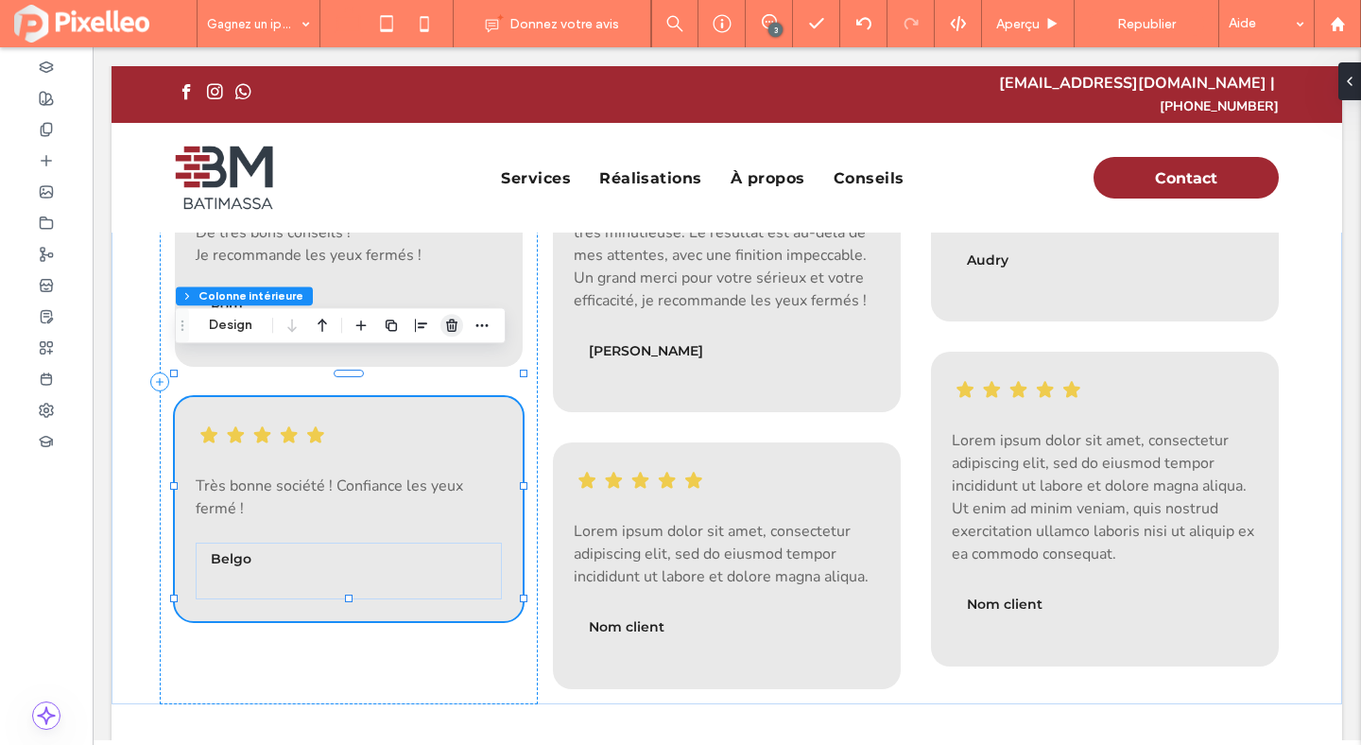
click at [452, 323] on icon "button" at bounding box center [451, 325] width 15 height 15
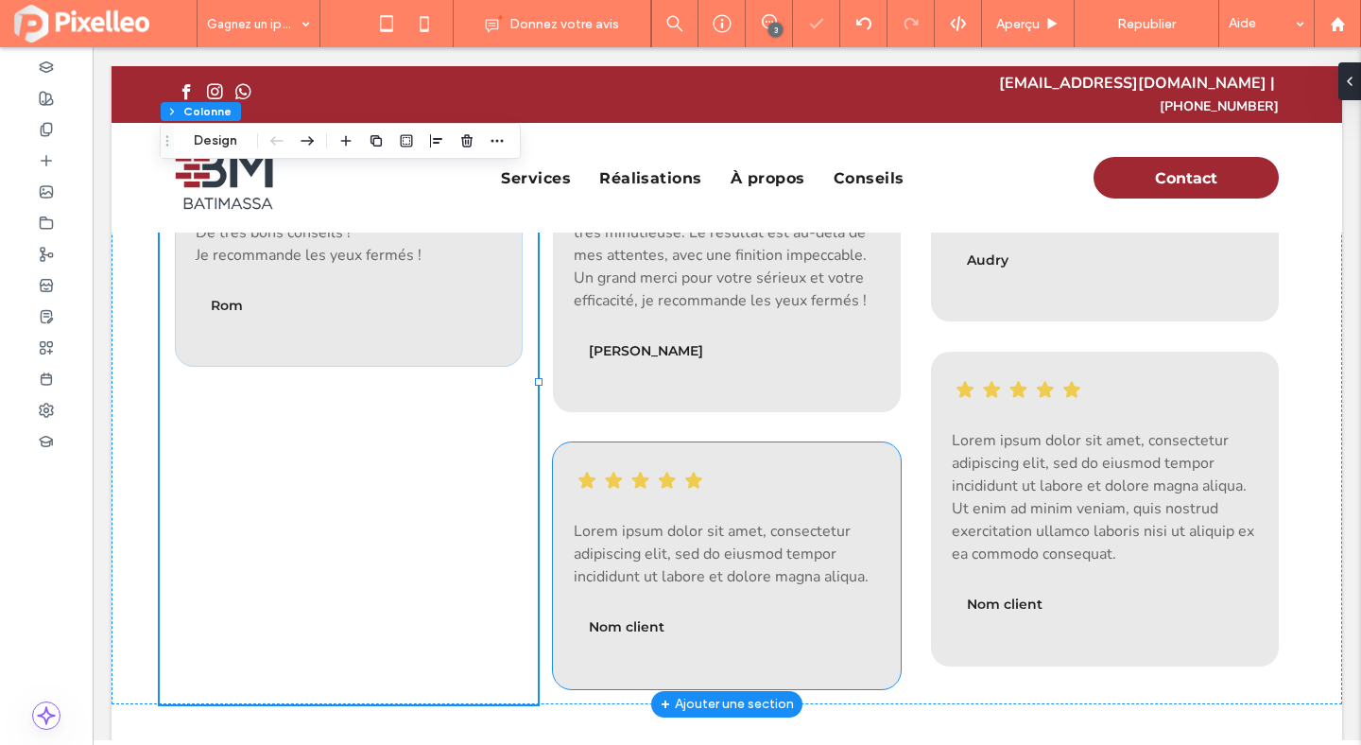
click at [702, 442] on div "Lorem ipsum dolor sit amet, consectetur adipiscing elit, sed do eiusmod tempor …" at bounding box center [727, 565] width 348 height 246
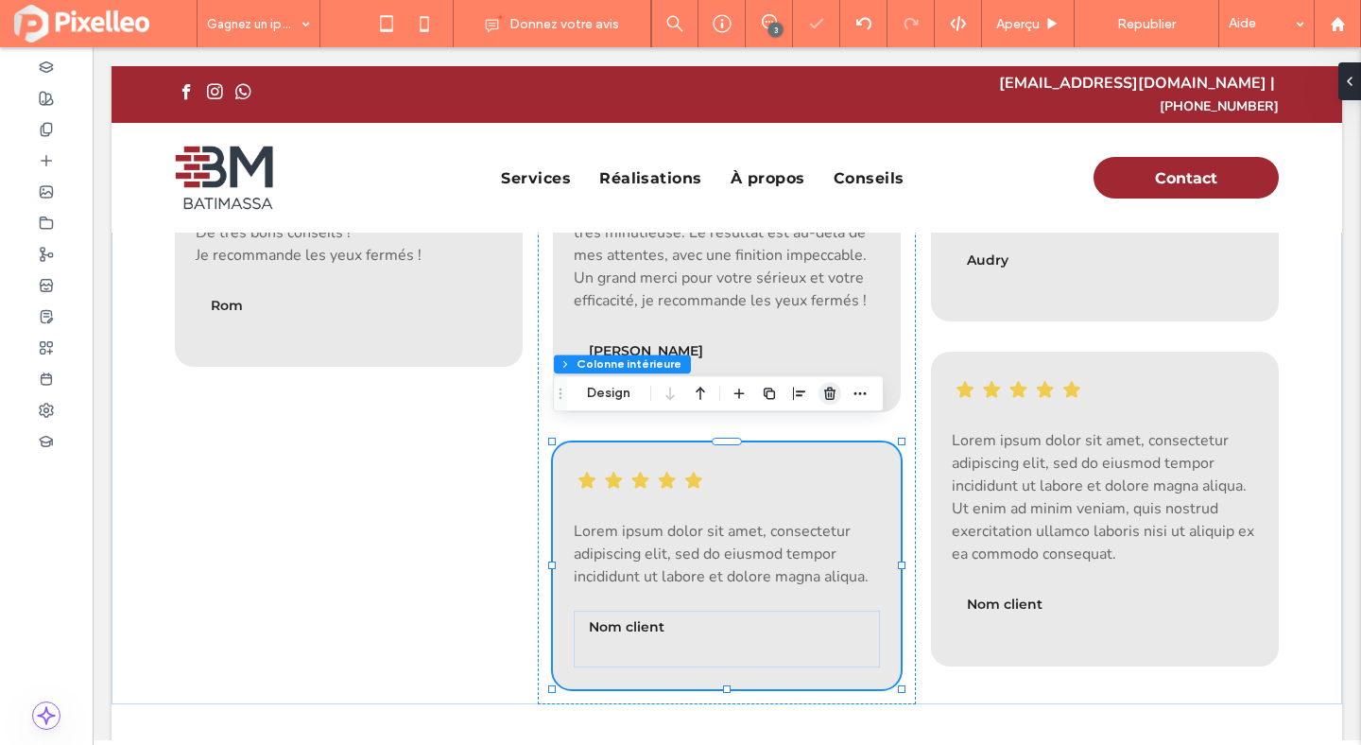
click at [827, 388] on icon "button" at bounding box center [829, 393] width 15 height 15
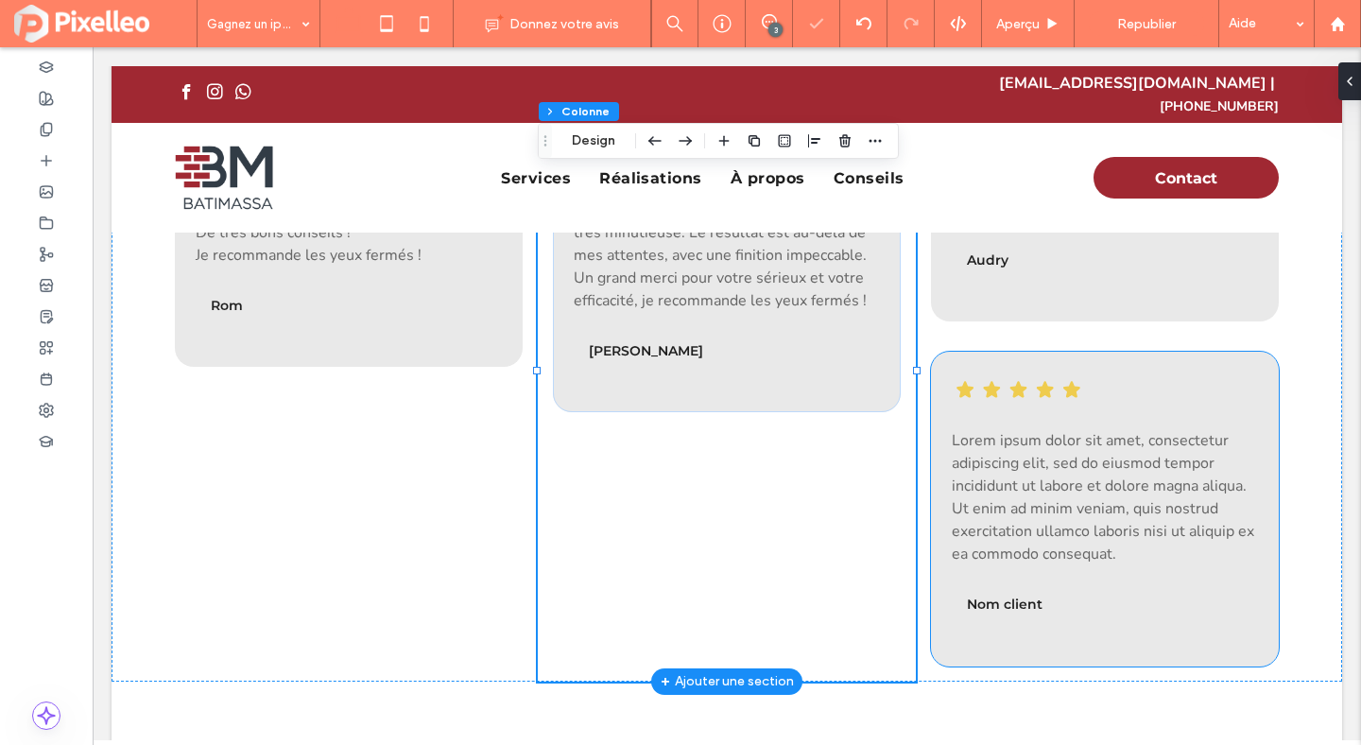
click at [1155, 352] on div "Lorem ipsum dolor sit amet, consectetur adipiscing elit, sed do eiusmod tempor …" at bounding box center [1105, 509] width 348 height 314
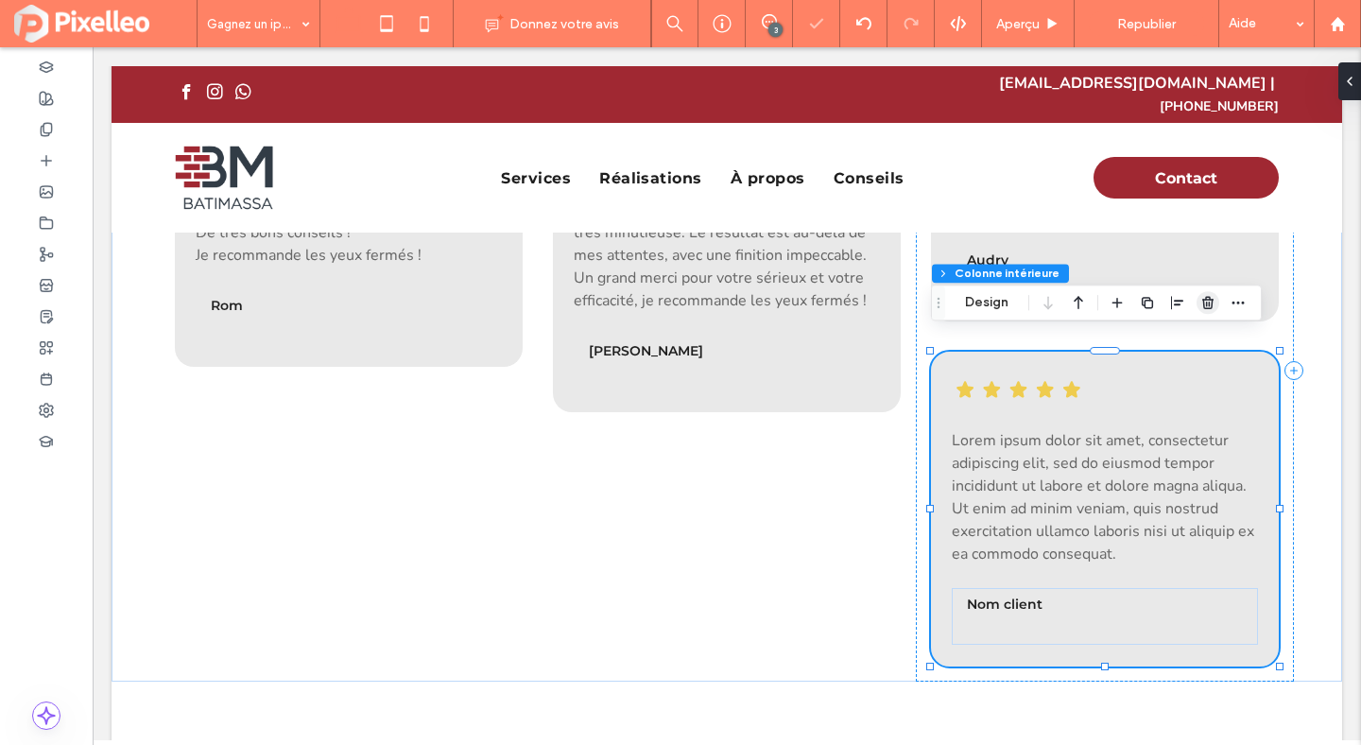
click at [1205, 304] on icon "button" at bounding box center [1207, 302] width 15 height 15
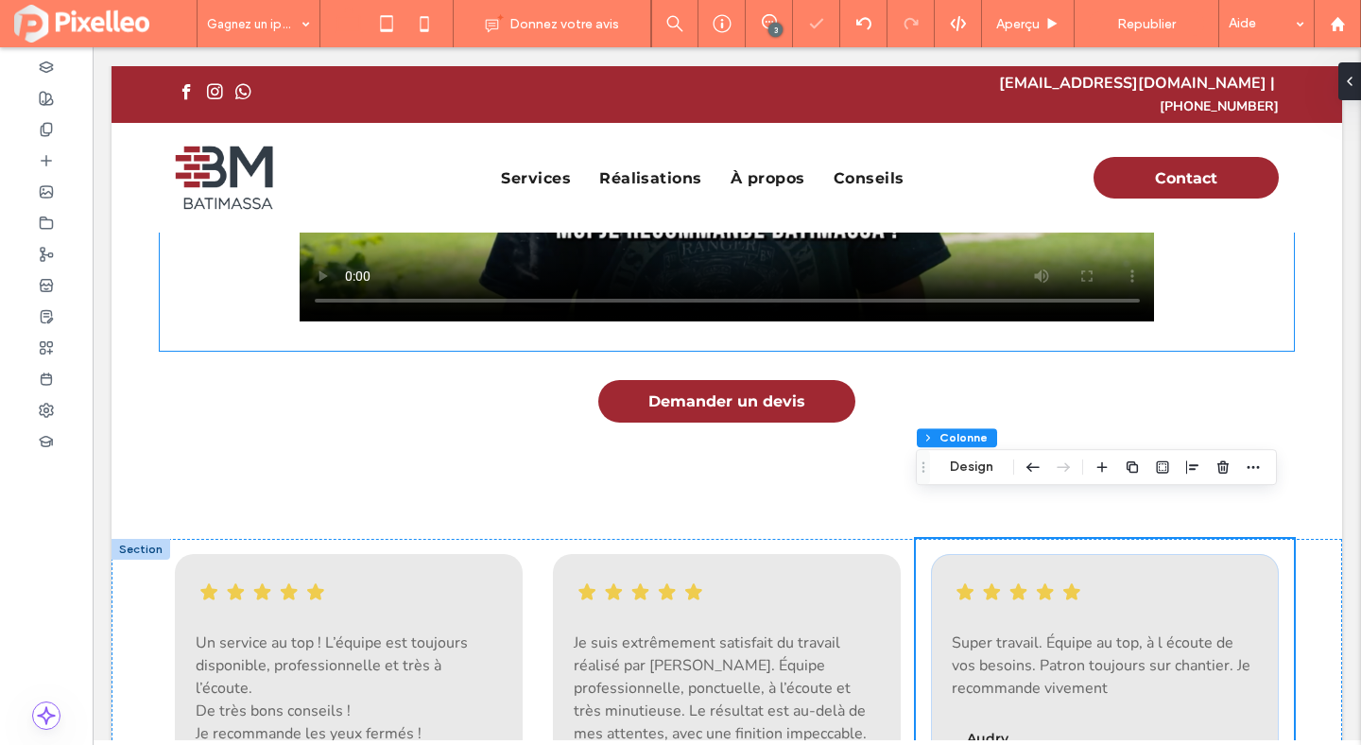
scroll to position [1313, 0]
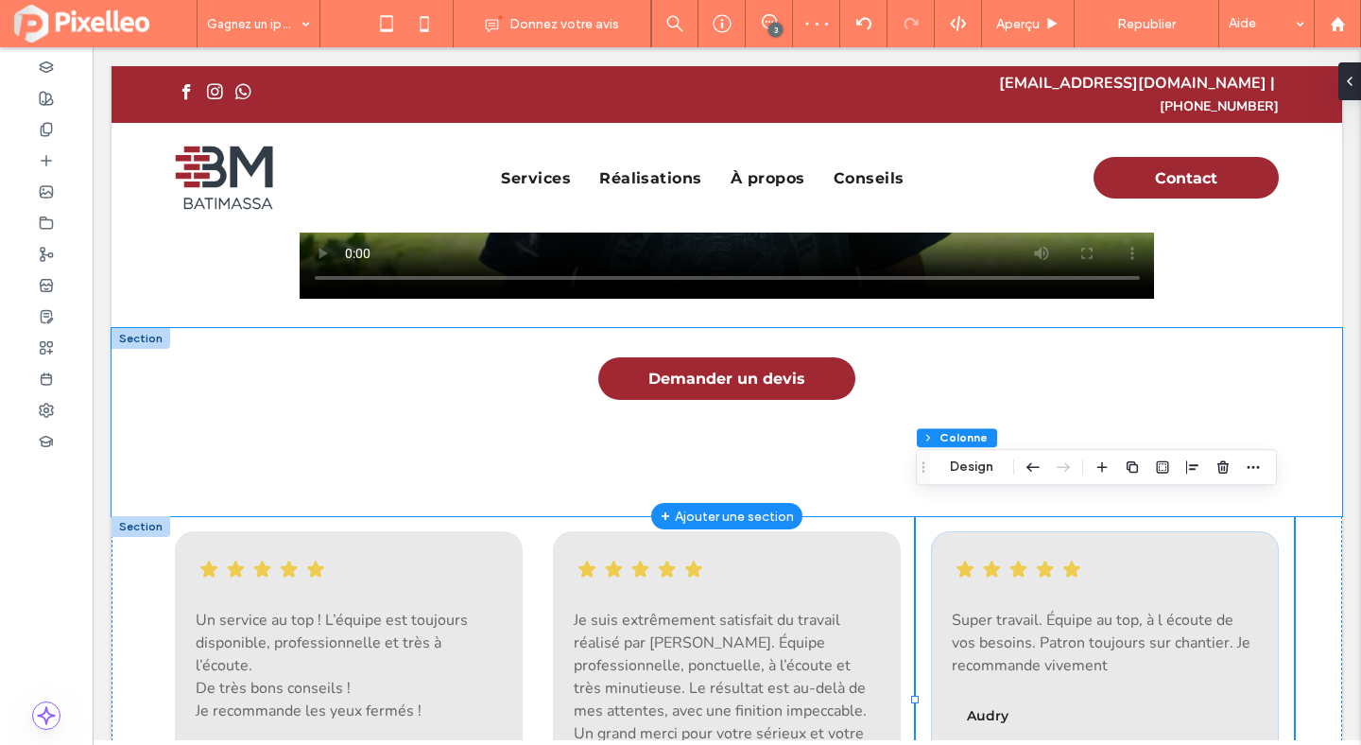
click at [782, 449] on div "Demander un devis" at bounding box center [727, 422] width 1134 height 188
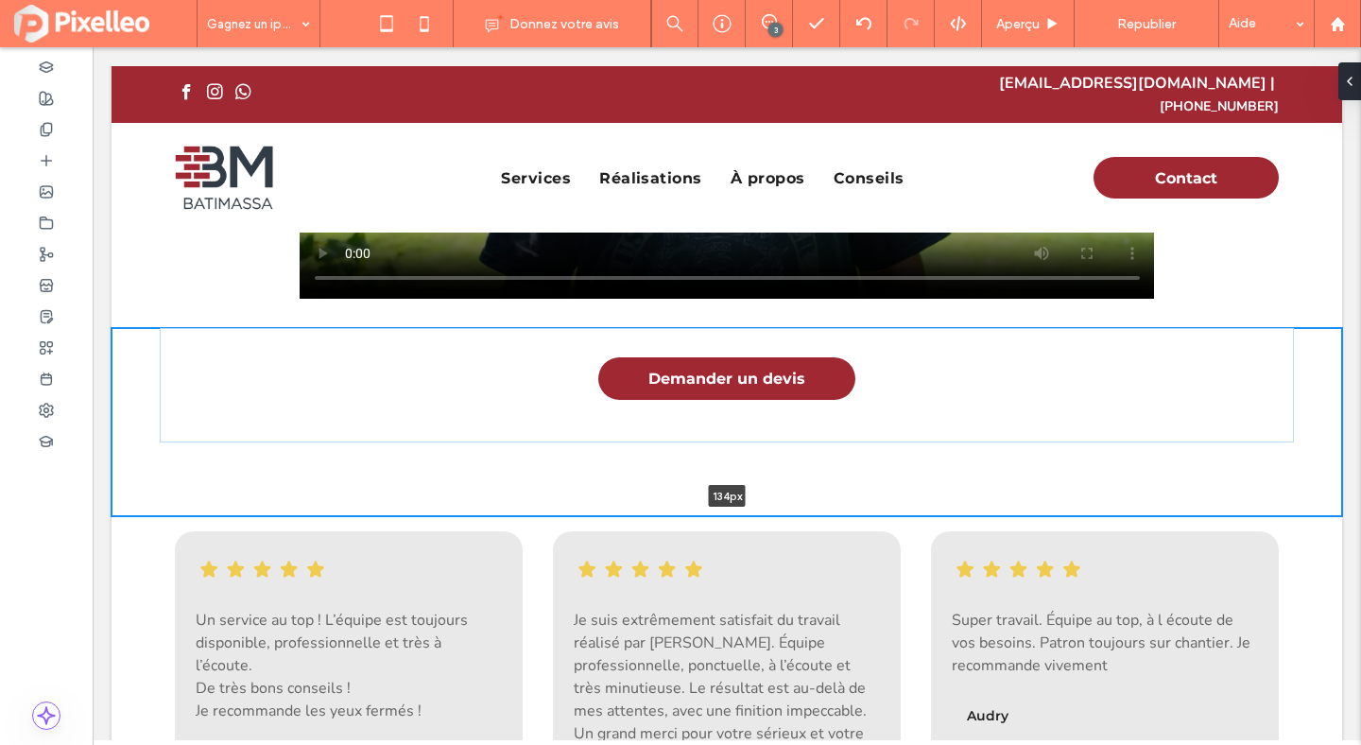
drag, startPoint x: 626, startPoint y: 493, endPoint x: 626, endPoint y: 430, distance: 63.3
click at [626, 430] on div "Demander un devis 134px Section + Ajouter une section" at bounding box center [727, 422] width 1231 height 188
type input "***"
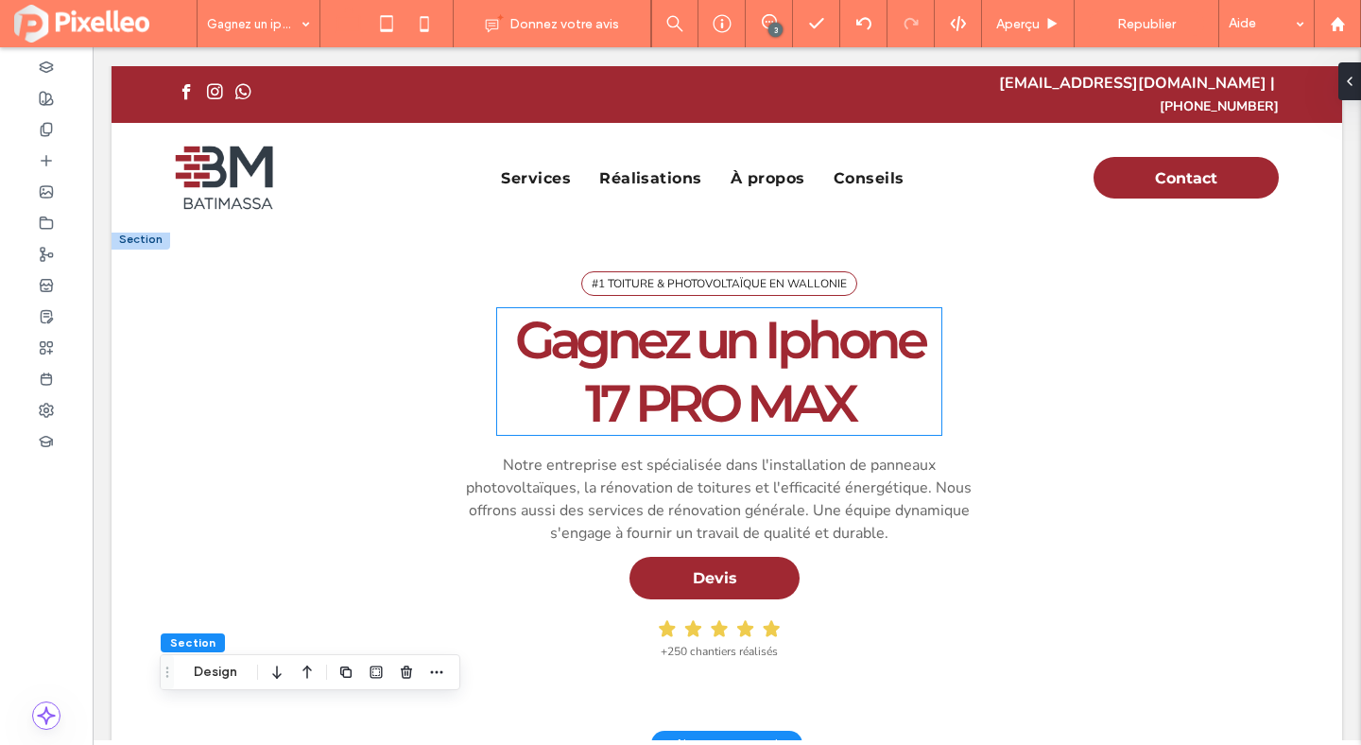
scroll to position [0, 0]
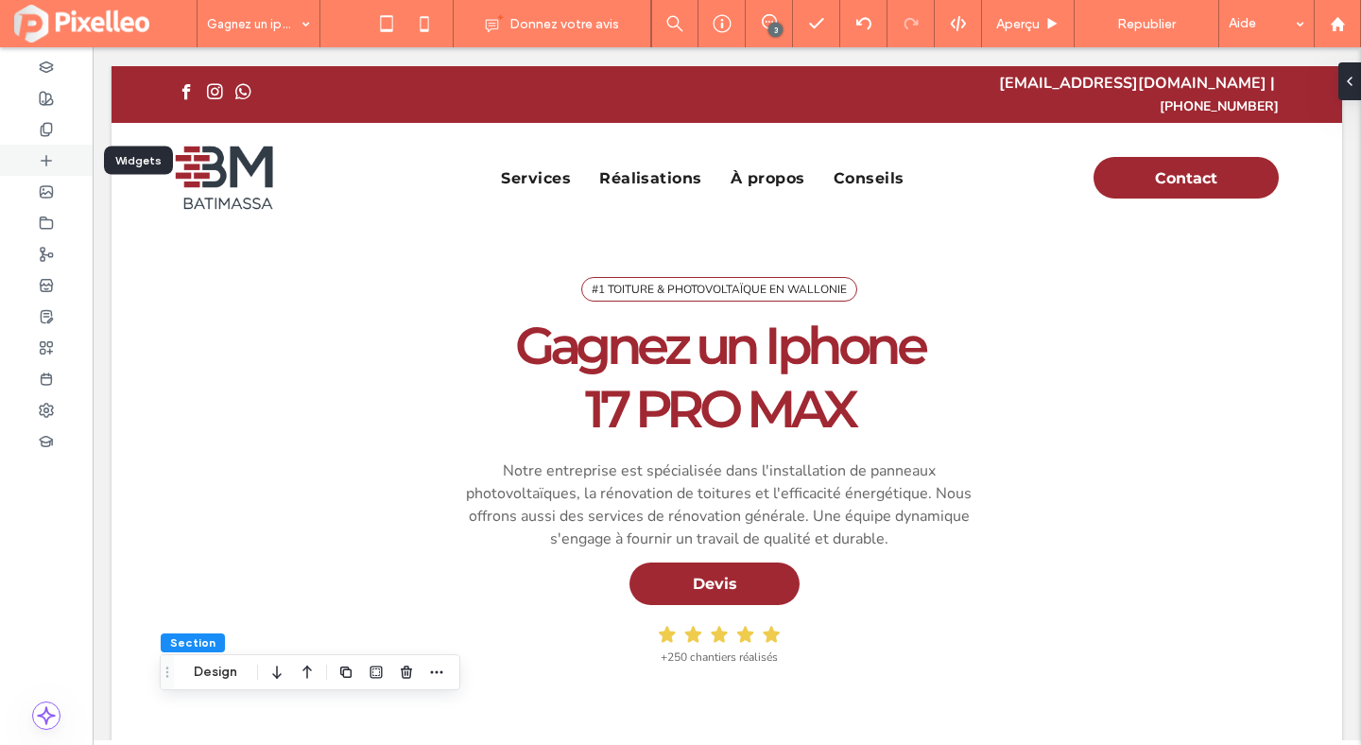
click at [26, 166] on div at bounding box center [46, 160] width 93 height 31
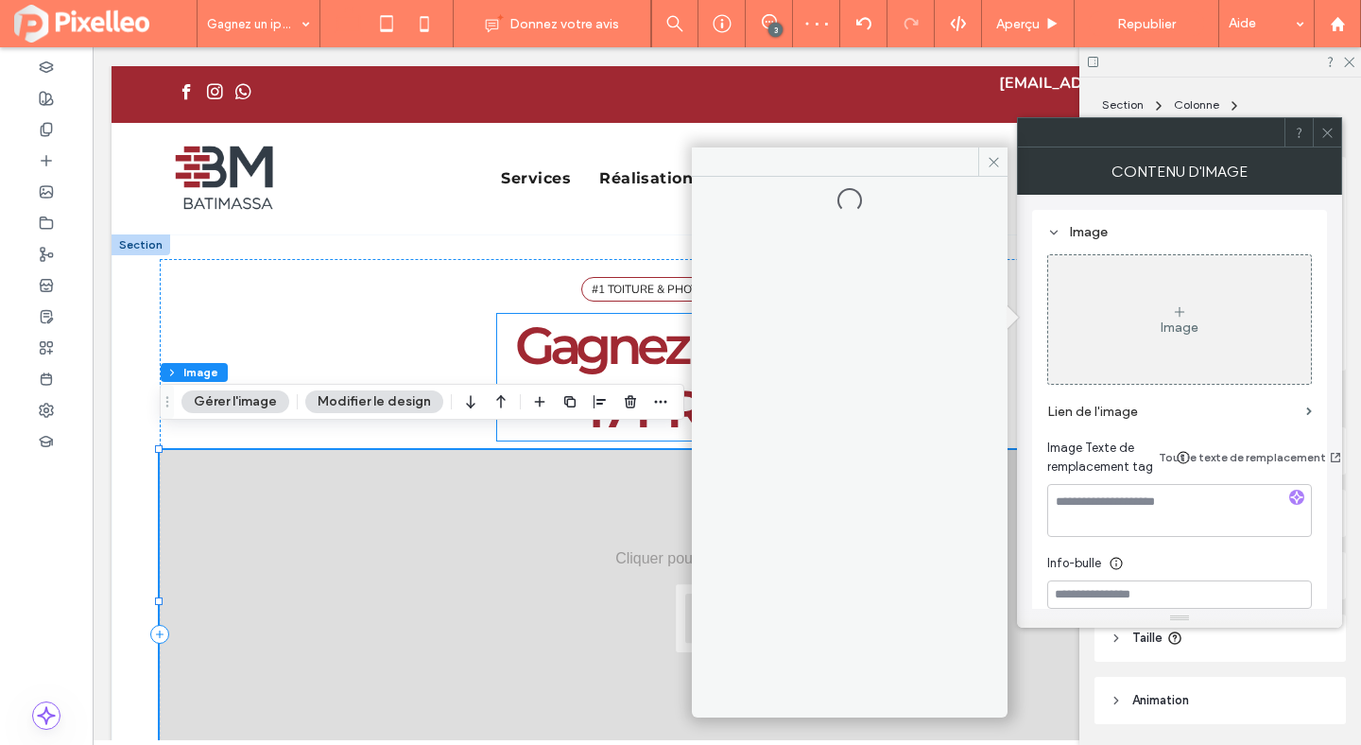
type input "*"
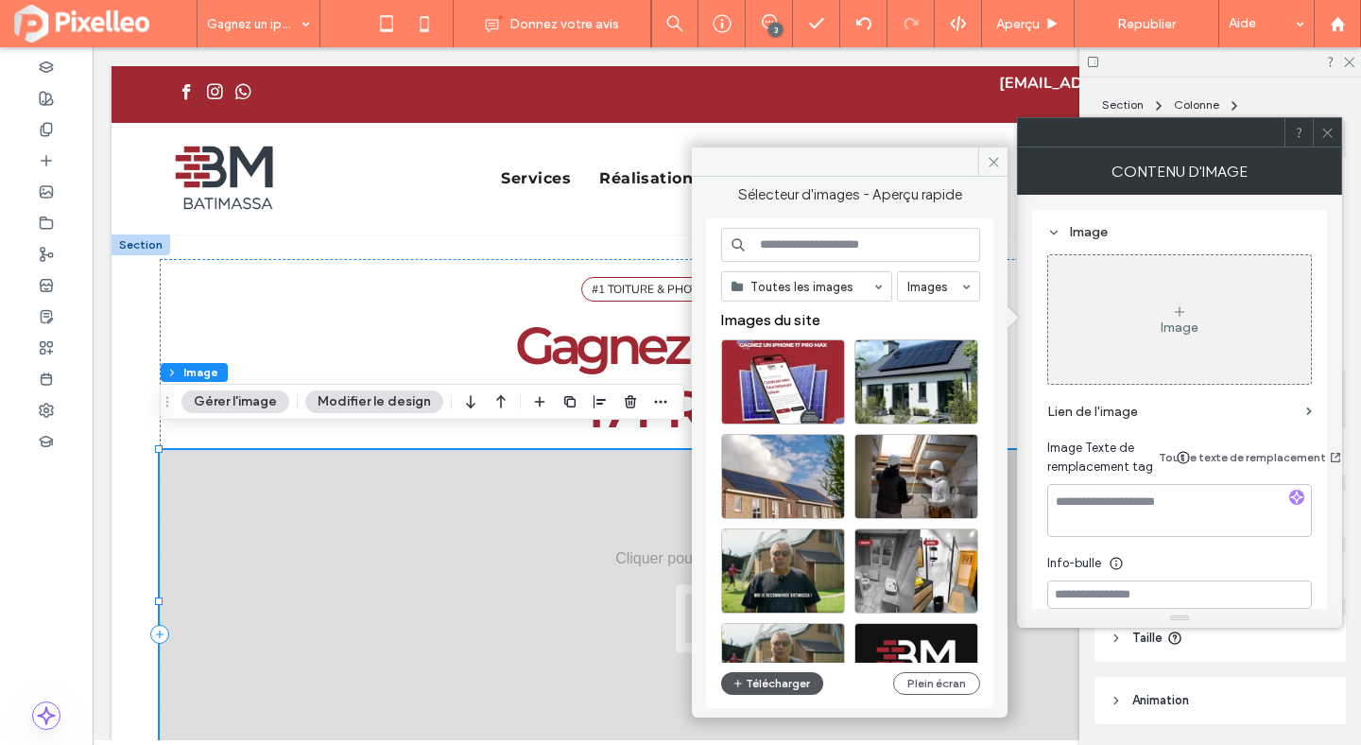
click at [792, 682] on button "Télécharger" at bounding box center [772, 683] width 102 height 23
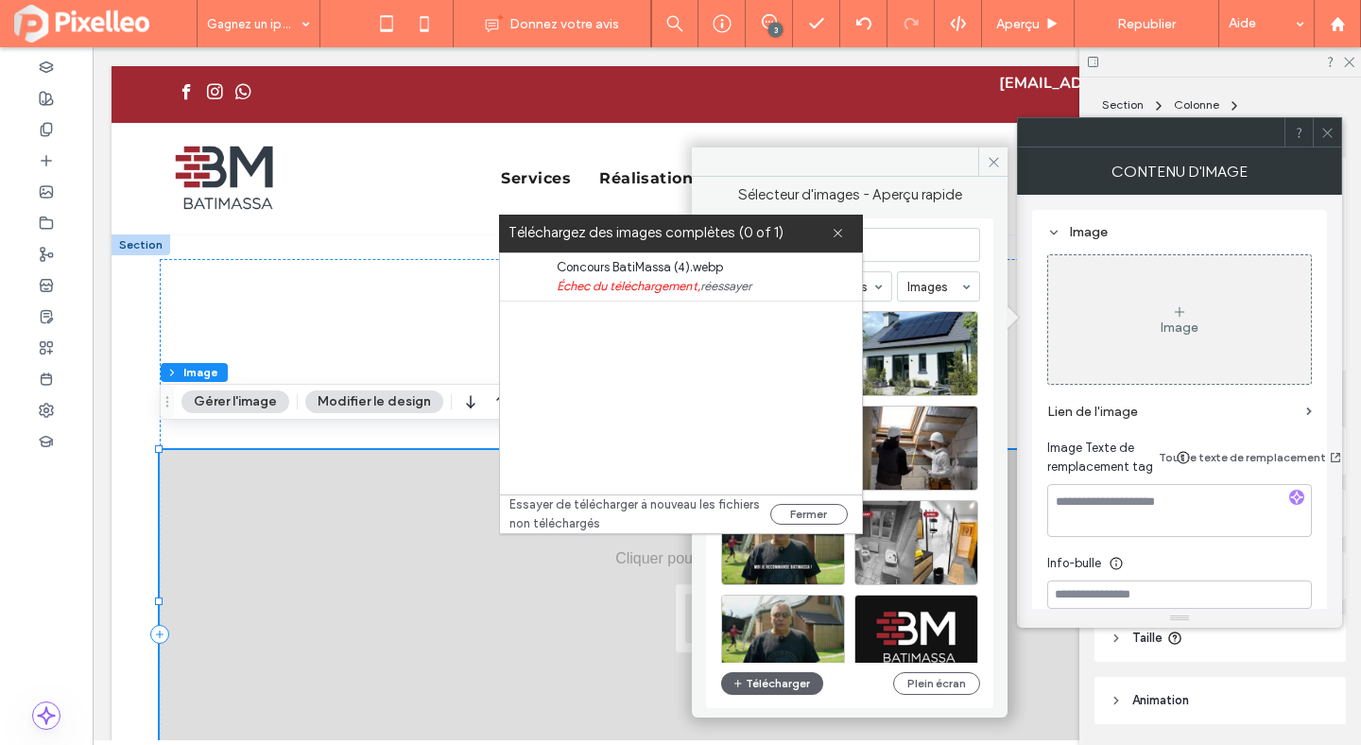
click at [719, 282] on link "réessayer" at bounding box center [725, 286] width 51 height 19
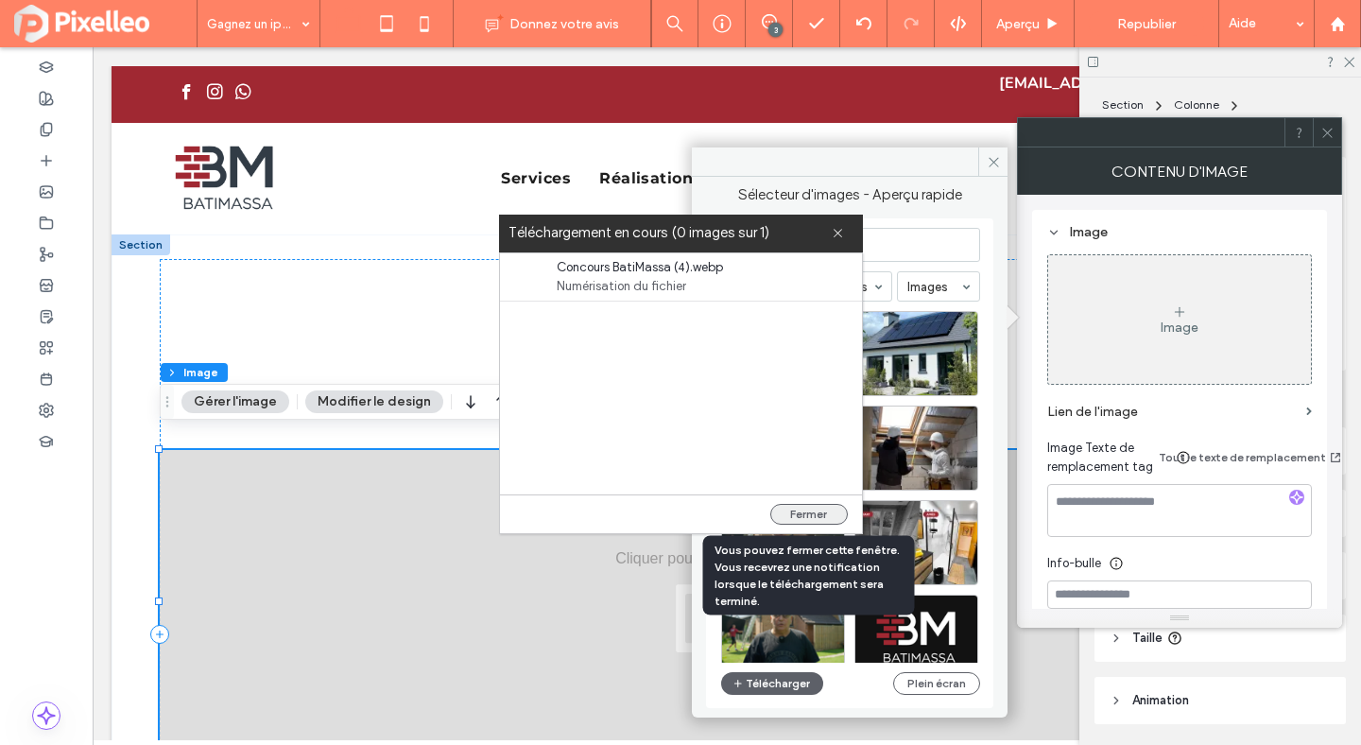
click at [795, 516] on button "Fermer" at bounding box center [809, 514] width 78 height 21
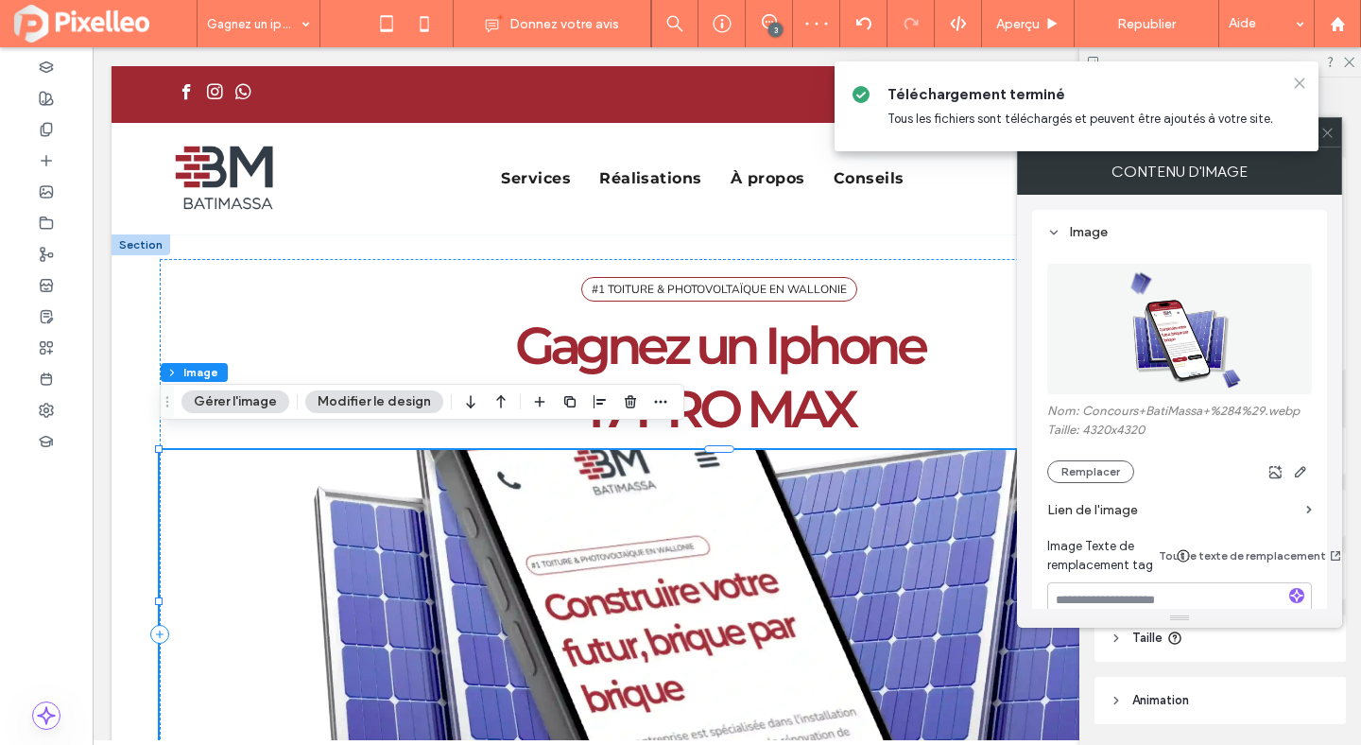
click at [1298, 78] on icon at bounding box center [1299, 83] width 15 height 15
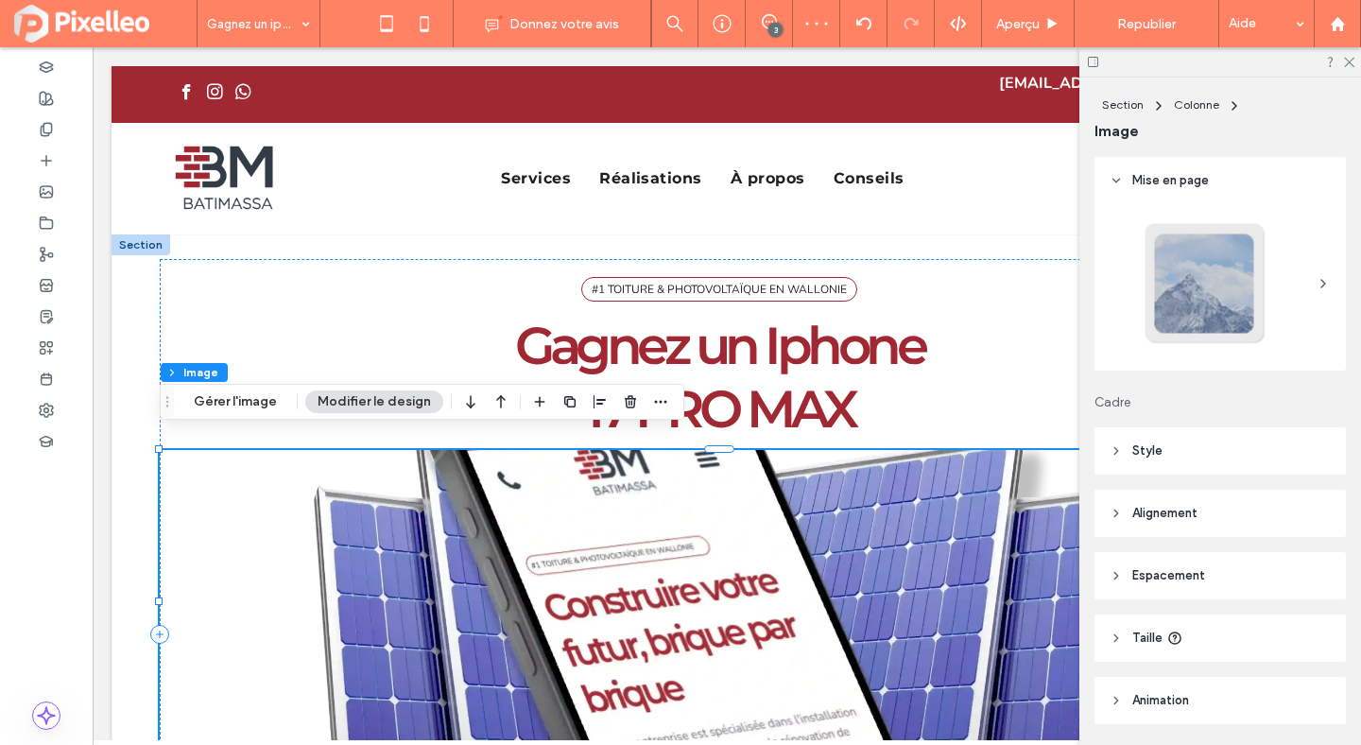
click at [1115, 454] on icon at bounding box center [1116, 450] width 13 height 13
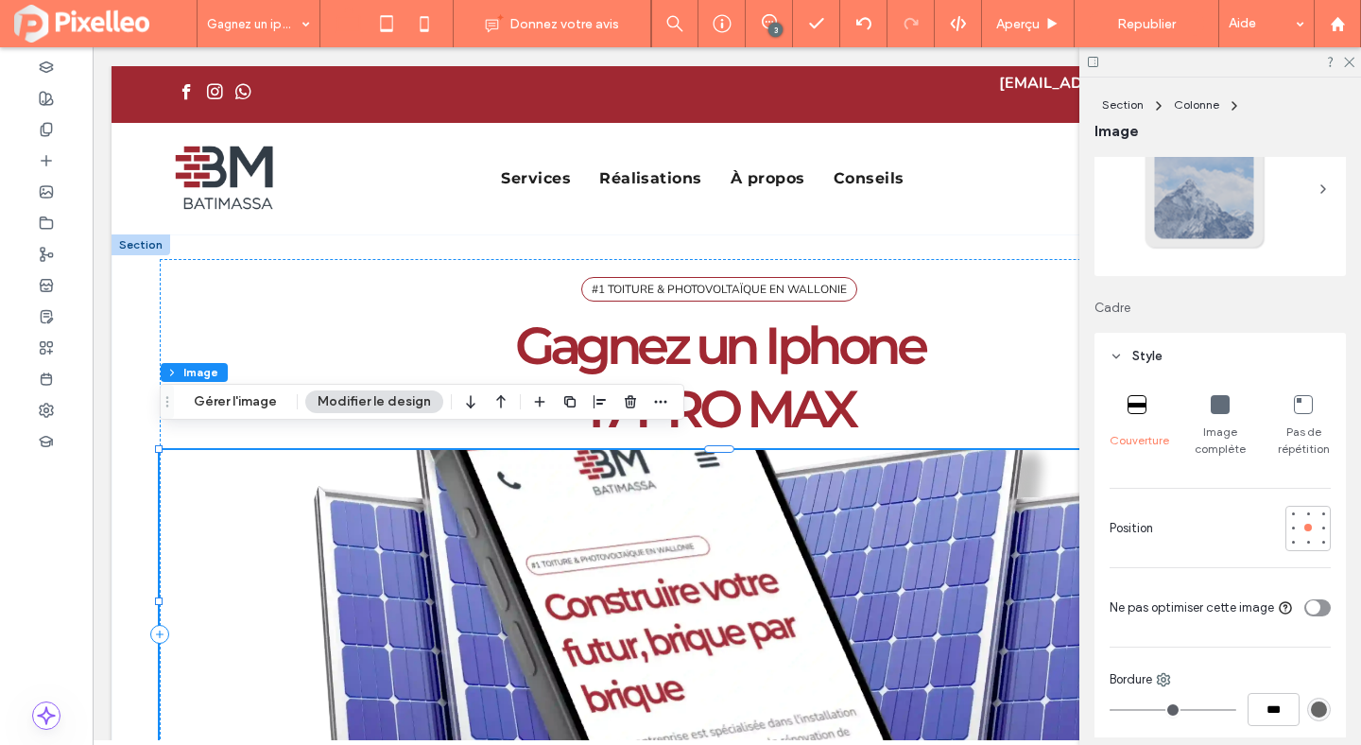
scroll to position [276, 0]
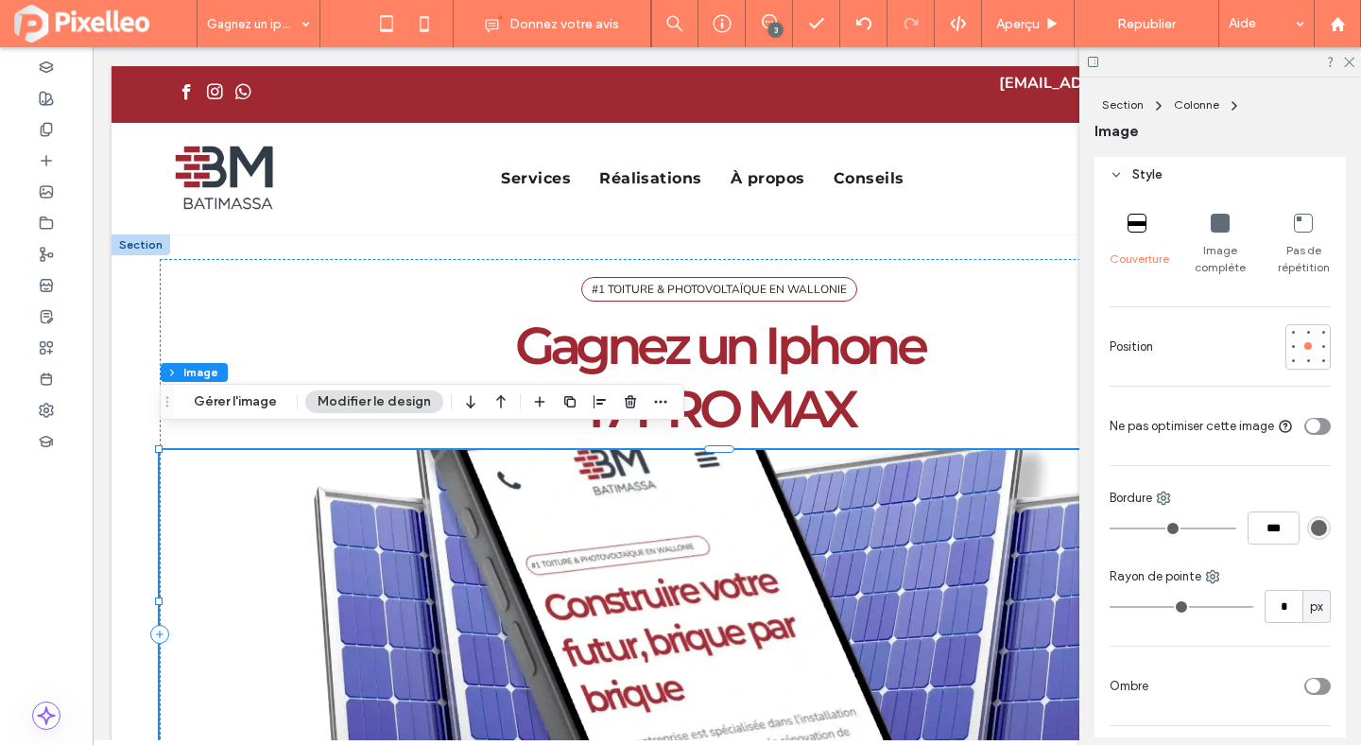
click at [1214, 230] on icon at bounding box center [1220, 223] width 19 height 19
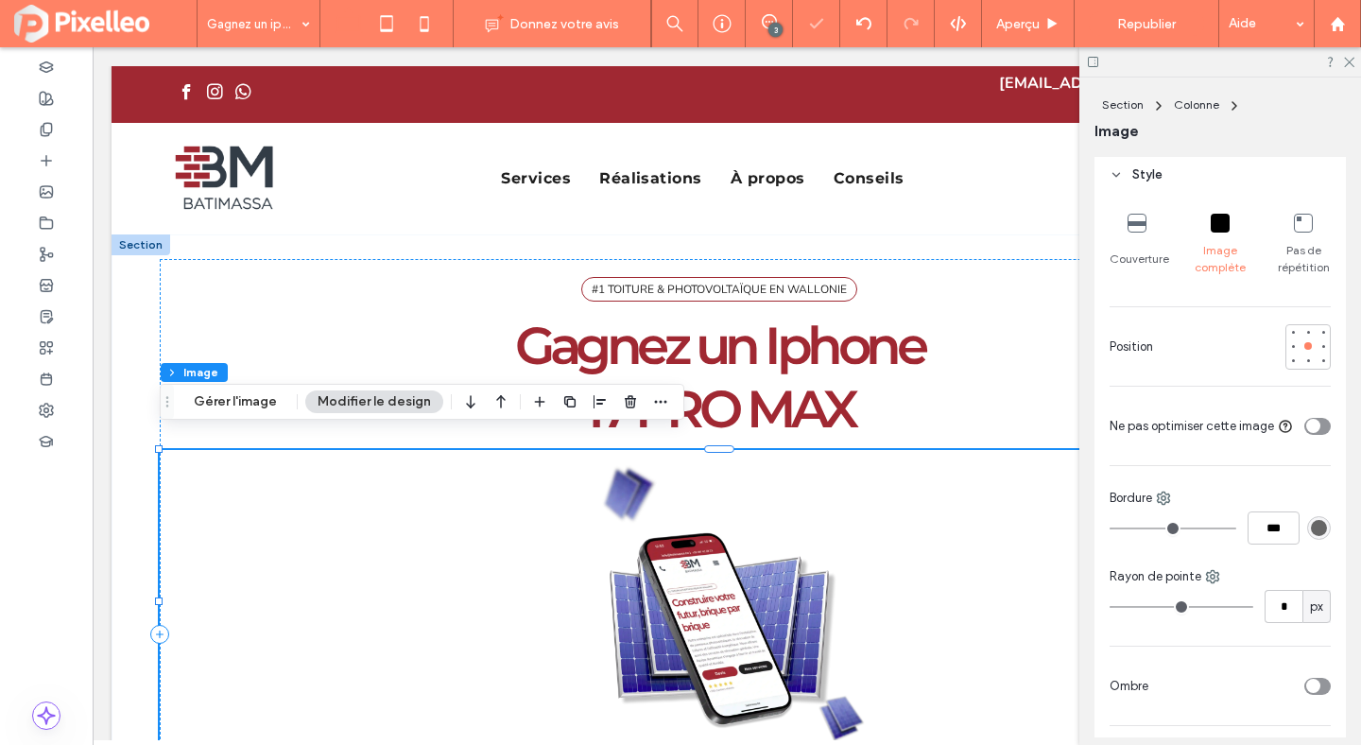
click at [1134, 214] on icon at bounding box center [1137, 223] width 19 height 19
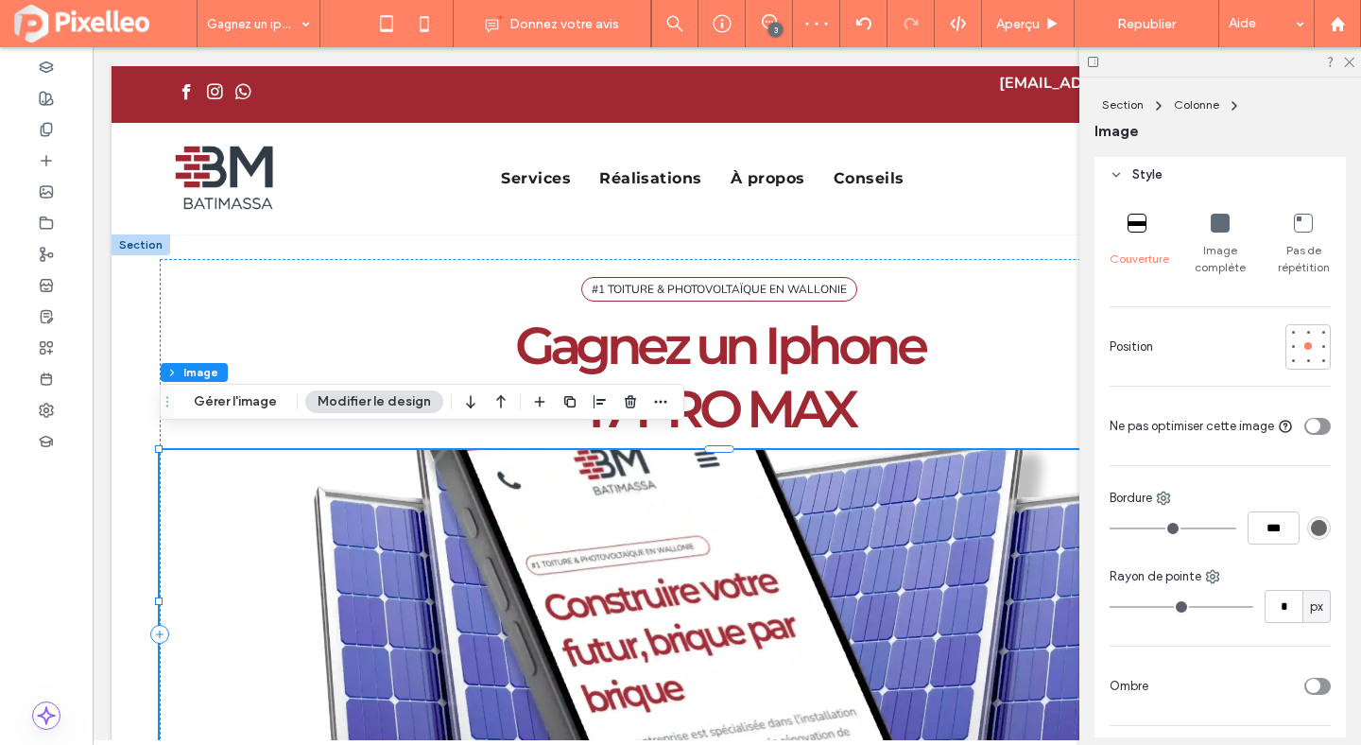
click at [1217, 229] on icon at bounding box center [1220, 223] width 19 height 19
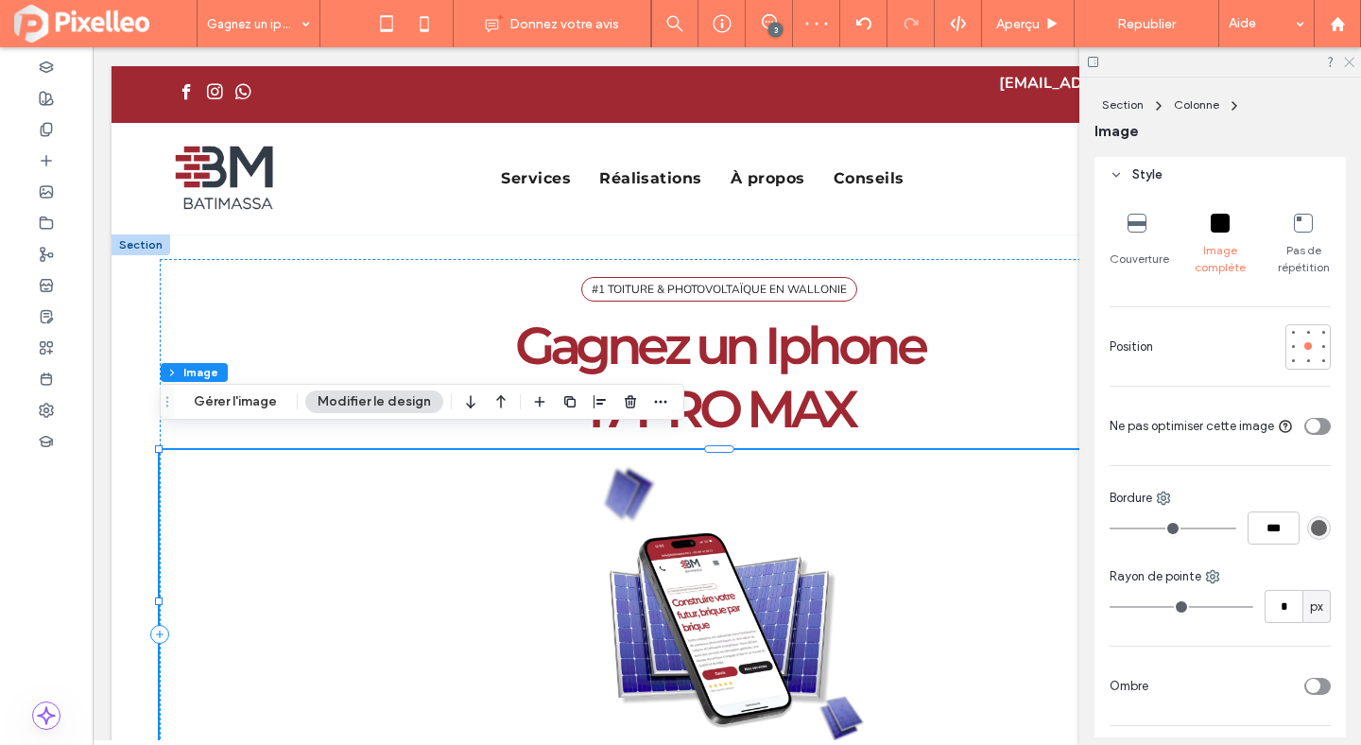
drag, startPoint x: 1346, startPoint y: 59, endPoint x: 1194, endPoint y: 63, distance: 152.3
click at [1346, 59] on use at bounding box center [1349, 63] width 10 height 10
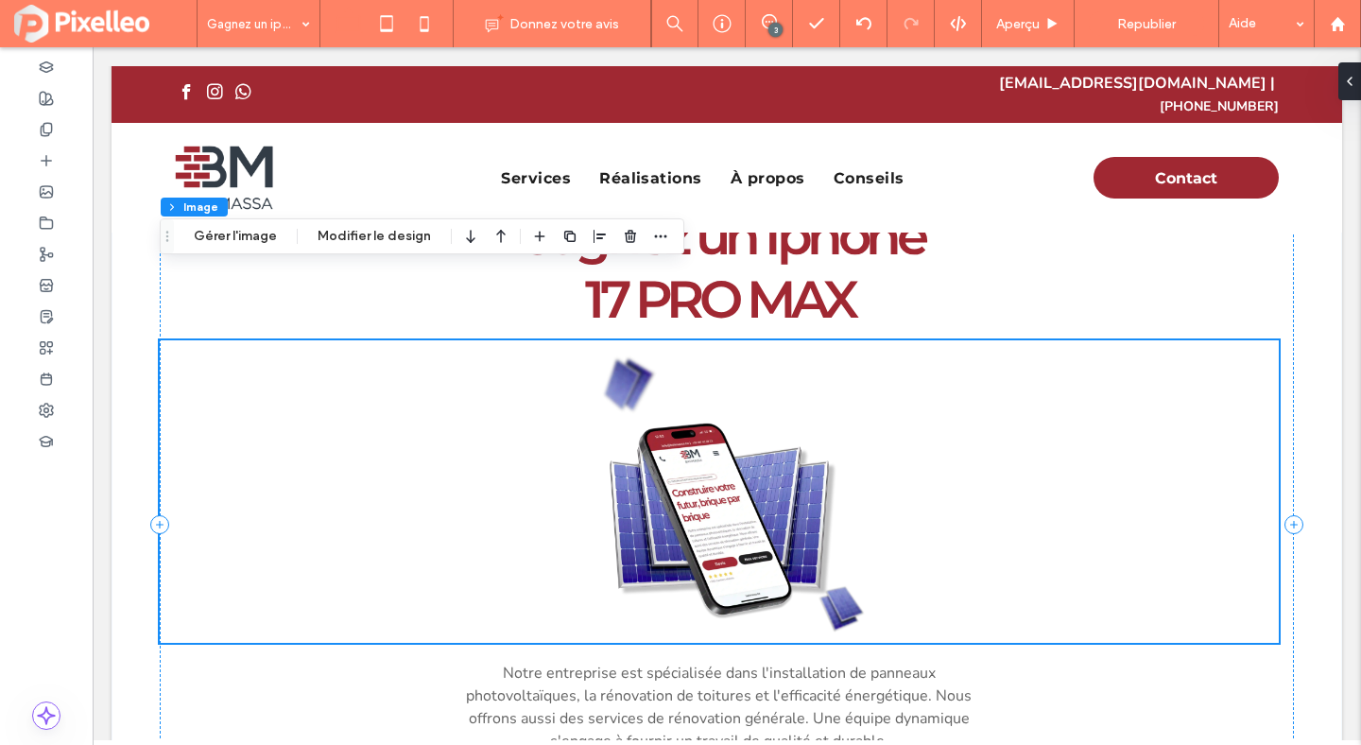
scroll to position [165, 0]
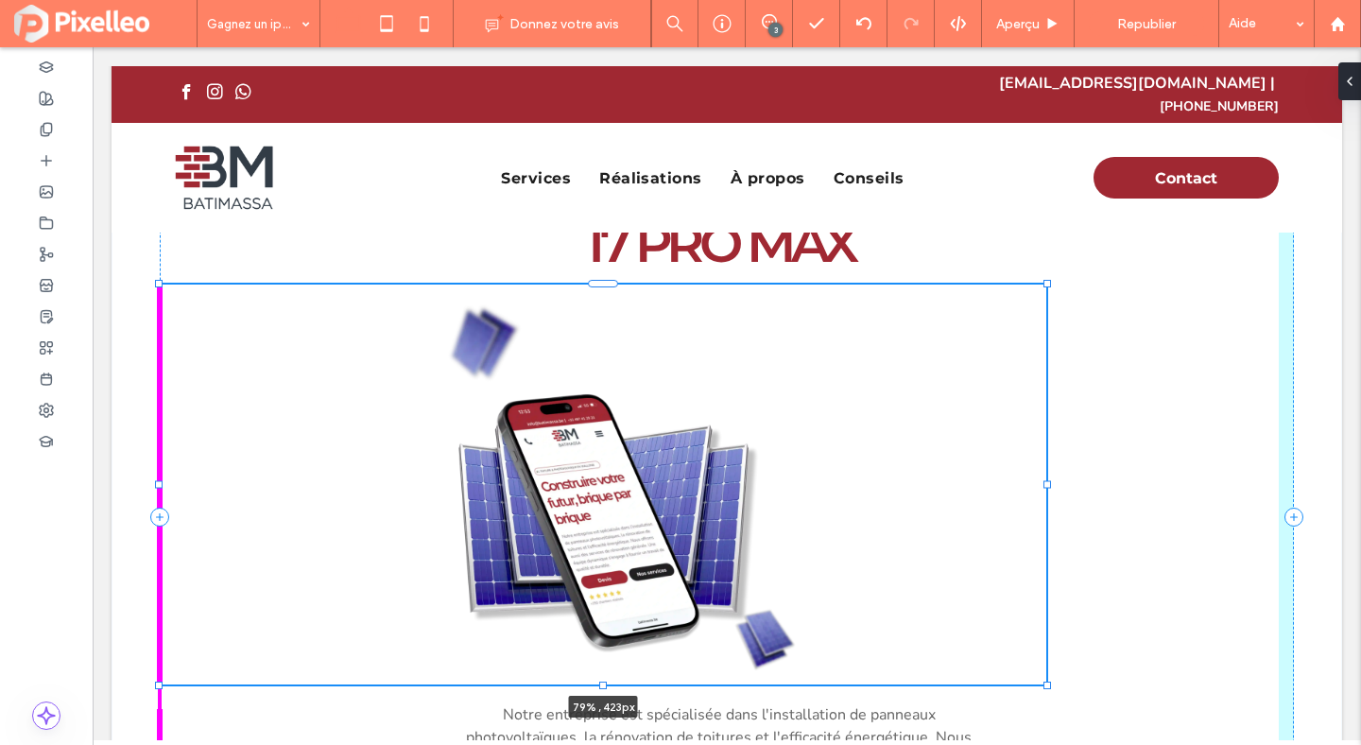
drag, startPoint x: 1277, startPoint y: 571, endPoint x: 1045, endPoint y: 668, distance: 252.1
click at [1045, 682] on div at bounding box center [1048, 686] width 8 height 8
type input "**"
type input "****"
type input "***"
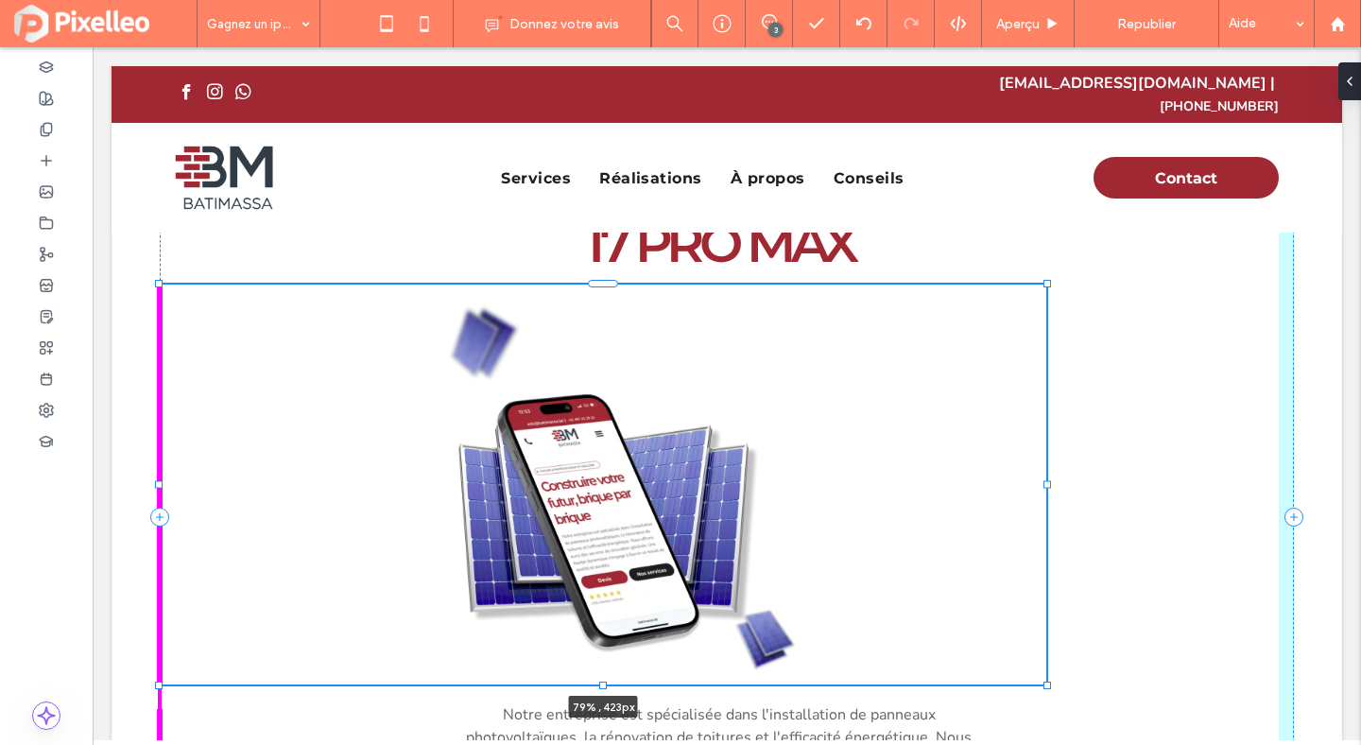
type input "***"
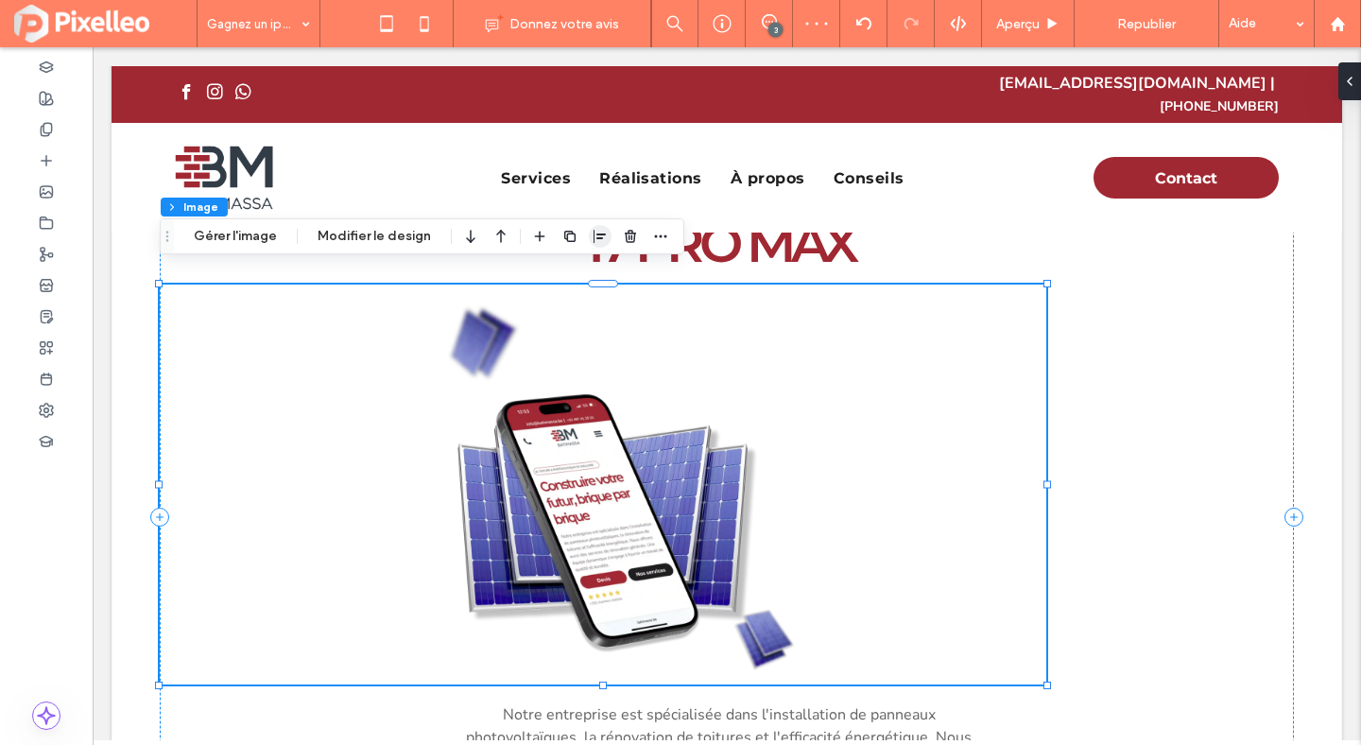
click at [602, 237] on span "button" at bounding box center [600, 236] width 23 height 23
click at [576, 275] on use "center" at bounding box center [581, 273] width 10 height 13
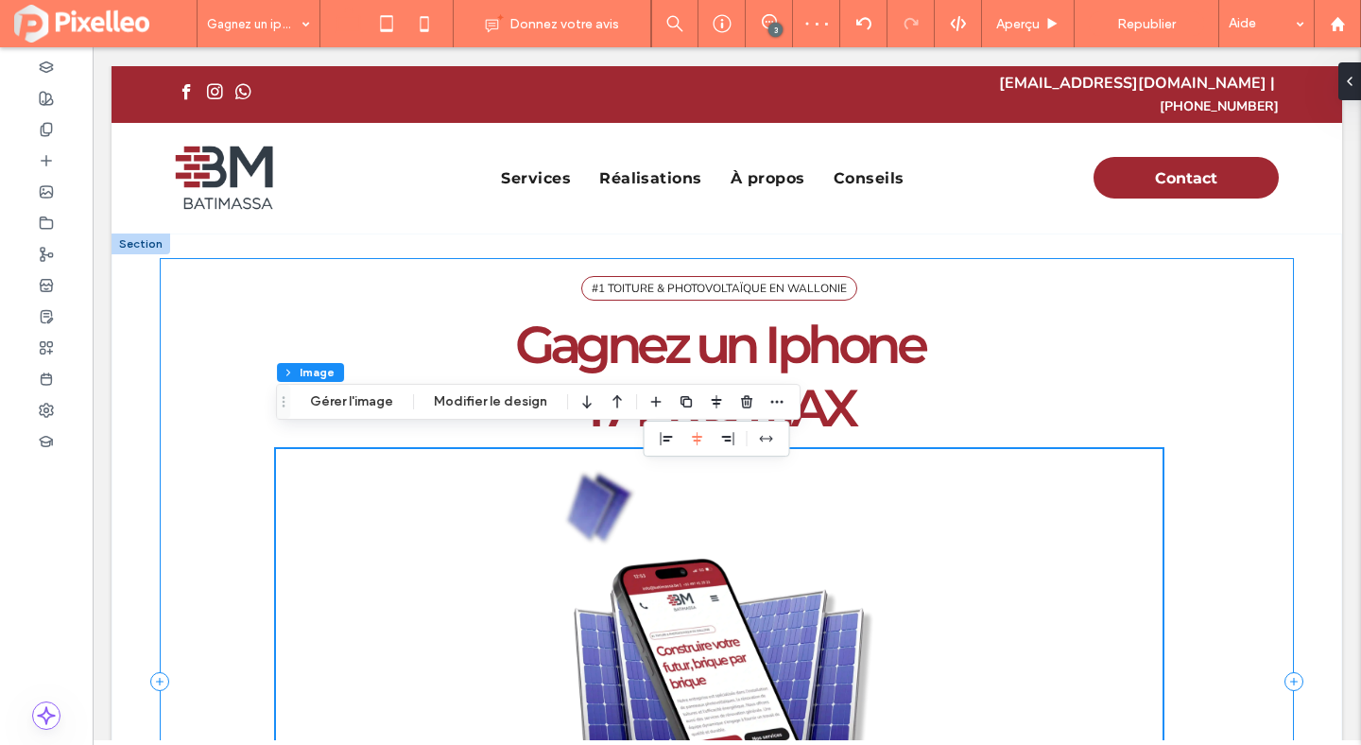
scroll to position [0, 0]
click at [1018, 260] on div "#1 TOITURE & PHOTOVOLTAÏQUE EN WALLONIE Gagnez un Iphone ﻿ 17 PRO MAX 79% , 423…" at bounding box center [727, 682] width 1134 height 847
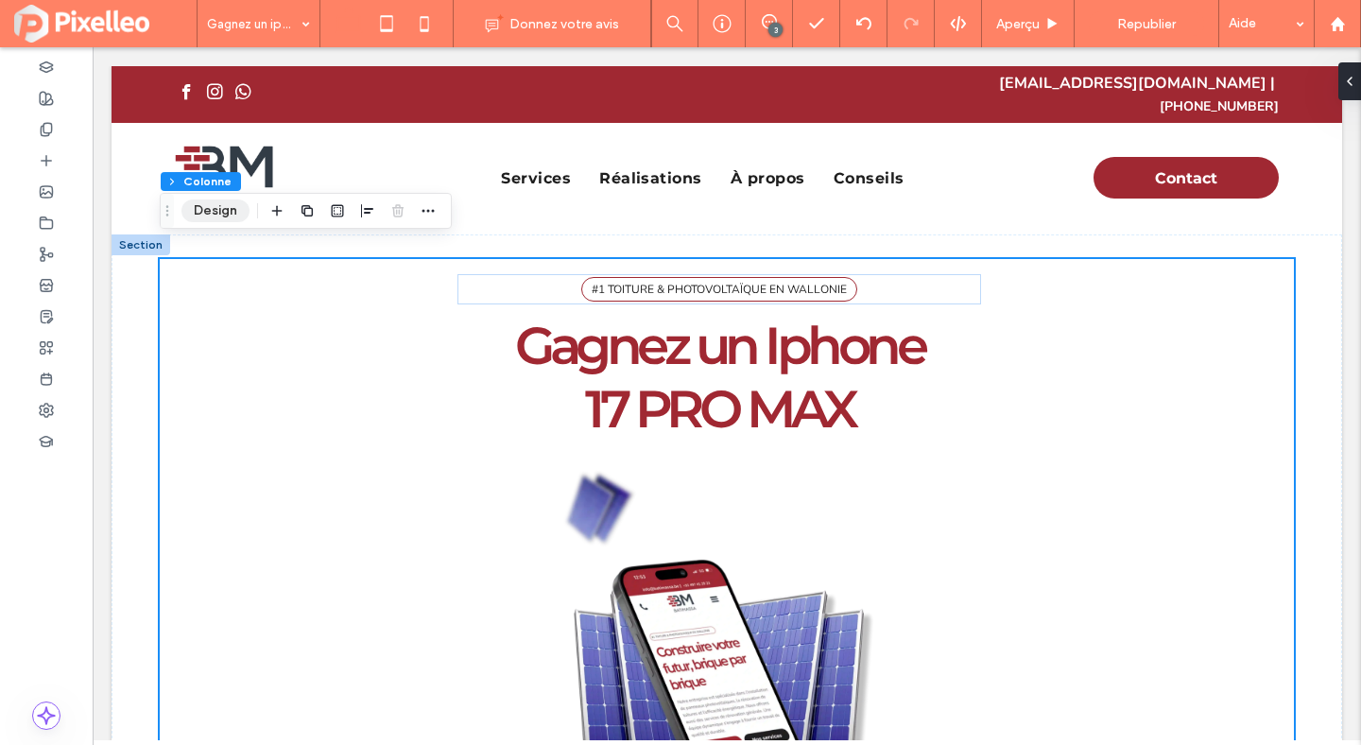
click at [223, 207] on button "Design" at bounding box center [215, 210] width 68 height 23
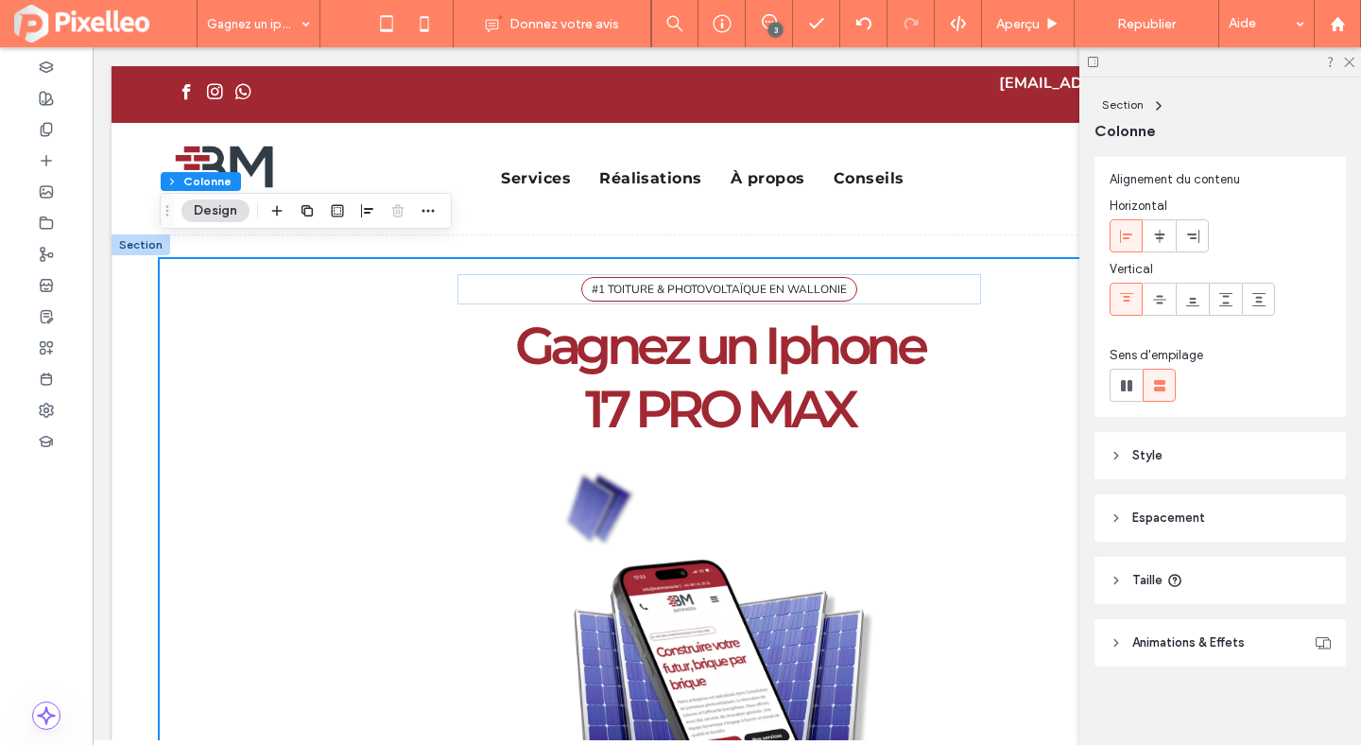
scroll to position [46, 0]
click at [1167, 446] on header "Style" at bounding box center [1220, 450] width 251 height 47
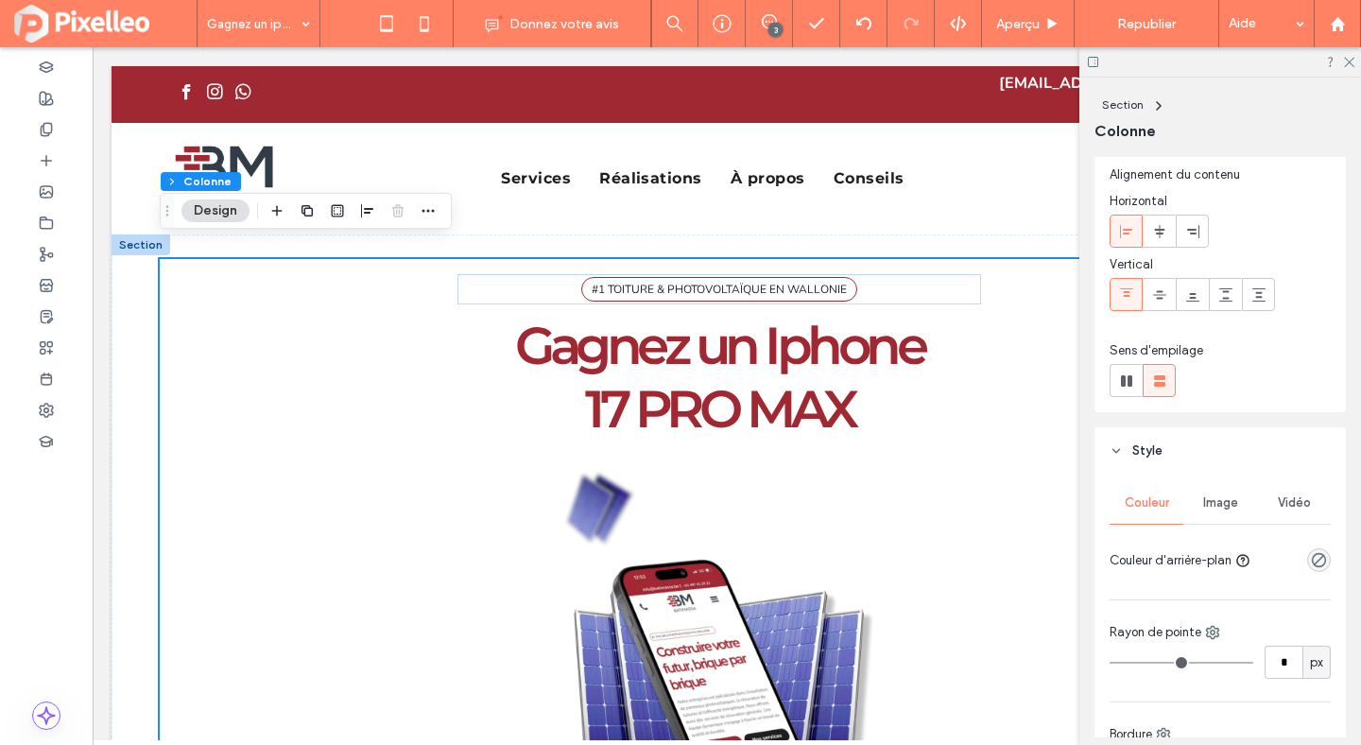
click at [1212, 494] on div "Image" at bounding box center [1220, 503] width 74 height 42
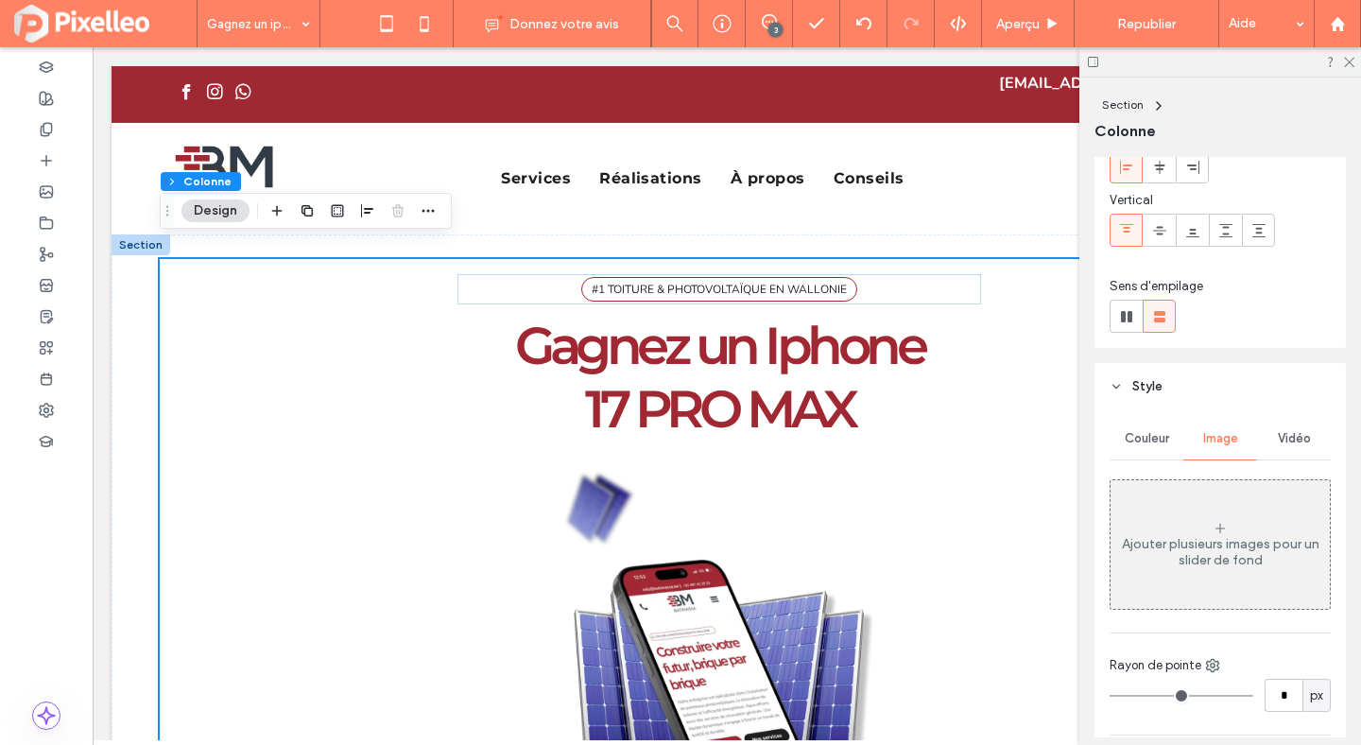
scroll to position [220, 0]
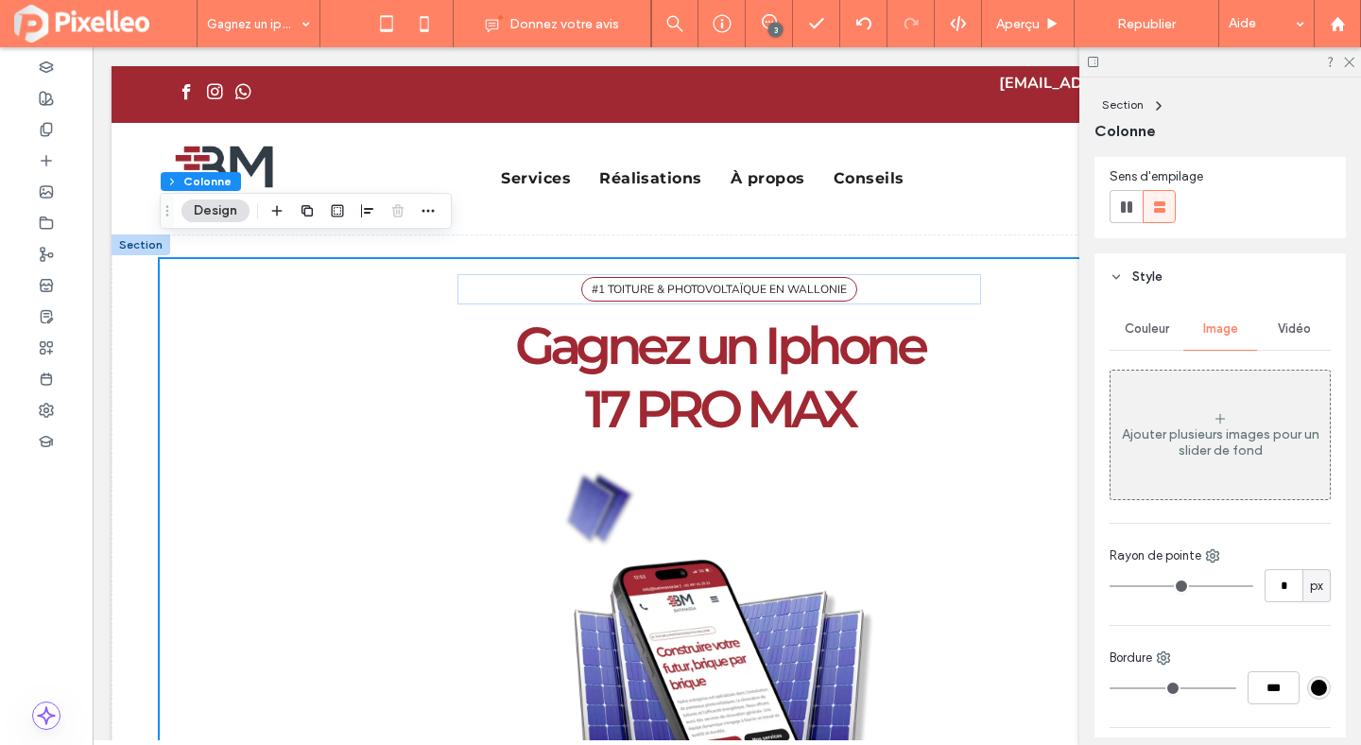
click at [1212, 494] on div "Ajouter plusieurs images pour un slider de fond" at bounding box center [1220, 434] width 219 height 125
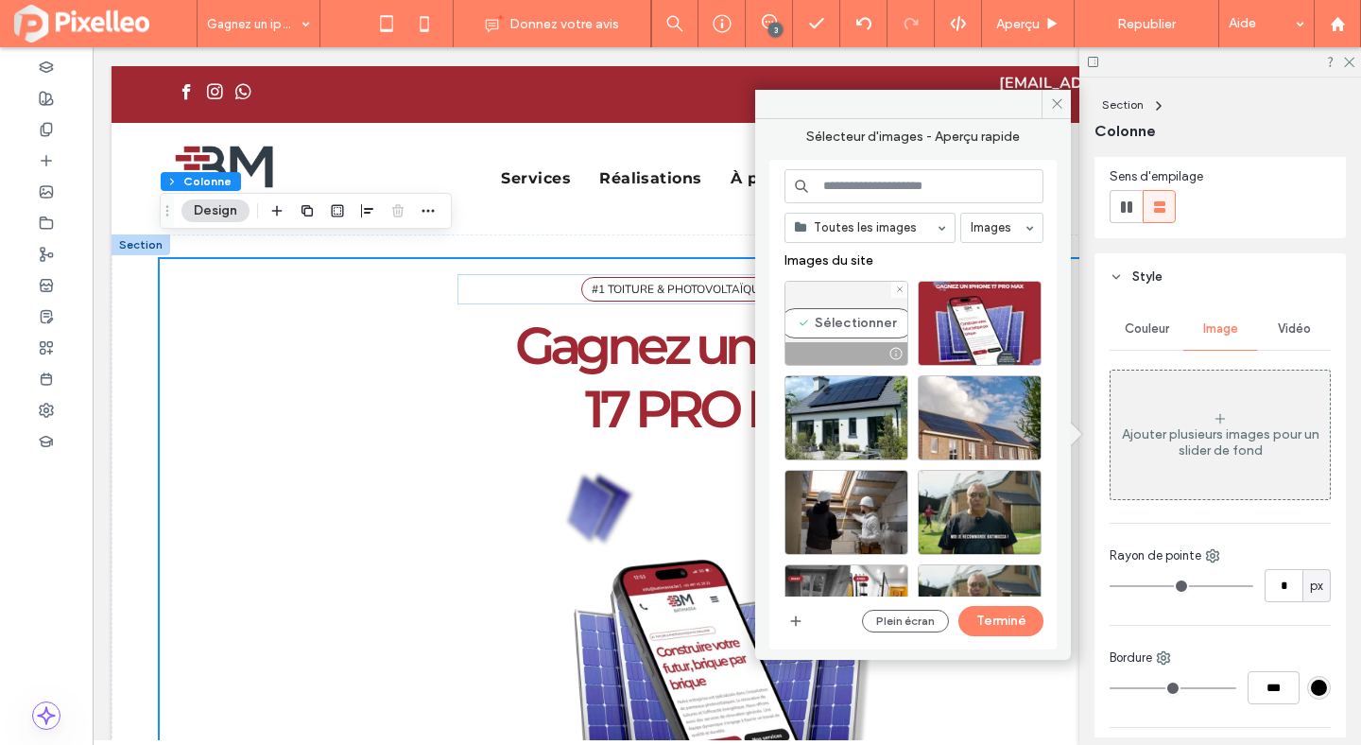
click at [857, 322] on div "Sélectionner" at bounding box center [847, 323] width 124 height 85
click at [1003, 610] on button "Terminé" at bounding box center [1000, 621] width 85 height 30
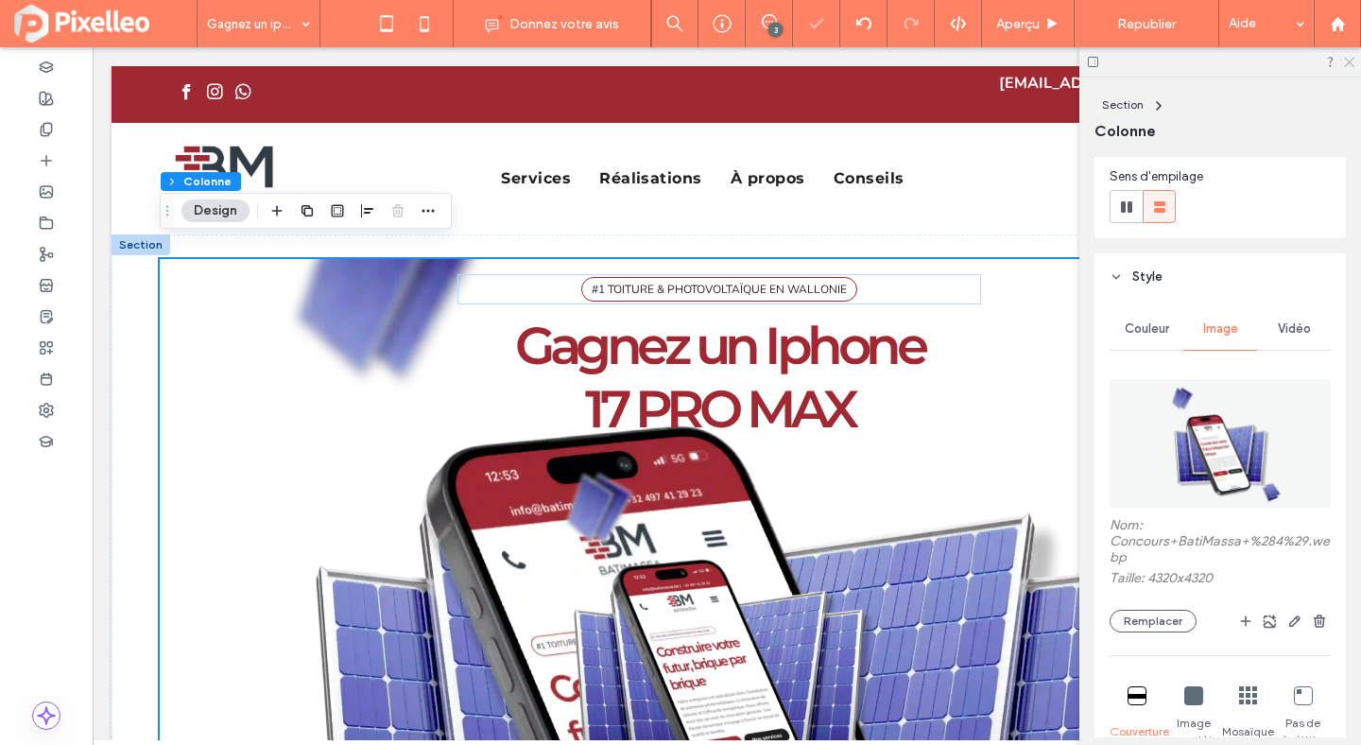
drag, startPoint x: 1351, startPoint y: 59, endPoint x: 1258, endPoint y: 13, distance: 103.2
click at [1351, 59] on icon at bounding box center [1348, 61] width 12 height 12
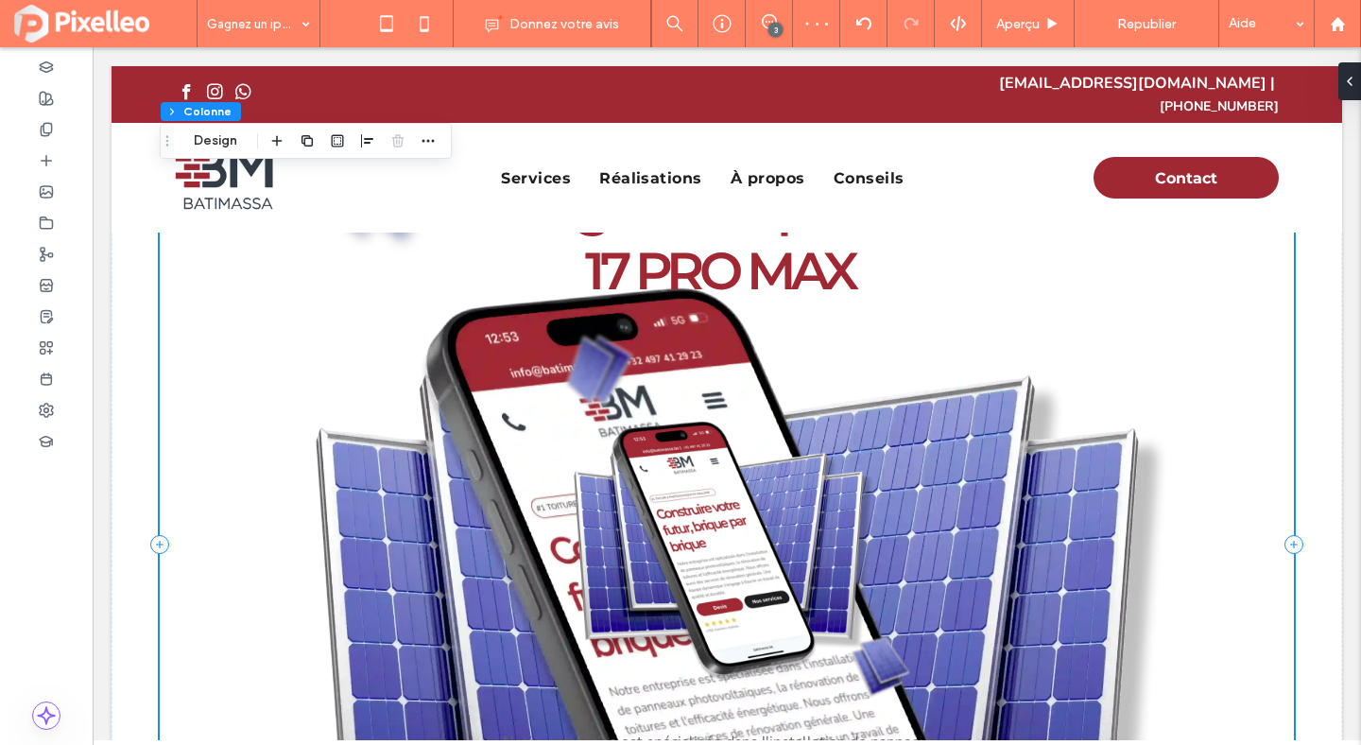
scroll to position [173, 0]
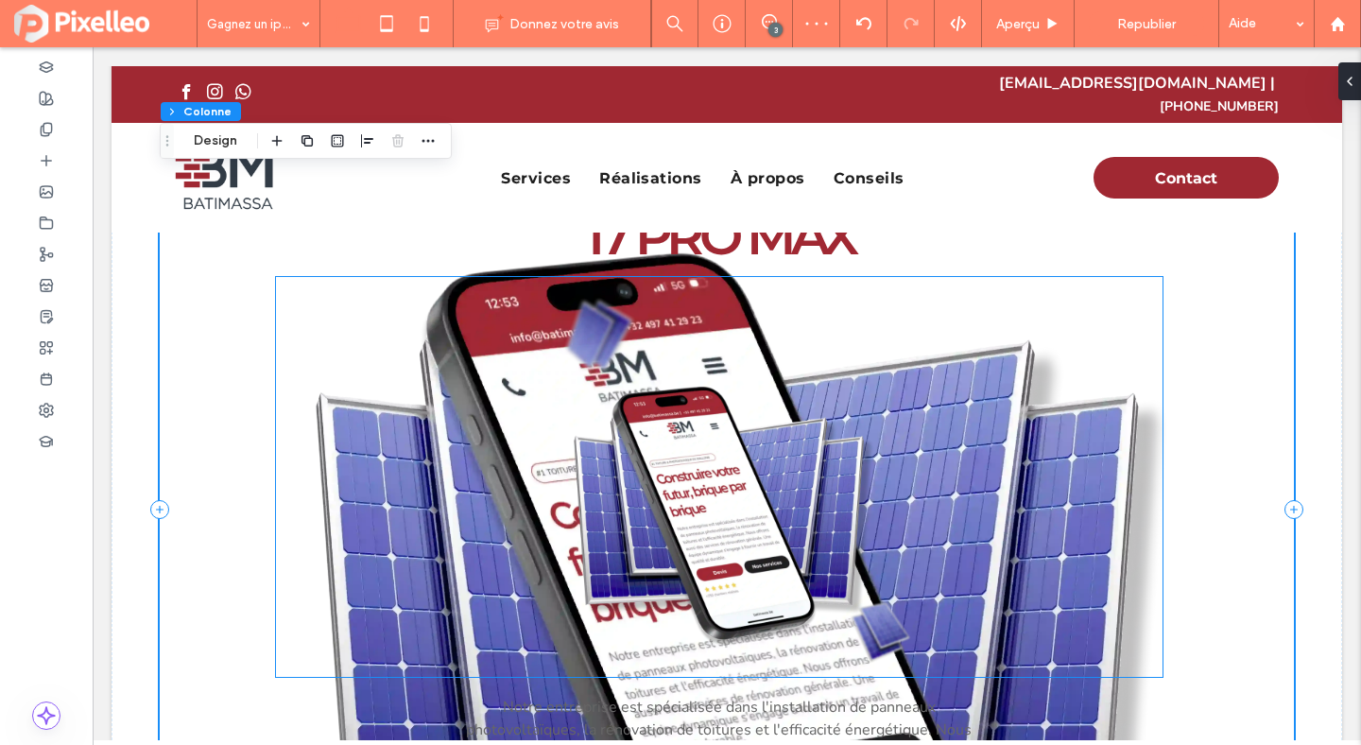
click at [724, 462] on img at bounding box center [719, 477] width 887 height 400
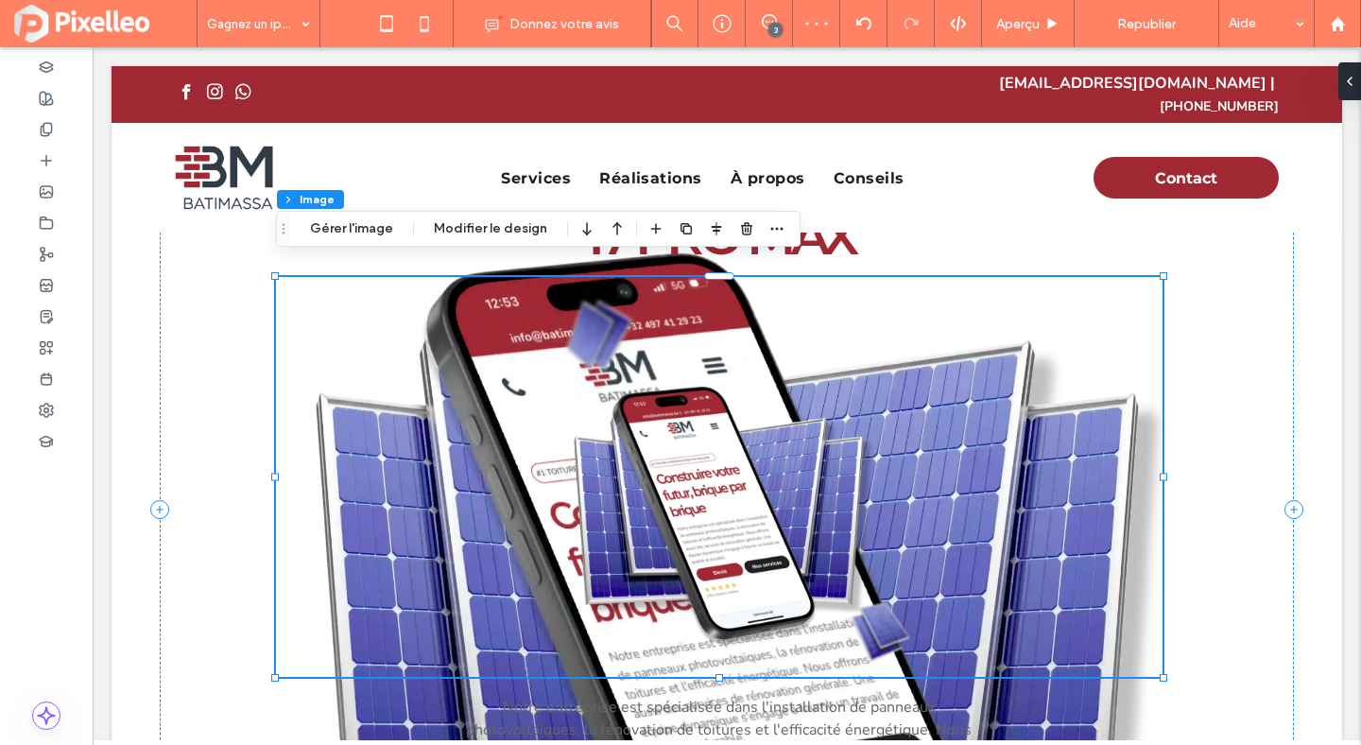
type input "*"
click at [743, 232] on icon "button" at bounding box center [746, 228] width 15 height 15
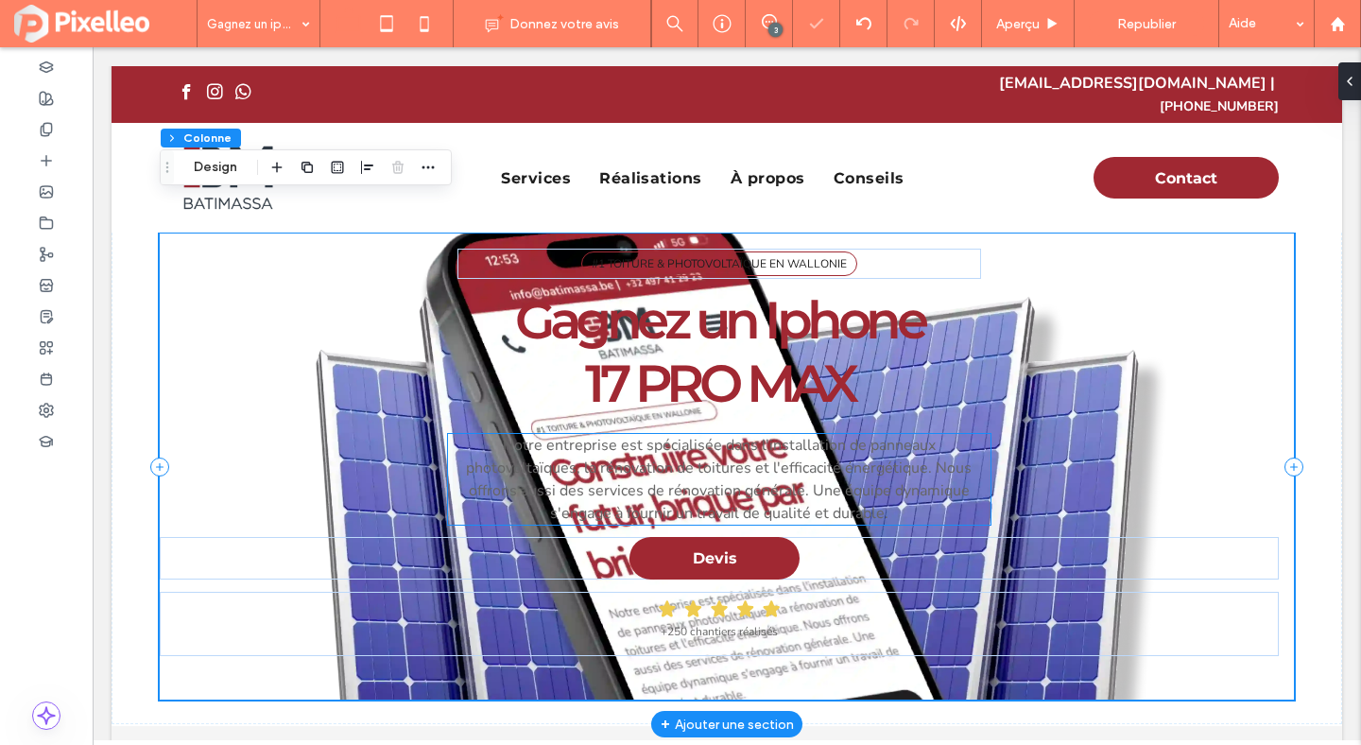
scroll to position [0, 0]
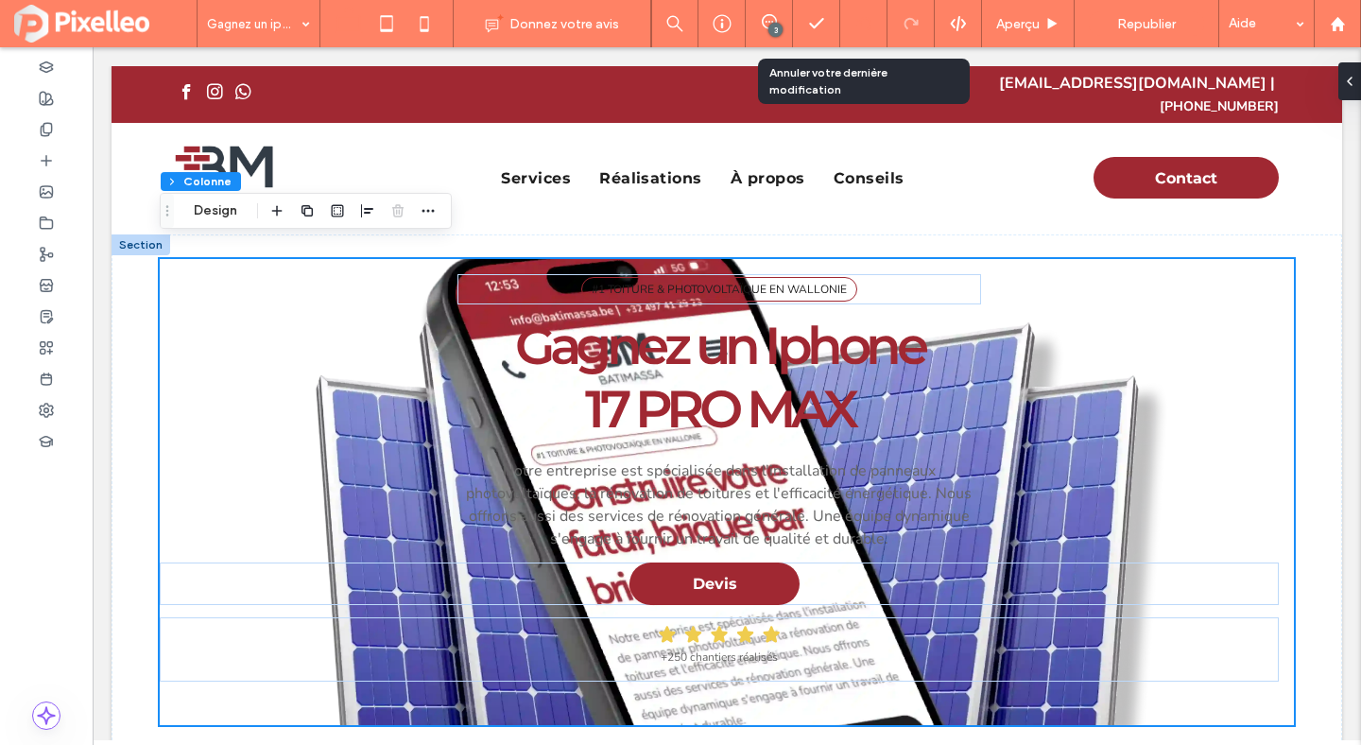
click at [862, 22] on icon at bounding box center [863, 23] width 15 height 15
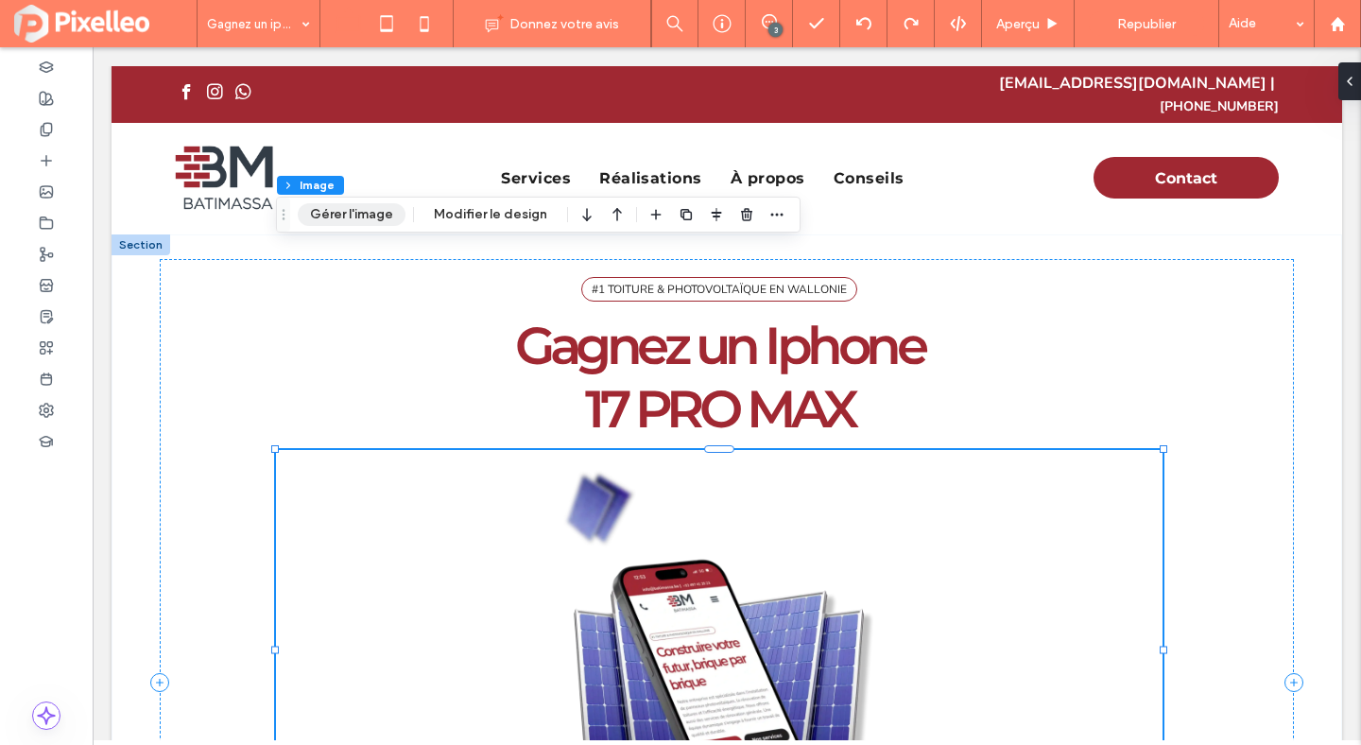
scroll to position [187, 0]
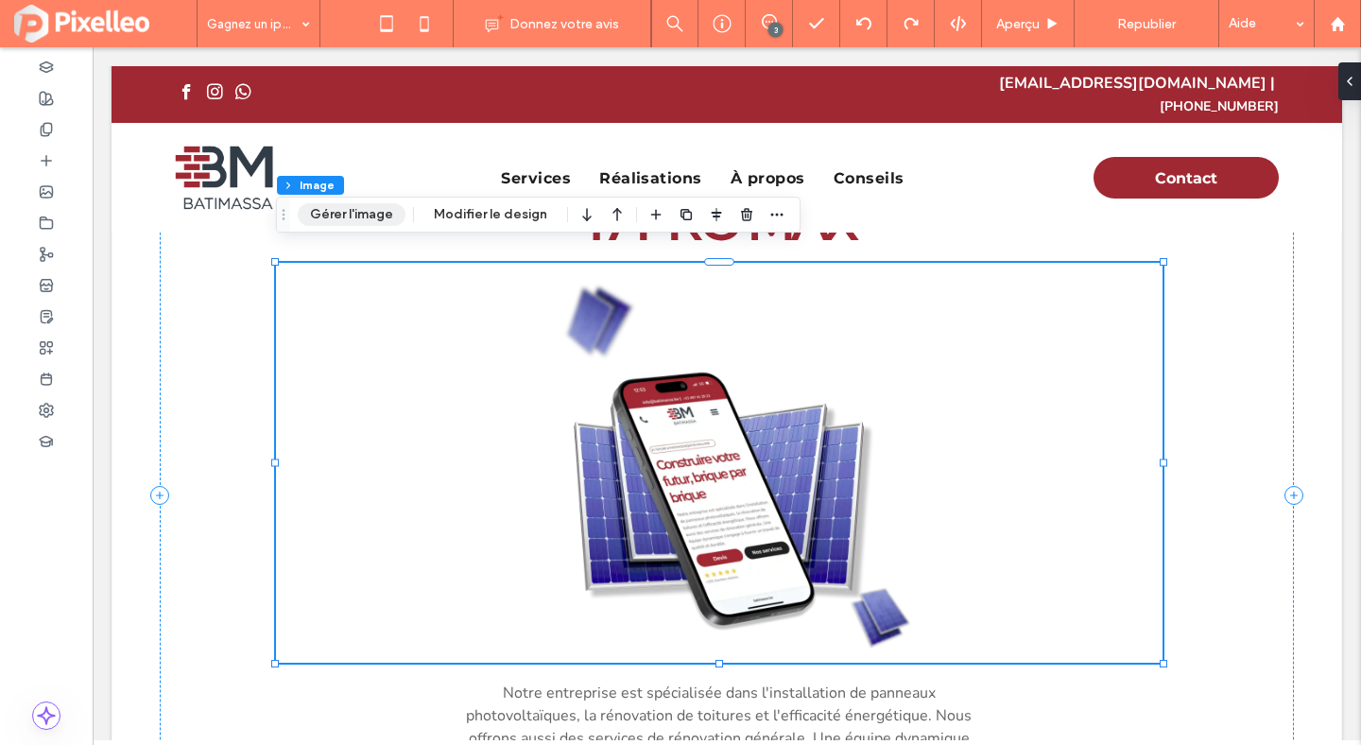
click at [387, 208] on button "Gérer l'image" at bounding box center [352, 214] width 108 height 23
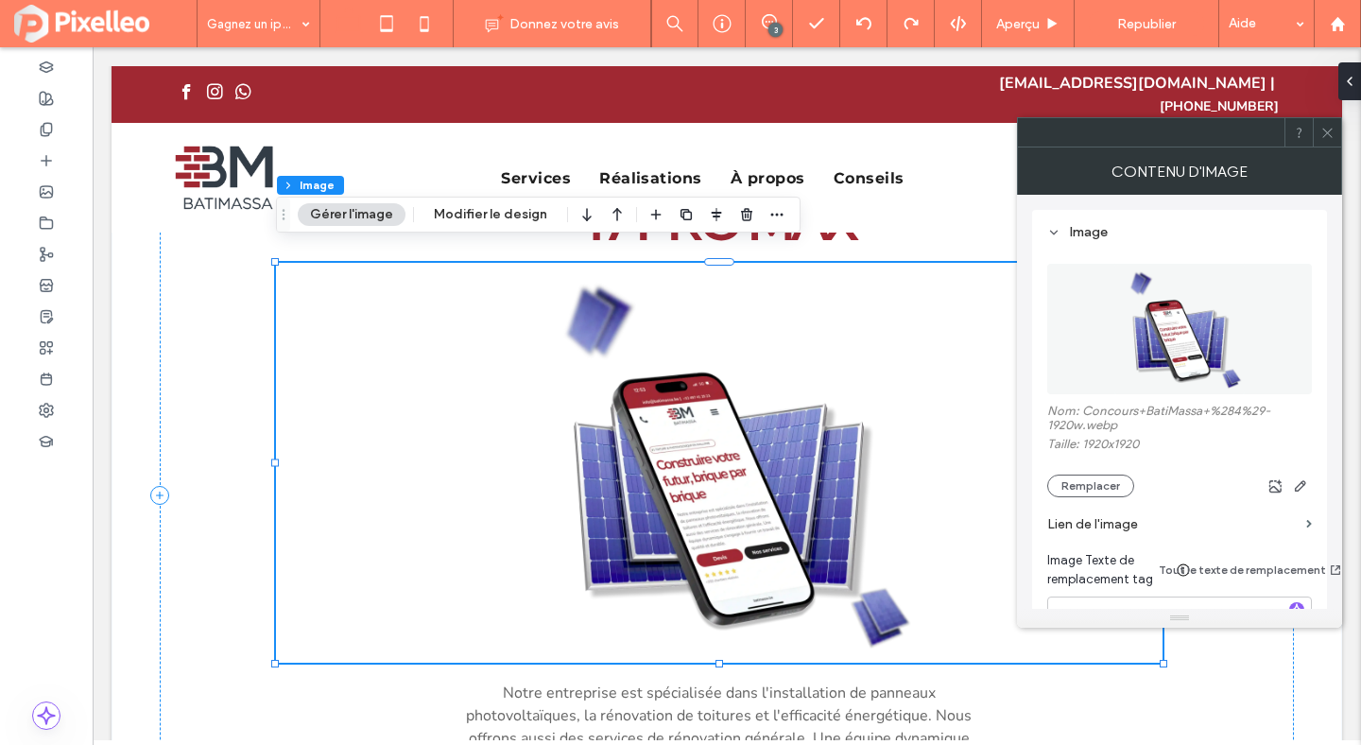
click at [1323, 127] on icon at bounding box center [1328, 133] width 14 height 14
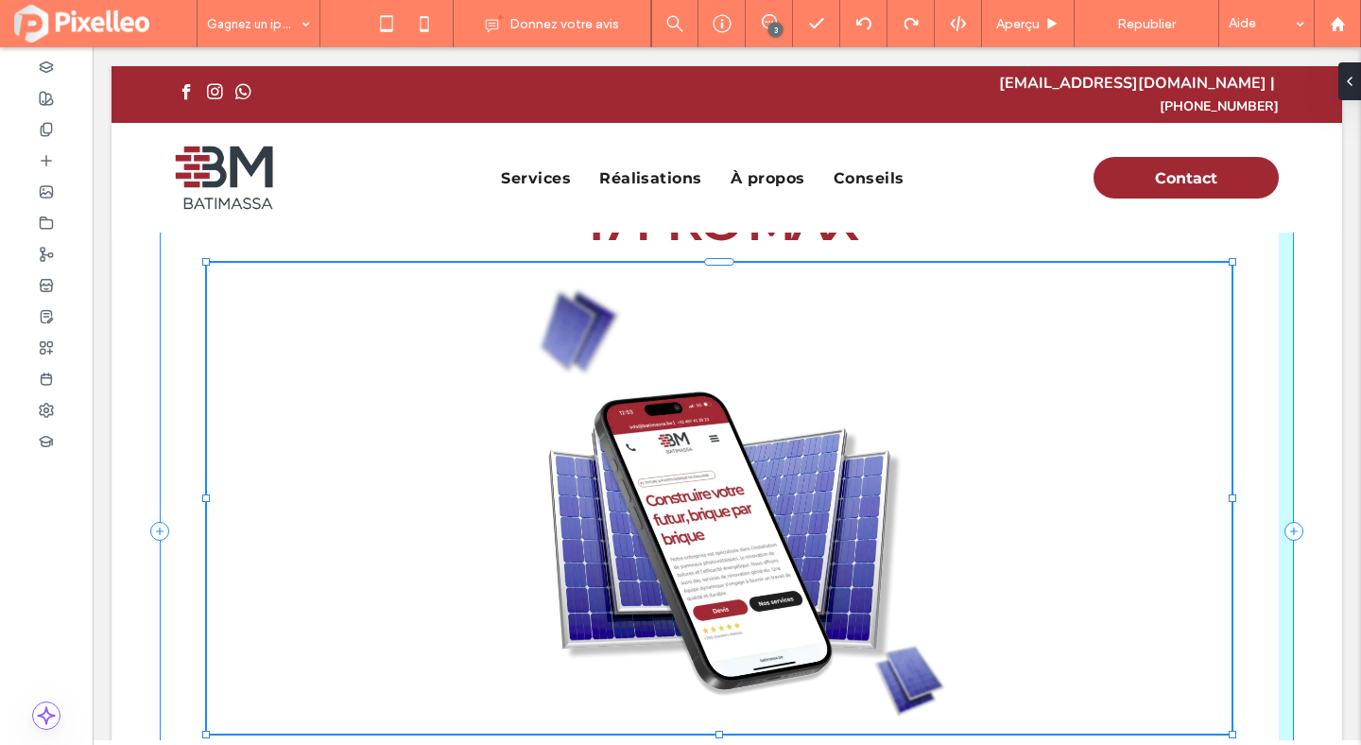
drag, startPoint x: 1165, startPoint y: 642, endPoint x: 1234, endPoint y: 713, distance: 98.9
click at [1234, 731] on div at bounding box center [1233, 735] width 8 height 8
type input "**"
type input "***"
type input "****"
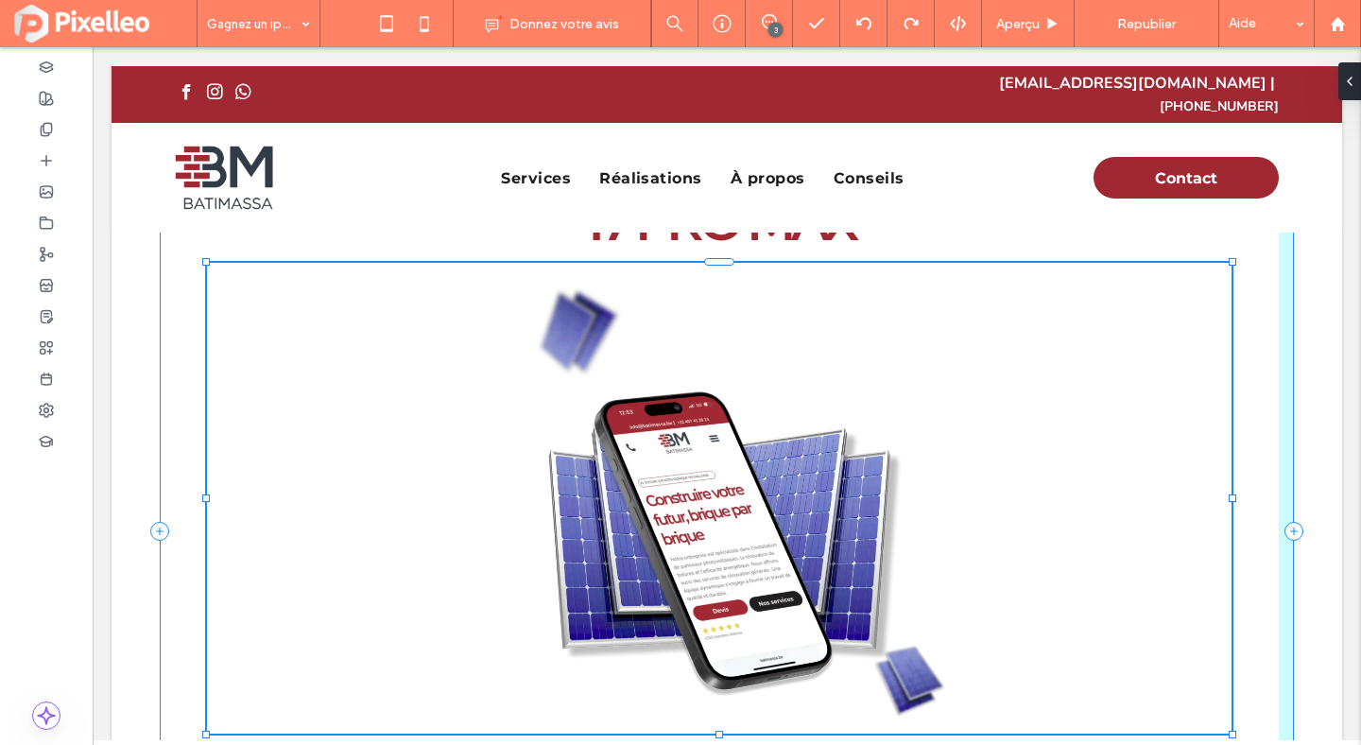
type input "***"
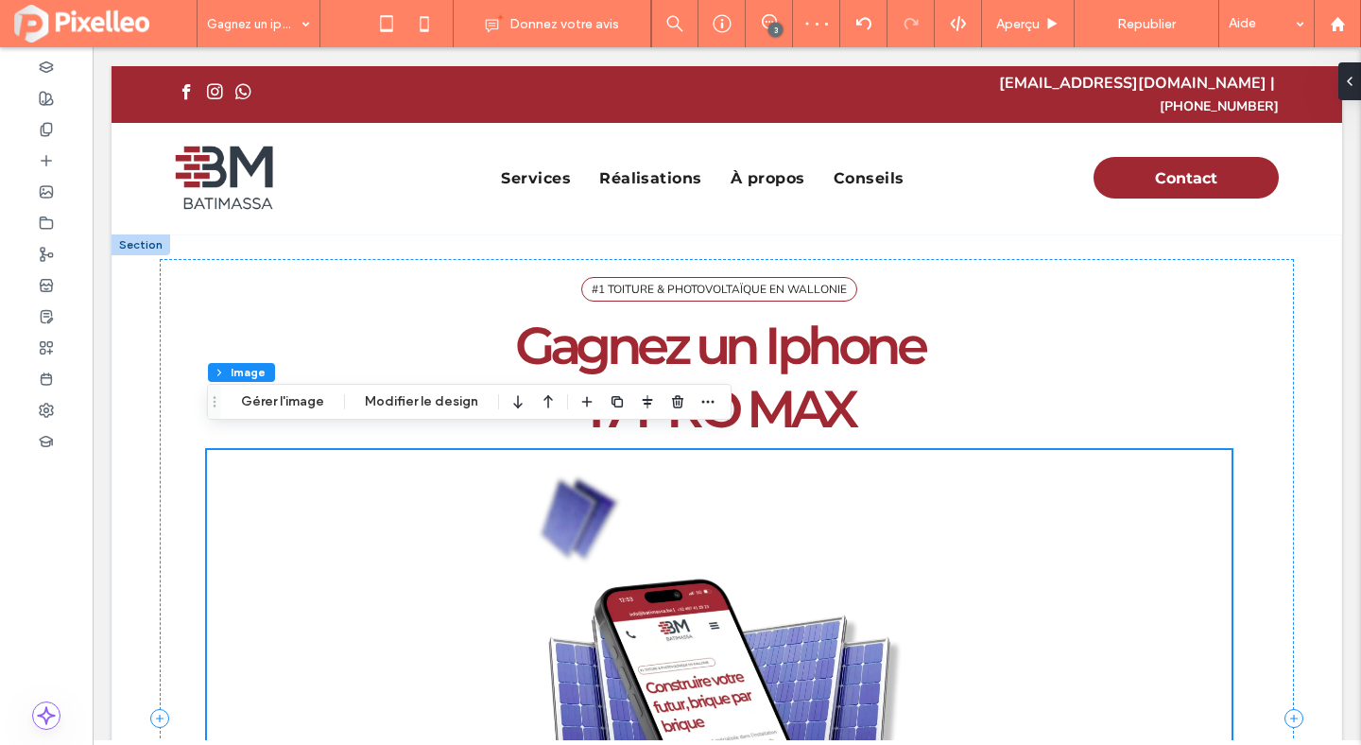
scroll to position [42, 0]
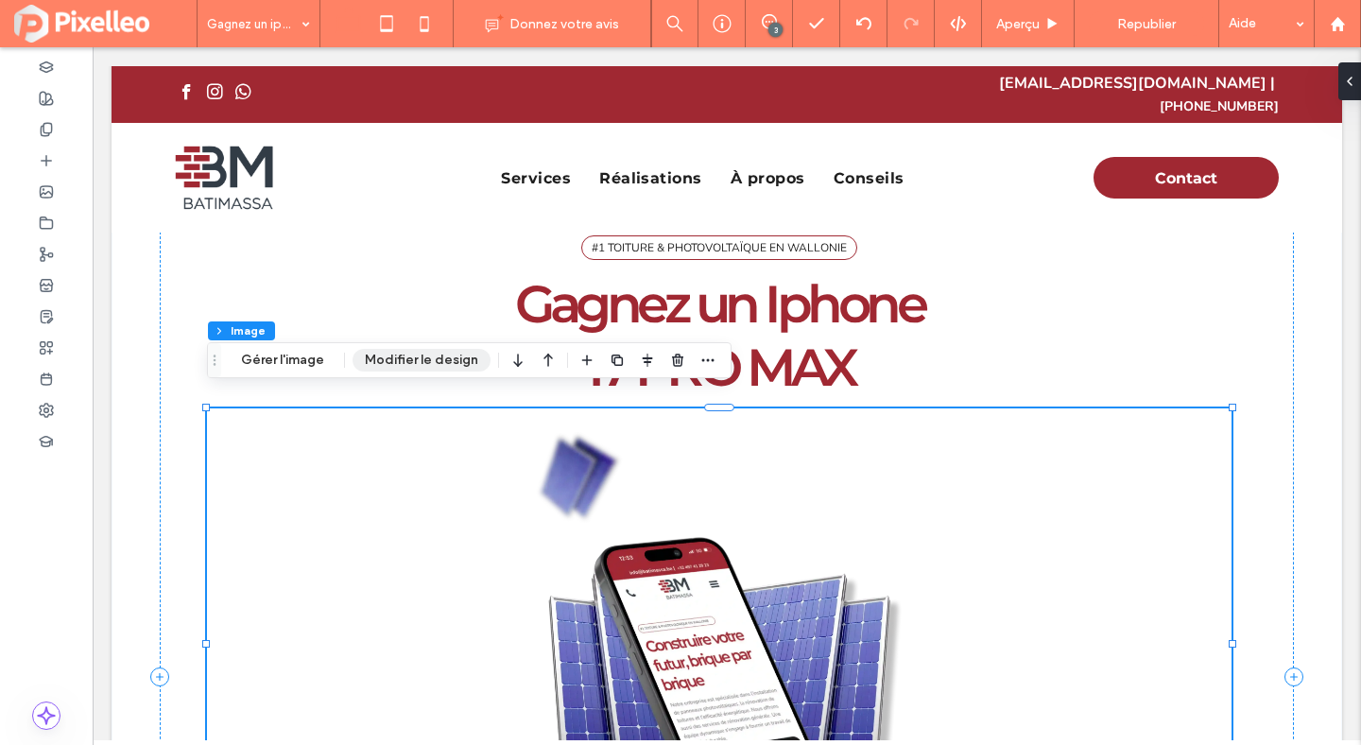
click at [425, 357] on button "Modifier le design" at bounding box center [422, 360] width 138 height 23
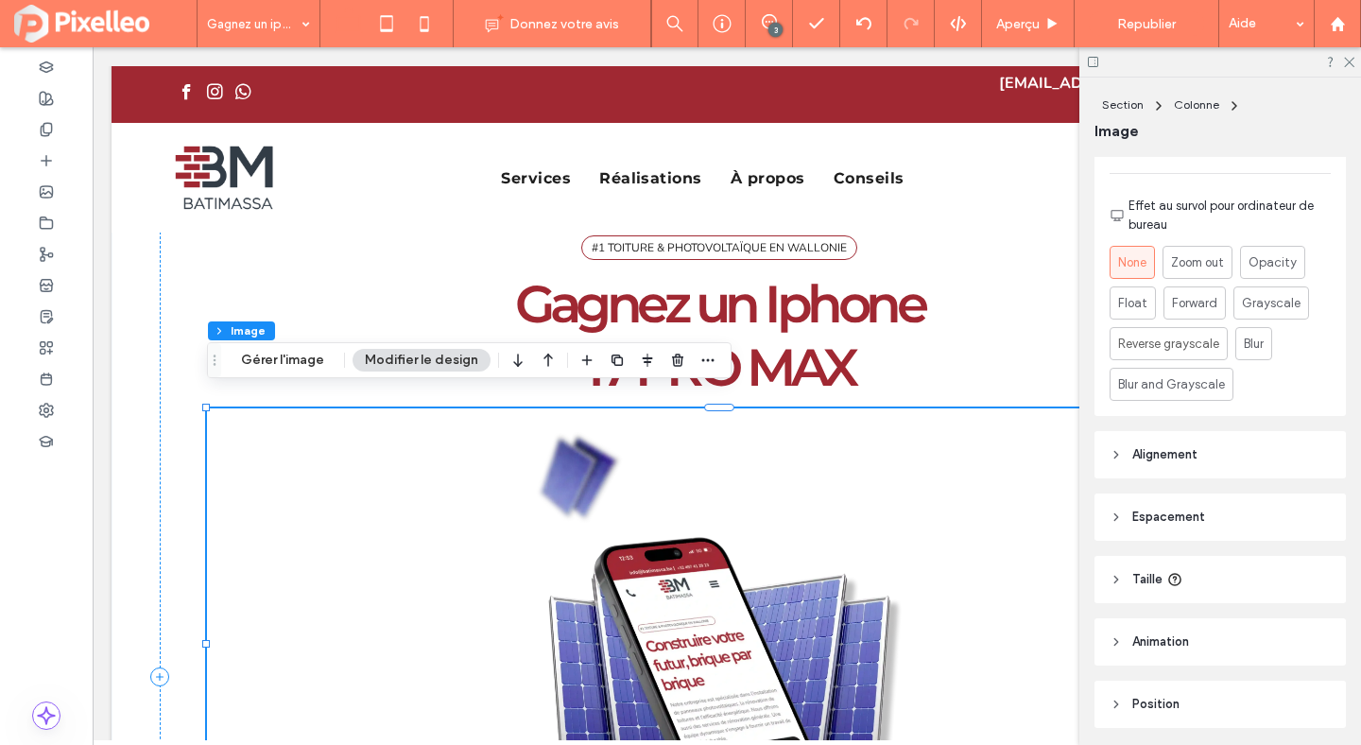
scroll to position [871, 0]
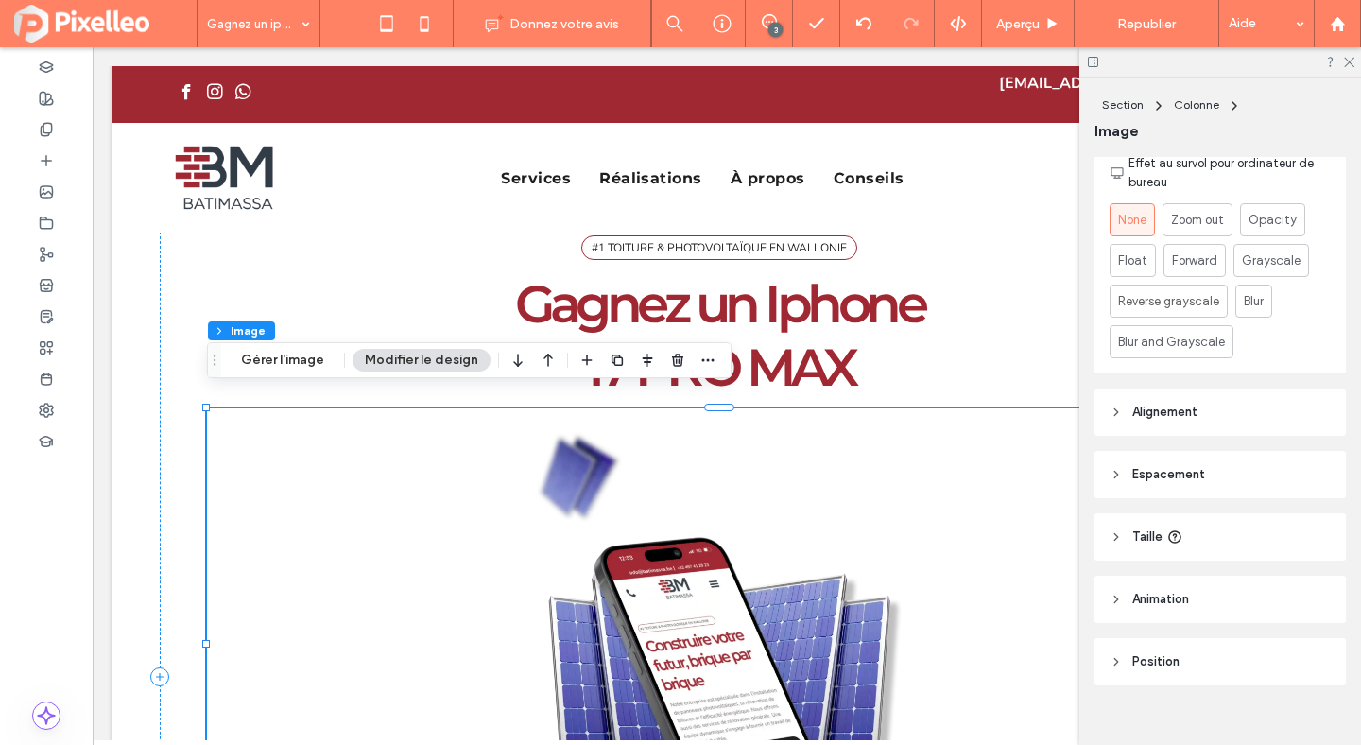
click at [1157, 468] on span "Espacement" at bounding box center [1168, 474] width 73 height 19
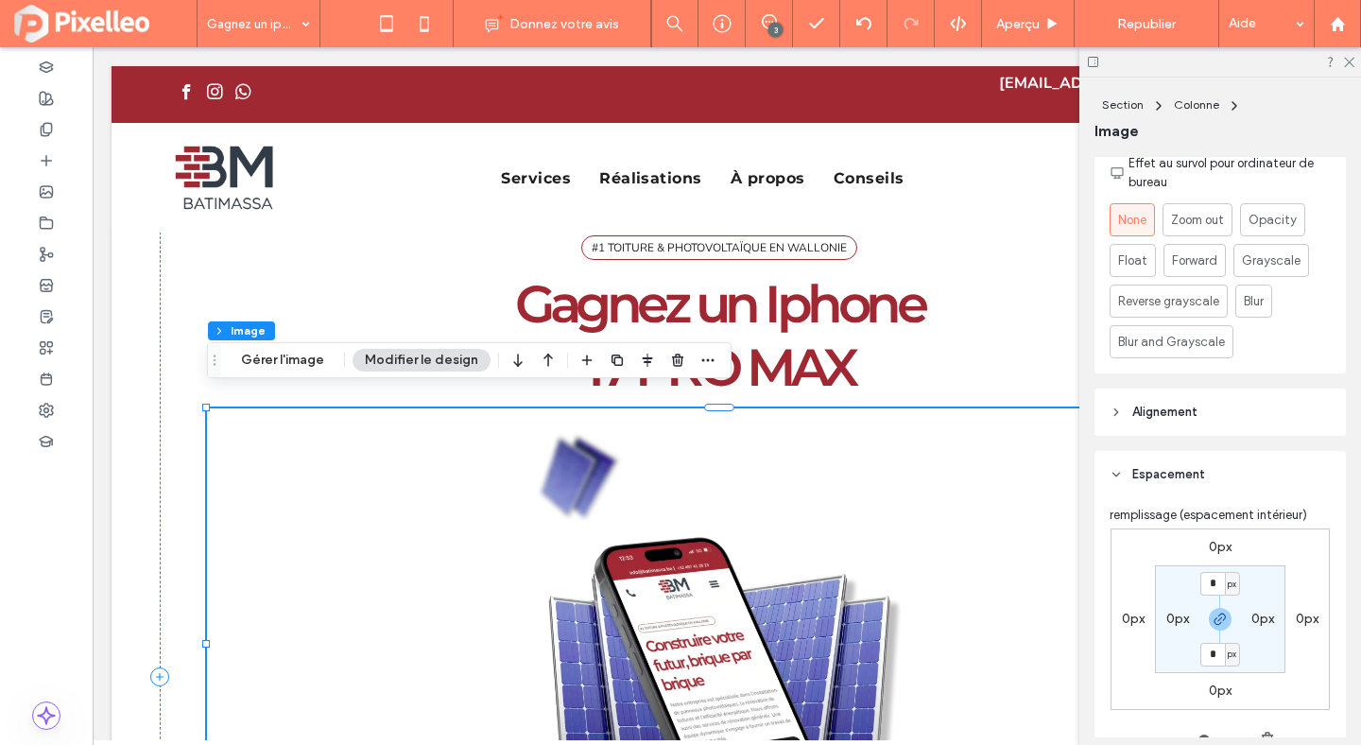
click at [1209, 546] on label "0px" at bounding box center [1220, 547] width 23 height 16
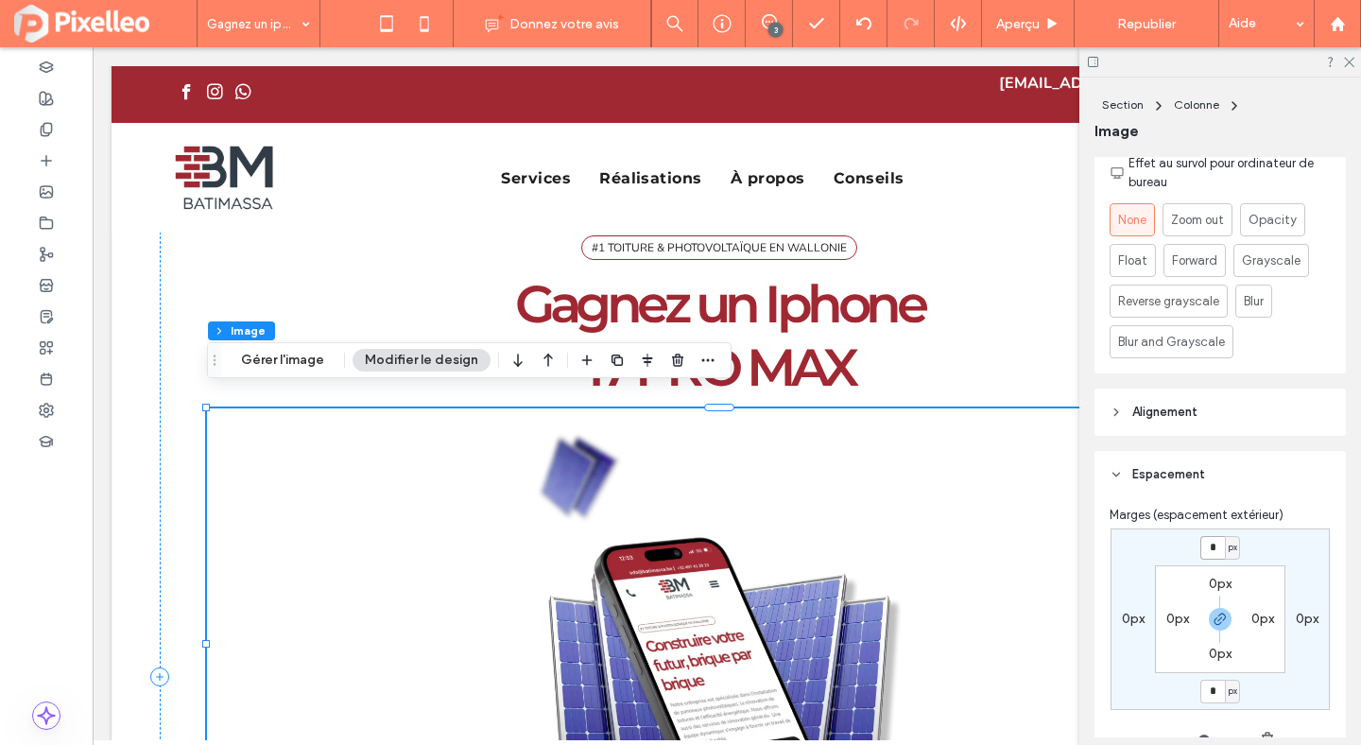
click at [1209, 546] on input "*" at bounding box center [1212, 548] width 25 height 24
type input "****"
type input "*"
type input "****"
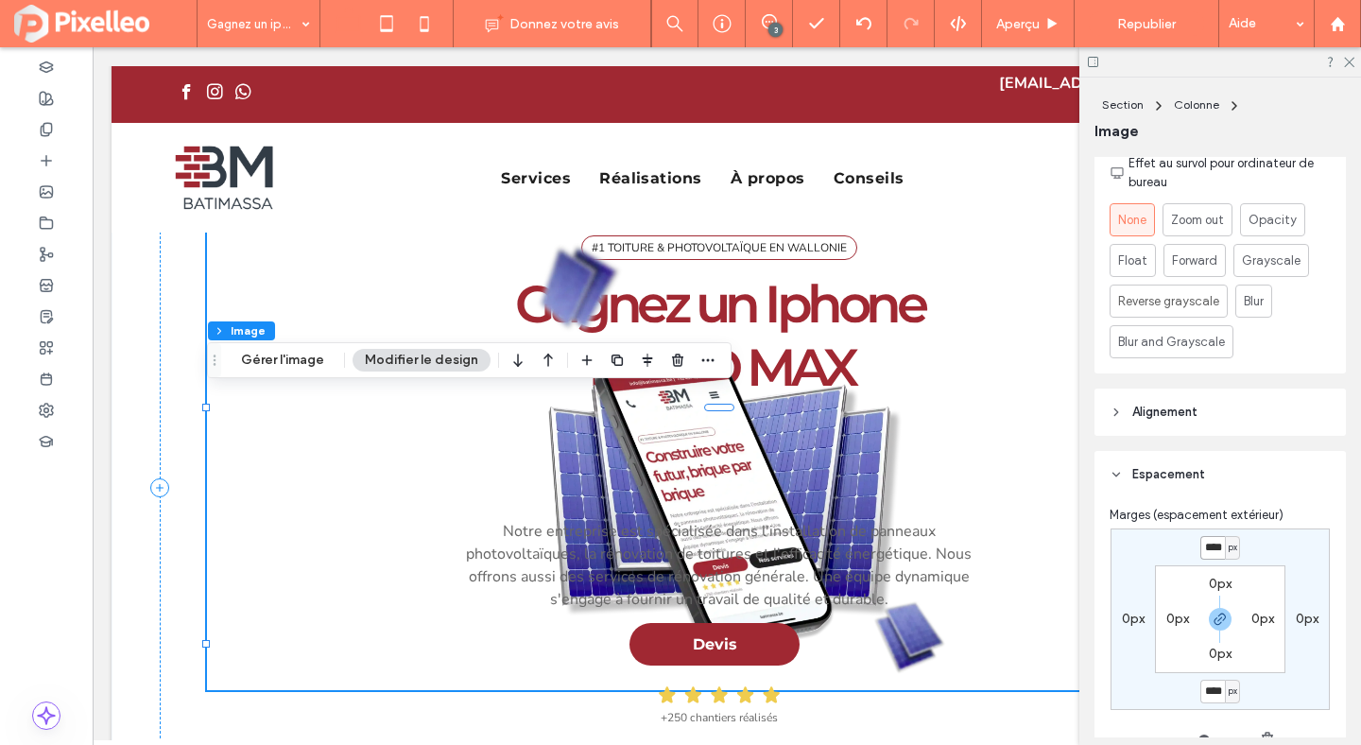
type input "*"
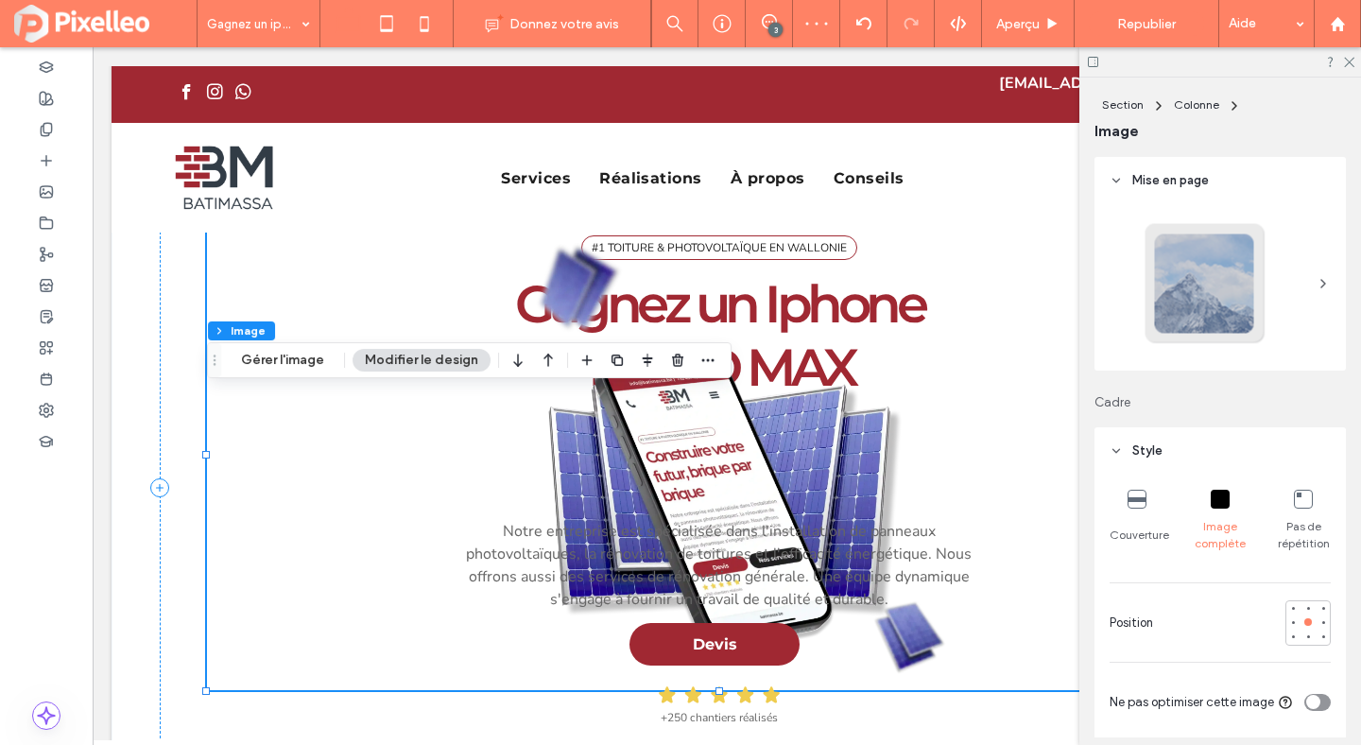
scroll to position [0, 2]
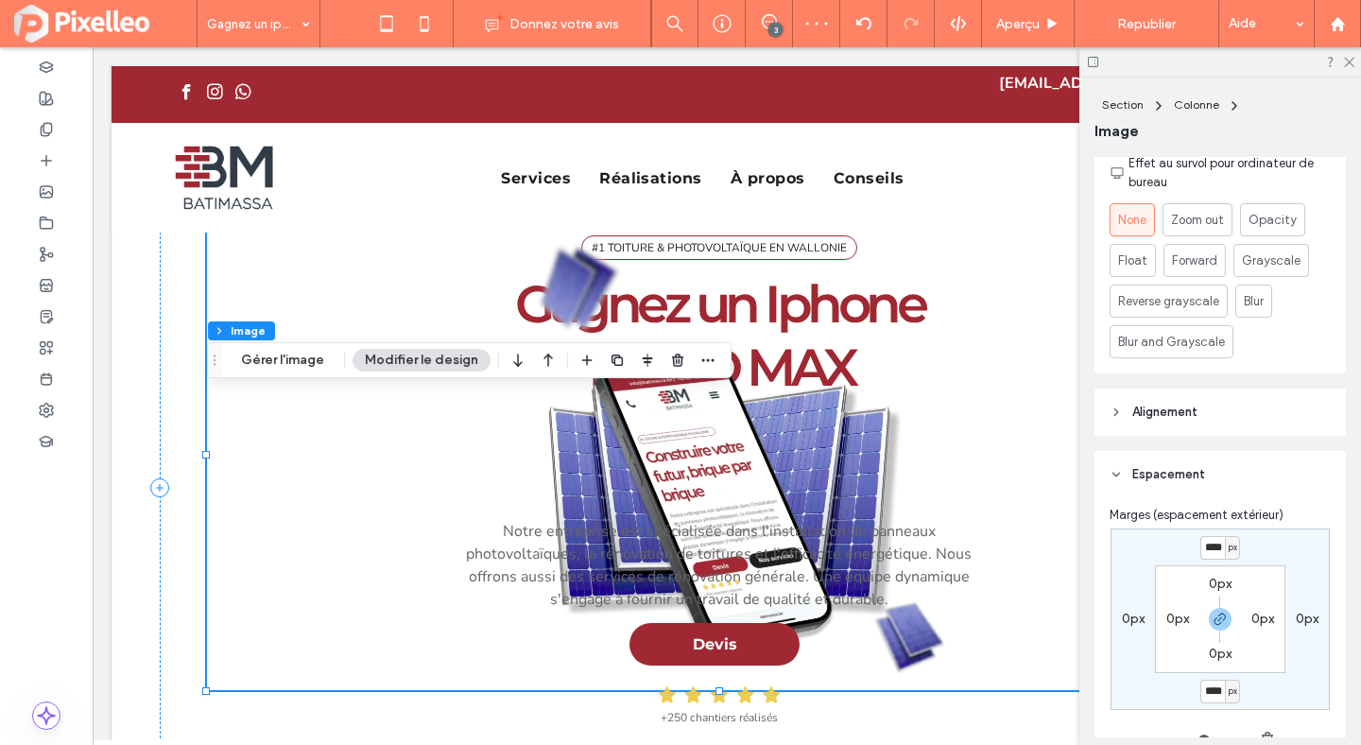
click at [1213, 546] on input "****" at bounding box center [1212, 548] width 25 height 24
type input "****"
type input "*"
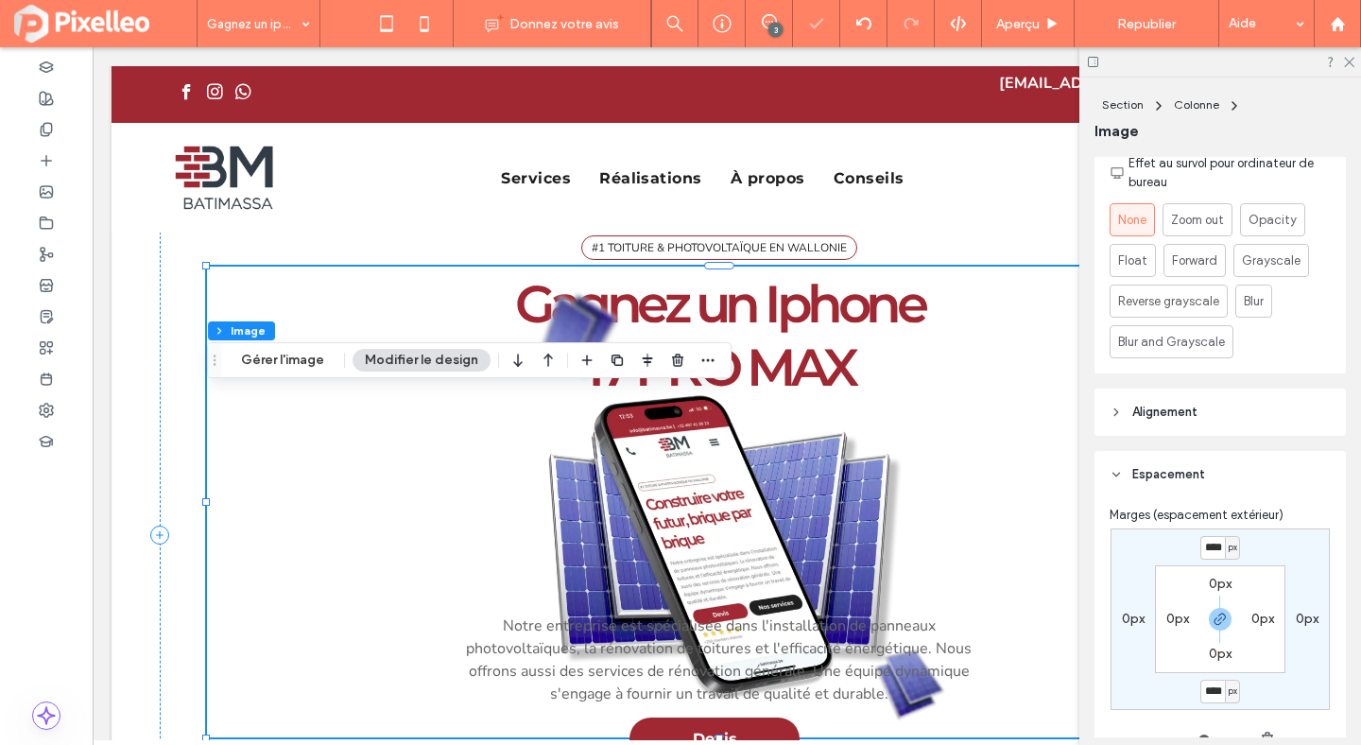
click at [1210, 549] on input "****" at bounding box center [1212, 548] width 25 height 24
type input "****"
type input "*"
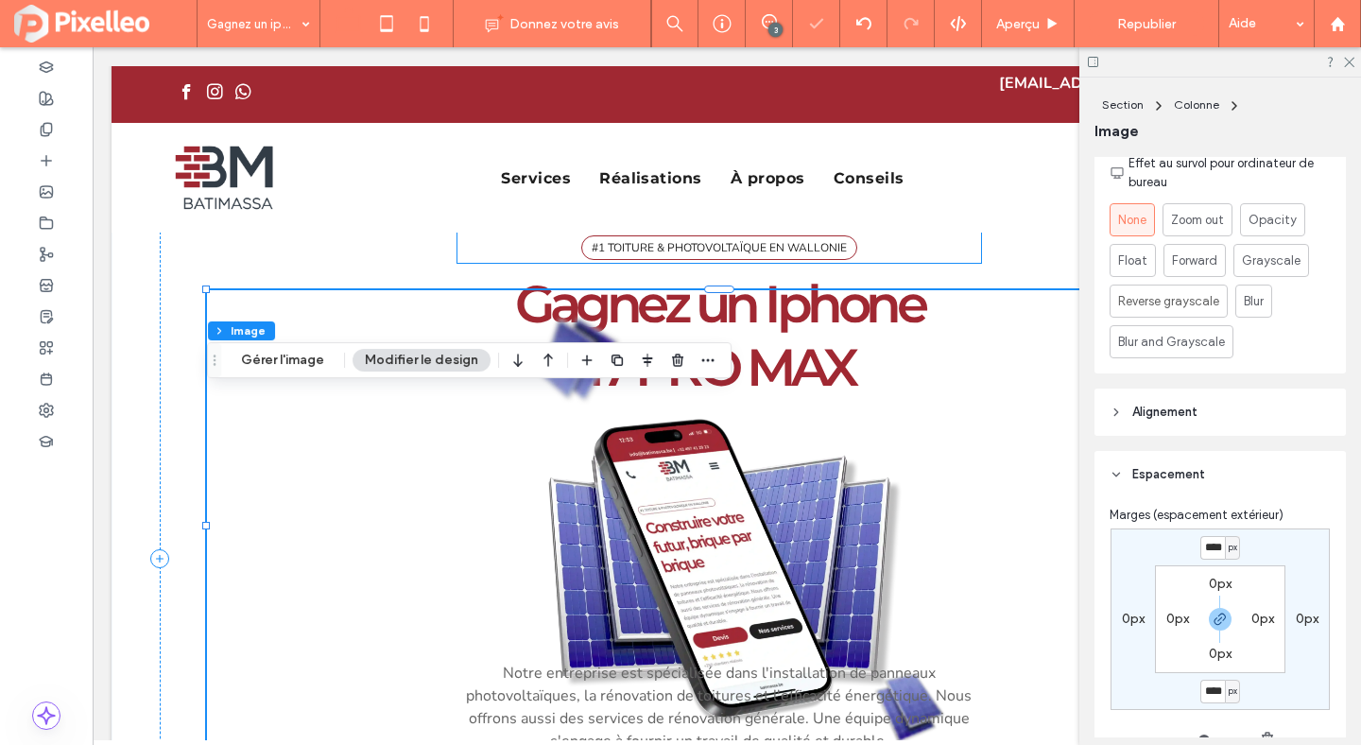
click at [955, 233] on div "#1 TOITURE & PHOTOVOLTAÏQUE EN WALLONIE" at bounding box center [719, 248] width 523 height 30
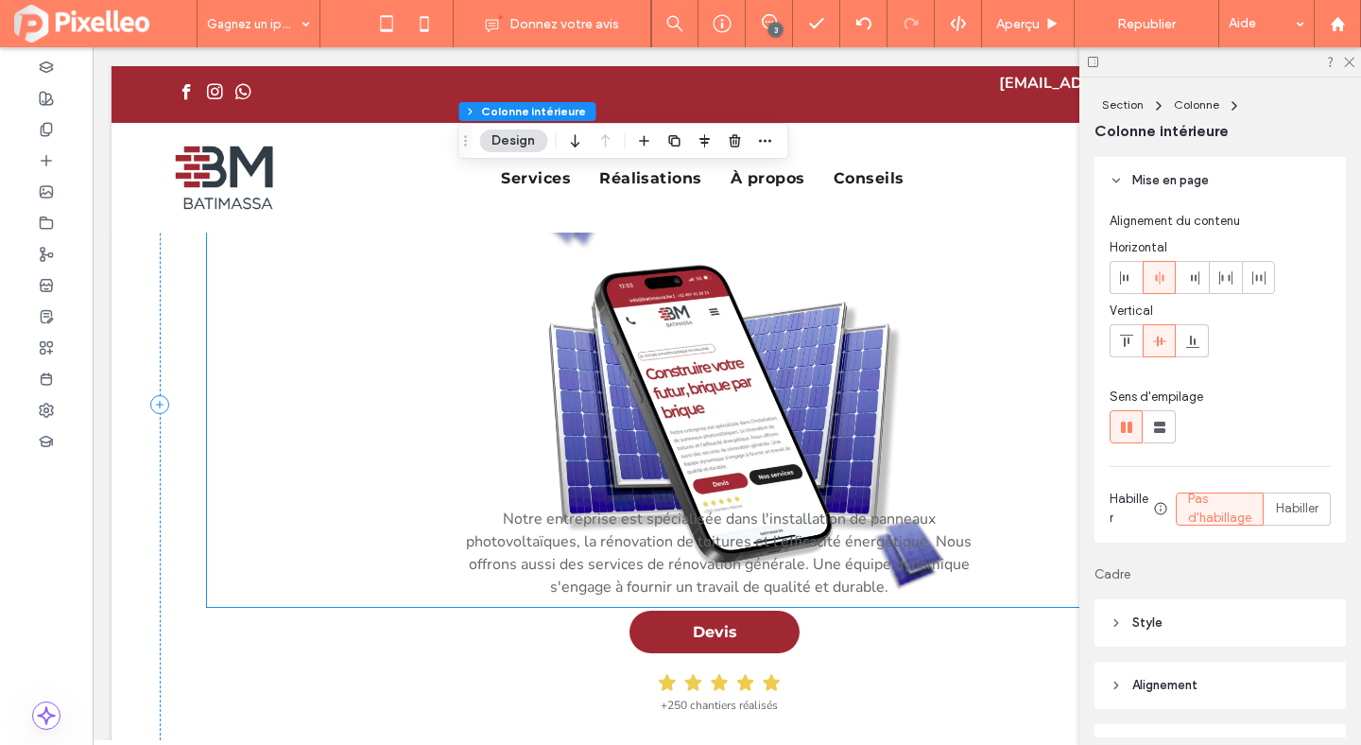
scroll to position [199, 0]
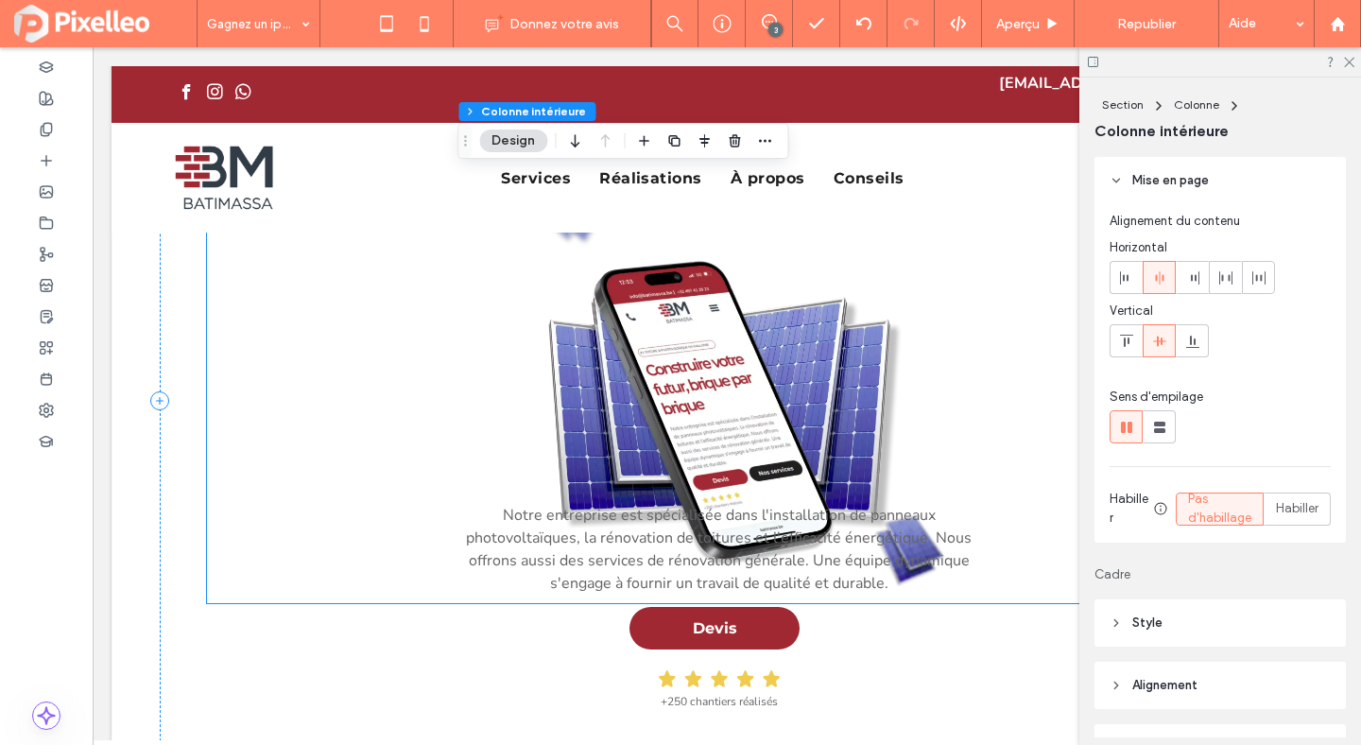
click at [855, 412] on img at bounding box center [719, 367] width 1025 height 471
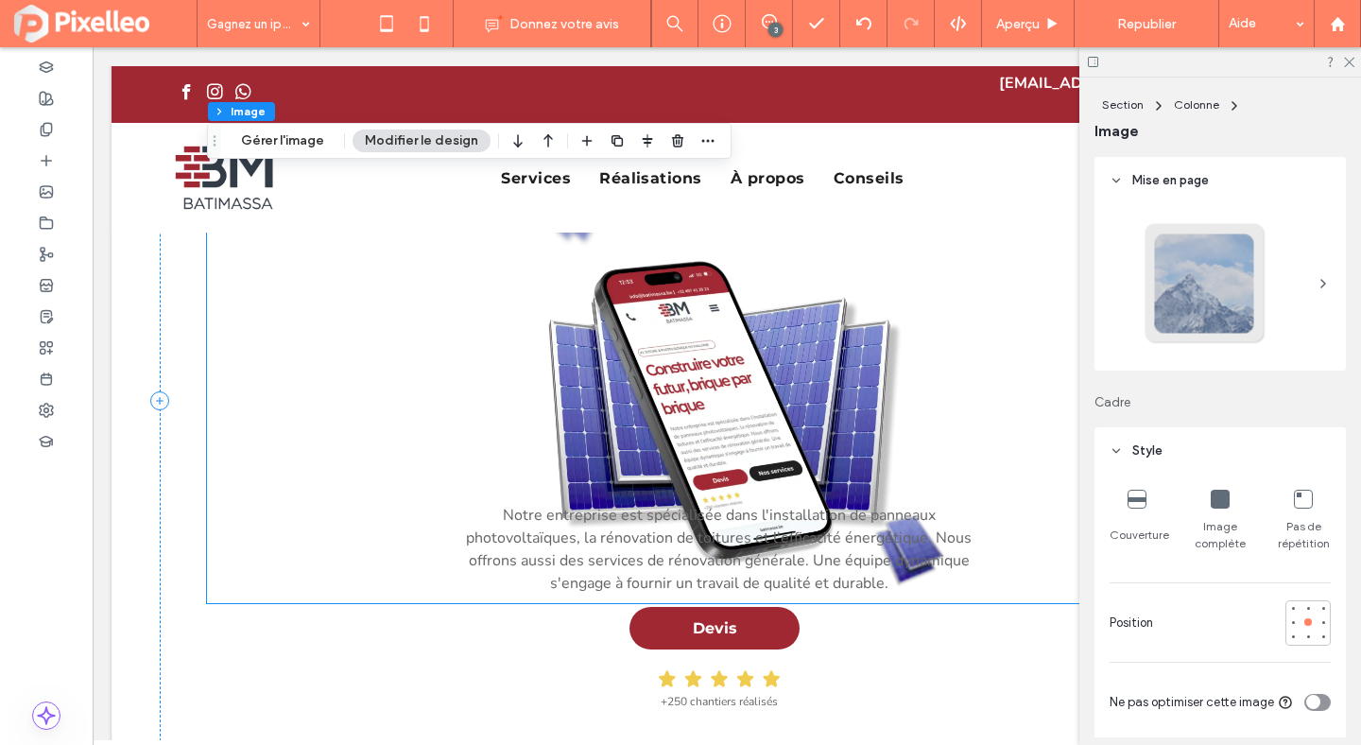
type input "*"
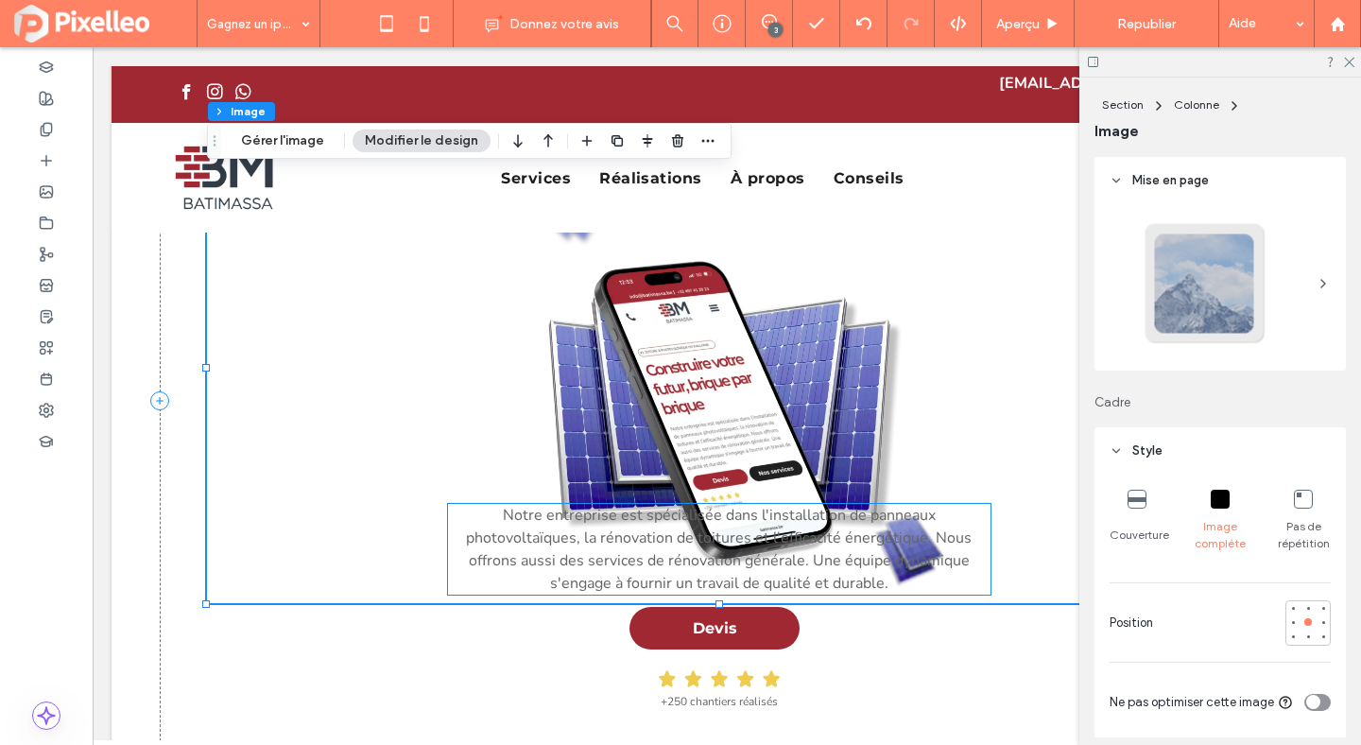
click at [751, 521] on span "Notre entreprise est spécialisée dans l'installation de panneaux photovoltaïque…" at bounding box center [719, 549] width 506 height 89
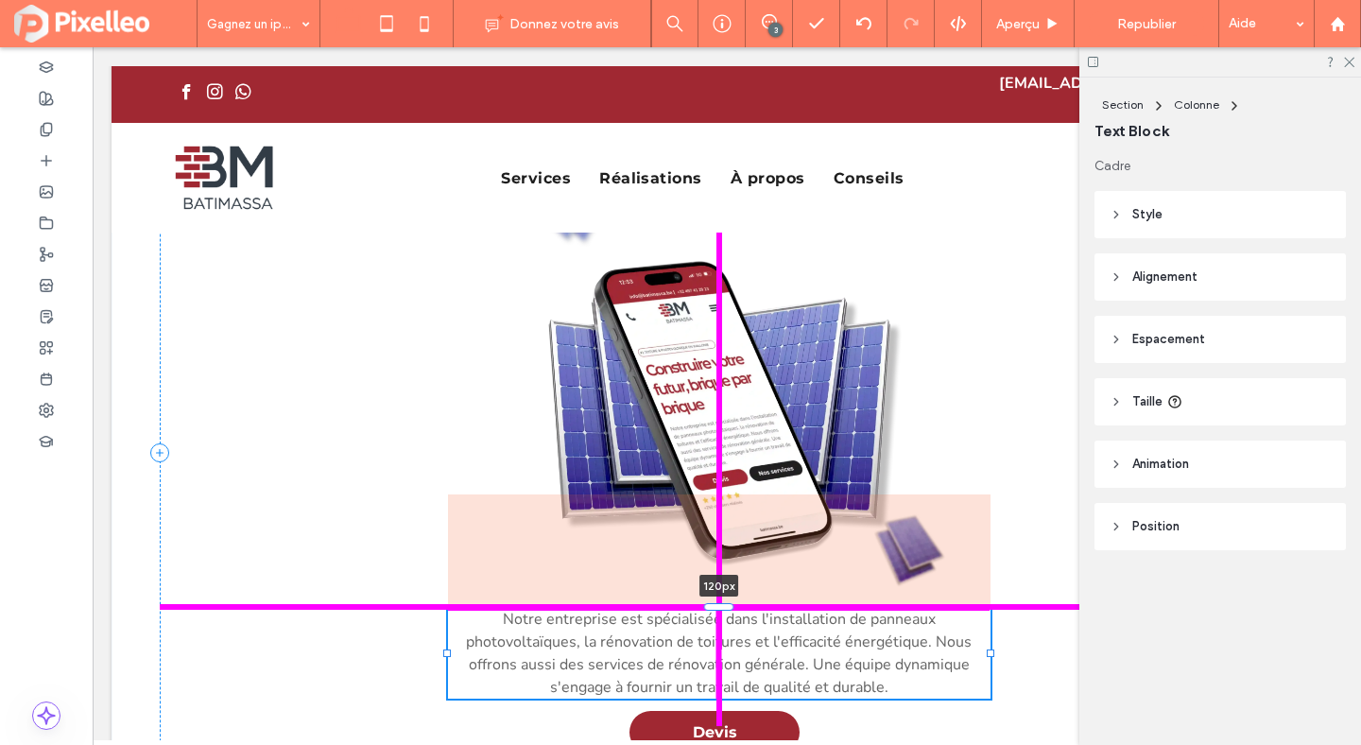
drag, startPoint x: 722, startPoint y: 486, endPoint x: 751, endPoint y: 590, distance: 108.0
click at [449, 608] on div at bounding box center [448, 608] width 1 height 1
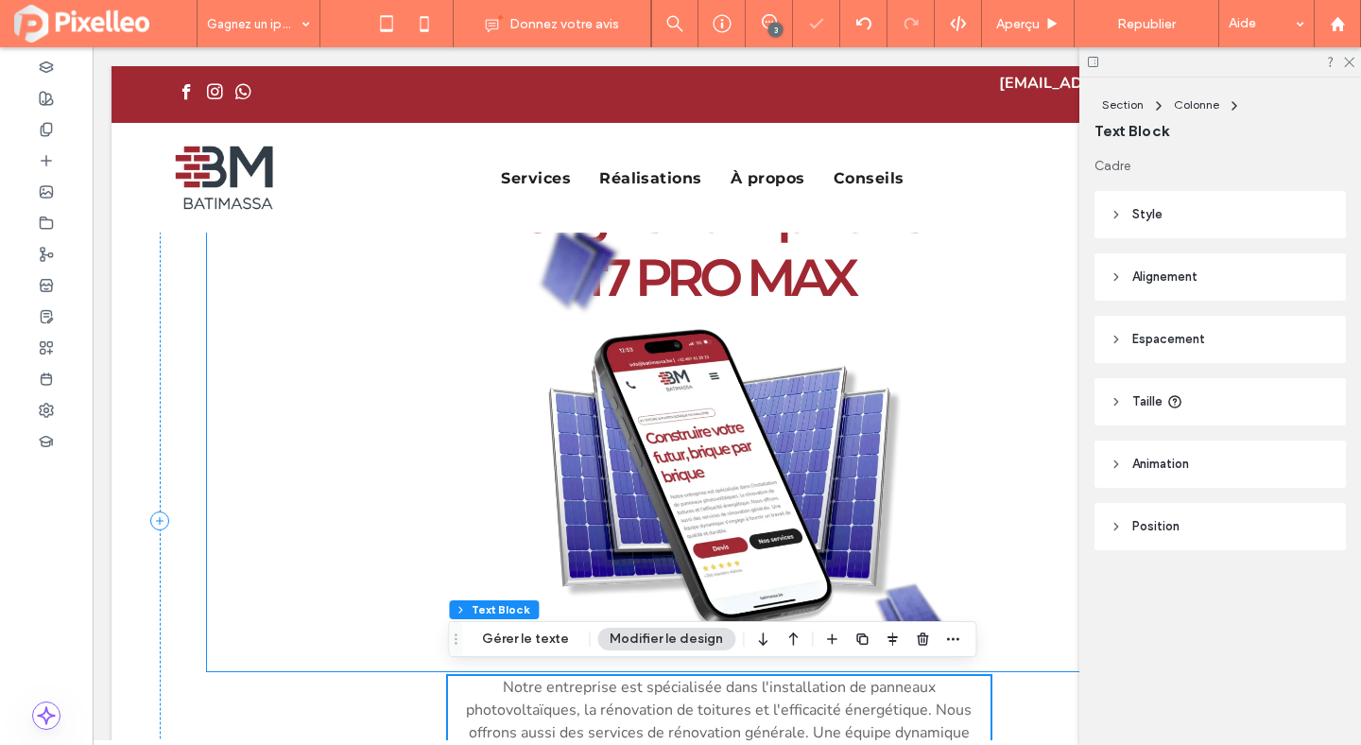
scroll to position [0, 0]
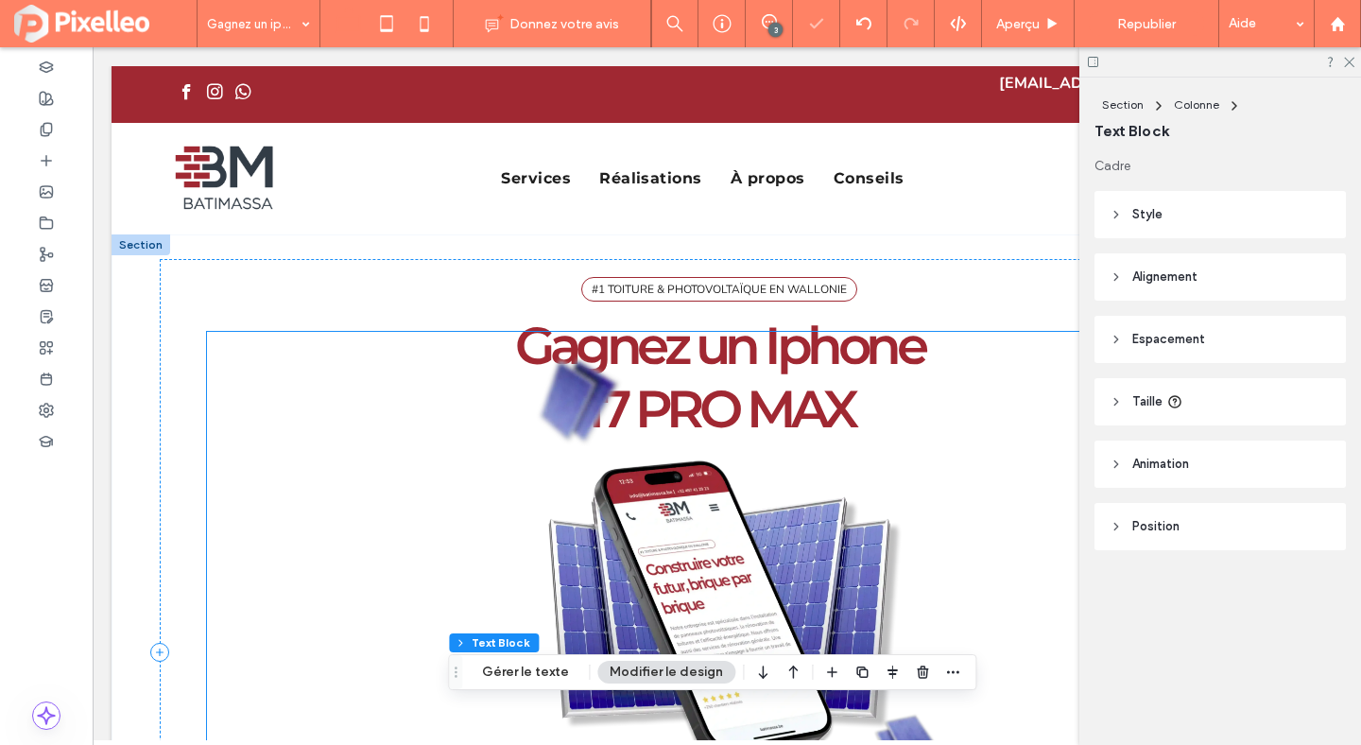
click at [889, 440] on img at bounding box center [719, 567] width 1025 height 471
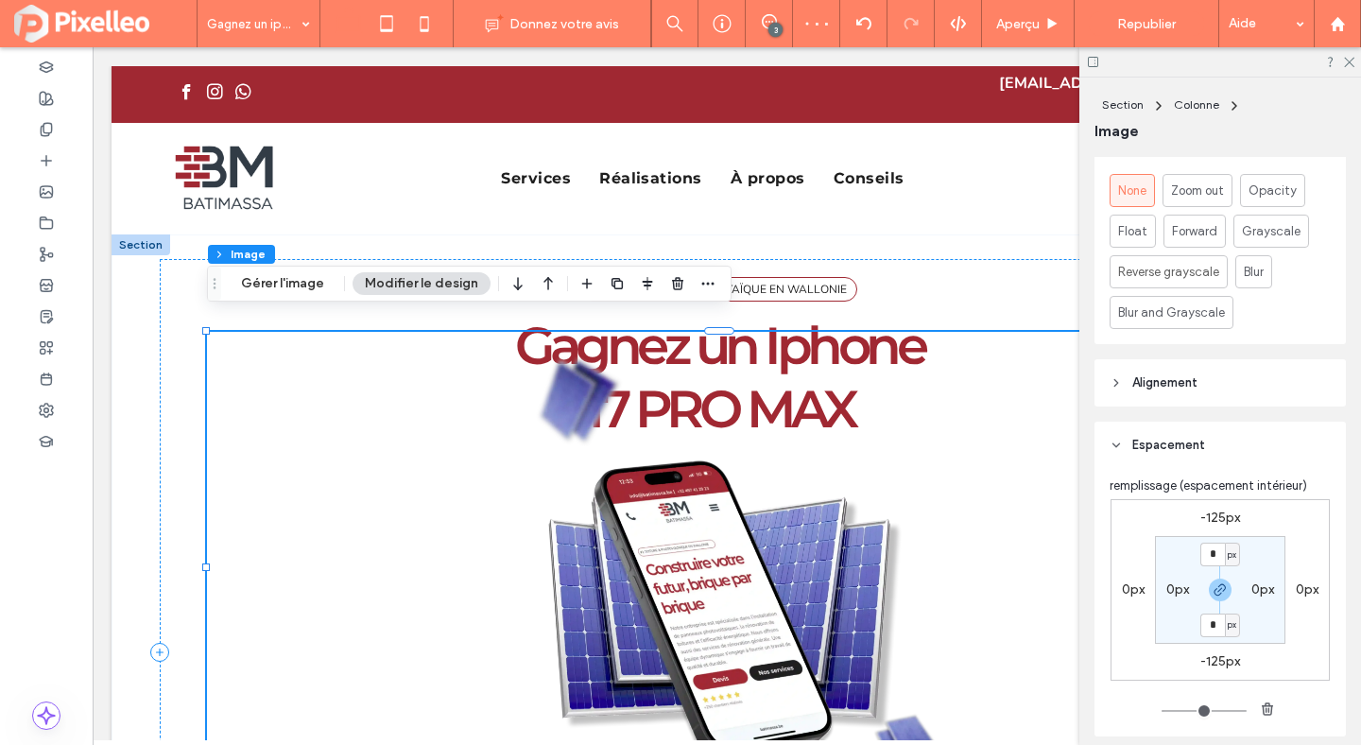
scroll to position [916, 0]
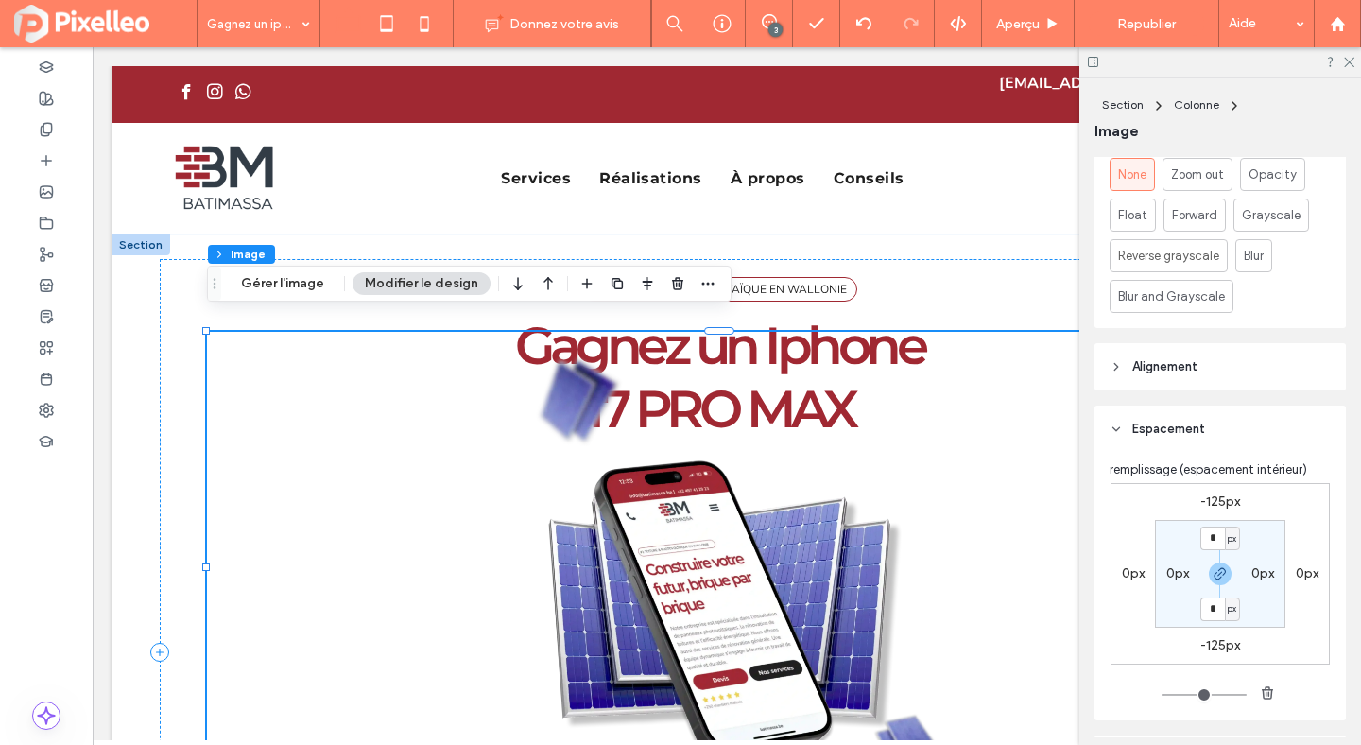
click at [1218, 496] on label "-125px" at bounding box center [1220, 501] width 40 height 16
type input "*"
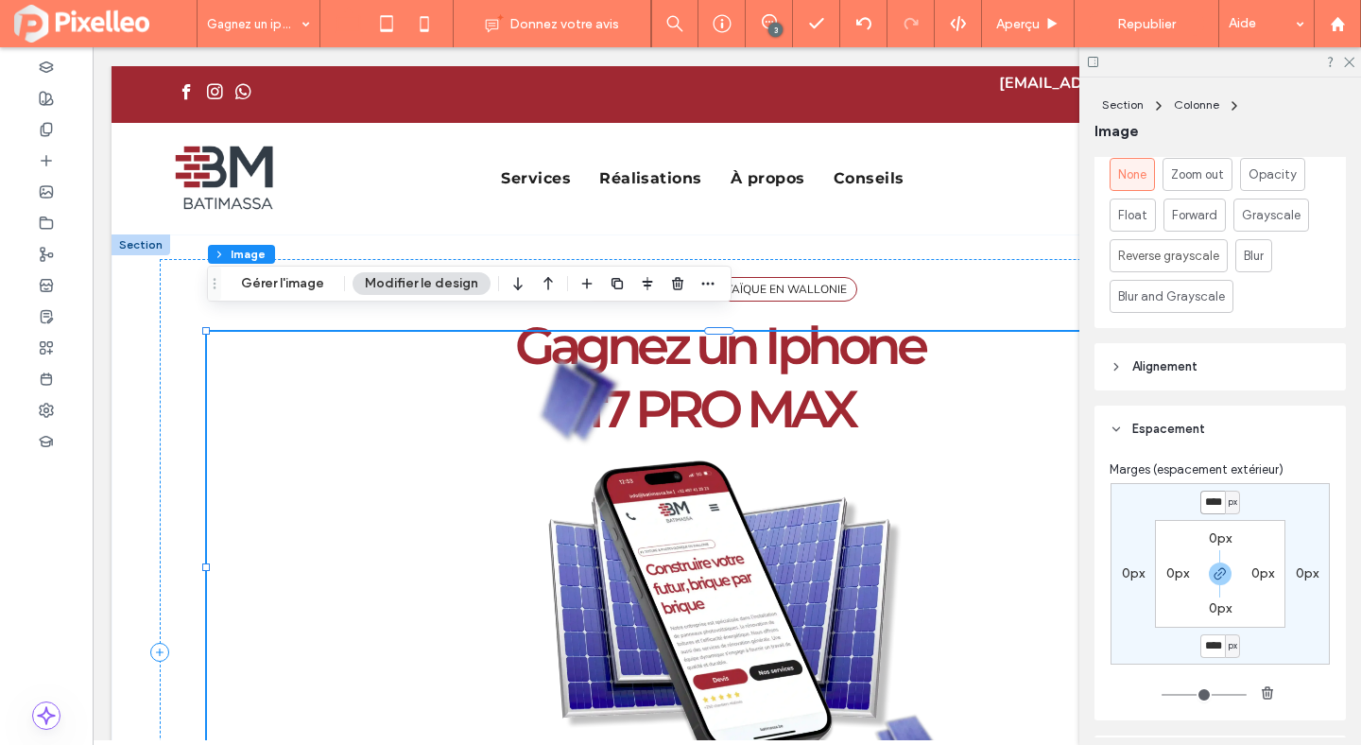
click at [1218, 496] on input "****" at bounding box center [1212, 503] width 25 height 24
type input "****"
type input "*"
type input "****"
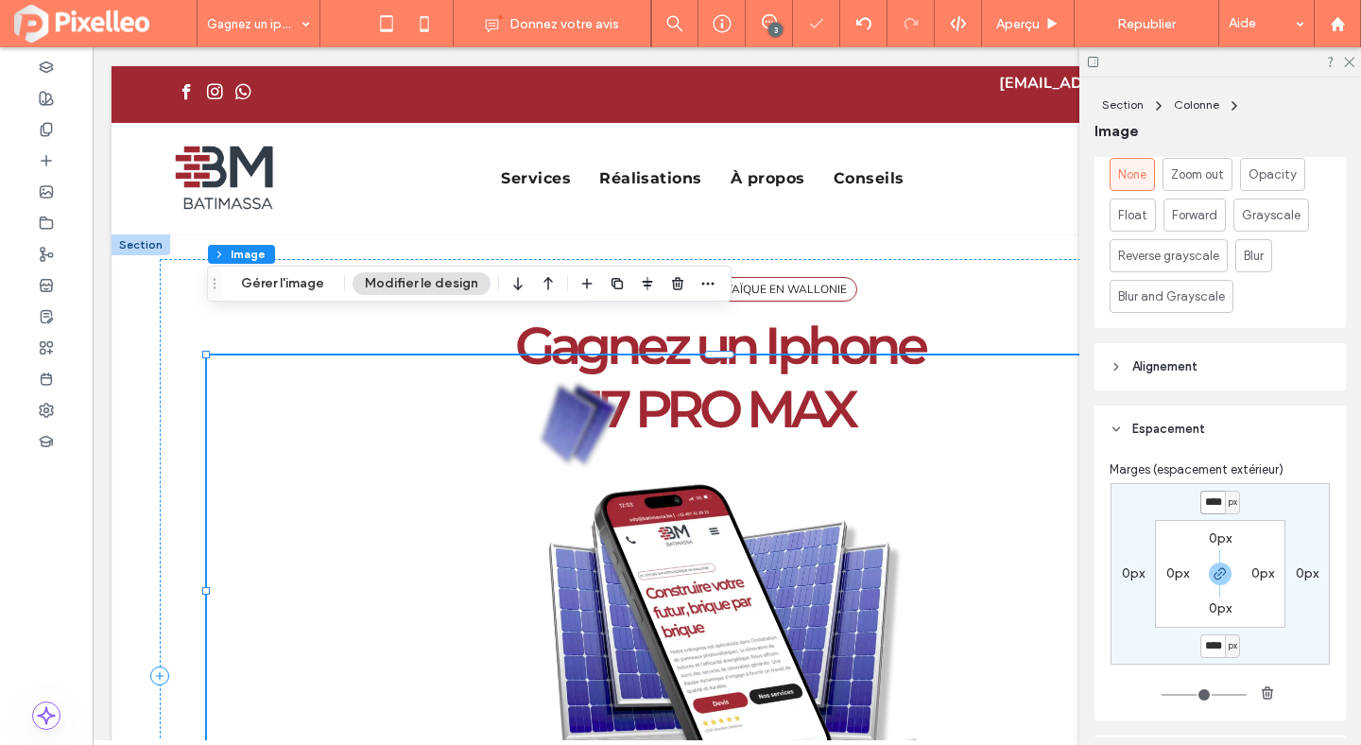
type input "*"
click at [1212, 503] on input "****" at bounding box center [1212, 503] width 25 height 24
type input "***"
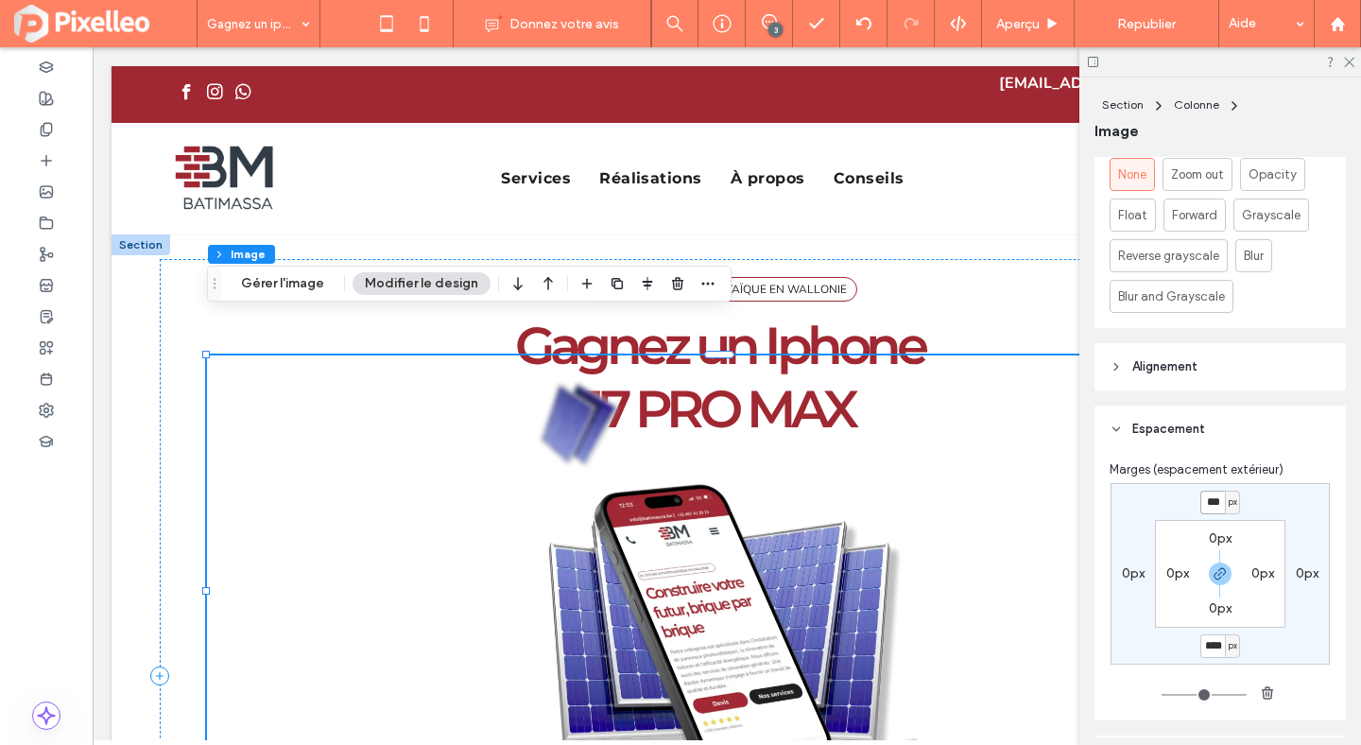
type input "*"
type input "***"
type input "*"
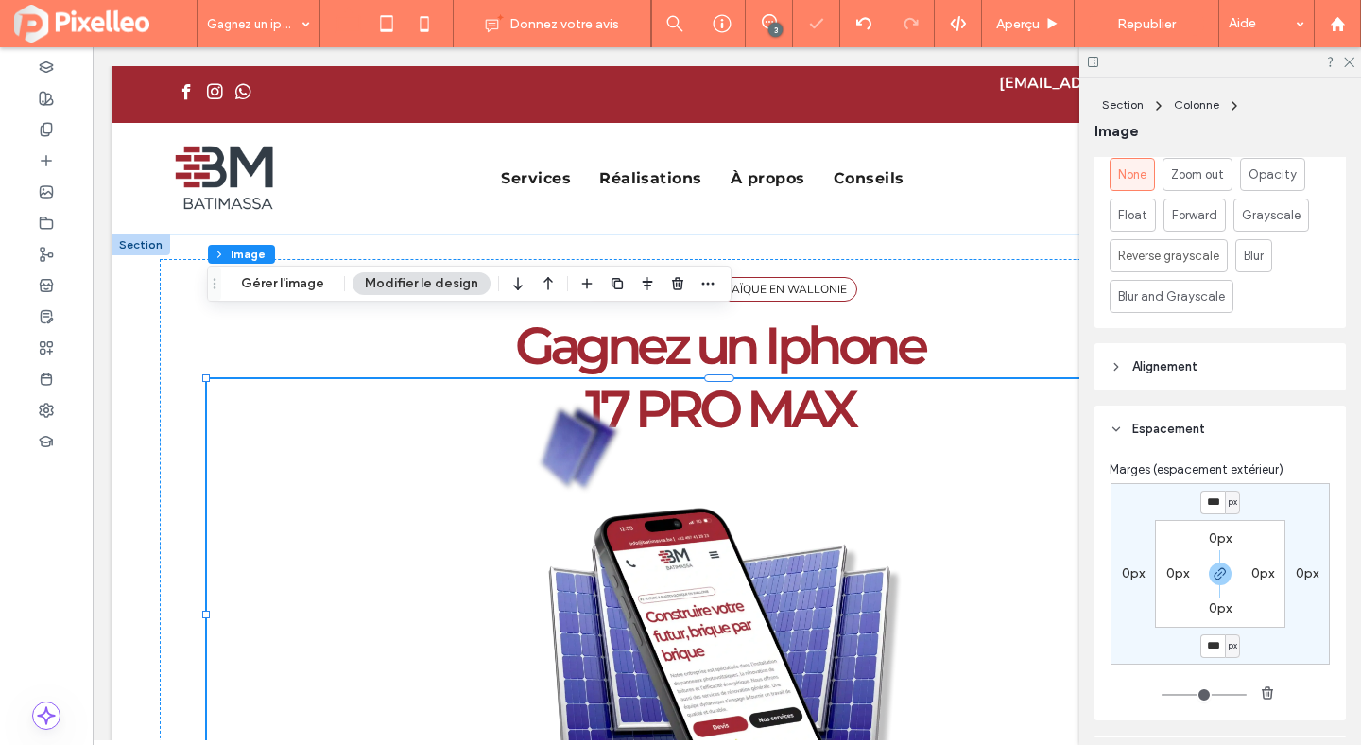
click at [1008, 234] on div "#1 TOITURE & PHOTOVOLTAÏQUE EN WALLONIE Gagnez un Iphone ﻿ 17 PRO MAX Notre ent…" at bounding box center [727, 698] width 1134 height 929
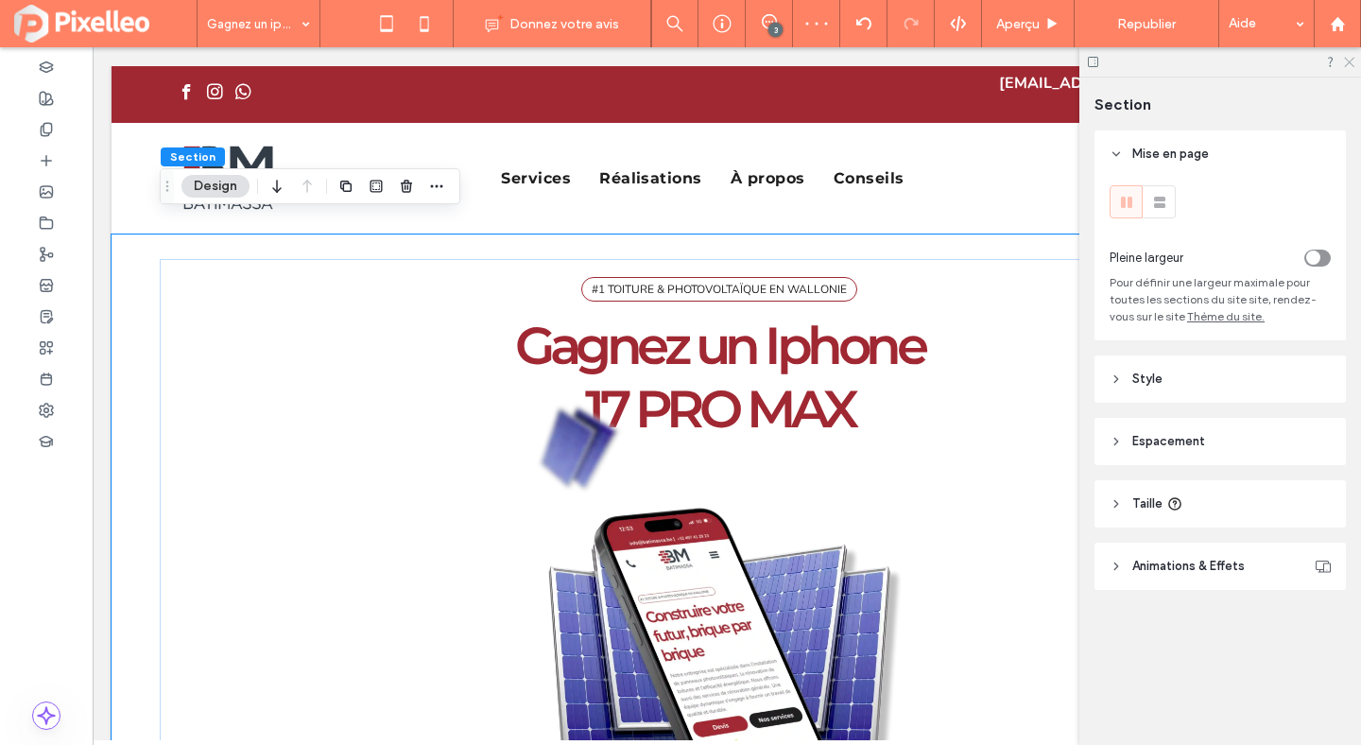
click at [1349, 62] on use at bounding box center [1349, 63] width 10 height 10
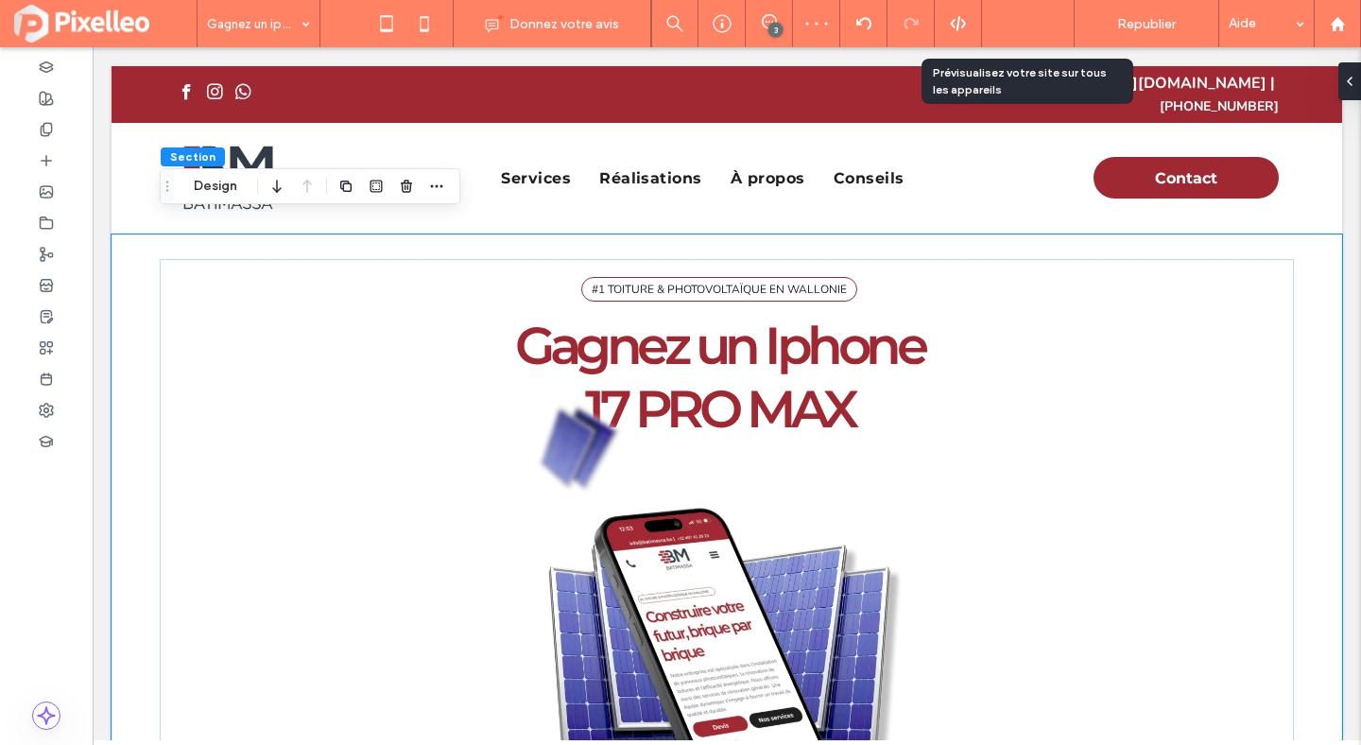
click at [1046, 26] on icon at bounding box center [1052, 24] width 14 height 14
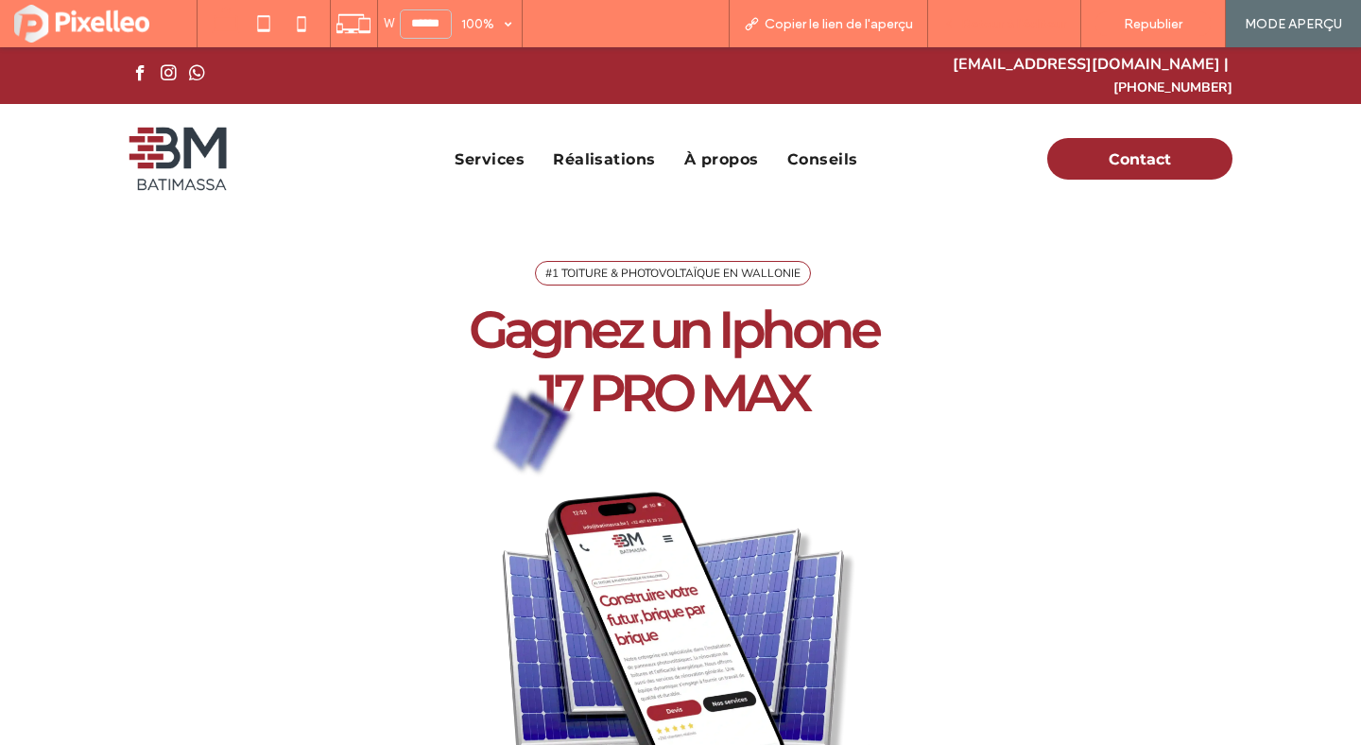
click at [975, 25] on span "Retour à l'éditeur" at bounding box center [1013, 24] width 105 height 16
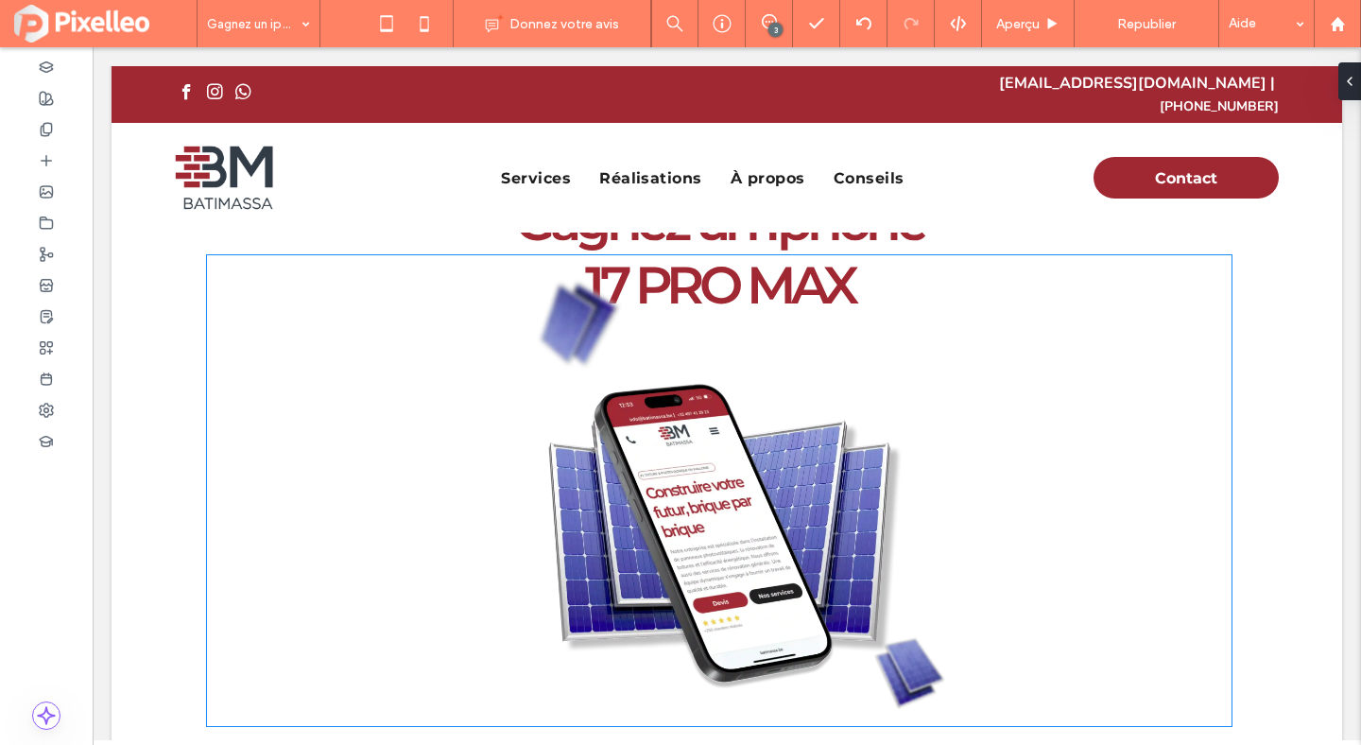
scroll to position [156, 0]
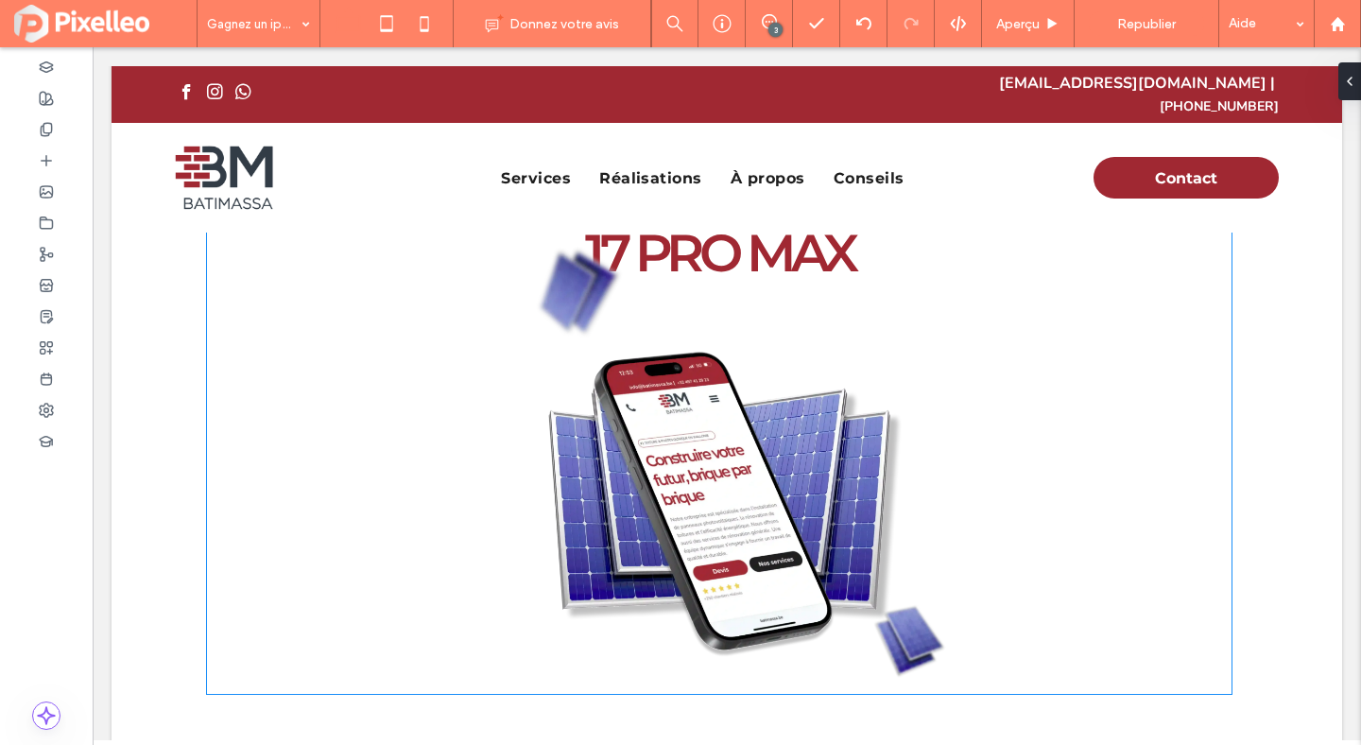
click at [836, 413] on img at bounding box center [719, 458] width 1025 height 471
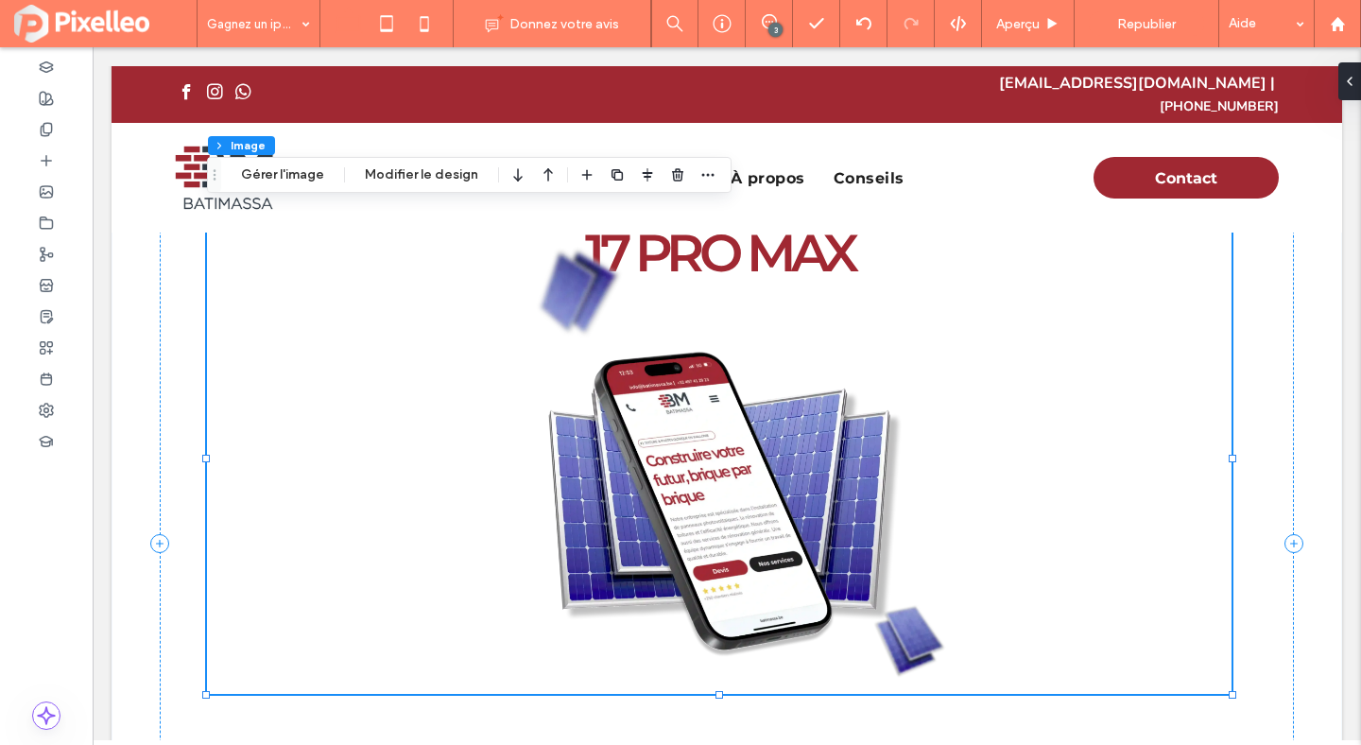
type input "*"
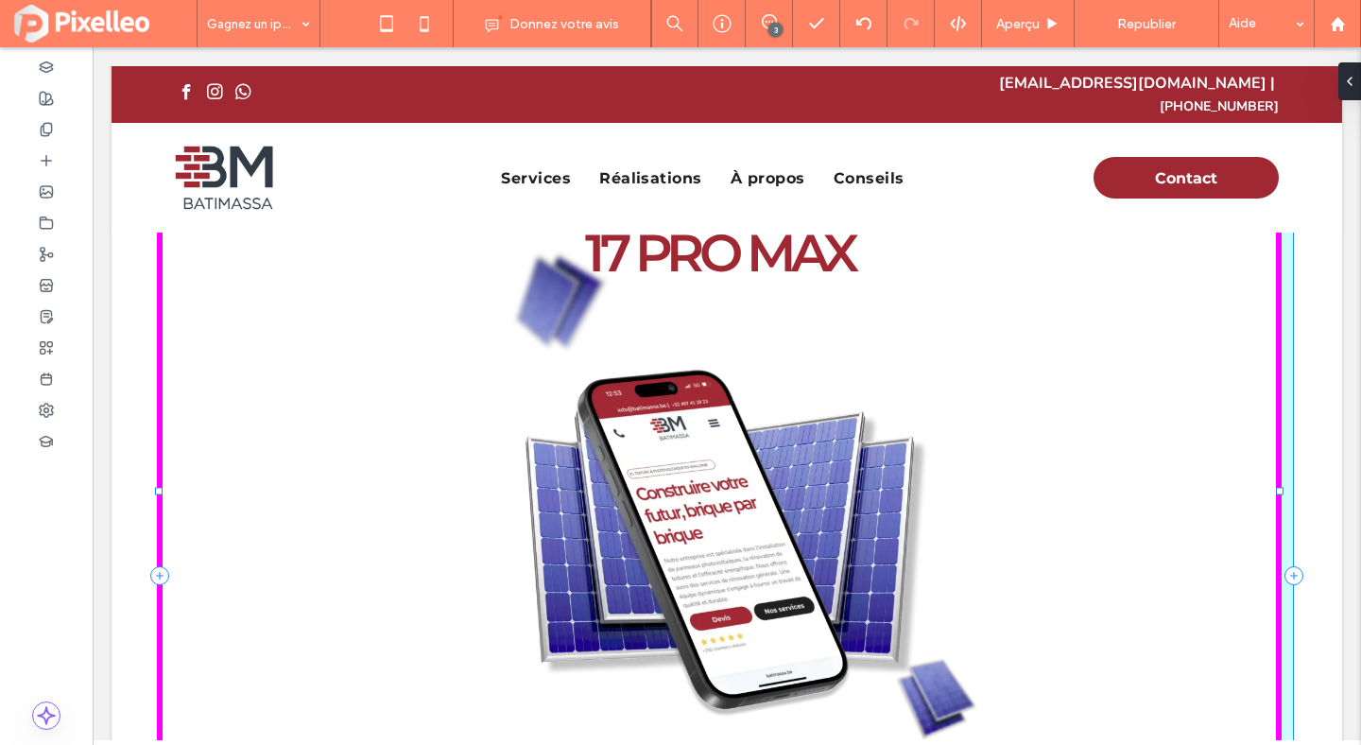
drag, startPoint x: 1232, startPoint y: 679, endPoint x: 1328, endPoint y: 744, distance: 116.4
type input "***"
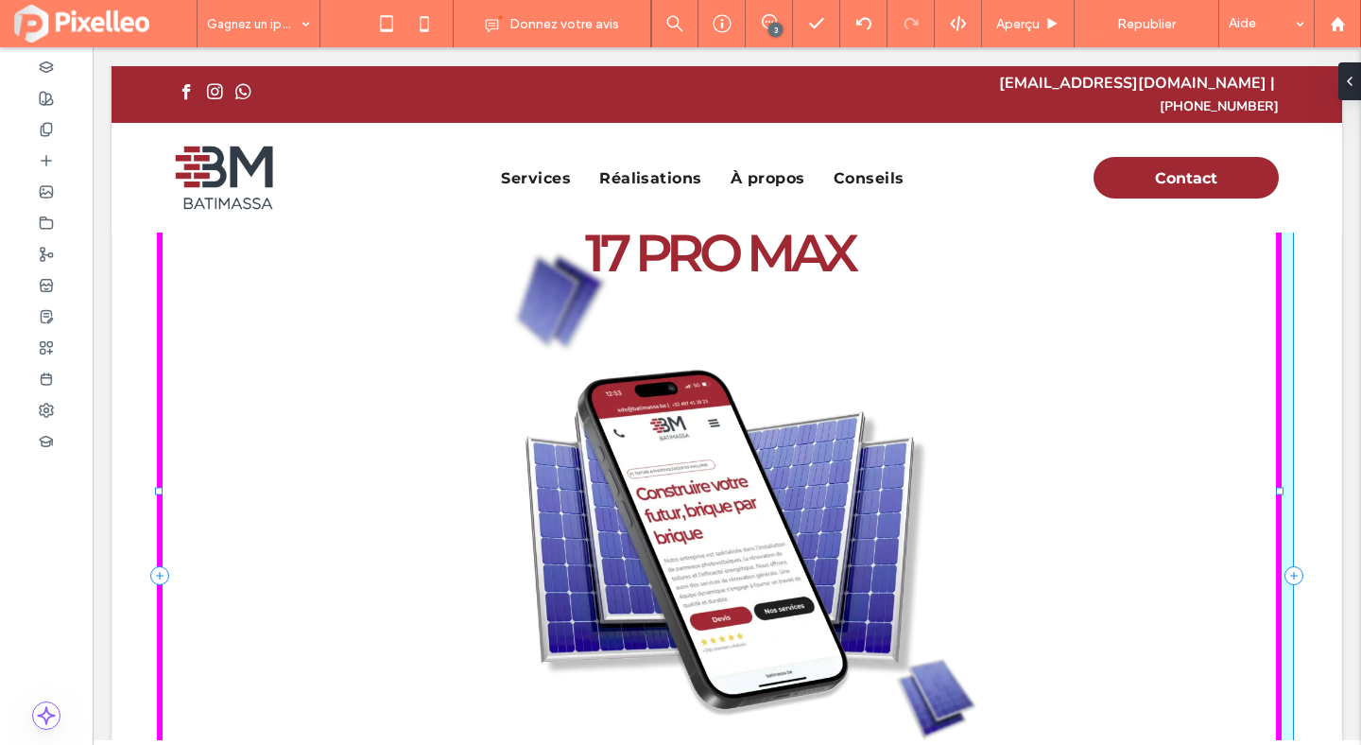
type input "***"
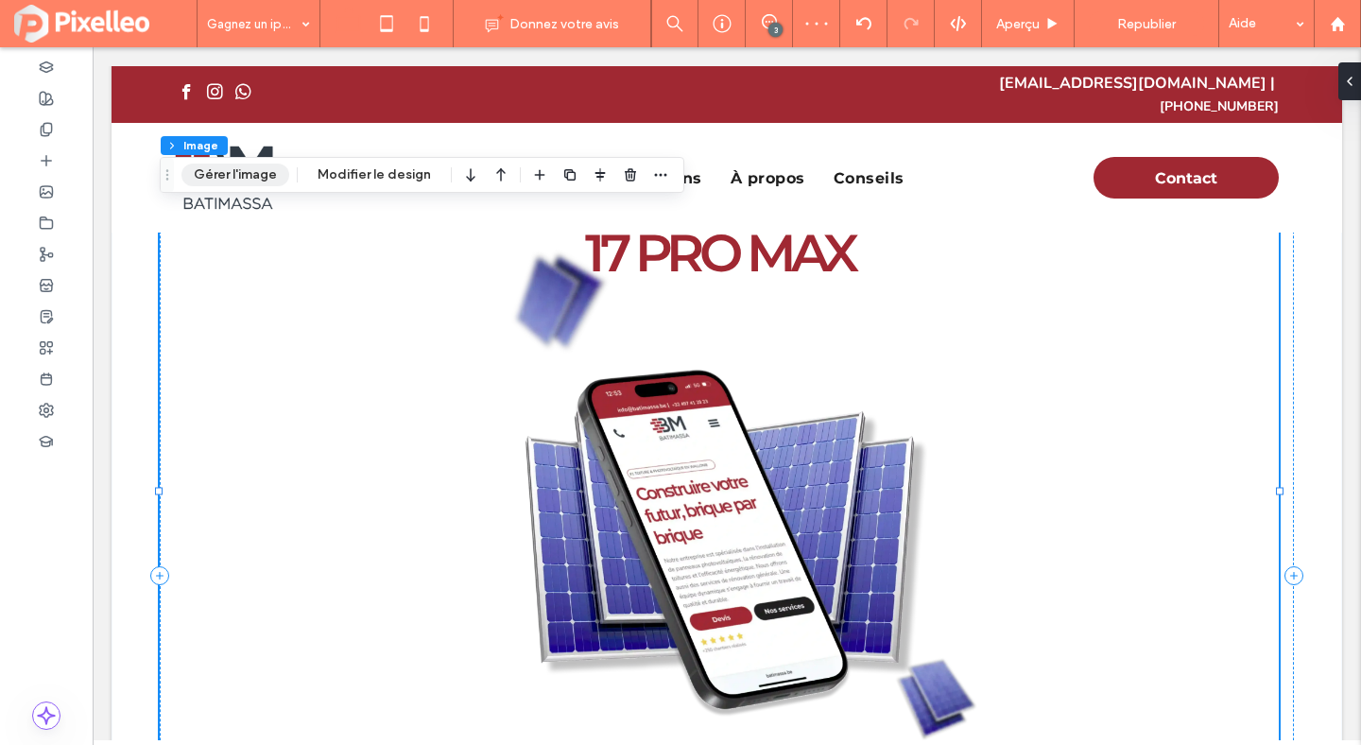
click at [250, 173] on button "Gérer l'image" at bounding box center [235, 175] width 108 height 23
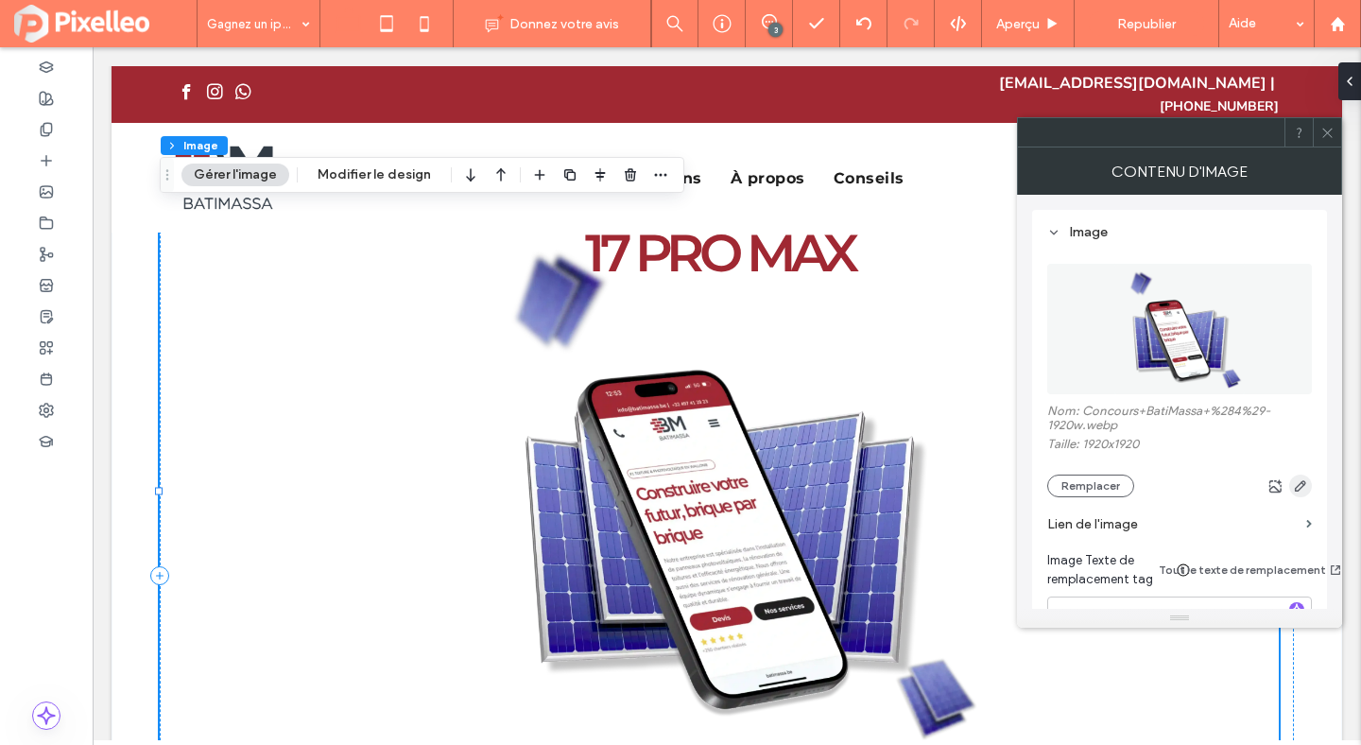
click at [1299, 492] on use "button" at bounding box center [1300, 485] width 11 height 11
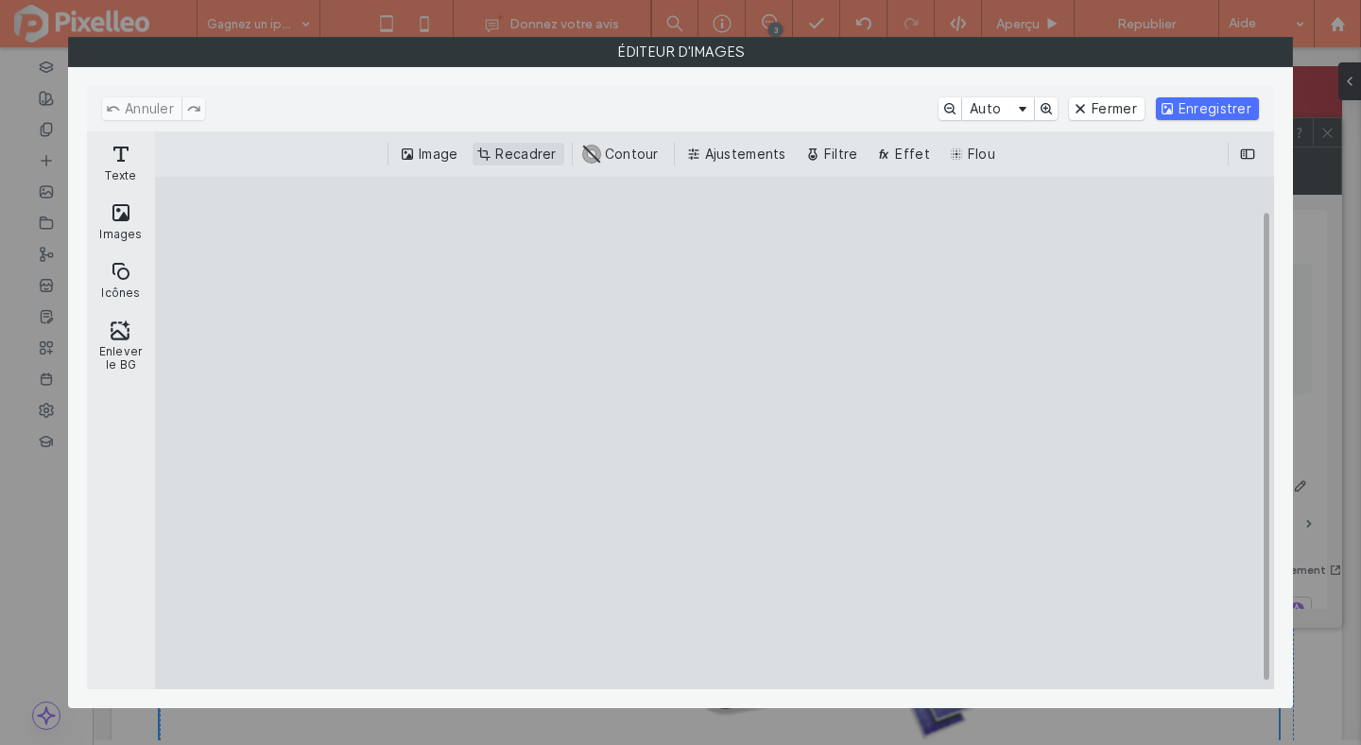
click at [518, 159] on button "Recadrer" at bounding box center [518, 154] width 91 height 23
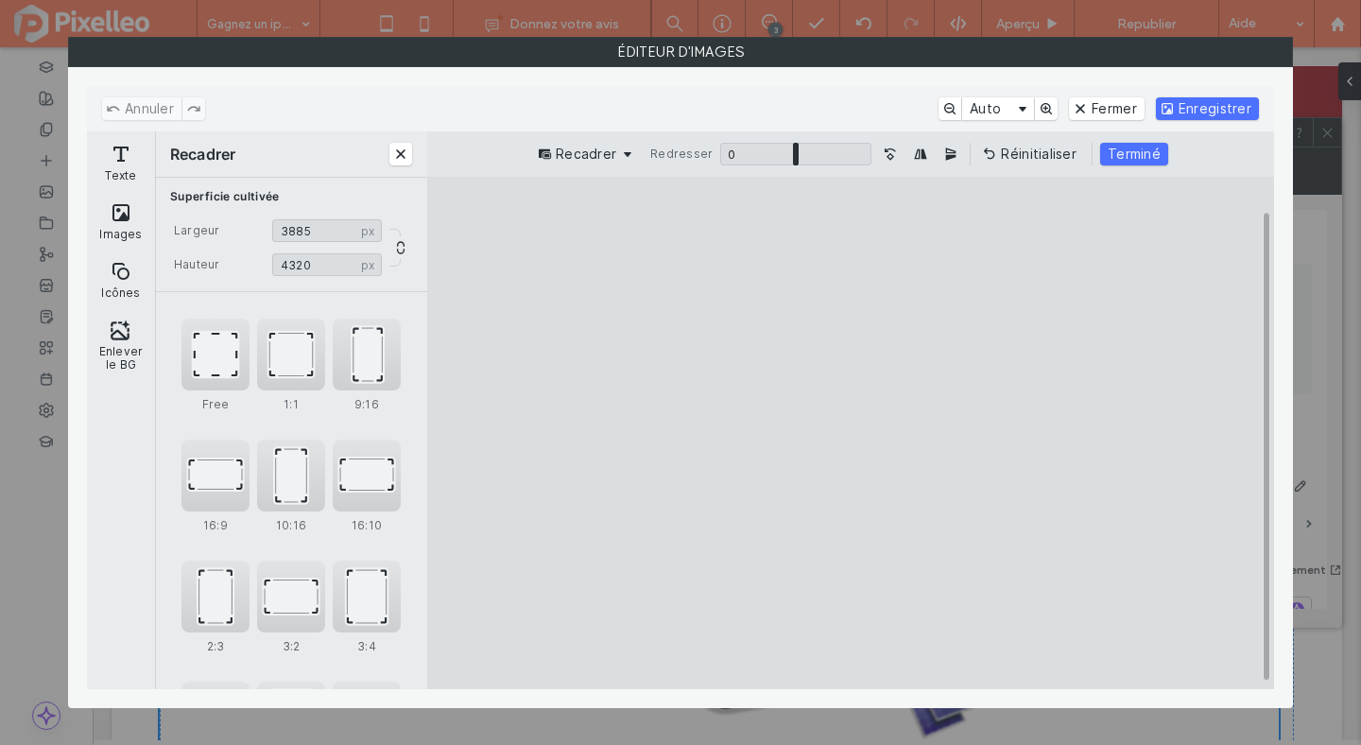
drag, startPoint x: 646, startPoint y: 435, endPoint x: 687, endPoint y: 431, distance: 41.8
click at [851, 433] on cesdk-canvas "Toile de l'éditeur" at bounding box center [851, 433] width 0 height 0
type input "****"
click at [851, 433] on cesdk-canvas "Toile de l'éditeur" at bounding box center [851, 433] width 0 height 0
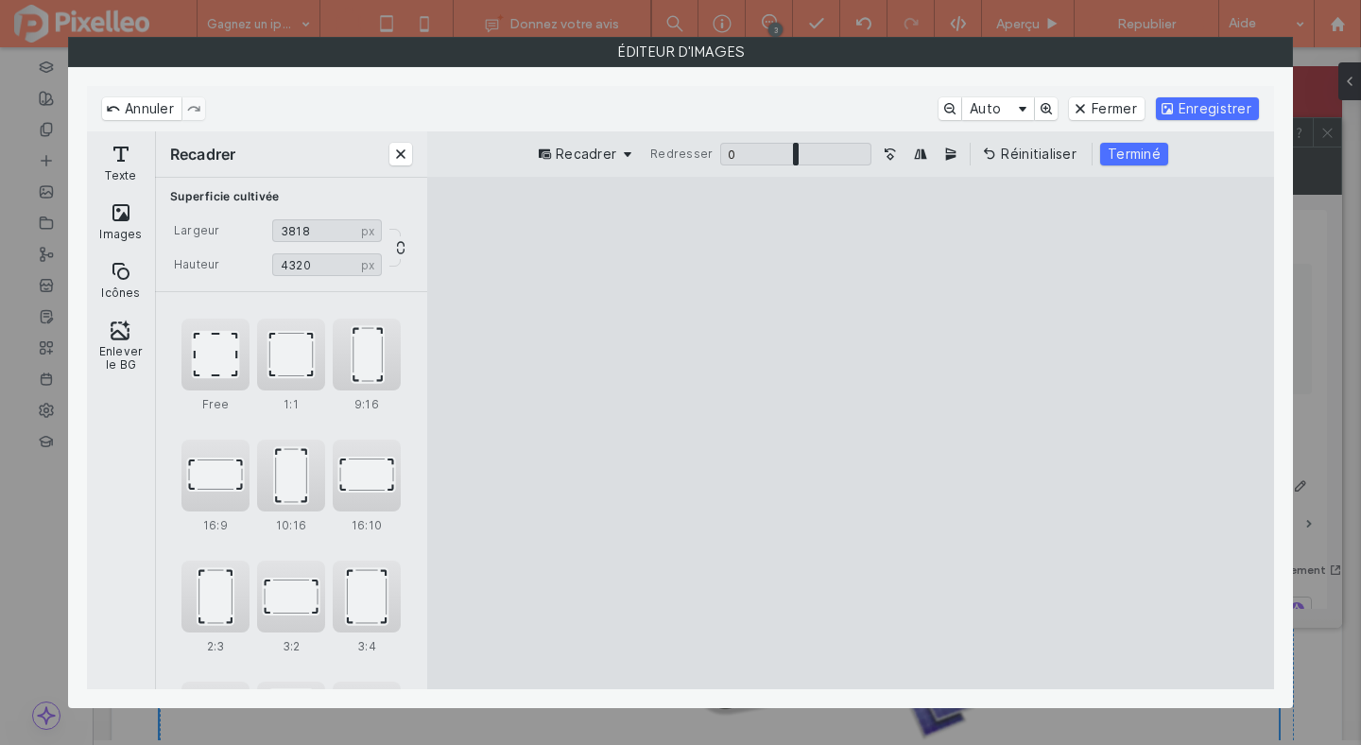
click at [1124, 139] on div "Recadrer Redresser 0 * 0 Réinitialiser Terminé" at bounding box center [850, 153] width 847 height 45
click at [1118, 156] on button "Terminé" at bounding box center [1134, 154] width 68 height 23
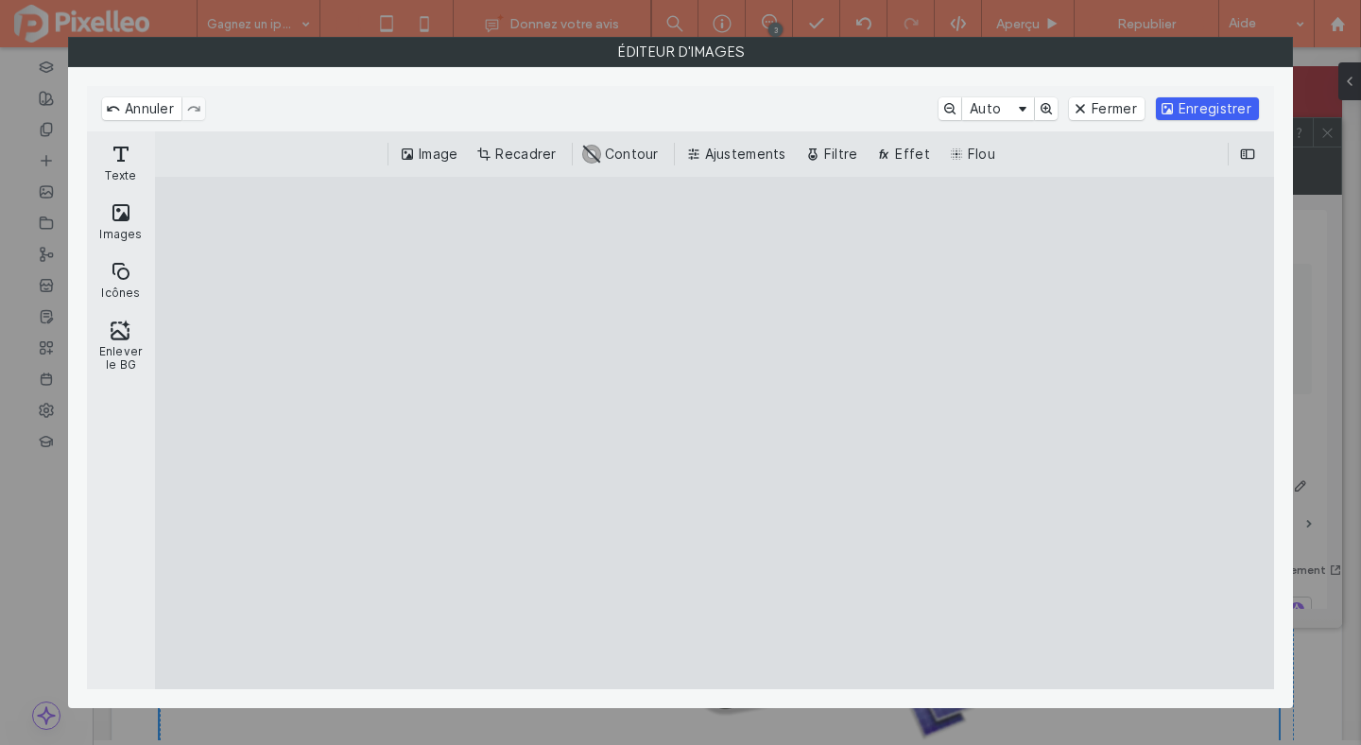
click at [1217, 106] on button "Enregistrer" at bounding box center [1207, 108] width 103 height 23
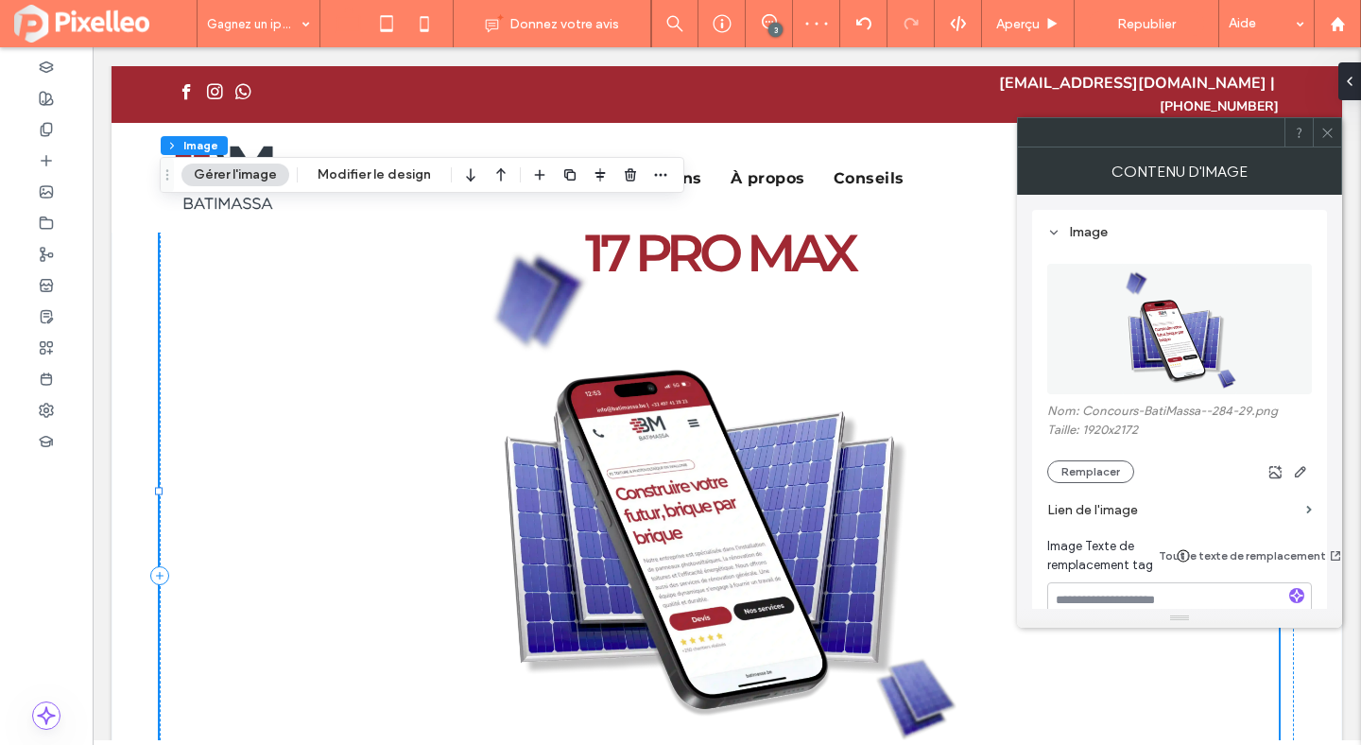
click at [1324, 131] on icon at bounding box center [1328, 133] width 14 height 14
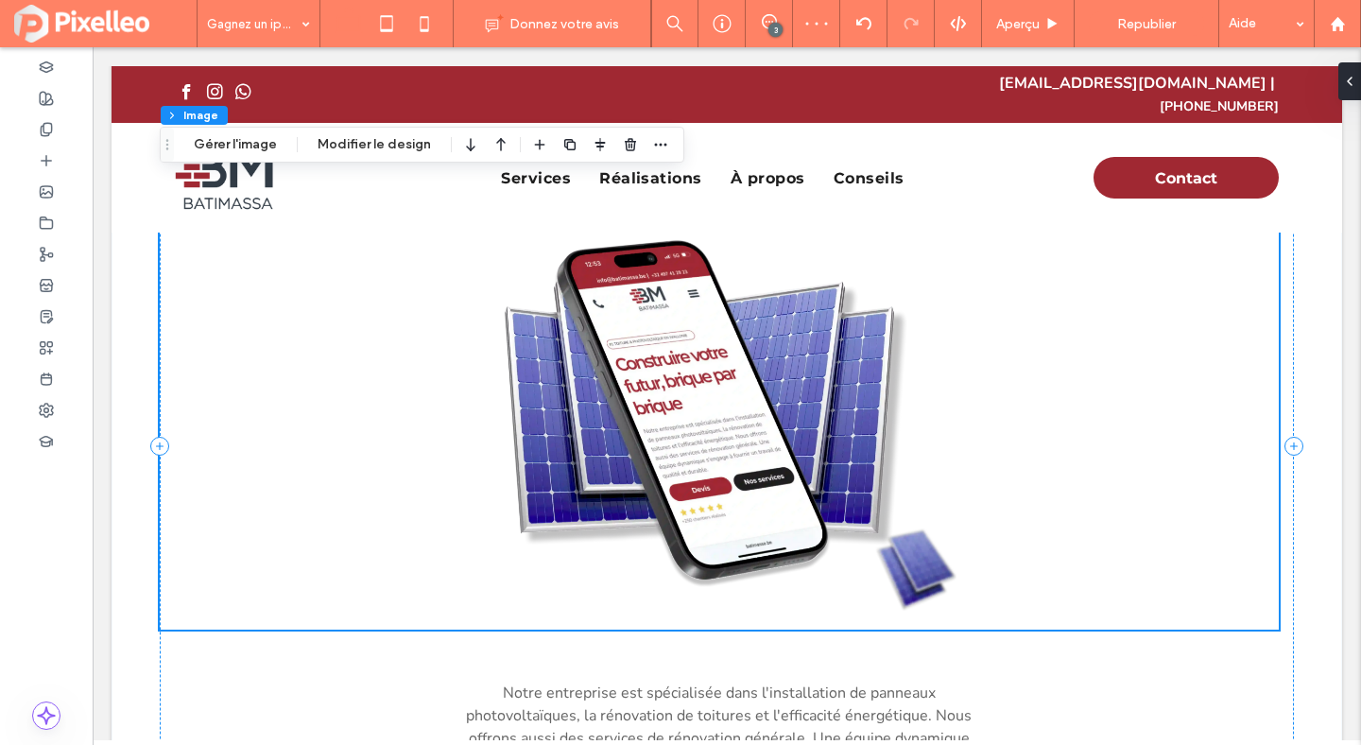
scroll to position [355, 0]
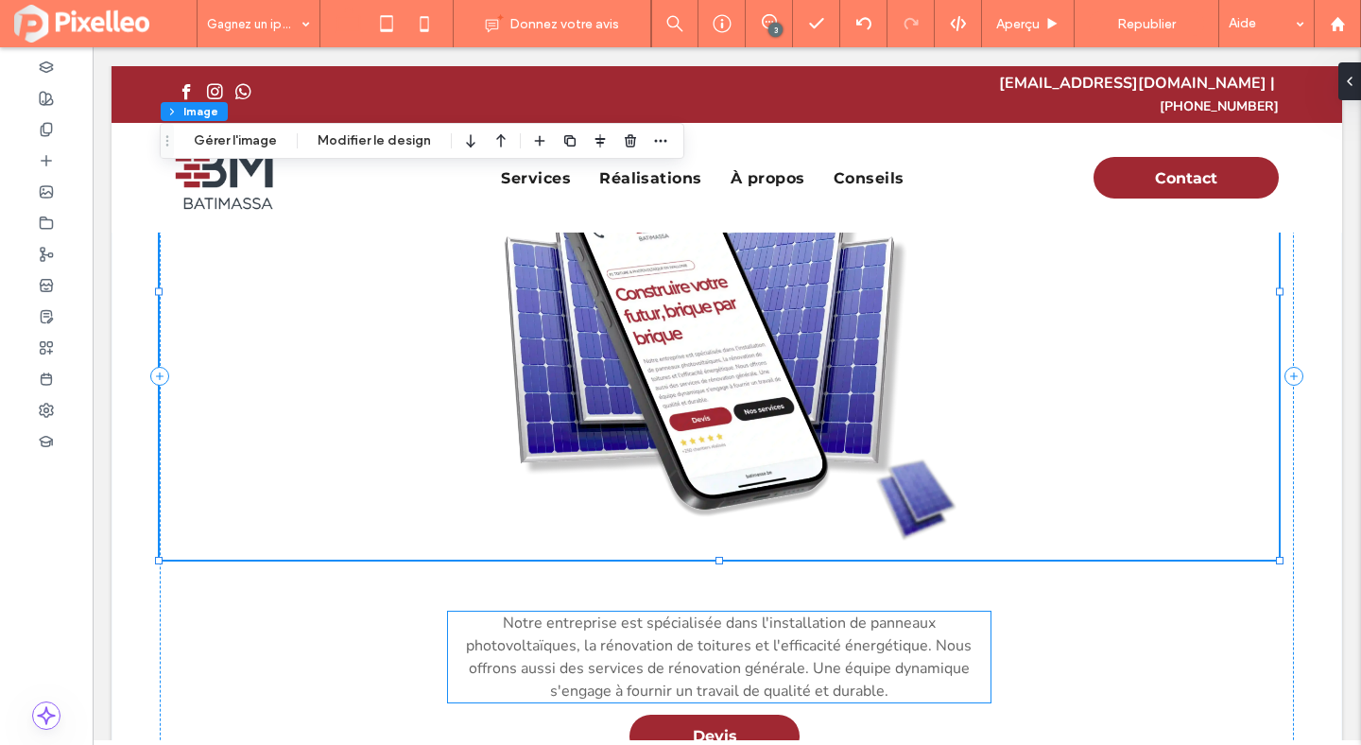
click at [722, 613] on span "Notre entreprise est spécialisée dans l'installation de panneaux photovoltaïque…" at bounding box center [719, 657] width 506 height 89
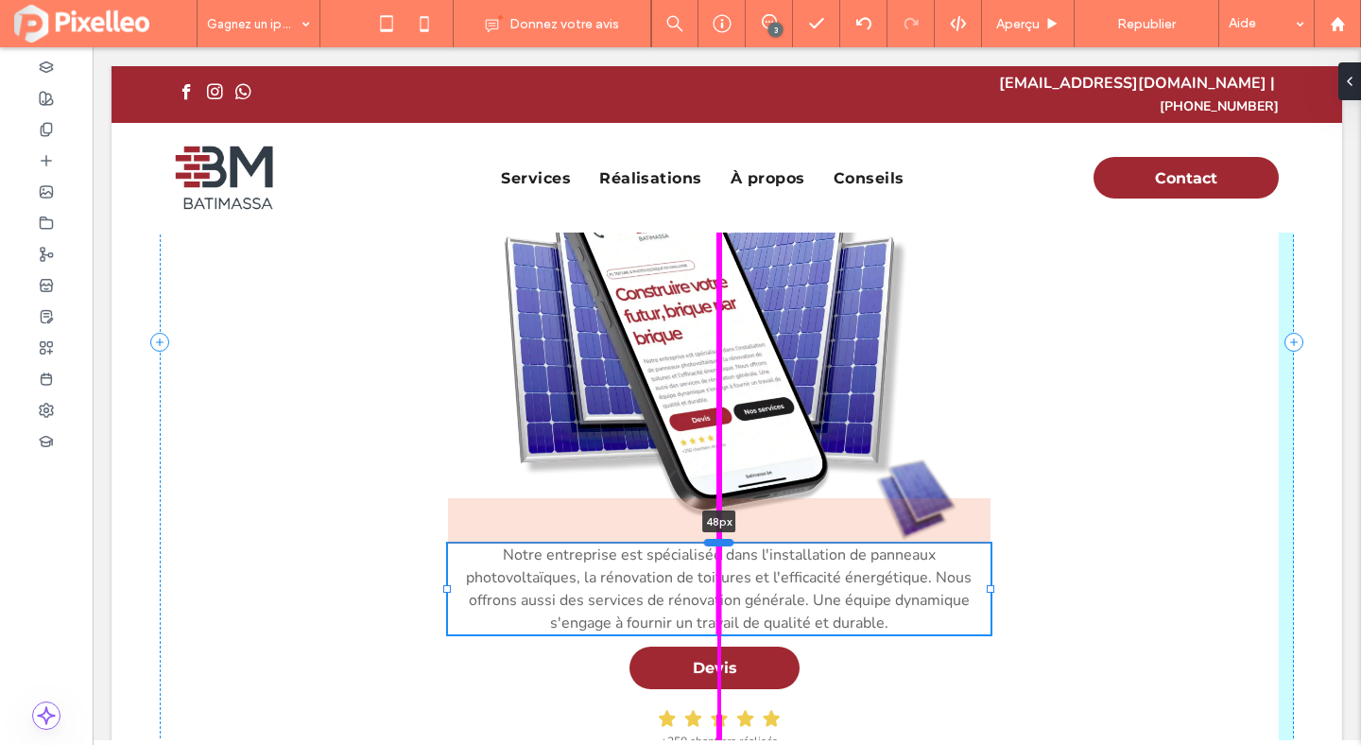
drag, startPoint x: 718, startPoint y: 596, endPoint x: 707, endPoint y: 527, distance: 69.0
click at [707, 539] on div at bounding box center [719, 543] width 30 height 8
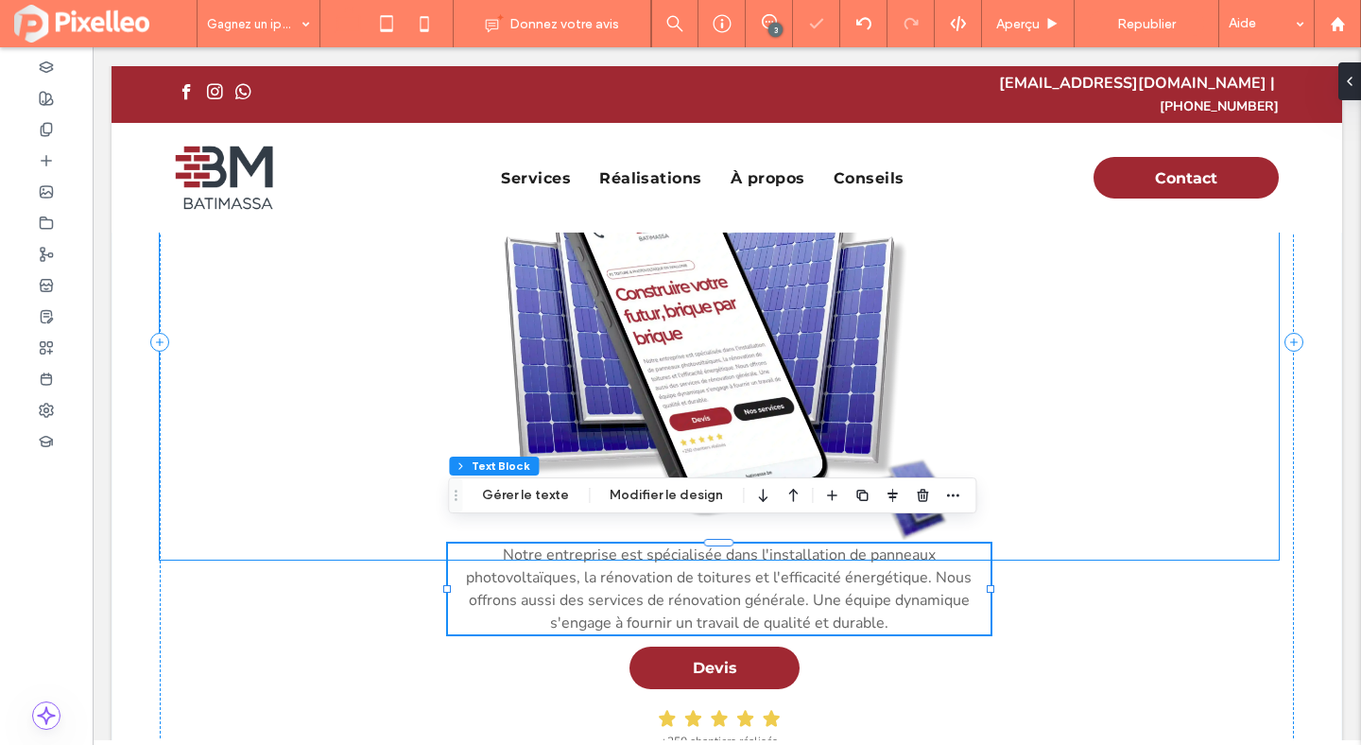
click at [1148, 527] on img at bounding box center [719, 292] width 1119 height 536
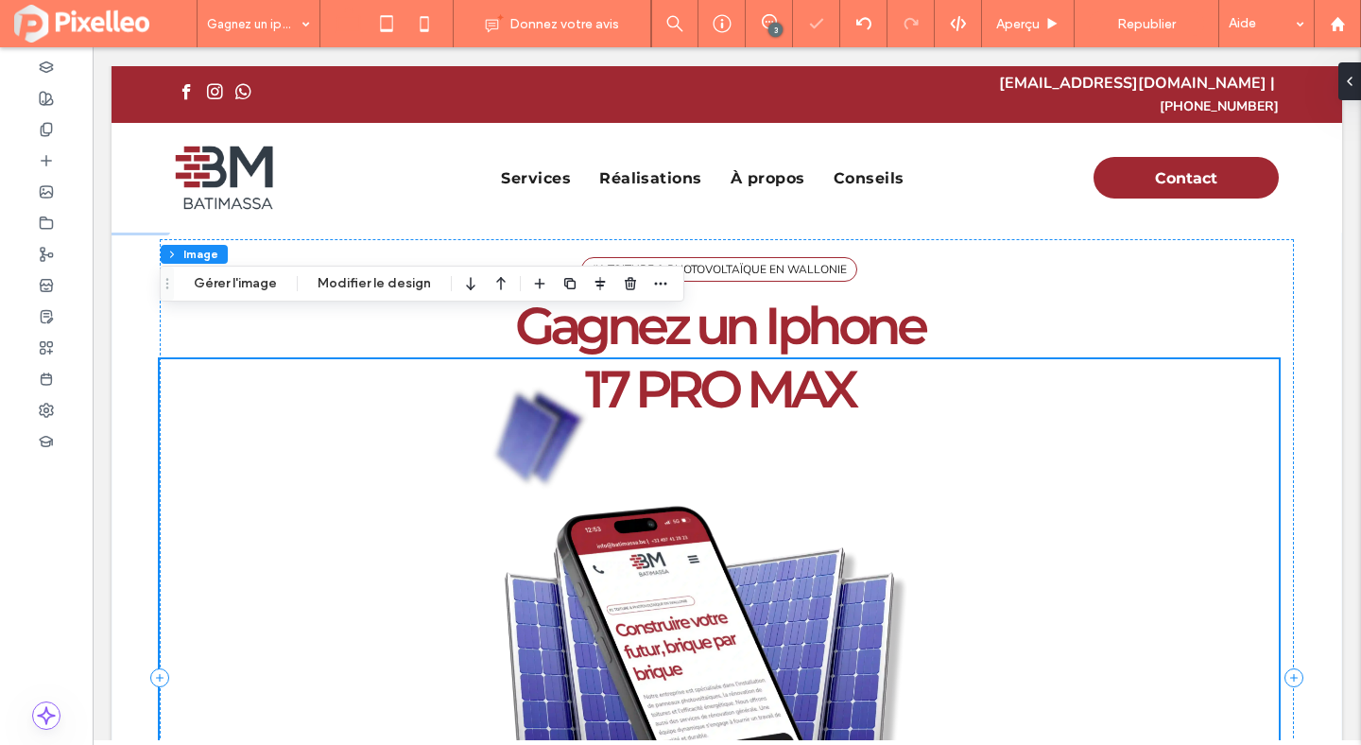
scroll to position [0, 0]
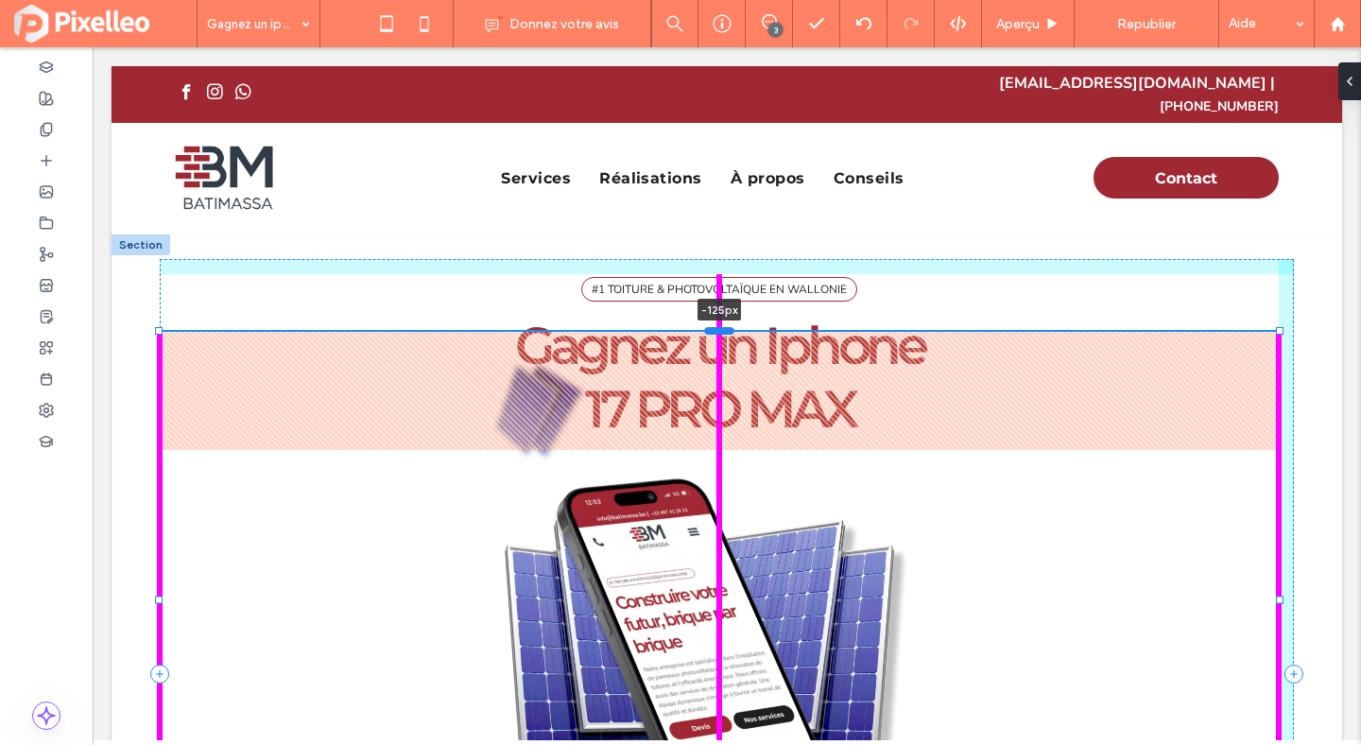
drag, startPoint x: 724, startPoint y: 361, endPoint x: 720, endPoint y: 314, distance: 47.4
click at [720, 327] on div at bounding box center [719, 331] width 30 height 8
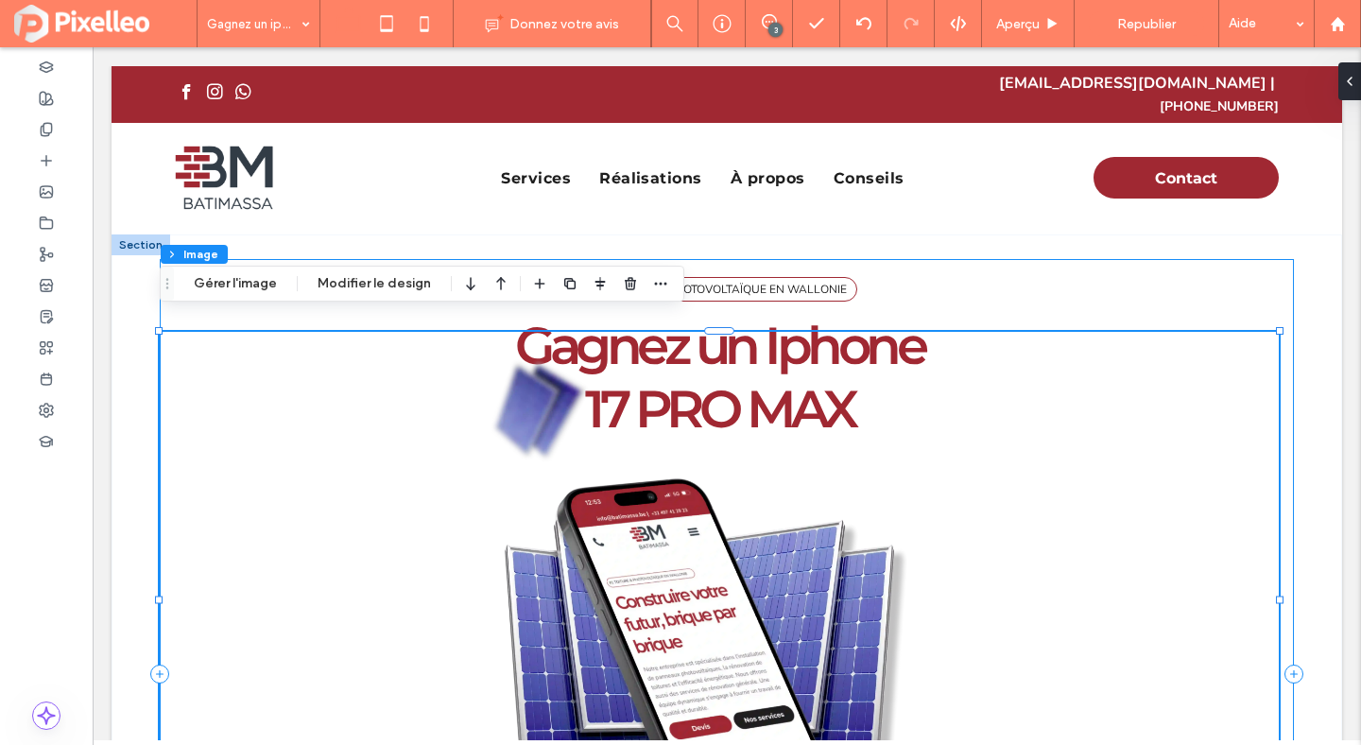
click at [1096, 259] on div "#1 TOITURE & PHOTOVOLTAÏQUE EN WALLONIE Gagnez un Iphone ﻿ 17 PRO MAX -125px No…" at bounding box center [727, 674] width 1134 height 830
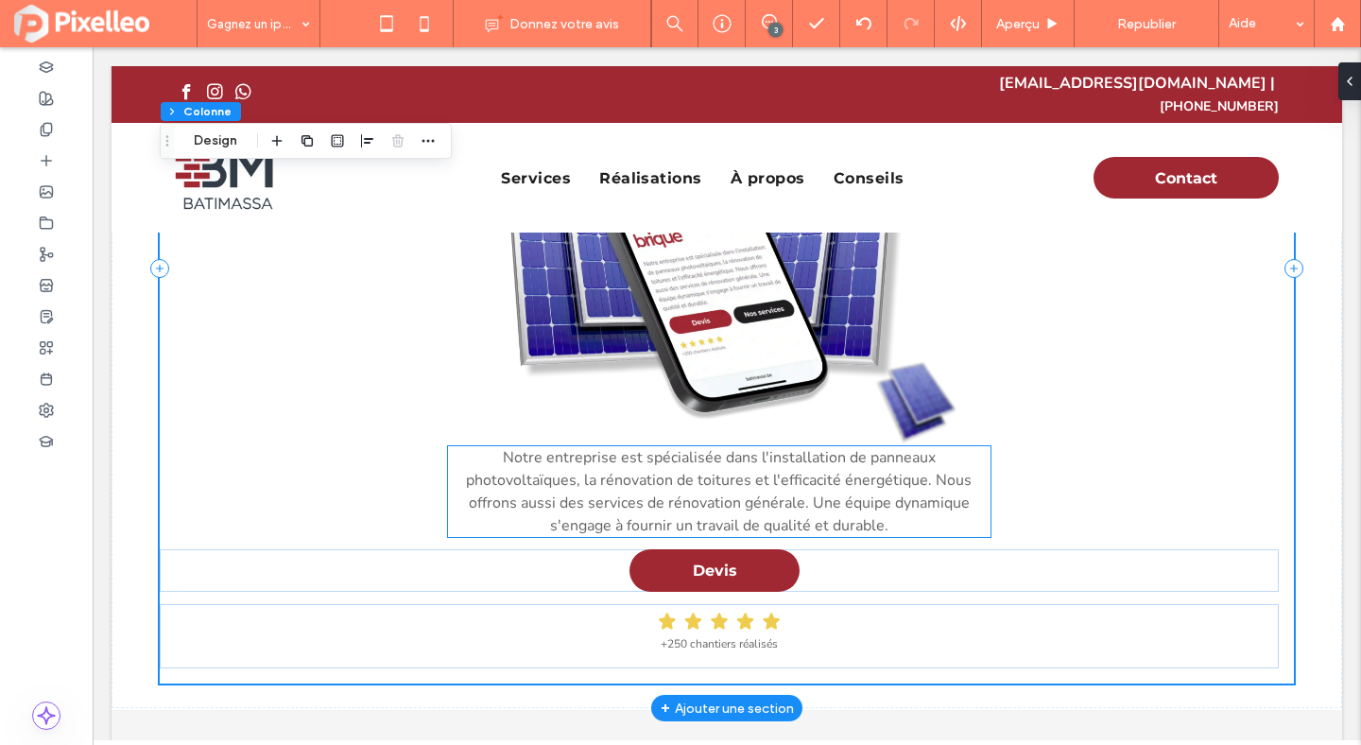
scroll to position [443, 0]
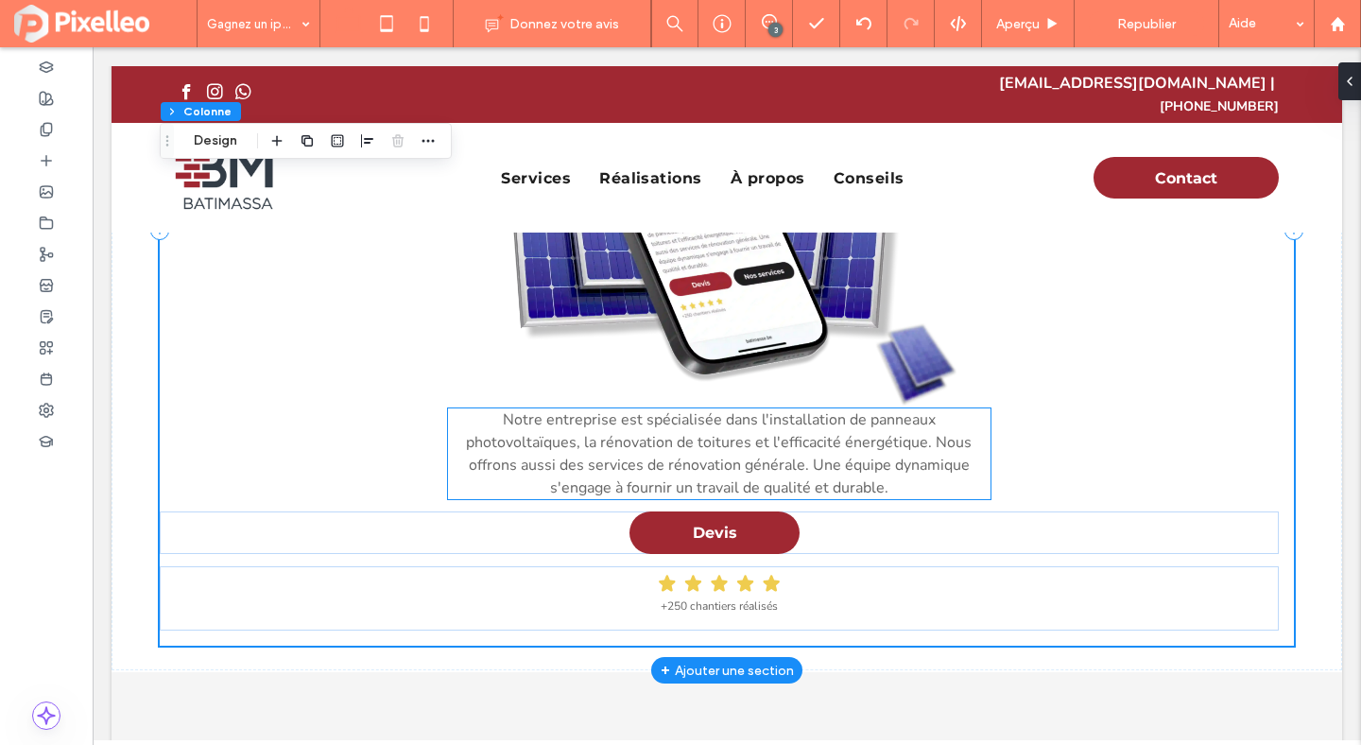
click at [798, 413] on p "Notre entreprise est spécialisée dans l'installation de panneaux photovoltaïque…" at bounding box center [719, 453] width 542 height 91
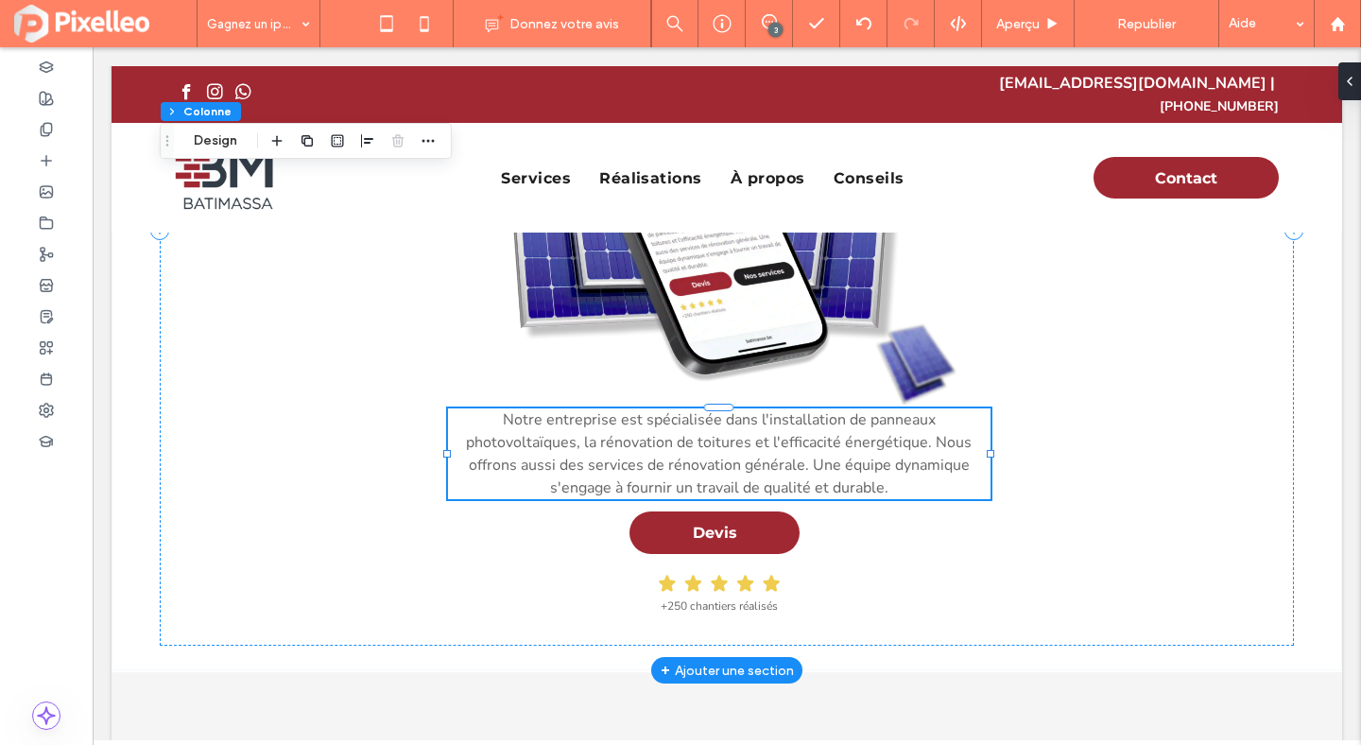
click at [798, 413] on div "Notre entreprise est spécialisée dans l'installation de panneaux photovoltaïque…" at bounding box center [719, 453] width 542 height 91
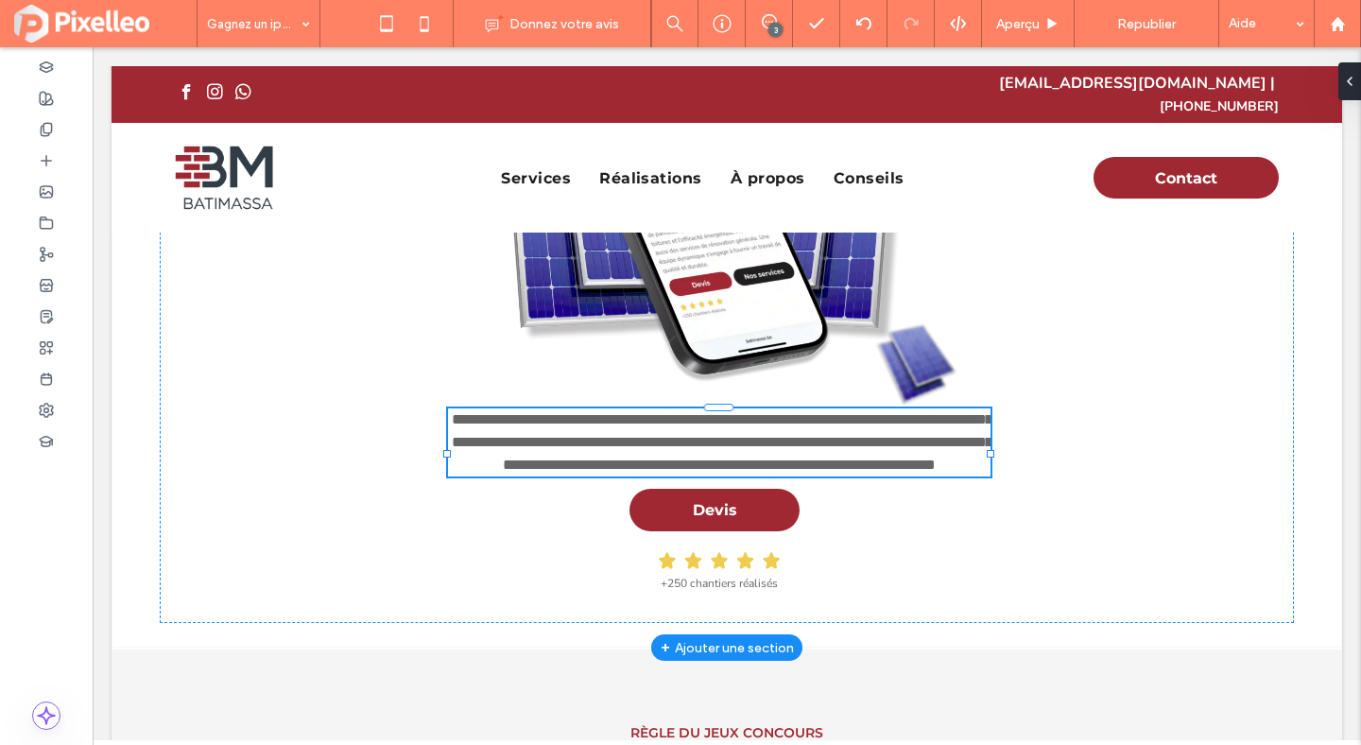
type input "******"
type input "**"
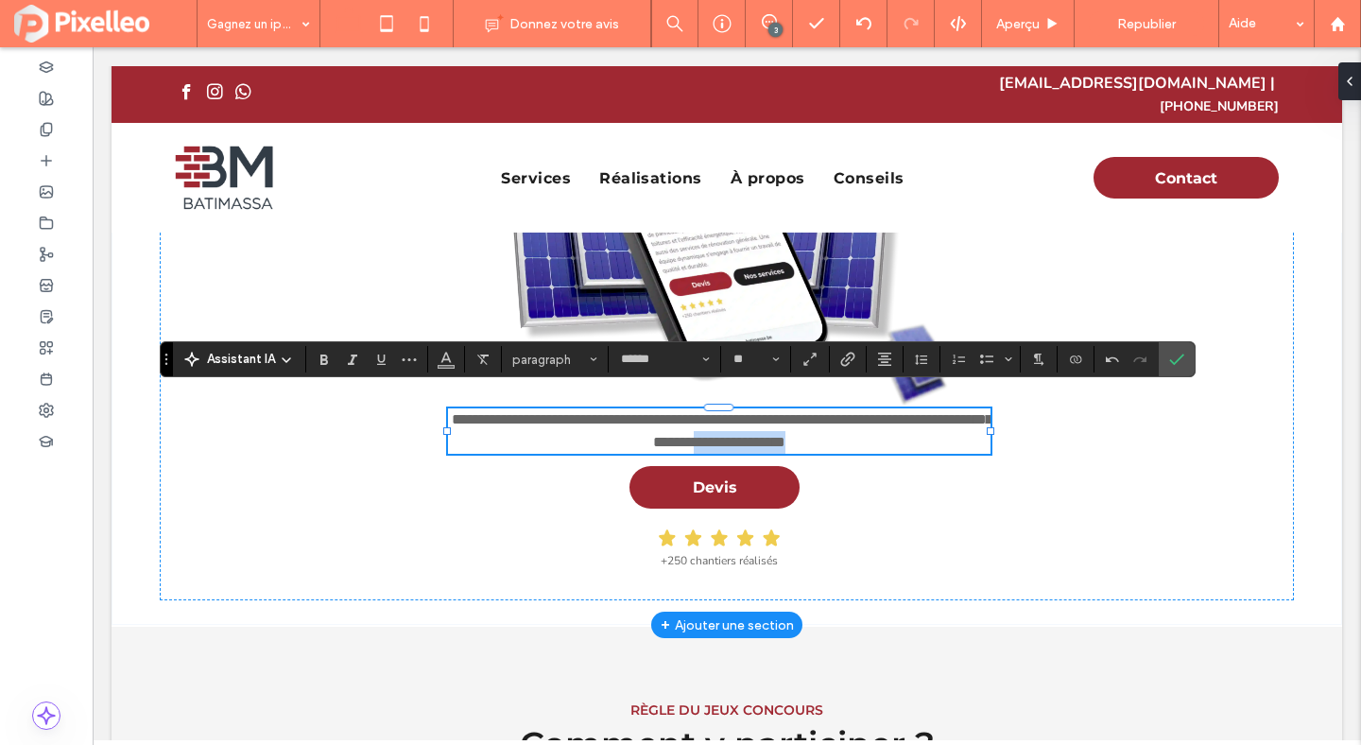
drag, startPoint x: 855, startPoint y: 432, endPoint x: 744, endPoint y: 423, distance: 111.0
click at [744, 423] on p "**********" at bounding box center [719, 430] width 542 height 45
click at [852, 369] on span "Lien" at bounding box center [847, 359] width 15 height 25
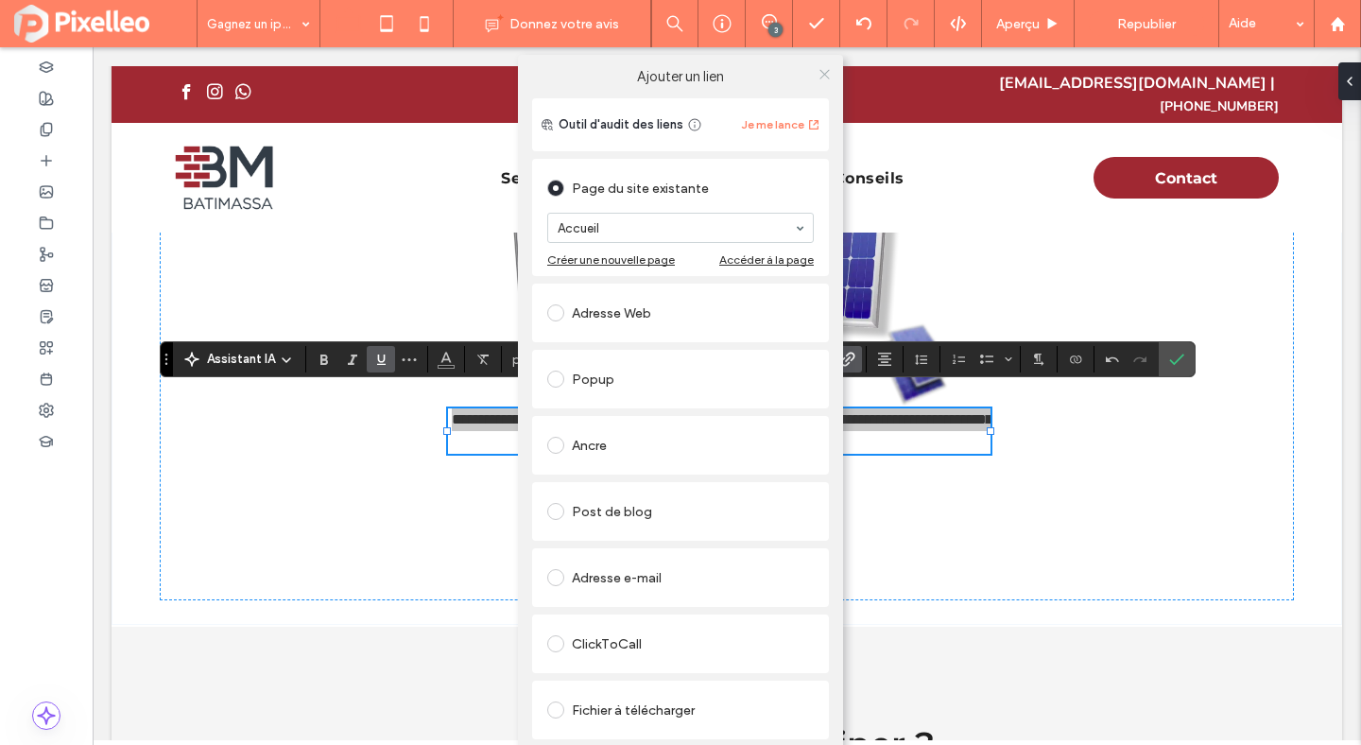
click at [820, 77] on icon at bounding box center [825, 74] width 14 height 14
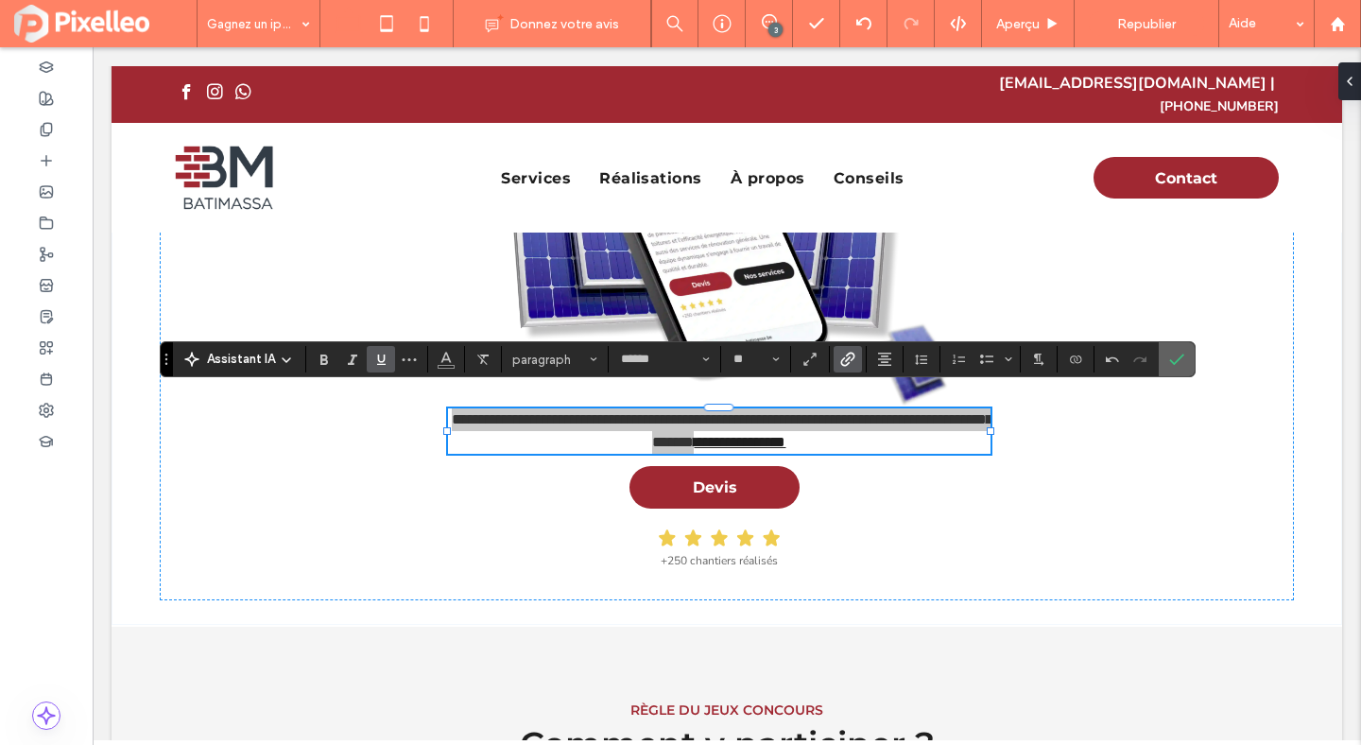
click at [1177, 354] on icon "Confirmer" at bounding box center [1176, 359] width 15 height 15
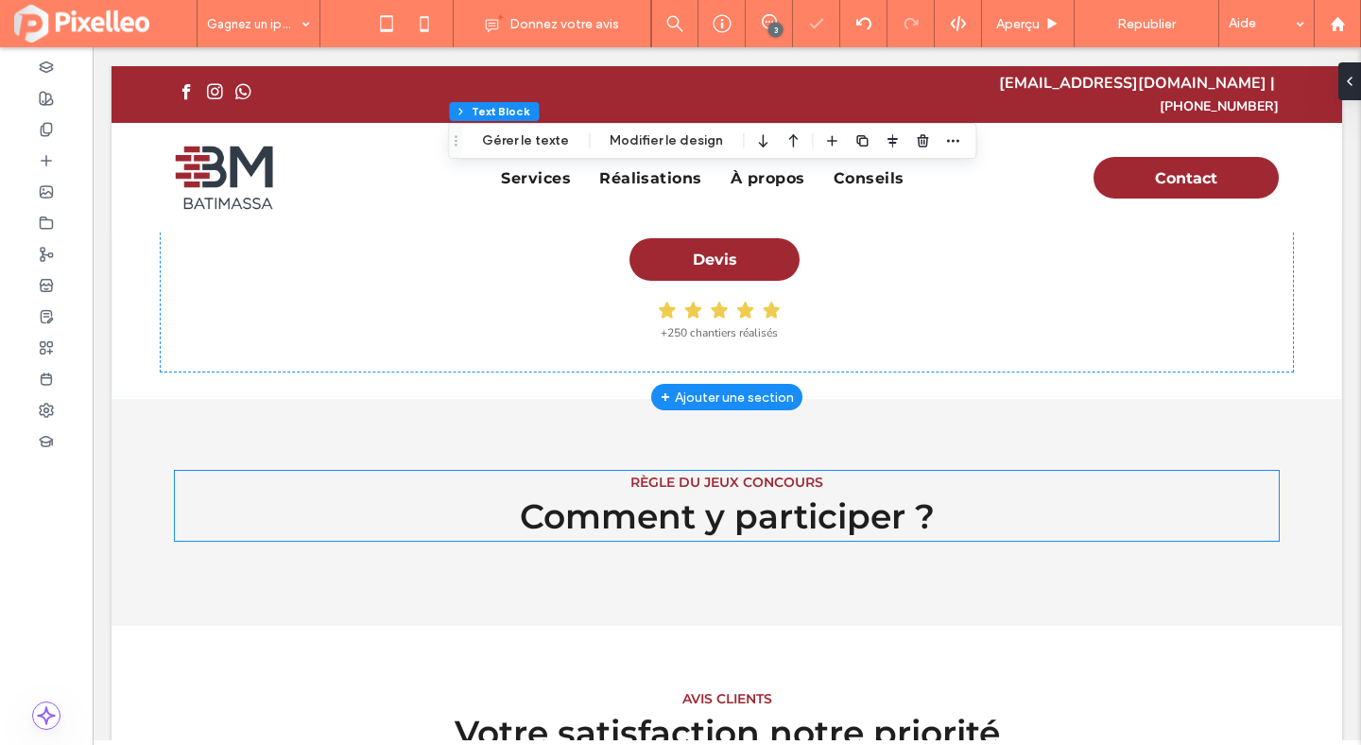
scroll to position [695, 0]
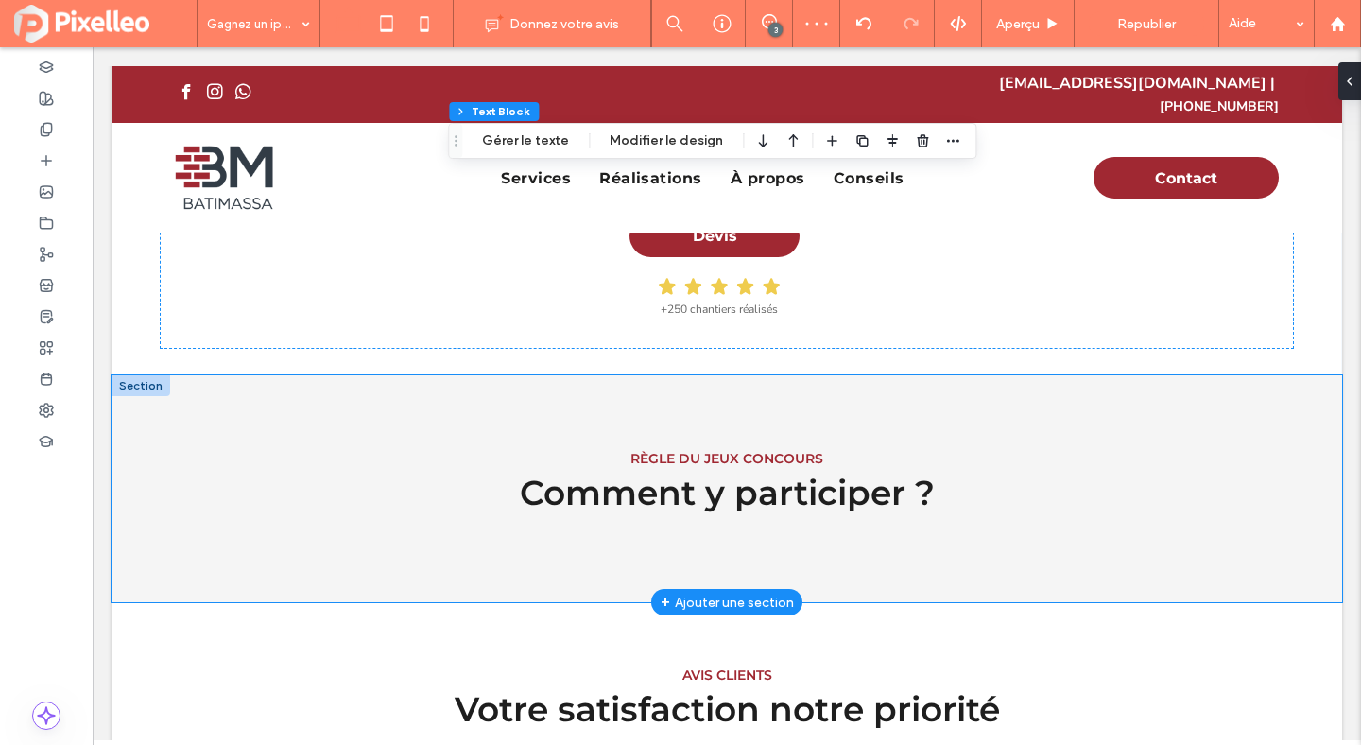
click at [525, 390] on div "RÈGLE DU JEUX CONCOURS Comment y participer ?" at bounding box center [727, 488] width 1134 height 227
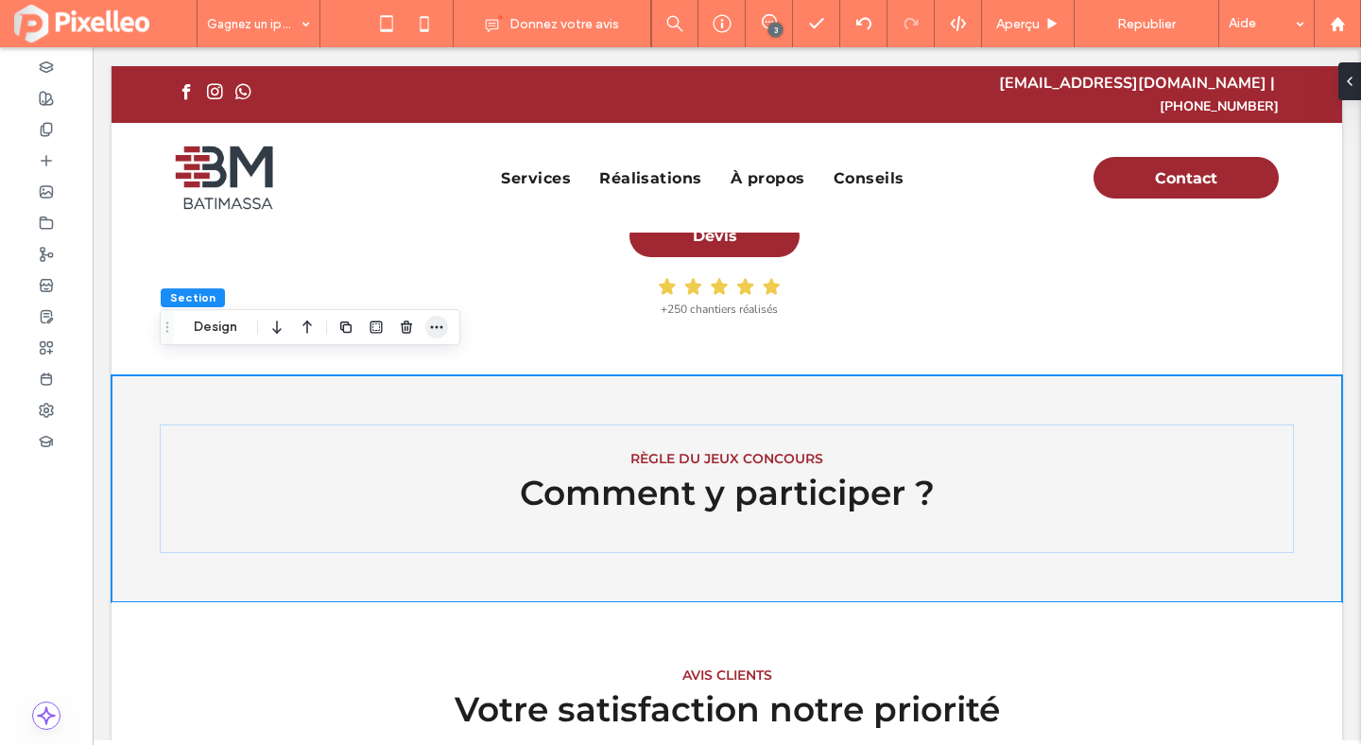
click at [433, 327] on use "button" at bounding box center [437, 327] width 12 height 3
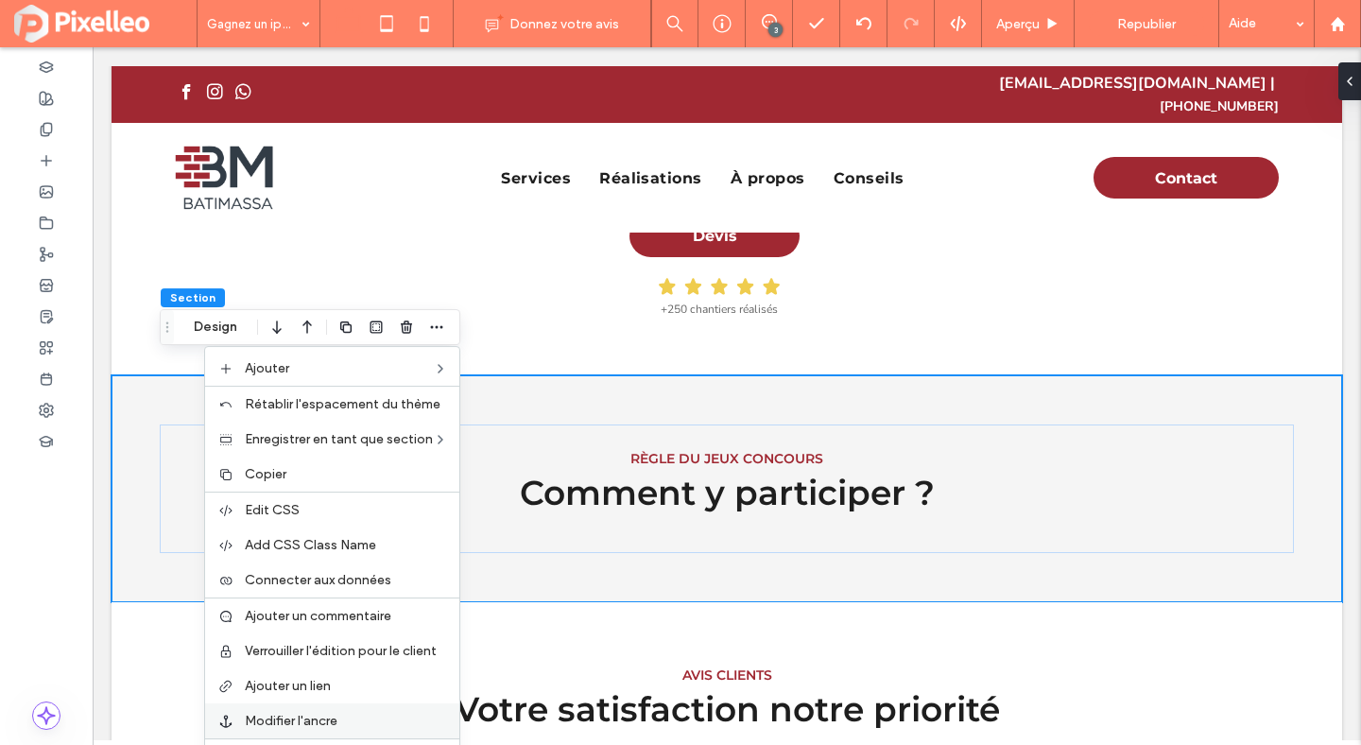
click at [299, 717] on span "Modifier l'ancre" at bounding box center [291, 721] width 93 height 16
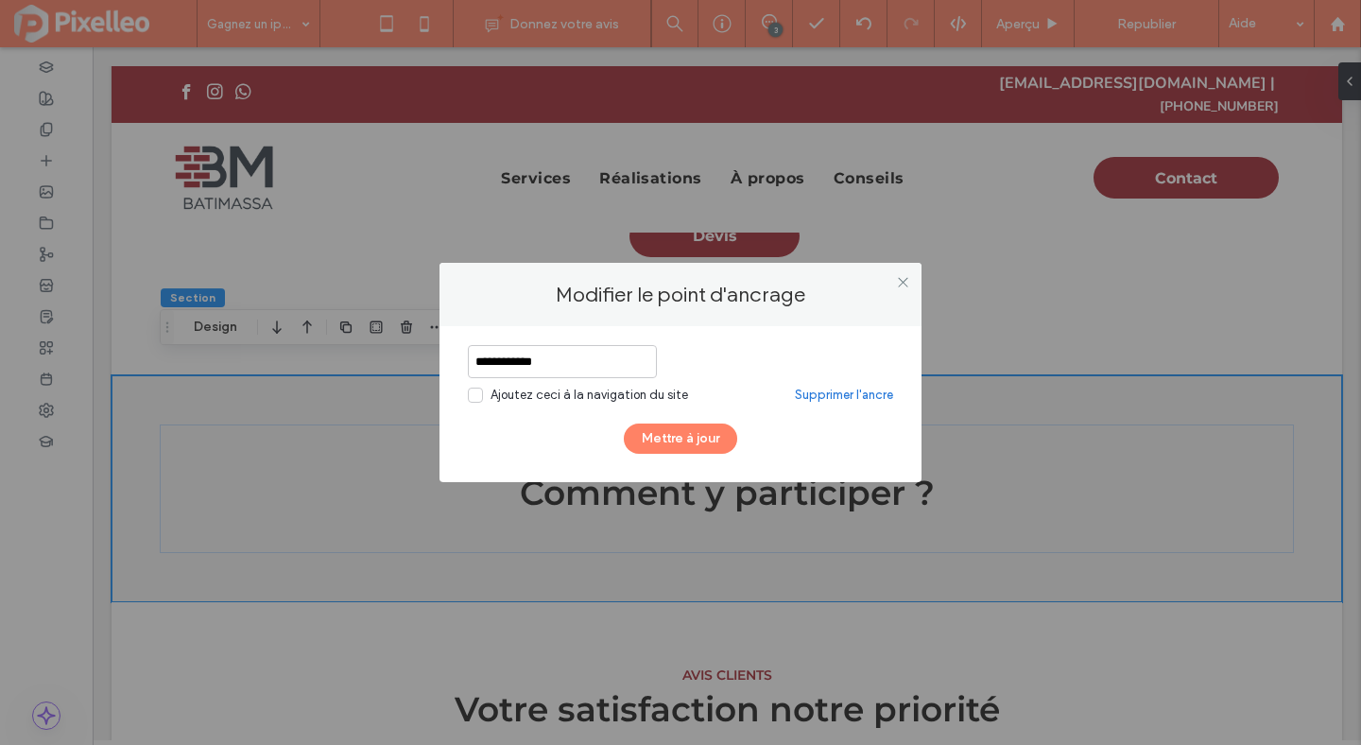
click at [546, 364] on input "**********" at bounding box center [562, 361] width 189 height 33
type input "**********"
click at [683, 433] on button "Mettre à jour" at bounding box center [680, 438] width 113 height 30
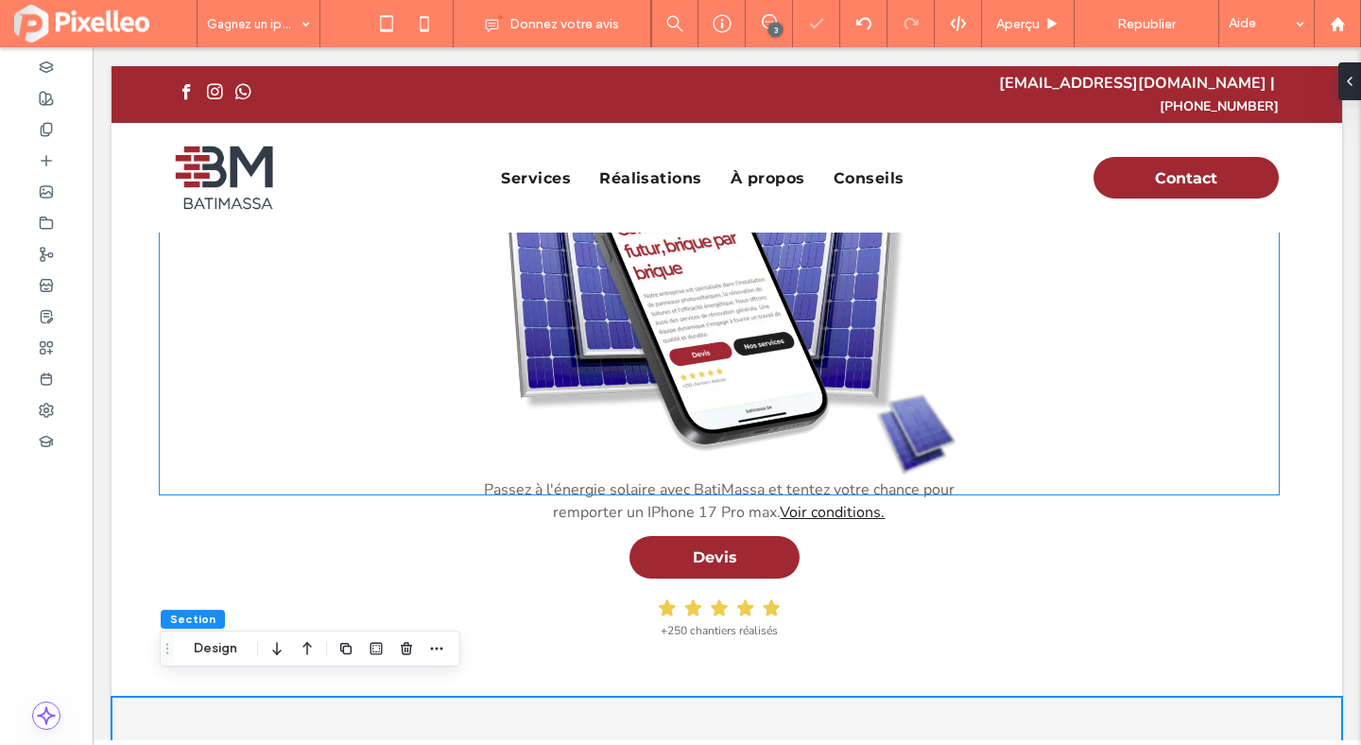
scroll to position [269, 0]
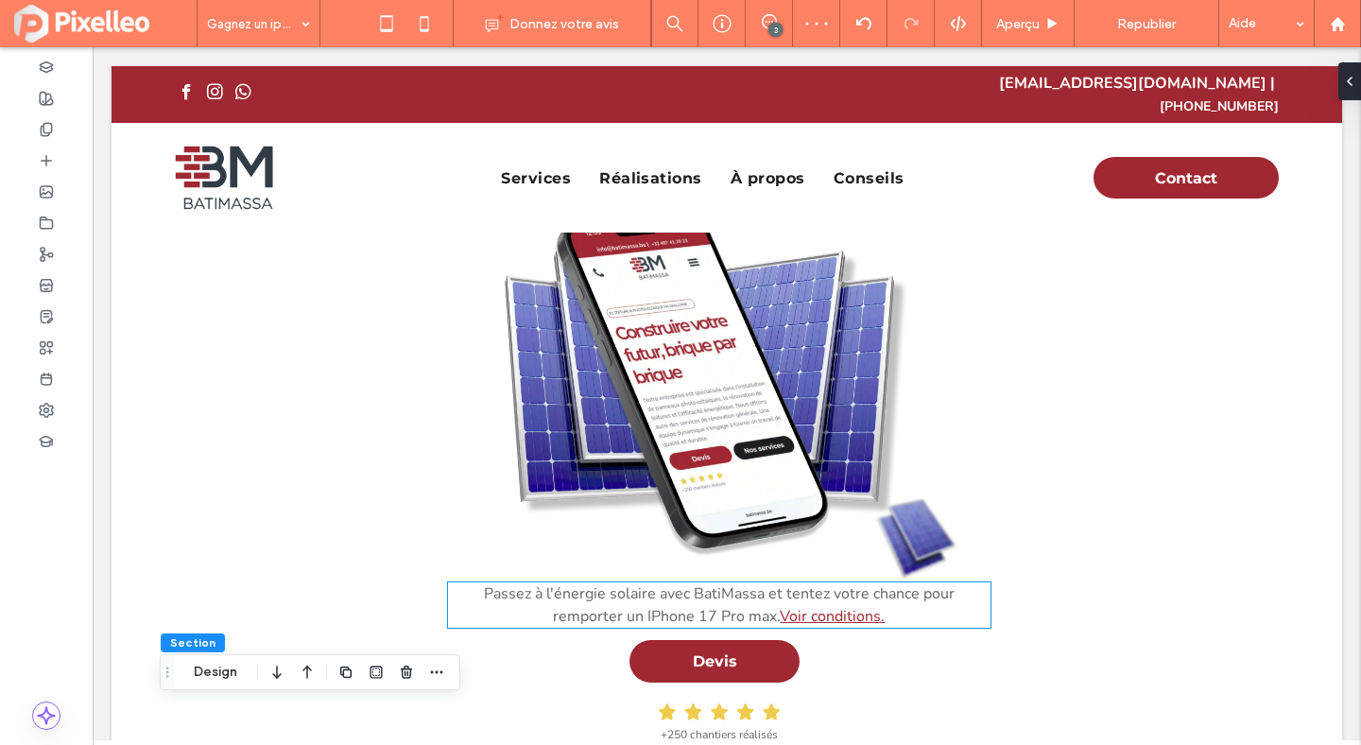
click at [806, 606] on link "Voir conditions." at bounding box center [832, 616] width 105 height 21
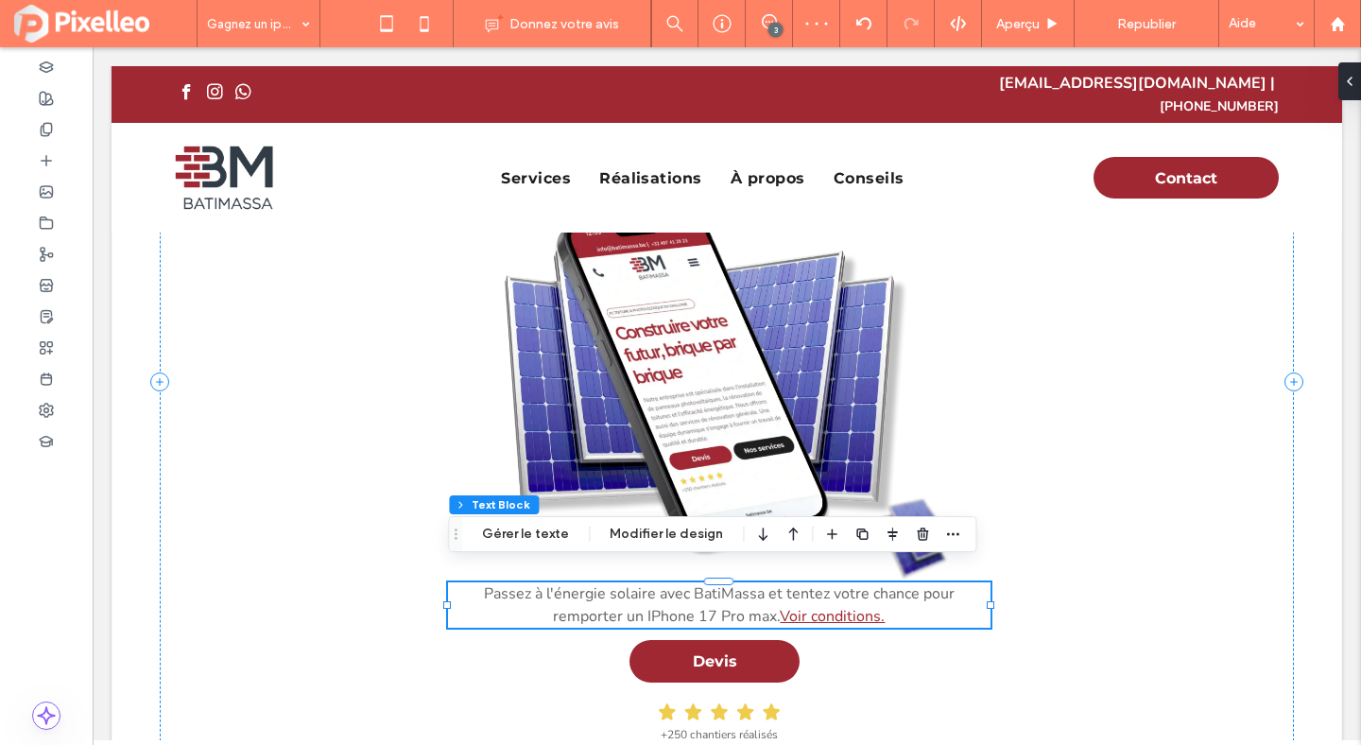
click at [806, 606] on link "Voir conditions." at bounding box center [832, 616] width 105 height 21
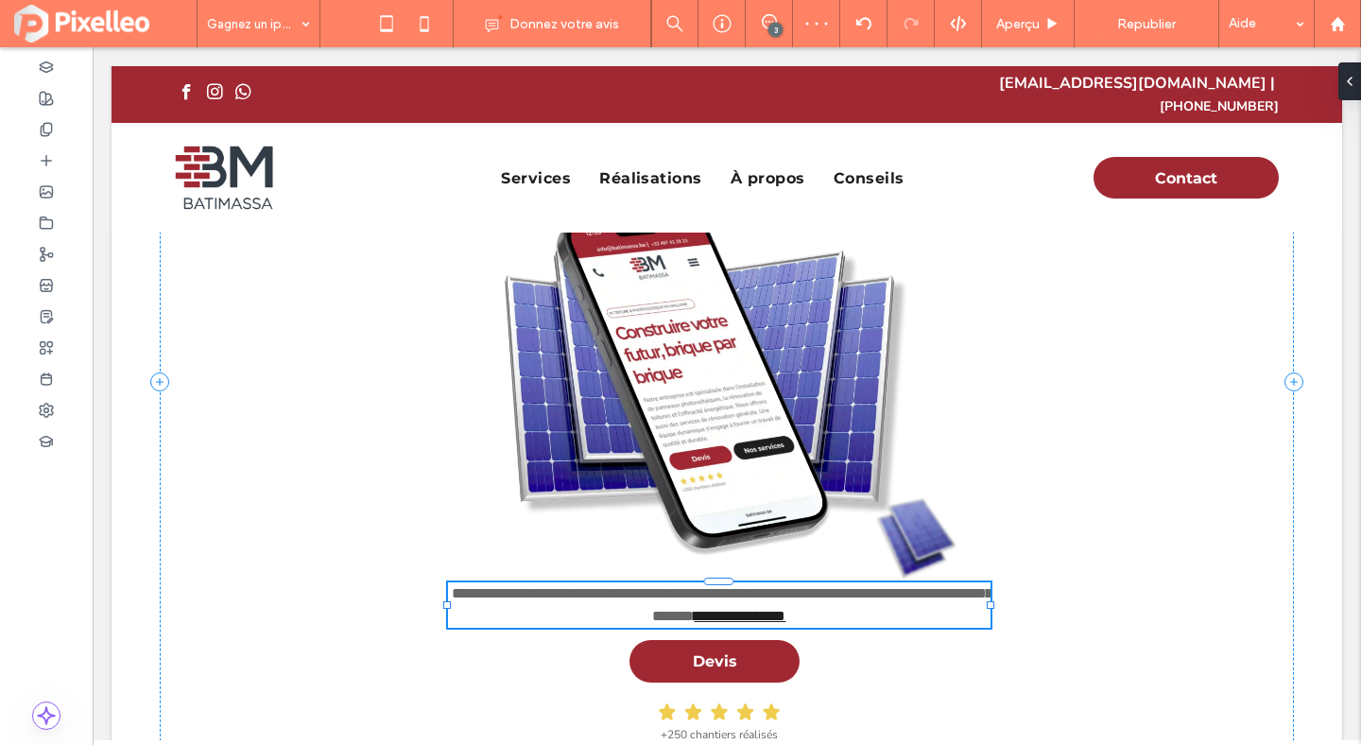
type input "******"
type input "**"
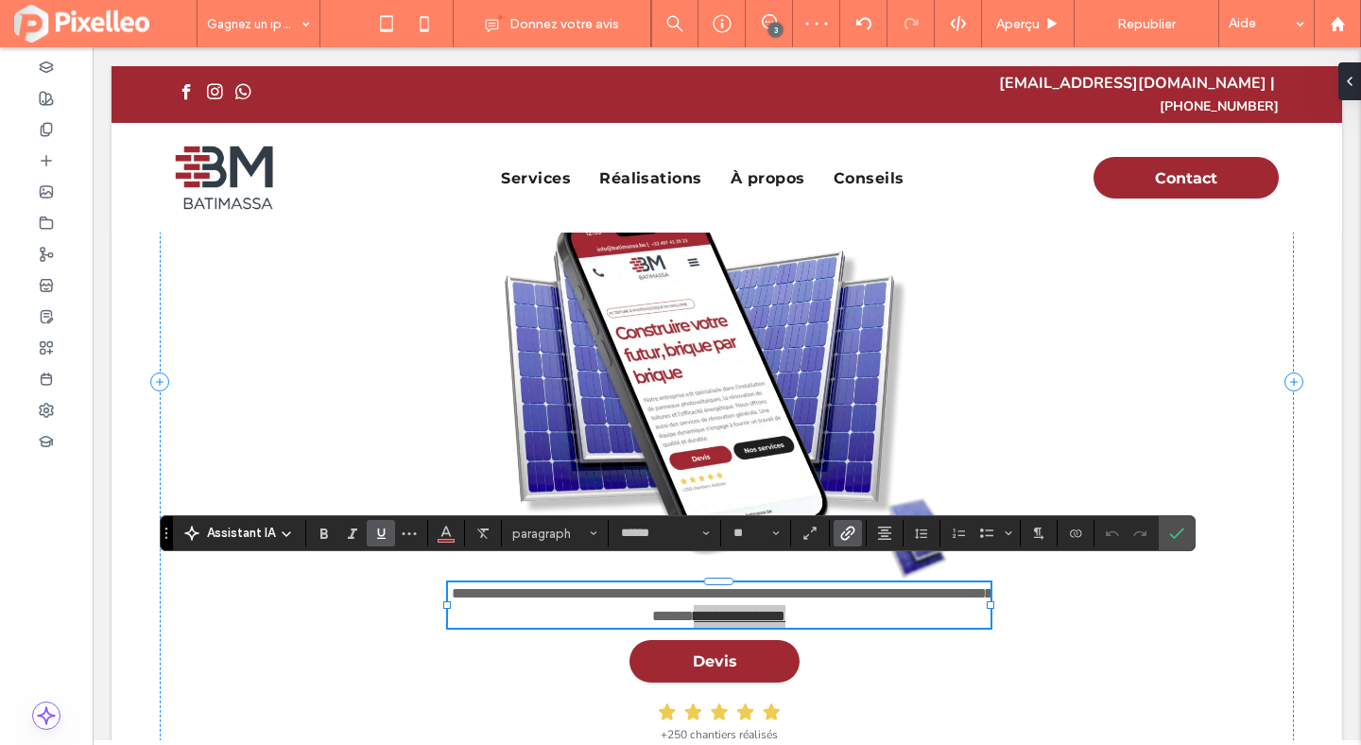
click at [843, 536] on icon "Lien" at bounding box center [847, 533] width 15 height 15
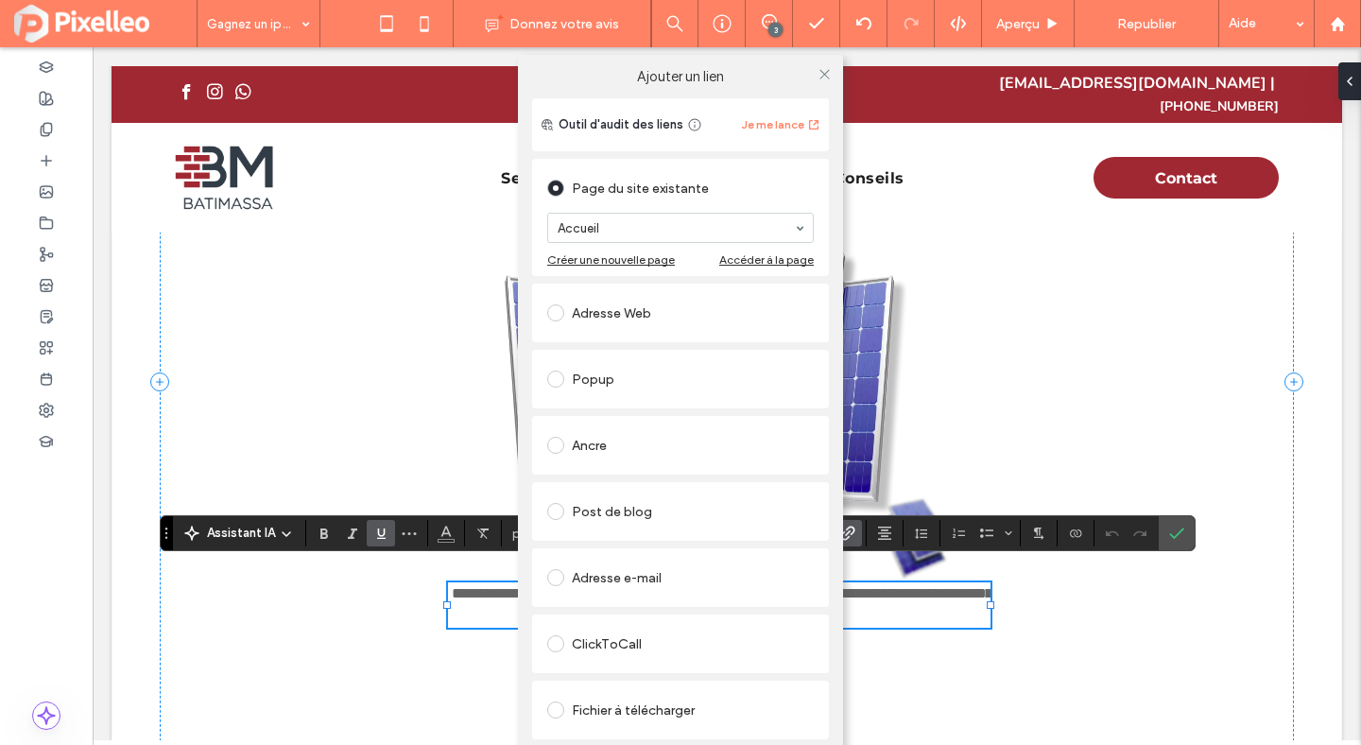
click at [630, 436] on div "Ancre" at bounding box center [680, 445] width 267 height 30
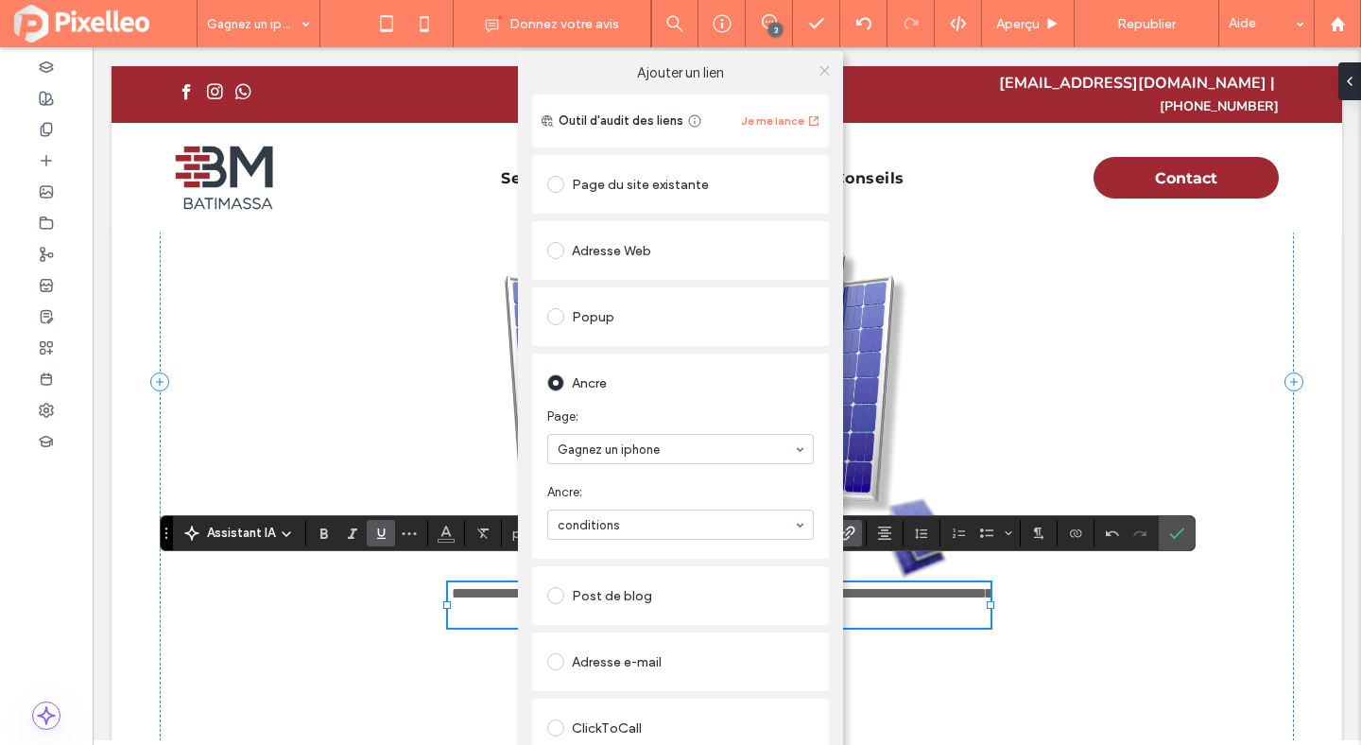
click at [821, 70] on icon at bounding box center [825, 70] width 14 height 14
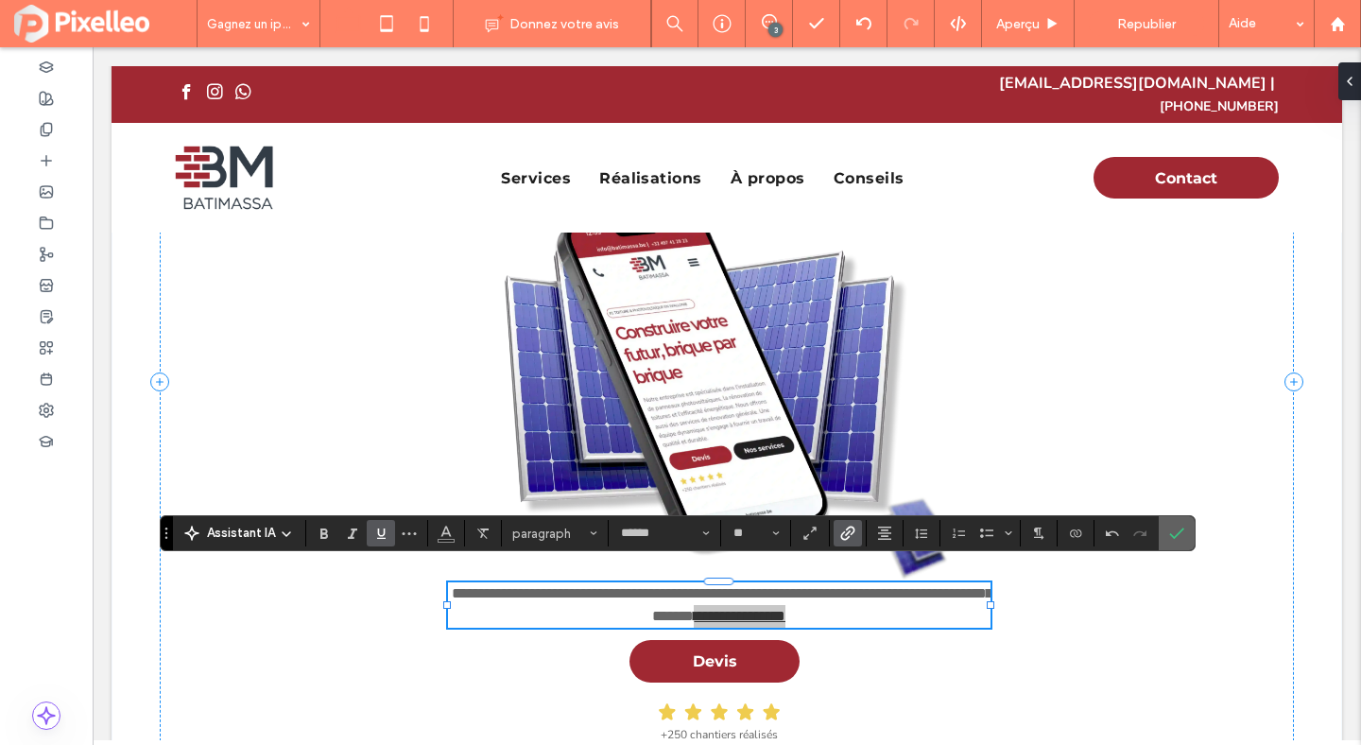
click at [1174, 526] on icon "Confirmer" at bounding box center [1176, 533] width 15 height 15
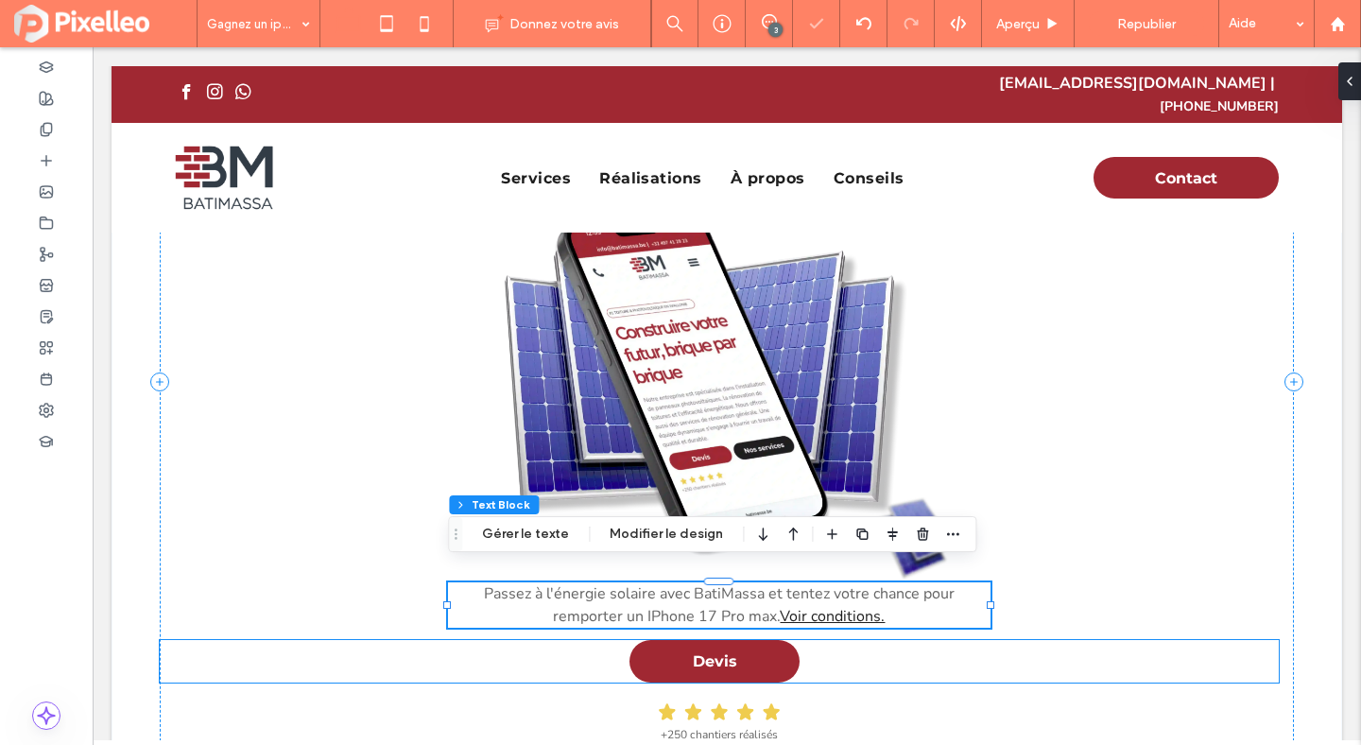
click at [1132, 641] on div "Devis" at bounding box center [719, 661] width 1119 height 43
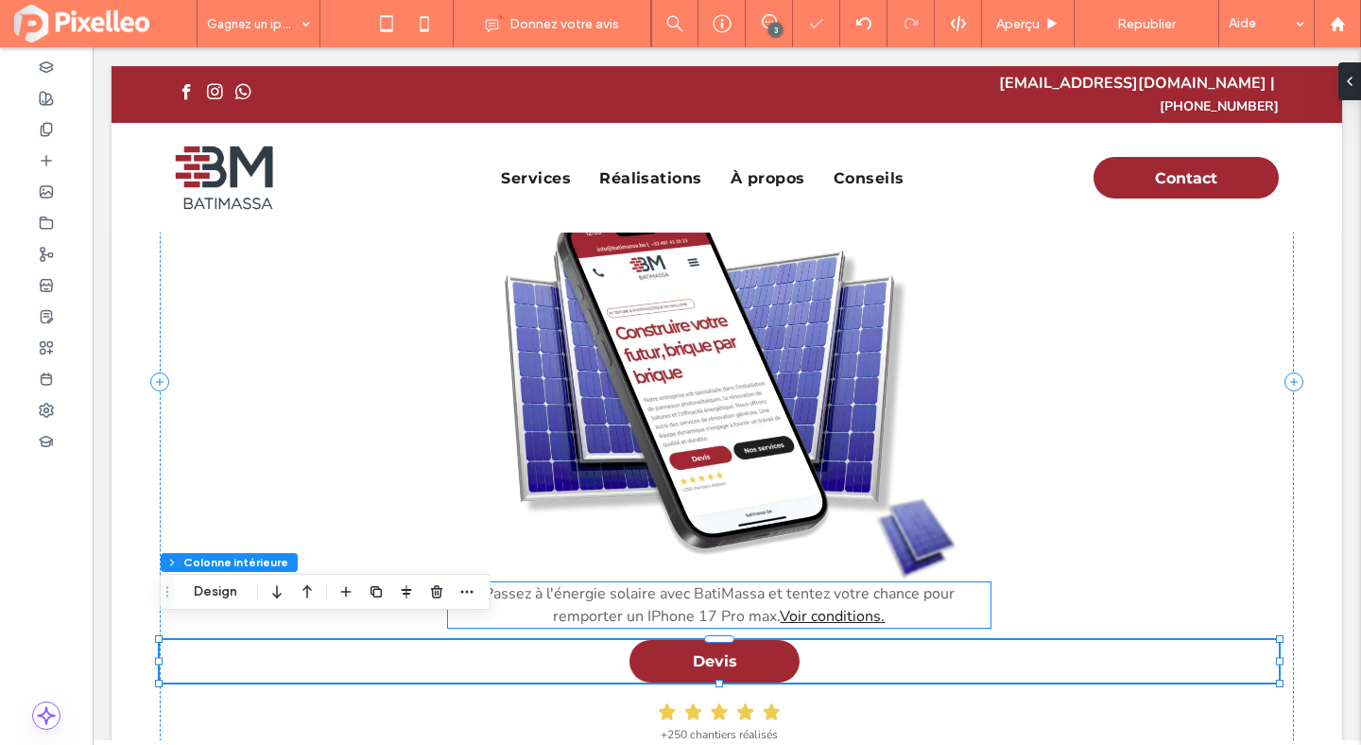
click at [726, 583] on span "Passez à l'énergie solaire avec BatiMassa et tentez votre chance pour remporter…" at bounding box center [719, 604] width 471 height 43
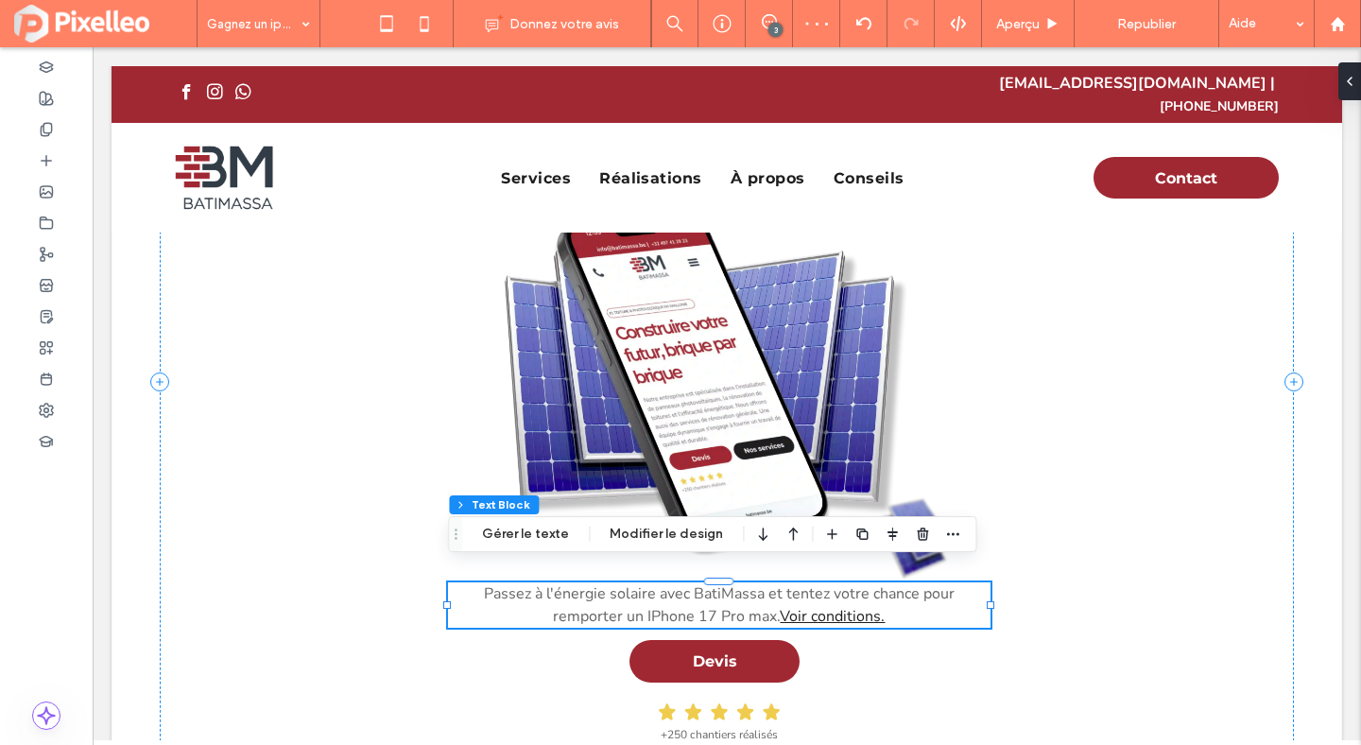
click at [726, 583] on div "Passez à l'énergie solaire avec BatiMassa et tentez votre chance pour remporter…" at bounding box center [719, 604] width 542 height 45
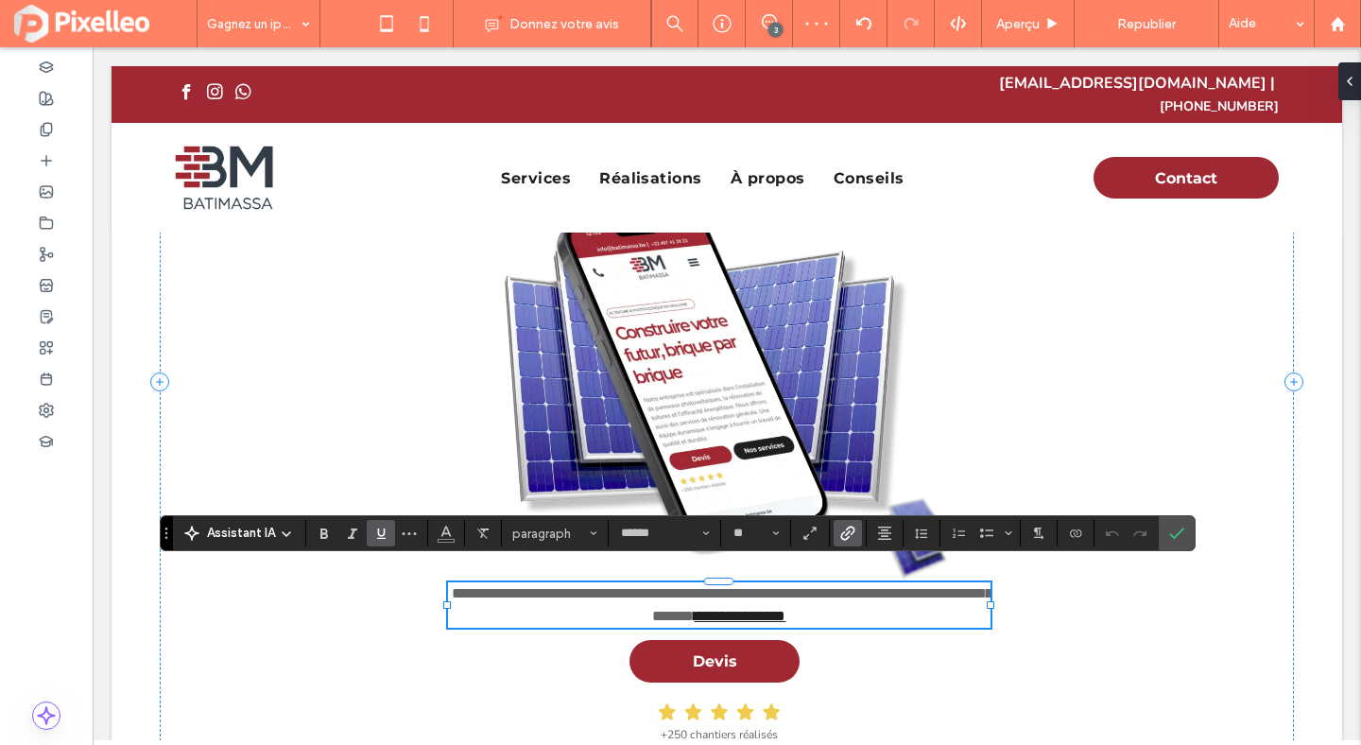
click at [738, 593] on span "**********" at bounding box center [722, 604] width 541 height 37
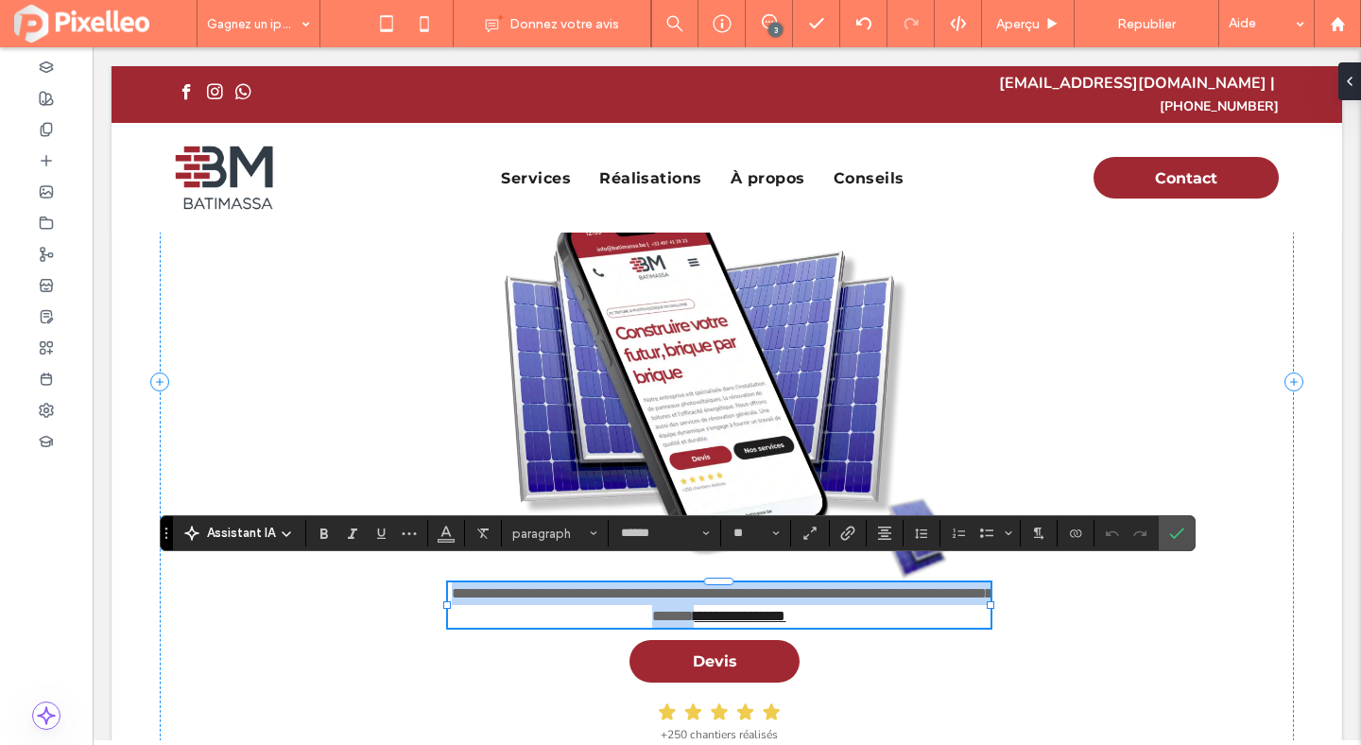
drag, startPoint x: 745, startPoint y: 597, endPoint x: 452, endPoint y: 567, distance: 294.6
click at [452, 586] on span "**********" at bounding box center [722, 604] width 541 height 37
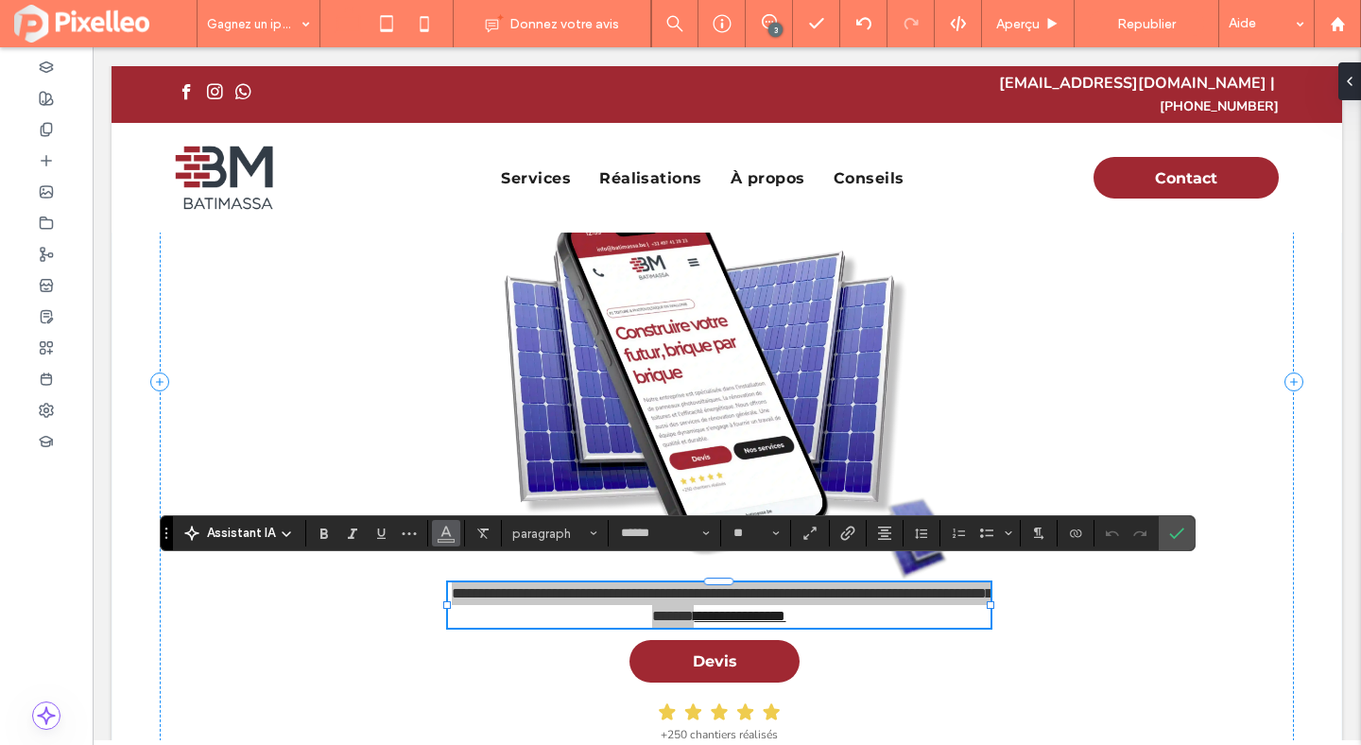
click at [444, 539] on span "Couleur" at bounding box center [446, 531] width 15 height 25
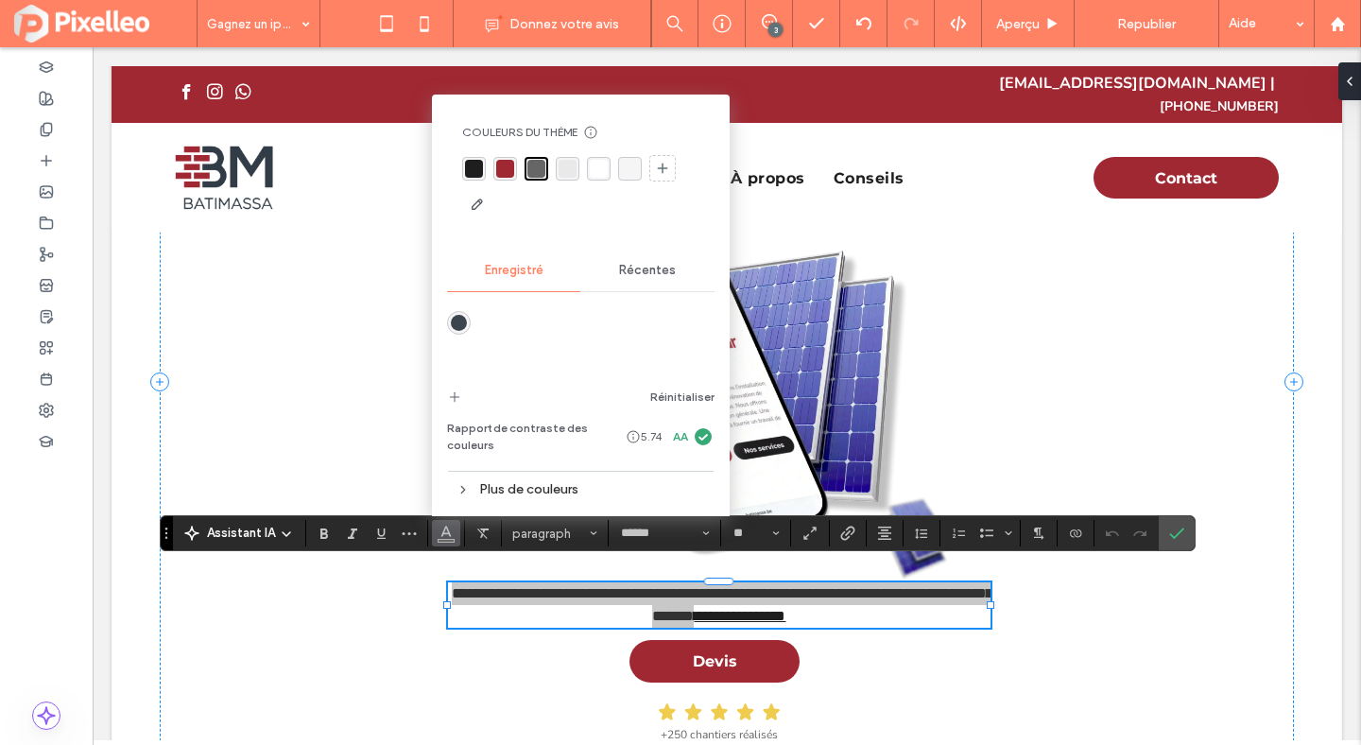
click at [467, 176] on div "rgba(30, 30, 30, 1)" at bounding box center [474, 169] width 18 height 18
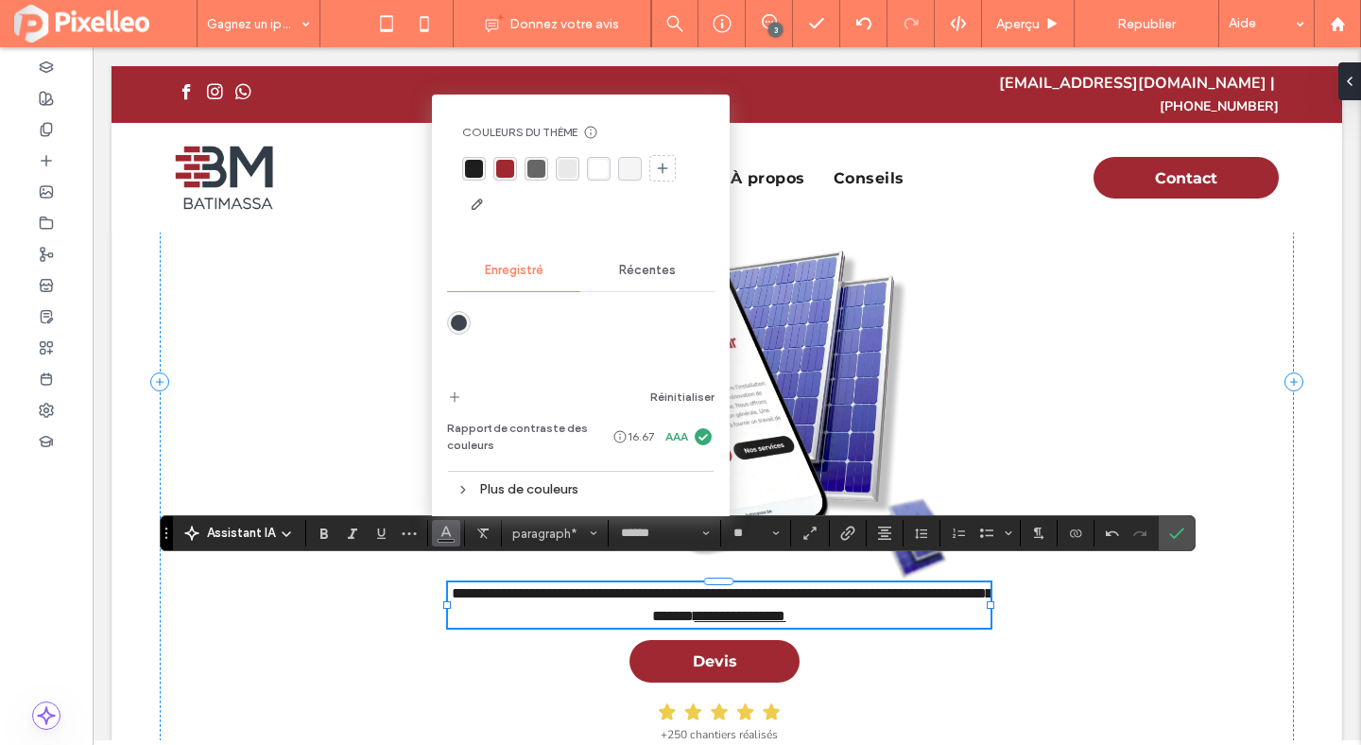
click at [855, 597] on p "**********" at bounding box center [719, 604] width 542 height 45
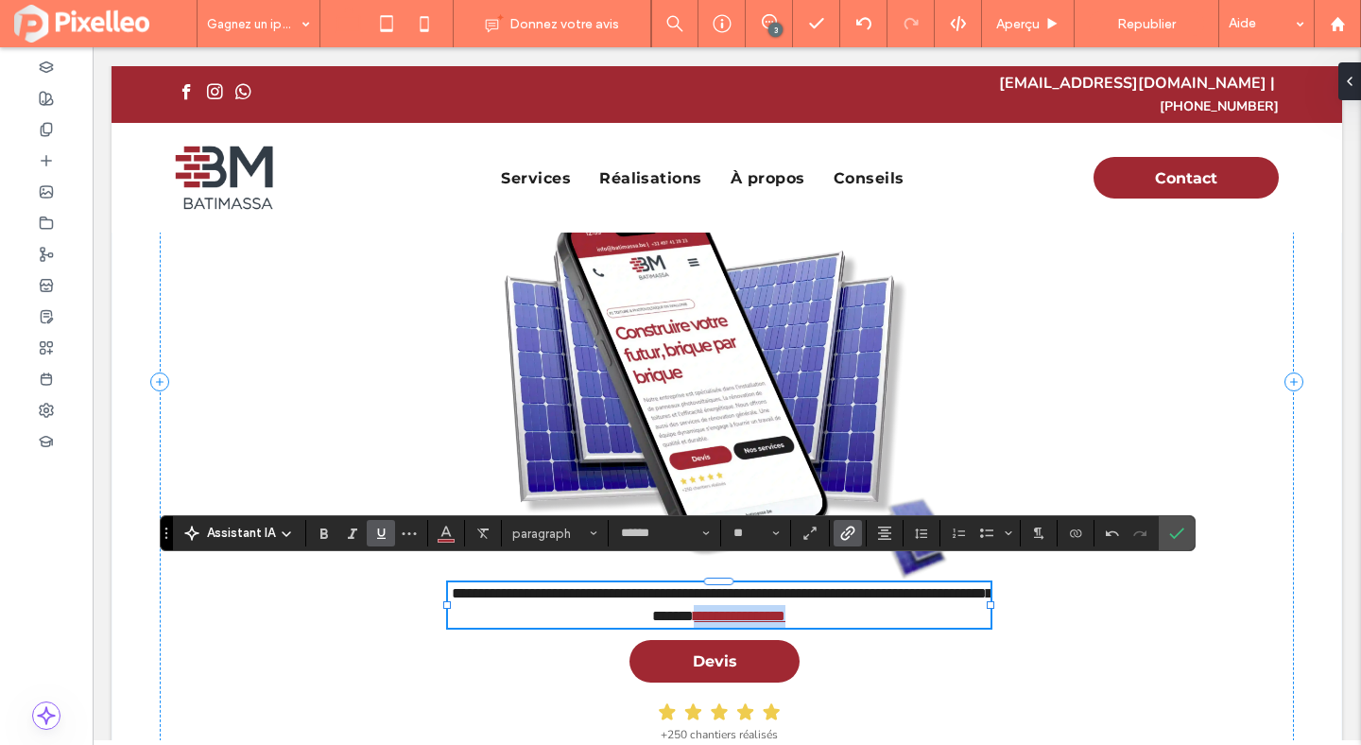
drag, startPoint x: 855, startPoint y: 597, endPoint x: 748, endPoint y: 599, distance: 107.8
click at [748, 599] on p "**********" at bounding box center [719, 604] width 542 height 45
click at [1162, 531] on section at bounding box center [1177, 533] width 36 height 34
click at [1170, 532] on icon "Confirmer" at bounding box center [1176, 533] width 15 height 15
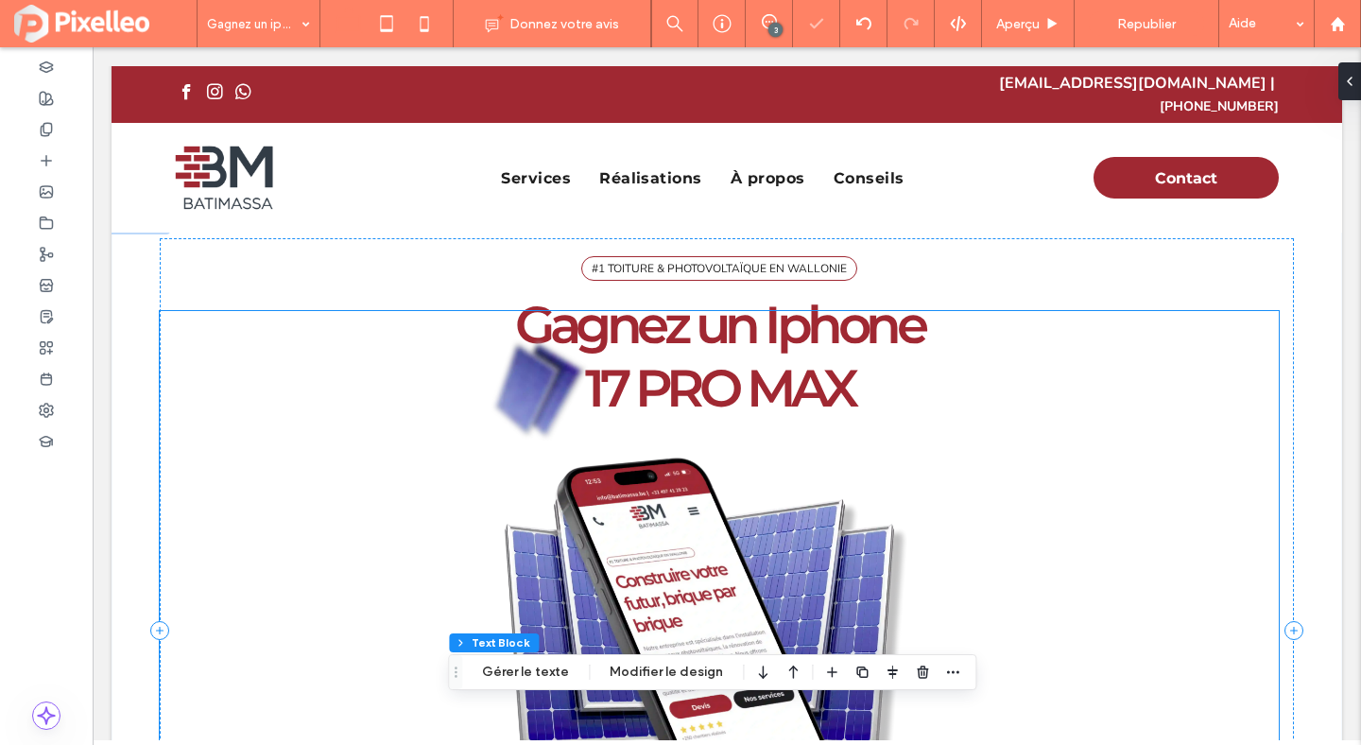
scroll to position [0, 0]
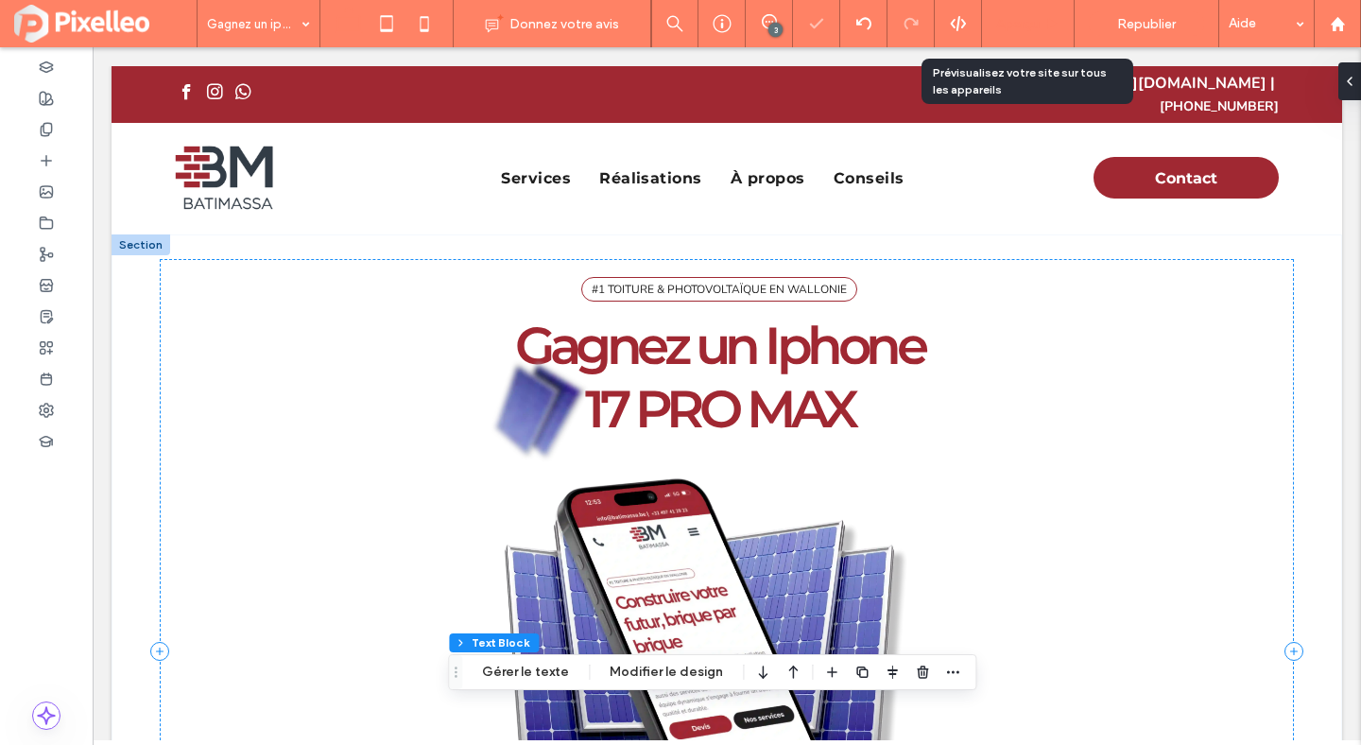
click at [1016, 25] on span "Aperçu" at bounding box center [1017, 24] width 43 height 16
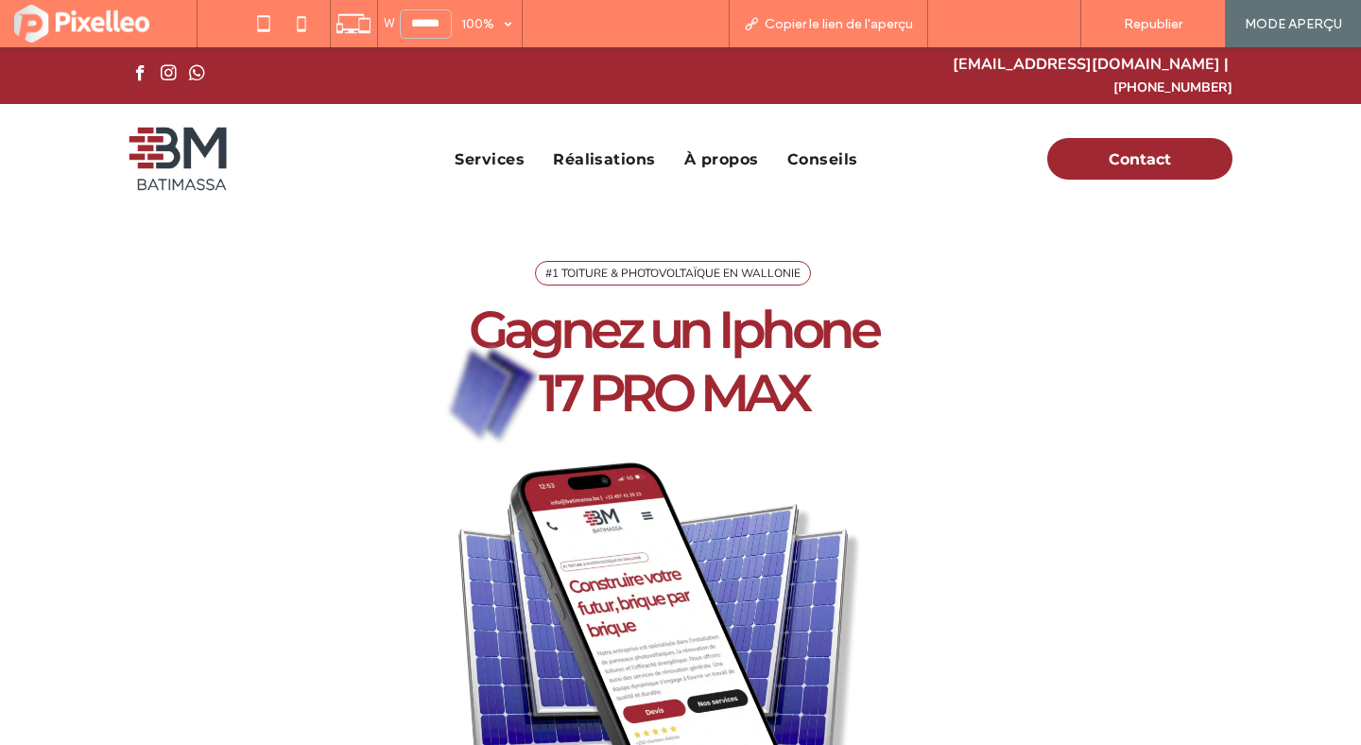
click at [1044, 18] on span "Retour à l'éditeur" at bounding box center [1013, 24] width 105 height 16
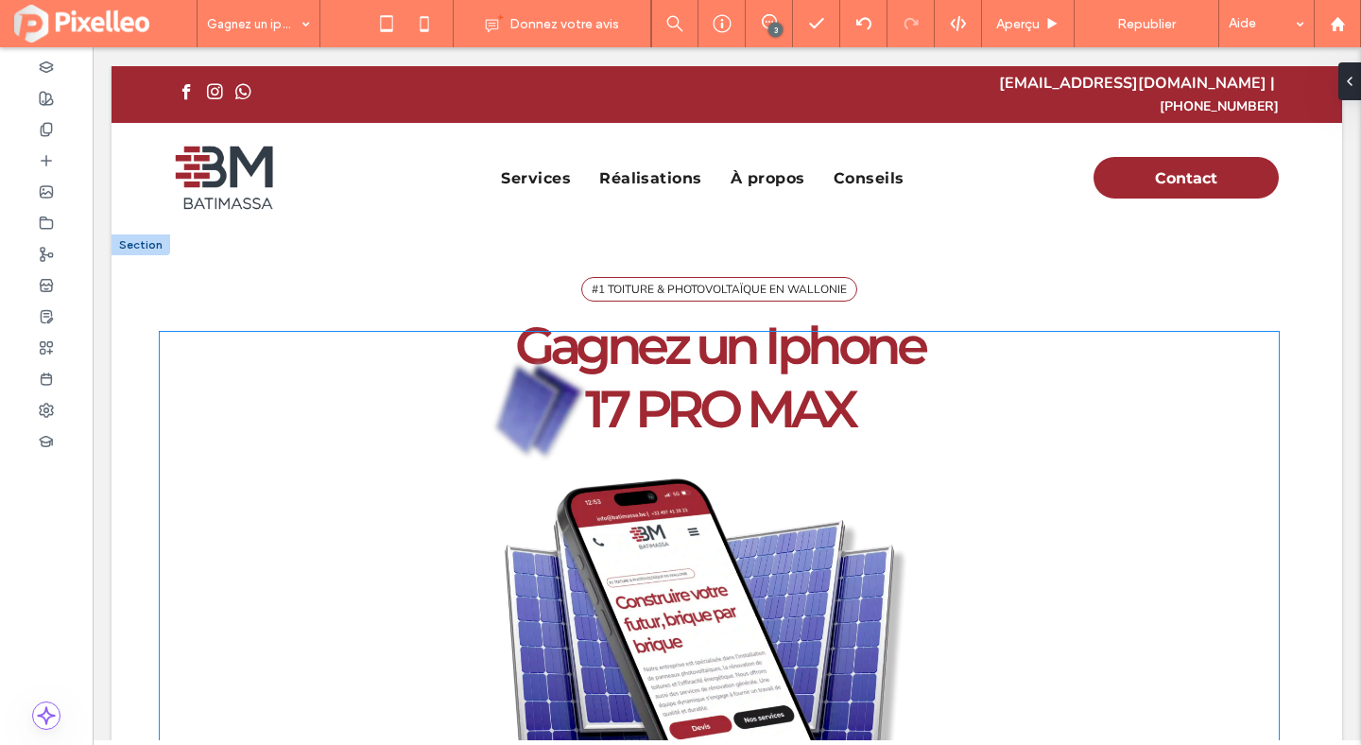
click at [708, 372] on img at bounding box center [719, 600] width 1119 height 536
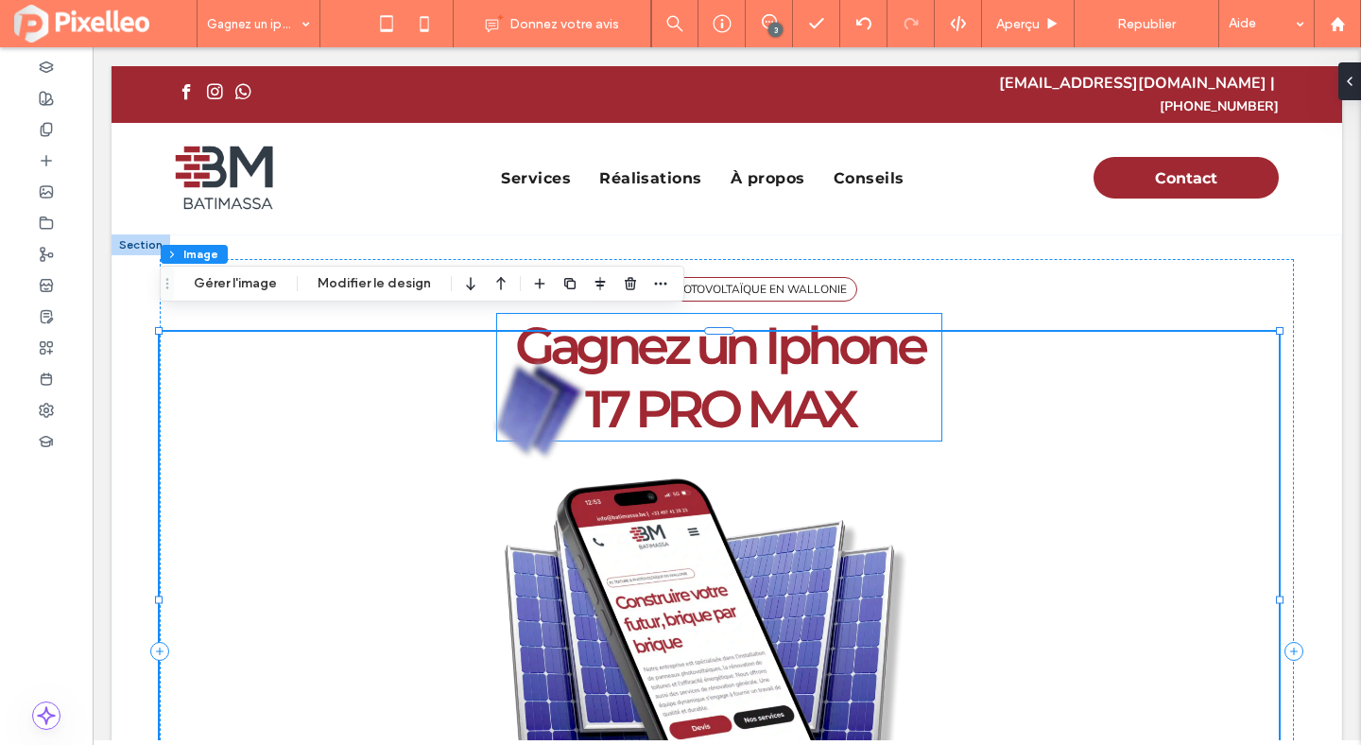
click at [764, 314] on span "Gagnez un Iphone" at bounding box center [719, 345] width 408 height 63
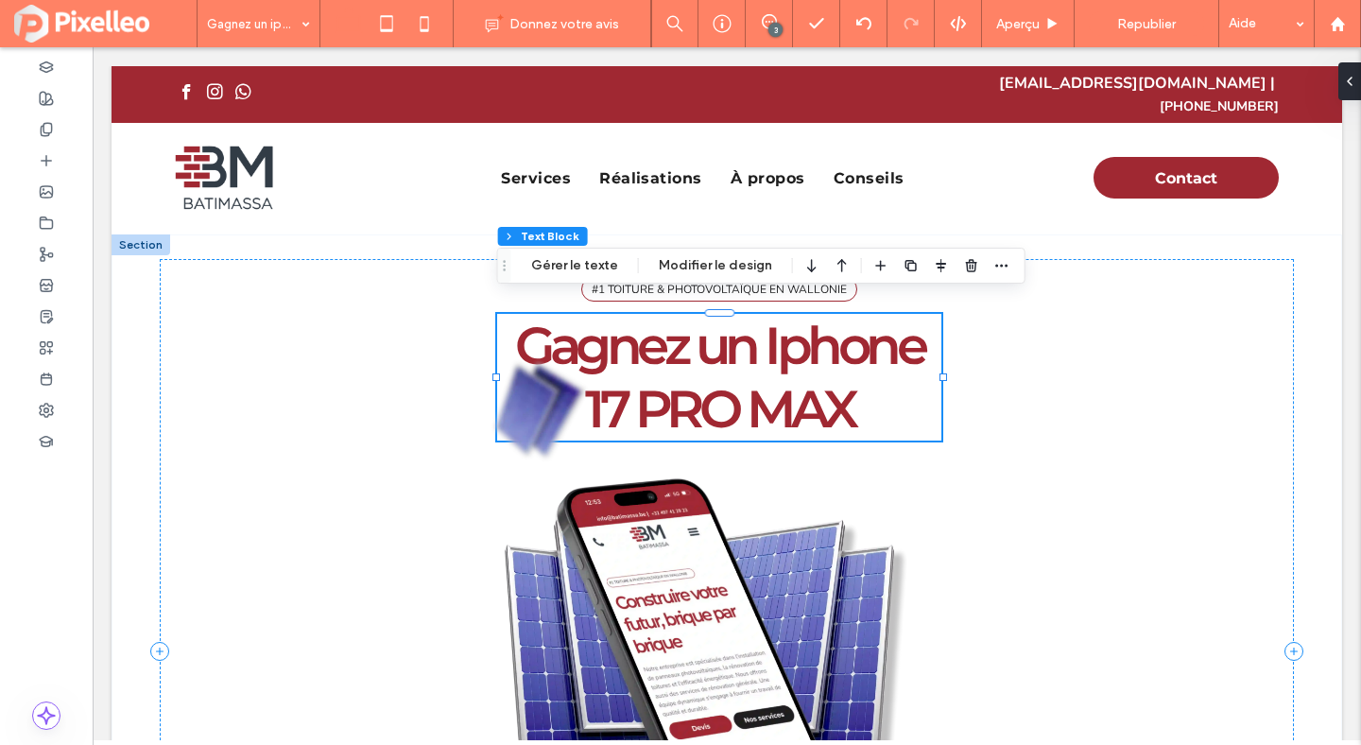
click at [764, 314] on span "Gagnez un Iphone" at bounding box center [719, 345] width 408 height 63
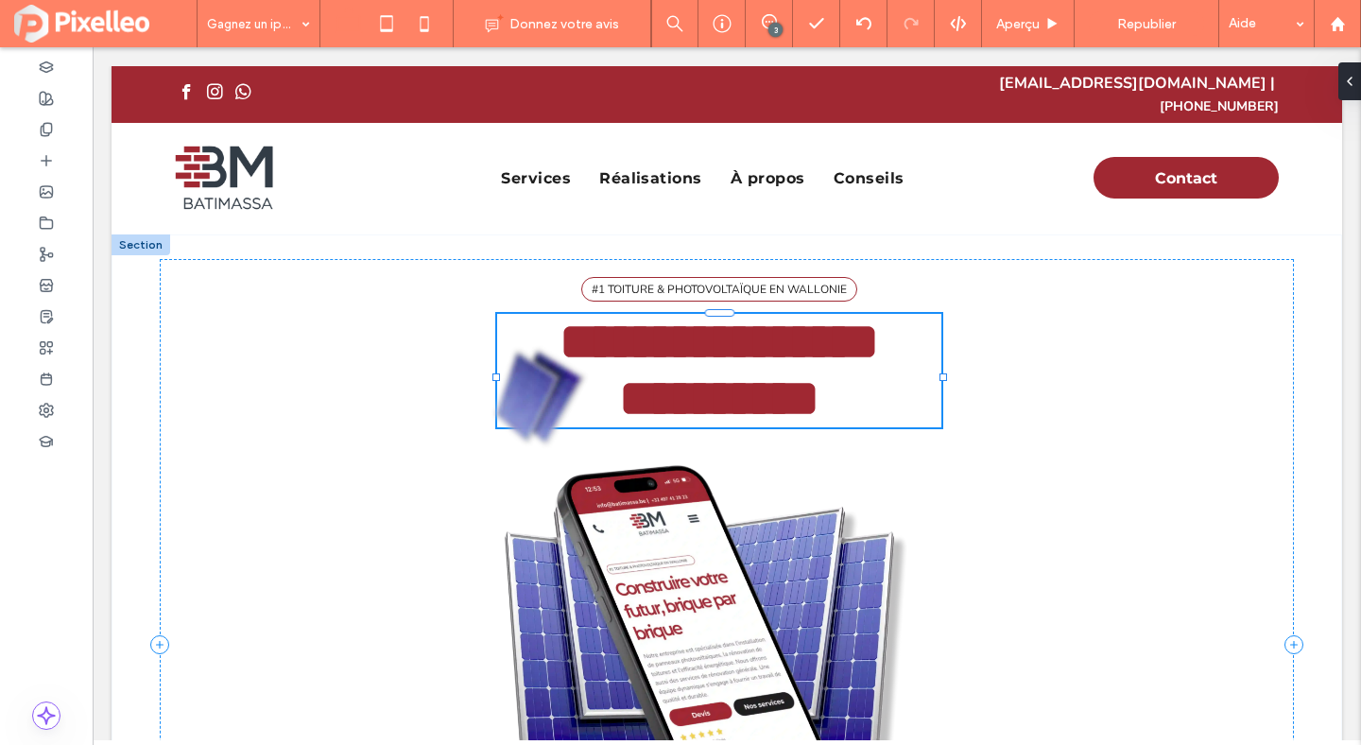
type input "**********"
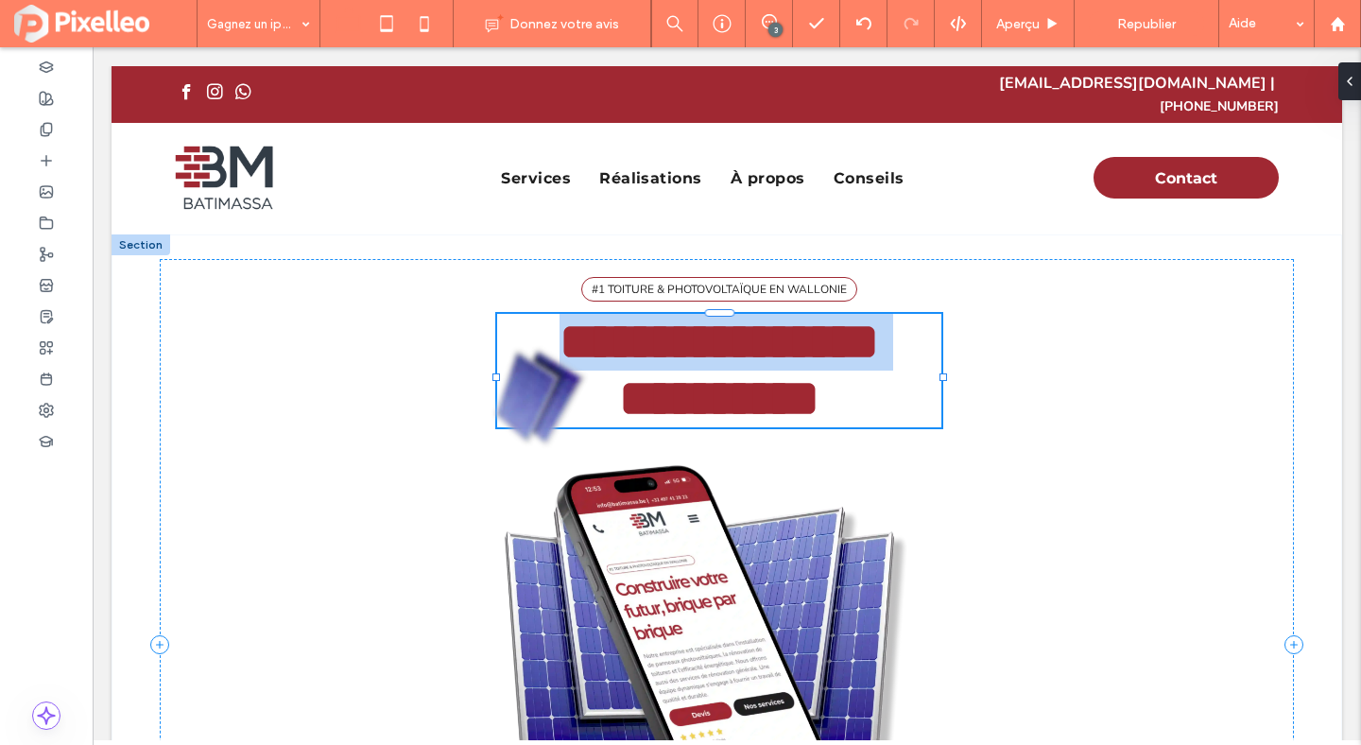
click at [764, 316] on span "**********" at bounding box center [719, 342] width 319 height 52
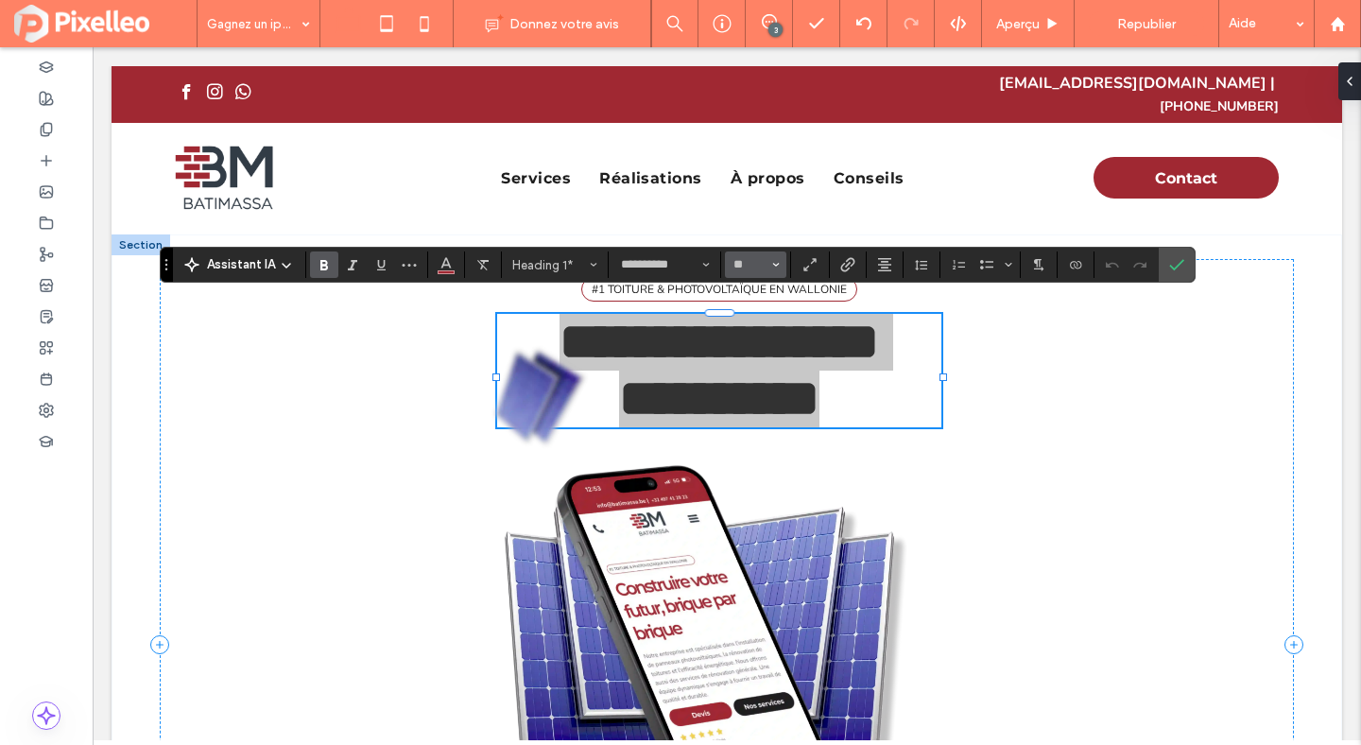
click at [728, 255] on button "**" at bounding box center [755, 264] width 61 height 26
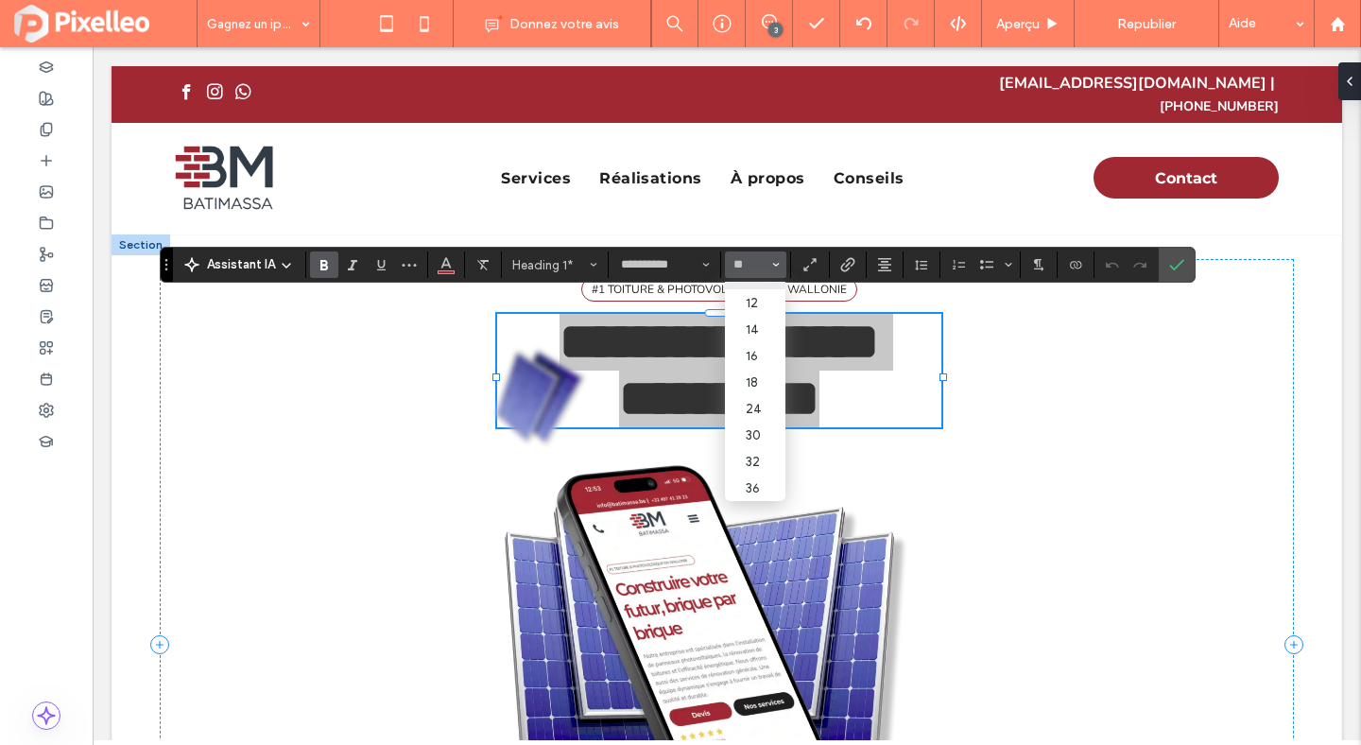
scroll to position [219, 0]
click at [757, 458] on label "72" at bounding box center [755, 461] width 60 height 26
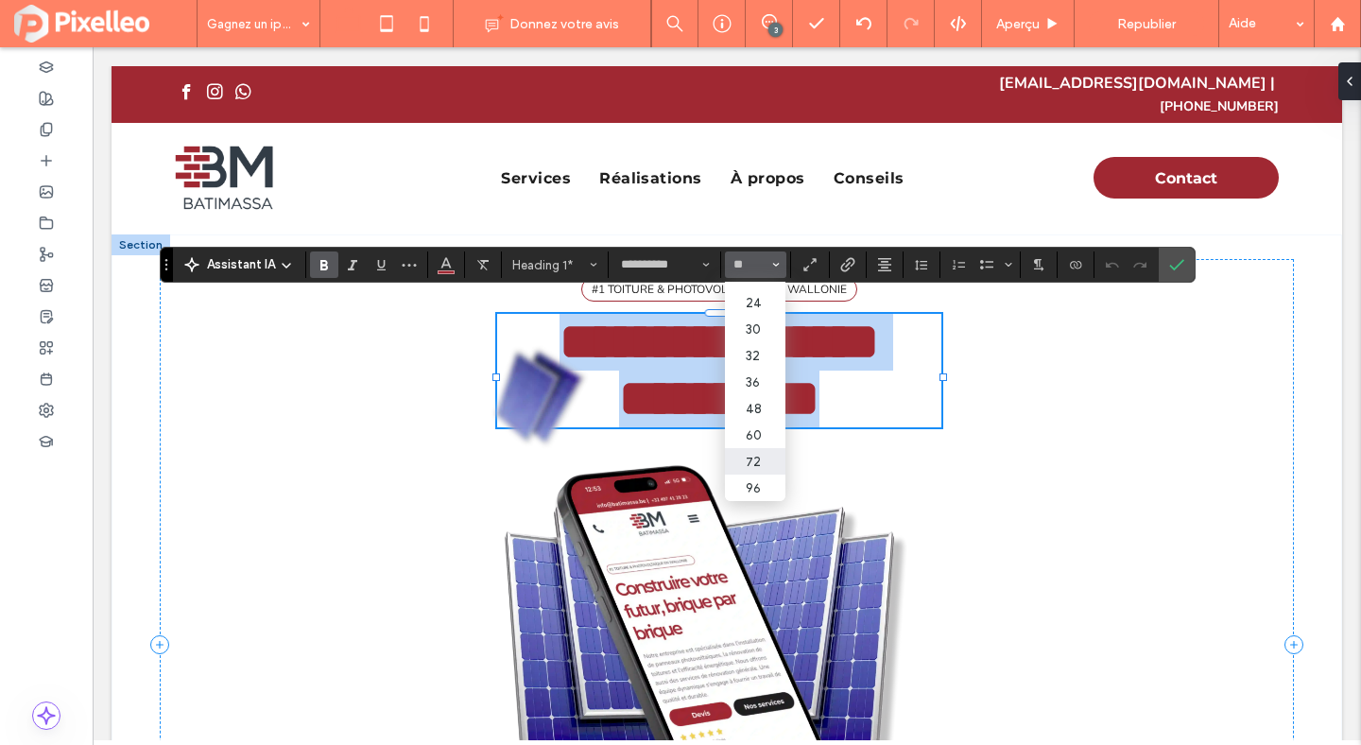
type input "**"
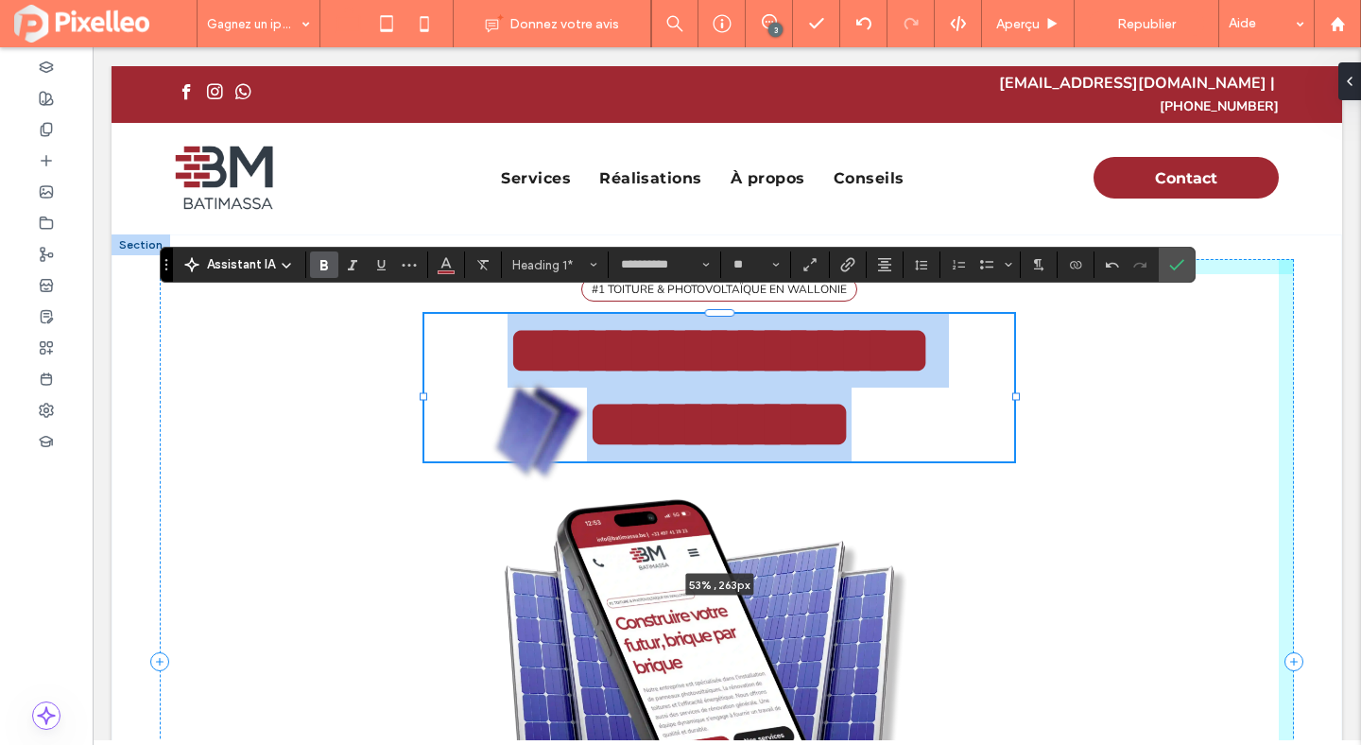
drag, startPoint x: 943, startPoint y: 418, endPoint x: 1016, endPoint y: 403, distance: 74.3
click at [1016, 403] on div "**********" at bounding box center [727, 661] width 1134 height 855
type input "**"
type input "****"
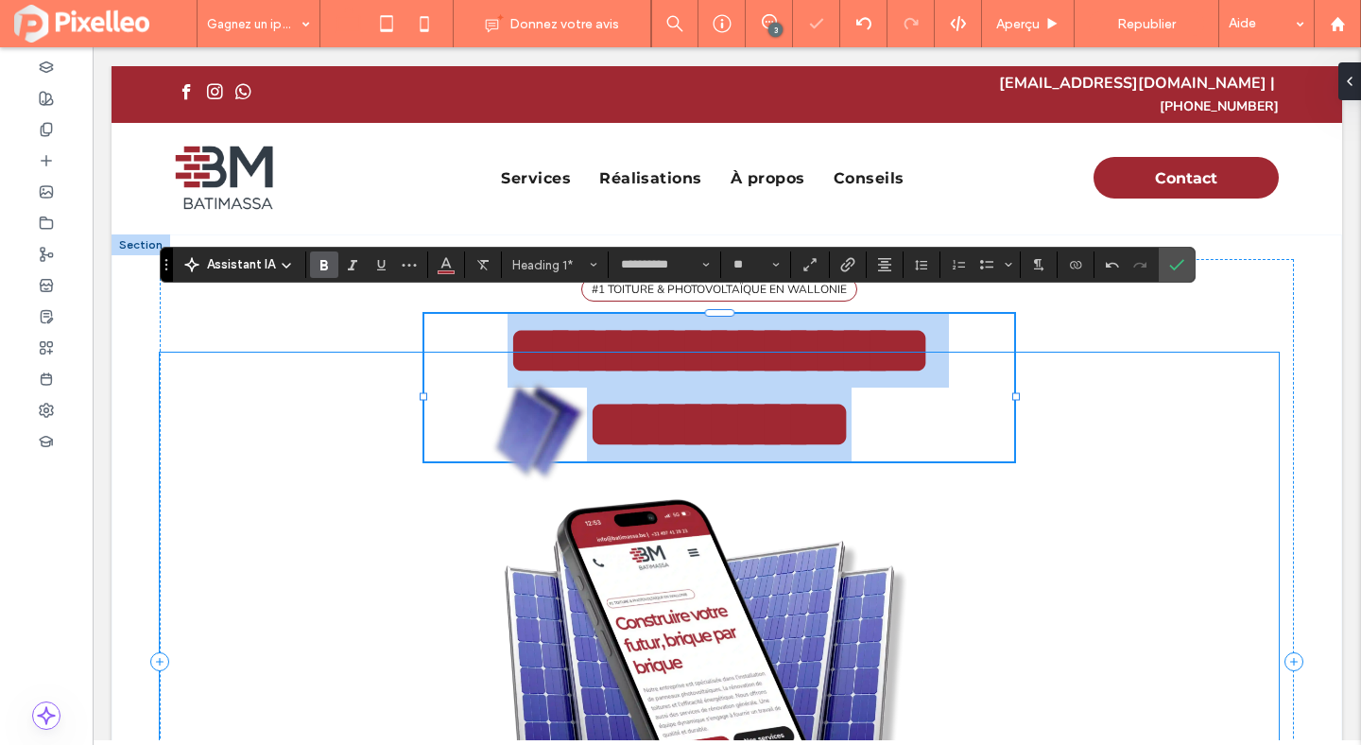
click at [940, 582] on img at bounding box center [719, 621] width 1119 height 536
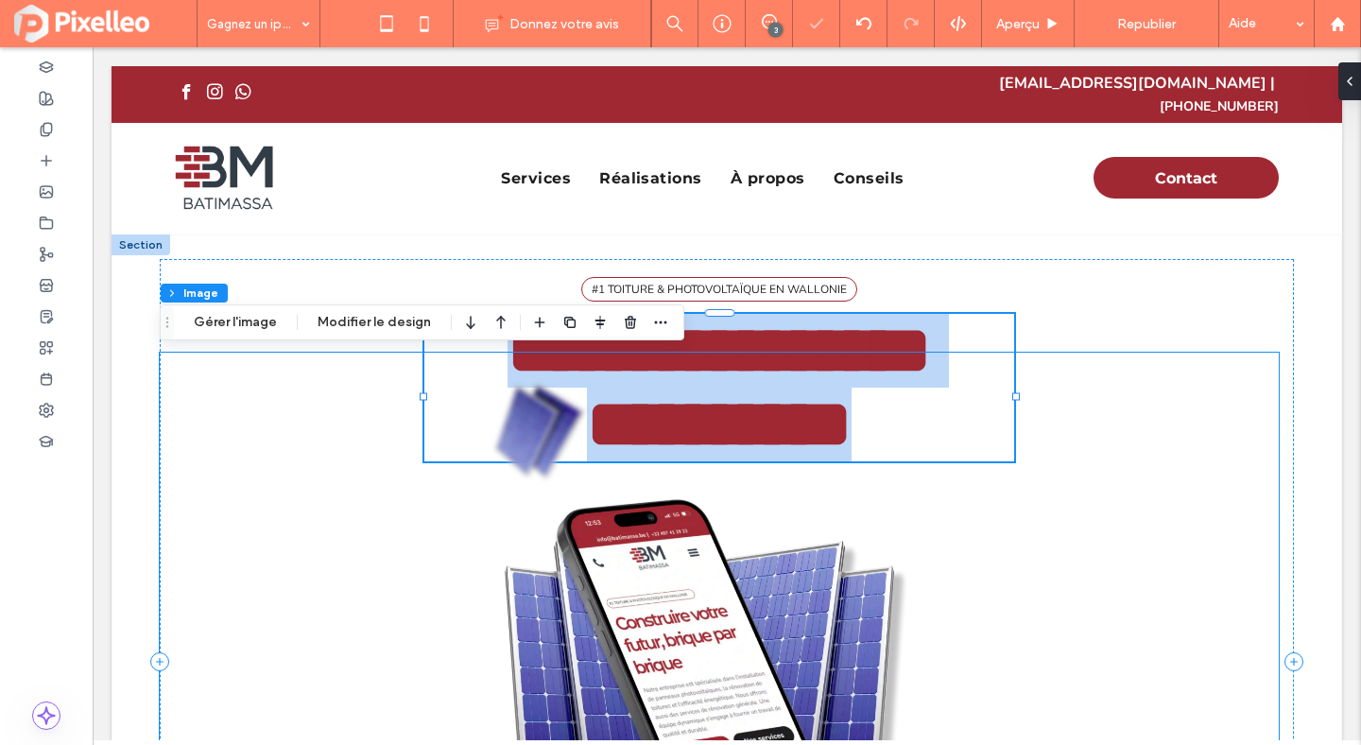
type input "*"
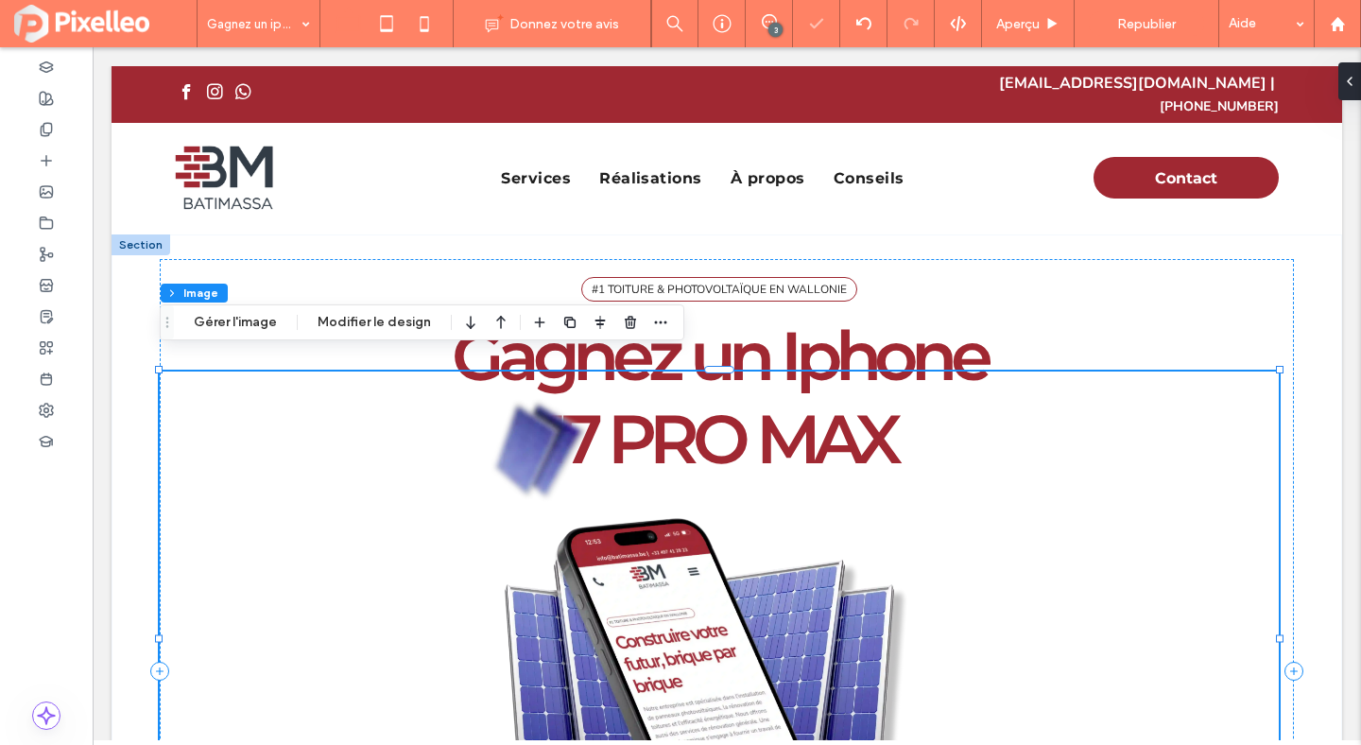
click at [513, 433] on img at bounding box center [719, 639] width 1119 height 536
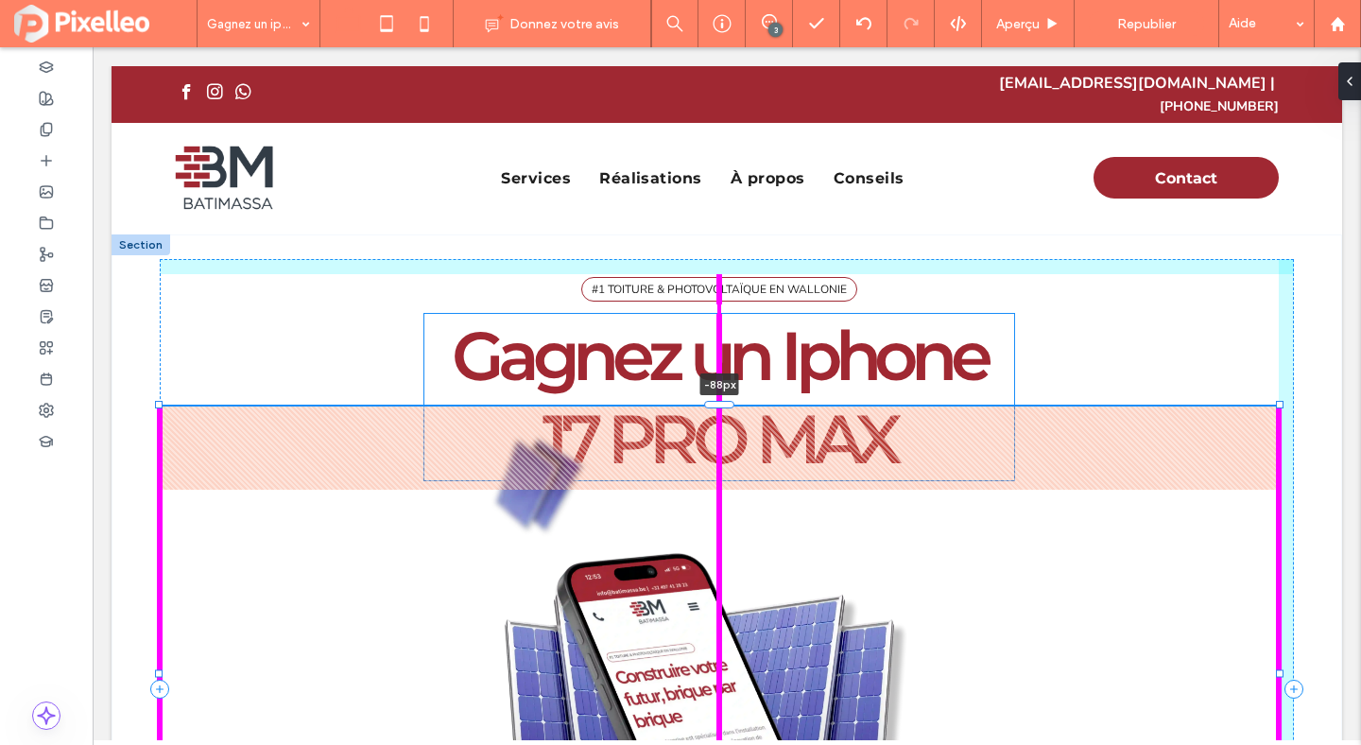
drag, startPoint x: 717, startPoint y: 353, endPoint x: 681, endPoint y: 388, distance: 50.1
click at [161, 406] on div at bounding box center [160, 406] width 1 height 1
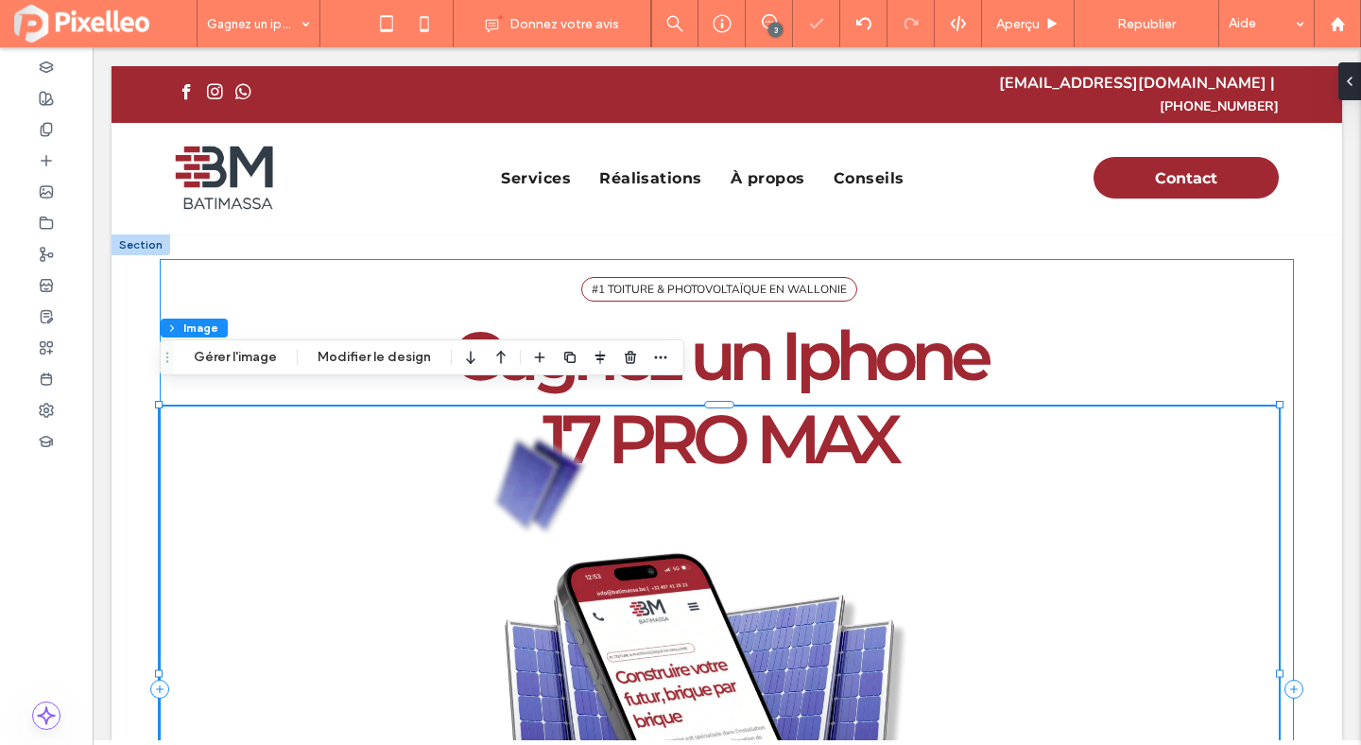
click at [1114, 348] on div "#1 TOITURE & PHOTOVOLTAÏQUE EN WALLONIE Gagnez un Iphone 17 PRO MAX -88px Passe…" at bounding box center [727, 688] width 1134 height 859
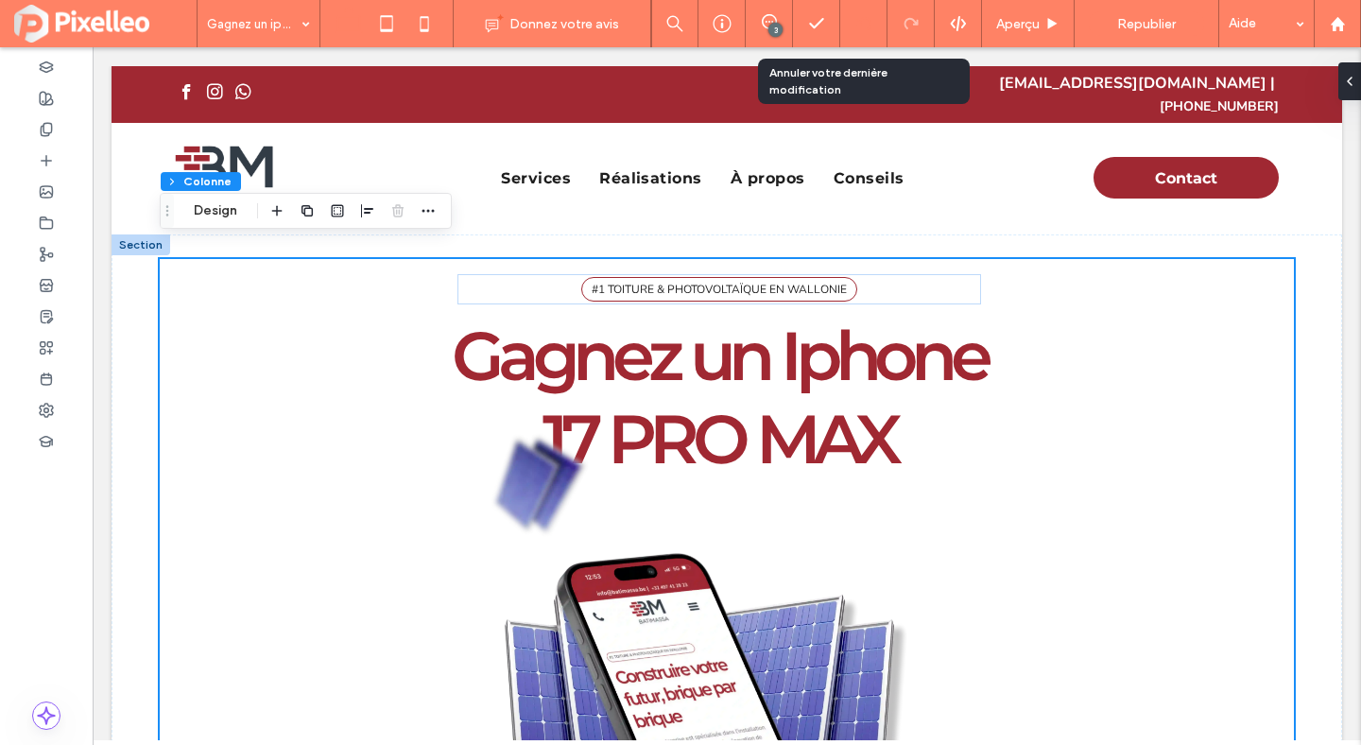
click at [860, 28] on icon at bounding box center [863, 23] width 15 height 15
click at [859, 25] on use at bounding box center [862, 23] width 15 height 12
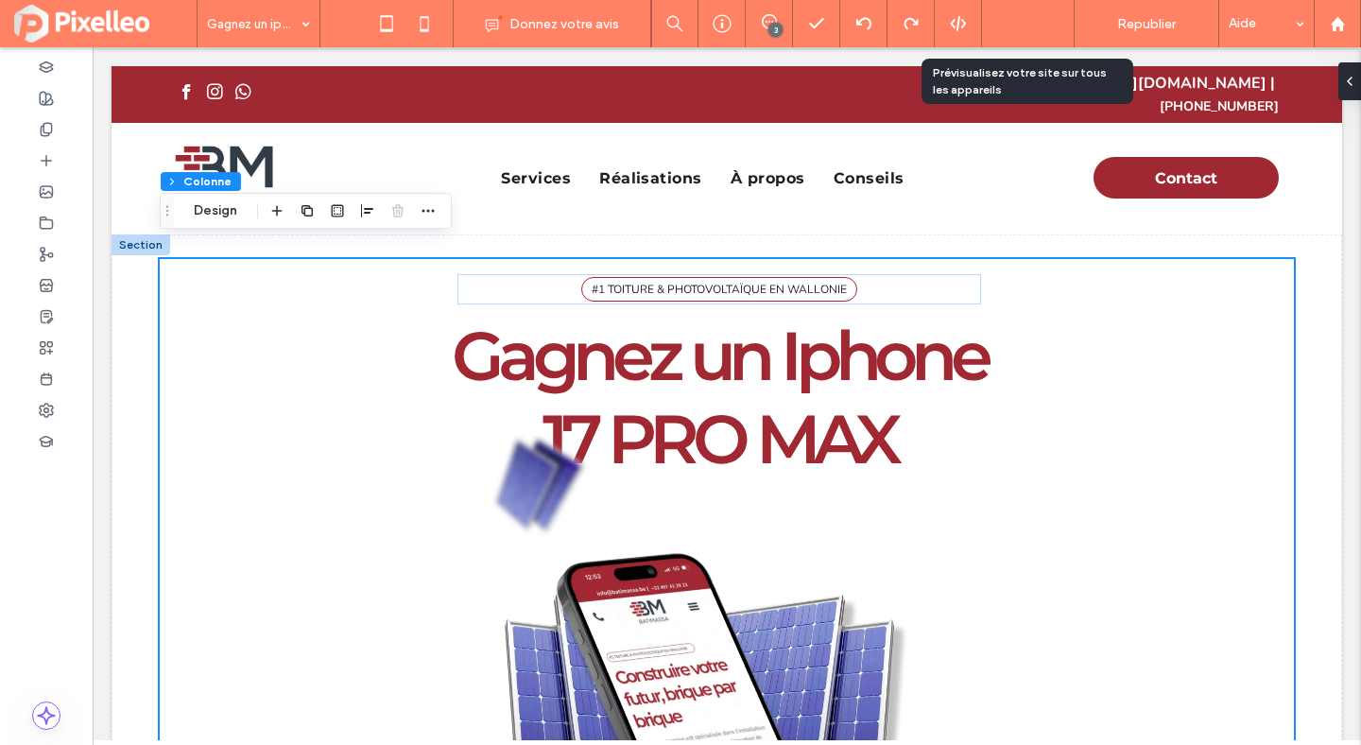
click at [1024, 27] on span "Aperçu" at bounding box center [1017, 24] width 43 height 16
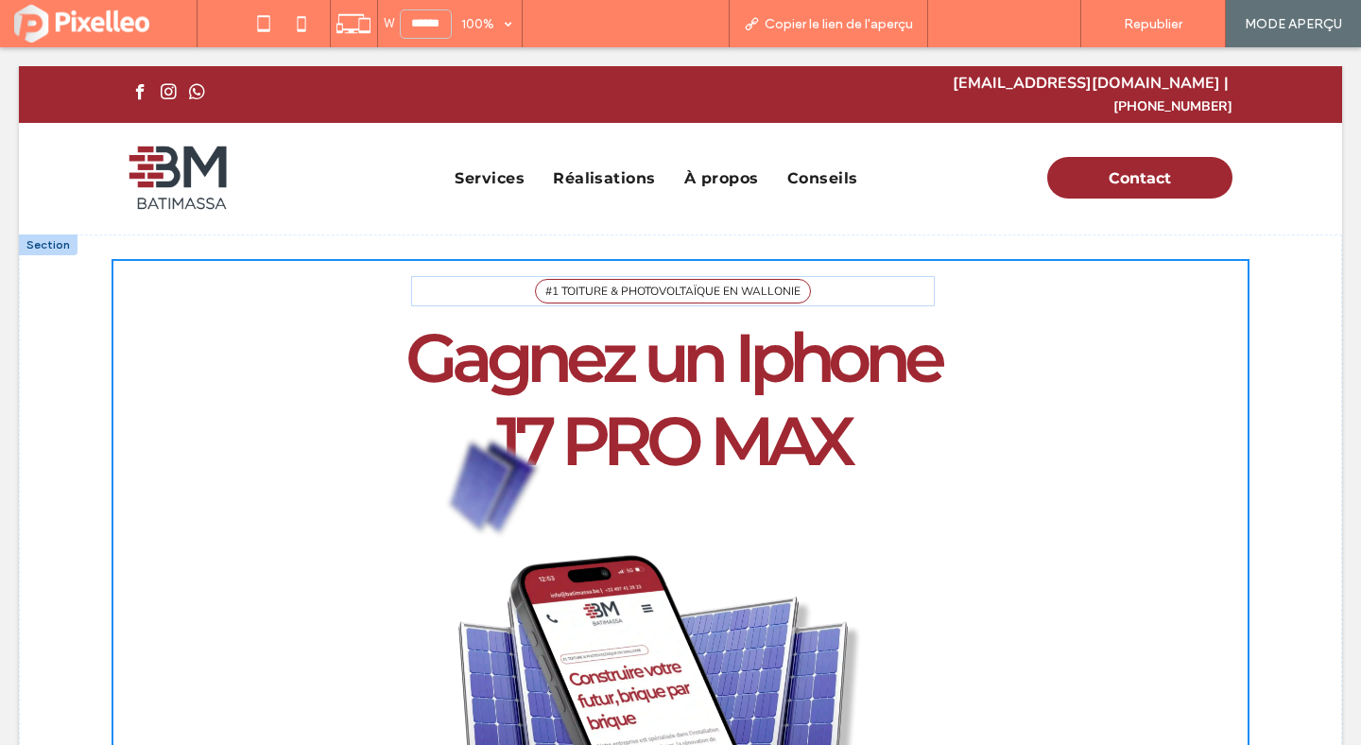
click at [984, 26] on span "Retour à l'éditeur" at bounding box center [1013, 24] width 105 height 16
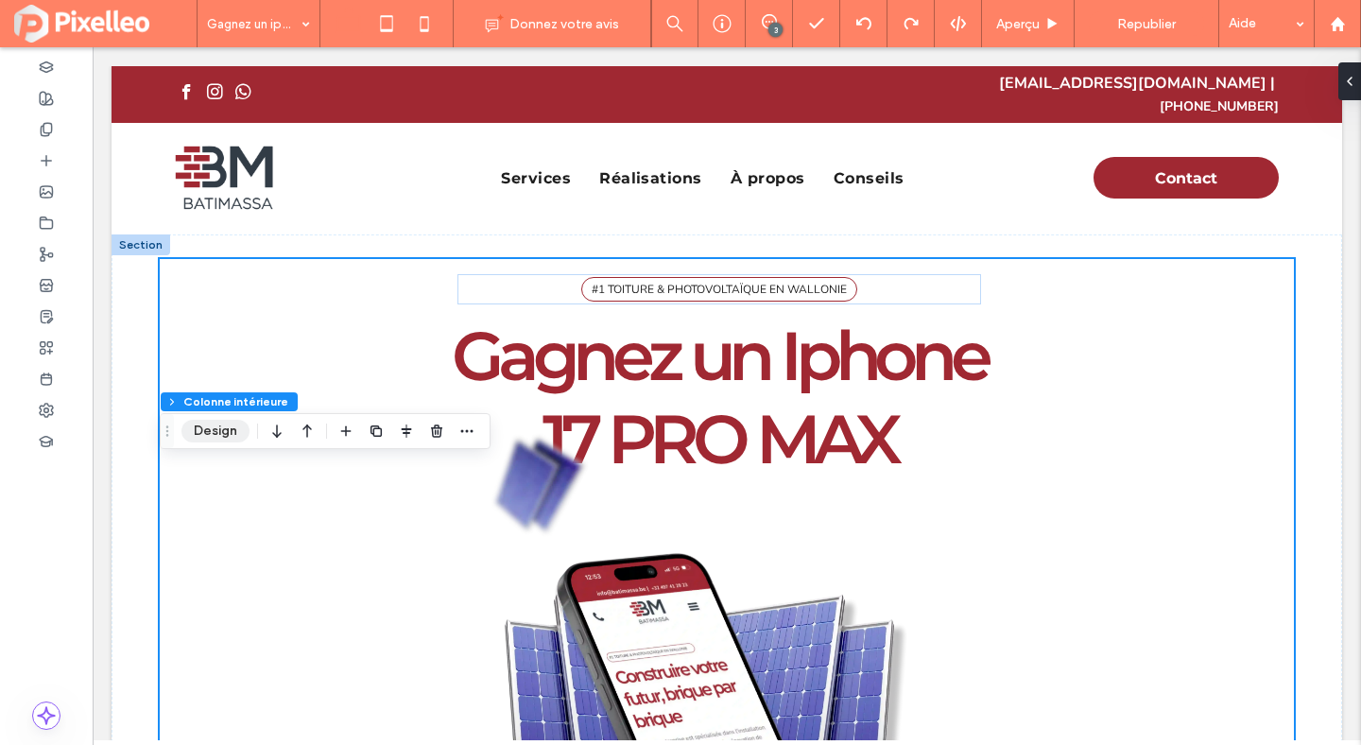
click at [219, 426] on button "Design" at bounding box center [215, 431] width 68 height 23
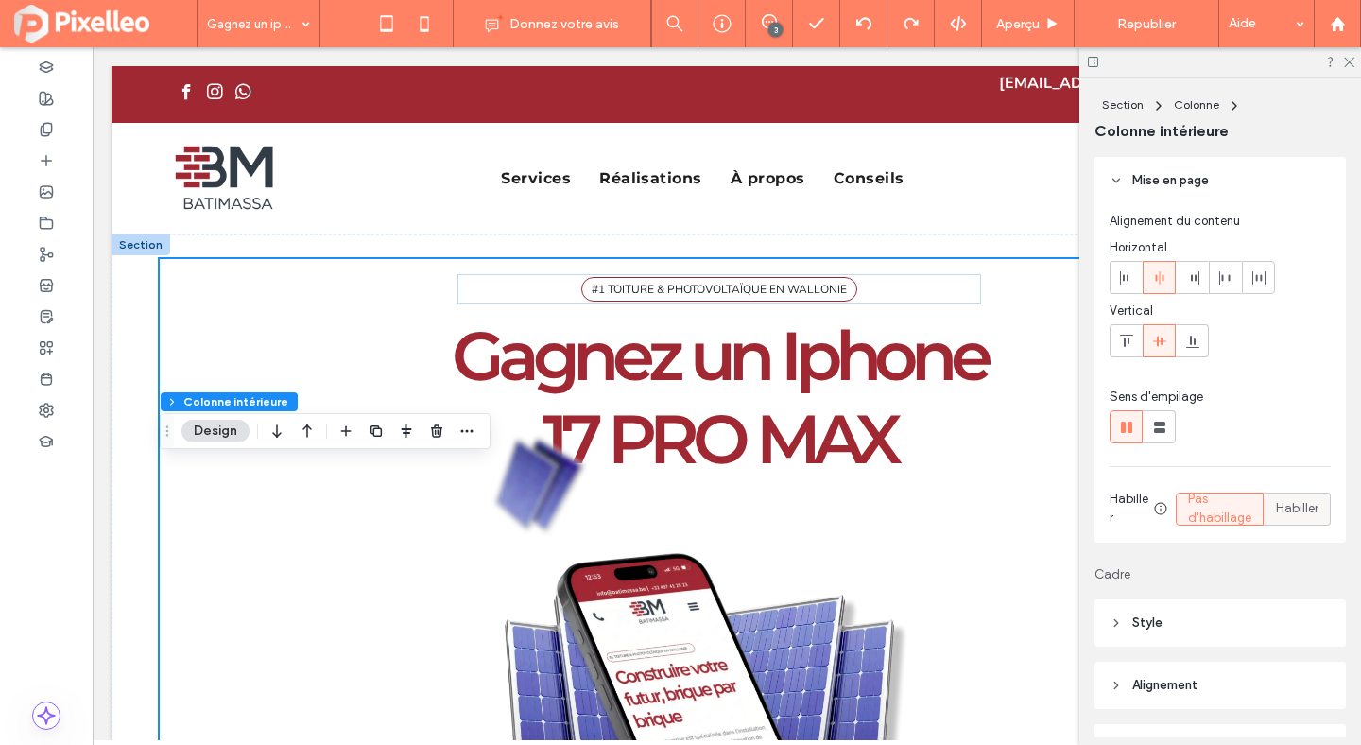
scroll to position [297, 0]
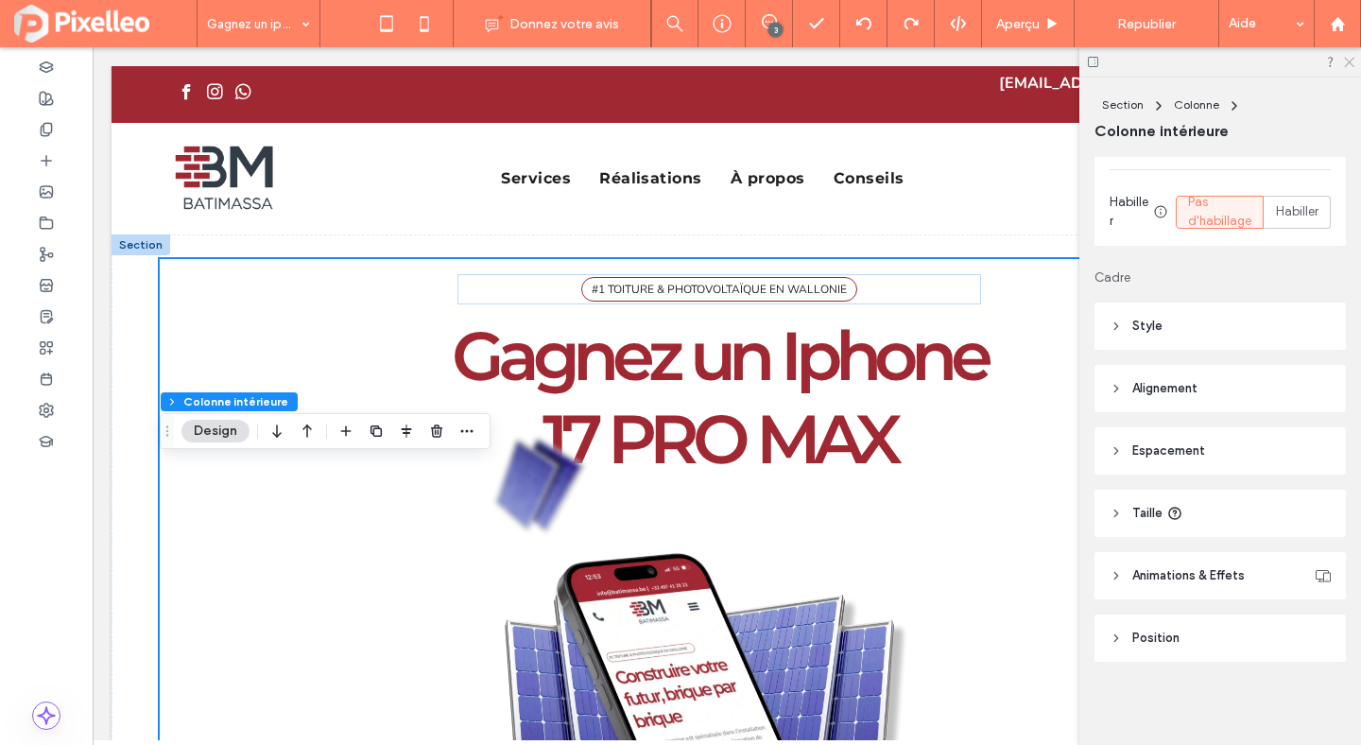
click at [1348, 60] on use at bounding box center [1349, 63] width 10 height 10
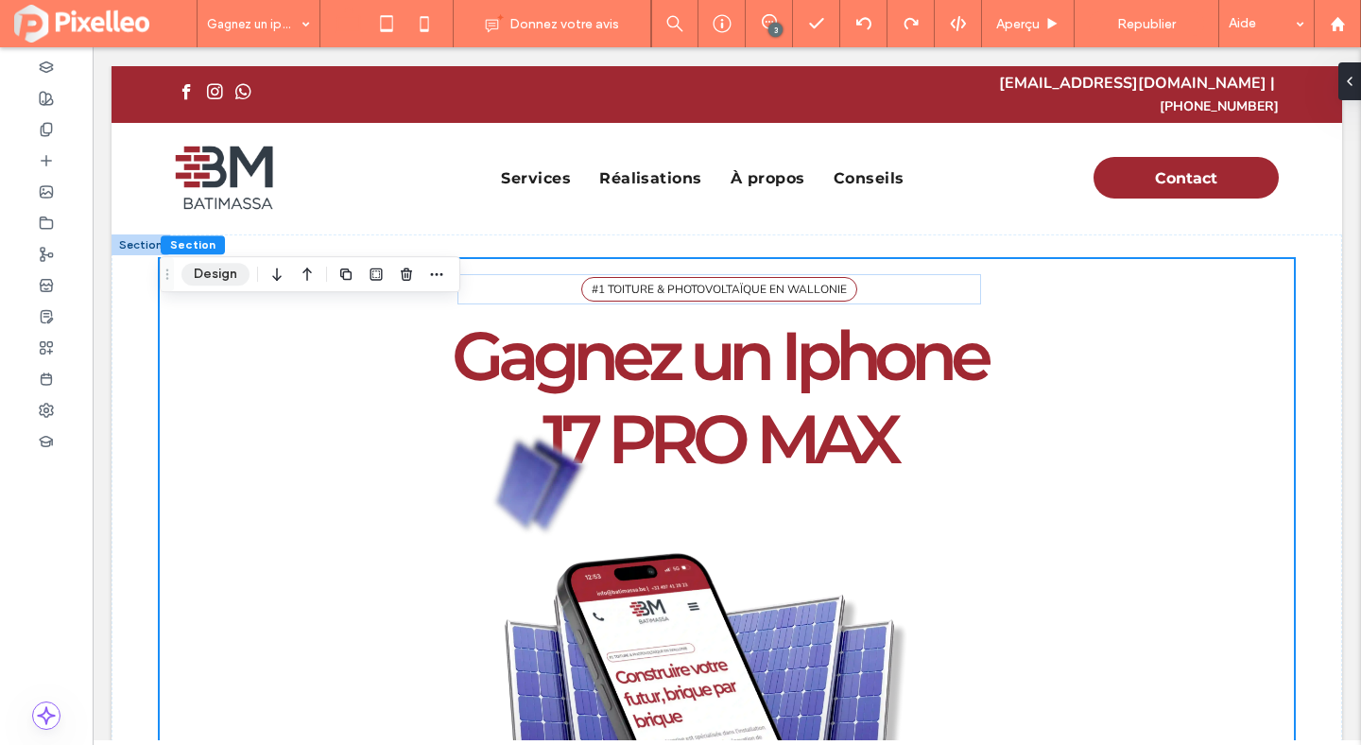
click at [221, 281] on button "Design" at bounding box center [215, 274] width 68 height 23
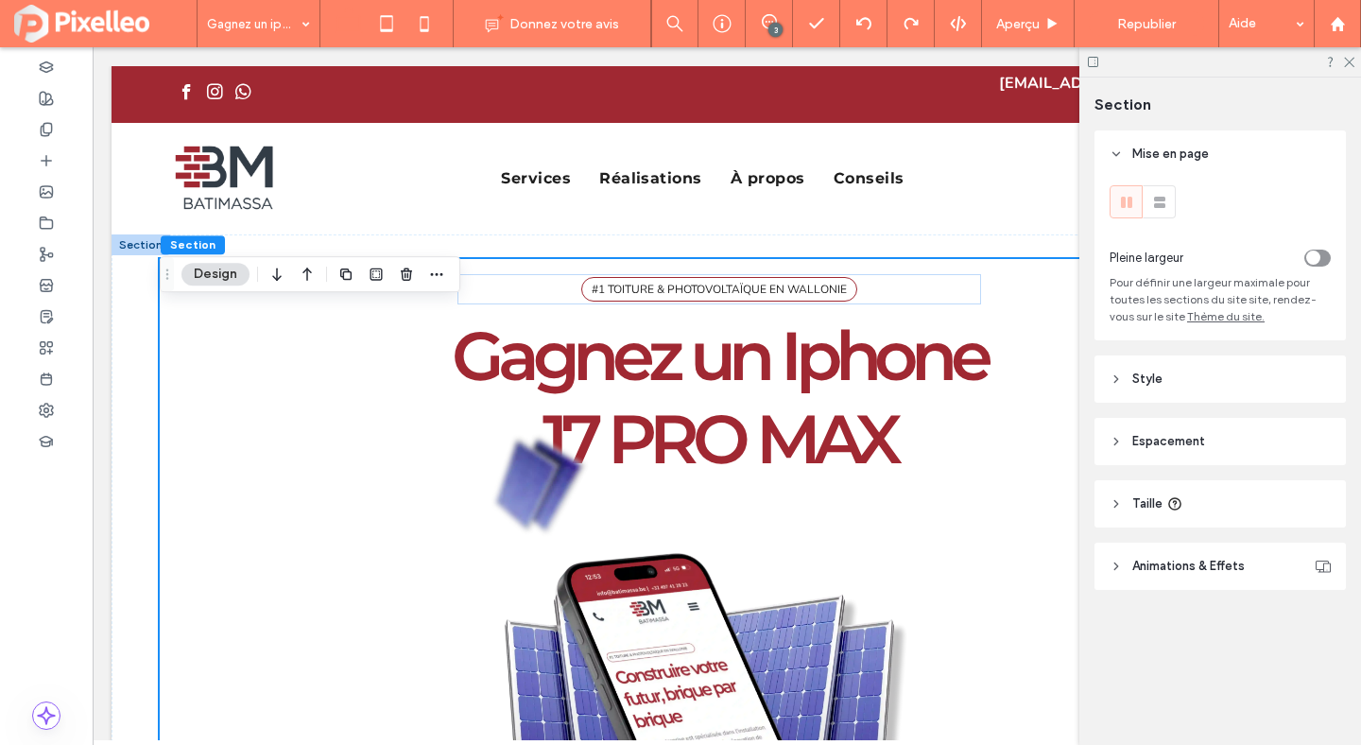
click at [1148, 390] on header "Style" at bounding box center [1220, 378] width 251 height 47
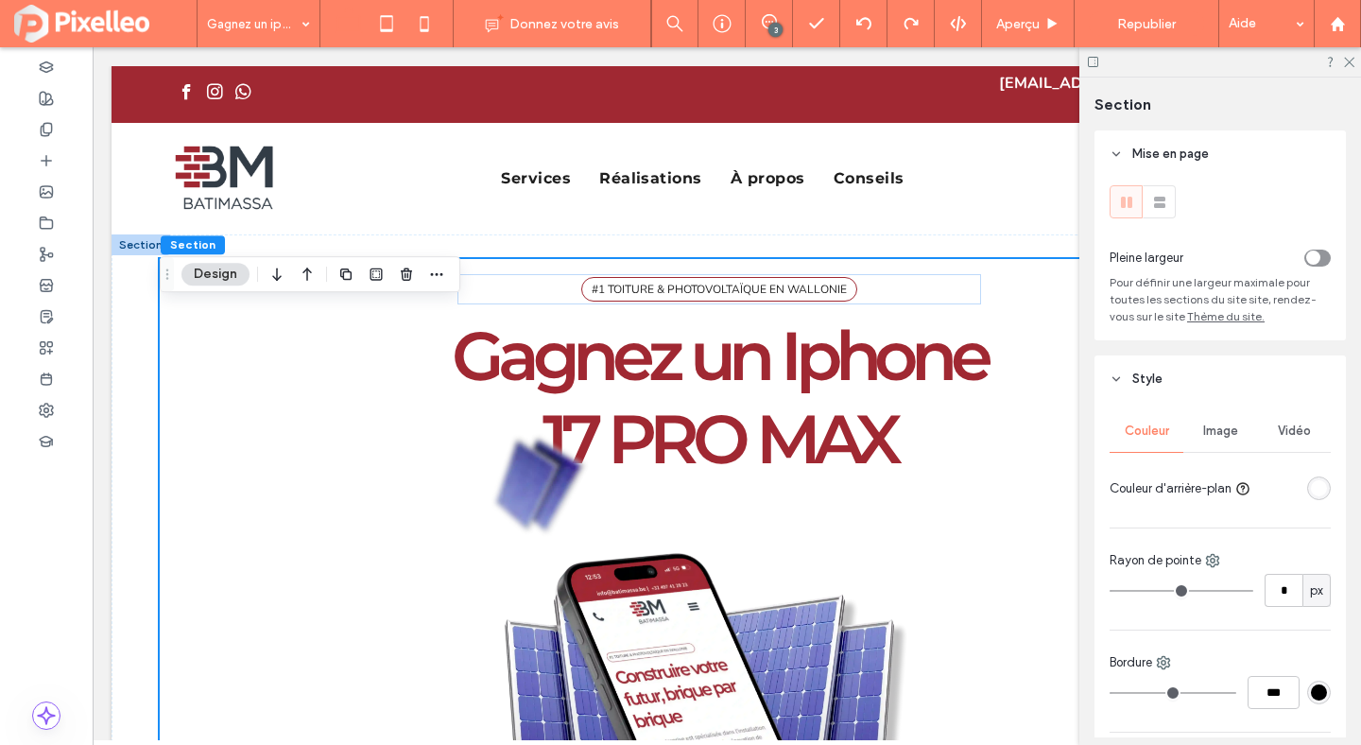
click at [1117, 380] on use at bounding box center [1117, 379] width 7 height 4
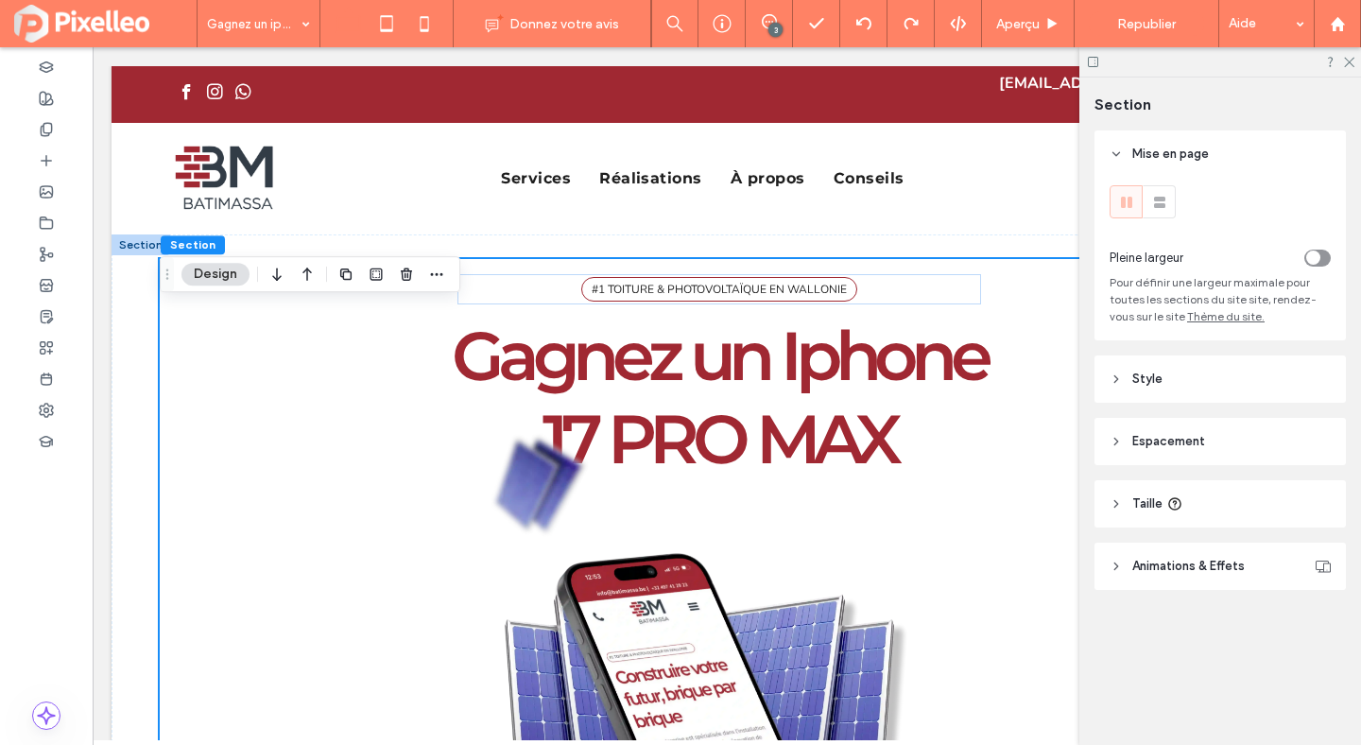
click at [1147, 444] on span "Espacement" at bounding box center [1168, 441] width 73 height 19
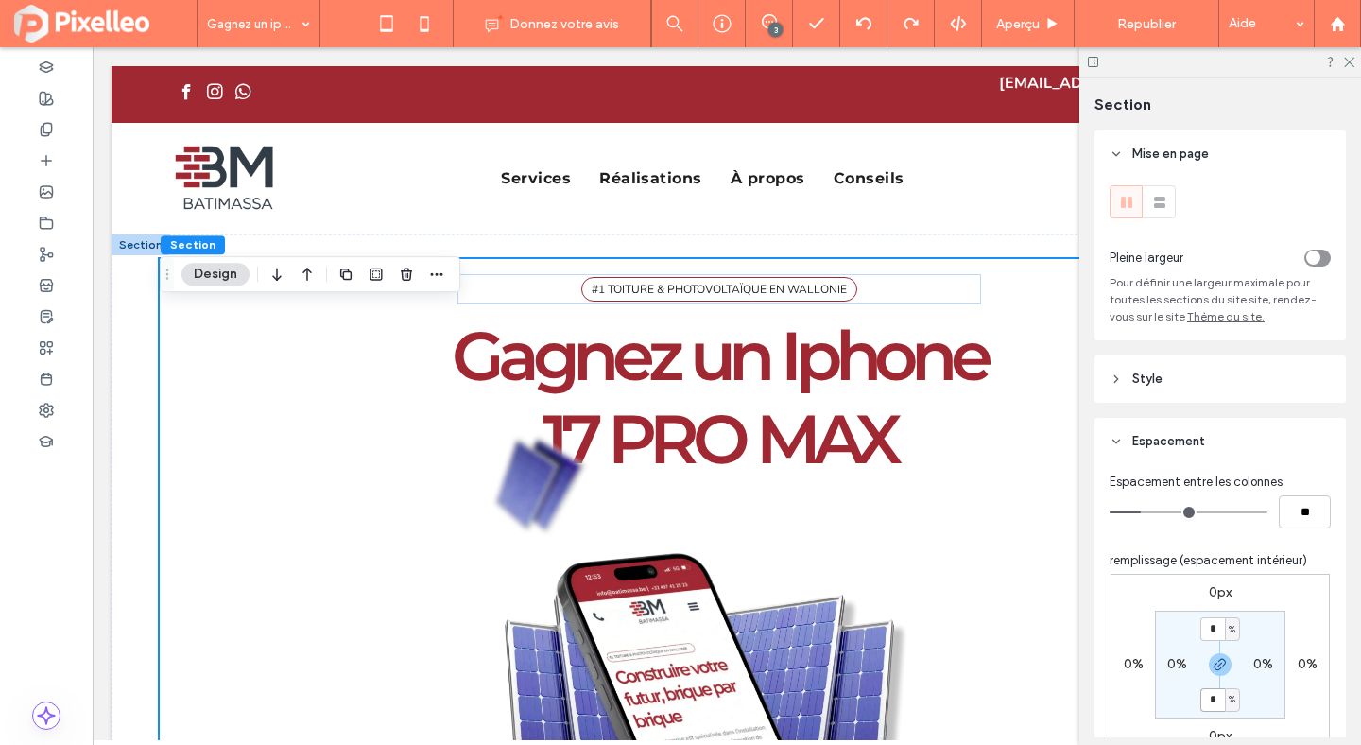
click at [1207, 707] on input "*" at bounding box center [1212, 700] width 25 height 24
type input "*"
click at [1215, 667] on use "button" at bounding box center [1220, 664] width 11 height 11
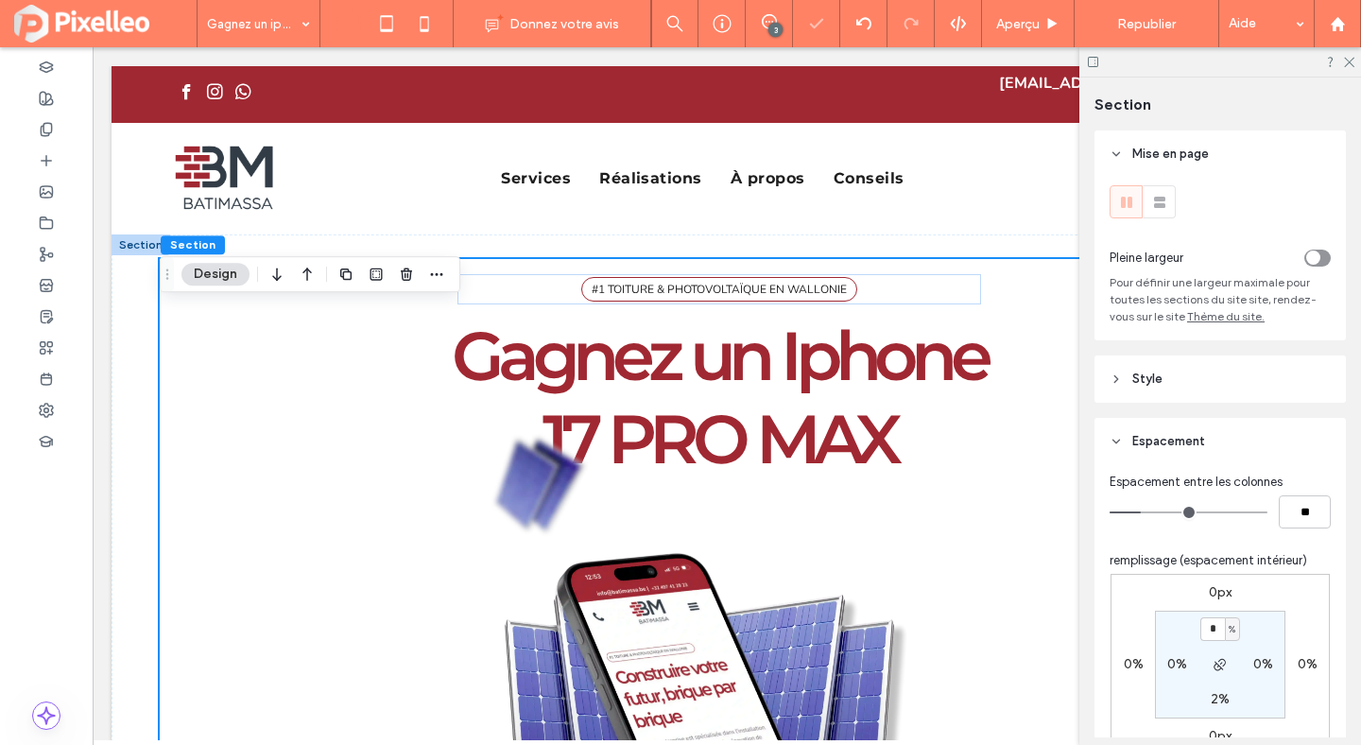
click at [1215, 694] on label "2%" at bounding box center [1220, 699] width 19 height 16
type input "*"
click at [1252, 570] on span "remplissage (espacement intérieur)" at bounding box center [1209, 560] width 198 height 19
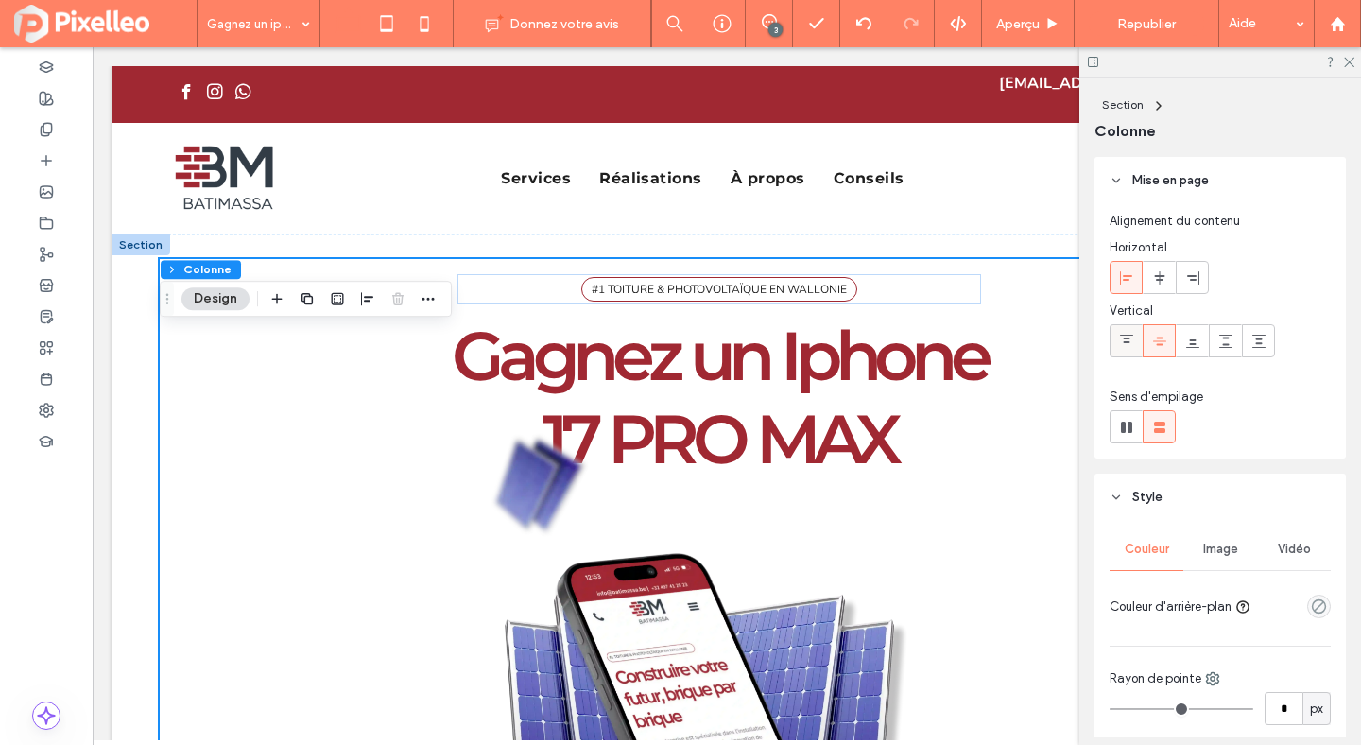
click at [1126, 334] on icon at bounding box center [1126, 341] width 15 height 15
click at [1135, 346] on div at bounding box center [1126, 340] width 31 height 31
click at [1350, 58] on icon at bounding box center [1348, 61] width 12 height 12
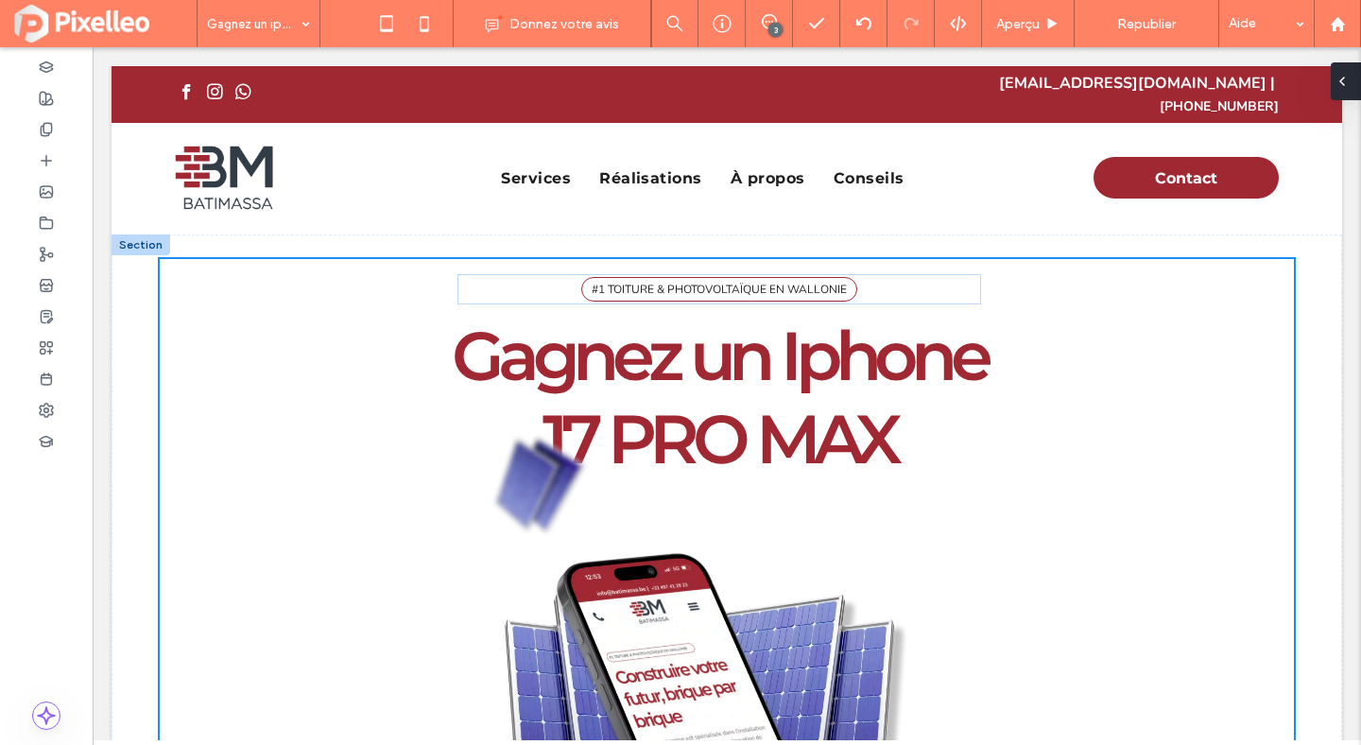
type input "**"
click at [405, 329] on use "button" at bounding box center [406, 335] width 11 height 12
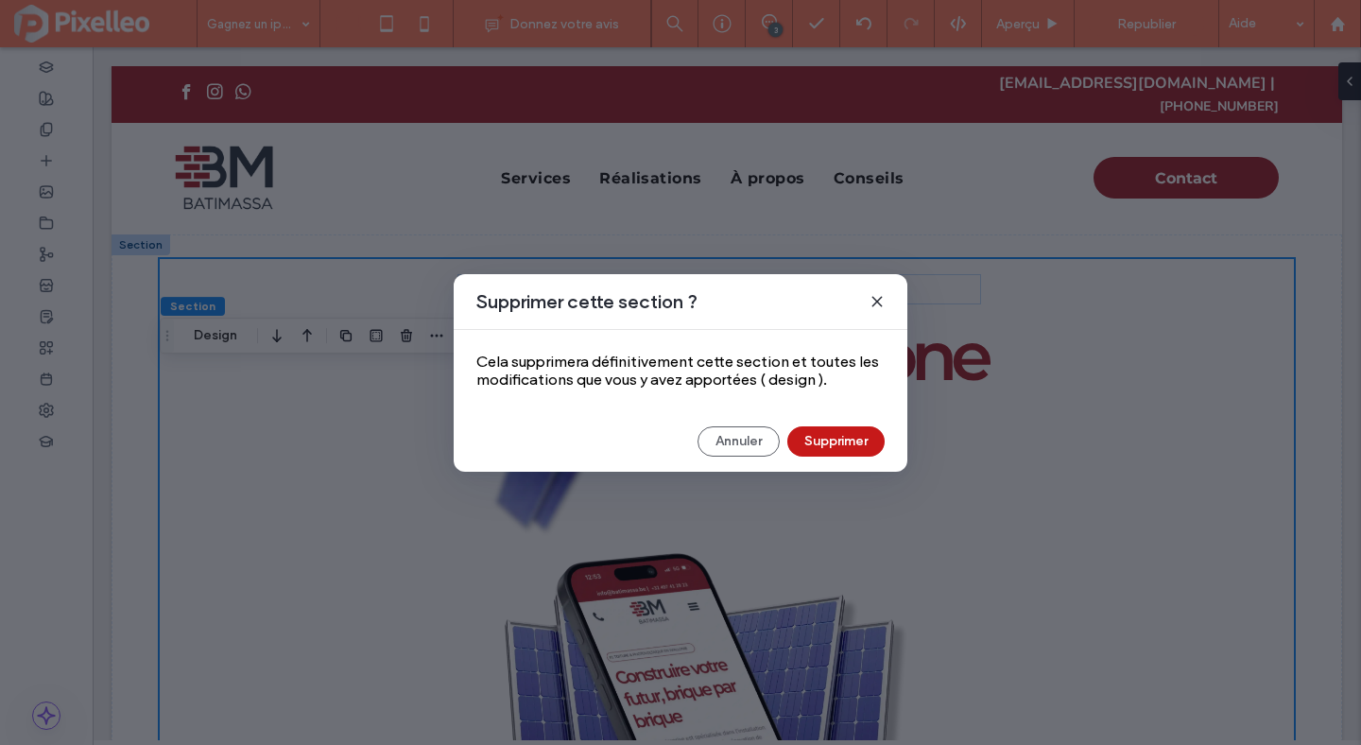
click at [836, 430] on button "Supprimer" at bounding box center [835, 441] width 97 height 30
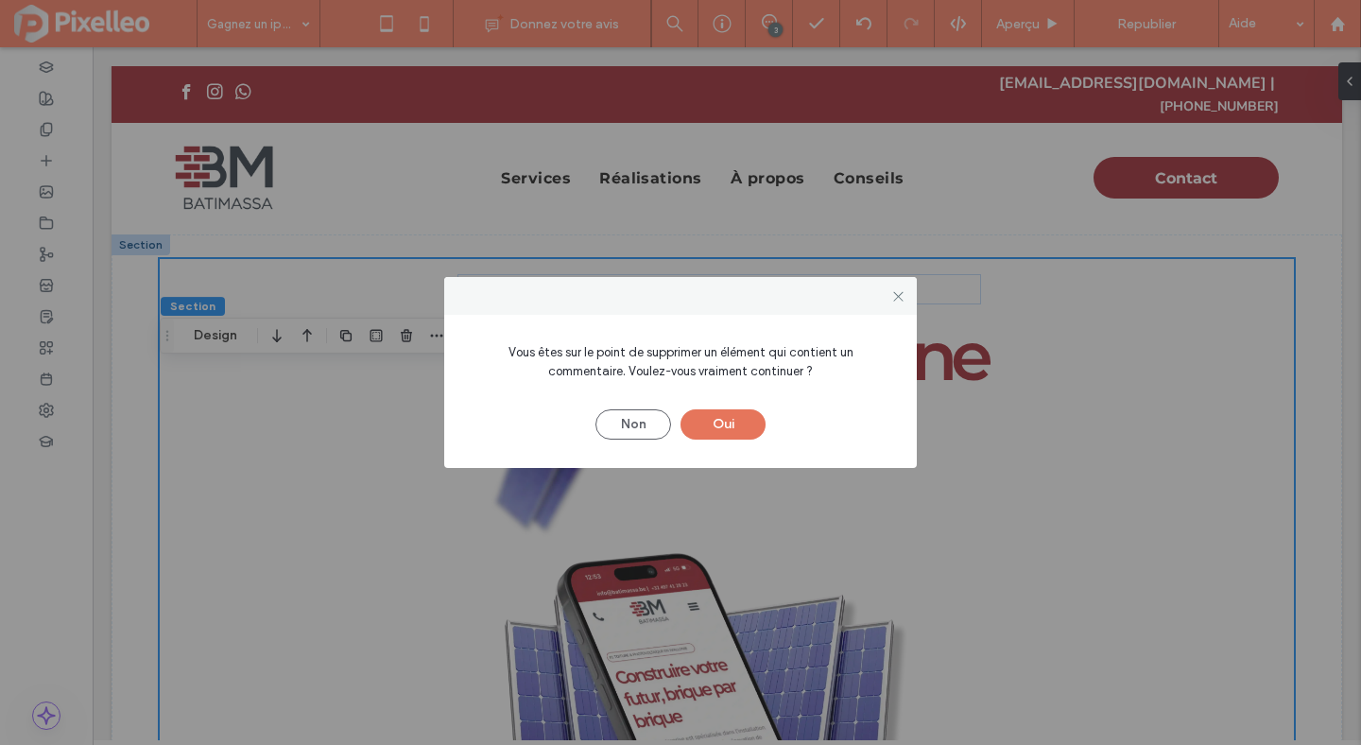
click at [745, 421] on button "Oui" at bounding box center [723, 424] width 85 height 30
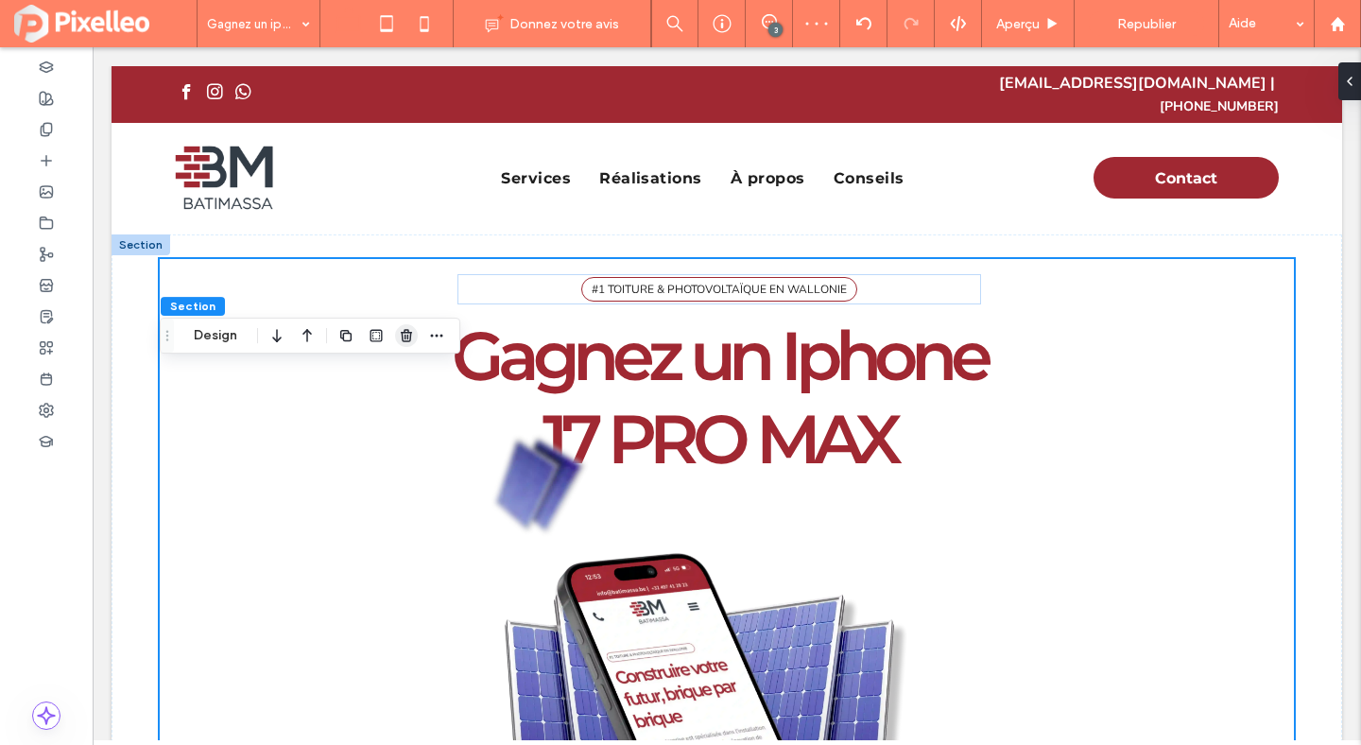
click at [407, 335] on use "button" at bounding box center [406, 335] width 11 height 12
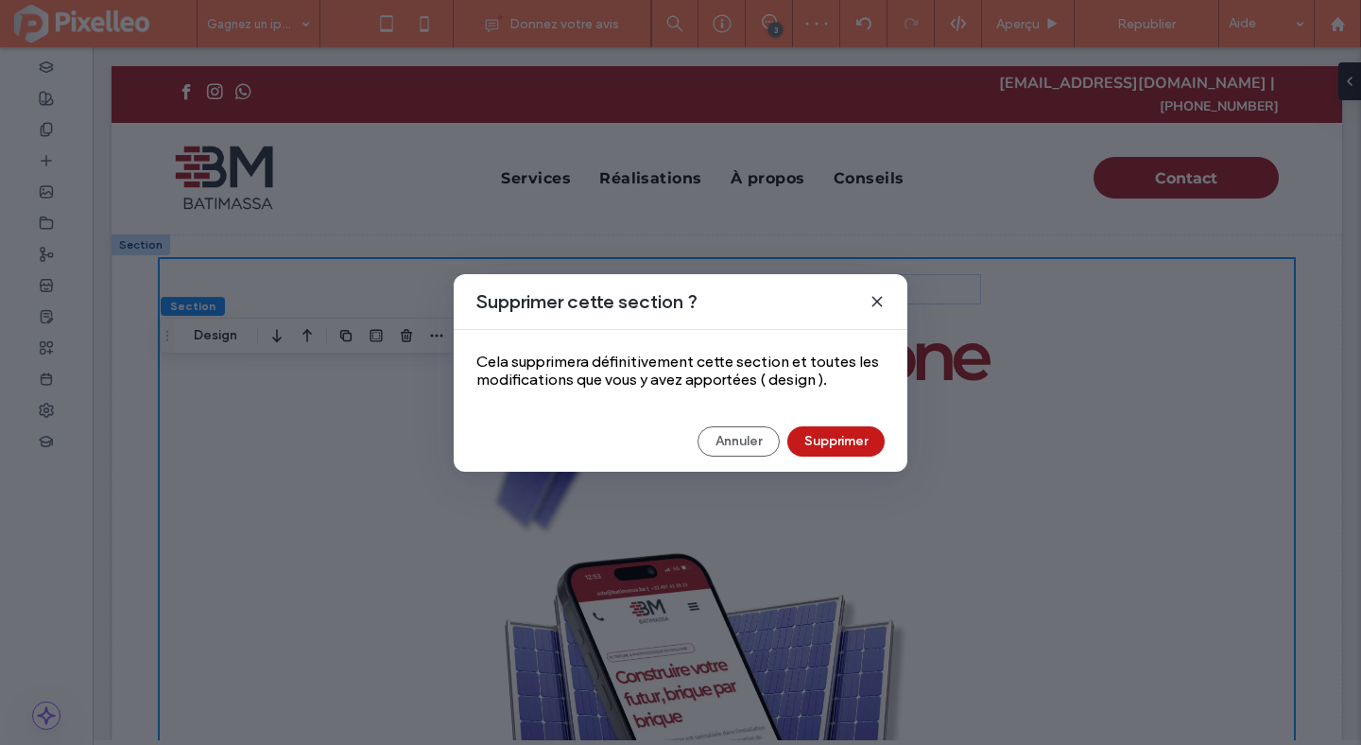
click at [829, 437] on button "Supprimer" at bounding box center [835, 441] width 97 height 30
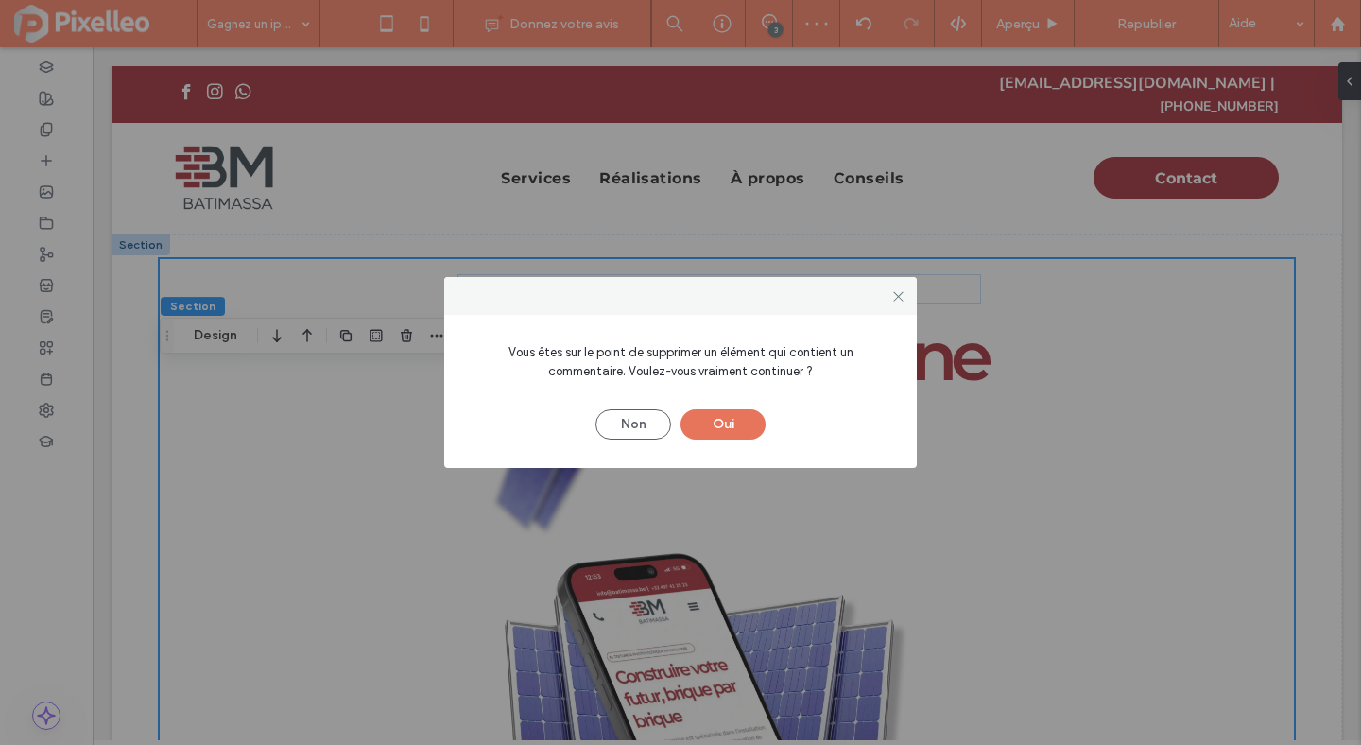
click at [736, 415] on button "Oui" at bounding box center [723, 424] width 85 height 30
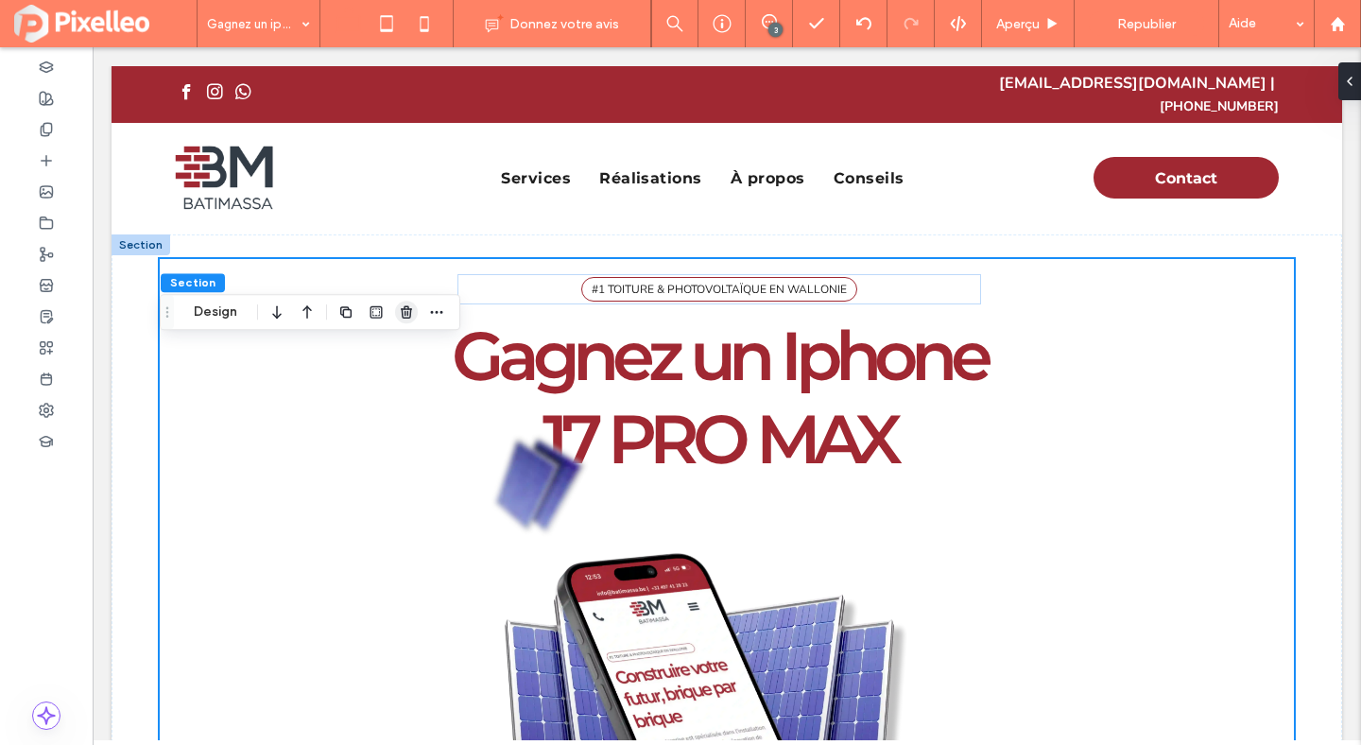
click at [404, 313] on icon "button" at bounding box center [406, 311] width 15 height 15
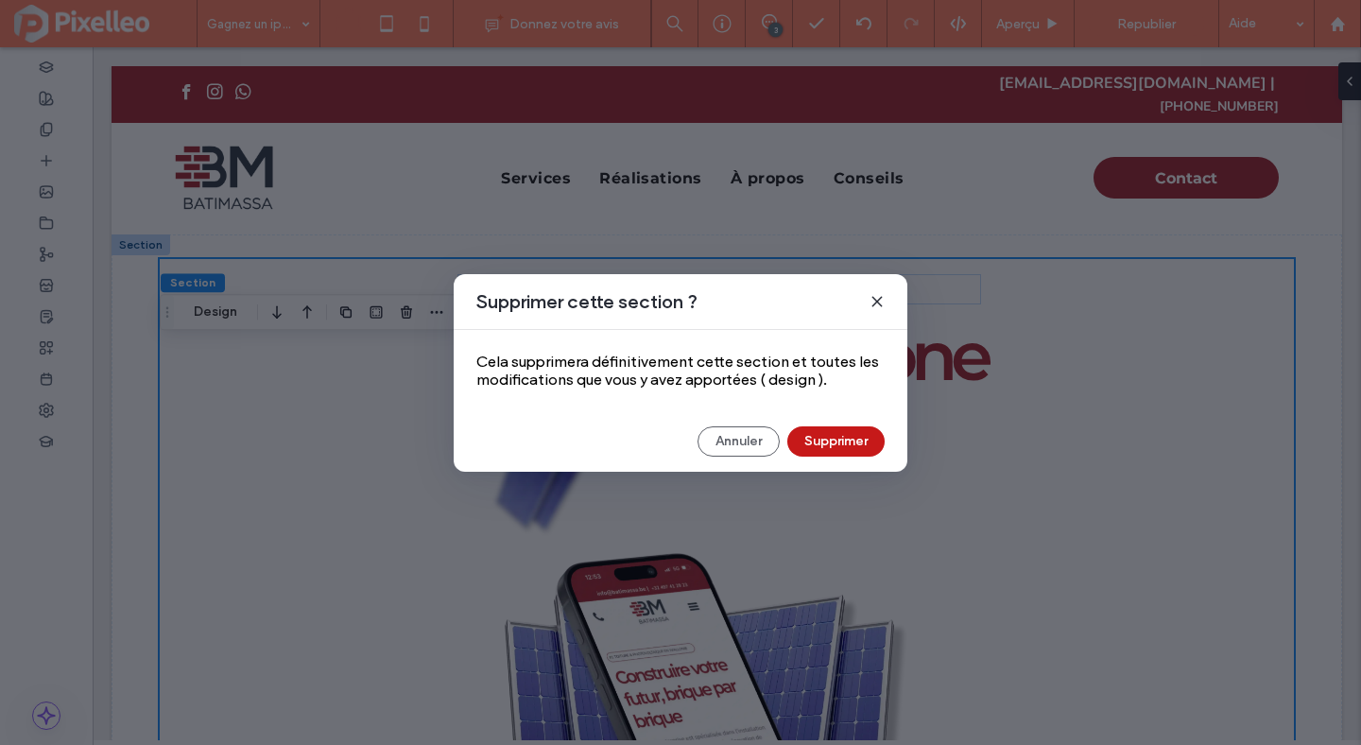
click at [833, 444] on button "Supprimer" at bounding box center [835, 441] width 97 height 30
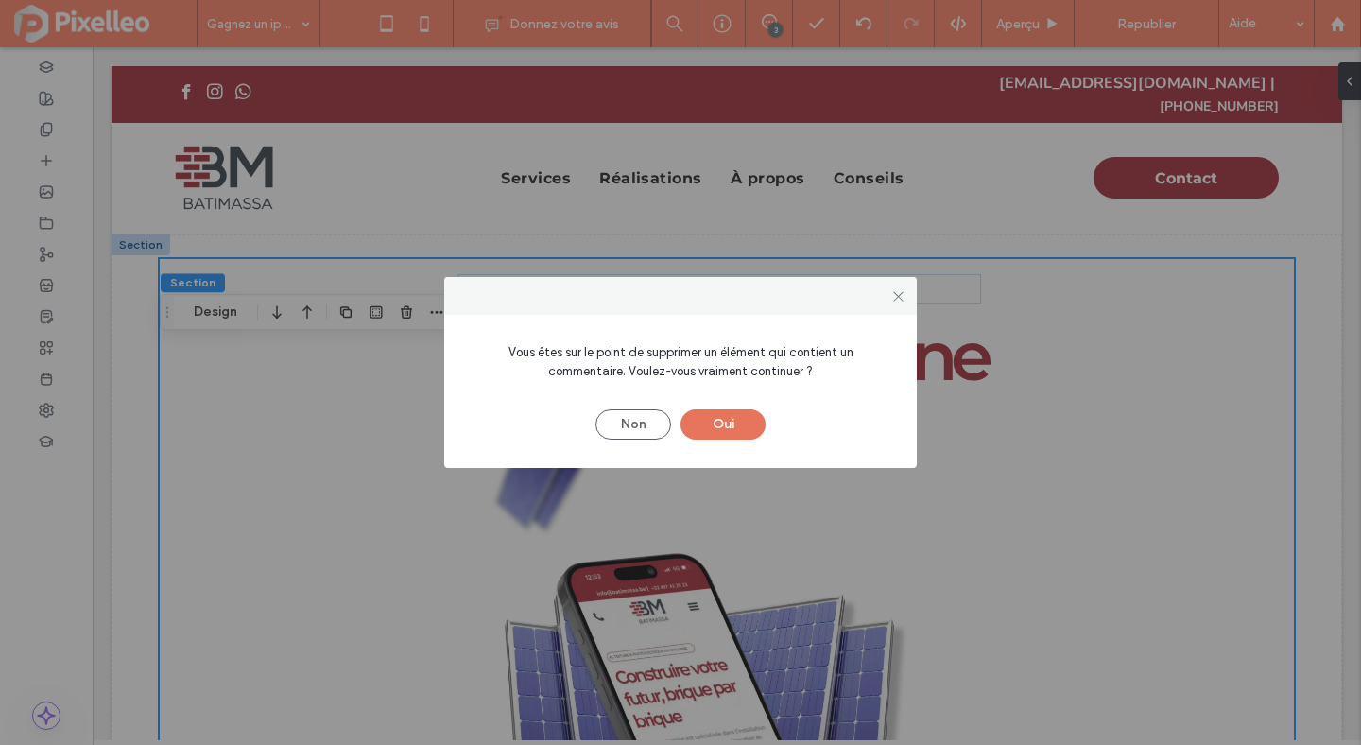
click at [718, 436] on button "Oui" at bounding box center [723, 424] width 85 height 30
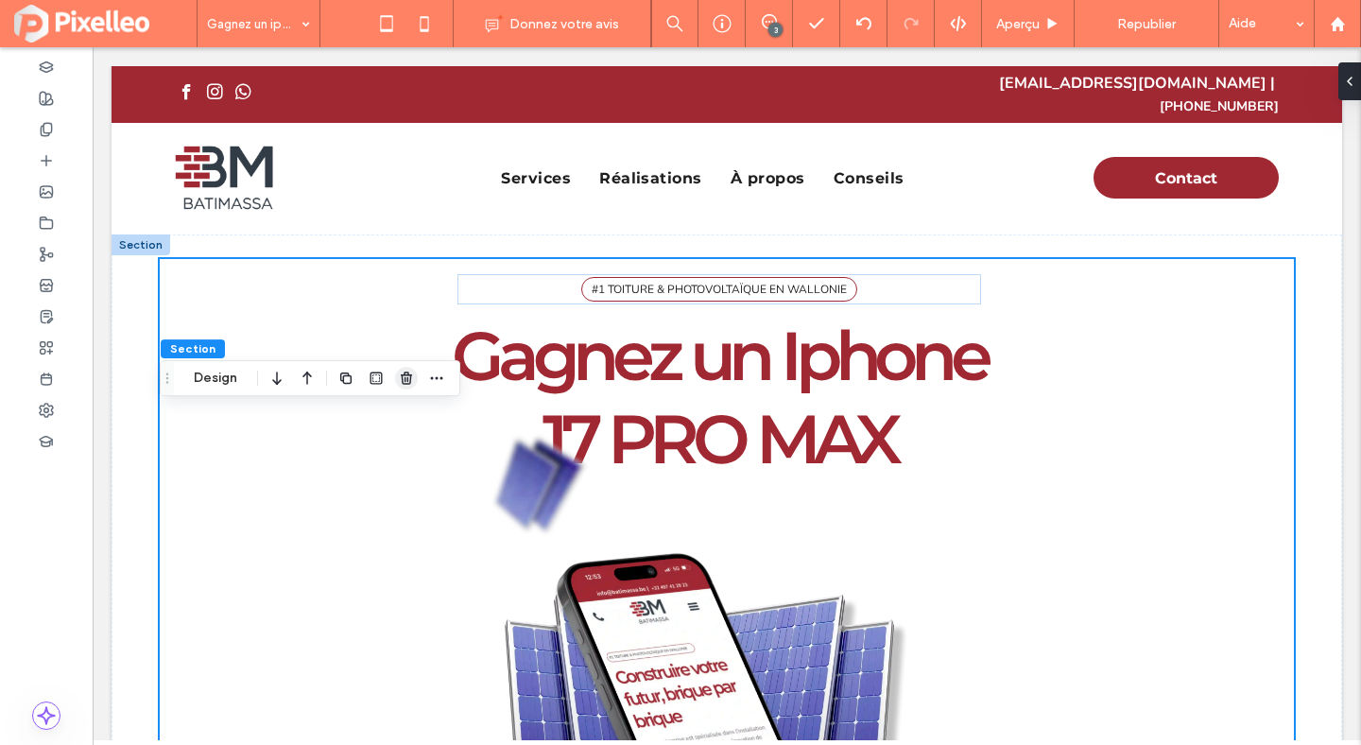
click at [407, 384] on icon "button" at bounding box center [406, 378] width 15 height 15
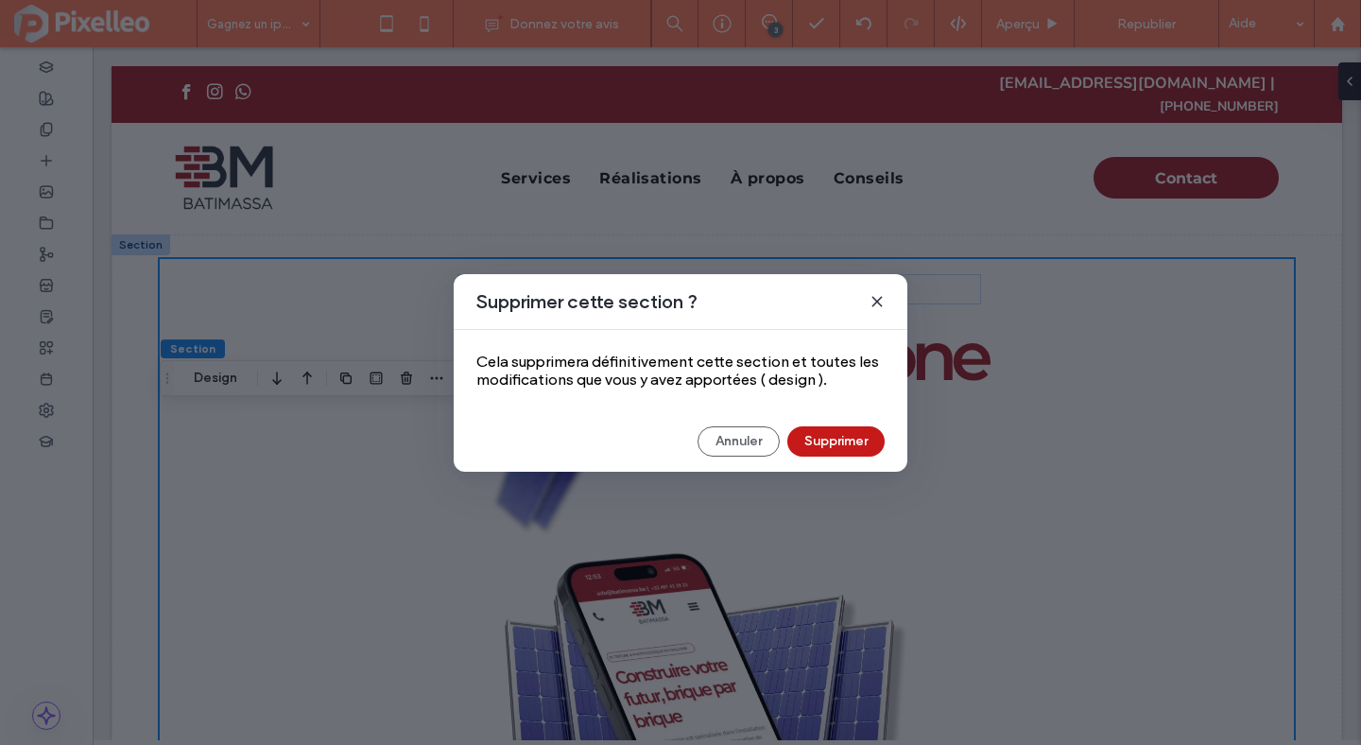
click at [820, 430] on button "Supprimer" at bounding box center [835, 441] width 97 height 30
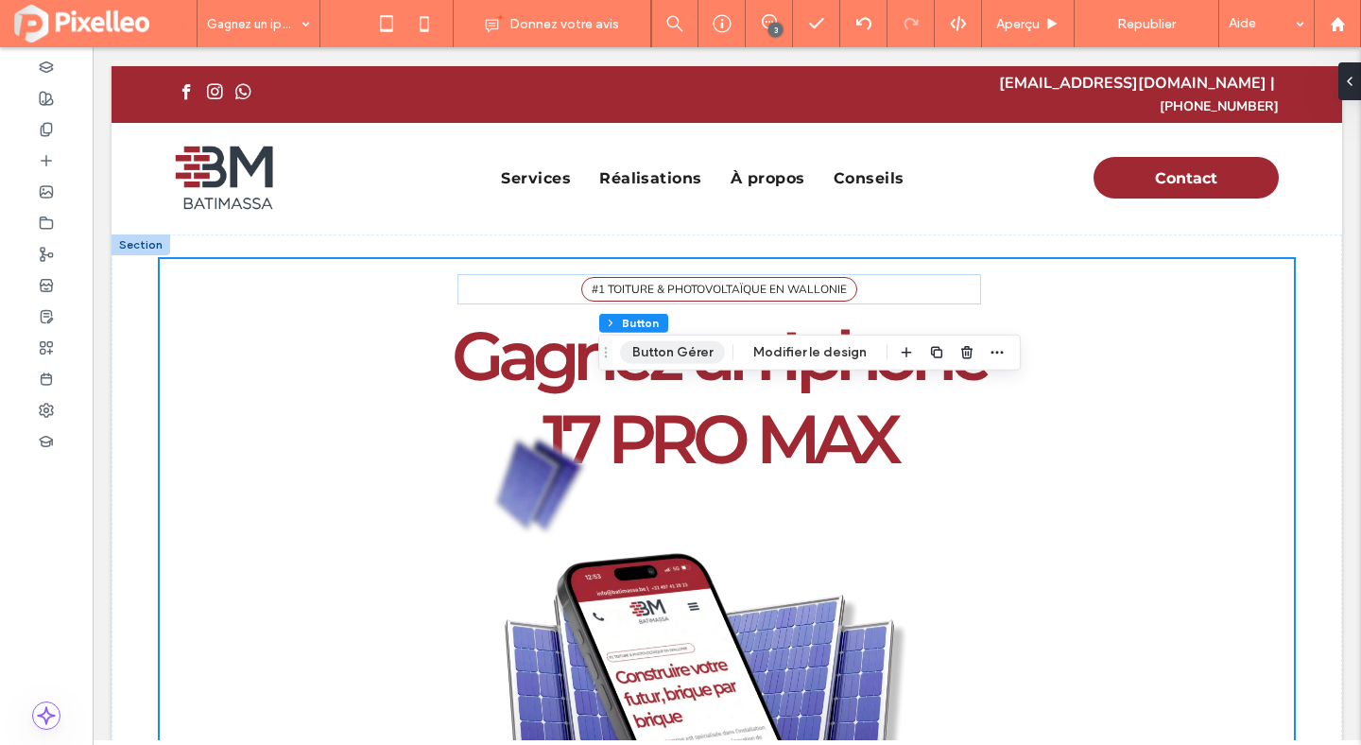
click at [667, 347] on button "Button Gérer" at bounding box center [672, 352] width 105 height 23
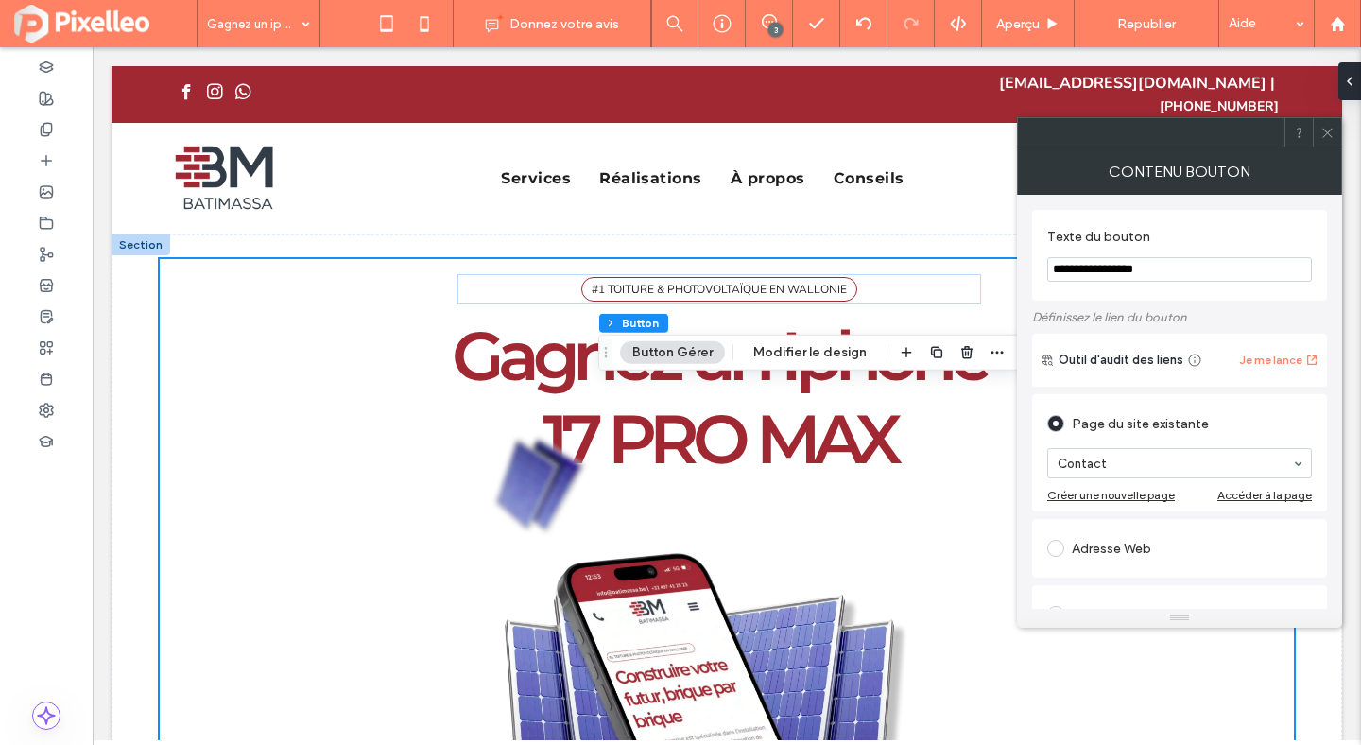
click at [1173, 268] on input "**********" at bounding box center [1179, 269] width 265 height 25
type input "*"
type input "**********"
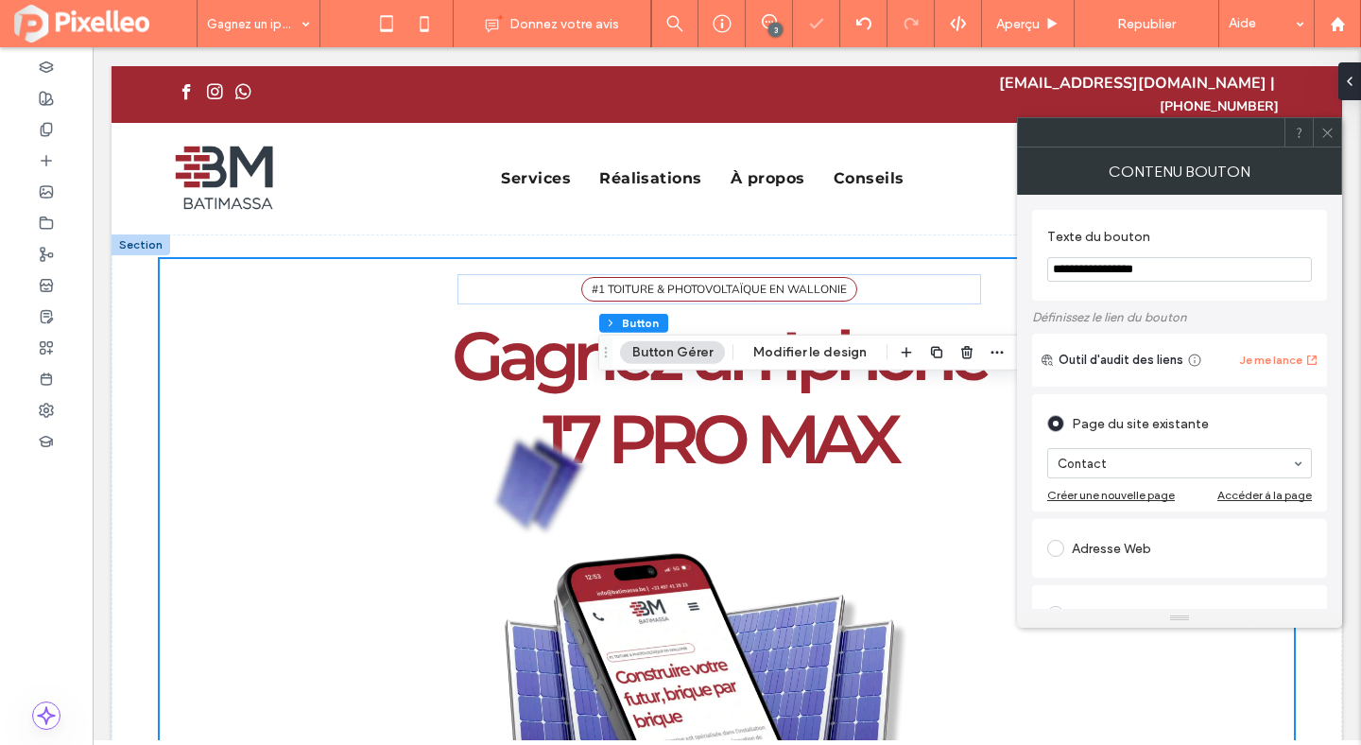
click at [1333, 128] on icon at bounding box center [1328, 133] width 14 height 14
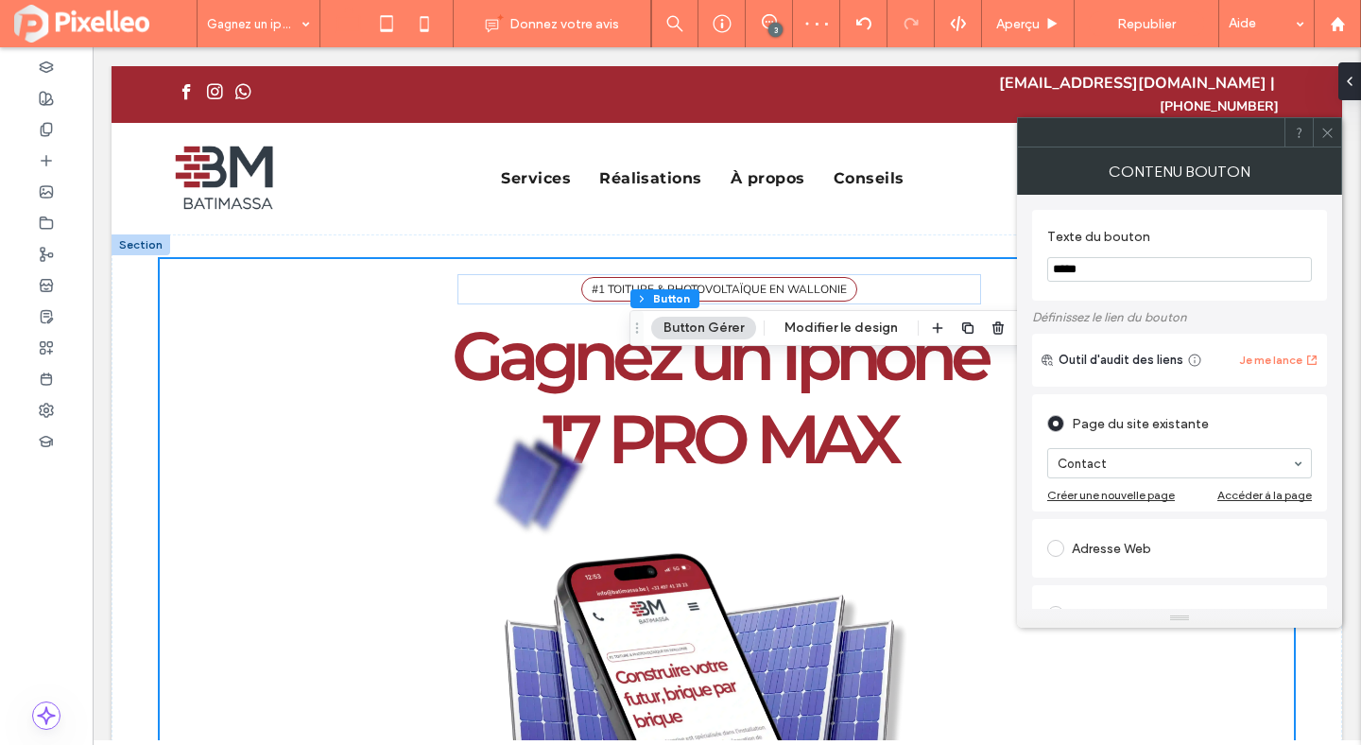
type input "**"
click at [1061, 281] on input "*****" at bounding box center [1179, 269] width 265 height 25
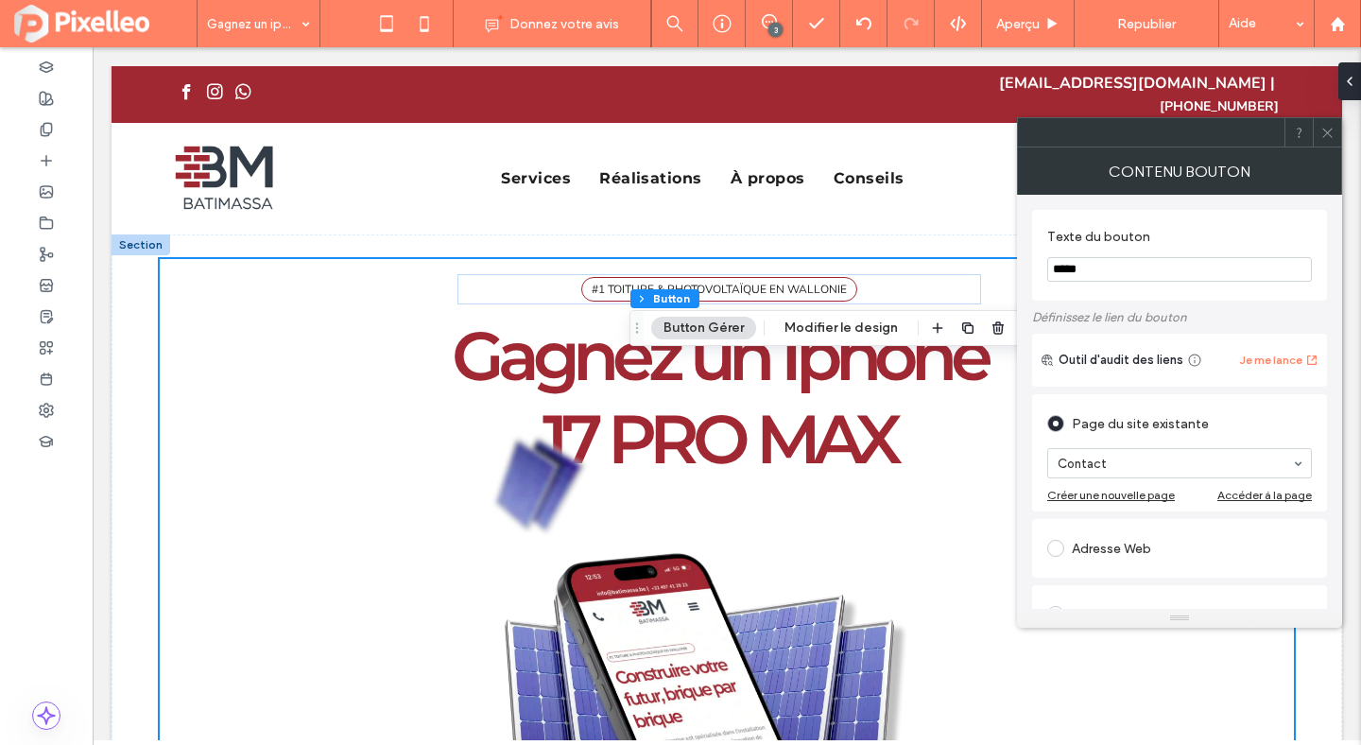
click at [1061, 281] on input "*****" at bounding box center [1179, 269] width 265 height 25
type input "**********"
click at [1327, 136] on icon at bounding box center [1328, 133] width 14 height 14
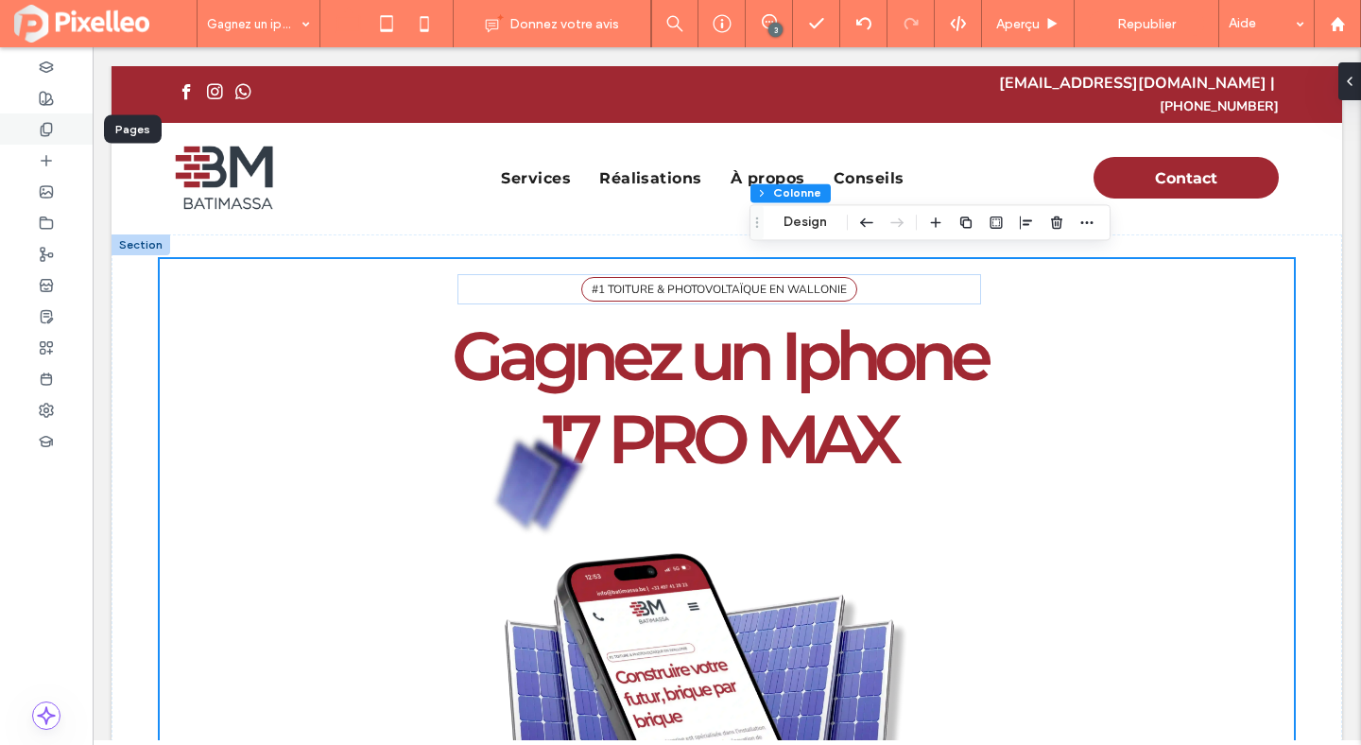
click at [55, 130] on div at bounding box center [46, 128] width 93 height 31
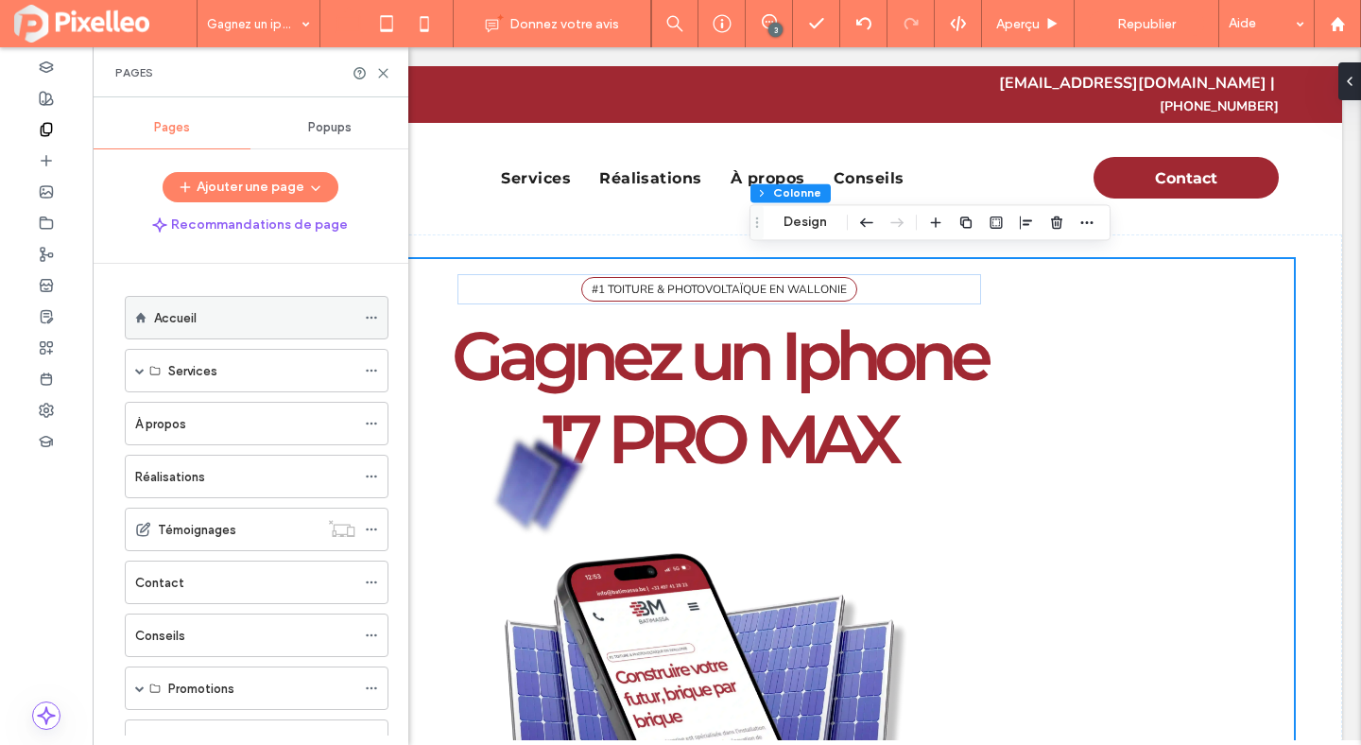
click at [196, 320] on label "Accueil" at bounding box center [175, 318] width 43 height 33
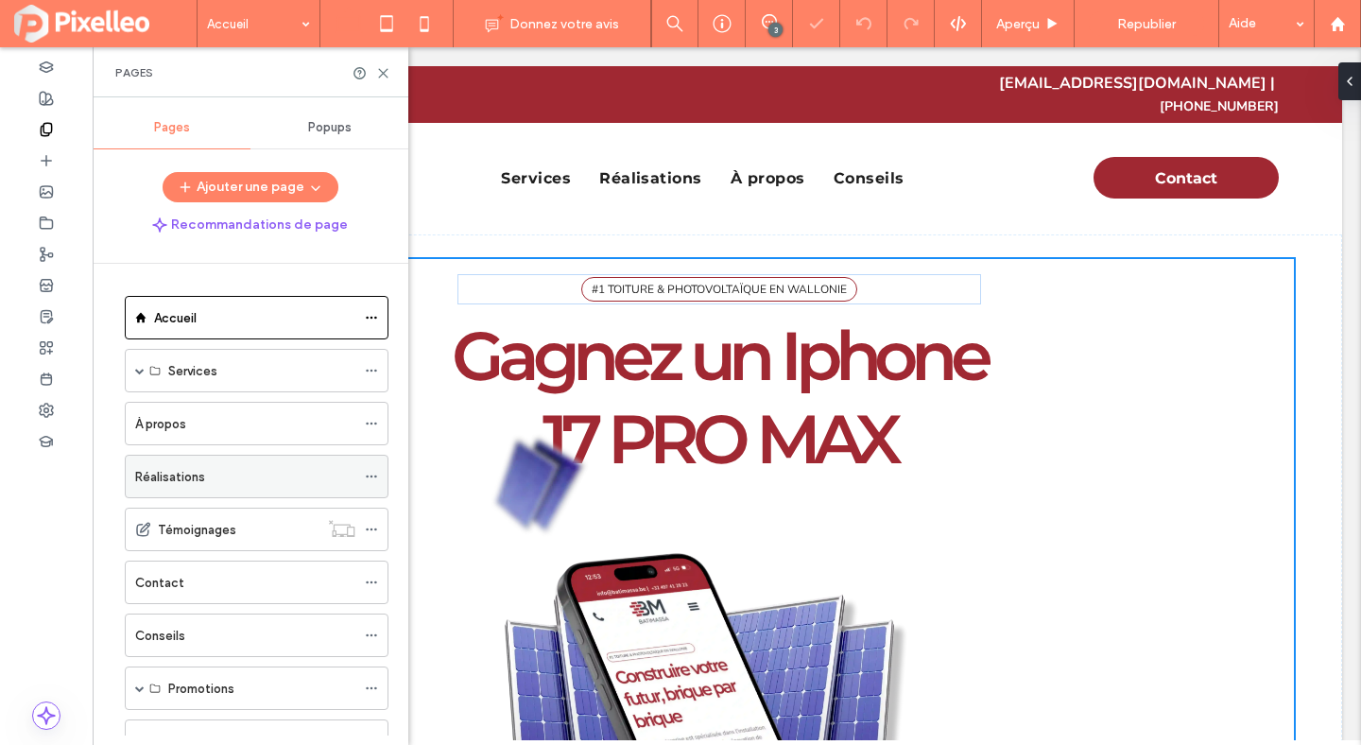
scroll to position [71, 0]
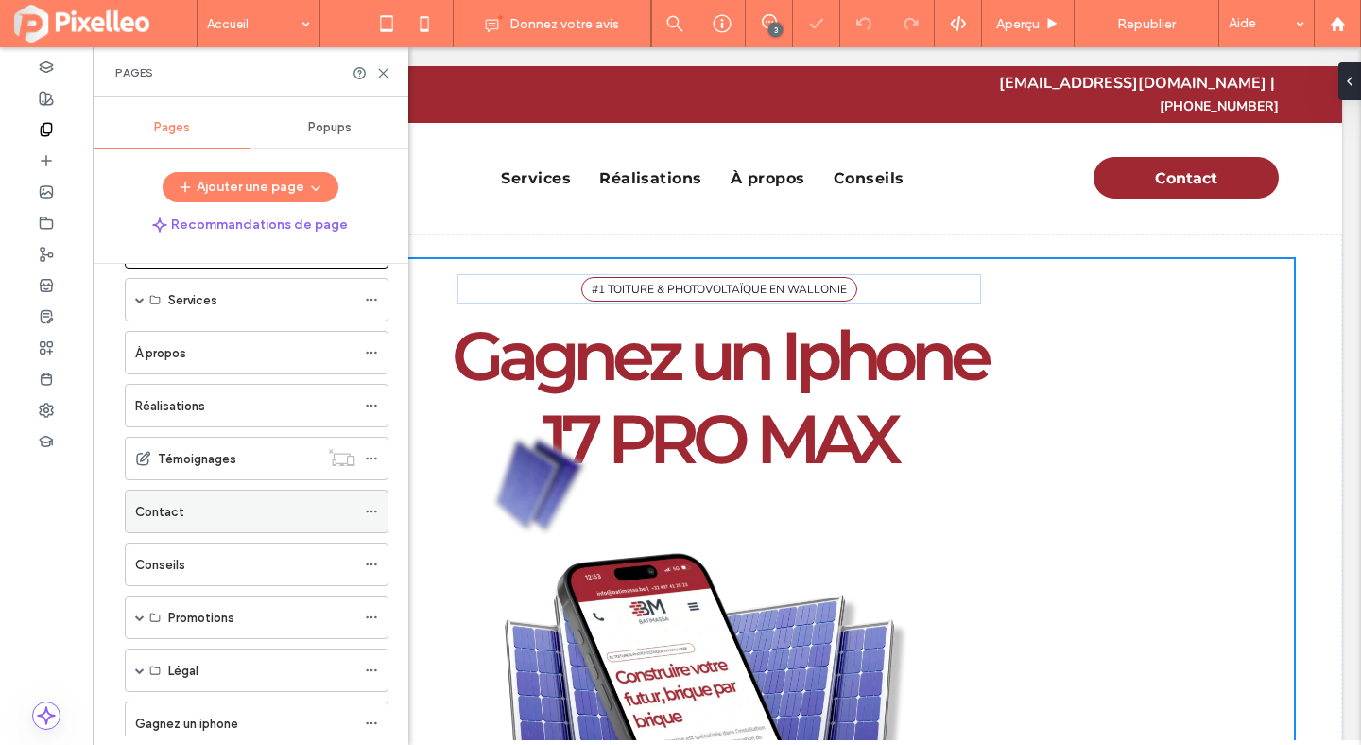
click at [199, 519] on div "Contact" at bounding box center [245, 512] width 220 height 20
click at [388, 68] on icon at bounding box center [383, 73] width 14 height 14
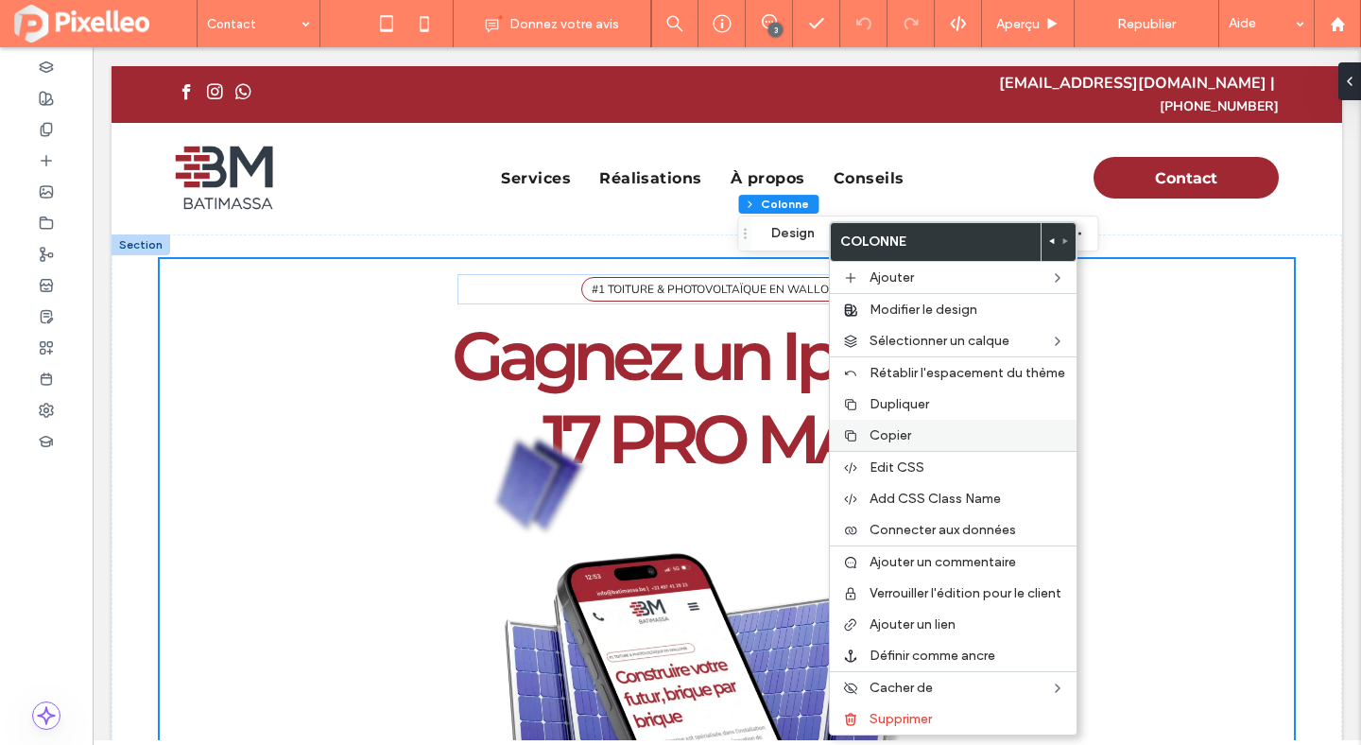
click at [923, 428] on label "Copier" at bounding box center [968, 435] width 196 height 16
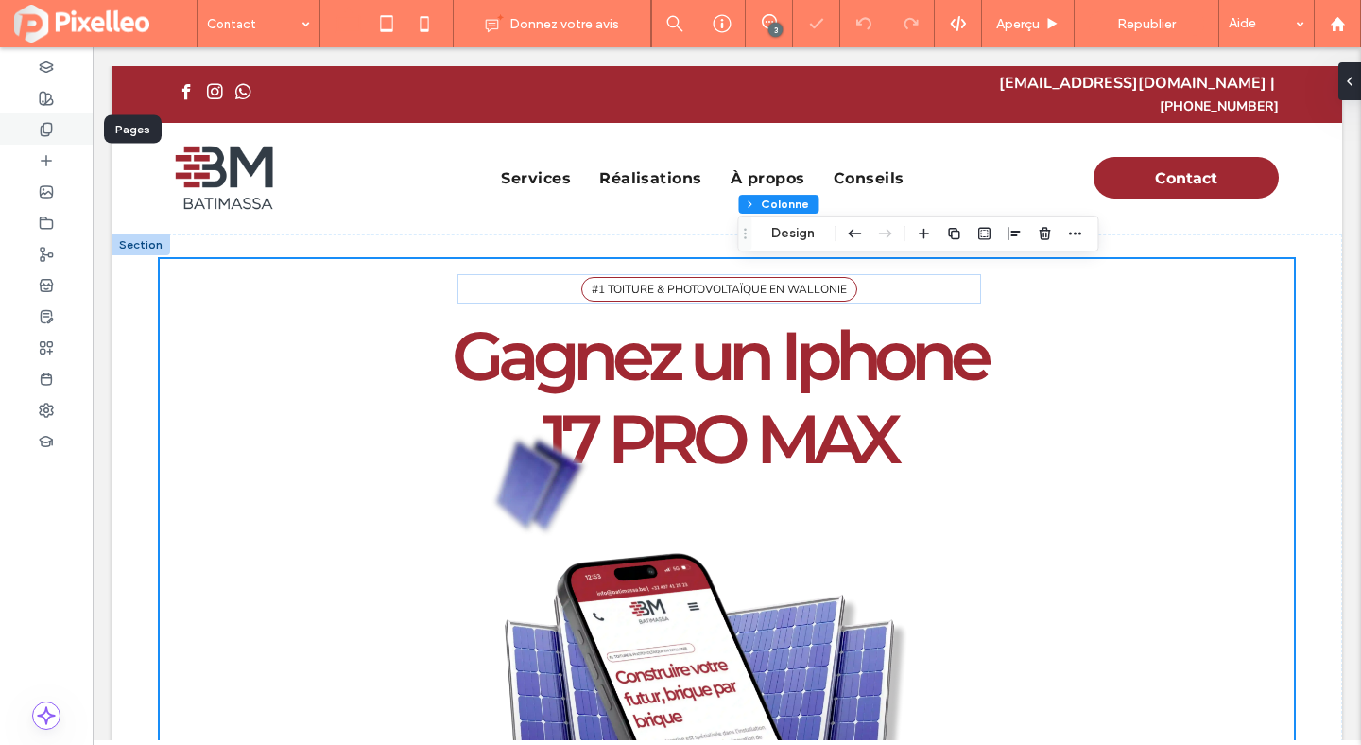
click at [43, 123] on use at bounding box center [46, 129] width 10 height 12
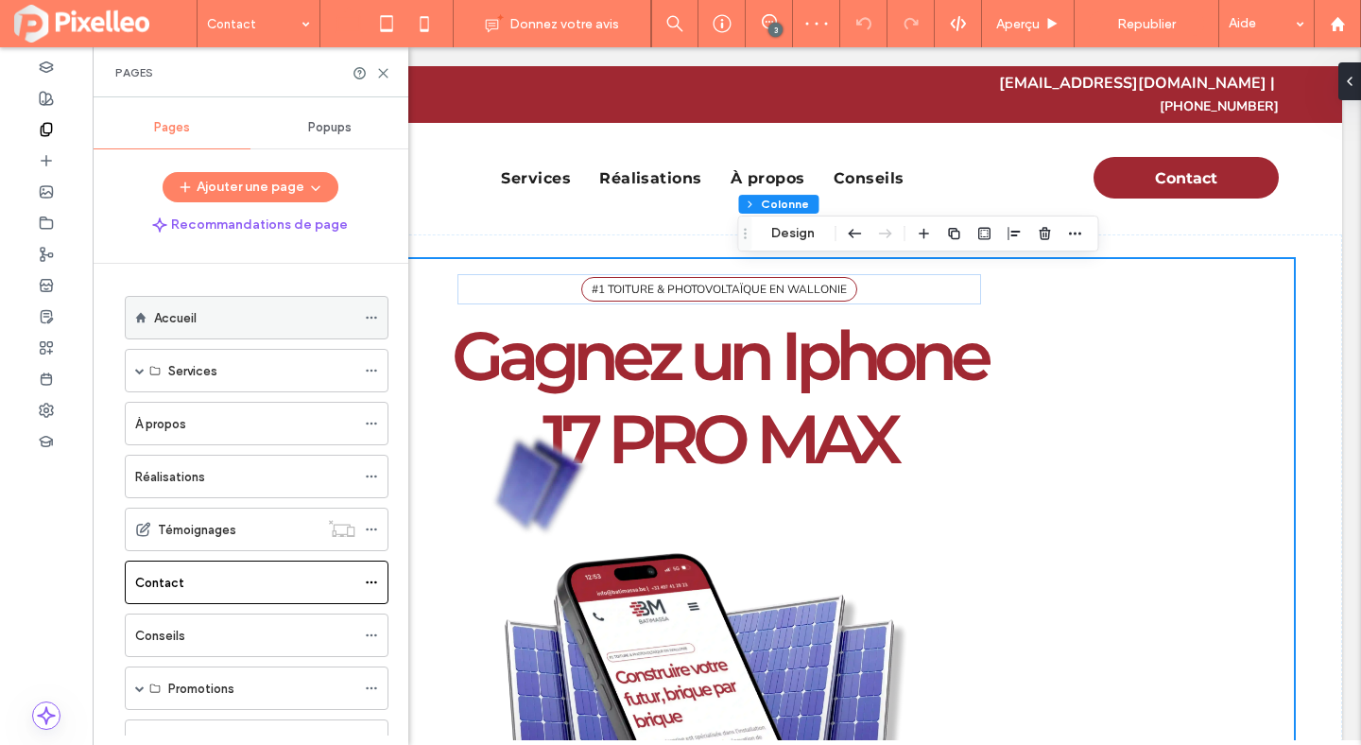
click at [189, 319] on label "Accueil" at bounding box center [175, 318] width 43 height 33
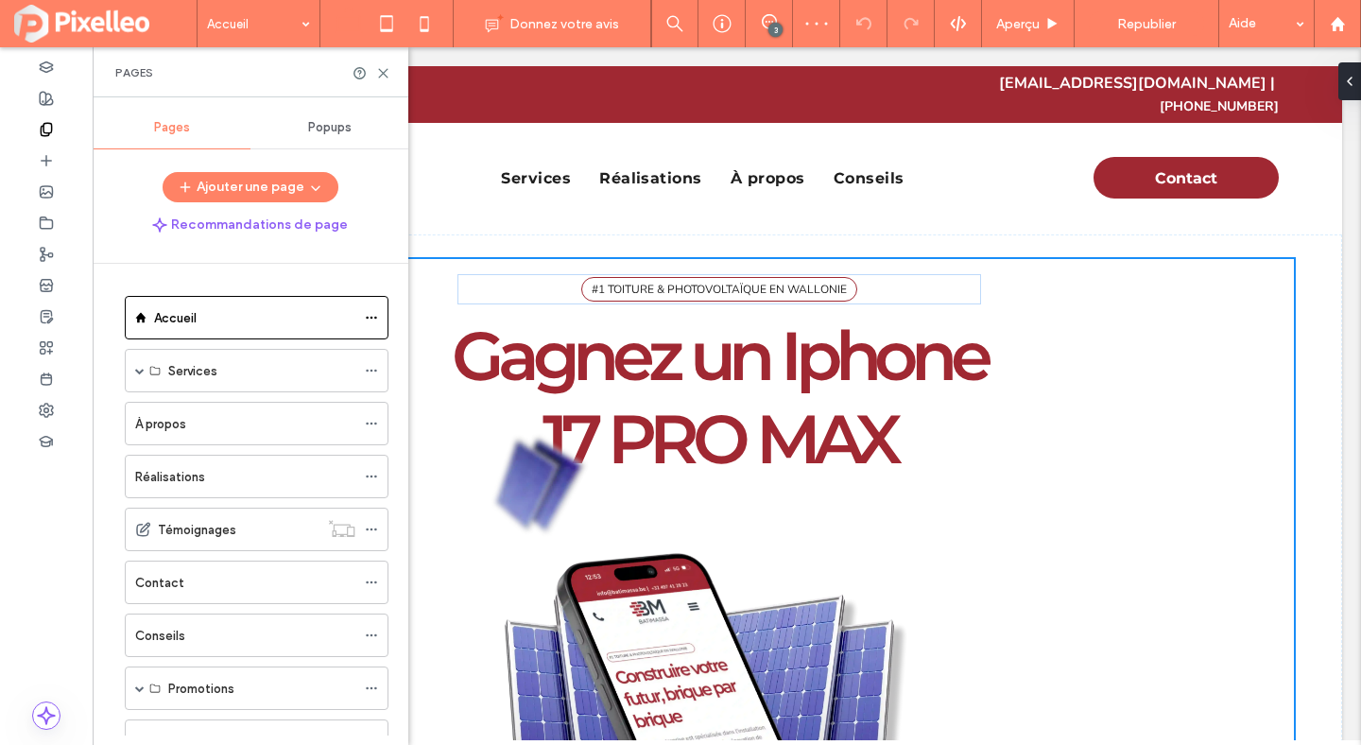
scroll to position [128, 0]
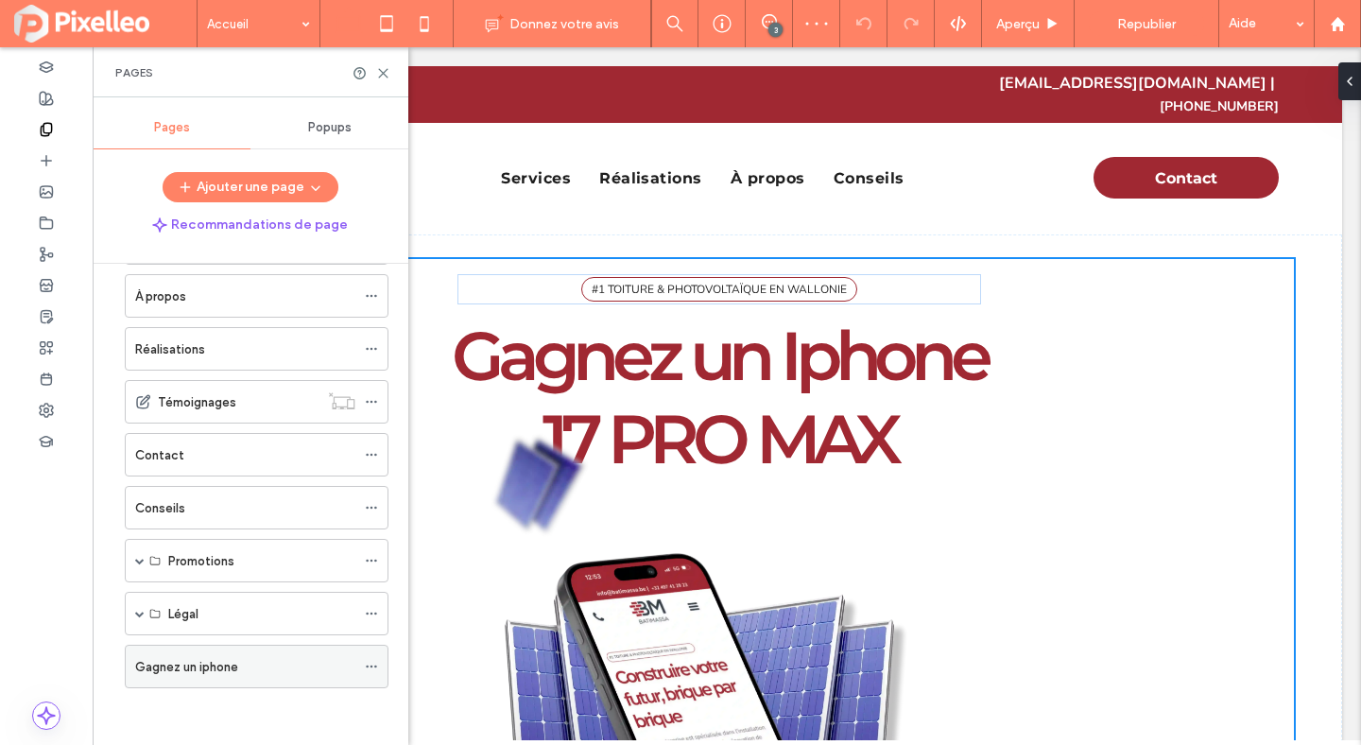
click at [191, 663] on label "Gagnez un iphone" at bounding box center [186, 666] width 103 height 33
click at [384, 67] on icon at bounding box center [383, 73] width 14 height 14
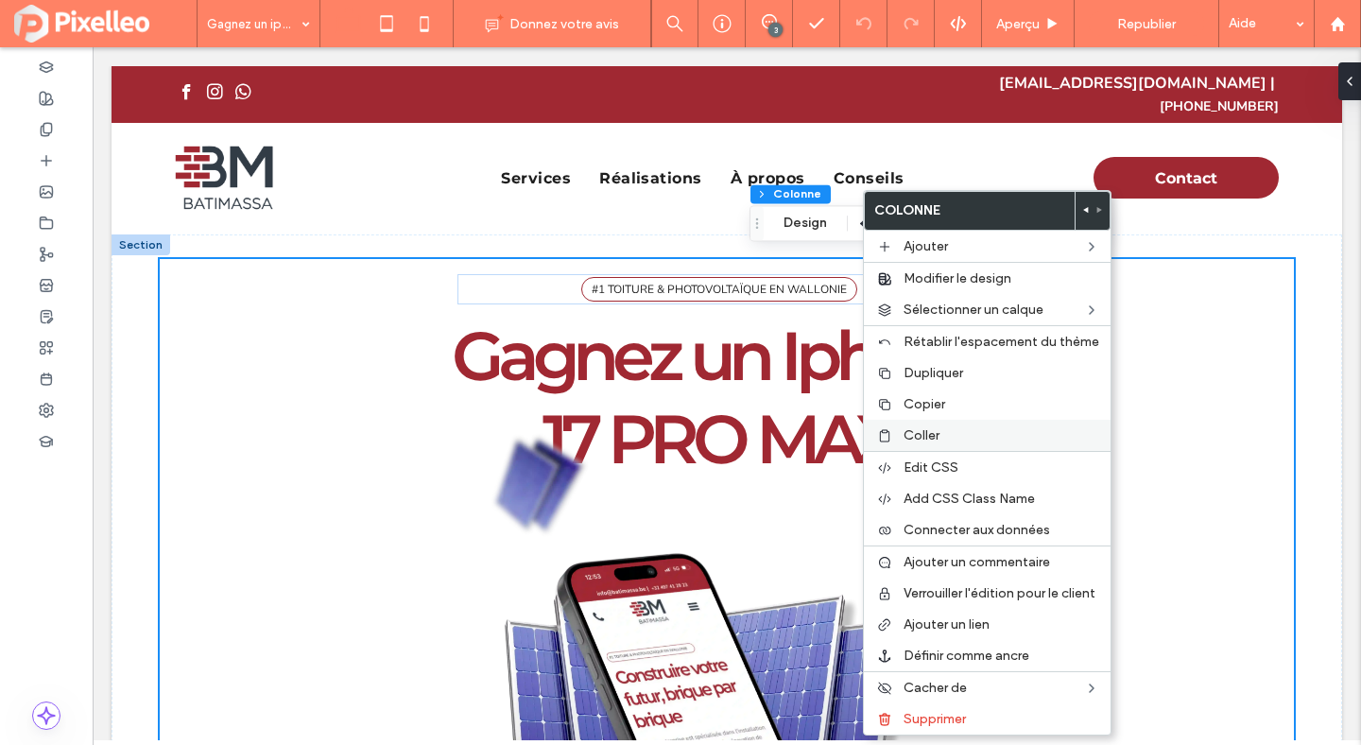
click at [969, 434] on label "Coller" at bounding box center [1002, 435] width 196 height 16
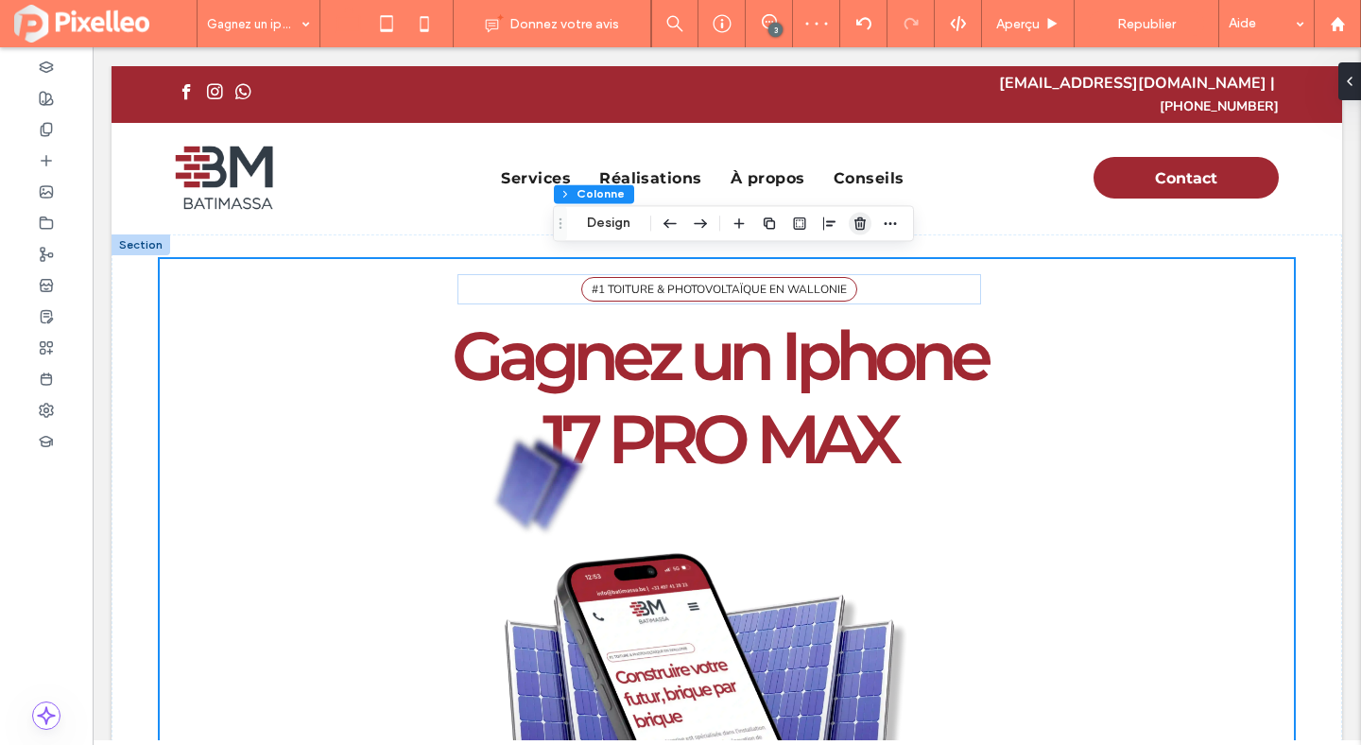
click at [866, 220] on icon "button" at bounding box center [860, 223] width 15 height 15
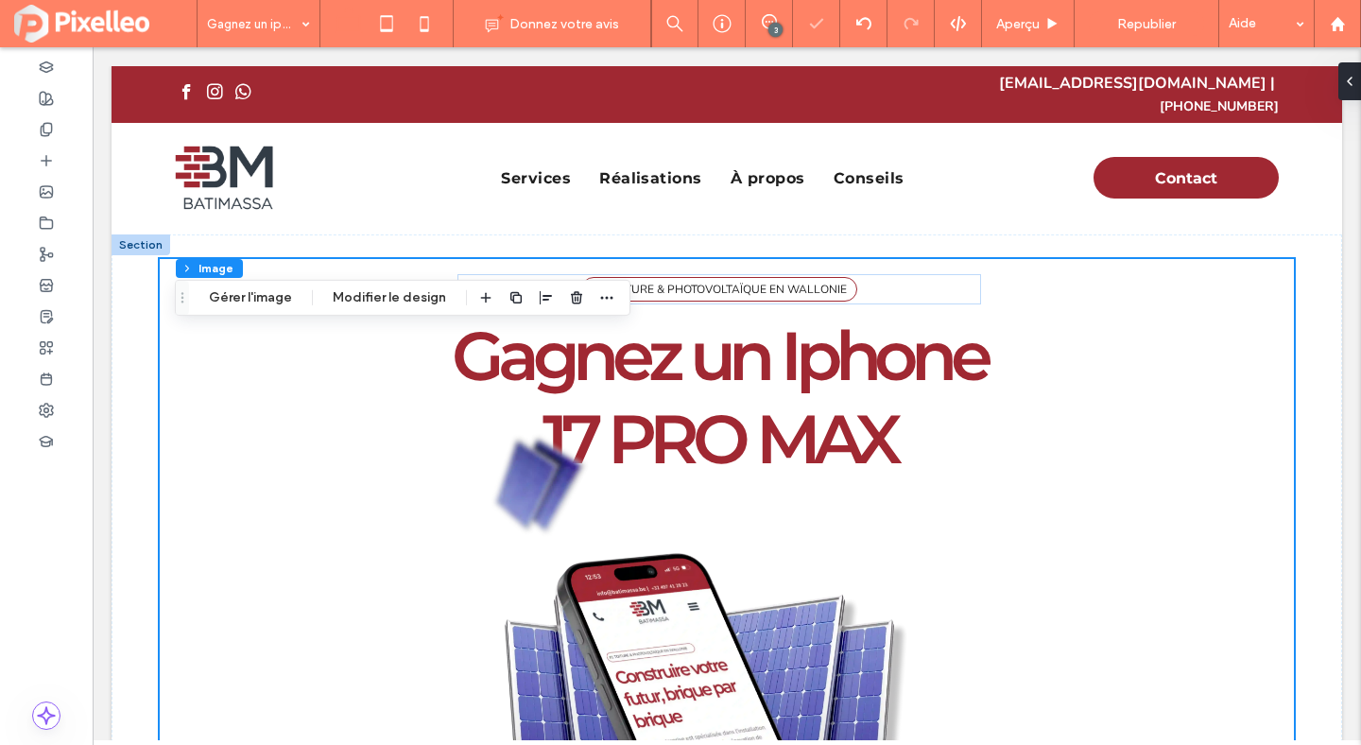
type input "**"
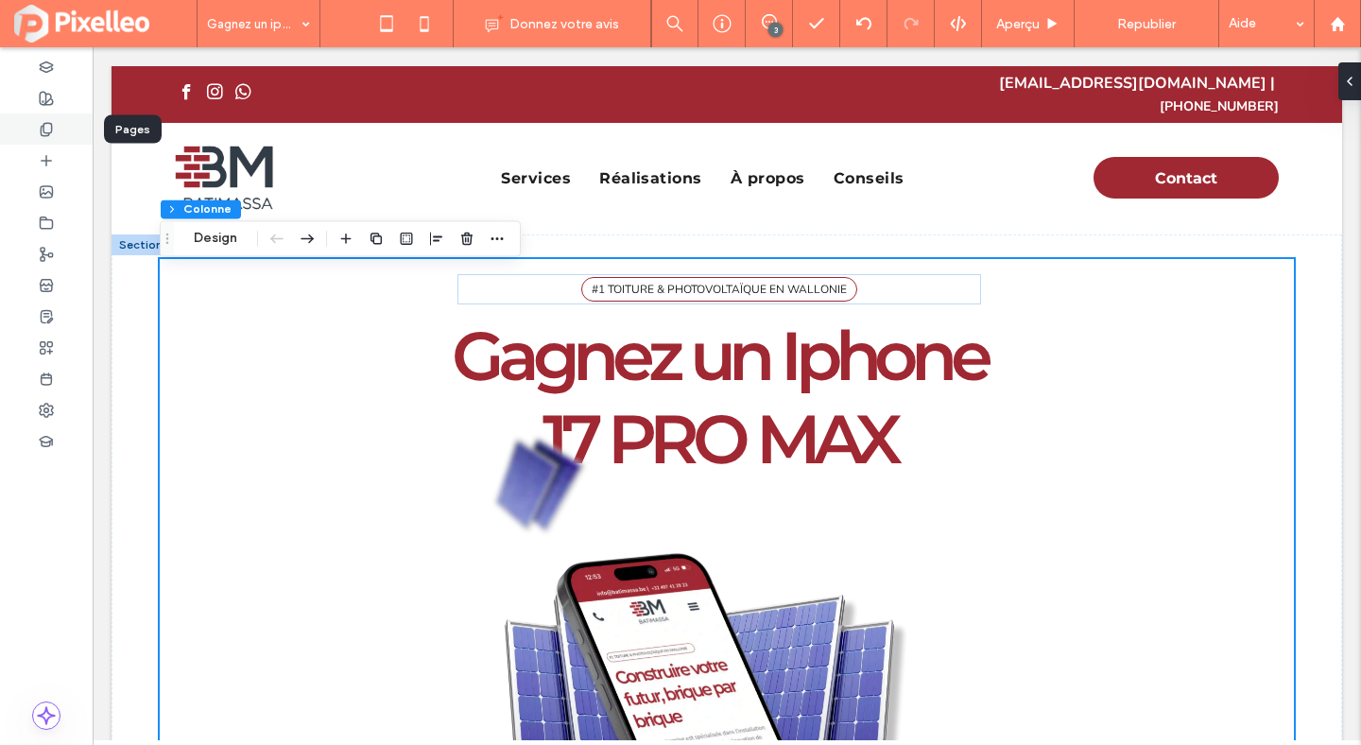
click at [14, 128] on div at bounding box center [46, 128] width 93 height 31
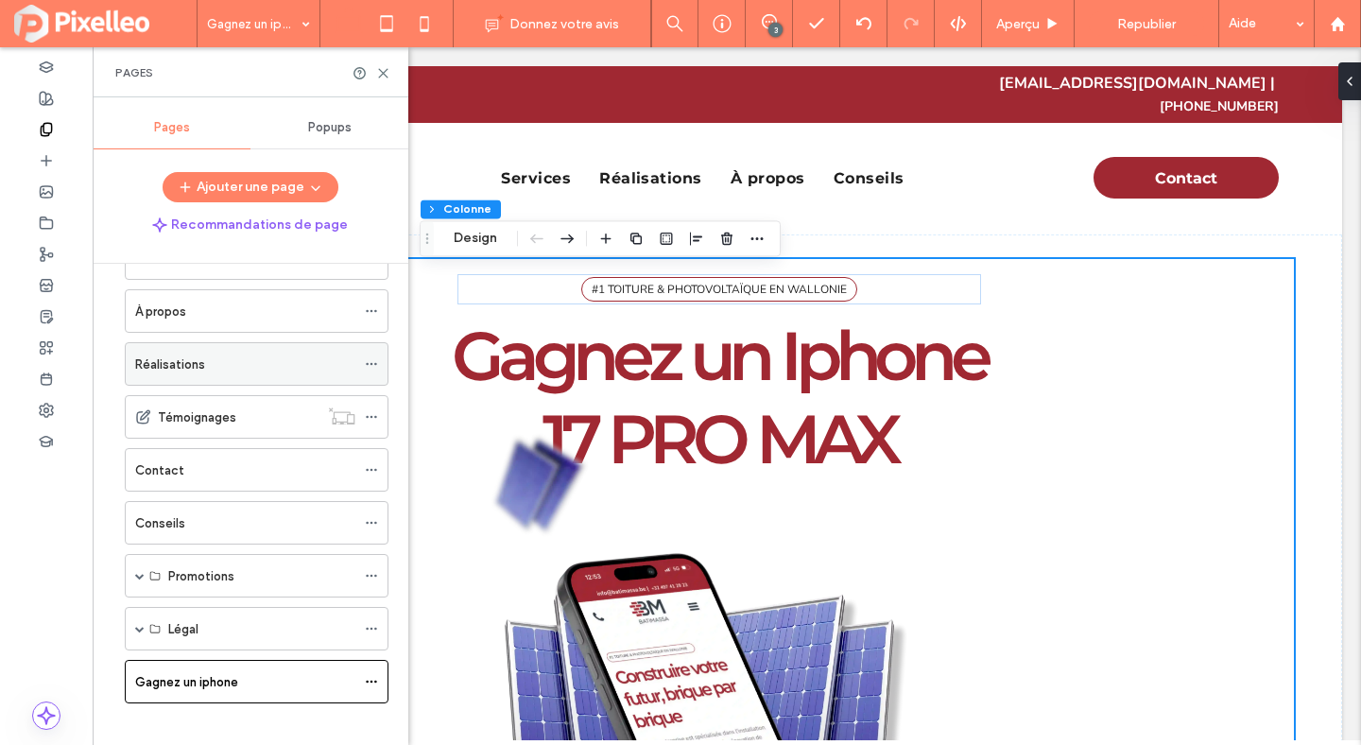
scroll to position [128, 0]
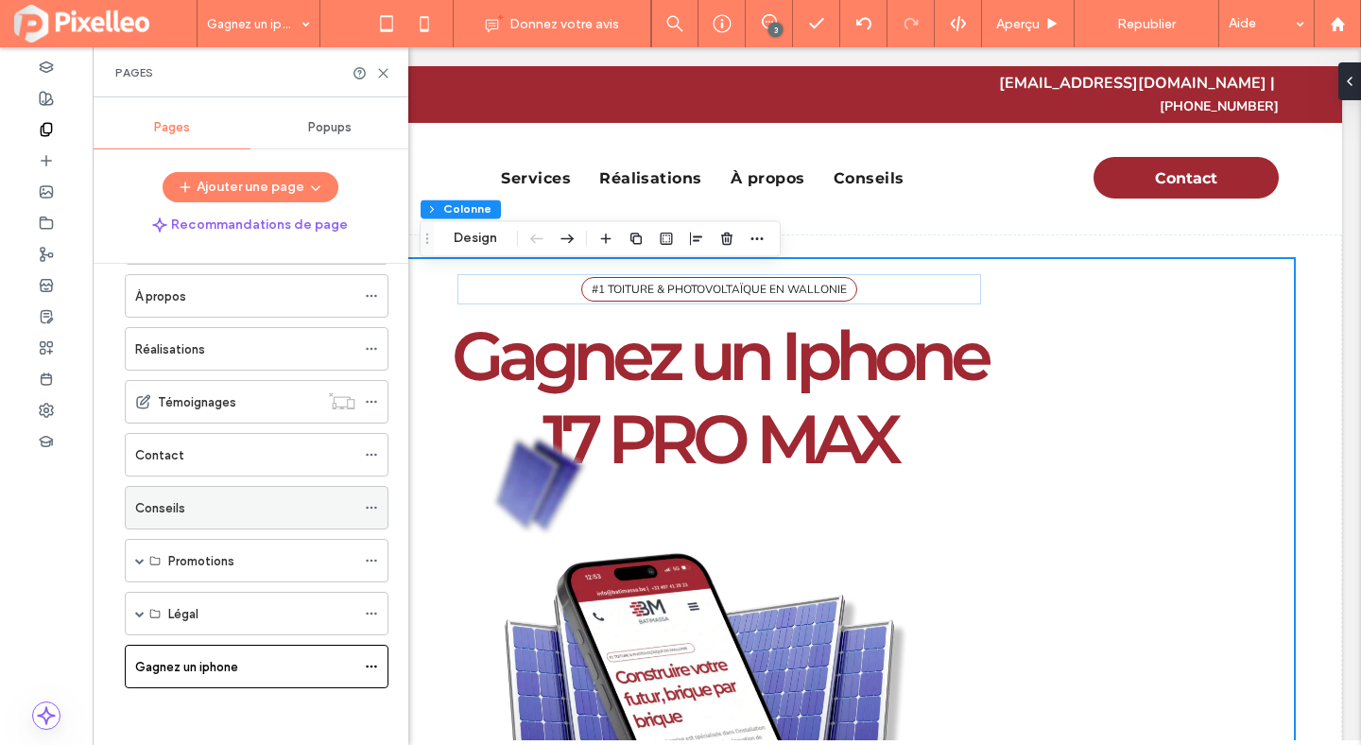
click at [173, 509] on label "Conseils" at bounding box center [160, 508] width 50 height 33
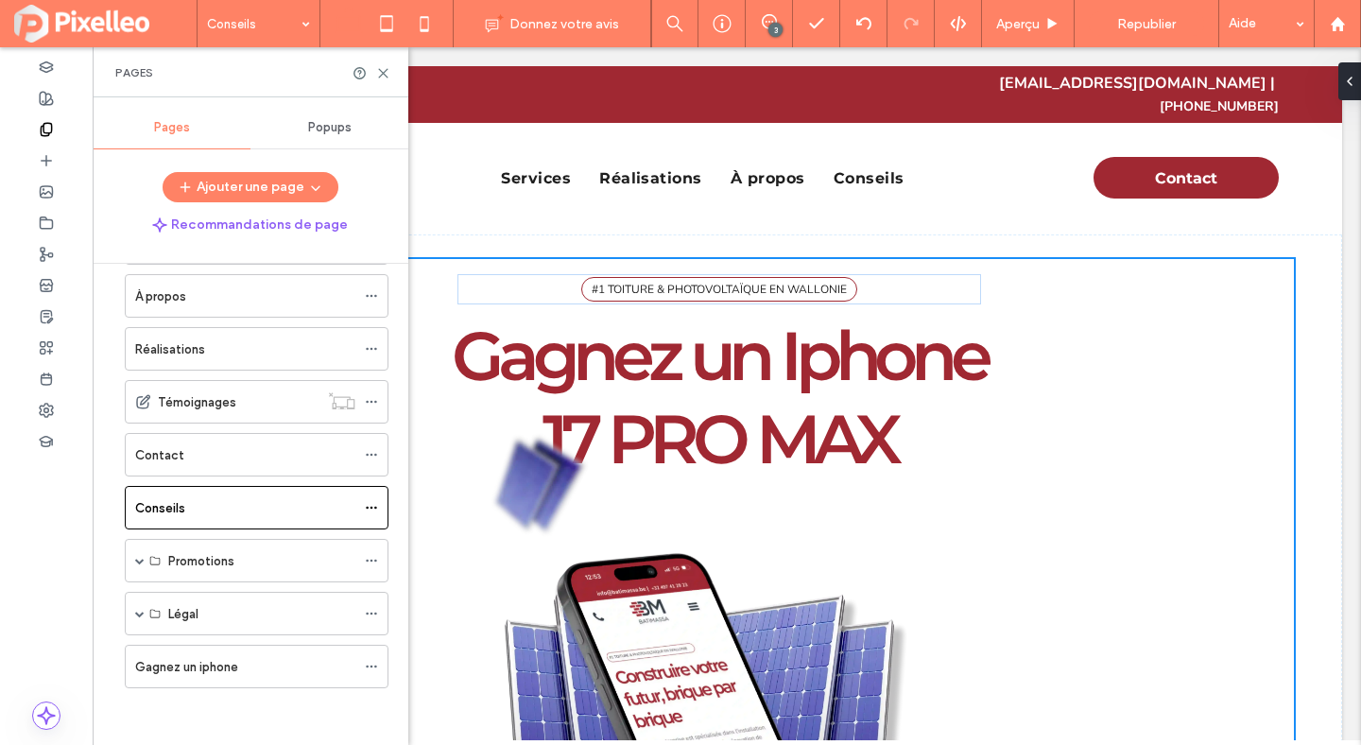
click at [172, 446] on div at bounding box center [680, 372] width 1361 height 745
click at [170, 454] on label "Contact" at bounding box center [159, 455] width 49 height 33
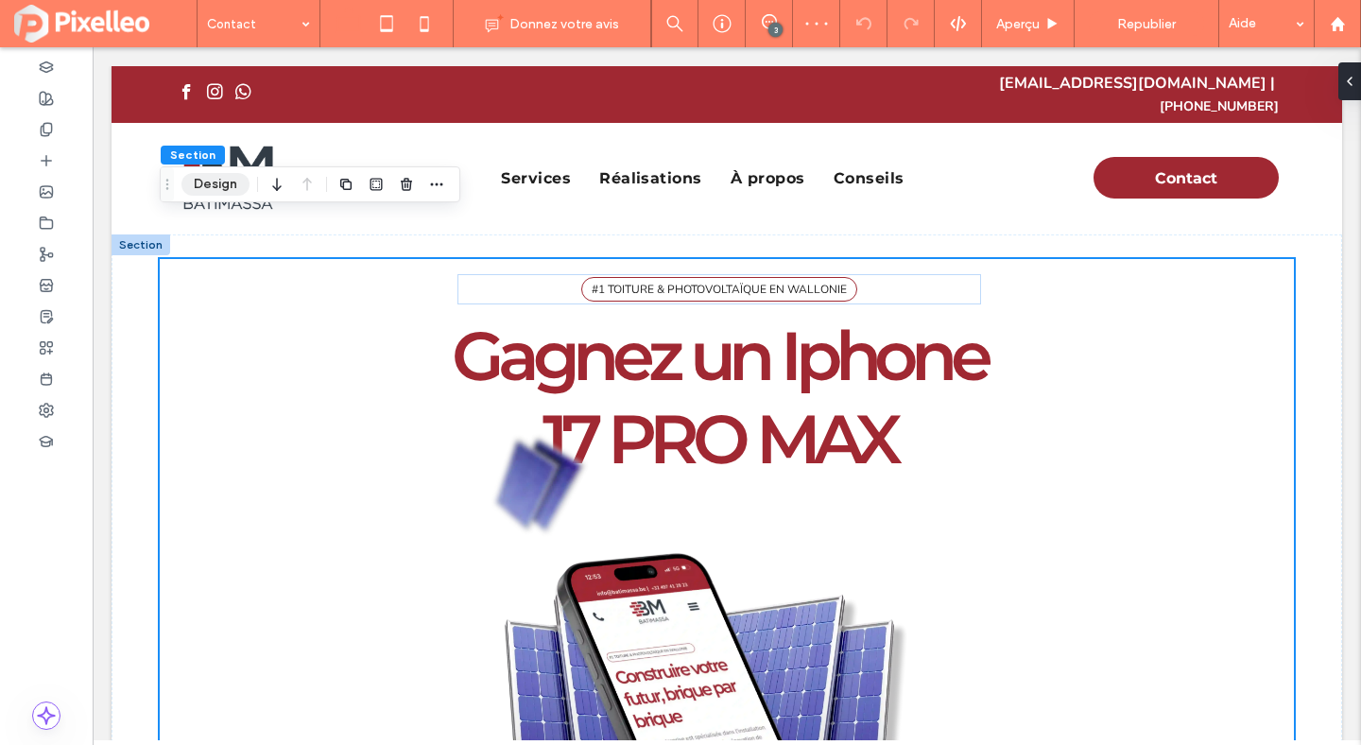
click at [226, 178] on button "Design" at bounding box center [215, 184] width 68 height 23
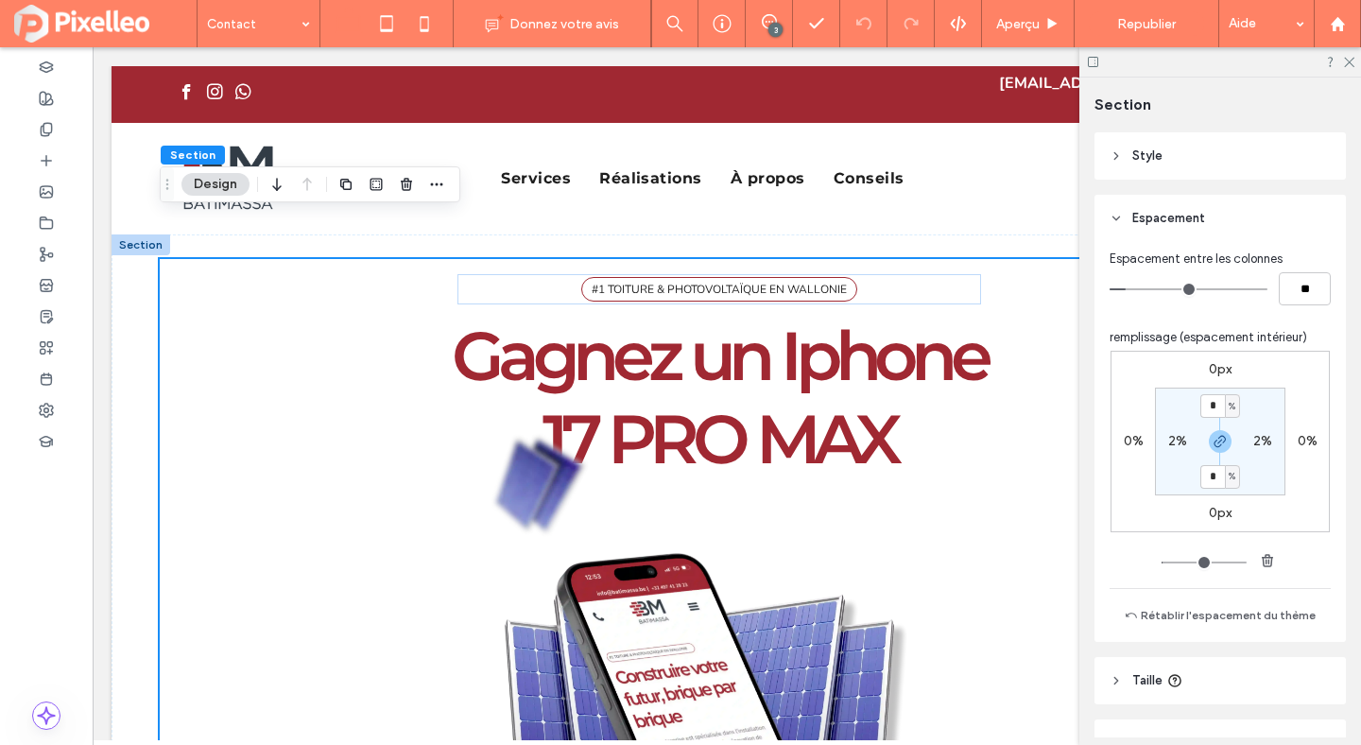
scroll to position [56, 0]
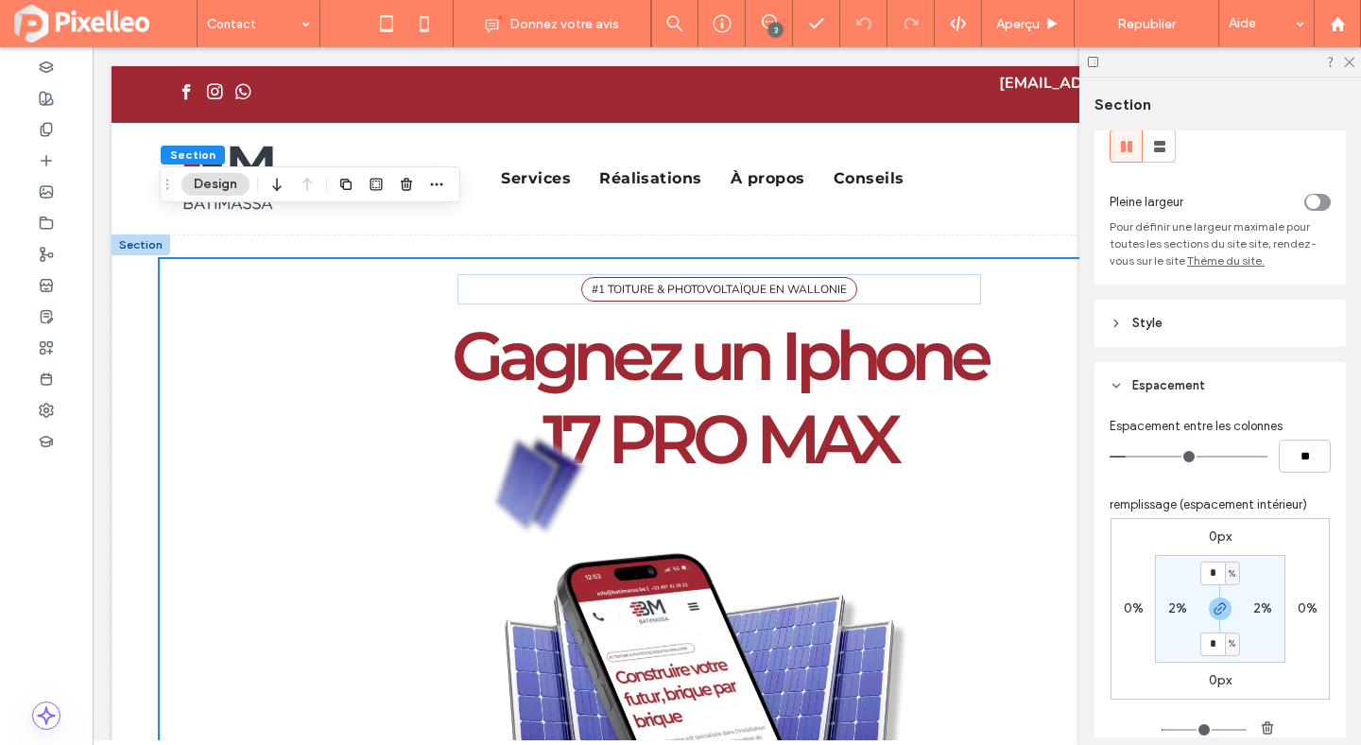
click at [1149, 306] on header "Style" at bounding box center [1220, 323] width 251 height 47
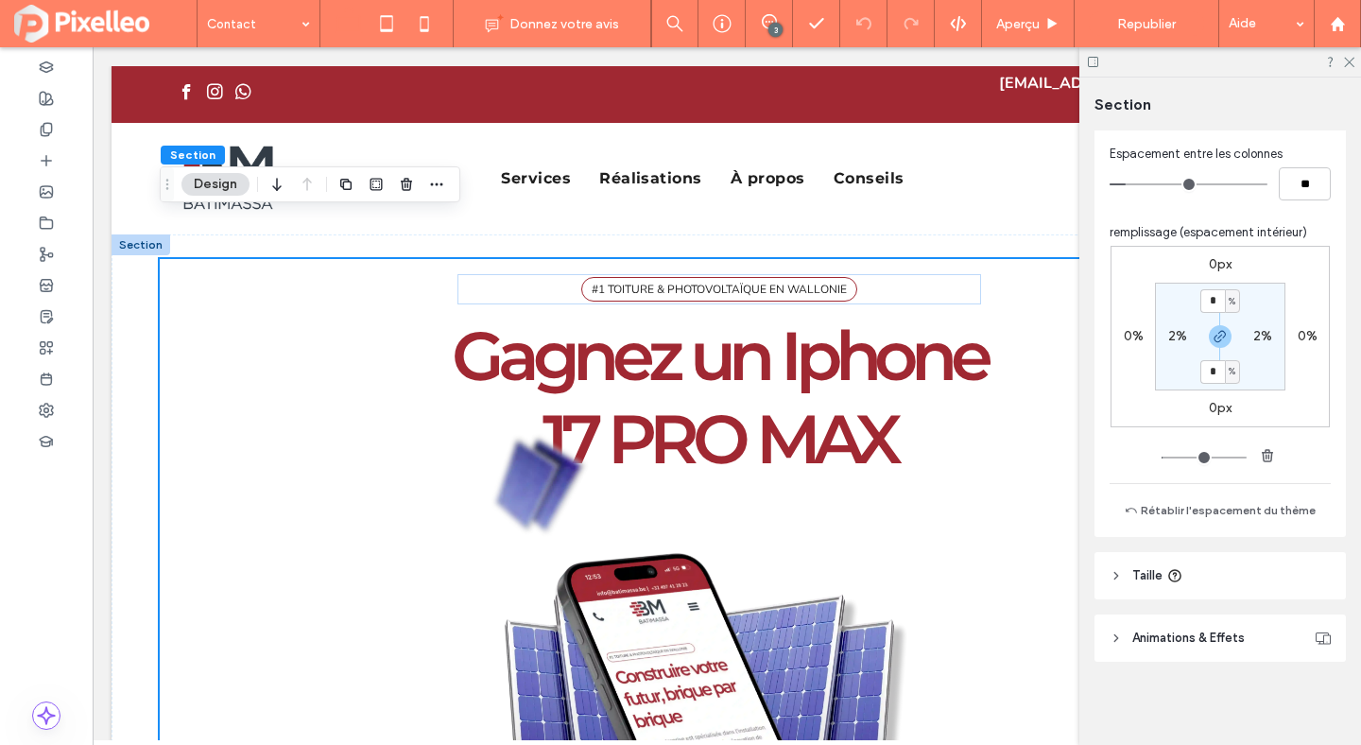
scroll to position [0, 0]
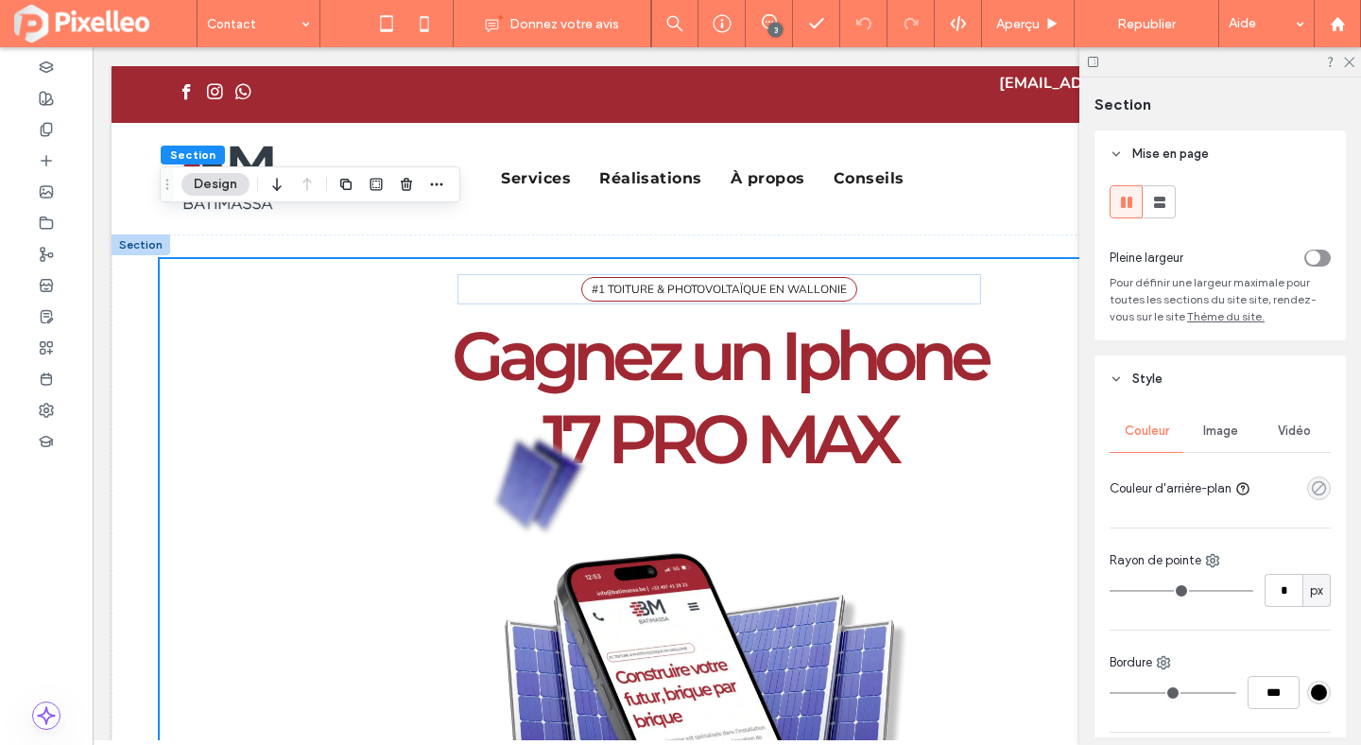
click at [1316, 489] on icon "rgba(0, 0, 0, 0)" at bounding box center [1319, 488] width 16 height 16
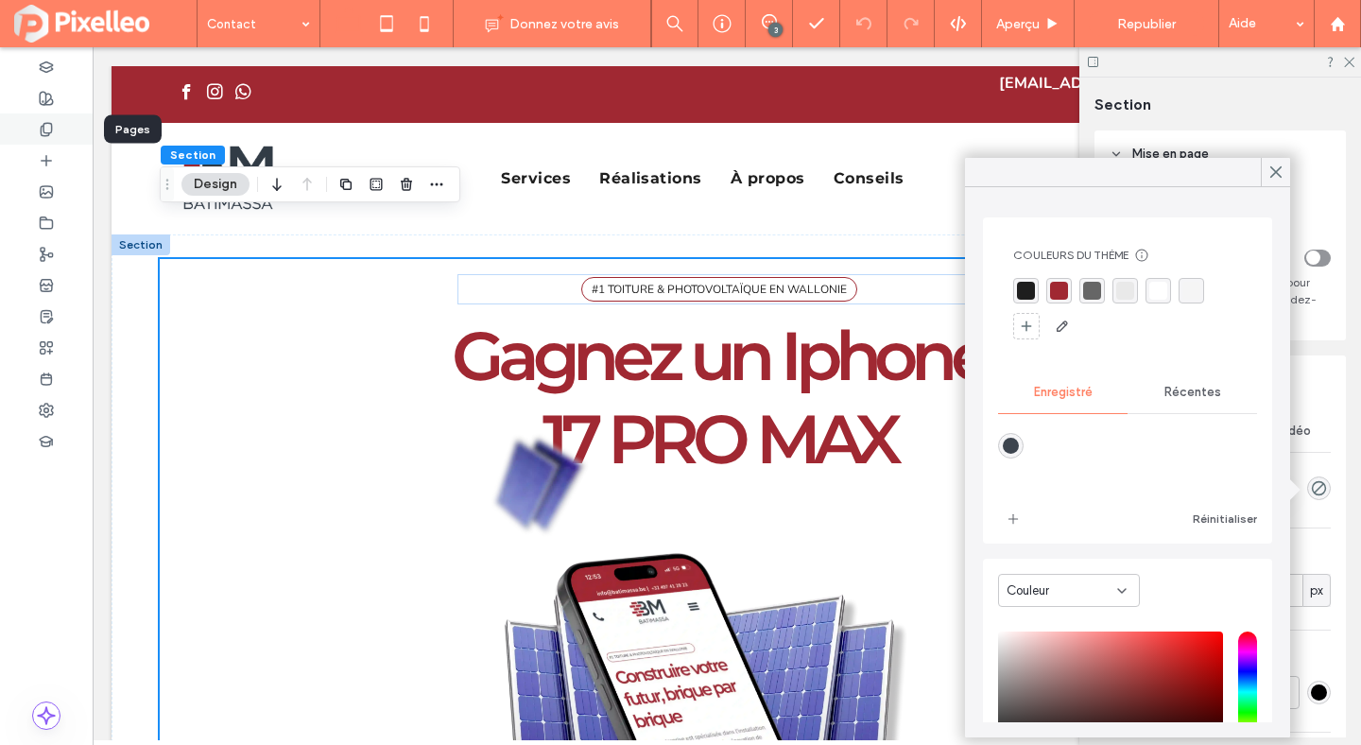
click at [30, 130] on div at bounding box center [46, 128] width 93 height 31
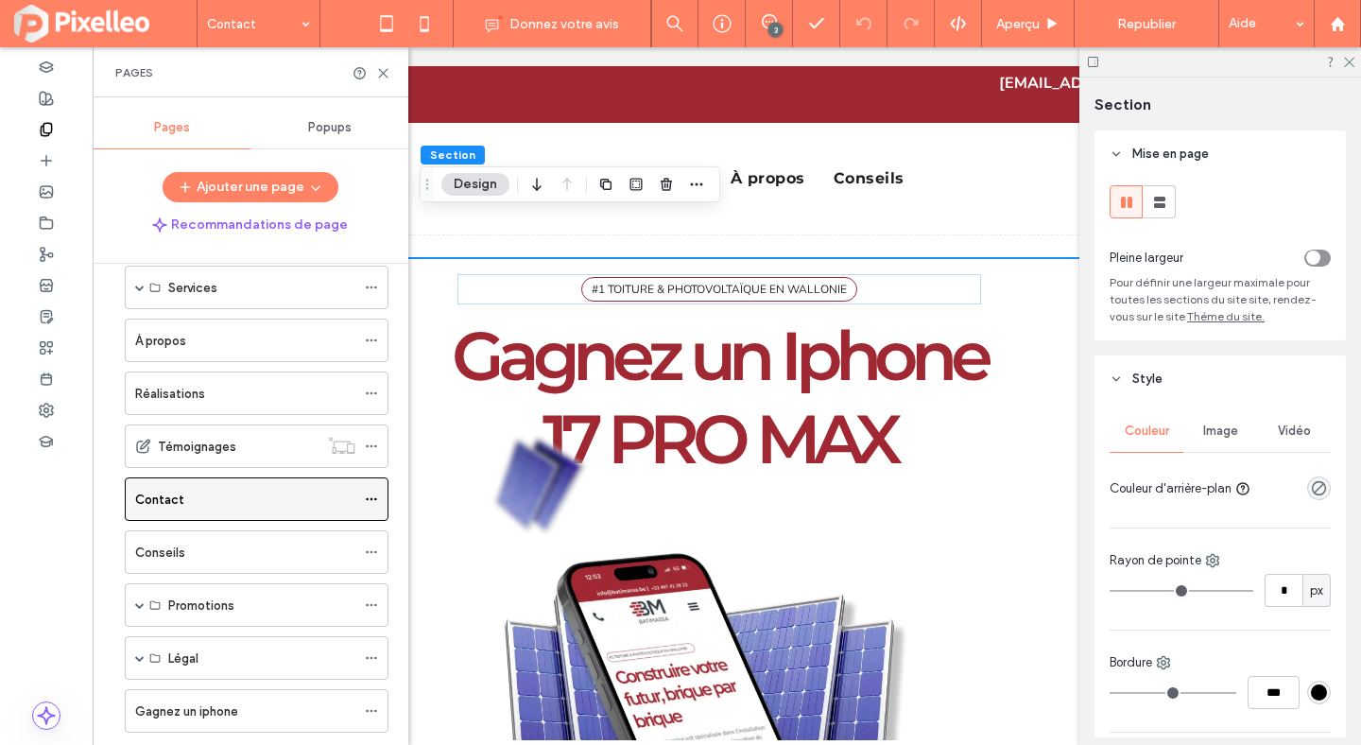
scroll to position [128, 0]
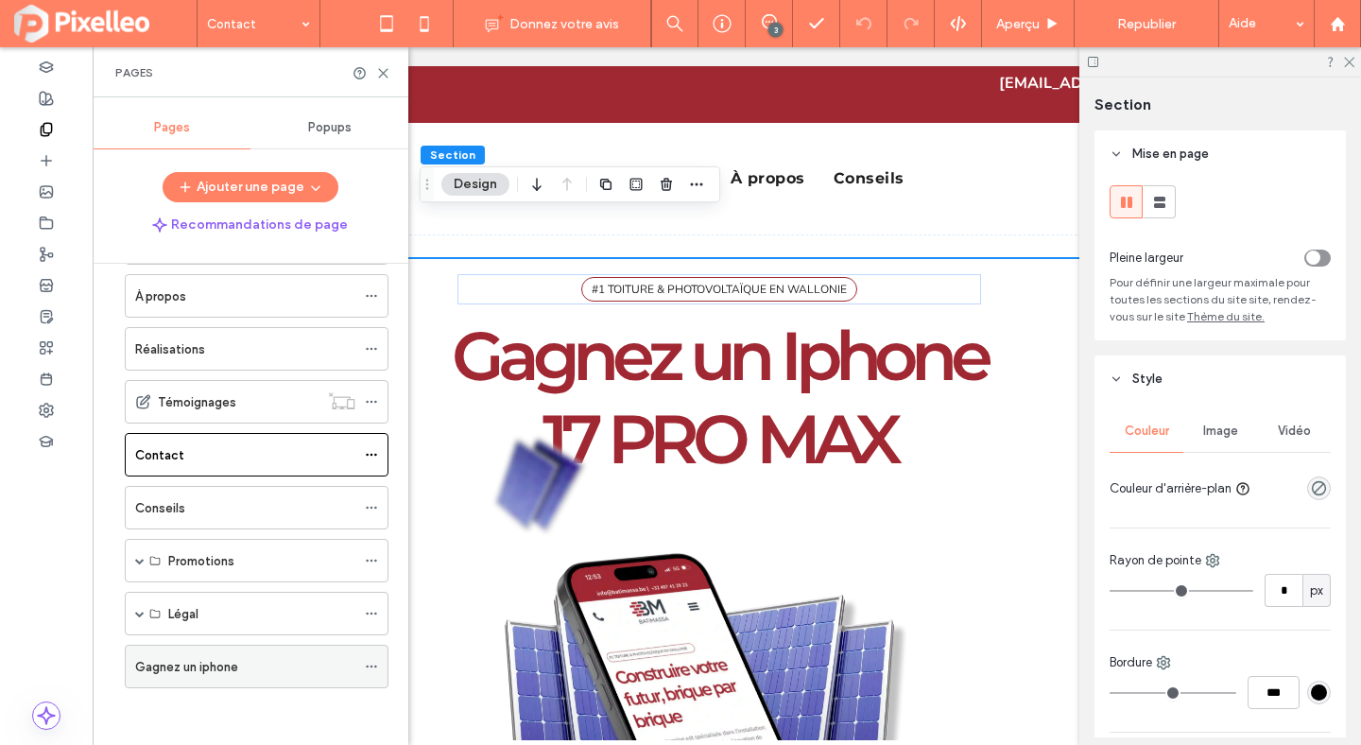
click at [181, 663] on label "Gagnez un iphone" at bounding box center [186, 666] width 103 height 33
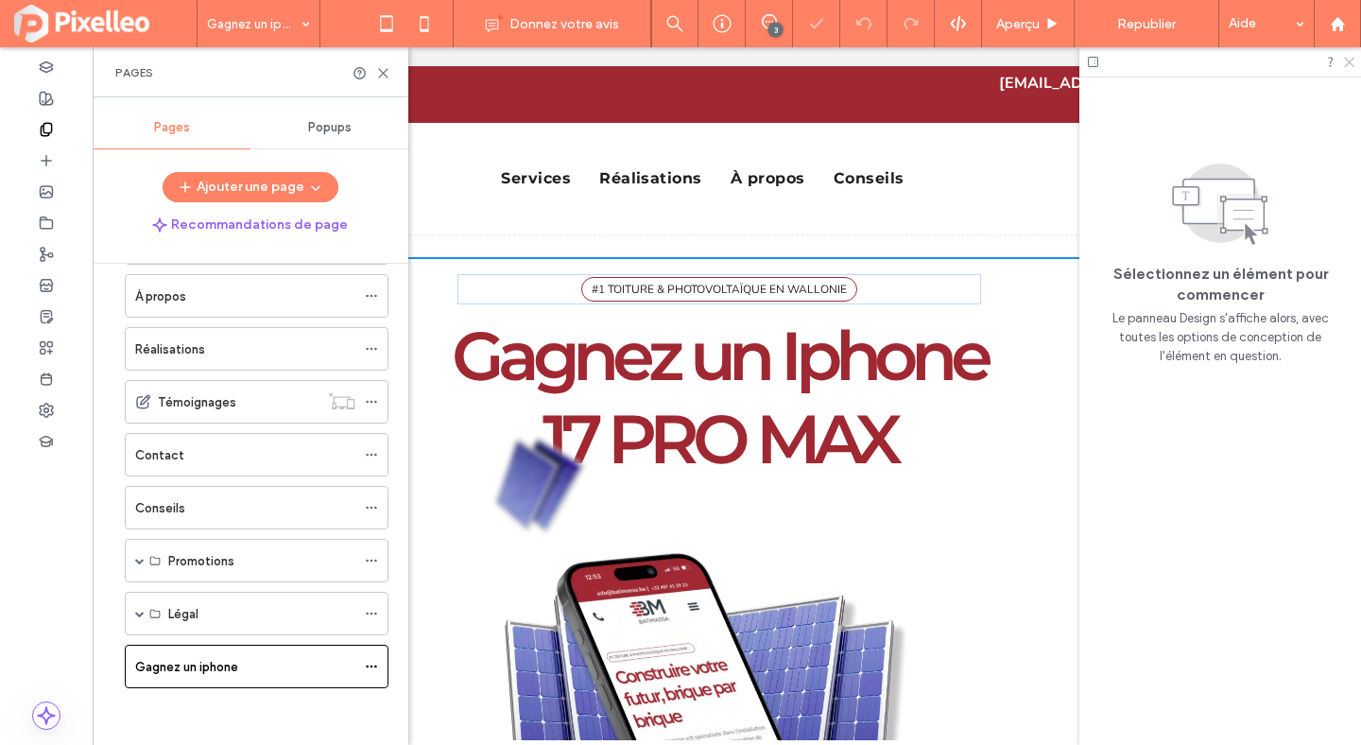
click at [1349, 66] on icon at bounding box center [1348, 61] width 12 height 12
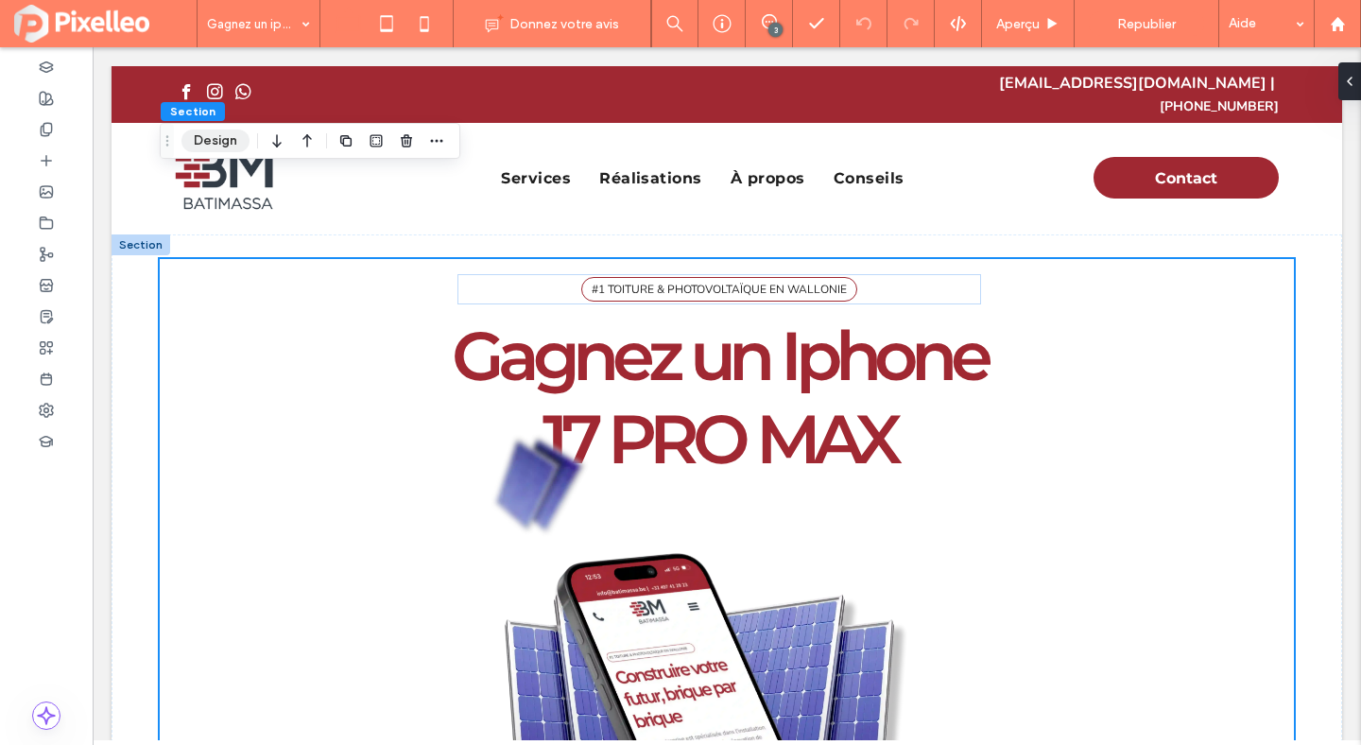
click at [224, 145] on button "Design" at bounding box center [215, 141] width 68 height 23
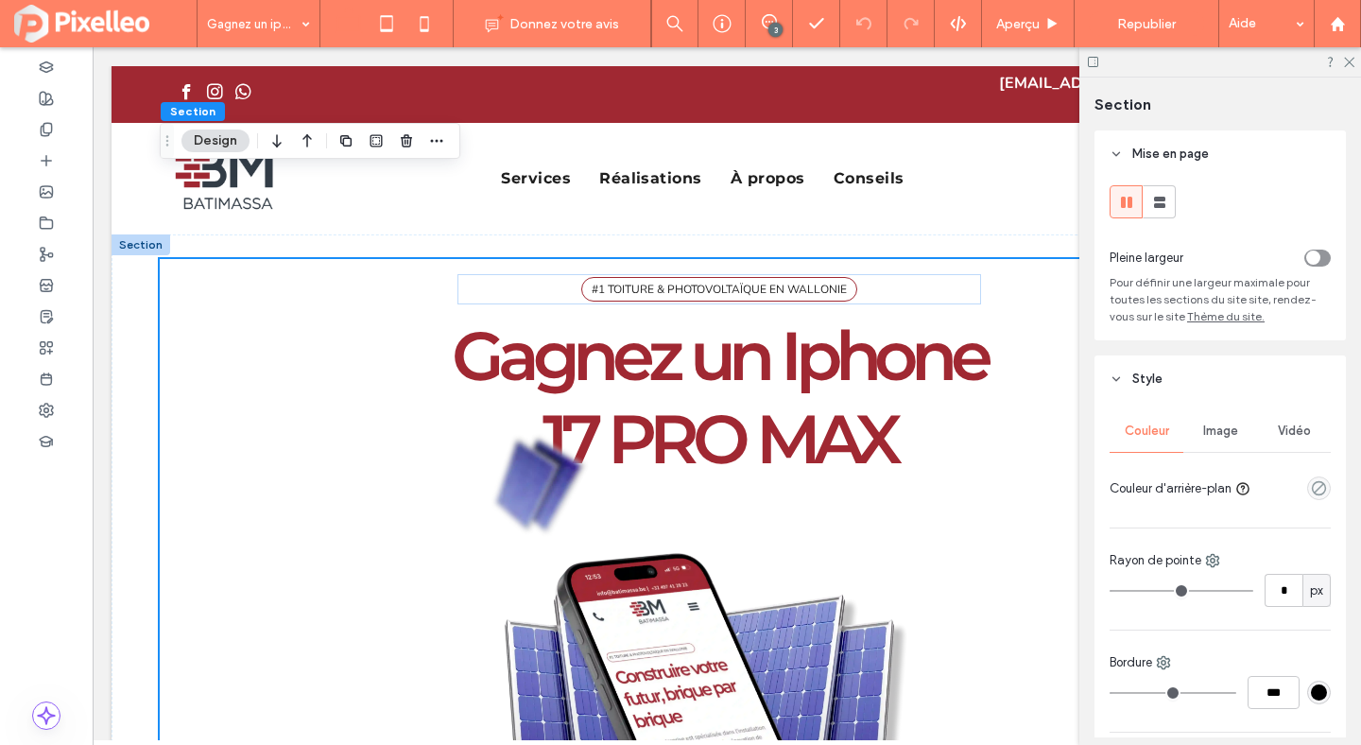
click at [1310, 493] on div "empty color" at bounding box center [1319, 488] width 24 height 24
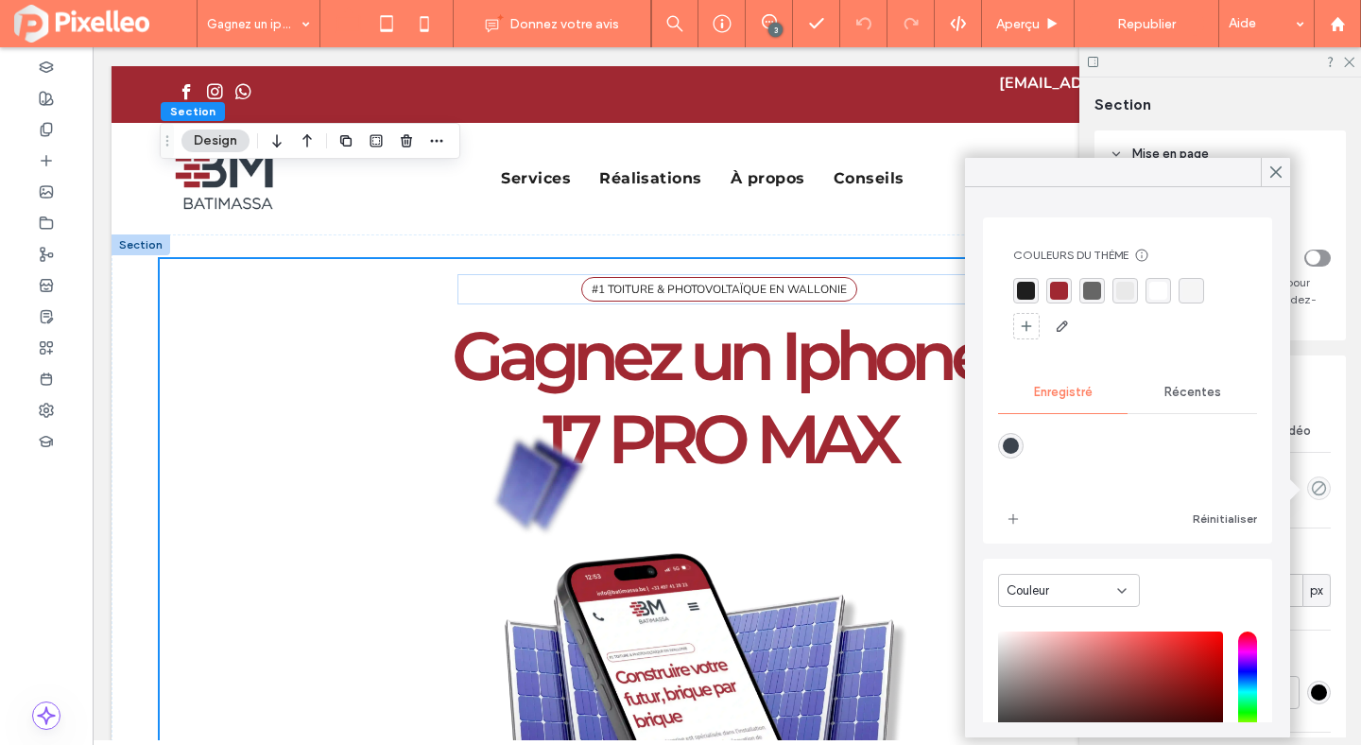
click at [1127, 292] on div "rgba(233, 233, 233, 1)" at bounding box center [1125, 291] width 18 height 18
click at [1182, 289] on div "rgba(245, 245, 245, 1)" at bounding box center [1194, 292] width 26 height 26
click at [1179, 388] on span "Récentes" at bounding box center [1193, 394] width 57 height 15
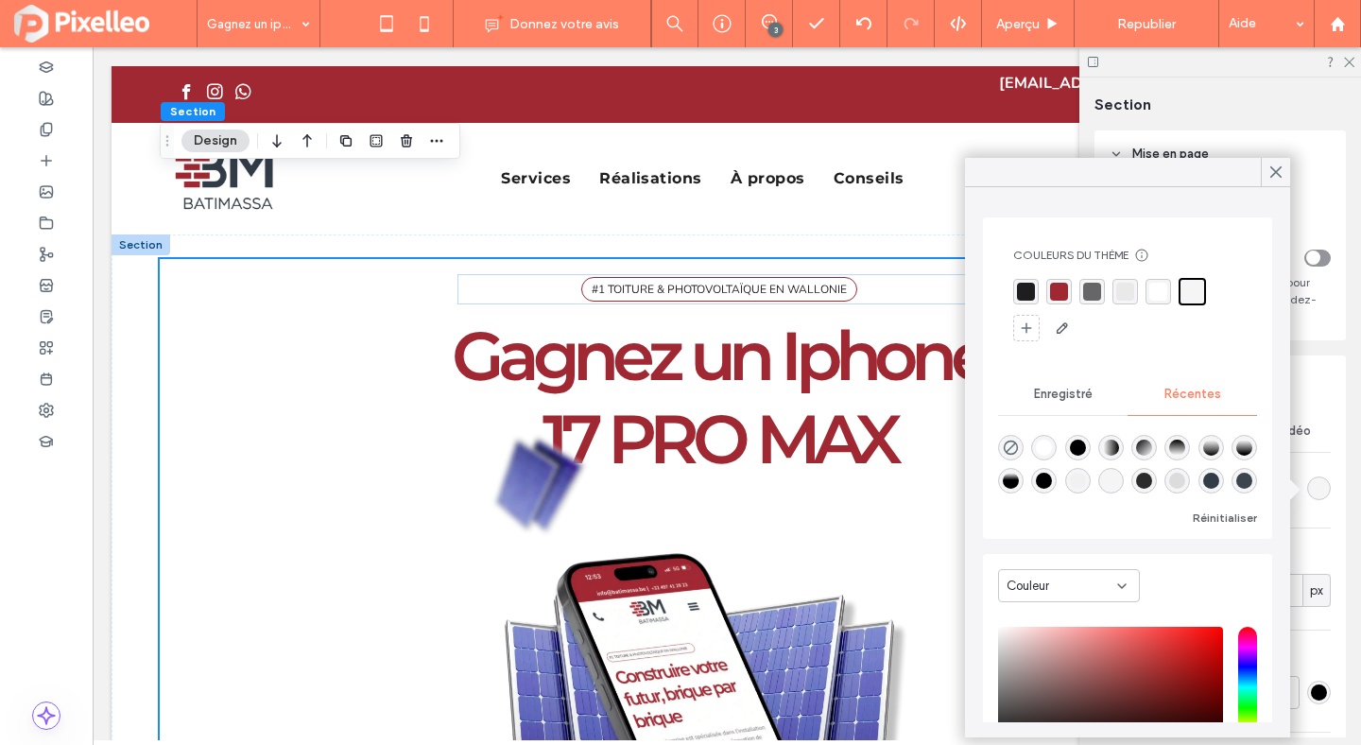
click at [1079, 481] on div "rgba(241, 241, 241, 1)" at bounding box center [1078, 481] width 16 height 16
type input "*******"
type input "***"
type input "****"
click at [1111, 480] on div "rgba(245, 245, 245, 1)" at bounding box center [1111, 479] width 16 height 16
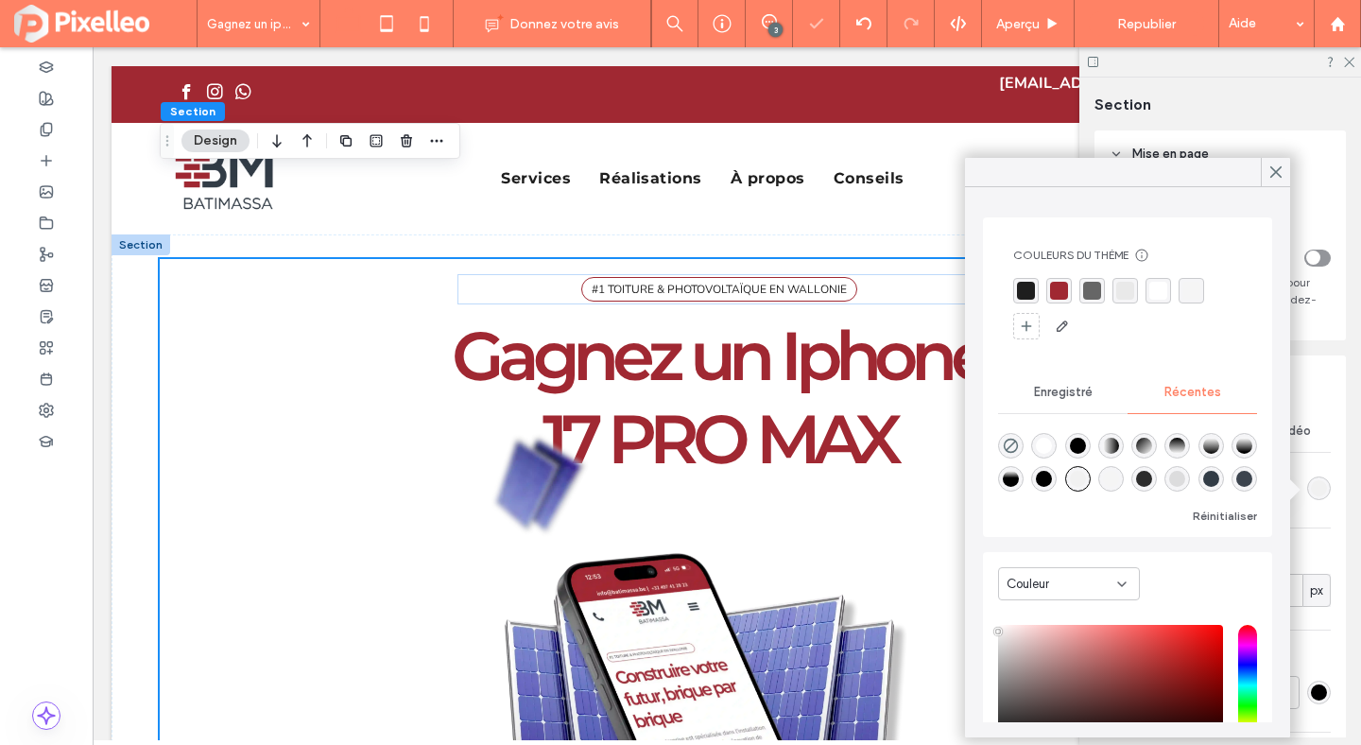
type input "*******"
click at [1265, 166] on div at bounding box center [1275, 172] width 29 height 28
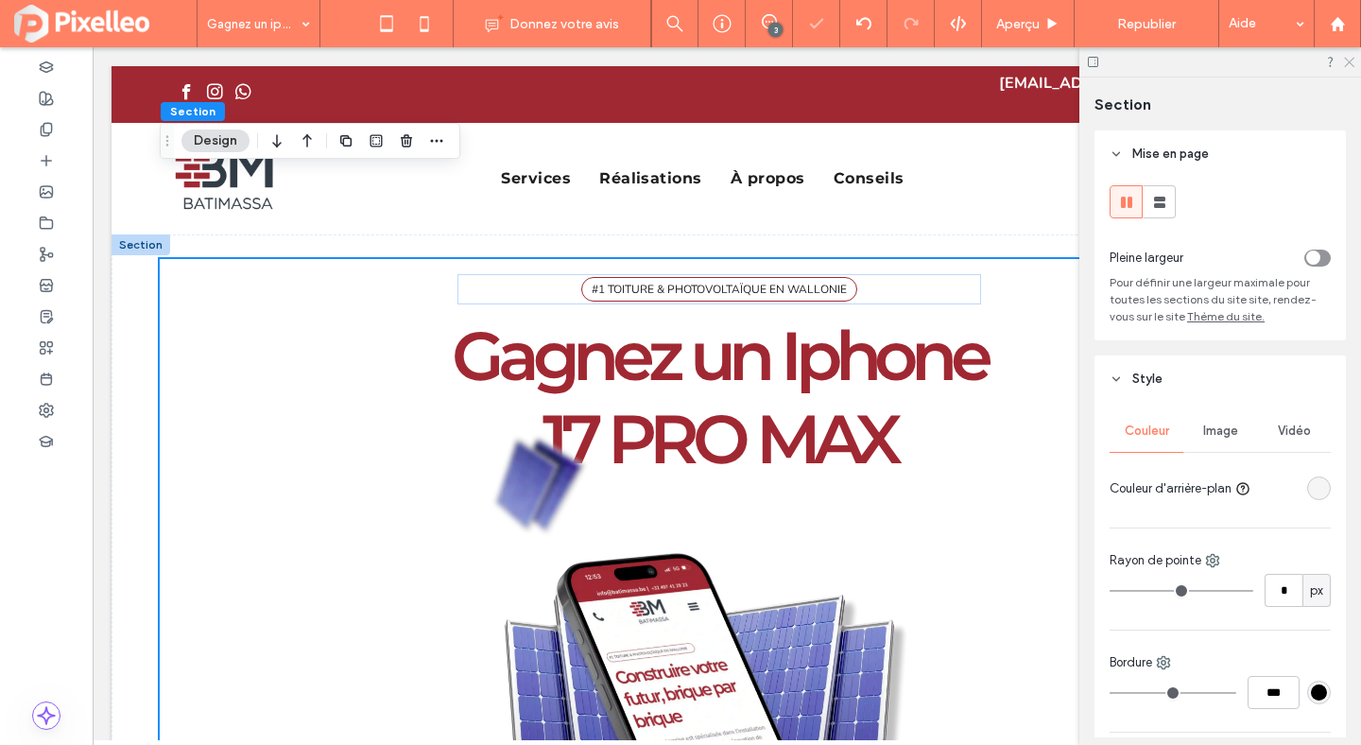
click at [1350, 58] on icon at bounding box center [1348, 61] width 12 height 12
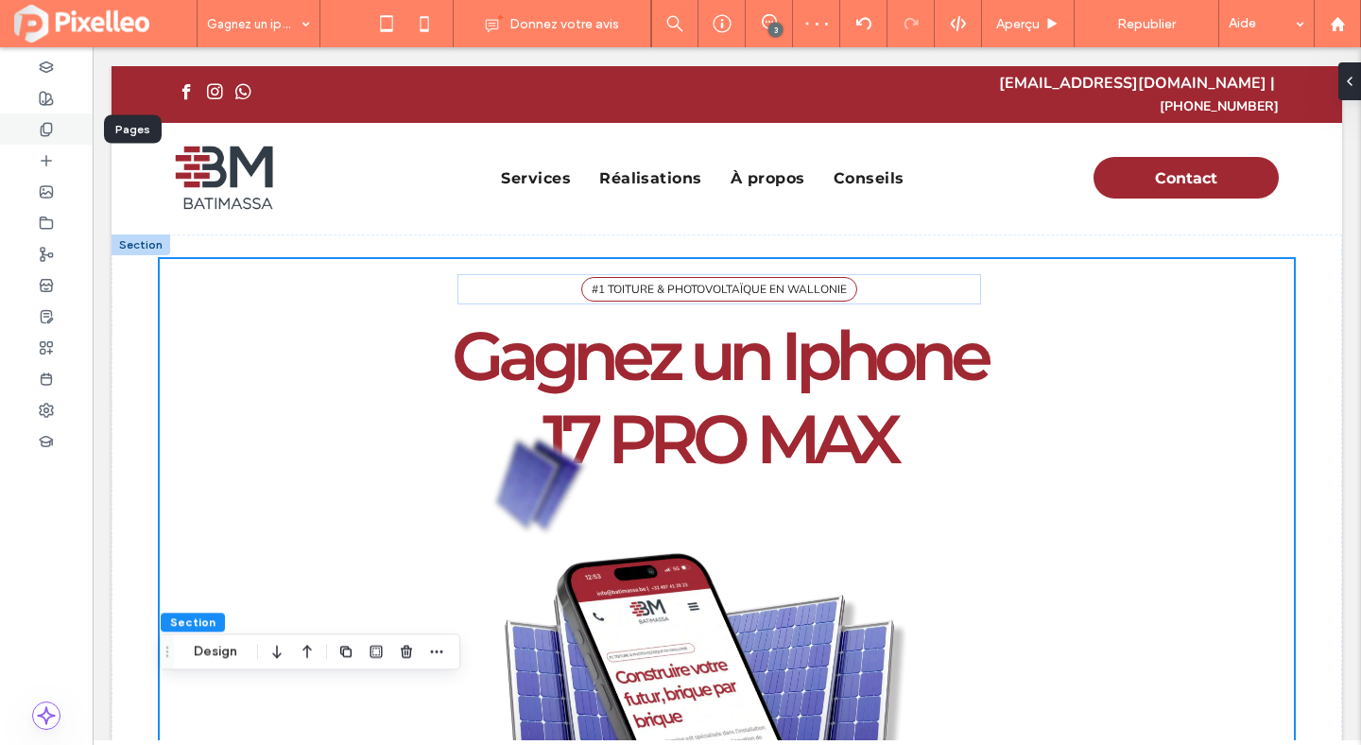
click at [19, 142] on div at bounding box center [46, 128] width 93 height 31
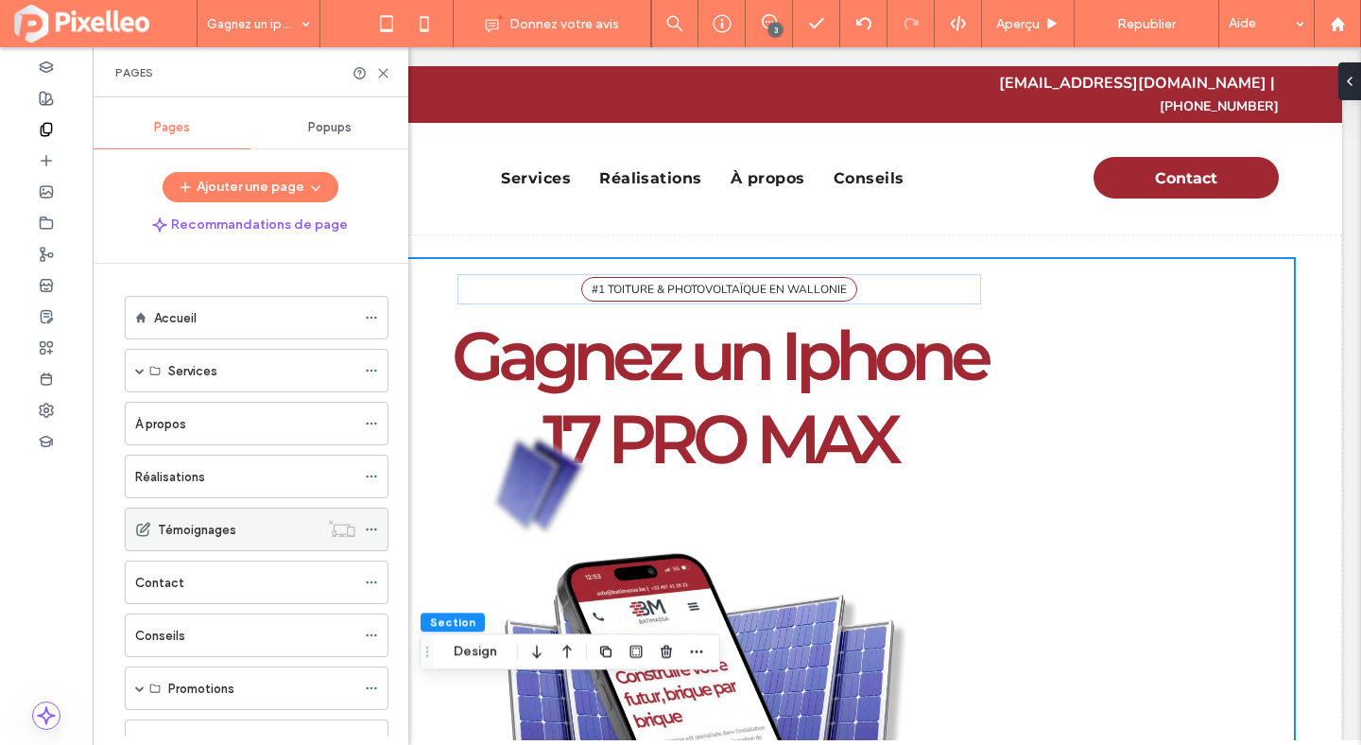
scroll to position [83, 0]
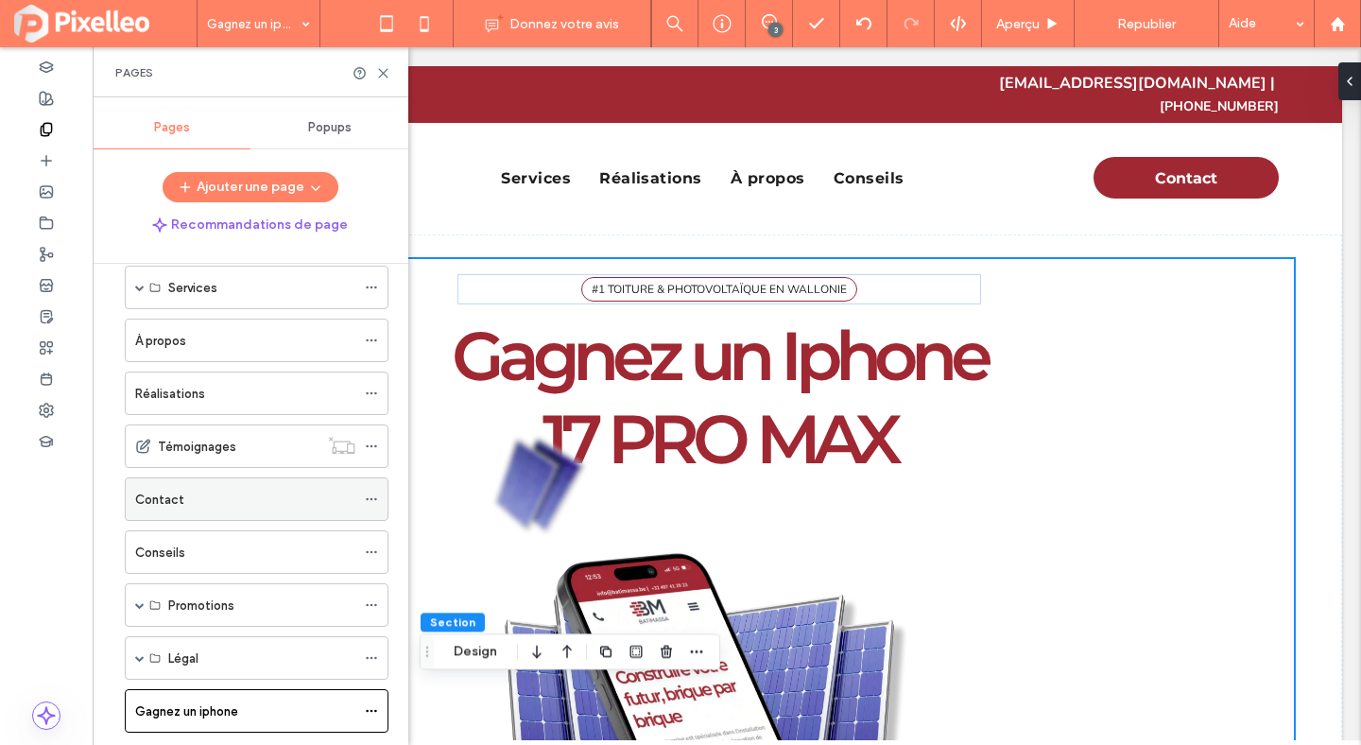
click at [199, 500] on div "Contact" at bounding box center [245, 500] width 220 height 20
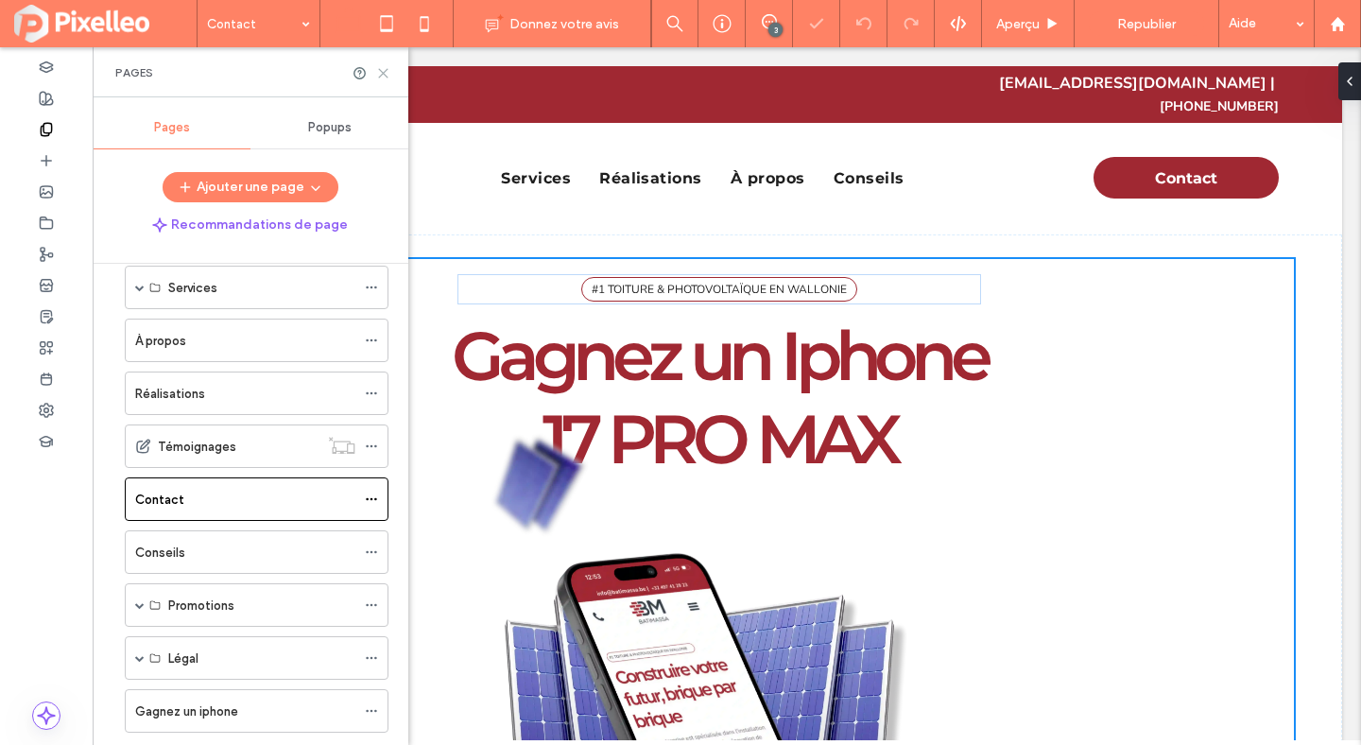
click at [387, 69] on icon at bounding box center [383, 73] width 14 height 14
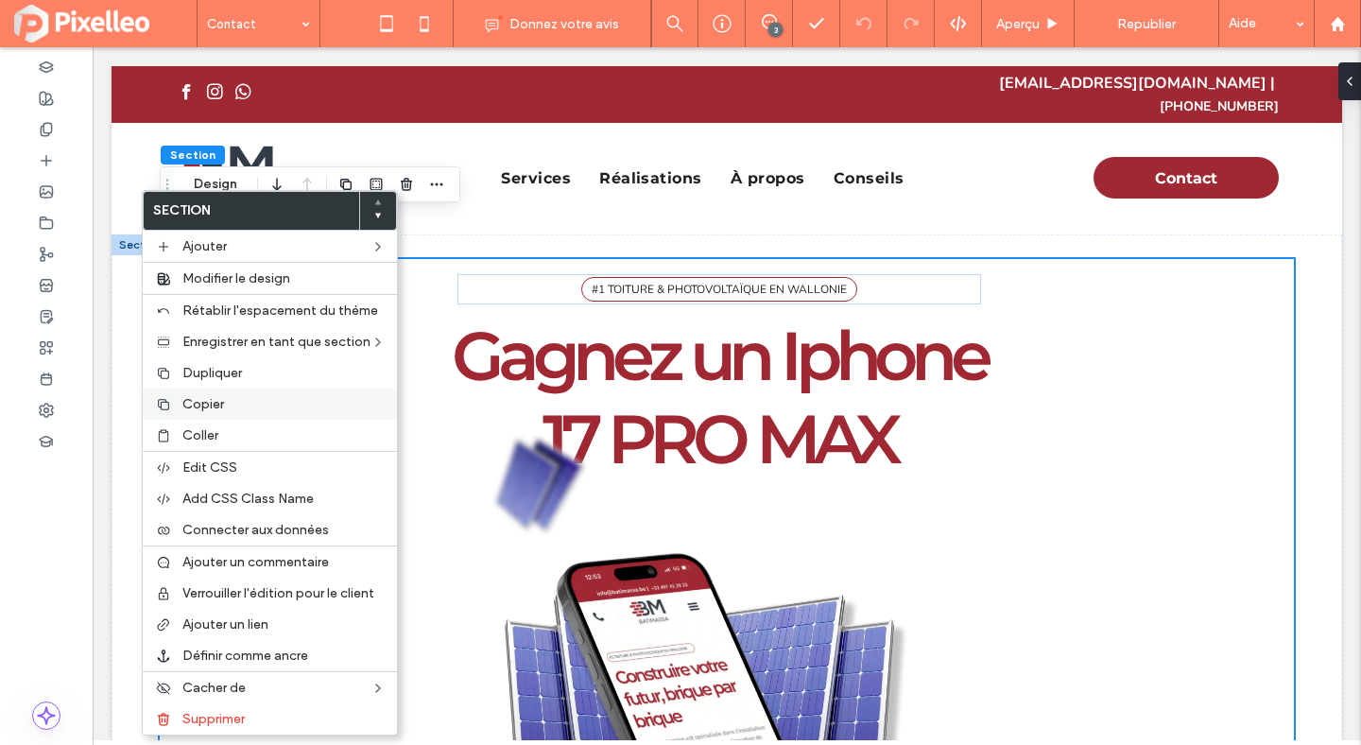
click at [204, 394] on div "Copier" at bounding box center [270, 404] width 254 height 31
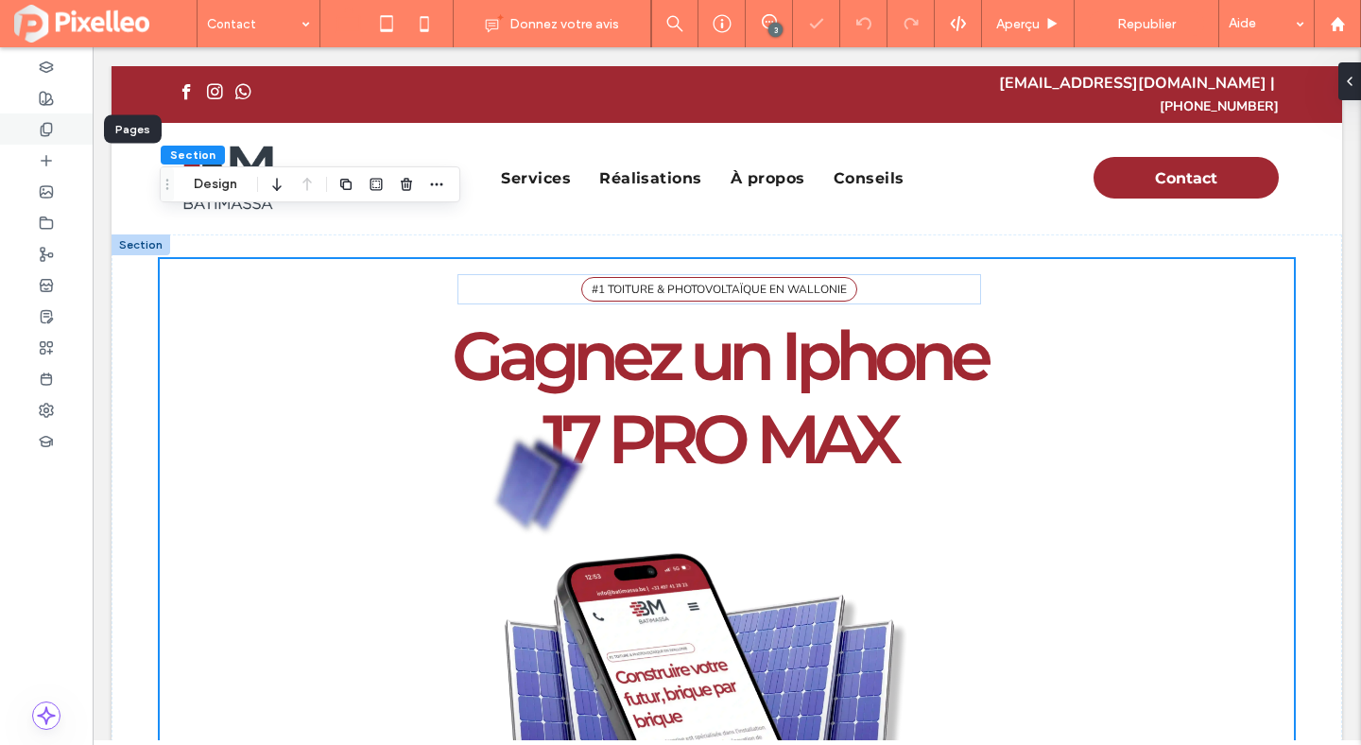
click at [47, 142] on div at bounding box center [46, 128] width 93 height 31
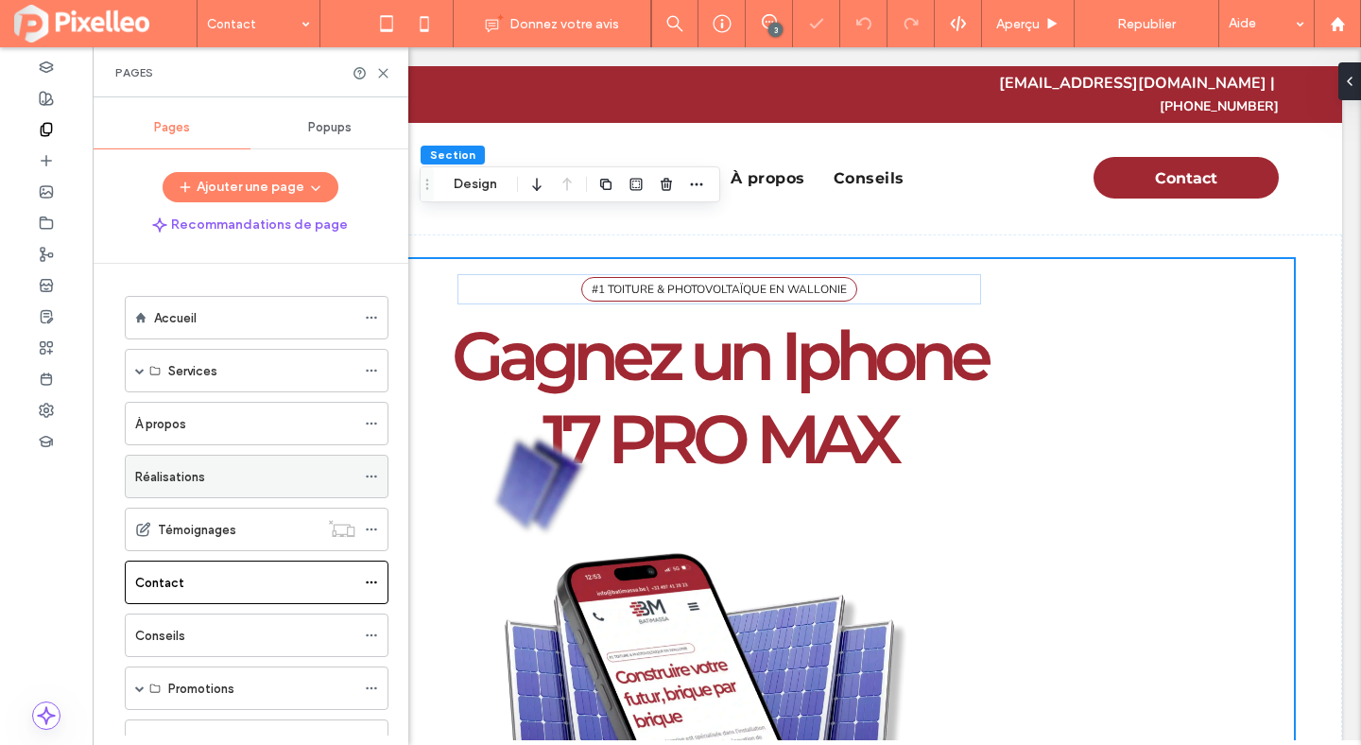
scroll to position [128, 0]
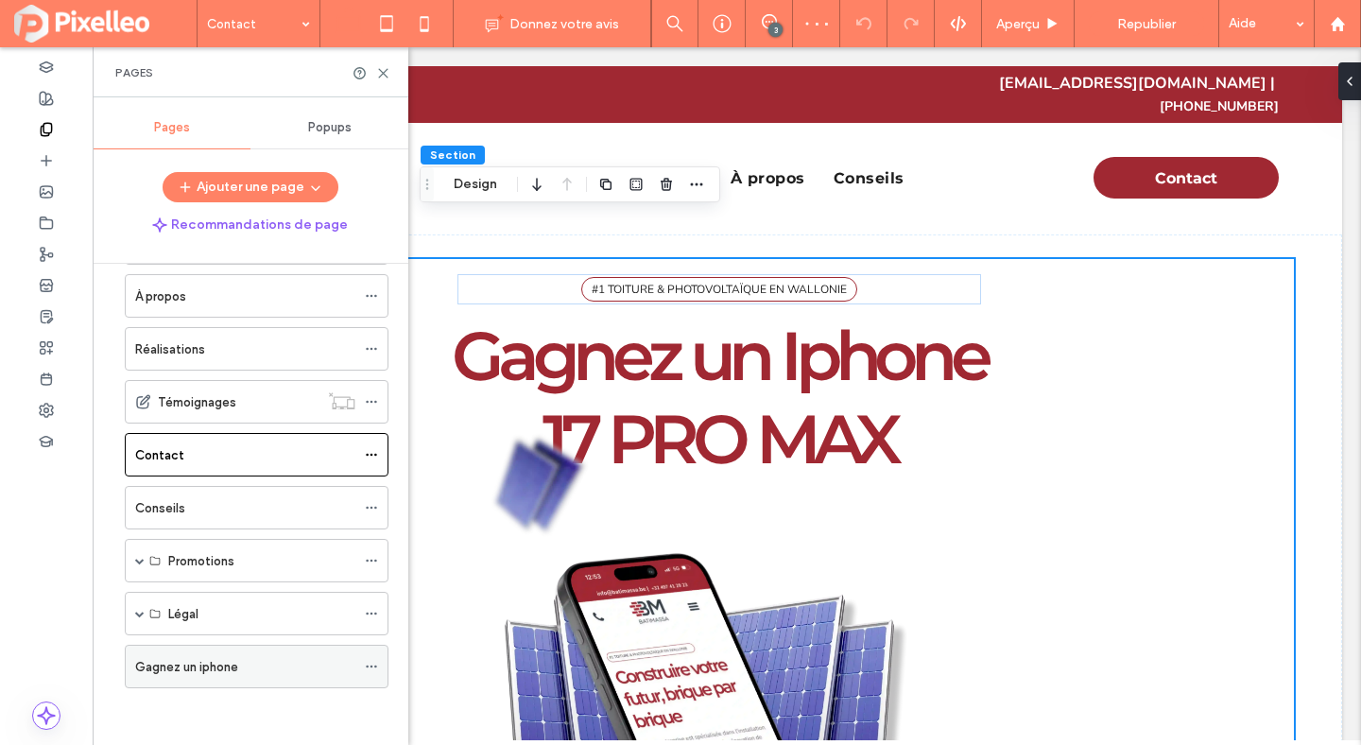
click at [199, 662] on label "Gagnez un iphone" at bounding box center [186, 666] width 103 height 33
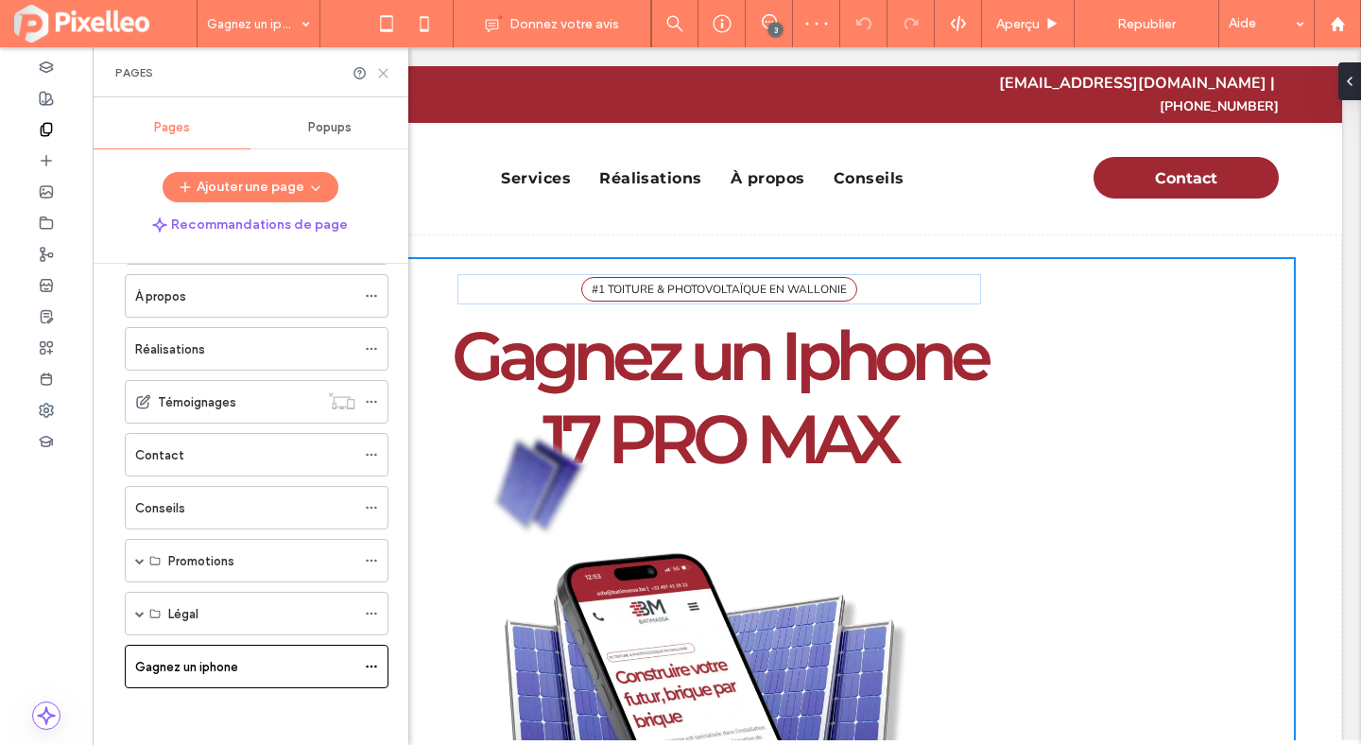
click at [385, 74] on icon at bounding box center [383, 73] width 14 height 14
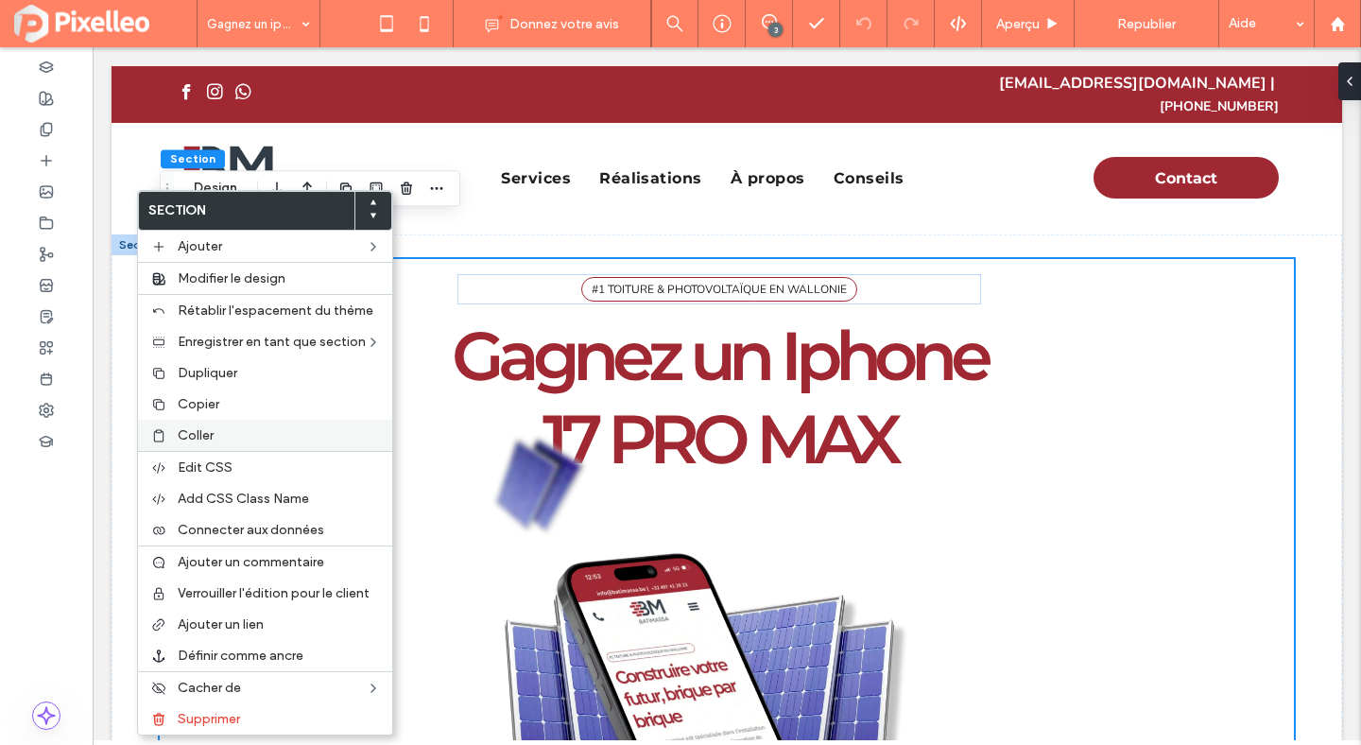
click at [233, 434] on label "Coller" at bounding box center [279, 435] width 203 height 16
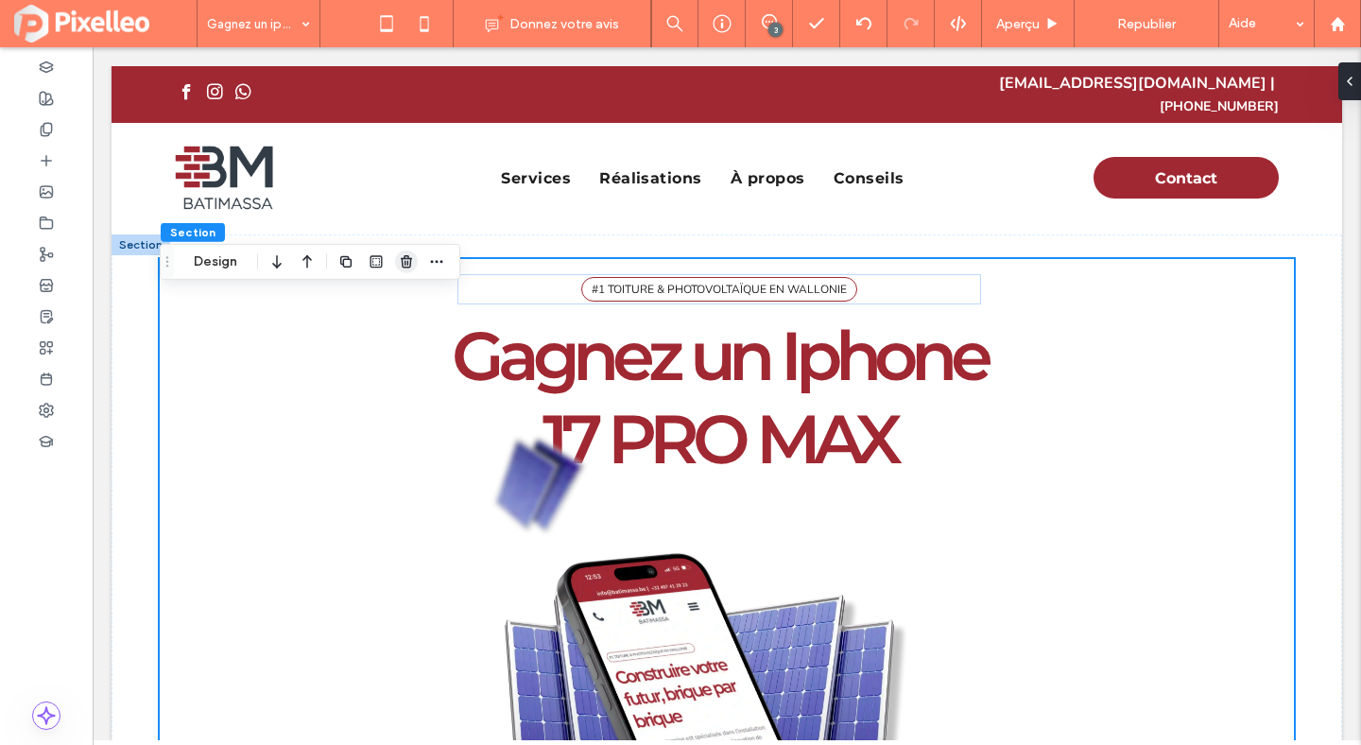
click at [402, 257] on use "button" at bounding box center [406, 261] width 11 height 12
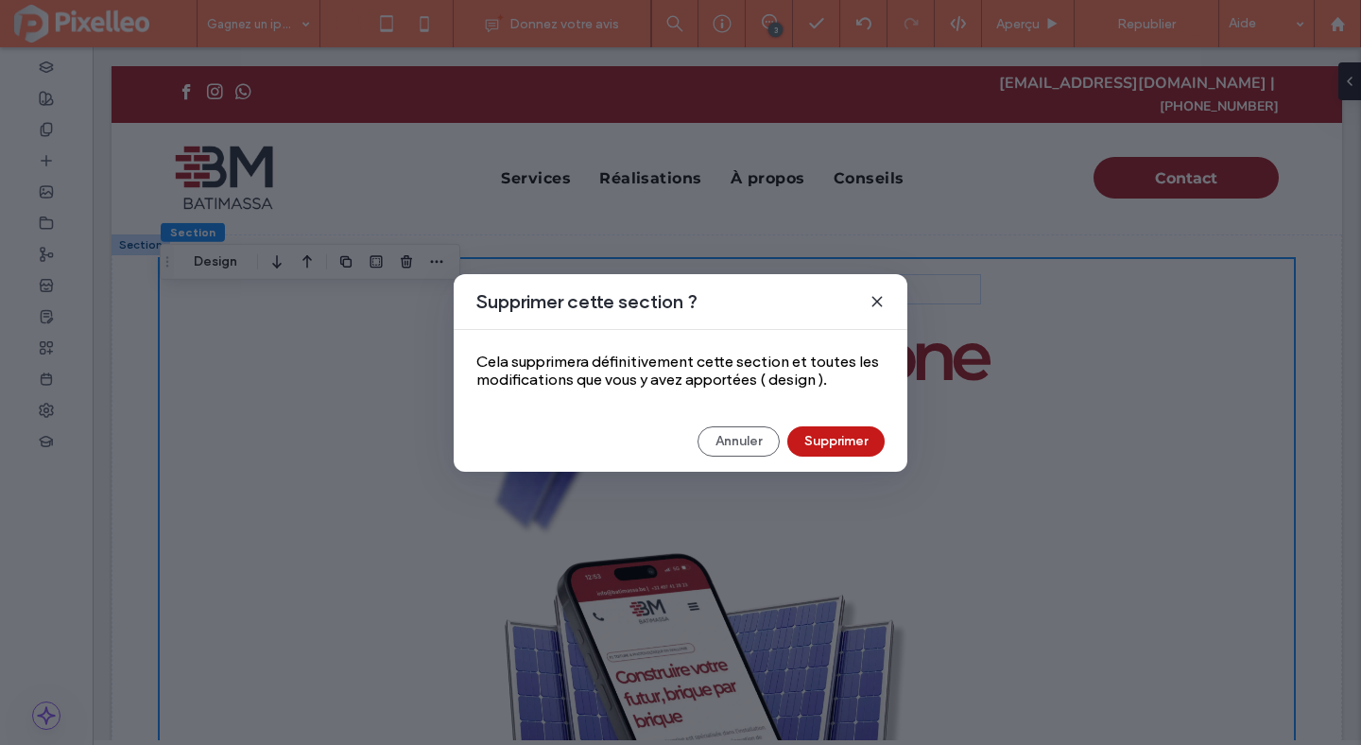
click at [833, 434] on button "Supprimer" at bounding box center [835, 441] width 97 height 30
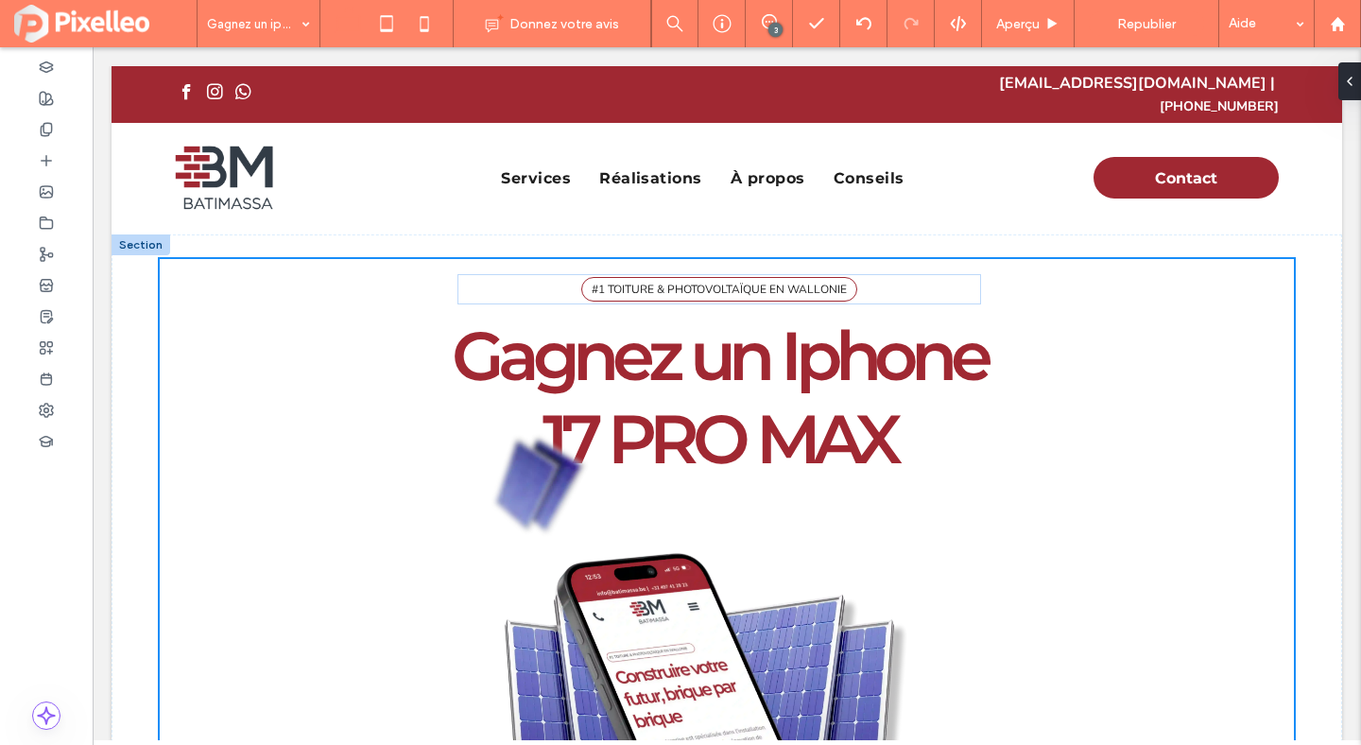
type input "***"
type input "**"
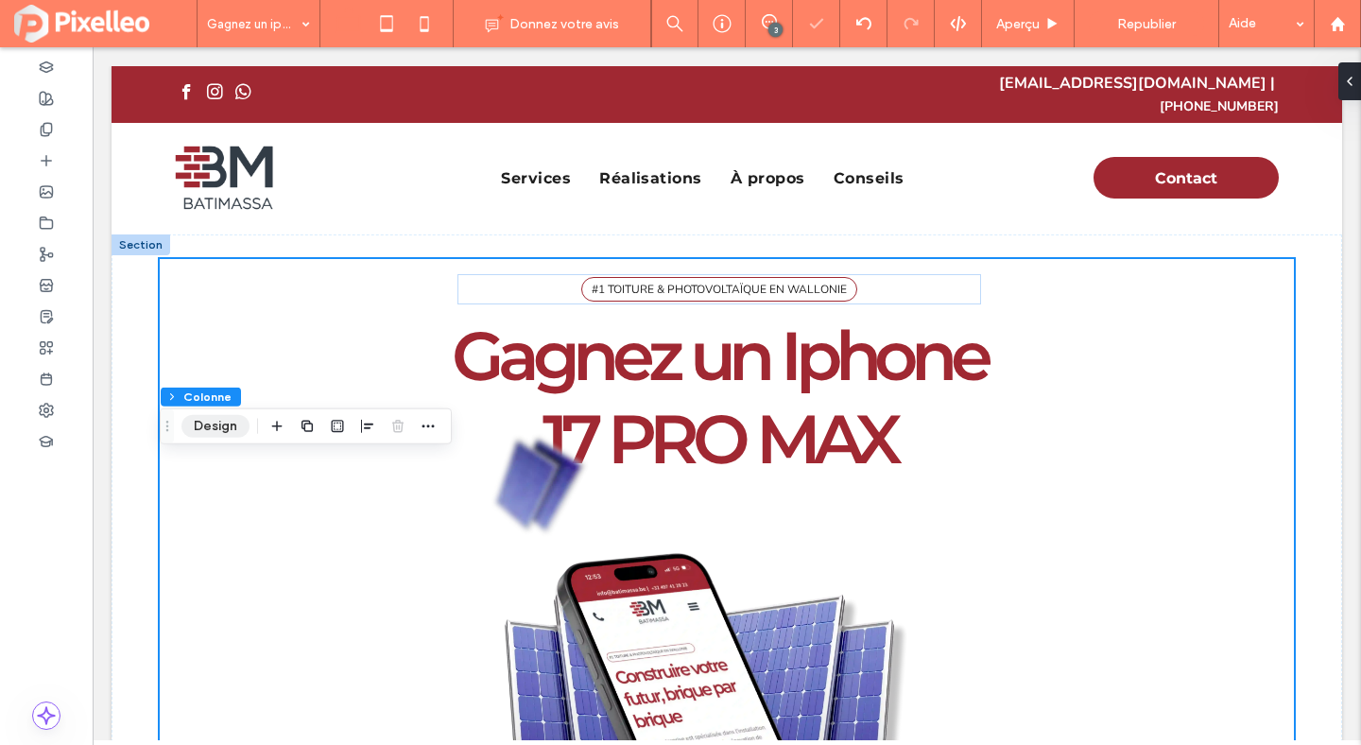
click at [199, 426] on button "Design" at bounding box center [215, 426] width 68 height 23
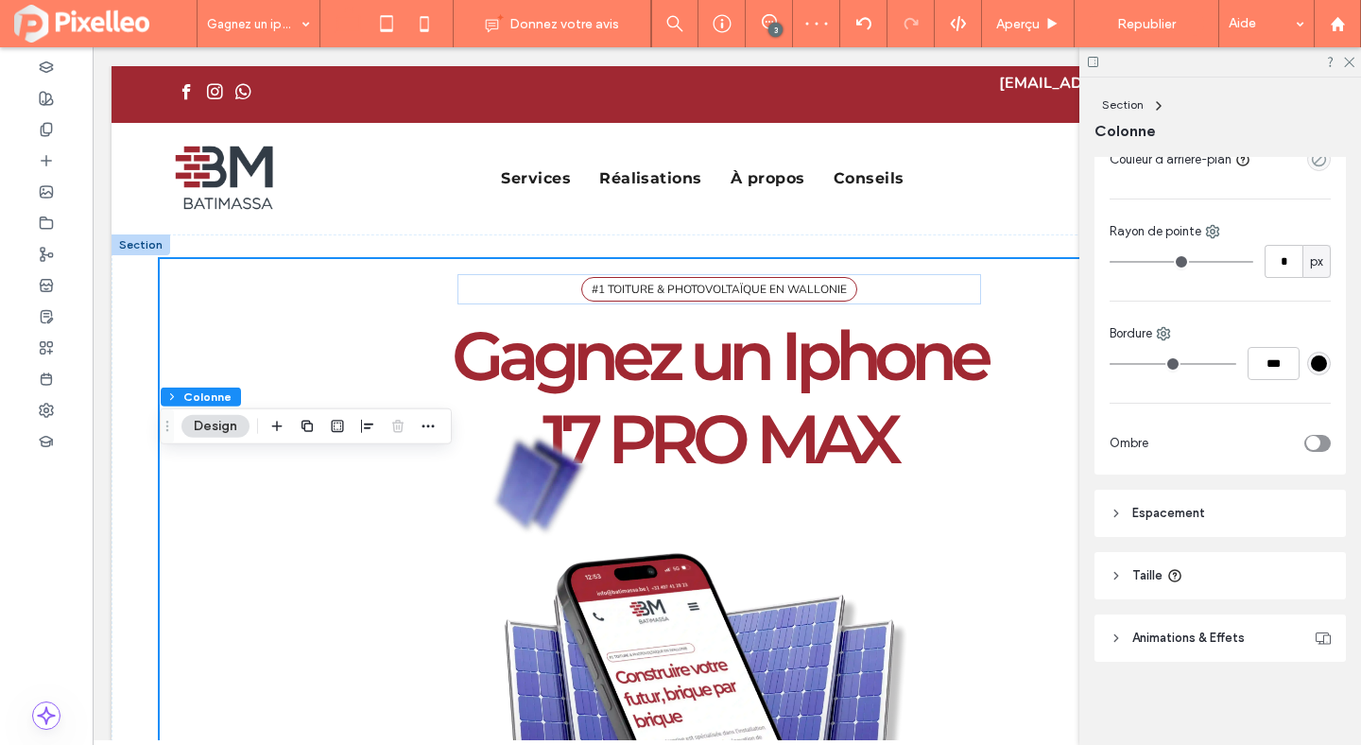
click at [1170, 511] on span "Espacement" at bounding box center [1168, 513] width 73 height 19
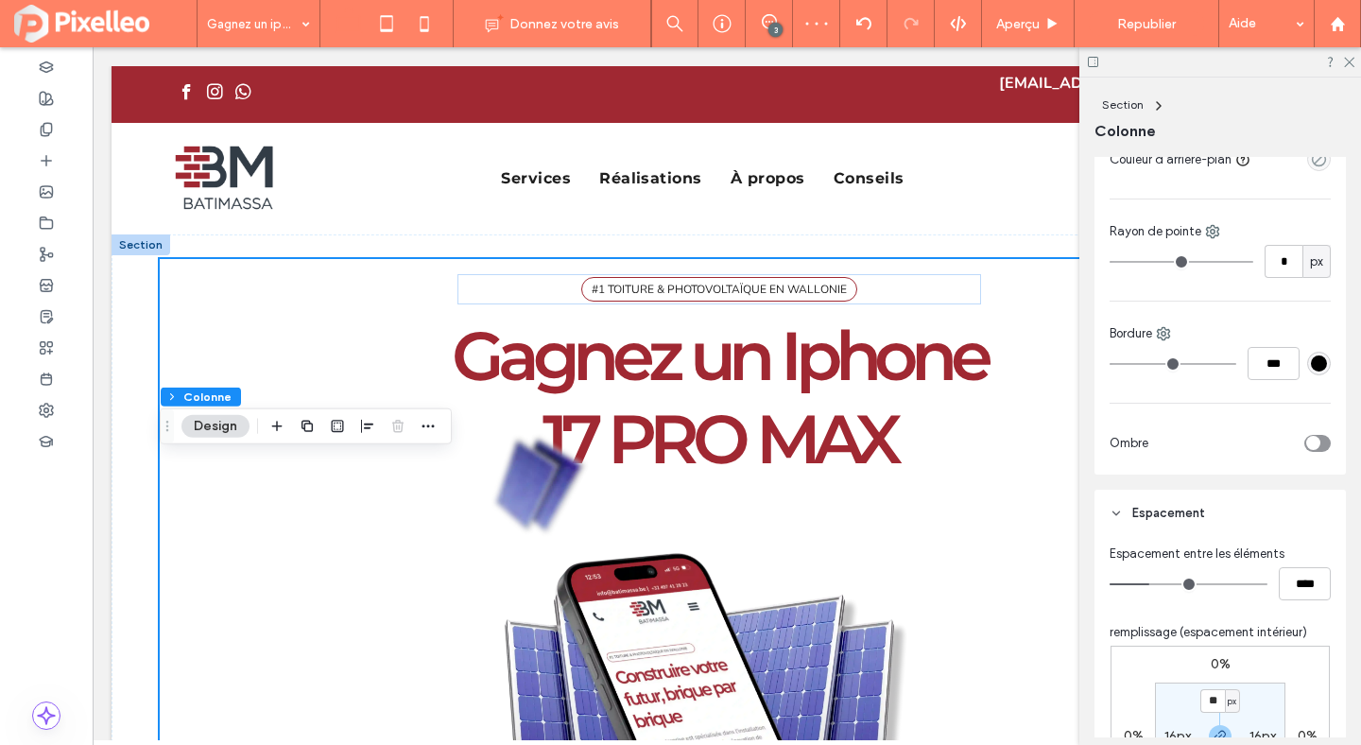
scroll to position [552, 0]
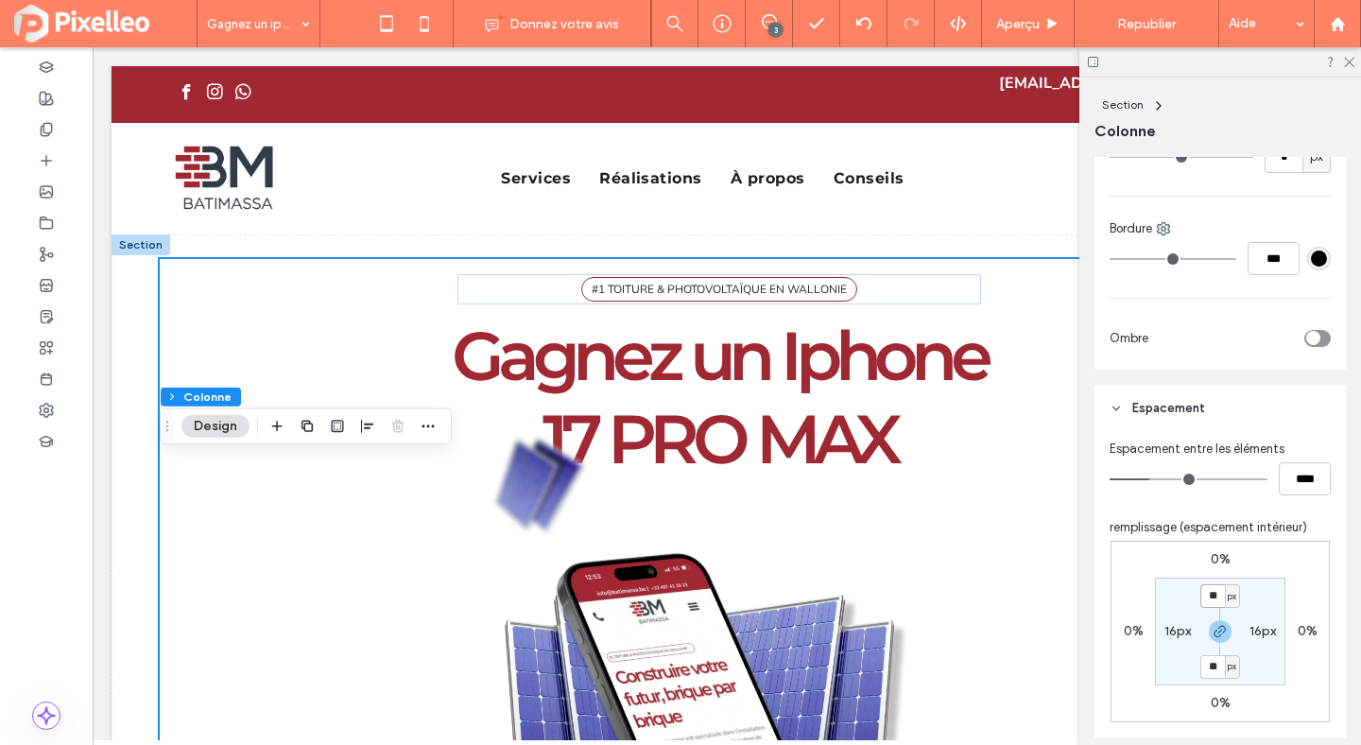
click at [1214, 588] on input "**" at bounding box center [1212, 596] width 25 height 24
type input "*"
click at [1350, 60] on use at bounding box center [1349, 63] width 10 height 10
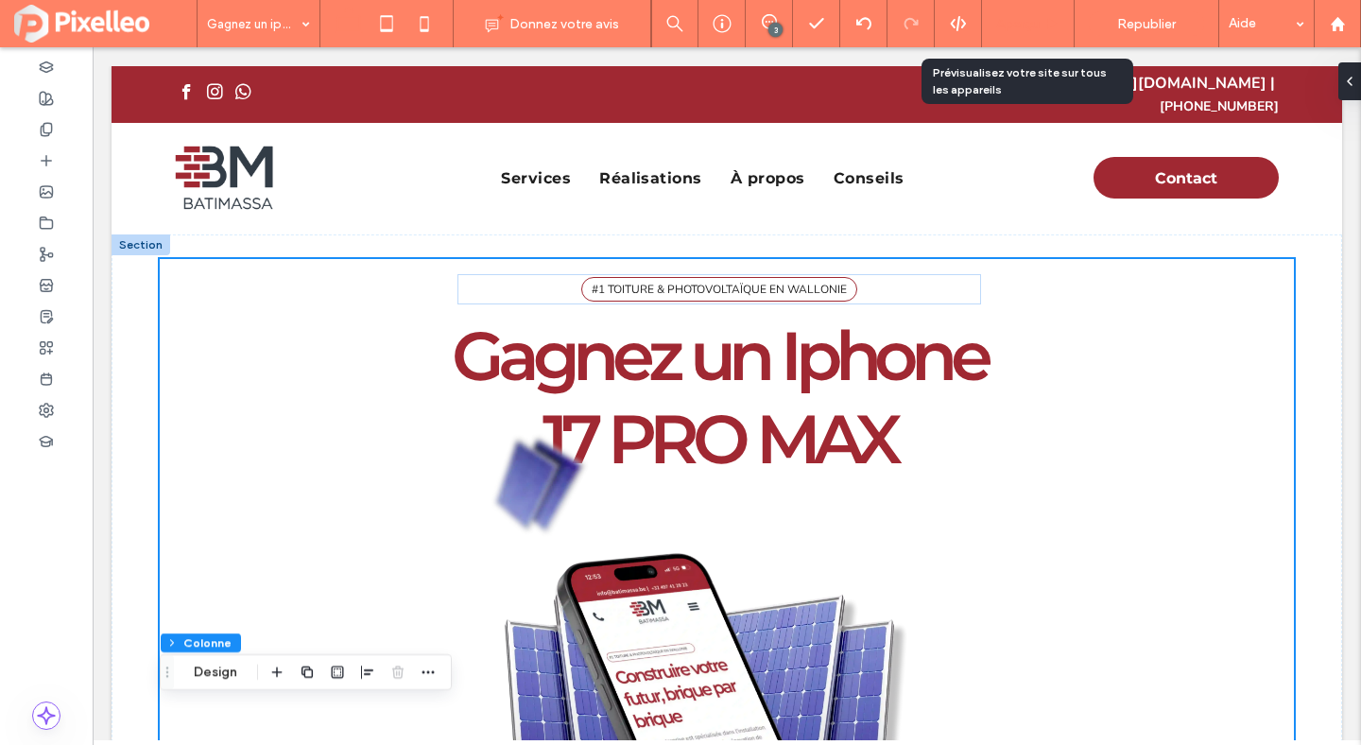
click at [1021, 24] on span "Aperçu" at bounding box center [1017, 24] width 43 height 16
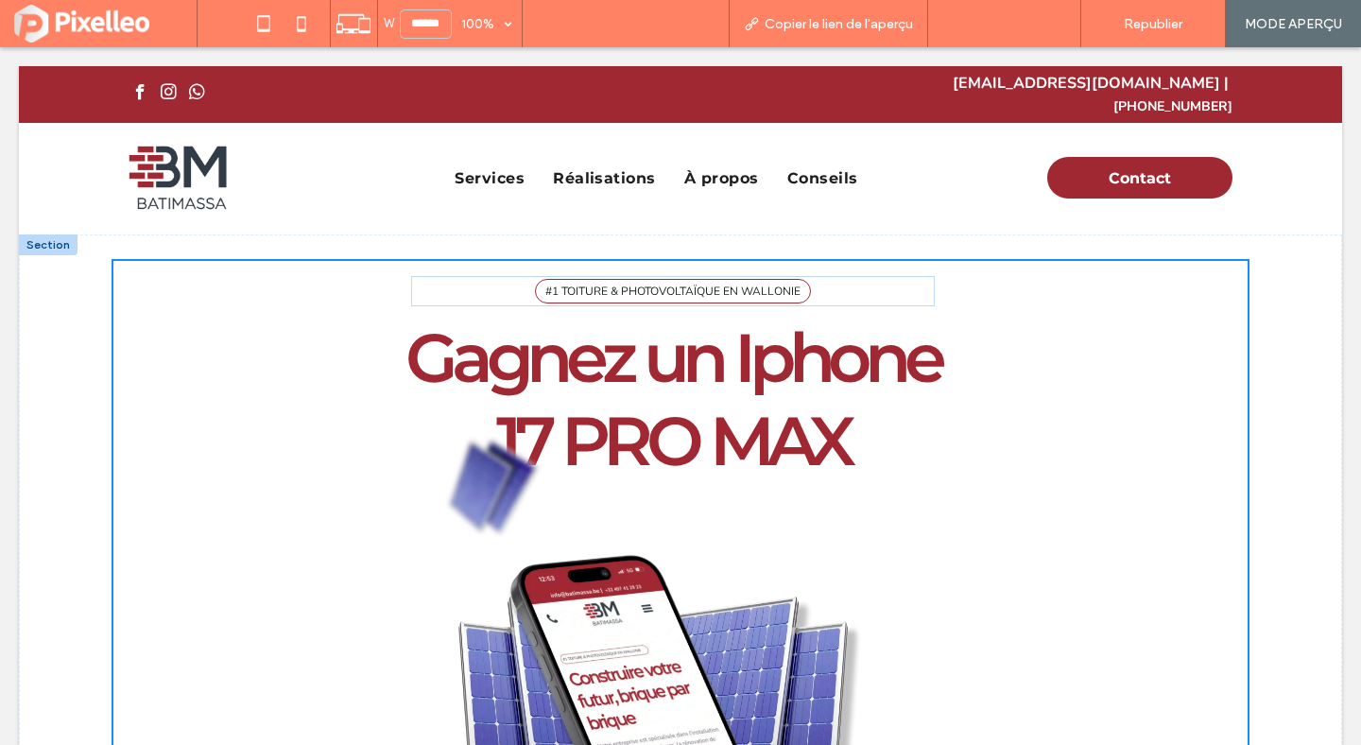
click at [979, 31] on div "Retour à l'éditeur" at bounding box center [1004, 23] width 153 height 47
click at [994, 18] on span "Retour à l'éditeur" at bounding box center [1013, 24] width 105 height 16
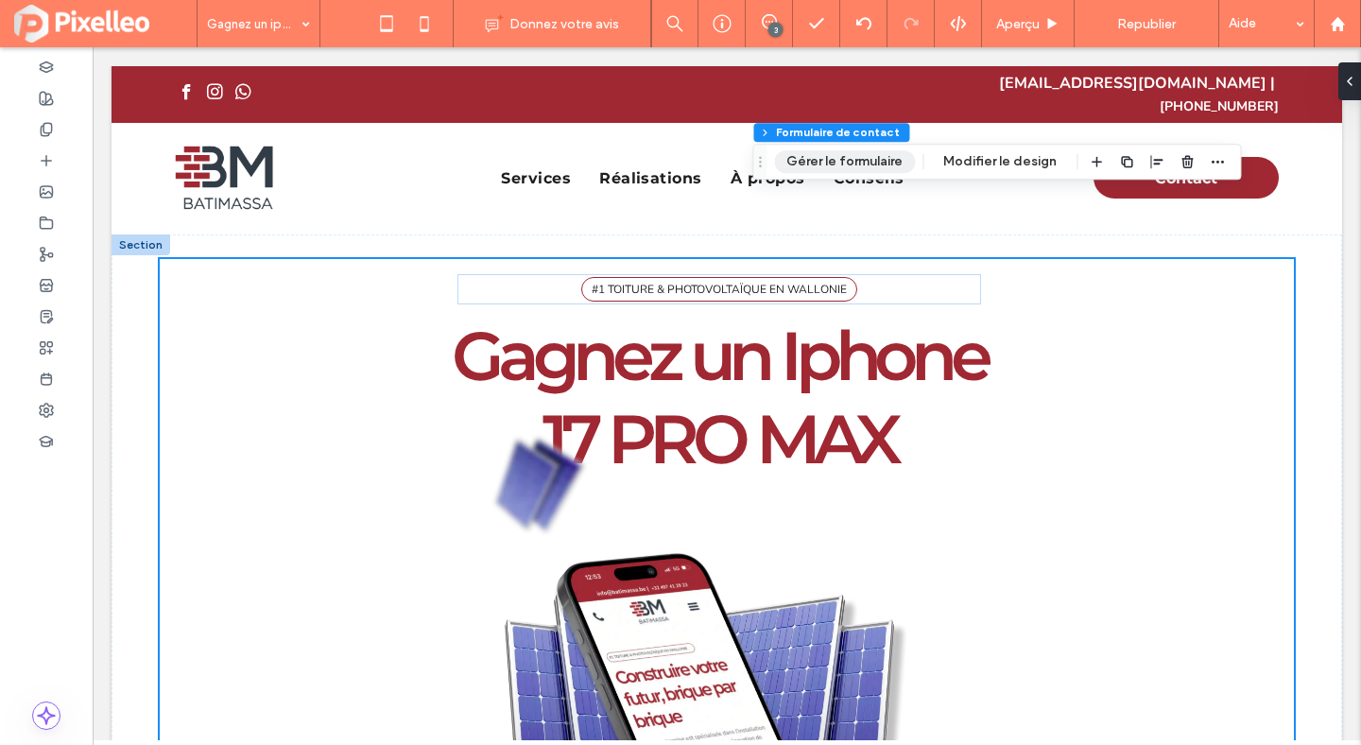
click at [822, 158] on button "Gérer le formulaire" at bounding box center [844, 161] width 141 height 23
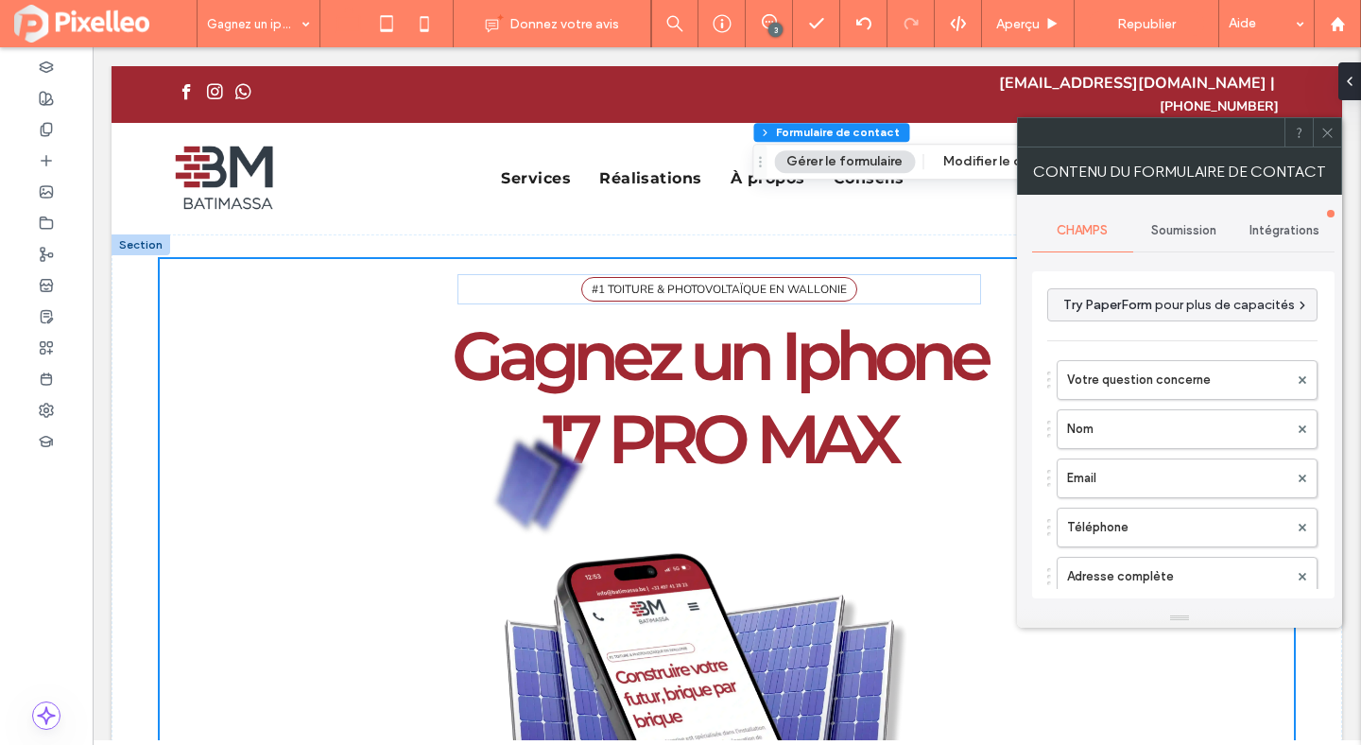
click at [1177, 215] on div "Soumission" at bounding box center [1183, 231] width 101 height 42
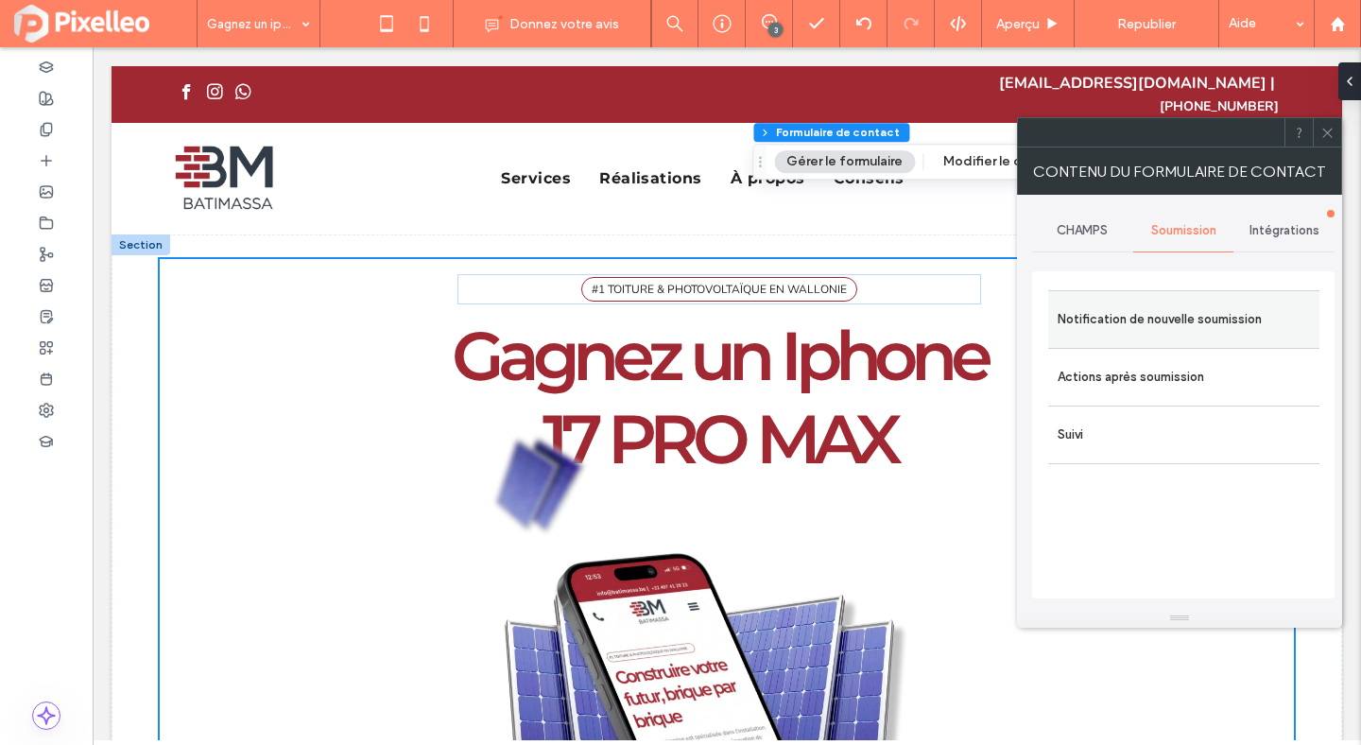
click at [1160, 323] on label "Notification de nouvelle soumission" at bounding box center [1184, 320] width 252 height 38
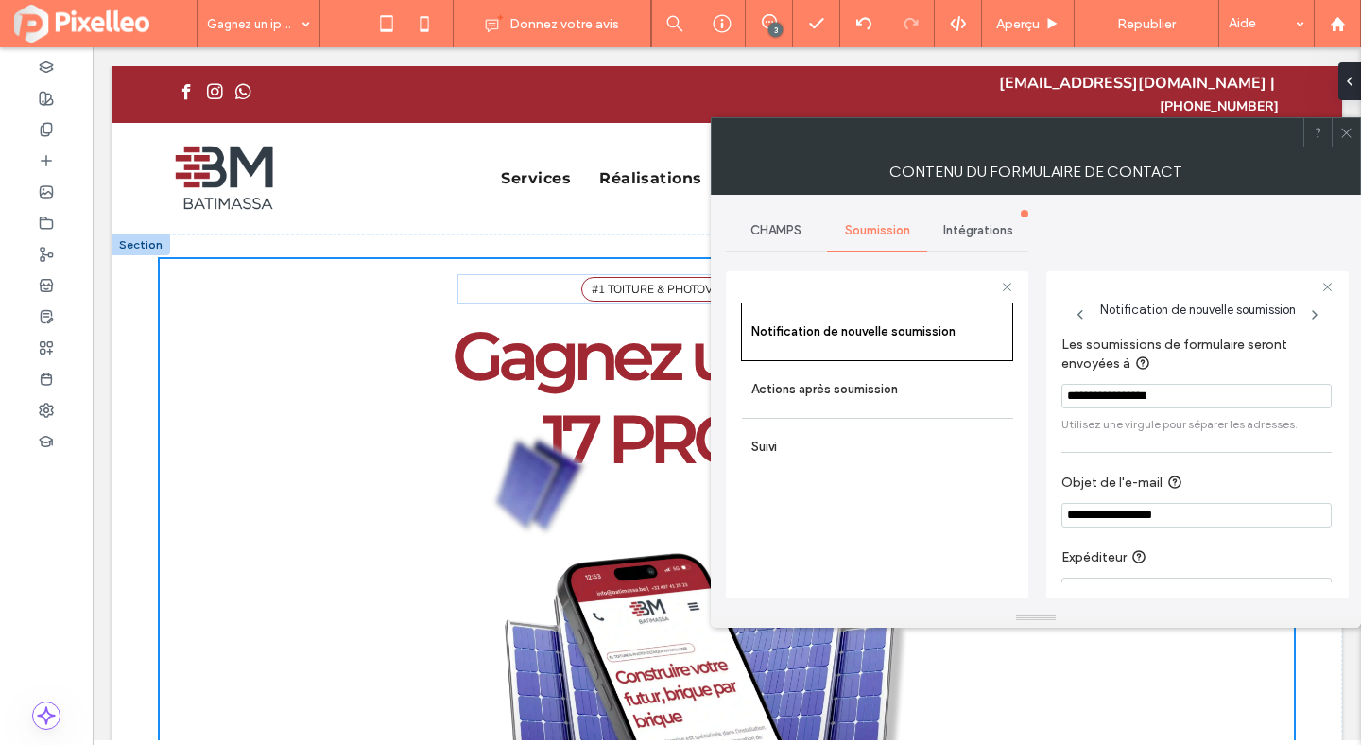
click at [1209, 514] on input "**********" at bounding box center [1197, 515] width 270 height 25
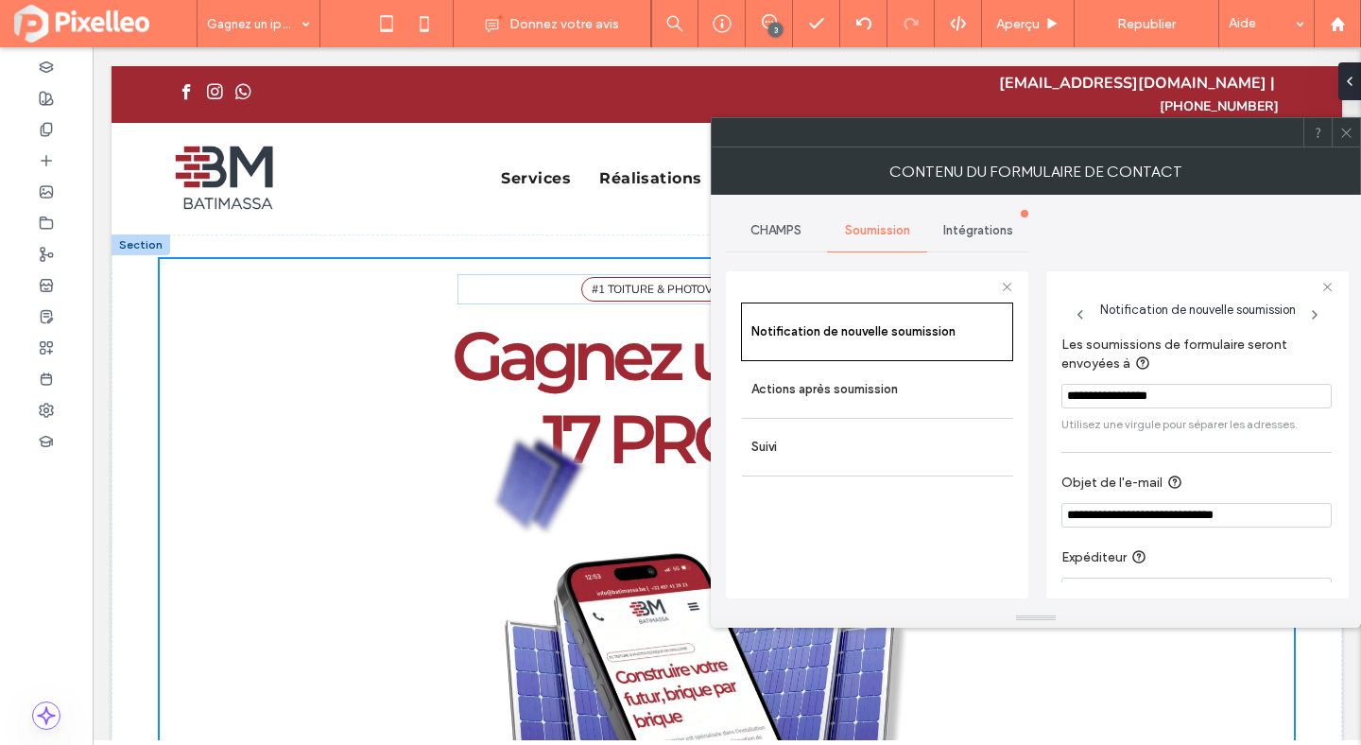
type input "**********"
click at [1284, 477] on label "Objet de l'e-mail" at bounding box center [1193, 484] width 263 height 24
click at [1347, 132] on use at bounding box center [1345, 132] width 9 height 9
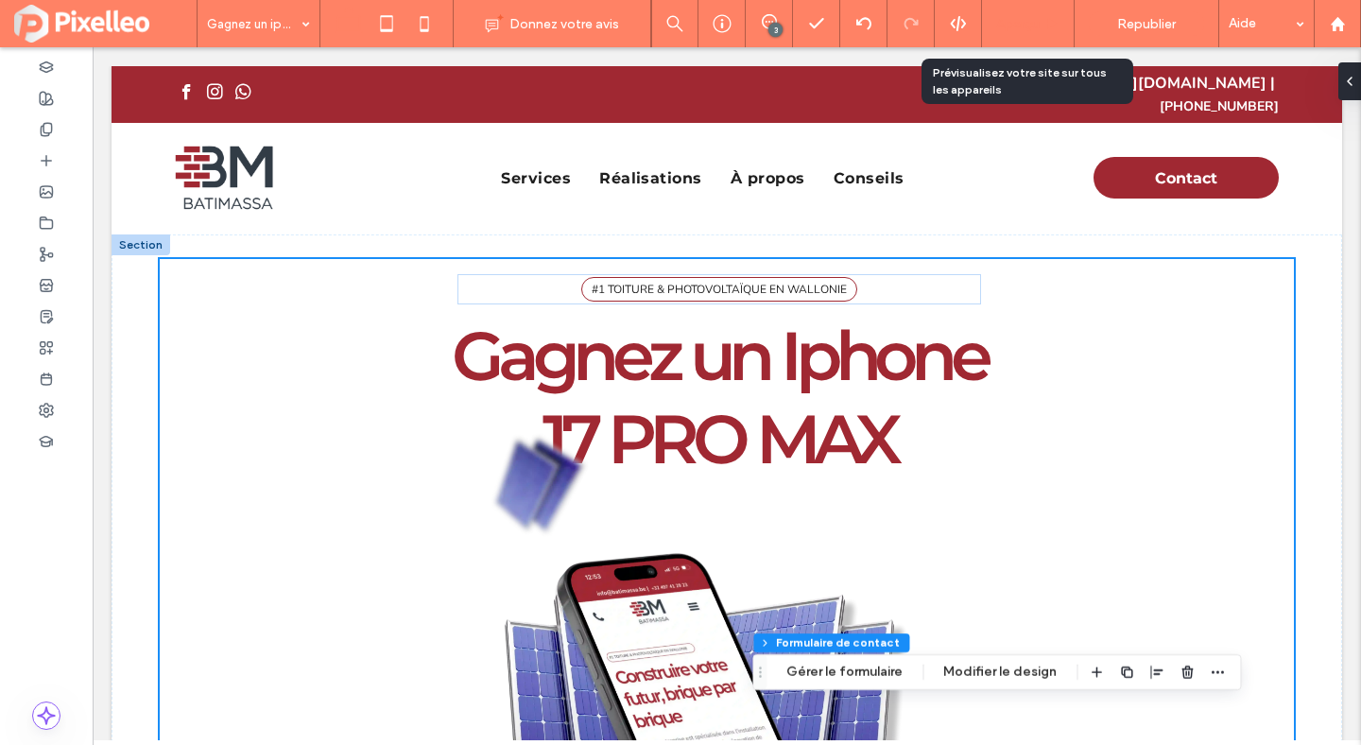
click at [1018, 23] on span "Aperçu" at bounding box center [1017, 24] width 43 height 16
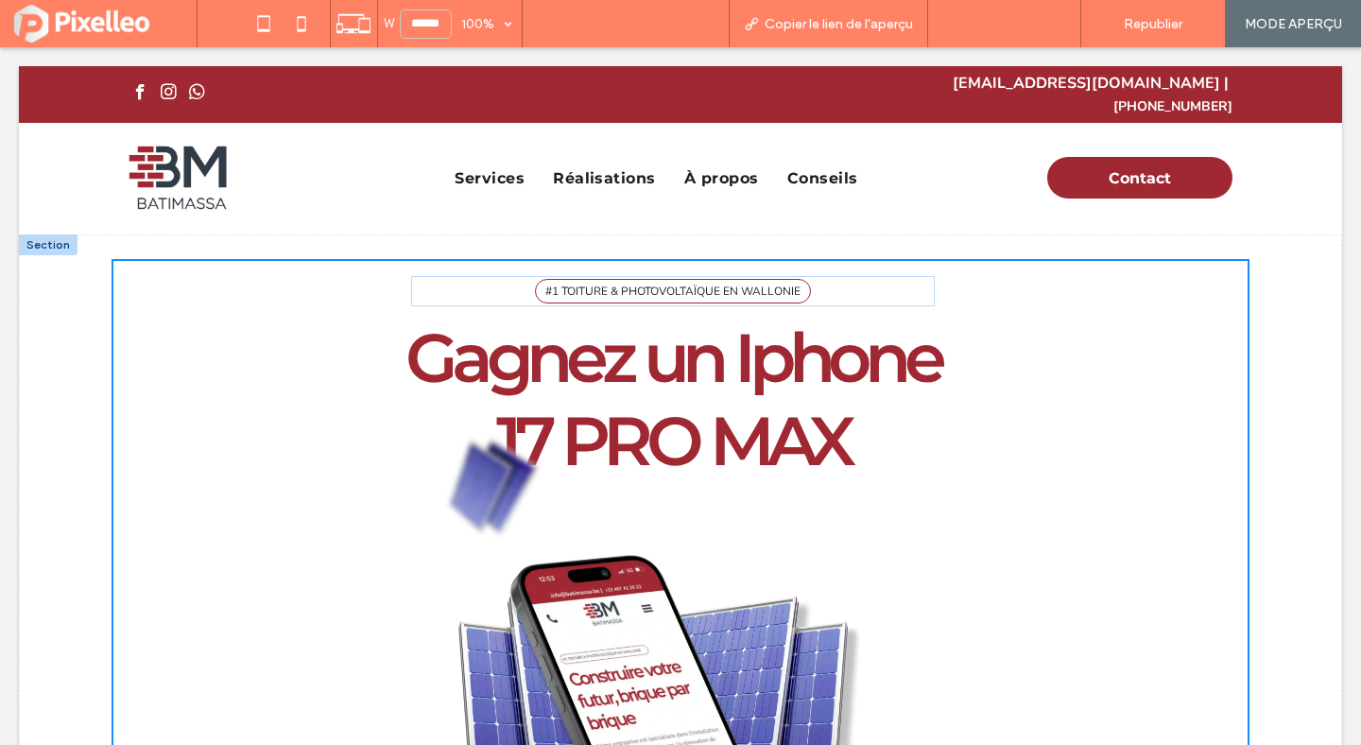
click at [1024, 19] on span "Retour à l'éditeur" at bounding box center [1013, 24] width 105 height 16
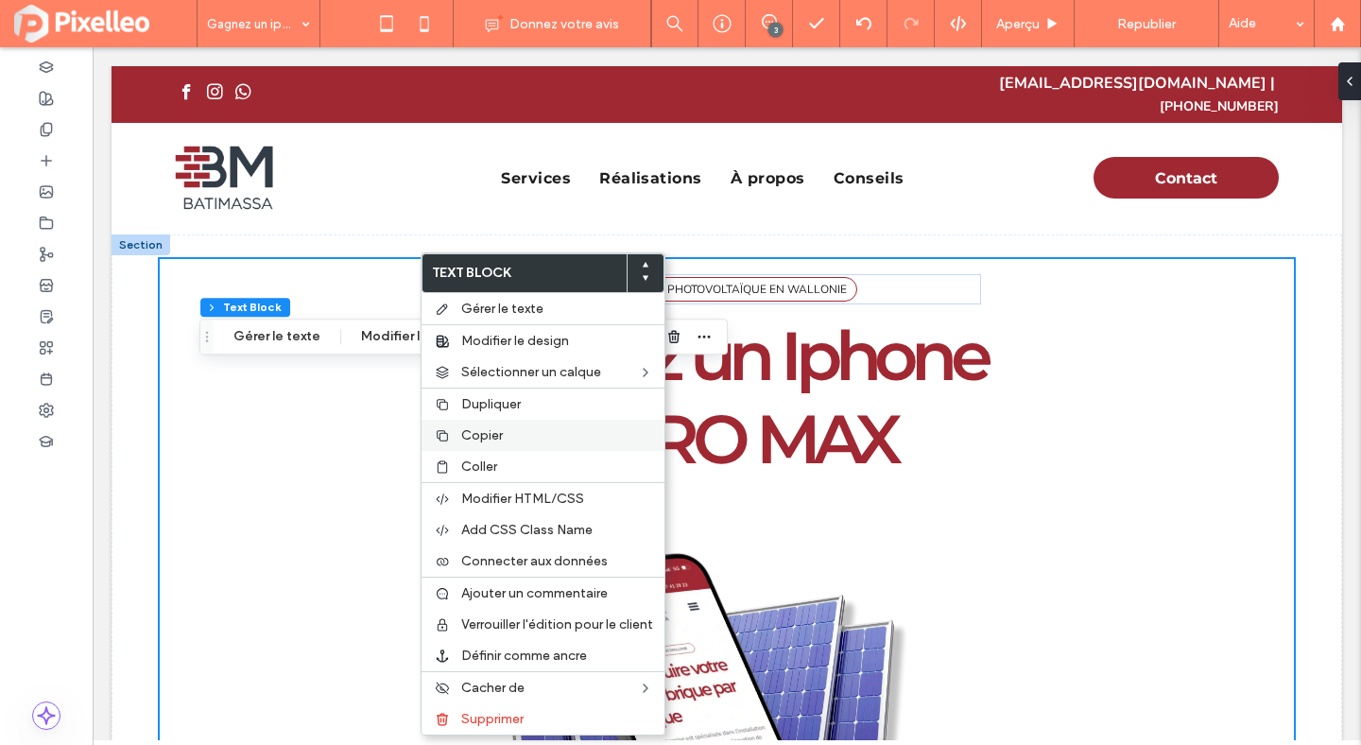
click at [465, 429] on span "Copier" at bounding box center [482, 435] width 42 height 16
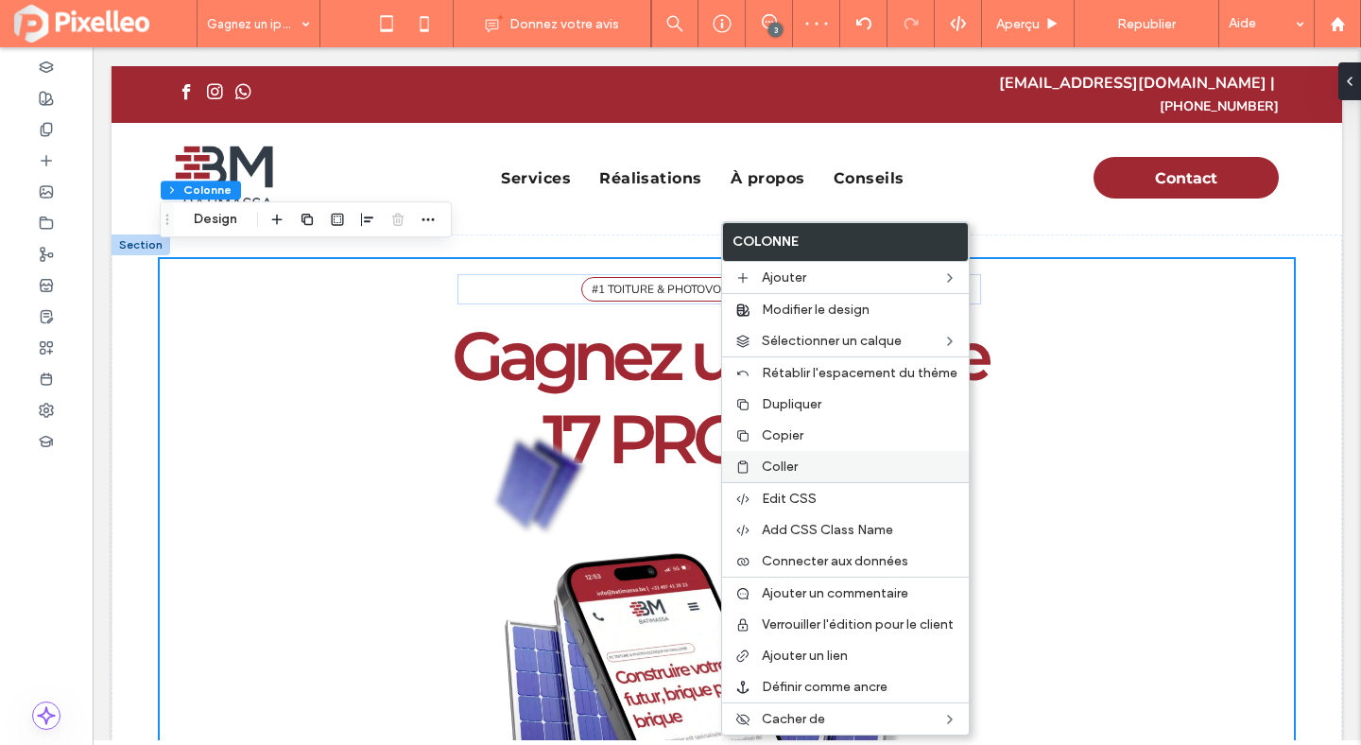
click at [768, 459] on span "Coller" at bounding box center [780, 466] width 36 height 16
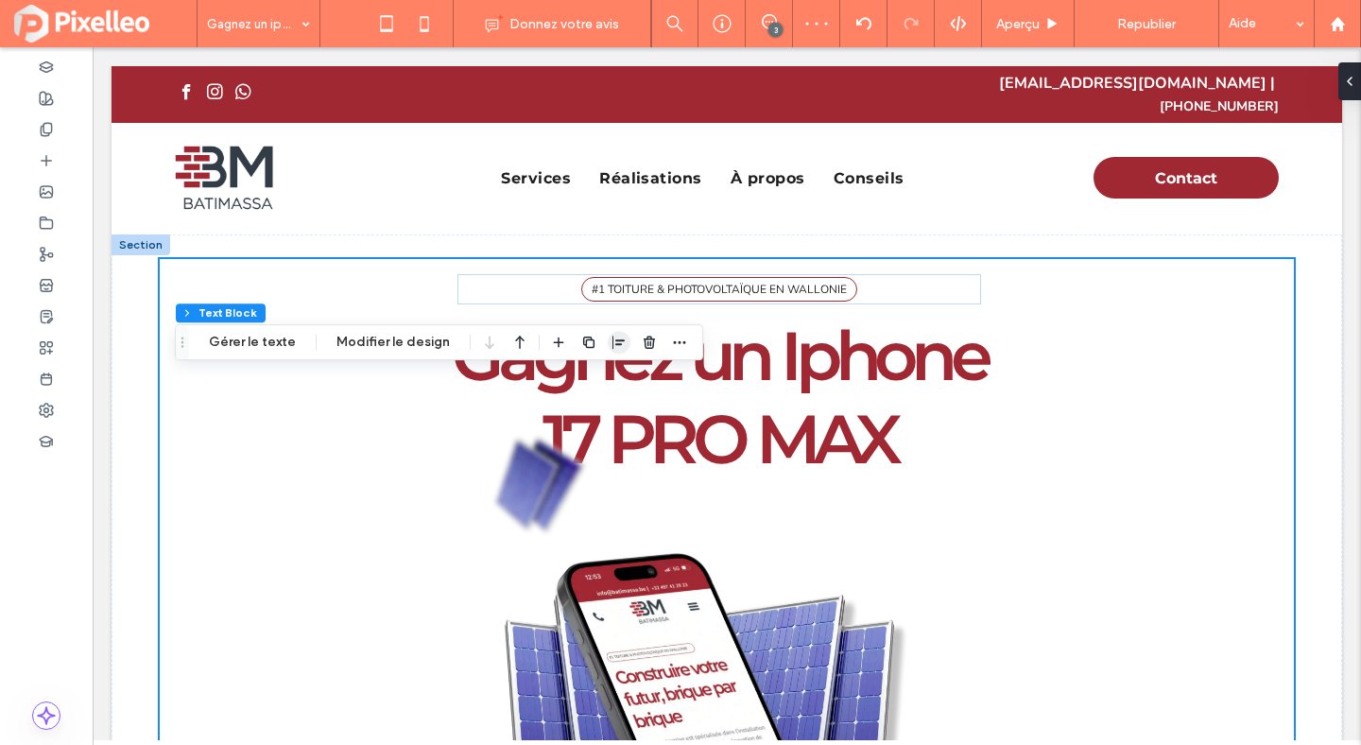
click at [613, 344] on use "button" at bounding box center [619, 342] width 12 height 13
click at [596, 375] on icon "center" at bounding box center [600, 378] width 15 height 15
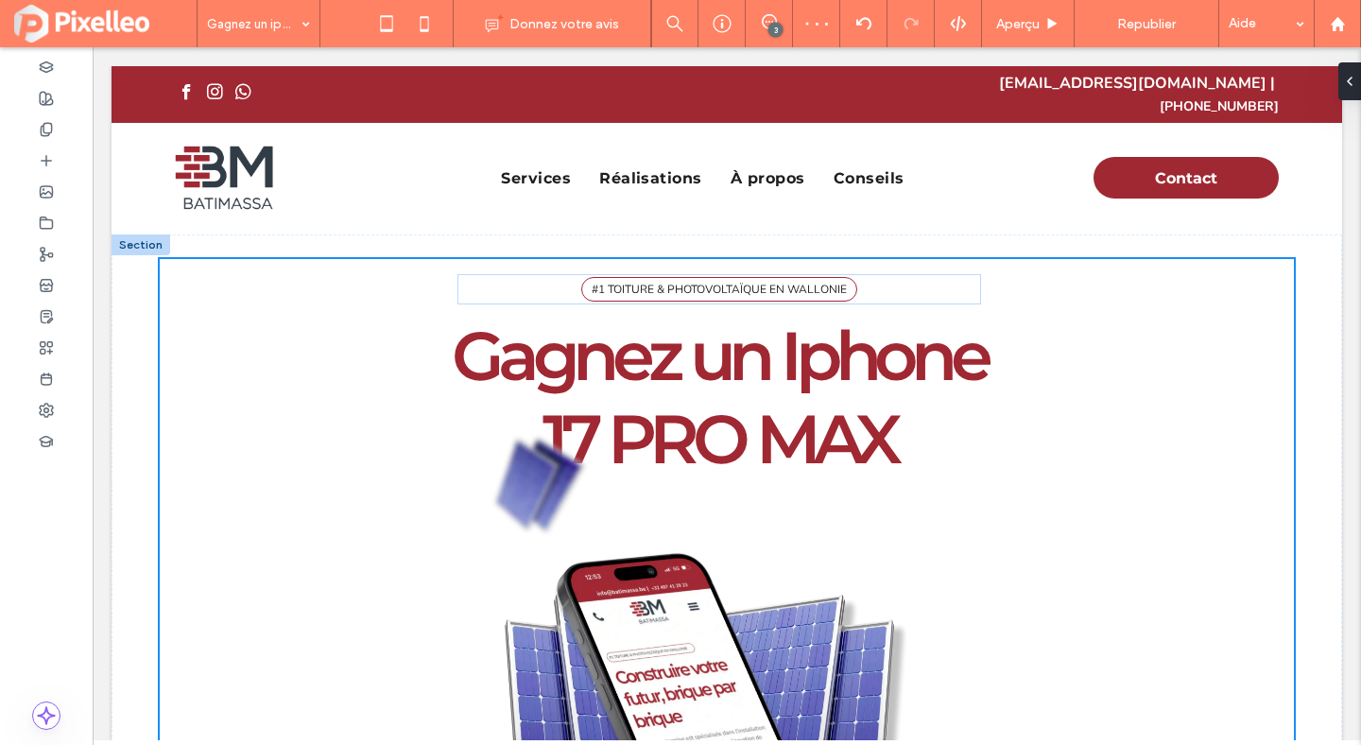
type input "**"
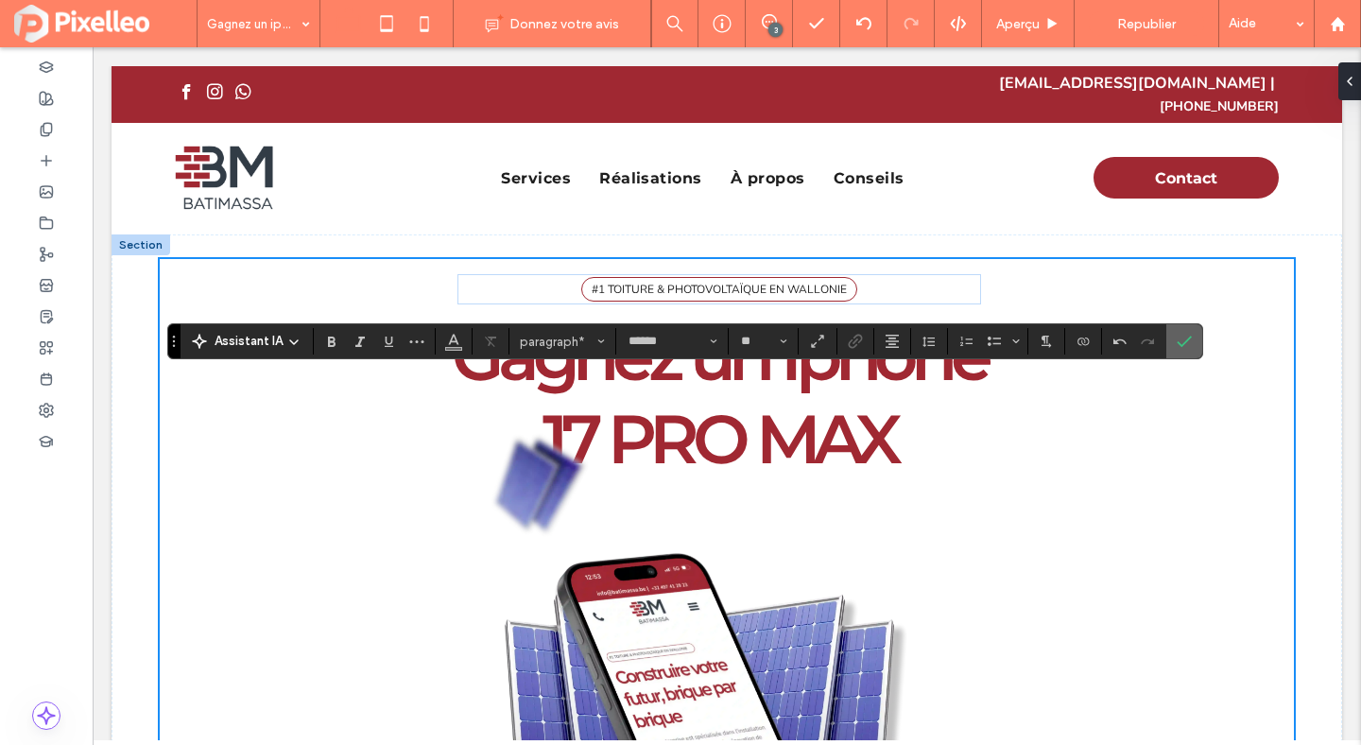
click at [1178, 337] on icon "Confirmer" at bounding box center [1184, 341] width 15 height 15
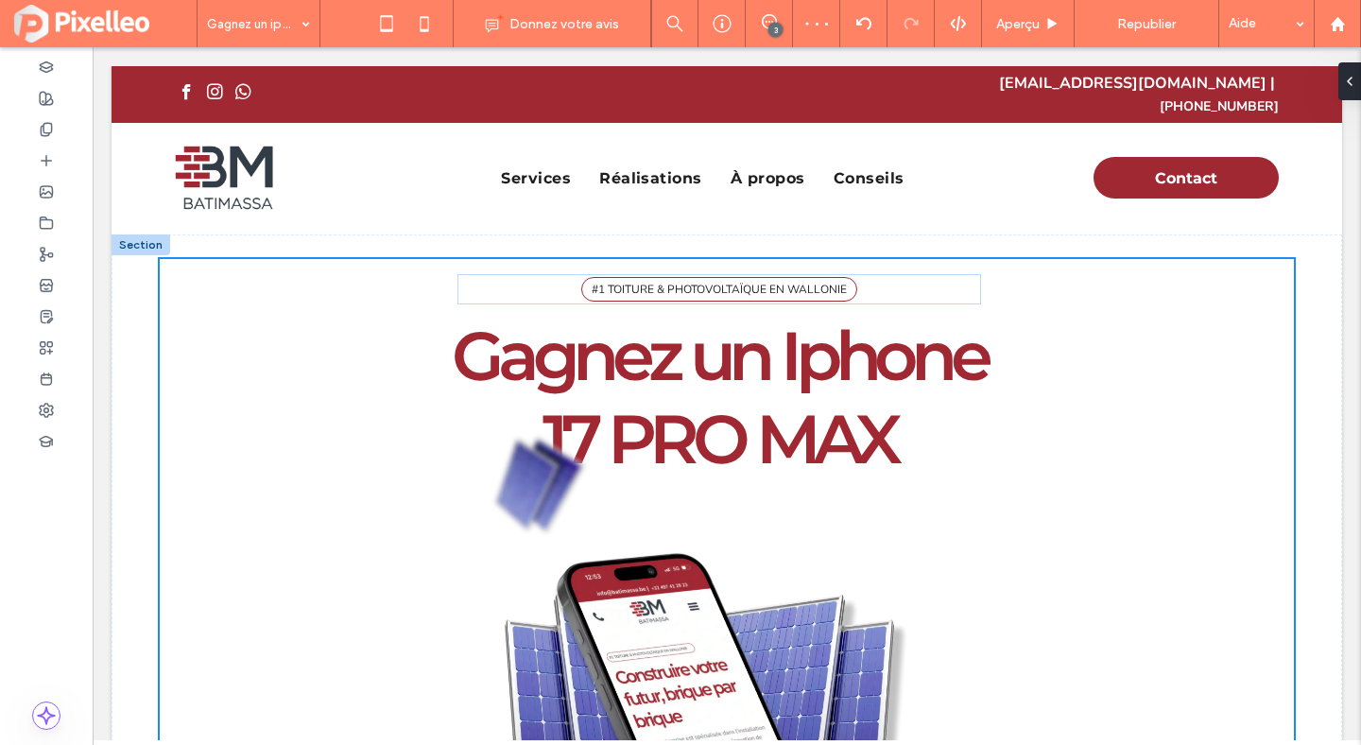
type input "**"
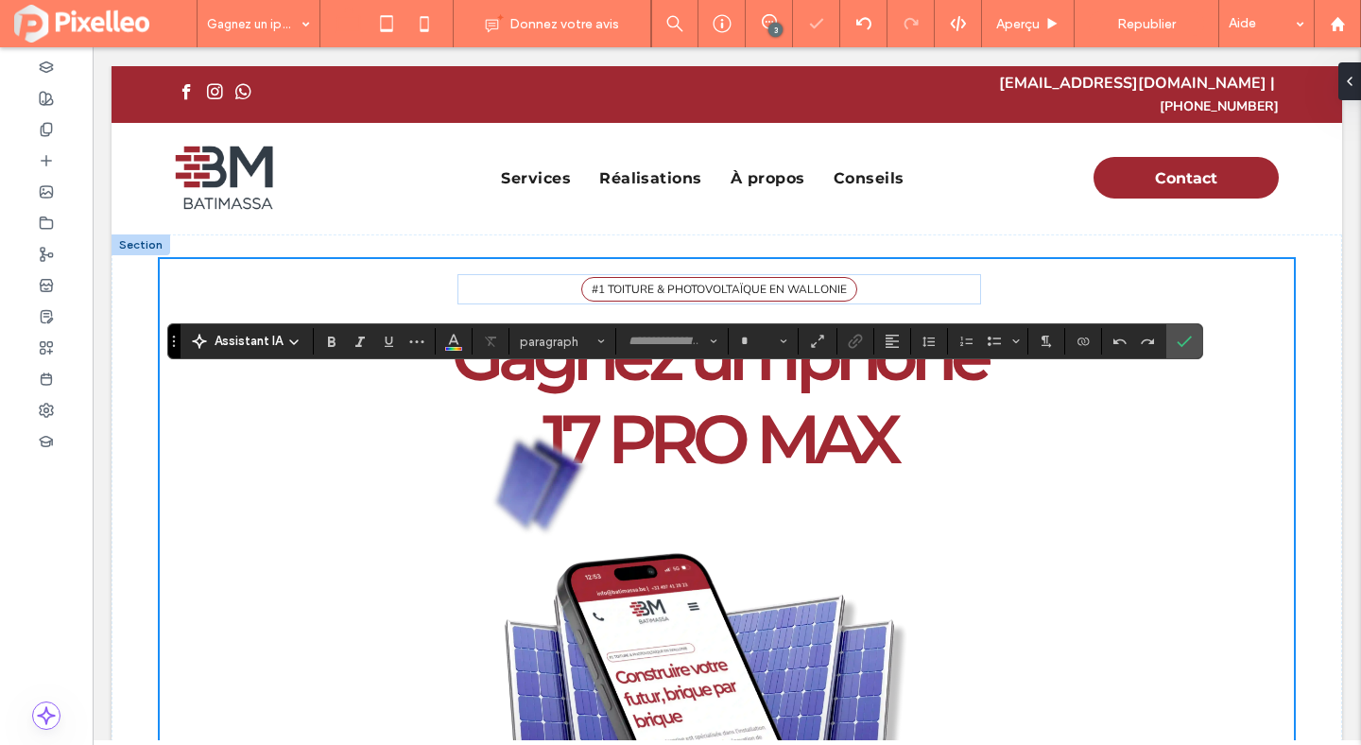
type input "******"
type input "**"
click at [991, 339] on icon "Liste à puces" at bounding box center [994, 341] width 15 height 15
click at [897, 336] on use "Alignement" at bounding box center [892, 341] width 13 height 13
click at [899, 366] on icon "ui.textEditor.alignment.left" at bounding box center [906, 372] width 15 height 15
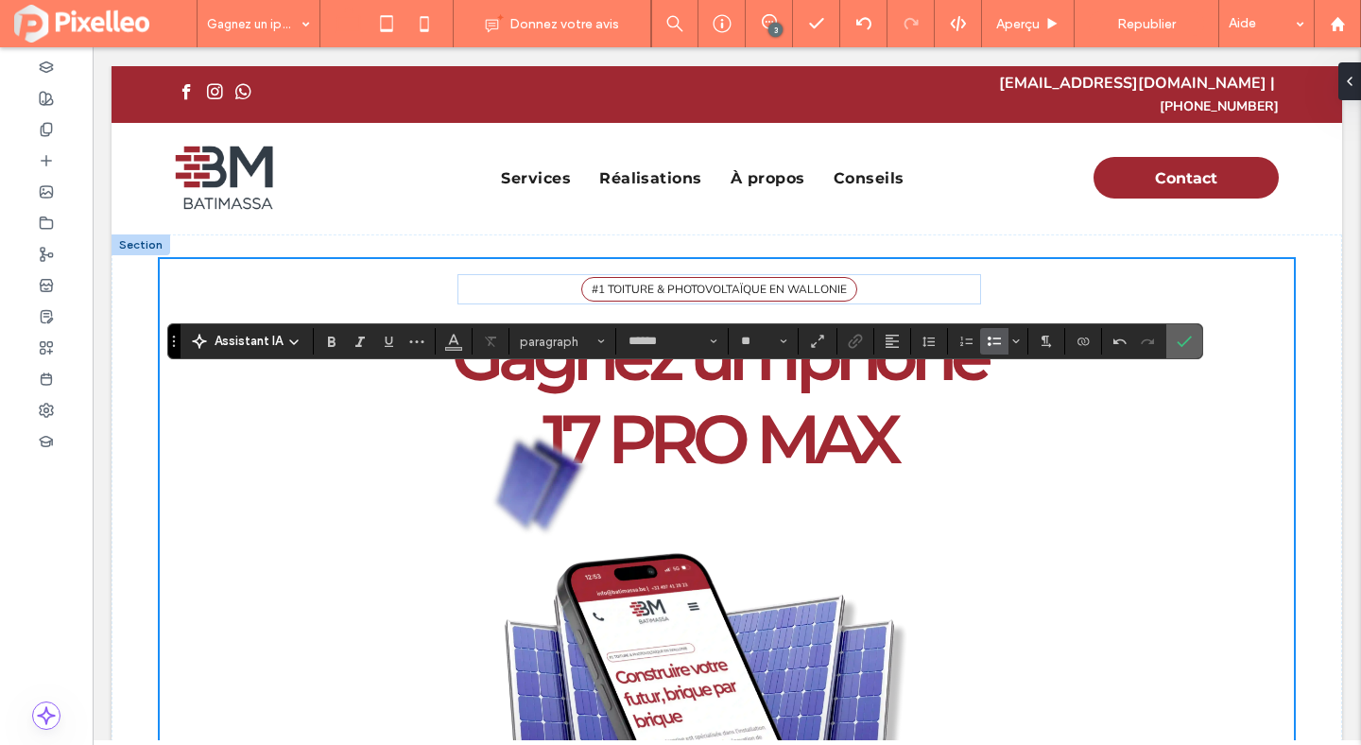
click at [1191, 346] on icon "Confirmer" at bounding box center [1184, 341] width 15 height 15
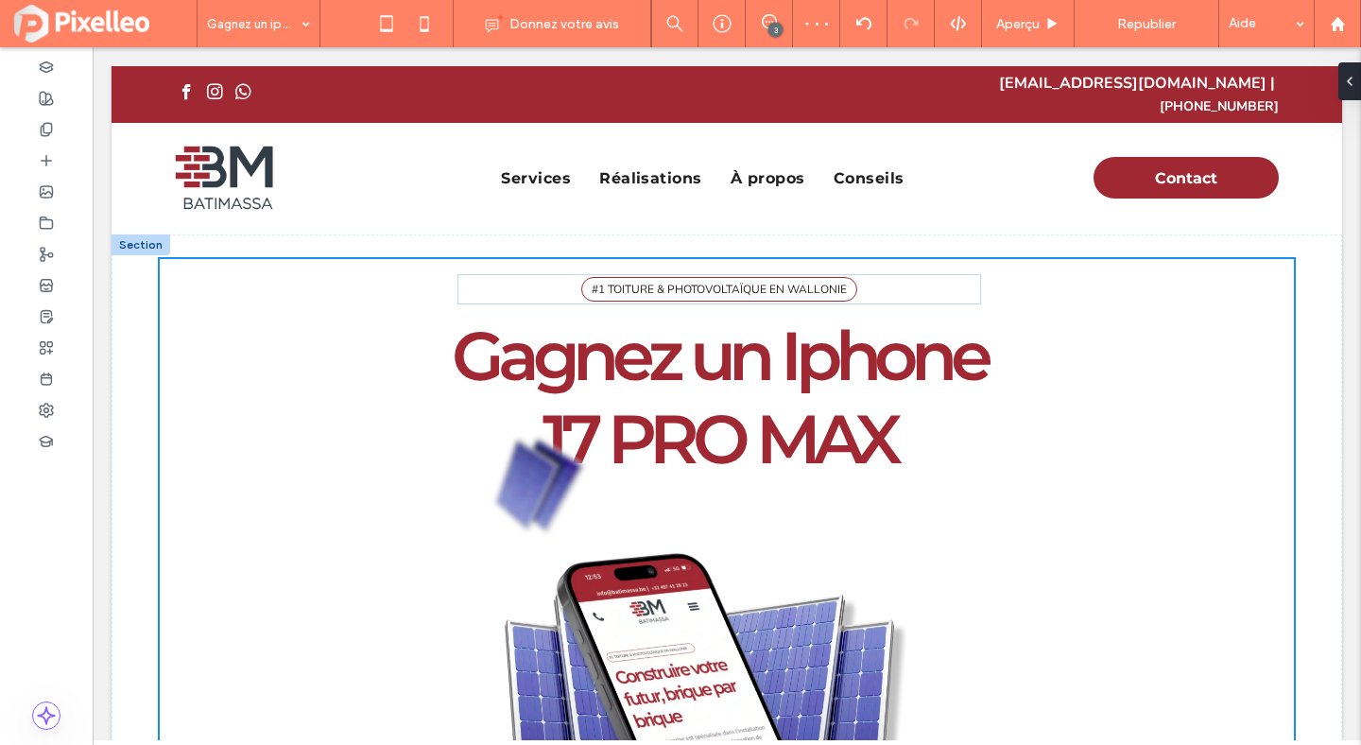
type input "**"
type input "****"
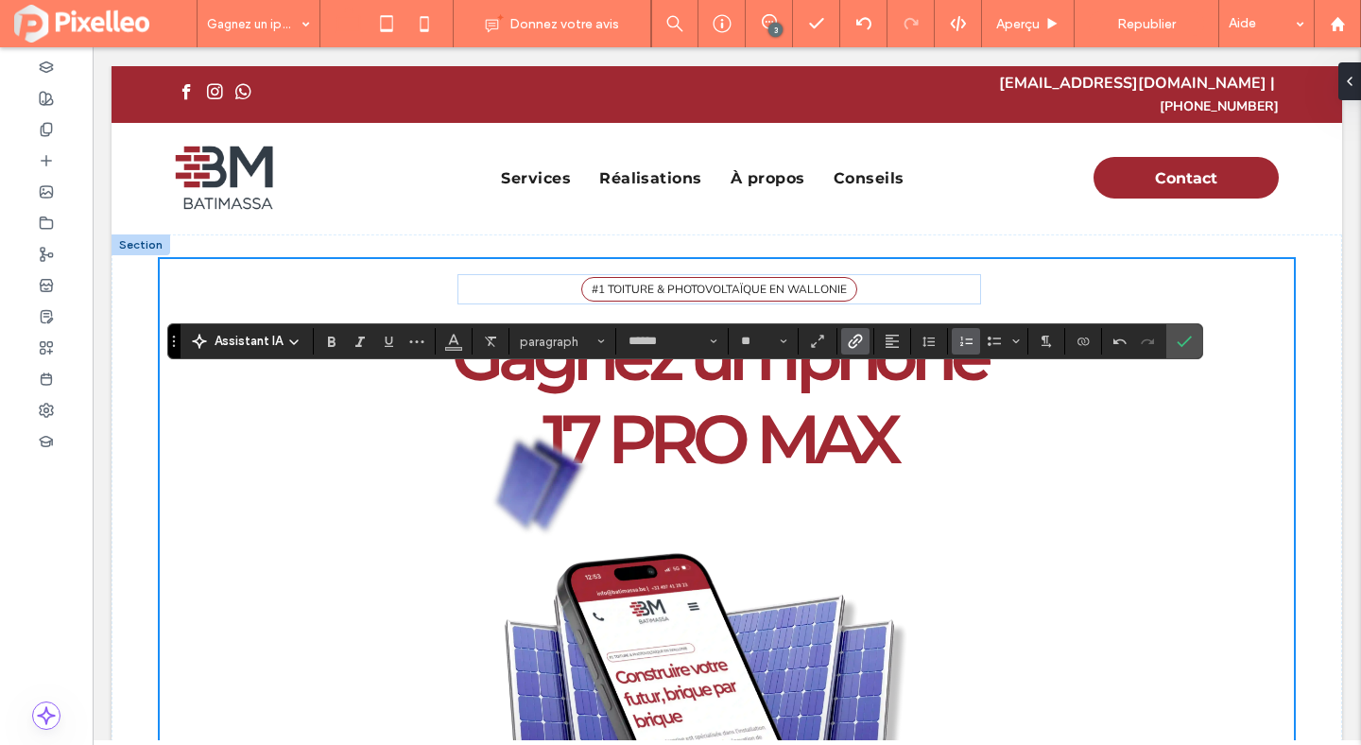
click at [855, 342] on use "Lien" at bounding box center [856, 342] width 14 height 14
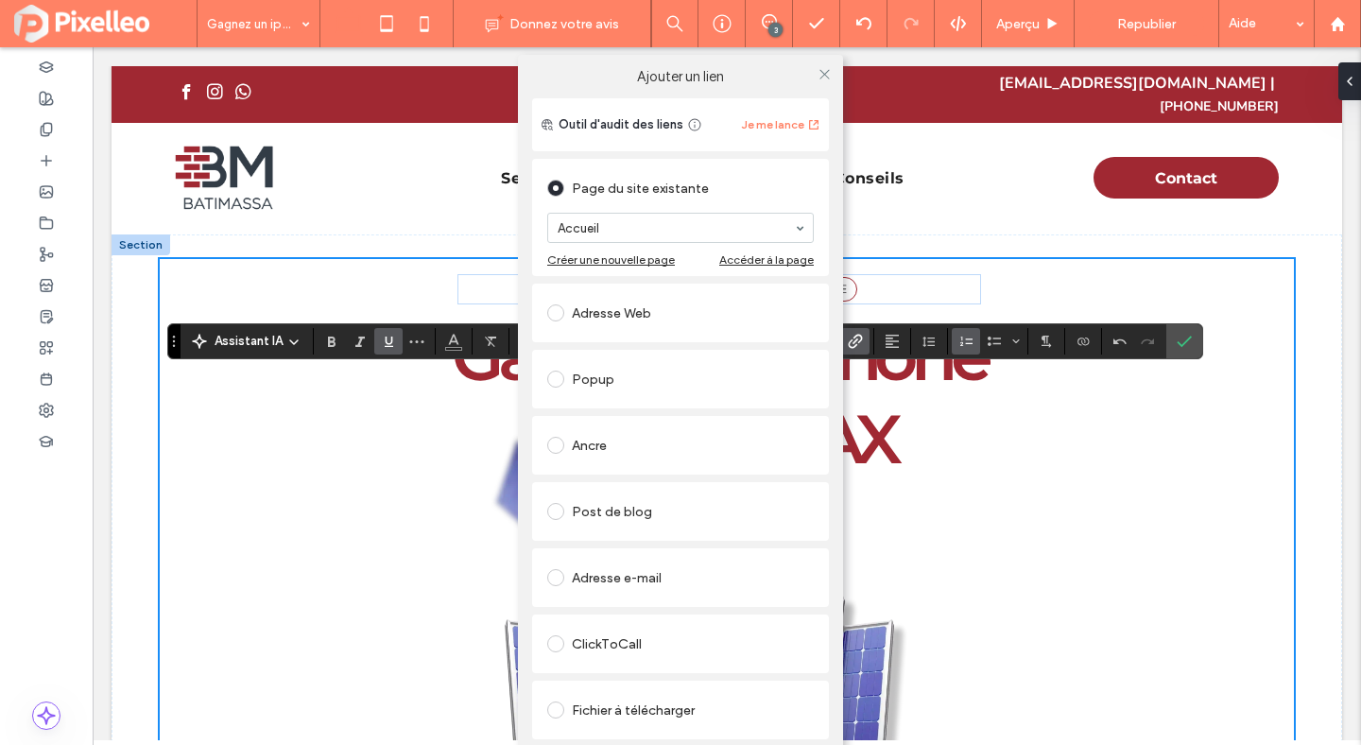
click at [618, 312] on div "Adresse Web" at bounding box center [680, 313] width 267 height 30
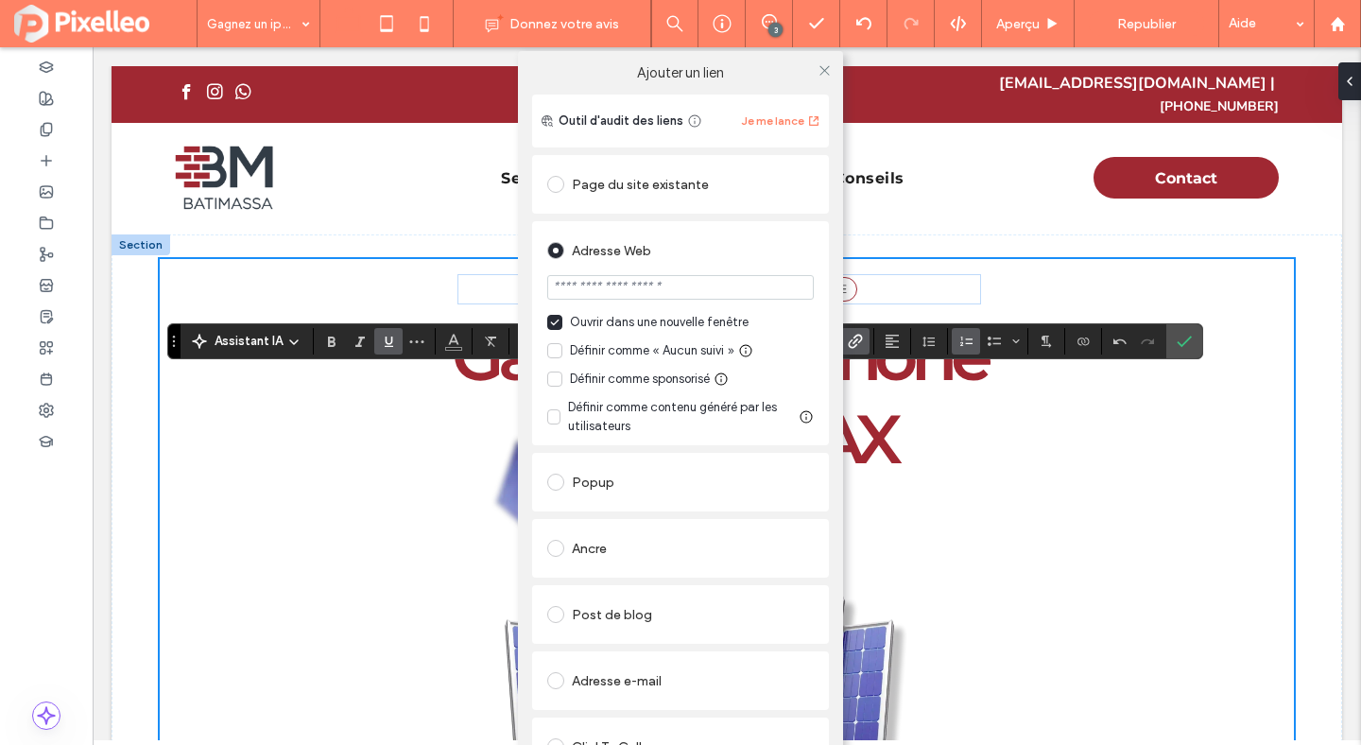
click at [636, 292] on input "url" at bounding box center [680, 287] width 267 height 25
click at [717, 292] on input "*******" at bounding box center [680, 287] width 267 height 25
paste input "**********"
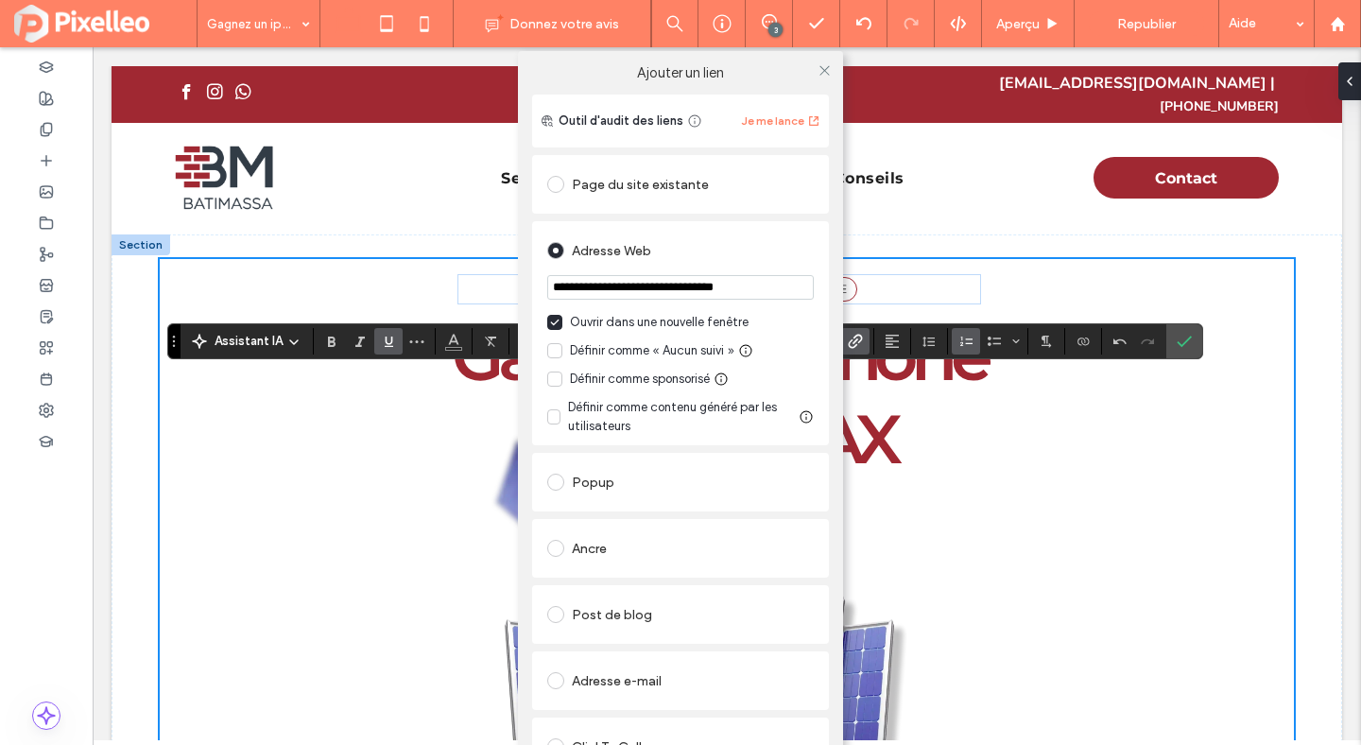
type input "**********"
click at [779, 246] on div "Adresse Web" at bounding box center [680, 250] width 267 height 30
click at [824, 68] on icon at bounding box center [825, 70] width 14 height 14
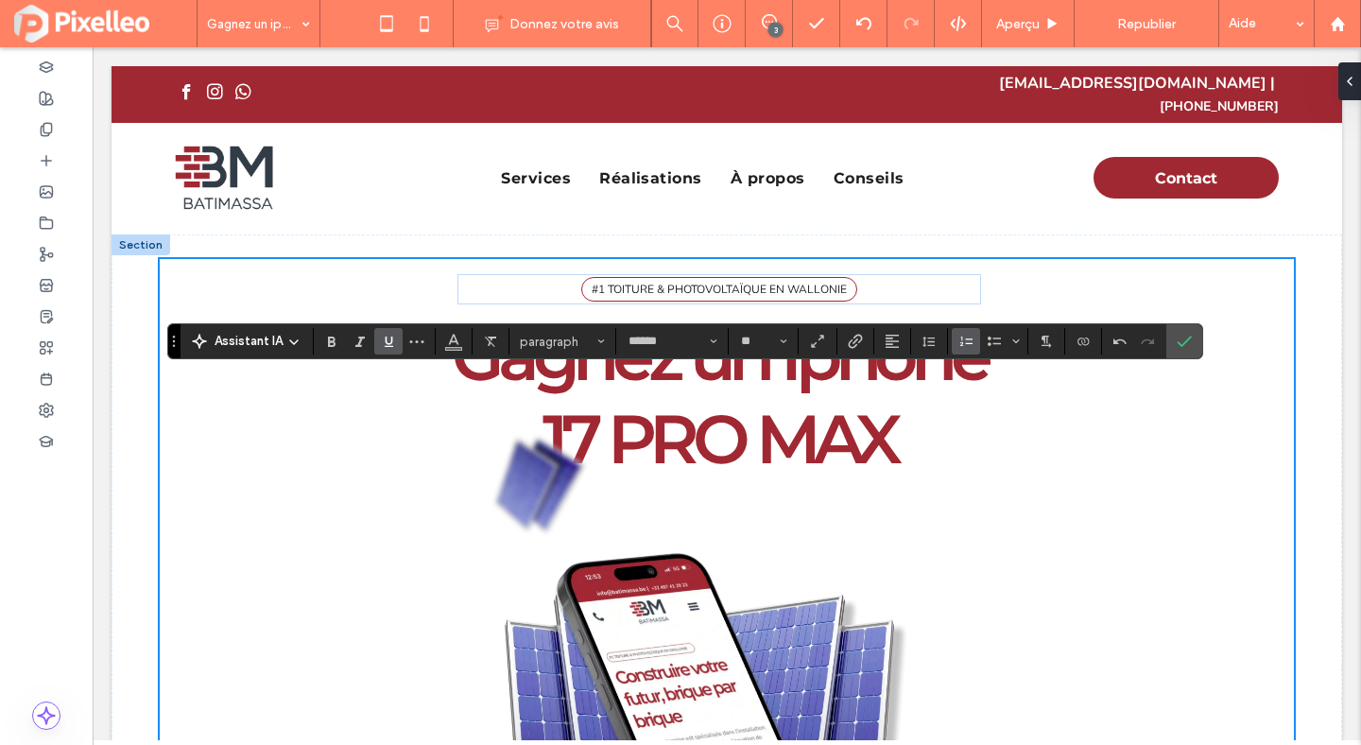
click at [398, 341] on label "Souligner" at bounding box center [388, 341] width 28 height 26
click at [467, 343] on button "Couleur" at bounding box center [454, 341] width 28 height 26
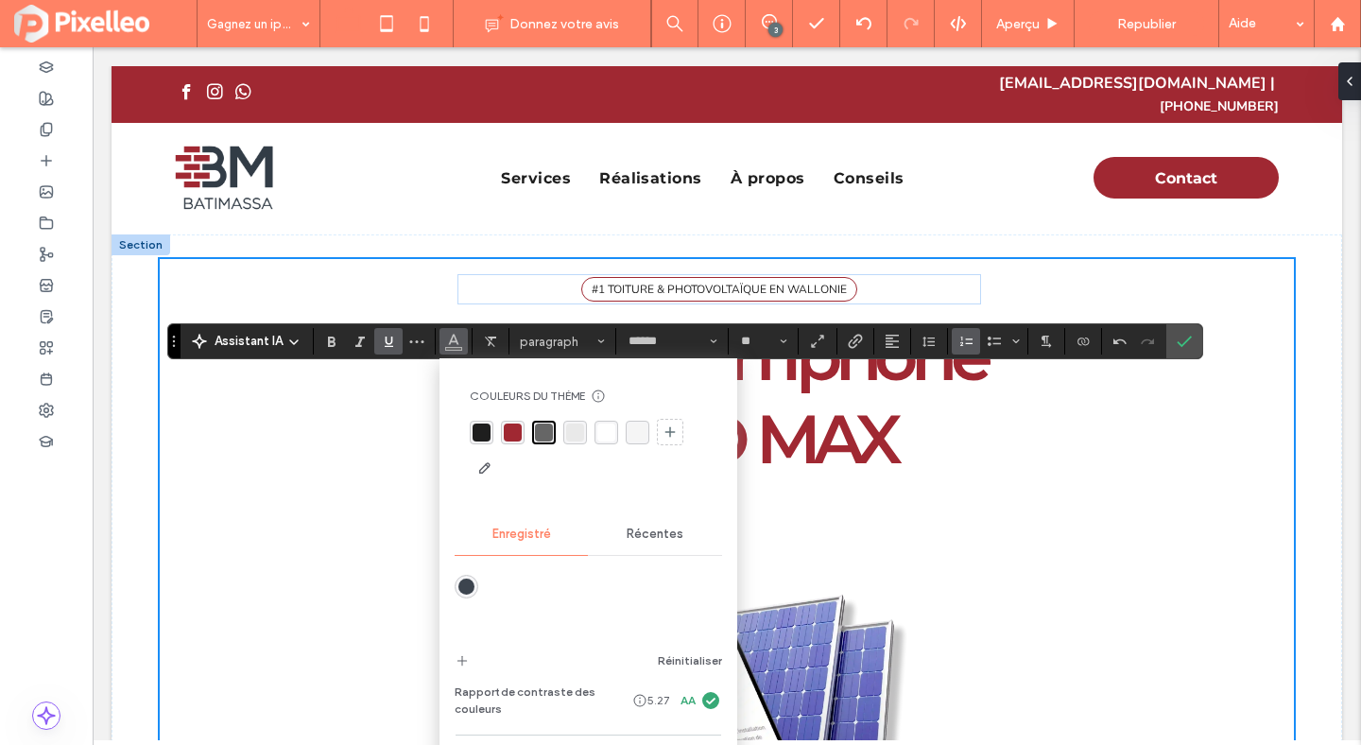
click at [482, 435] on div "rgba(30, 30, 30, 1)" at bounding box center [482, 432] width 18 height 18
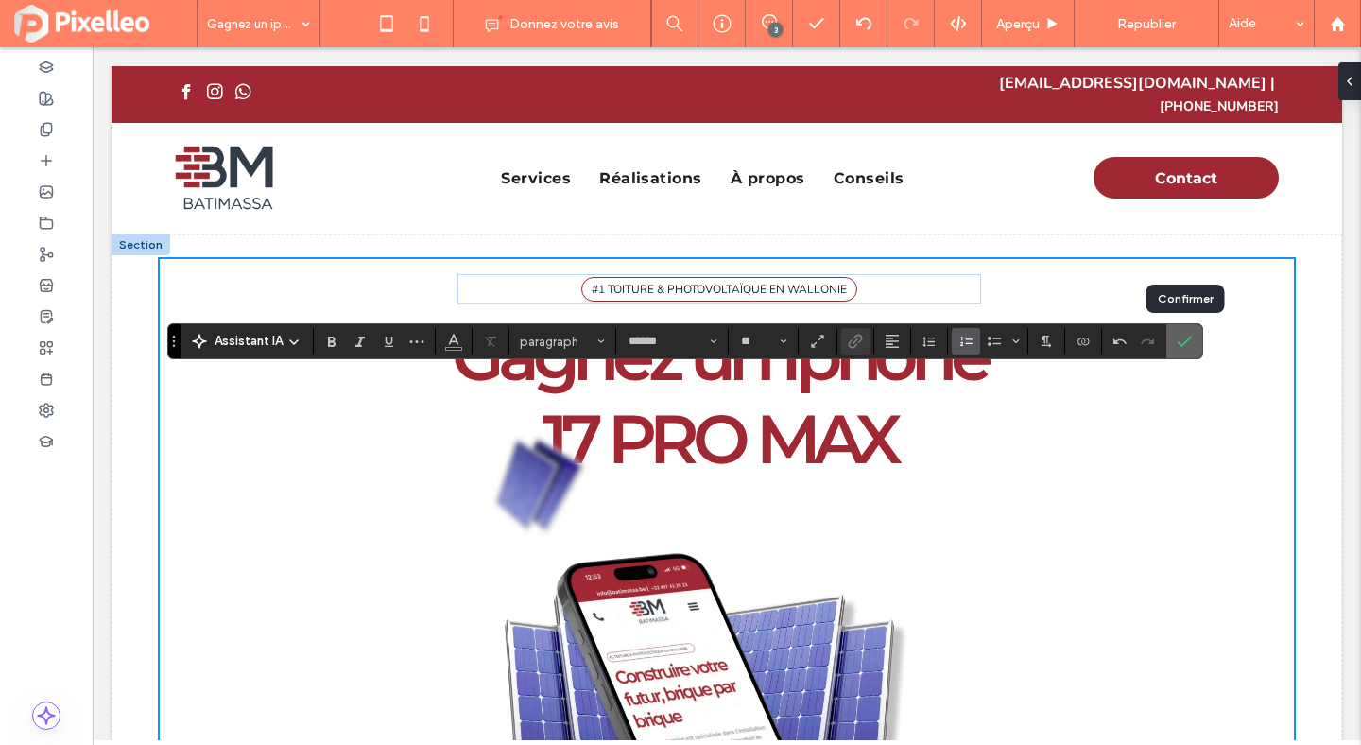
click at [1195, 350] on label "Confirmer" at bounding box center [1184, 341] width 28 height 34
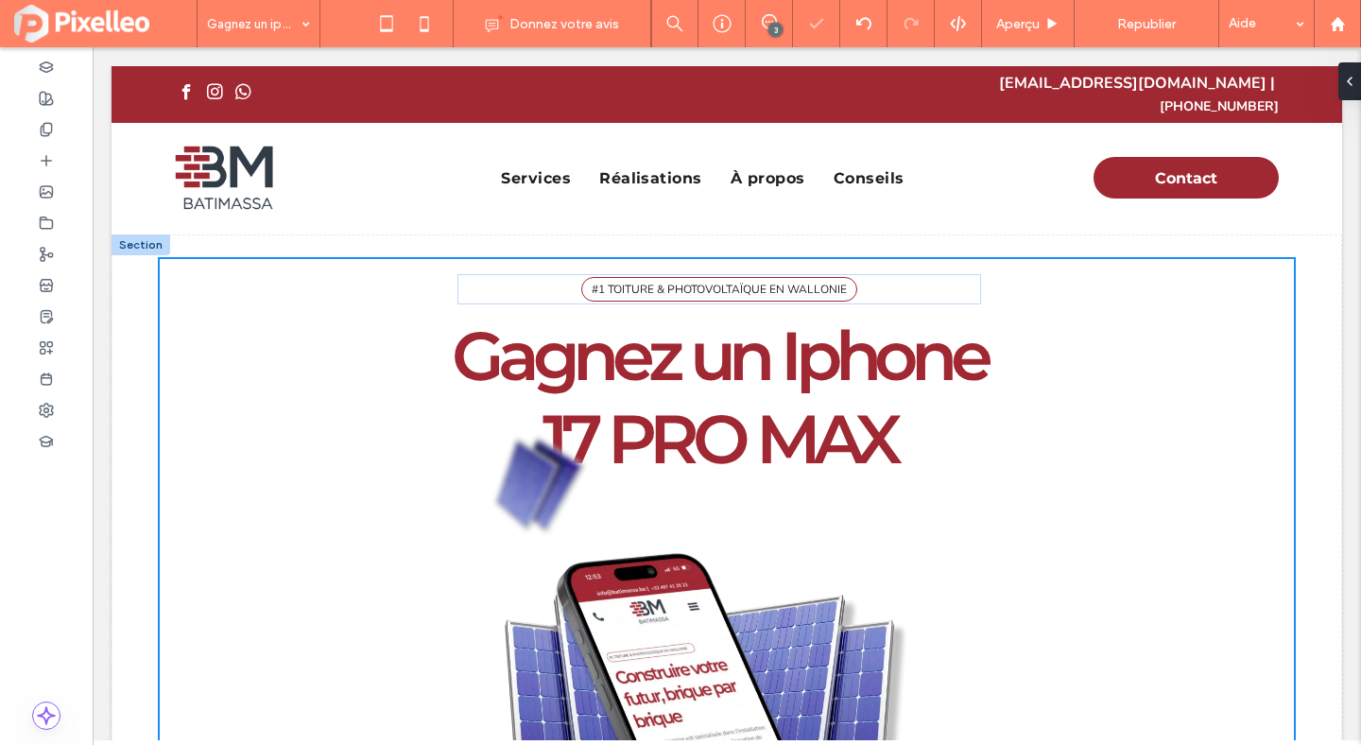
type input "******"
type input "**"
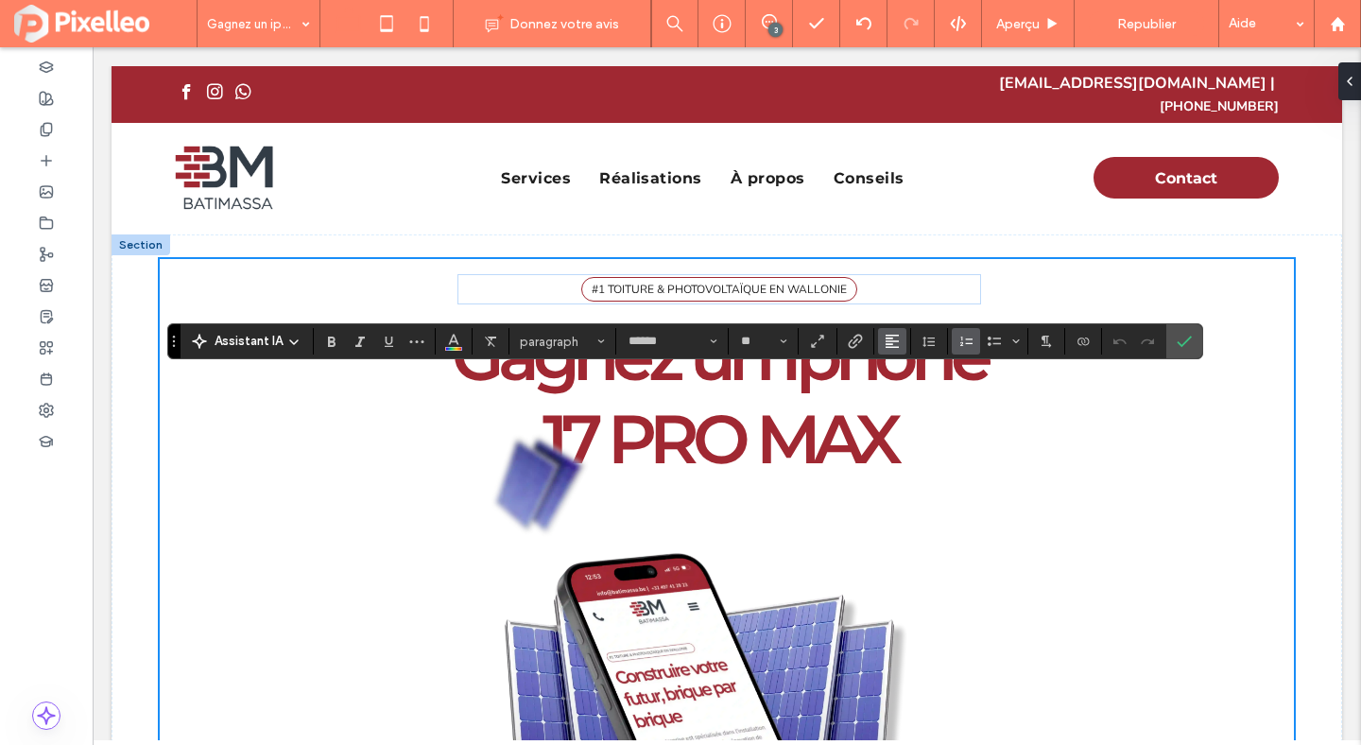
click at [895, 337] on icon "Alignement" at bounding box center [892, 341] width 15 height 15
click at [897, 393] on label "ui.textEditor.alignment.center" at bounding box center [911, 399] width 66 height 27
click at [897, 339] on icon "Alignement" at bounding box center [892, 341] width 15 height 15
click at [898, 361] on label "ui.textEditor.alignment.left" at bounding box center [911, 371] width 66 height 27
click at [1197, 334] on label "Confirmer" at bounding box center [1184, 341] width 28 height 34
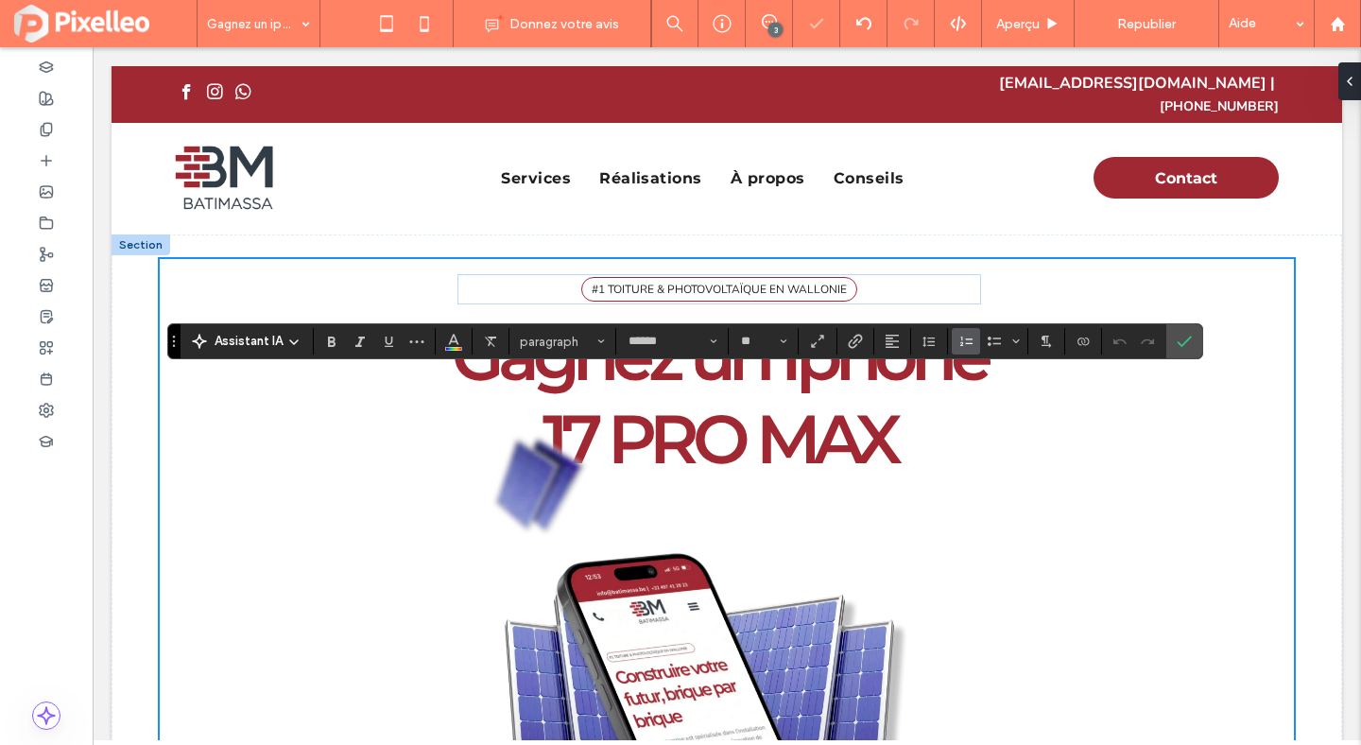
type input "**"
type input "****"
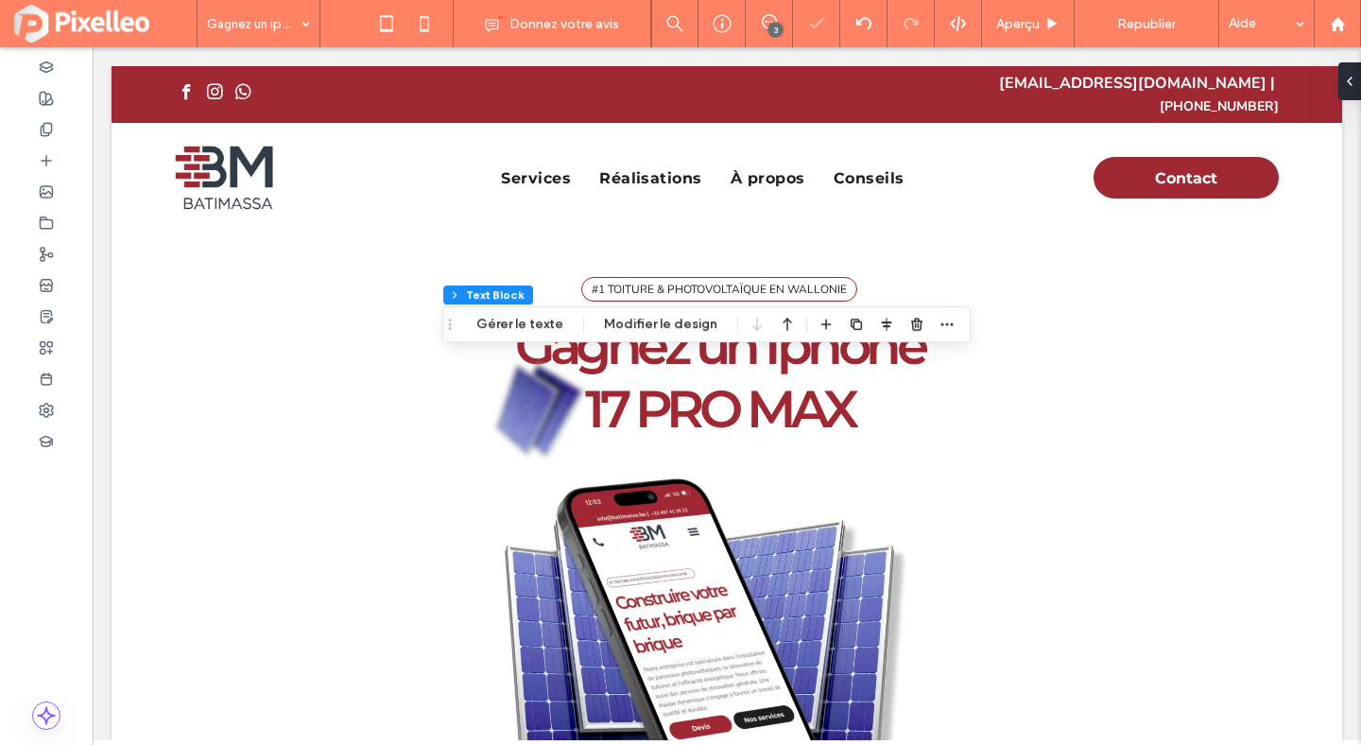
scroll to position [852, 0]
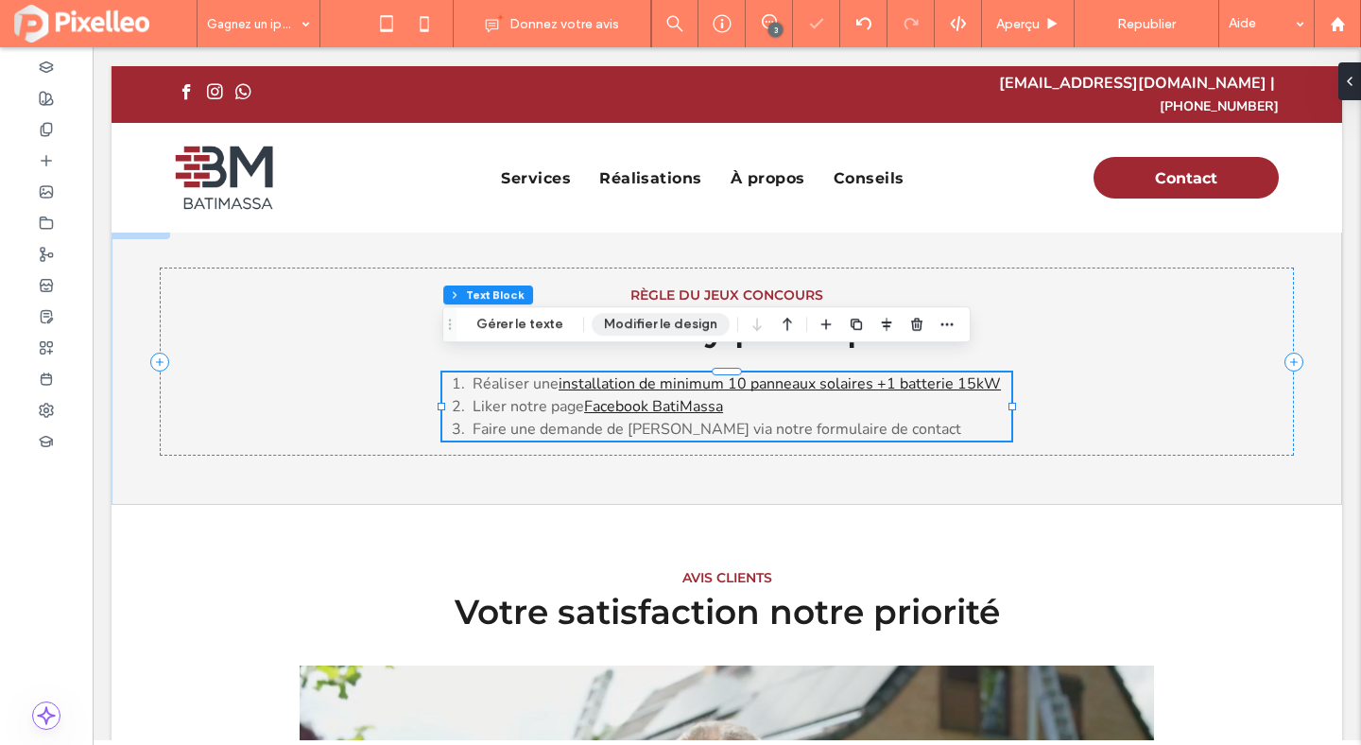
click at [598, 319] on button "Modifier le design" at bounding box center [661, 324] width 138 height 23
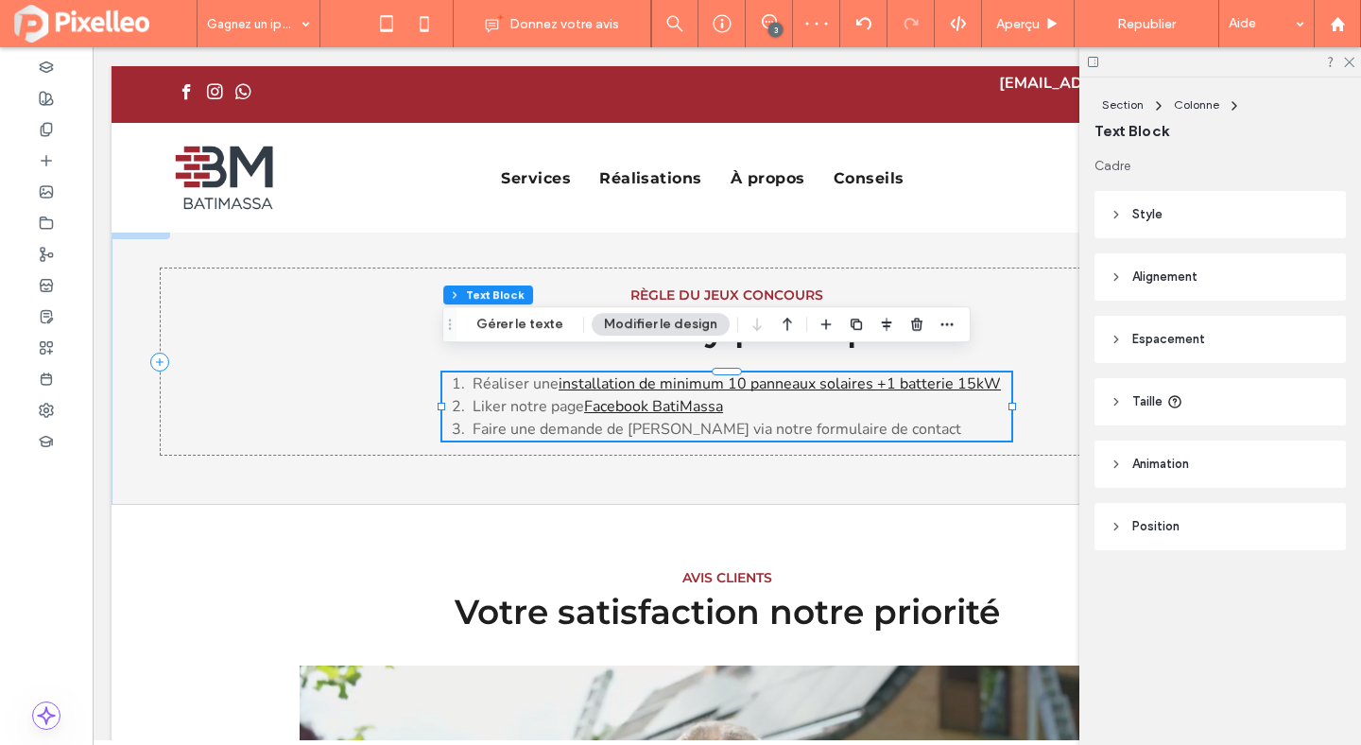
click at [1136, 344] on span "Espacement" at bounding box center [1168, 339] width 73 height 19
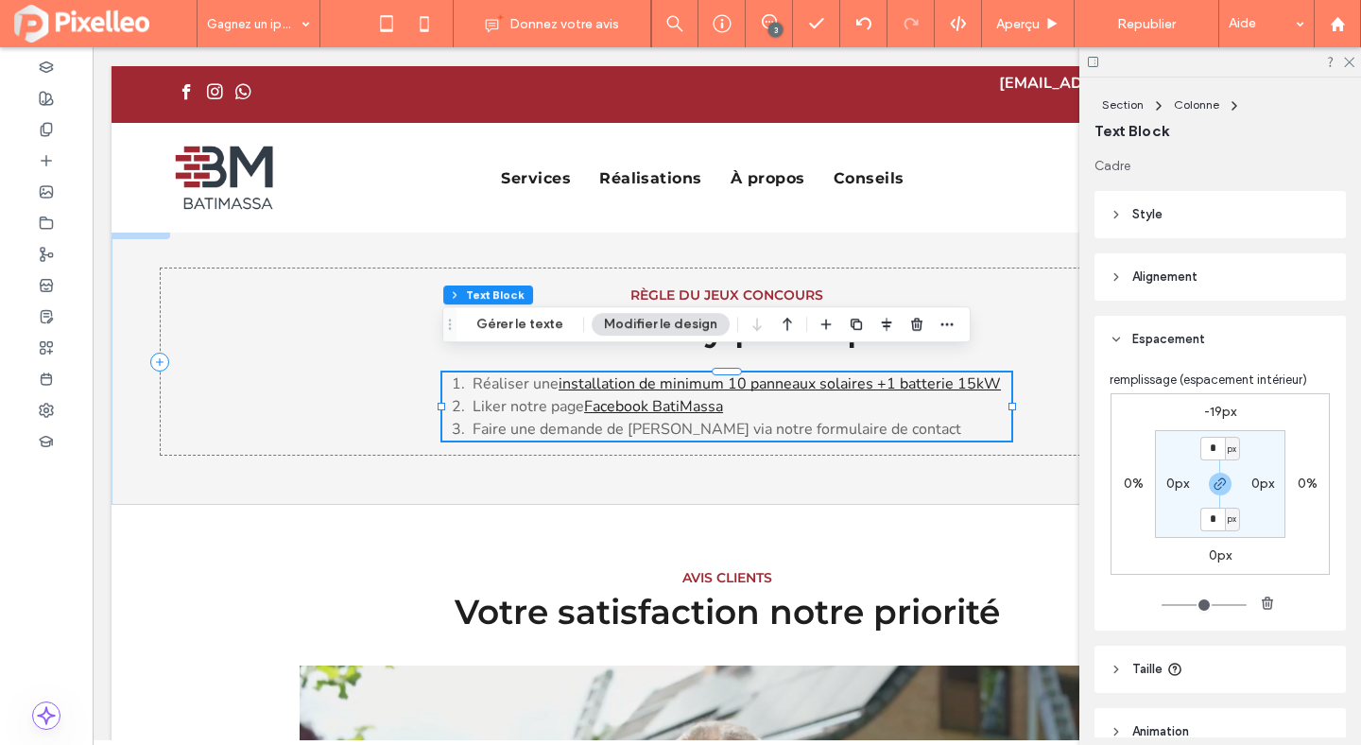
click at [1210, 411] on label "-19px" at bounding box center [1220, 412] width 32 height 16
type input "*"
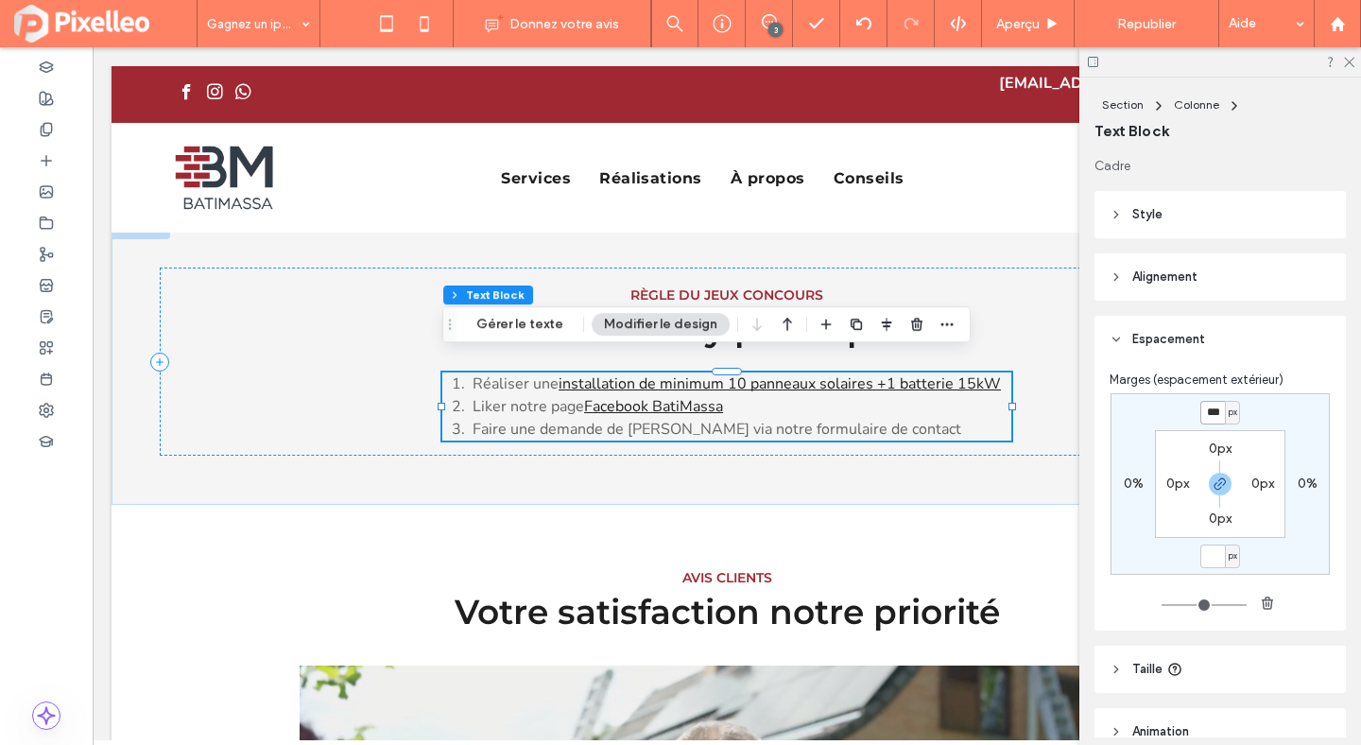
type input "*"
click at [1213, 409] on input "*" at bounding box center [1212, 413] width 25 height 24
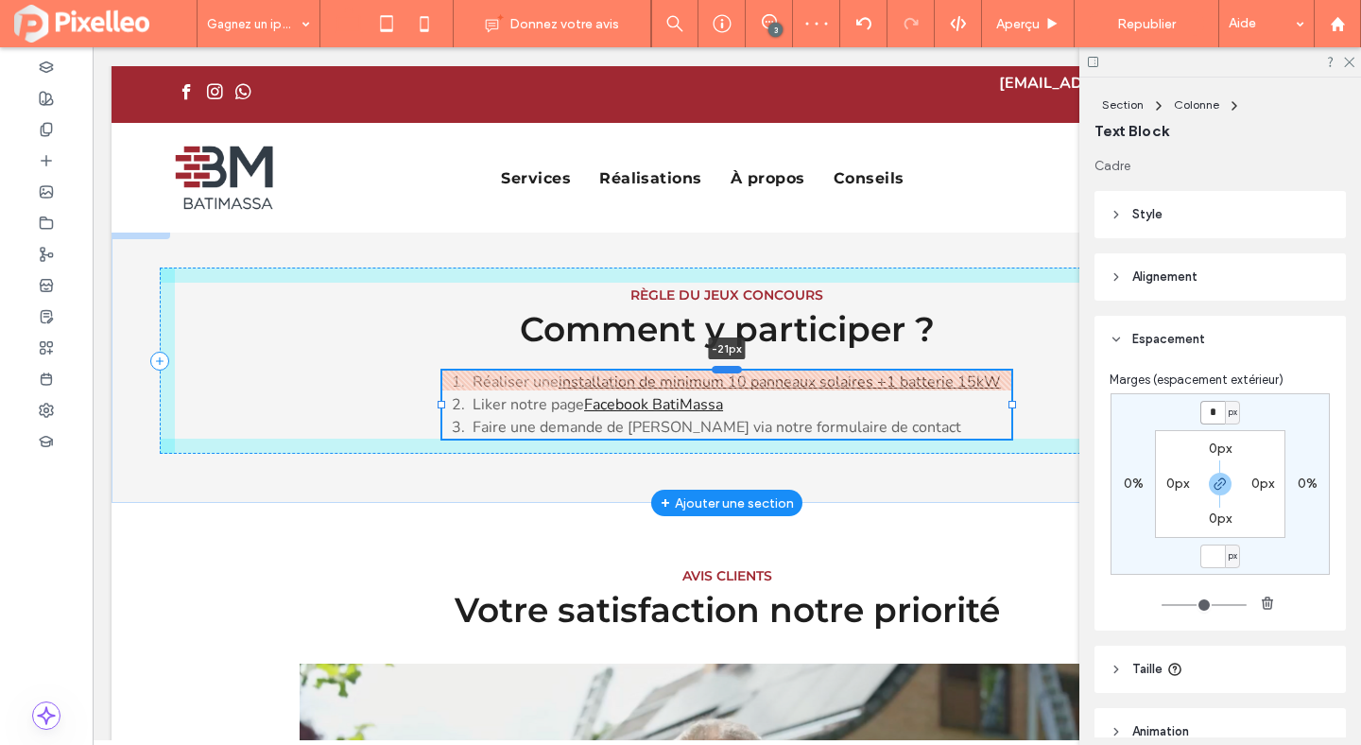
drag, startPoint x: 721, startPoint y: 374, endPoint x: 723, endPoint y: 354, distance: 19.9
click at [723, 366] on div at bounding box center [727, 370] width 30 height 8
type input "*"
type input "***"
type input "*"
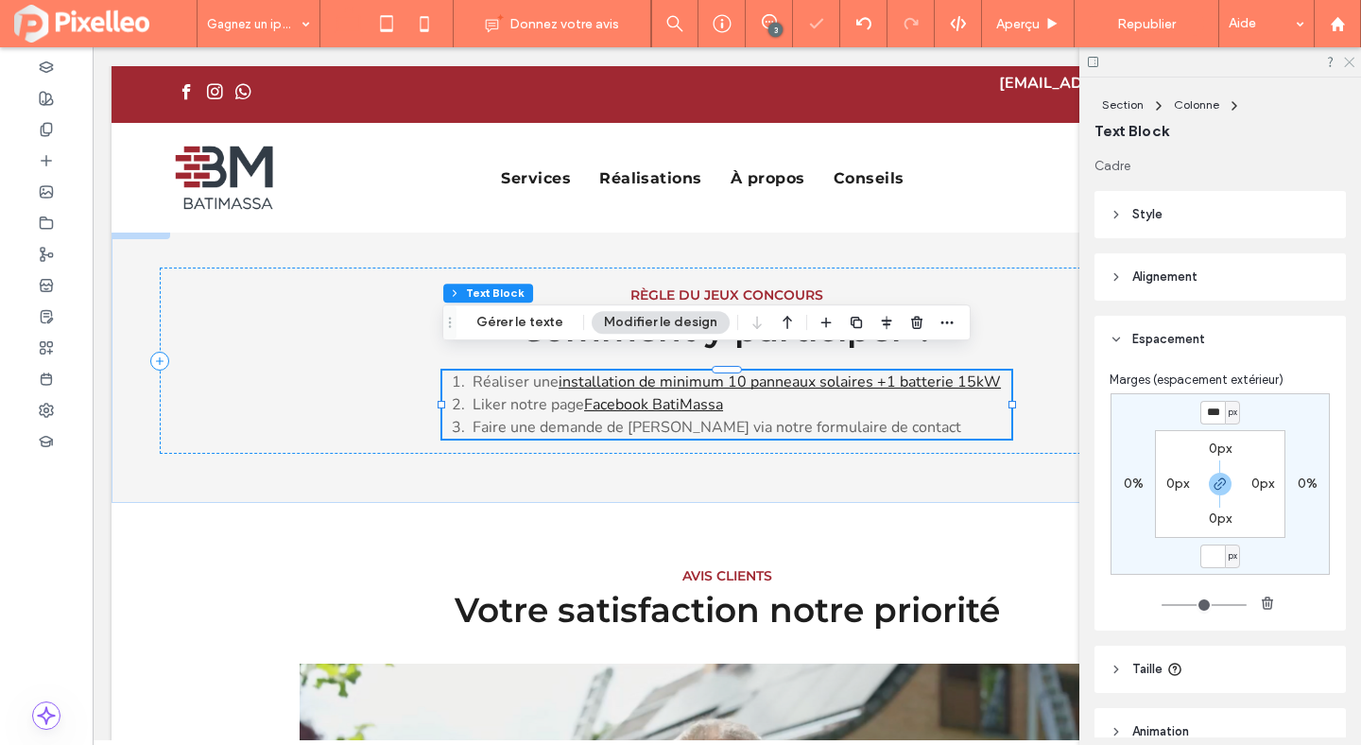
click at [1352, 60] on icon at bounding box center [1348, 61] width 12 height 12
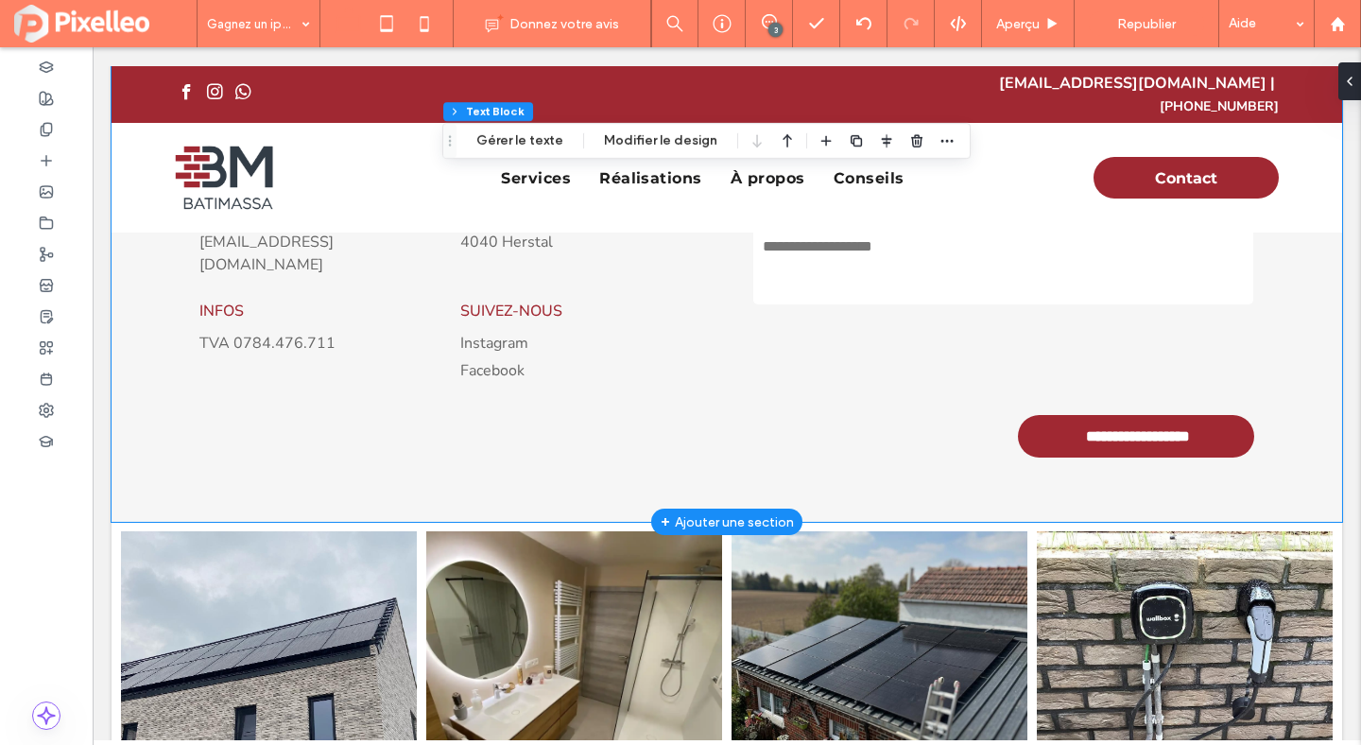
scroll to position [2788, 0]
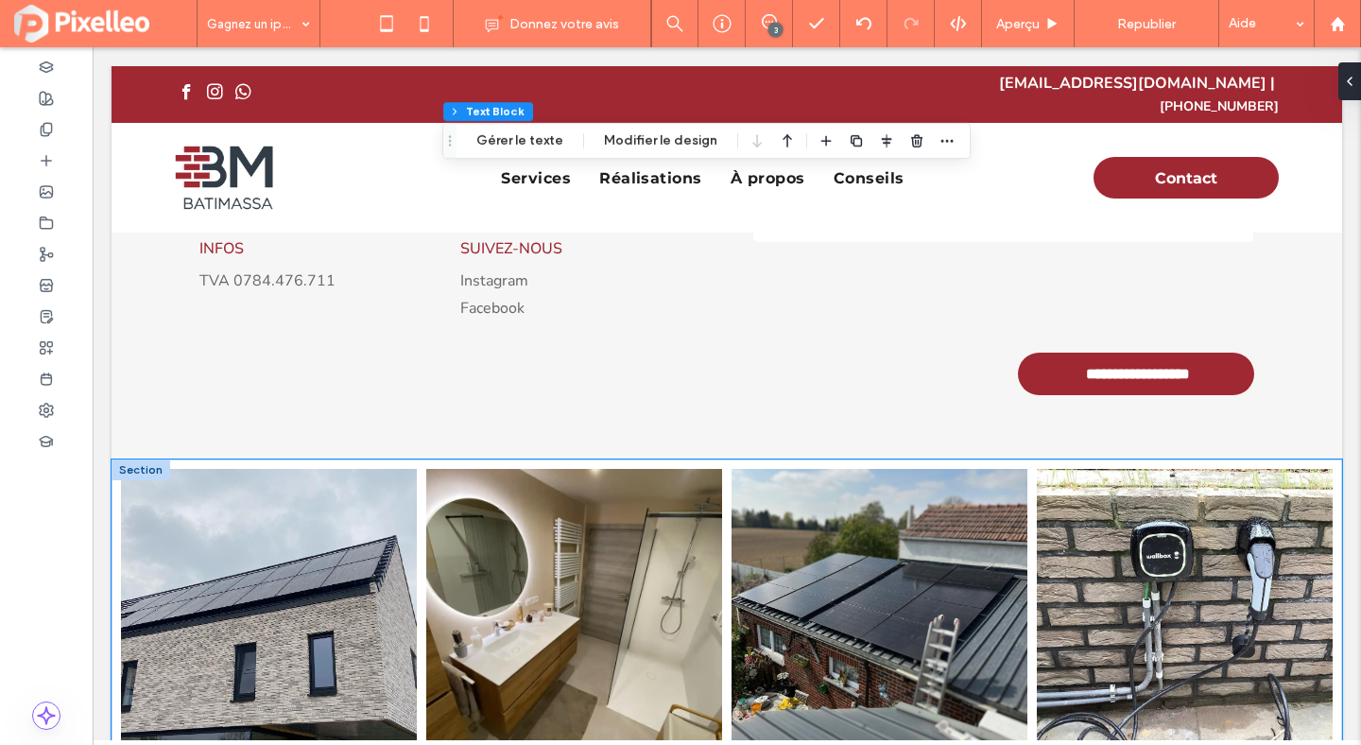
click at [119, 484] on li "Button" at bounding box center [268, 616] width 305 height 305
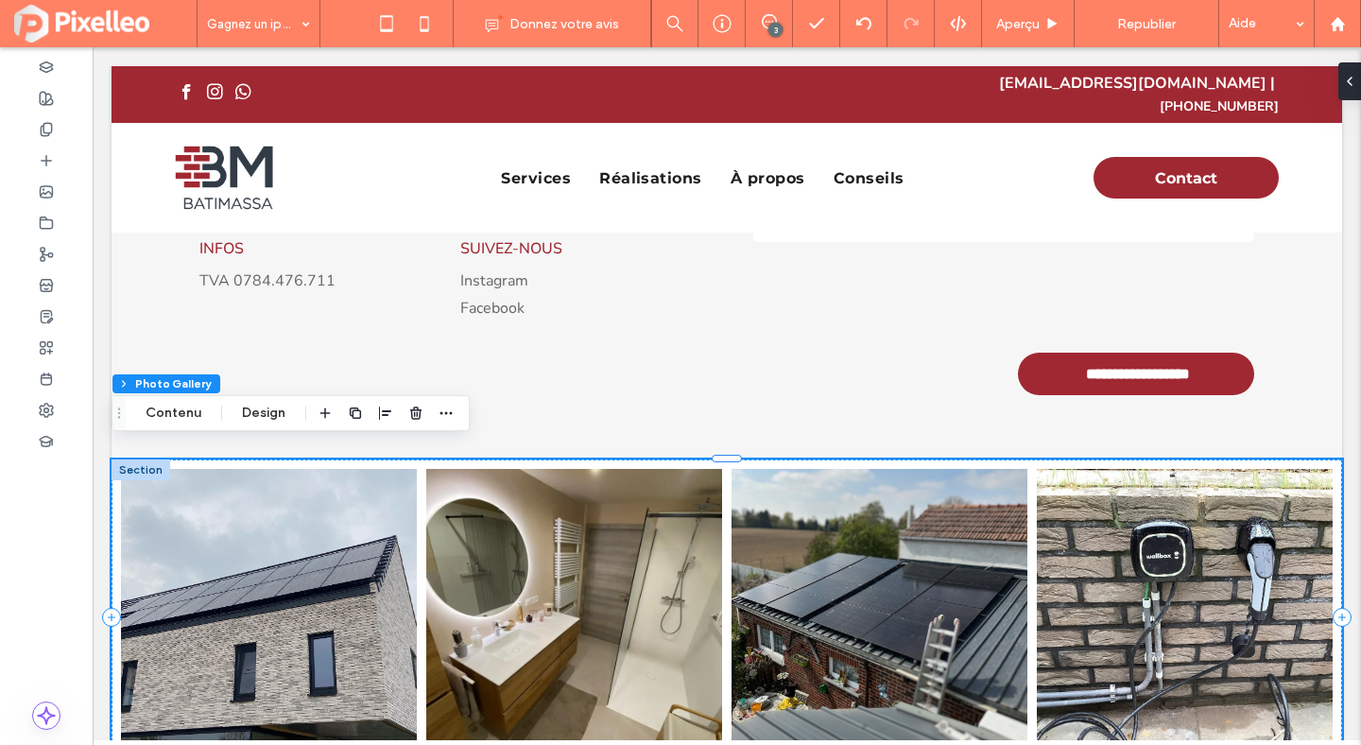
click at [504, 530] on link at bounding box center [574, 617] width 296 height 296
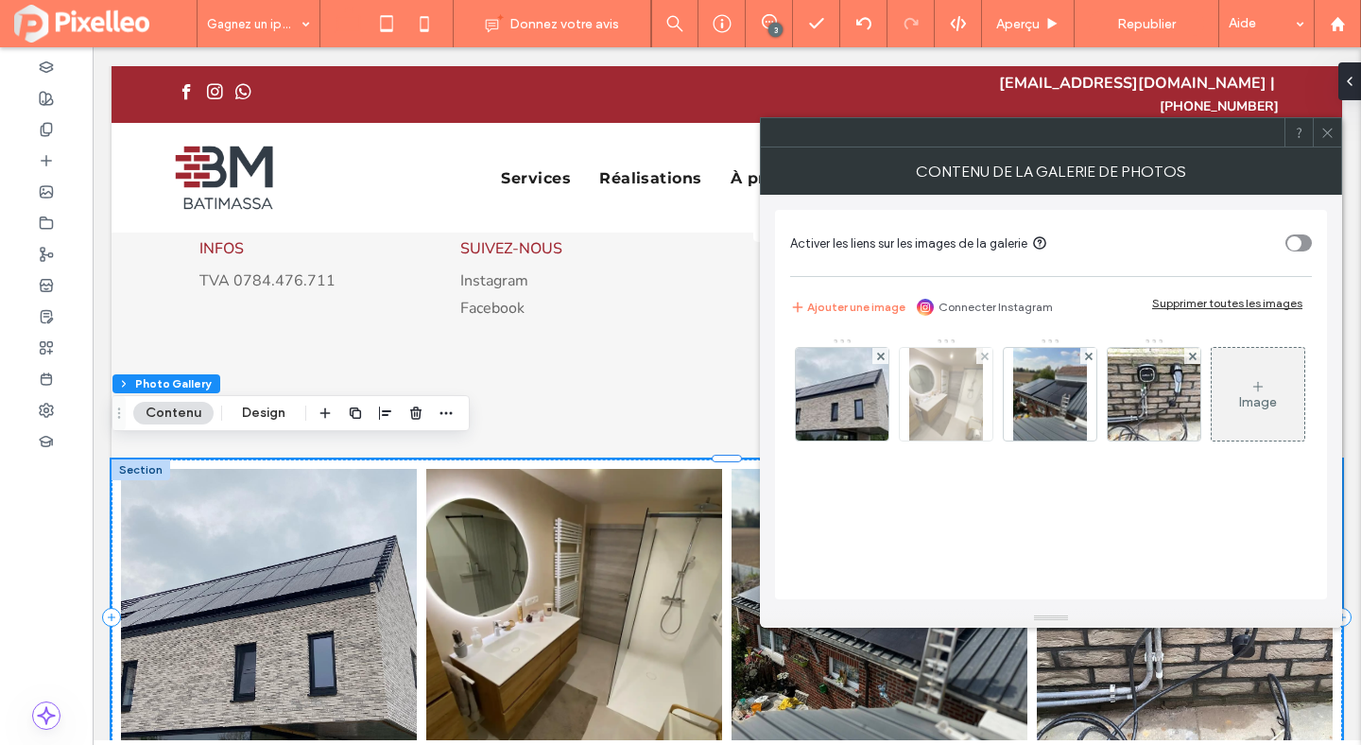
click at [949, 381] on img at bounding box center [946, 394] width 74 height 93
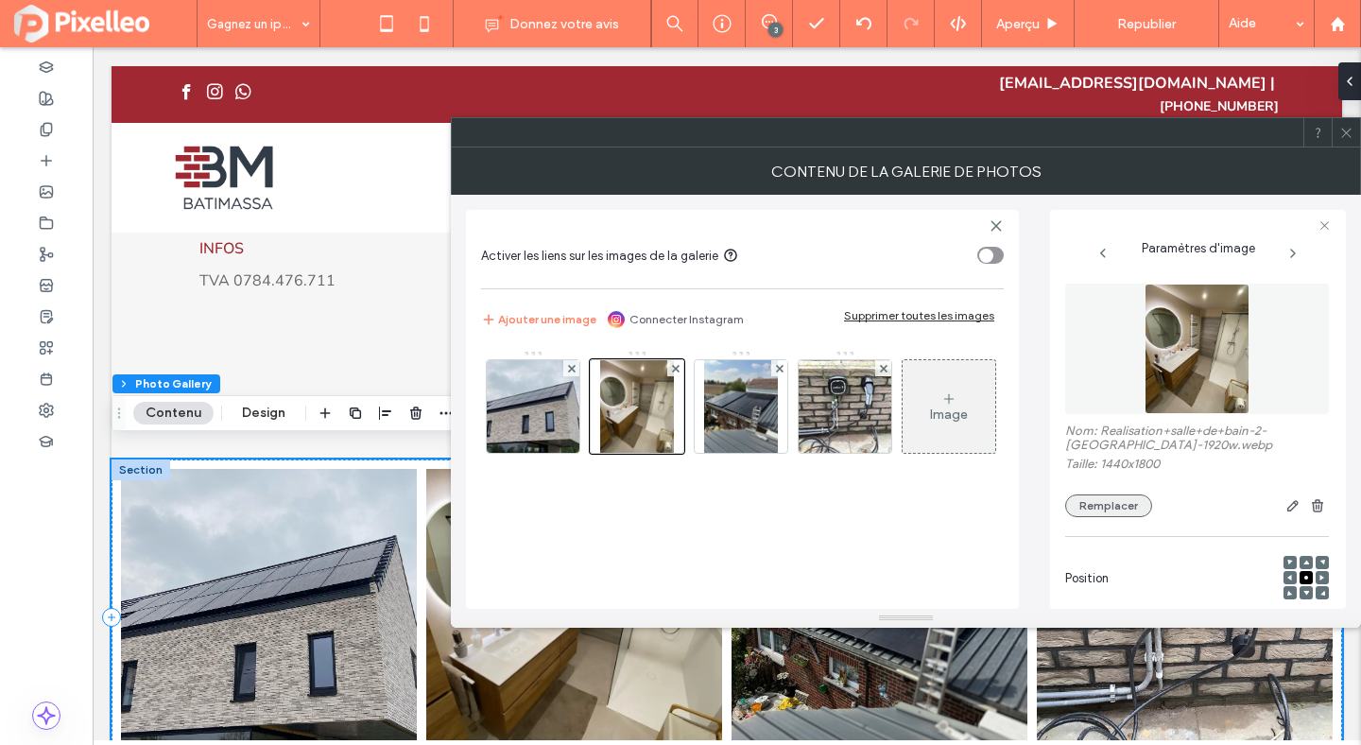
click at [1120, 505] on button "Remplacer" at bounding box center [1108, 505] width 87 height 23
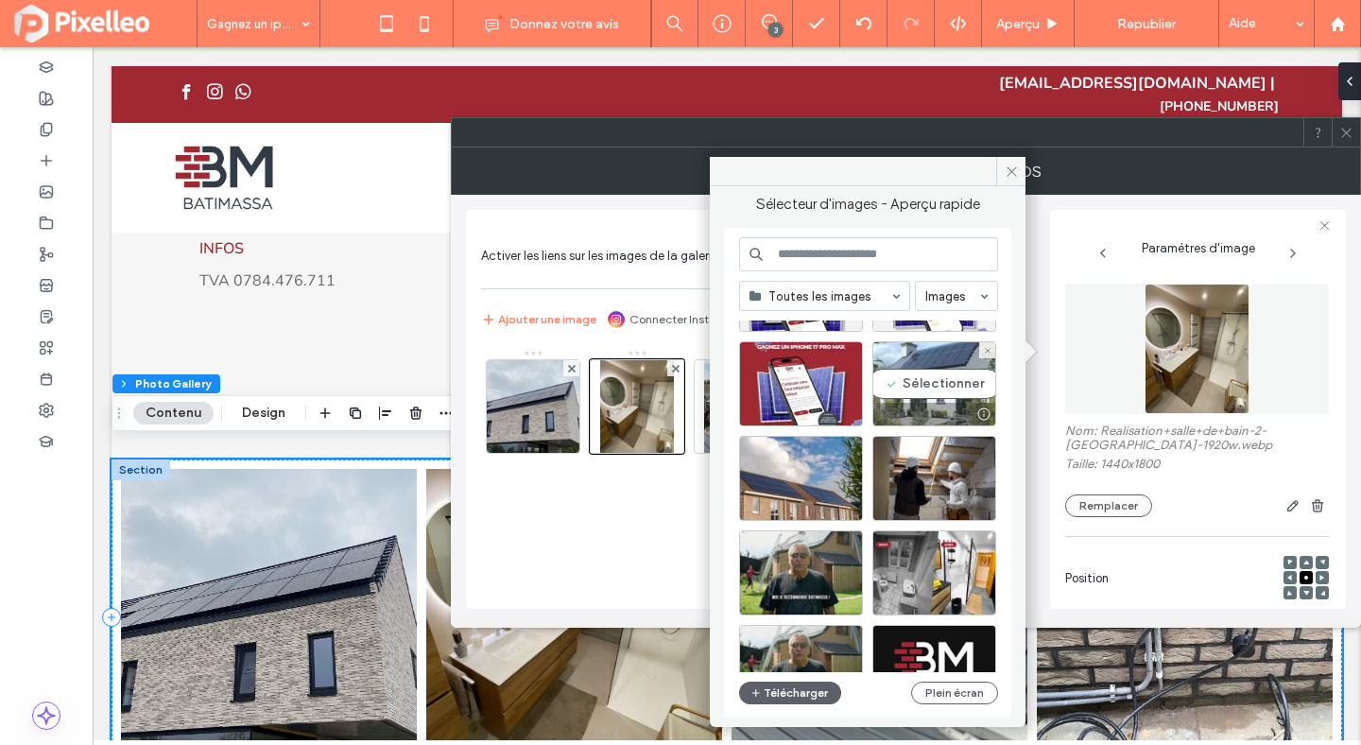
scroll to position [103, 0]
click at [919, 387] on div "Sélectionner" at bounding box center [934, 382] width 124 height 85
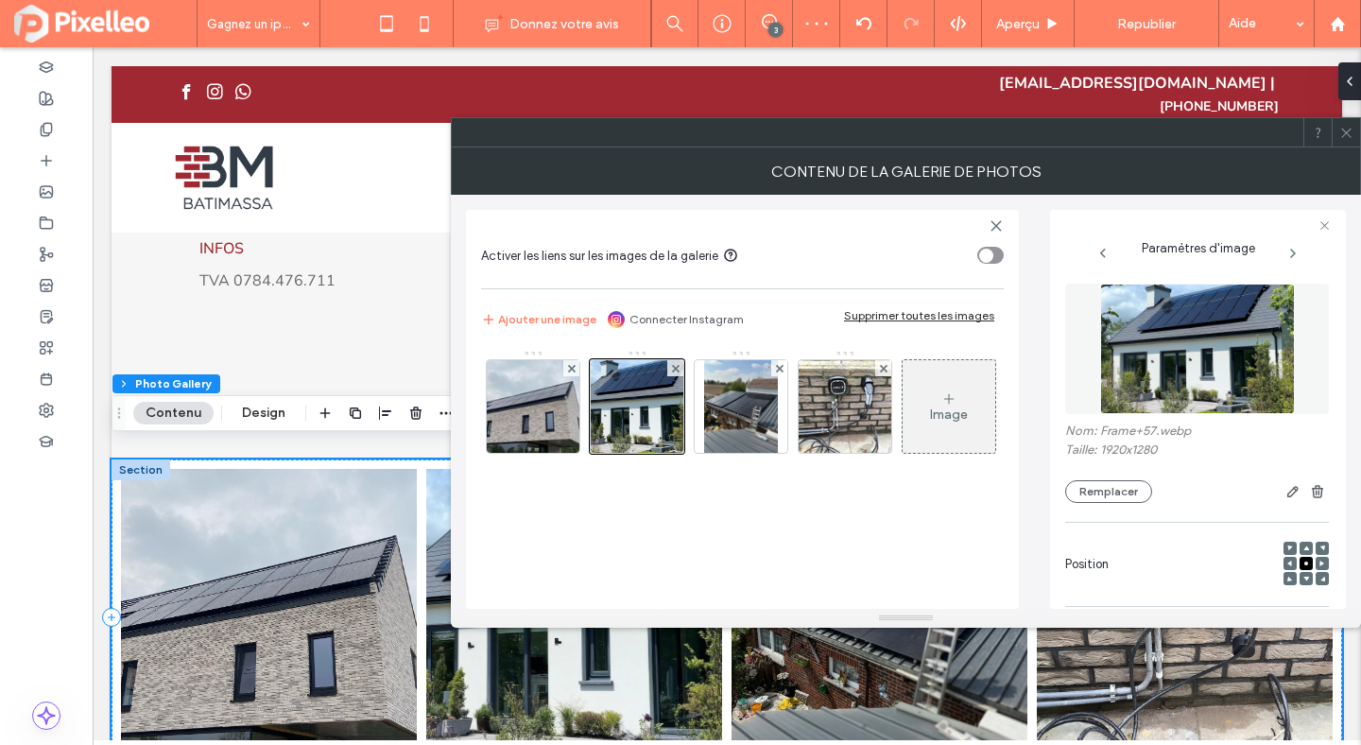
click at [1342, 133] on icon at bounding box center [1346, 133] width 14 height 14
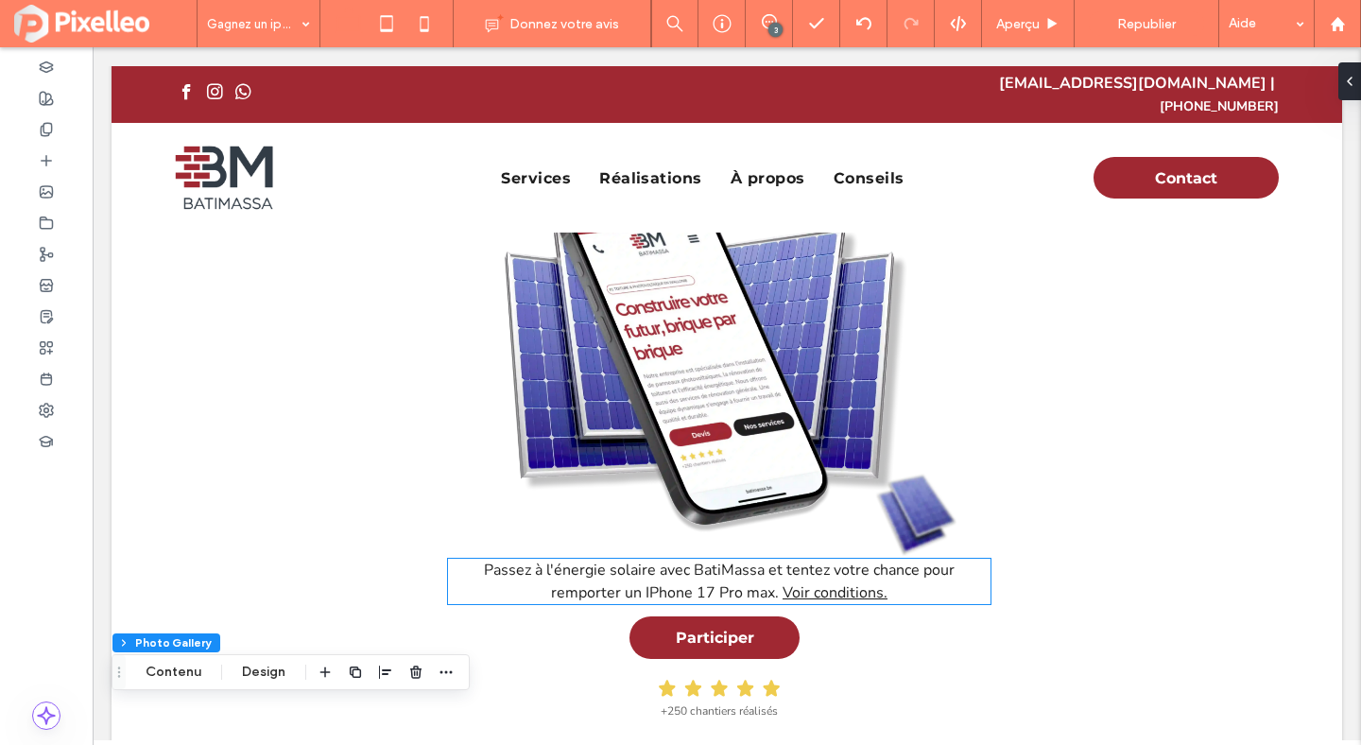
scroll to position [0, 0]
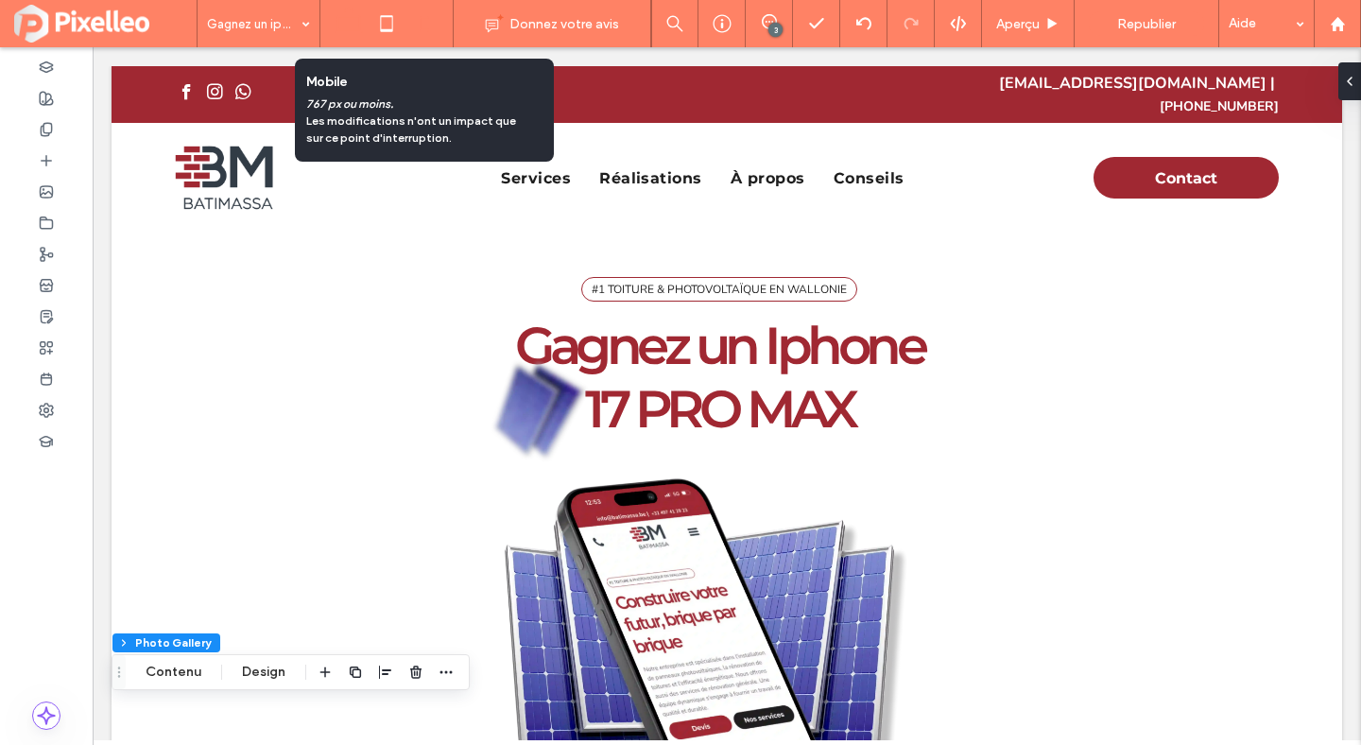
click at [424, 23] on icon at bounding box center [425, 24] width 38 height 38
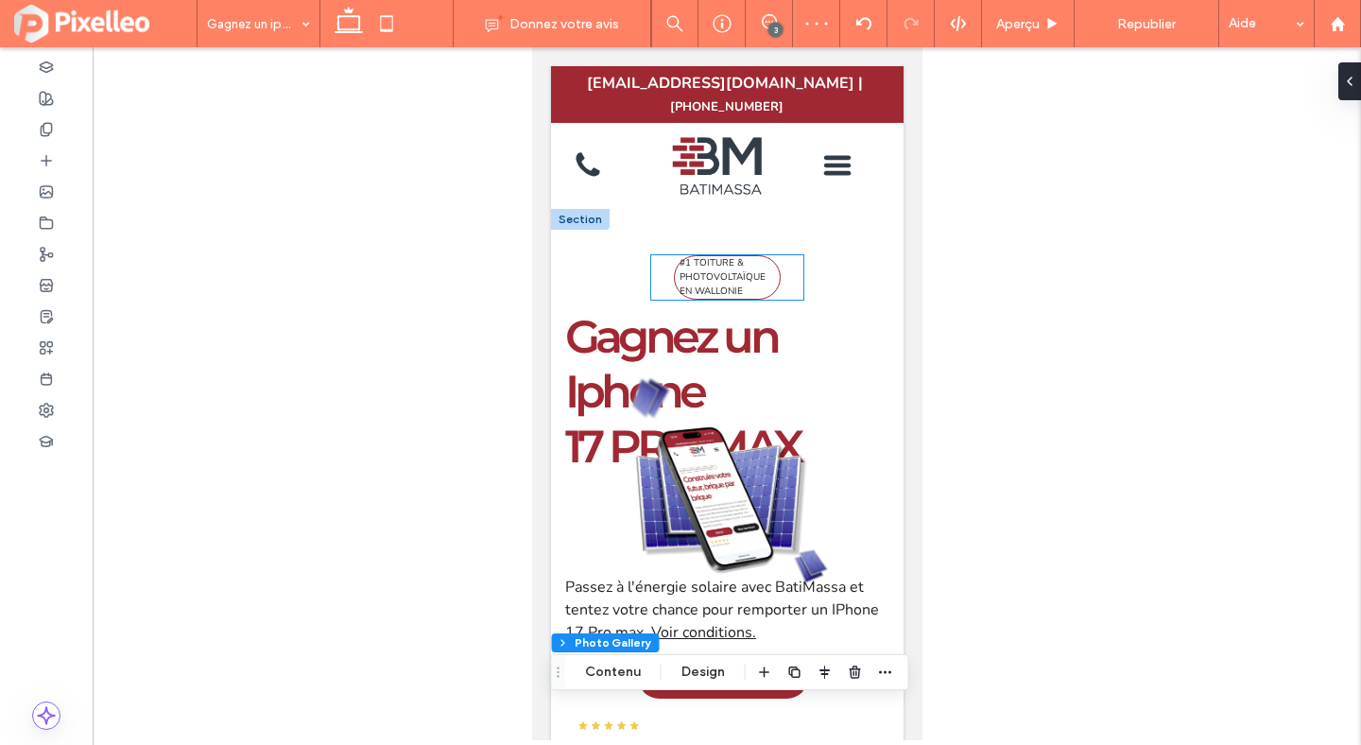
click at [742, 259] on span "#1 TOITURE & PHOTOVOLTAÏQUE EN WALLONIE" at bounding box center [722, 277] width 86 height 42
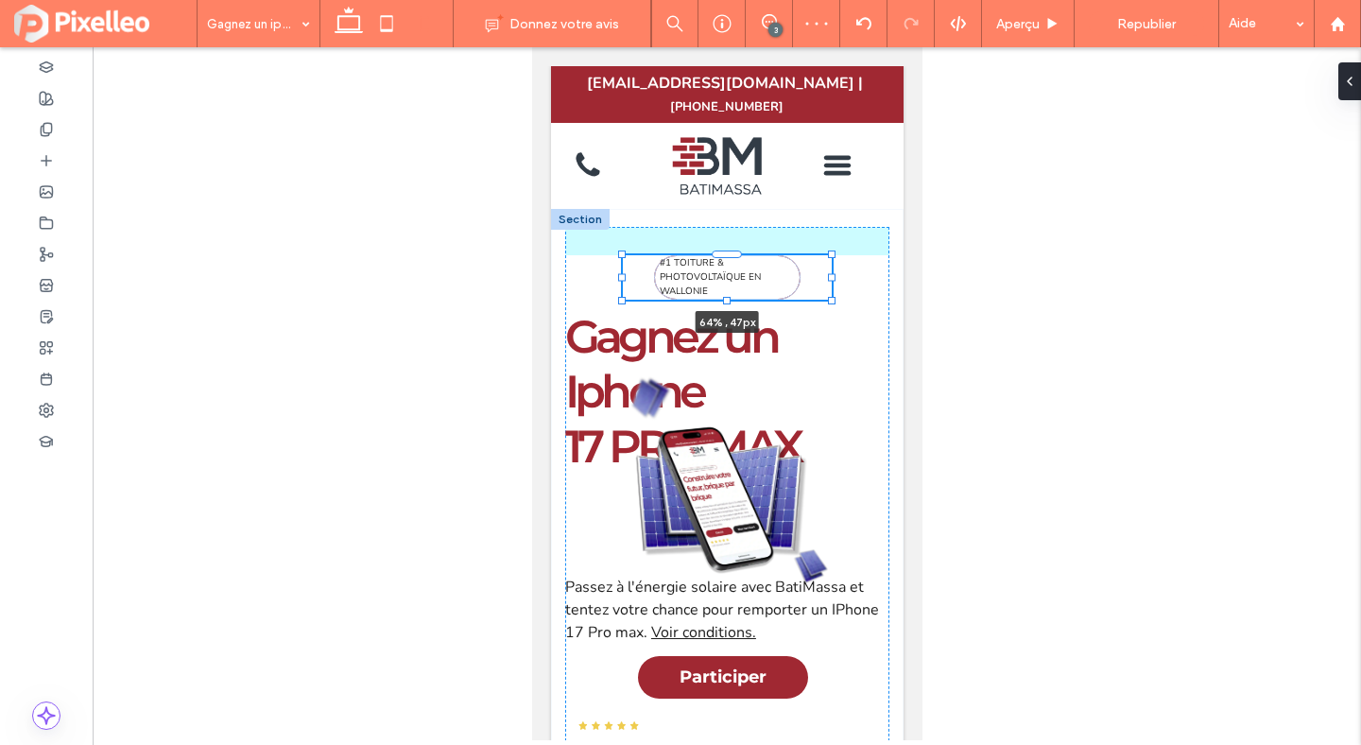
scroll to position [297, 0]
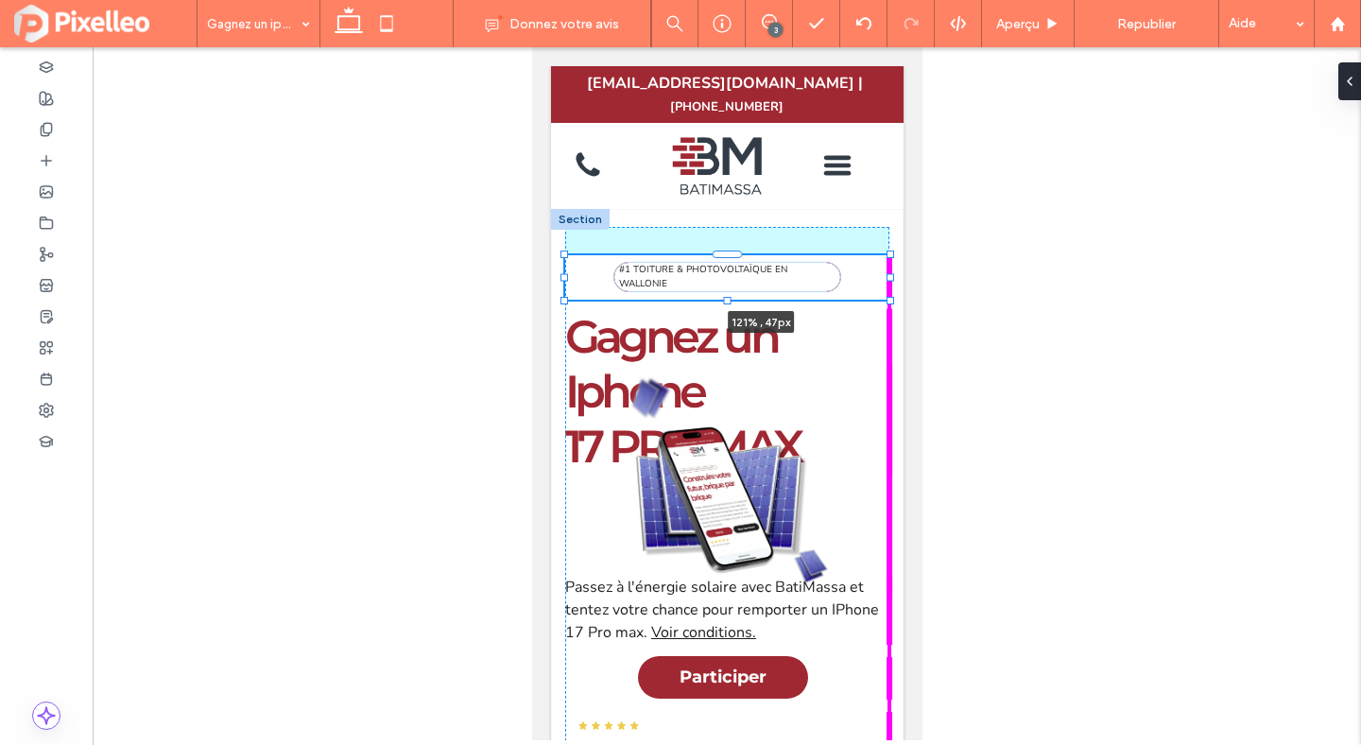
drag, startPoint x: 800, startPoint y: 253, endPoint x: 920, endPoint y: 259, distance: 120.2
type input "***"
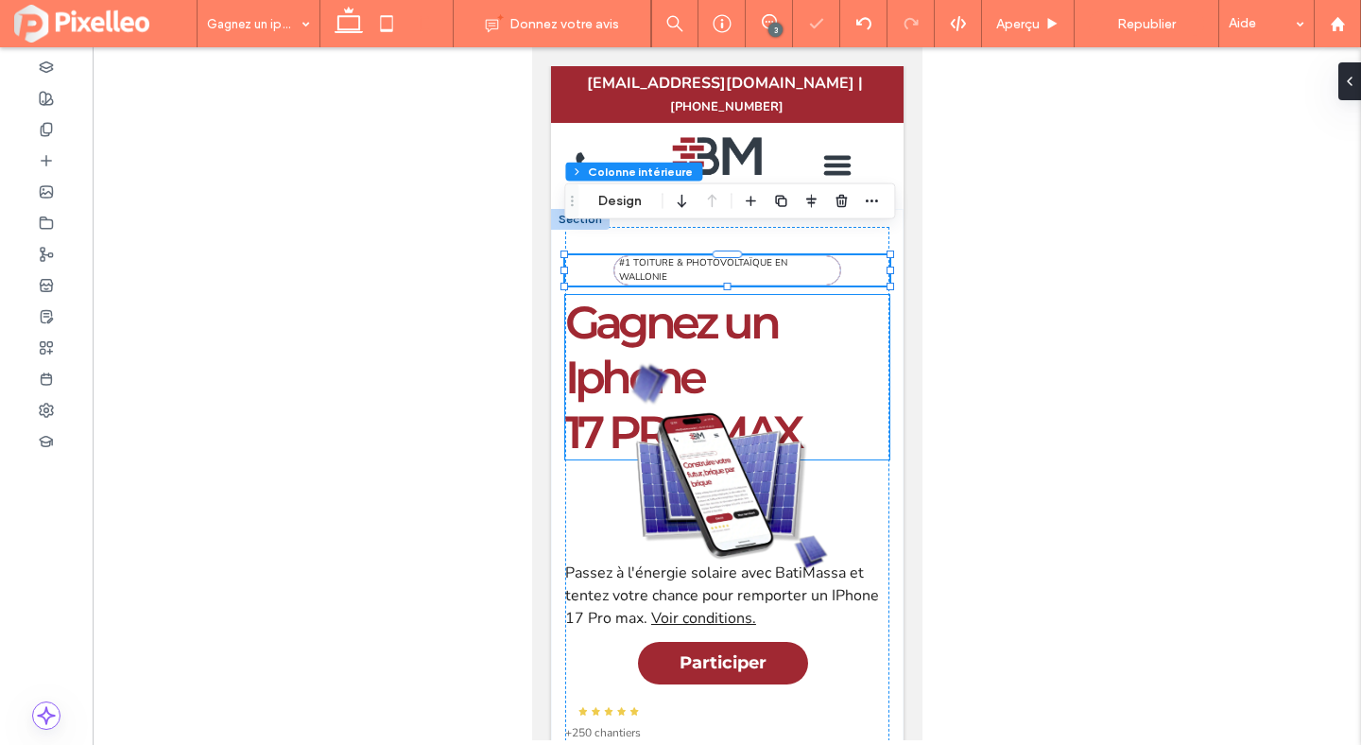
click at [772, 319] on span "Gagnez un Iphone" at bounding box center [670, 350] width 212 height 110
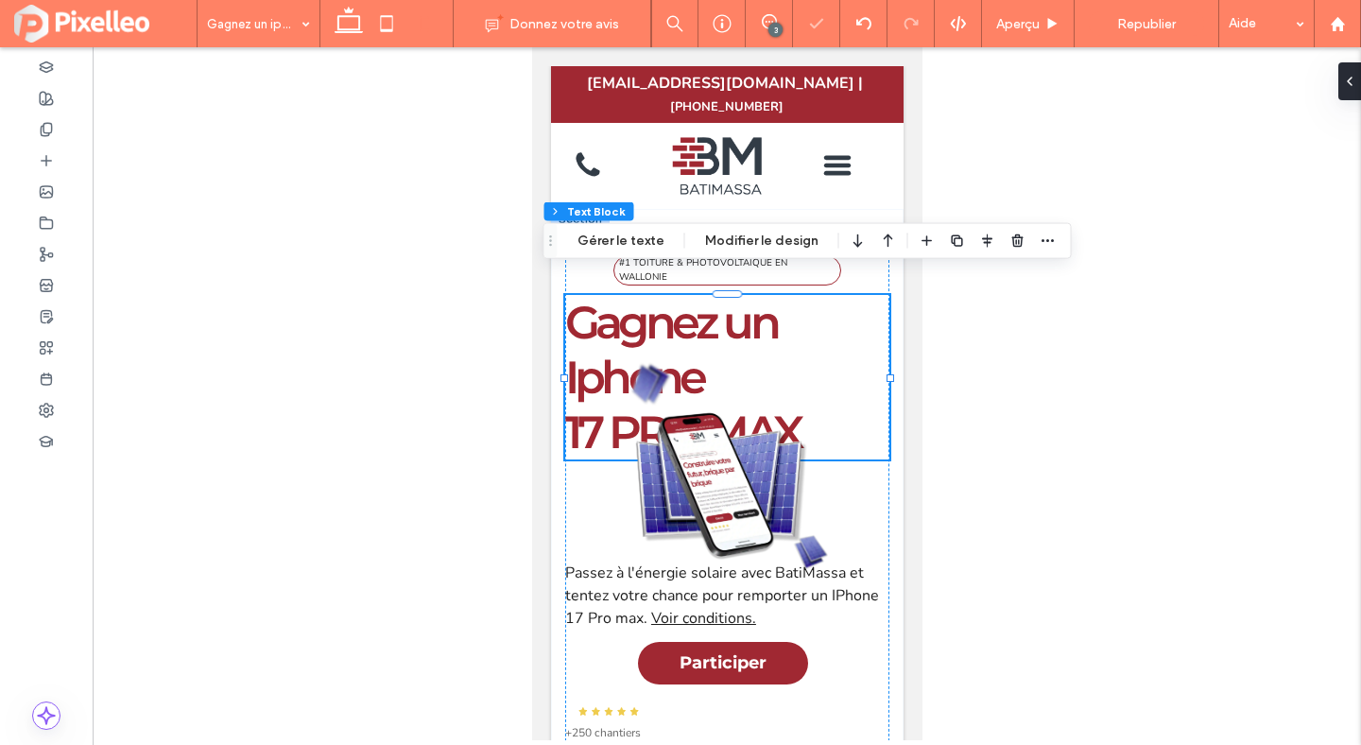
click at [772, 319] on span "Gagnez un Iphone" at bounding box center [670, 350] width 212 height 110
type input "**********"
type input "**"
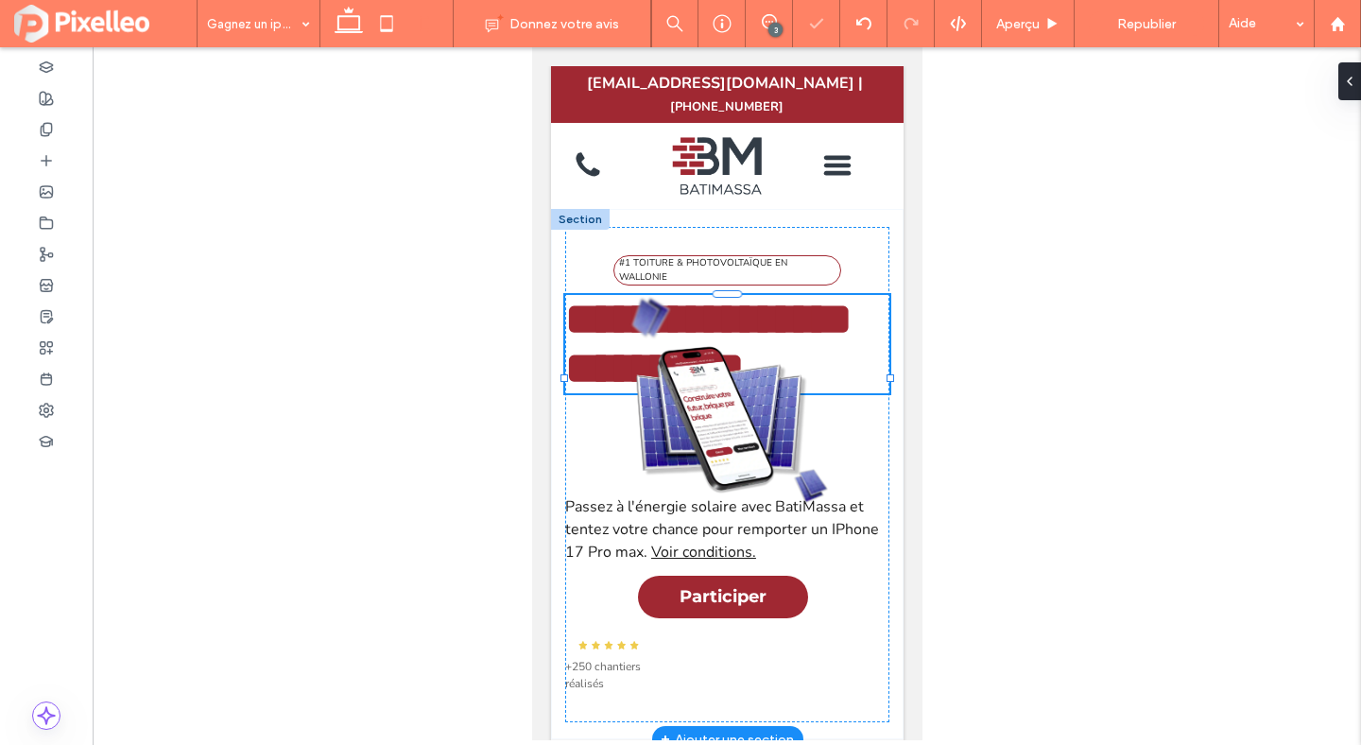
click at [772, 319] on span "**********" at bounding box center [707, 319] width 287 height 44
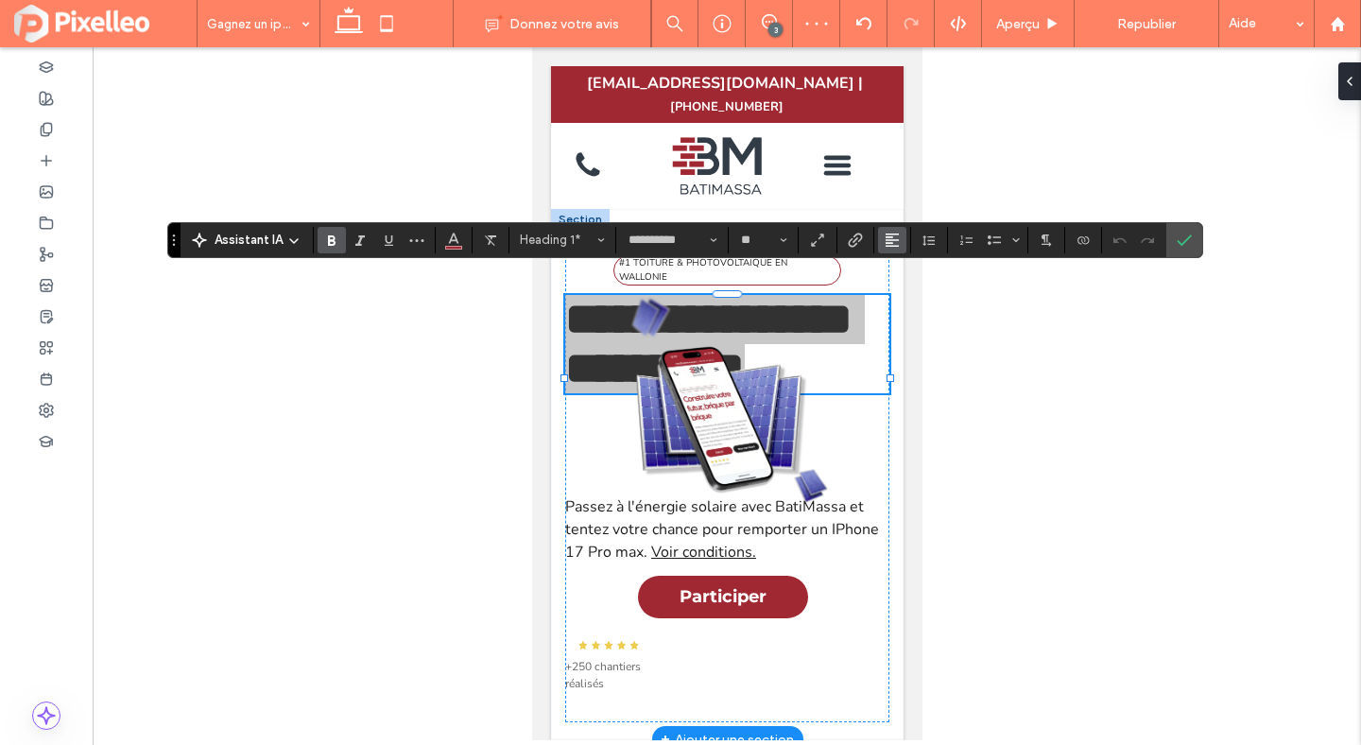
click at [883, 237] on button "Alignement" at bounding box center [892, 240] width 28 height 26
click at [900, 293] on icon "ui.textEditor.alignment.center" at bounding box center [906, 297] width 15 height 15
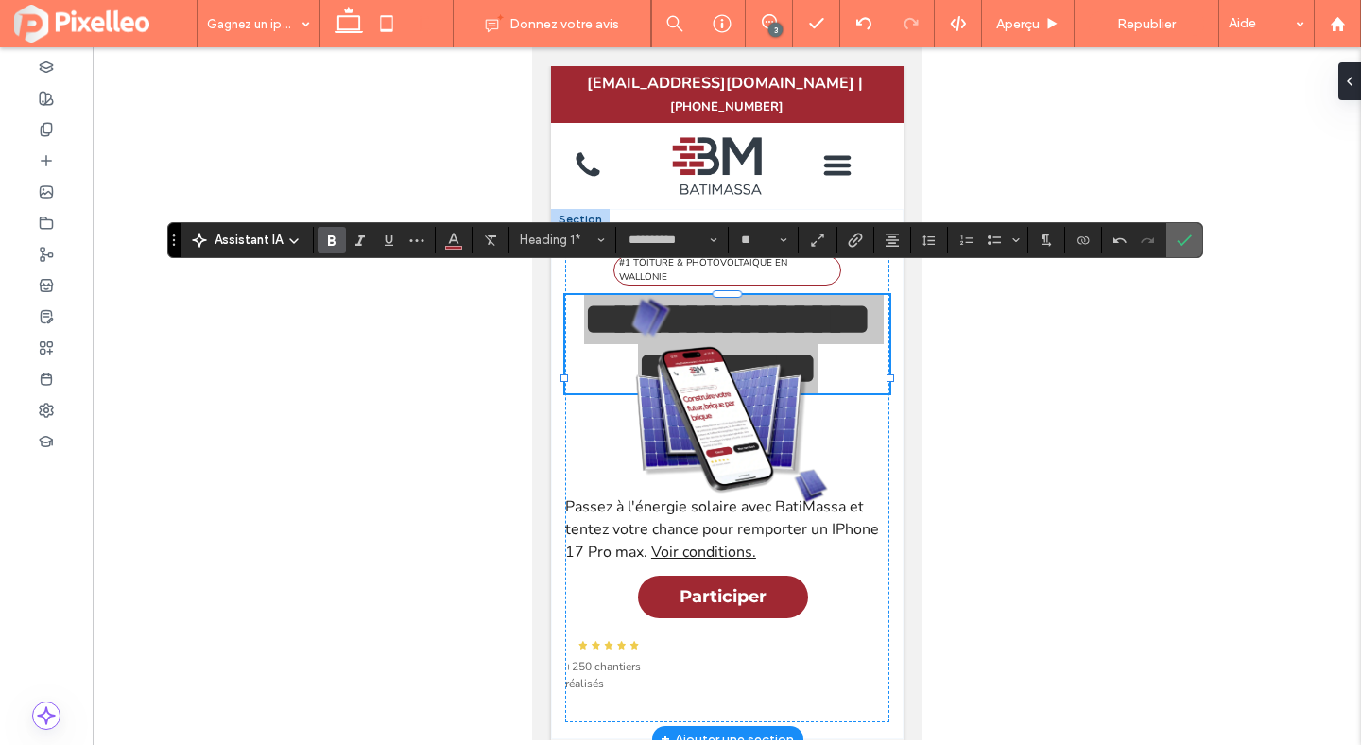
click at [1180, 244] on icon "Confirmer" at bounding box center [1184, 240] width 15 height 15
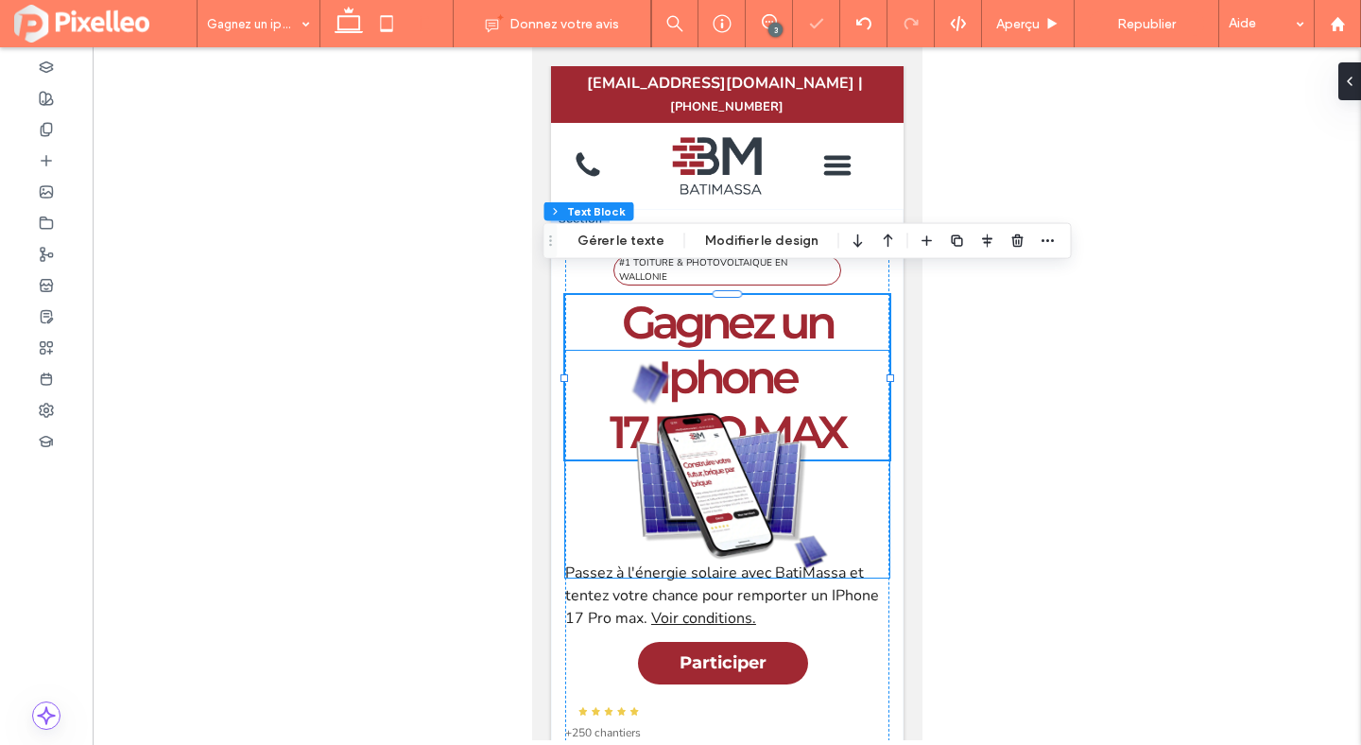
click at [702, 418] on img at bounding box center [726, 464] width 324 height 227
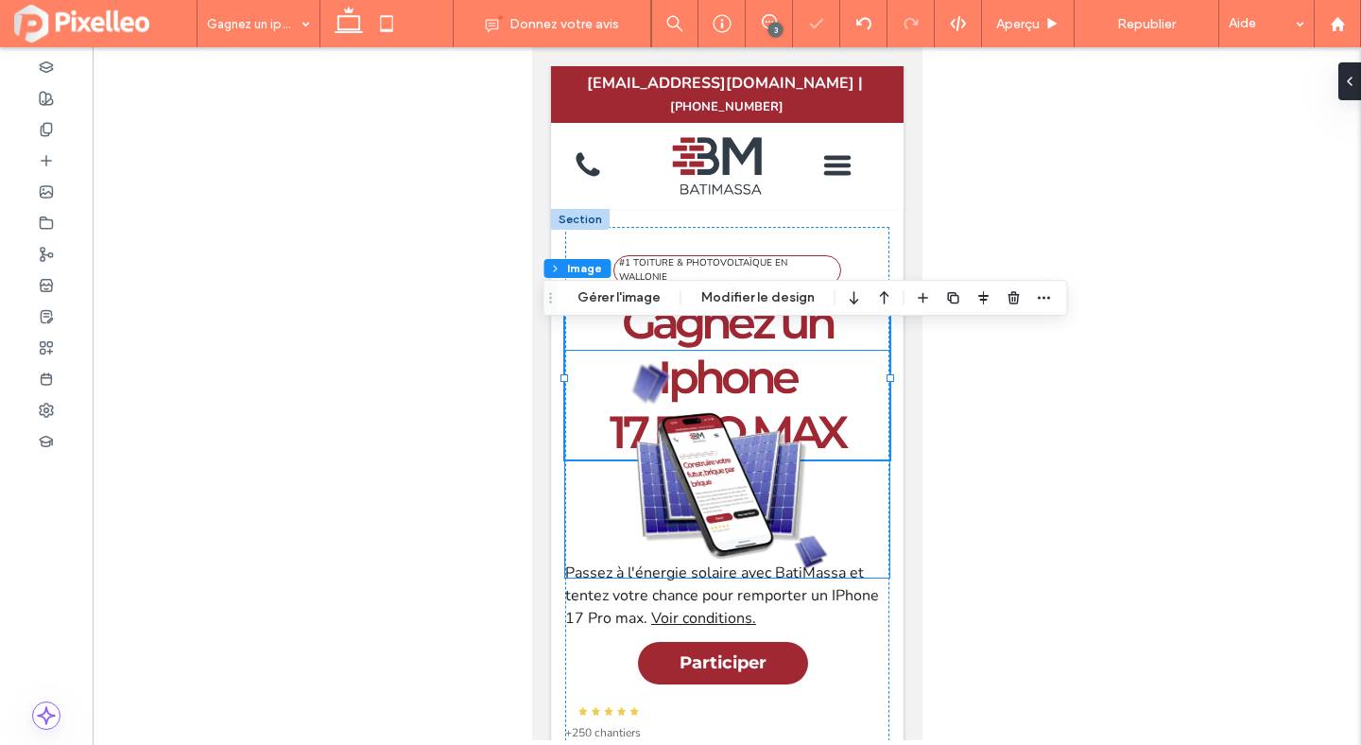
type input "*"
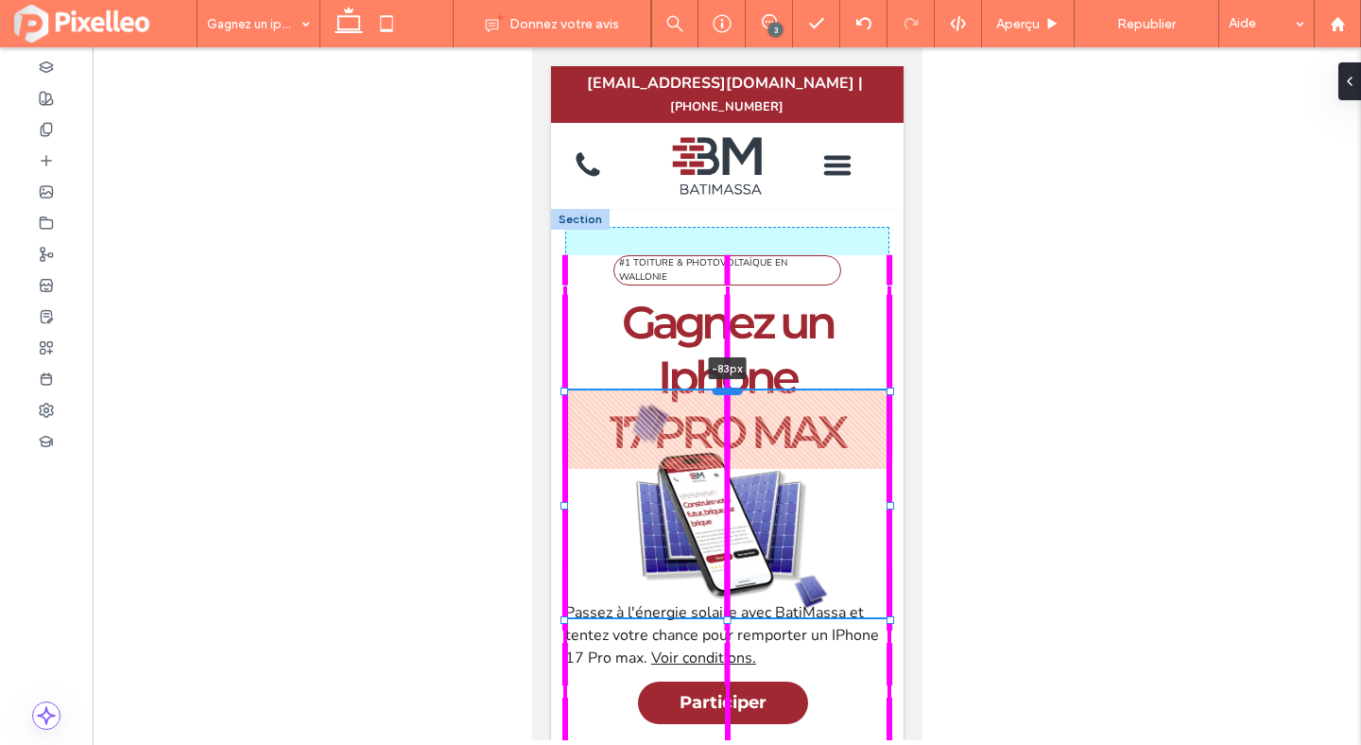
drag, startPoint x: 726, startPoint y: 330, endPoint x: 723, endPoint y: 370, distance: 39.8
click at [723, 387] on div at bounding box center [727, 391] width 30 height 8
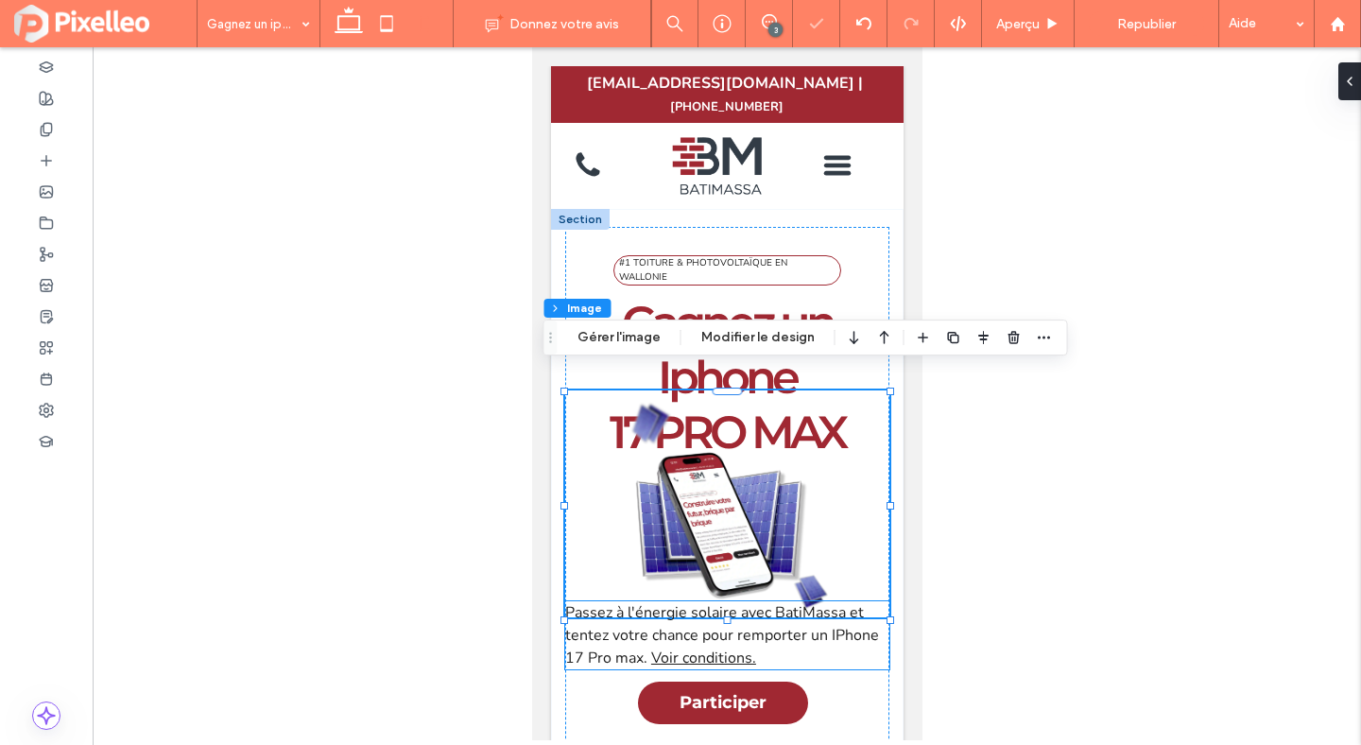
click at [839, 633] on p "Passez à l'énergie solaire avec BatiMassa et tentez votre chance pour remporter…" at bounding box center [726, 635] width 324 height 68
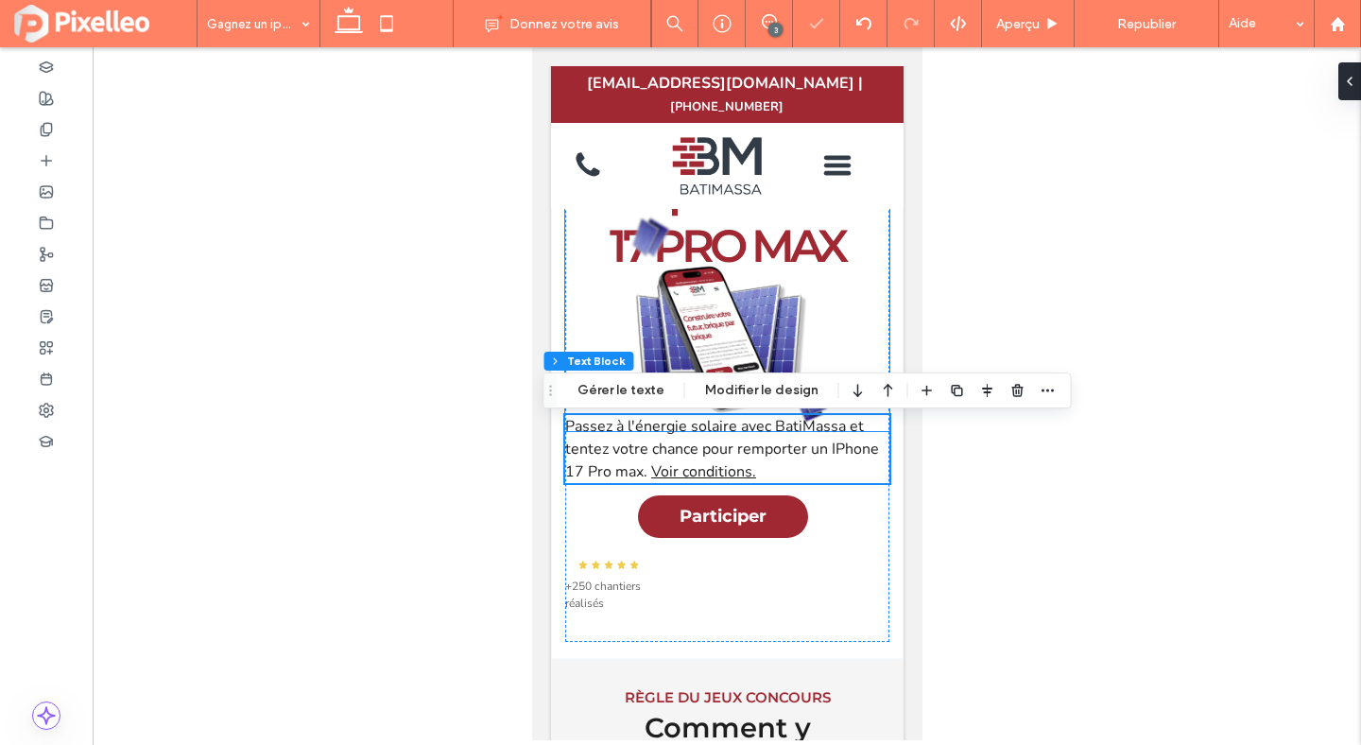
scroll to position [209, 0]
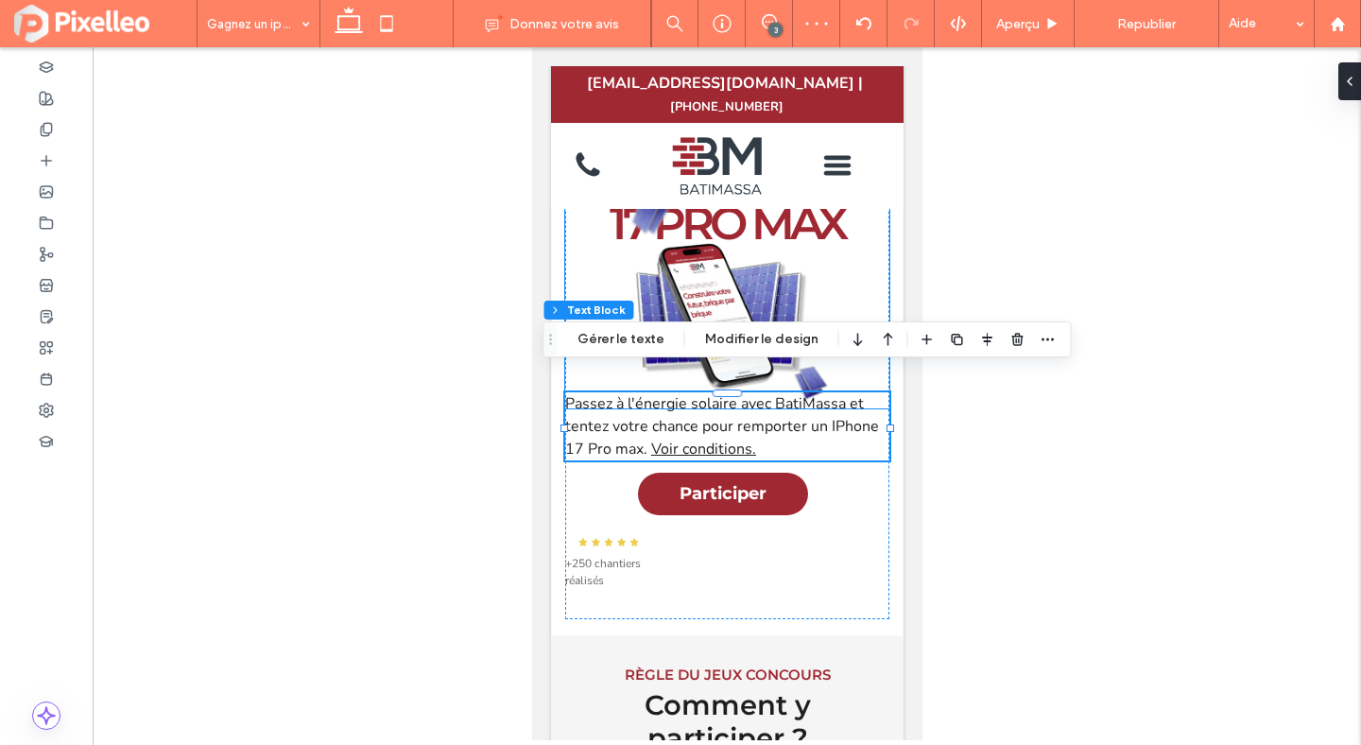
click at [780, 286] on img at bounding box center [726, 294] width 324 height 227
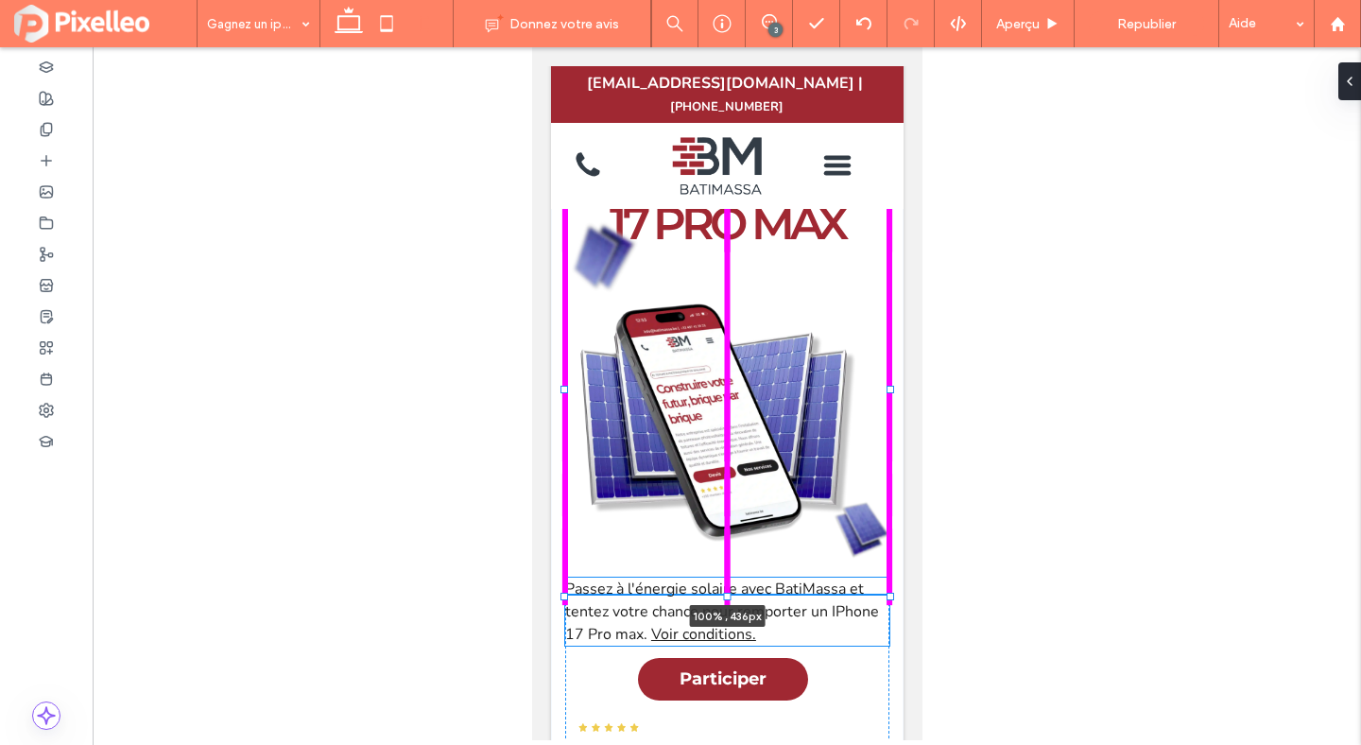
drag, startPoint x: 727, startPoint y: 389, endPoint x: 744, endPoint y: 574, distance: 186.1
click at [744, 574] on div "#1 TOITURE & PHOTOVOLTAÏQUE EN WALLONIE Gagnez un Iphone 17 PRO MAX 100% , 436p…" at bounding box center [726, 410] width 353 height 821
type input "***"
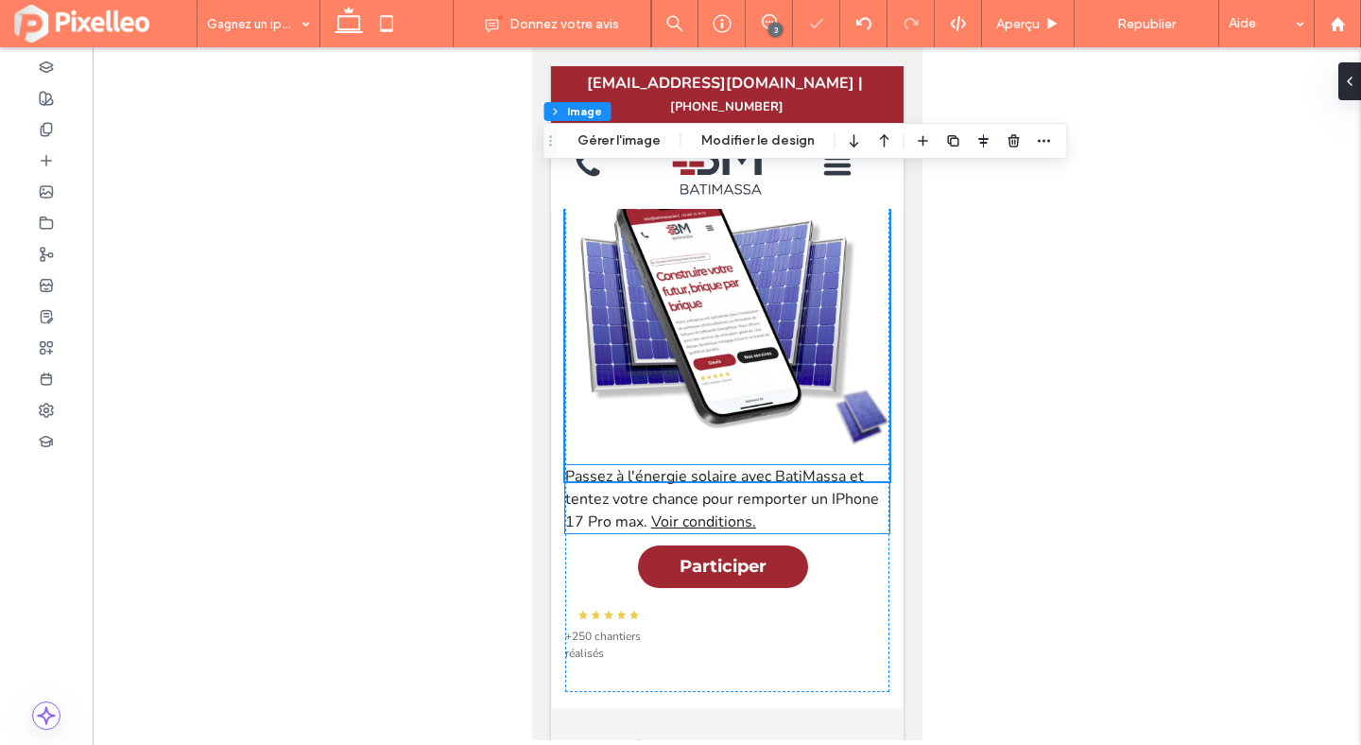
scroll to position [357, 0]
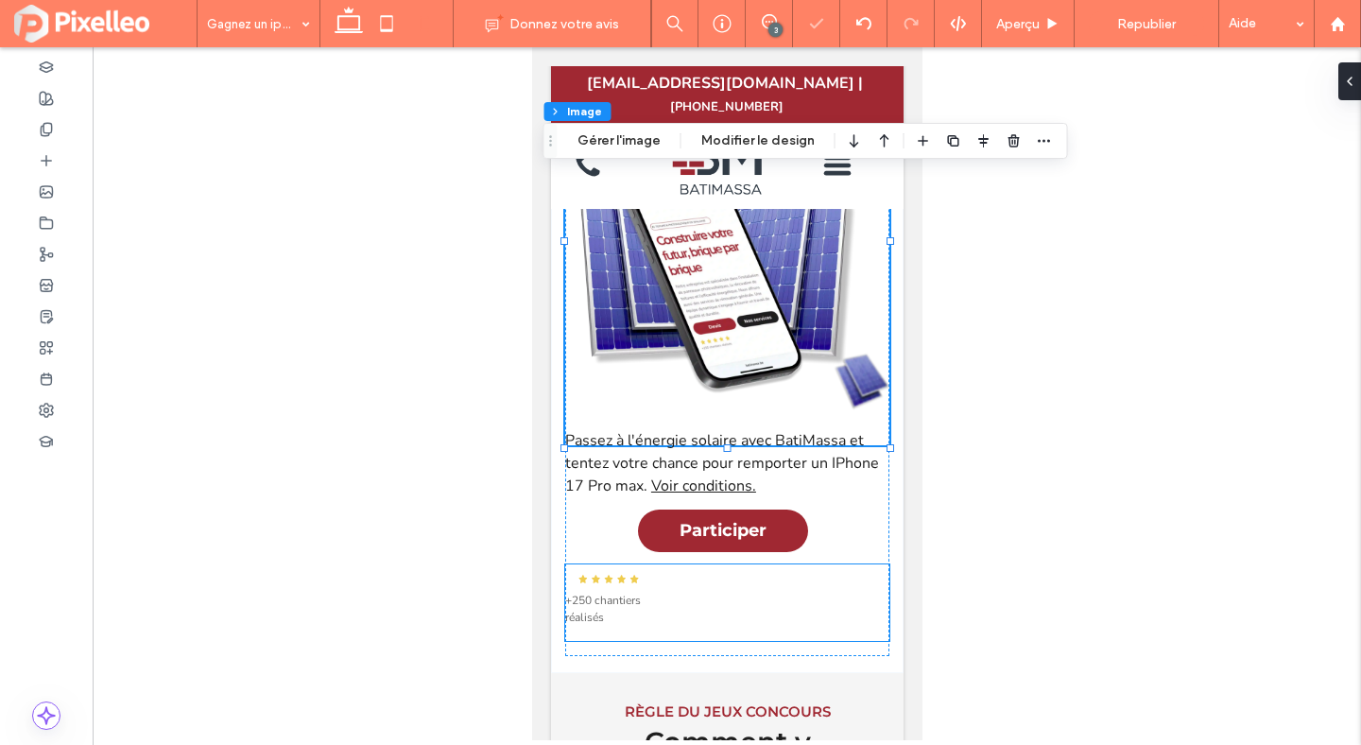
click at [654, 574] on div "+250 chantiers réalisés" at bounding box center [726, 602] width 324 height 77
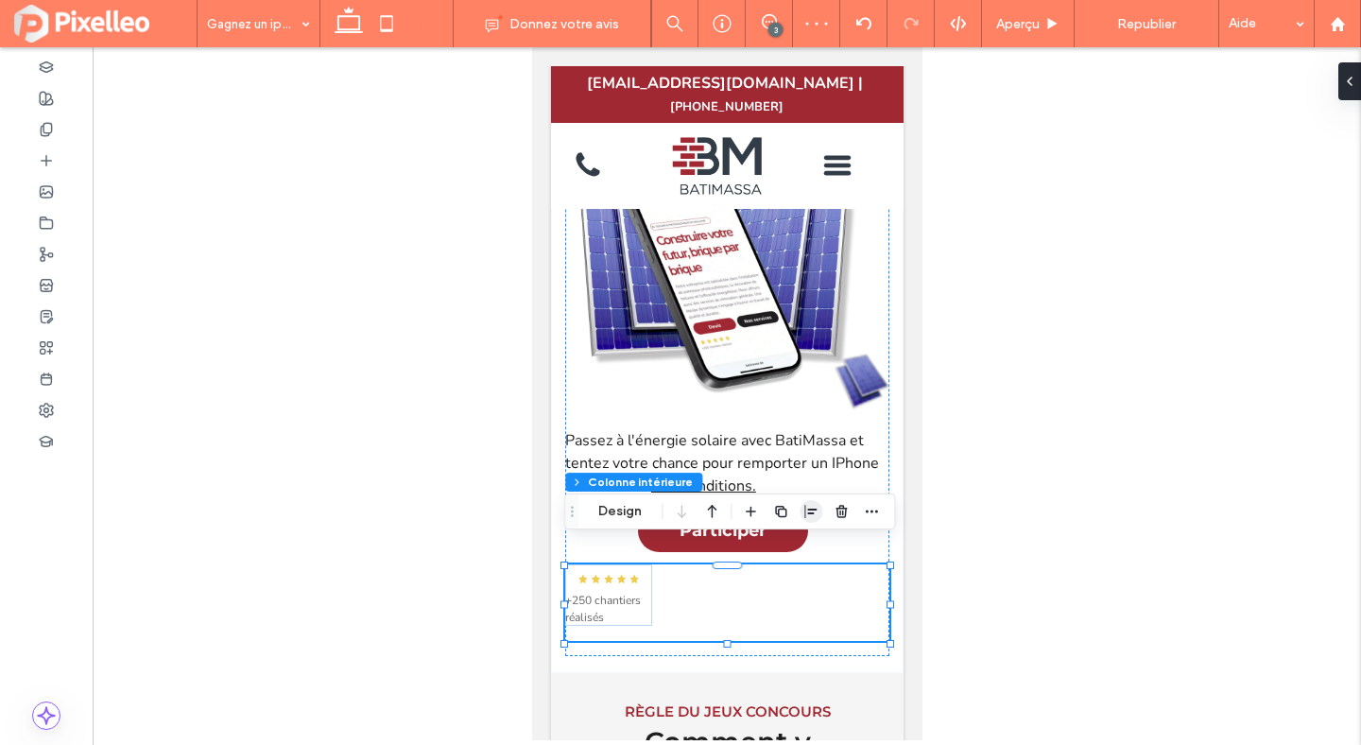
click at [802, 509] on span "button" at bounding box center [811, 511] width 23 height 23
click at [795, 548] on icon "center" at bounding box center [792, 548] width 15 height 15
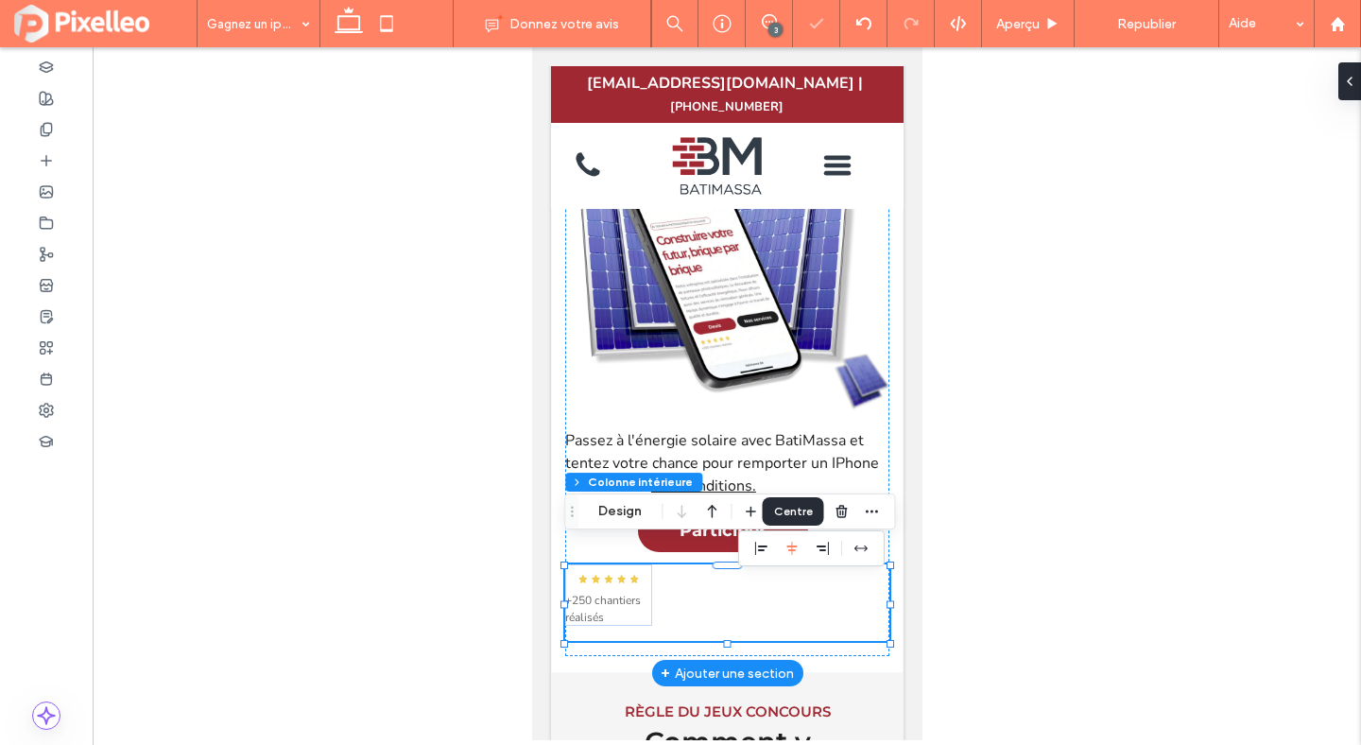
click at [741, 581] on div "+250 chantiers réalisés" at bounding box center [726, 602] width 324 height 77
click at [793, 555] on icon "center" at bounding box center [792, 548] width 15 height 15
click at [789, 584] on div "+250 chantiers réalisés" at bounding box center [726, 602] width 324 height 77
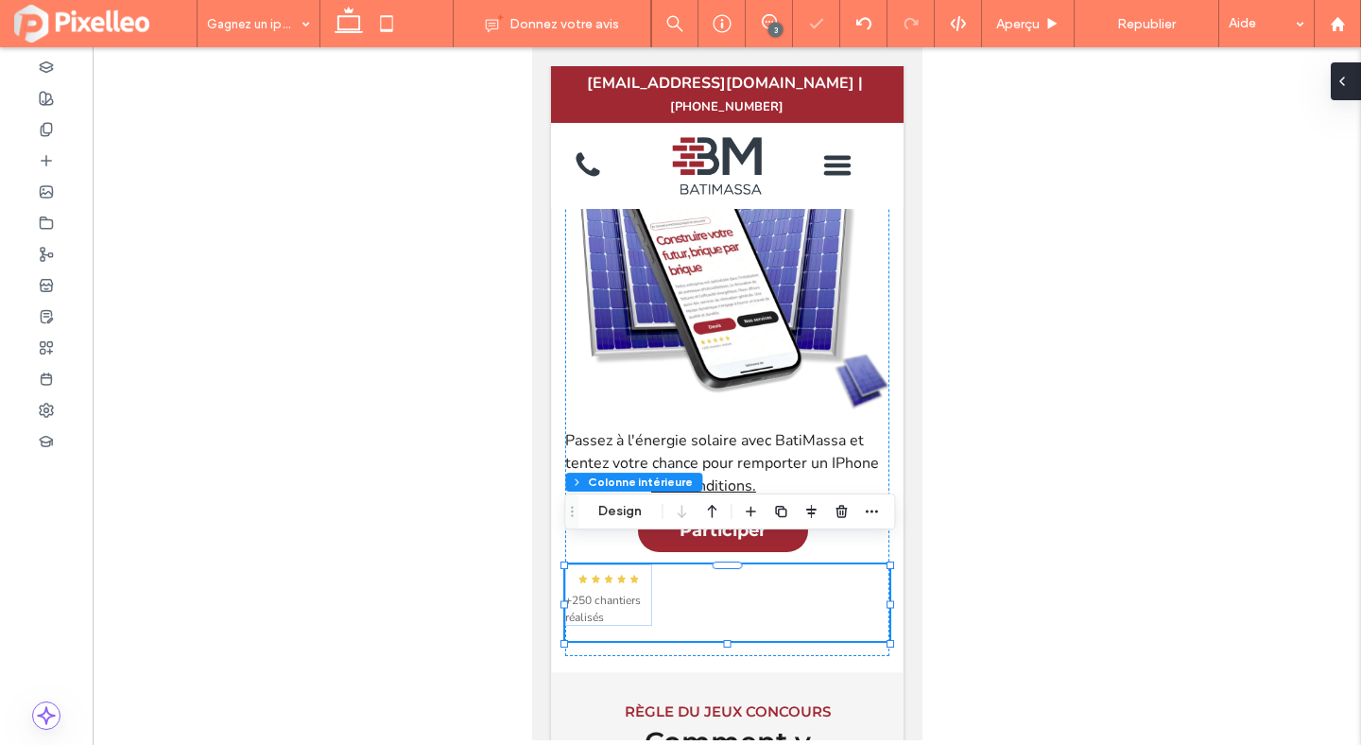
click at [1347, 85] on icon at bounding box center [1342, 81] width 15 height 15
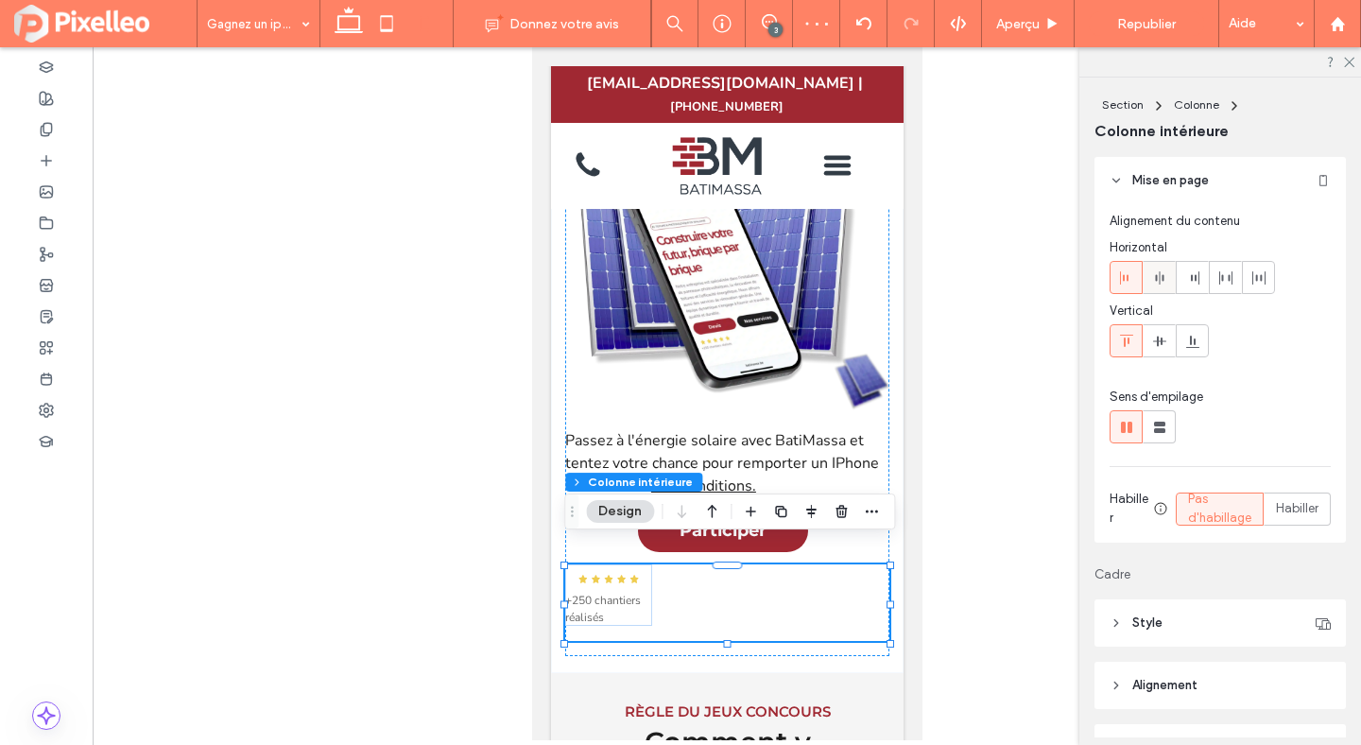
click at [1159, 276] on use at bounding box center [1159, 277] width 9 height 13
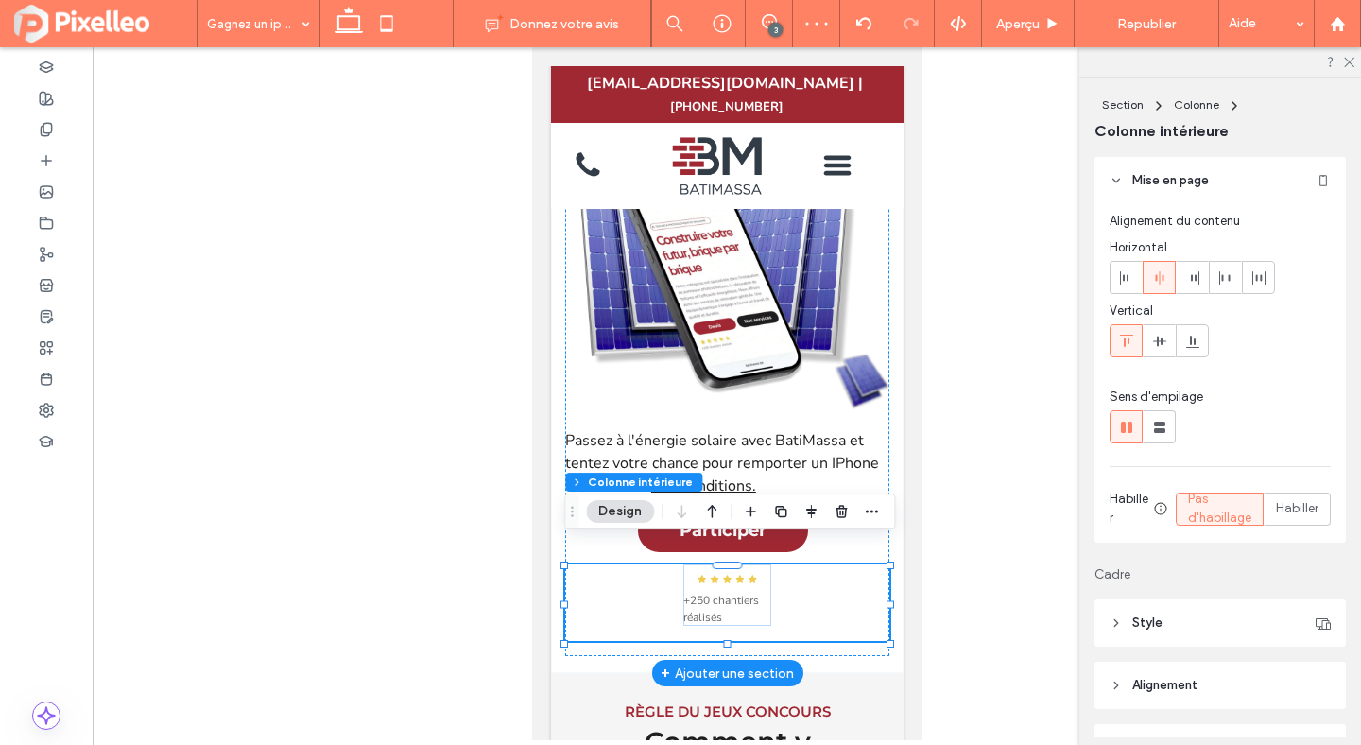
click at [829, 587] on div "+250 chantiers réalisés" at bounding box center [726, 602] width 324 height 77
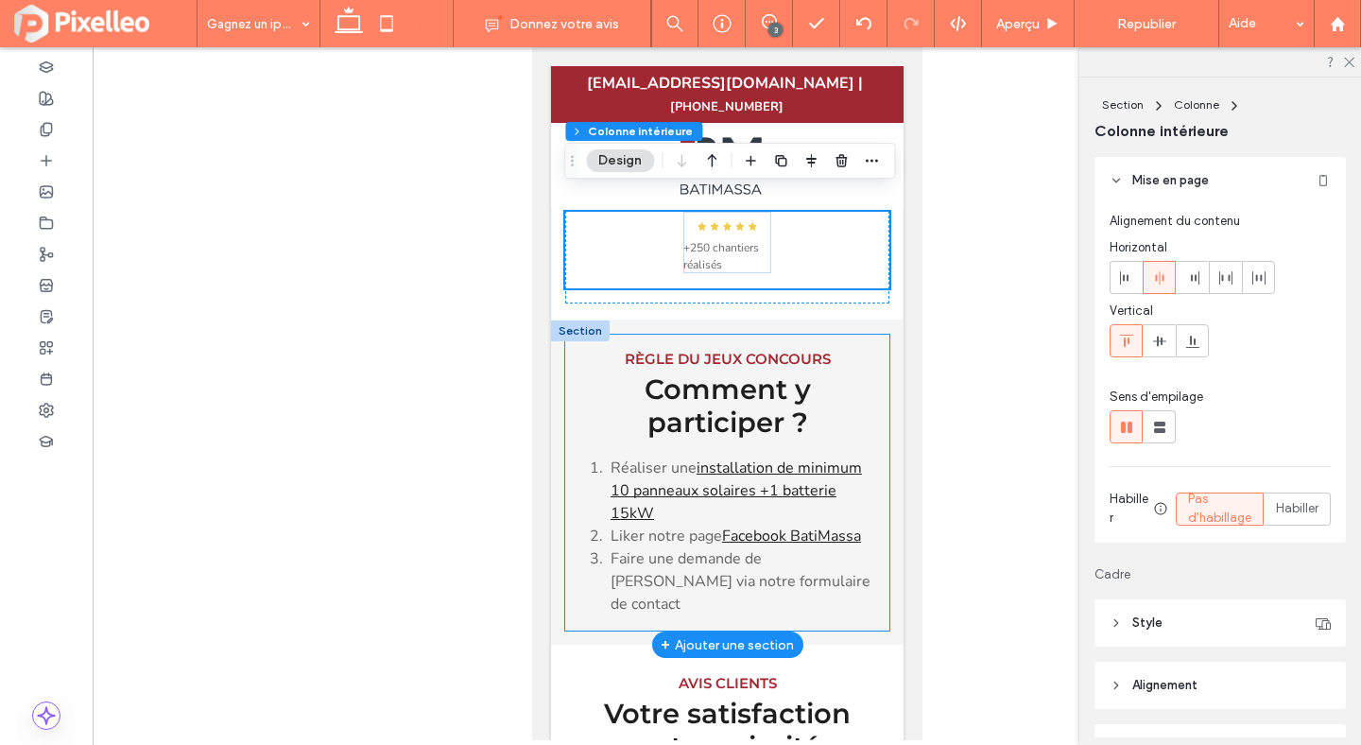
scroll to position [715, 0]
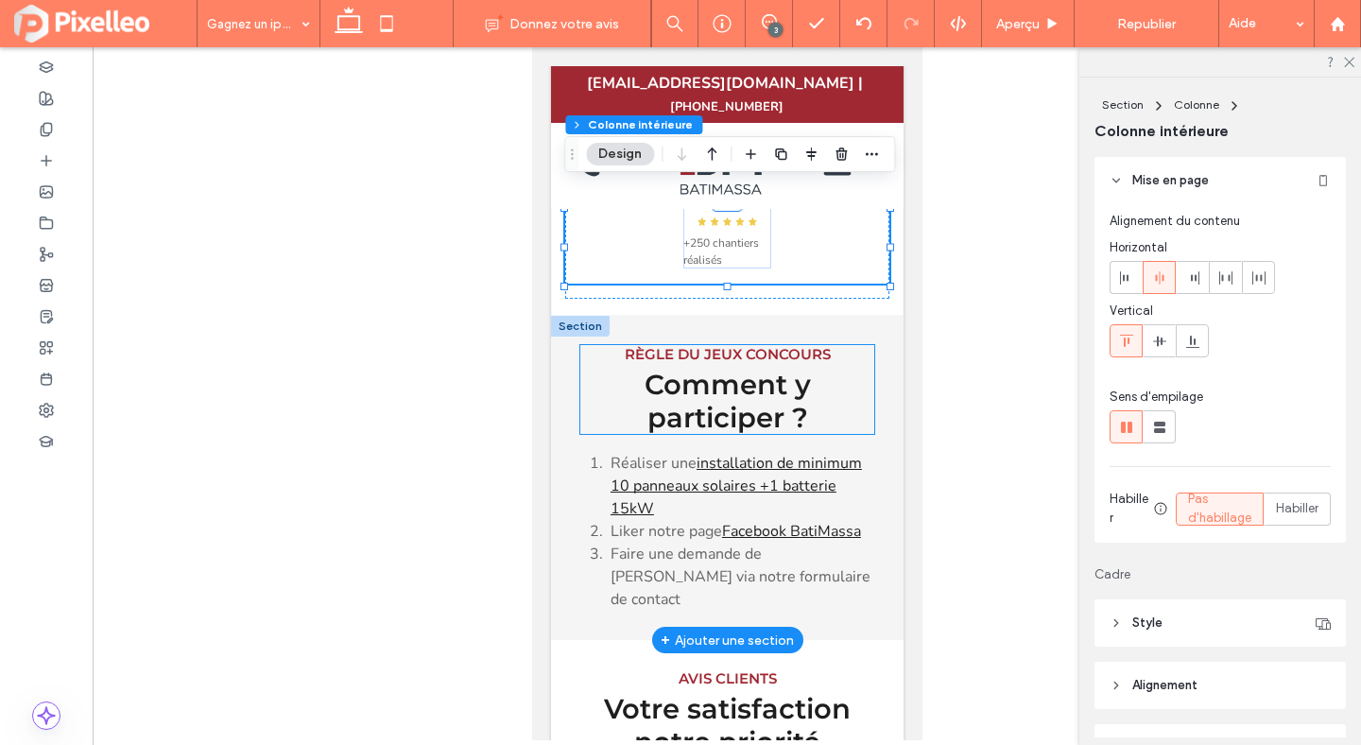
click at [768, 381] on span "Comment y participer ?" at bounding box center [727, 401] width 166 height 66
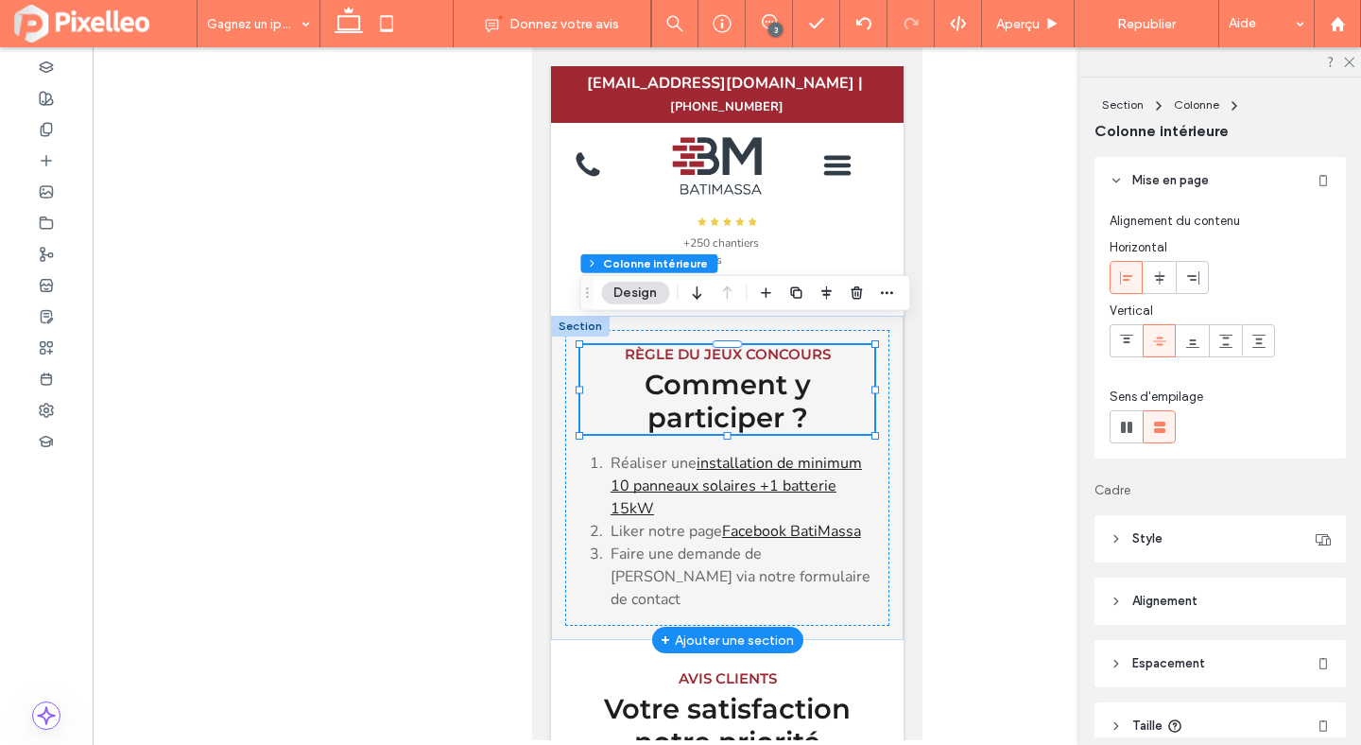
click at [768, 381] on span "Comment y participer ?" at bounding box center [727, 401] width 166 height 66
click at [768, 381] on div "Comment y participer ?" at bounding box center [726, 401] width 294 height 66
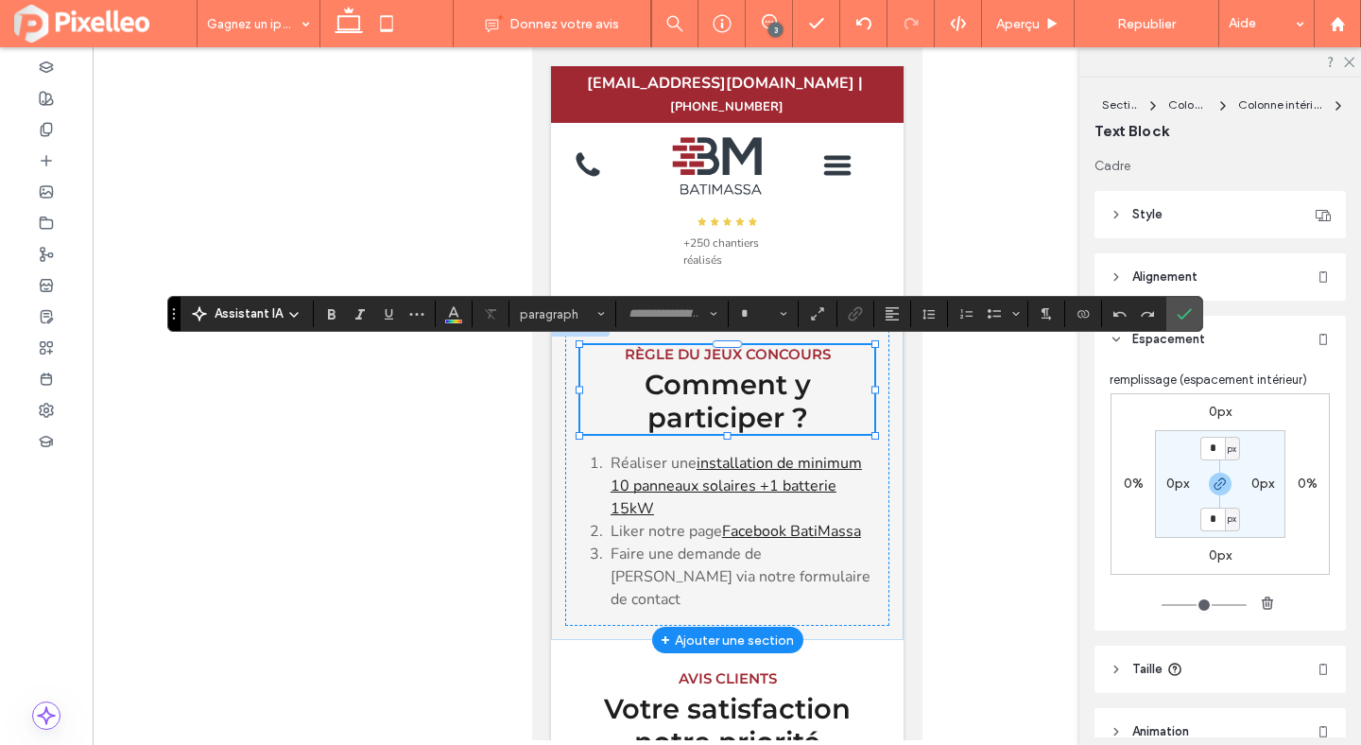
type input "**********"
type input "**"
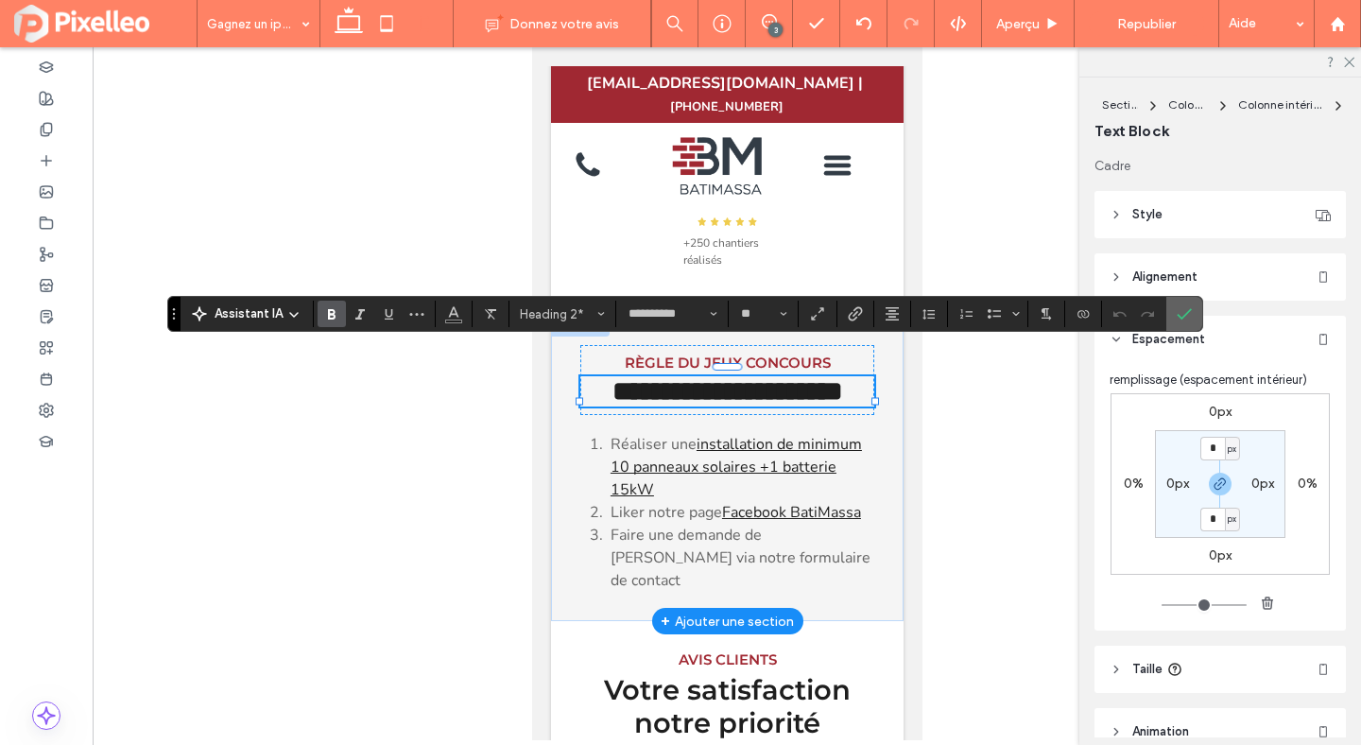
click at [1177, 319] on icon "Confirmer" at bounding box center [1184, 313] width 15 height 15
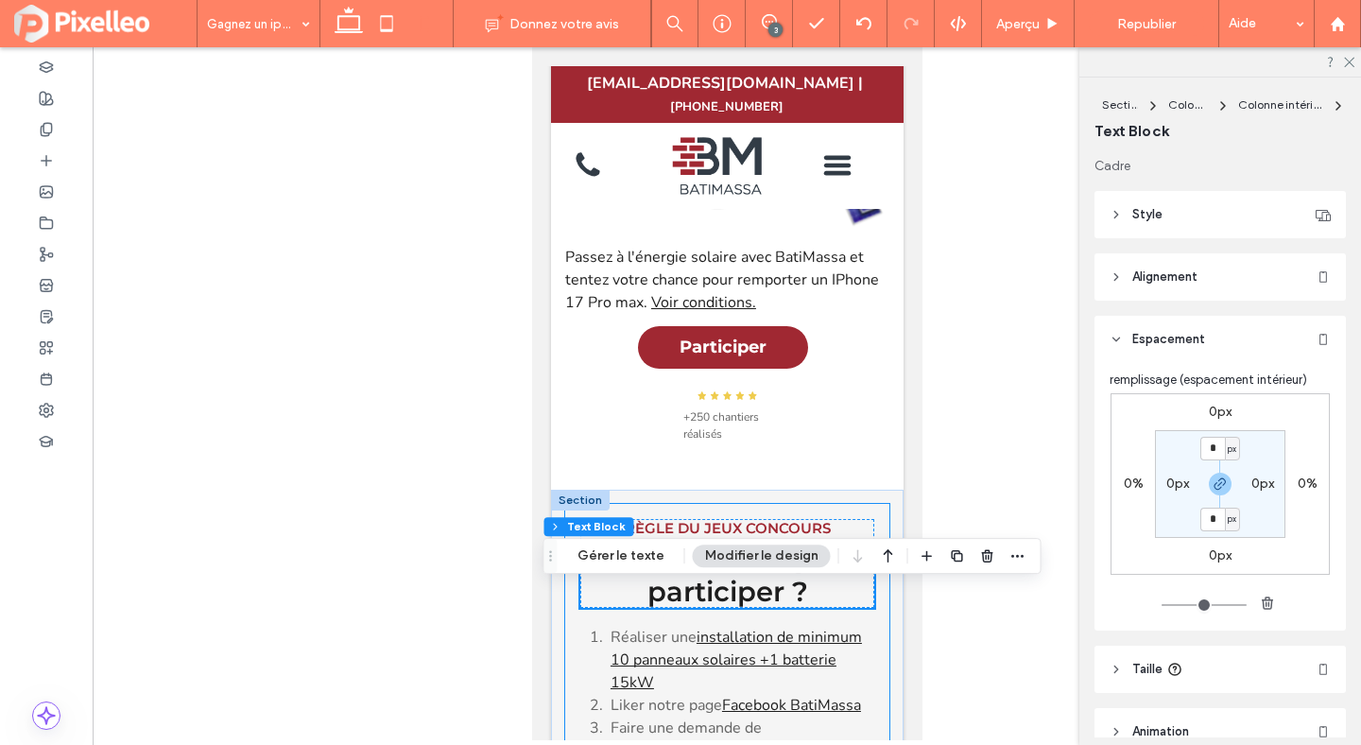
scroll to position [306, 0]
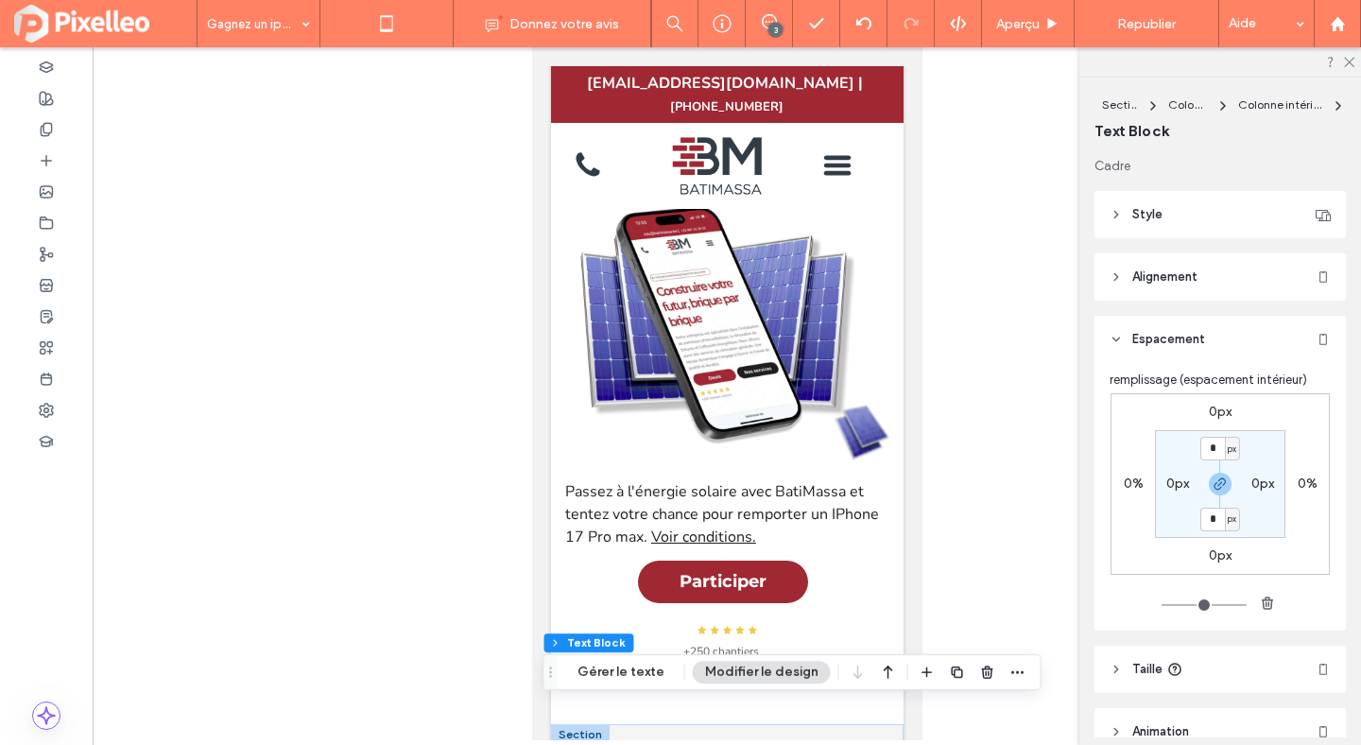
click at [337, 12] on icon at bounding box center [349, 24] width 38 height 38
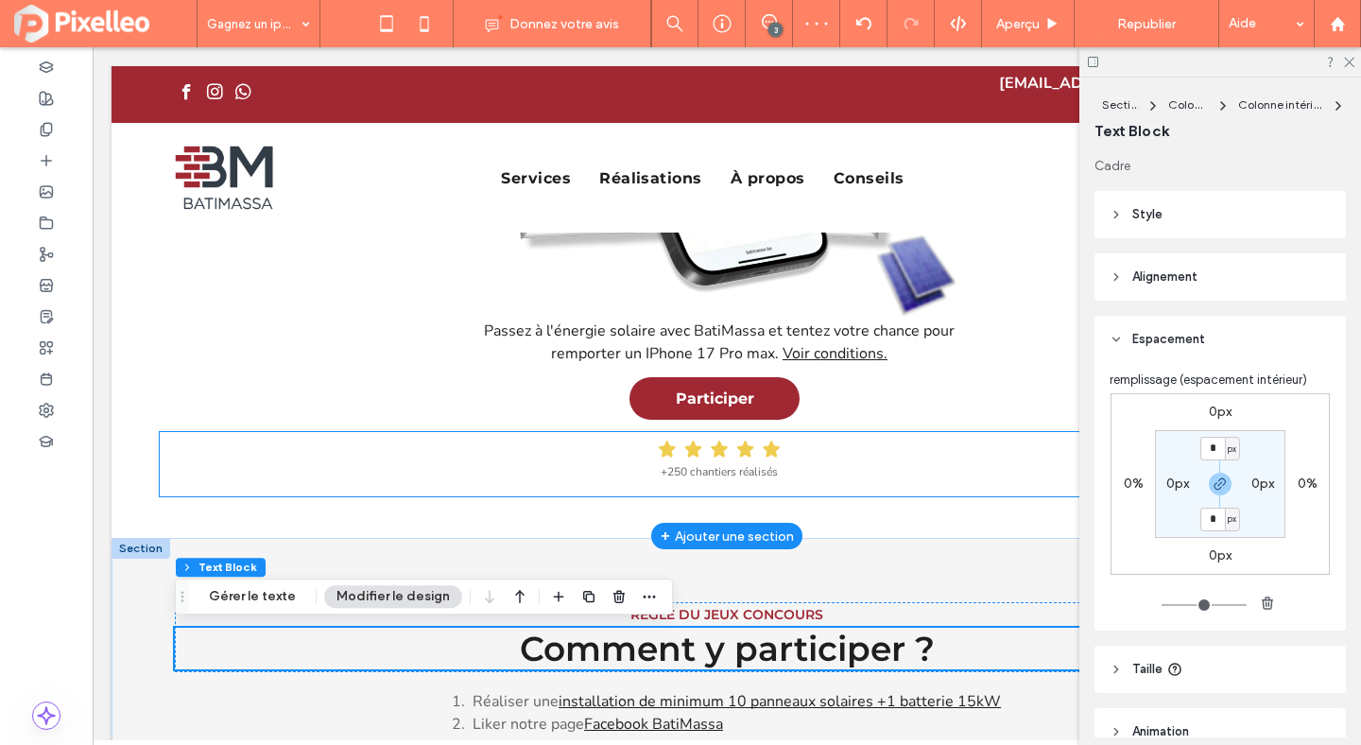
scroll to position [537, 0]
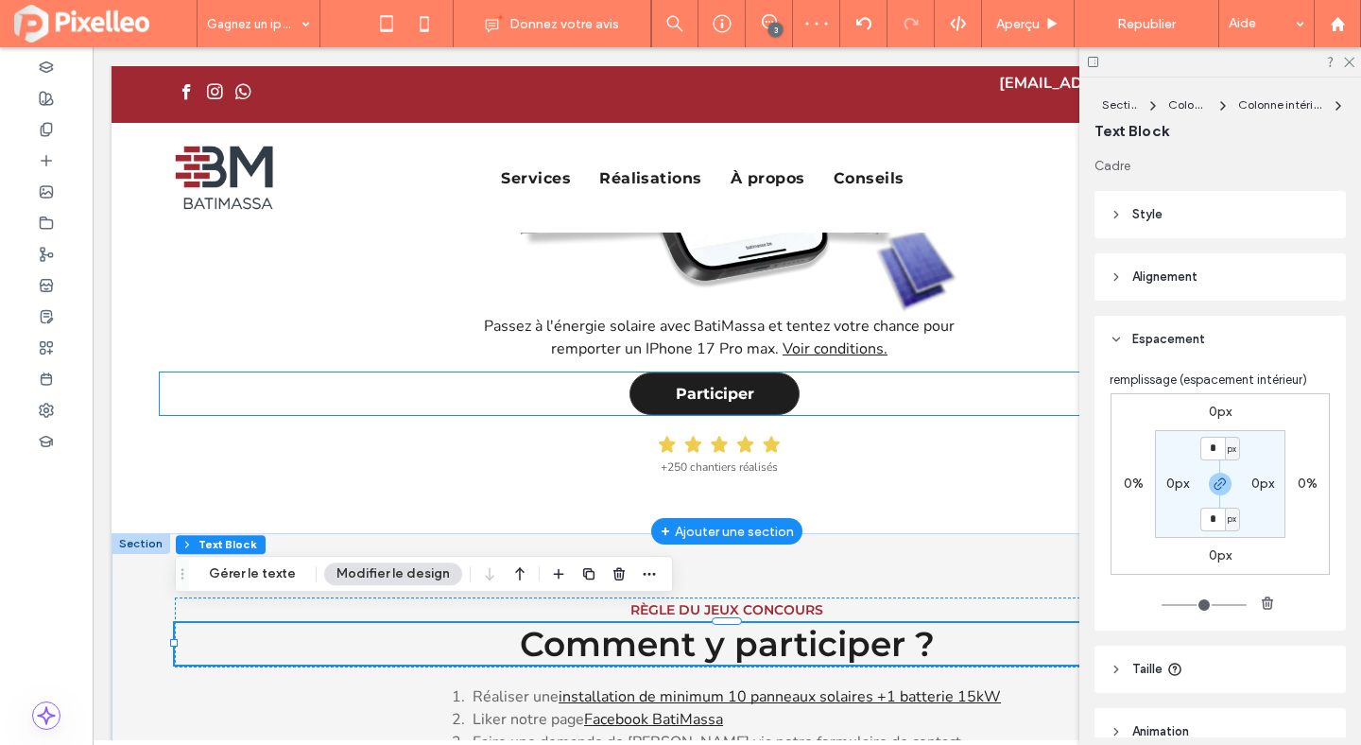
click at [694, 385] on span "Participer" at bounding box center [715, 394] width 78 height 18
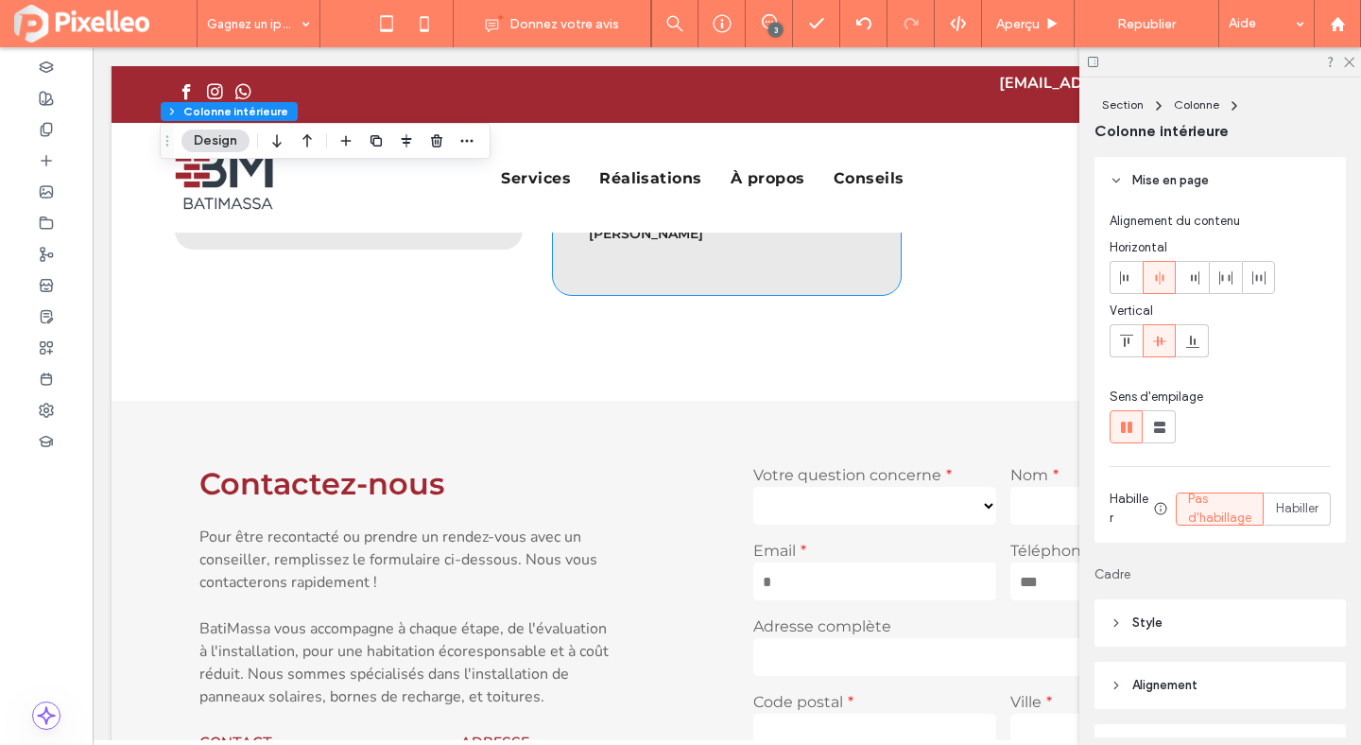
scroll to position [2307, 0]
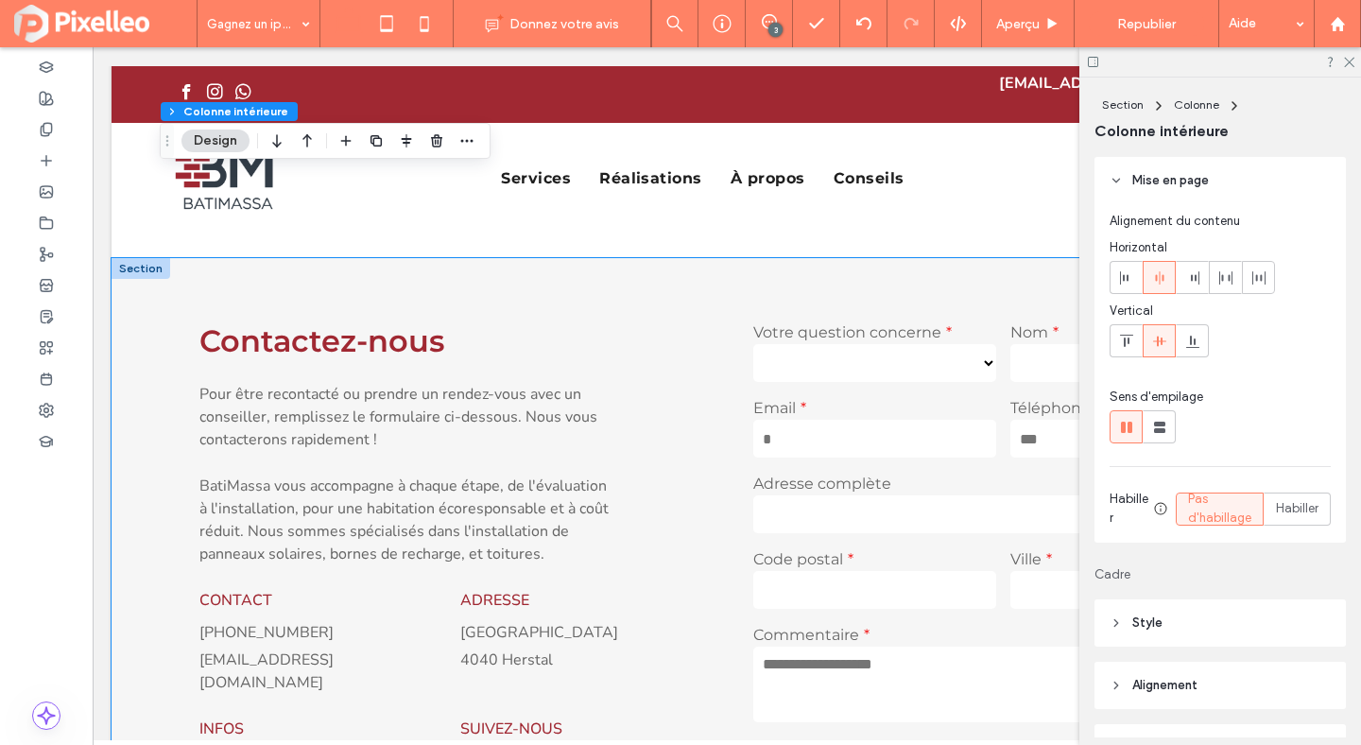
click at [780, 268] on div "**********" at bounding box center [727, 599] width 1134 height 682
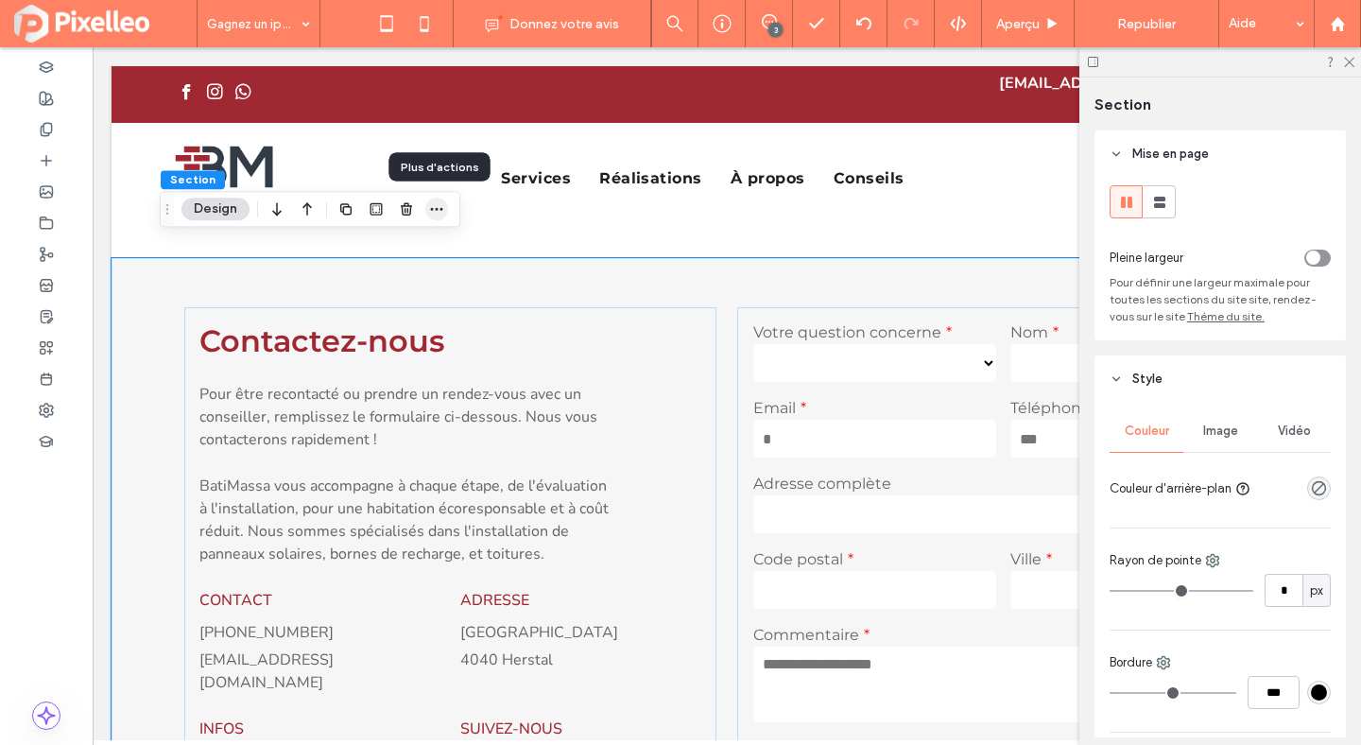
click at [435, 213] on icon "button" at bounding box center [436, 208] width 15 height 15
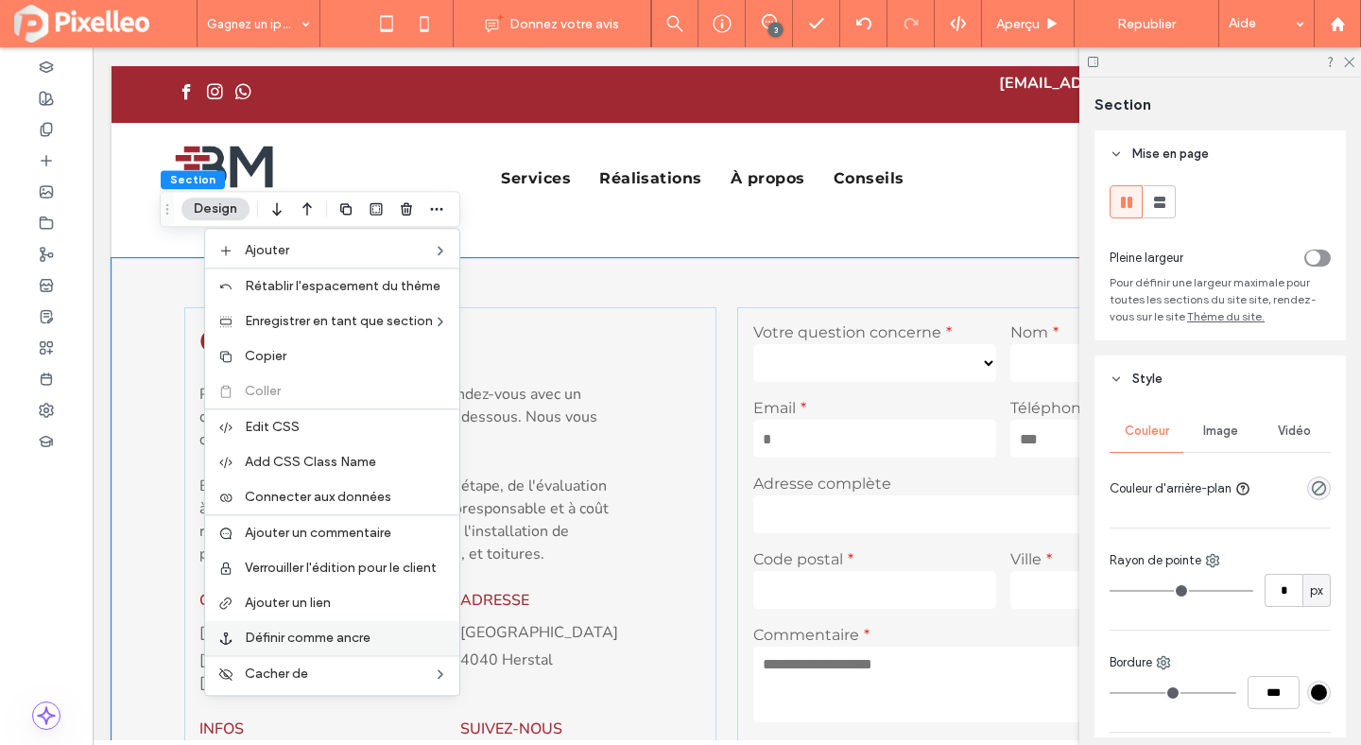
click at [292, 637] on span "Définir comme ancre" at bounding box center [308, 638] width 126 height 16
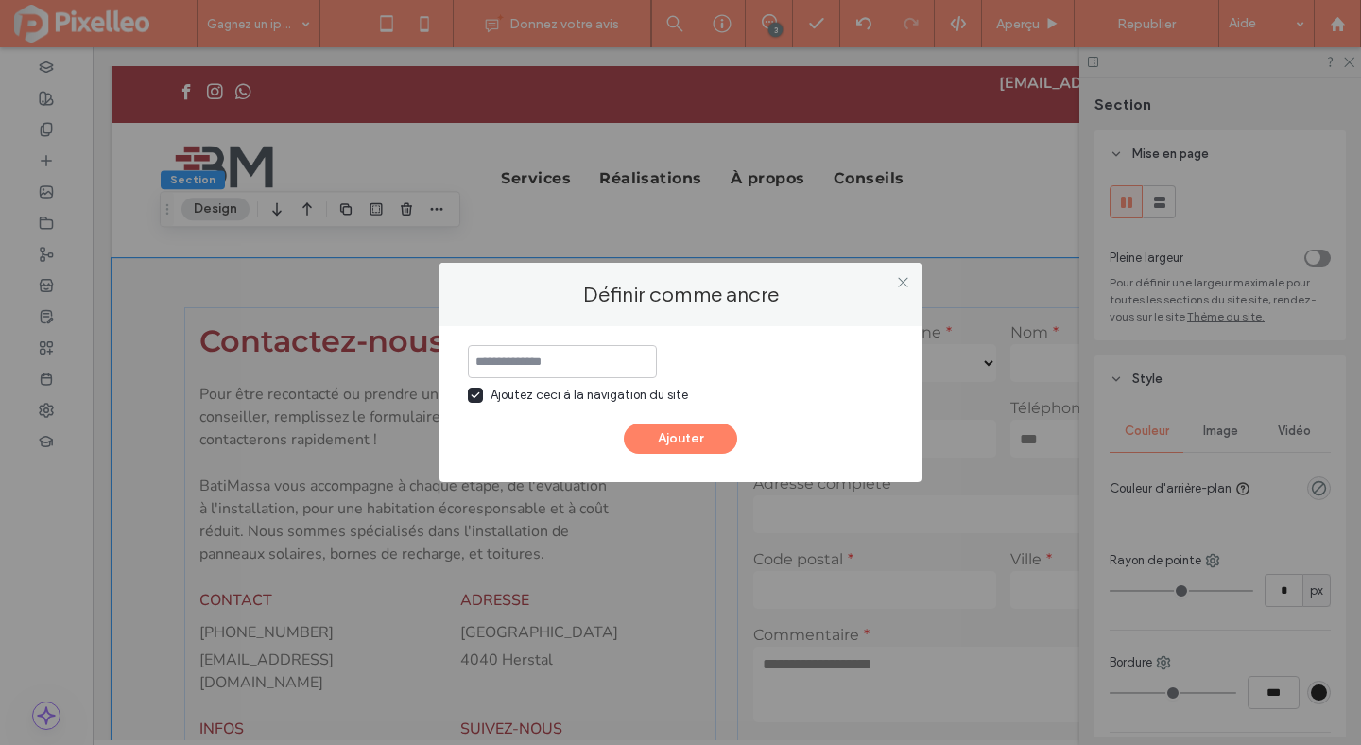
click at [547, 355] on input at bounding box center [562, 361] width 189 height 33
type input "**********"
click at [589, 400] on div "Ajoutez ceci à la navigation du site" at bounding box center [590, 395] width 198 height 19
click at [660, 440] on button "Ajouter" at bounding box center [680, 438] width 113 height 30
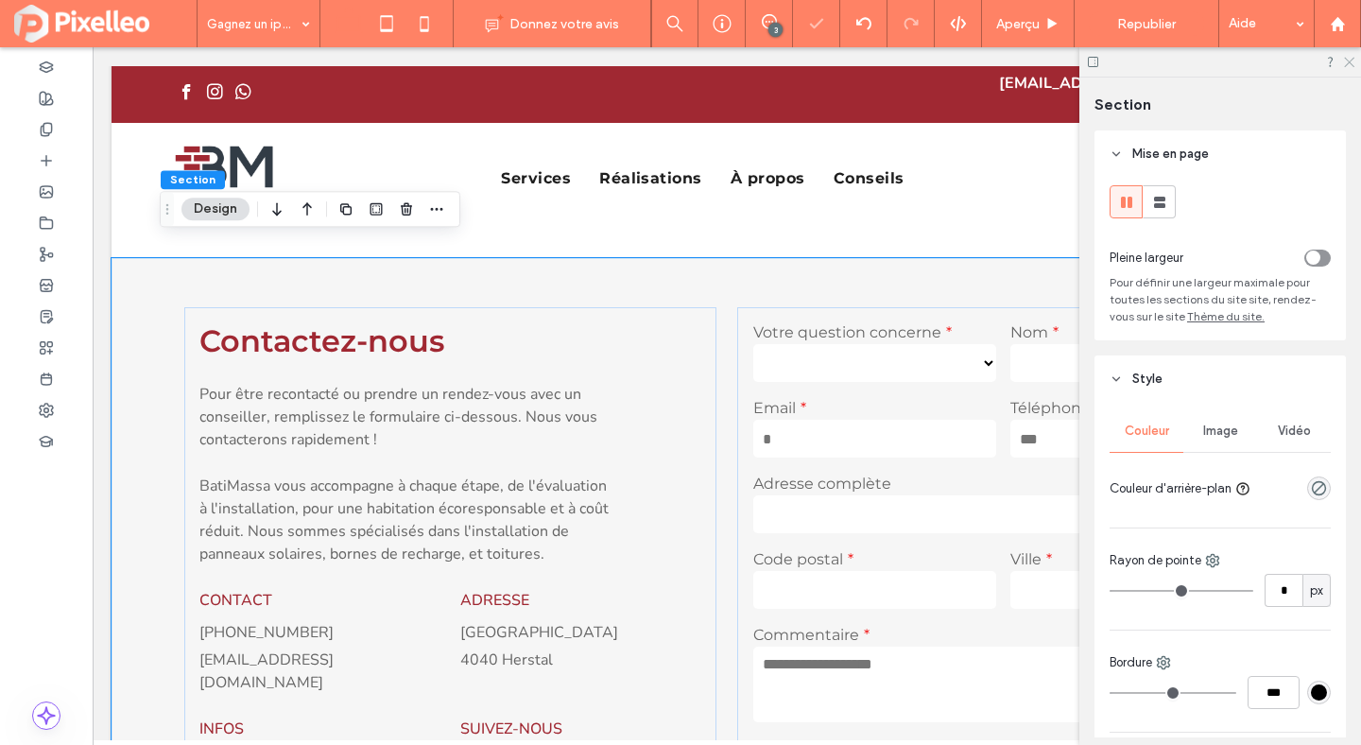
click at [1345, 62] on icon at bounding box center [1348, 61] width 12 height 12
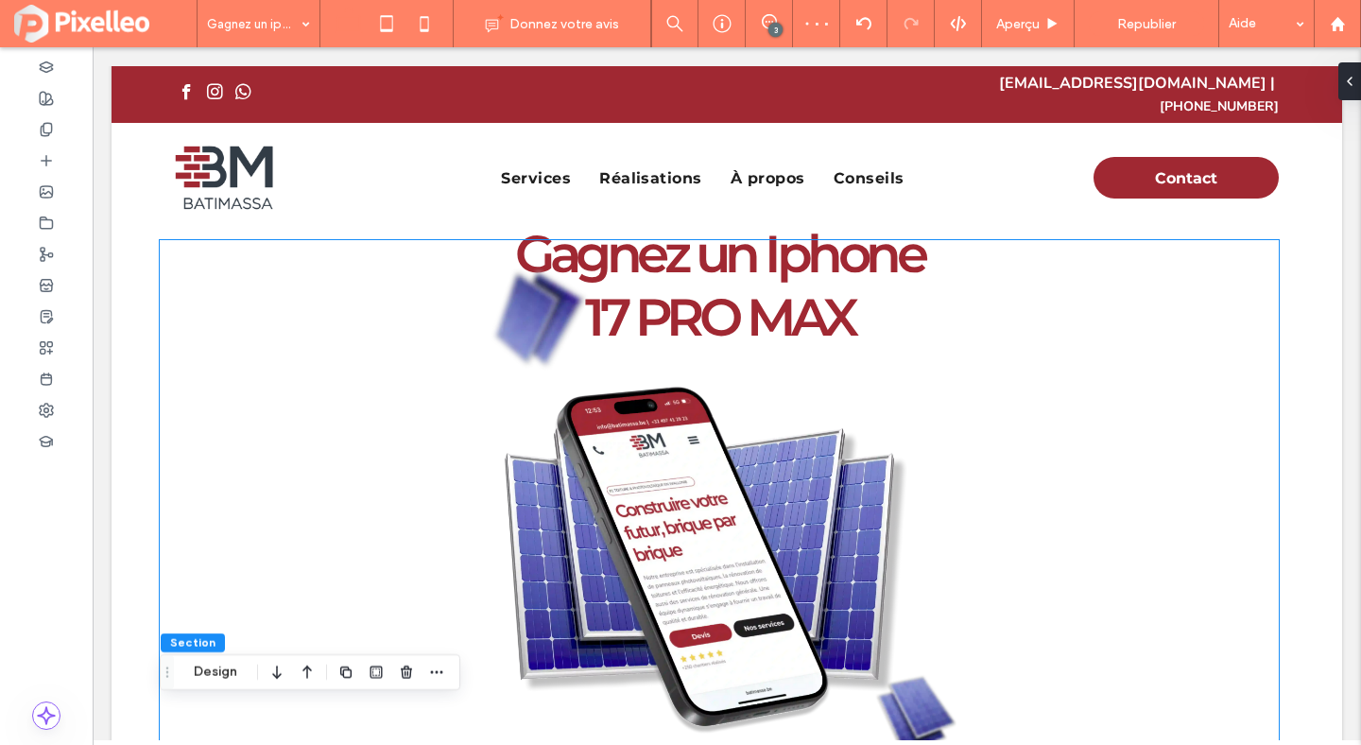
scroll to position [509, 0]
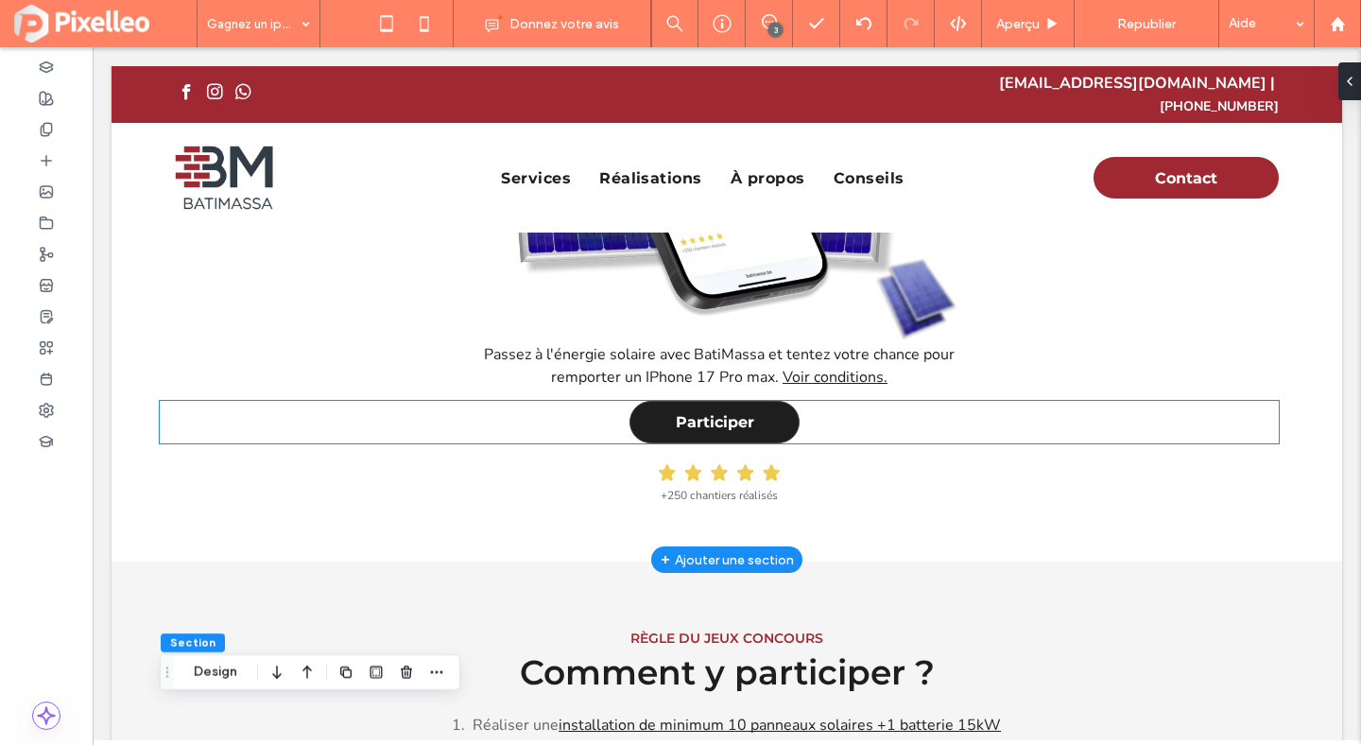
click at [723, 413] on span "Participer" at bounding box center [715, 422] width 78 height 18
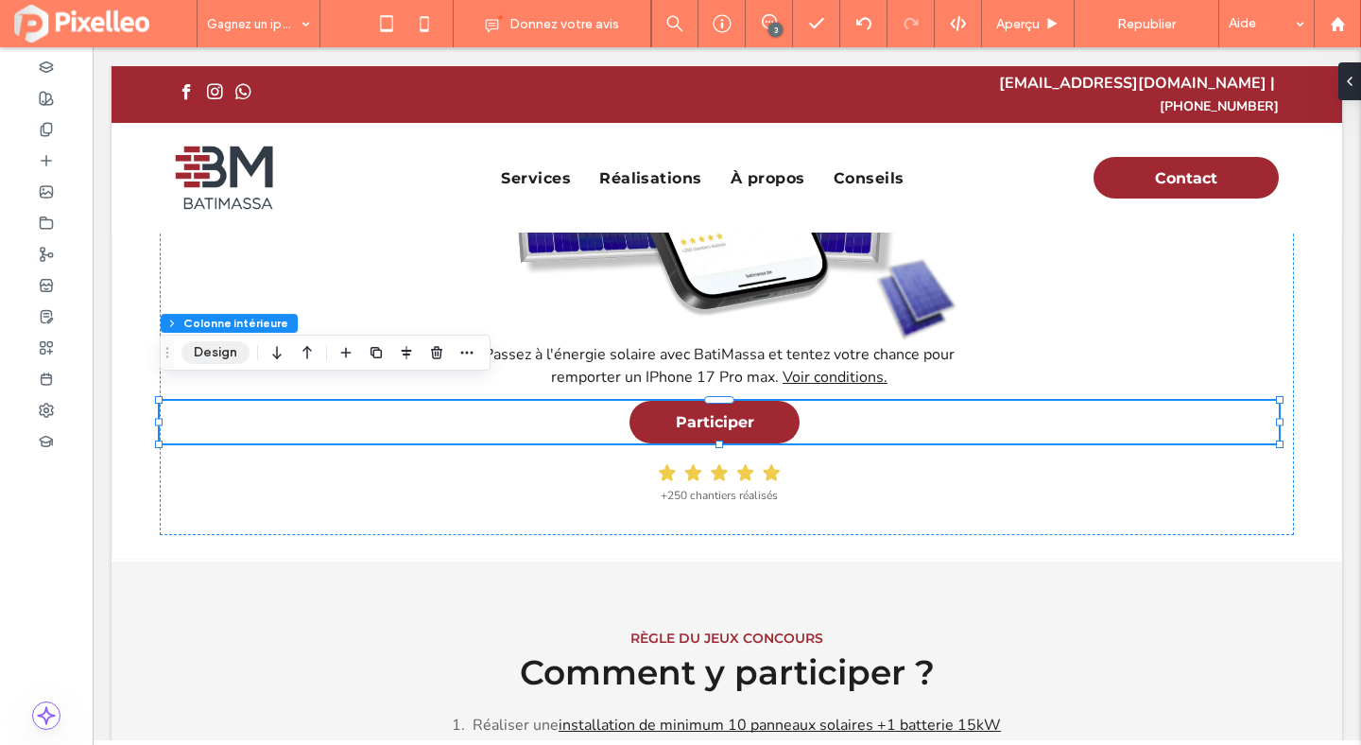
click at [223, 348] on button "Design" at bounding box center [215, 352] width 68 height 23
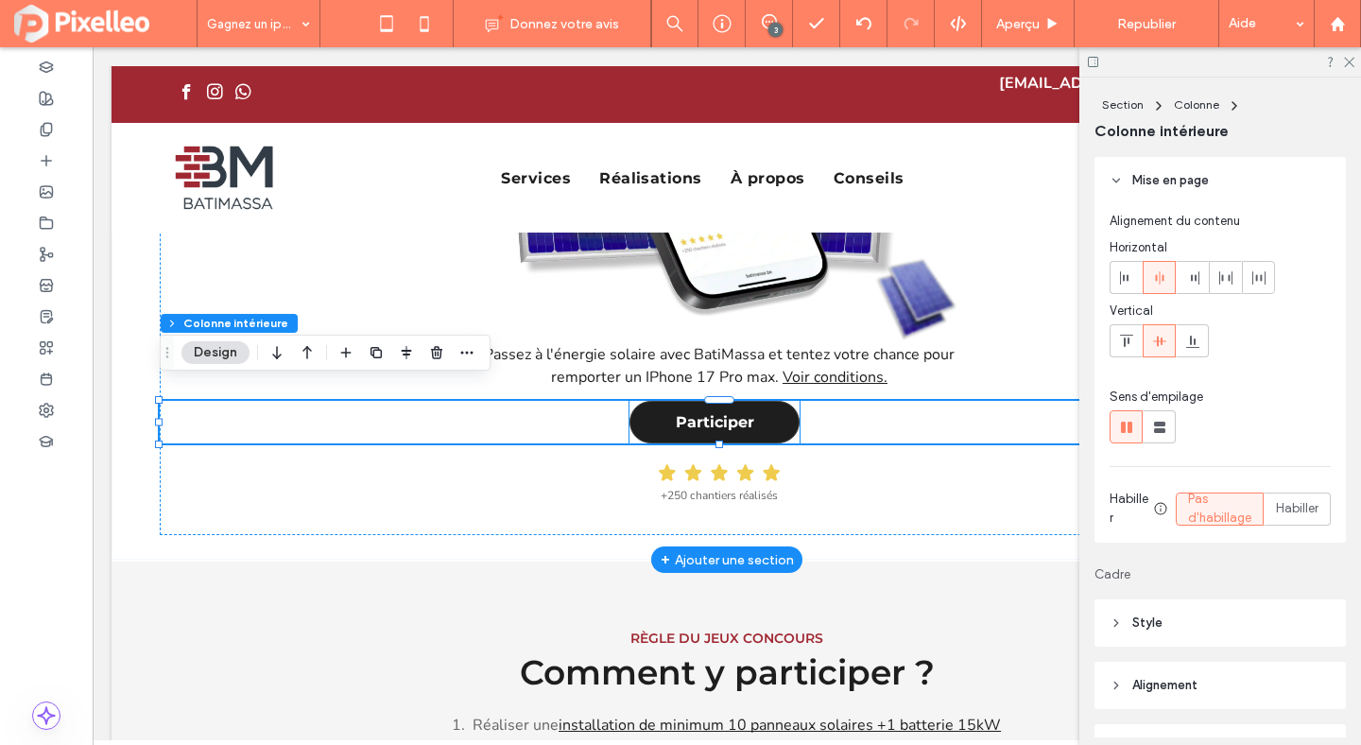
click at [752, 417] on link "Participer" at bounding box center [715, 422] width 170 height 43
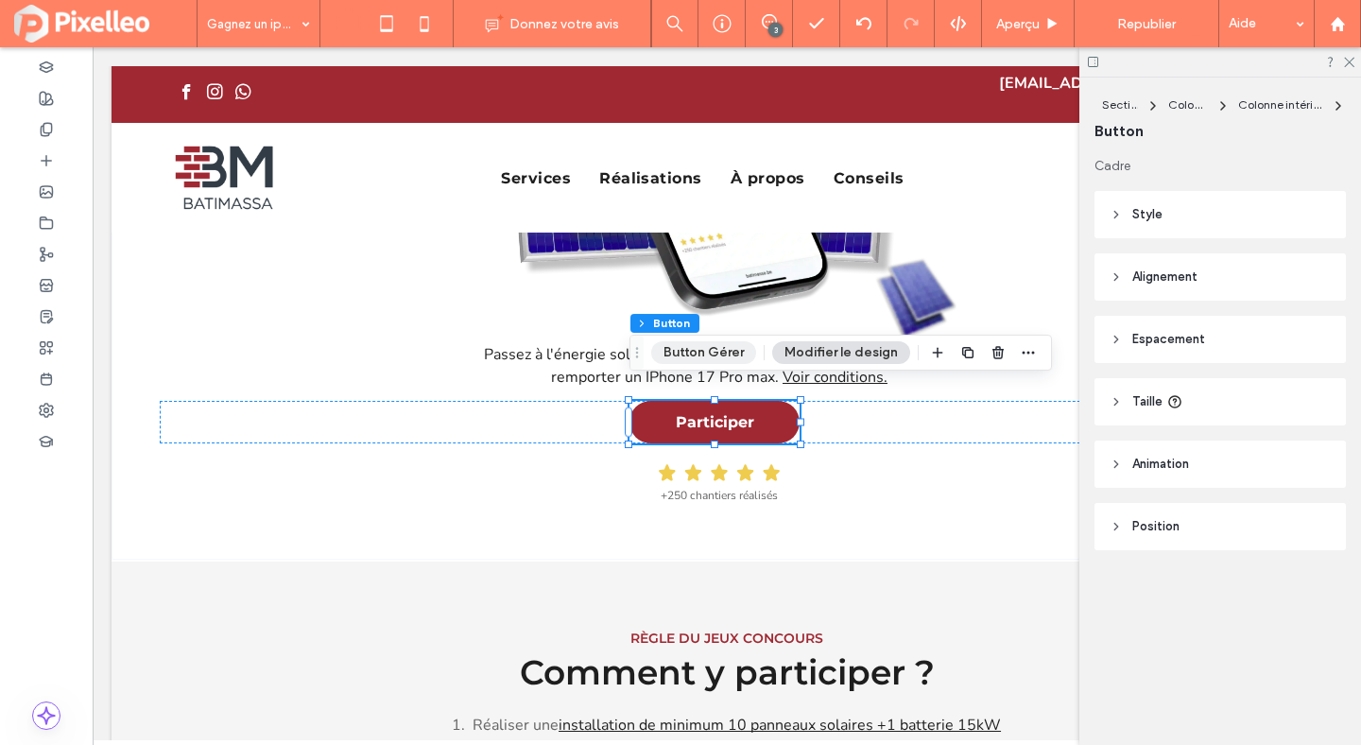
click at [723, 361] on button "Button Gérer" at bounding box center [703, 352] width 105 height 23
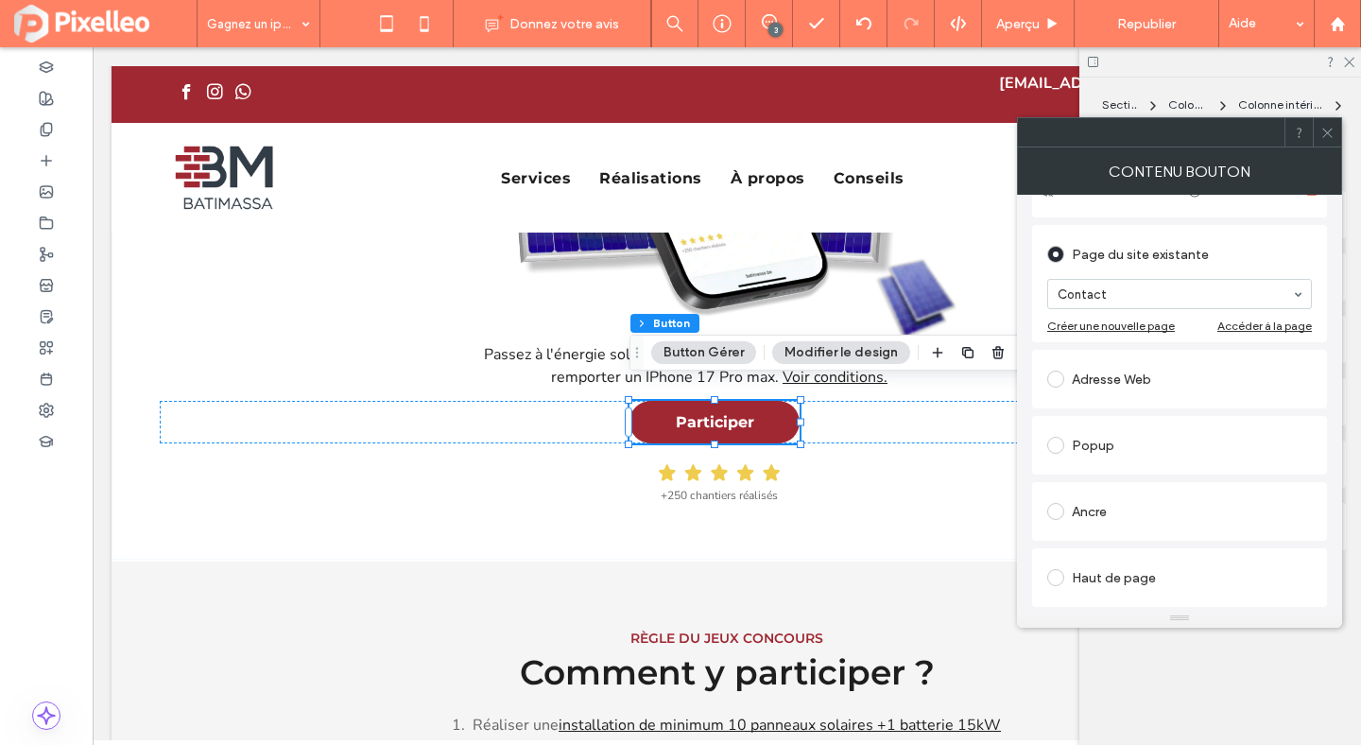
scroll to position [288, 0]
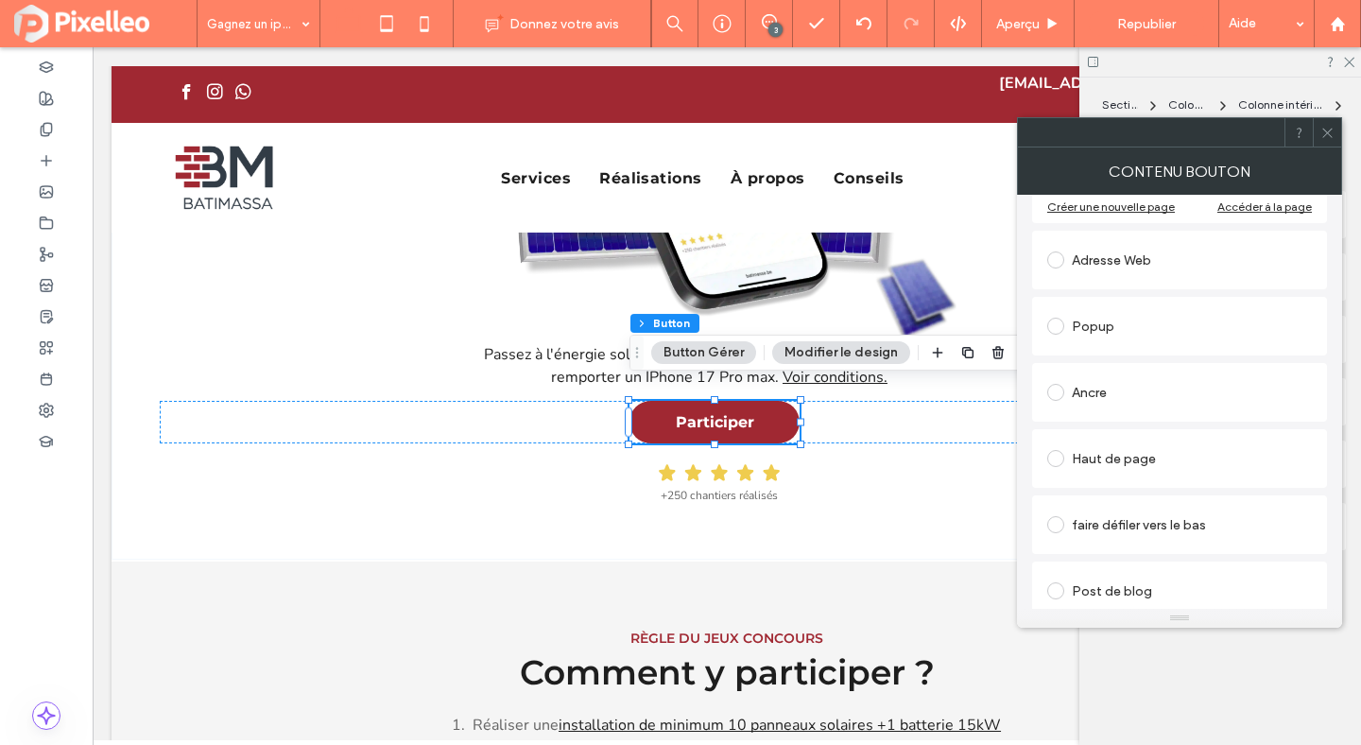
click at [1166, 382] on div "Ancre" at bounding box center [1179, 392] width 265 height 30
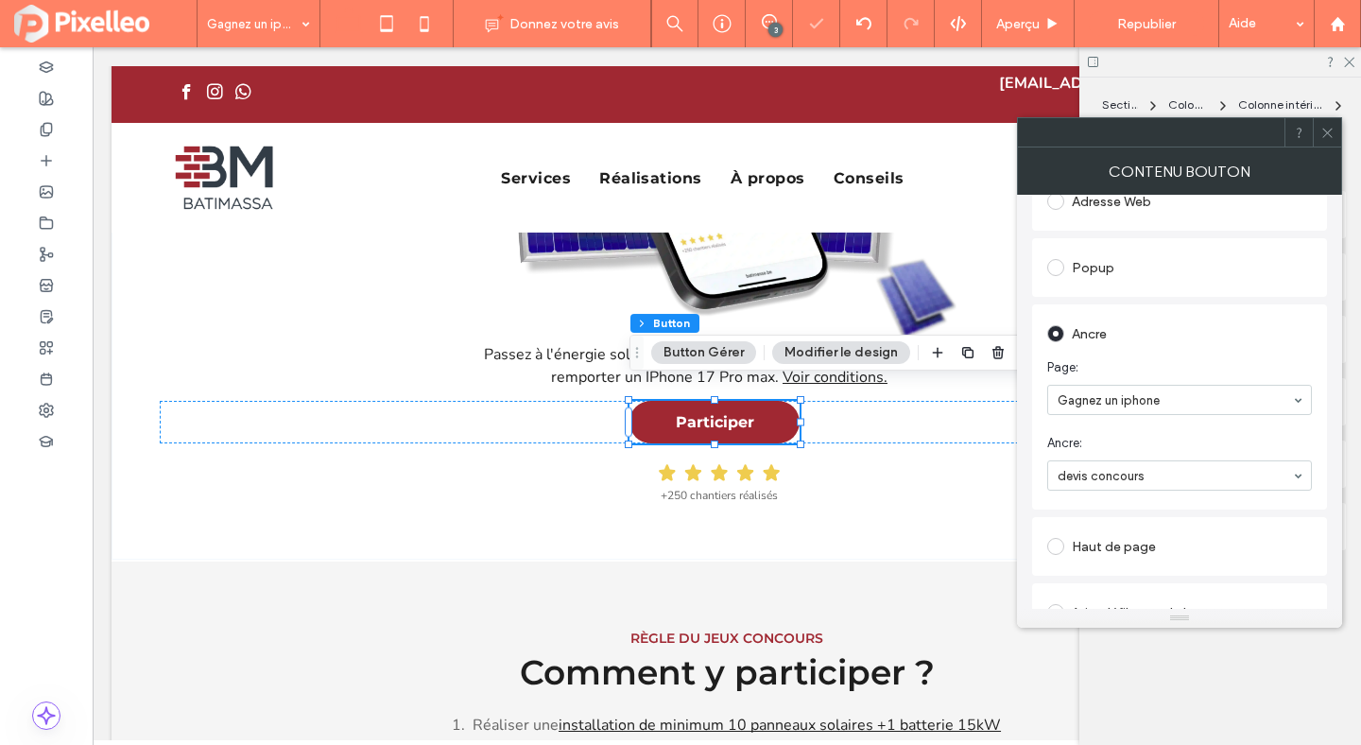
click at [1325, 134] on use at bounding box center [1326, 132] width 9 height 9
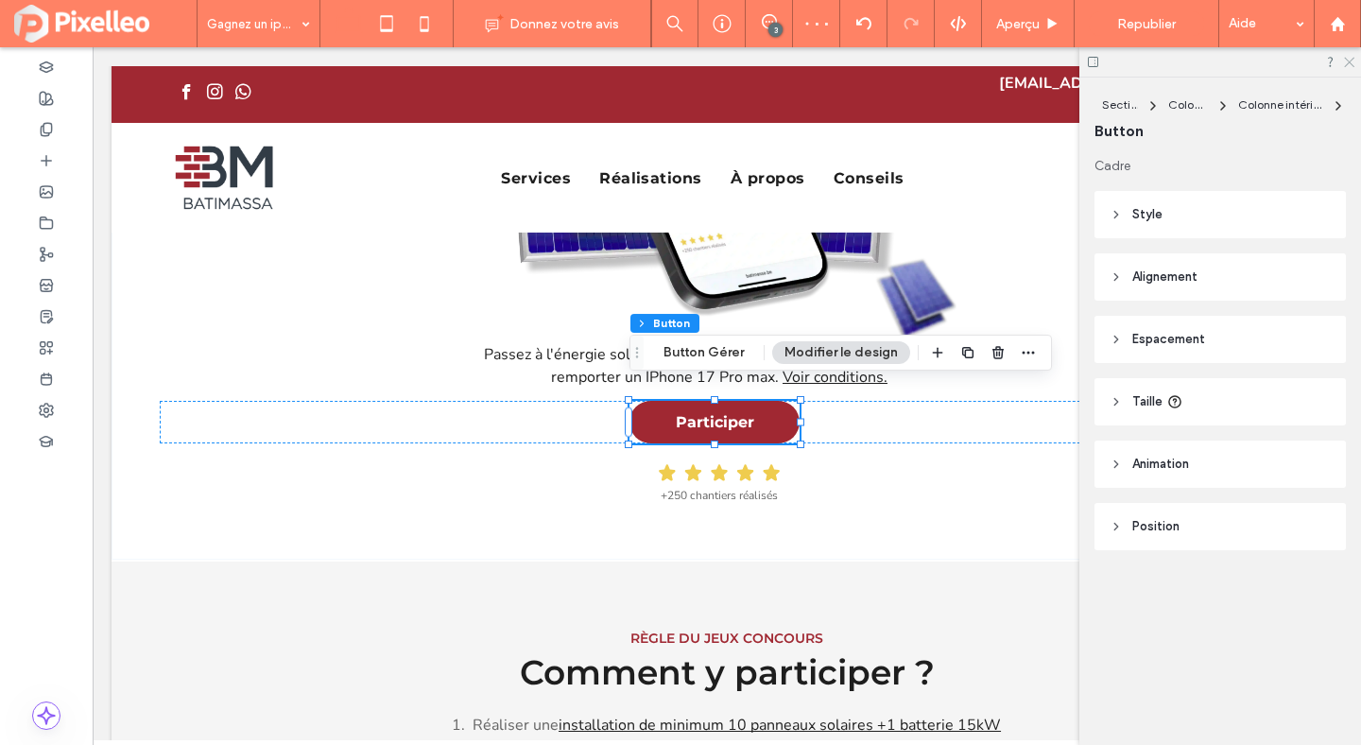
click at [1348, 64] on use at bounding box center [1349, 63] width 10 height 10
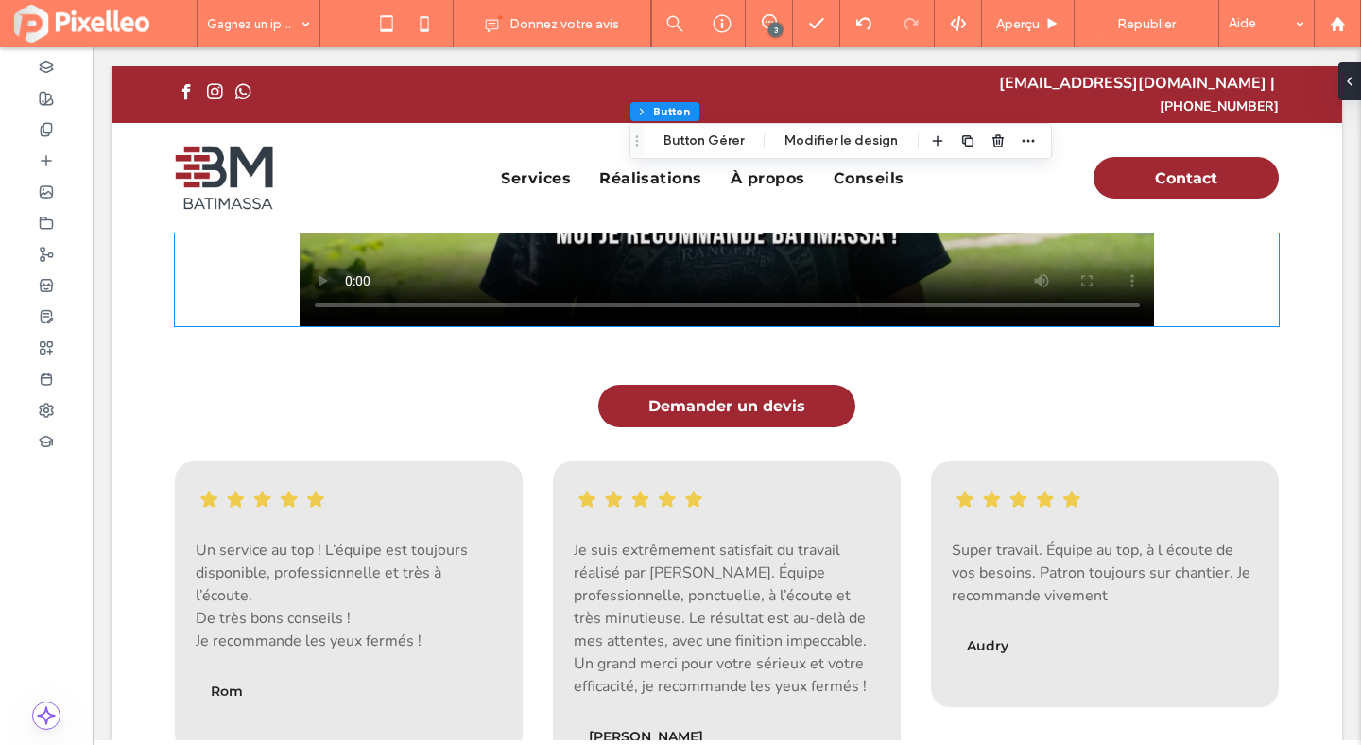
scroll to position [1724, 0]
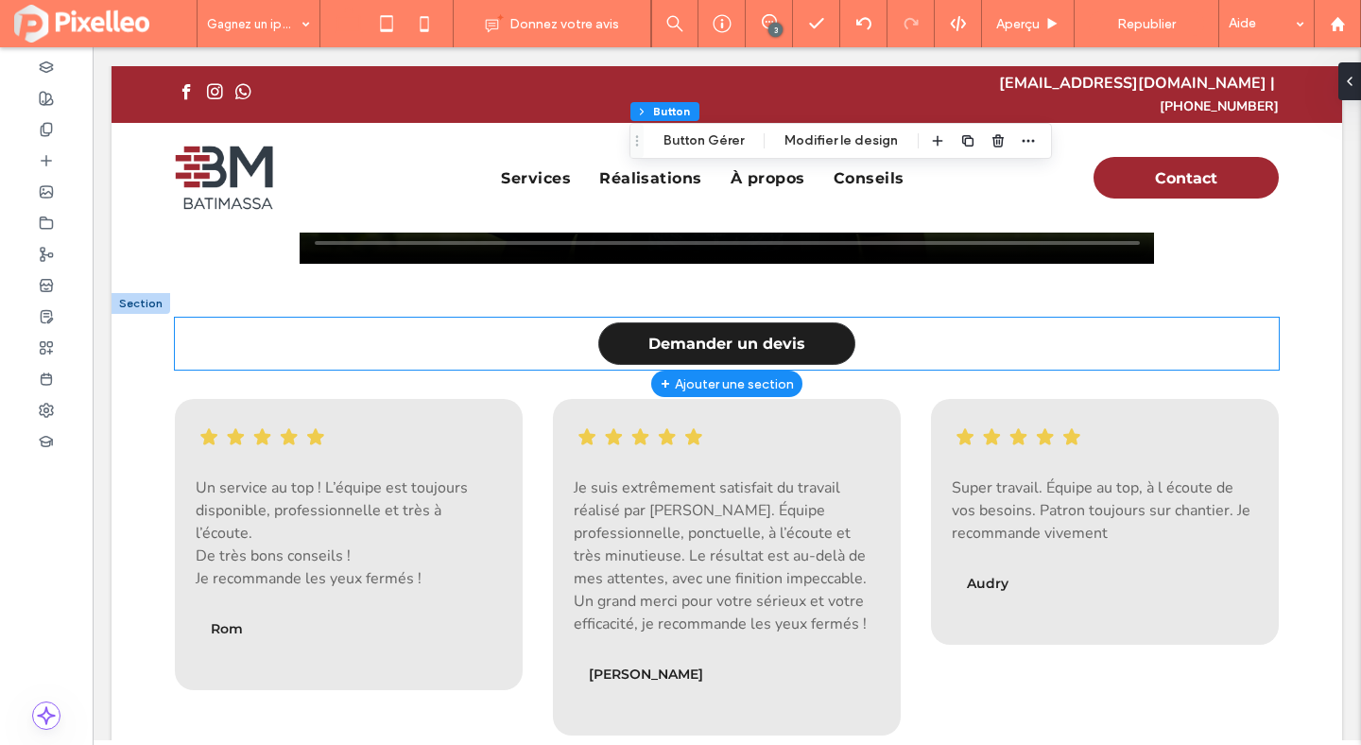
click at [734, 335] on span "Demander un devis" at bounding box center [726, 344] width 157 height 18
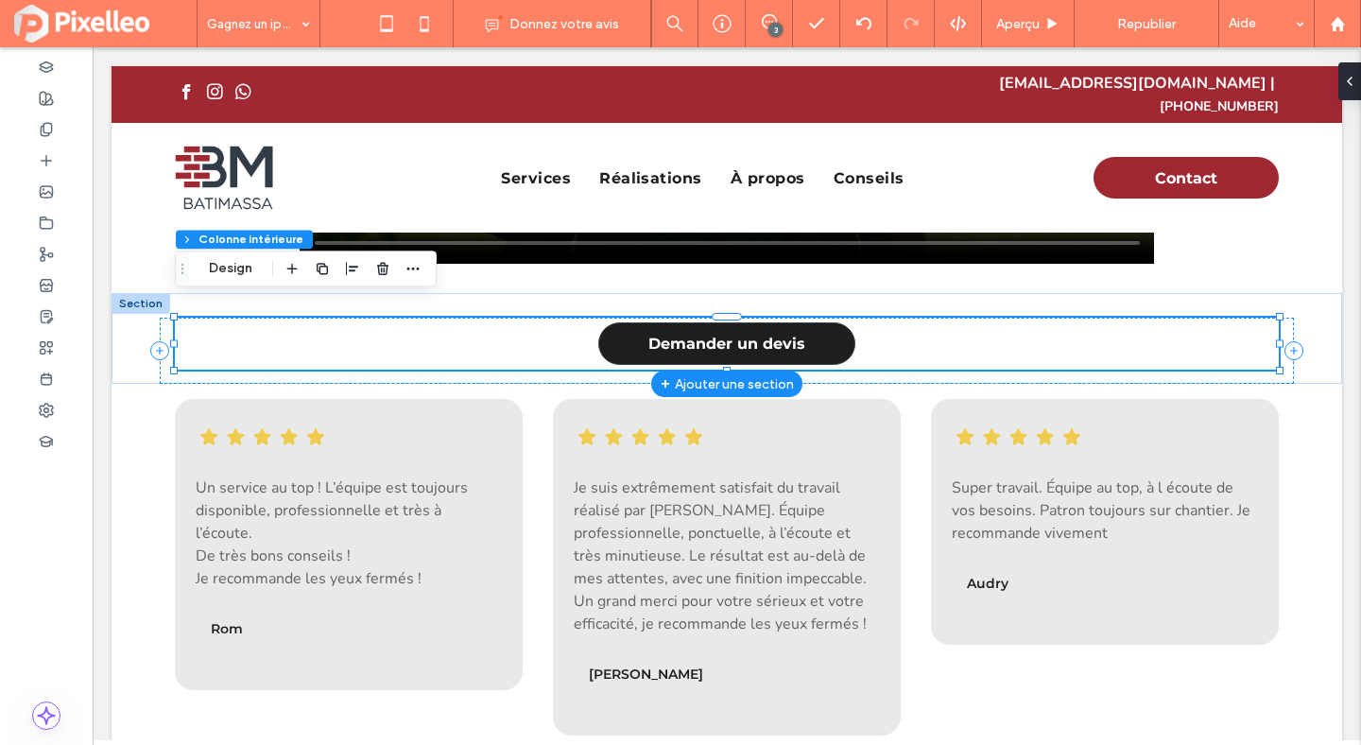
click at [734, 335] on span "Demander un devis" at bounding box center [726, 344] width 157 height 18
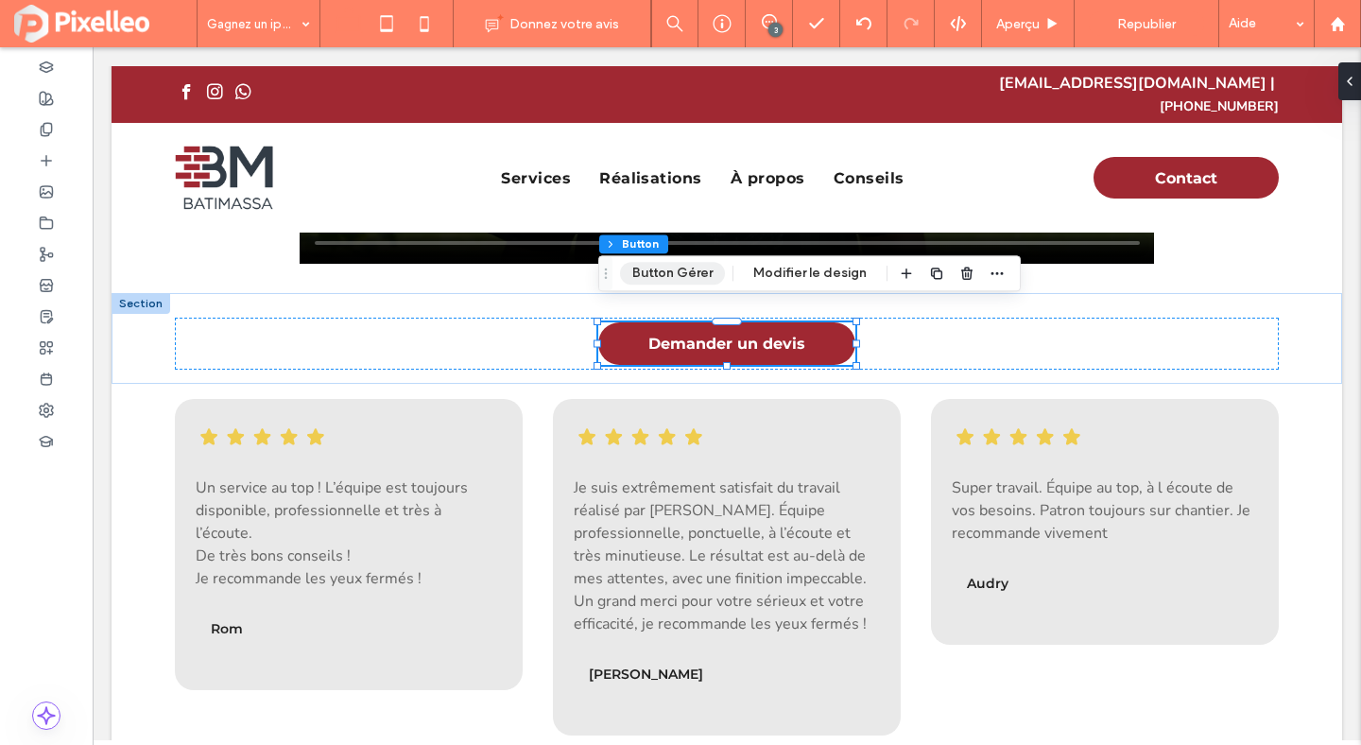
click at [686, 280] on button "Button Gérer" at bounding box center [672, 273] width 105 height 23
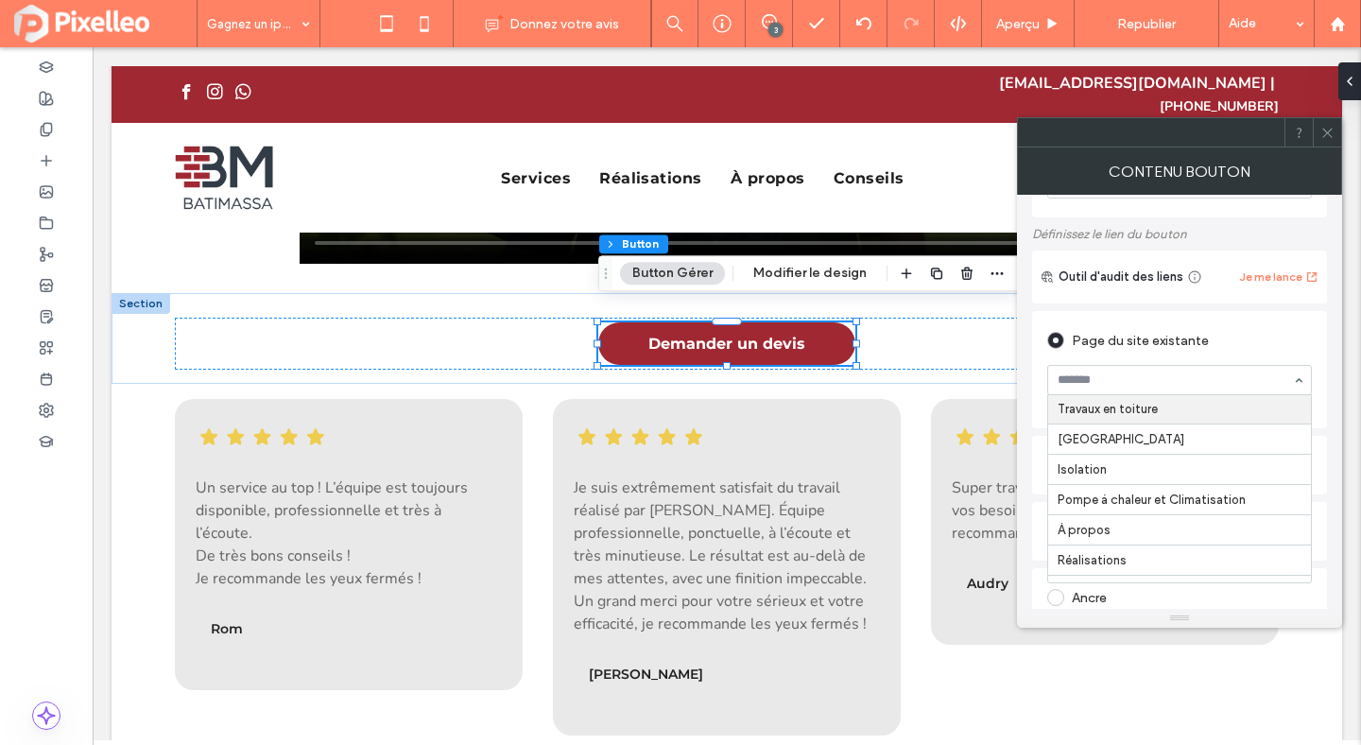
scroll to position [0, 0]
click at [1159, 335] on div "Page du site existante" at bounding box center [1179, 340] width 265 height 30
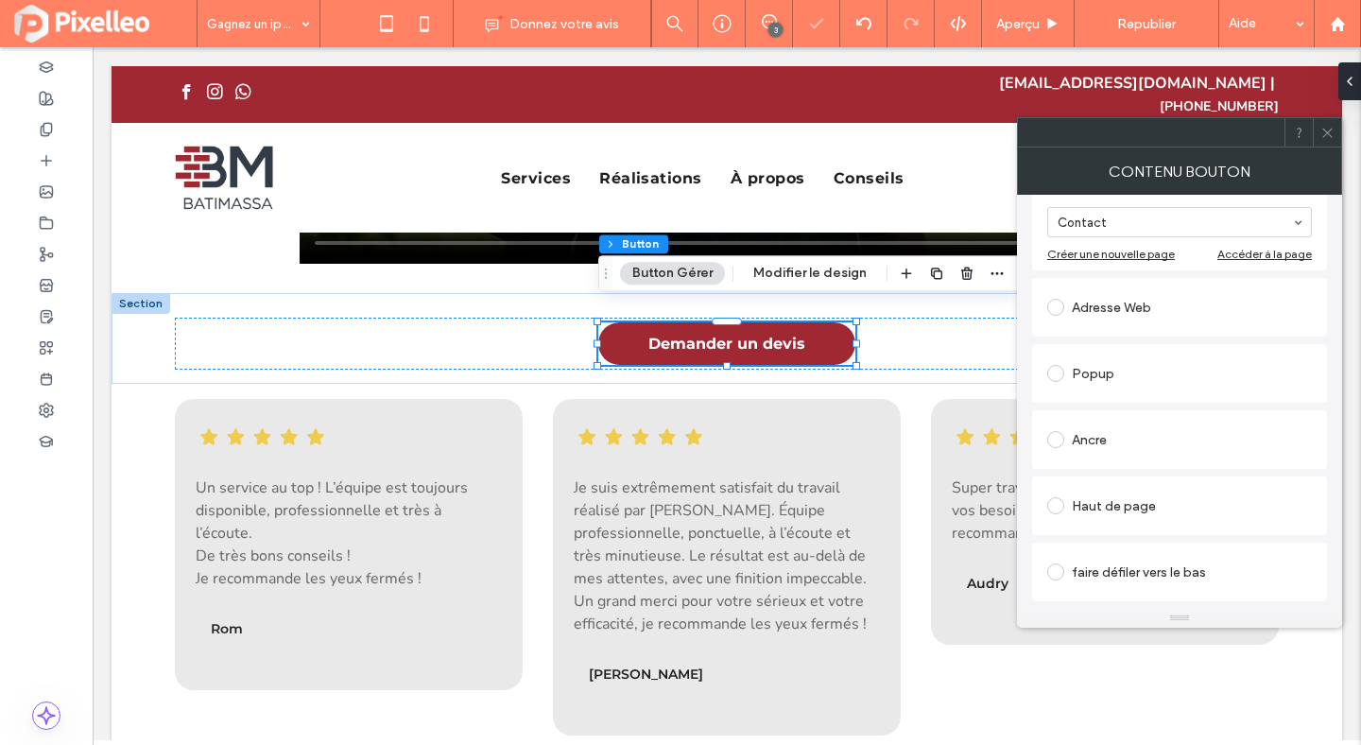
scroll to position [256, 0]
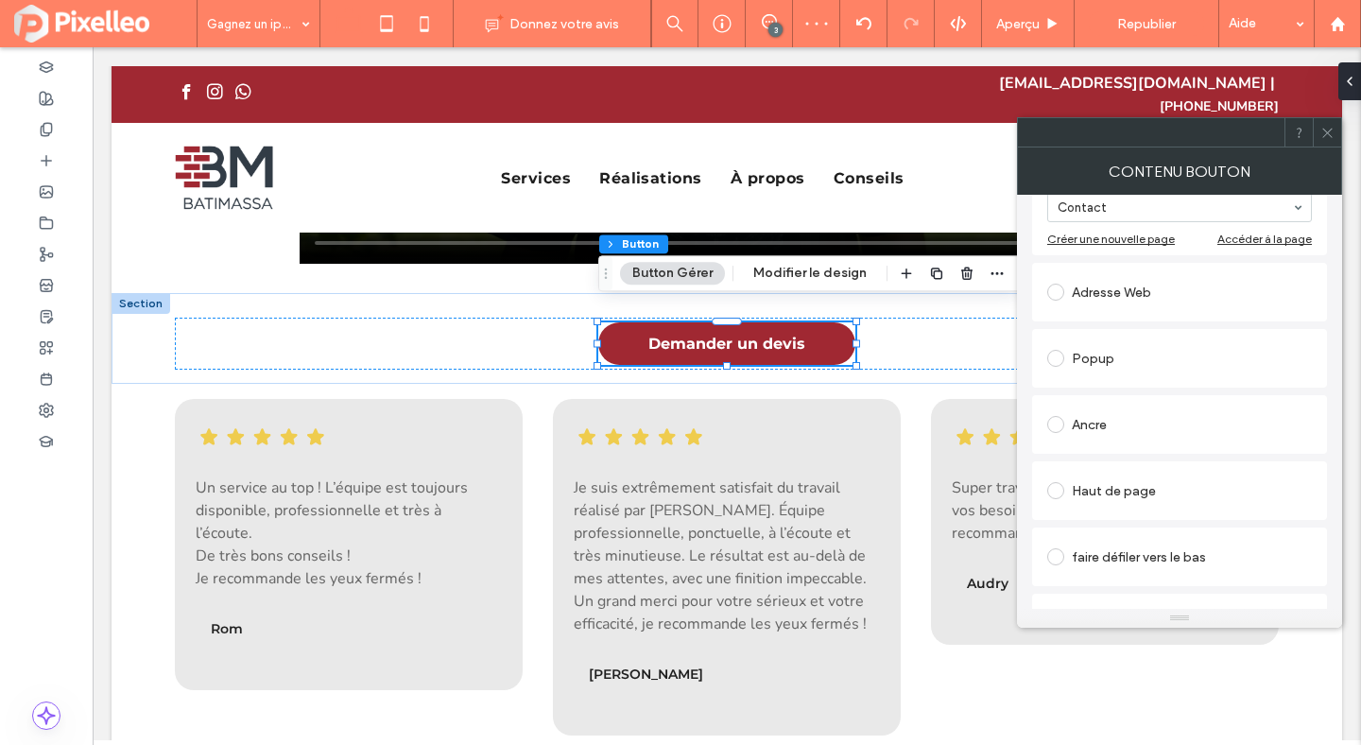
click at [1088, 432] on div "Ancre" at bounding box center [1179, 424] width 265 height 30
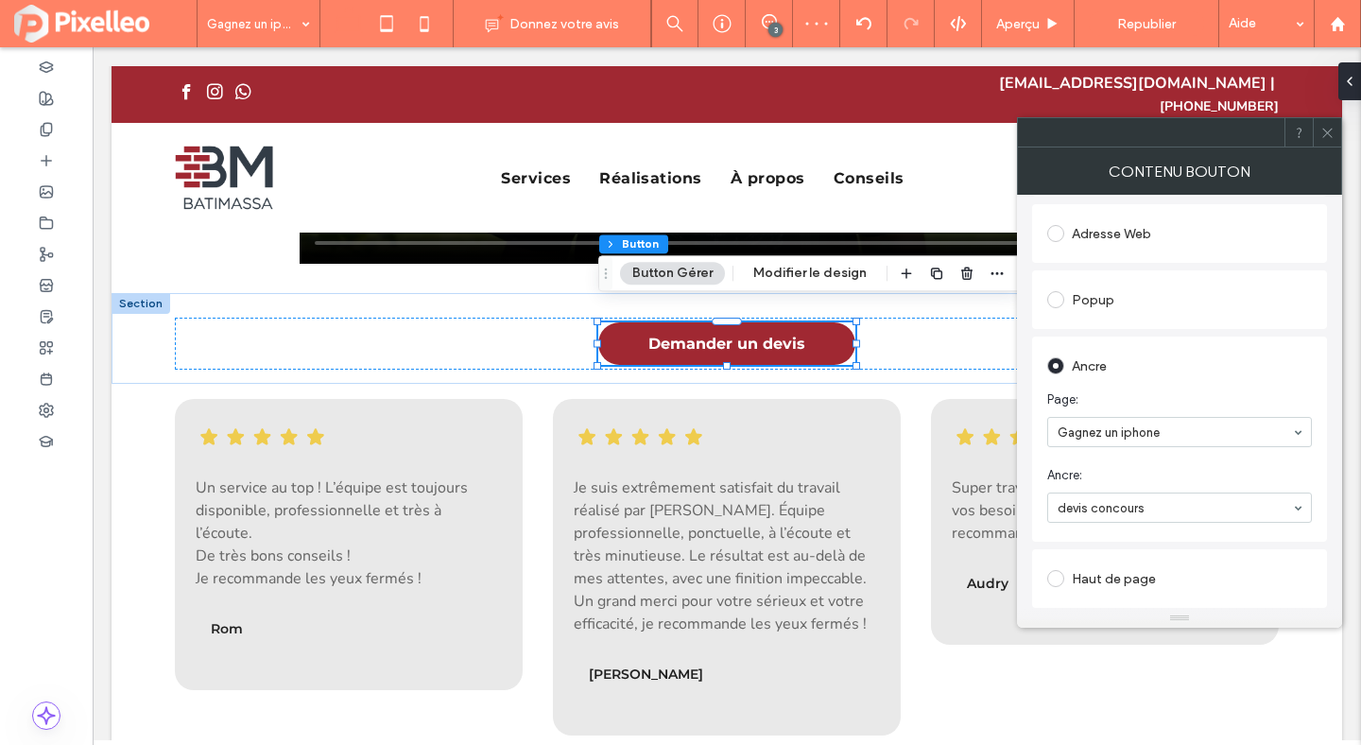
click at [1329, 129] on icon at bounding box center [1328, 133] width 14 height 14
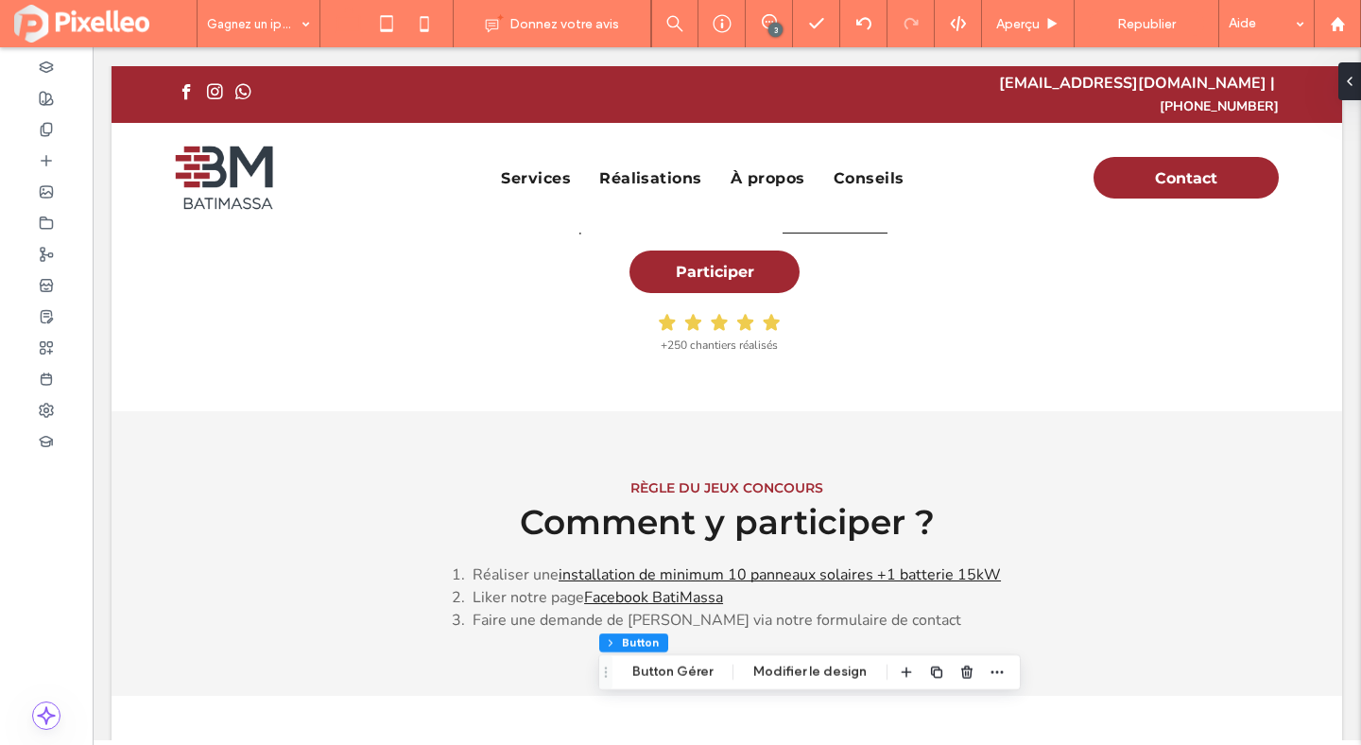
scroll to position [0, 0]
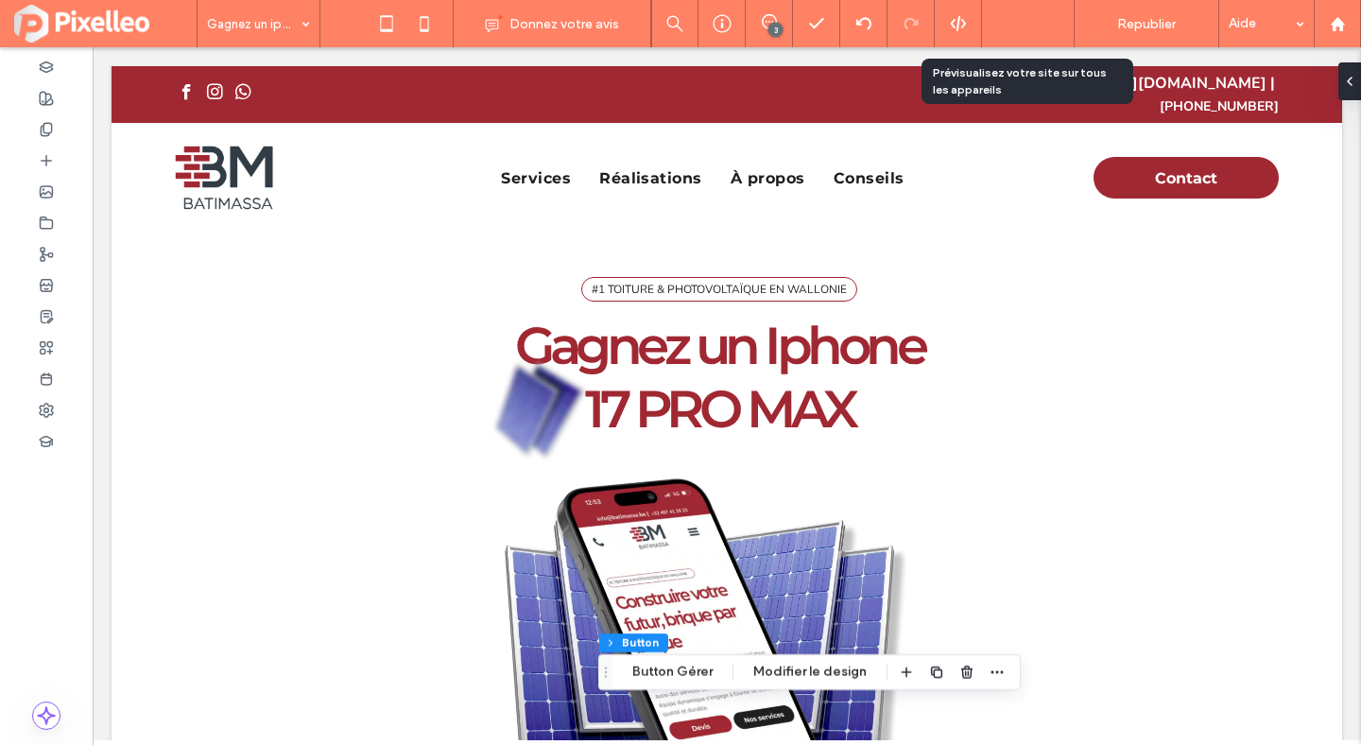
click at [1025, 22] on span "Aperçu" at bounding box center [1017, 24] width 43 height 16
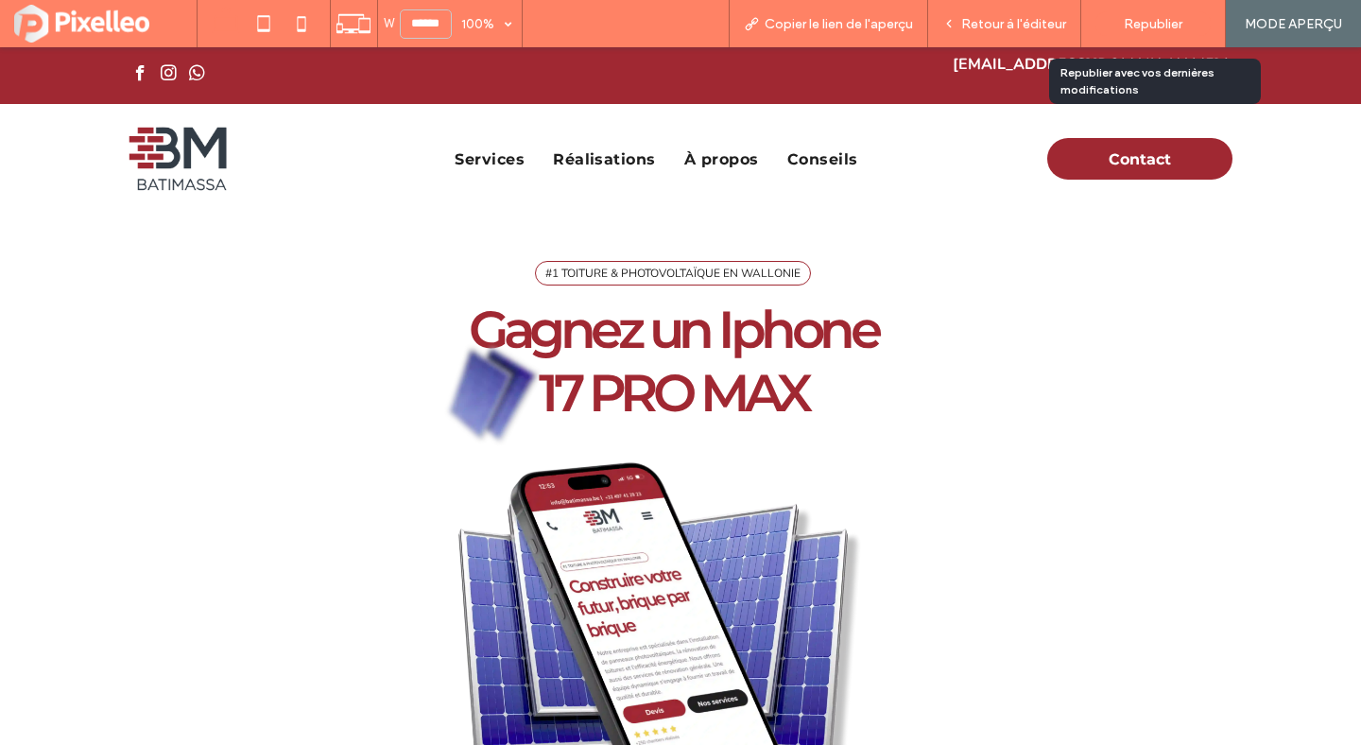
click at [1142, 19] on span "Republier" at bounding box center [1153, 24] width 59 height 16
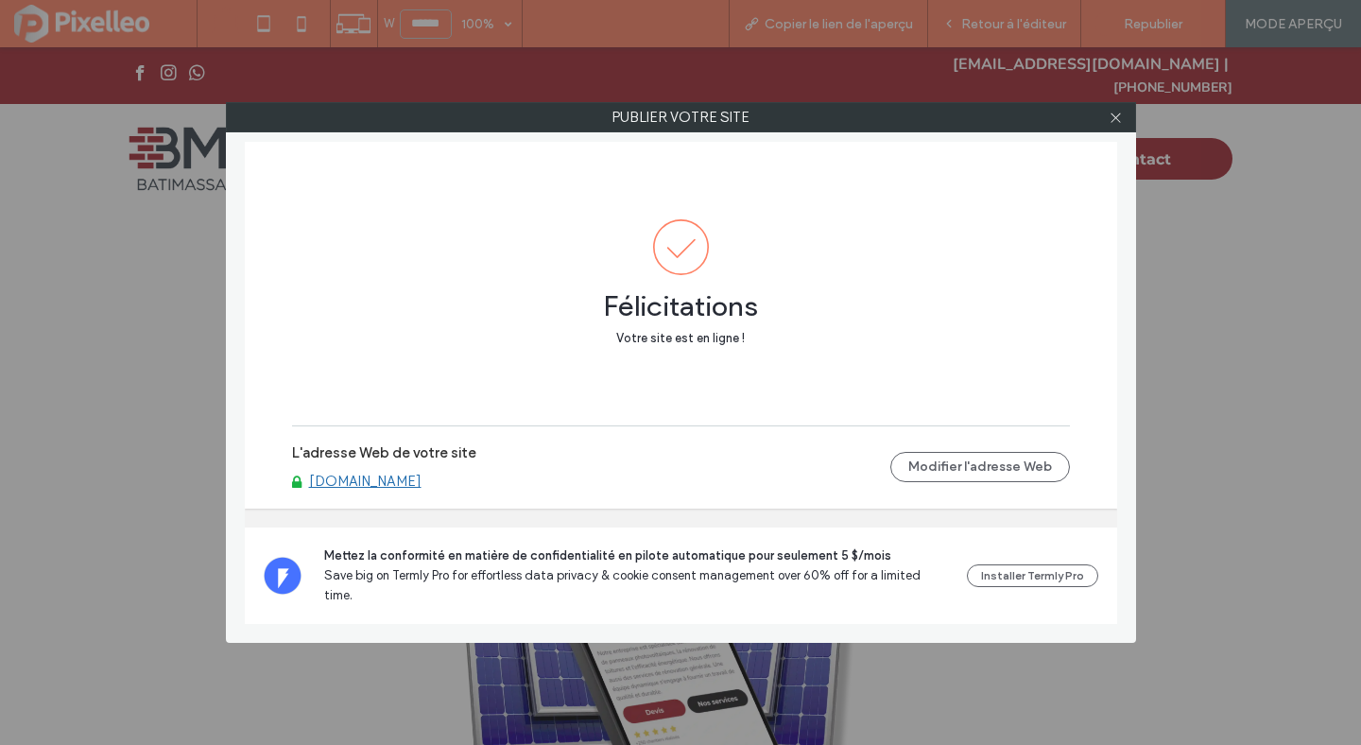
click at [397, 490] on link "[DOMAIN_NAME]" at bounding box center [365, 481] width 112 height 17
